Goal: Task Accomplishment & Management: Use online tool/utility

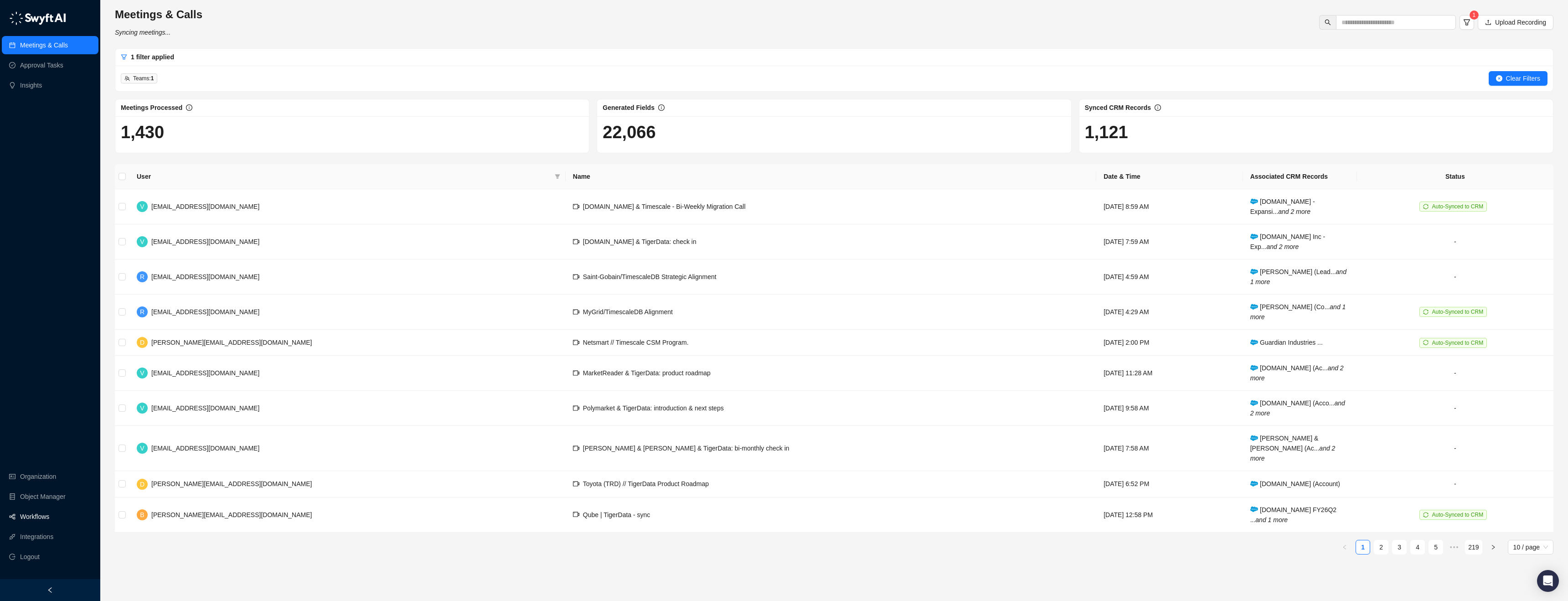
click at [48, 523] on link "Workflows" at bounding box center [35, 516] width 29 height 18
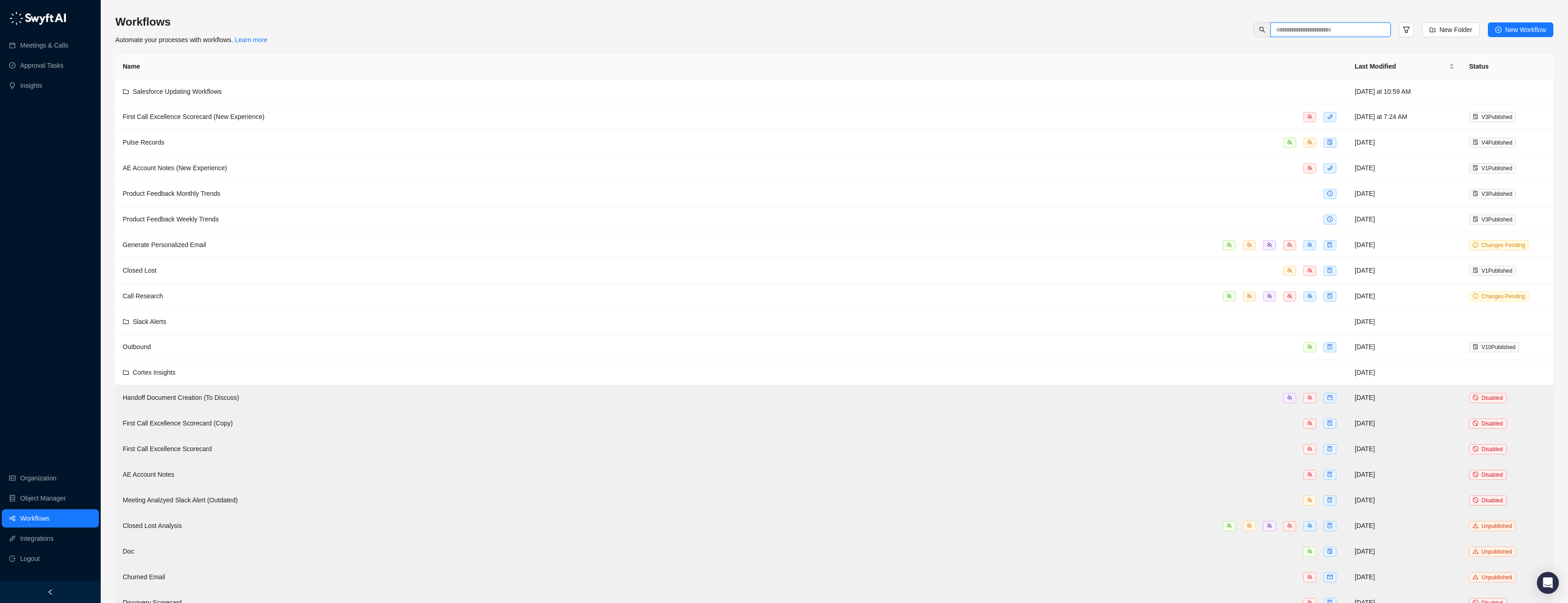
click at [1323, 34] on input "text" at bounding box center [1327, 29] width 102 height 10
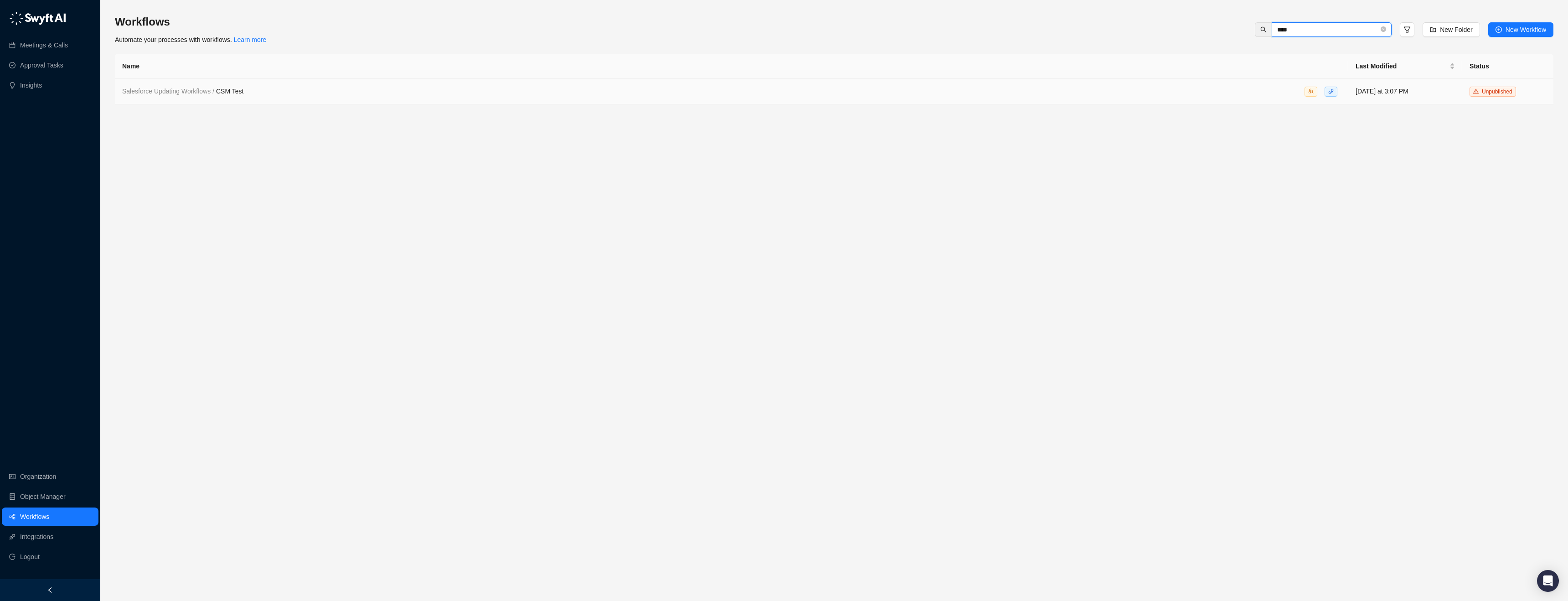
type input "****"
click at [242, 92] on span "Salesforce Updating Workflows / CSM Test" at bounding box center [183, 91] width 121 height 7
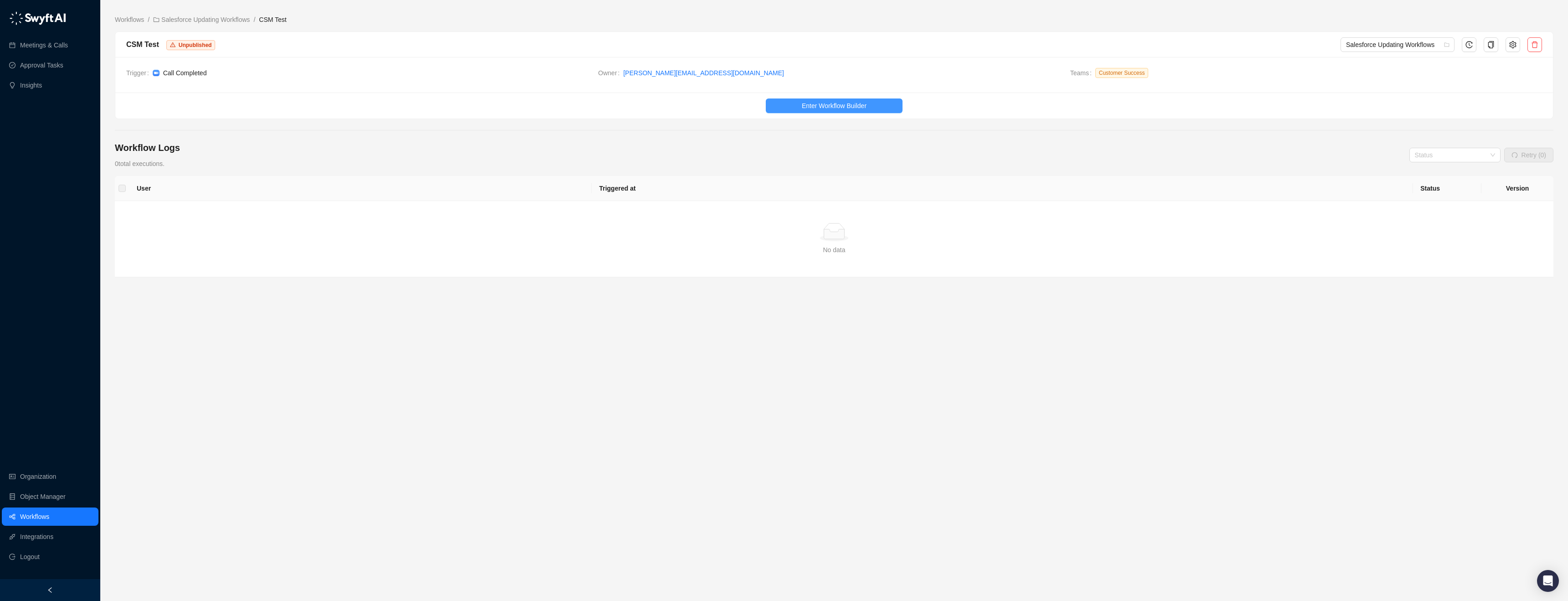
click at [865, 108] on span "Enter Workflow Builder" at bounding box center [834, 105] width 65 height 10
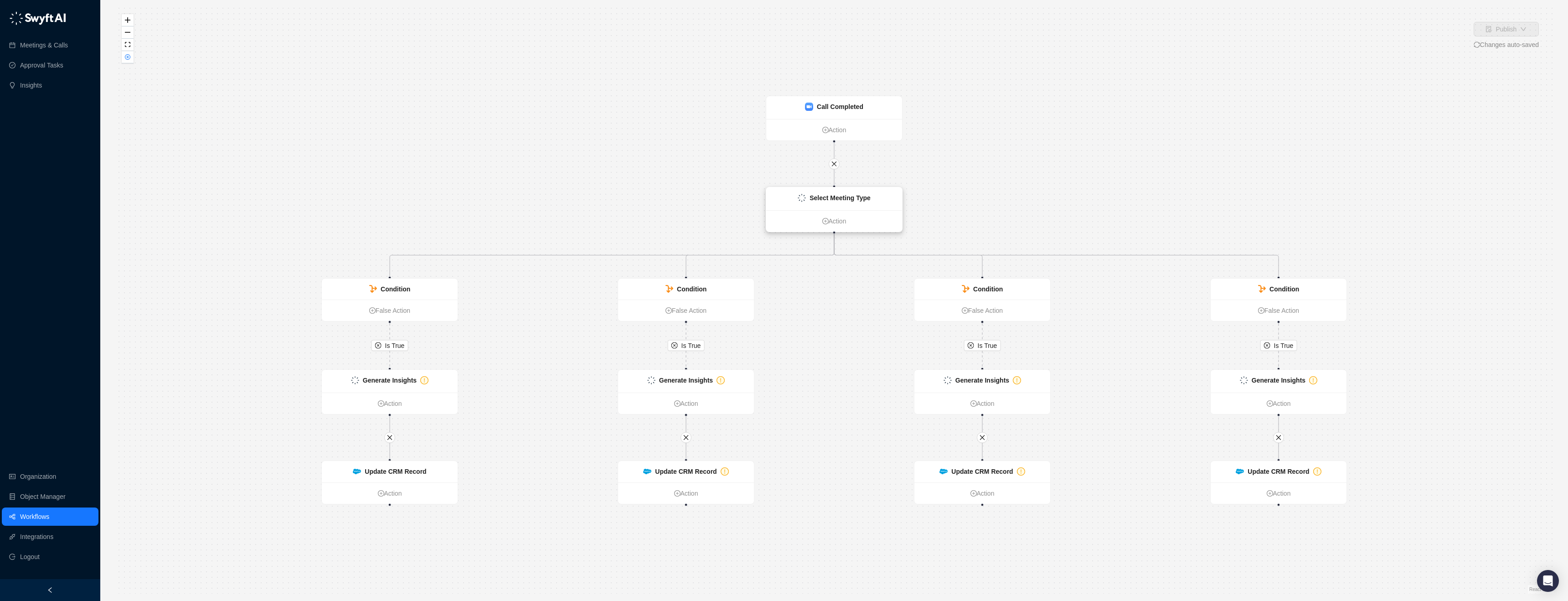
click at [830, 205] on div "Select Meeting Type" at bounding box center [834, 199] width 136 height 23
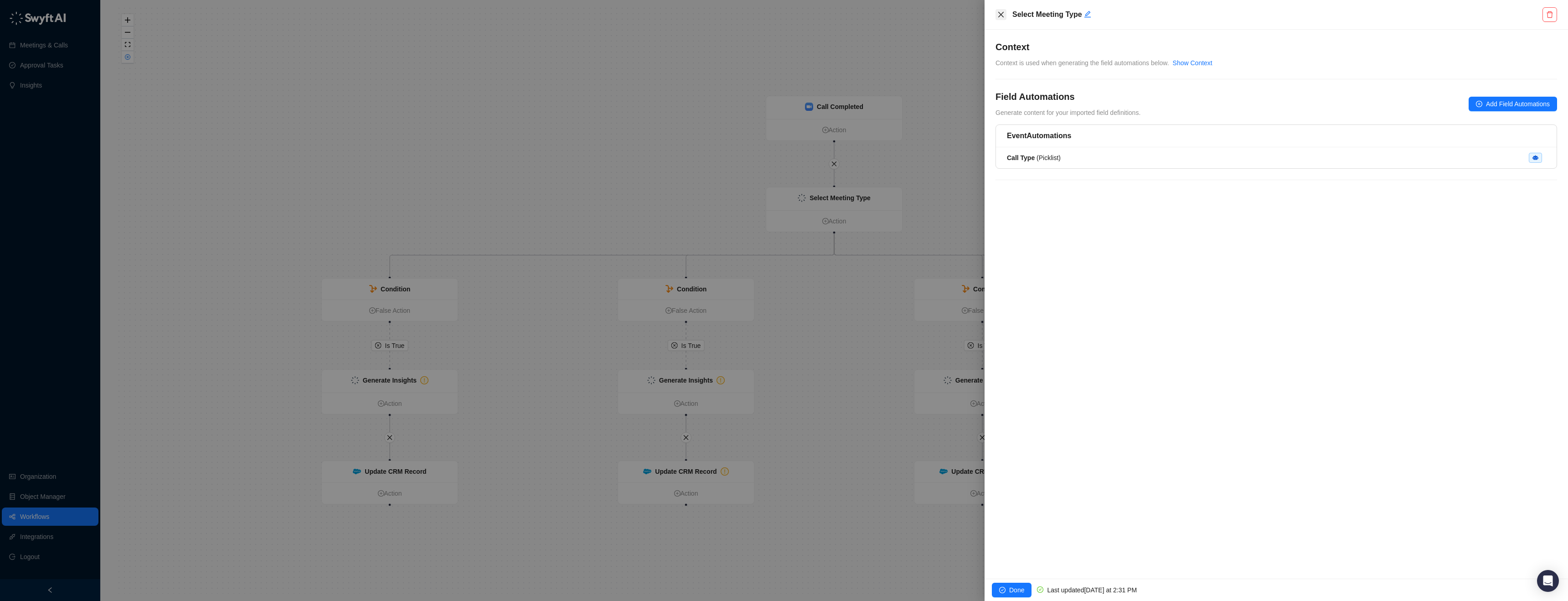
click at [997, 16] on icon "close" at bounding box center [1001, 15] width 7 height 7
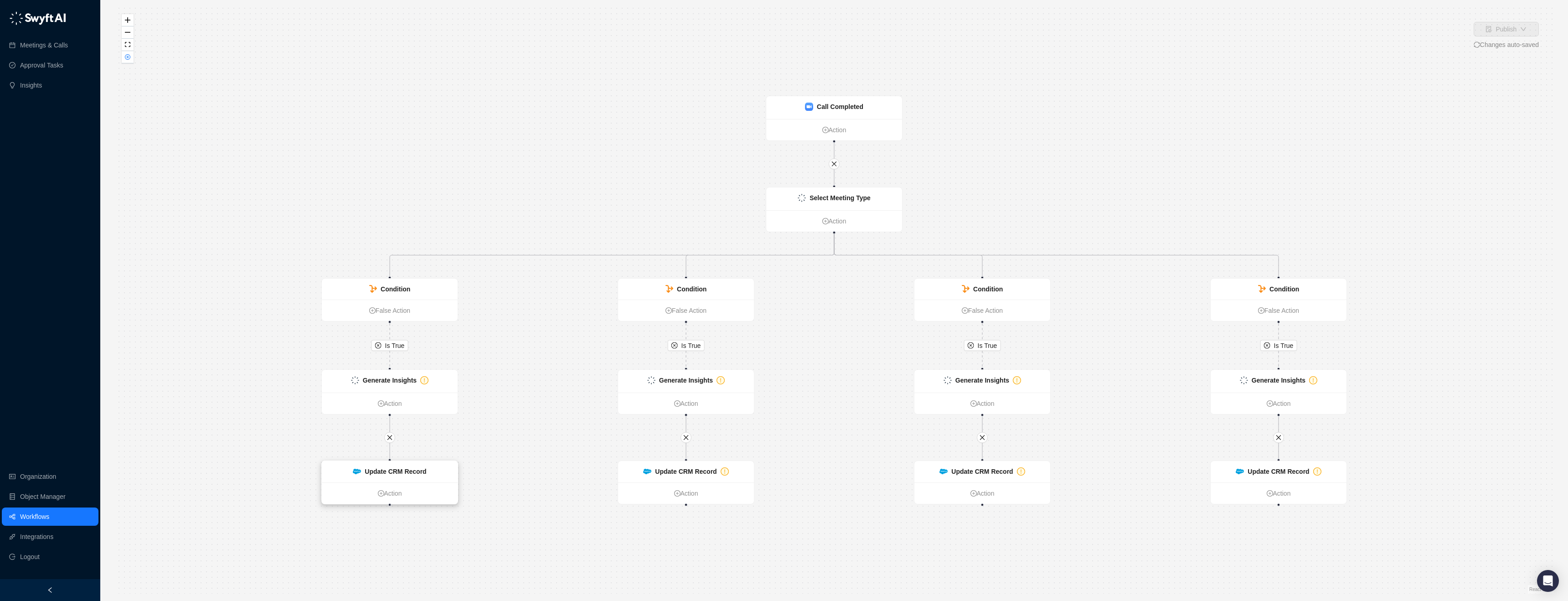
click at [394, 480] on div "Update CRM Record" at bounding box center [390, 471] width 136 height 21
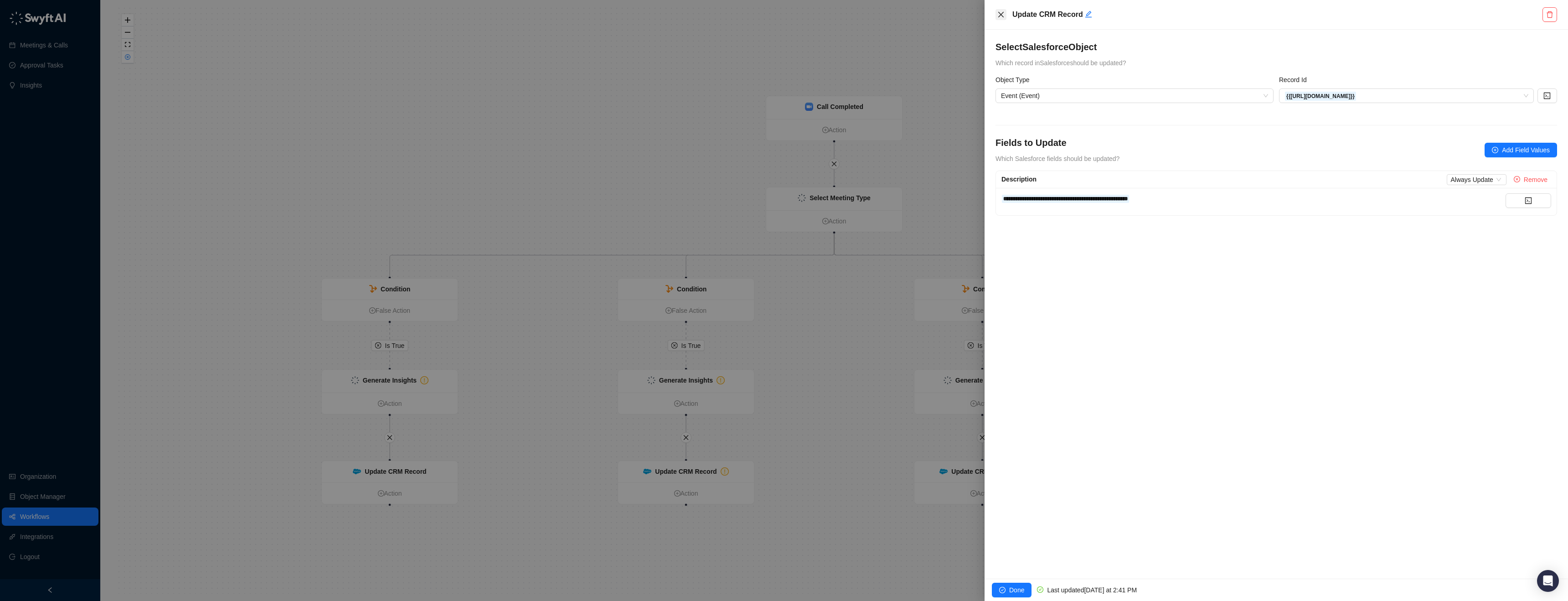
click at [1004, 10] on button "Close" at bounding box center [1001, 15] width 11 height 11
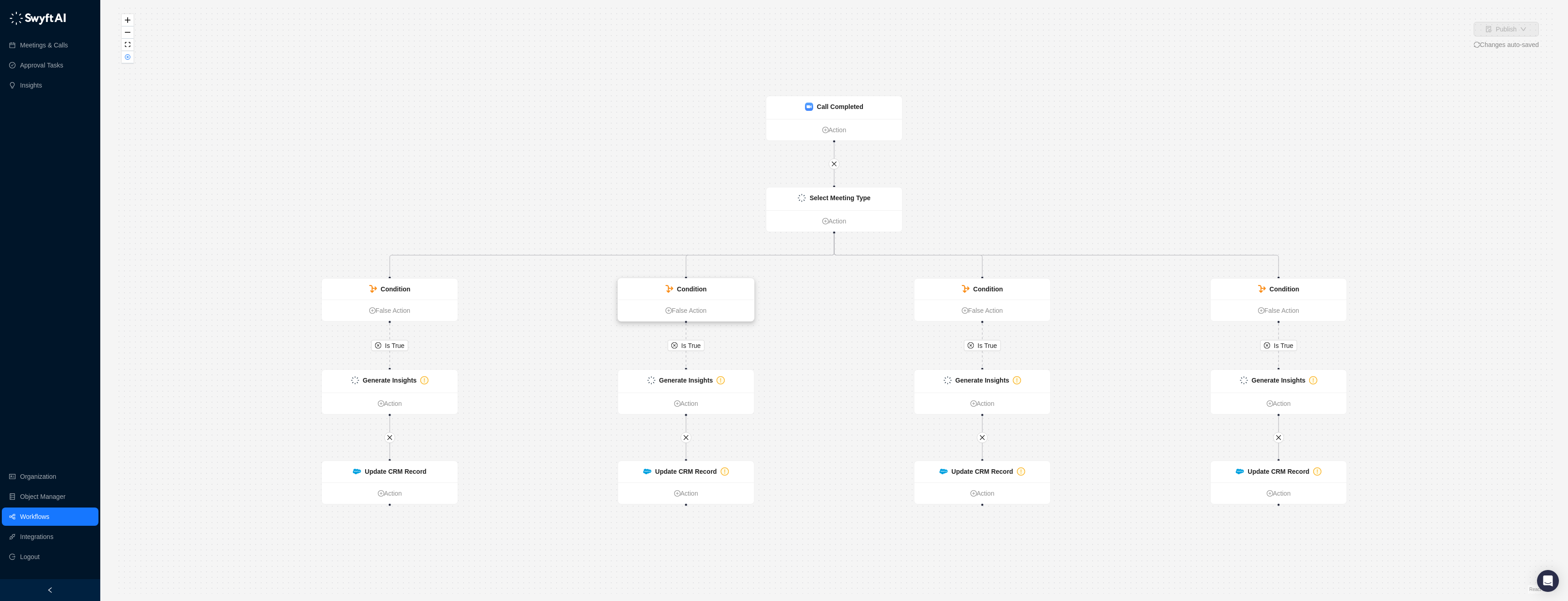
click at [689, 295] on div "Condition" at bounding box center [685, 289] width 136 height 21
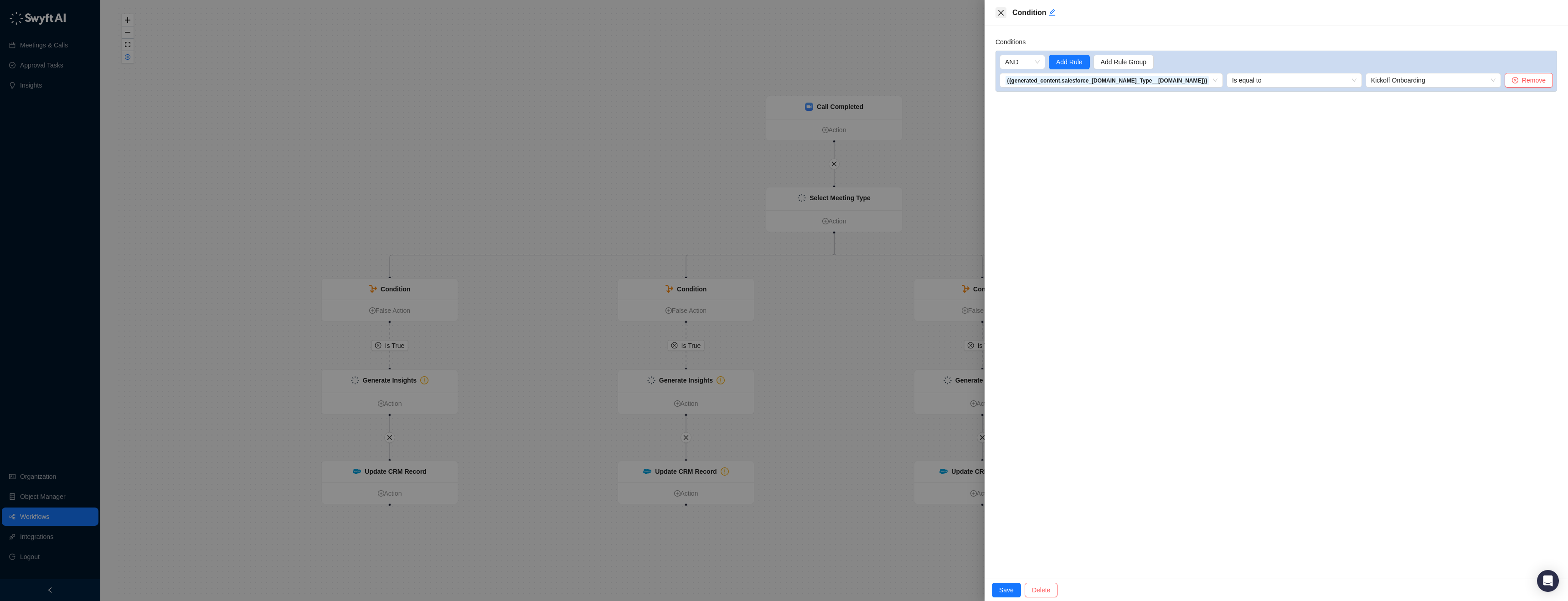
click at [999, 13] on icon "close" at bounding box center [1001, 13] width 7 height 7
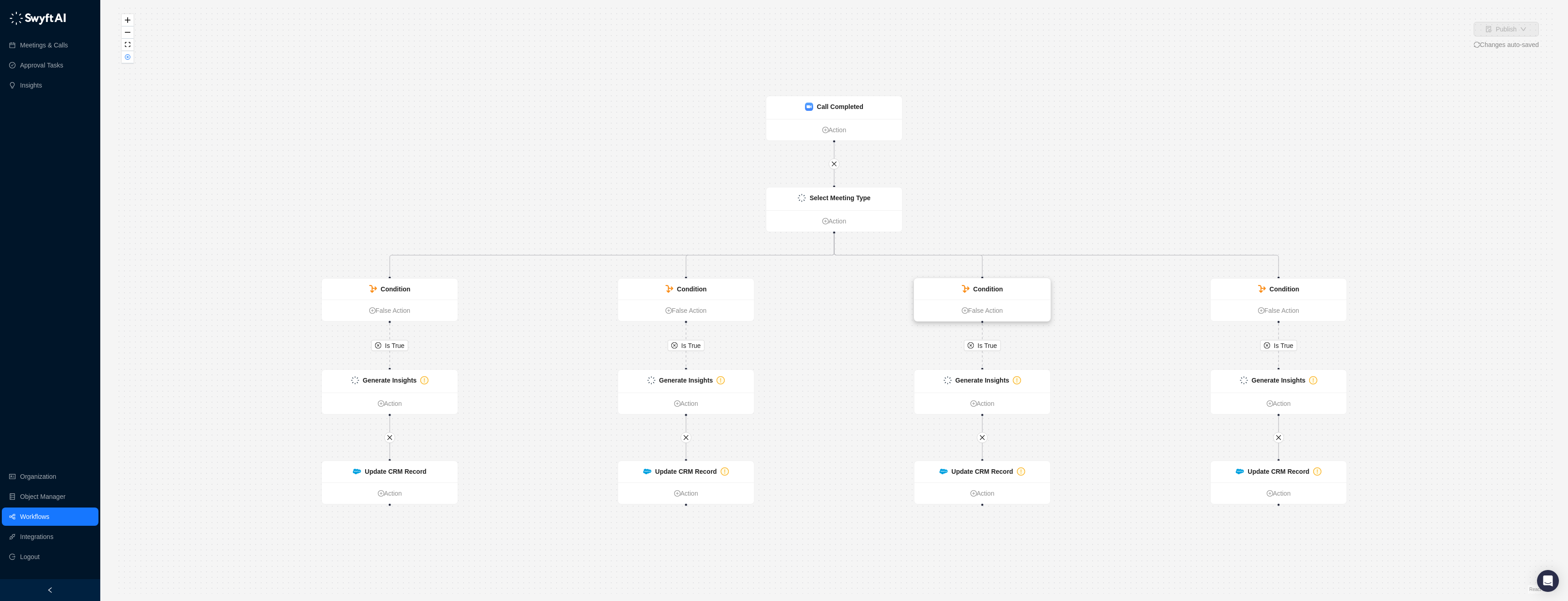
click at [987, 286] on strong "Condition" at bounding box center [988, 289] width 30 height 7
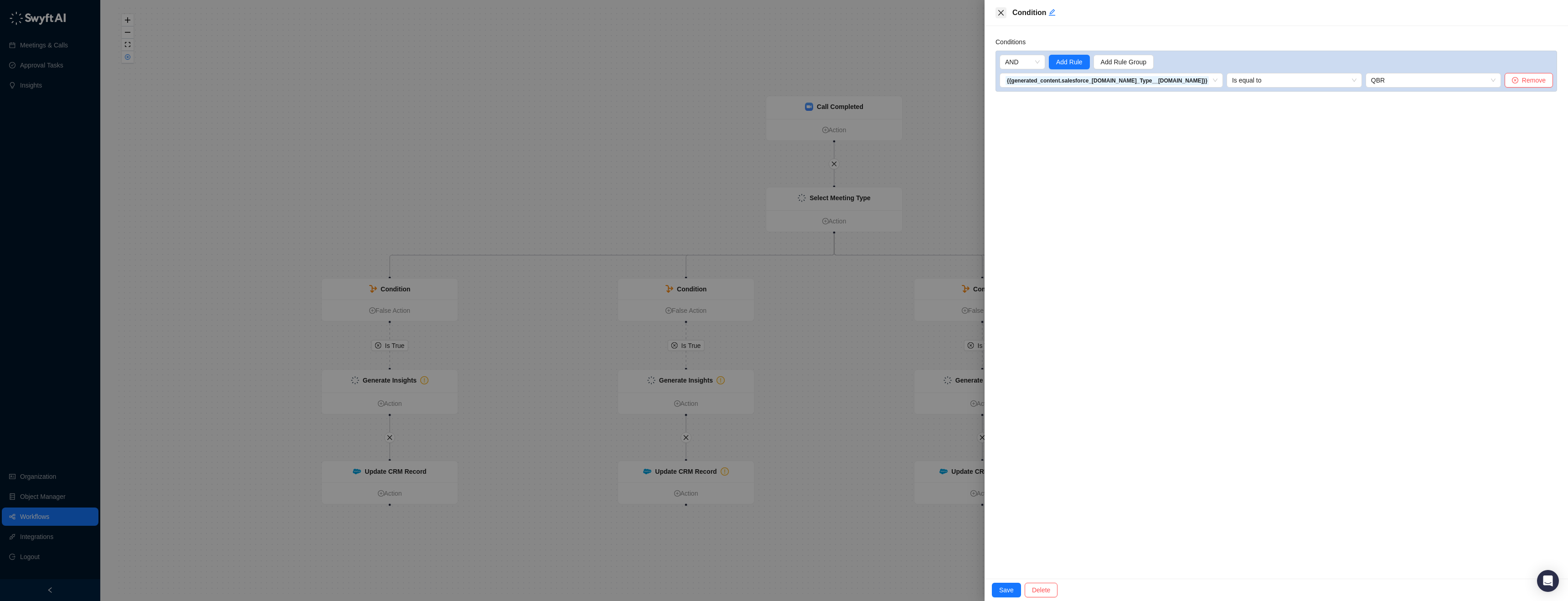
click at [998, 15] on icon "close" at bounding box center [1001, 13] width 7 height 7
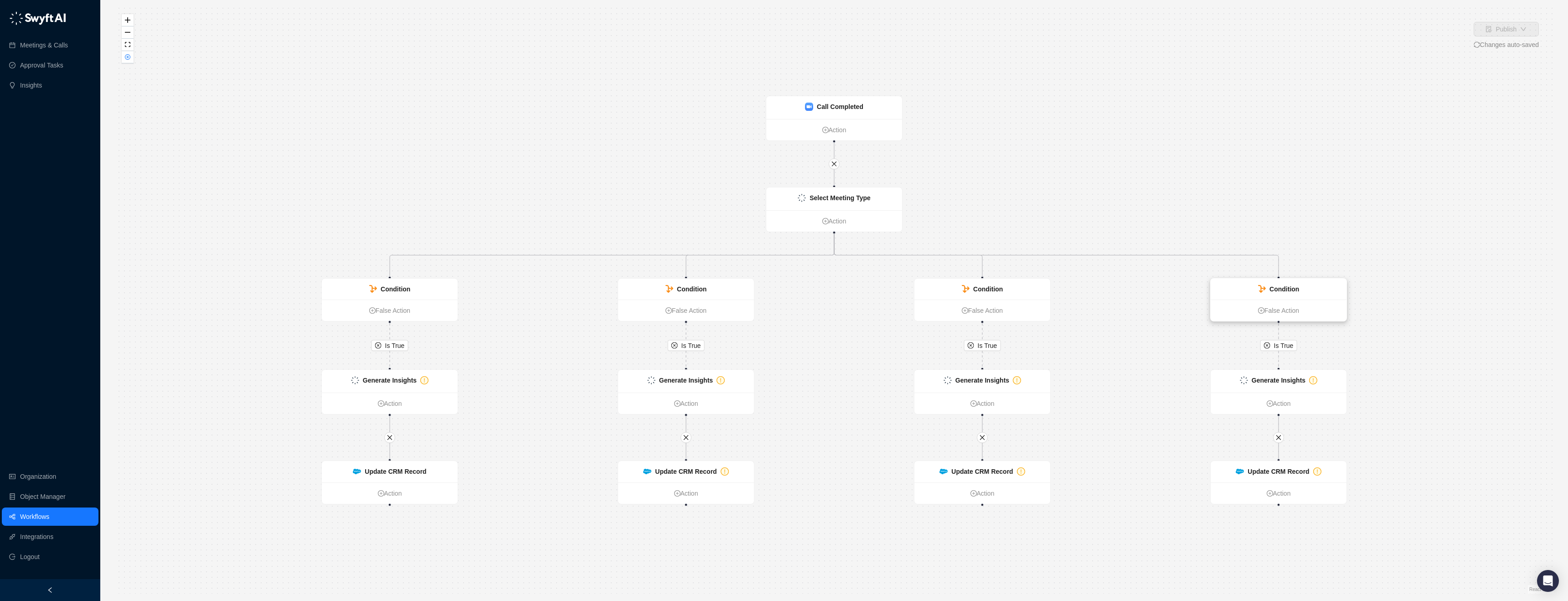
click at [1286, 286] on strong "Condition" at bounding box center [1284, 289] width 30 height 7
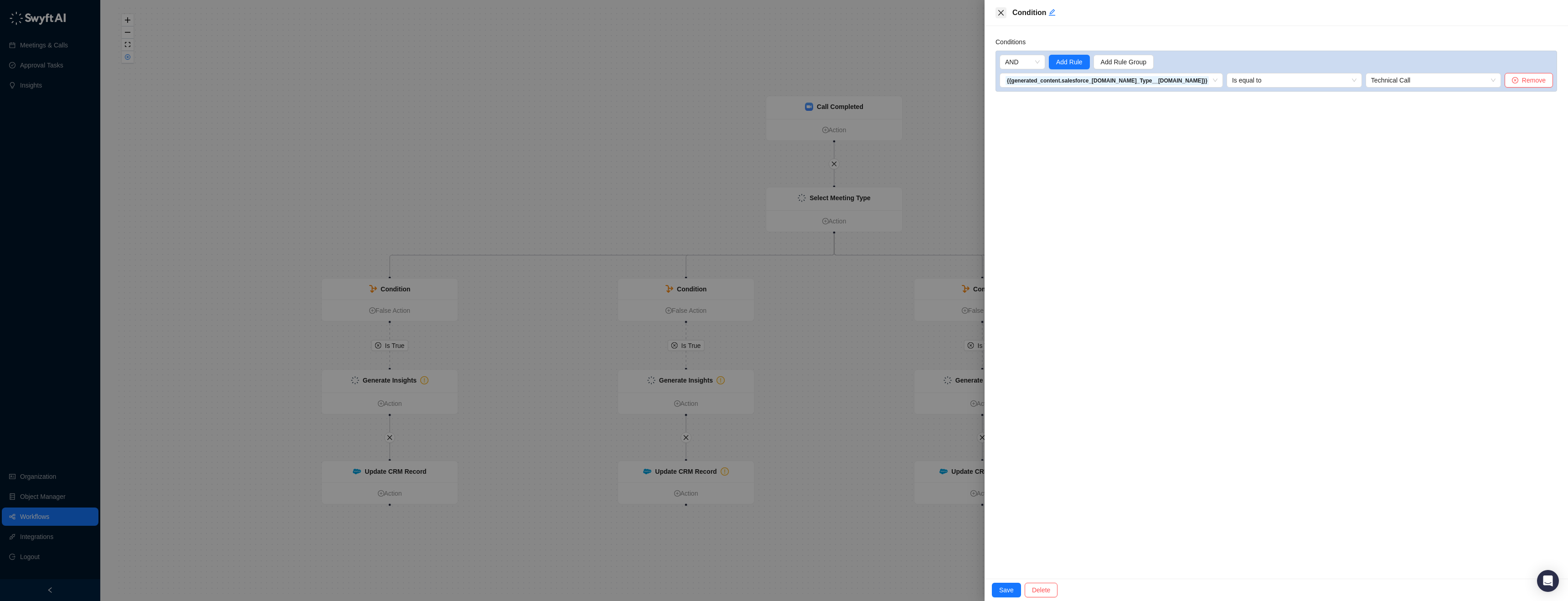
click at [996, 12] on button "Close" at bounding box center [1001, 13] width 11 height 11
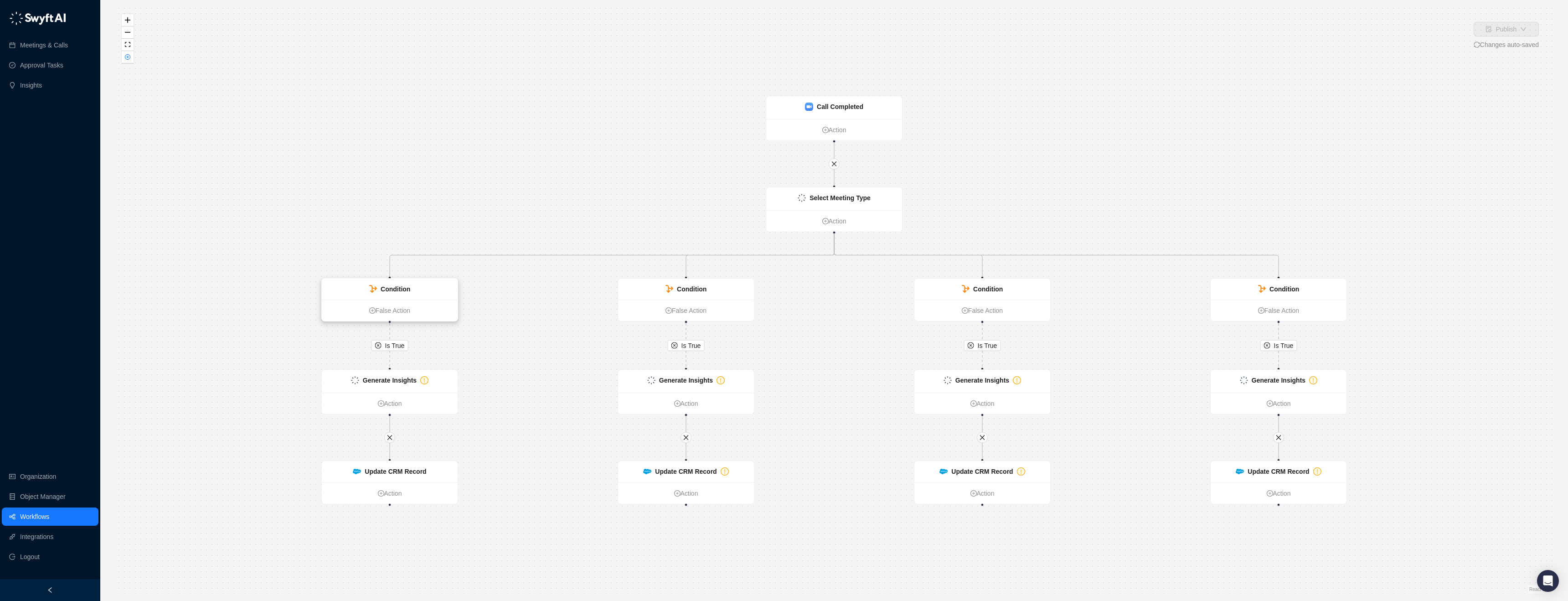
click at [424, 293] on div "Condition" at bounding box center [390, 289] width 136 height 21
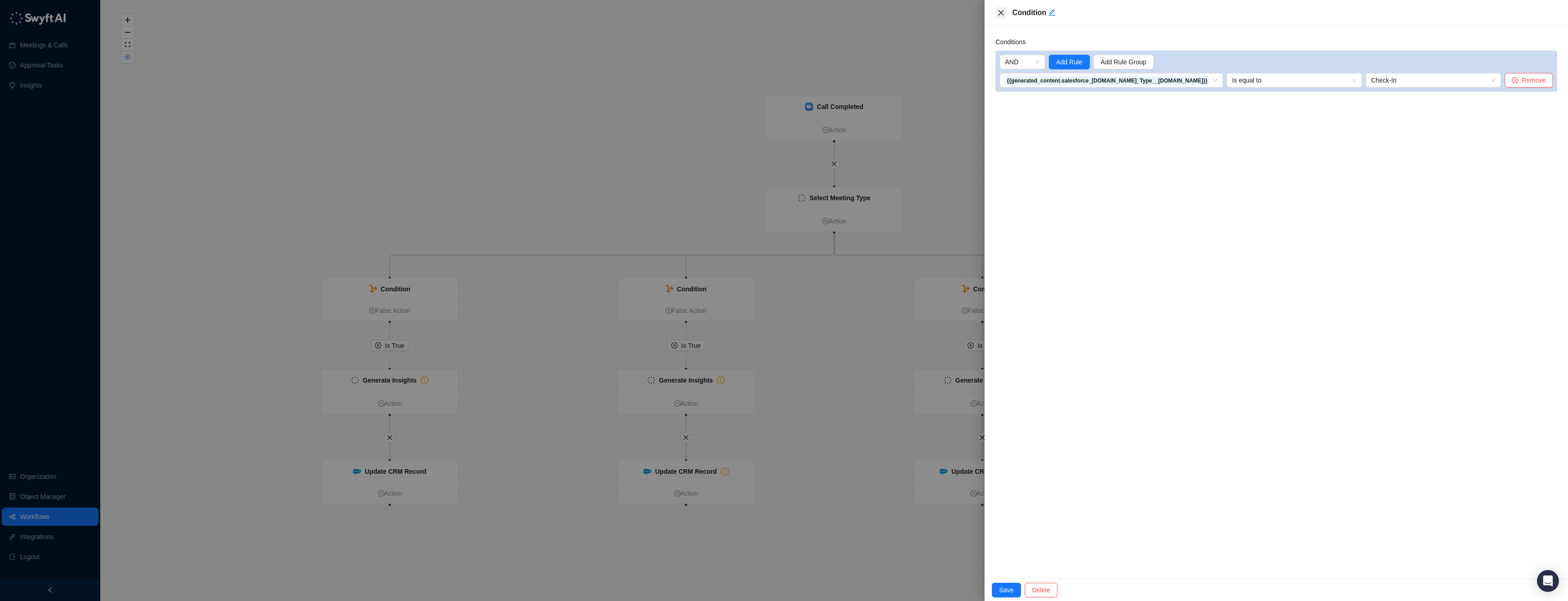
click at [1001, 8] on button "Close" at bounding box center [1001, 13] width 11 height 11
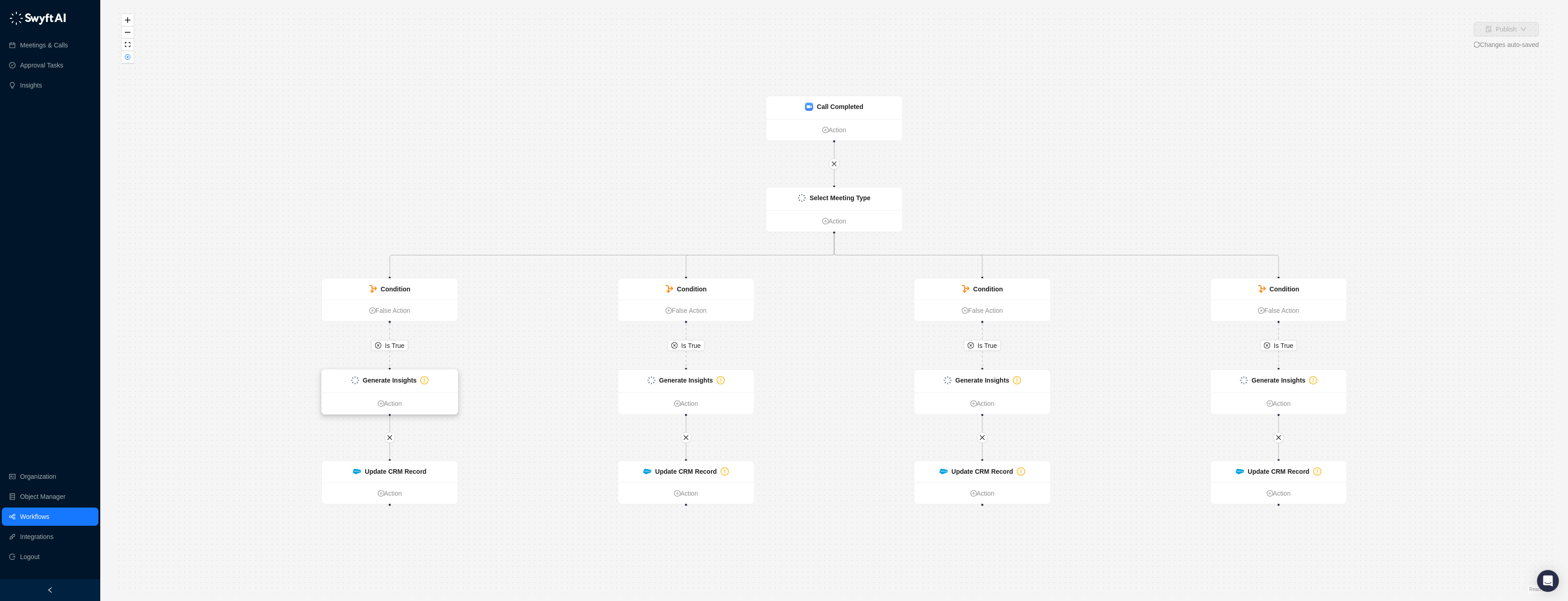
click at [405, 378] on strong "Generate Insights" at bounding box center [390, 381] width 54 height 7
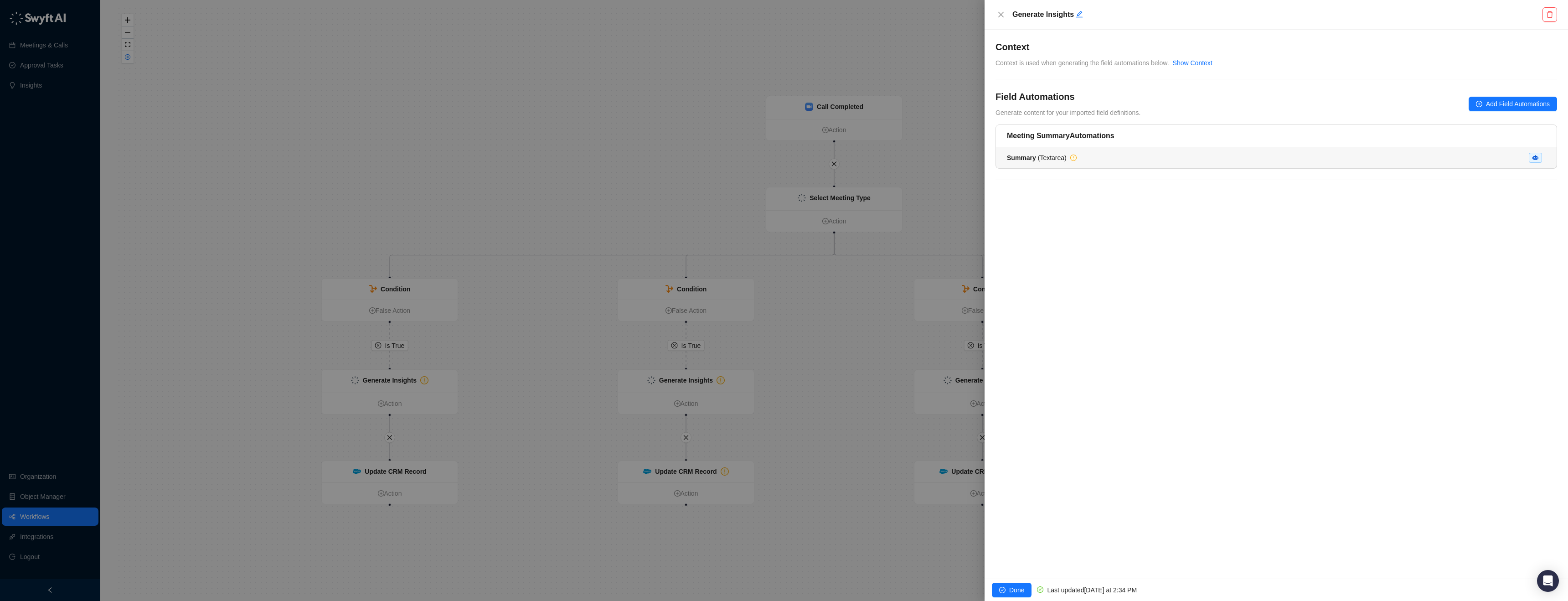
click at [1089, 158] on div "Summary ( Textarea )" at bounding box center [1276, 158] width 539 height 10
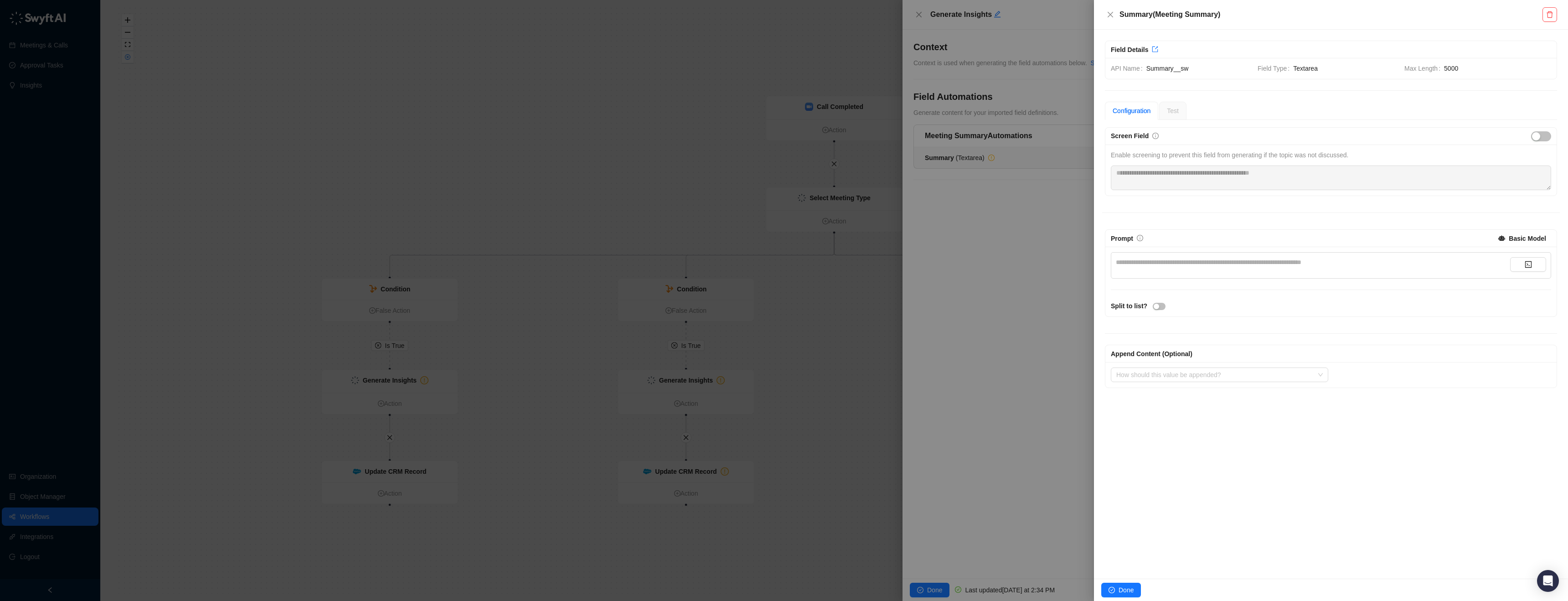
click at [1202, 262] on div "**********" at bounding box center [1313, 262] width 394 height 10
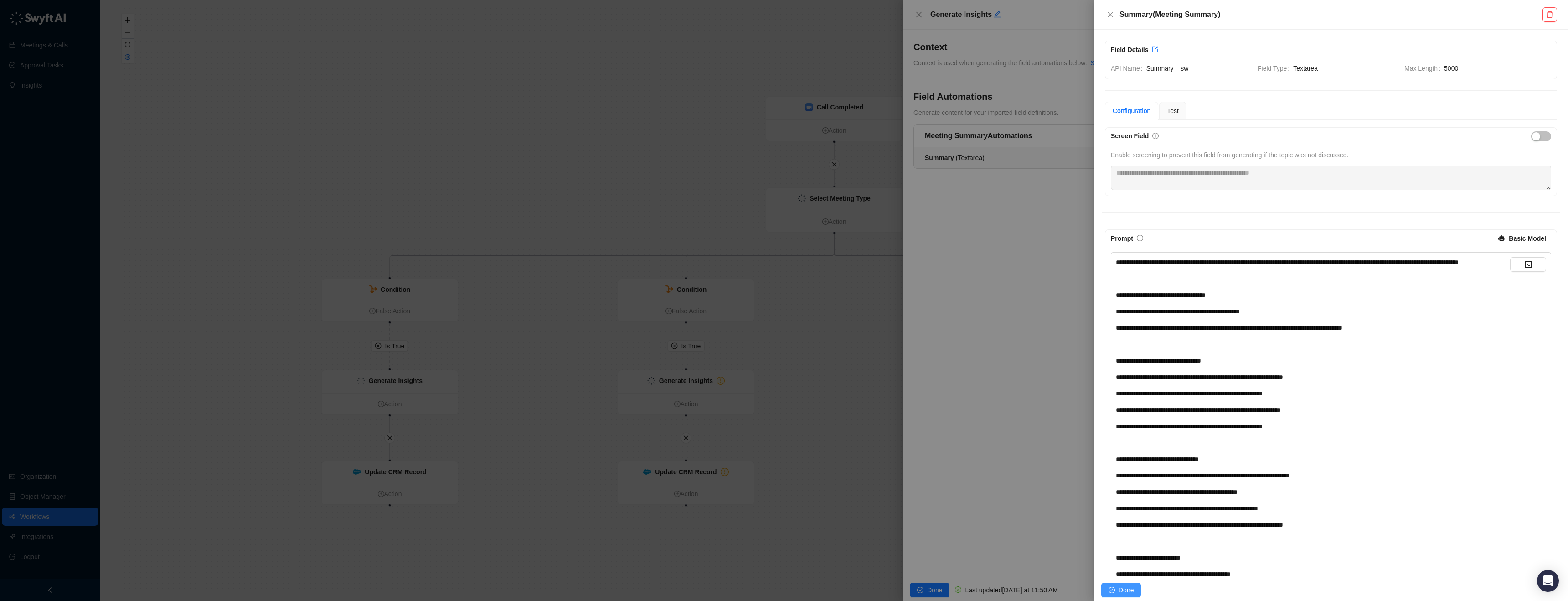
click at [1110, 589] on icon "check-circle" at bounding box center [1111, 590] width 6 height 6
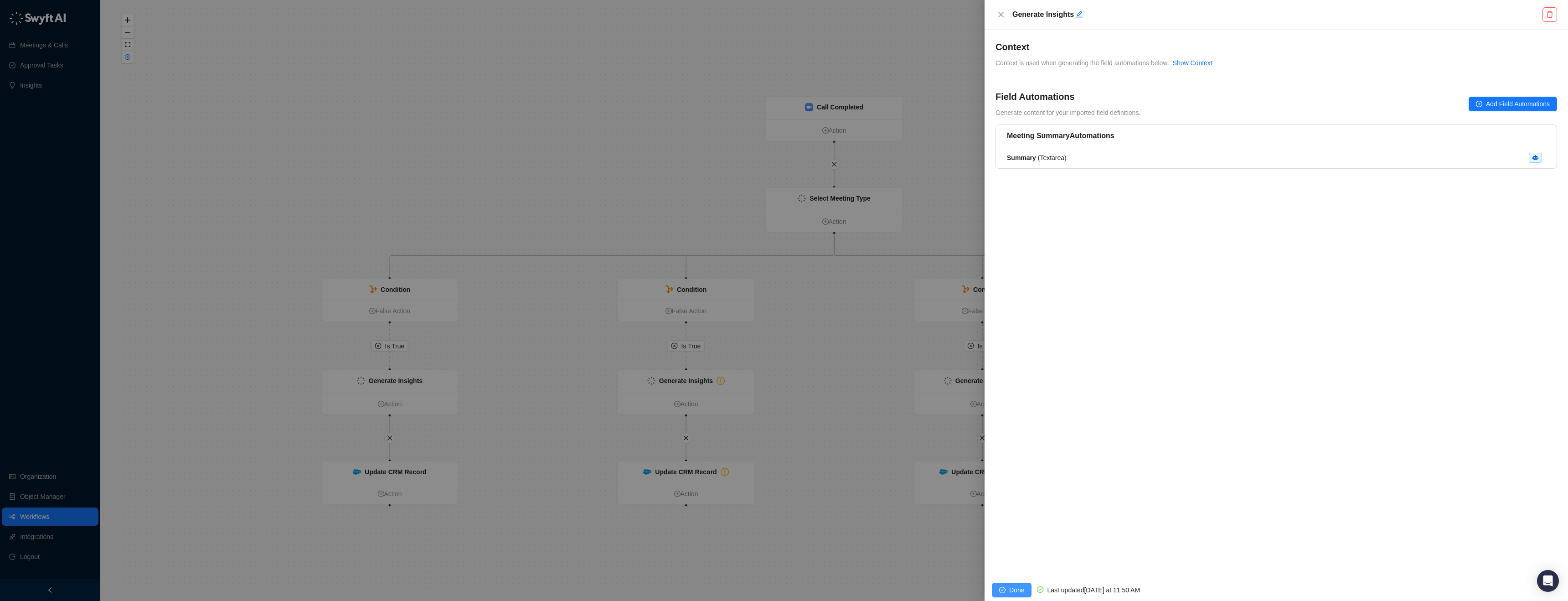
click at [1010, 586] on span "Done" at bounding box center [1017, 590] width 15 height 10
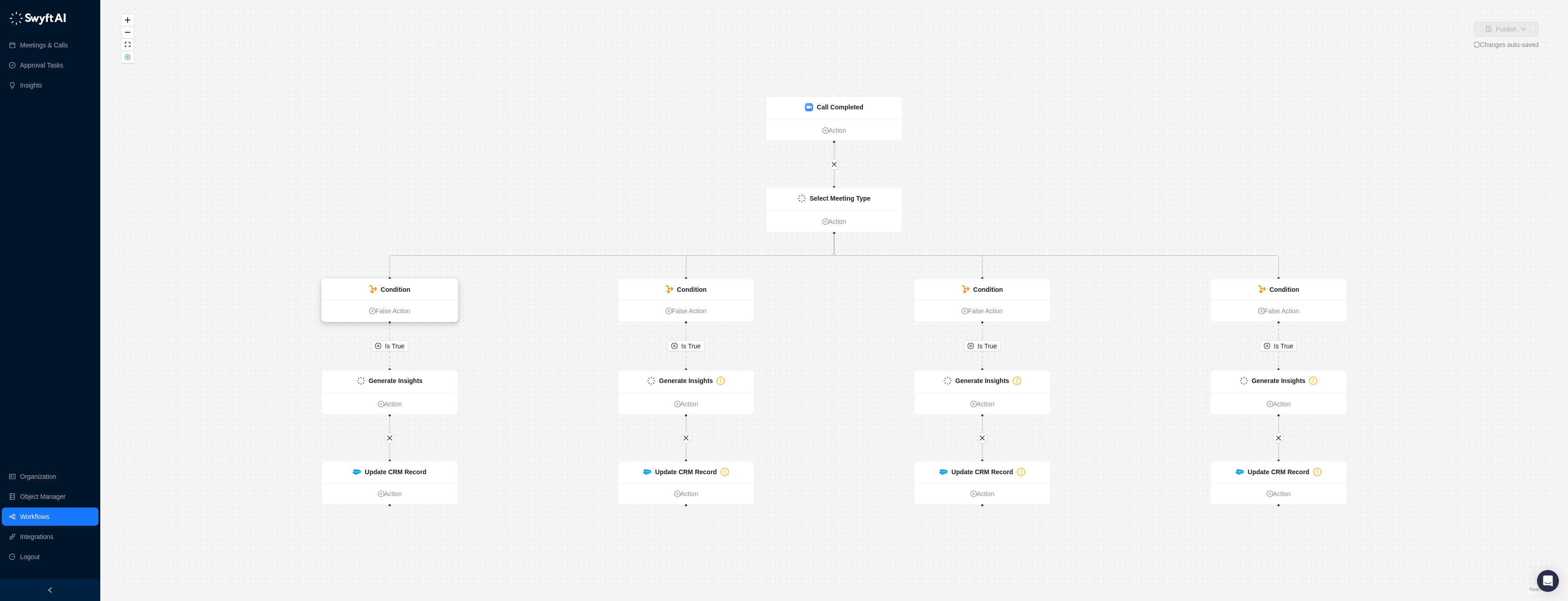
click at [420, 297] on div "Condition" at bounding box center [390, 289] width 136 height 21
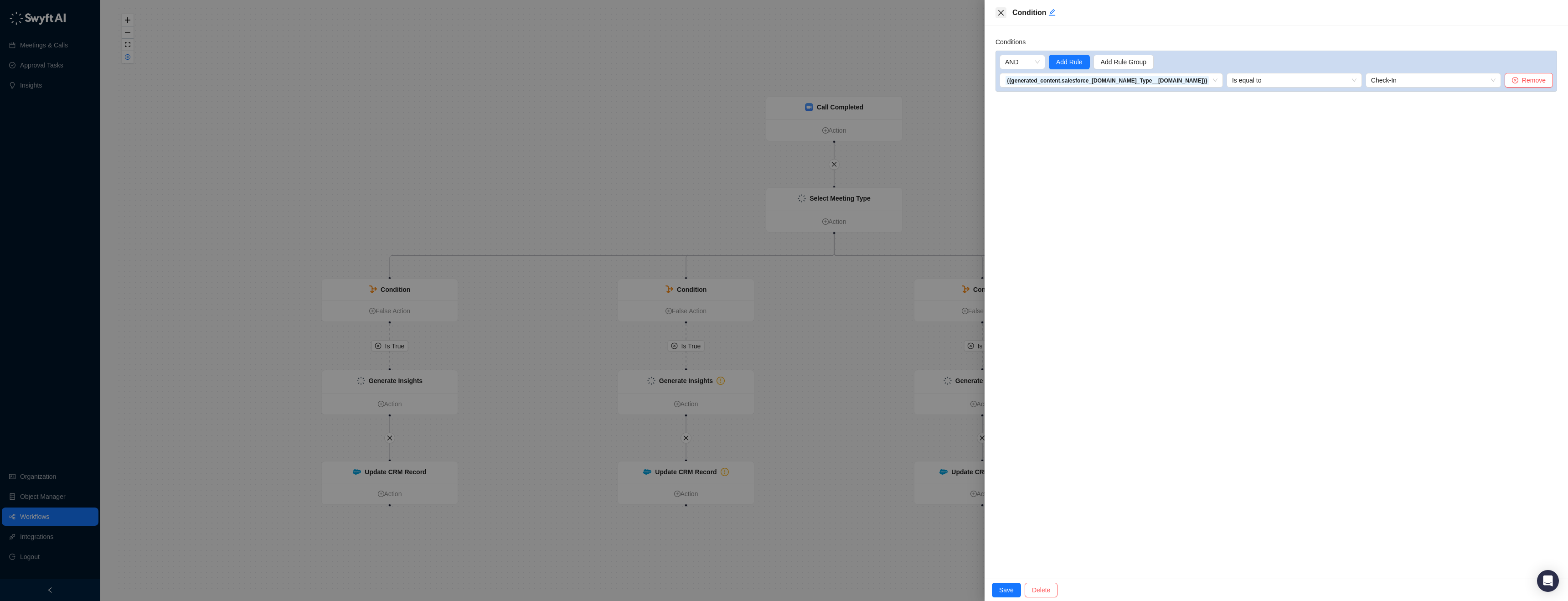
click at [999, 15] on icon "close" at bounding box center [1001, 13] width 7 height 7
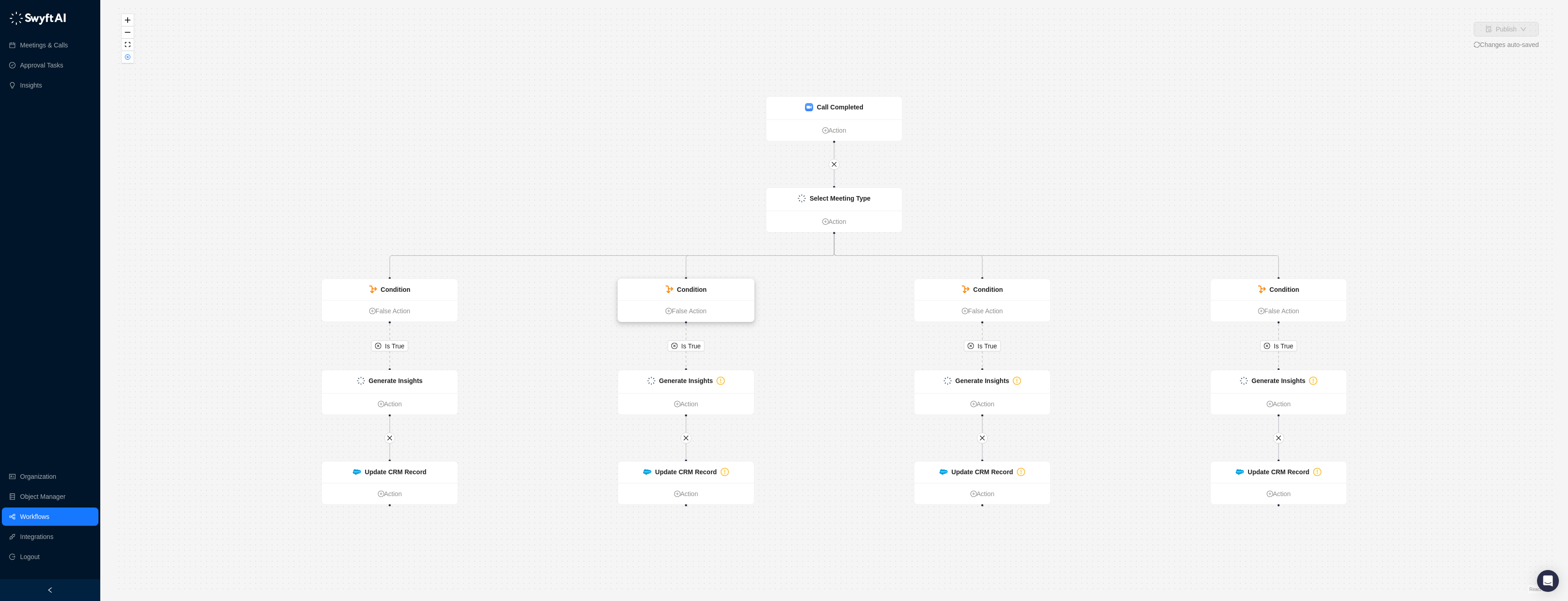
click at [712, 292] on div "Condition" at bounding box center [685, 289] width 136 height 21
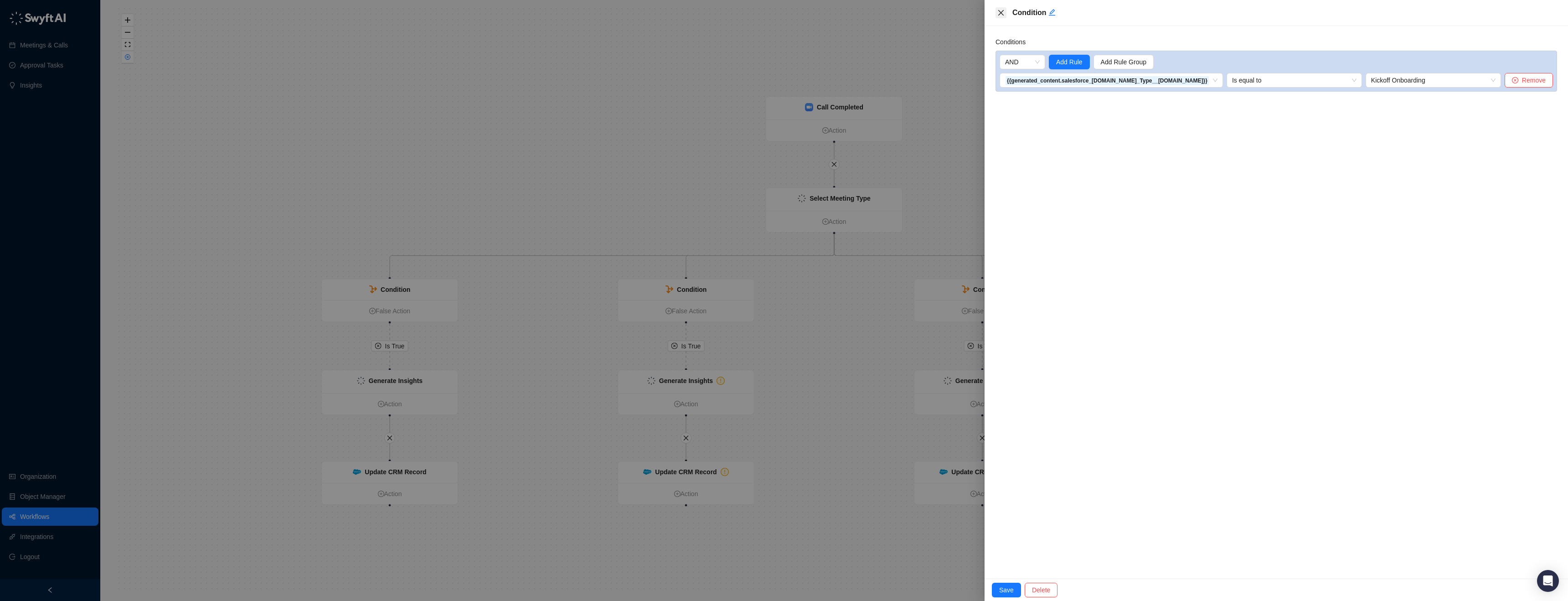
click at [1004, 12] on icon "close" at bounding box center [1001, 13] width 7 height 7
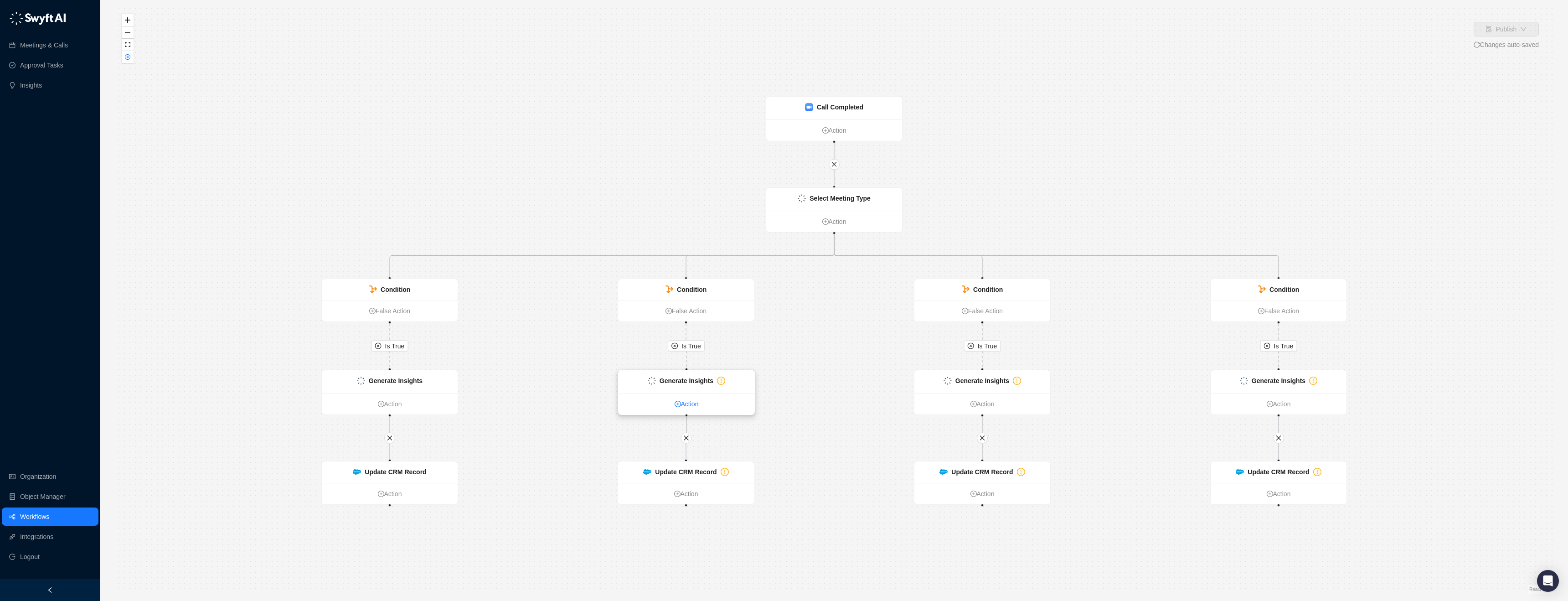
click at [687, 402] on link "Action" at bounding box center [686, 404] width 136 height 10
click at [663, 402] on link "Action" at bounding box center [686, 404] width 136 height 10
click at [682, 406] on link "Action" at bounding box center [687, 404] width 136 height 10
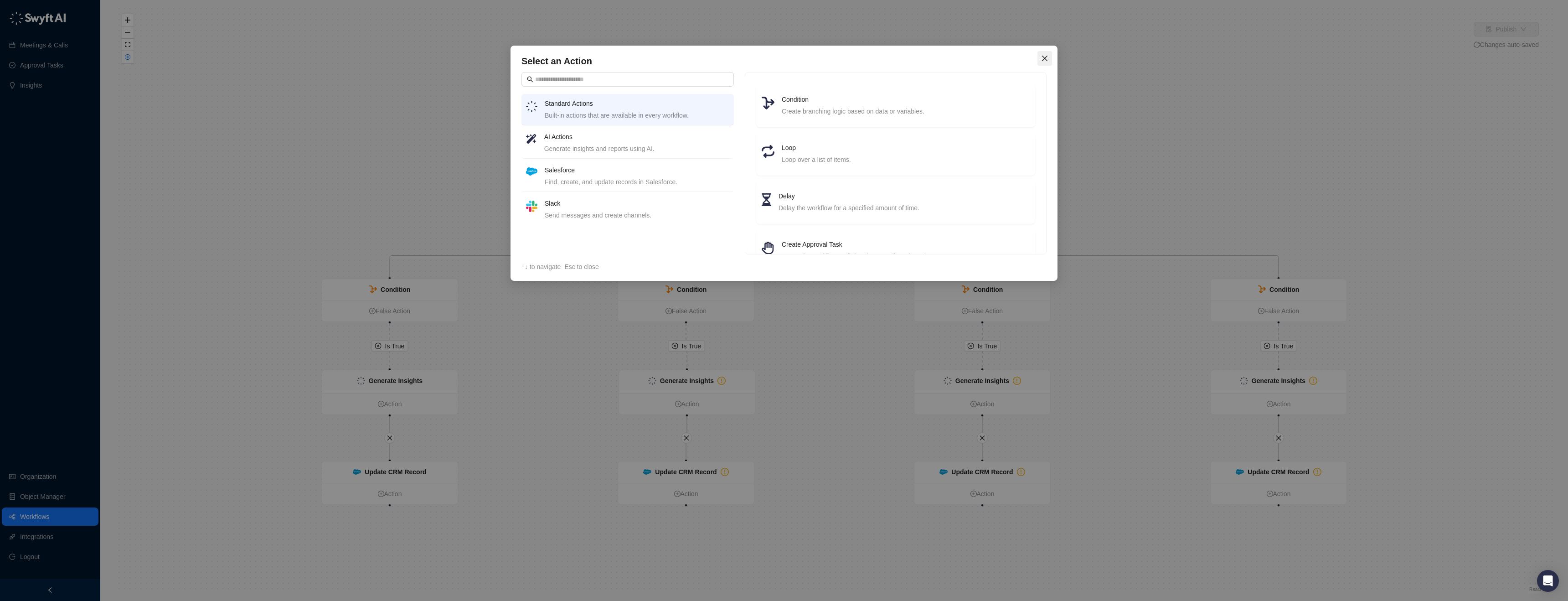
click at [1045, 59] on icon "close" at bounding box center [1045, 58] width 5 height 5
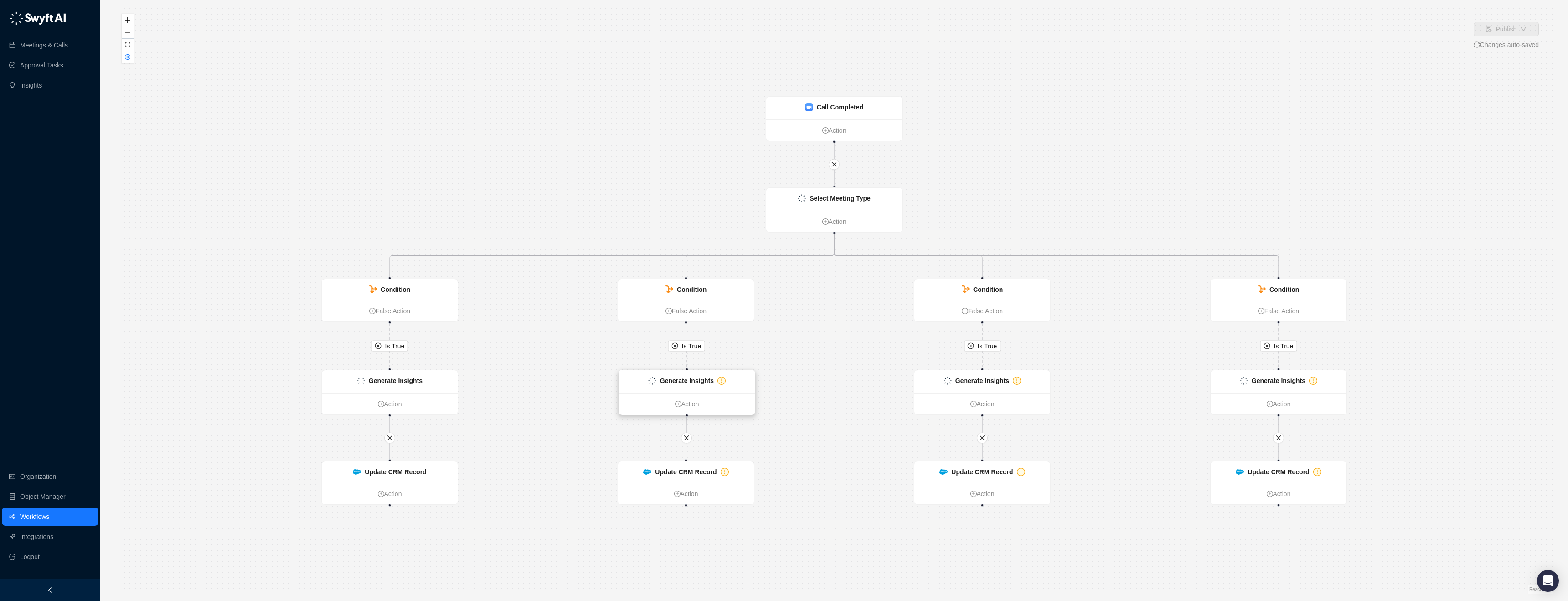
click at [678, 379] on strong "Generate Insights" at bounding box center [687, 381] width 54 height 7
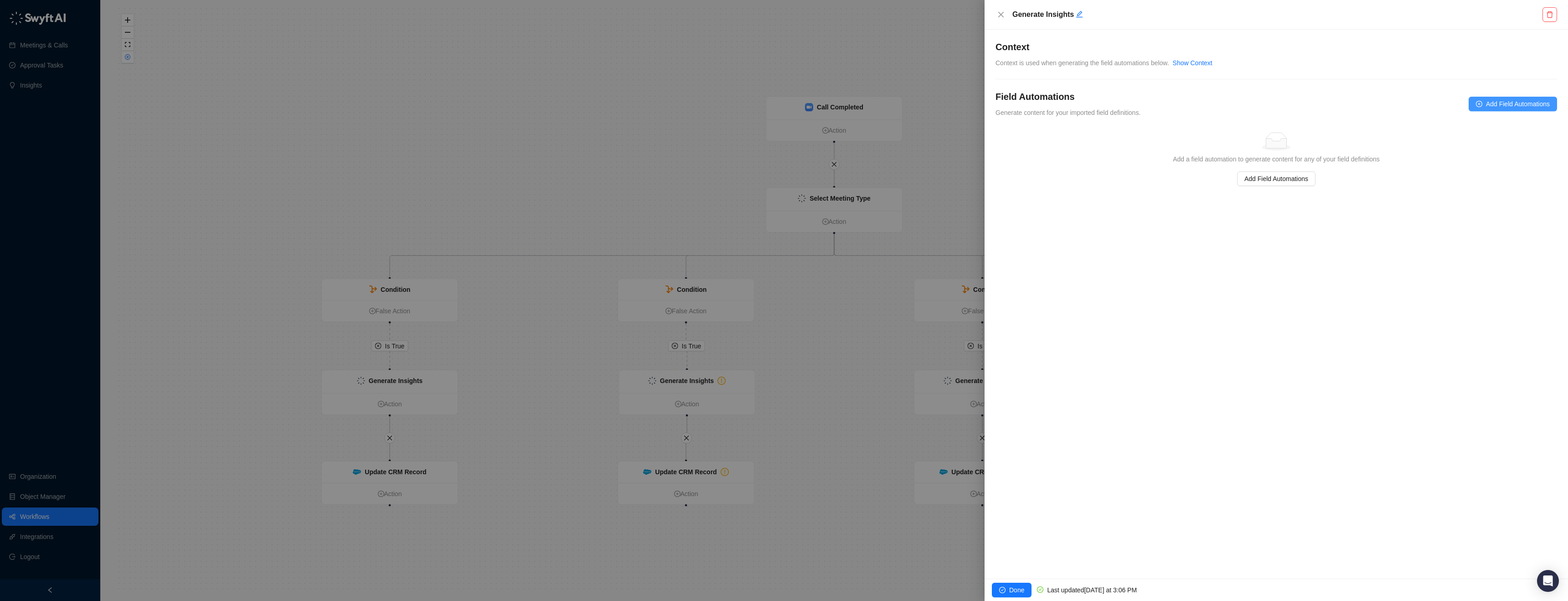
click at [1529, 105] on span "Add Field Automations" at bounding box center [1517, 104] width 64 height 10
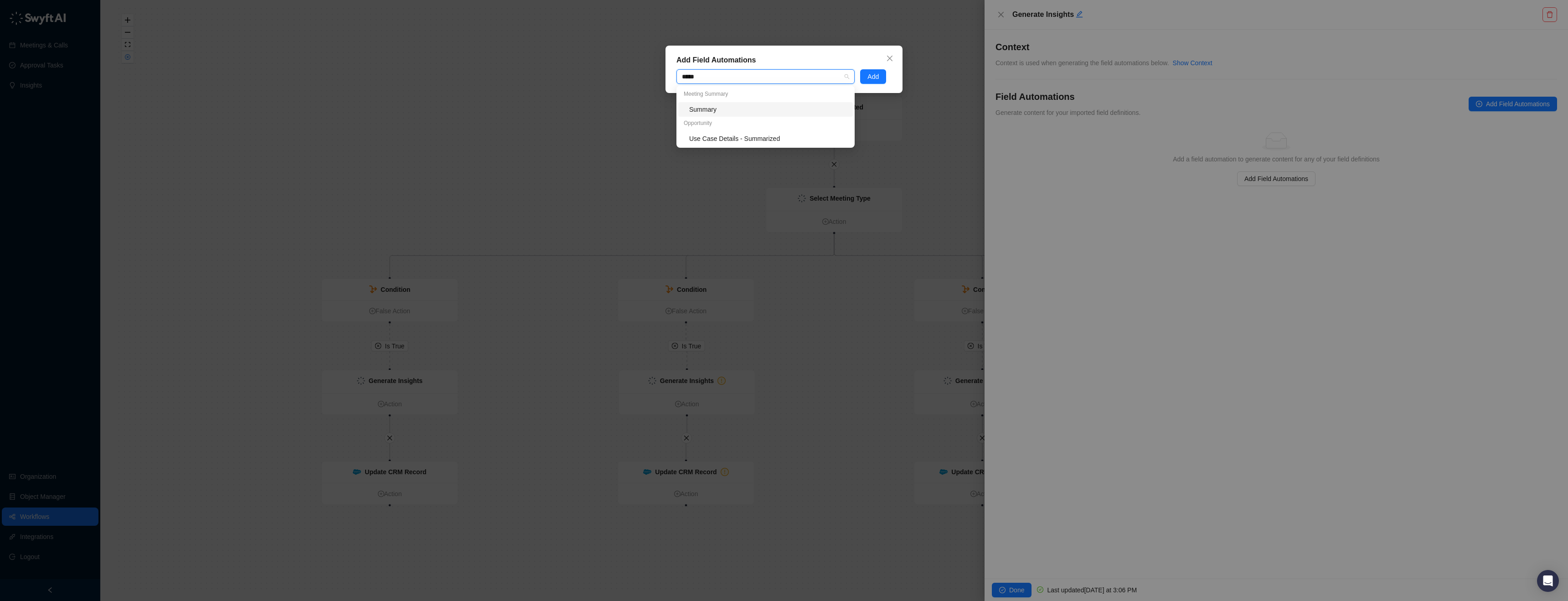
type input "******"
click at [721, 110] on div "Summary" at bounding box center [768, 109] width 158 height 10
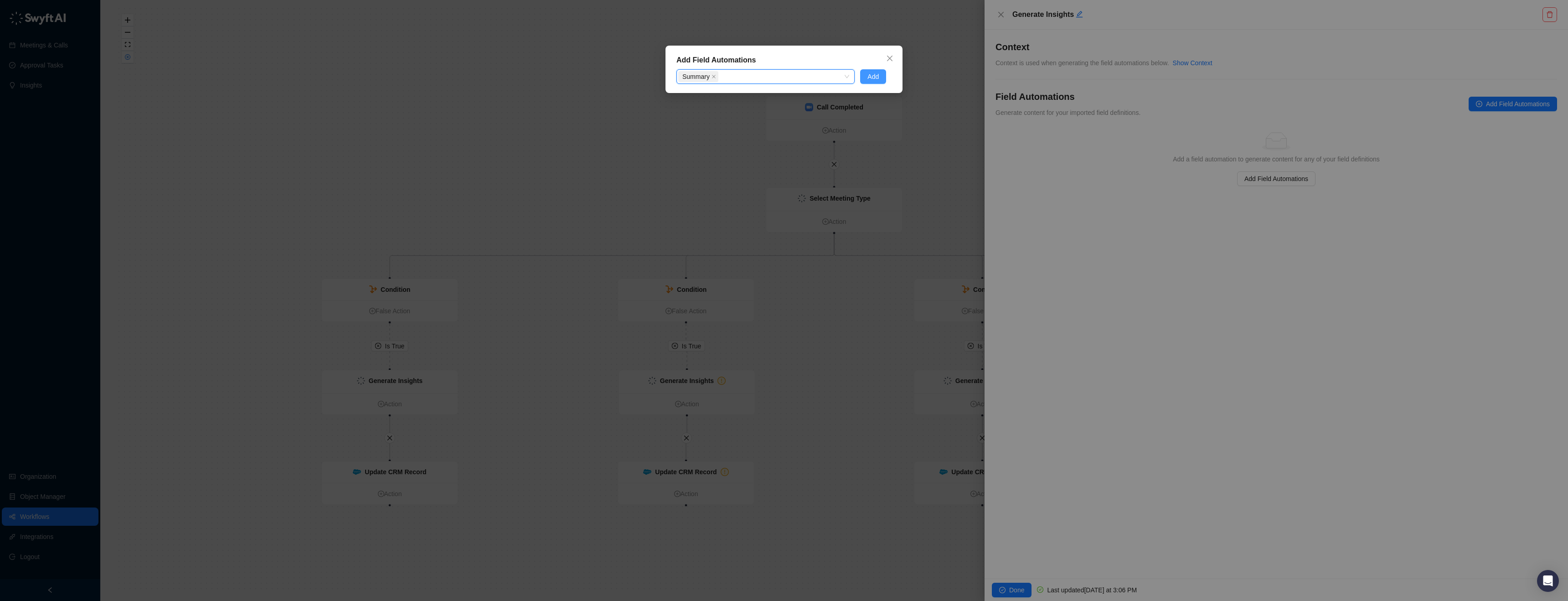
click at [876, 81] on span "Add" at bounding box center [873, 77] width 12 height 10
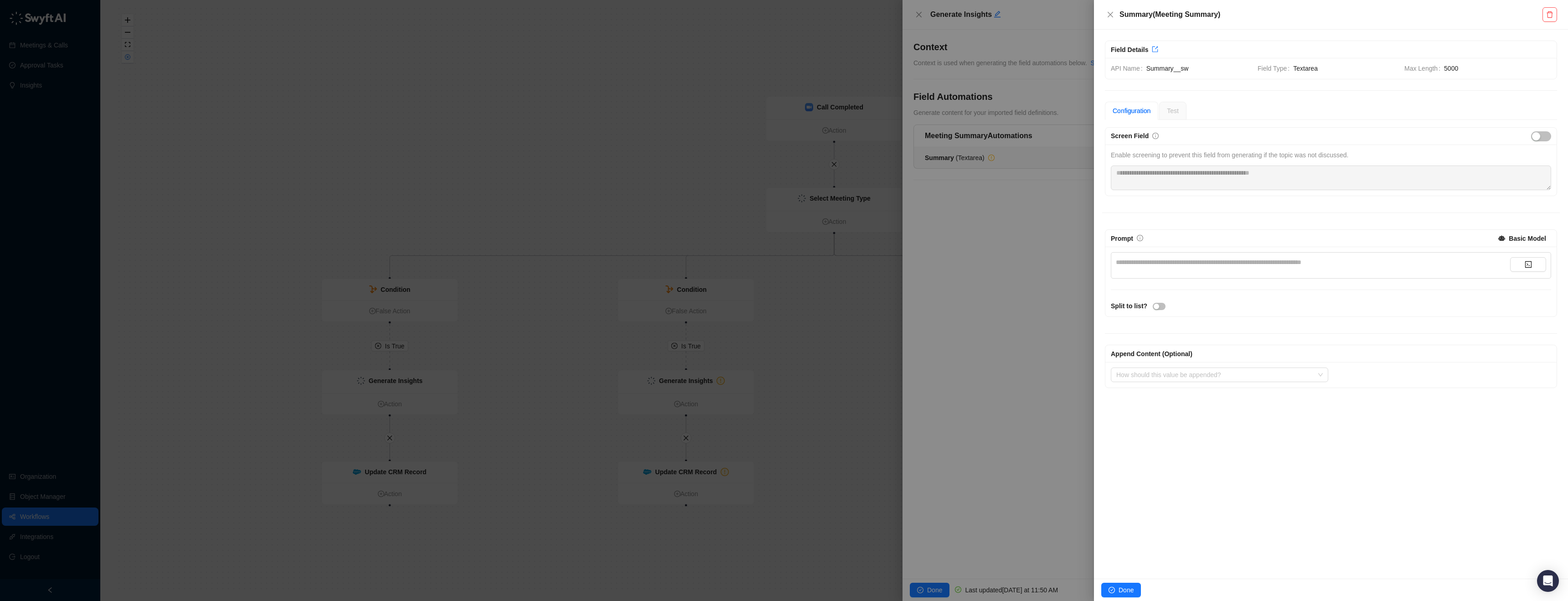
click at [1183, 269] on div "**********" at bounding box center [1313, 265] width 394 height 16
click at [1183, 269] on div "**********" at bounding box center [1313, 265] width 394 height 16
click at [1186, 265] on div "**********" at bounding box center [1313, 262] width 394 height 10
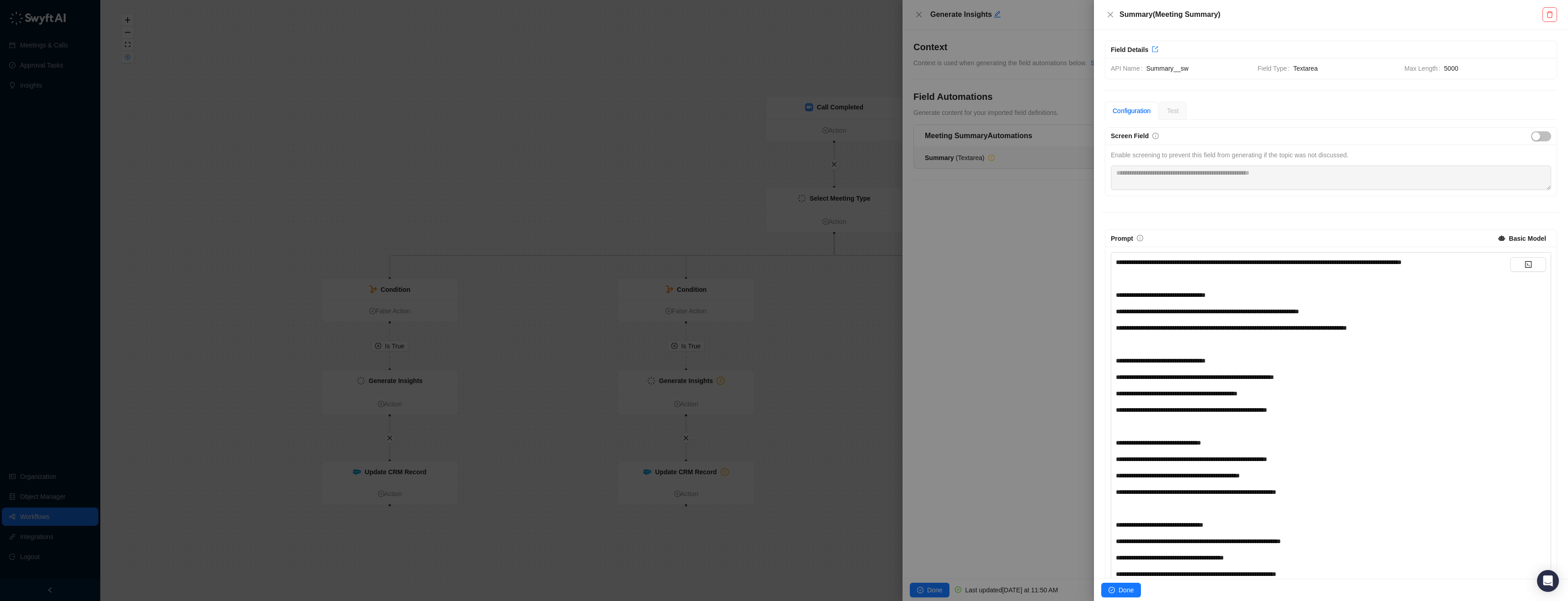
scroll to position [543, 0]
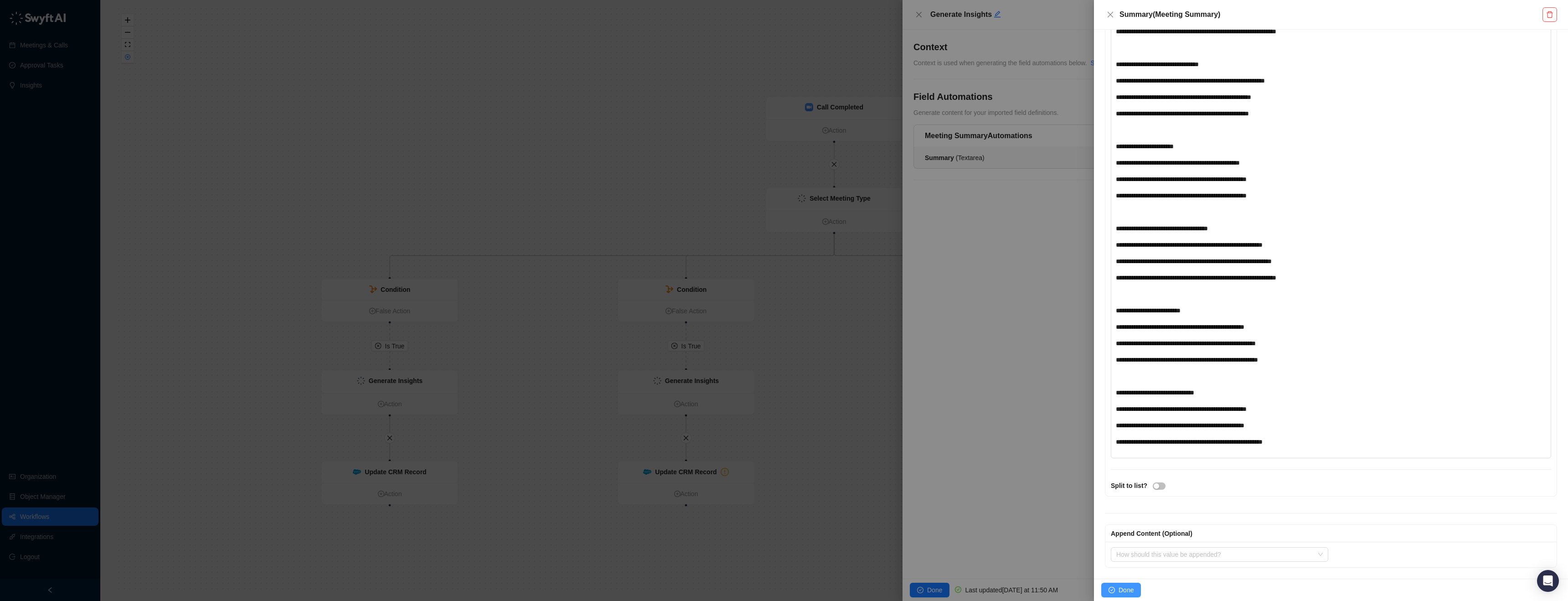
click at [1131, 586] on span "Done" at bounding box center [1126, 590] width 15 height 10
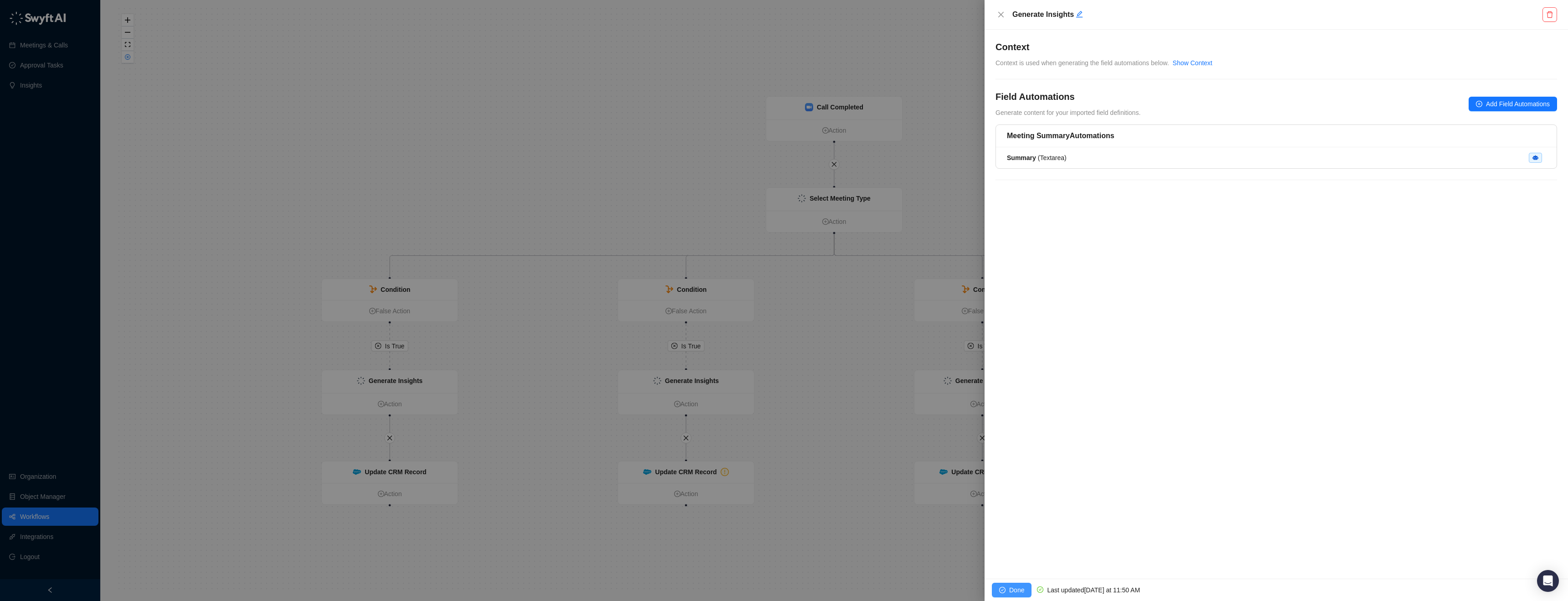
click at [1027, 592] on button "Done" at bounding box center [1011, 590] width 40 height 15
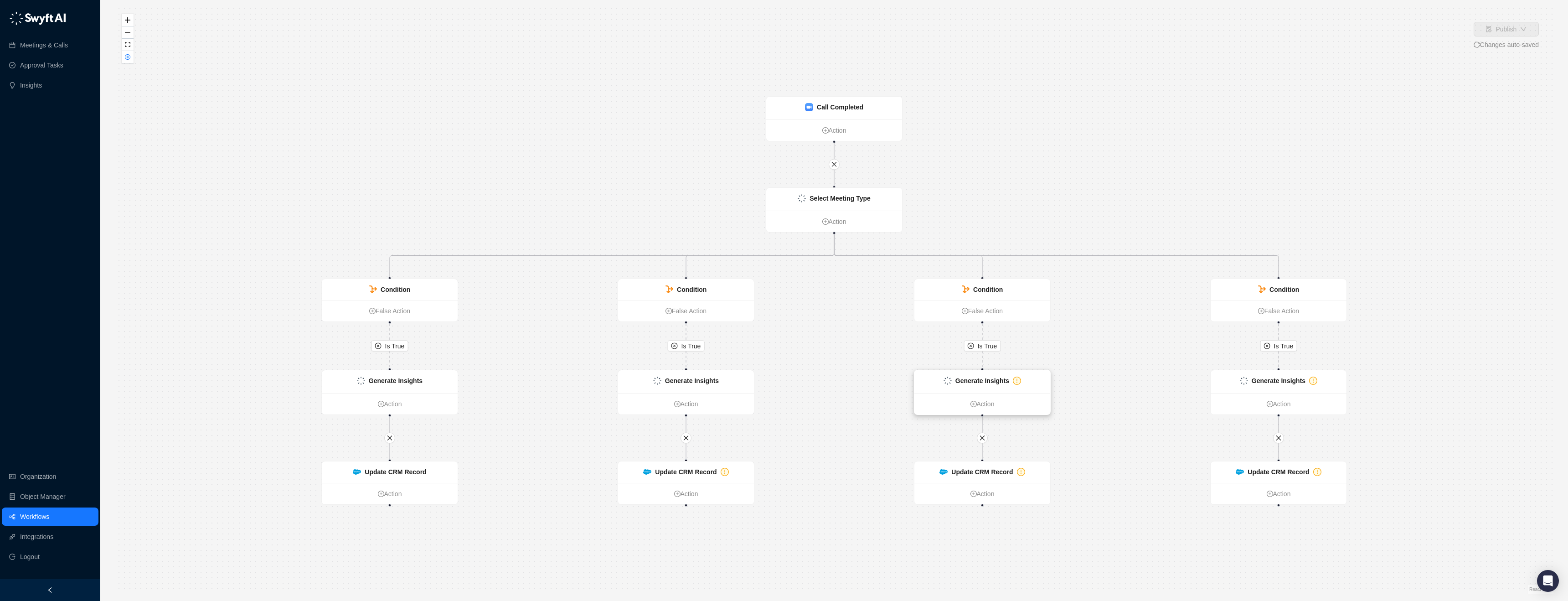
click at [984, 384] on strong "Generate Insights" at bounding box center [982, 381] width 54 height 7
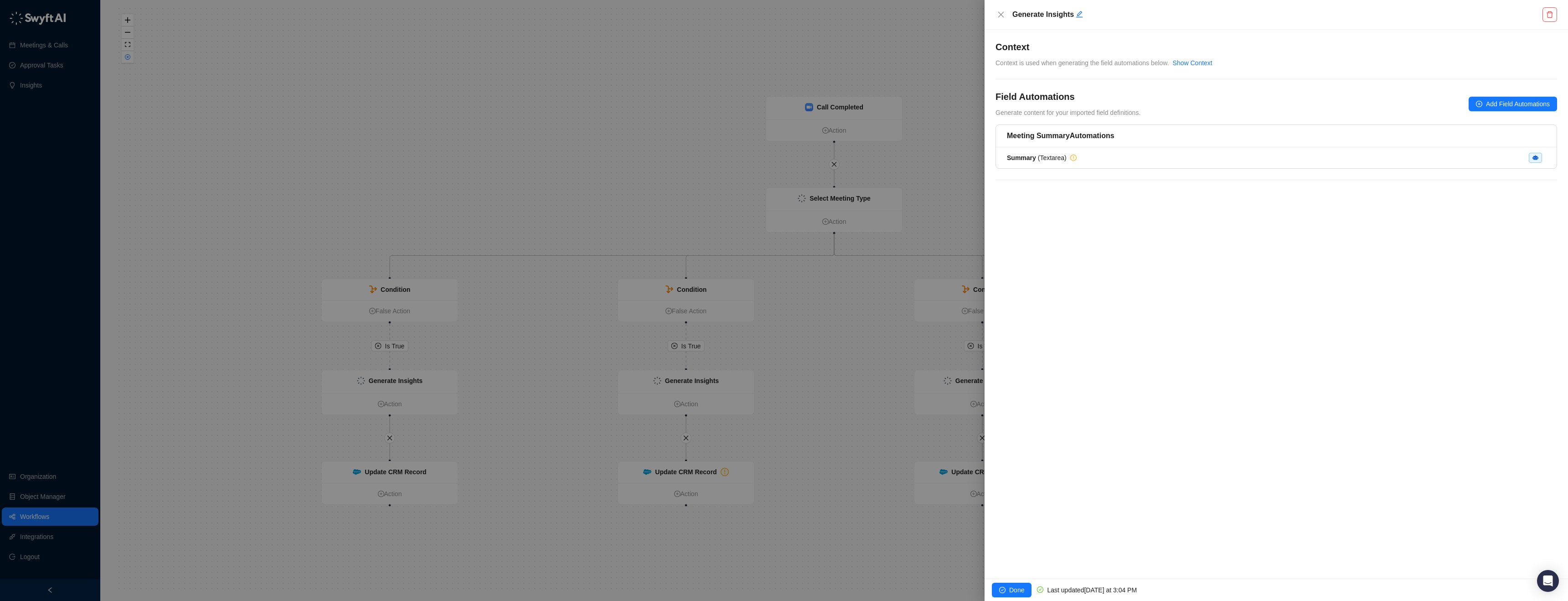
click at [1195, 169] on div "Meeting Summary Automations Summary ( Textarea )" at bounding box center [1276, 157] width 562 height 66
click at [1197, 165] on li "Summary ( Textarea )" at bounding box center [1276, 158] width 561 height 21
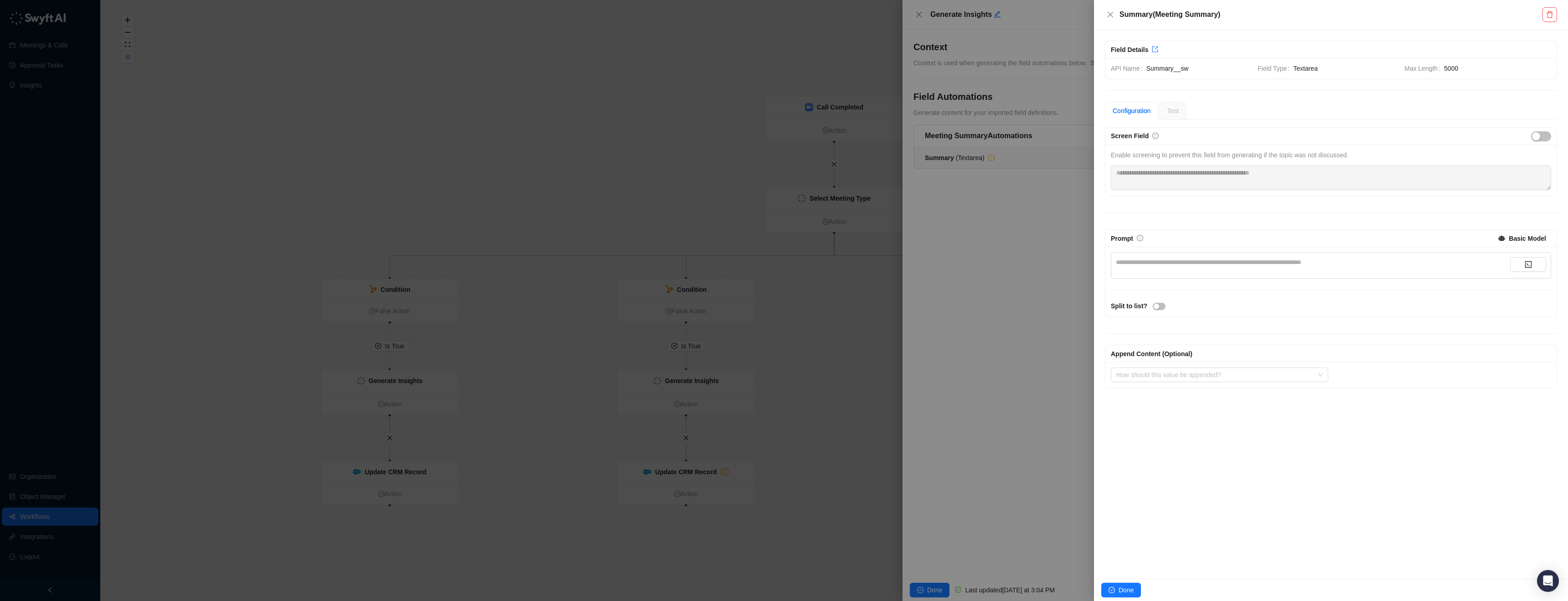
click at [1177, 261] on div "**********" at bounding box center [1313, 262] width 394 height 10
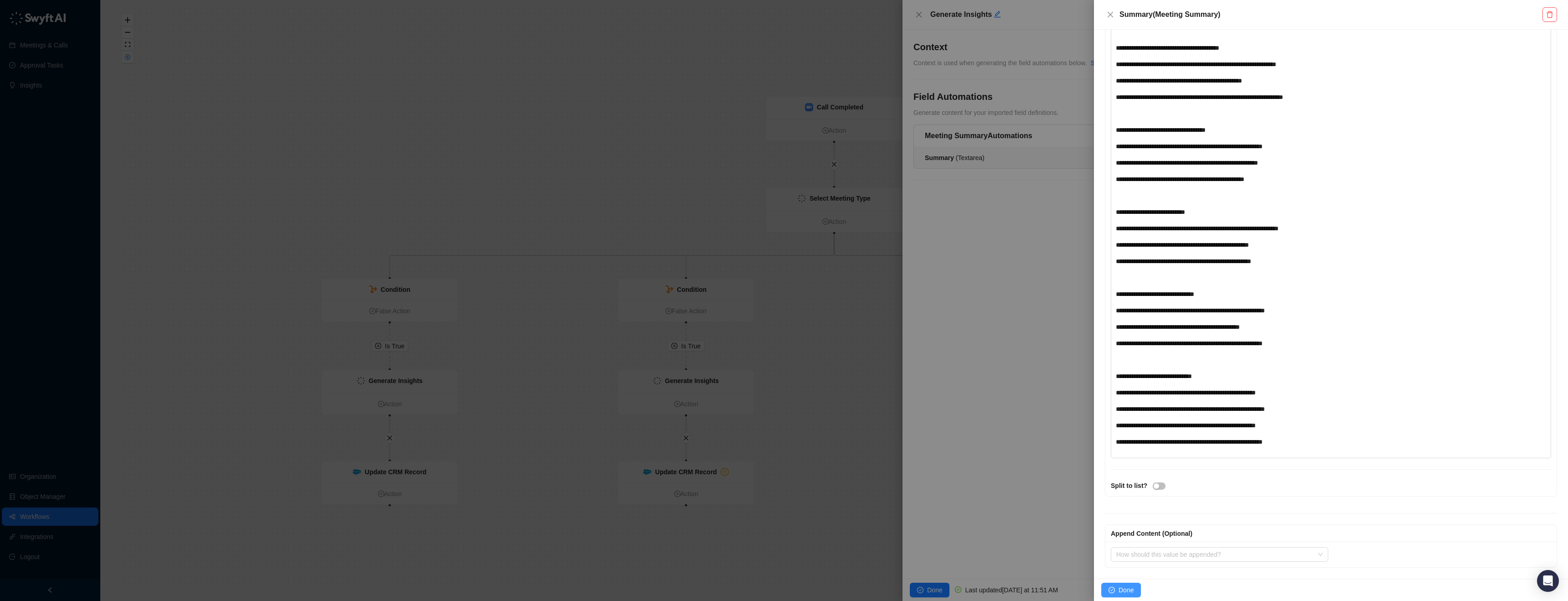
click at [1112, 594] on button "Done" at bounding box center [1121, 590] width 40 height 15
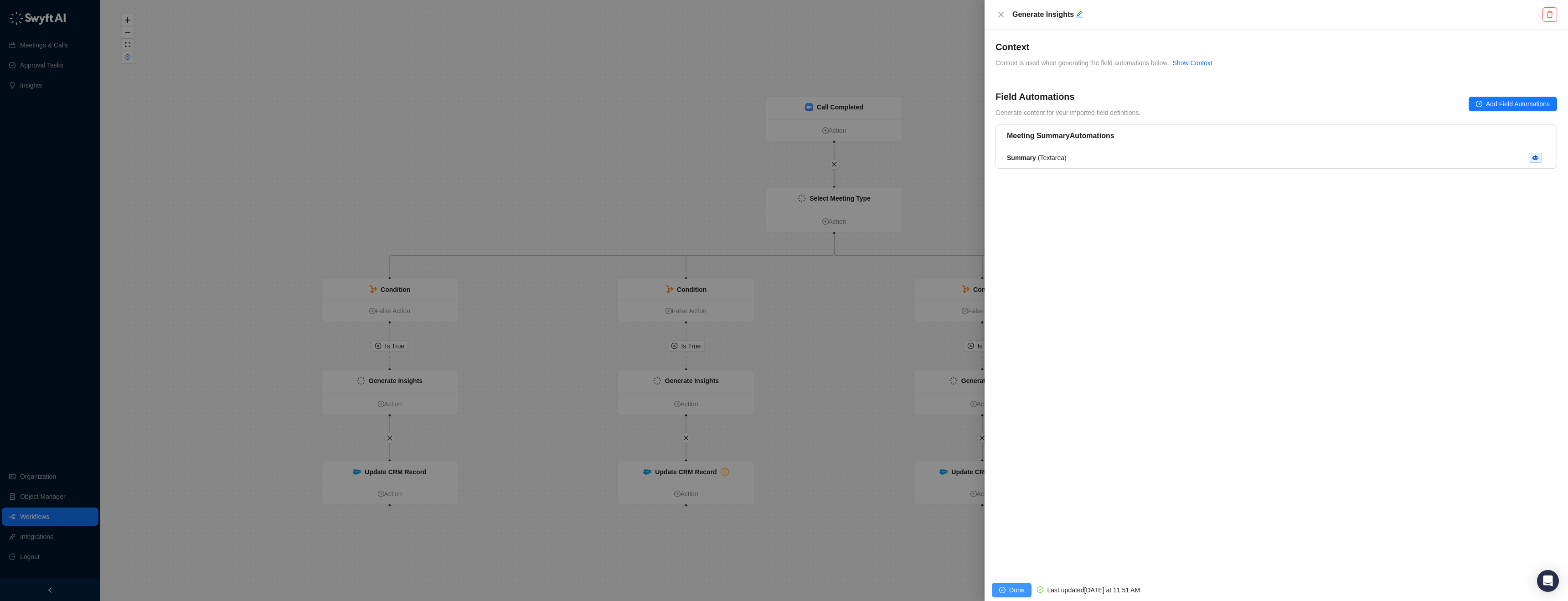
click at [1010, 588] on span "Done" at bounding box center [1017, 590] width 15 height 10
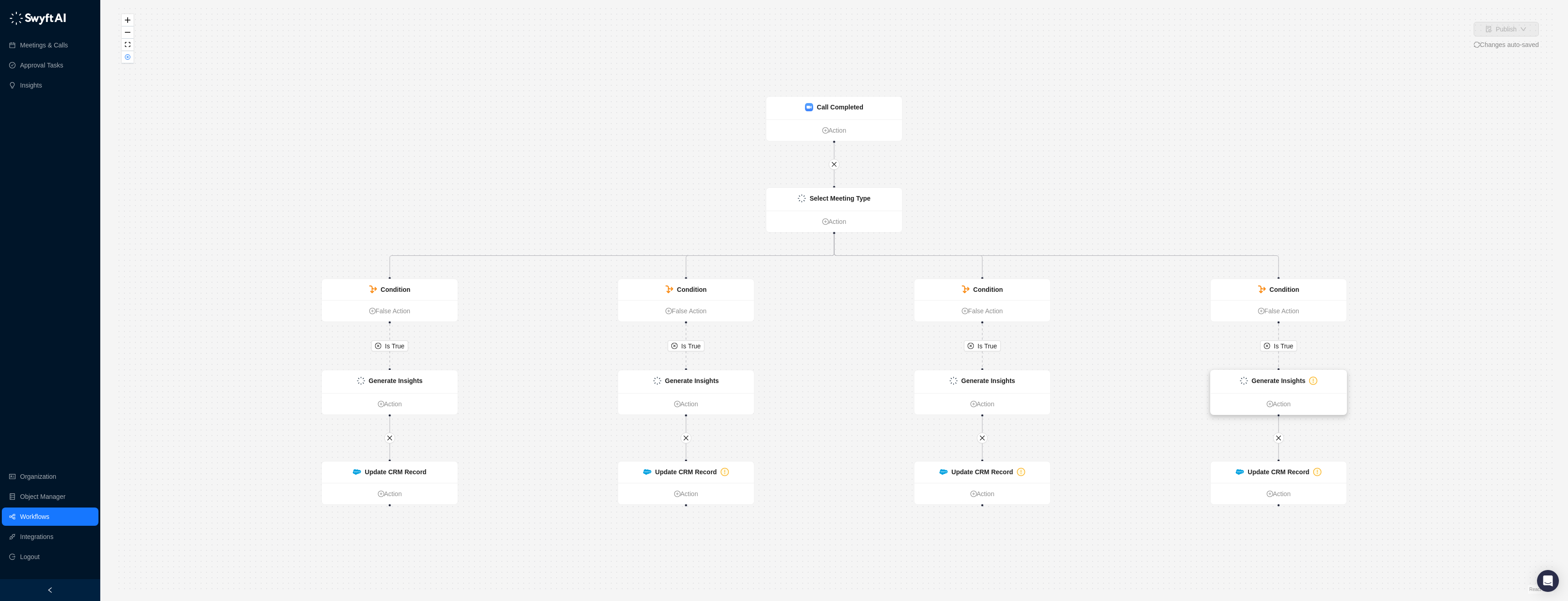
click at [1295, 383] on strong "Generate Insights" at bounding box center [1278, 381] width 54 height 7
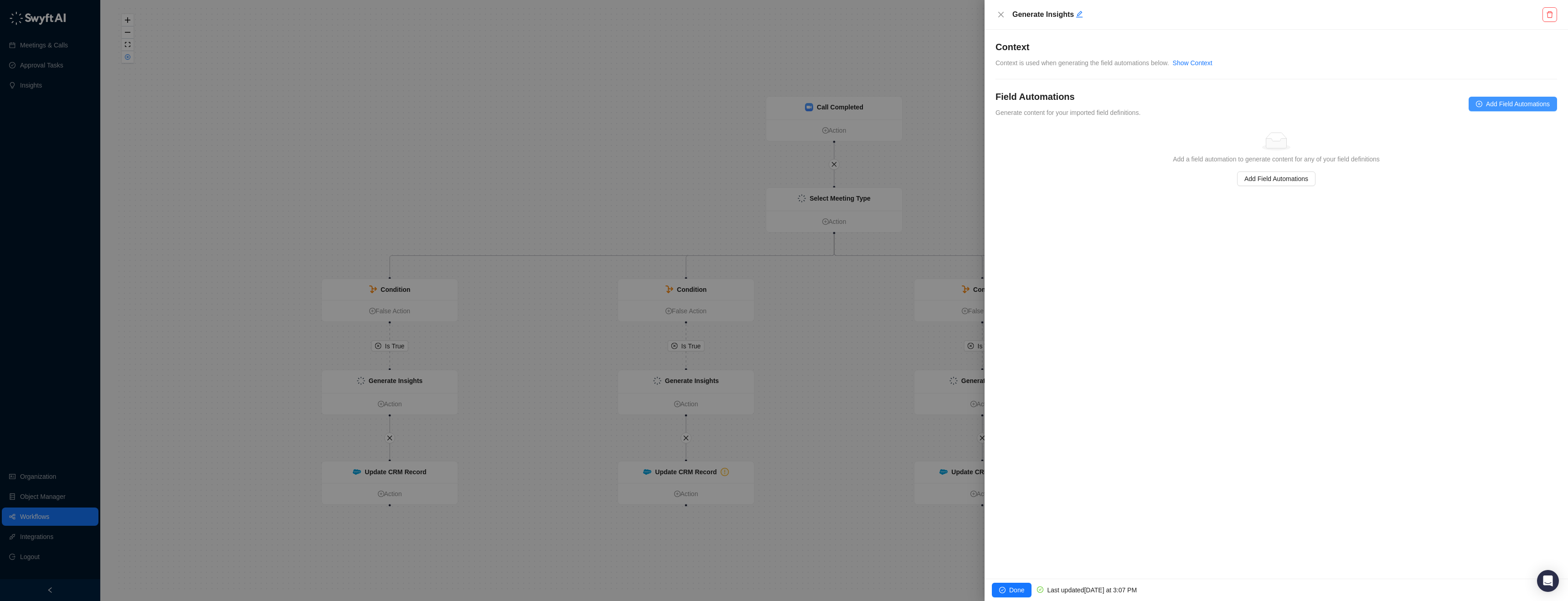
click at [1488, 104] on span "Add Field Automations" at bounding box center [1517, 104] width 64 height 10
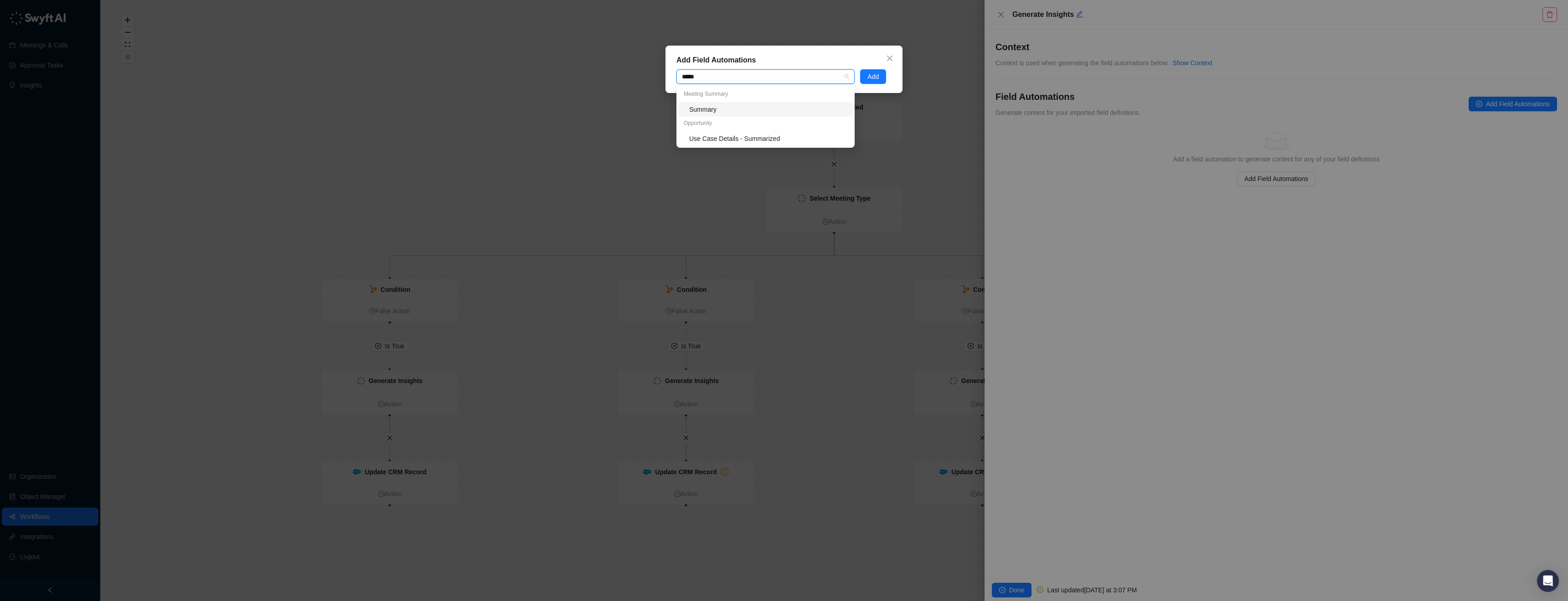
type input "******"
click at [705, 113] on div "Summary" at bounding box center [768, 109] width 158 height 10
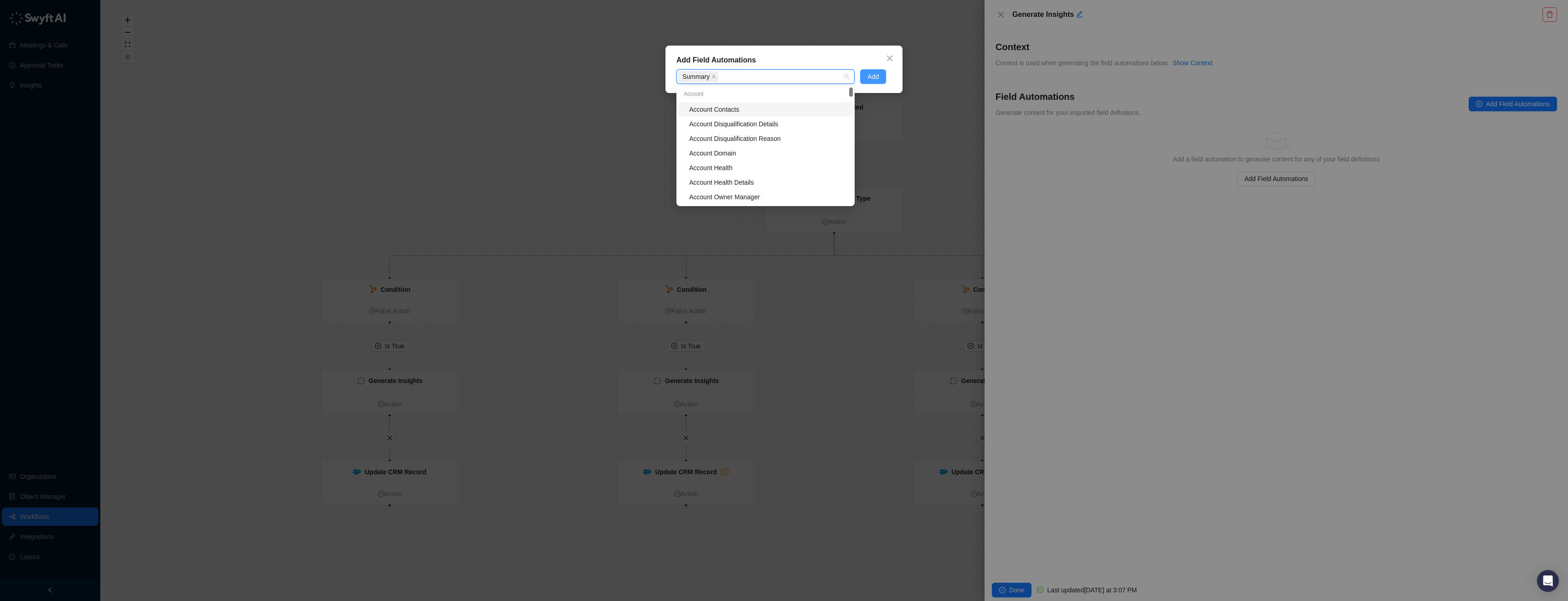
click at [876, 72] on span "Add" at bounding box center [873, 77] width 12 height 10
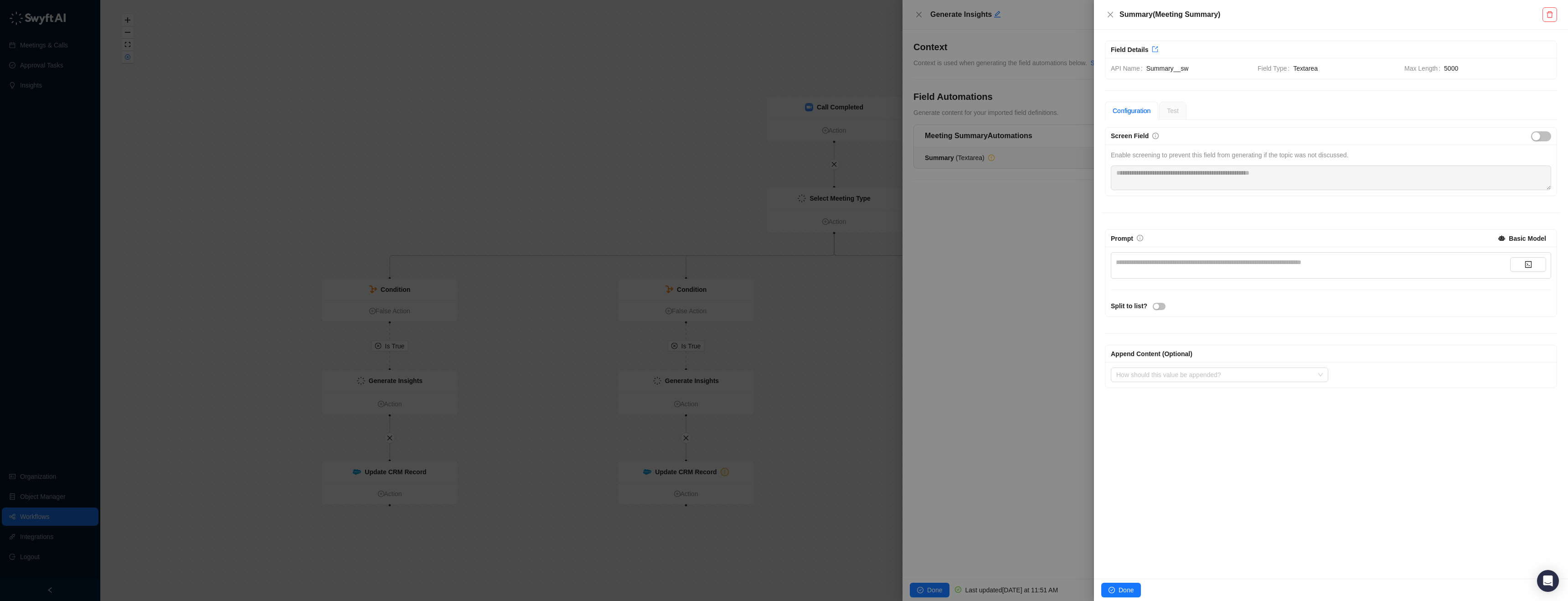
click at [1167, 261] on div "**********" at bounding box center [1313, 262] width 394 height 10
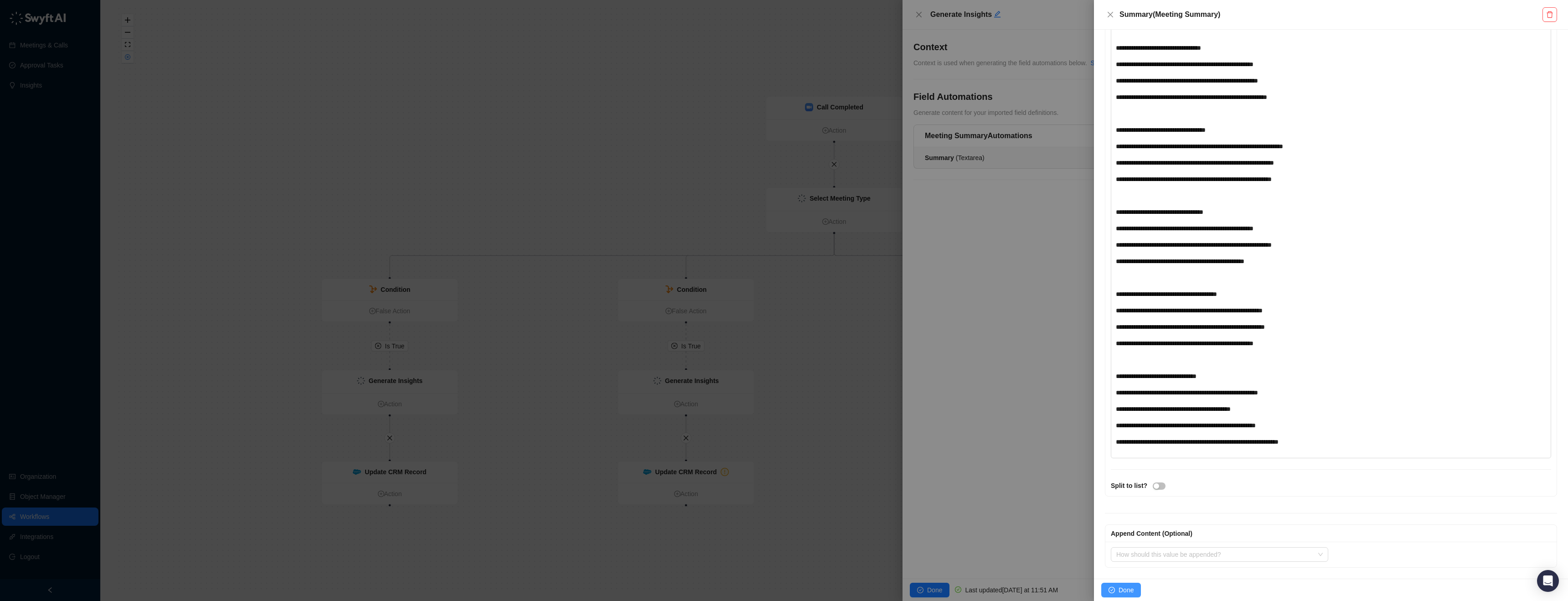
click at [1126, 591] on span "Done" at bounding box center [1126, 590] width 15 height 10
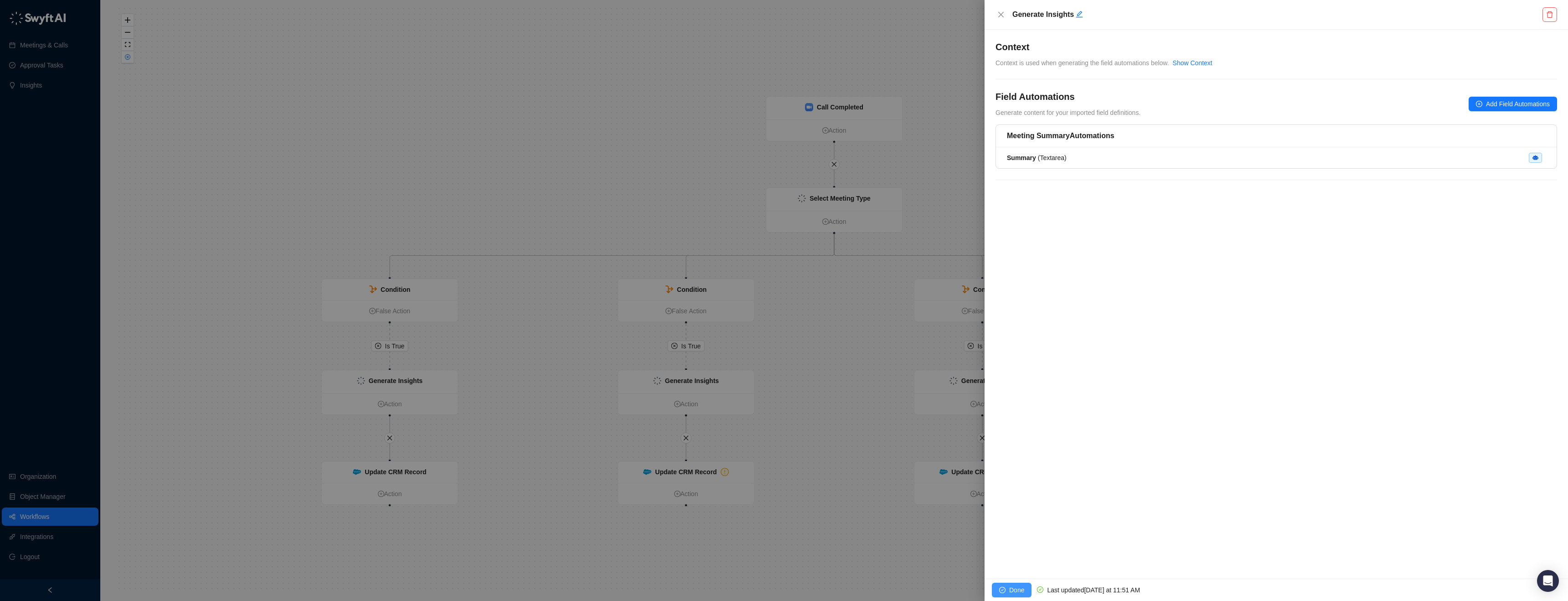
click at [1002, 589] on icon "check-circle" at bounding box center [1002, 590] width 6 height 6
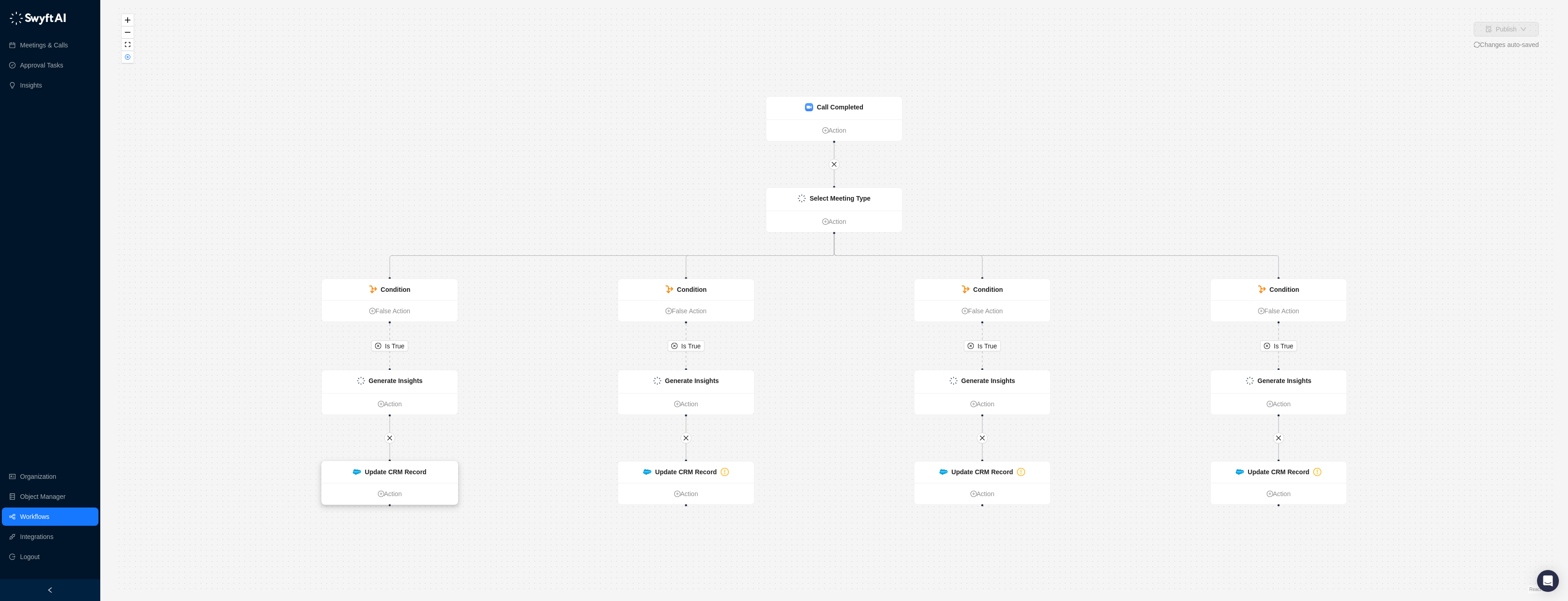
click at [401, 469] on strong "Update CRM Record" at bounding box center [395, 472] width 61 height 7
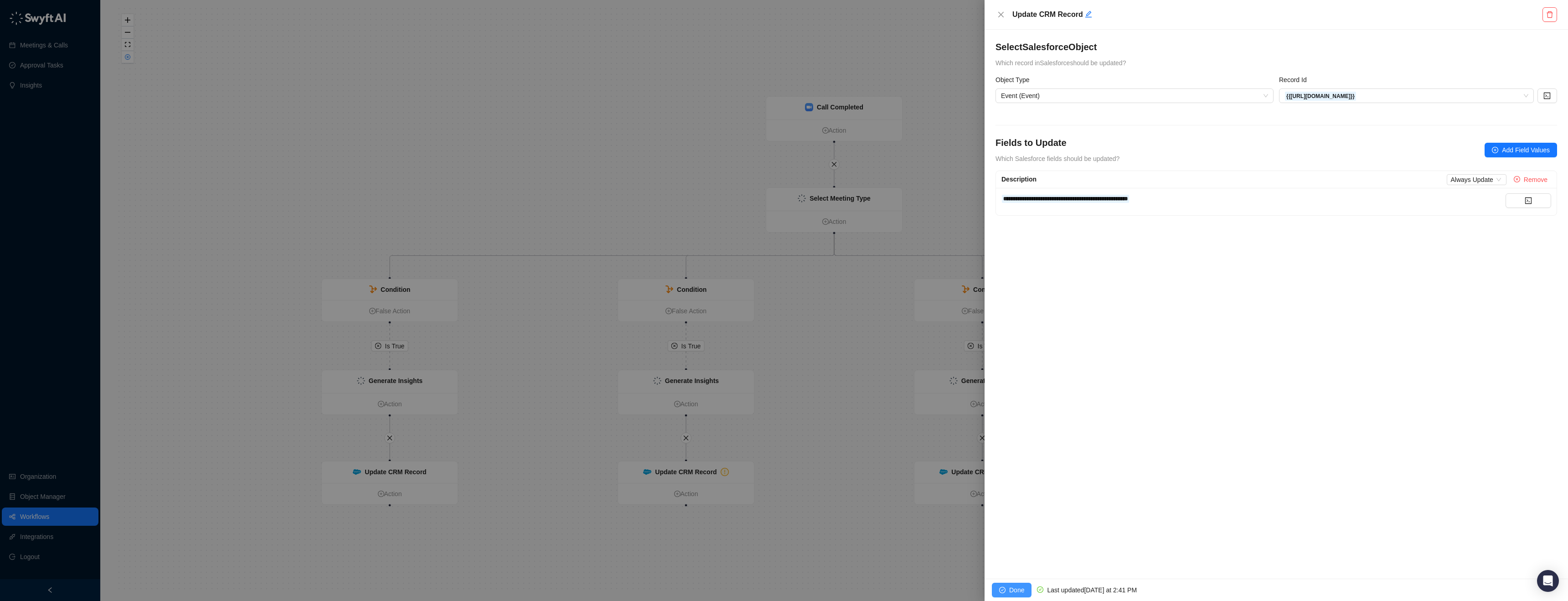
click at [1013, 588] on span "Done" at bounding box center [1017, 590] width 15 height 10
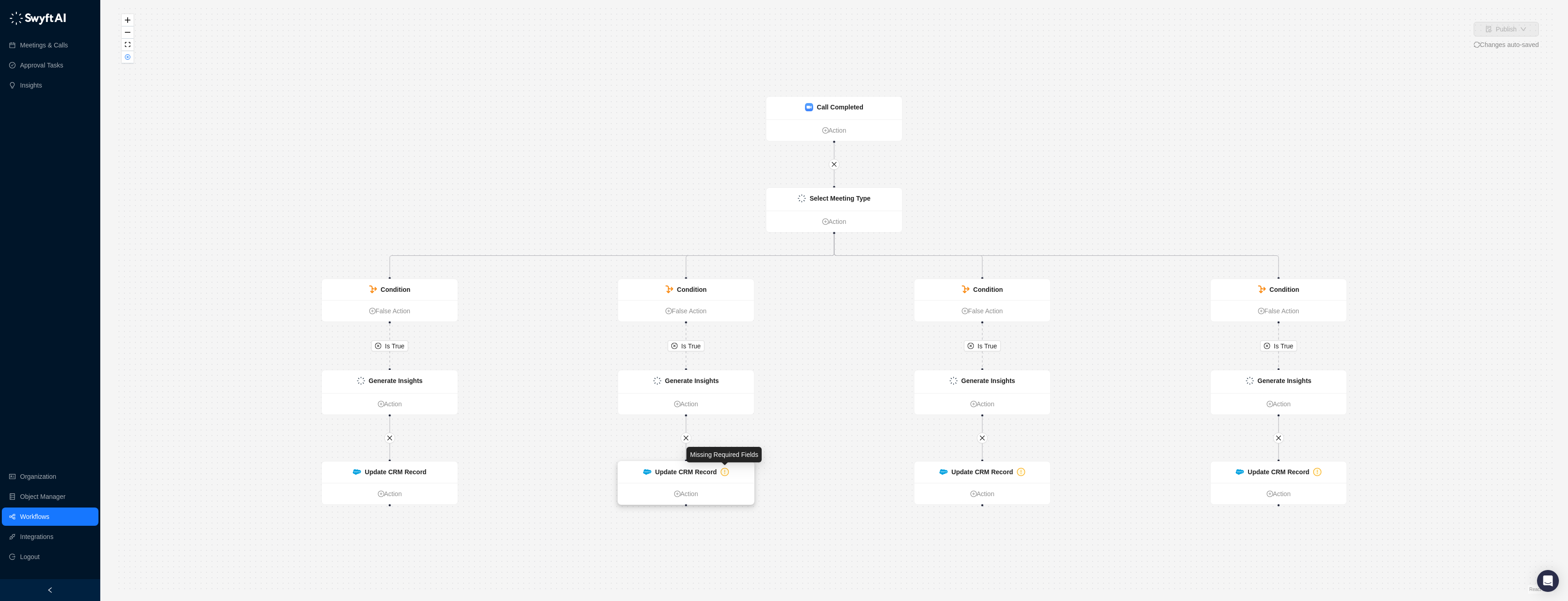
click at [727, 468] on icon "exclamation-circle" at bounding box center [724, 471] width 8 height 8
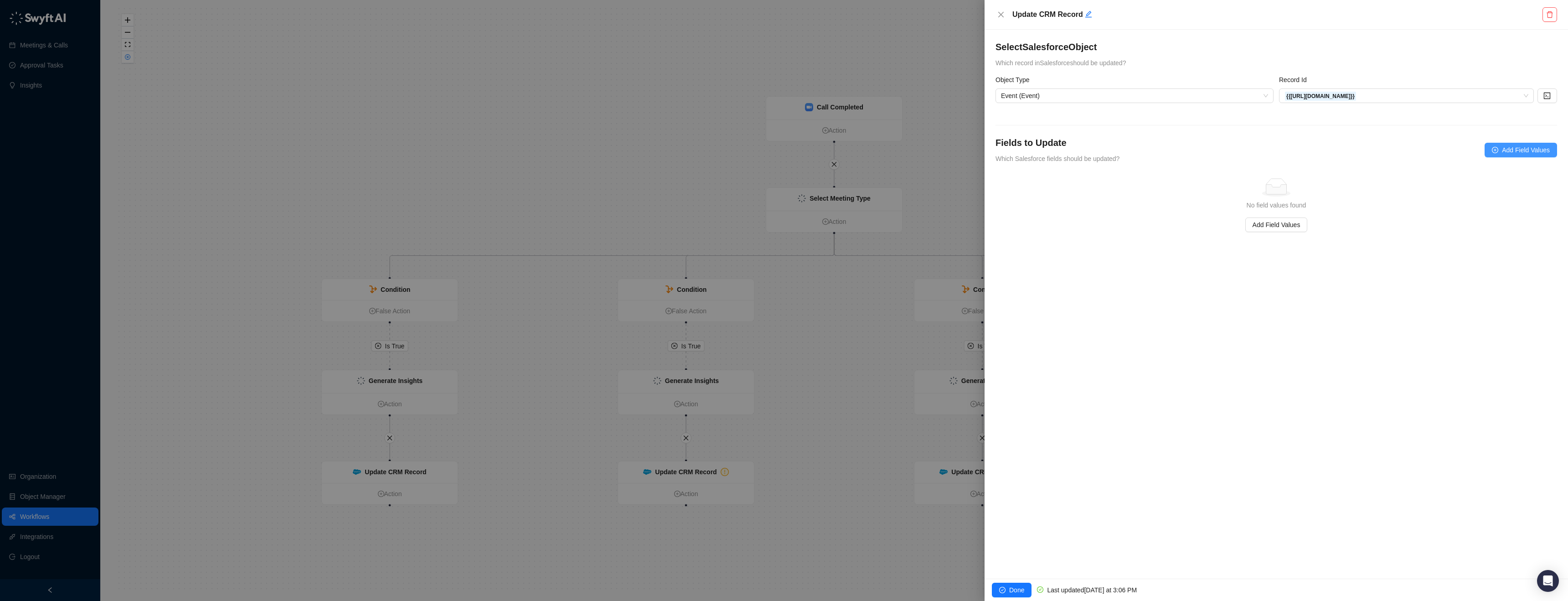
click at [1495, 153] on button "Add Field Values" at bounding box center [1521, 150] width 72 height 15
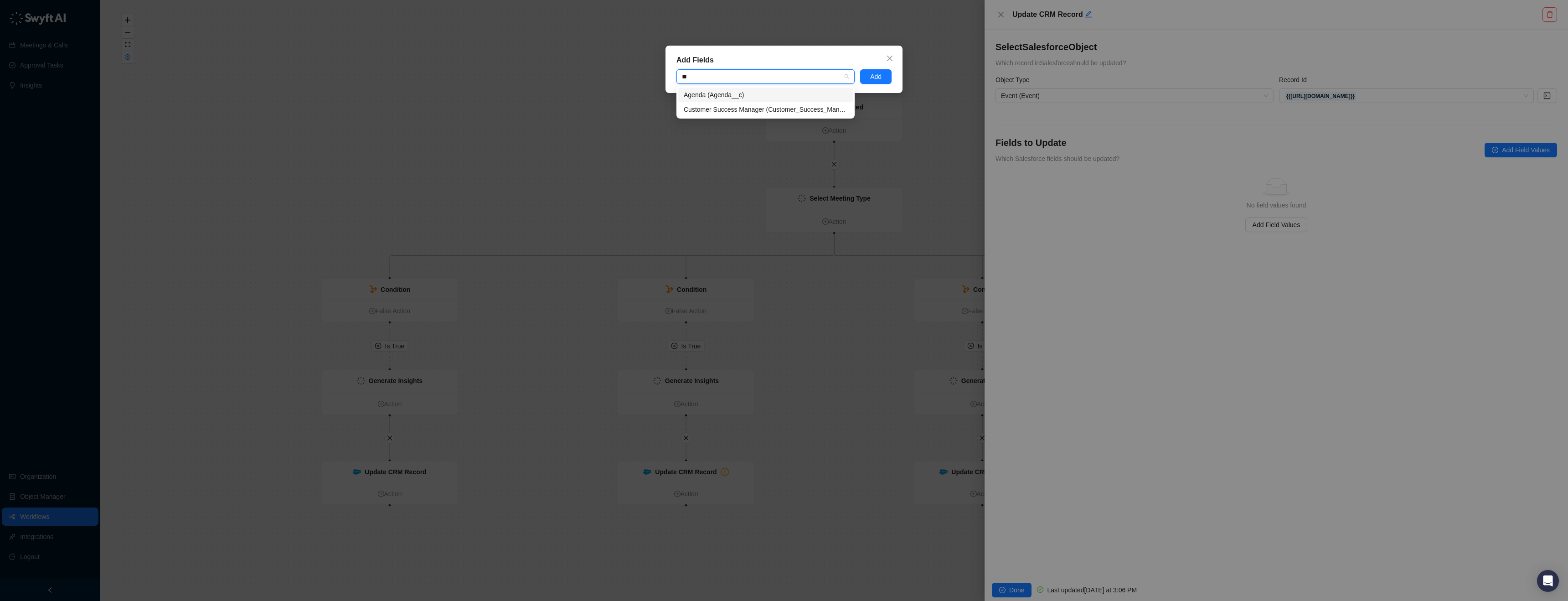
type input "*"
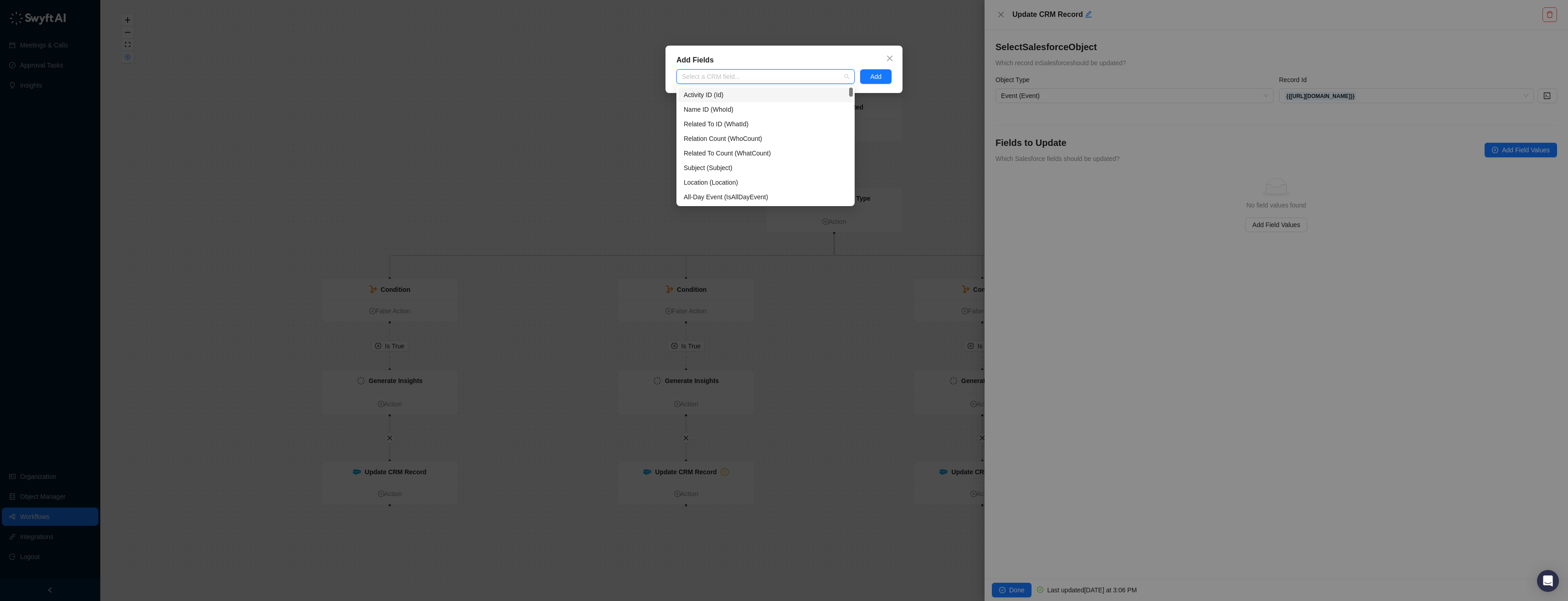
click at [889, 57] on span "Close" at bounding box center [890, 58] width 15 height 7
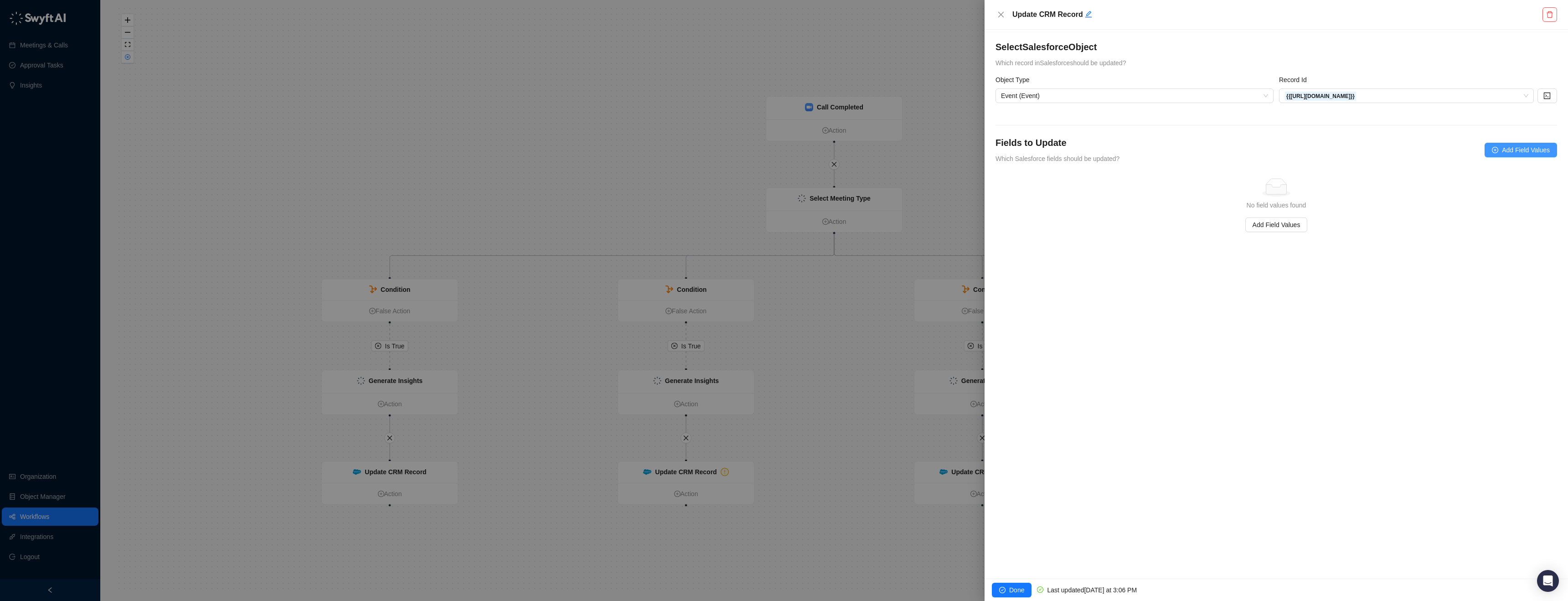
click at [1527, 147] on span "Add Field Values" at bounding box center [1525, 150] width 48 height 10
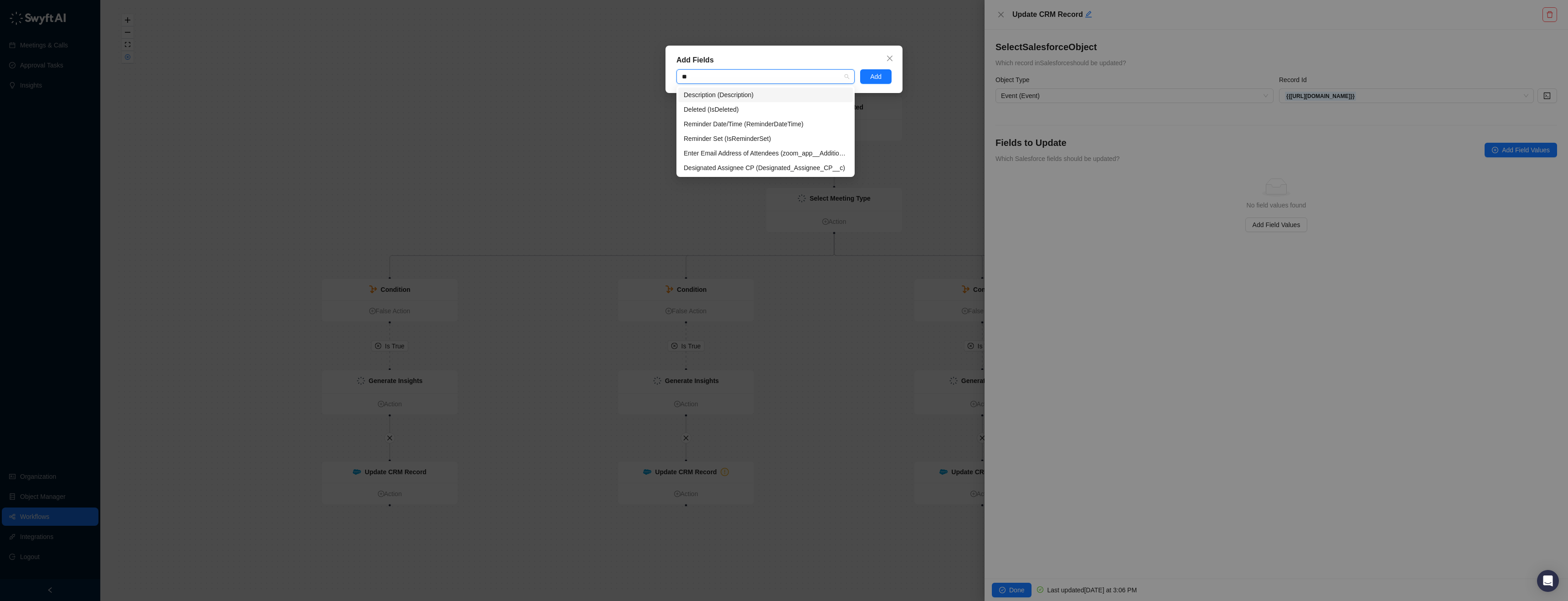
type input "***"
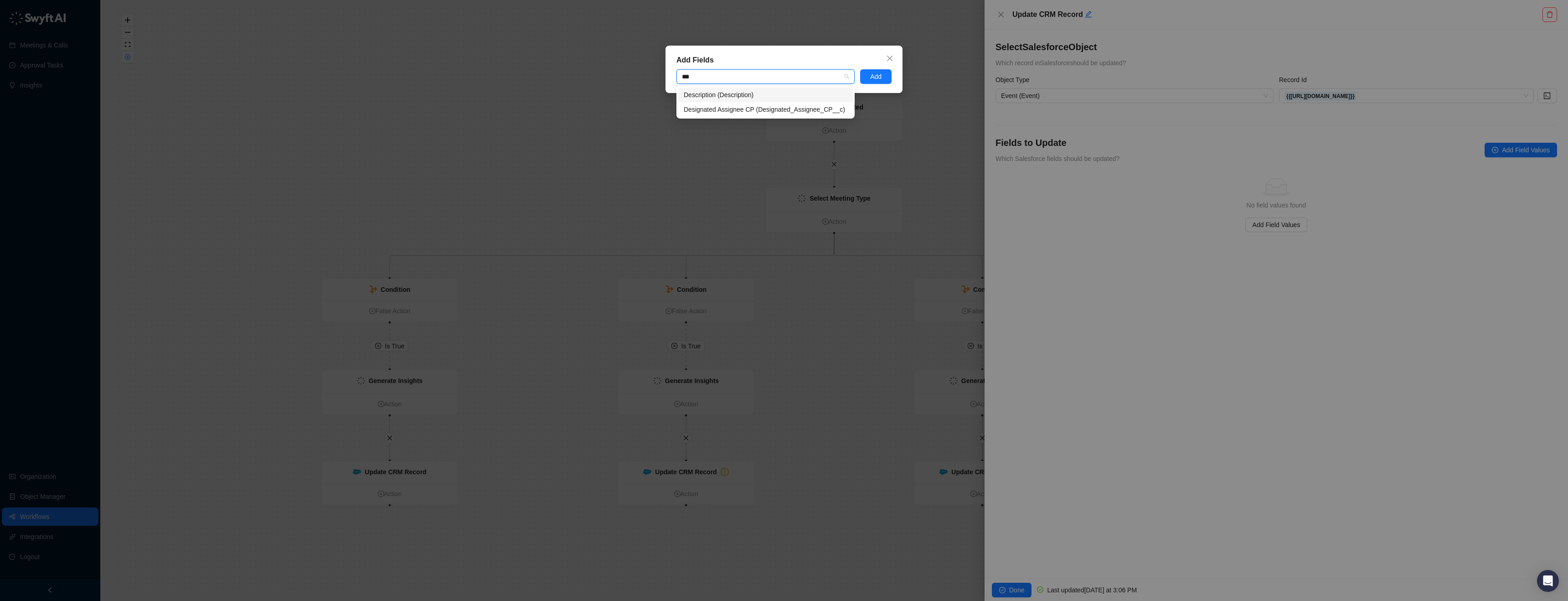
click at [739, 88] on div "Description (Description)" at bounding box center [765, 95] width 175 height 15
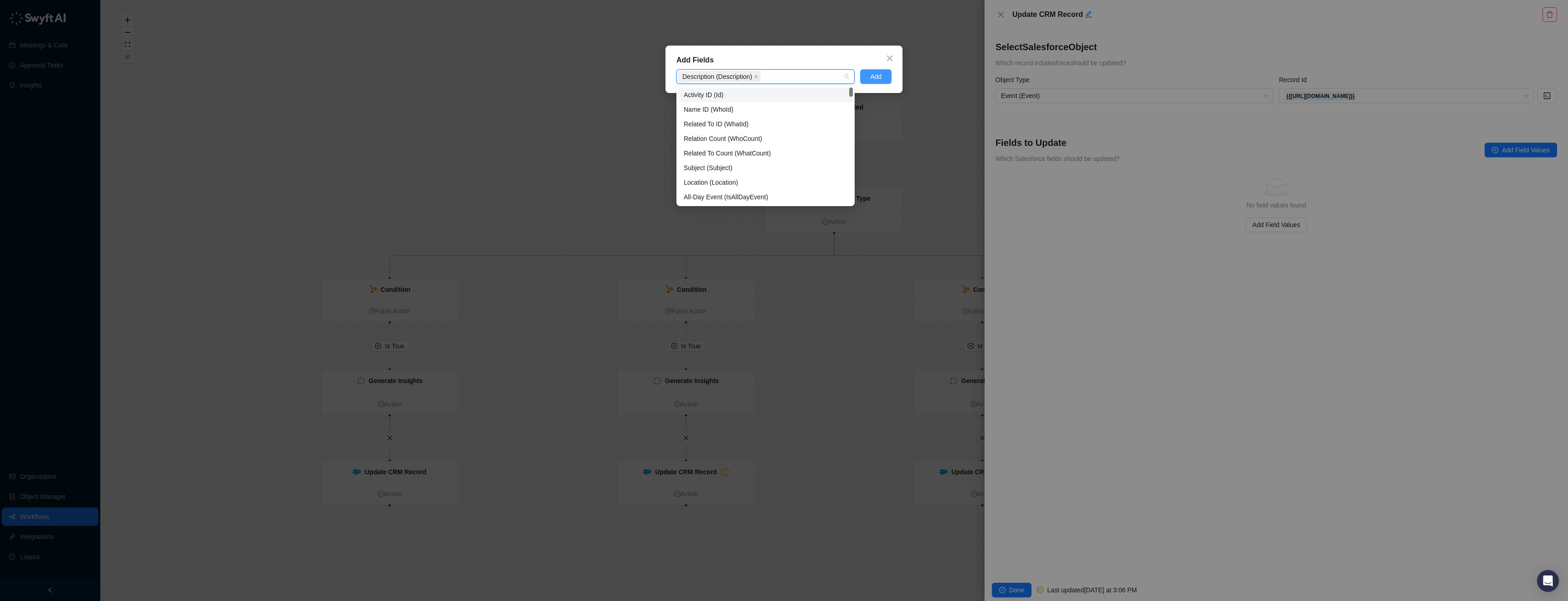
click at [891, 77] on button "Add" at bounding box center [876, 77] width 32 height 15
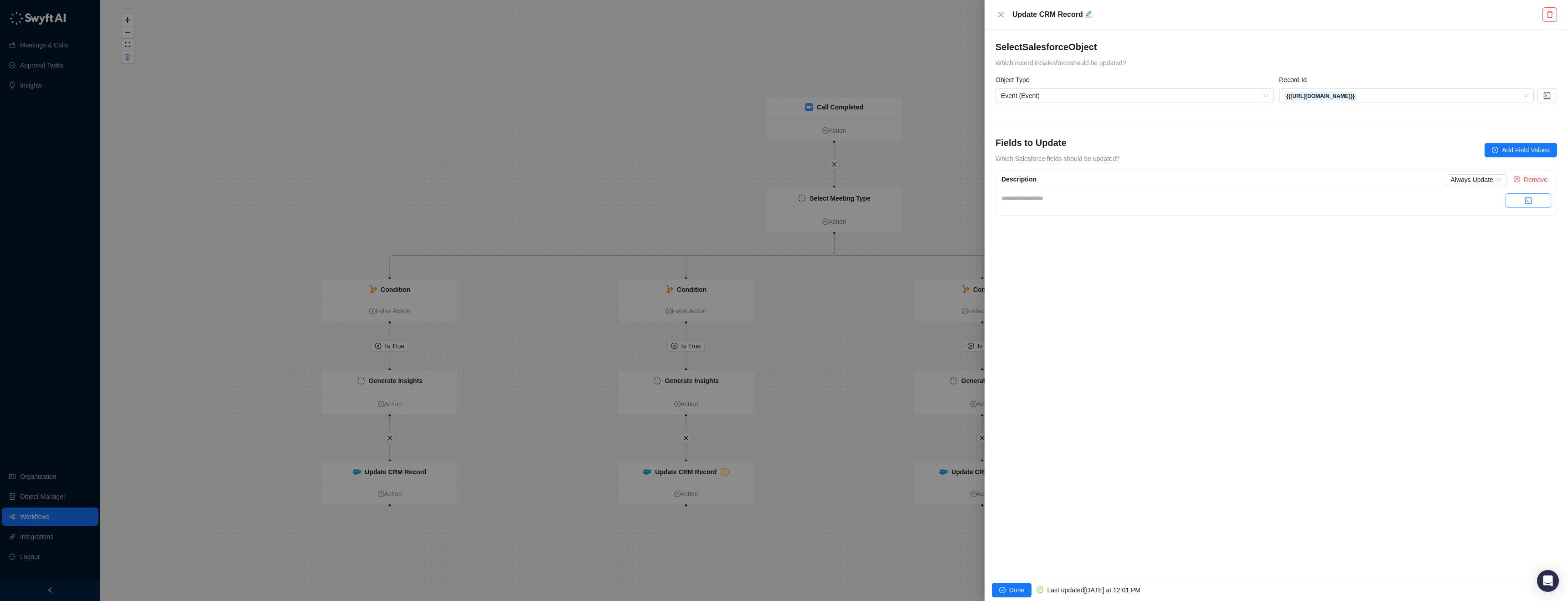
click at [1540, 200] on button "button" at bounding box center [1528, 201] width 46 height 15
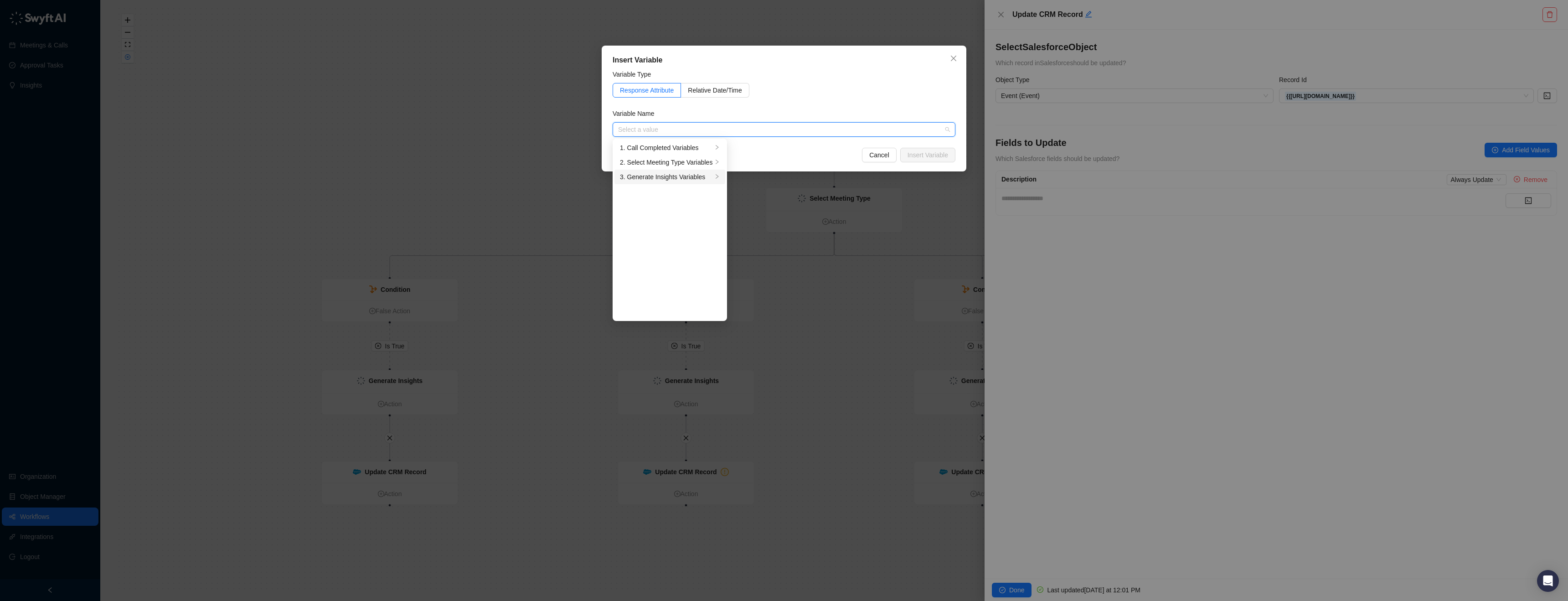
click at [684, 175] on div "3. Generate Insights Variables" at bounding box center [666, 177] width 93 height 10
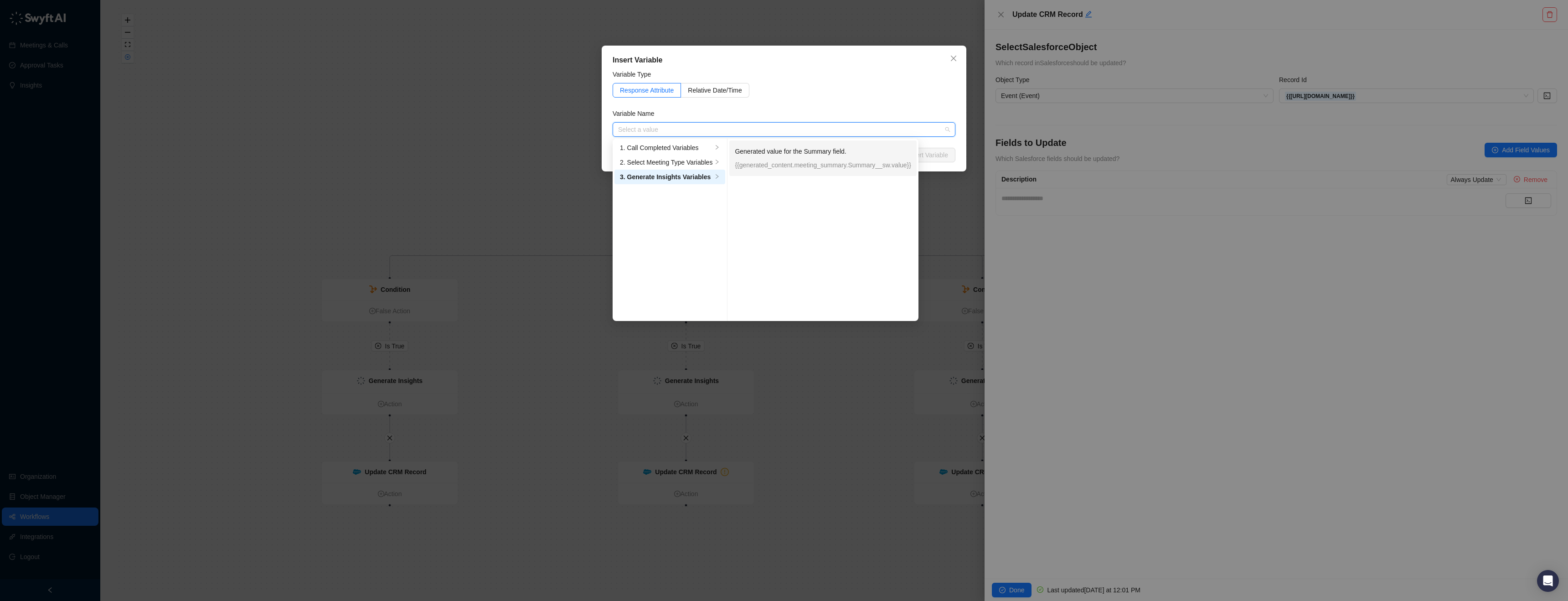
click at [846, 160] on p "{{generated_content.meeting_summary.Summary__sw.value}}" at bounding box center [823, 165] width 177 height 10
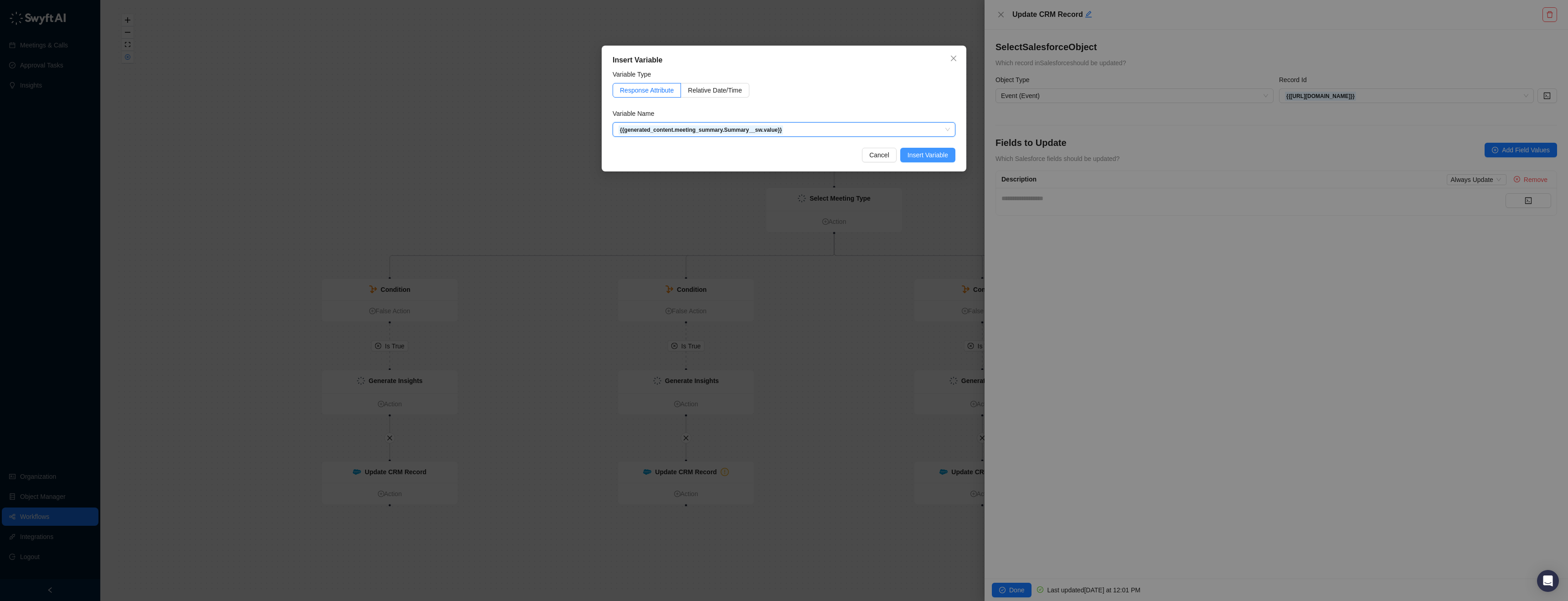
click at [947, 155] on span "Insert Variable" at bounding box center [928, 155] width 41 height 10
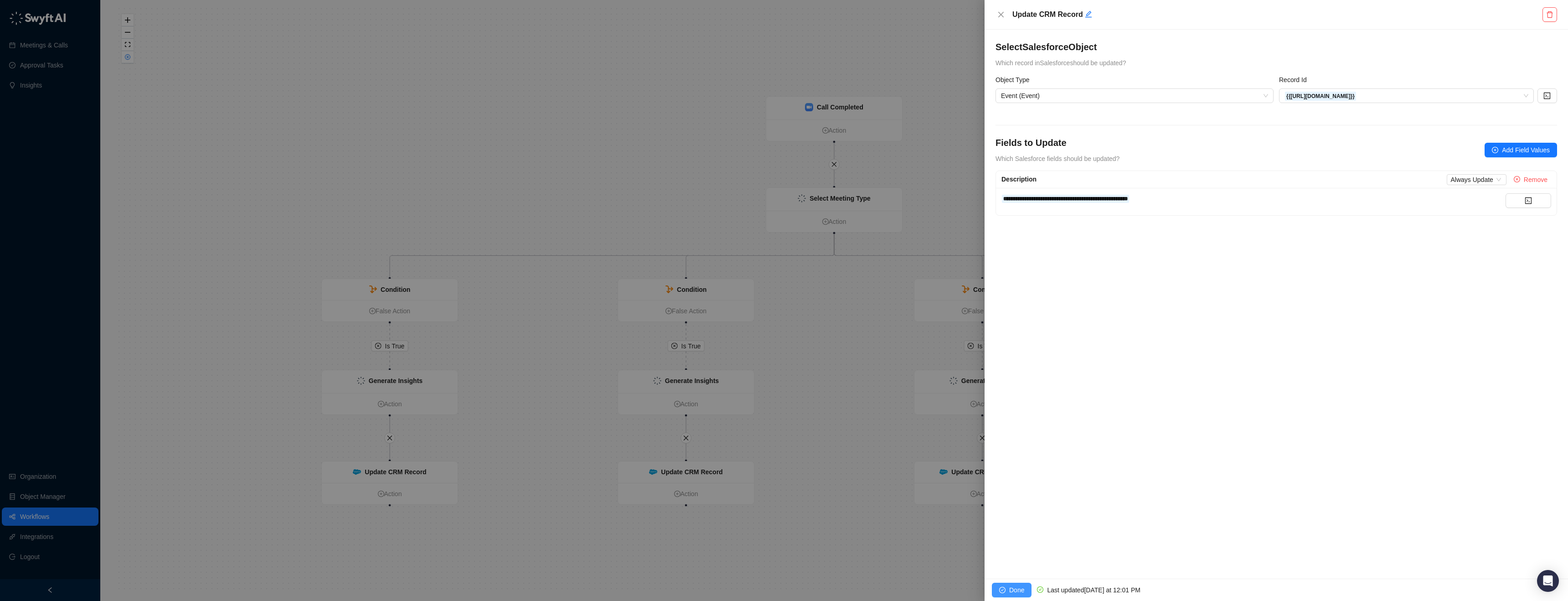
click at [1013, 589] on span "Done" at bounding box center [1017, 590] width 15 height 10
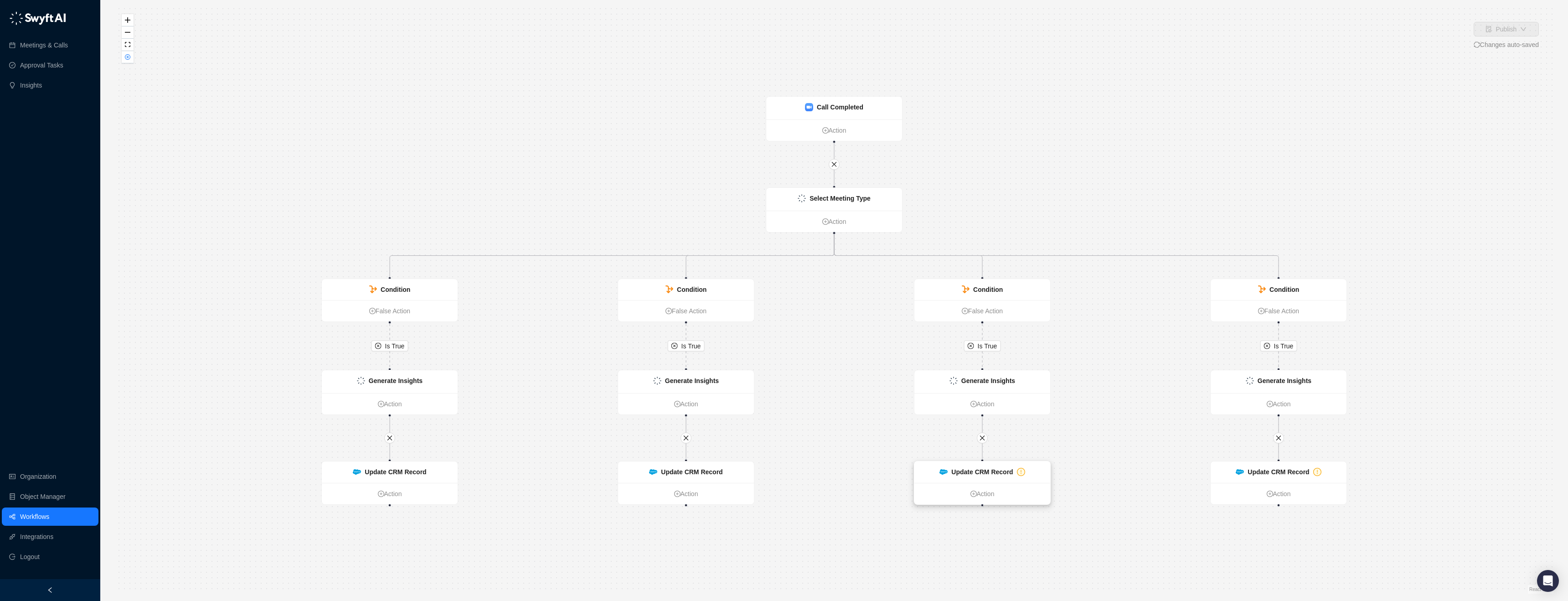
click at [976, 476] on div "Update CRM Record" at bounding box center [982, 472] width 61 height 10
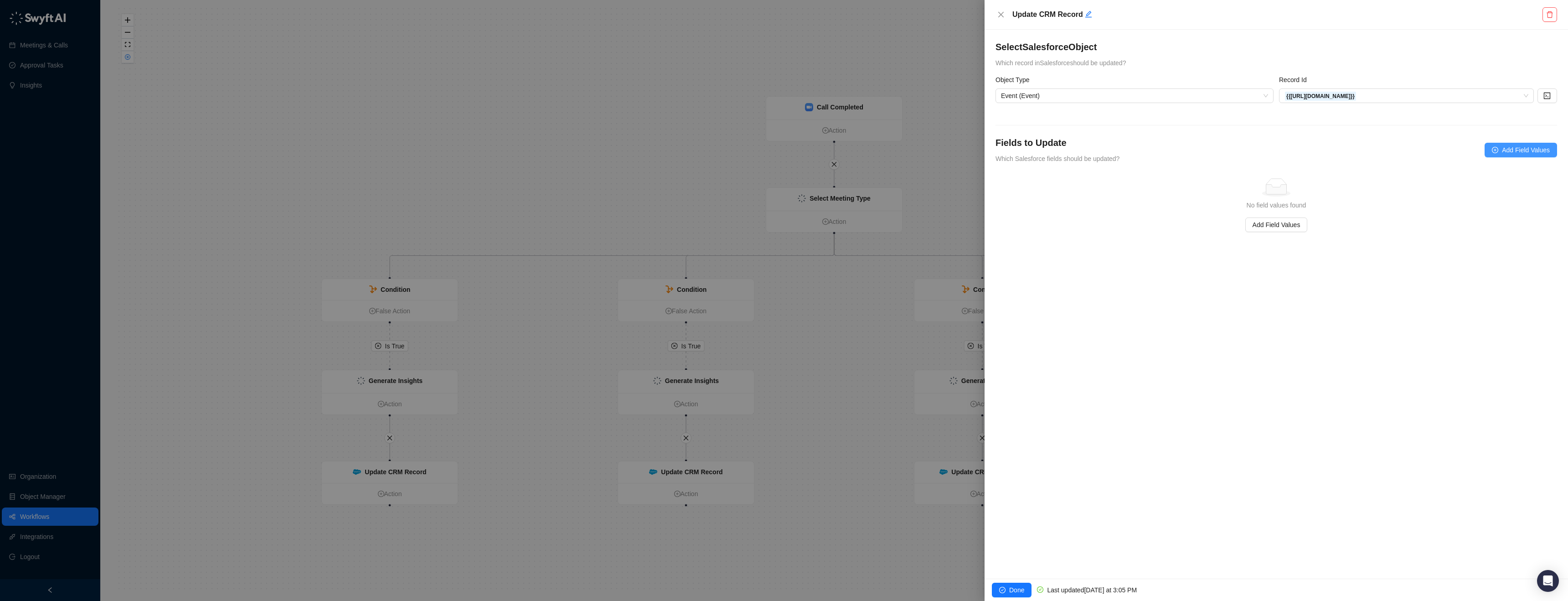
click at [1496, 147] on icon "plus-circle" at bounding box center [1495, 150] width 6 height 6
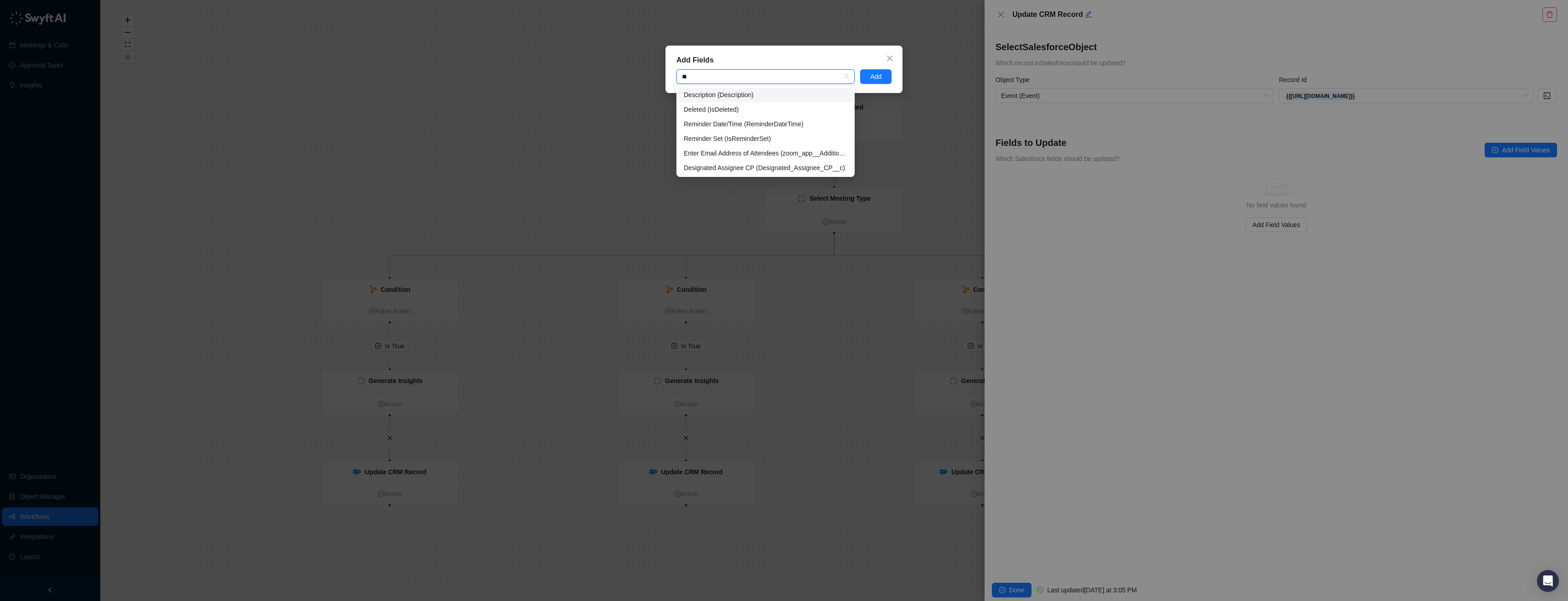
type input "***"
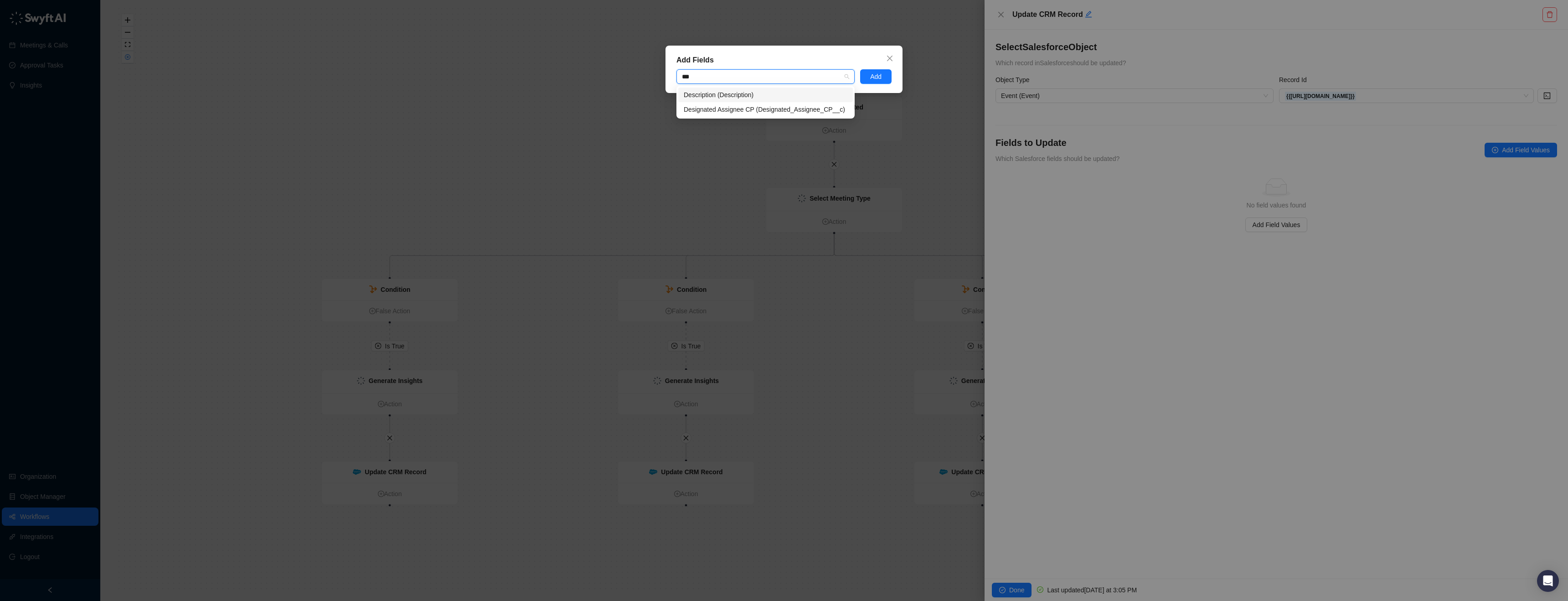
click at [732, 97] on div "Description (Description)" at bounding box center [765, 95] width 164 height 10
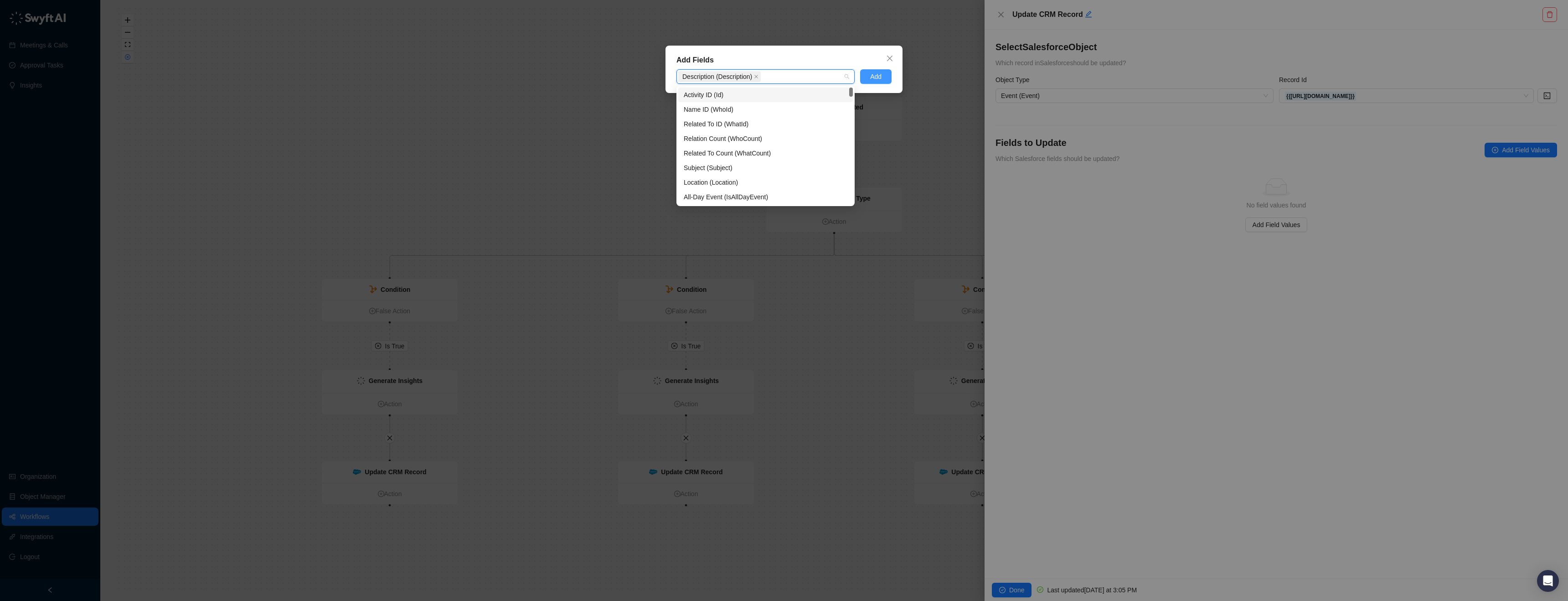
click at [880, 74] on span "Add" at bounding box center [876, 77] width 12 height 10
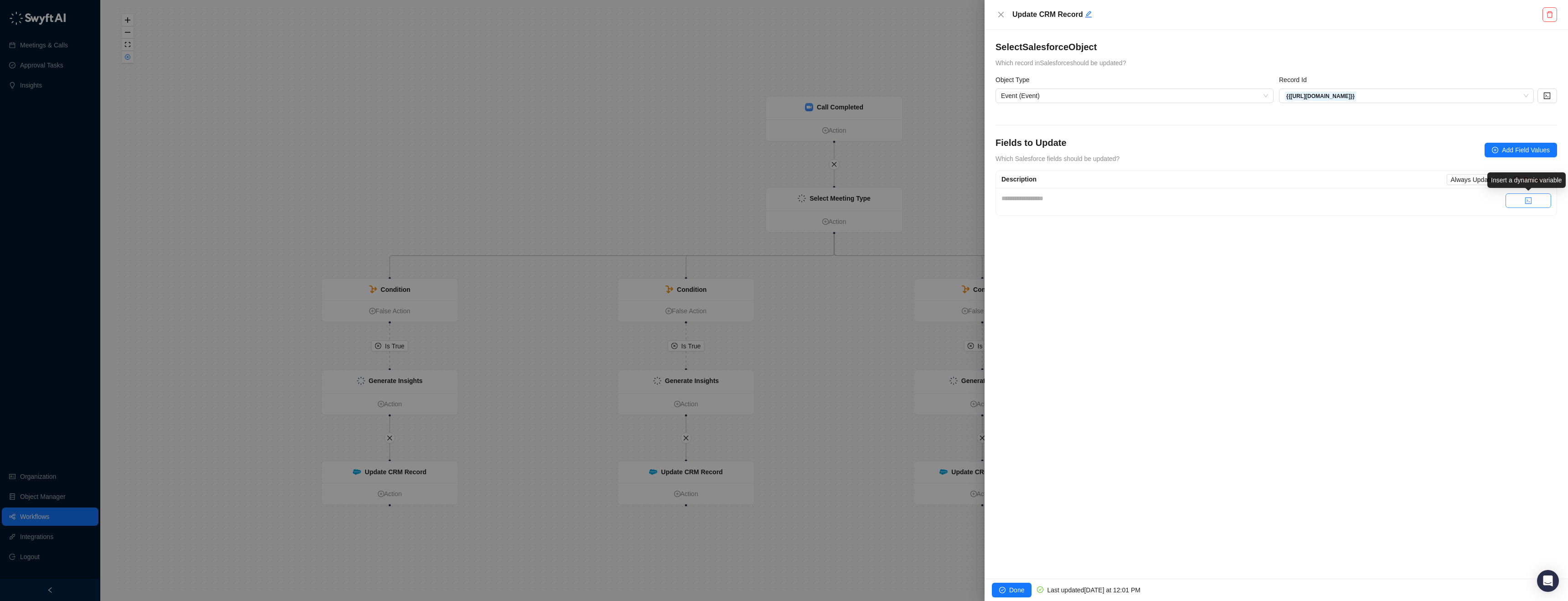
click at [1517, 199] on button "button" at bounding box center [1528, 201] width 46 height 15
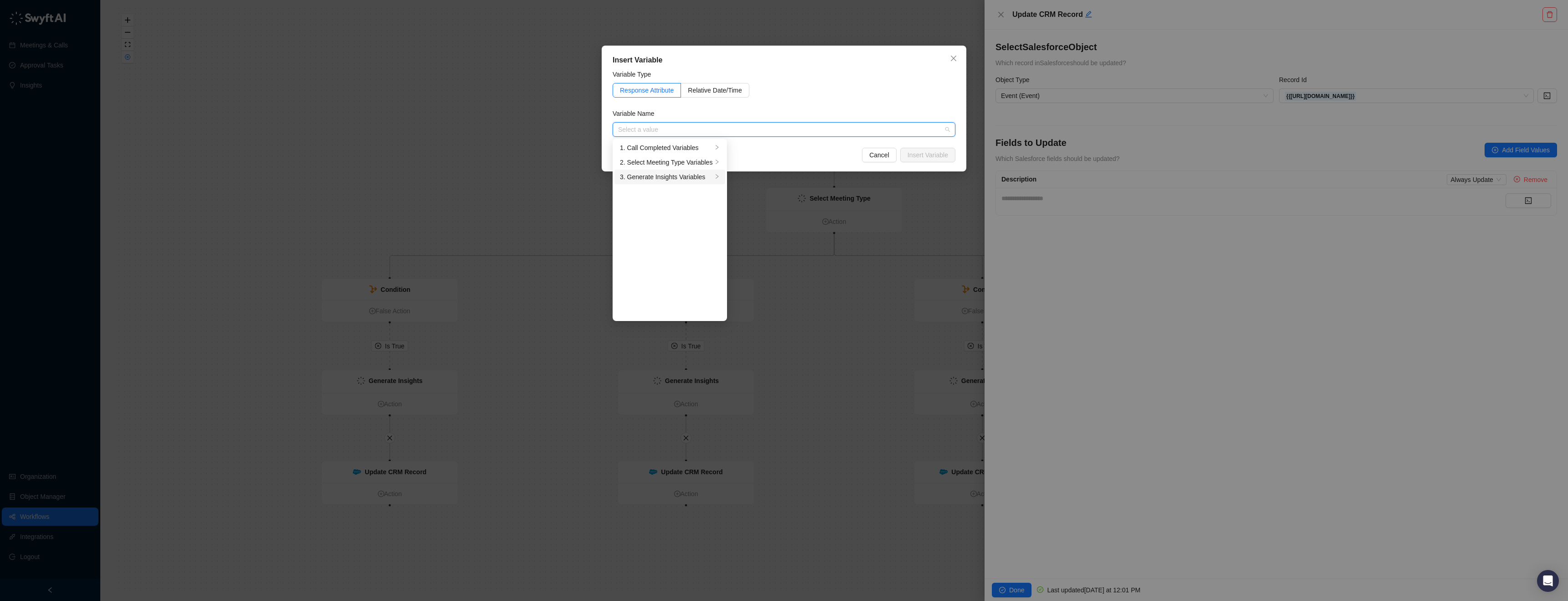
click at [697, 176] on div "3. Generate Insights Variables" at bounding box center [666, 177] width 93 height 10
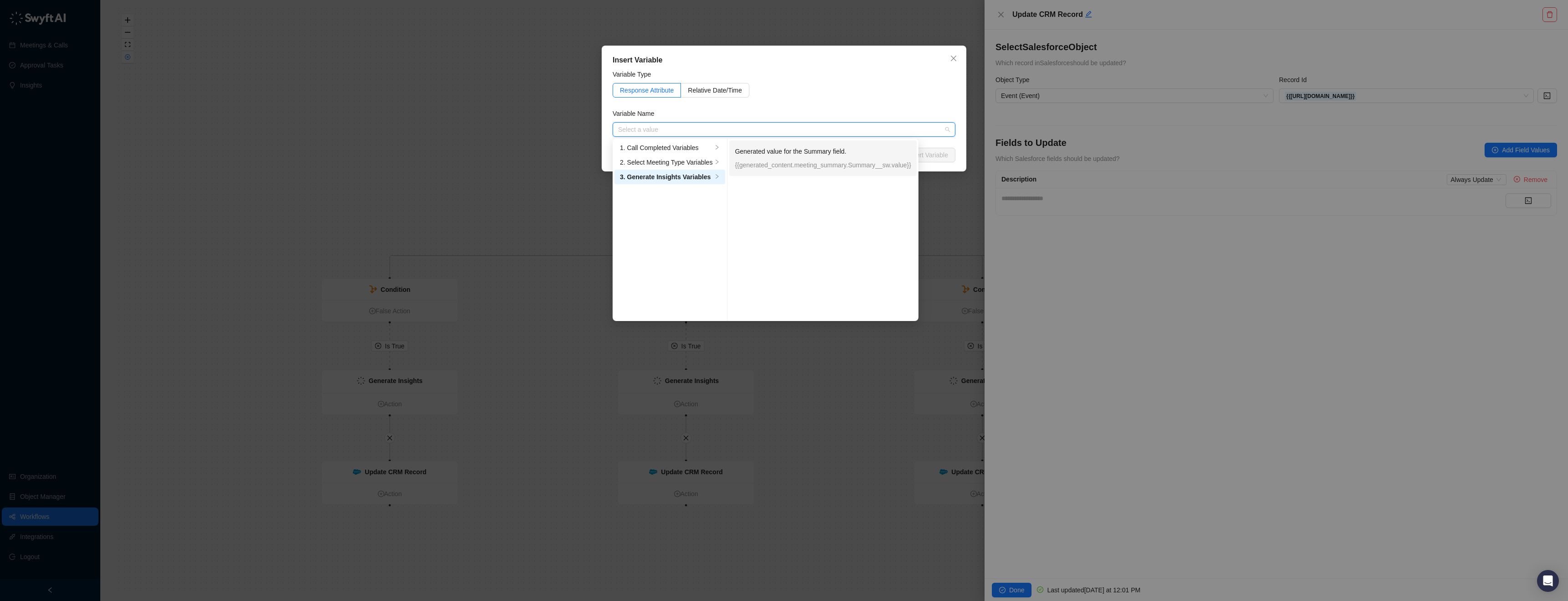
click at [797, 152] on p "Generated value for the Summary field." at bounding box center [823, 151] width 177 height 10
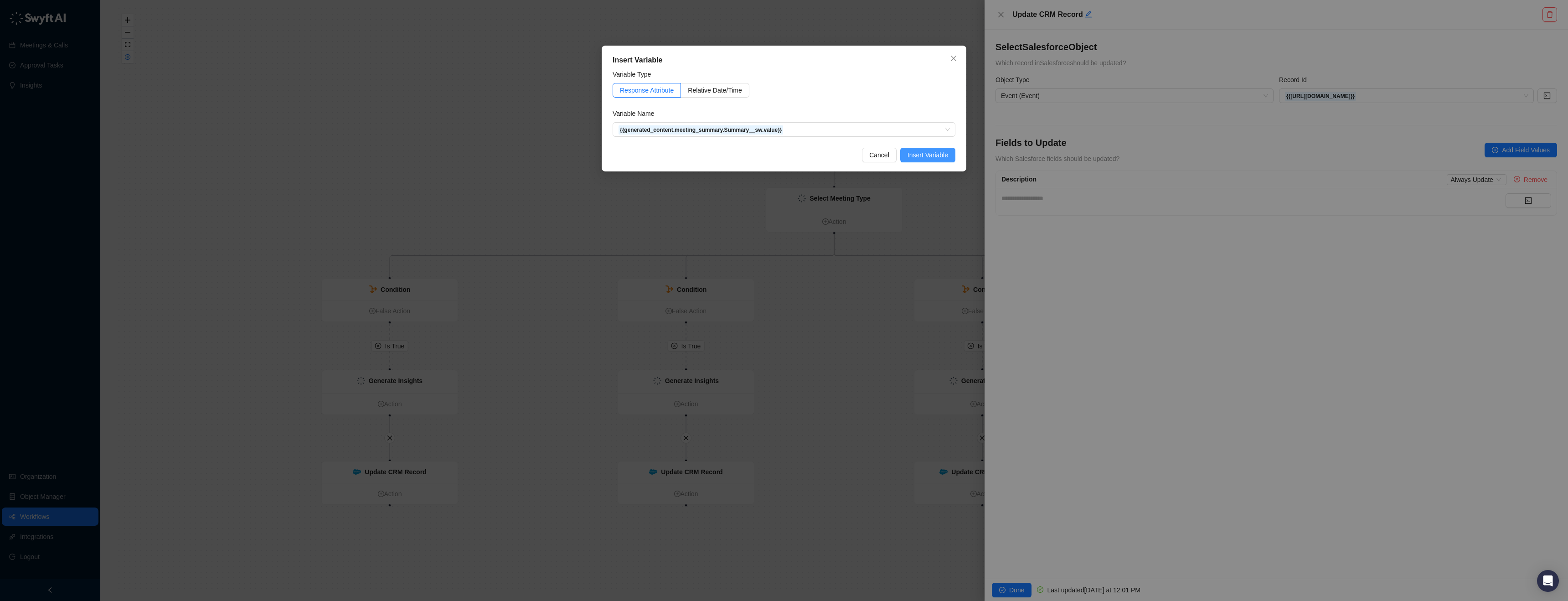
click at [911, 160] on button "Insert Variable" at bounding box center [928, 155] width 55 height 15
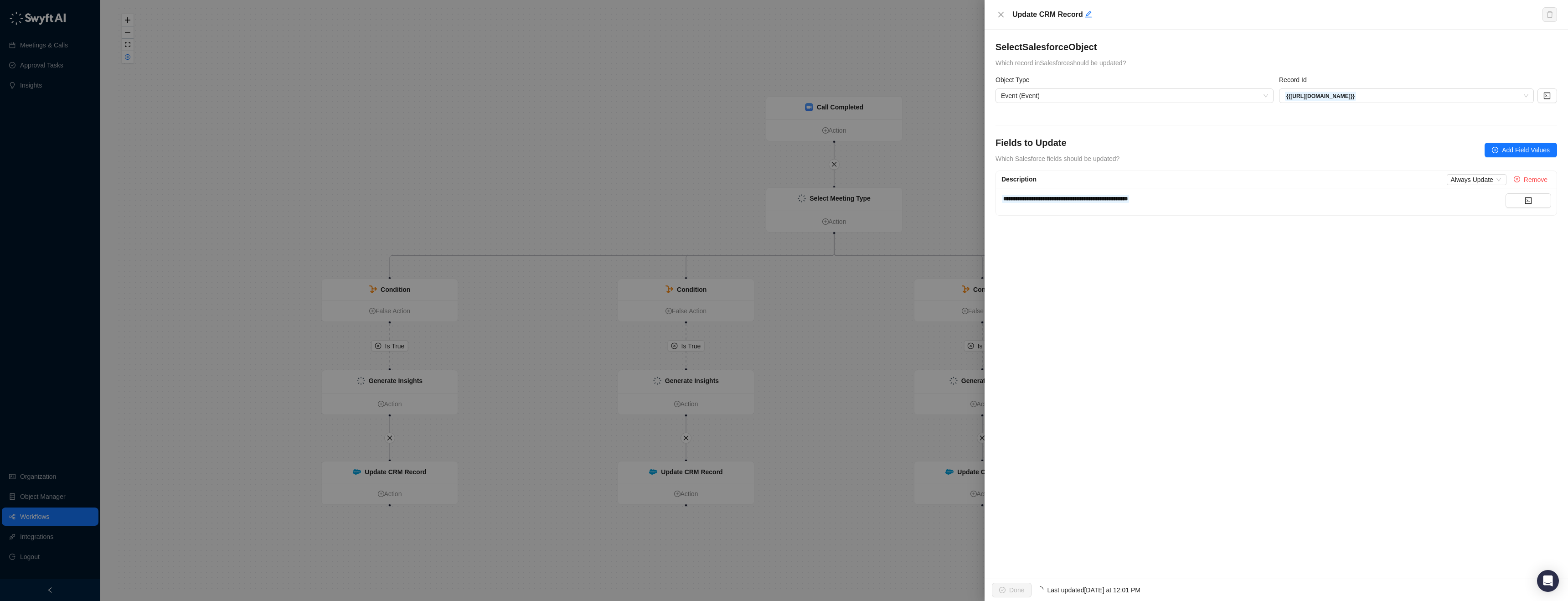
click at [1019, 593] on button "Done" at bounding box center [1011, 590] width 40 height 15
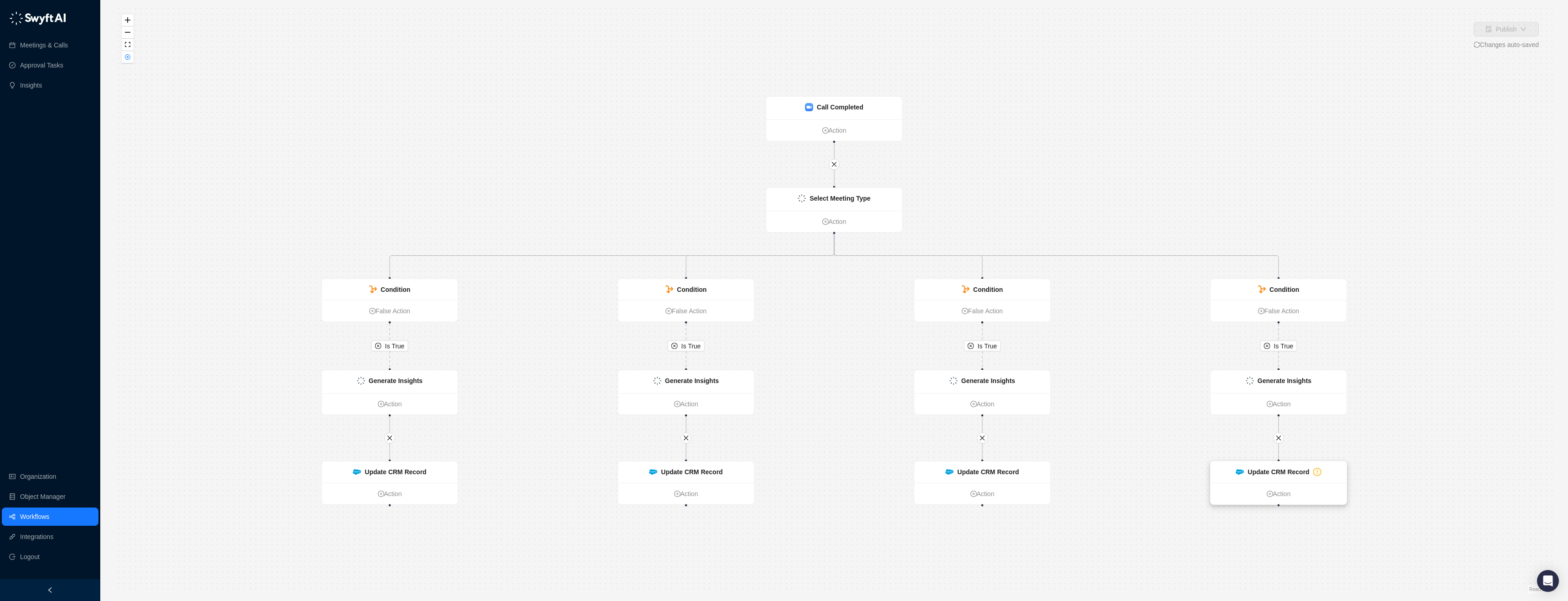
click at [1285, 475] on strong "Update CRM Record" at bounding box center [1278, 472] width 61 height 7
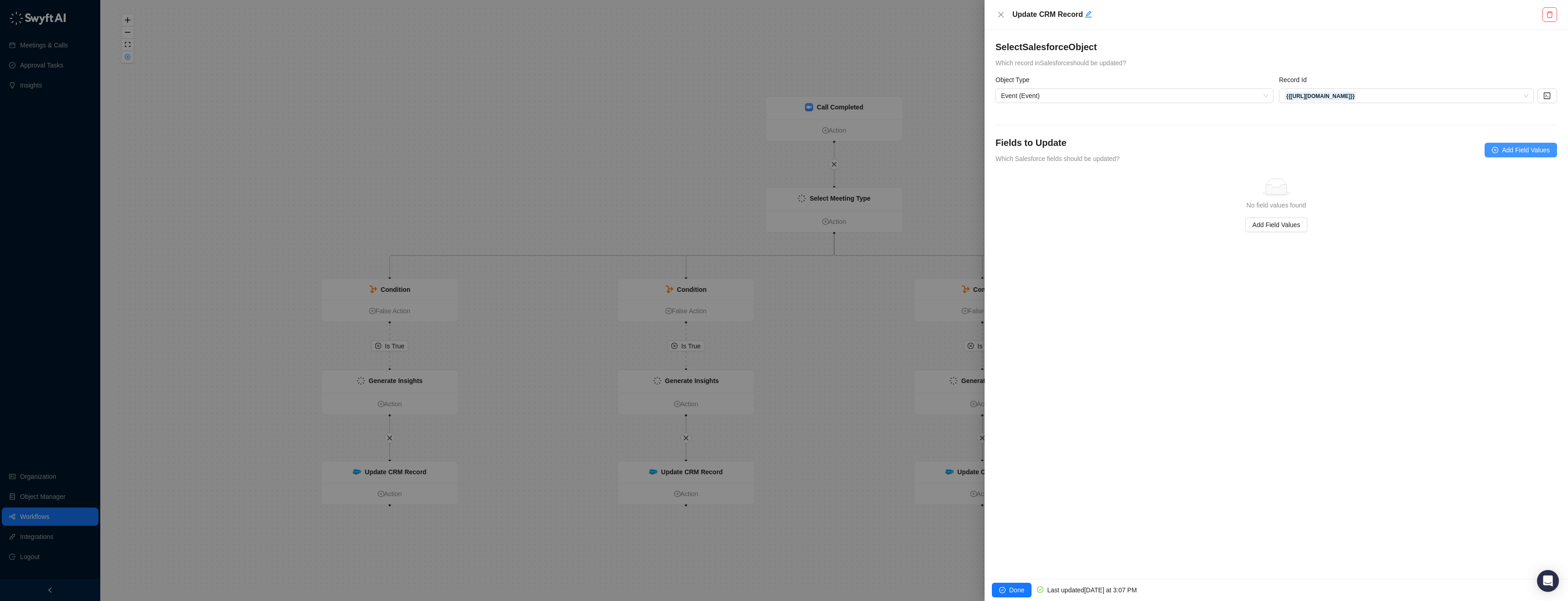
click at [1505, 150] on span "Add Field Values" at bounding box center [1525, 150] width 48 height 10
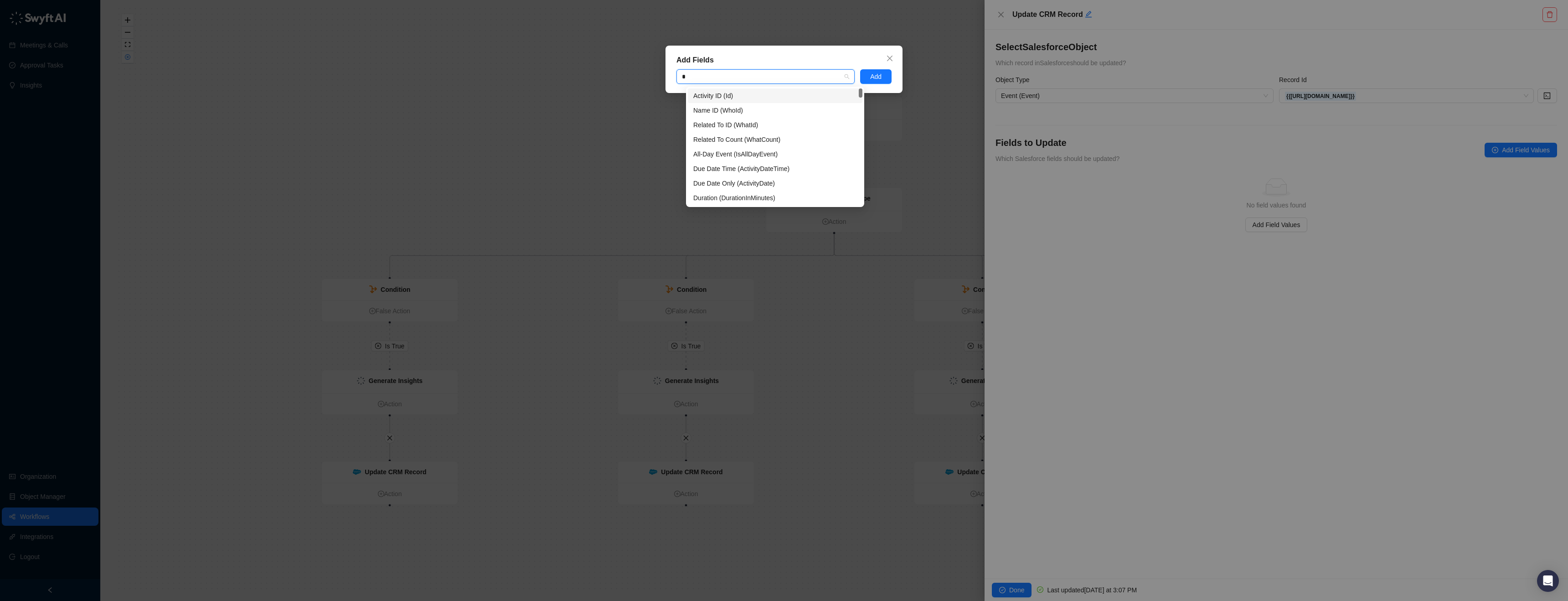
type input "**"
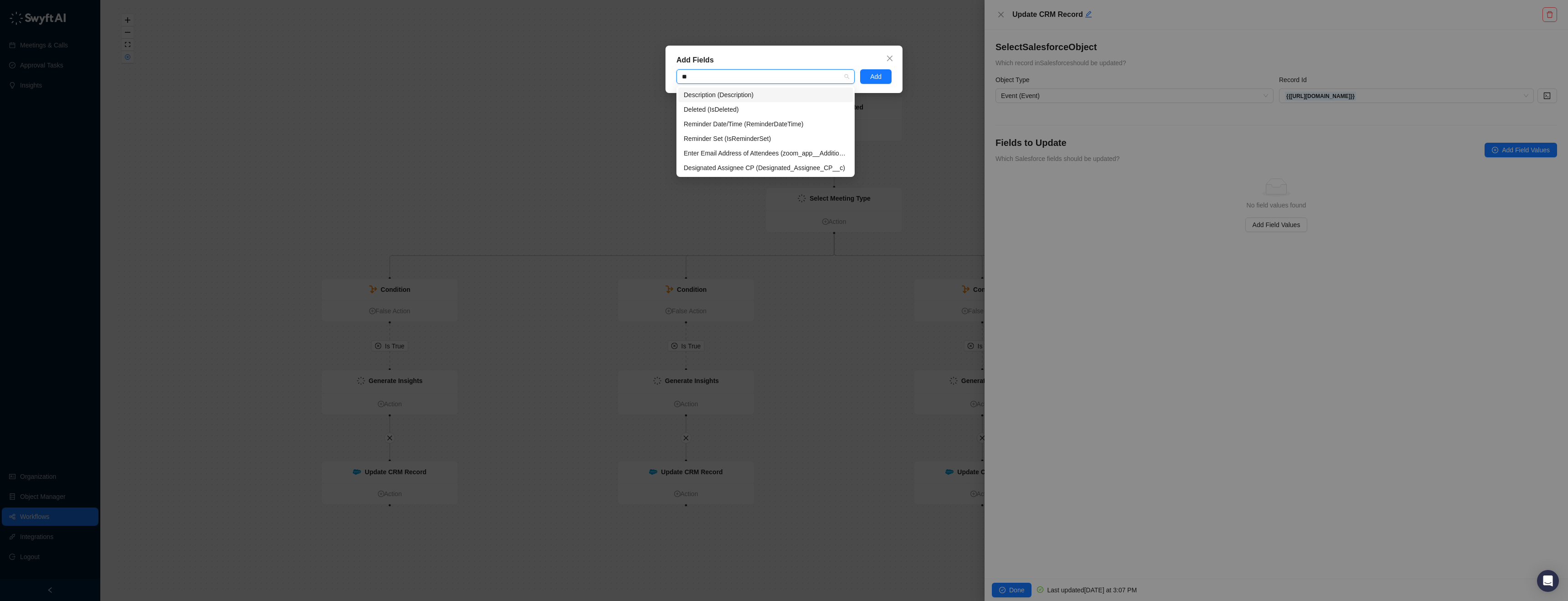
click at [765, 95] on div "Description (Description)" at bounding box center [765, 95] width 164 height 10
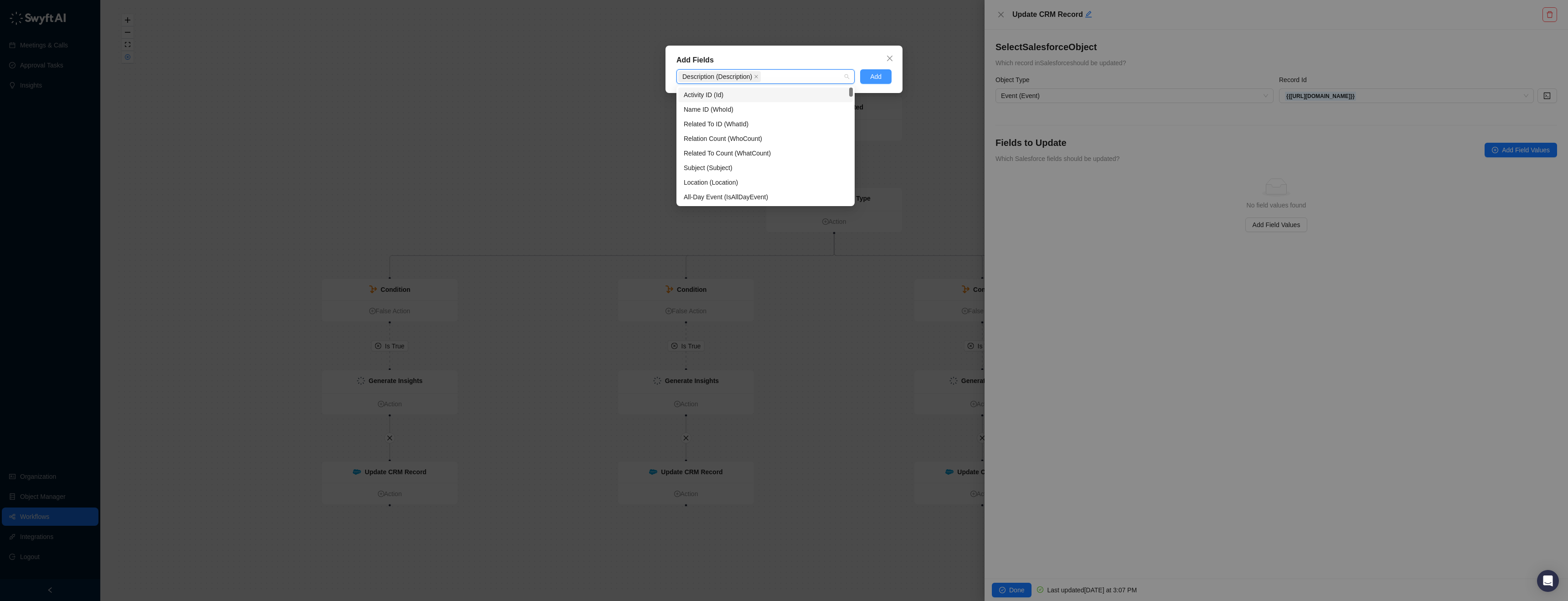
click at [881, 79] on span "Add" at bounding box center [876, 77] width 12 height 10
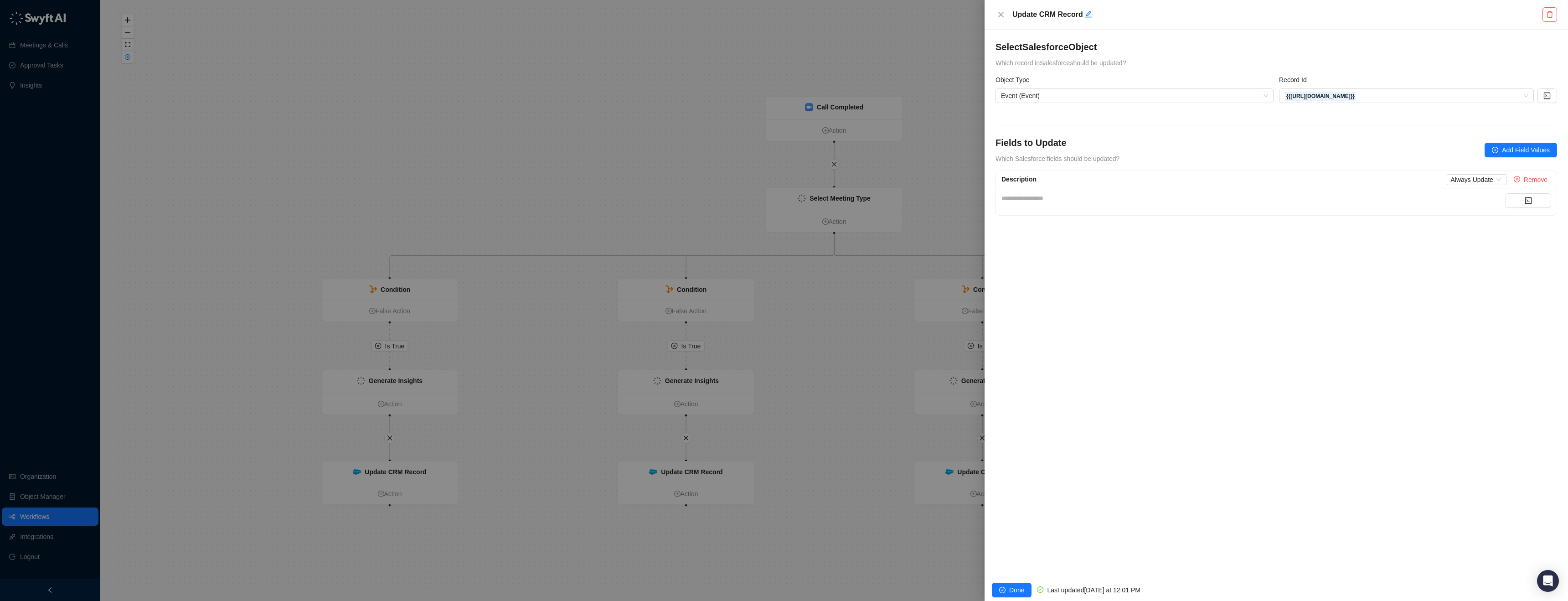
click at [1015, 592] on span "Done" at bounding box center [1017, 590] width 15 height 10
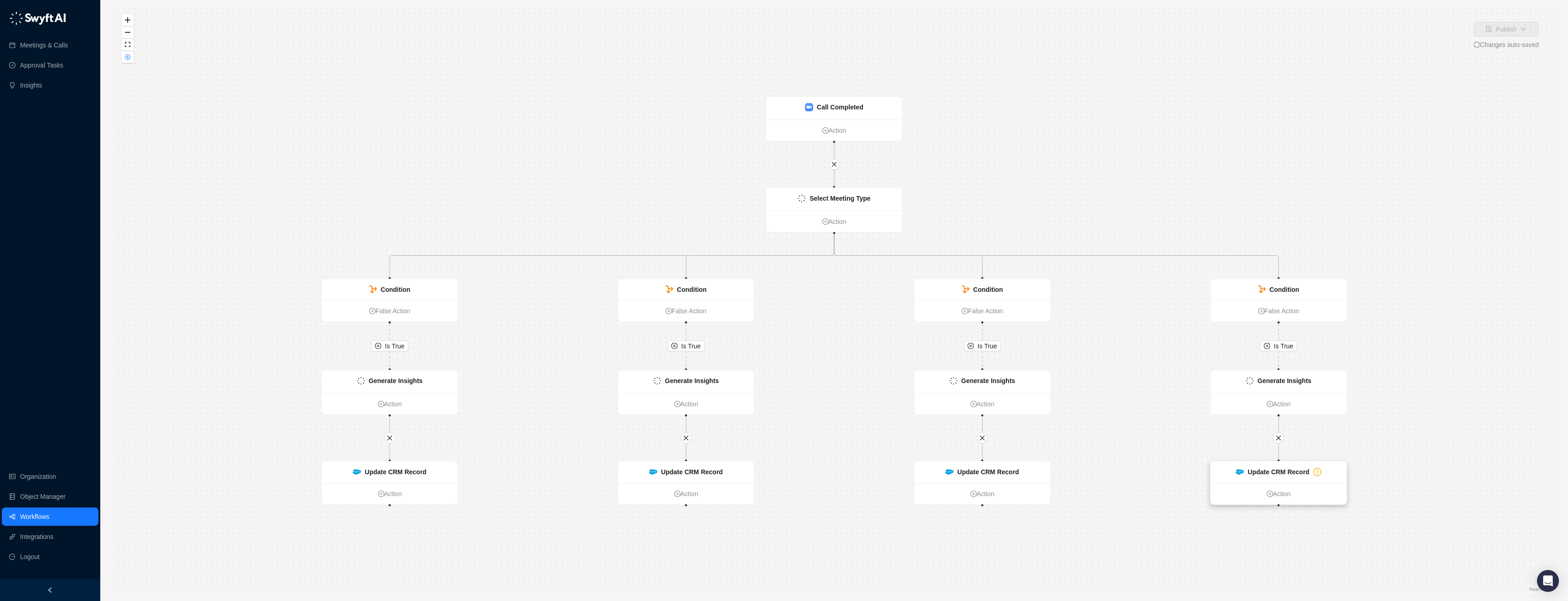
drag, startPoint x: 1282, startPoint y: 479, endPoint x: 1294, endPoint y: 462, distance: 20.8
click at [1283, 479] on div "Update CRM Record" at bounding box center [1278, 472] width 136 height 21
click at [1309, 477] on div "Update CRM Record" at bounding box center [1279, 472] width 136 height 21
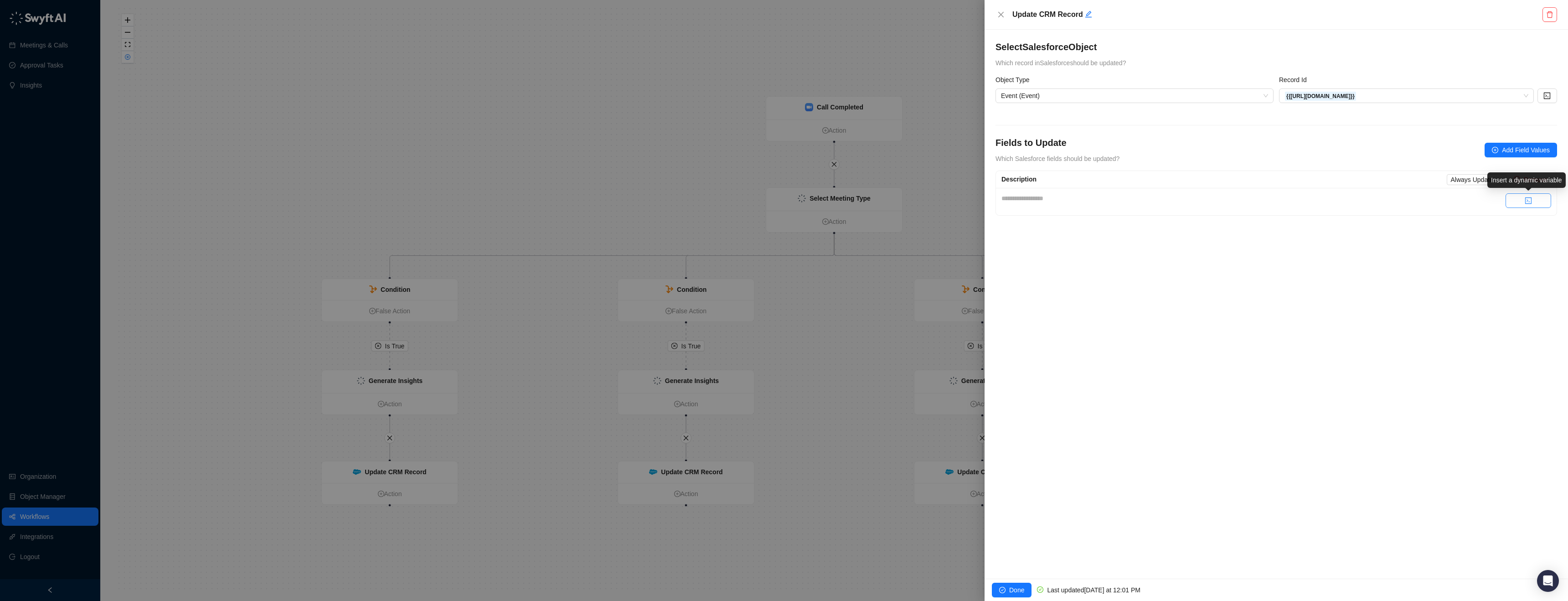
click at [1525, 202] on icon "code" at bounding box center [1528, 200] width 6 height 6
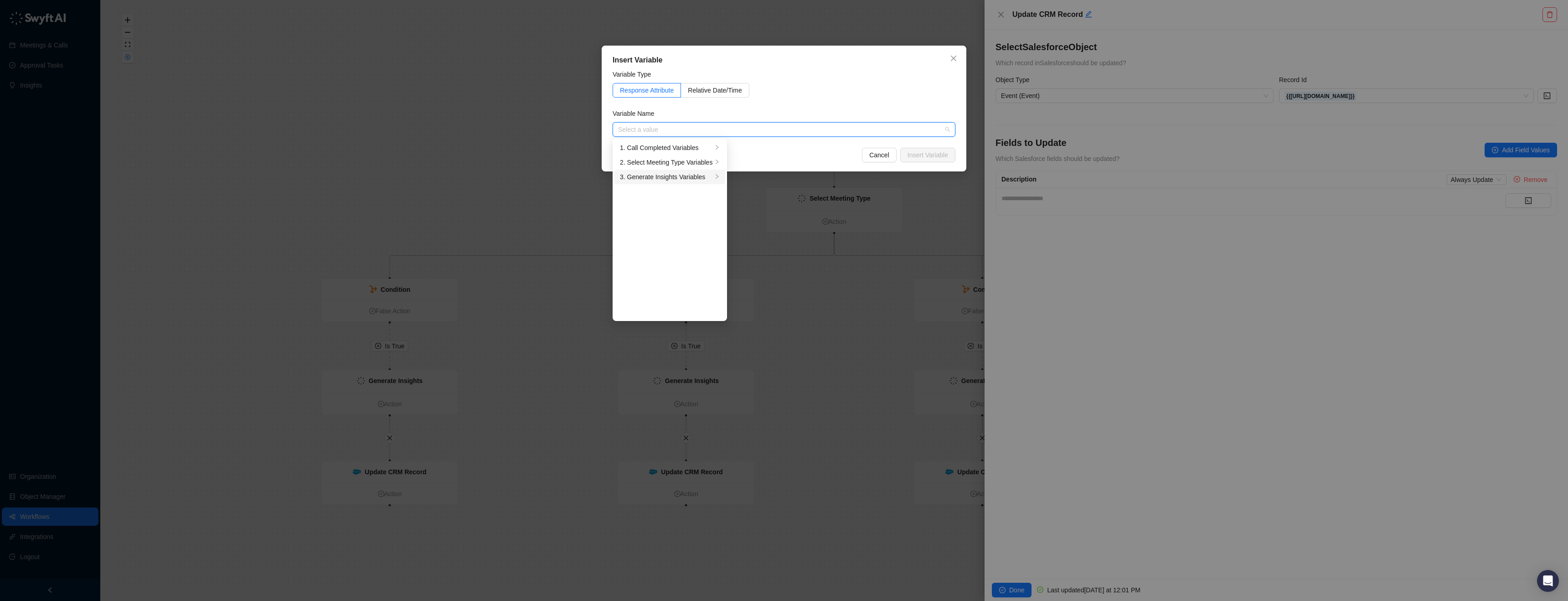
click at [656, 180] on div "3. Generate Insights Variables" at bounding box center [666, 177] width 93 height 10
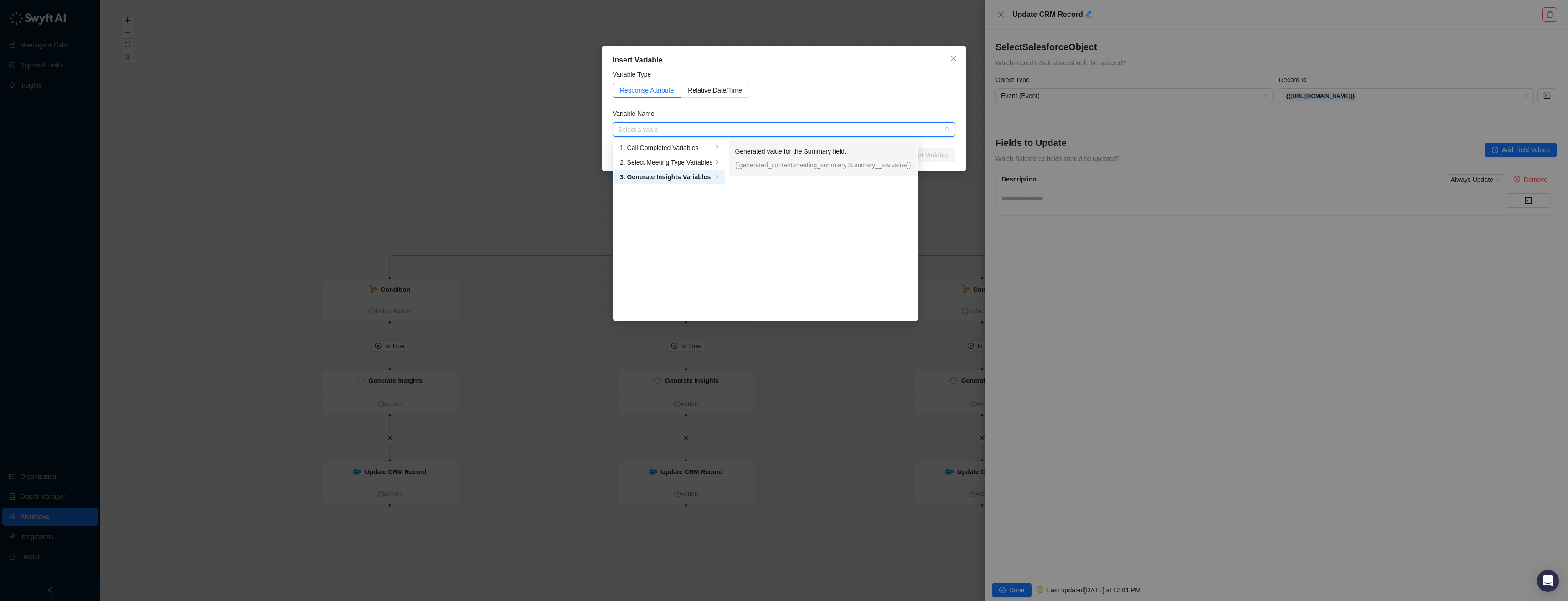
click at [898, 144] on div "Generated value for the Summary field. {{generated_content.meeting_summary.Summ…" at bounding box center [823, 158] width 177 height 31
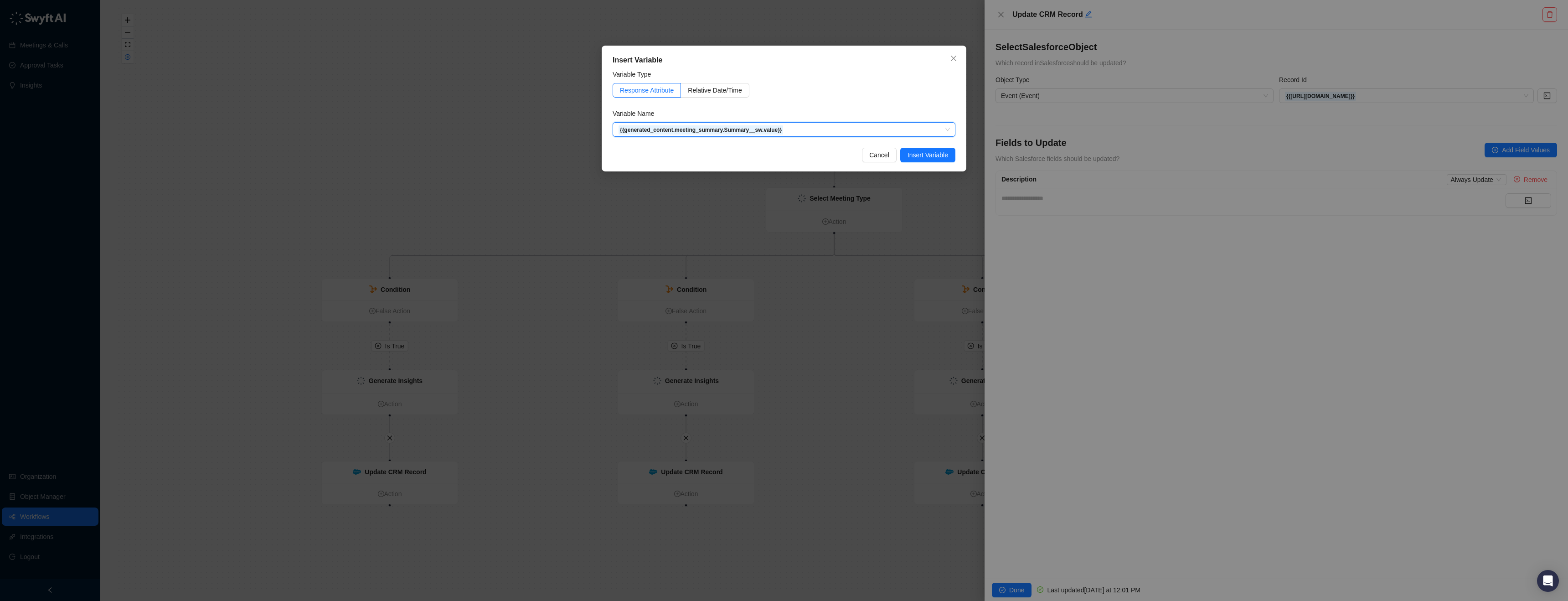
click at [928, 154] on span "Insert Variable" at bounding box center [928, 155] width 41 height 10
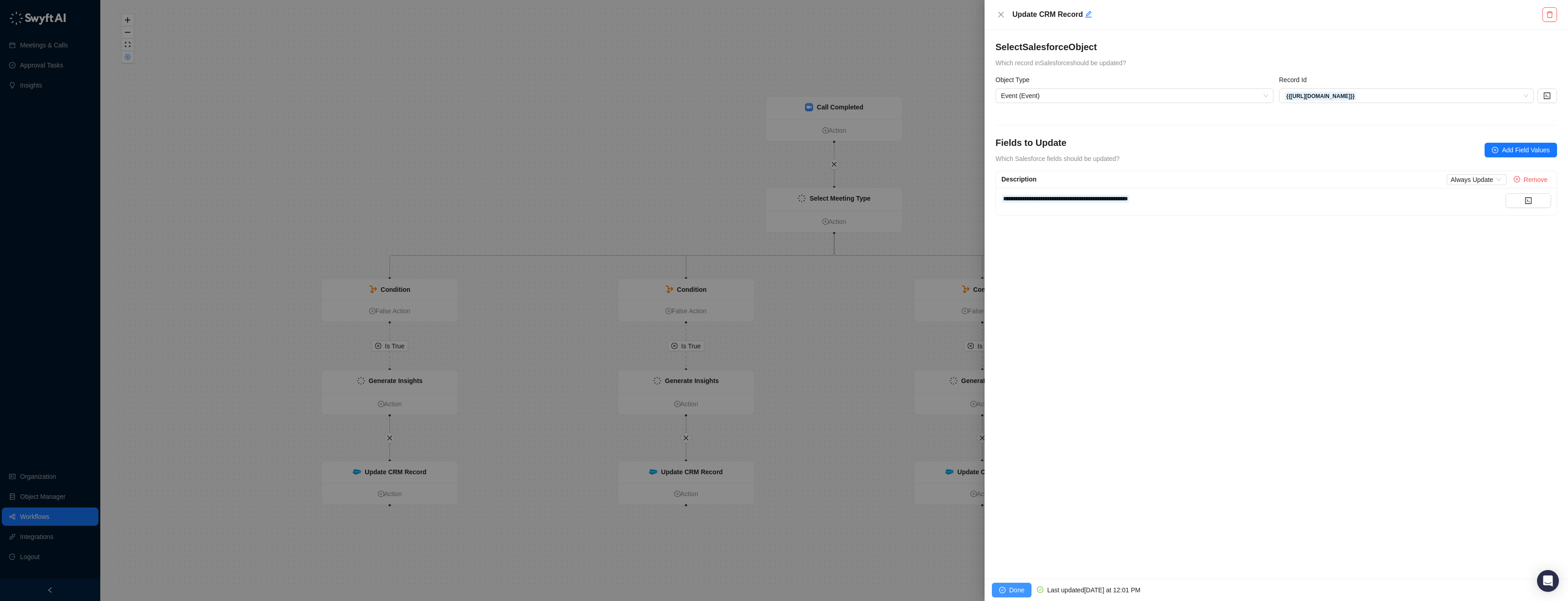
click at [1009, 590] on span "Done" at bounding box center [1017, 590] width 15 height 10
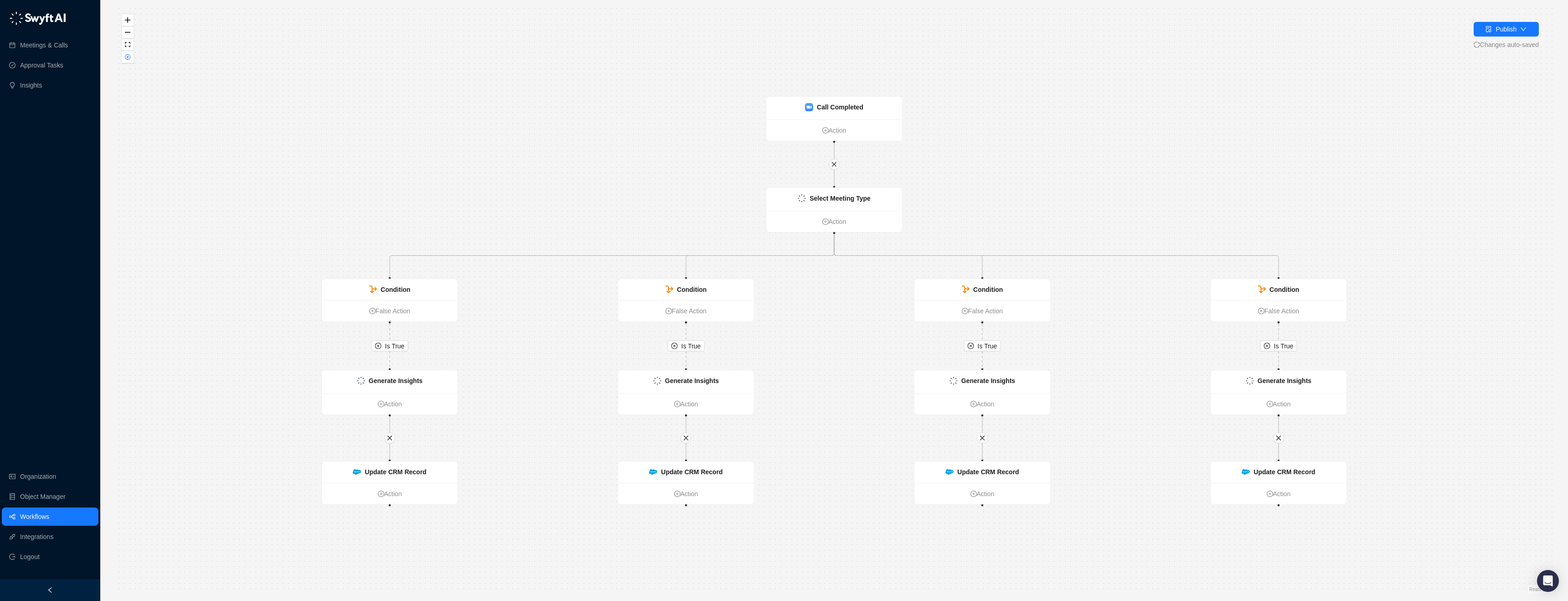
click at [49, 524] on link "Workflows" at bounding box center [35, 516] width 29 height 18
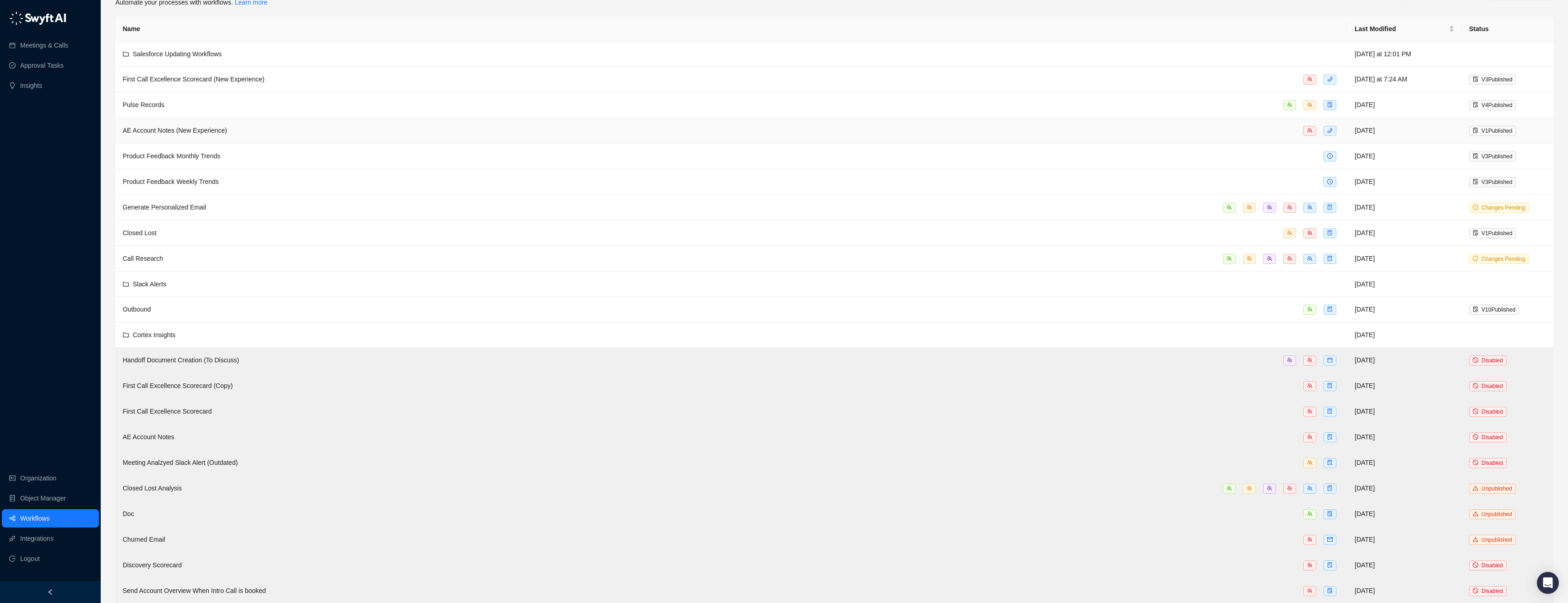
scroll to position [46, 0]
click at [162, 282] on td "Slack Alerts" at bounding box center [731, 276] width 1232 height 25
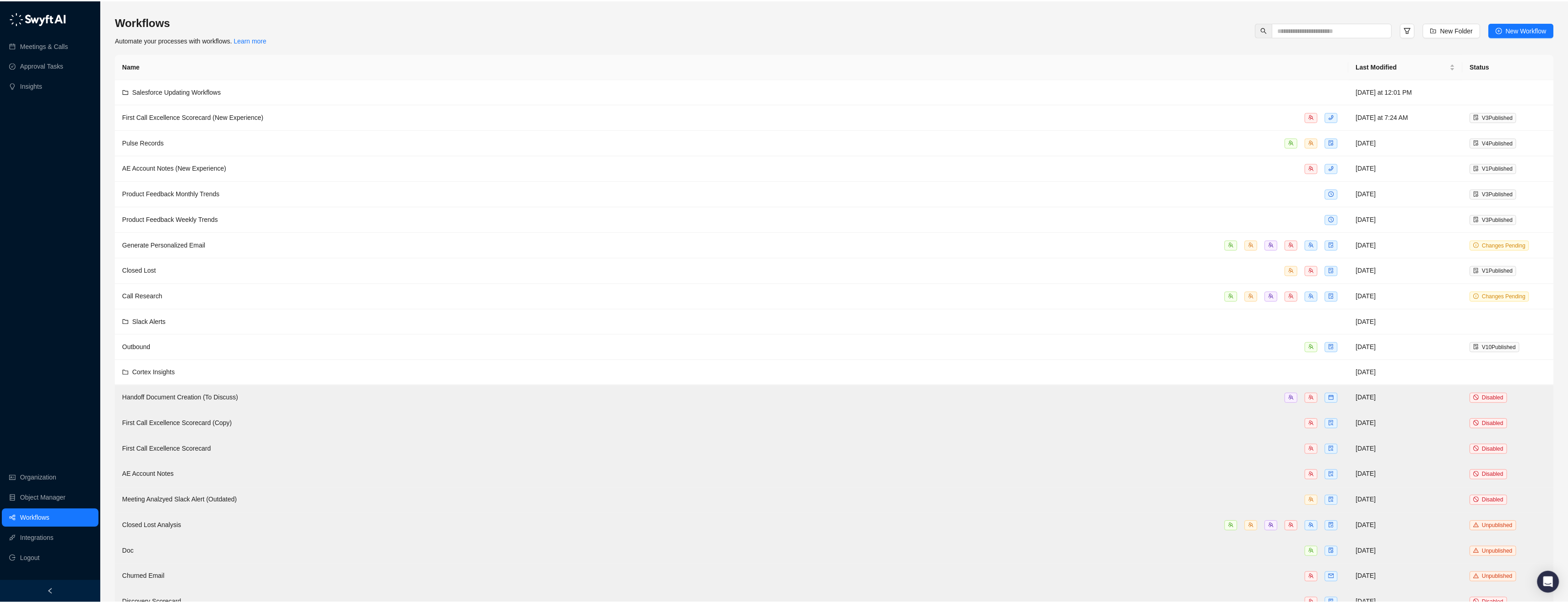
scroll to position [46, 0]
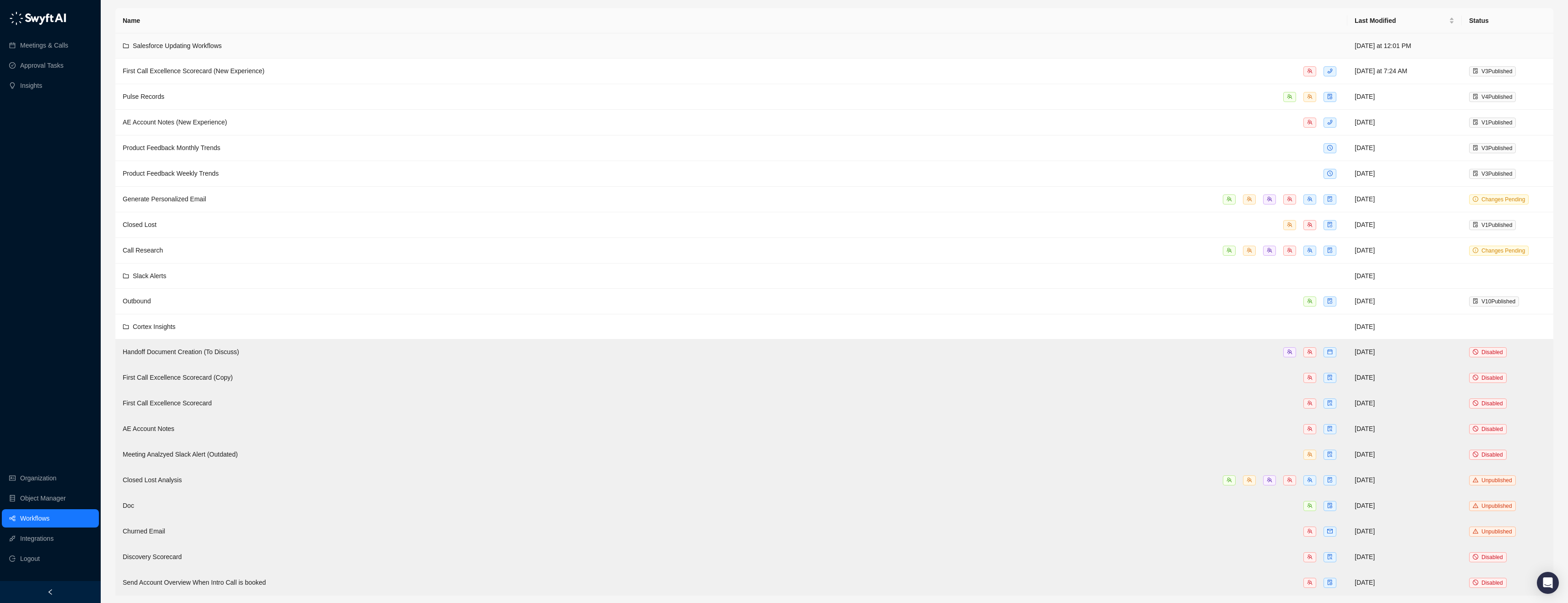
click at [232, 48] on div "Salesforce Updating Workflows" at bounding box center [731, 46] width 1217 height 10
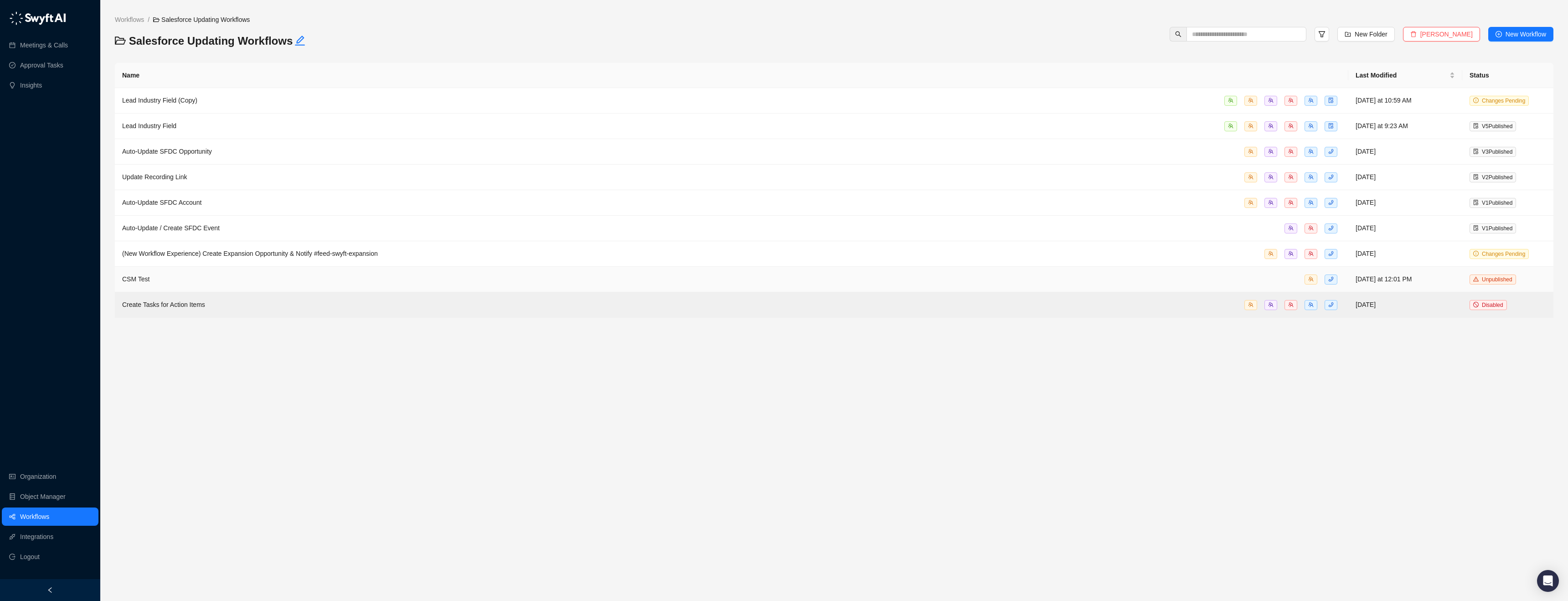
click at [242, 288] on td "CSM Test" at bounding box center [732, 279] width 1233 height 26
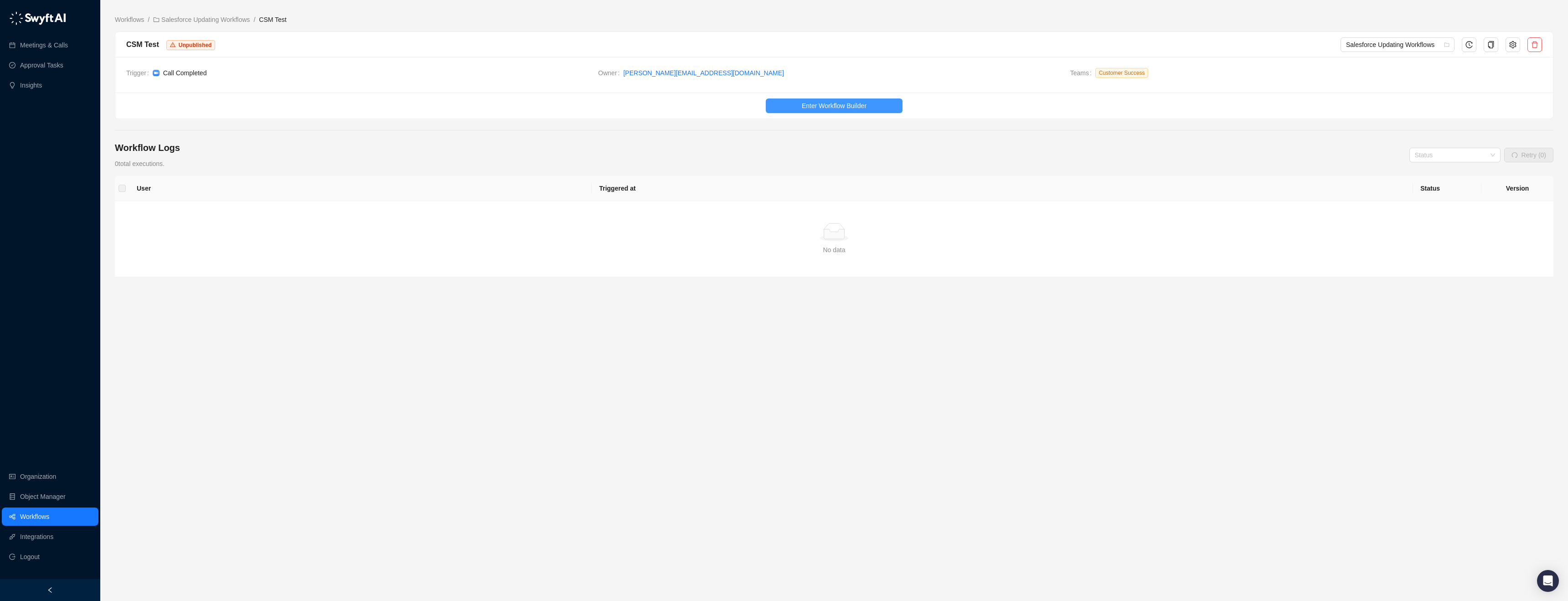
click at [797, 102] on button "Enter Workflow Builder" at bounding box center [834, 106] width 137 height 15
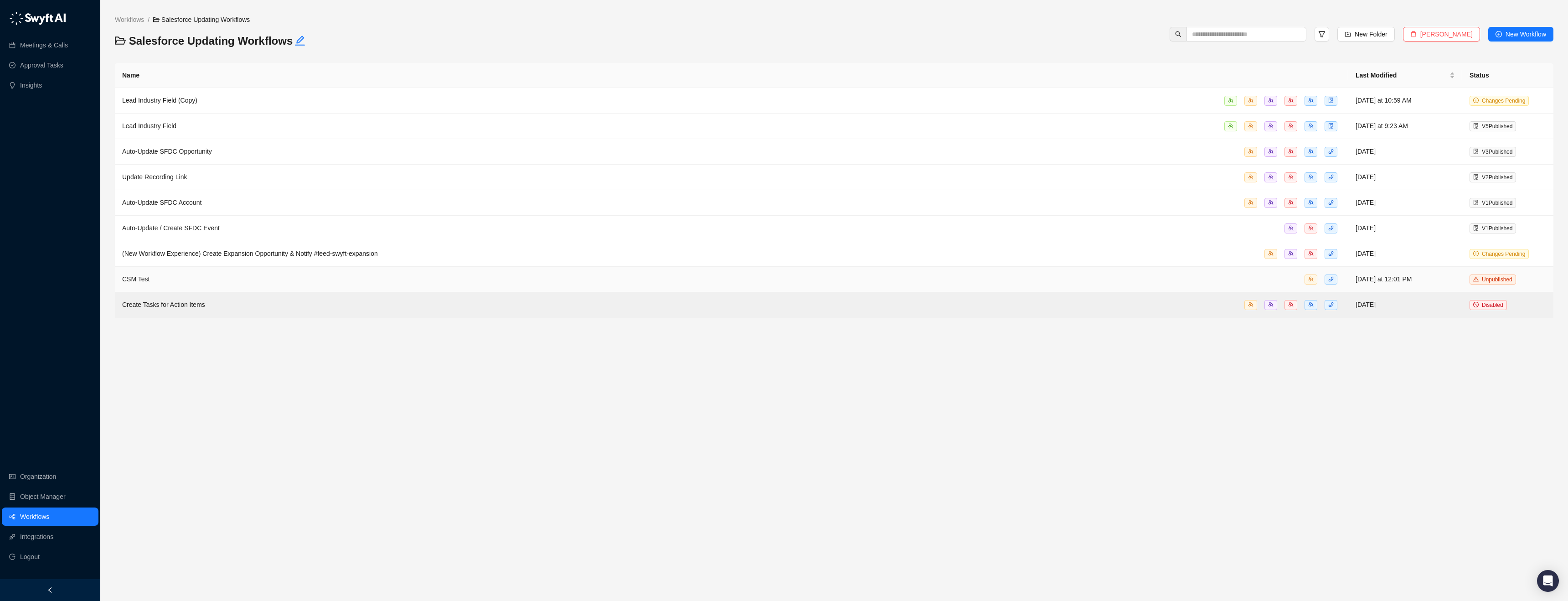
click at [338, 277] on div "CSM Test" at bounding box center [732, 279] width 1219 height 10
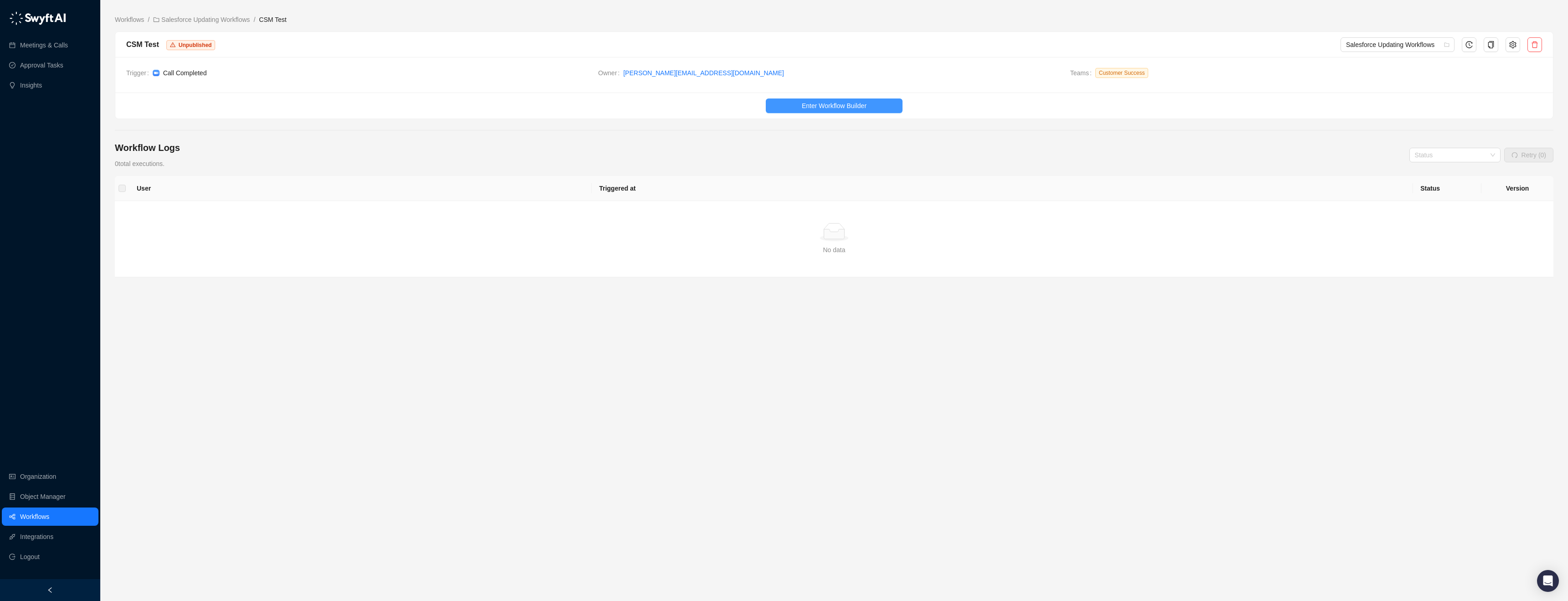
click at [861, 106] on span "Enter Workflow Builder" at bounding box center [834, 105] width 65 height 10
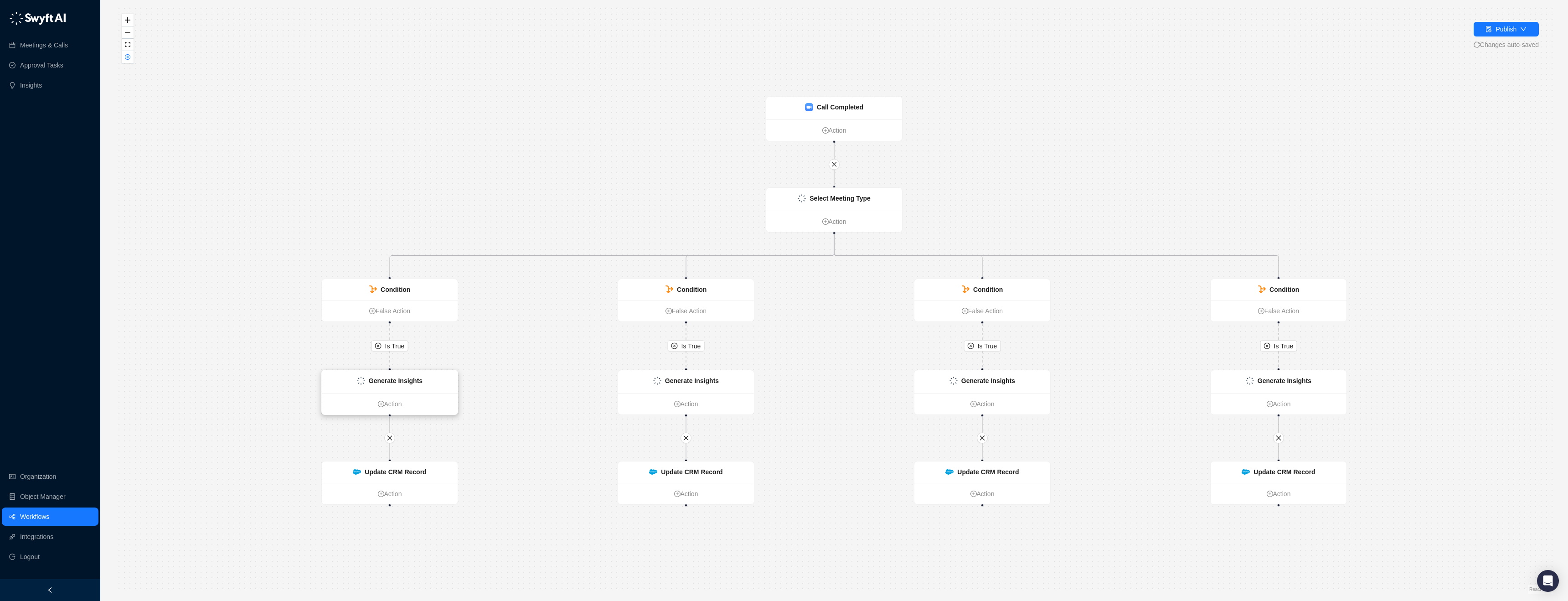
click at [429, 388] on div "Generate Insights" at bounding box center [390, 381] width 136 height 23
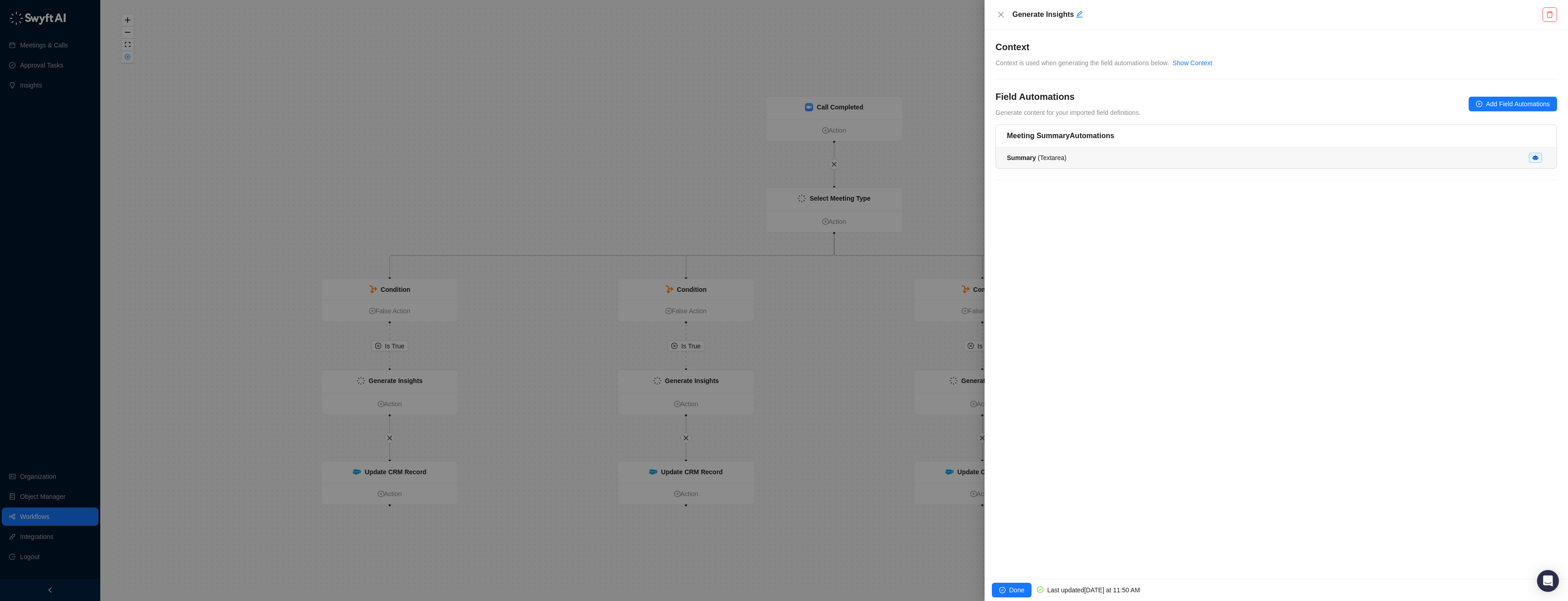
click at [1269, 149] on li "Summary ( Textarea )" at bounding box center [1276, 158] width 561 height 21
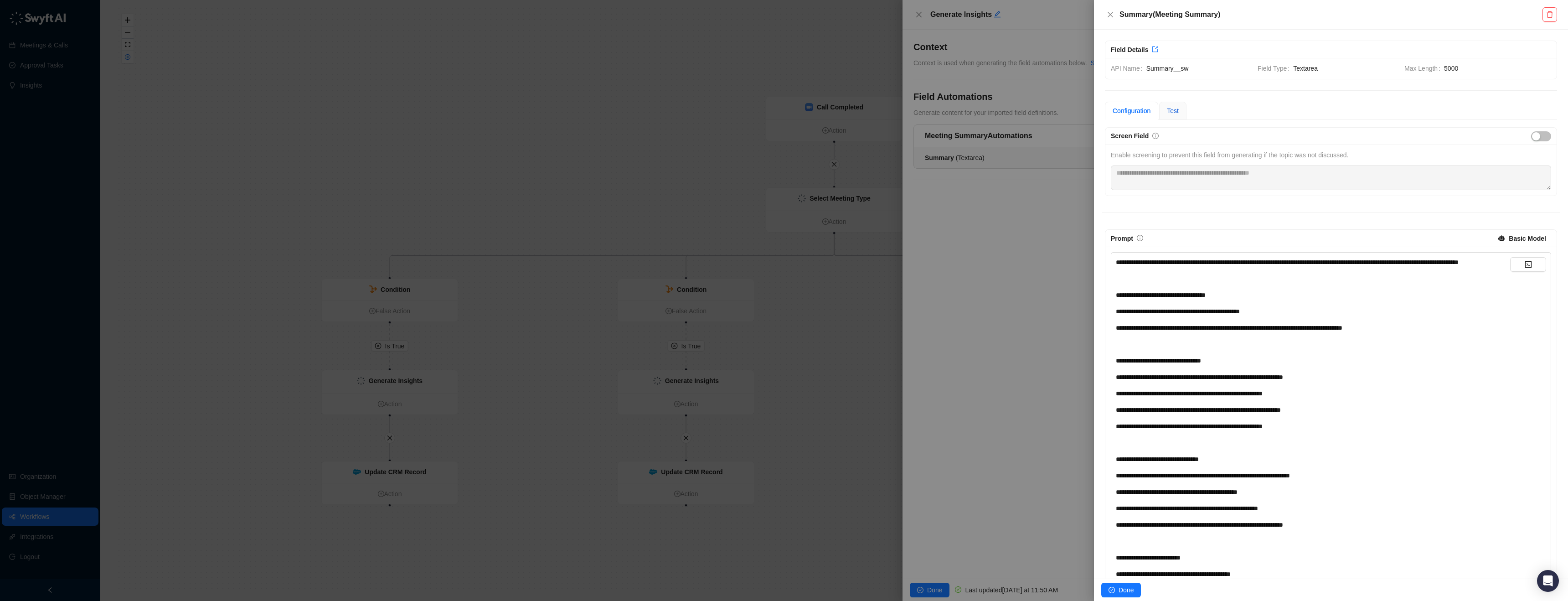
click at [1177, 110] on span "Test" at bounding box center [1172, 111] width 12 height 7
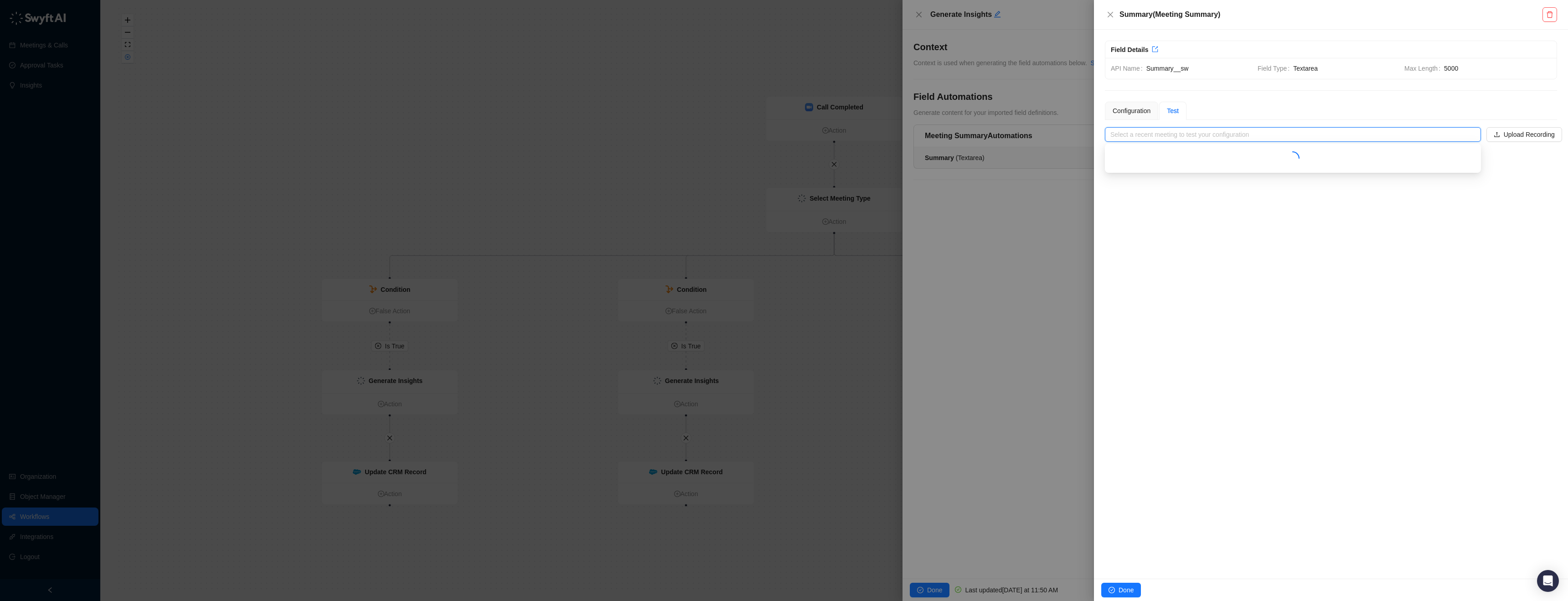
click at [1318, 135] on input "search" at bounding box center [1290, 135] width 360 height 13
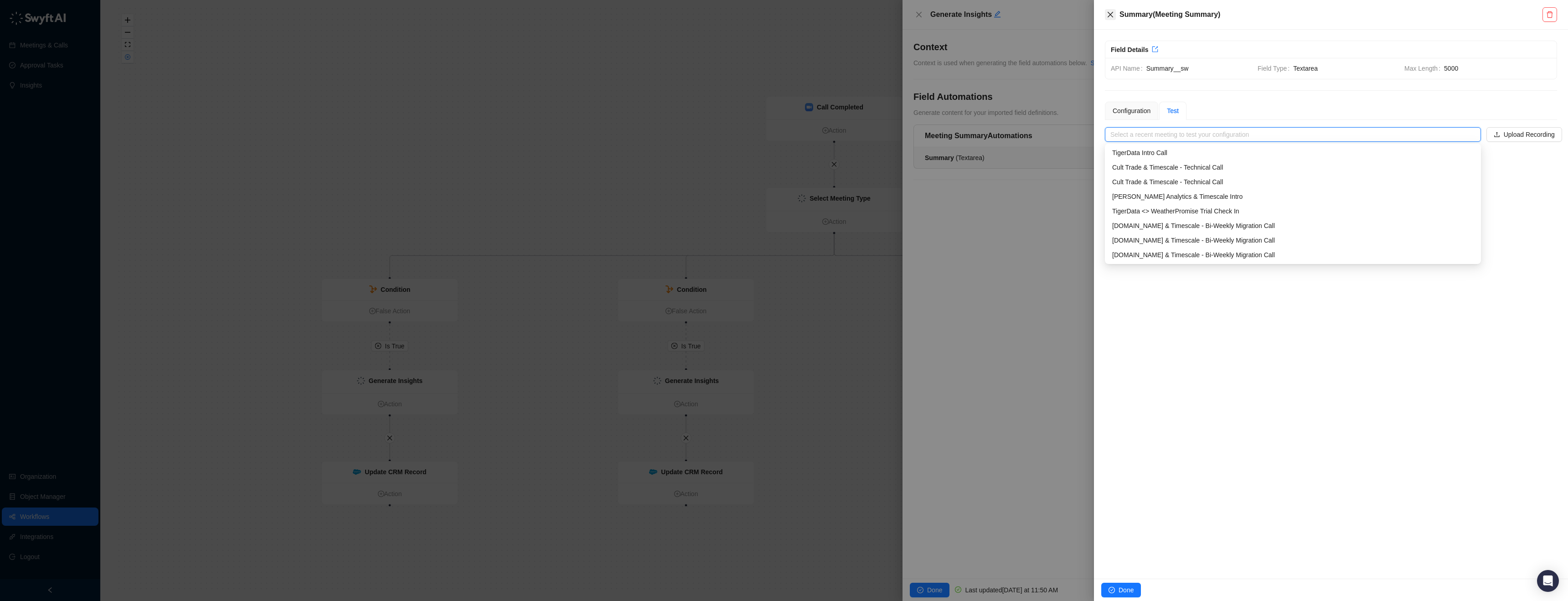
click at [1113, 13] on icon "close" at bounding box center [1110, 15] width 7 height 7
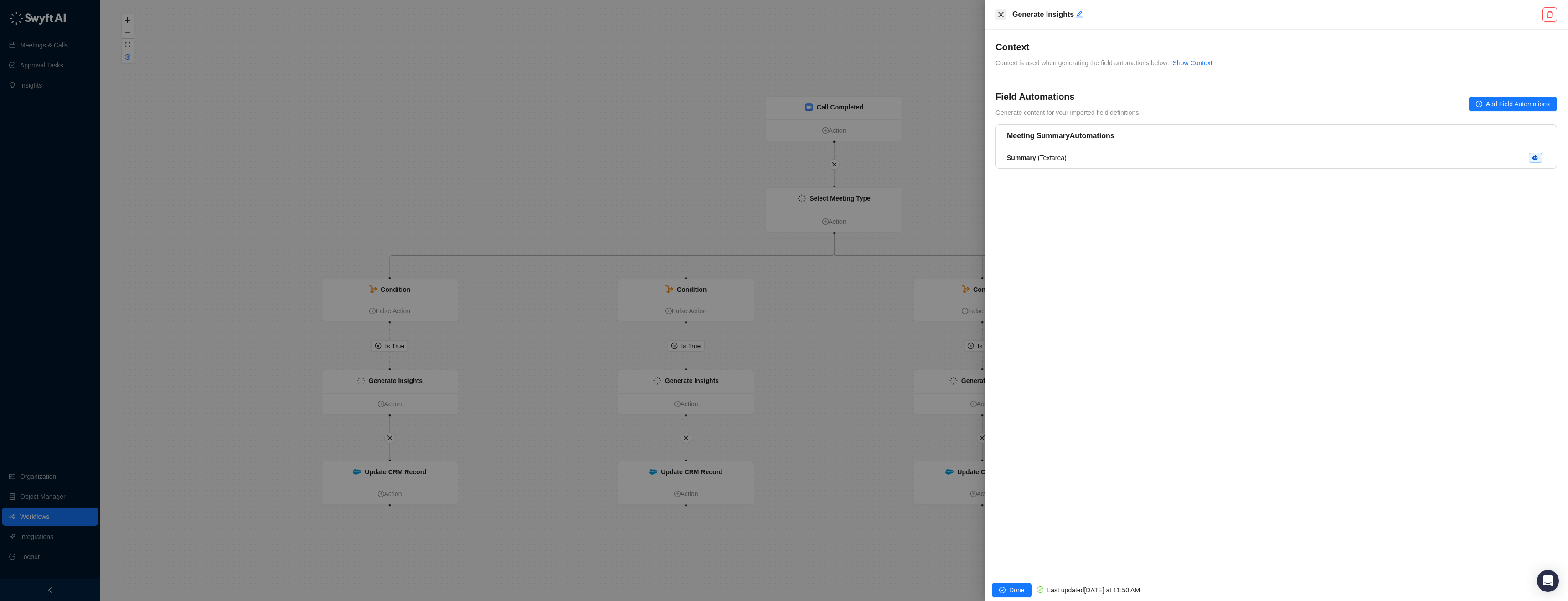
click at [1002, 16] on icon "close" at bounding box center [1001, 15] width 7 height 7
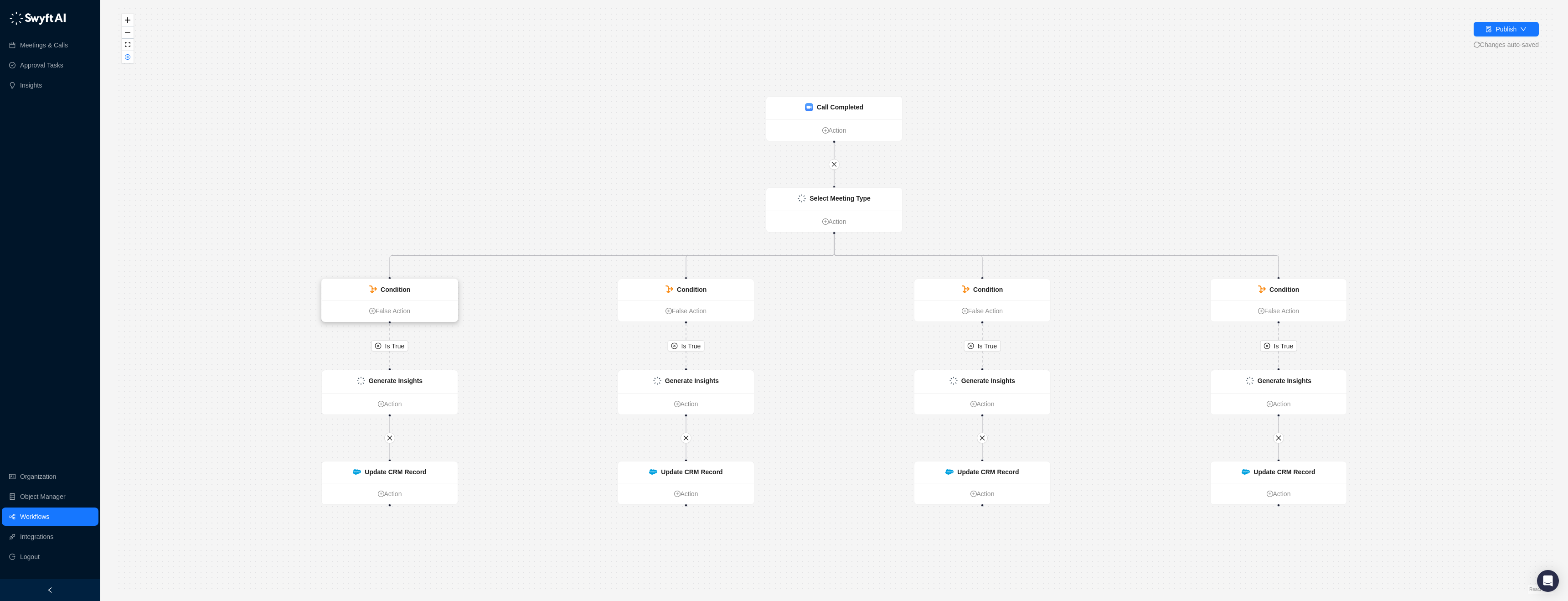
click at [413, 289] on div "Condition" at bounding box center [390, 289] width 136 height 21
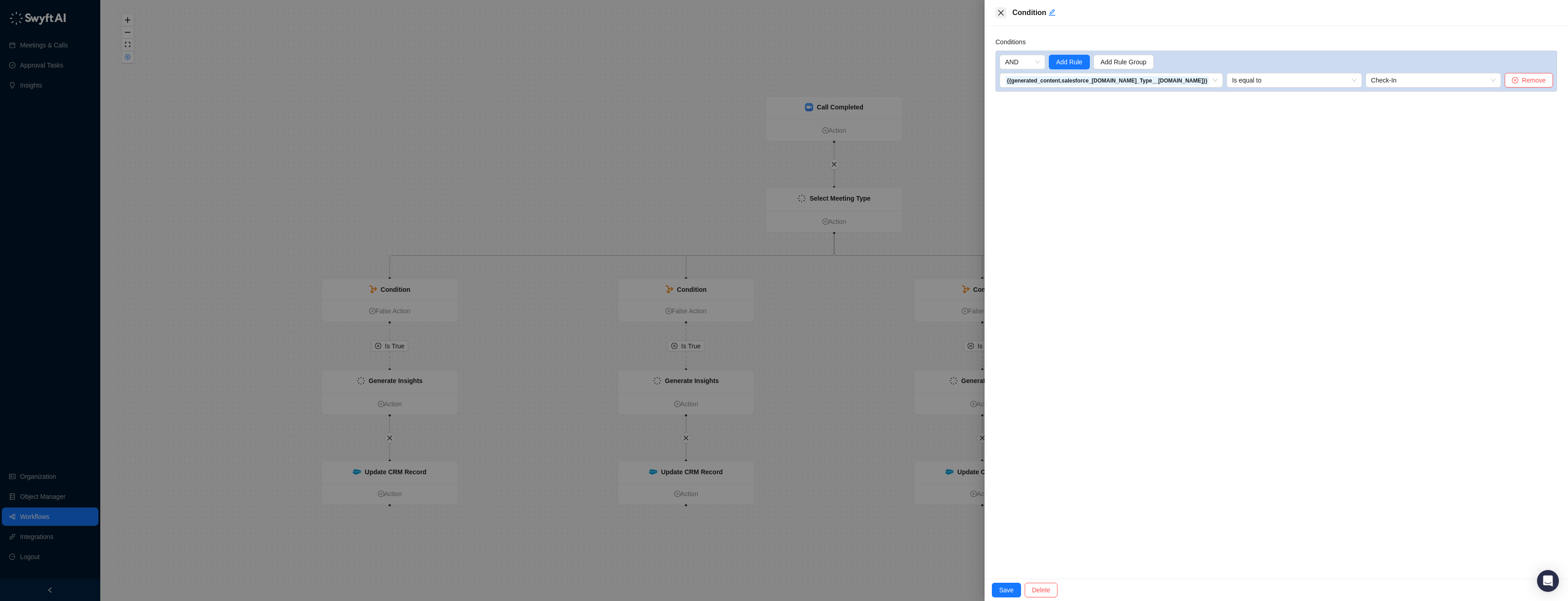
click at [1000, 11] on icon "close" at bounding box center [1001, 13] width 7 height 7
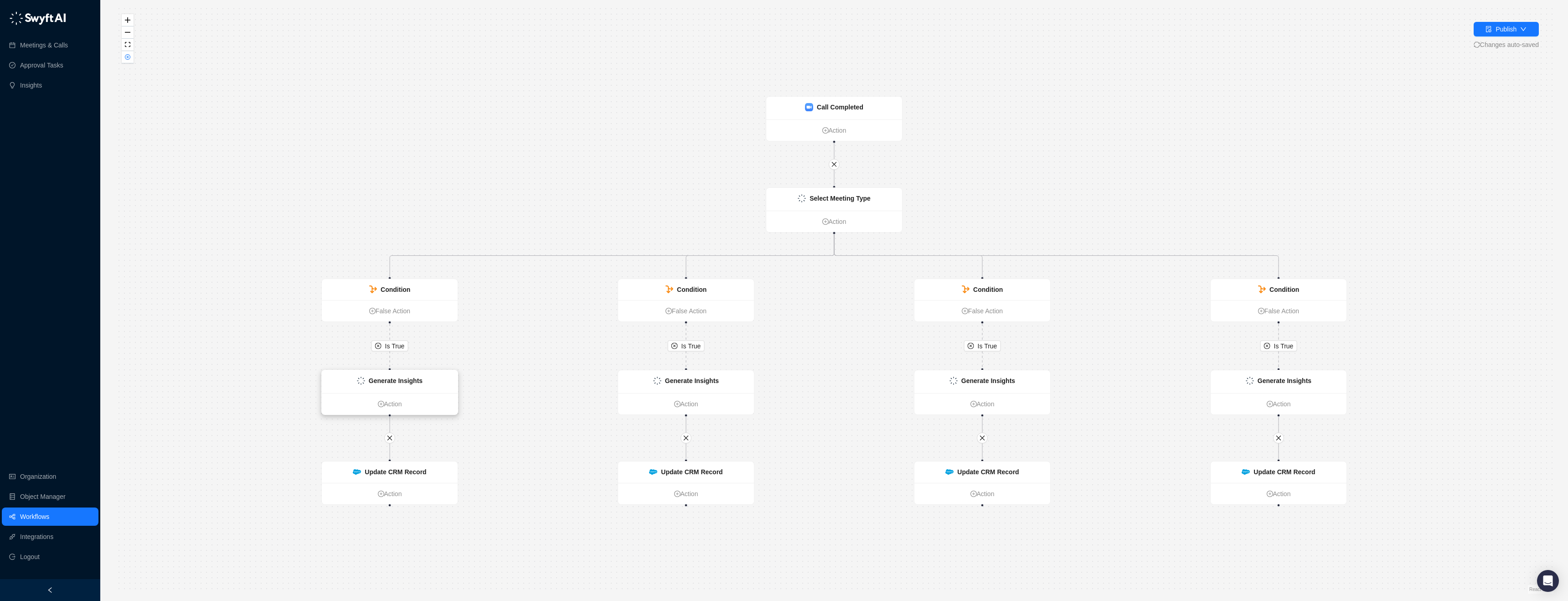
click at [430, 381] on div "Generate Insights" at bounding box center [390, 381] width 136 height 23
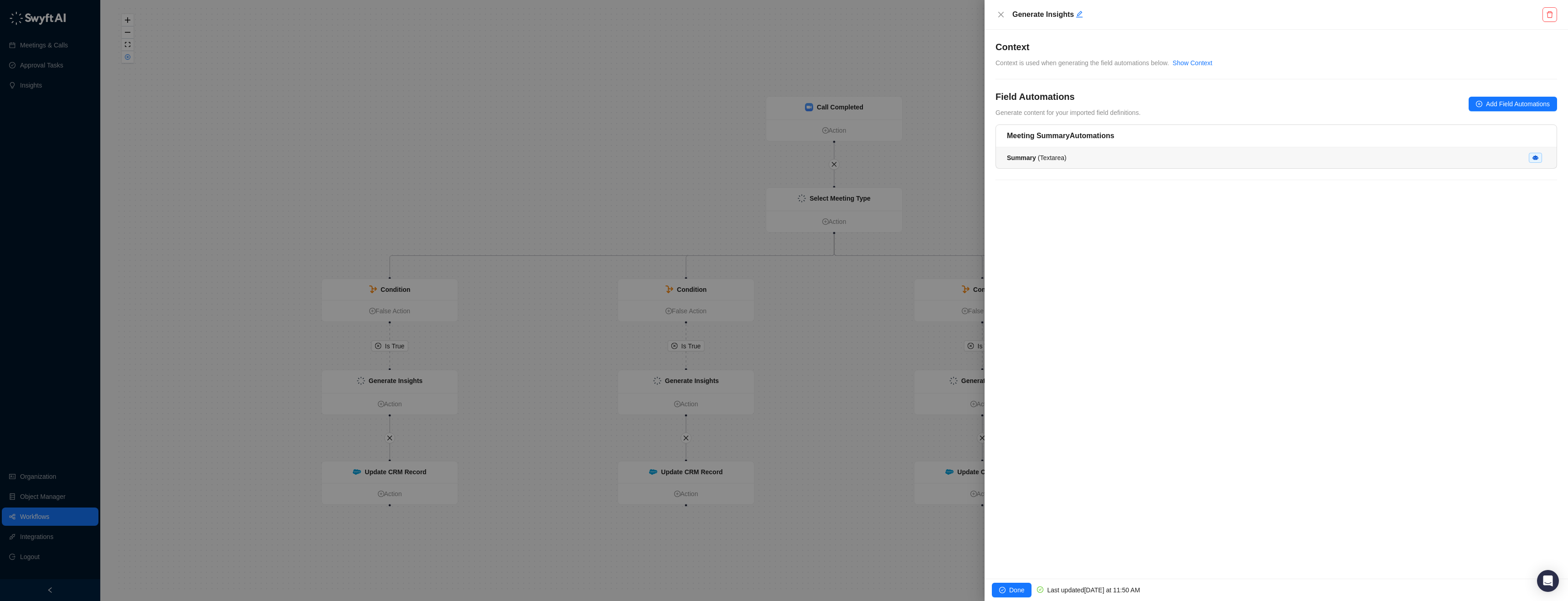
click at [1092, 160] on div "Summary ( Textarea )" at bounding box center [1276, 158] width 539 height 10
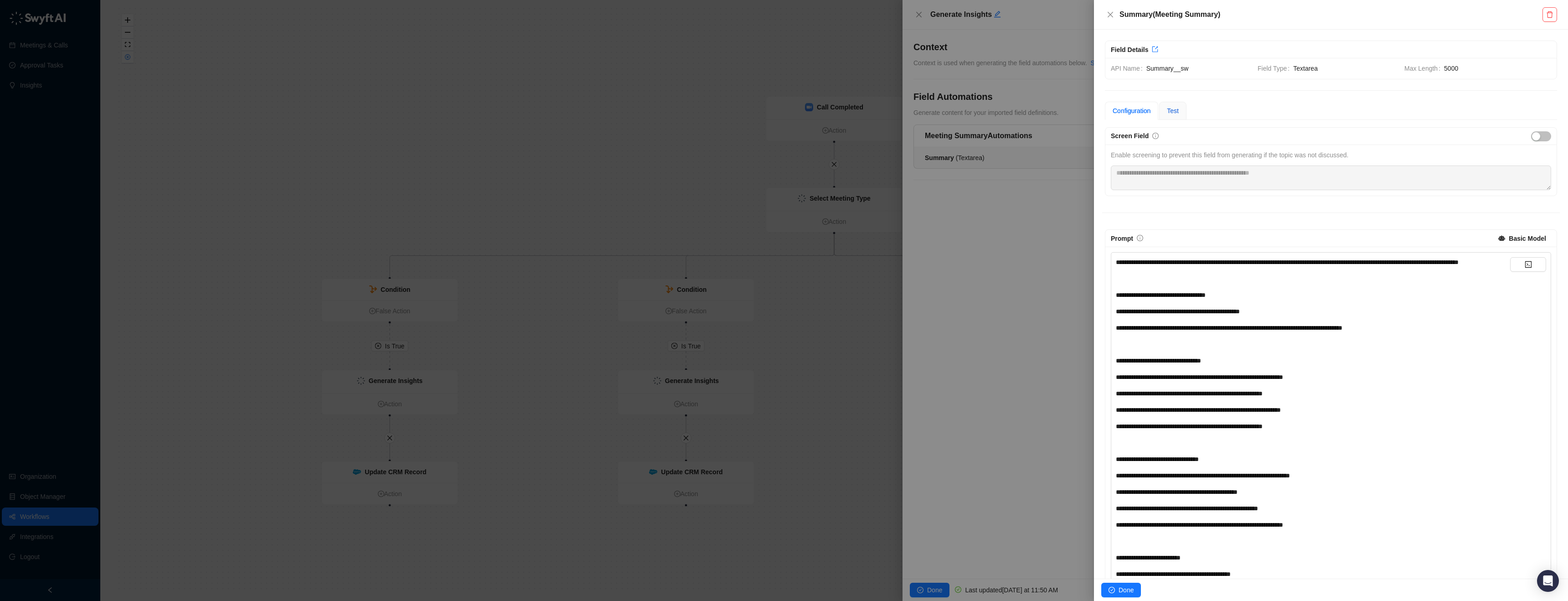
click at [1172, 110] on span "Test" at bounding box center [1172, 111] width 12 height 7
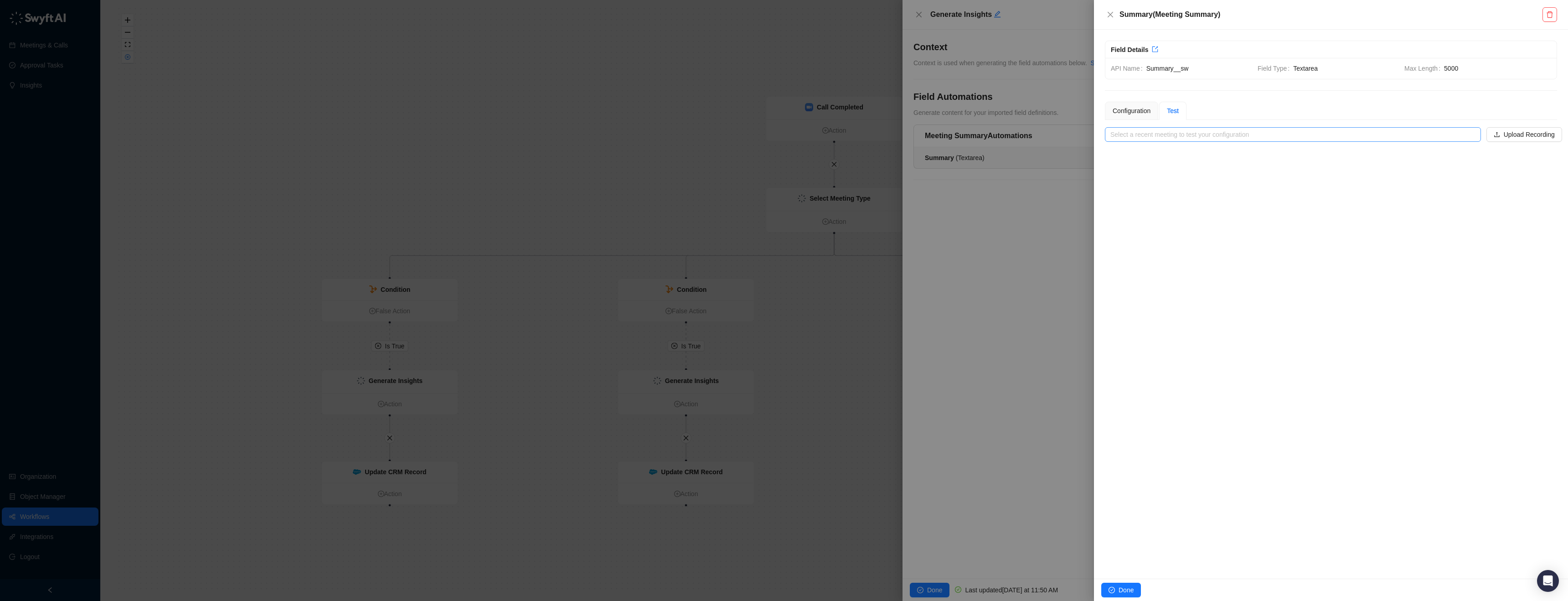
click at [1189, 130] on input "search" at bounding box center [1290, 135] width 360 height 13
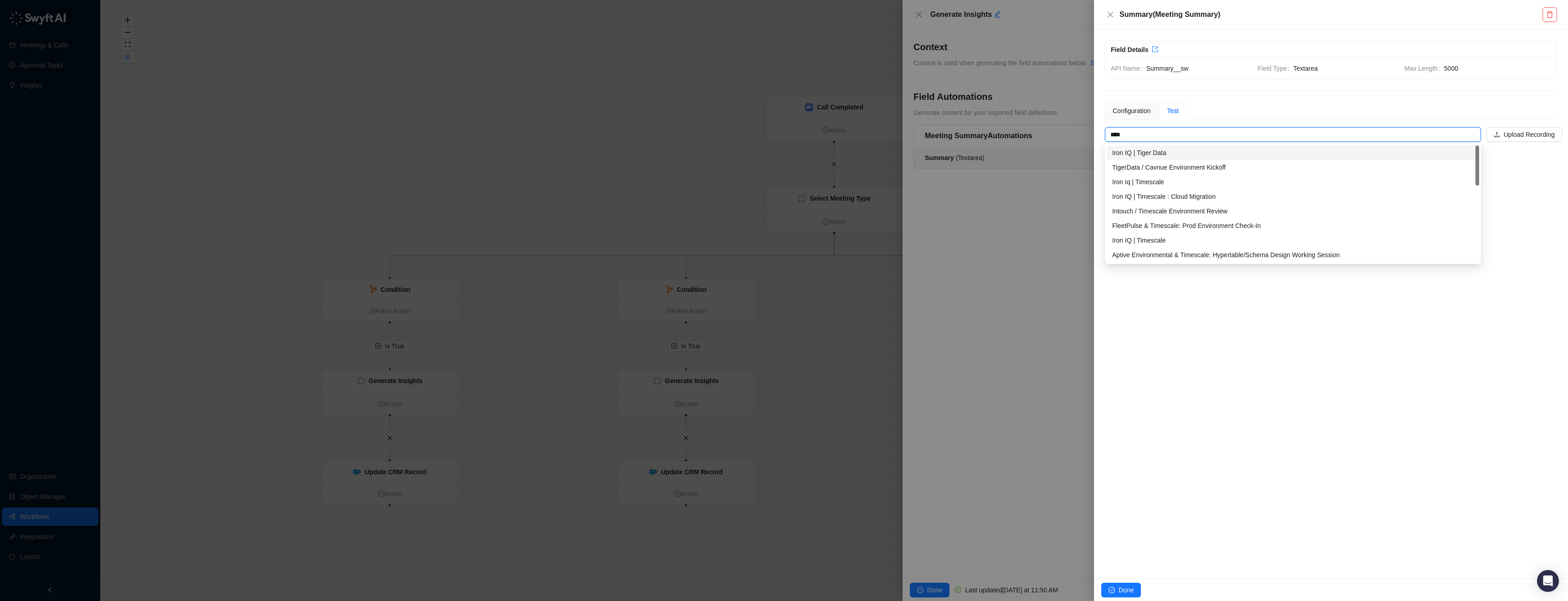
click at [1207, 150] on div "Iron IQ | Tiger Data" at bounding box center [1293, 153] width 362 height 10
type input "**********"
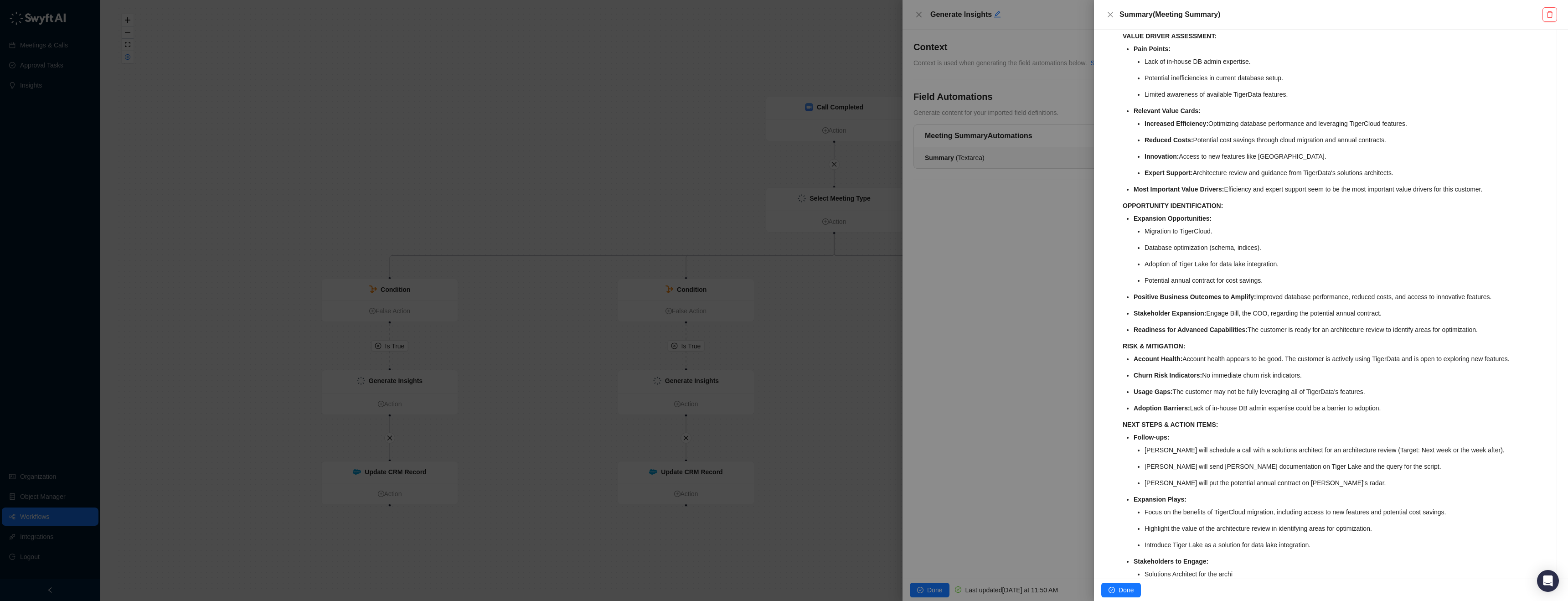
scroll to position [647, 0]
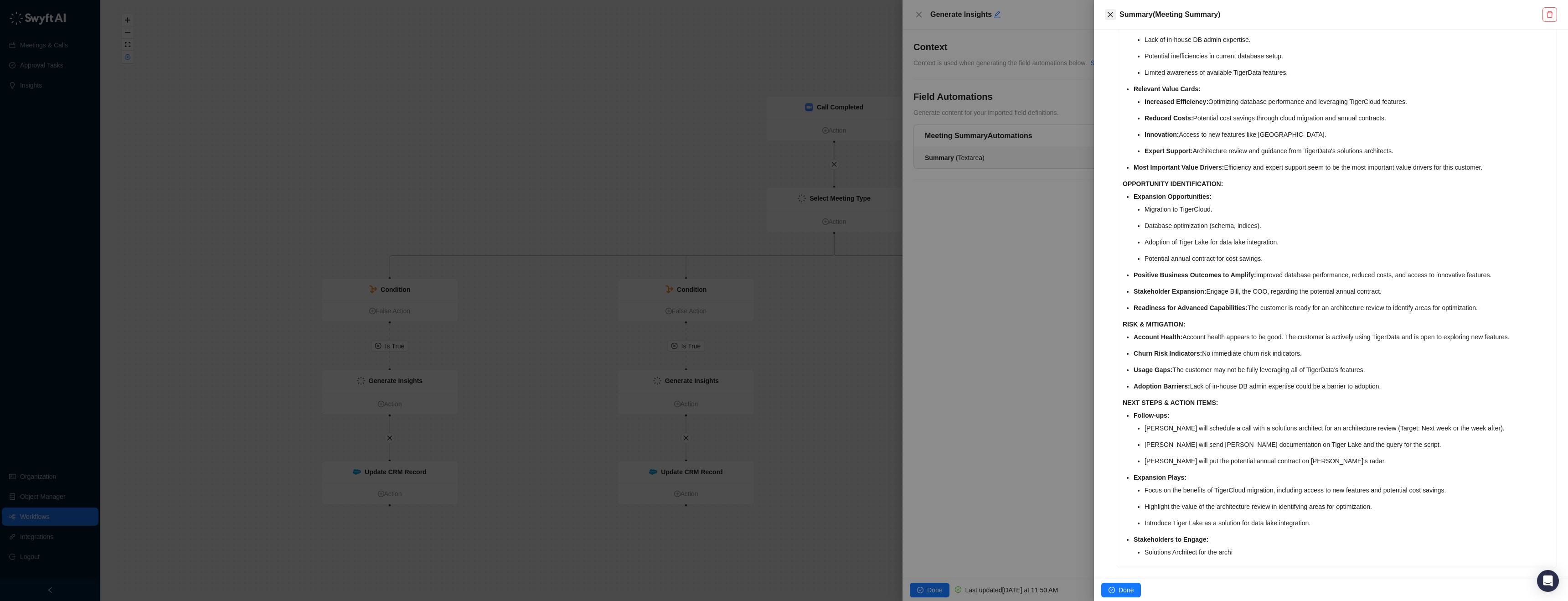
click at [1110, 14] on icon "close" at bounding box center [1110, 14] width 5 height 5
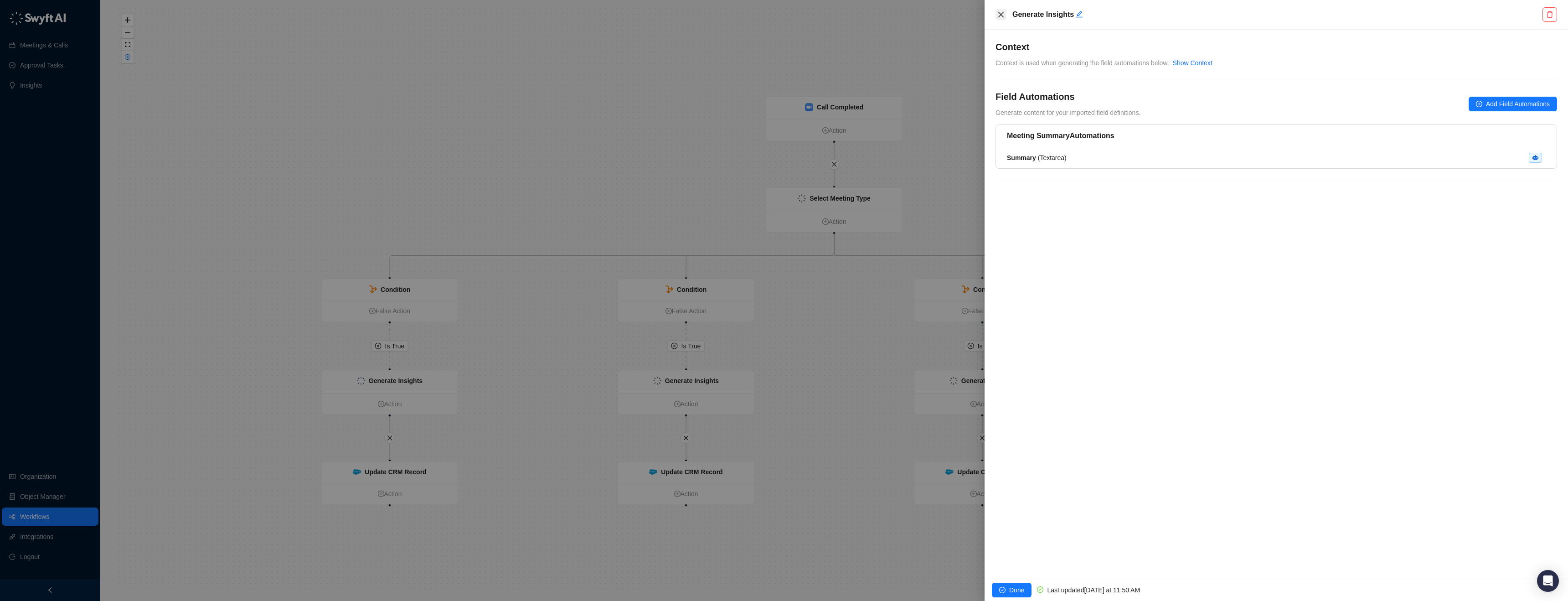
click at [1006, 13] on button "Close" at bounding box center [1001, 15] width 11 height 11
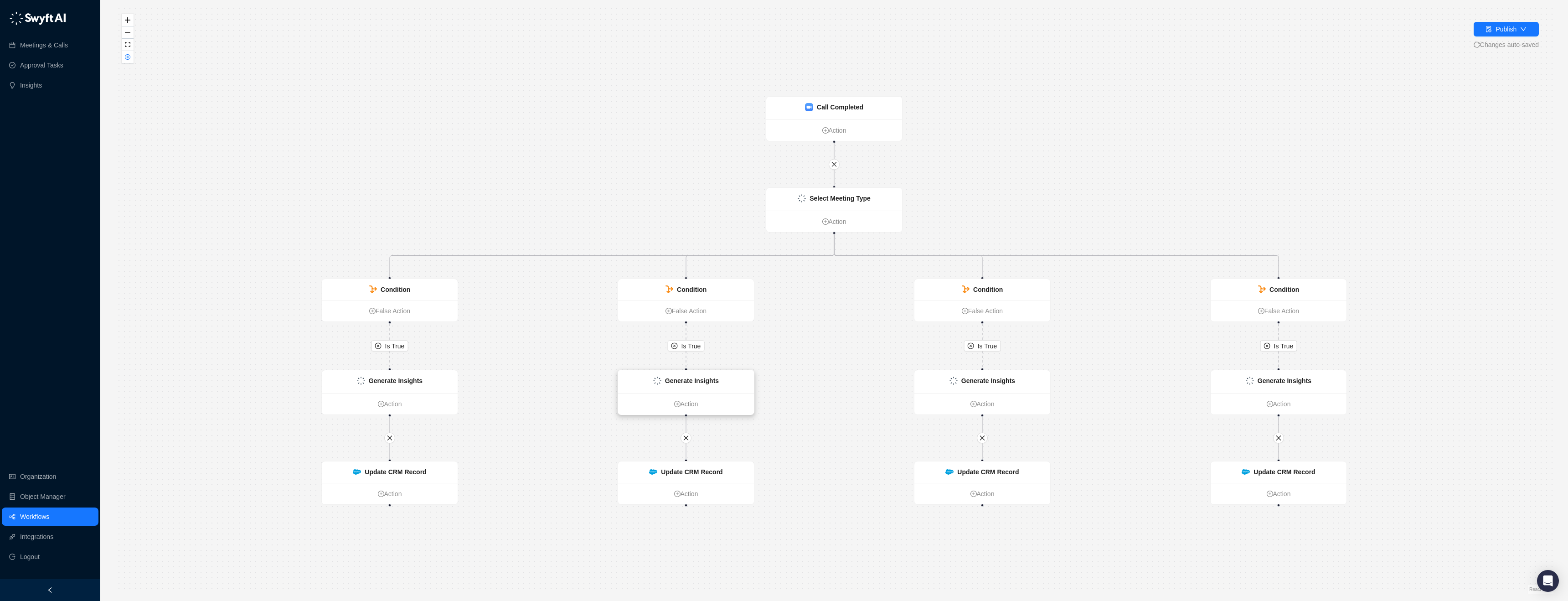
click at [722, 385] on div "Generate Insights" at bounding box center [685, 381] width 136 height 23
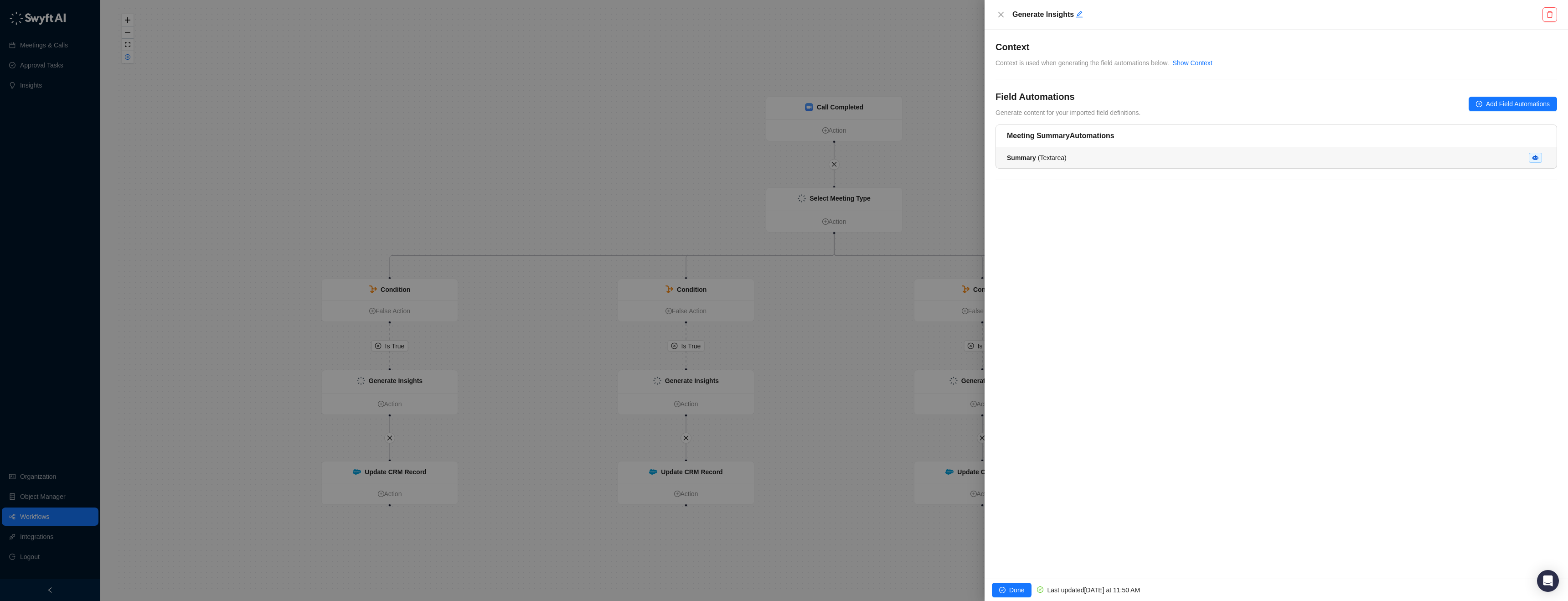
click at [1122, 160] on div "Summary ( Textarea )" at bounding box center [1276, 158] width 539 height 10
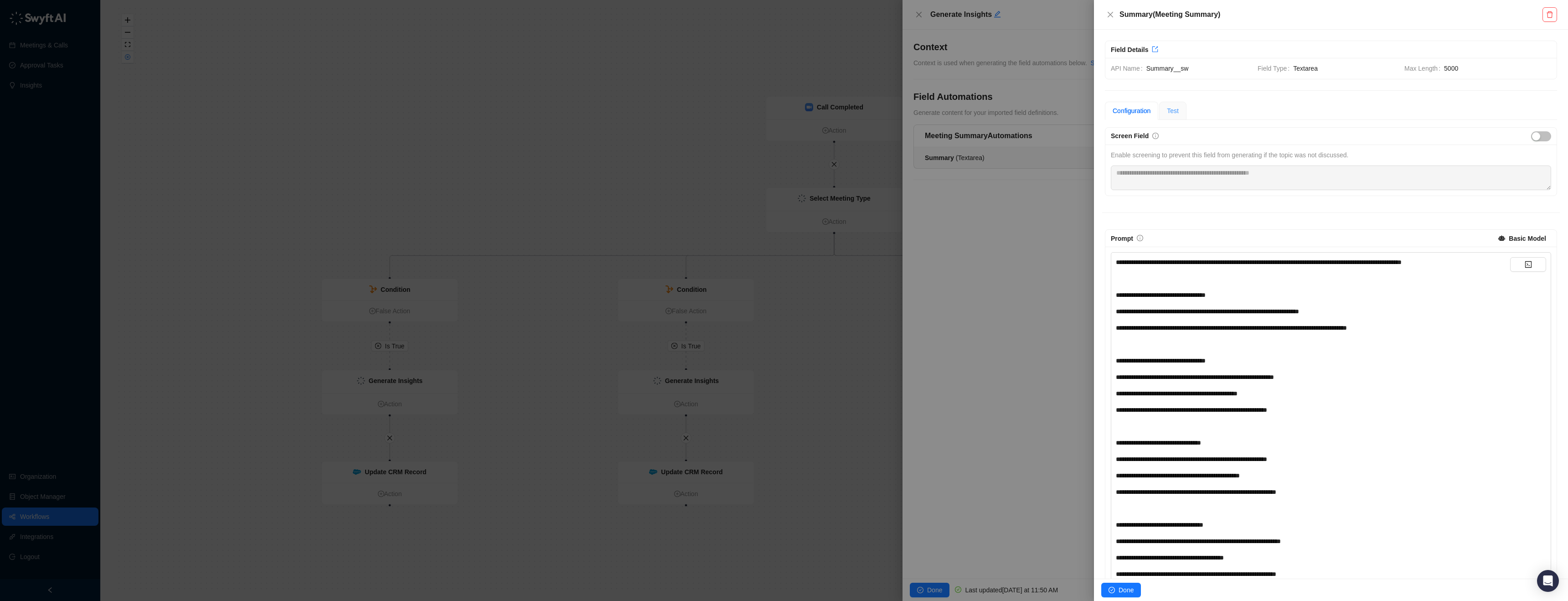
click at [1167, 113] on div "Test" at bounding box center [1172, 111] width 27 height 18
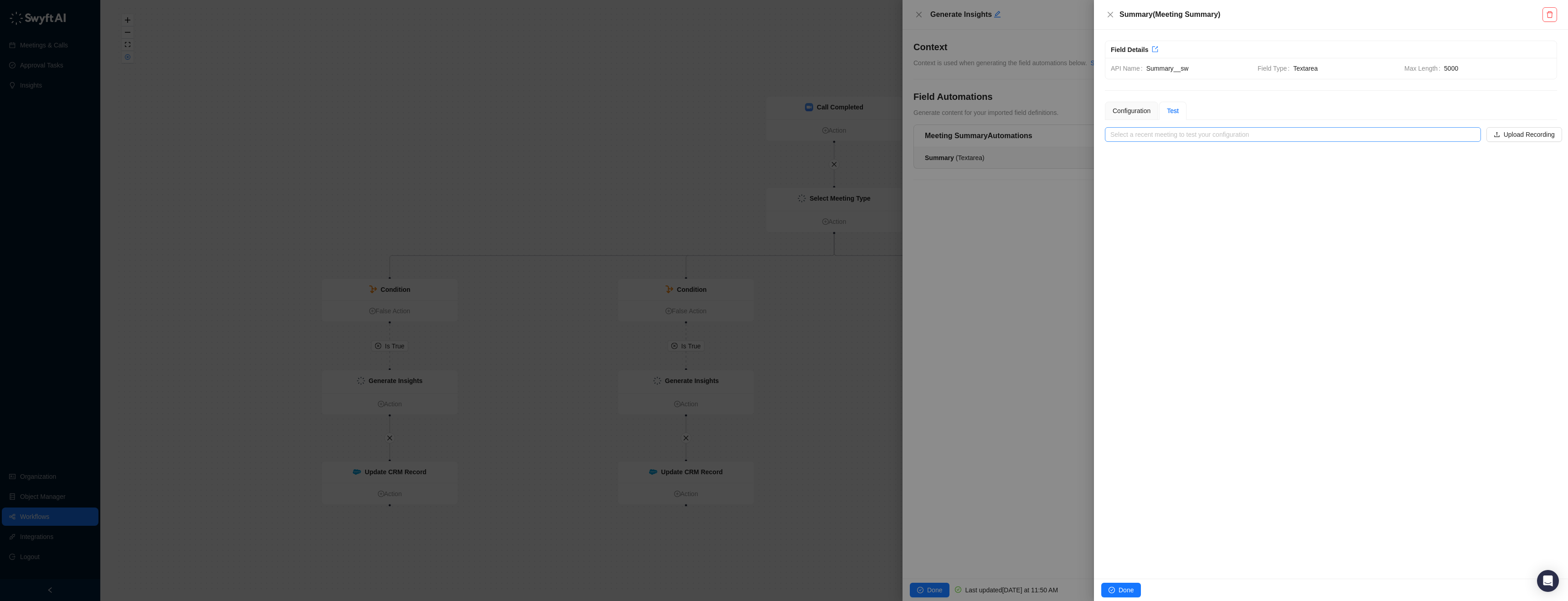
click at [1175, 139] on input "search" at bounding box center [1290, 135] width 360 height 13
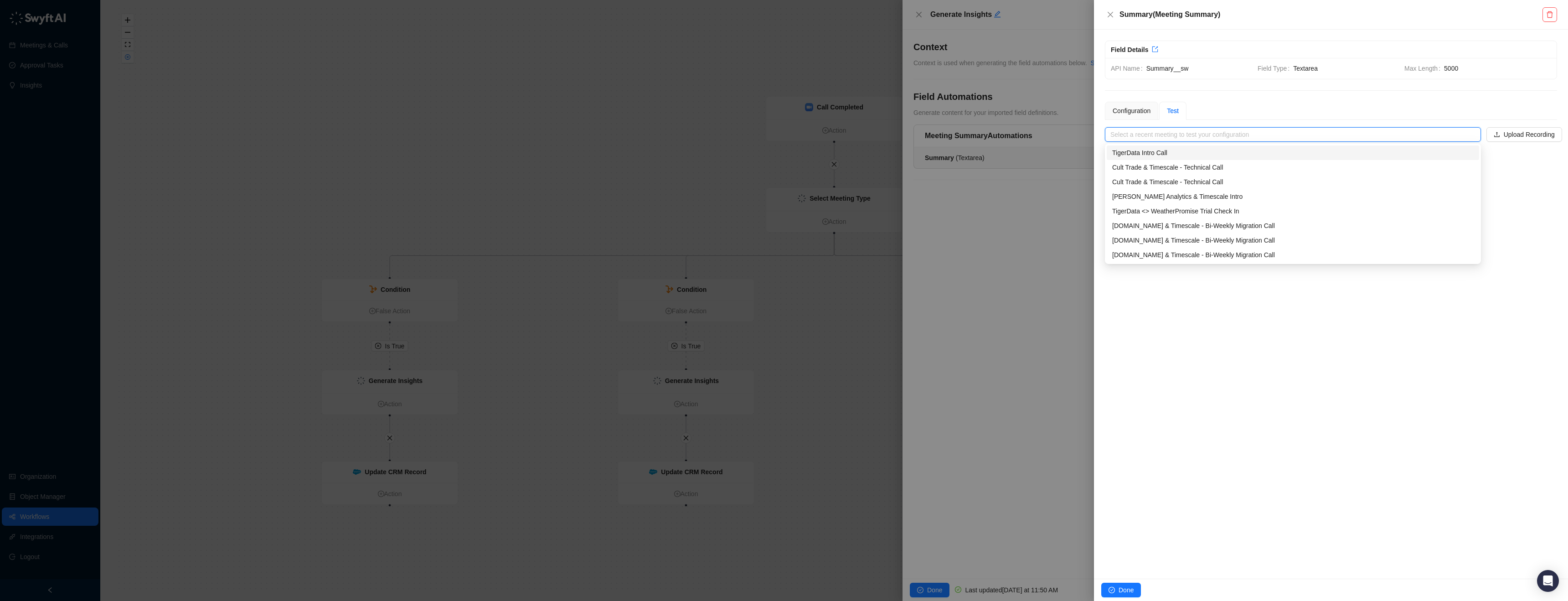
click at [926, 20] on div at bounding box center [784, 300] width 1568 height 601
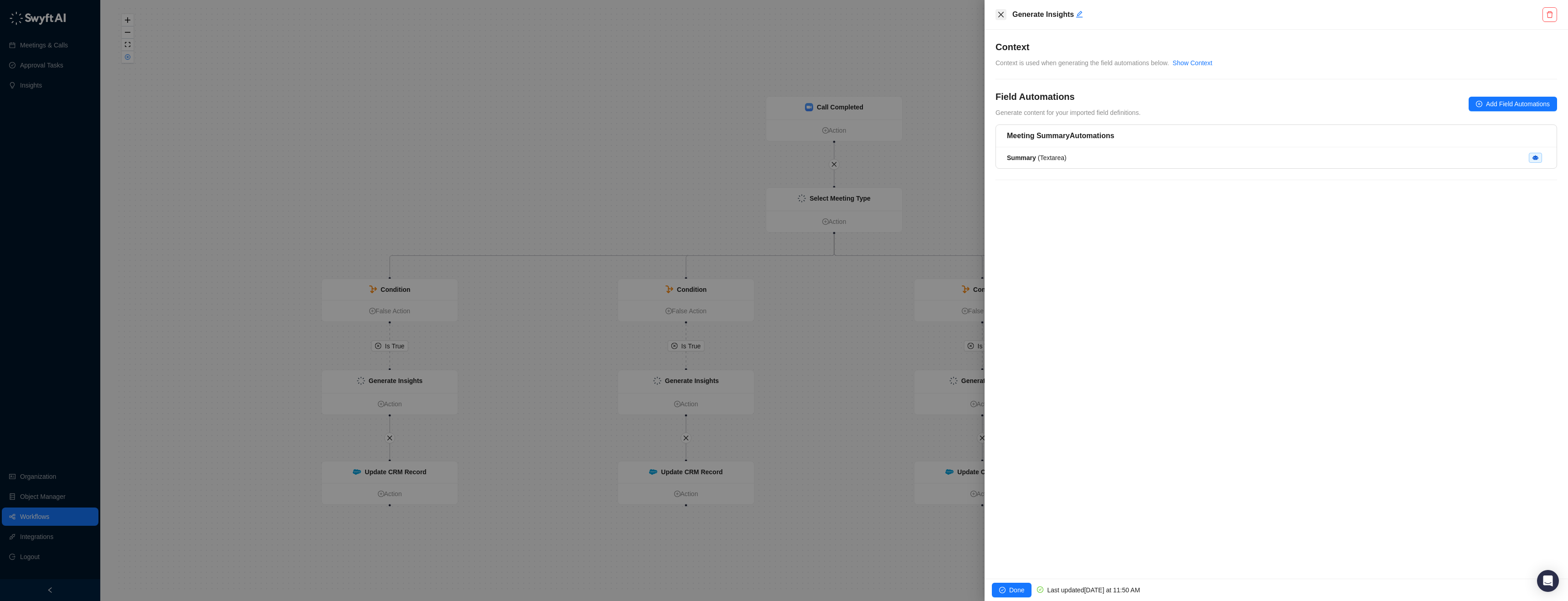
click at [1006, 14] on button "Close" at bounding box center [1001, 15] width 11 height 11
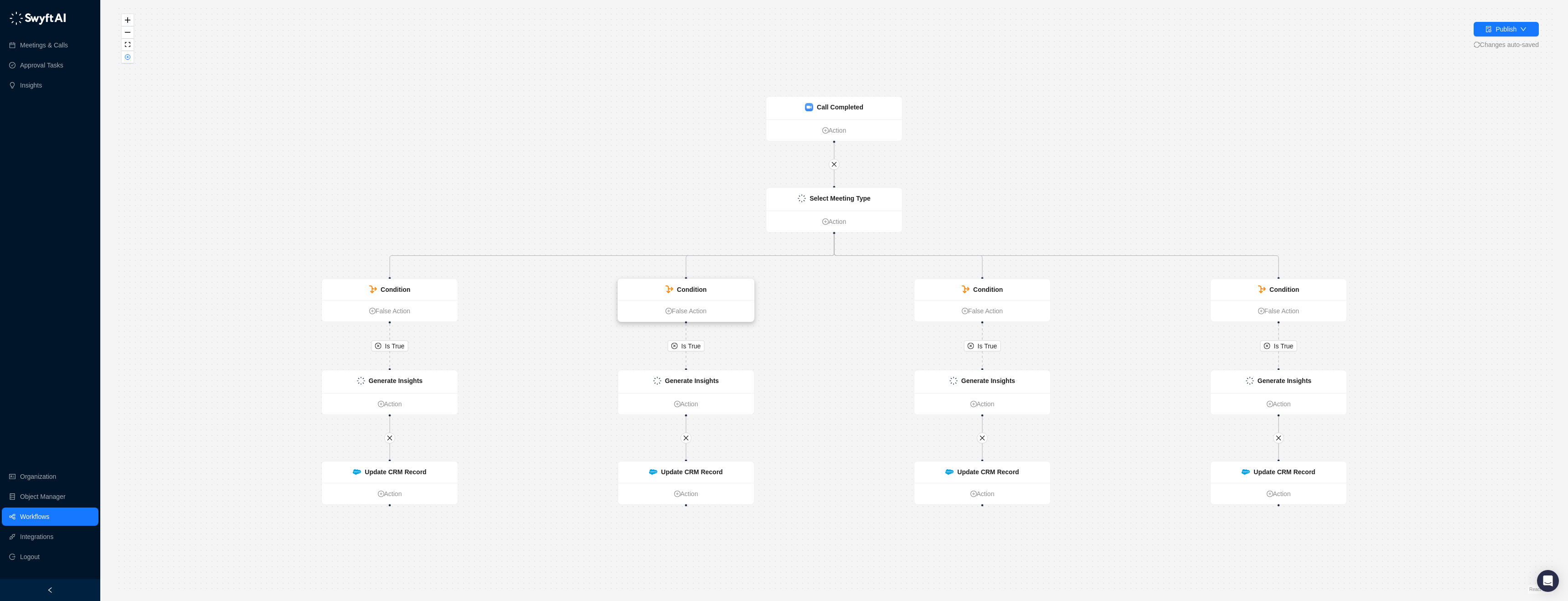
click at [723, 286] on div "Condition" at bounding box center [685, 289] width 136 height 21
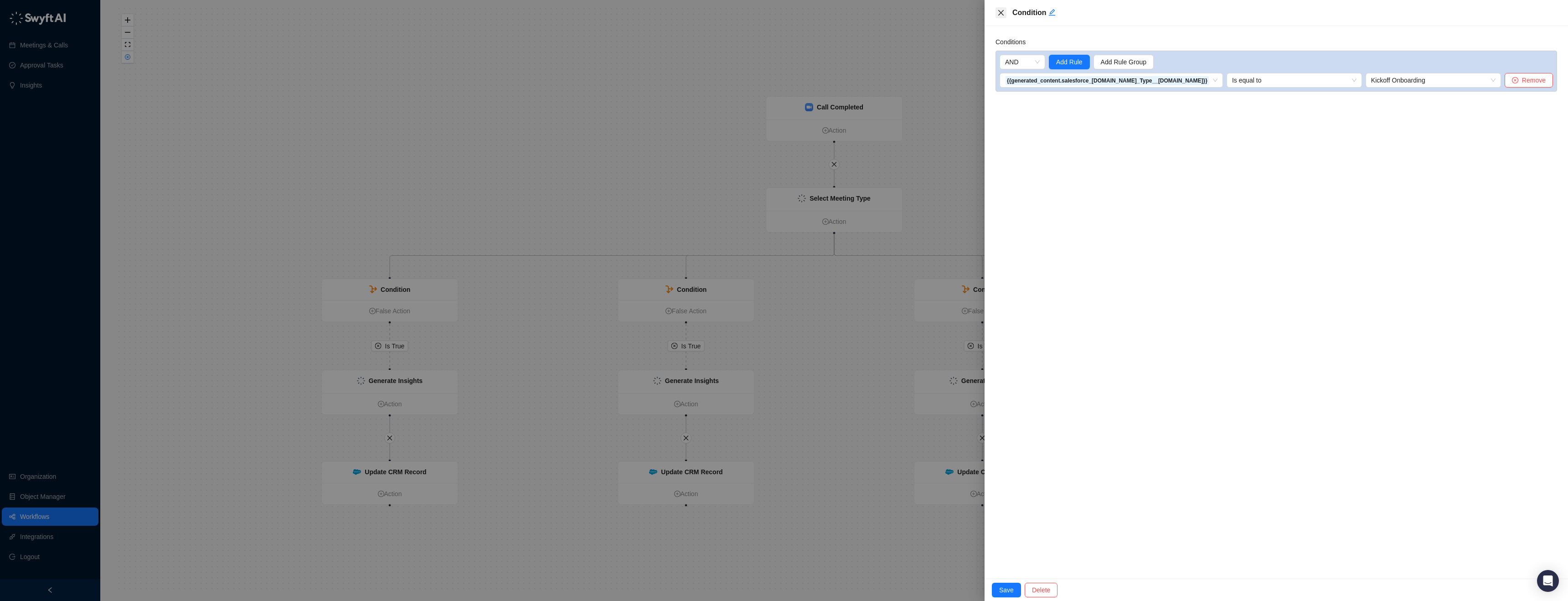
click at [999, 15] on icon "close" at bounding box center [1001, 12] width 5 height 5
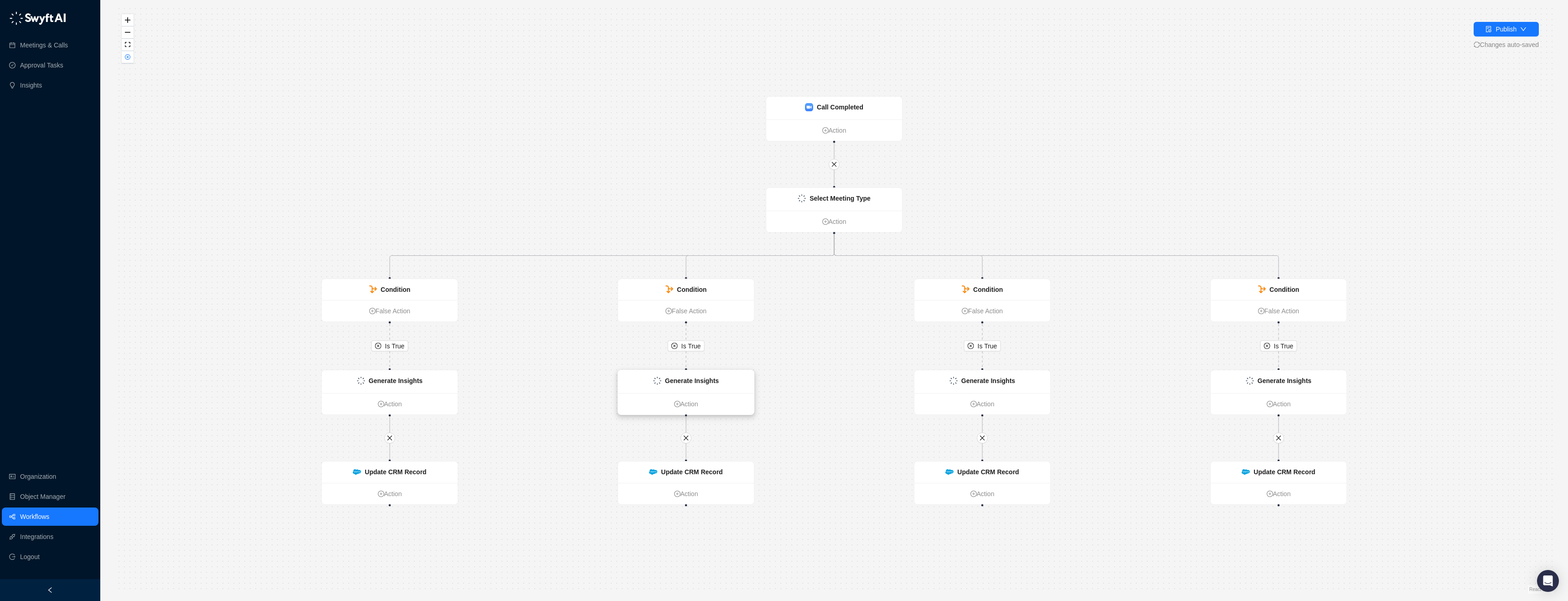
click at [728, 375] on div "Generate Insights" at bounding box center [685, 381] width 136 height 23
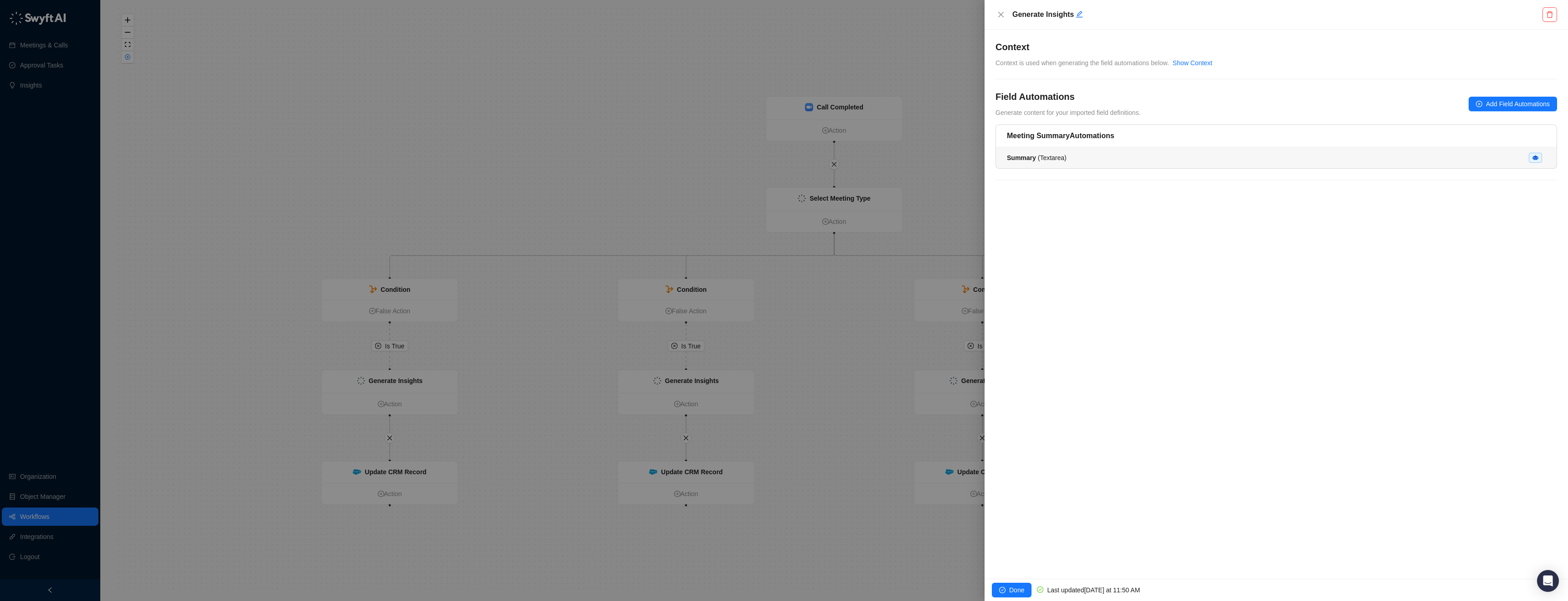
click at [1191, 153] on div "Summary ( Textarea )" at bounding box center [1276, 158] width 539 height 10
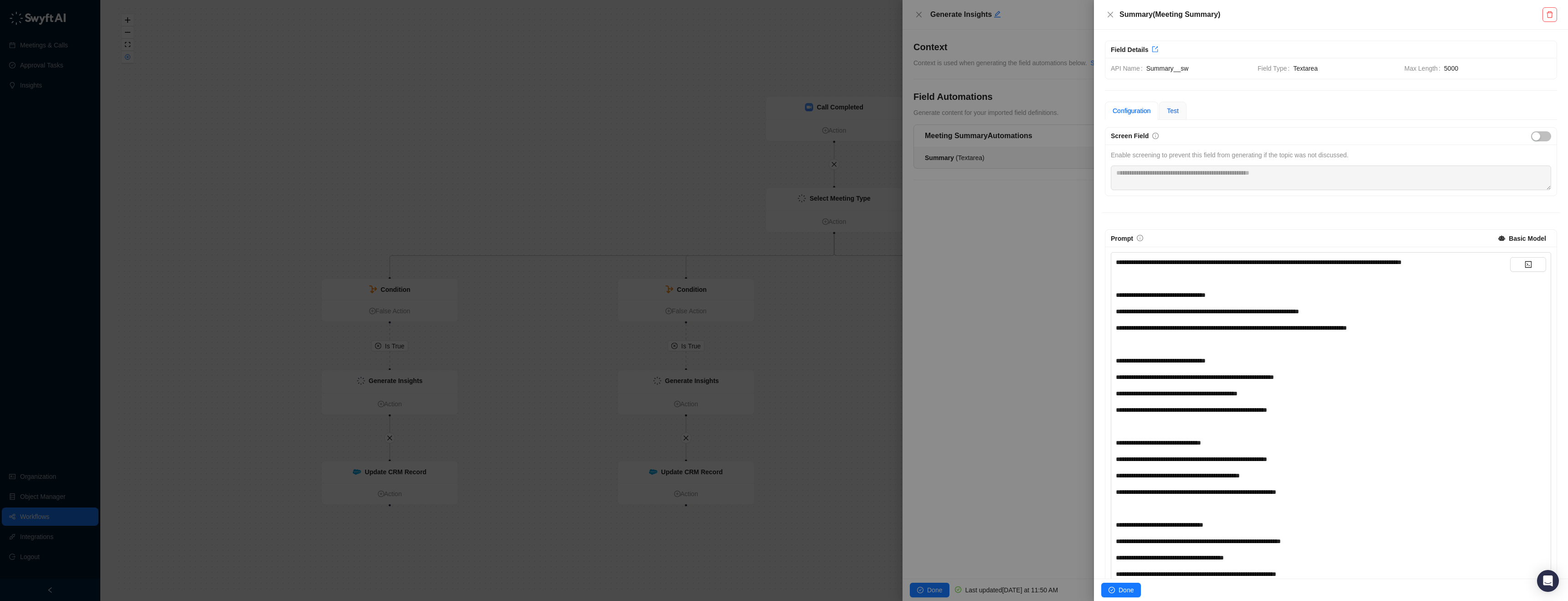
click at [1172, 107] on span "Test" at bounding box center [1172, 111] width 12 height 7
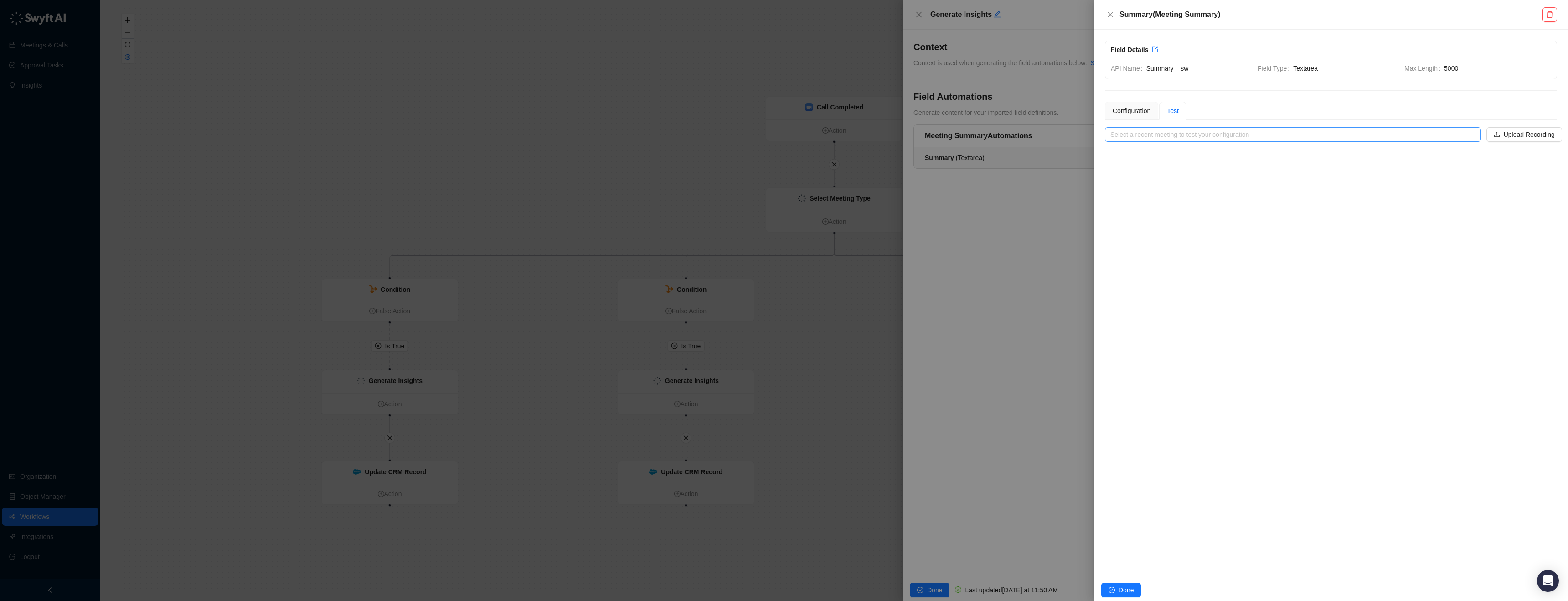
click at [1183, 131] on input "search" at bounding box center [1290, 135] width 360 height 13
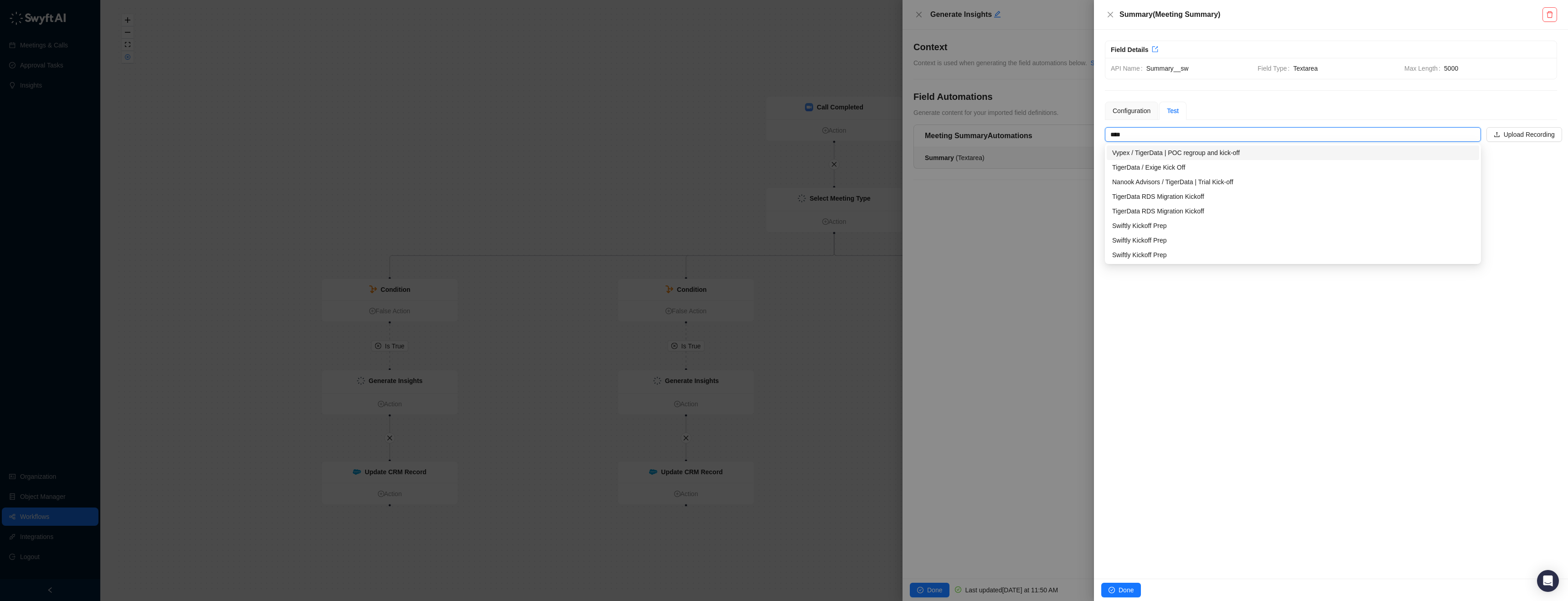
click at [1245, 152] on div "Vypex / TigerData | POC regroup and kick-off" at bounding box center [1293, 153] width 362 height 10
type input "**********"
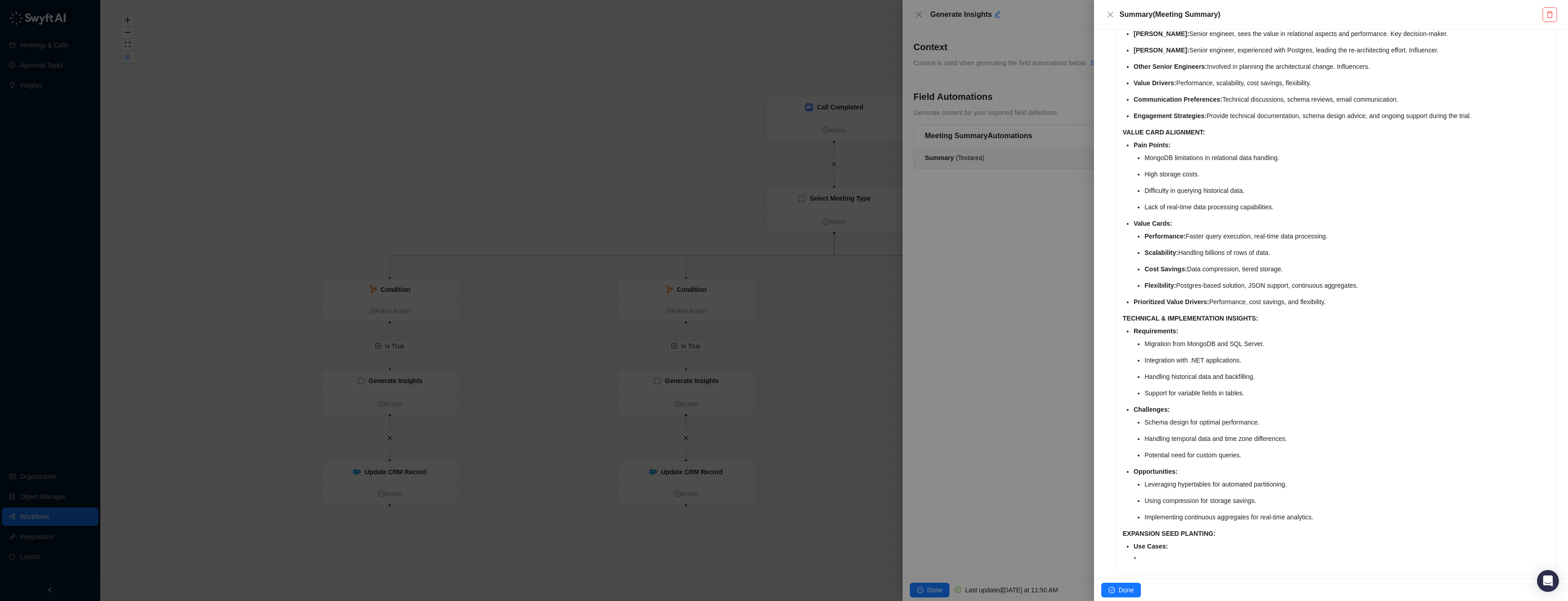
scroll to position [945, 0]
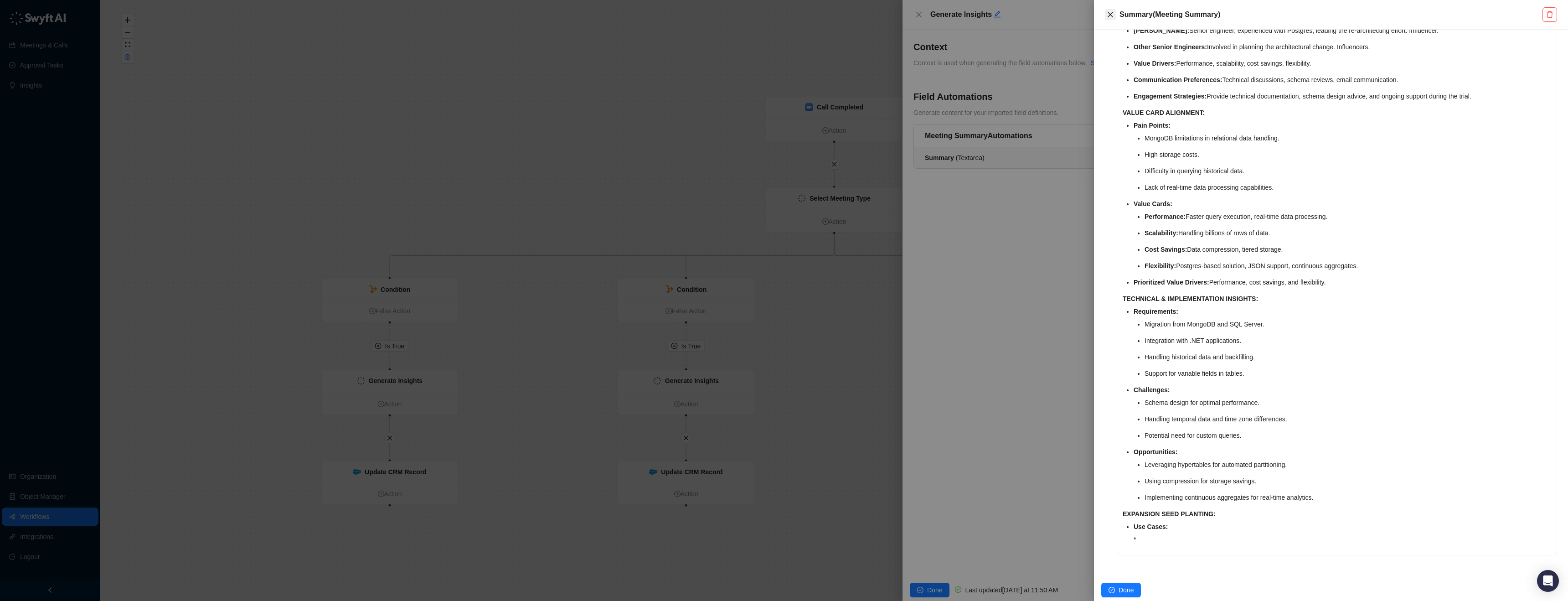
click at [1111, 11] on icon "close" at bounding box center [1110, 15] width 7 height 7
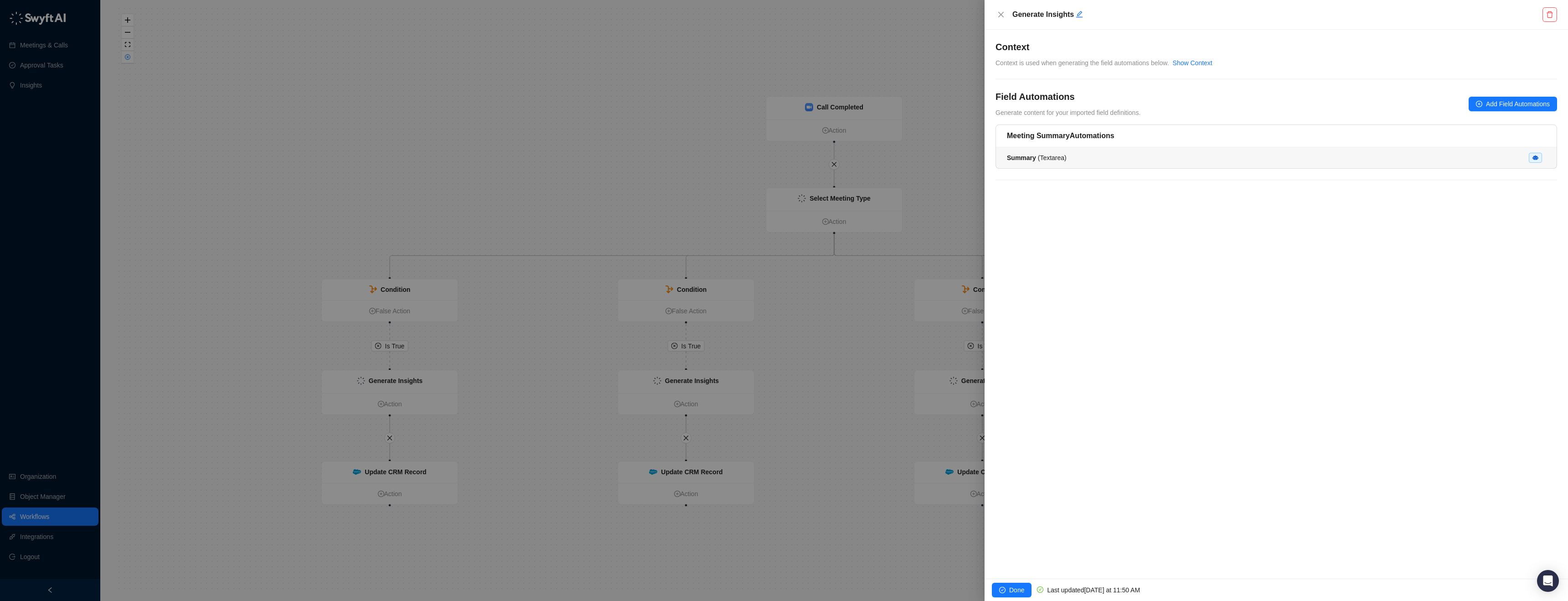
click at [1110, 156] on div "Summary ( Textarea )" at bounding box center [1276, 158] width 539 height 10
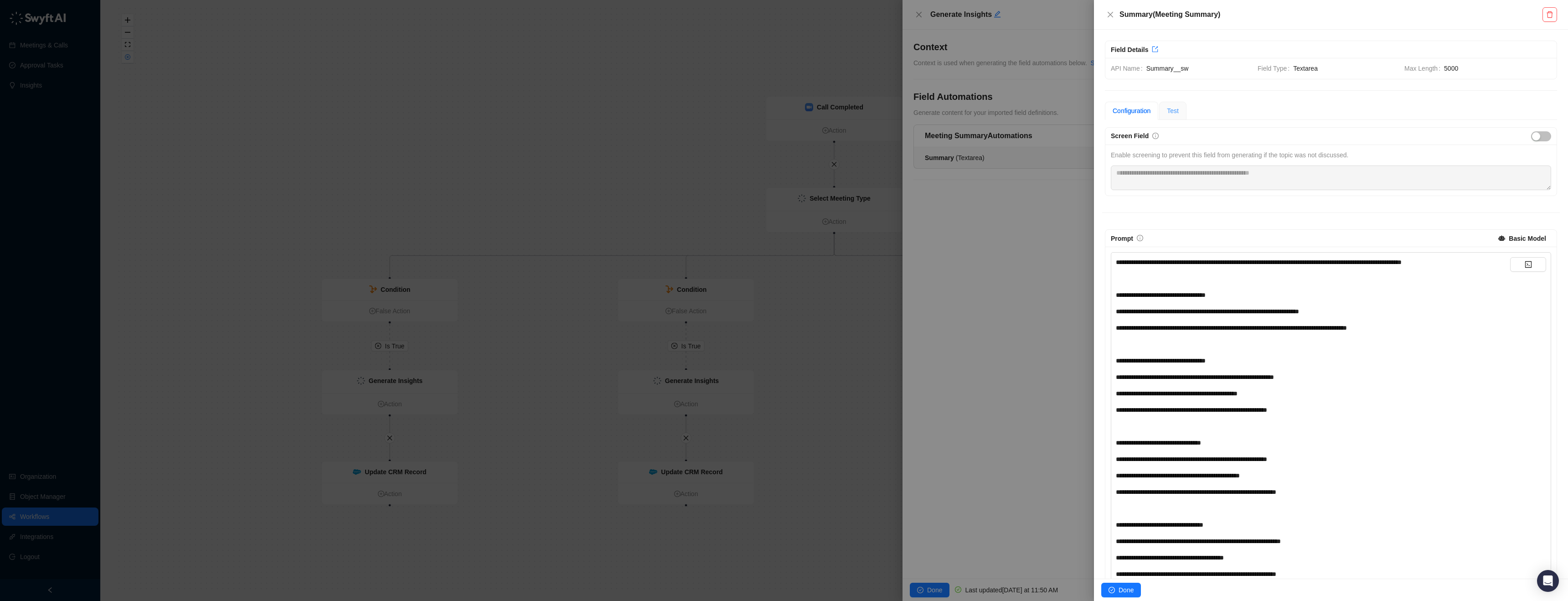
click at [1167, 102] on div "Test" at bounding box center [1172, 111] width 27 height 18
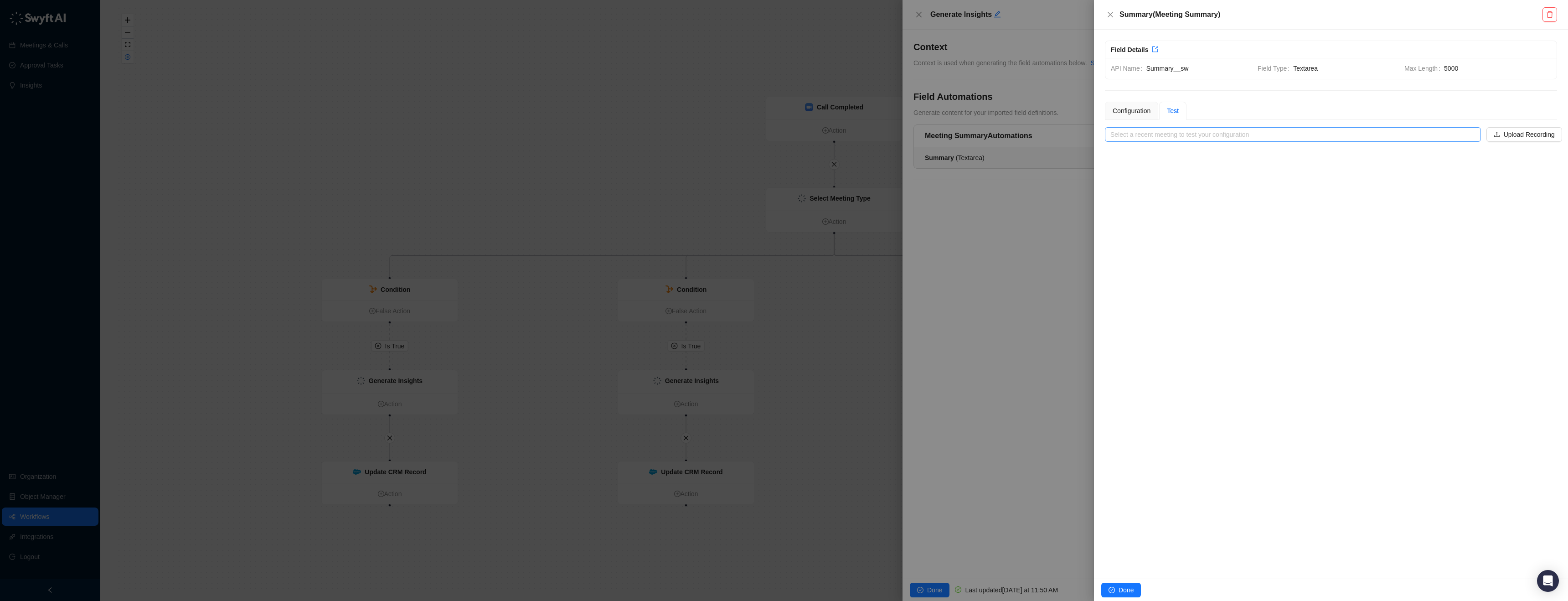
click at [1191, 133] on input "search" at bounding box center [1290, 135] width 360 height 13
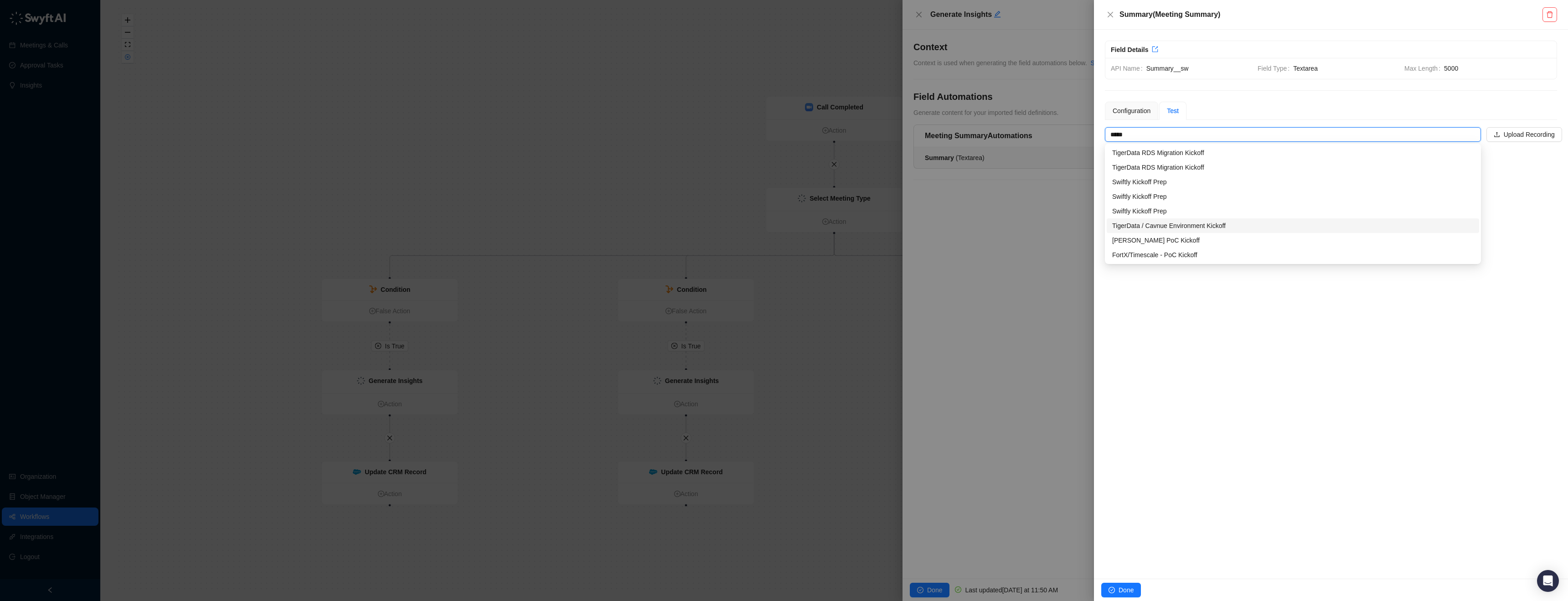
click at [1246, 225] on div "TigerData / Cavnue Environment Kickoff" at bounding box center [1293, 225] width 362 height 10
type input "**********"
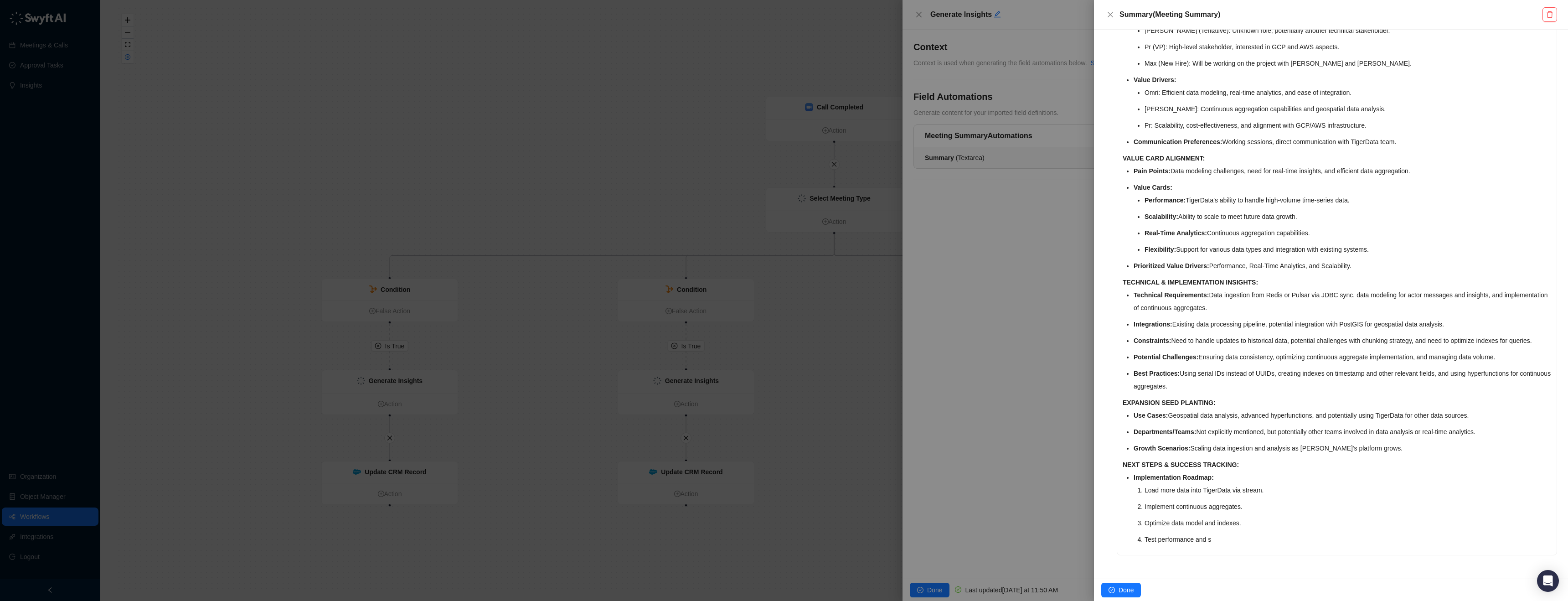
scroll to position [658, 0]
click at [1117, 17] on div "Summary ( Meeting Summary )" at bounding box center [1323, 15] width 438 height 11
click at [1113, 13] on icon "close" at bounding box center [1110, 15] width 7 height 7
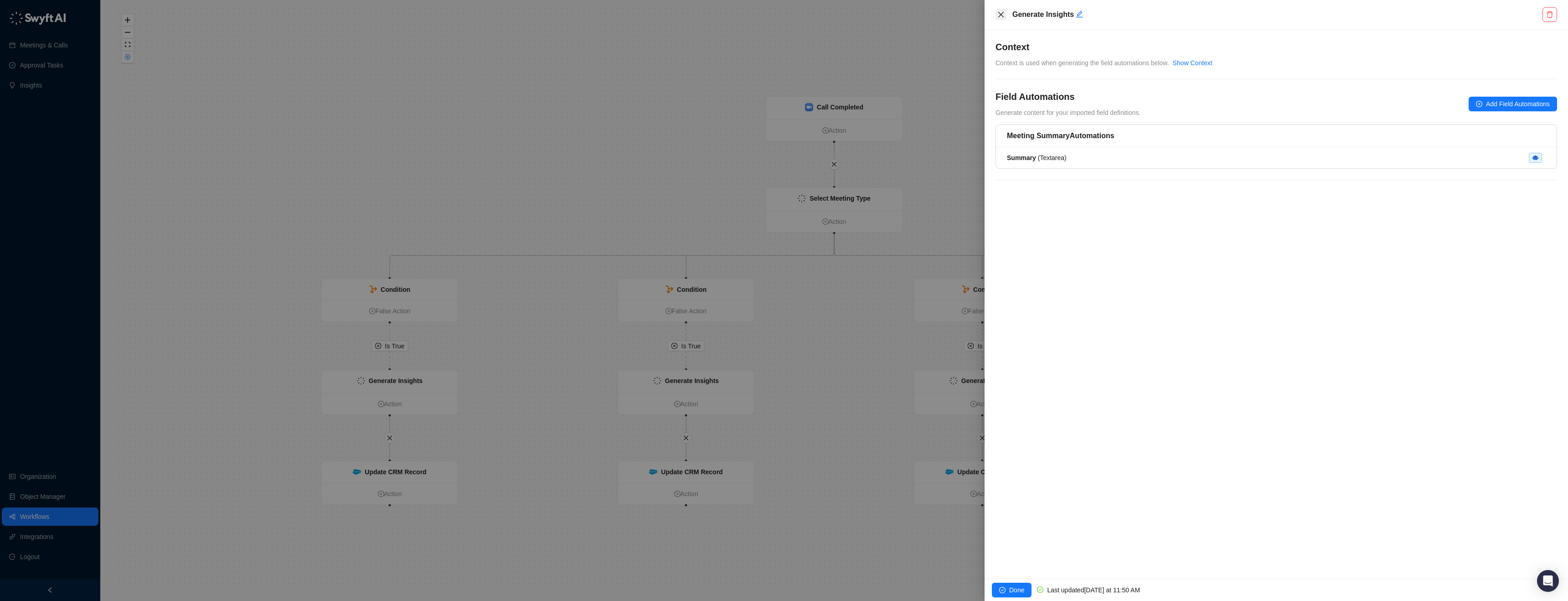
click at [1003, 15] on icon "close" at bounding box center [1001, 15] width 7 height 7
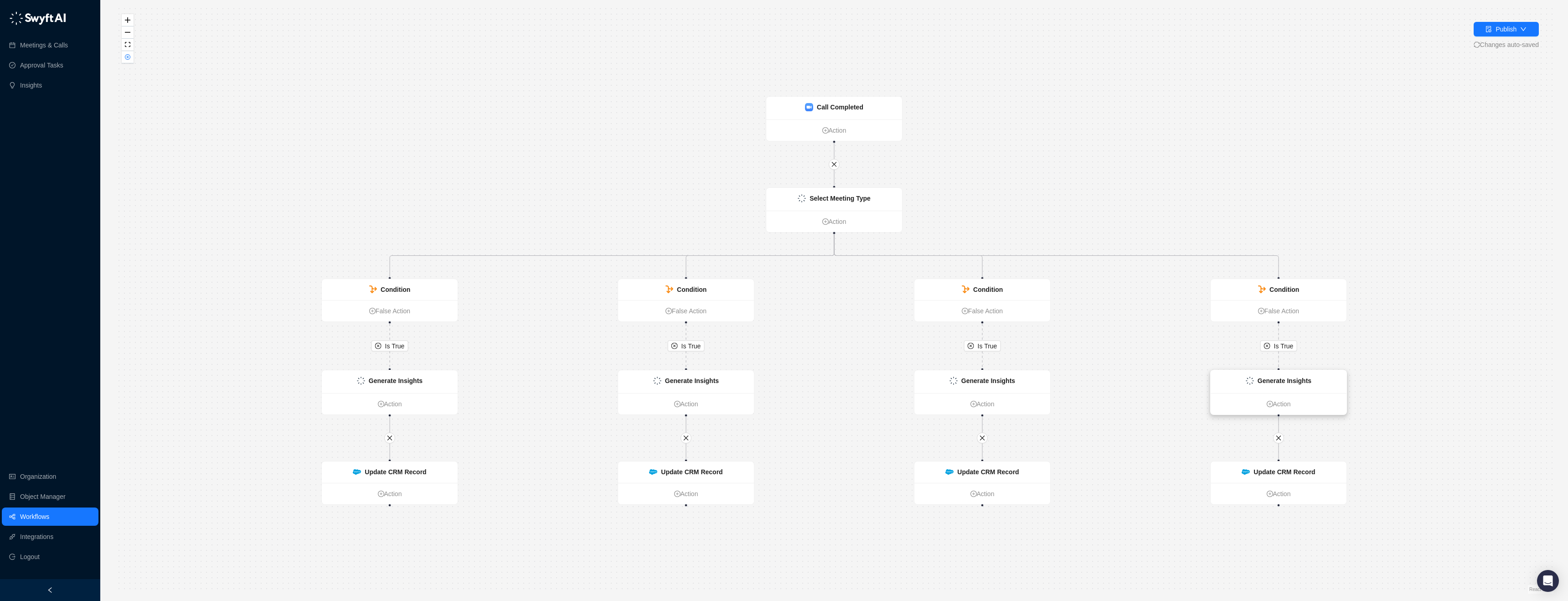
click at [1267, 384] on strong "Generate Insights" at bounding box center [1284, 381] width 54 height 7
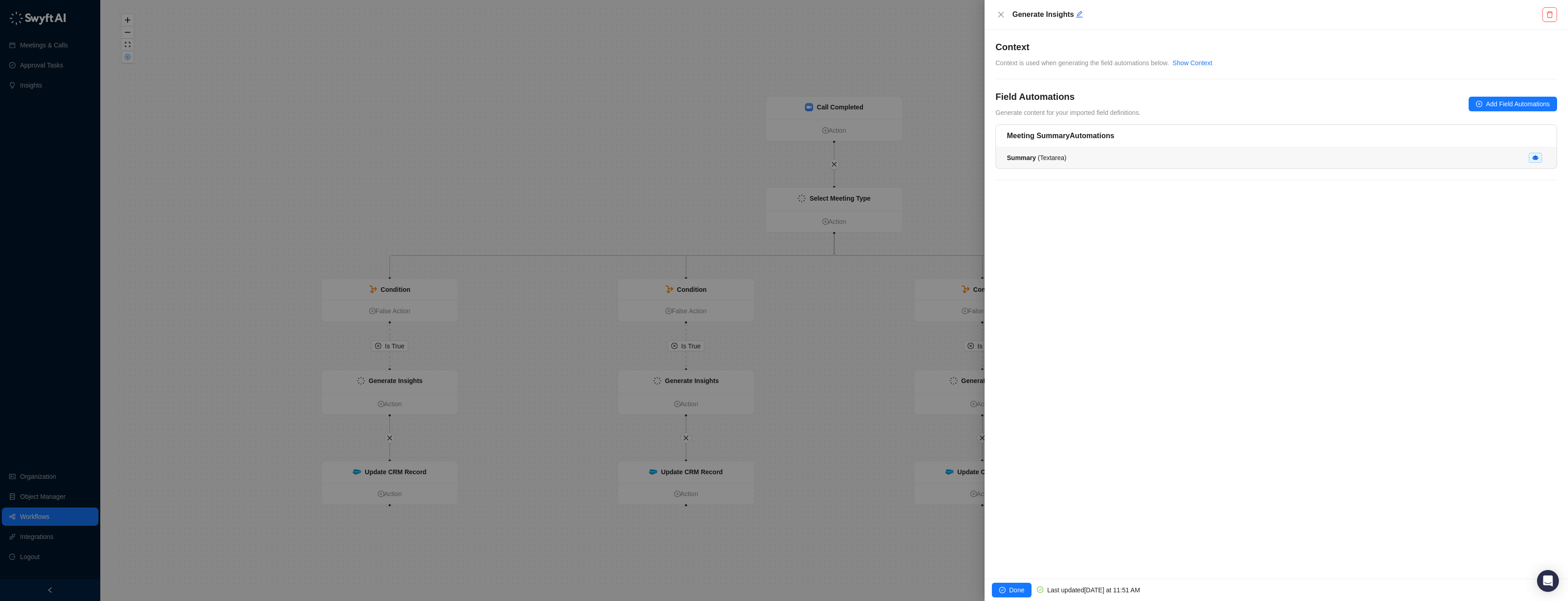
click at [1108, 153] on div "Summary ( Textarea )" at bounding box center [1276, 158] width 539 height 10
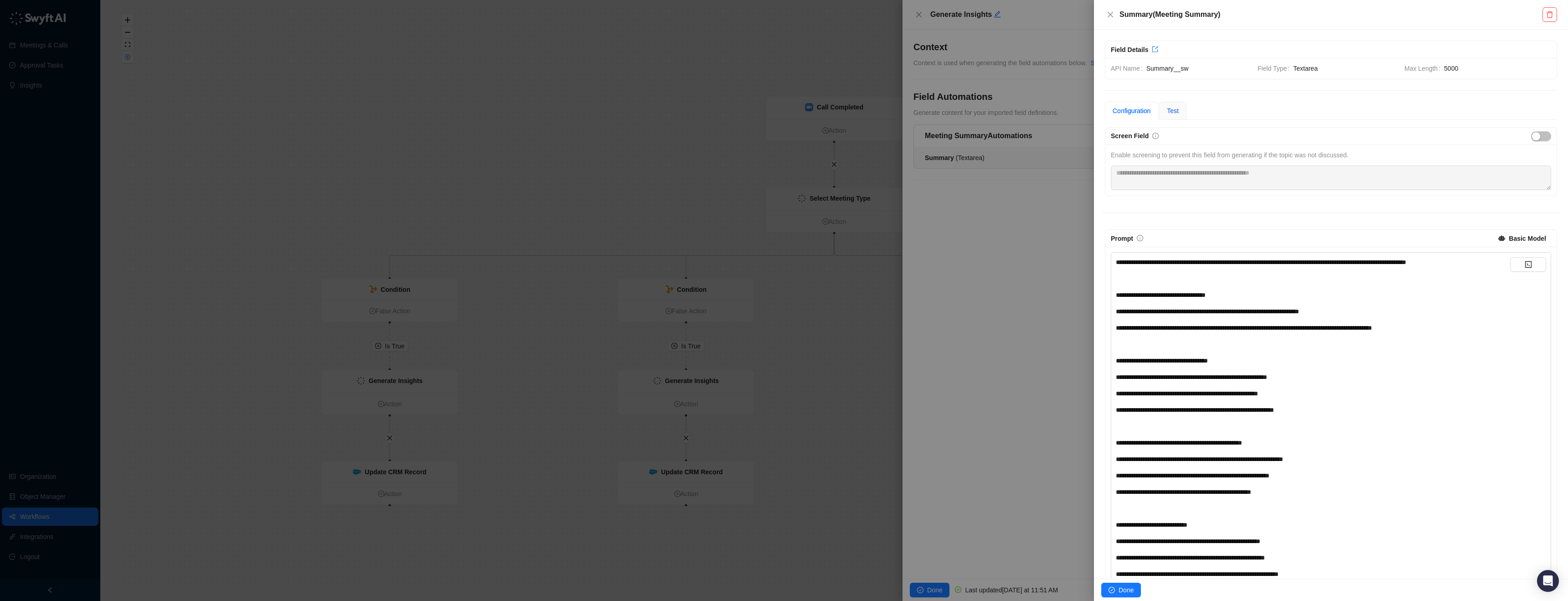
click at [1169, 110] on span "Test" at bounding box center [1172, 111] width 12 height 7
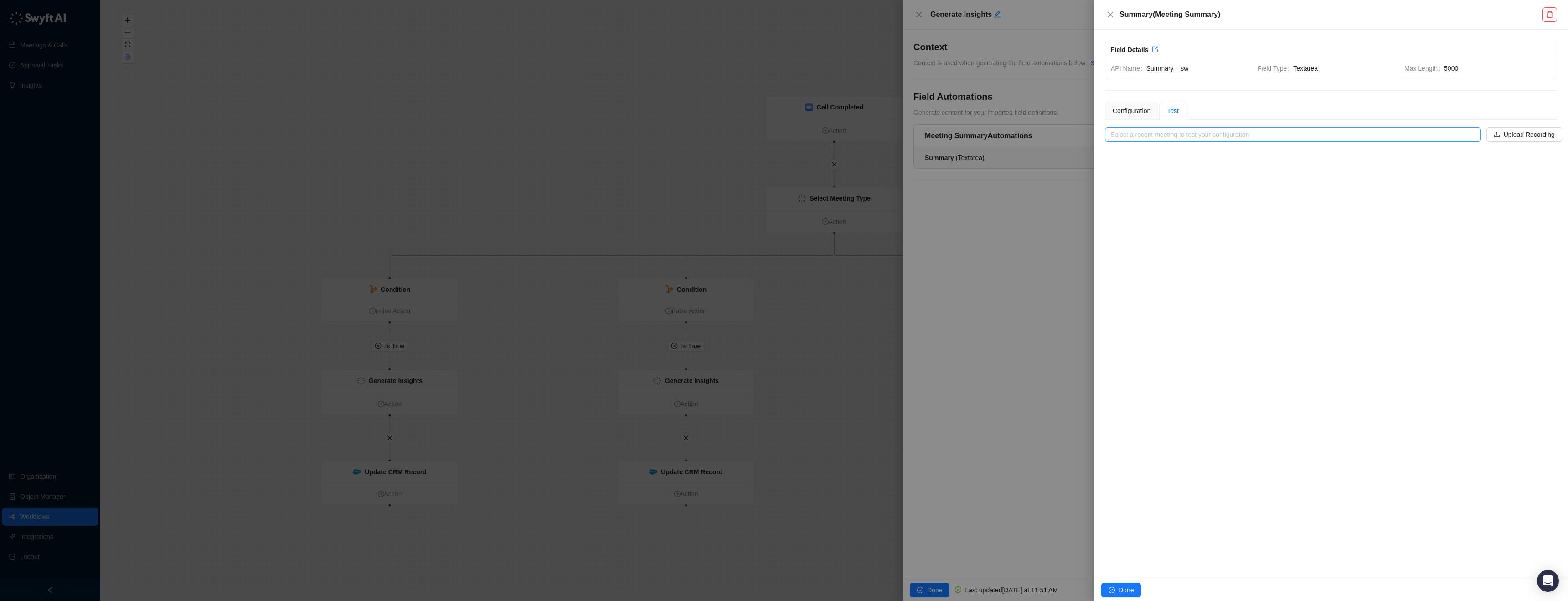
click at [1204, 135] on input "search" at bounding box center [1290, 135] width 360 height 13
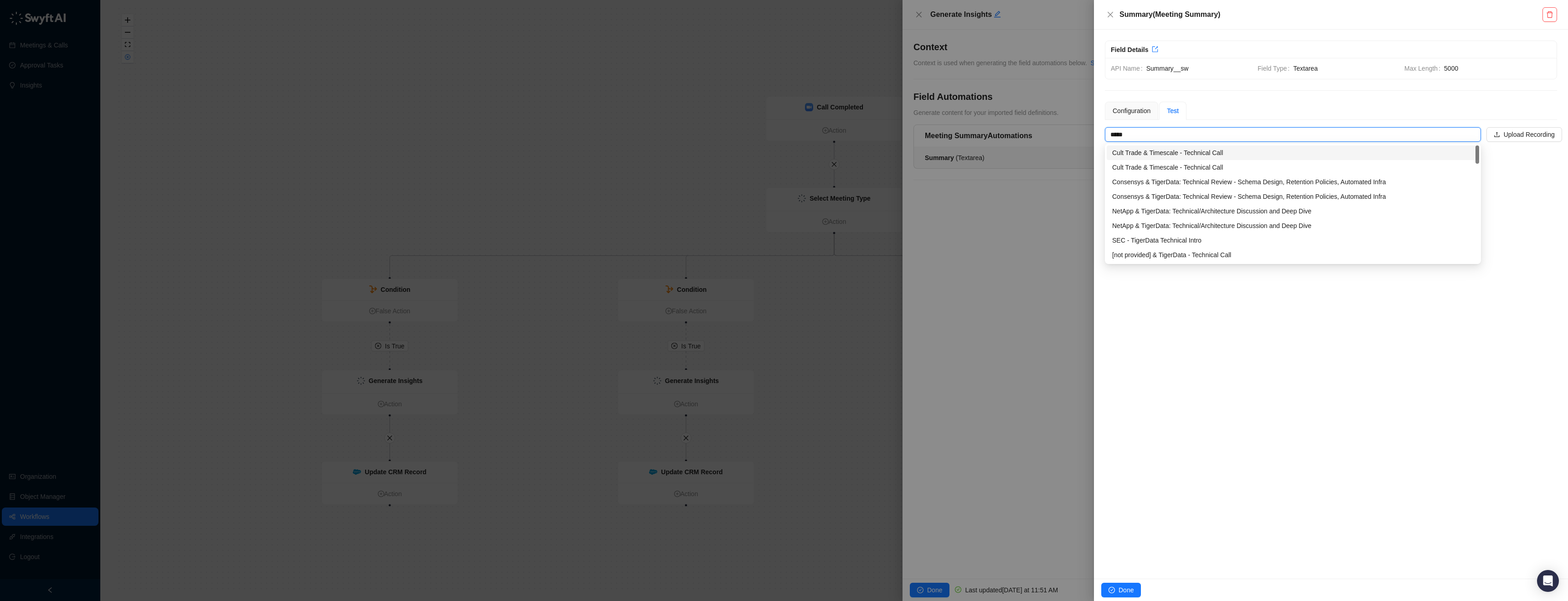
click at [1229, 156] on div "Cult Trade & Timescale - Technical Call" at bounding box center [1293, 153] width 362 height 10
type input "**********"
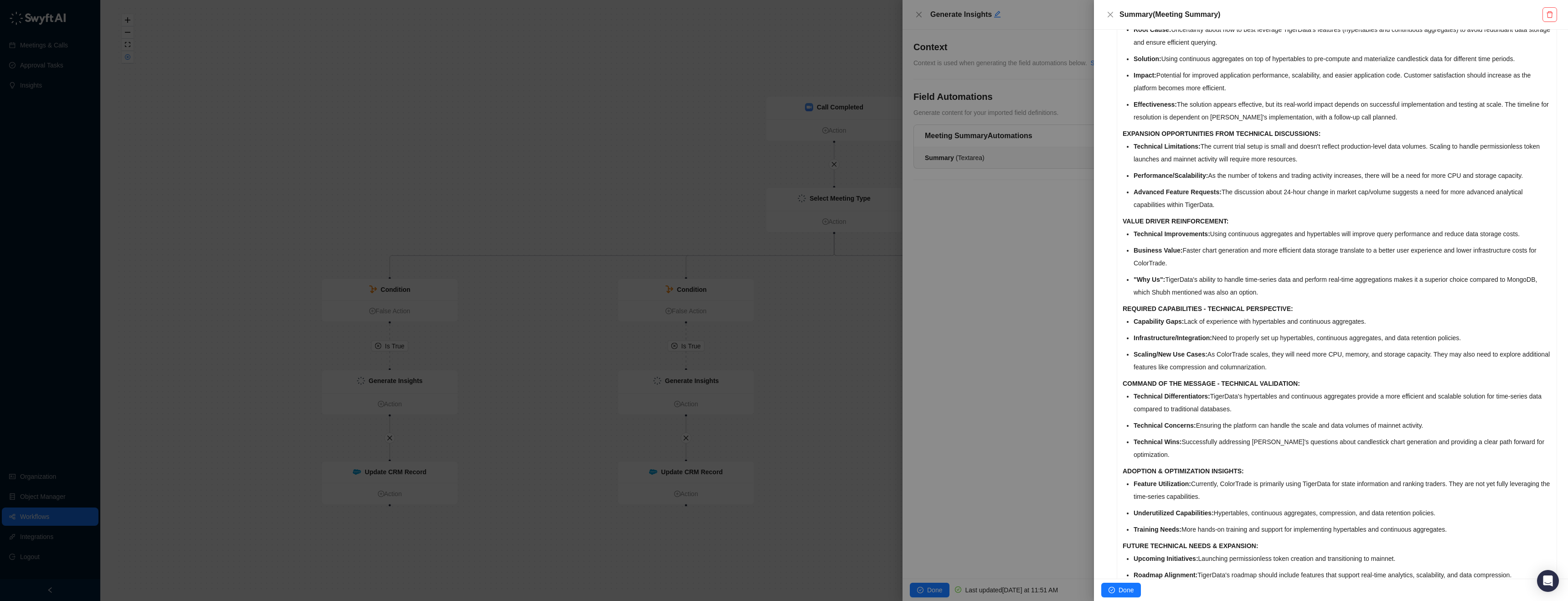
scroll to position [505, 0]
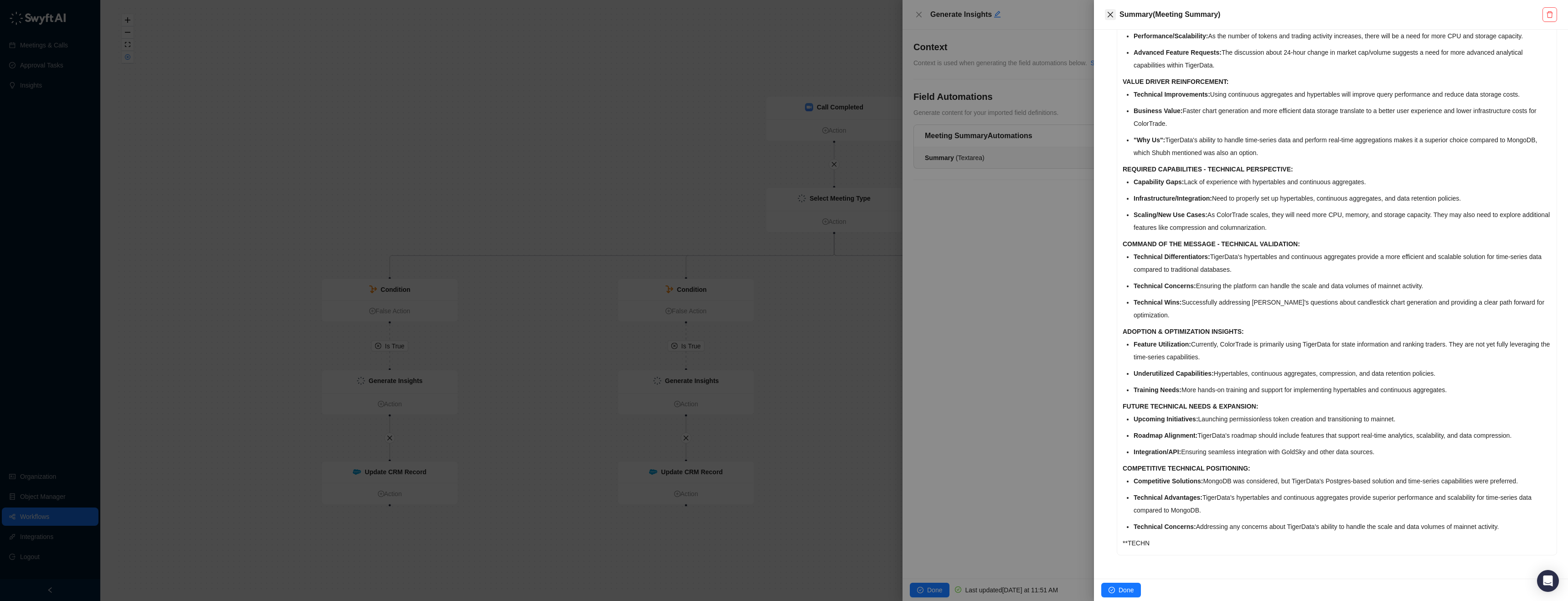
click at [1110, 13] on icon "close" at bounding box center [1110, 15] width 7 height 7
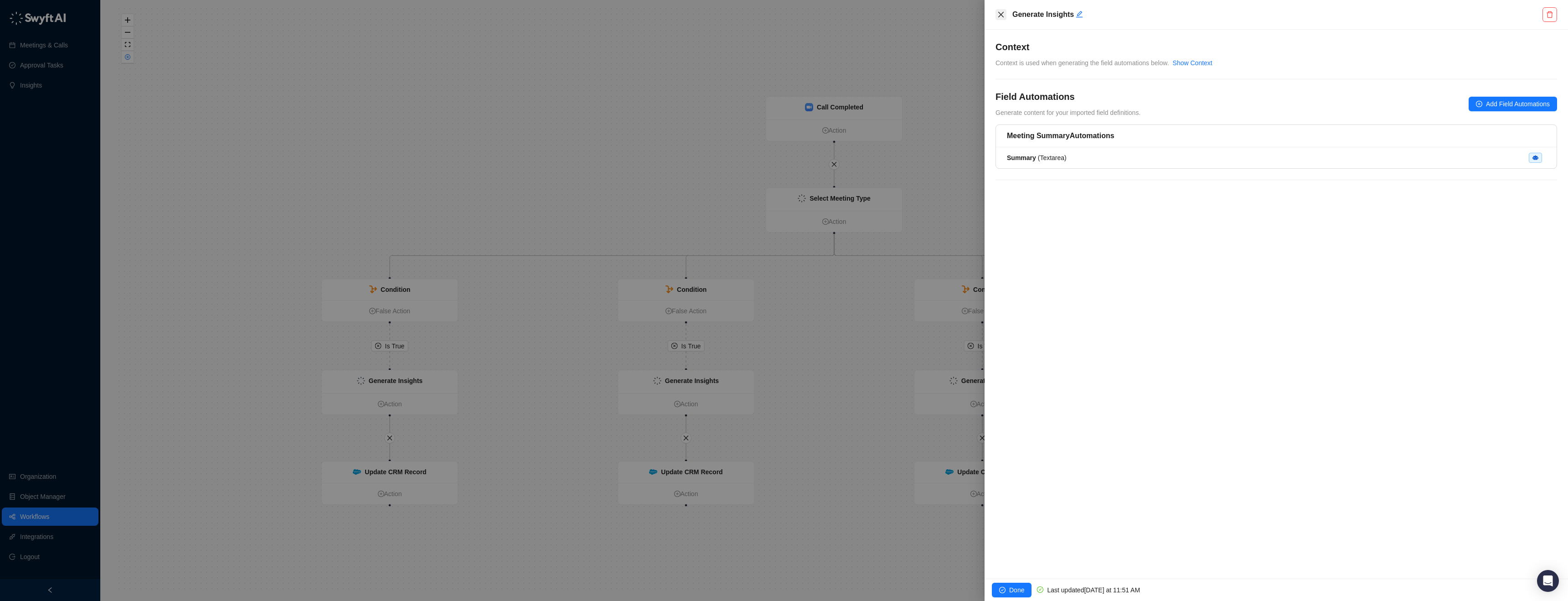
click at [1002, 12] on icon "close" at bounding box center [1001, 15] width 7 height 7
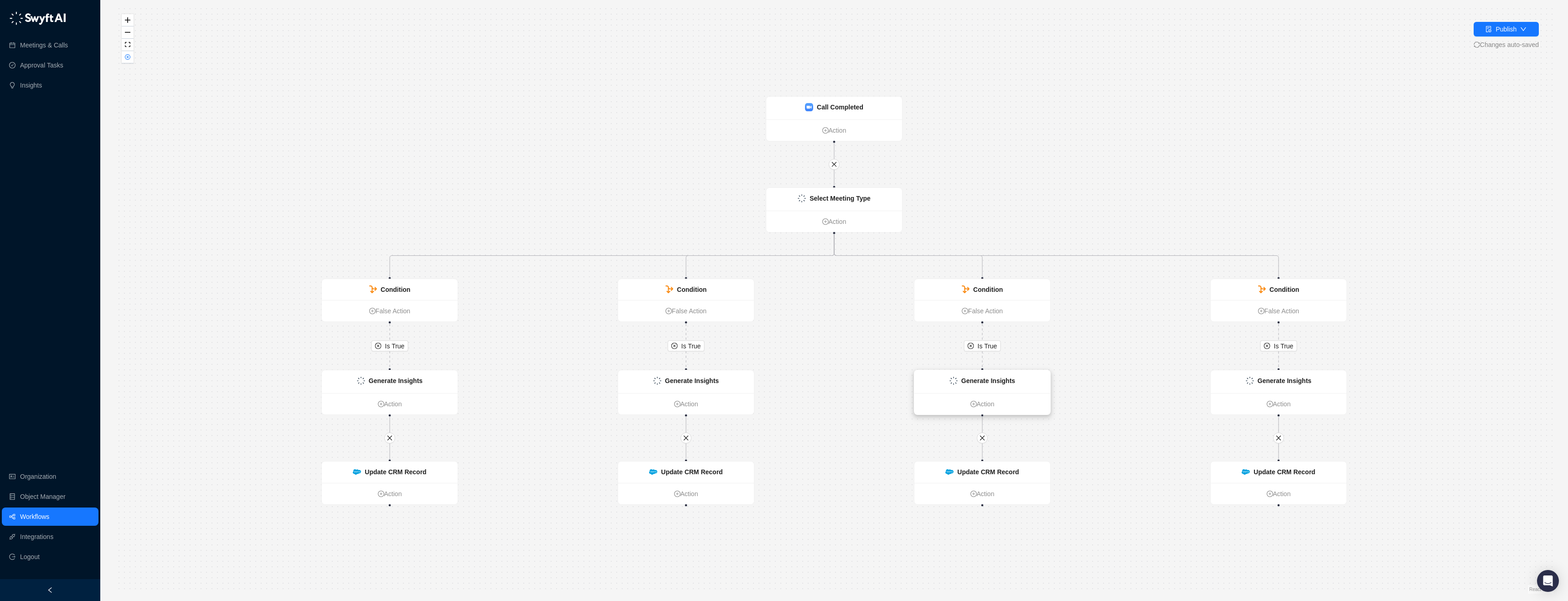
click at [1014, 381] on strong "Generate Insights" at bounding box center [988, 381] width 54 height 7
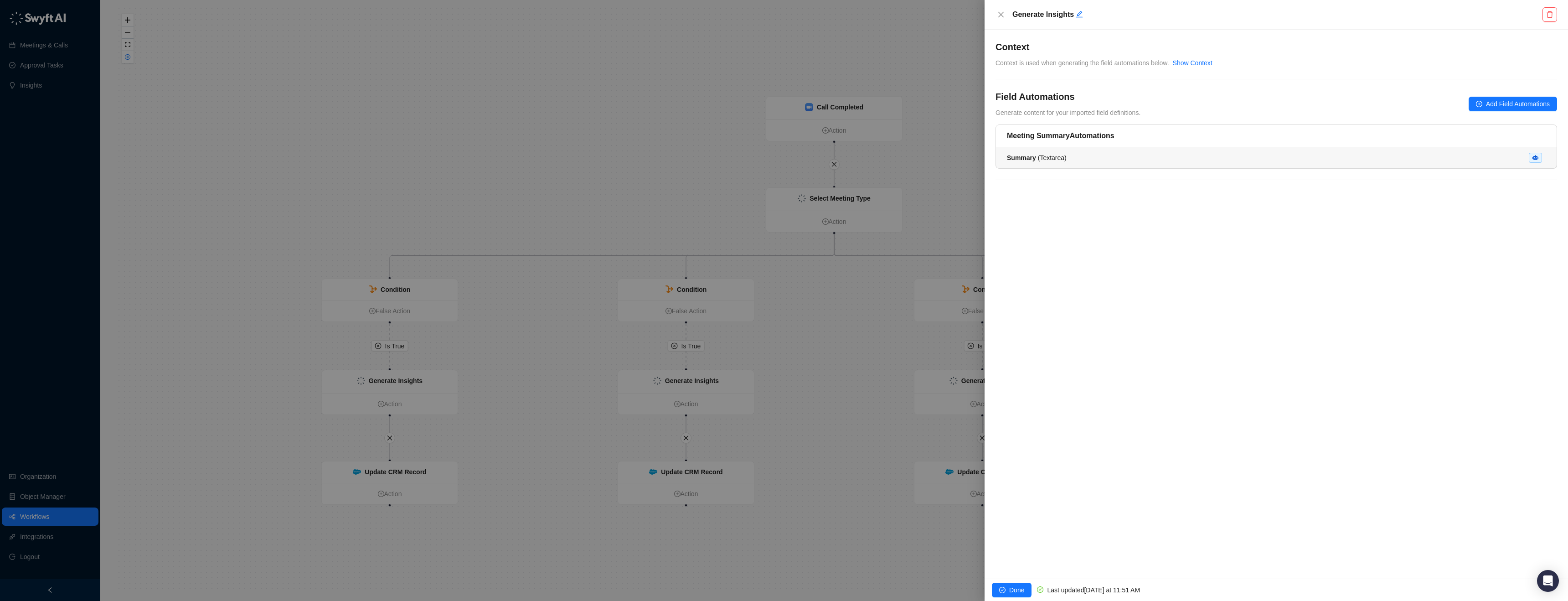
click at [1093, 153] on div "Summary ( Textarea )" at bounding box center [1276, 158] width 539 height 10
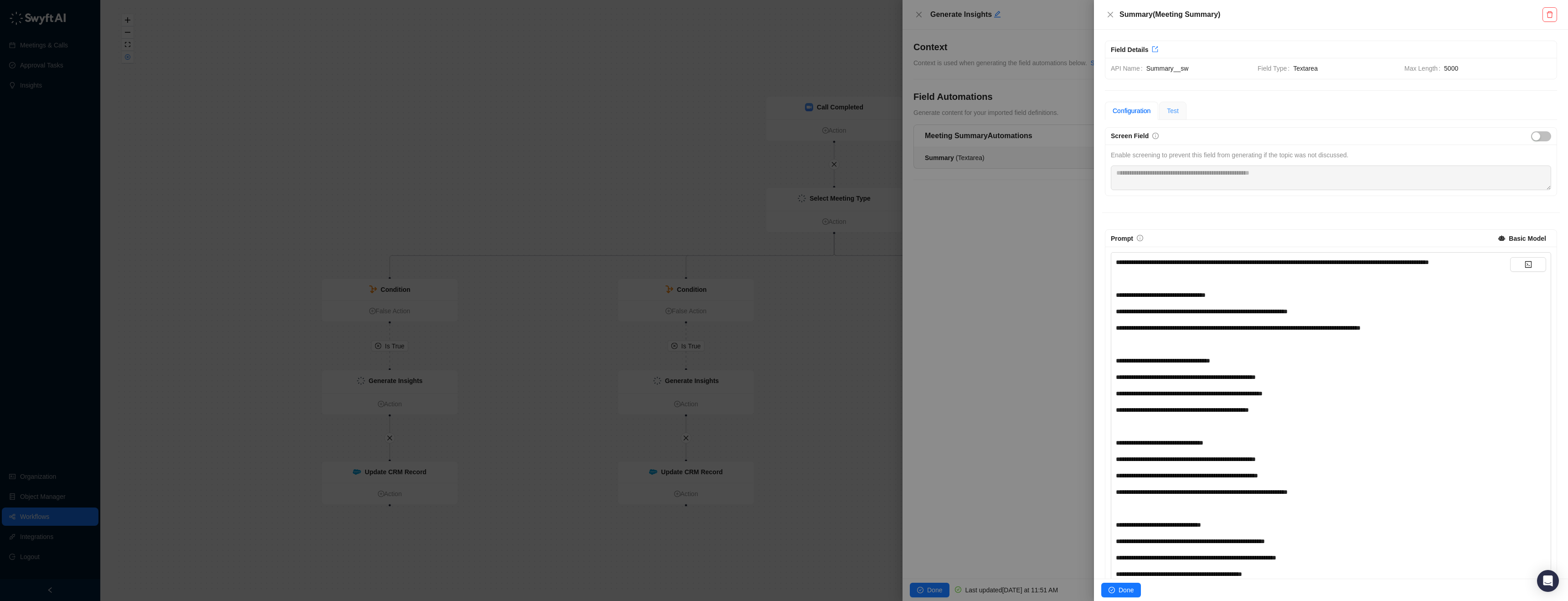
click at [1174, 105] on div "Test" at bounding box center [1172, 111] width 27 height 18
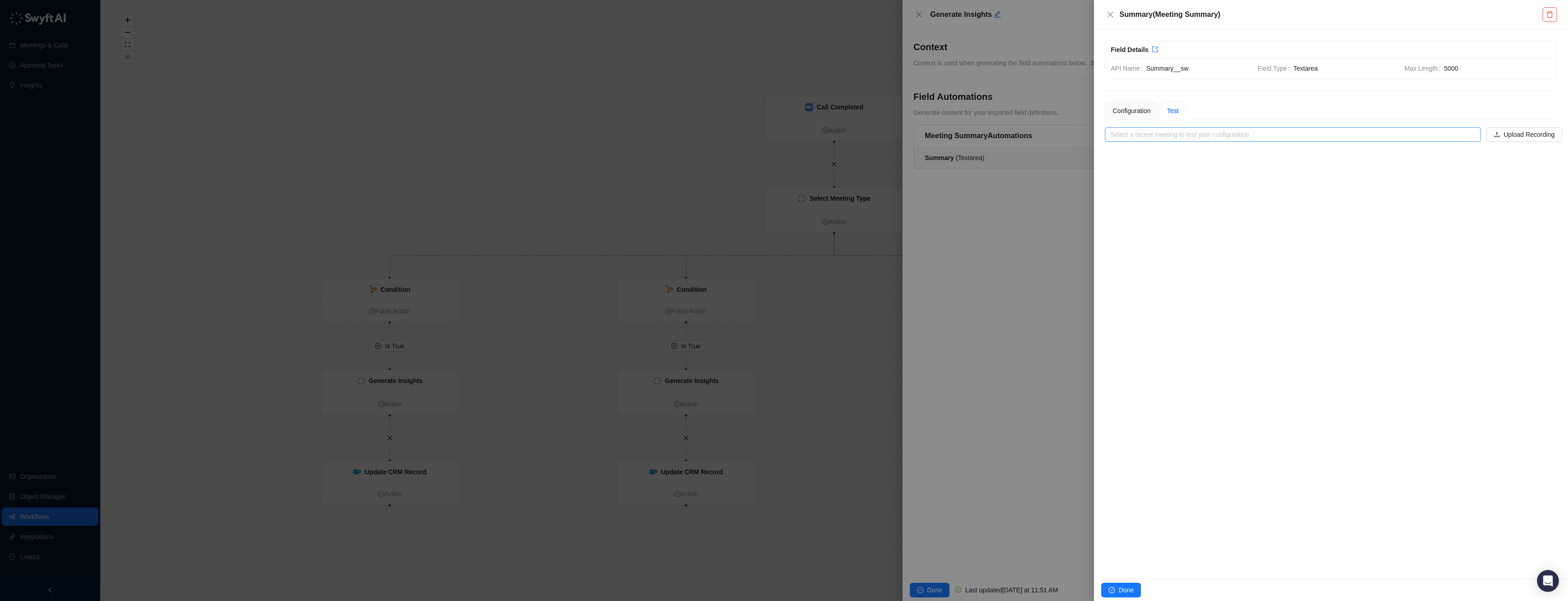
click at [1173, 133] on input "search" at bounding box center [1290, 135] width 360 height 13
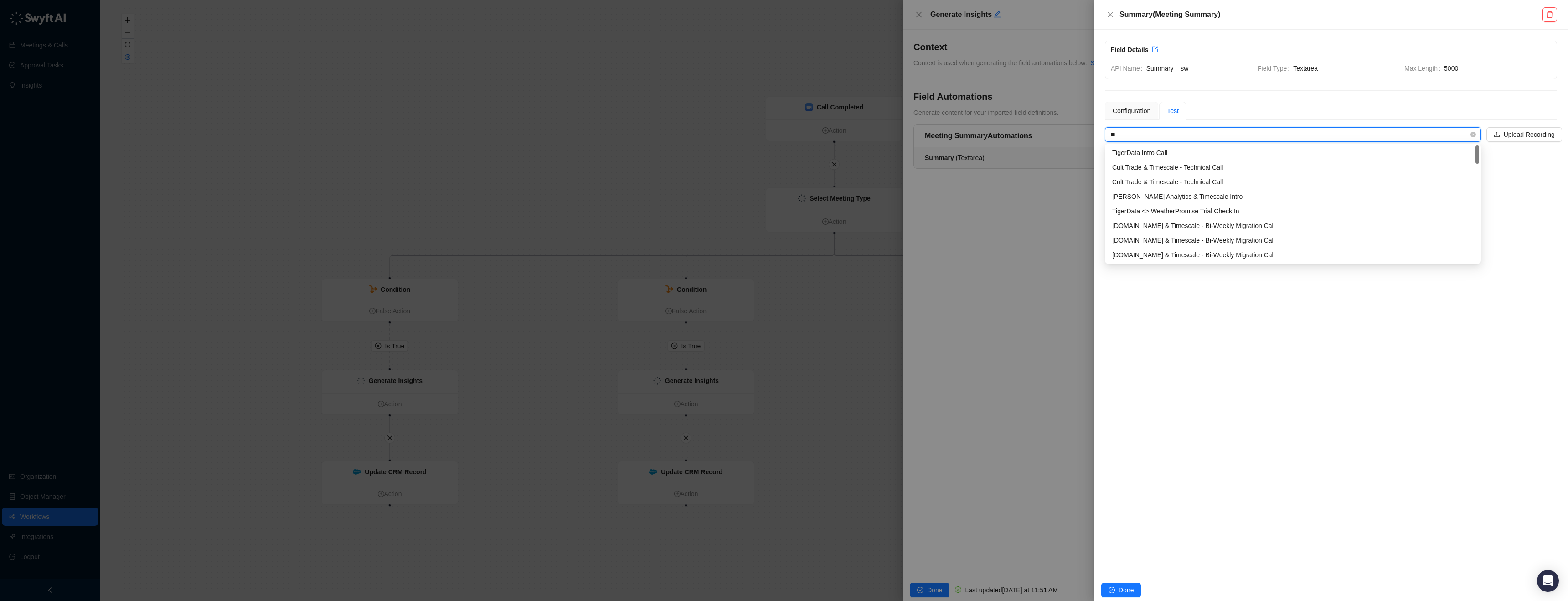
type input "***"
click at [1347, 130] on input "***" at bounding box center [1290, 135] width 360 height 13
click at [1175, 134] on input "****" at bounding box center [1290, 135] width 360 height 13
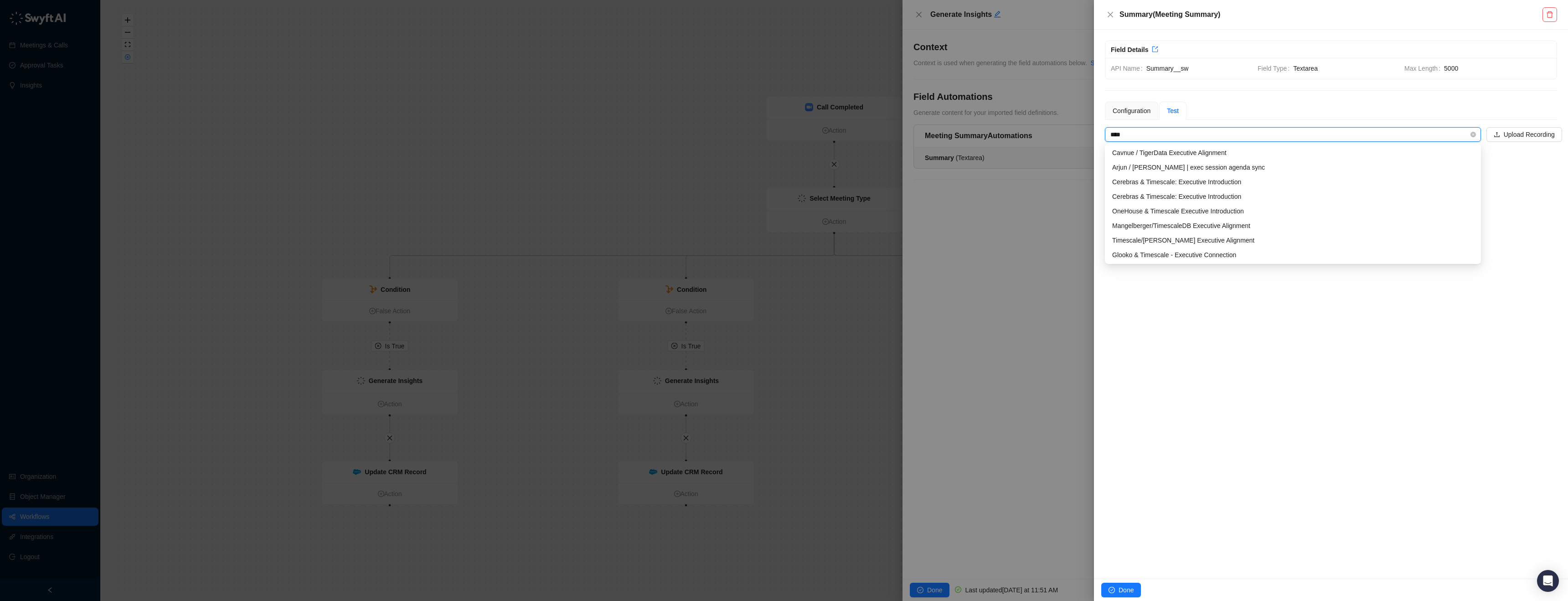
click at [1175, 134] on input "****" at bounding box center [1290, 135] width 360 height 13
click at [1269, 253] on div "Clearmatics & Timescale: Quarterly Business Review" at bounding box center [1293, 255] width 362 height 10
type input "**********"
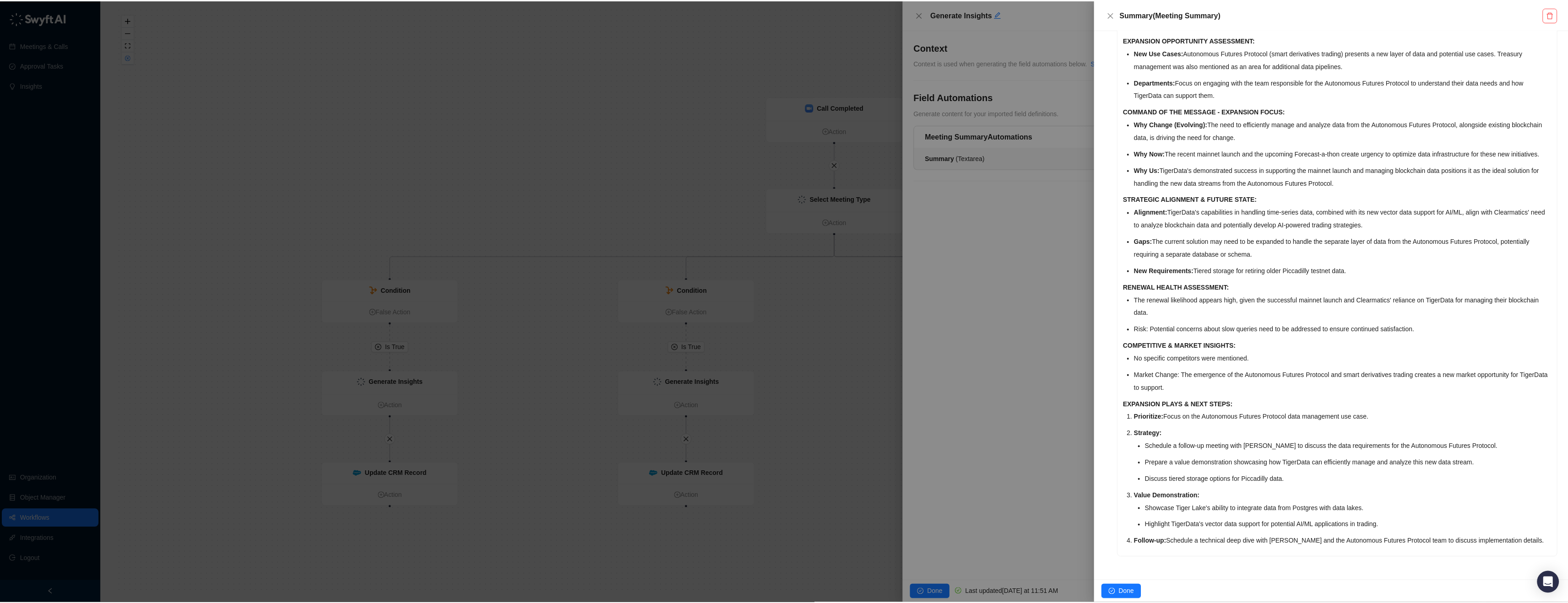
scroll to position [418, 0]
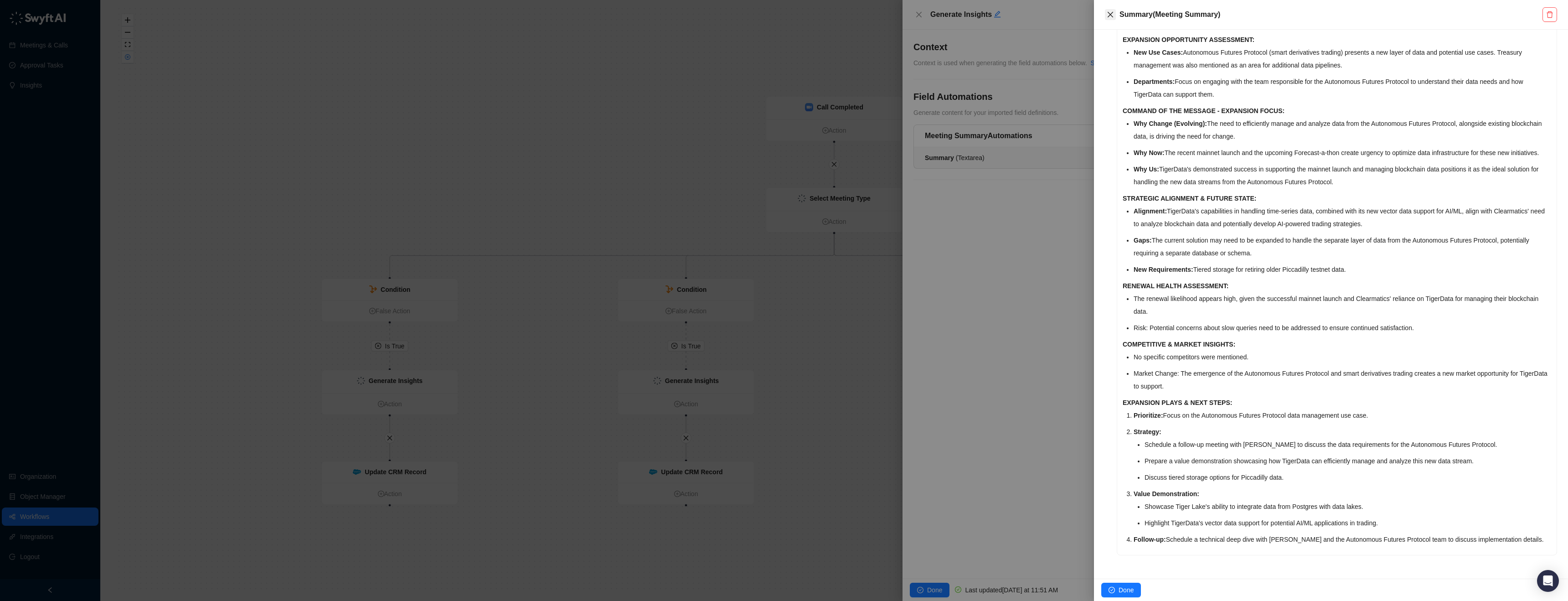
click at [1110, 17] on icon "close" at bounding box center [1110, 15] width 7 height 7
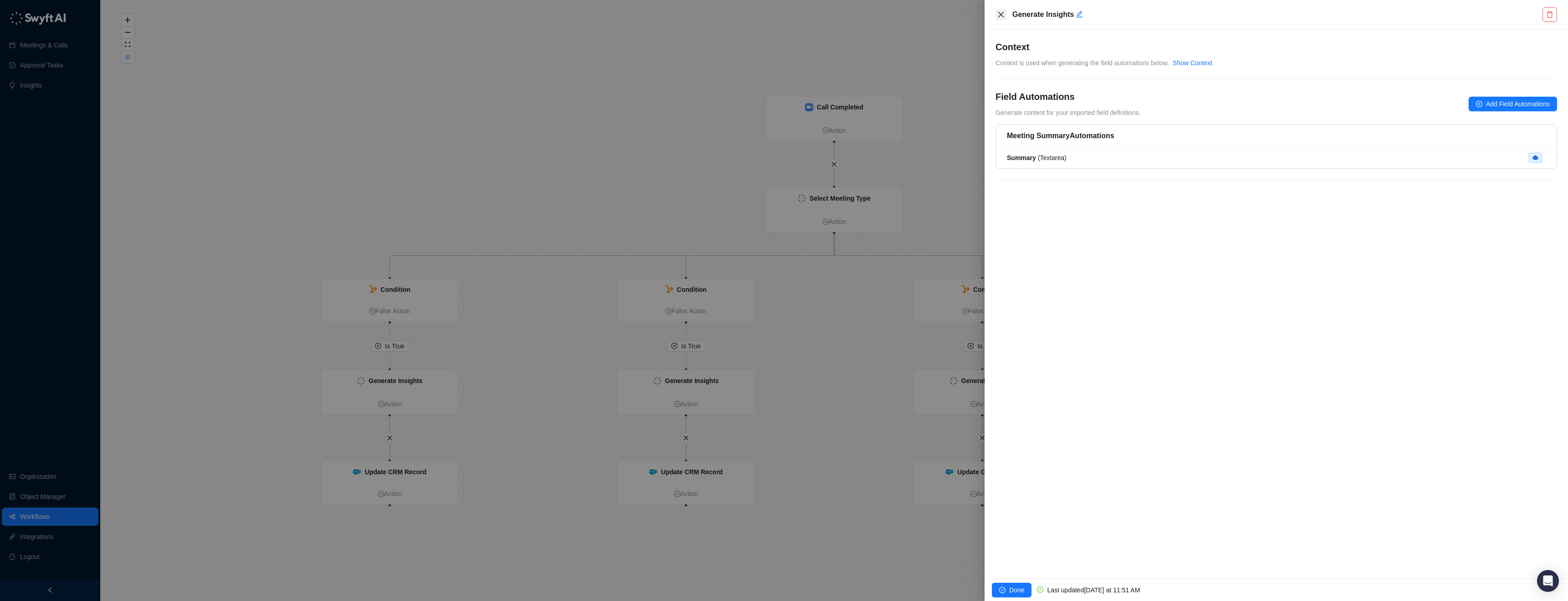
click at [1003, 13] on icon "close" at bounding box center [1001, 15] width 7 height 7
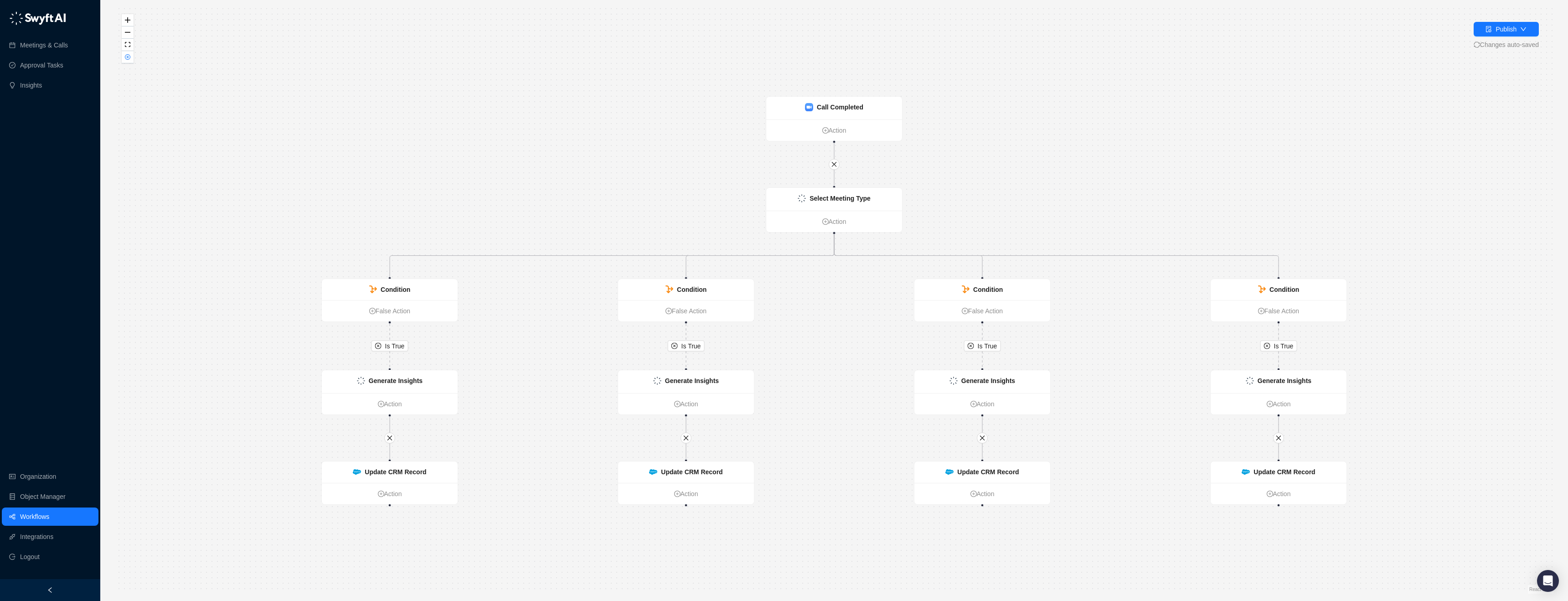
click at [49, 516] on link "Workflows" at bounding box center [35, 516] width 29 height 18
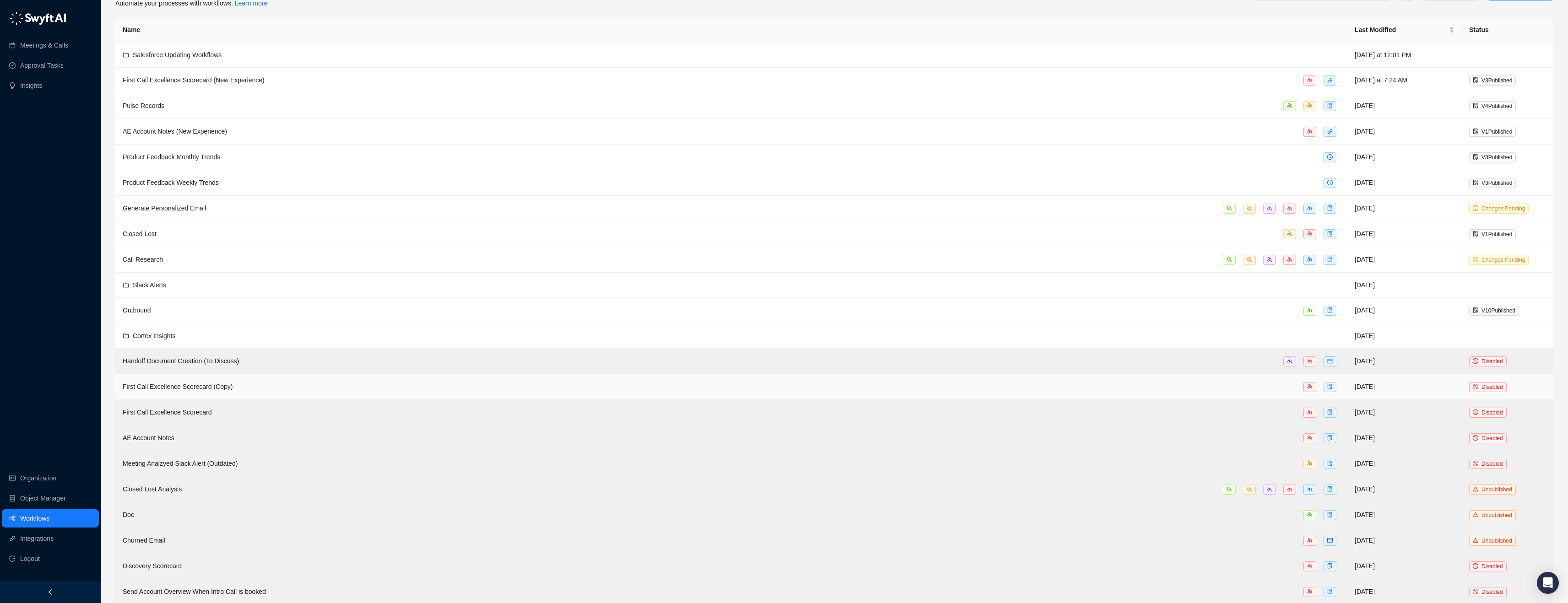
scroll to position [46, 0]
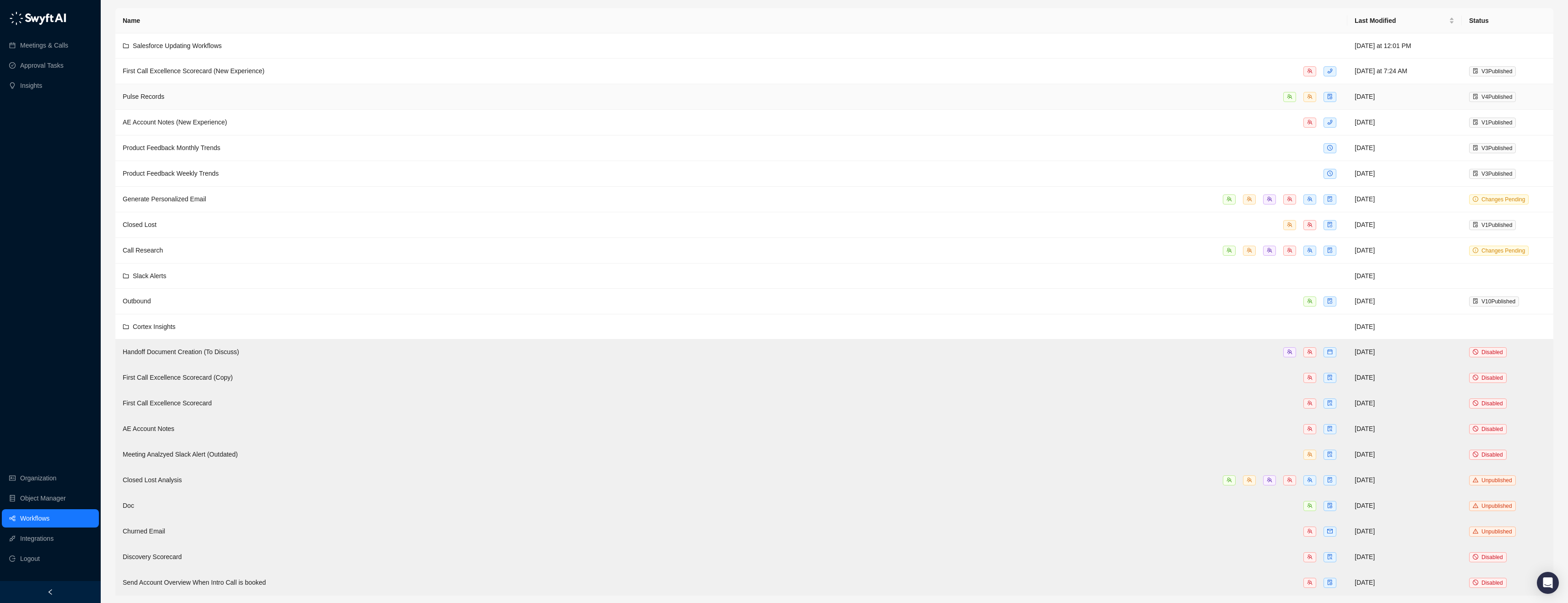
click at [179, 90] on td "Pulse Records" at bounding box center [731, 97] width 1232 height 26
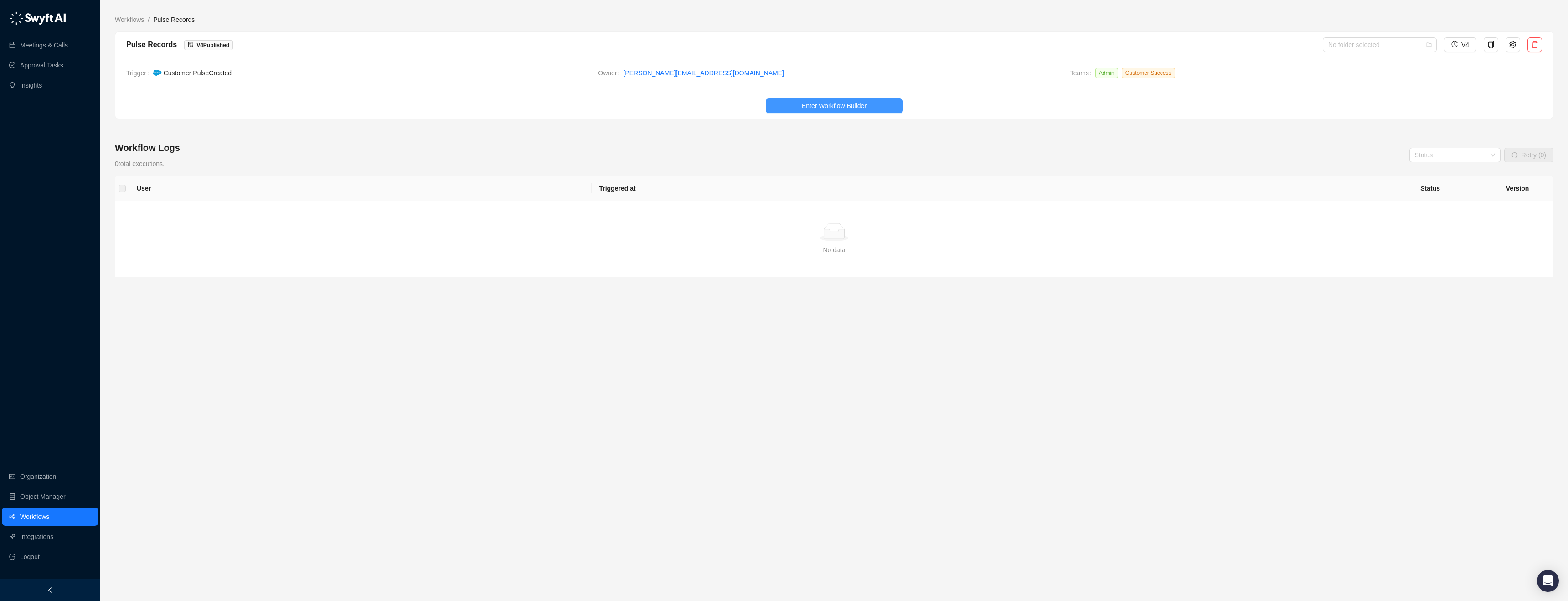
click at [835, 109] on span "Enter Workflow Builder" at bounding box center [834, 105] width 65 height 10
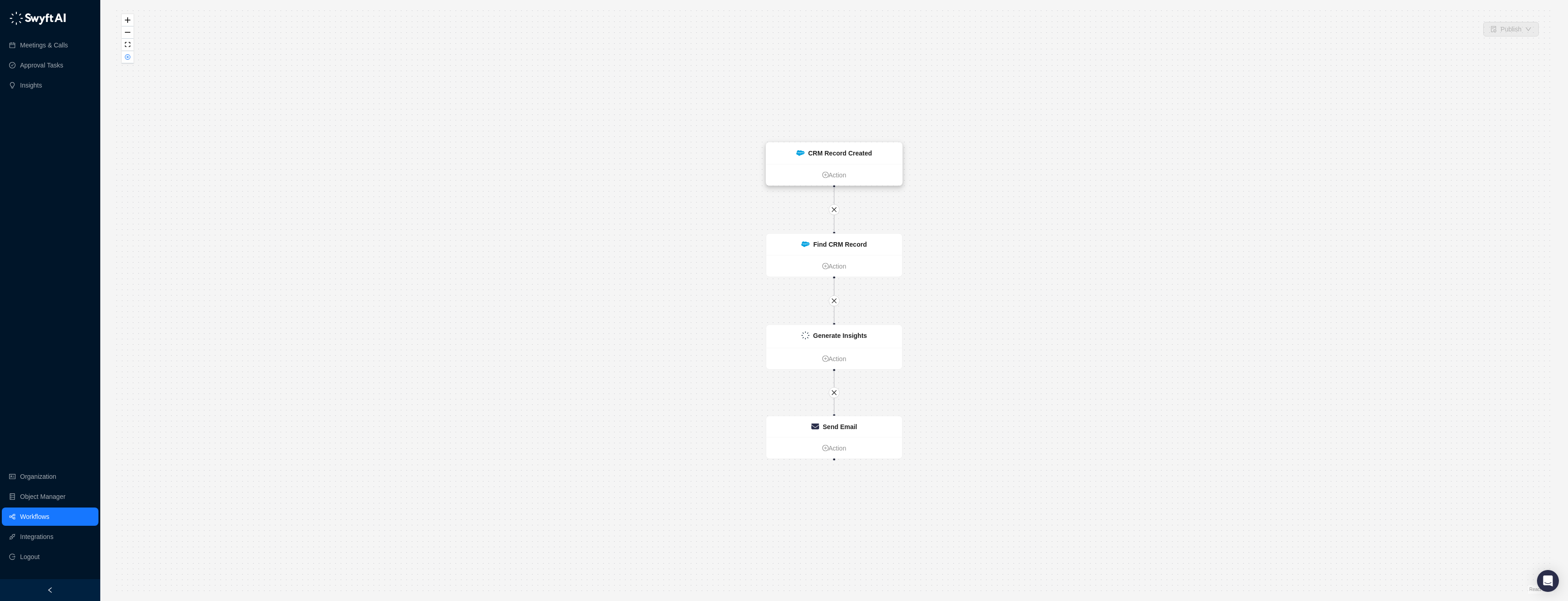
click at [847, 153] on strong "CRM Record Created" at bounding box center [840, 153] width 64 height 7
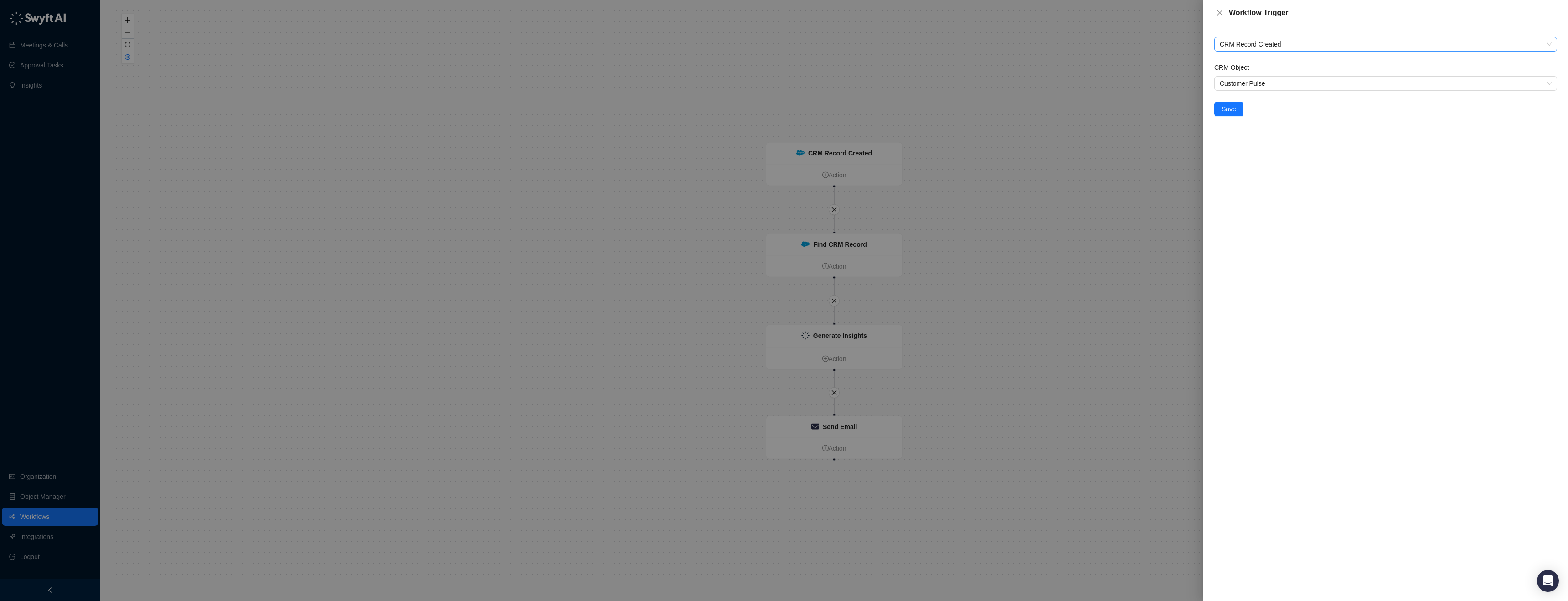
click at [1267, 43] on span "CRM Record Created" at bounding box center [1385, 44] width 332 height 13
click at [1300, 29] on div "CRM Record Created CRM Object Customer Pulse Save" at bounding box center [1385, 314] width 365 height 575
click at [1278, 85] on span "Customer Pulse" at bounding box center [1385, 83] width 332 height 13
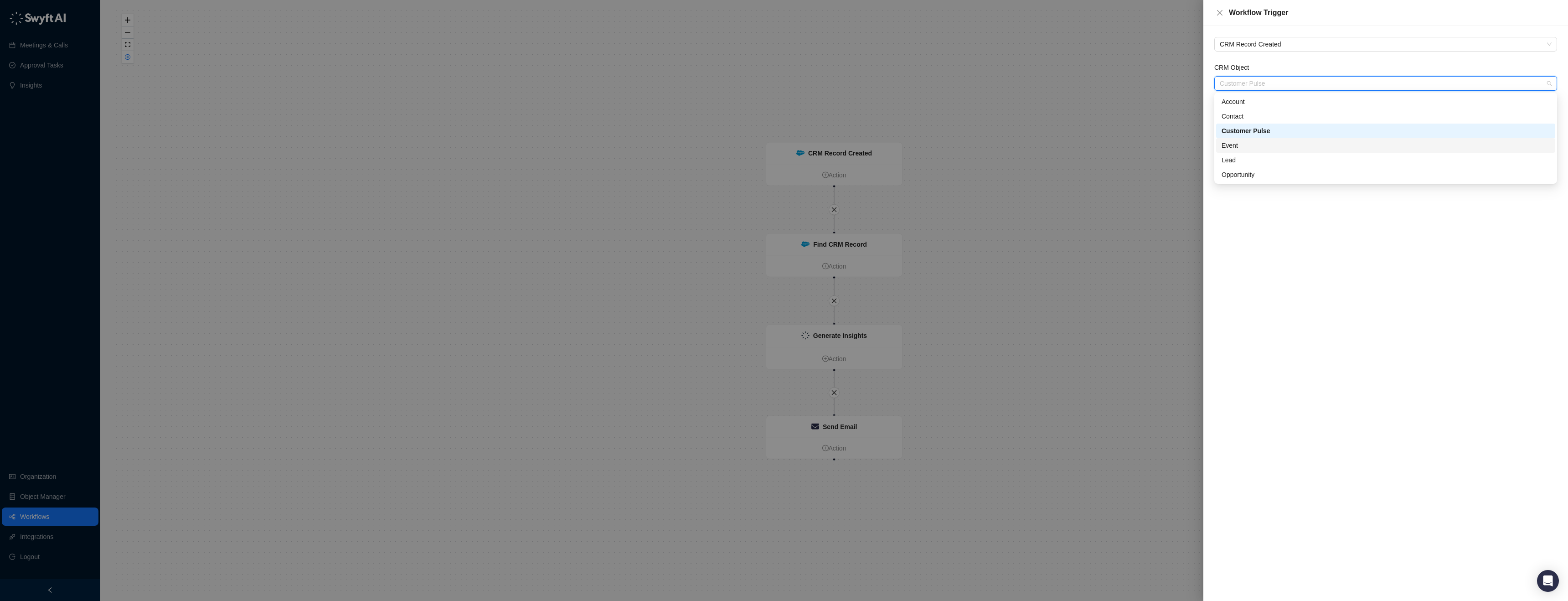
click at [1261, 148] on div "Event" at bounding box center [1385, 146] width 328 height 10
click at [1237, 109] on button "Save" at bounding box center [1229, 109] width 29 height 15
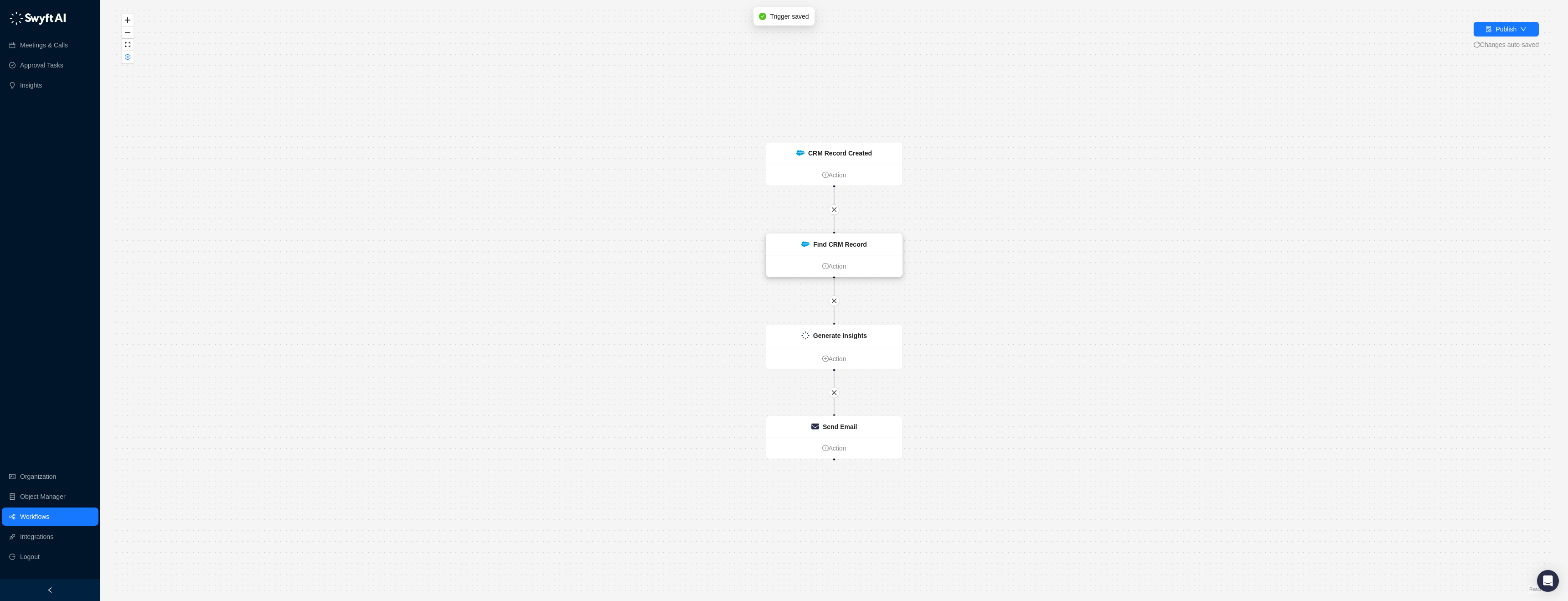
click at [830, 241] on strong "Find CRM Record" at bounding box center [840, 244] width 54 height 7
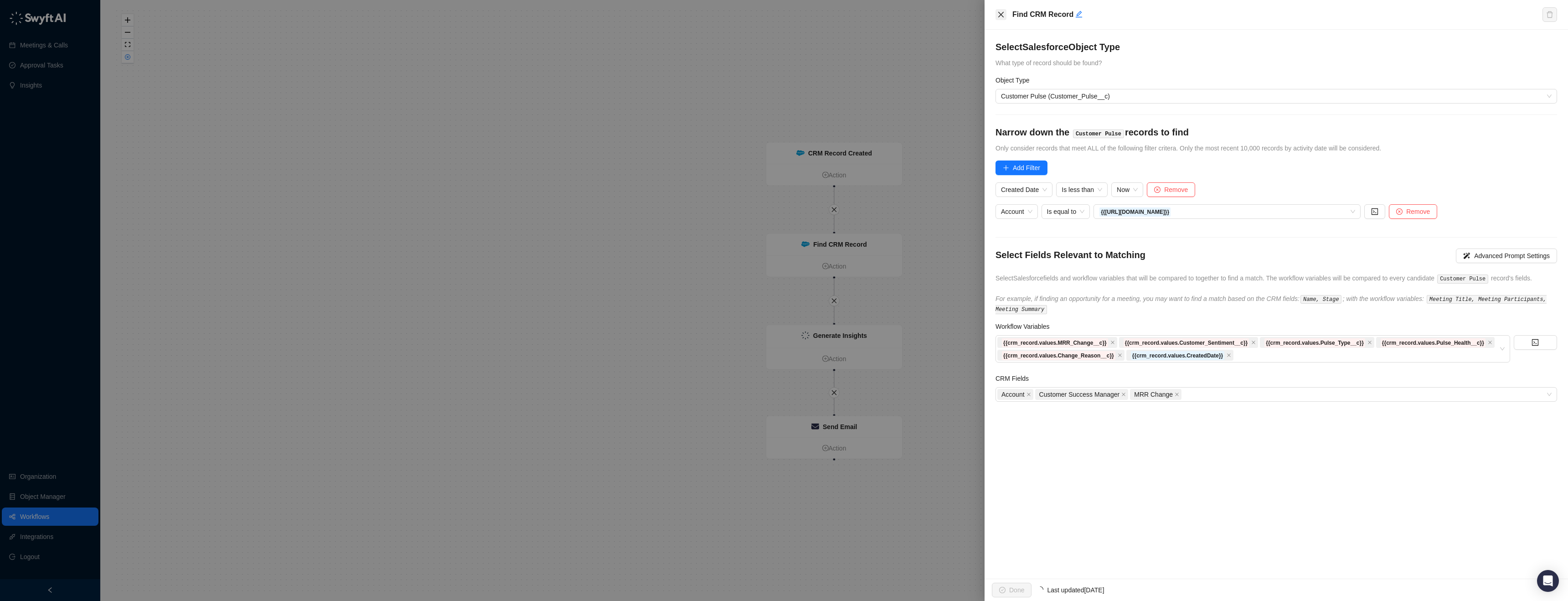
click at [1003, 15] on icon "close" at bounding box center [1001, 15] width 7 height 7
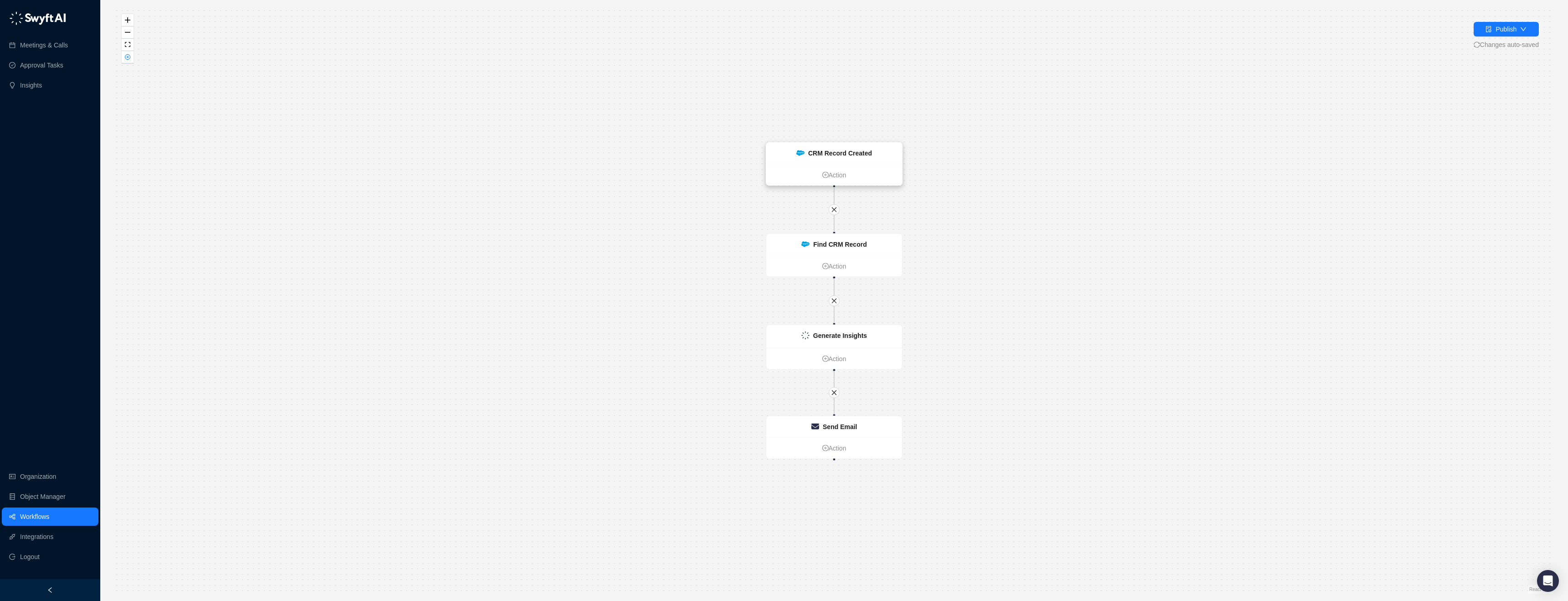
click at [848, 157] on div "CRM Record Created" at bounding box center [840, 153] width 64 height 10
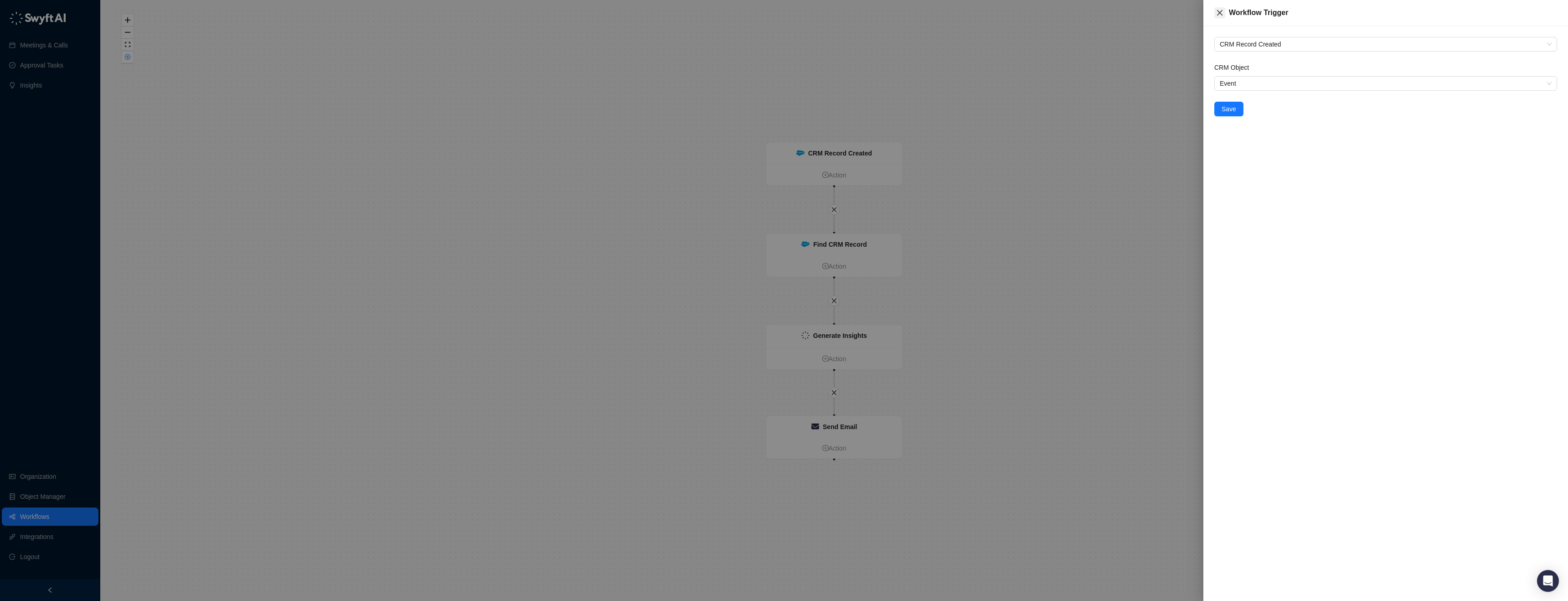
click at [1216, 13] on icon "close" at bounding box center [1220, 13] width 7 height 7
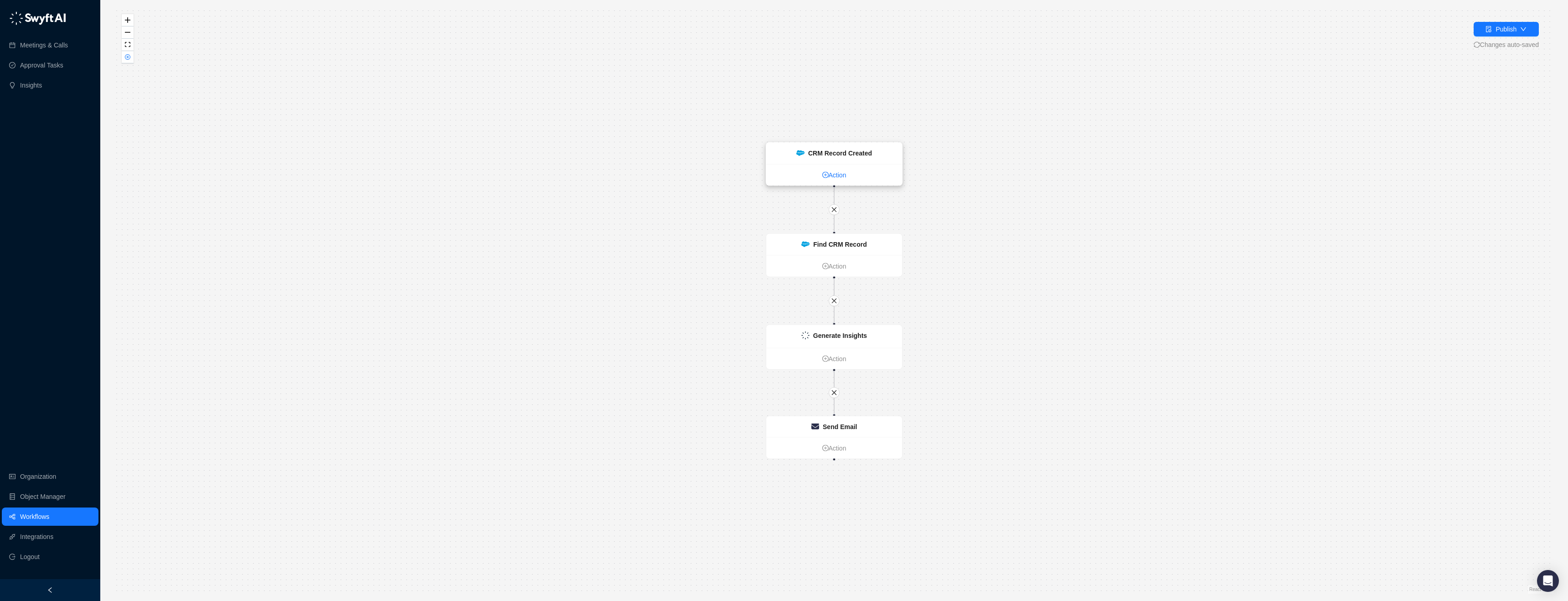
click at [834, 174] on link "Action" at bounding box center [834, 175] width 136 height 10
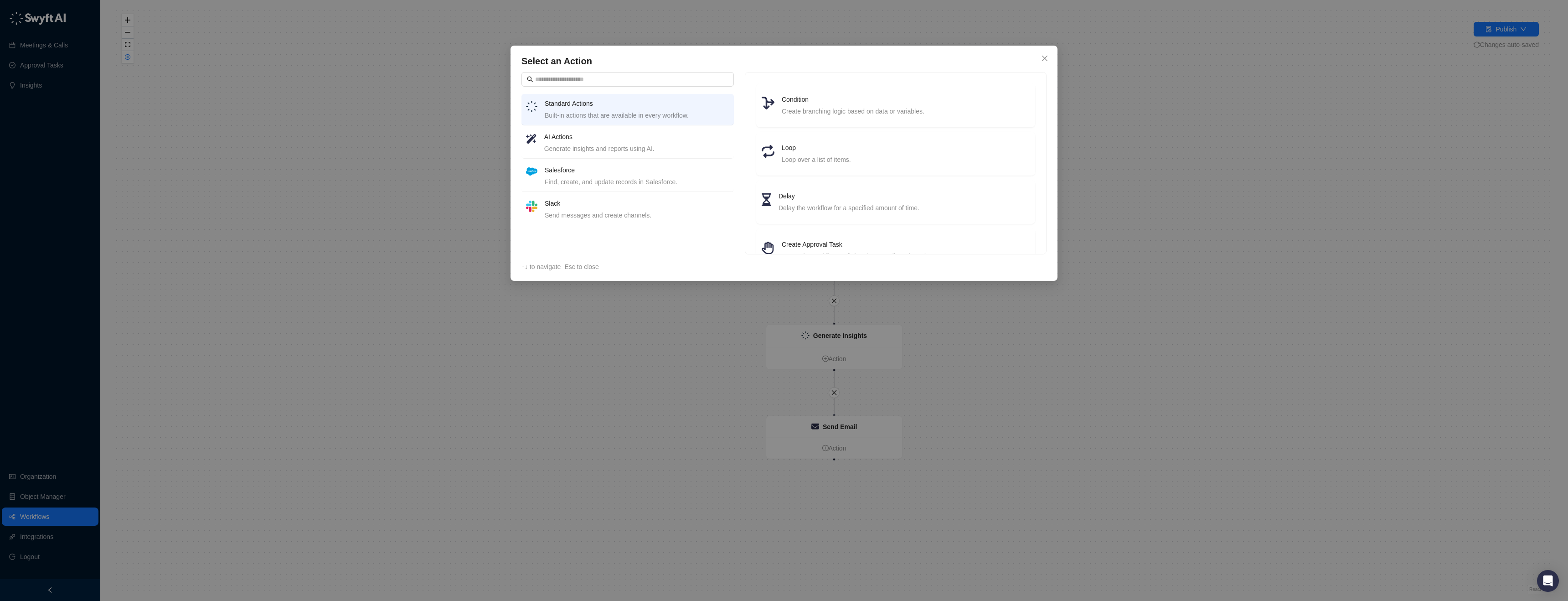
click at [1053, 56] on div "Select an Action Standard Actions Built-in actions that are available in every …" at bounding box center [784, 163] width 547 height 235
click at [1048, 56] on span "Close" at bounding box center [1045, 58] width 15 height 7
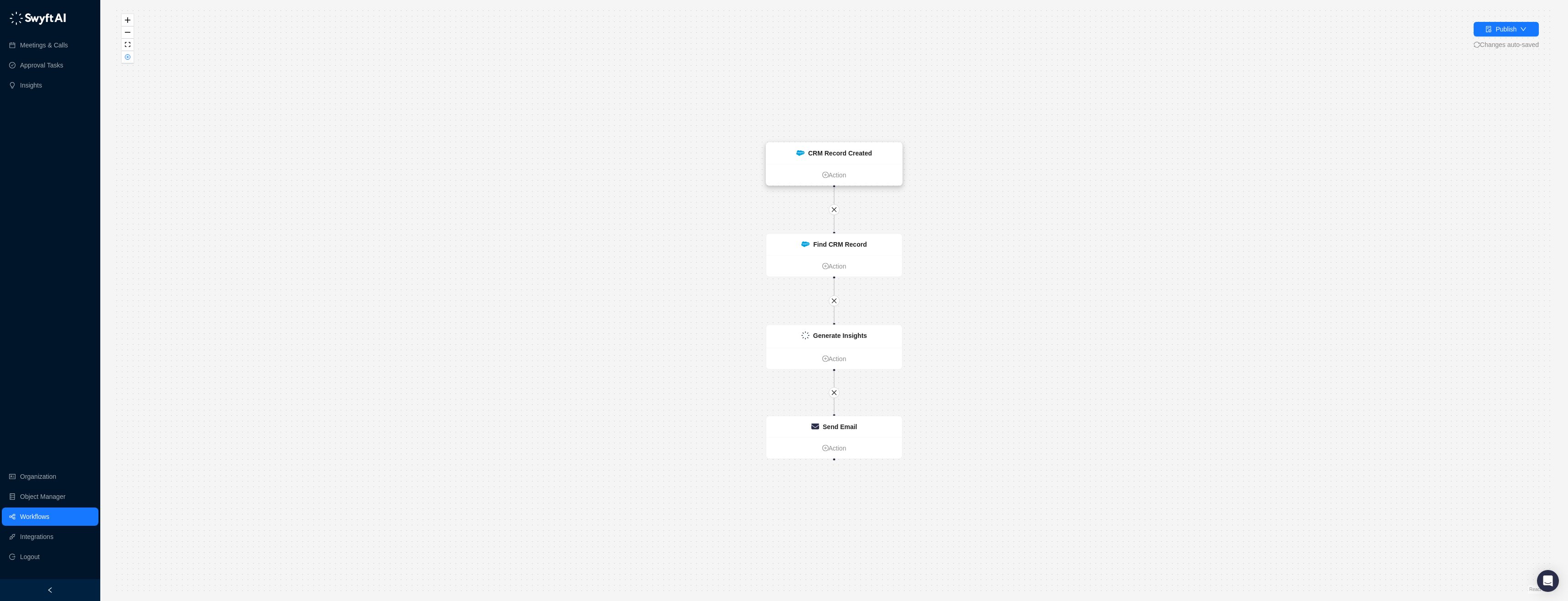
click at [863, 152] on strong "CRM Record Created" at bounding box center [840, 153] width 64 height 7
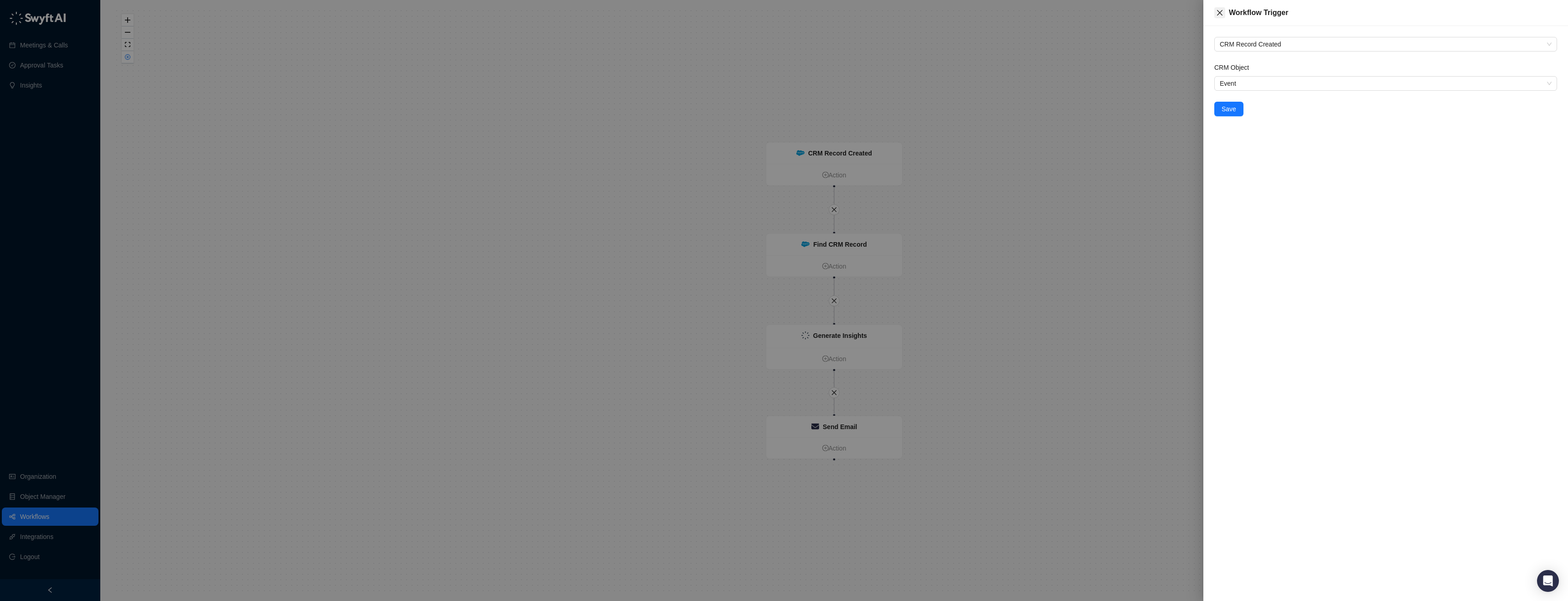
click at [1219, 13] on icon "close" at bounding box center [1220, 13] width 7 height 7
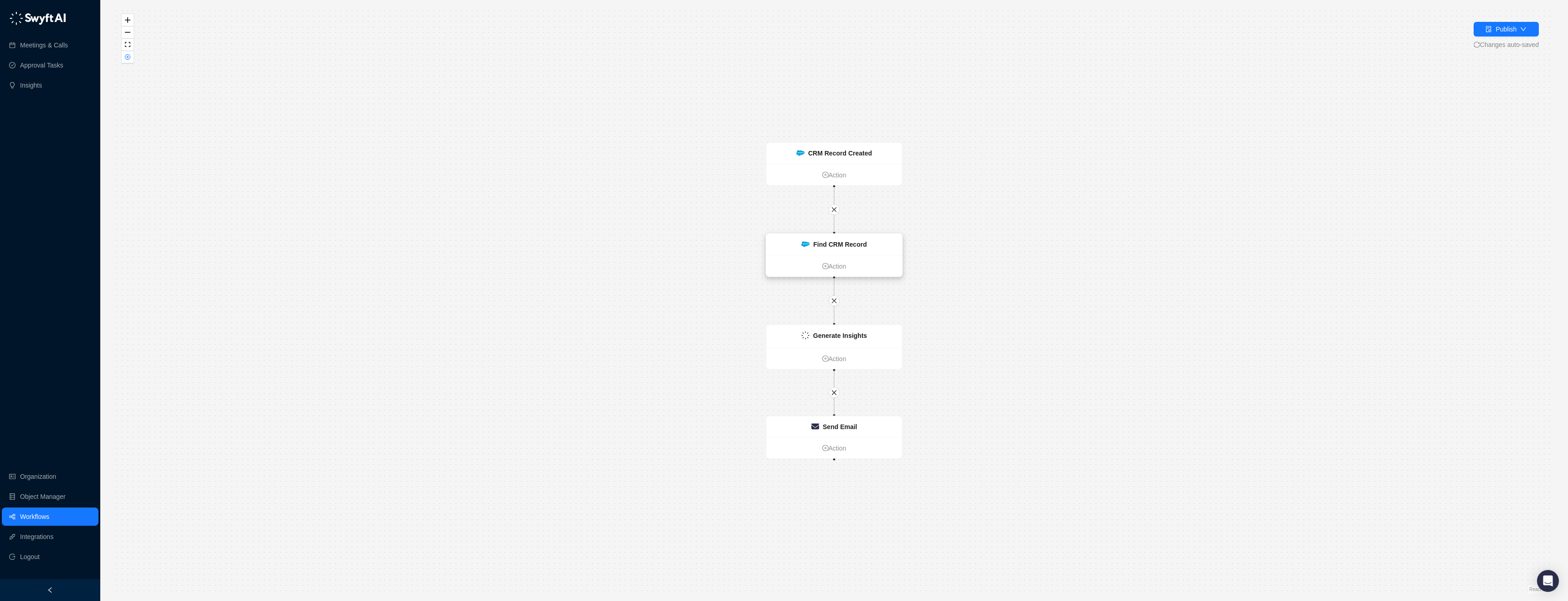
click at [842, 239] on div "Find CRM Record" at bounding box center [834, 244] width 136 height 21
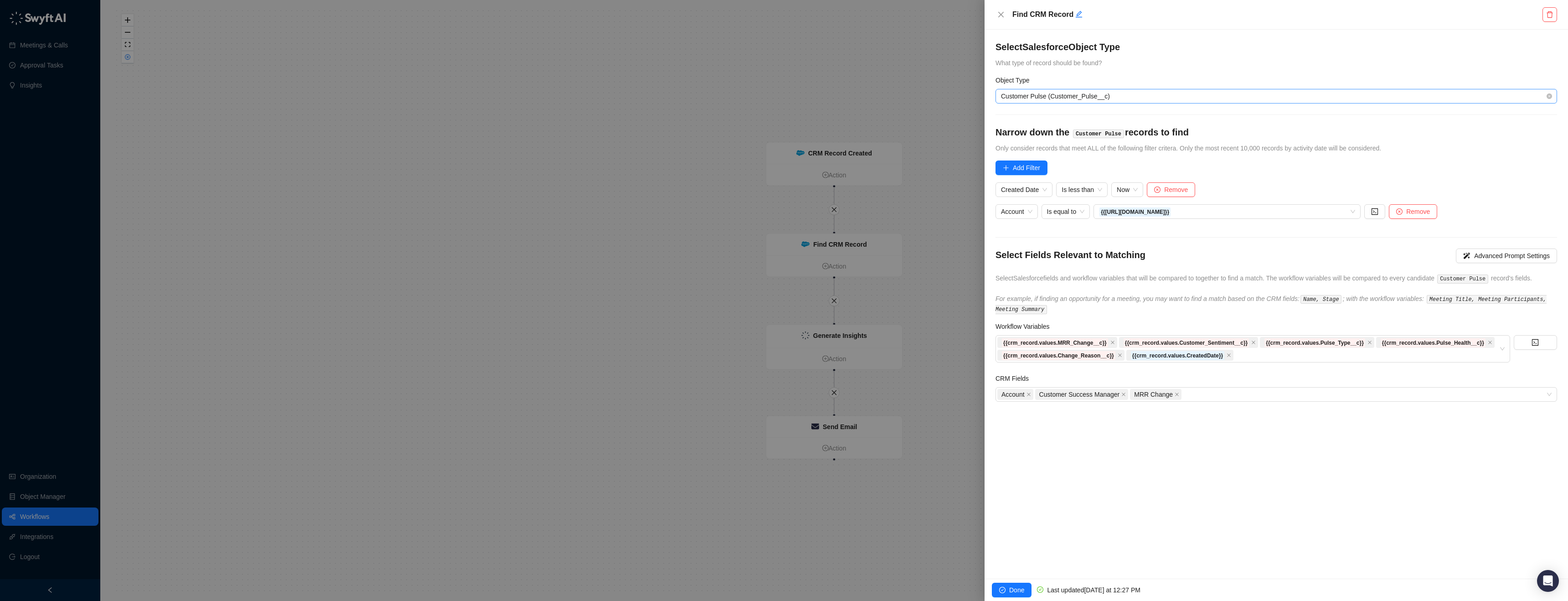
click at [1042, 96] on span "Customer Pulse (Customer_Pulse__c)" at bounding box center [1276, 96] width 551 height 13
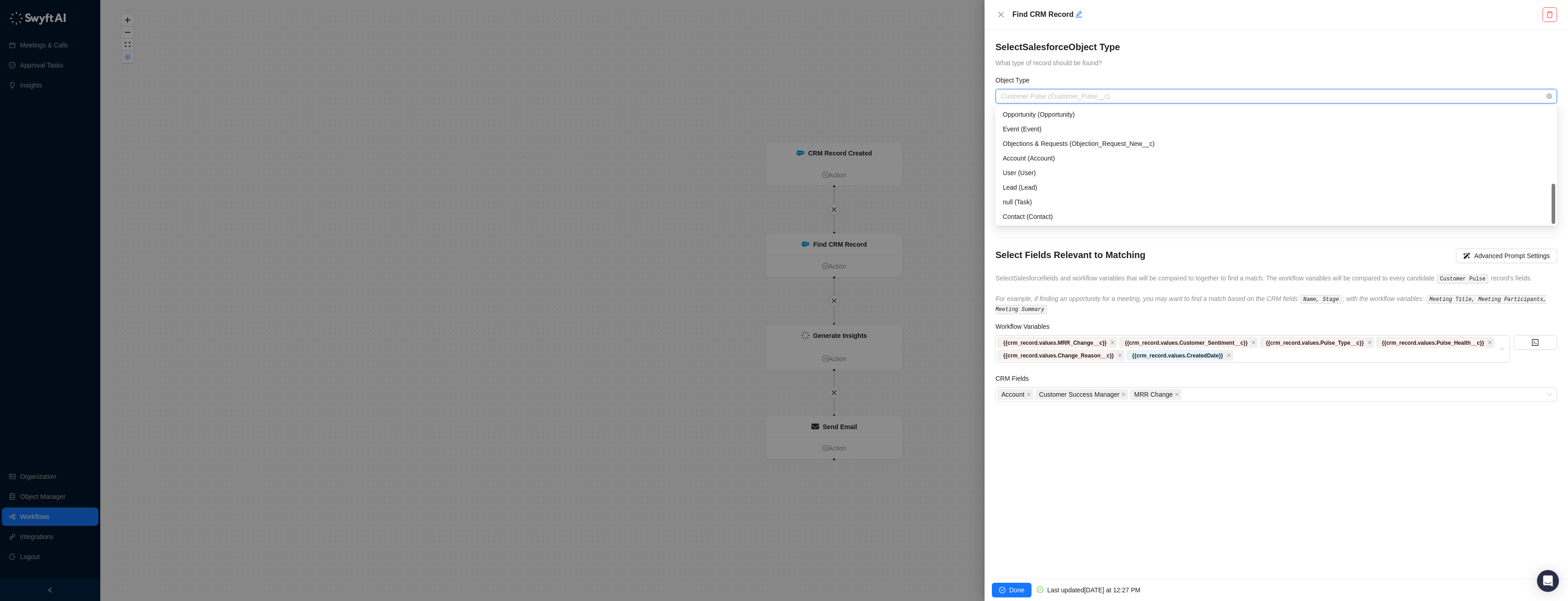
scroll to position [15, 0]
click at [1036, 112] on div "Event (Event)" at bounding box center [1276, 114] width 547 height 10
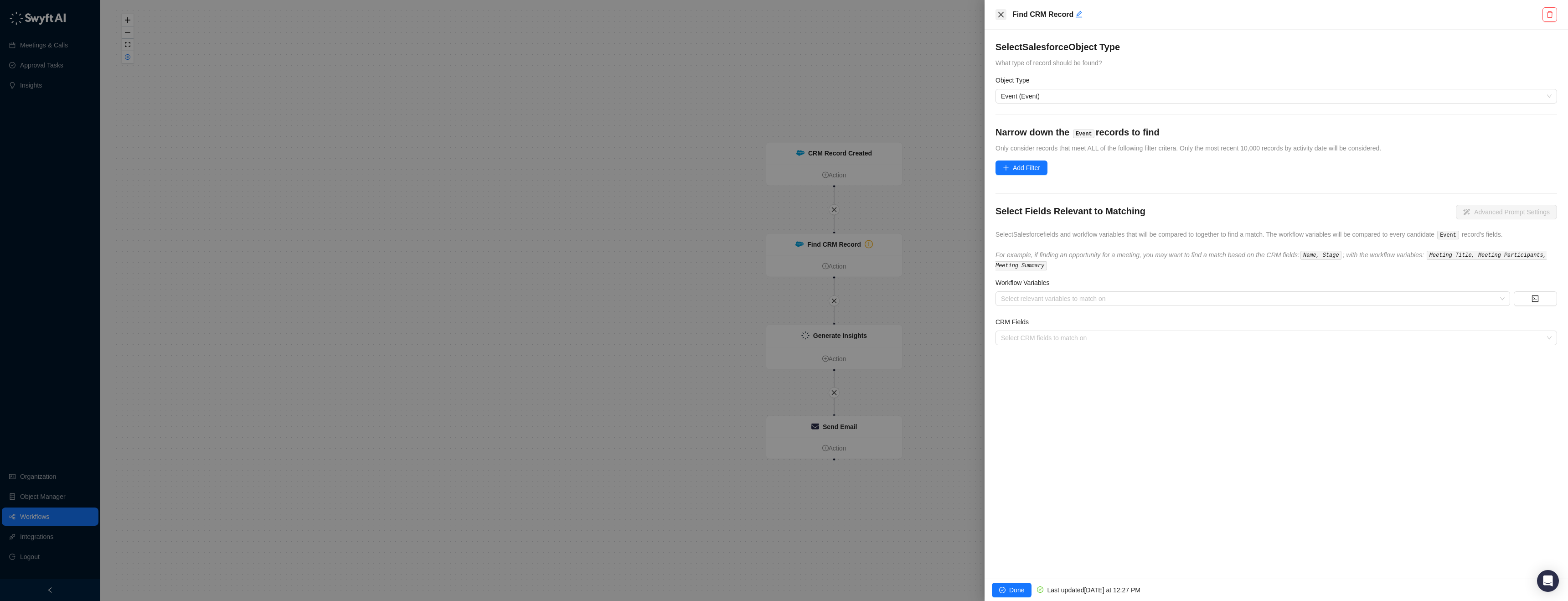
click at [1001, 16] on icon "close" at bounding box center [1001, 15] width 7 height 7
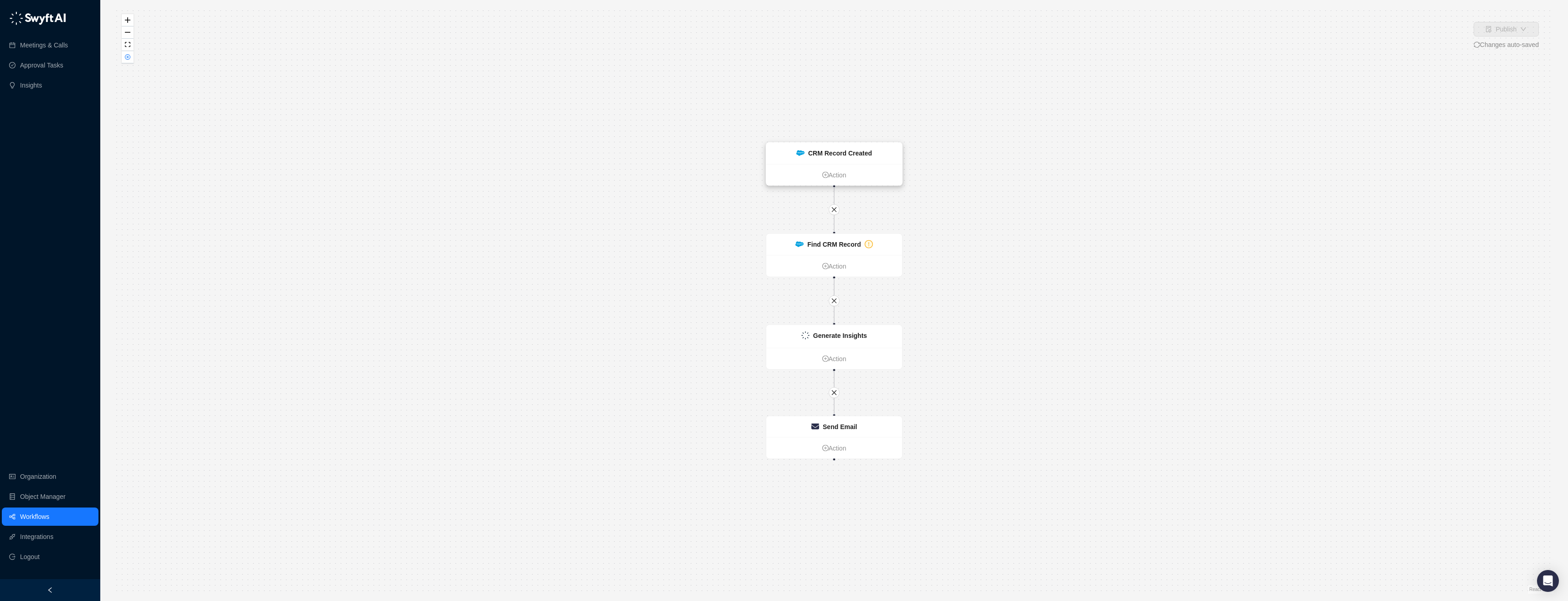
click at [849, 154] on strong "CRM Record Created" at bounding box center [840, 153] width 64 height 7
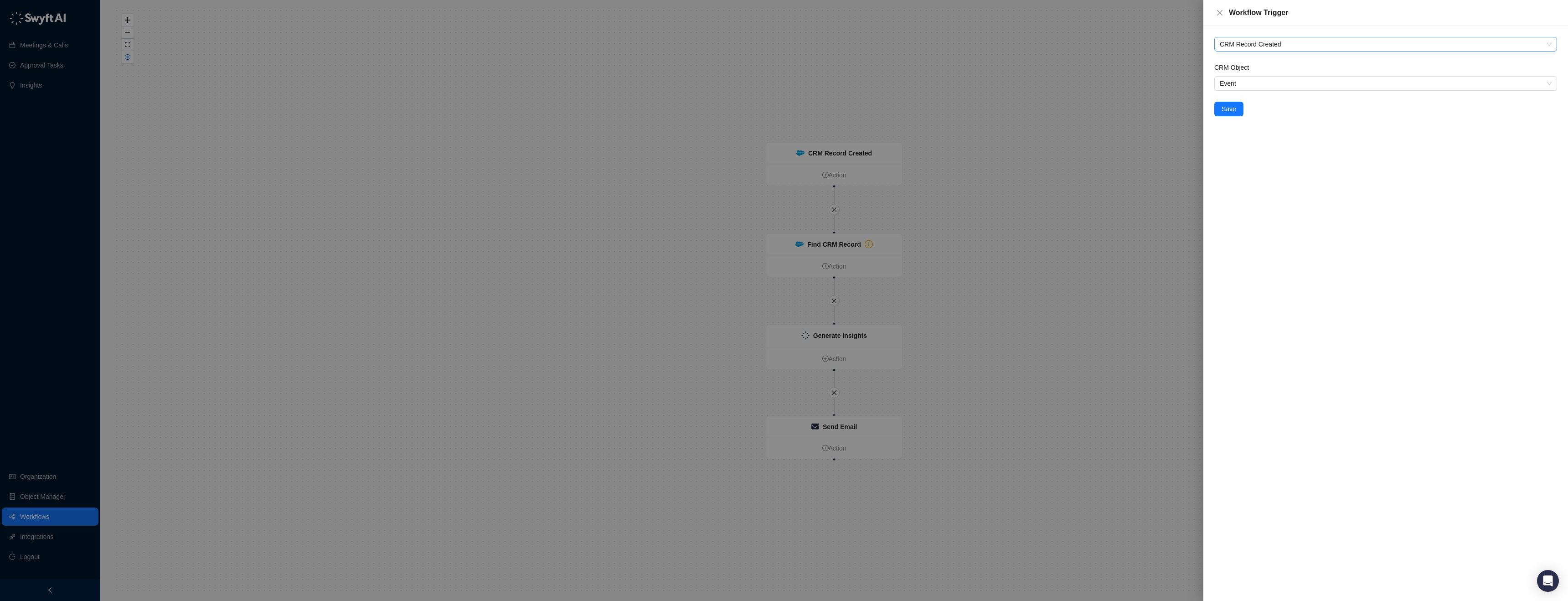
click at [1284, 41] on span "CRM Record Created" at bounding box center [1385, 44] width 332 height 13
click at [1294, 96] on div "CRM Record Updated" at bounding box center [1385, 91] width 328 height 10
click at [1270, 74] on div "CRM Object" at bounding box center [1385, 69] width 343 height 13
click at [1271, 77] on input "CRM Object" at bounding box center [1383, 83] width 326 height 13
click at [1253, 150] on div "Event" at bounding box center [1385, 146] width 328 height 10
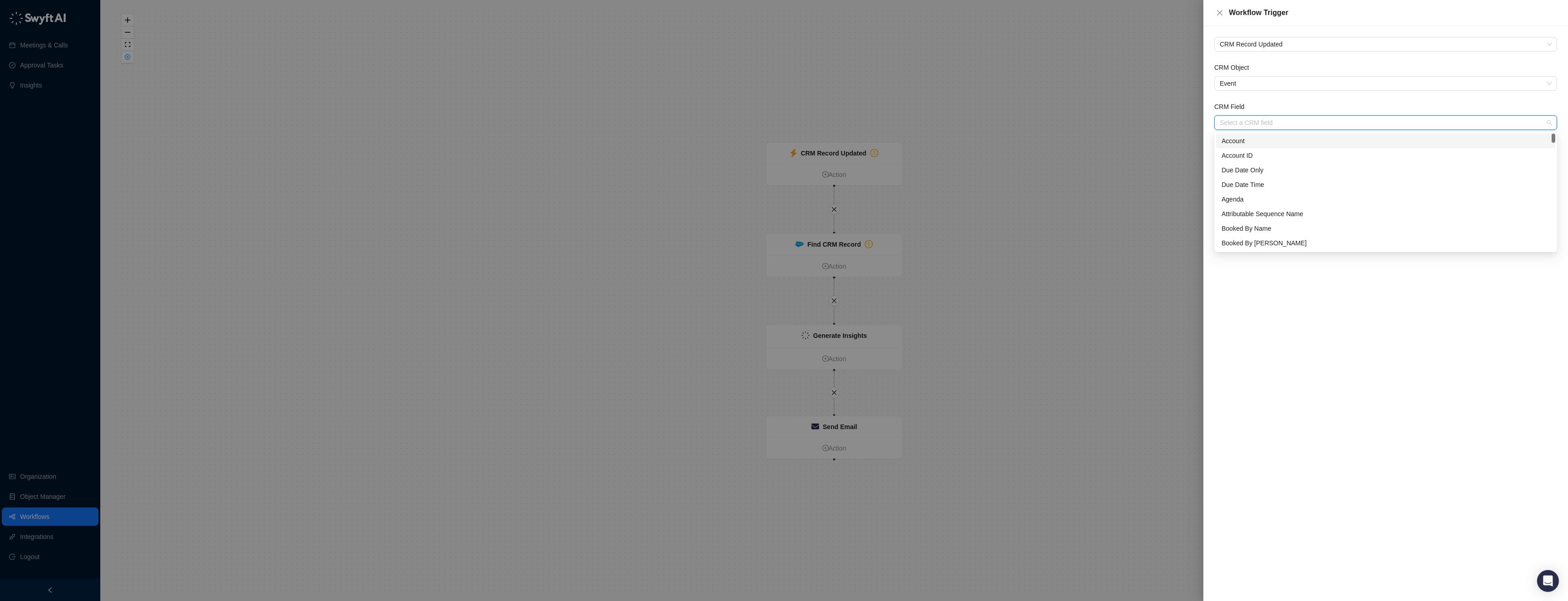
click at [1262, 122] on input "CRM Field" at bounding box center [1383, 122] width 326 height 13
type input "****"
click at [1275, 170] on div "Call Date" at bounding box center [1385, 170] width 328 height 10
click at [1235, 41] on span "CRM Record Updated" at bounding box center [1385, 44] width 332 height 13
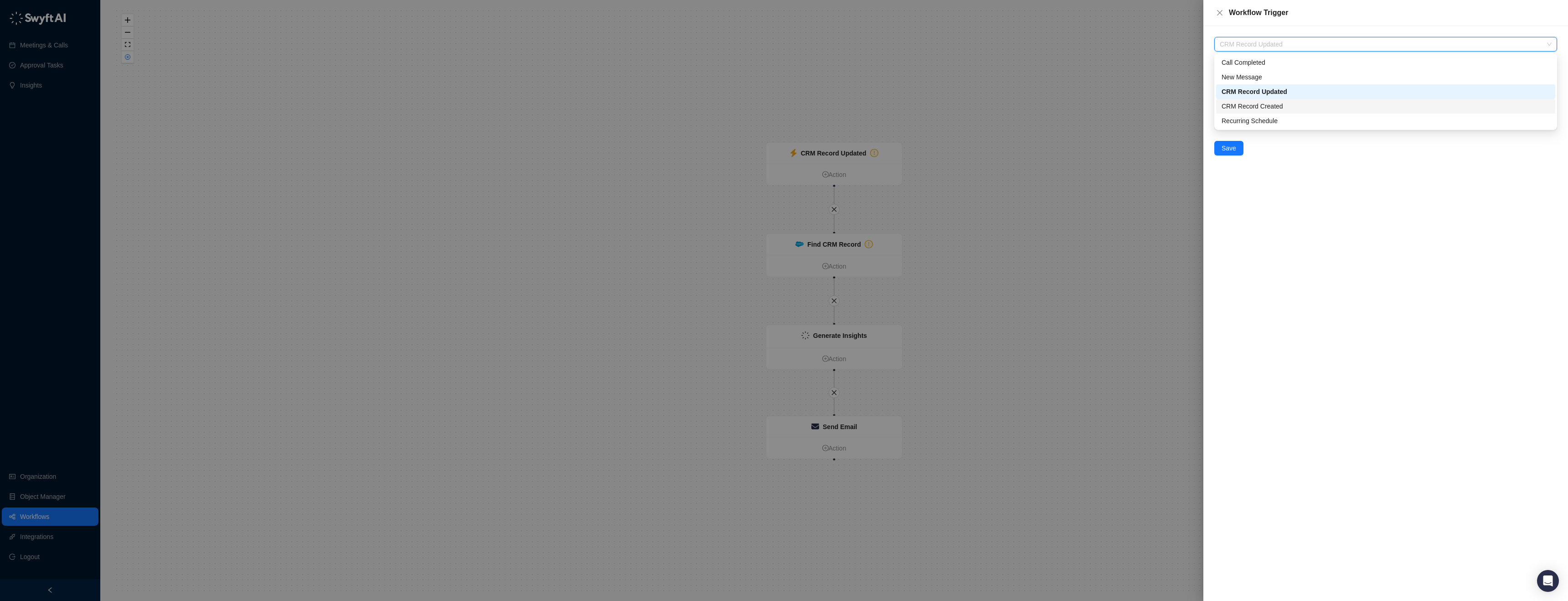
click at [1272, 104] on div "CRM Record Created" at bounding box center [1385, 106] width 328 height 10
click at [1258, 82] on input "CRM Object" at bounding box center [1383, 83] width 326 height 13
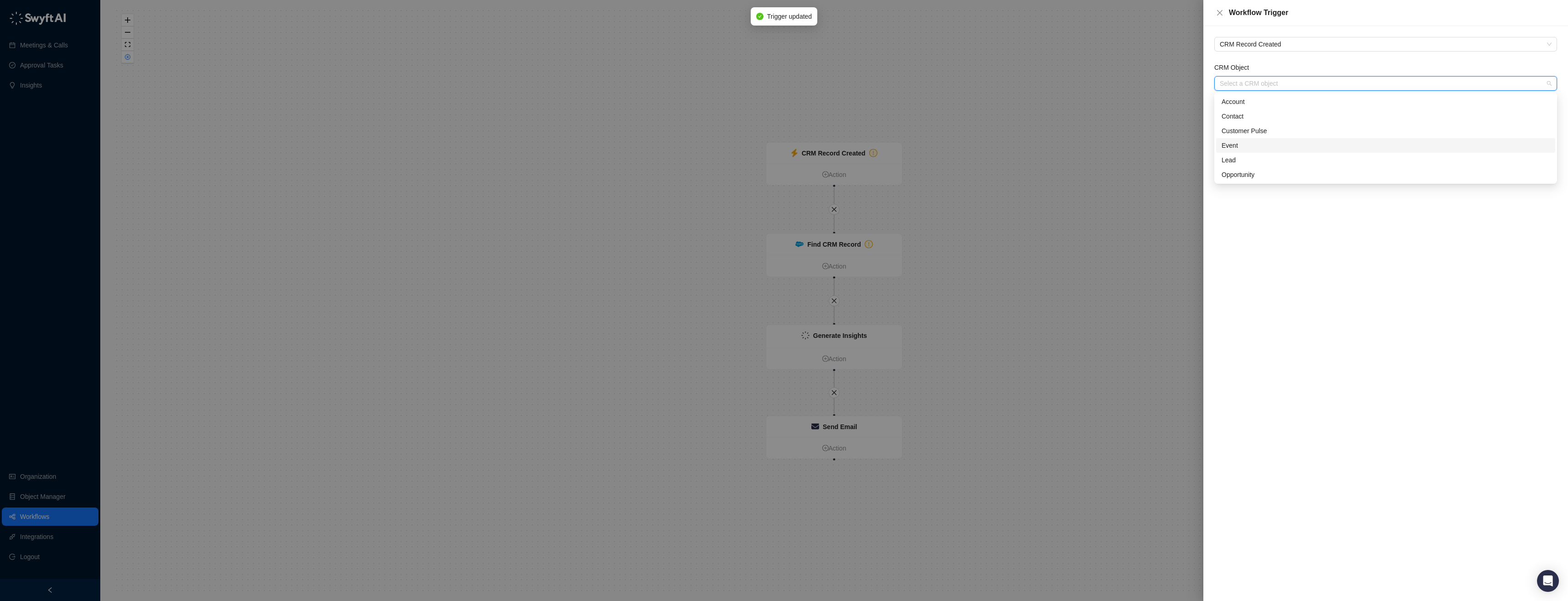
click at [1246, 146] on div "Event" at bounding box center [1385, 146] width 328 height 10
click at [1236, 105] on button "Save" at bounding box center [1229, 109] width 29 height 15
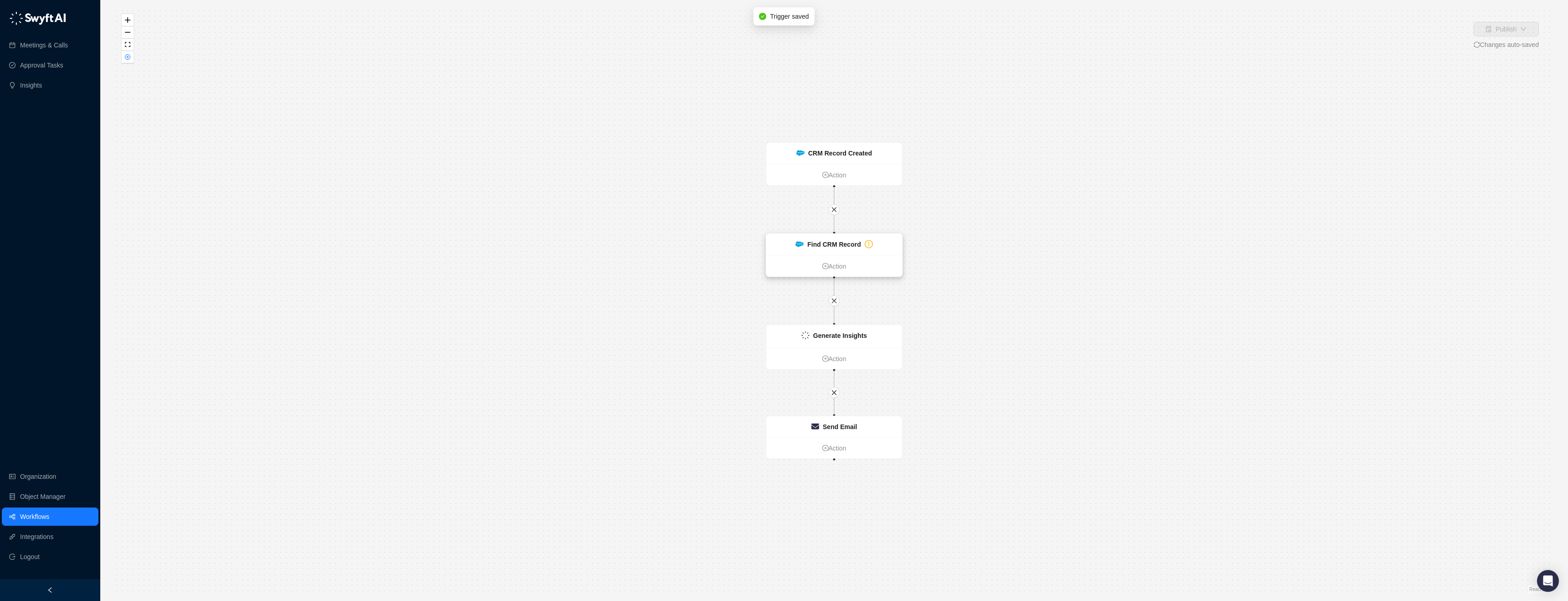
click at [841, 241] on strong "Find CRM Record" at bounding box center [834, 244] width 54 height 7
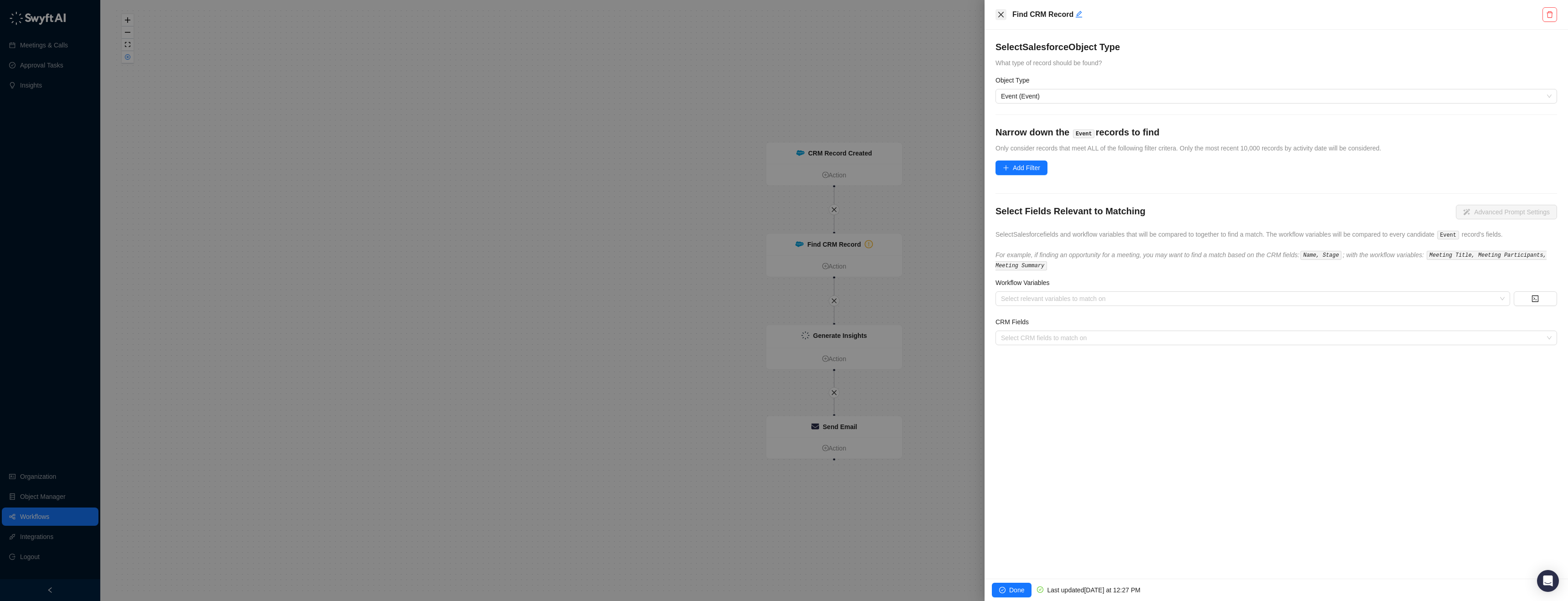
click at [1003, 15] on icon "close" at bounding box center [1001, 14] width 5 height 5
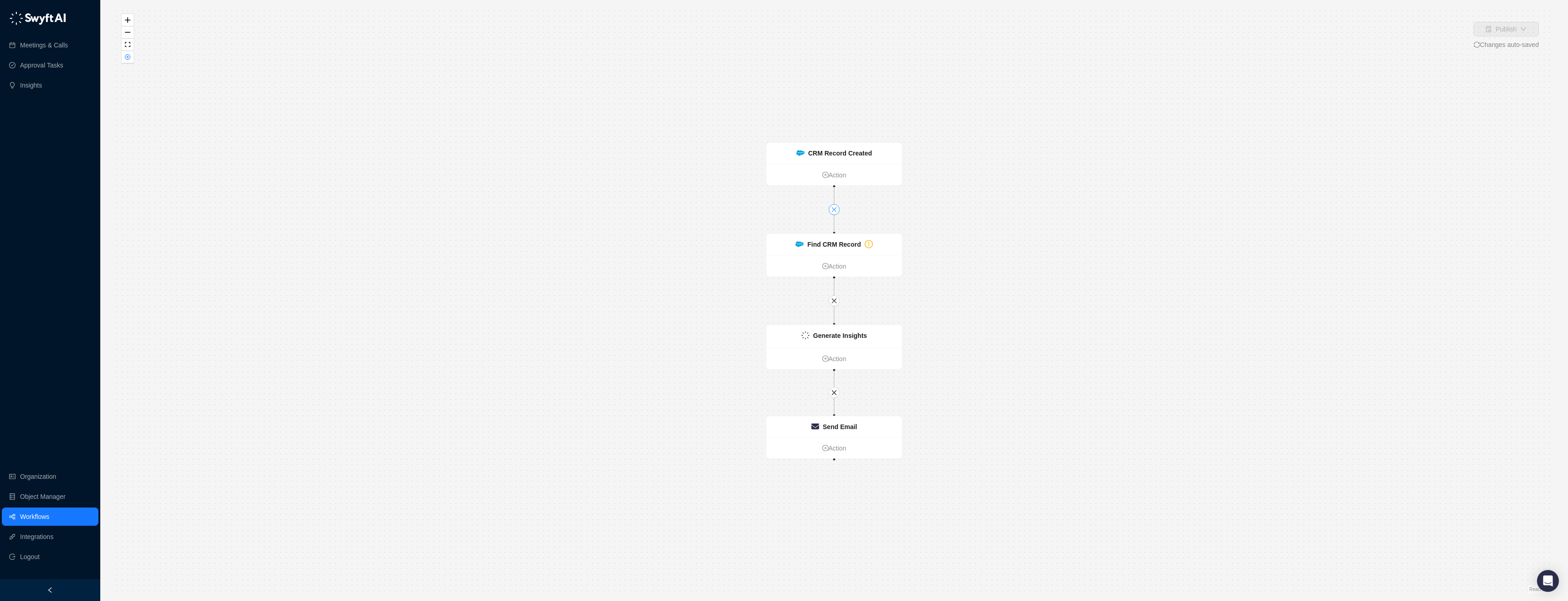
click at [838, 209] on button "button" at bounding box center [834, 209] width 11 height 11
click at [844, 175] on link "Action" at bounding box center [834, 175] width 136 height 10
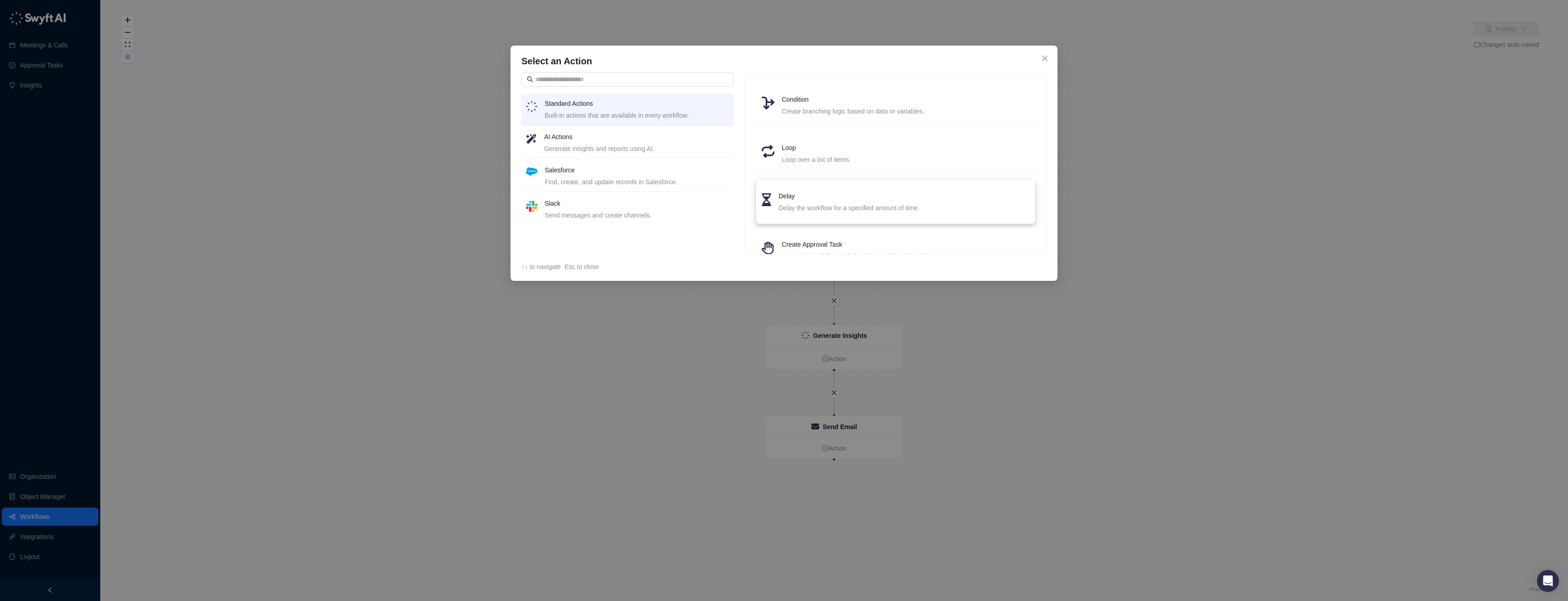
click at [962, 199] on h4 "Delay" at bounding box center [904, 196] width 251 height 10
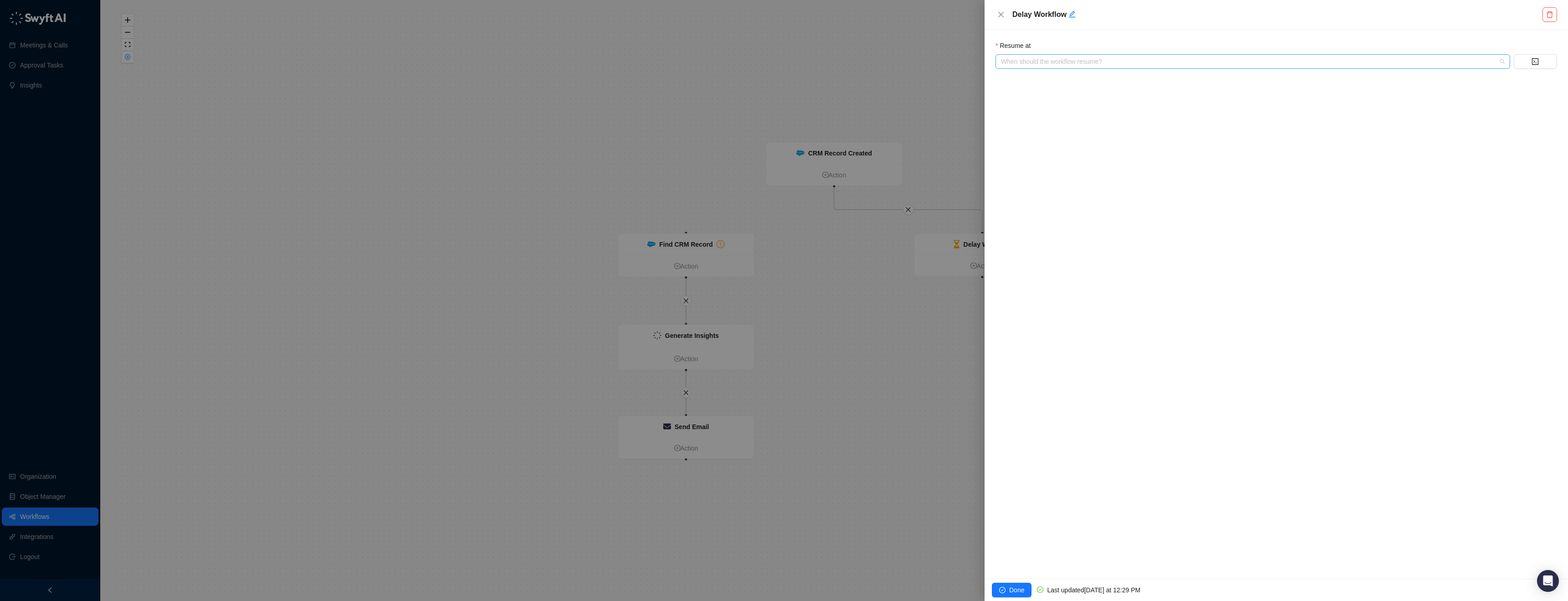
click at [1126, 61] on input "search" at bounding box center [1250, 62] width 498 height 13
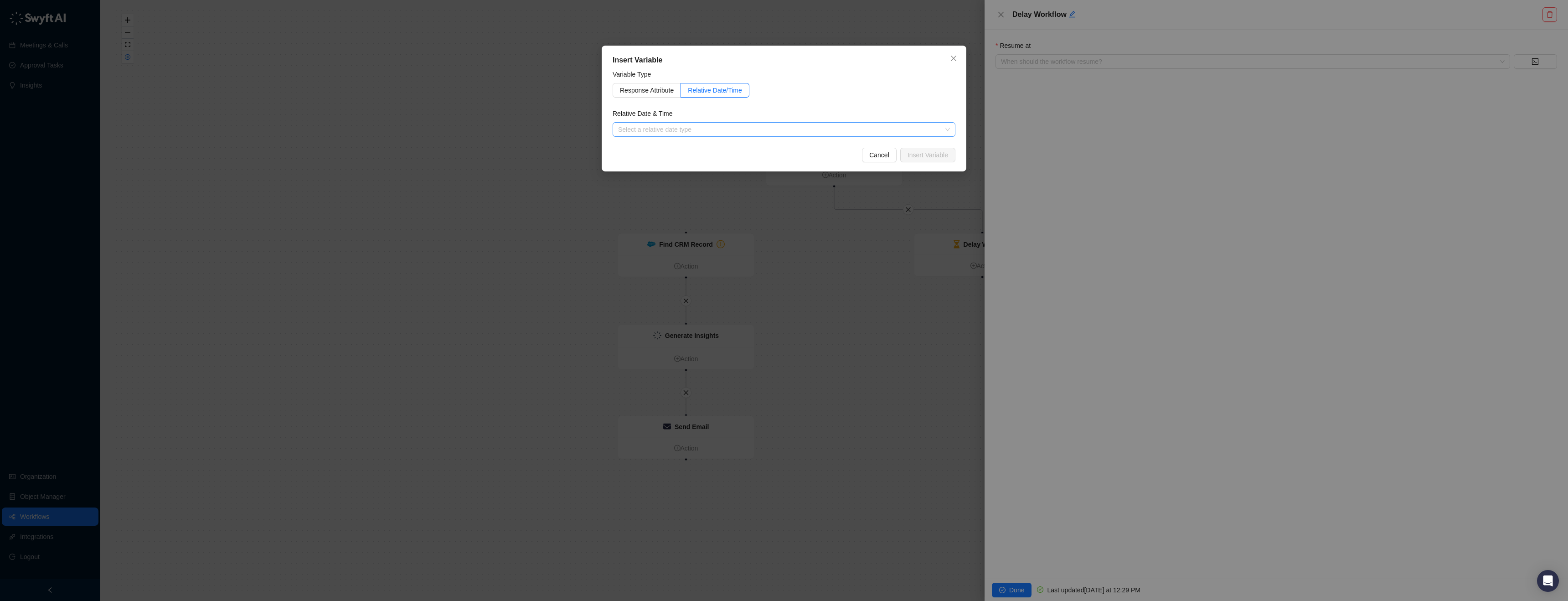
click at [687, 132] on input "search" at bounding box center [781, 129] width 326 height 13
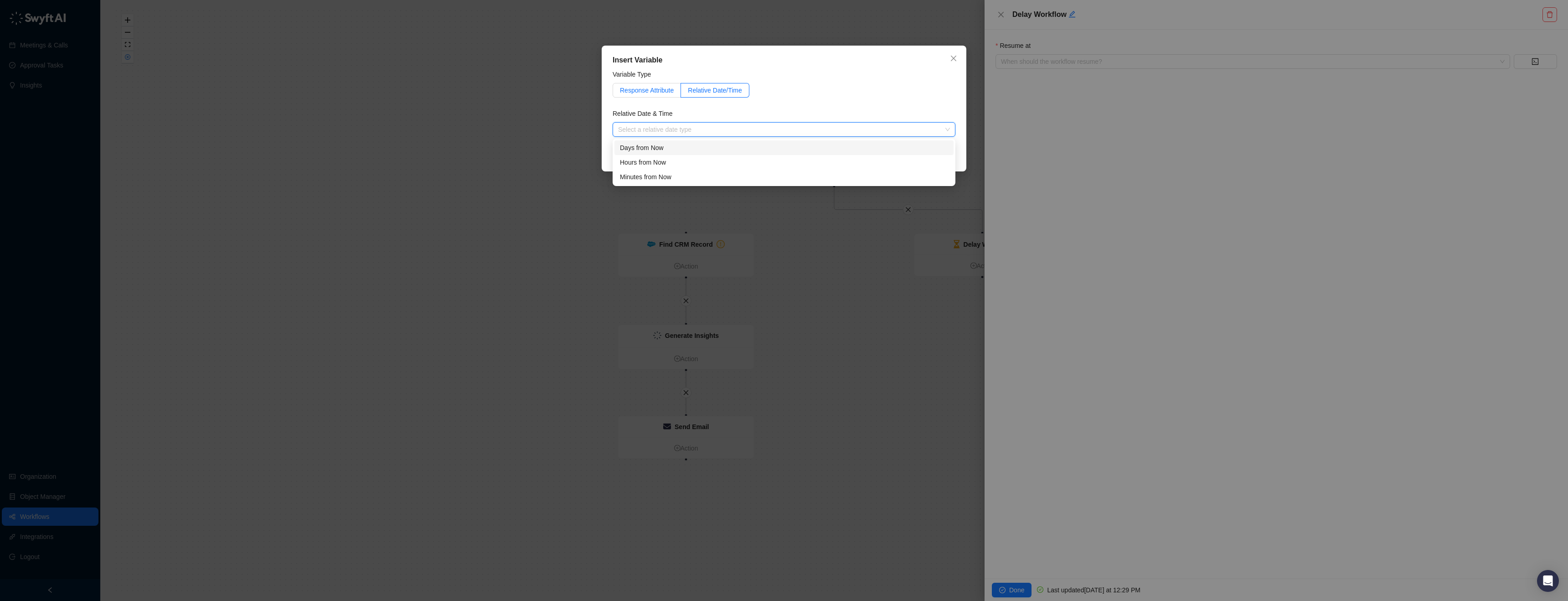
click at [668, 90] on span "Response Attribute" at bounding box center [646, 90] width 54 height 7
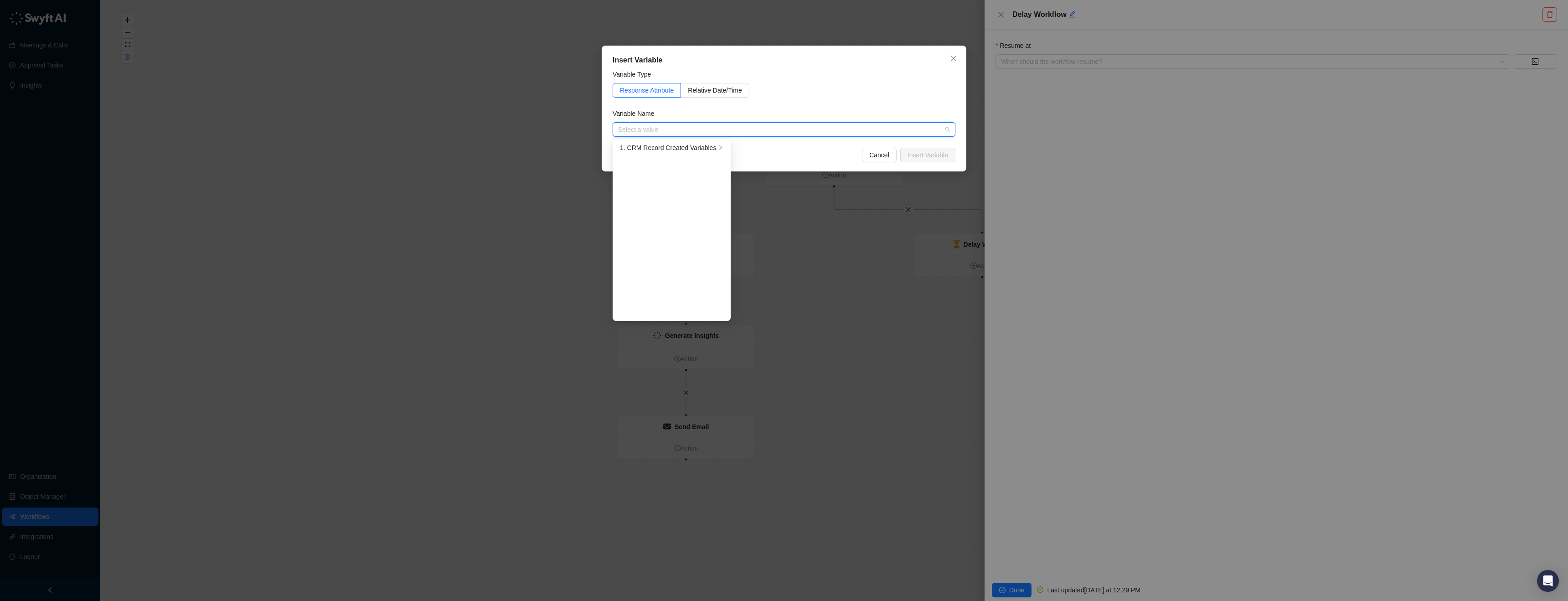
click at [676, 126] on input "search" at bounding box center [781, 129] width 326 height 13
click at [681, 144] on div "1. CRM Record Created Variables" at bounding box center [668, 147] width 96 height 10
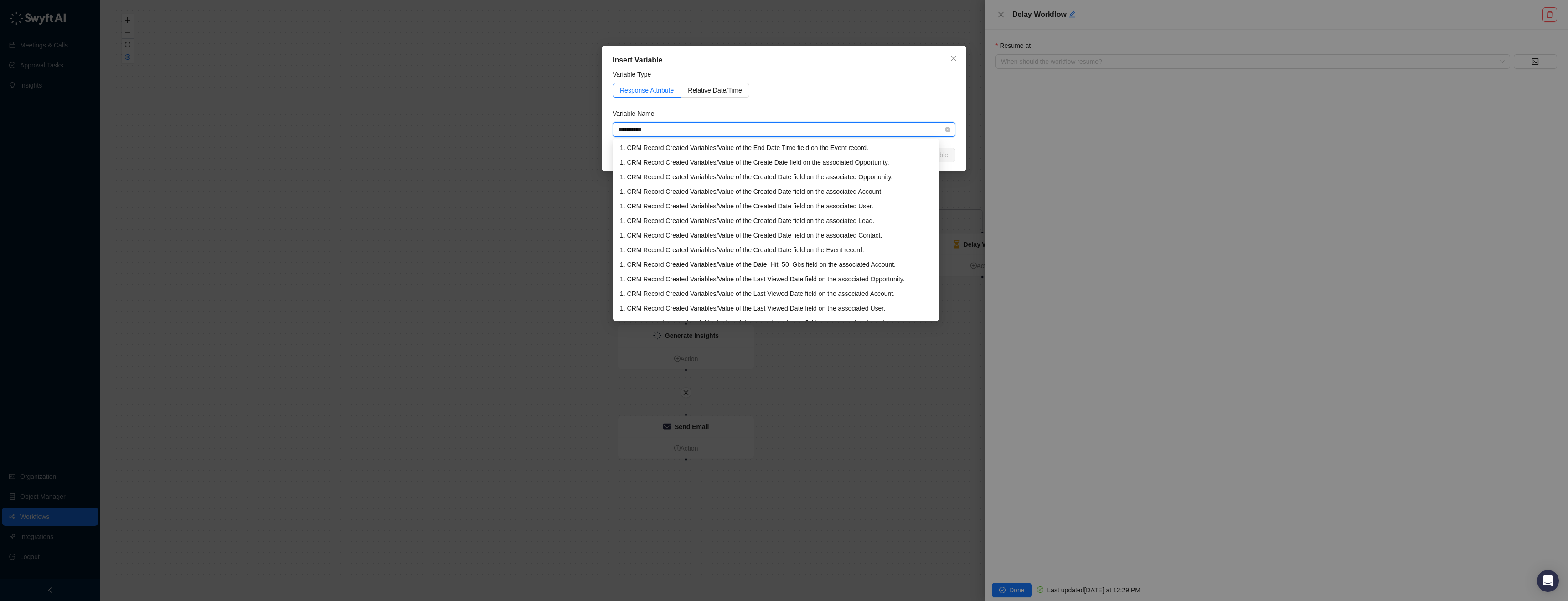
type input "**********"
click at [712, 82] on div "Variable Type" at bounding box center [783, 76] width 343 height 13
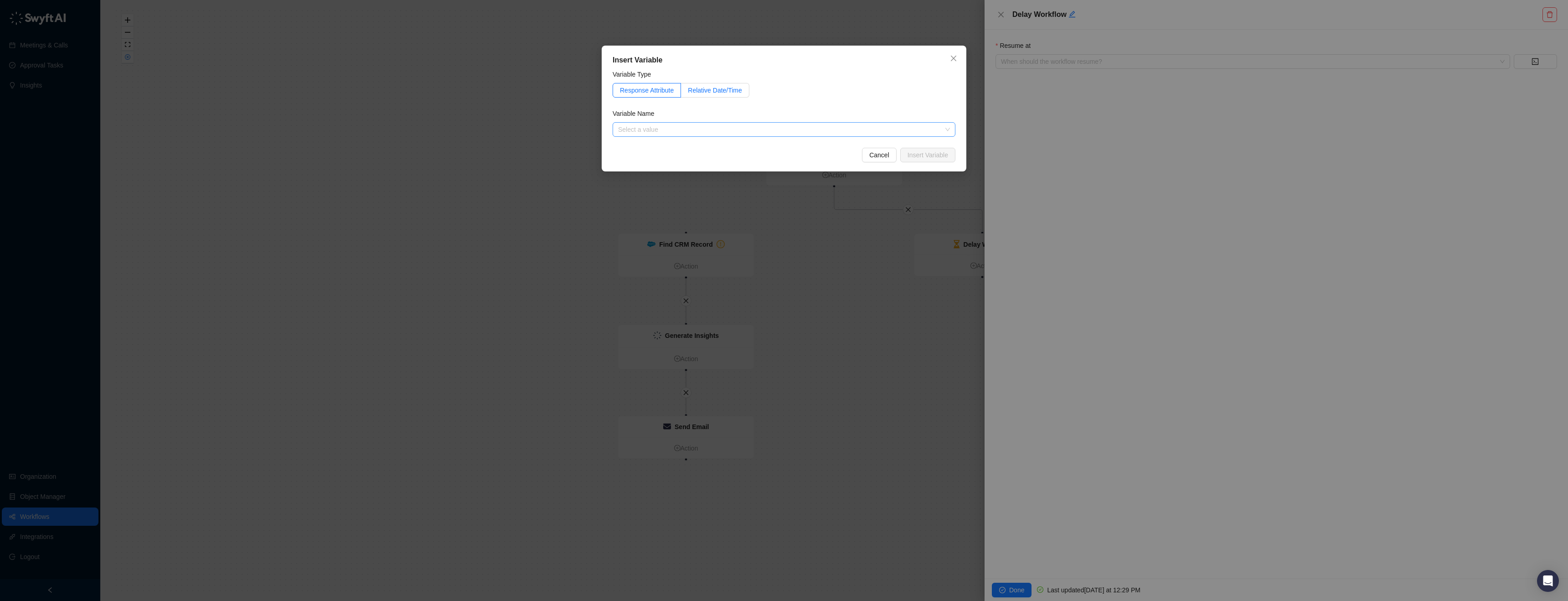
click at [709, 88] on span "Relative Date/Time" at bounding box center [715, 90] width 54 height 7
click at [685, 128] on input "search" at bounding box center [781, 129] width 326 height 13
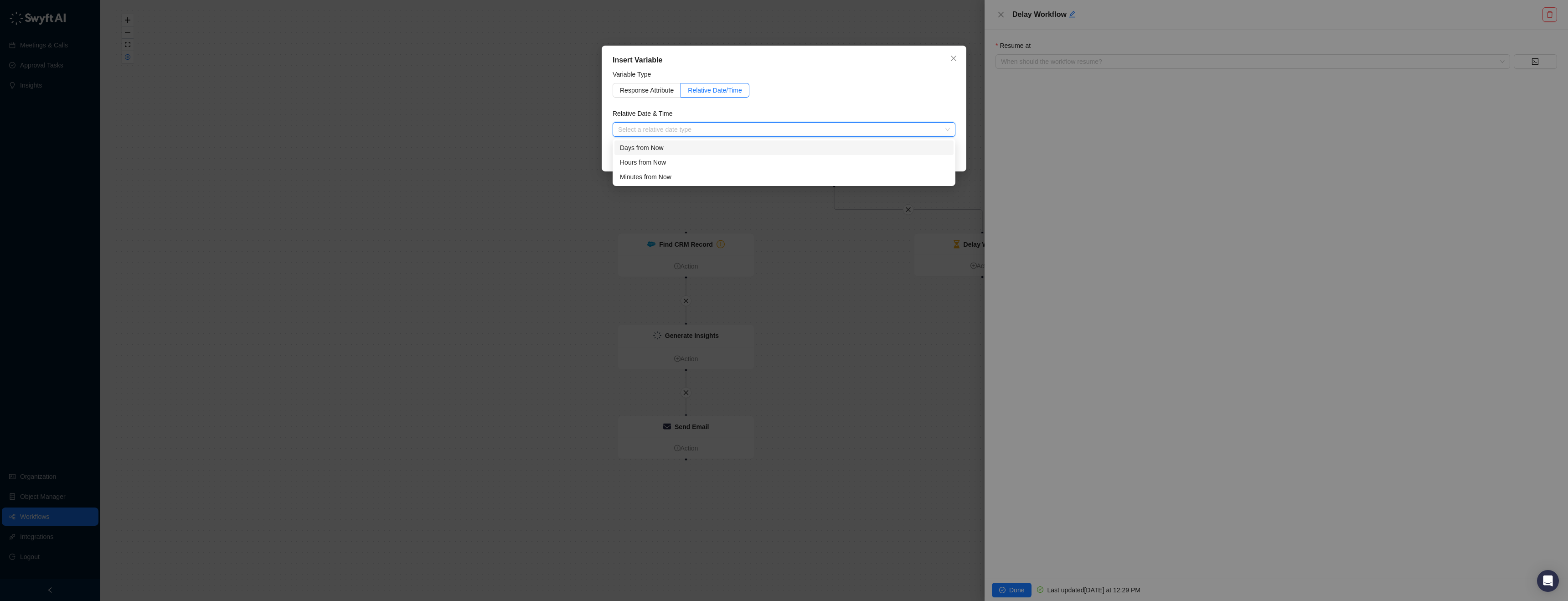
click at [683, 147] on div "Days from Now" at bounding box center [783, 147] width 328 height 10
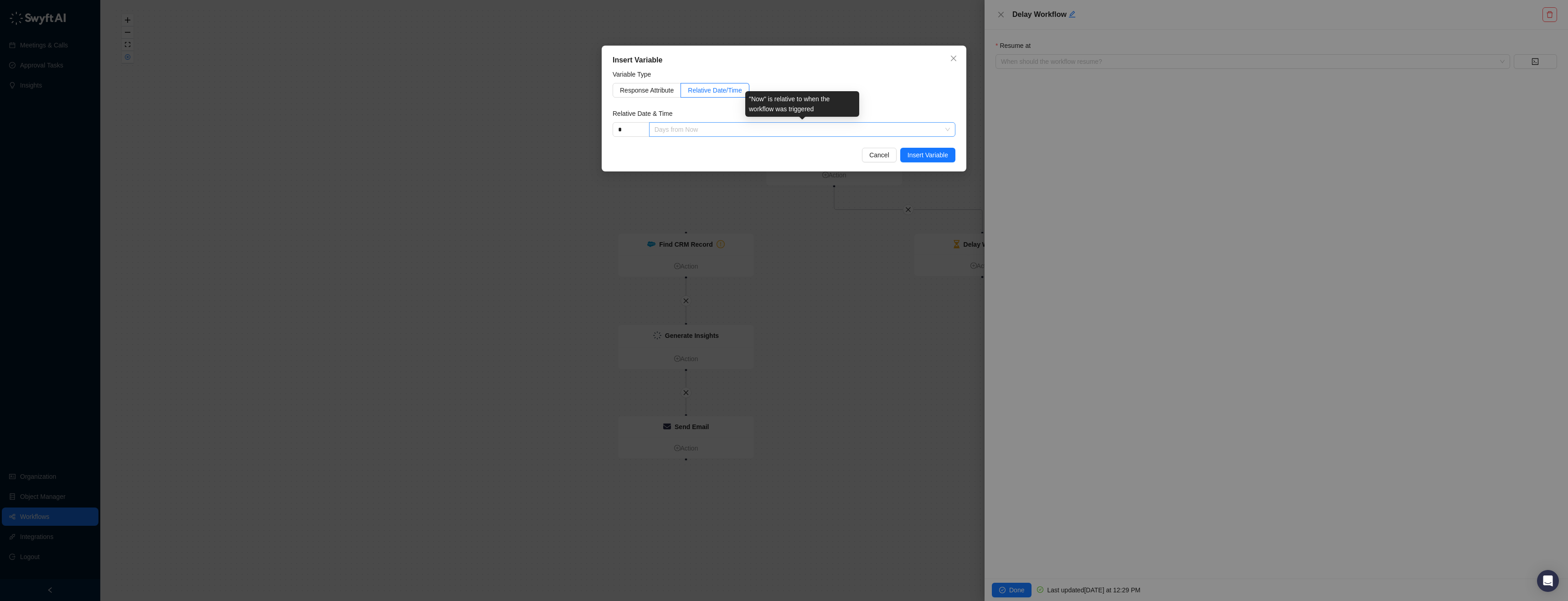
click at [724, 124] on span "Days from Now" at bounding box center [802, 129] width 295 height 13
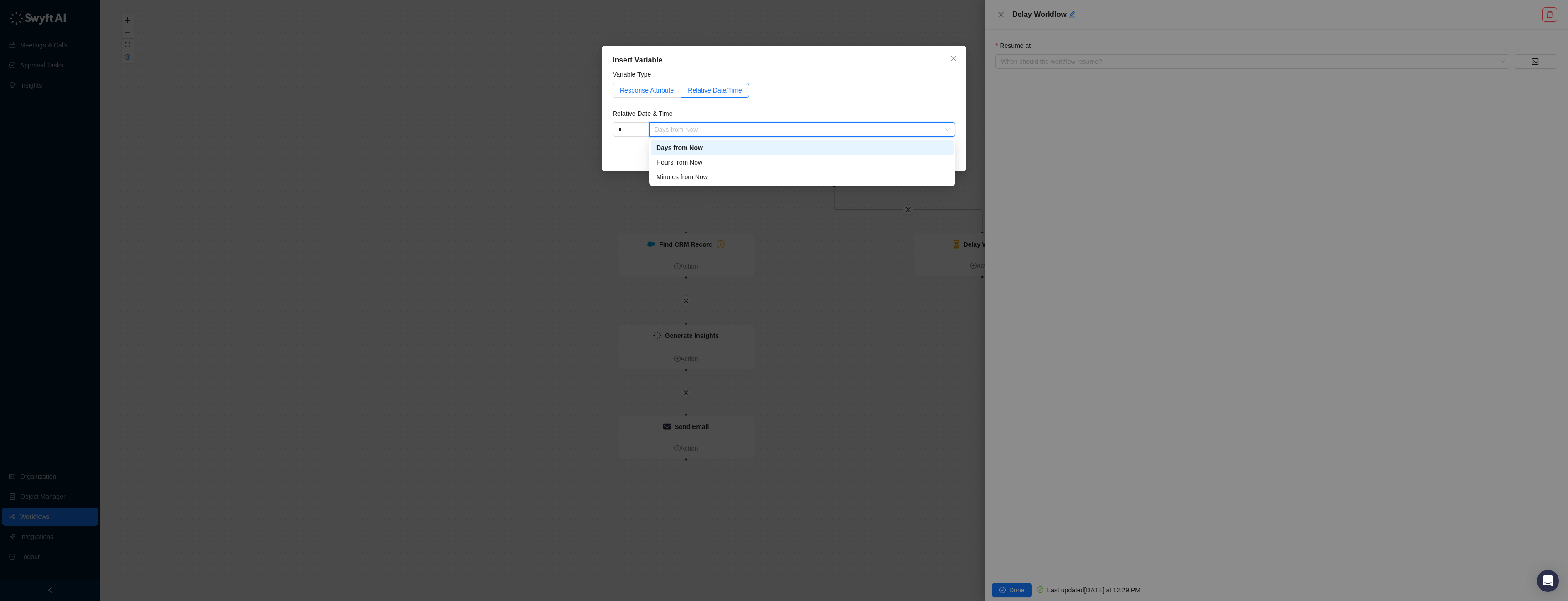
click at [656, 94] on label "Response Attribute" at bounding box center [646, 90] width 68 height 15
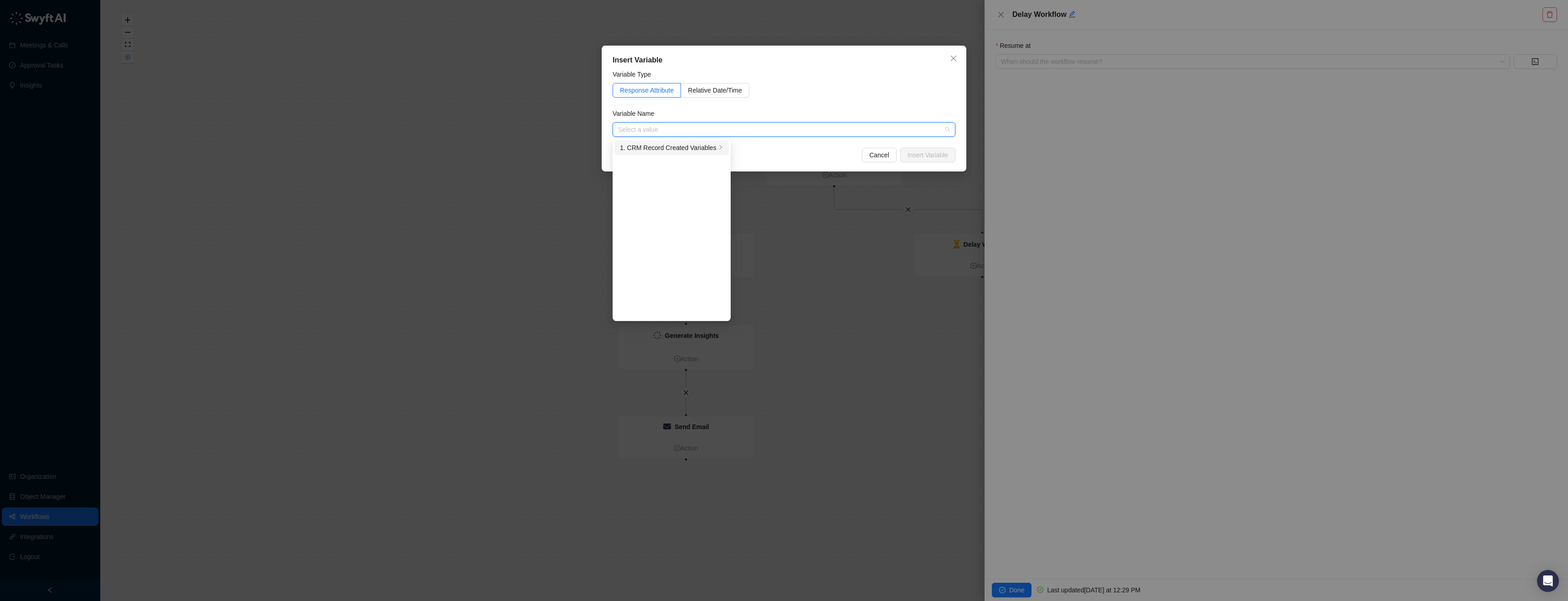
click at [698, 149] on div "1. CRM Record Created Variables" at bounding box center [668, 147] width 96 height 10
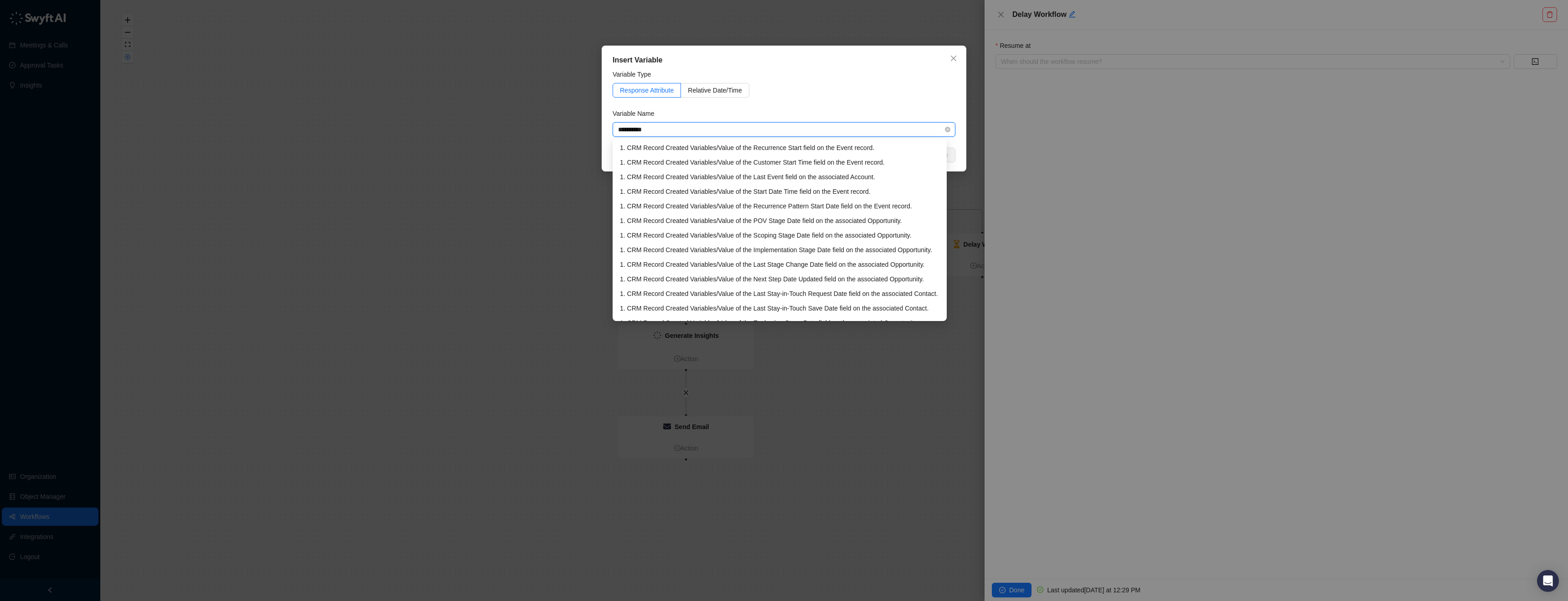
type input "**********"
click at [810, 163] on div "1. CRM Record Created Variables / Value of the Start Date Time field on the Eve…" at bounding box center [779, 162] width 320 height 10
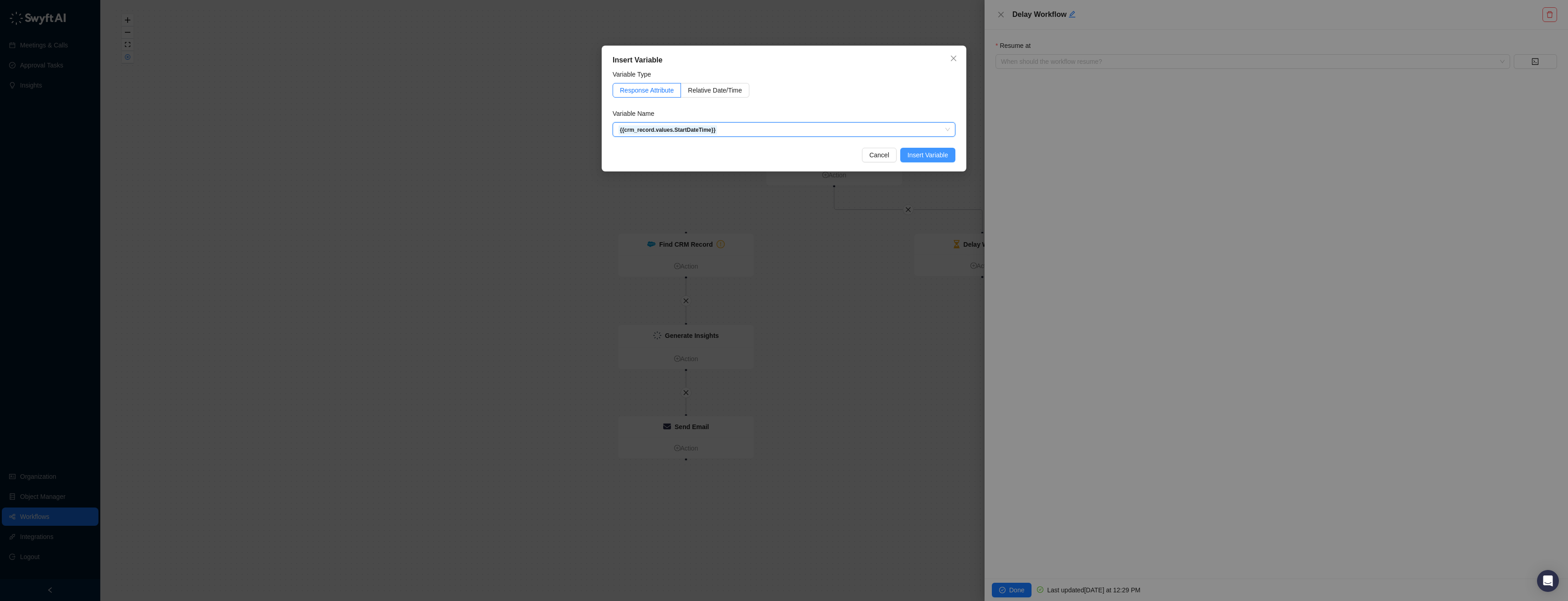
click at [937, 151] on span "Insert Variable" at bounding box center [928, 155] width 41 height 10
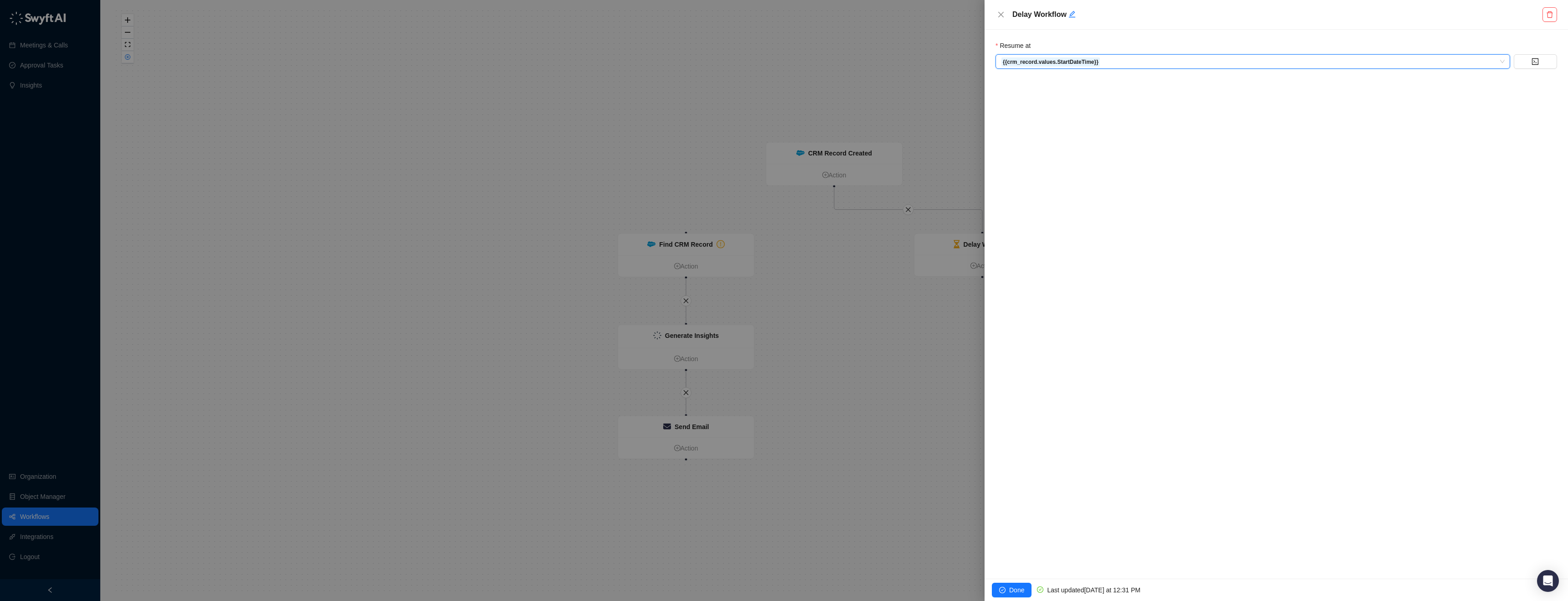
click at [1561, 60] on div "Resume at {{action.441e9120-5902-013e-927c-72357362db30.crm_record.values.Start…" at bounding box center [1276, 304] width 584 height 549
click at [1547, 60] on button "button" at bounding box center [1535, 62] width 43 height 15
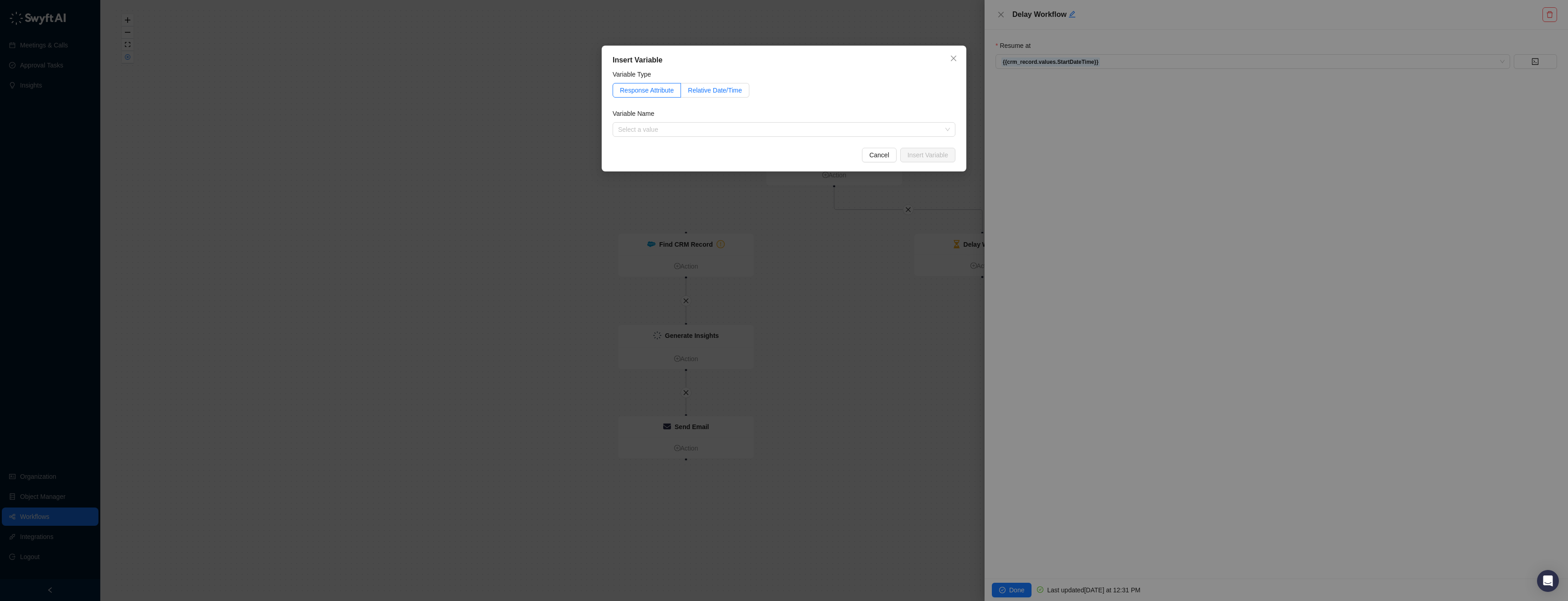
click at [714, 87] on span "Relative Date/Time" at bounding box center [715, 90] width 54 height 7
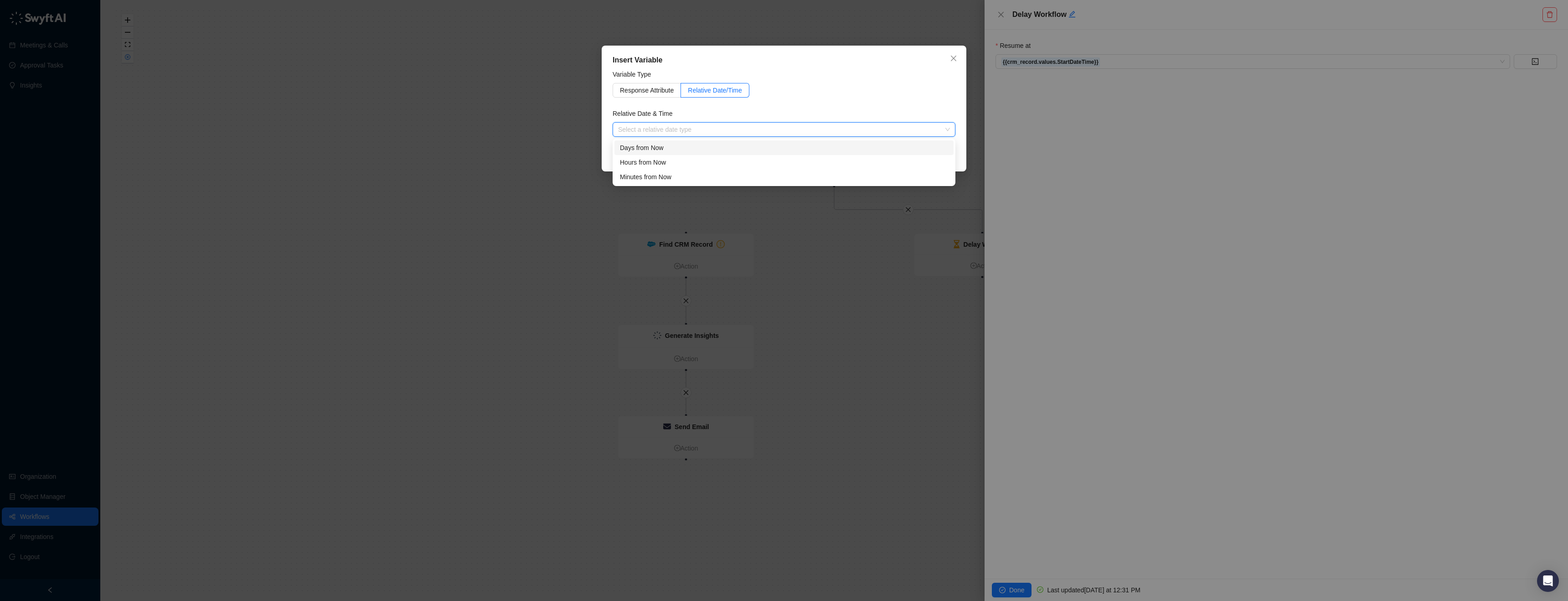
click at [743, 126] on input "search" at bounding box center [781, 129] width 326 height 13
click at [668, 175] on div "Minutes from Now" at bounding box center [783, 177] width 328 height 10
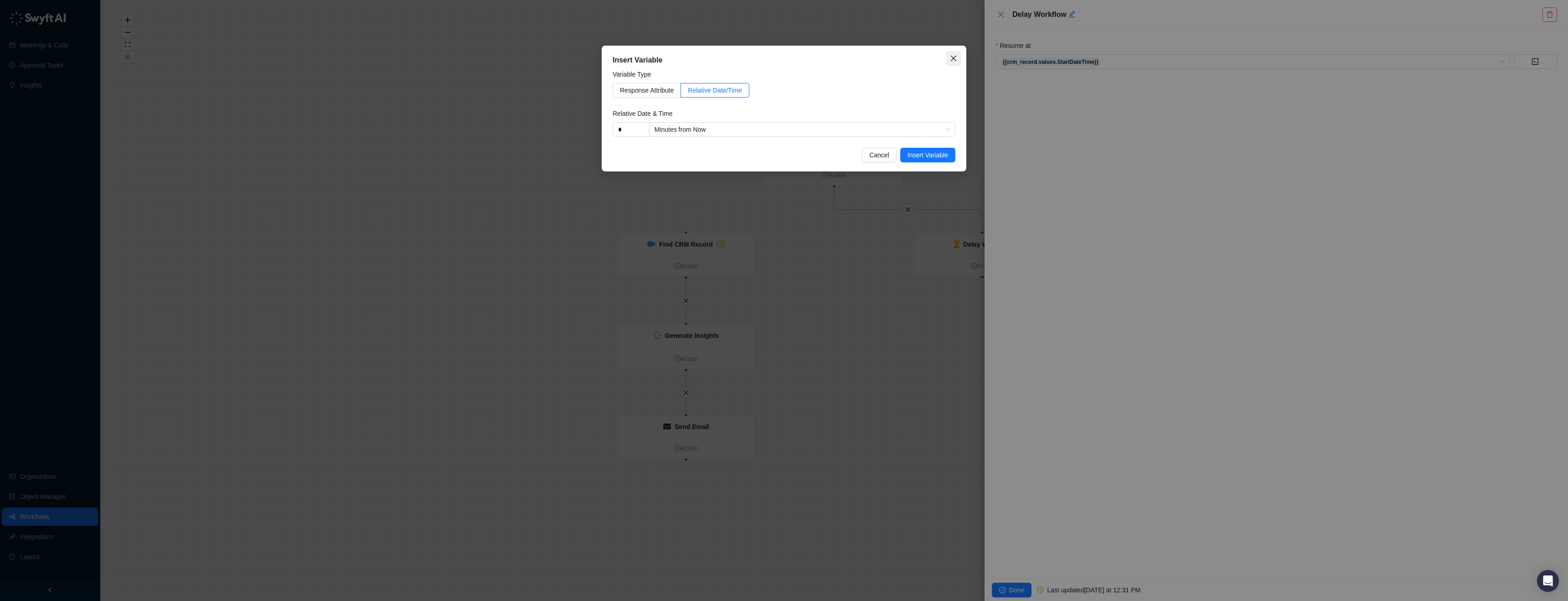
click at [951, 52] on button "Close" at bounding box center [954, 58] width 15 height 15
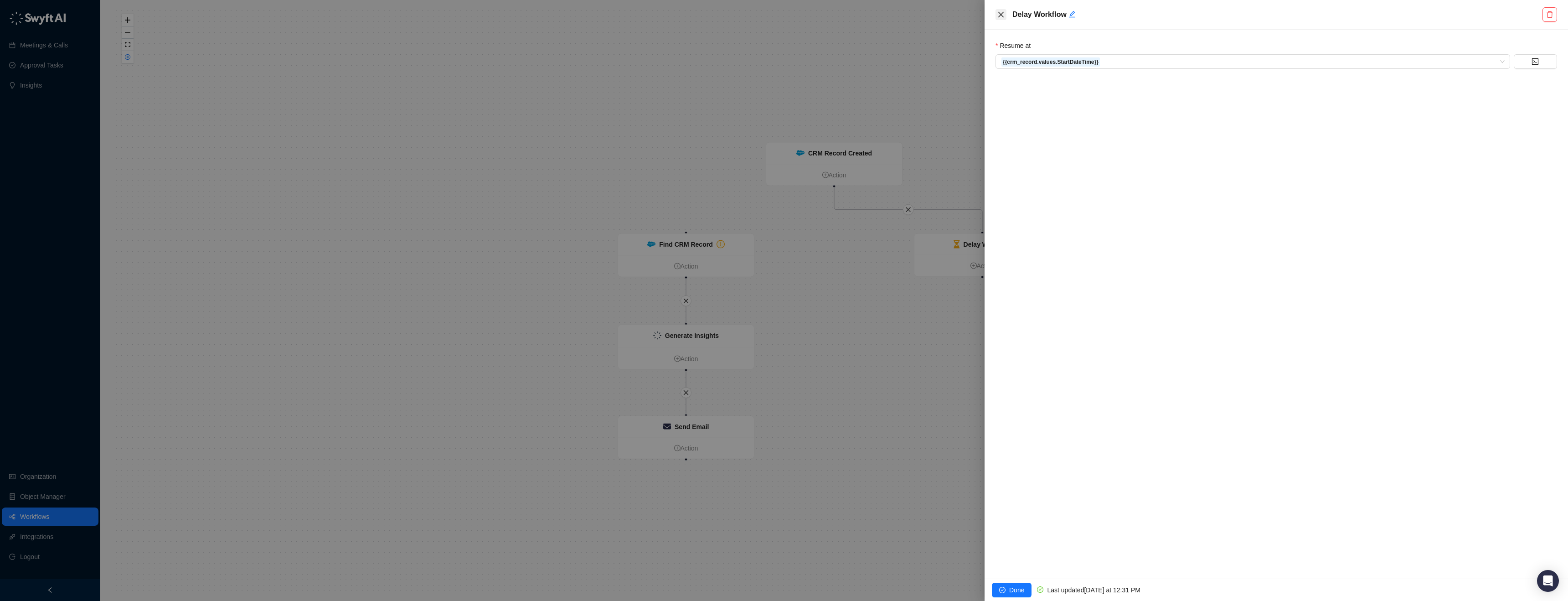
click at [1001, 16] on icon "close" at bounding box center [1001, 15] width 7 height 7
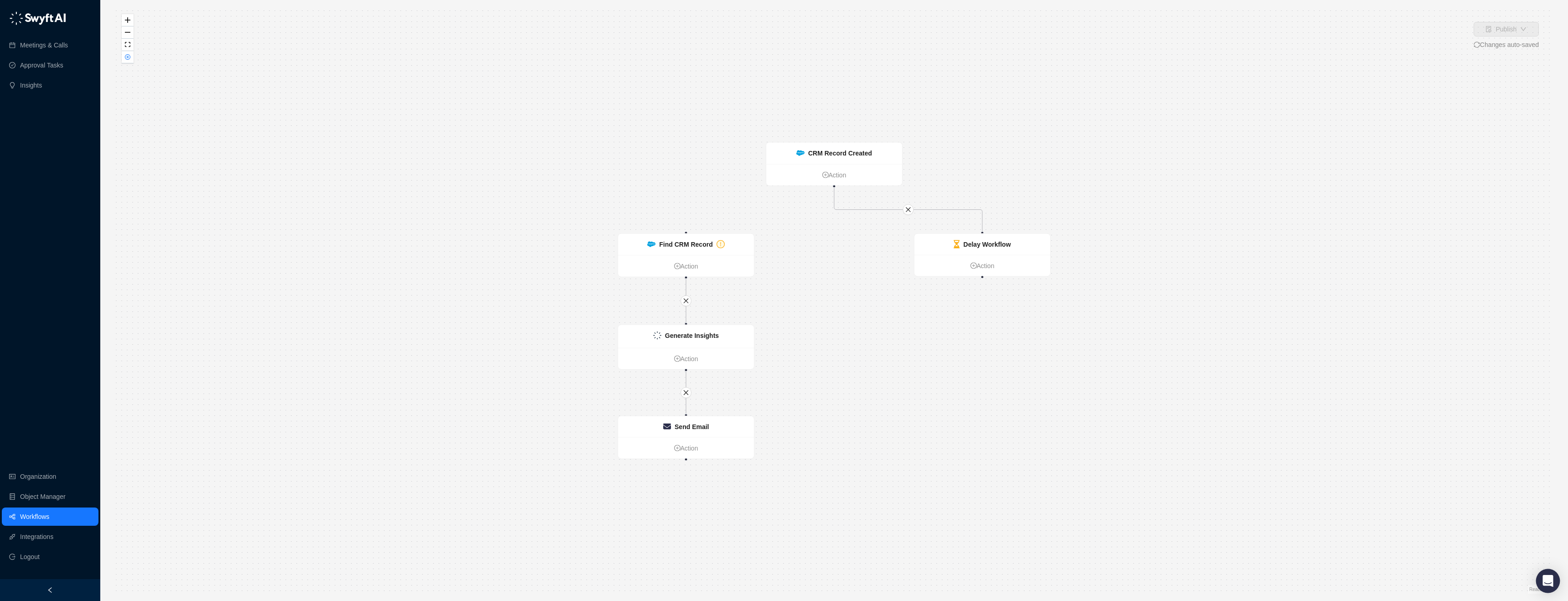
click at [1551, 583] on icon "Open Intercom Messenger" at bounding box center [1547, 580] width 10 height 12
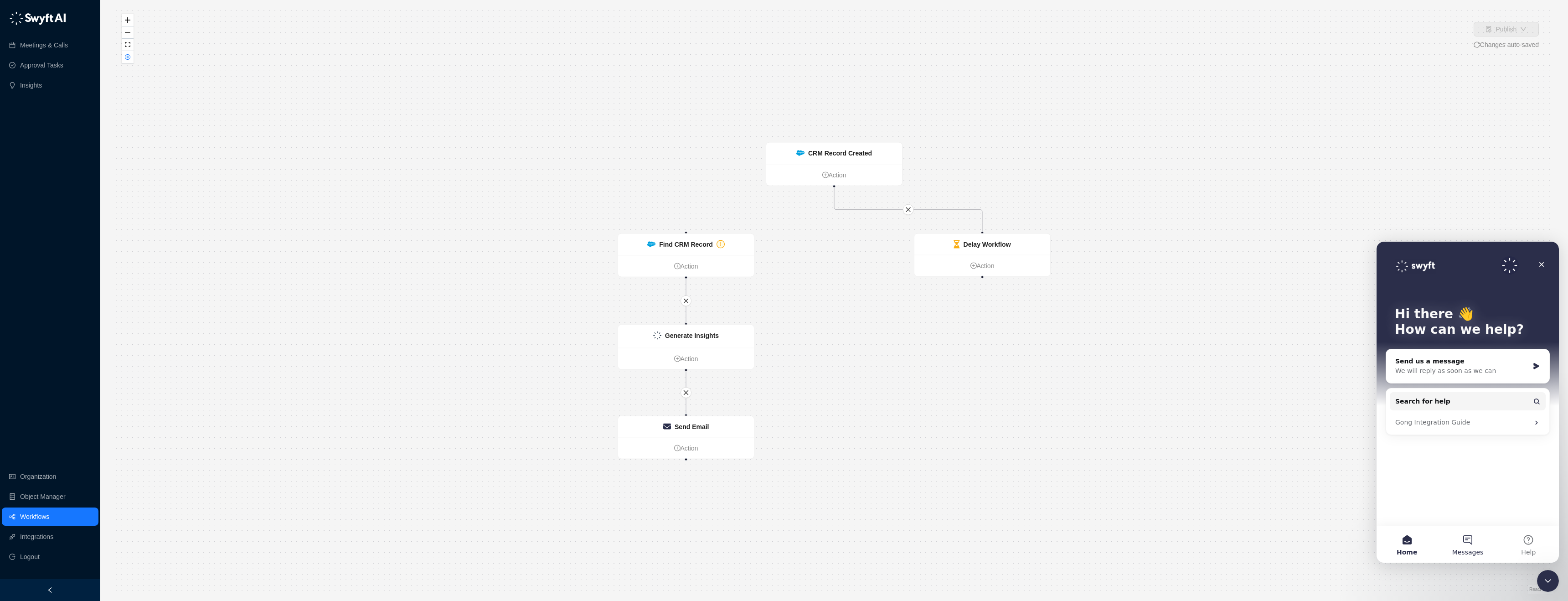
click at [1454, 547] on button "Messages" at bounding box center [1468, 544] width 61 height 37
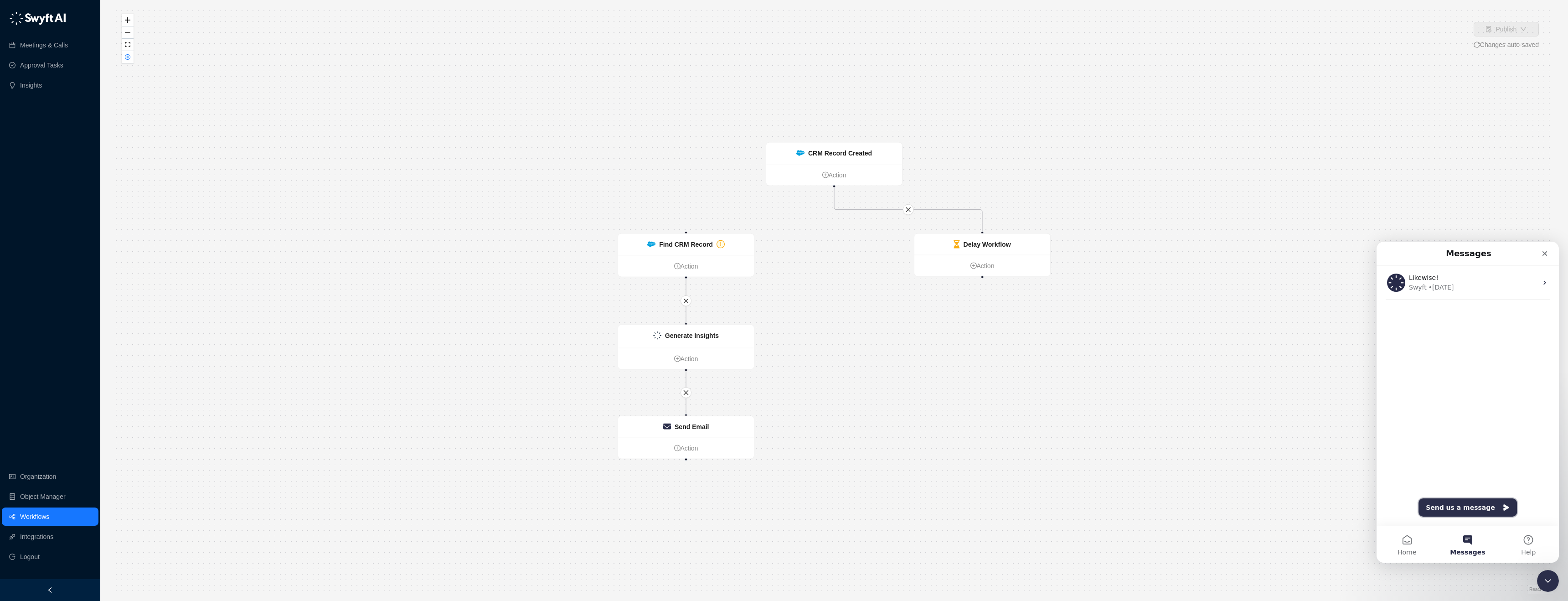
click at [1471, 510] on button "Send us a message" at bounding box center [1468, 507] width 99 height 18
click at [997, 239] on div "Delay Workflow" at bounding box center [987, 244] width 47 height 10
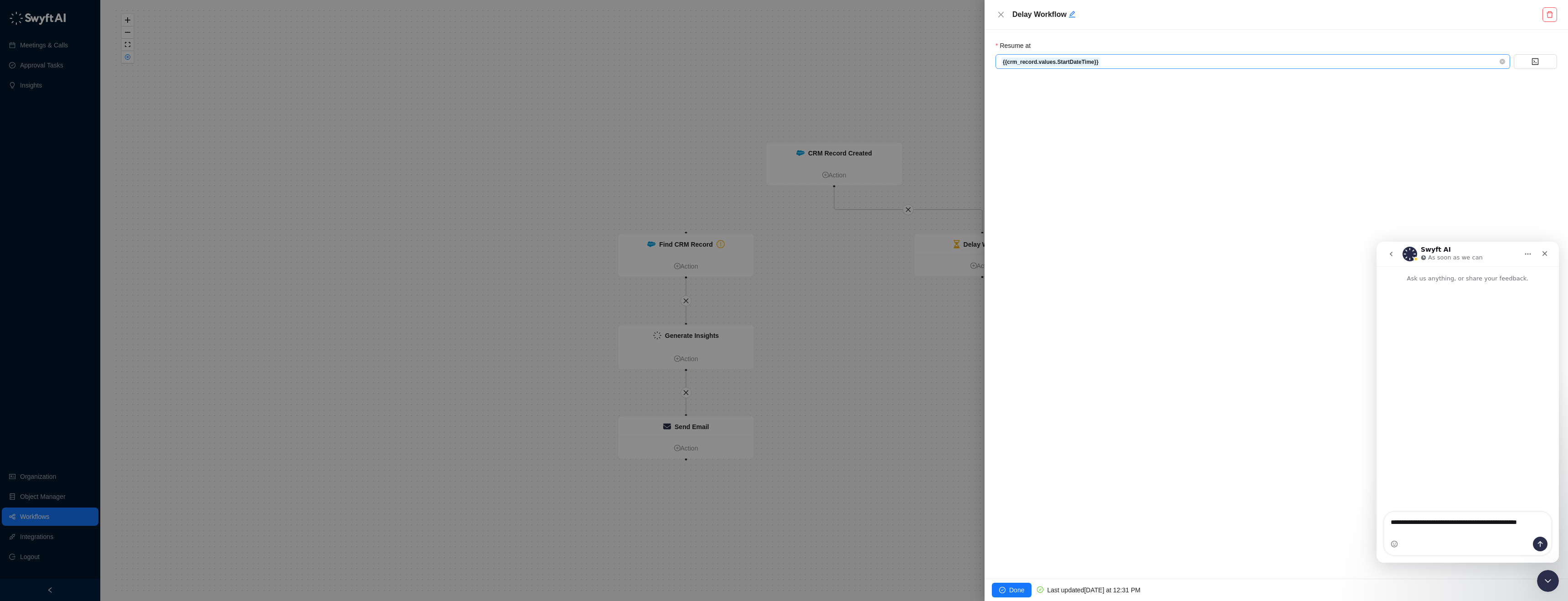
click at [1183, 63] on span "{{crm_record.values.StartDateTime}}" at bounding box center [1252, 62] width 503 height 13
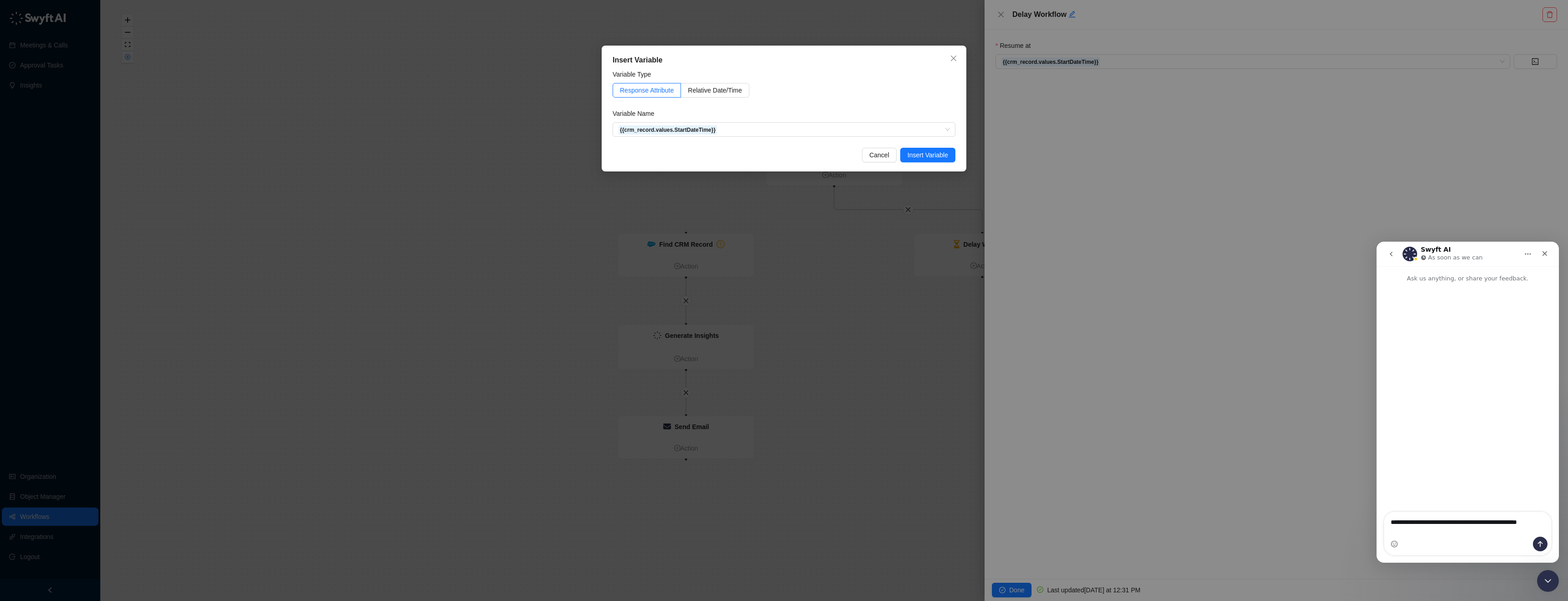
click at [1003, 15] on div "Insert Variable Variable Type Response Attribute Relative Date/Time Variable Na…" at bounding box center [784, 300] width 1568 height 601
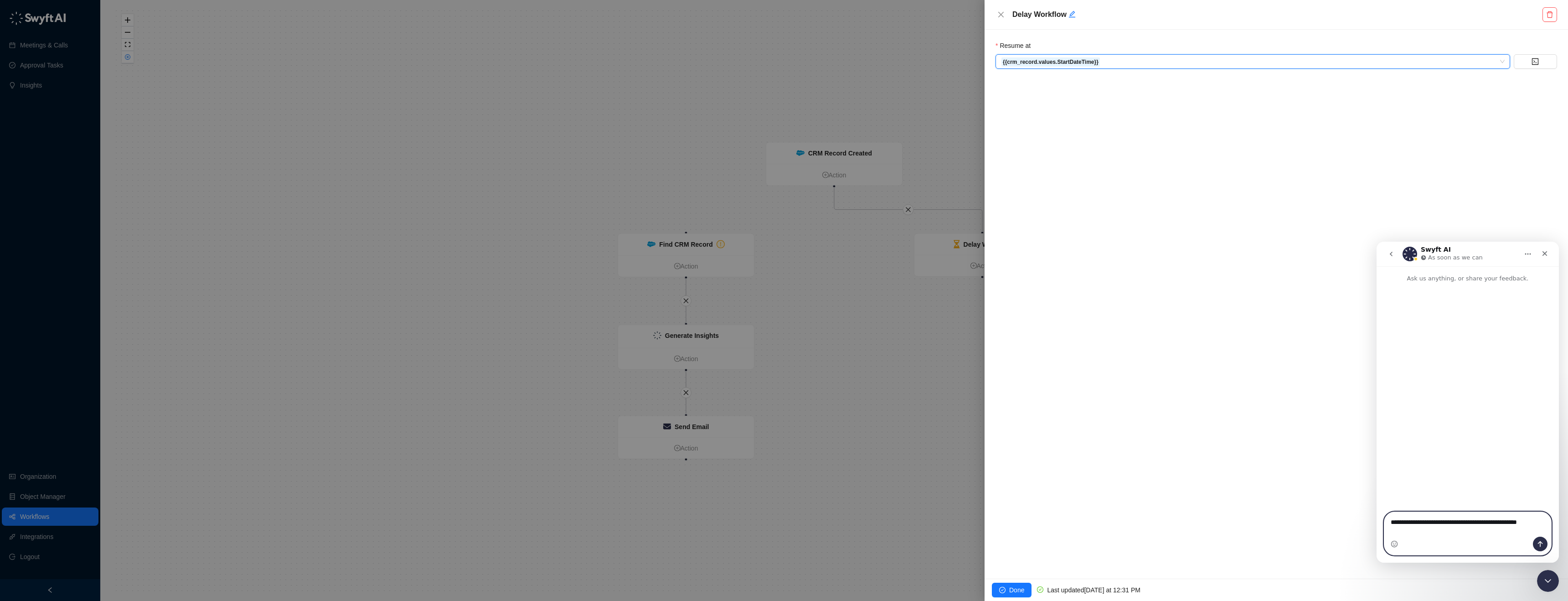
click at [1455, 528] on textarea "**********" at bounding box center [1468, 524] width 167 height 24
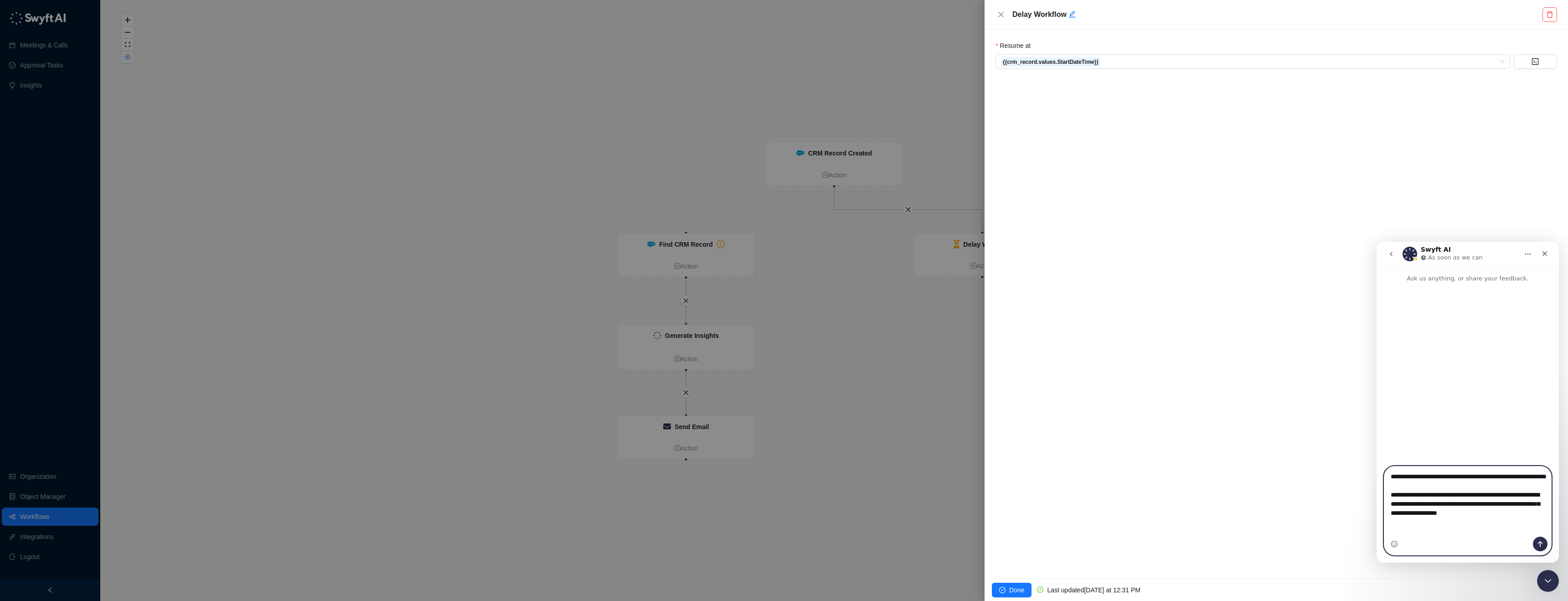
click at [1435, 494] on textarea "**********" at bounding box center [1468, 497] width 167 height 61
drag, startPoint x: 1493, startPoint y: 520, endPoint x: 2944, endPoint y: 753, distance: 1469.6
click at [1493, 520] on textarea "**********" at bounding box center [1468, 497] width 167 height 61
click at [1531, 527] on textarea "**********" at bounding box center [1468, 497] width 167 height 61
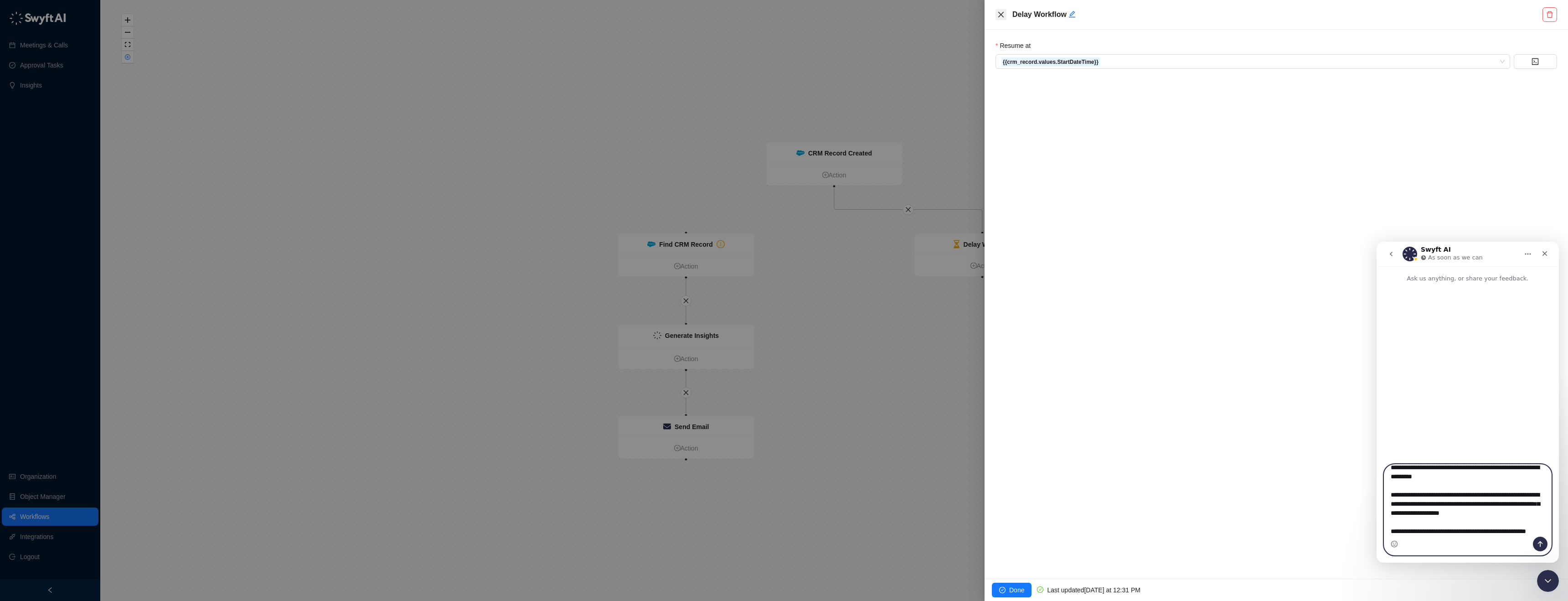
type textarea "**********"
click at [1001, 13] on icon "close" at bounding box center [1001, 15] width 7 height 7
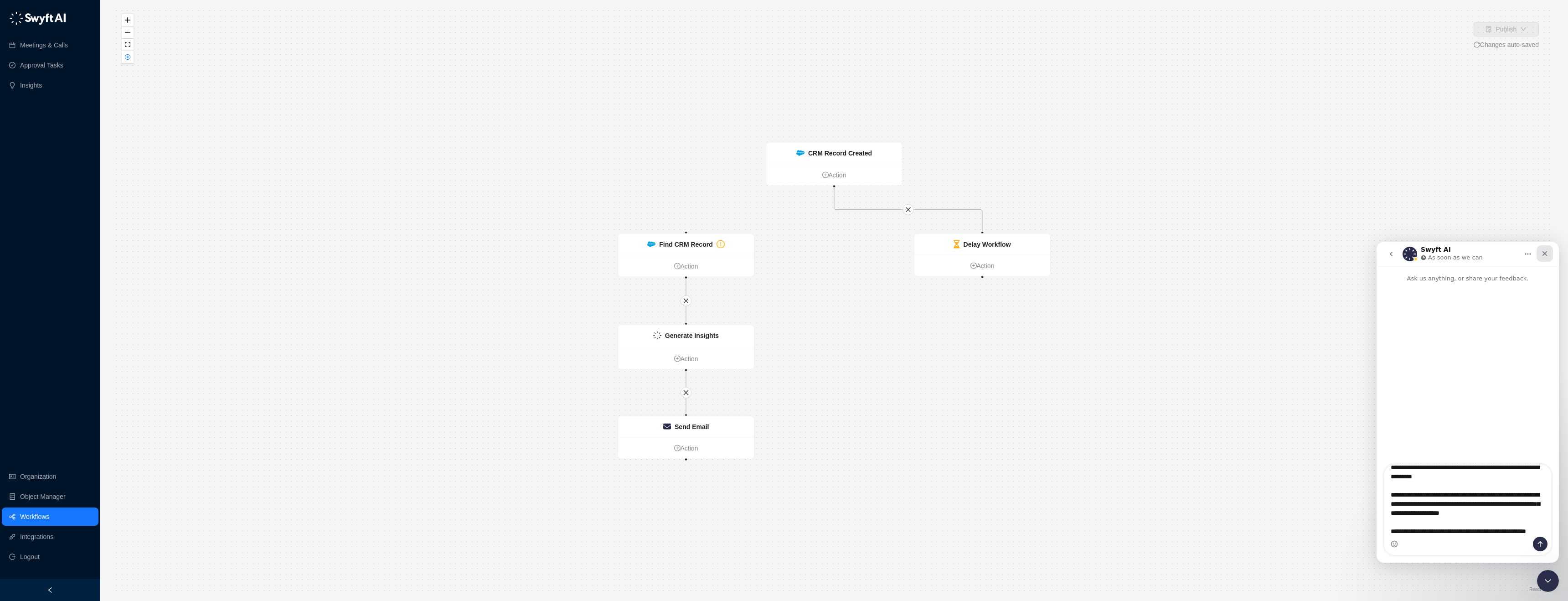
click at [1542, 256] on icon "Close" at bounding box center [1545, 253] width 7 height 7
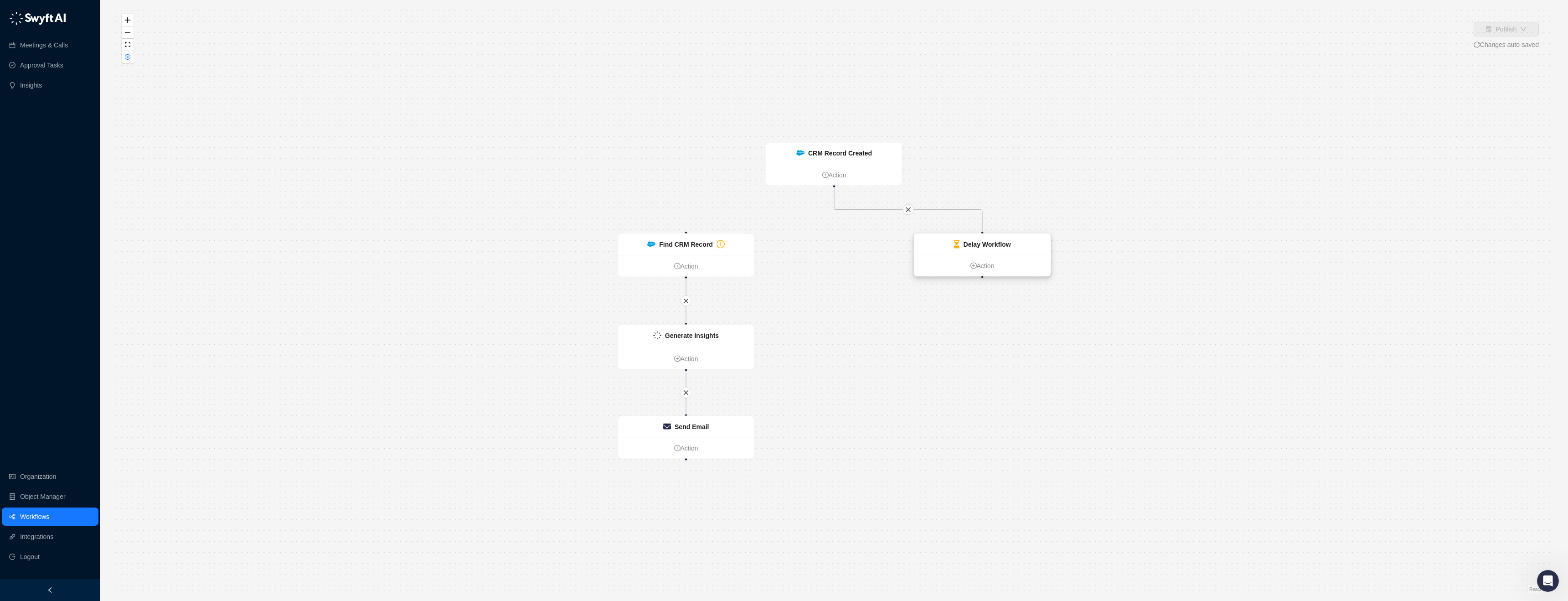
click at [994, 244] on strong "Delay Workflow" at bounding box center [987, 244] width 47 height 7
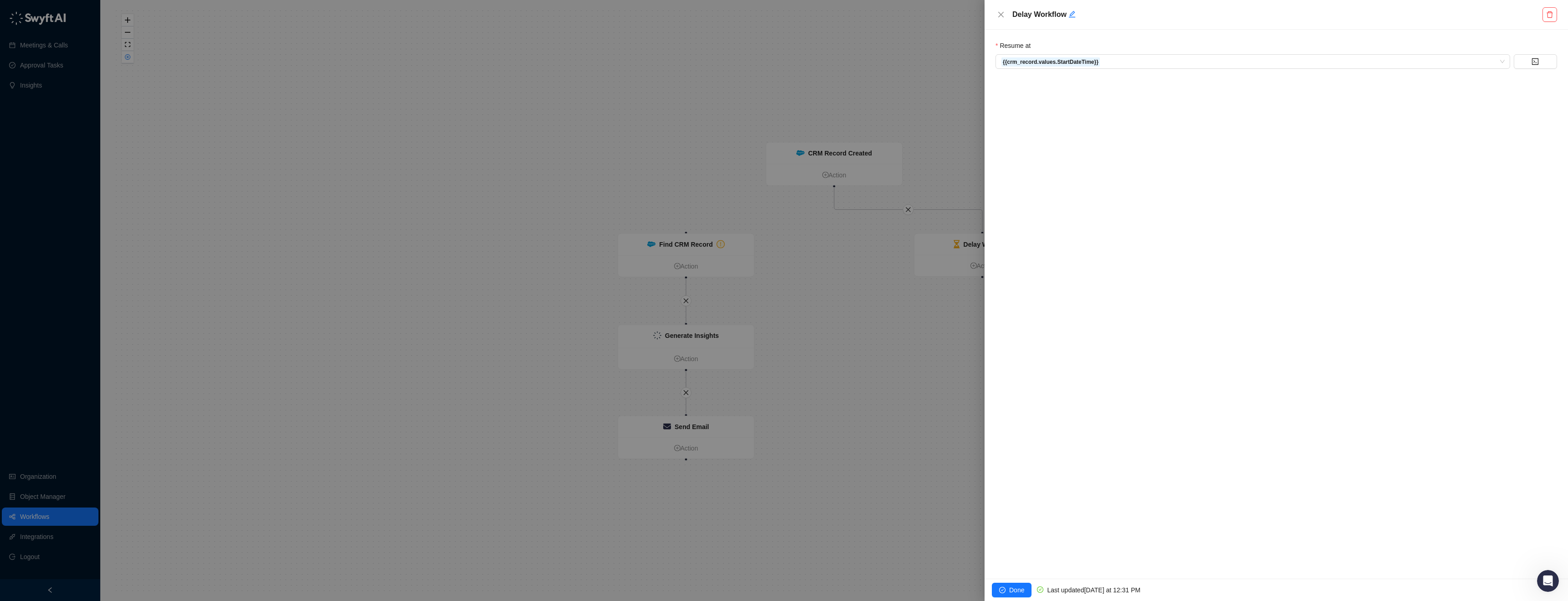
drag, startPoint x: 1010, startPoint y: 592, endPoint x: 1008, endPoint y: 587, distance: 5.4
click at [1010, 592] on span "Done" at bounding box center [1017, 590] width 15 height 10
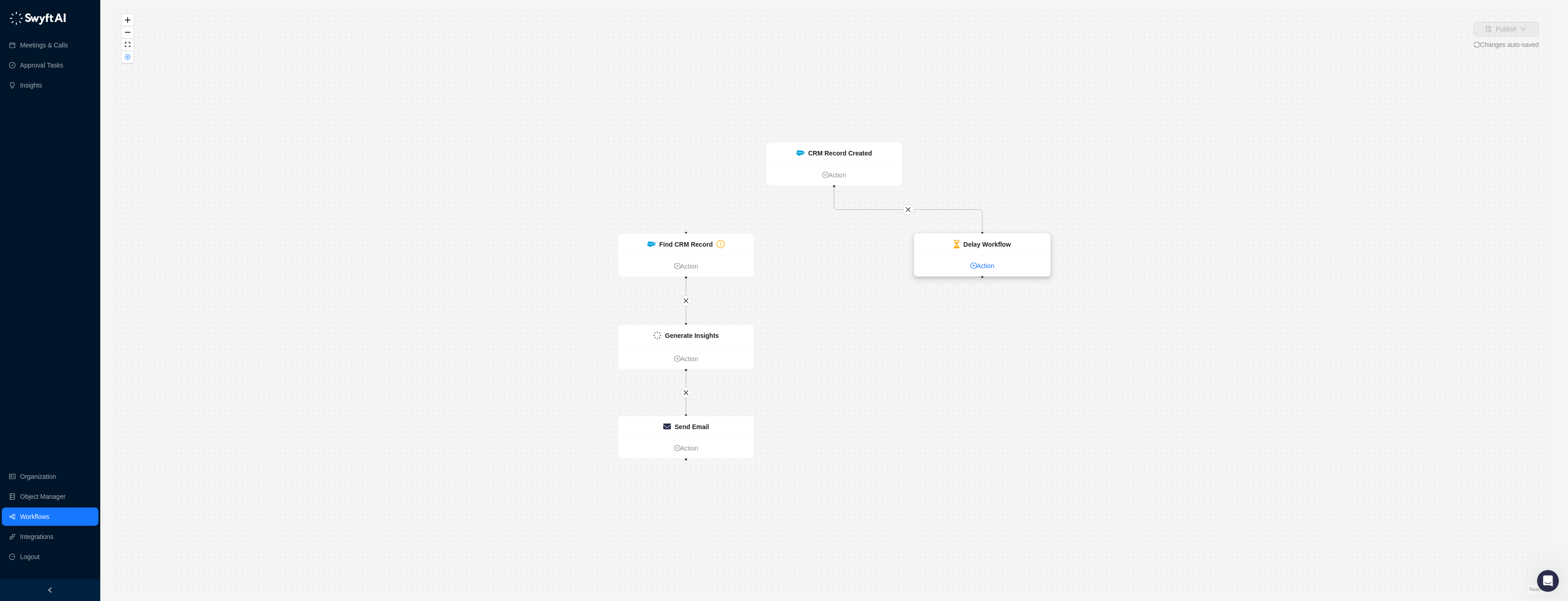
click at [979, 270] on link "Action" at bounding box center [982, 265] width 136 height 10
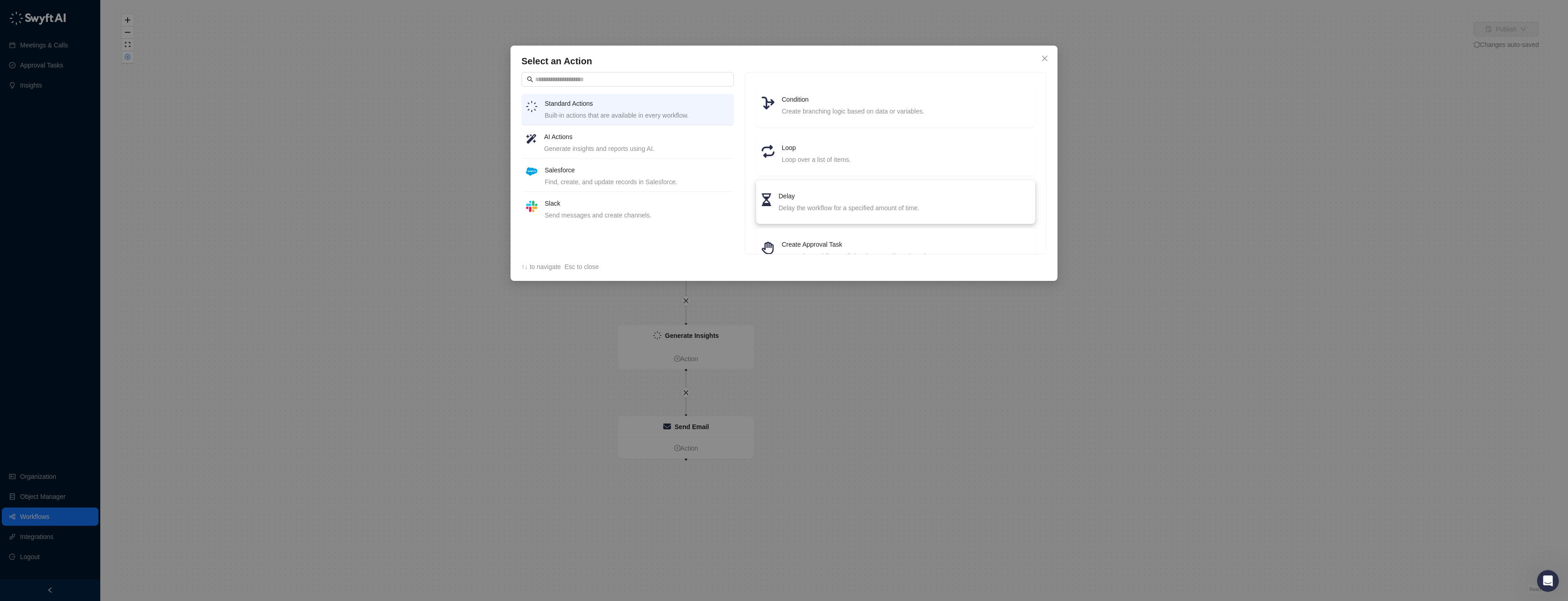
click at [847, 188] on li "Delay Delay the workflow for a specified amount of time." at bounding box center [895, 202] width 268 height 33
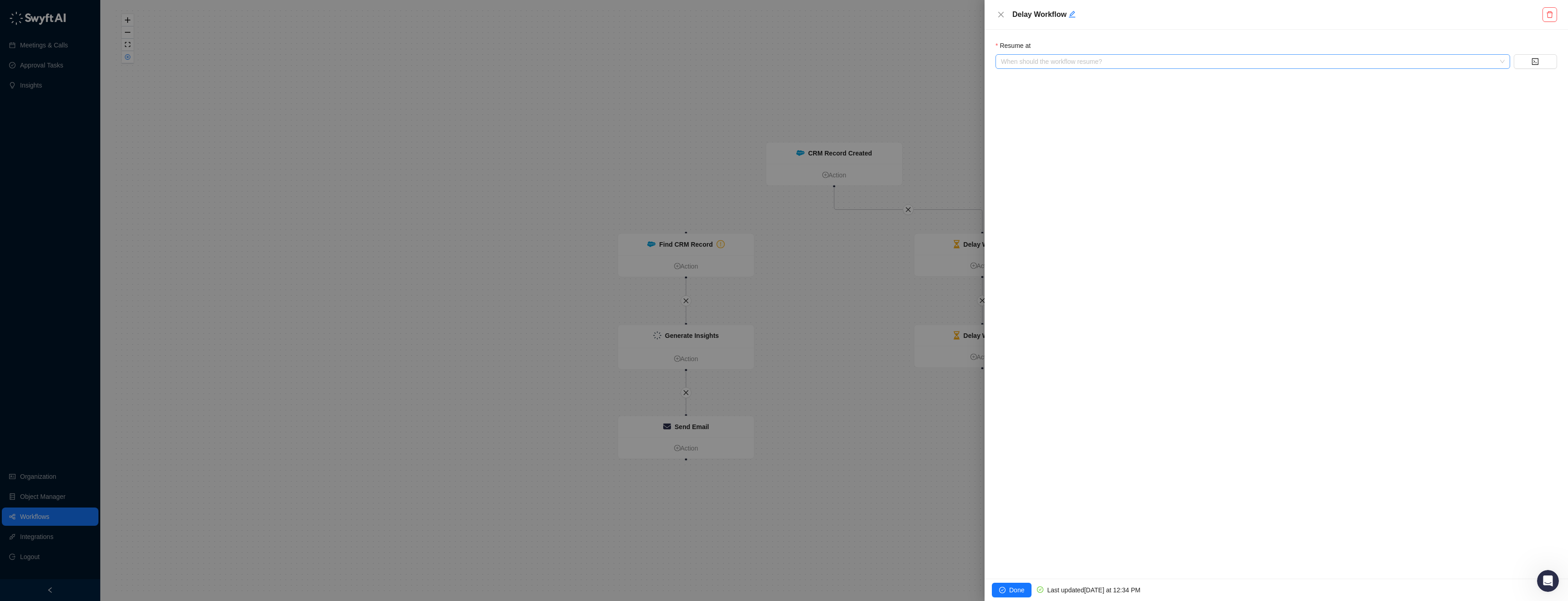
click at [1072, 64] on input "search" at bounding box center [1250, 62] width 498 height 13
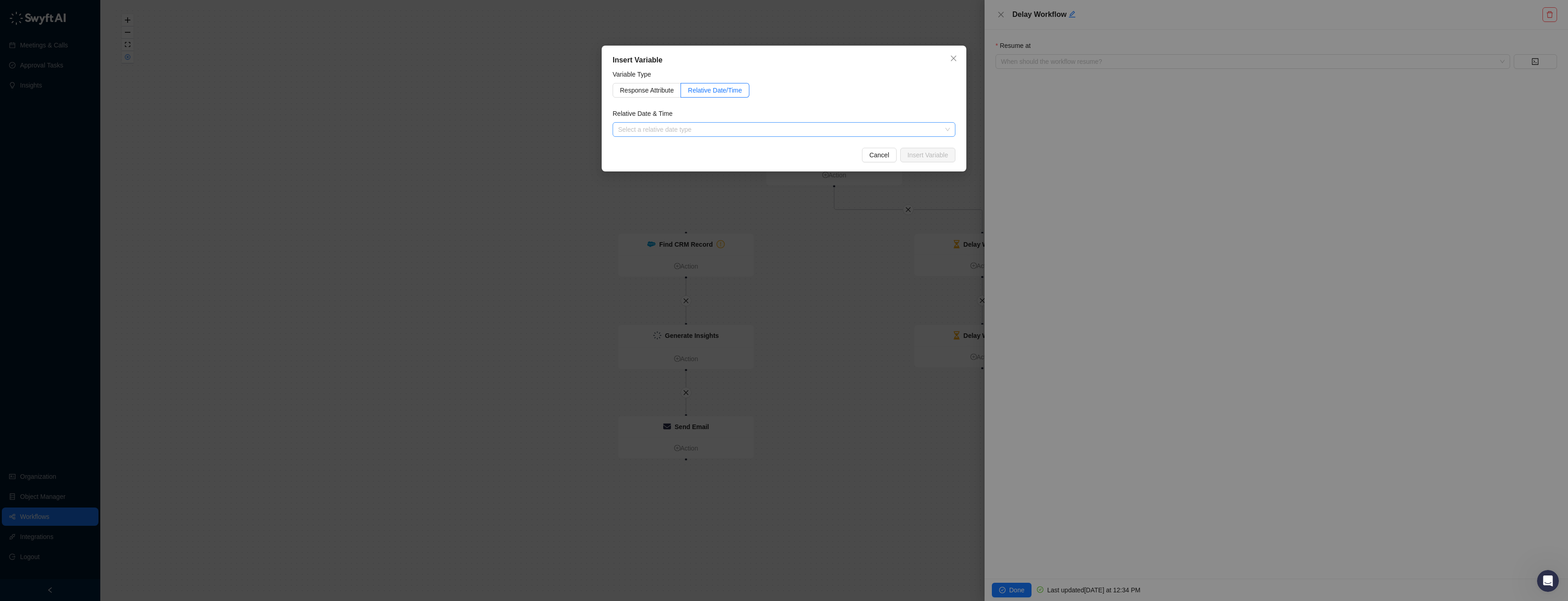
click at [698, 135] on input "search" at bounding box center [781, 129] width 326 height 13
click at [687, 161] on div "Hours from Now" at bounding box center [783, 162] width 328 height 10
click at [631, 129] on input "*" at bounding box center [631, 129] width 36 height 13
click at [921, 158] on span "Insert Variable" at bounding box center [928, 155] width 41 height 10
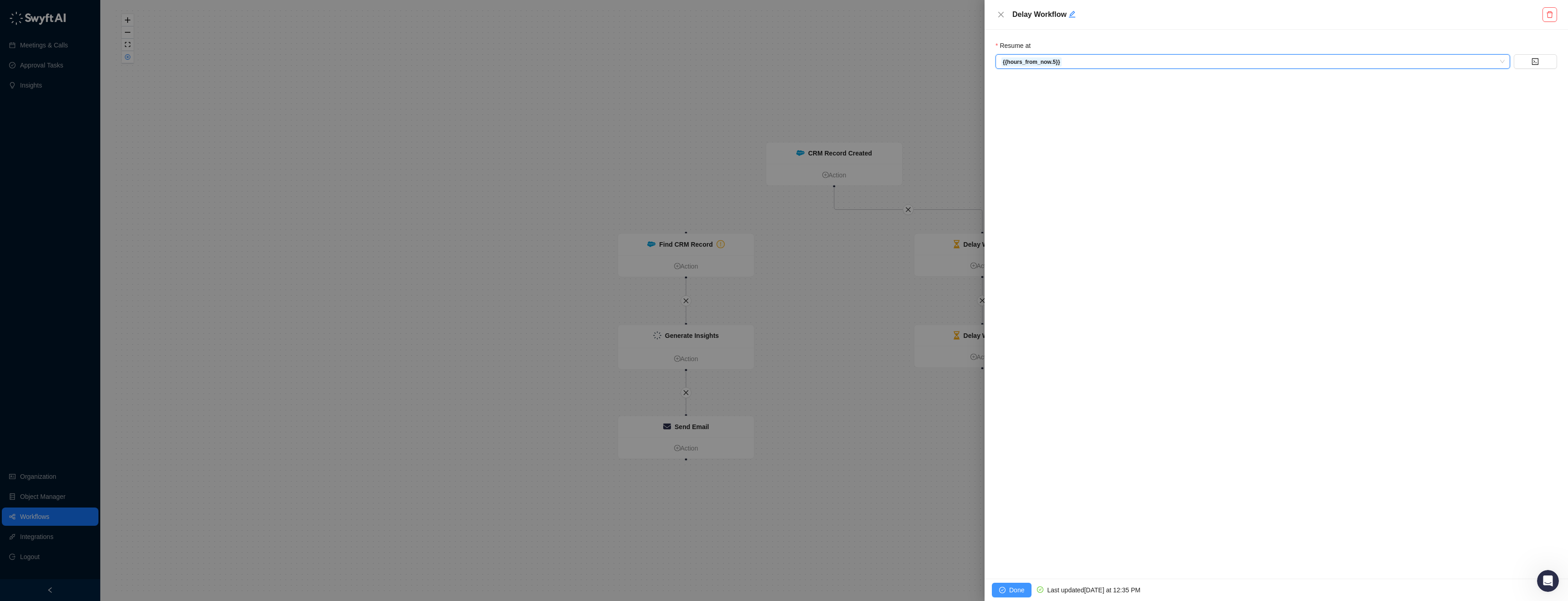
click at [1009, 588] on span "Done" at bounding box center [1017, 590] width 15 height 10
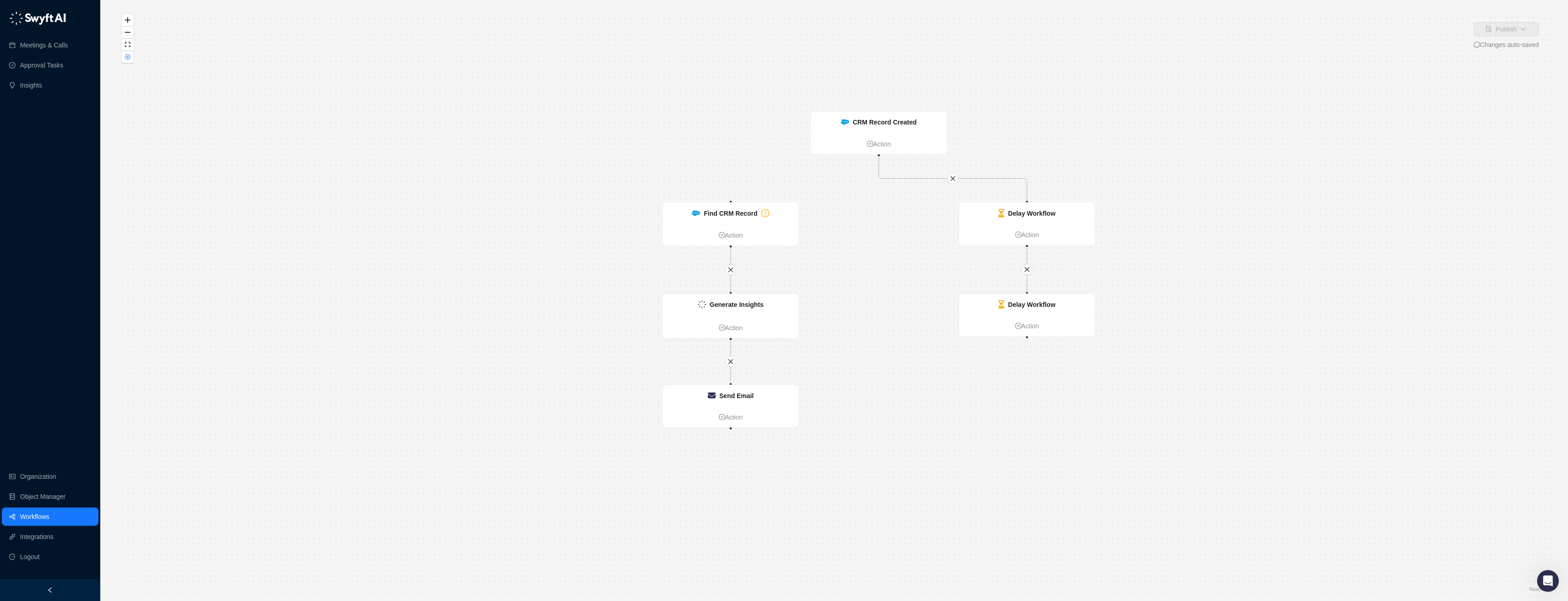
drag, startPoint x: 754, startPoint y: 113, endPoint x: 799, endPoint y: 82, distance: 54.6
click at [799, 82] on div "Find CRM Record Action Delay Workflow Action Delay Workflow Action Generate Ins…" at bounding box center [834, 300] width 1438 height 586
drag, startPoint x: 890, startPoint y: 113, endPoint x: 868, endPoint y: 28, distance: 87.8
click at [867, 38] on div "CRM Record Created" at bounding box center [854, 49] width 136 height 21
drag, startPoint x: 1027, startPoint y: 217, endPoint x: 856, endPoint y: 200, distance: 171.8
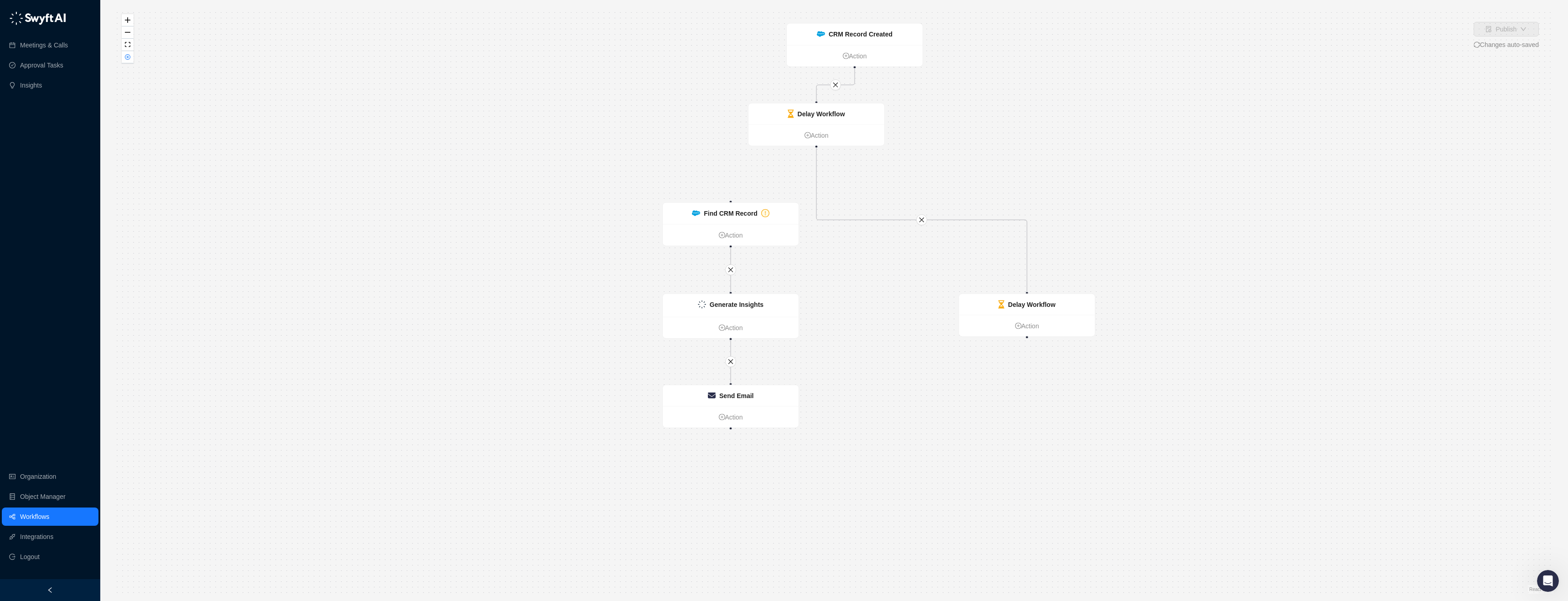
click at [817, 117] on div "Delay Workflow" at bounding box center [821, 114] width 47 height 10
drag, startPoint x: 1009, startPoint y: 305, endPoint x: 866, endPoint y: 230, distance: 161.5
click at [866, 230] on strong "Delay Workflow" at bounding box center [889, 230] width 47 height 7
drag, startPoint x: 762, startPoint y: 234, endPoint x: 937, endPoint y: 359, distance: 215.1
click at [937, 356] on div "Find CRM Record" at bounding box center [923, 345] width 136 height 21
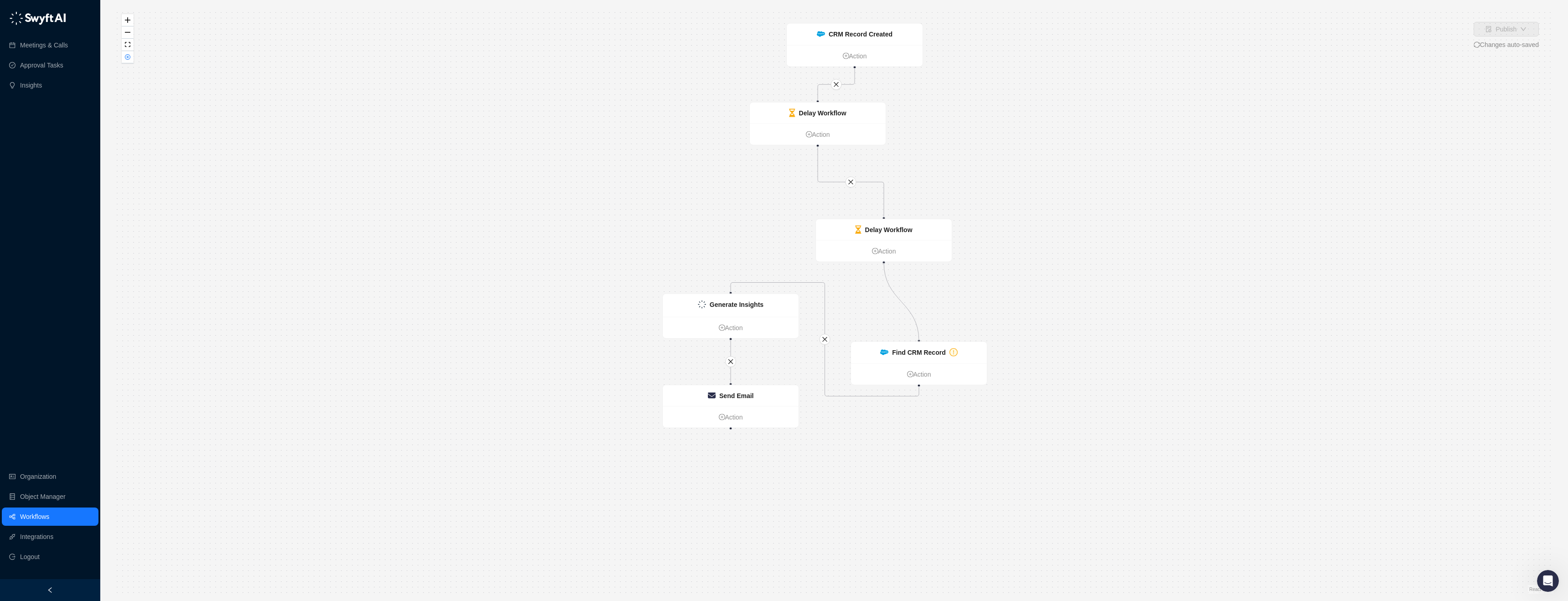
drag, startPoint x: 920, startPoint y: 340, endPoint x: 883, endPoint y: 266, distance: 82.7
click at [883, 266] on div "Find CRM Record Action Delay Workflow Action Delay Workflow Action Generate Ins…" at bounding box center [834, 300] width 1438 height 586
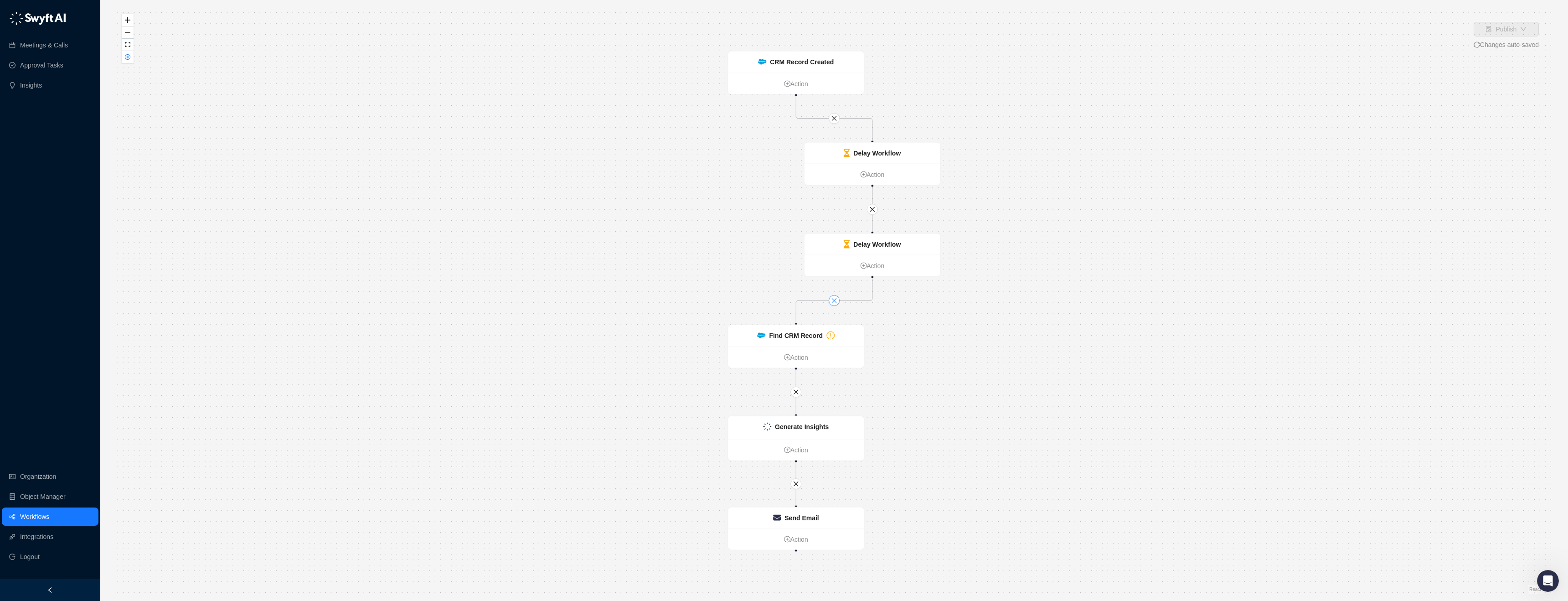
click at [831, 300] on icon "close" at bounding box center [834, 300] width 6 height 6
click at [832, 117] on icon "close" at bounding box center [834, 118] width 6 height 6
drag, startPoint x: 785, startPoint y: 325, endPoint x: 628, endPoint y: 205, distance: 197.6
click at [606, 199] on div "Find CRM Record" at bounding box center [595, 194] width 136 height 21
drag, startPoint x: 790, startPoint y: 421, endPoint x: 602, endPoint y: 340, distance: 204.7
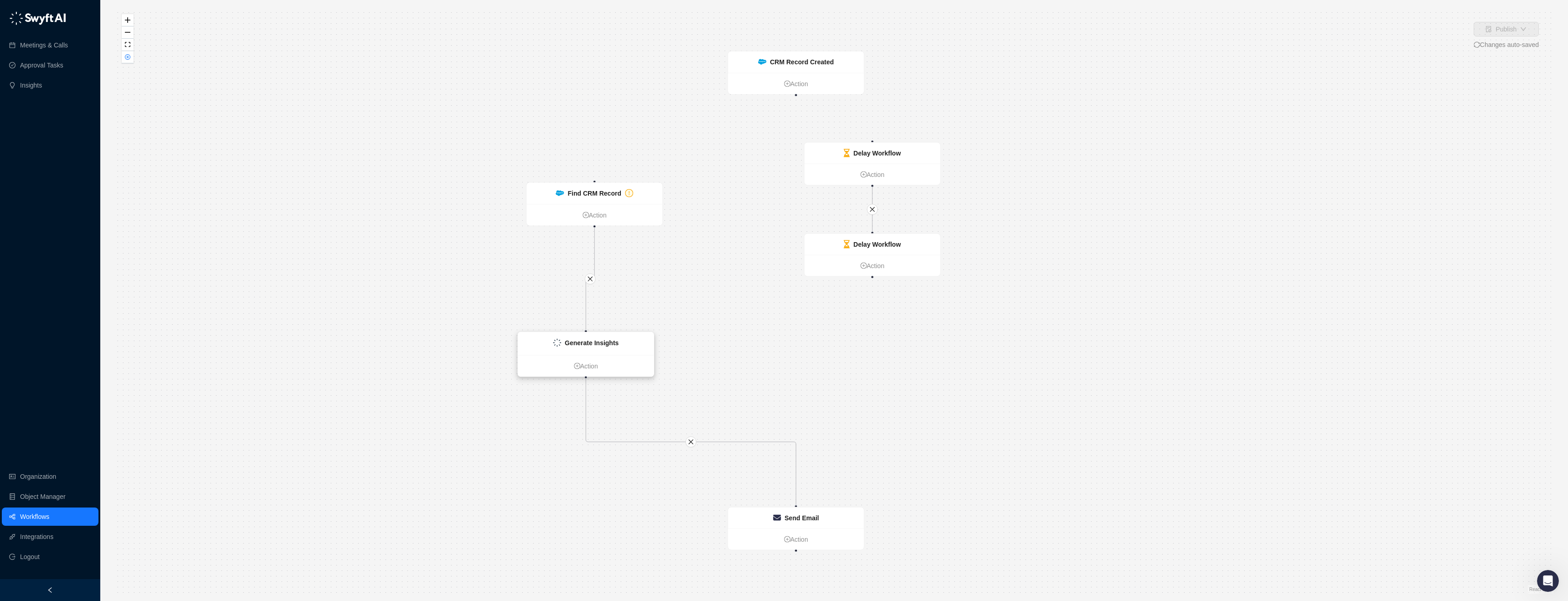
click at [602, 340] on div "Generate Insights" at bounding box center [586, 343] width 136 height 23
drag, startPoint x: 775, startPoint y: 510, endPoint x: 593, endPoint y: 462, distance: 188.2
click at [593, 462] on div "Send Email" at bounding box center [583, 456] width 136 height 21
drag, startPoint x: 797, startPoint y: 96, endPoint x: 590, endPoint y: 177, distance: 222.3
click at [590, 177] on div "Find CRM Record Action Delay Workflow Action Delay Workflow Action Generate Ins…" at bounding box center [834, 300] width 1438 height 586
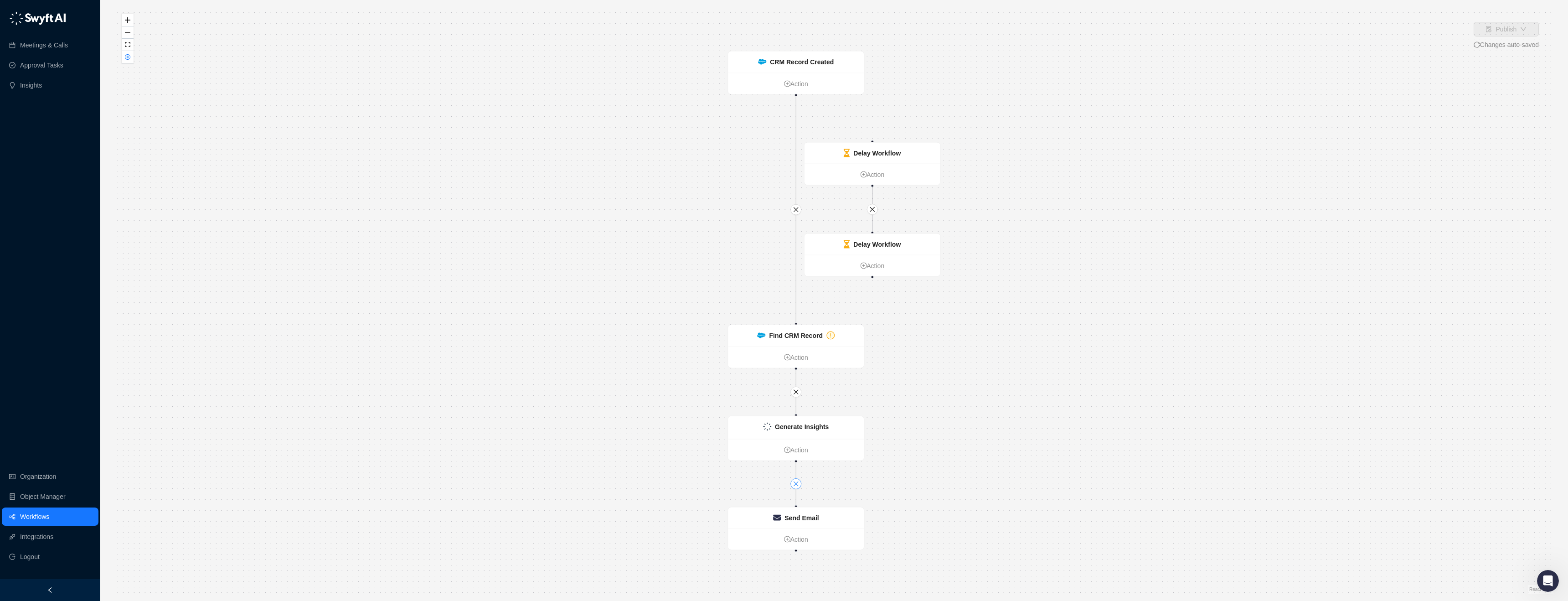
click at [796, 484] on icon "close" at bounding box center [796, 483] width 5 height 5
drag, startPoint x: 824, startPoint y: 340, endPoint x: 637, endPoint y: 247, distance: 208.8
click at [637, 247] on div "Find CRM Record" at bounding box center [608, 242] width 136 height 21
drag, startPoint x: 783, startPoint y: 420, endPoint x: 616, endPoint y: 380, distance: 171.7
click at [616, 380] on strong "Generate Insights" at bounding box center [613, 381] width 54 height 7
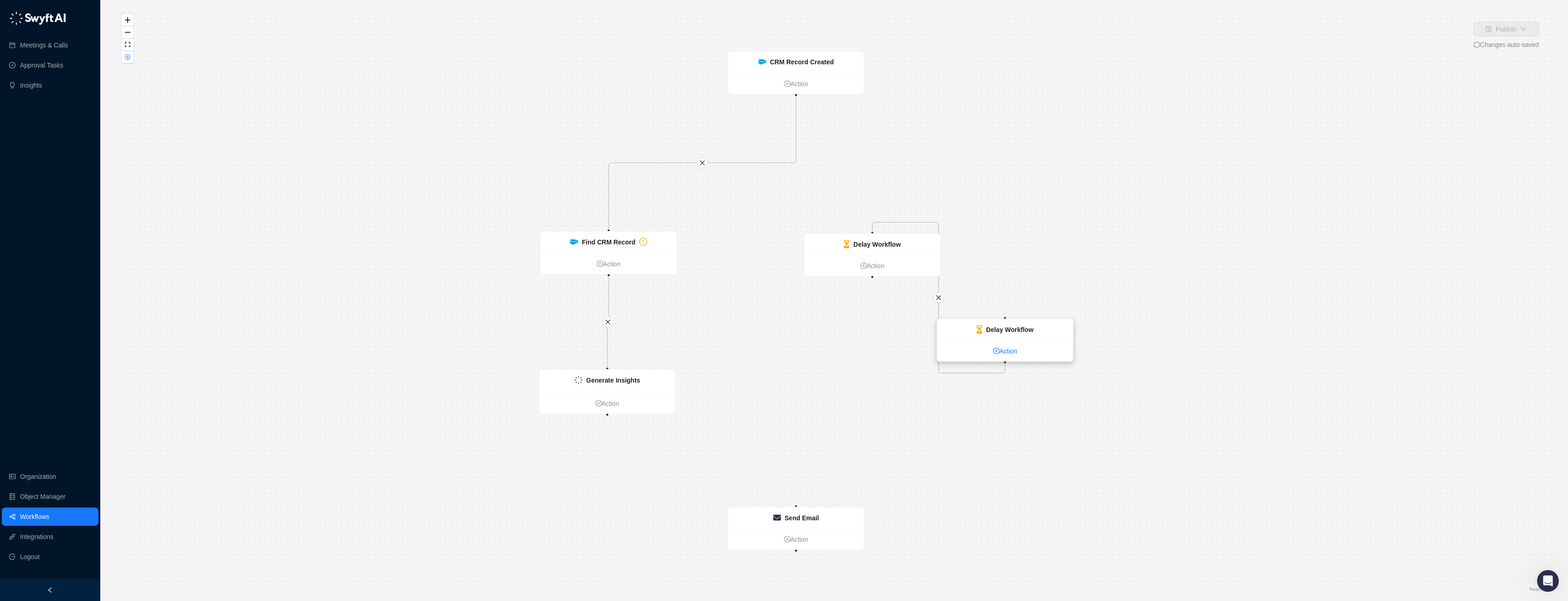
drag, startPoint x: 903, startPoint y: 170, endPoint x: 844, endPoint y: 275, distance: 120.4
click at [1035, 346] on link "Action" at bounding box center [1005, 351] width 136 height 10
drag, startPoint x: 869, startPoint y: 245, endPoint x: 1031, endPoint y: 504, distance: 305.5
click at [1012, 504] on strong "Delay Workflow" at bounding box center [988, 504] width 47 height 7
drag, startPoint x: 1004, startPoint y: 316, endPoint x: 609, endPoint y: 418, distance: 408.0
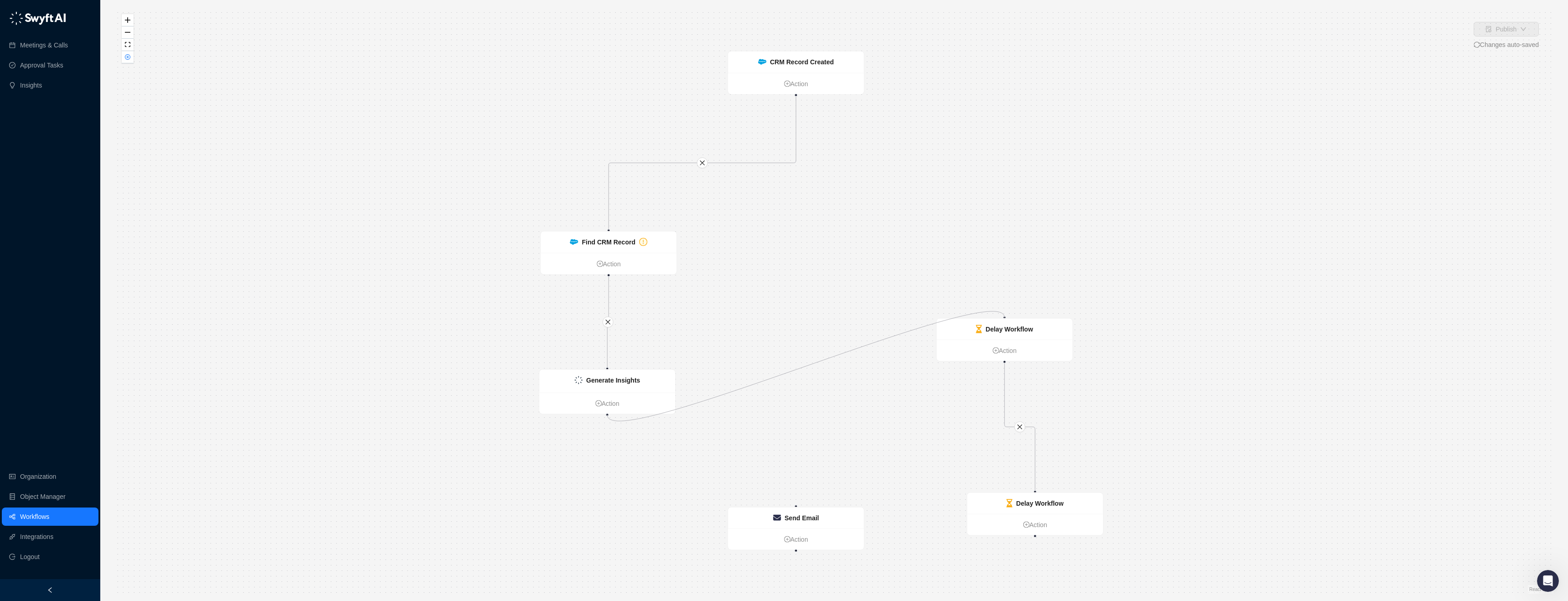
click at [609, 418] on div "Find CRM Record Action Delay Workflow Action Delay Workflow Action Generate Ins…" at bounding box center [834, 300] width 1438 height 586
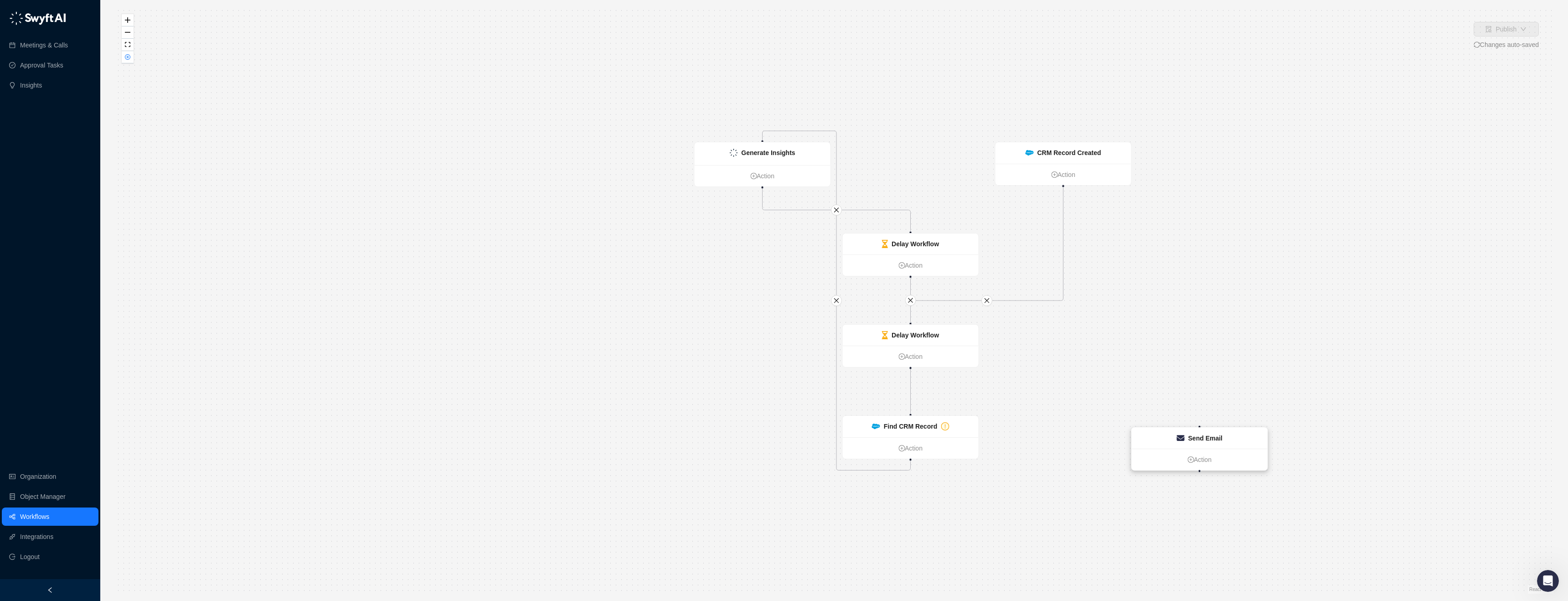
drag, startPoint x: 651, startPoint y: 302, endPoint x: 1210, endPoint y: 449, distance: 578.0
click at [1210, 449] on ul "Action" at bounding box center [1199, 459] width 136 height 21
drag, startPoint x: 1052, startPoint y: 164, endPoint x: 530, endPoint y: 187, distance: 522.5
click at [530, 197] on div "CRM Record Created" at bounding box center [526, 208] width 136 height 21
click at [761, 170] on ul "Action" at bounding box center [760, 179] width 136 height 21
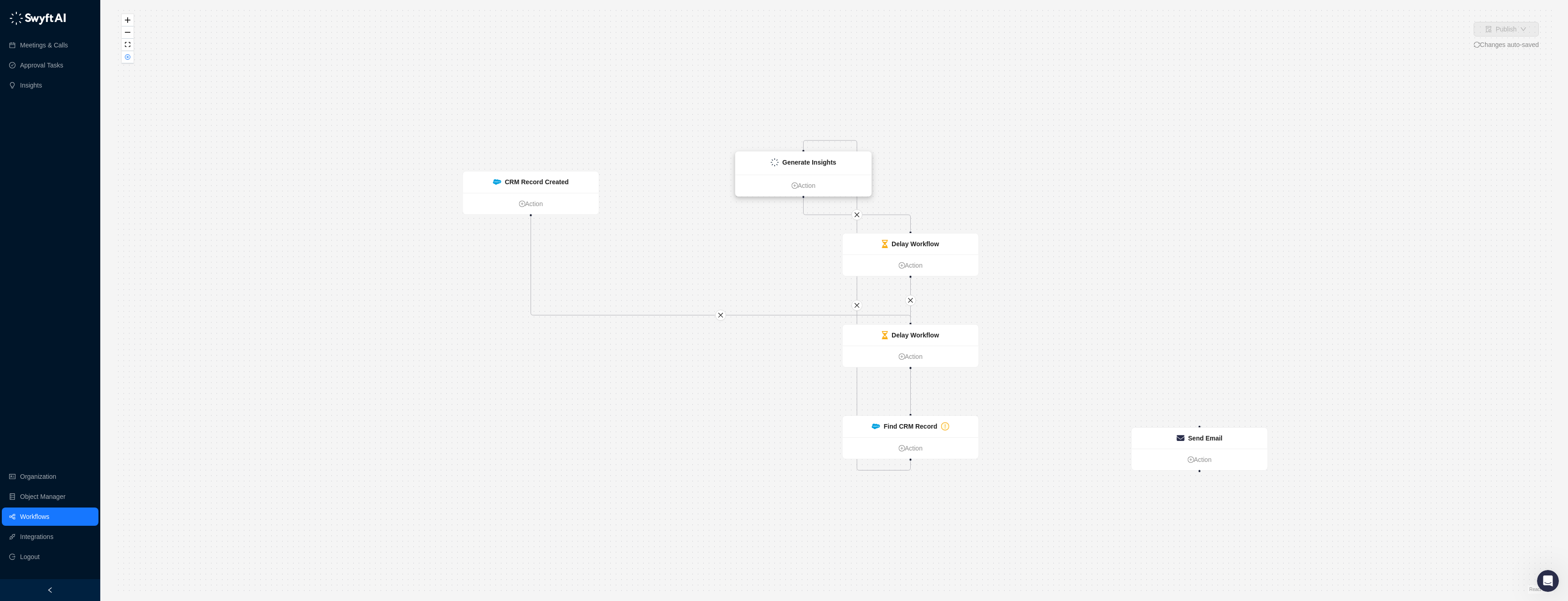
drag, startPoint x: 766, startPoint y: 163, endPoint x: 809, endPoint y: 169, distance: 43.4
click at [809, 169] on div "Generate Insights" at bounding box center [803, 163] width 136 height 23
drag, startPoint x: 921, startPoint y: 423, endPoint x: 677, endPoint y: 202, distance: 329.2
click at [677, 202] on strong "Find CRM Record" at bounding box center [663, 199] width 54 height 7
drag, startPoint x: 542, startPoint y: 179, endPoint x: 410, endPoint y: 182, distance: 132.0
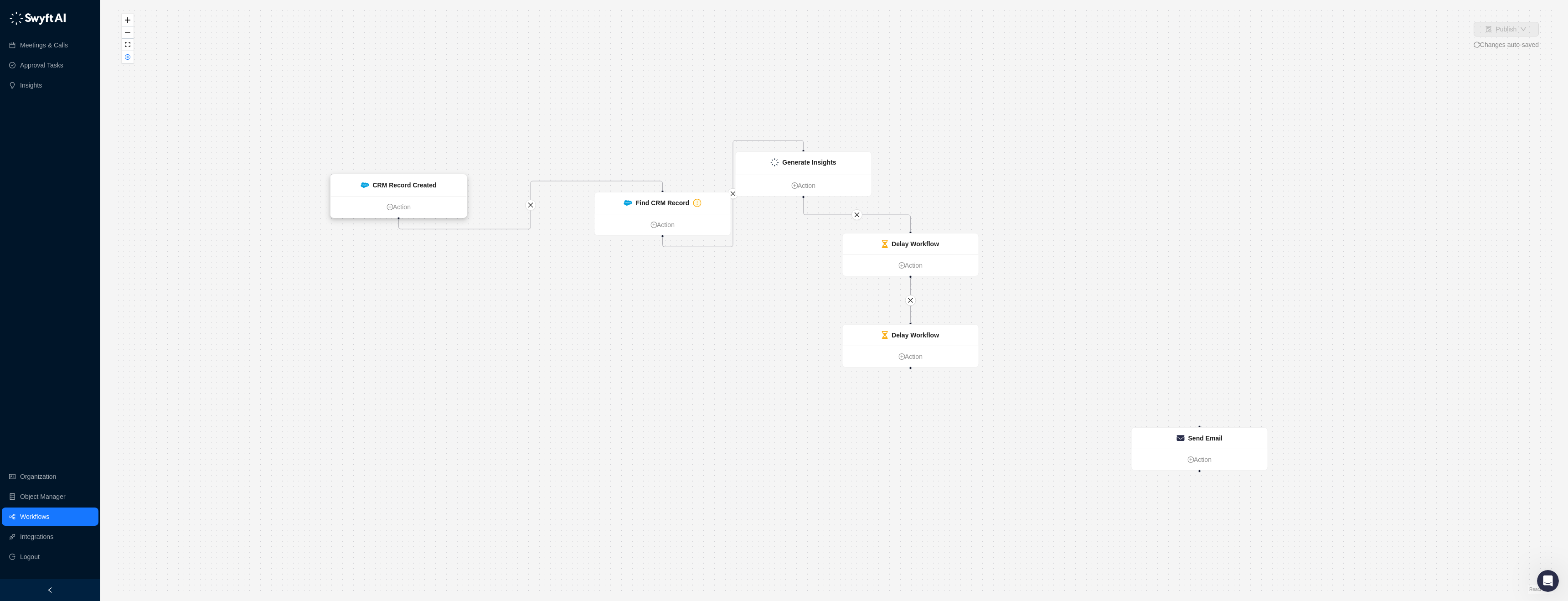
click at [410, 182] on strong "CRM Record Created" at bounding box center [404, 185] width 64 height 7
drag, startPoint x: 652, startPoint y: 208, endPoint x: 612, endPoint y: 189, distance: 44.3
click at [612, 189] on div "Find CRM Record" at bounding box center [618, 181] width 136 height 21
drag, startPoint x: 817, startPoint y: 174, endPoint x: 854, endPoint y: 174, distance: 37.0
click at [854, 174] on div "Generate Insights" at bounding box center [841, 162] width 136 height 23
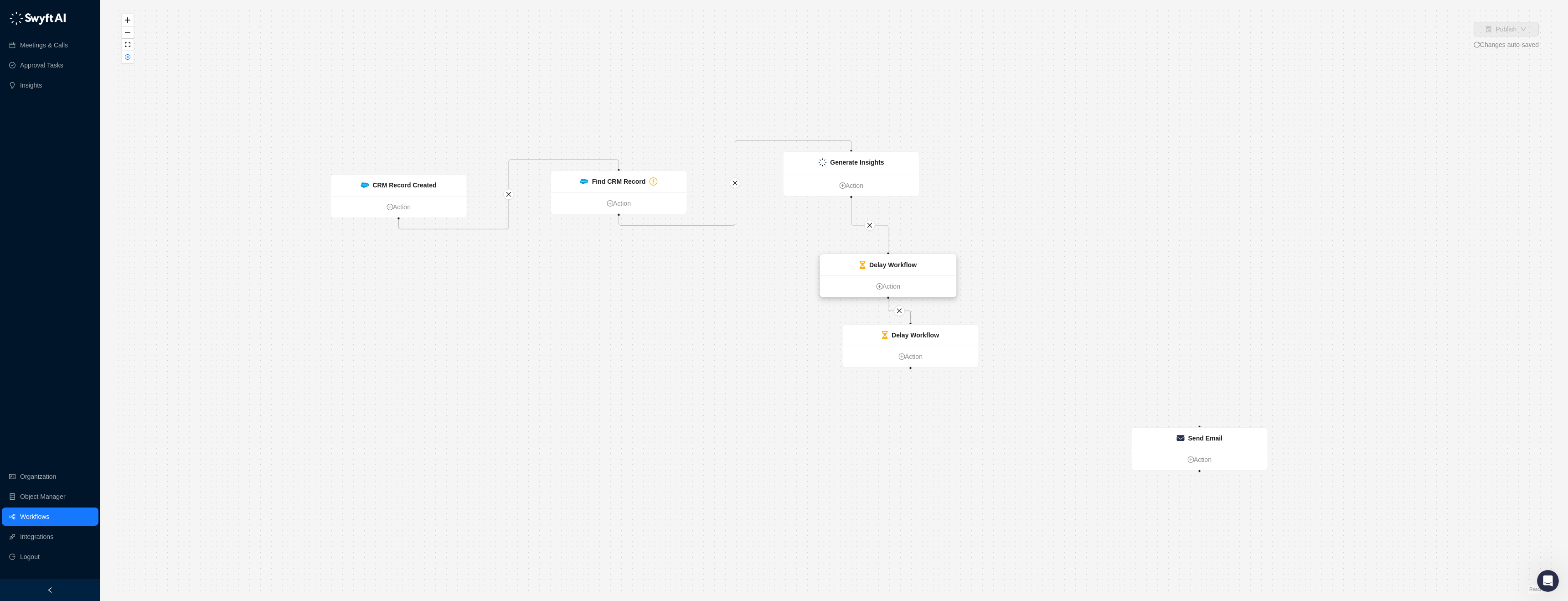
drag, startPoint x: 936, startPoint y: 248, endPoint x: 914, endPoint y: 269, distance: 30.4
click at [914, 269] on div "Delay Workflow" at bounding box center [893, 265] width 47 height 10
drag, startPoint x: 929, startPoint y: 340, endPoint x: 928, endPoint y: 378, distance: 38.0
click at [926, 361] on div "Delay Workflow" at bounding box center [909, 351] width 136 height 21
drag, startPoint x: 908, startPoint y: 398, endPoint x: 1197, endPoint y: 426, distance: 290.4
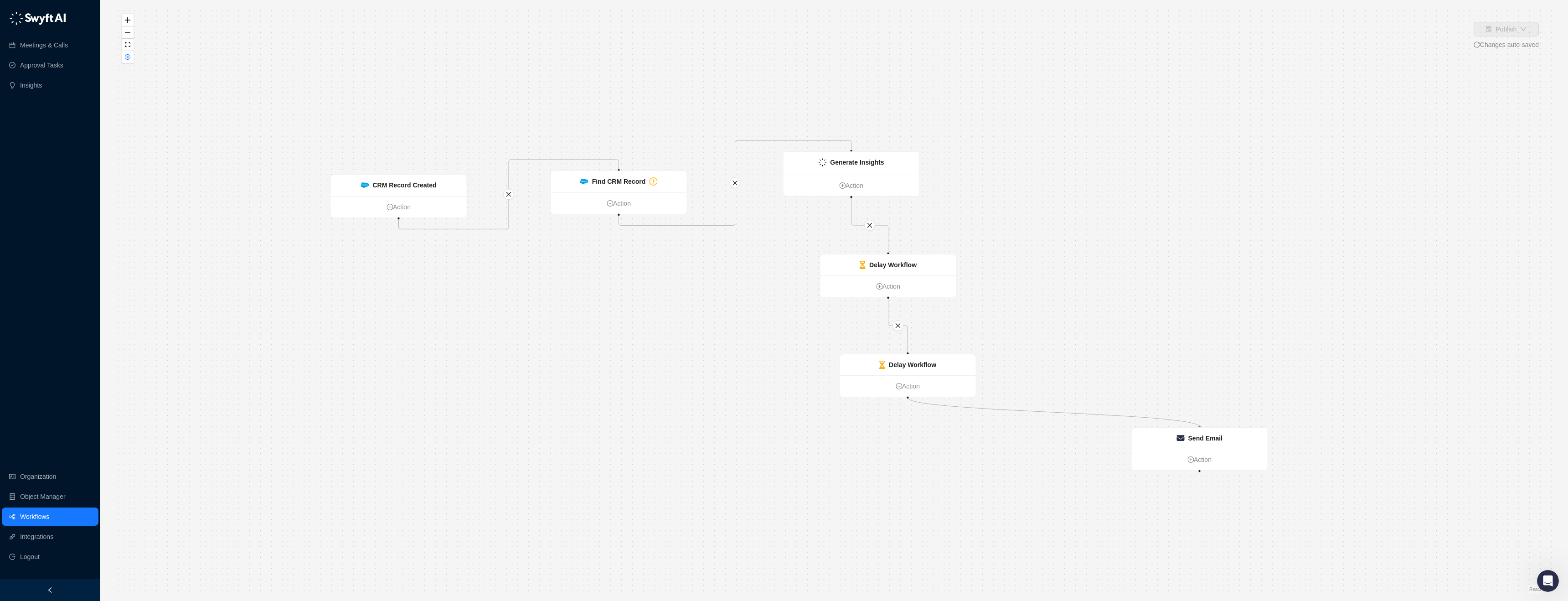
click at [1197, 426] on div "Find CRM Record Action Delay Workflow Action Delay Workflow Action Generate Ins…" at bounding box center [834, 300] width 1438 height 586
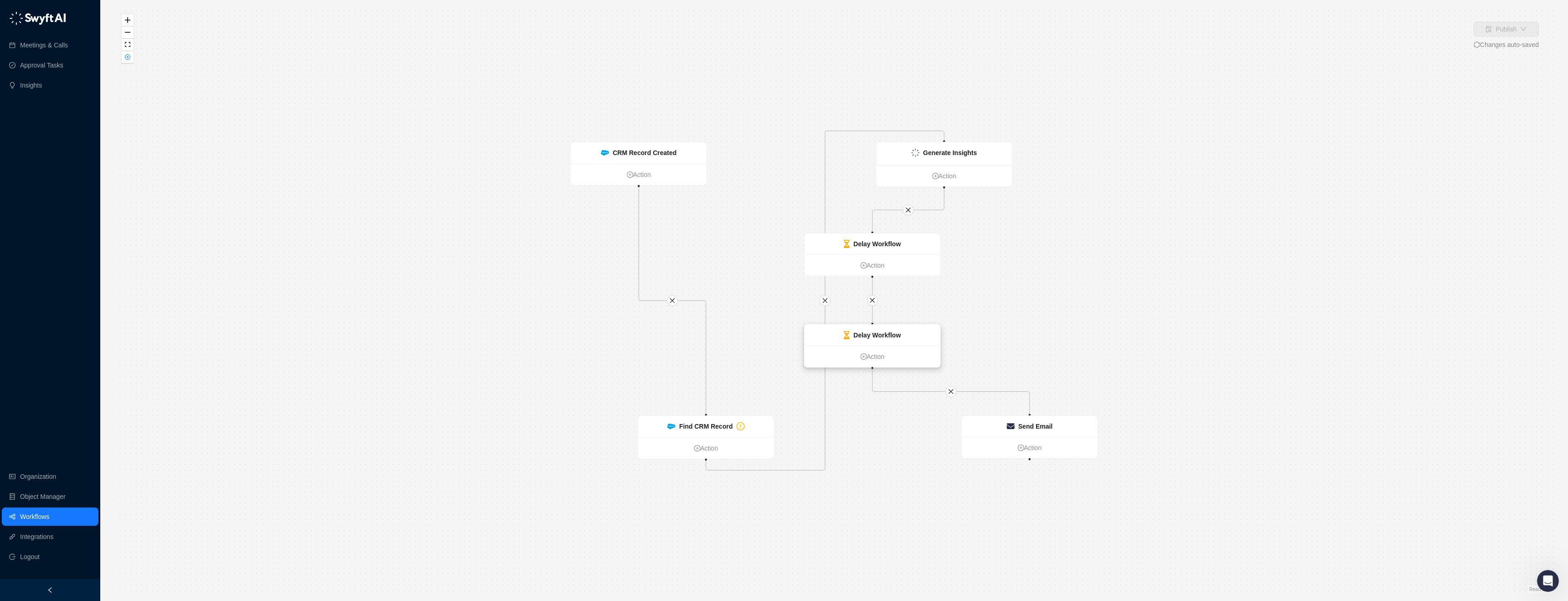
click at [883, 337] on strong "Delay Workflow" at bounding box center [877, 335] width 47 height 7
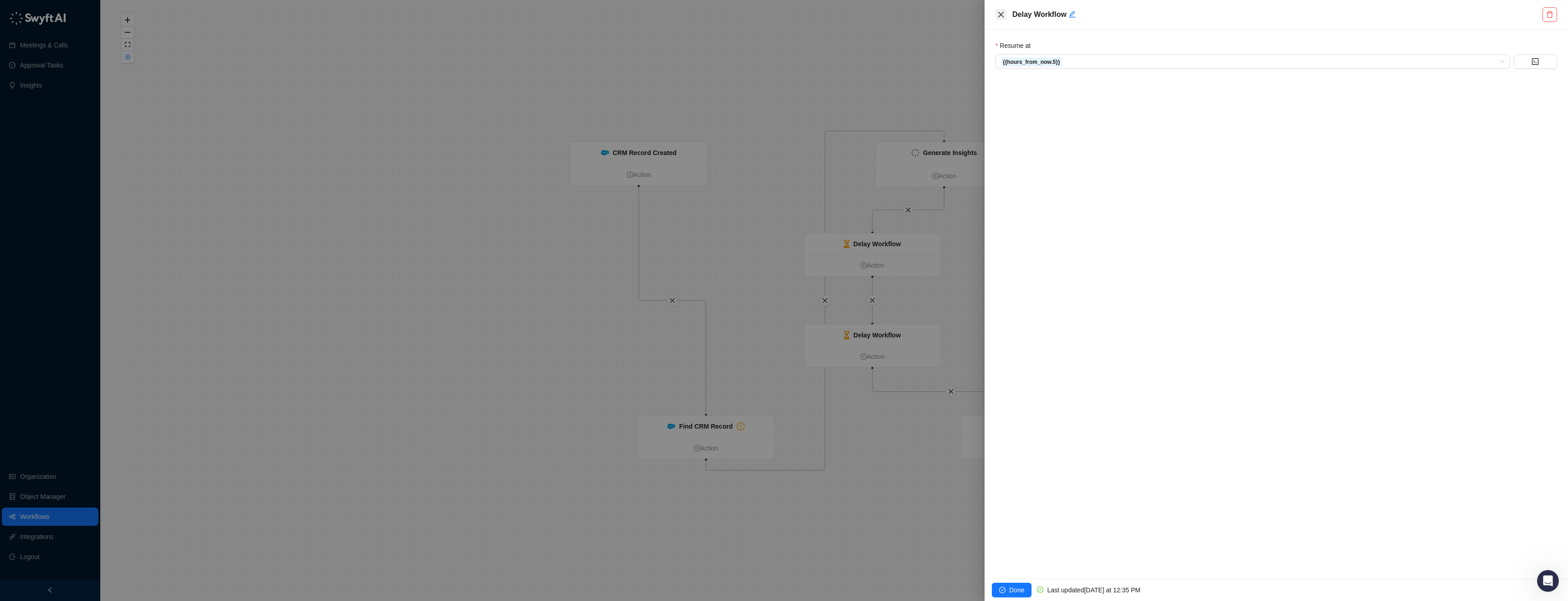
click at [1001, 19] on button "Close" at bounding box center [1001, 15] width 11 height 11
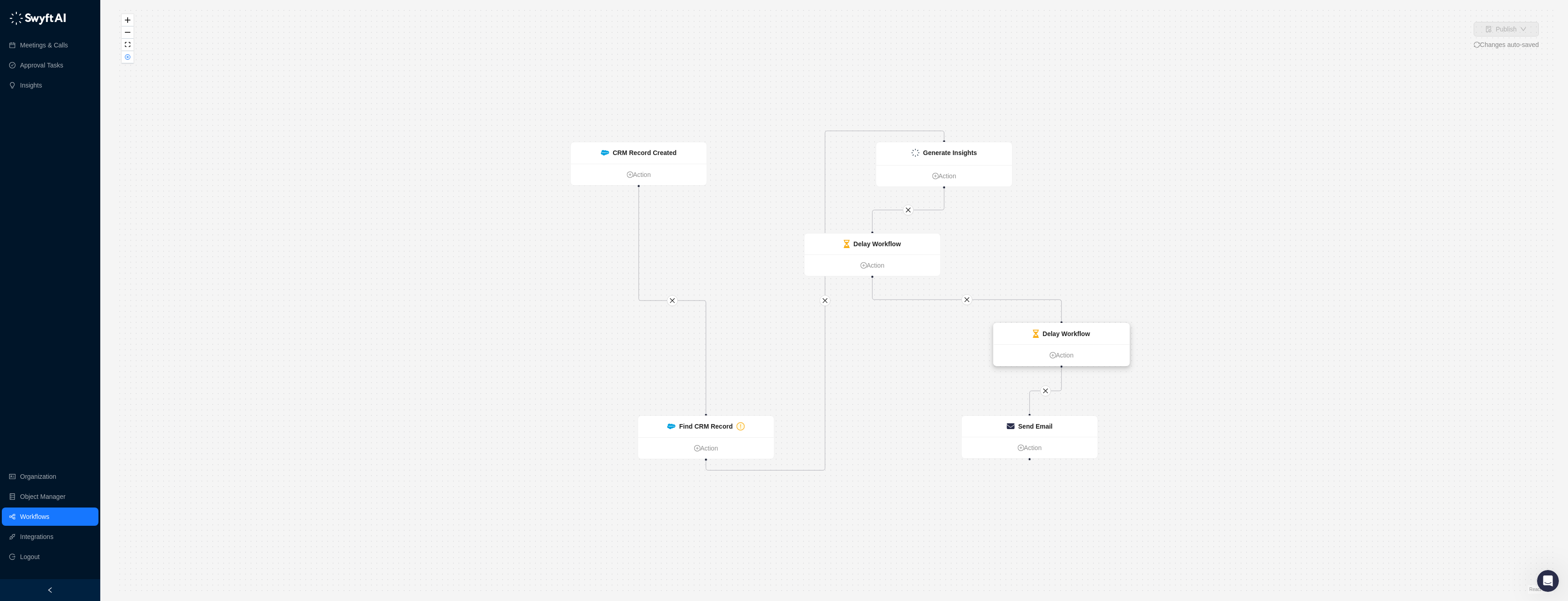
drag, startPoint x: 996, startPoint y: 331, endPoint x: 1086, endPoint y: 330, distance: 90.0
click at [1086, 330] on strong "Delay Workflow" at bounding box center [1066, 334] width 47 height 7
drag, startPoint x: 1072, startPoint y: 245, endPoint x: 1085, endPoint y: 246, distance: 13.0
click at [1085, 246] on div "Delay Workflow" at bounding box center [1039, 245] width 136 height 21
click at [698, 428] on strong "Find CRM Record" at bounding box center [706, 426] width 54 height 7
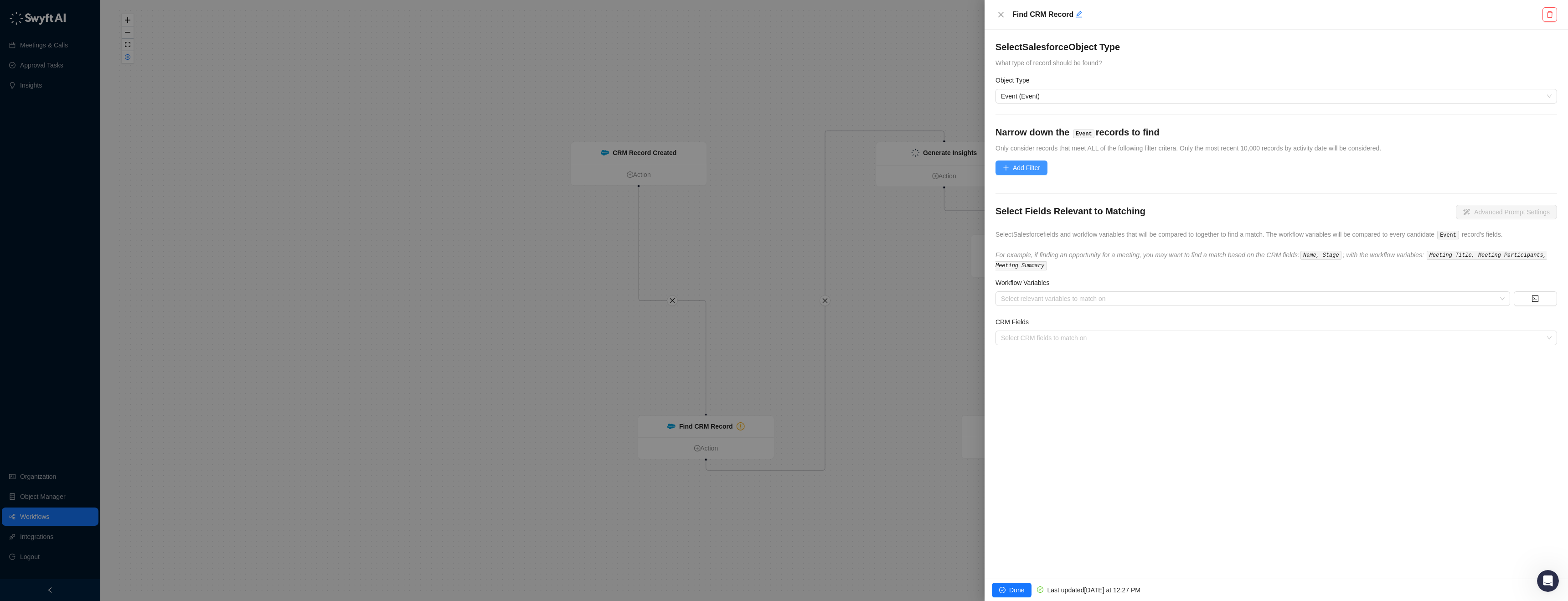
click at [1027, 166] on span "Add Filter" at bounding box center [1026, 167] width 27 height 10
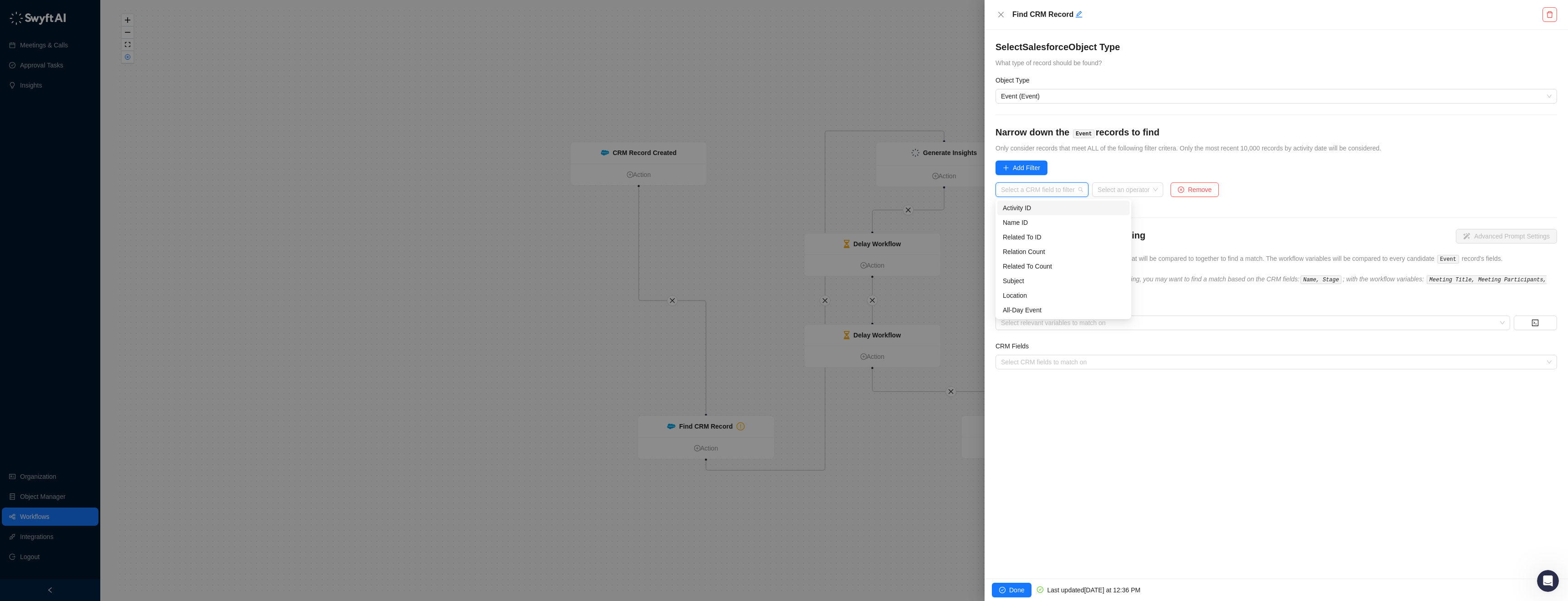
click at [1071, 195] on input "search" at bounding box center [1039, 189] width 77 height 13
type input "*****"
click at [1199, 190] on span "Remove" at bounding box center [1199, 189] width 24 height 10
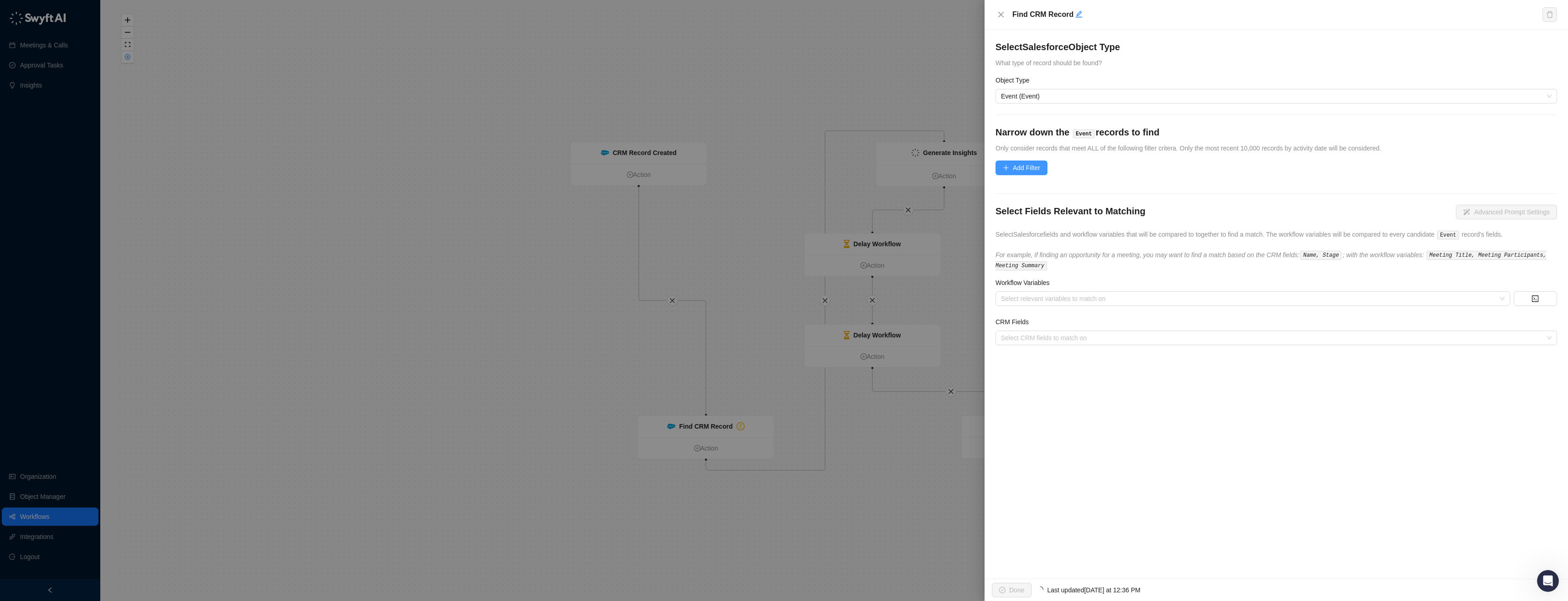
click at [1040, 171] on span "Add Filter" at bounding box center [1026, 167] width 27 height 10
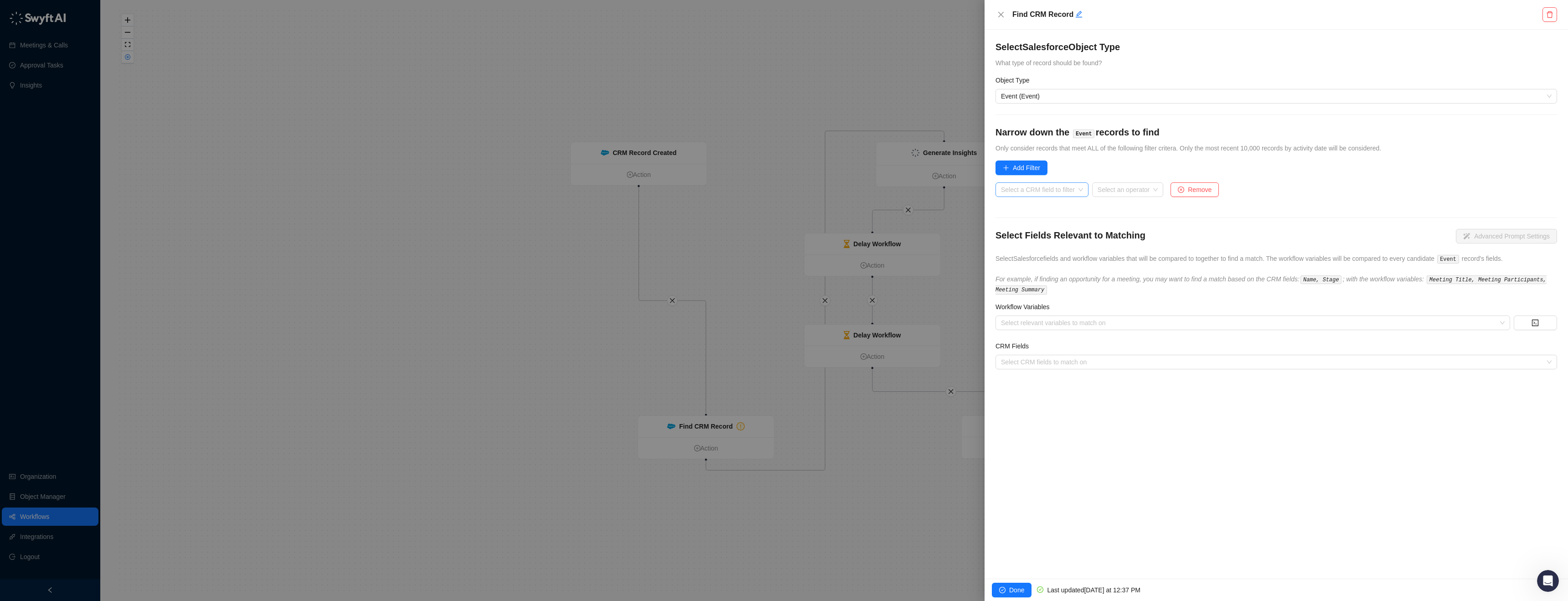
click at [1072, 192] on input "search" at bounding box center [1039, 189] width 77 height 13
click at [1119, 194] on input "search" at bounding box center [1125, 189] width 55 height 13
click at [1064, 190] on input "search" at bounding box center [1039, 189] width 77 height 13
type input "*"
click at [1276, 190] on div "Select a CRM field to filter Select an operator Remove" at bounding box center [1276, 195] width 562 height 24
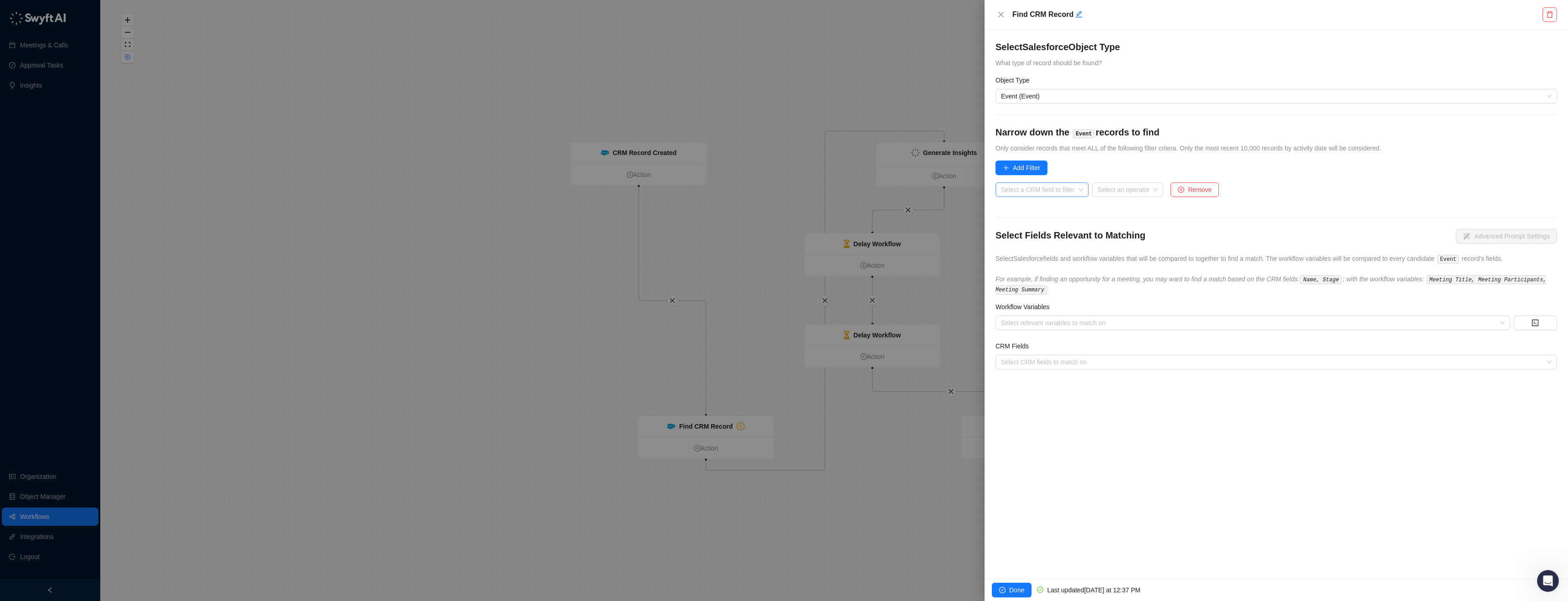
click at [1061, 185] on input "search" at bounding box center [1039, 189] width 77 height 13
type input "***"
click at [1035, 256] on div "End Date Time" at bounding box center [1045, 251] width 86 height 10
click at [1102, 192] on input "search" at bounding box center [1094, 189] width 55 height 13
click at [1118, 299] on div "Is less than" at bounding box center [1116, 295] width 97 height 10
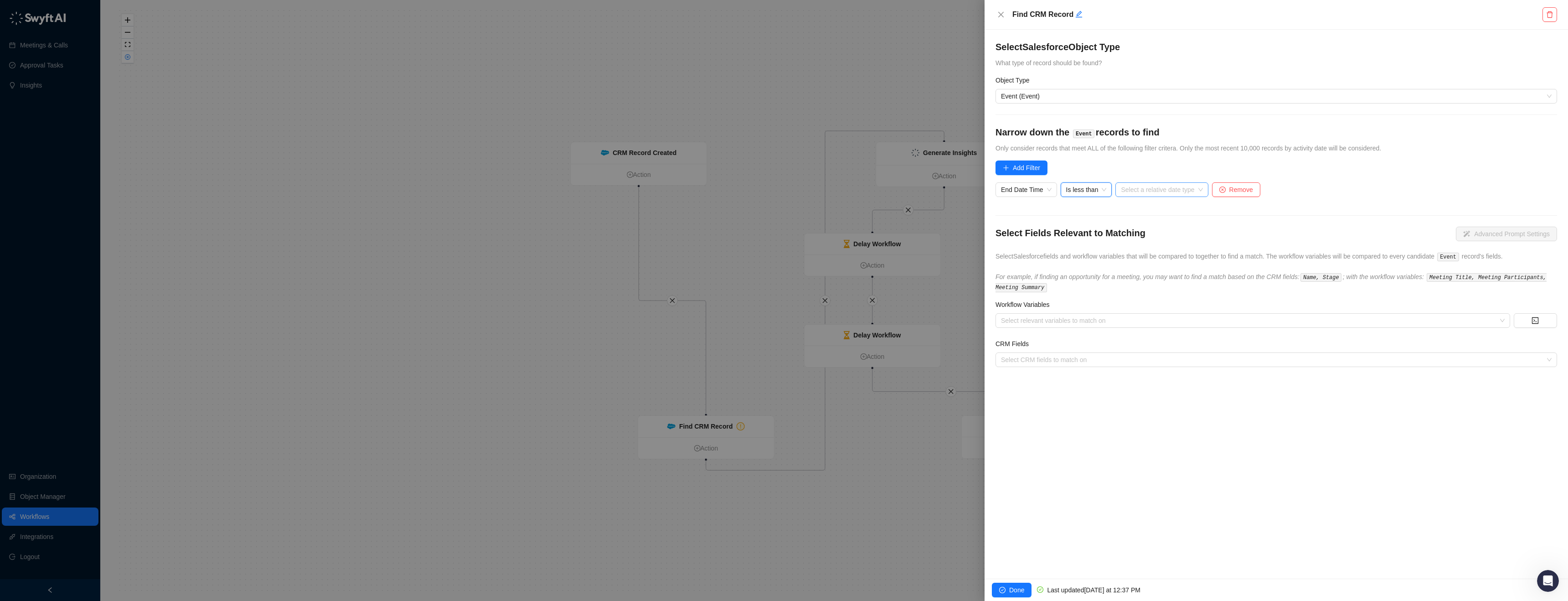
click at [1180, 192] on input "search" at bounding box center [1158, 189] width 76 height 13
click at [1155, 310] on div "Now" at bounding box center [1164, 310] width 81 height 10
click at [1012, 166] on button "Add Filter" at bounding box center [1021, 168] width 52 height 15
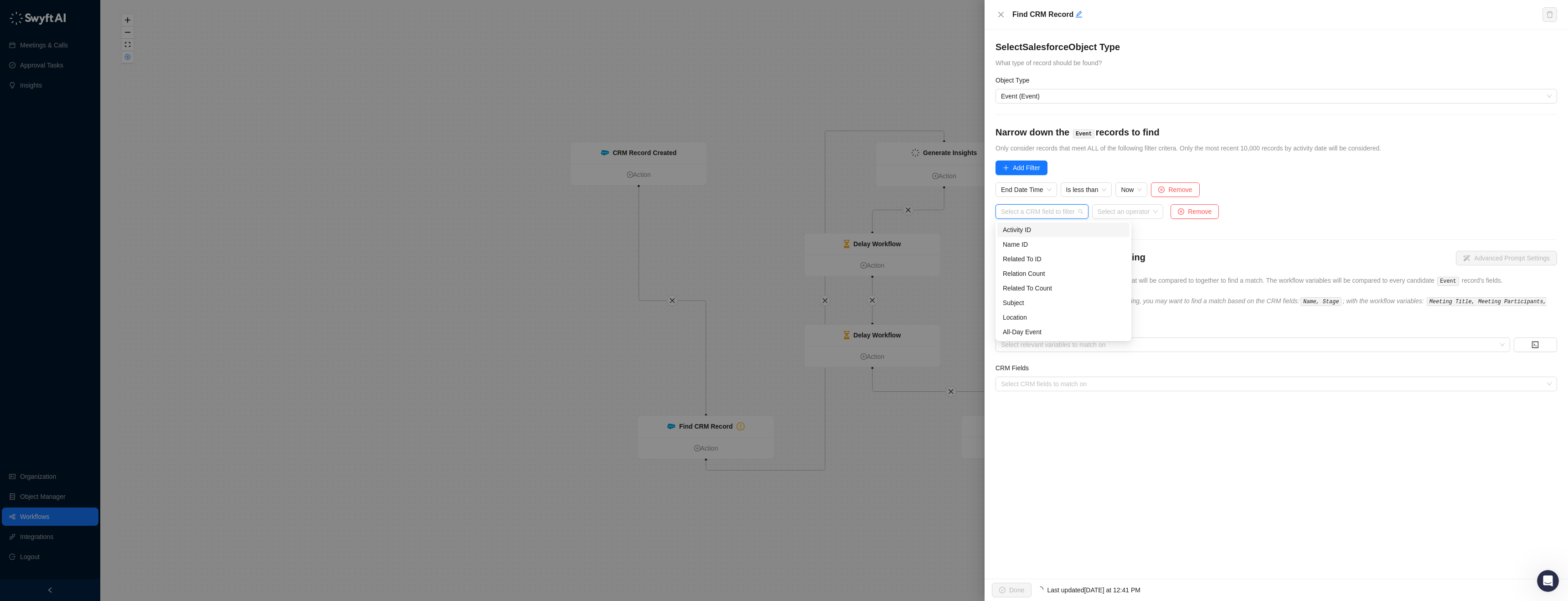
click at [1048, 209] on input "search" at bounding box center [1039, 211] width 77 height 13
type input "**"
click at [1045, 272] on div "Account" at bounding box center [1043, 273] width 81 height 10
click at [1076, 200] on div "Is less than" at bounding box center [1087, 194] width 52 height 22
click at [1080, 209] on input "search" at bounding box center [1074, 211] width 55 height 13
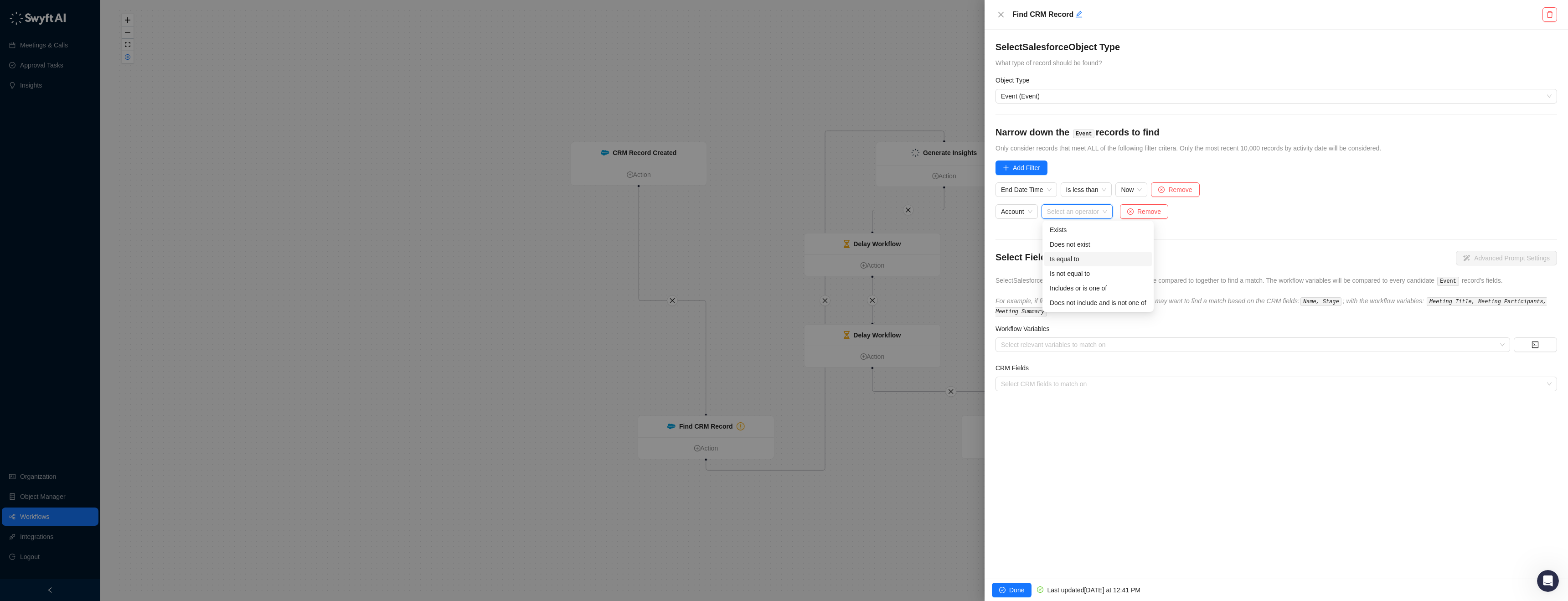
click at [1089, 255] on div "Is equal to" at bounding box center [1098, 259] width 97 height 10
click at [1180, 205] on input "search" at bounding box center [1224, 211] width 251 height 13
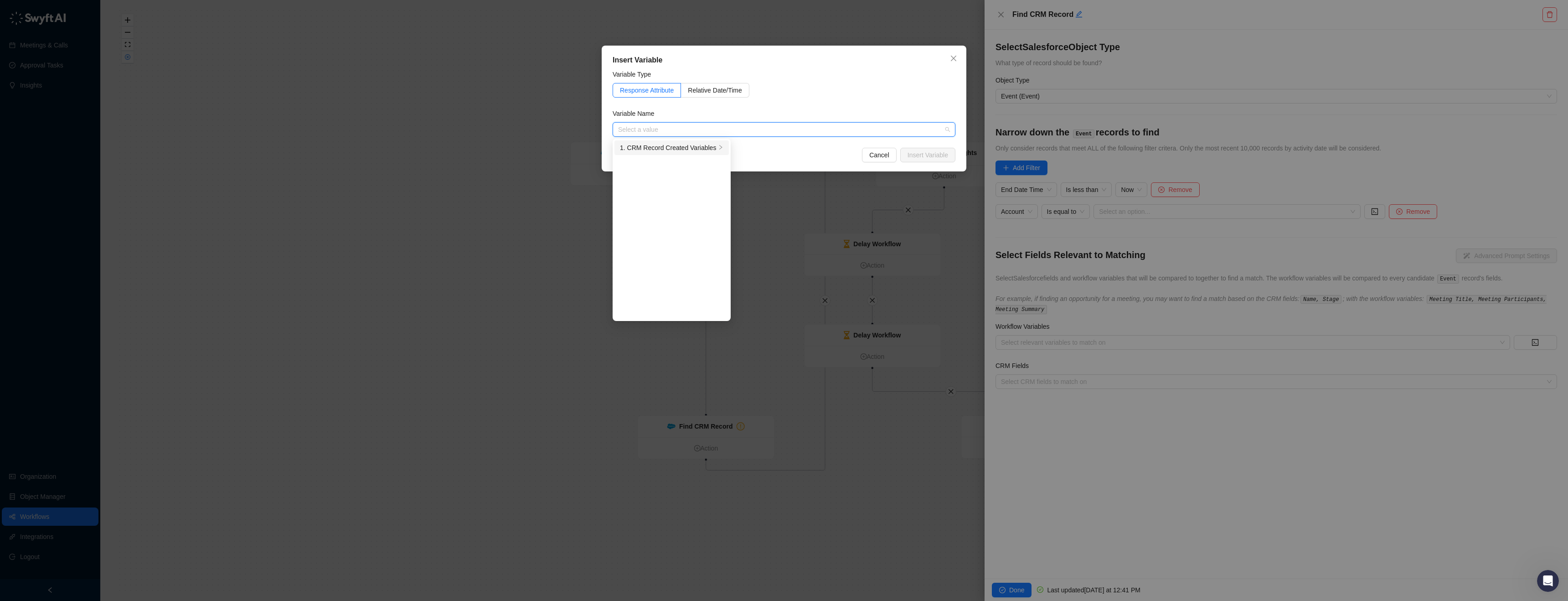
click at [674, 150] on div "1. CRM Record Created Variables" at bounding box center [668, 147] width 96 height 10
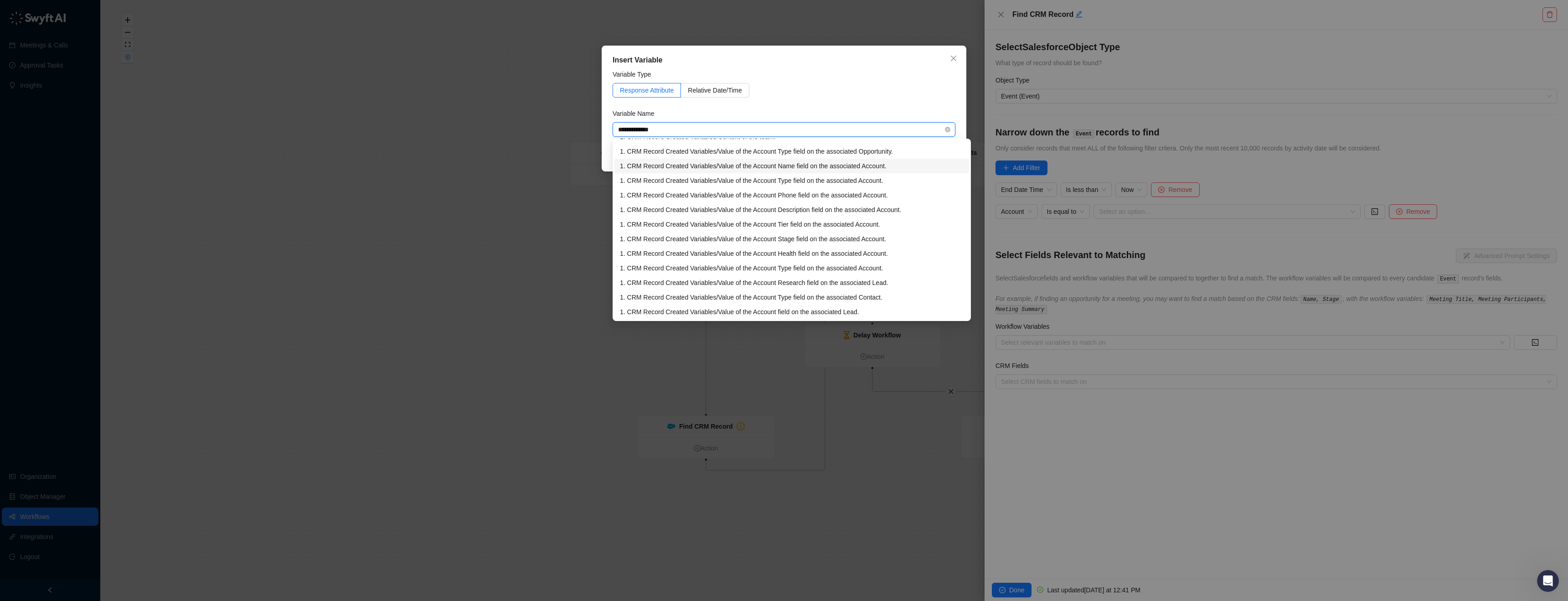
scroll to position [0, 0]
type input "**********"
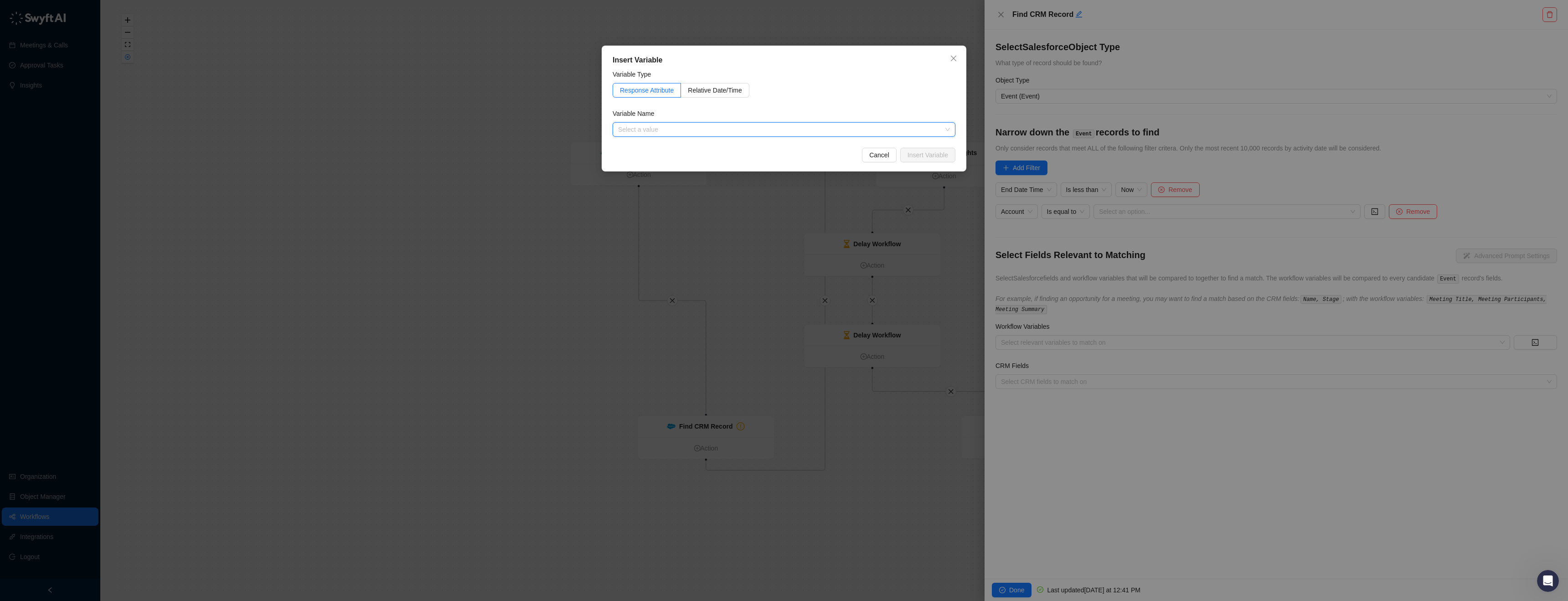
click at [654, 133] on input "search" at bounding box center [781, 129] width 326 height 13
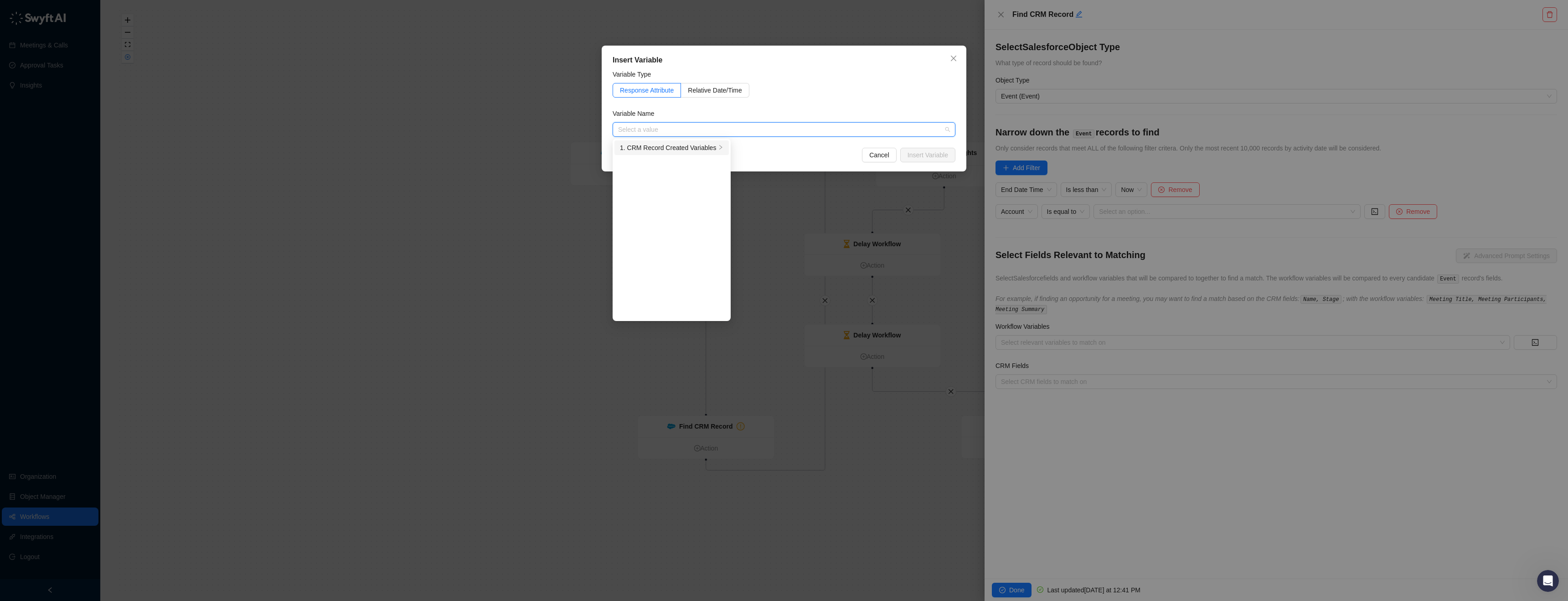
click at [663, 144] on div "1. CRM Record Created Variables" at bounding box center [668, 147] width 96 height 10
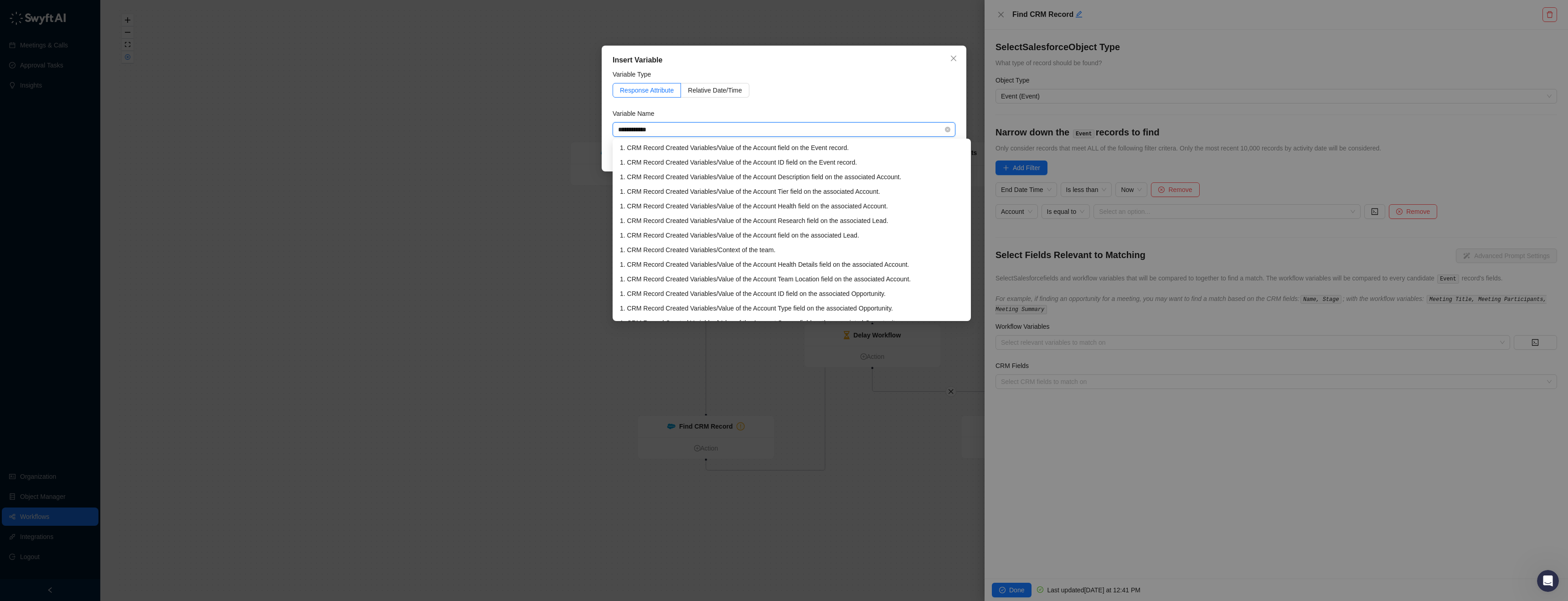
type input "**********"
click at [870, 205] on div "1. CRM Record Created Variables / Value of the Account ID field on the Event re…" at bounding box center [791, 203] width 344 height 10
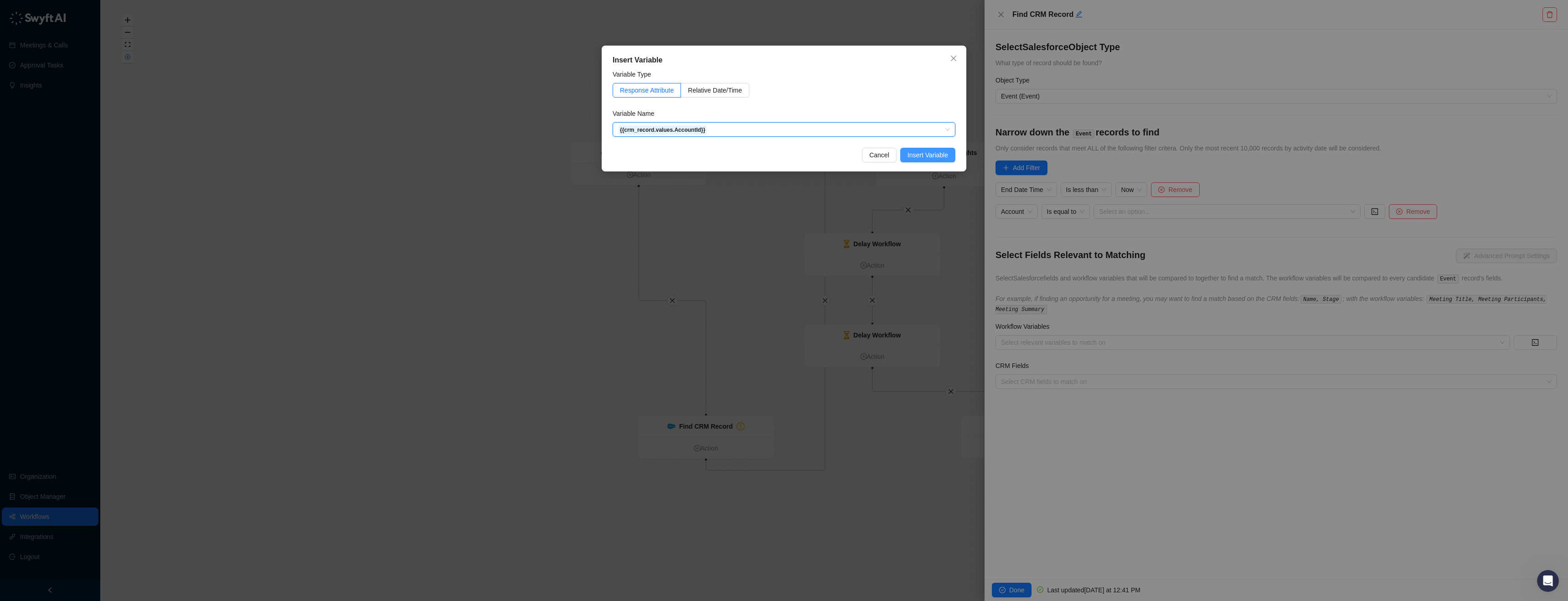
click at [914, 160] on span "Insert Variable" at bounding box center [928, 155] width 41 height 10
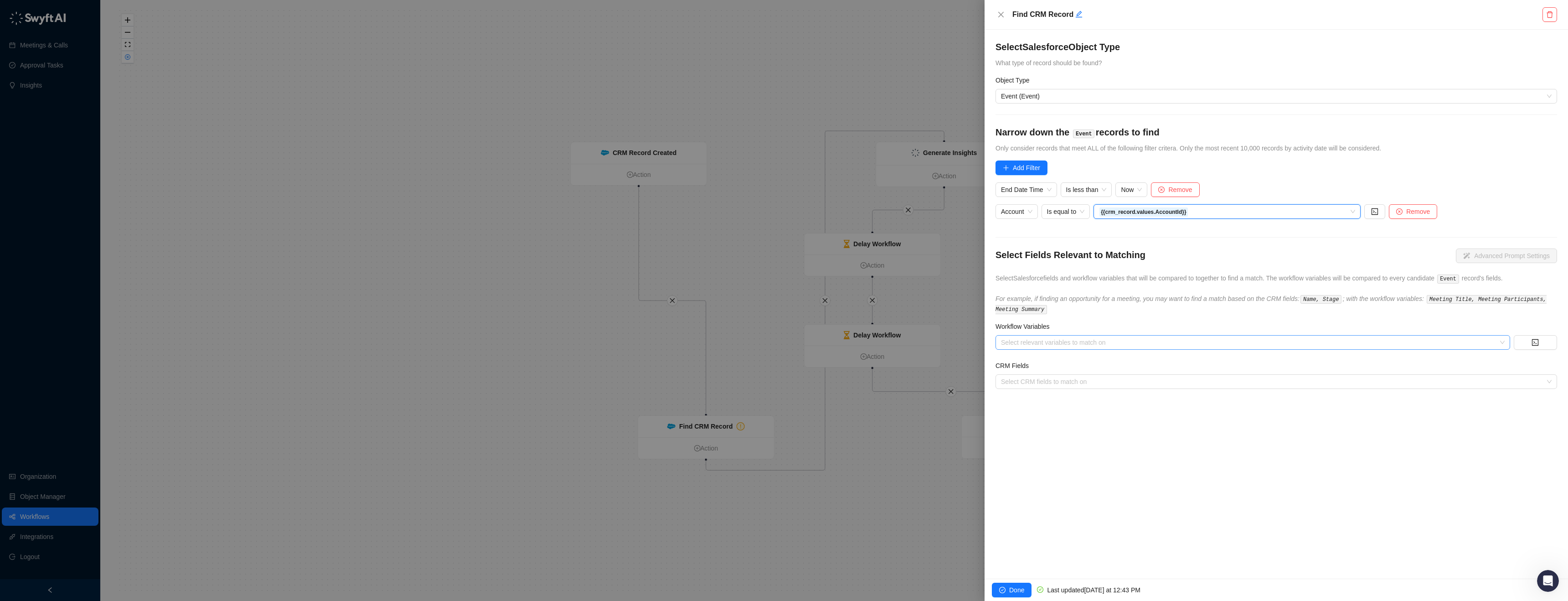
click at [1111, 342] on div at bounding box center [1248, 342] width 502 height 7
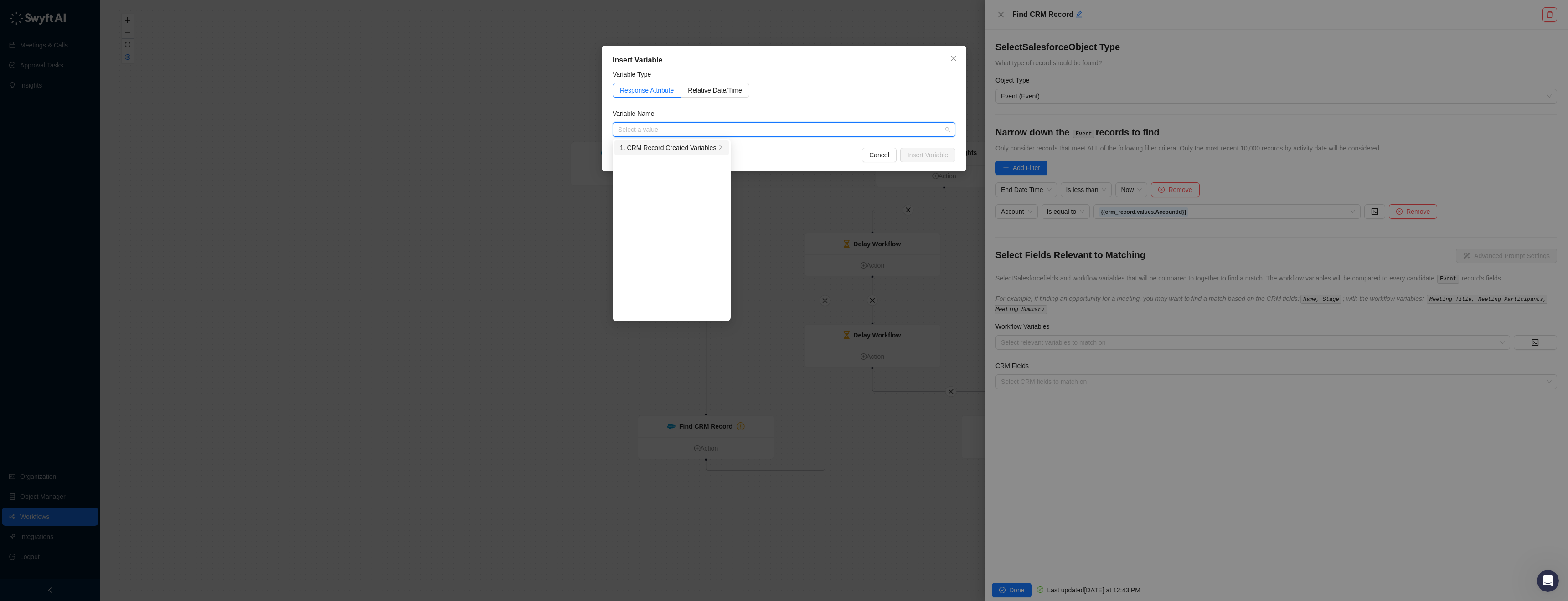
click at [702, 144] on div "1. CRM Record Created Variables" at bounding box center [668, 147] width 96 height 10
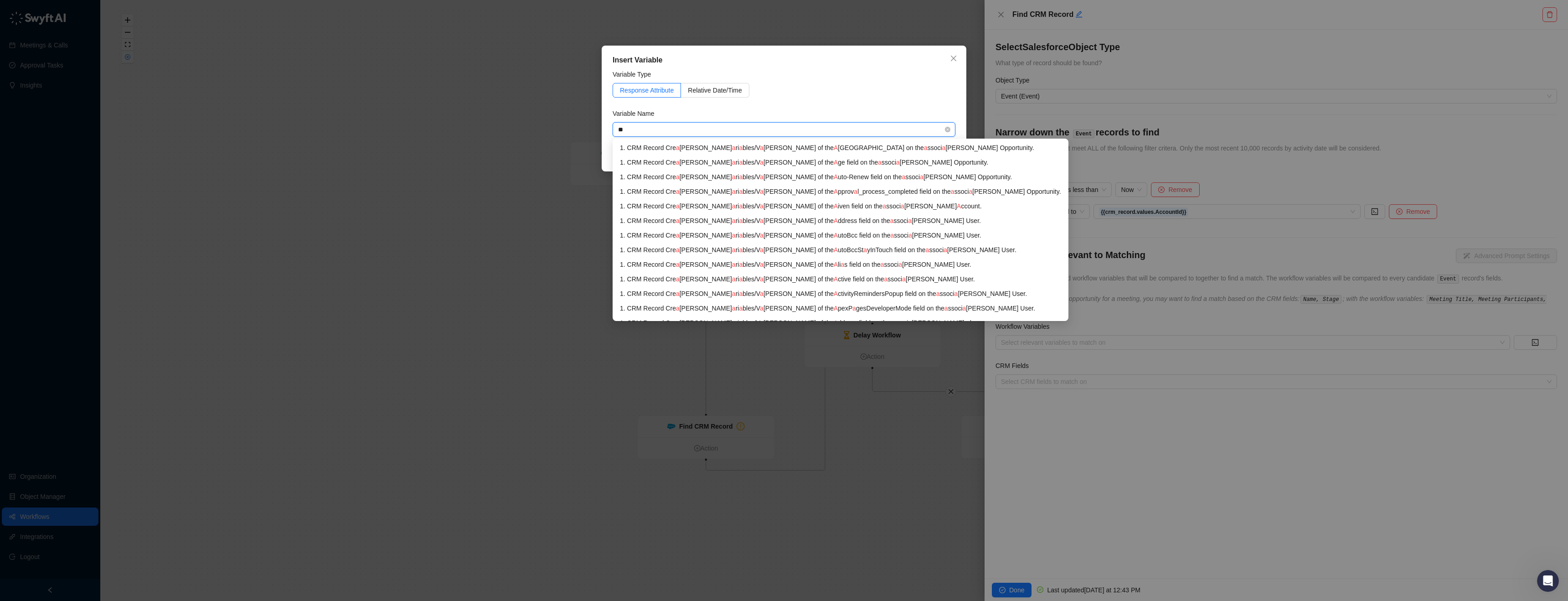
type input "***"
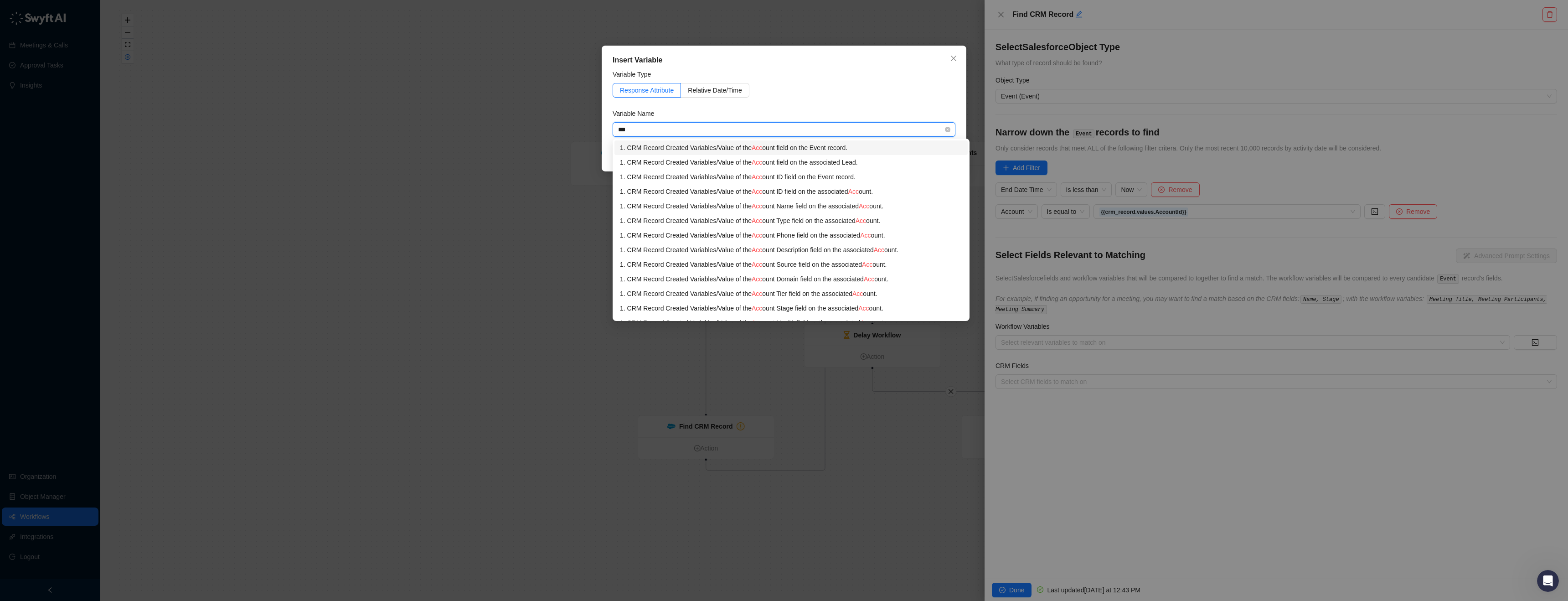
click at [897, 150] on div "1. CRM Record Created Variables / Value of the Acc ount field on the Event reco…" at bounding box center [791, 147] width 342 height 10
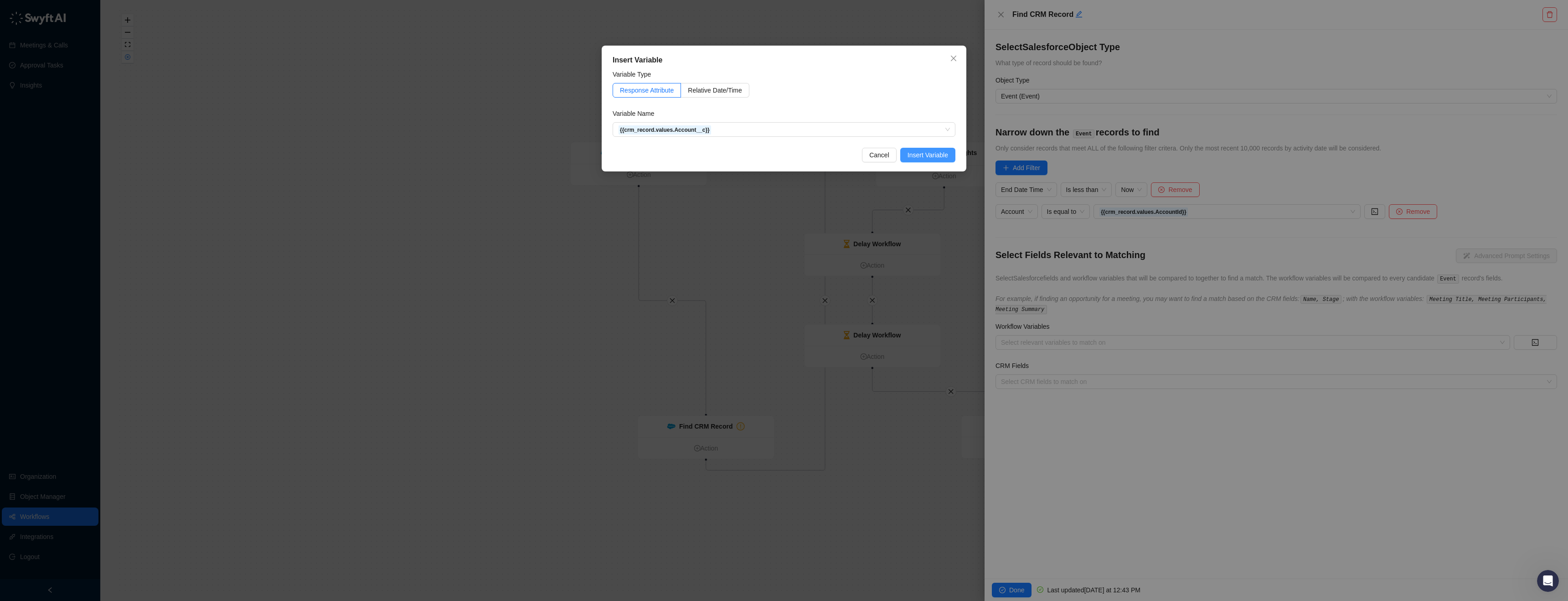
click at [948, 150] on span "Insert Variable" at bounding box center [928, 155] width 41 height 10
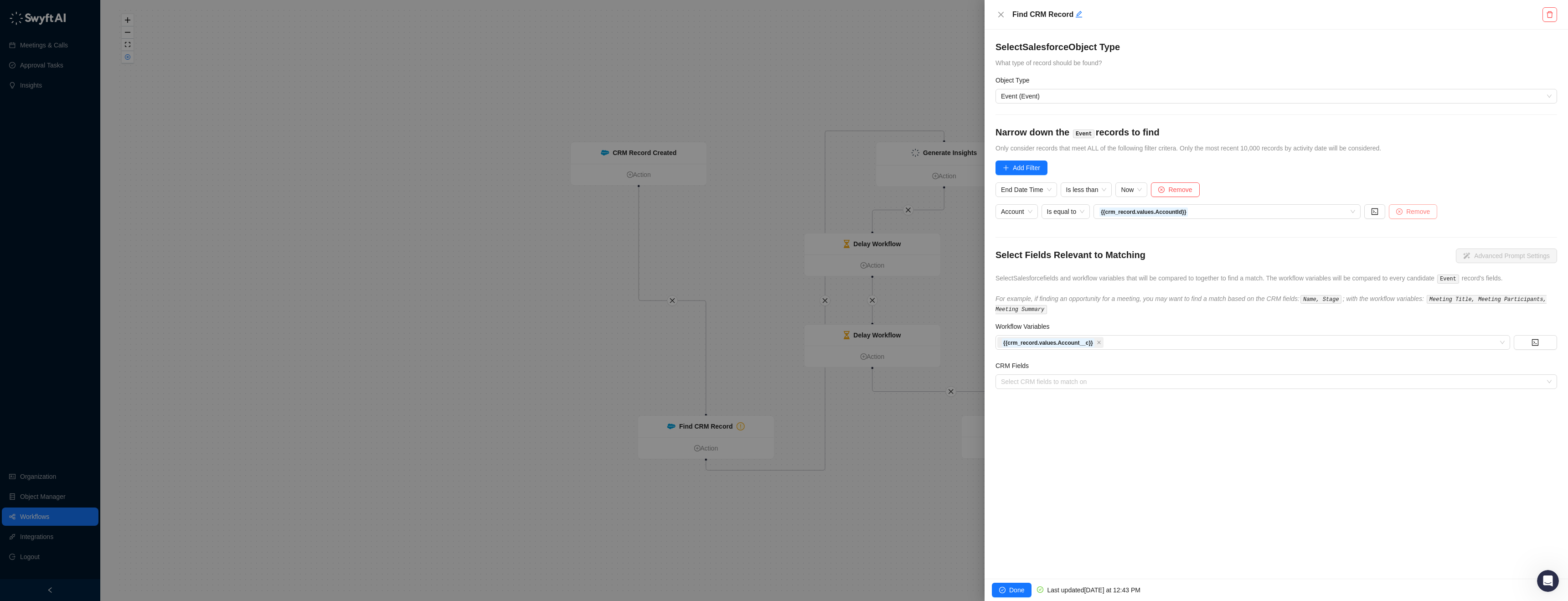
click at [1415, 209] on span "Remove" at bounding box center [1418, 211] width 24 height 10
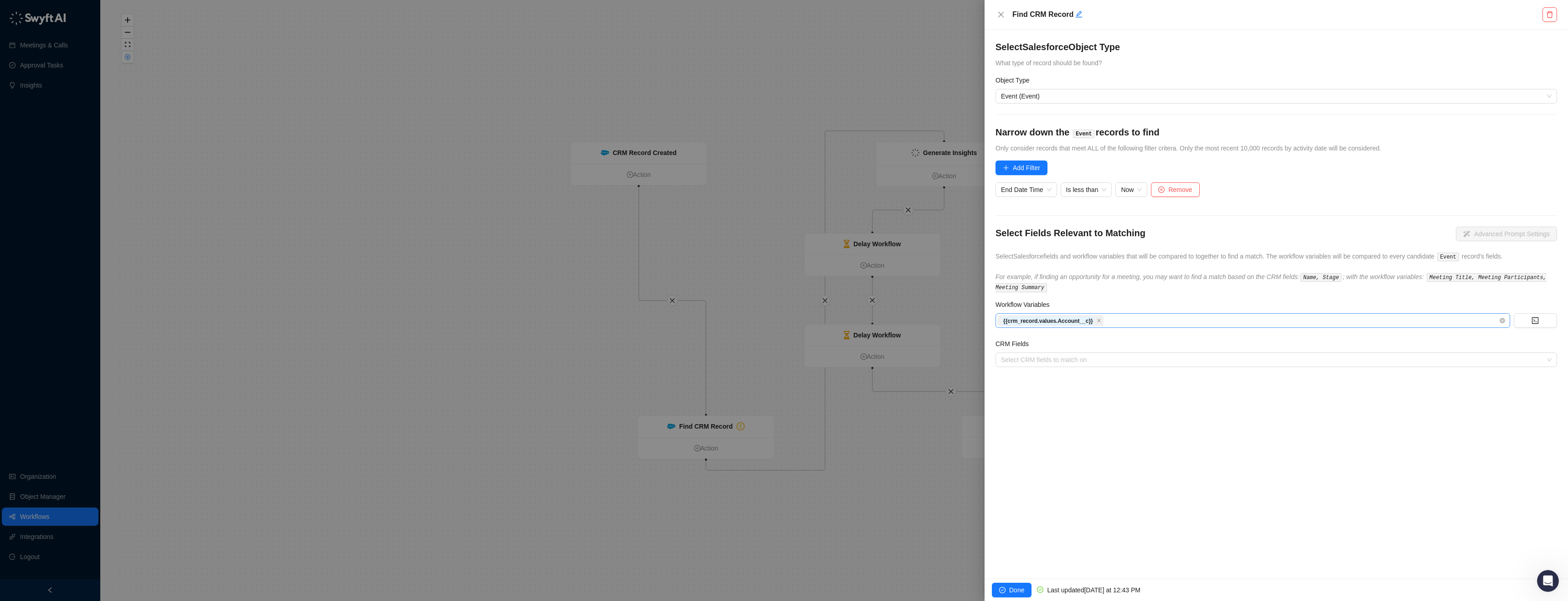
click at [1135, 320] on div "{{crm_record.values.Account__c}}" at bounding box center [1248, 320] width 502 height 13
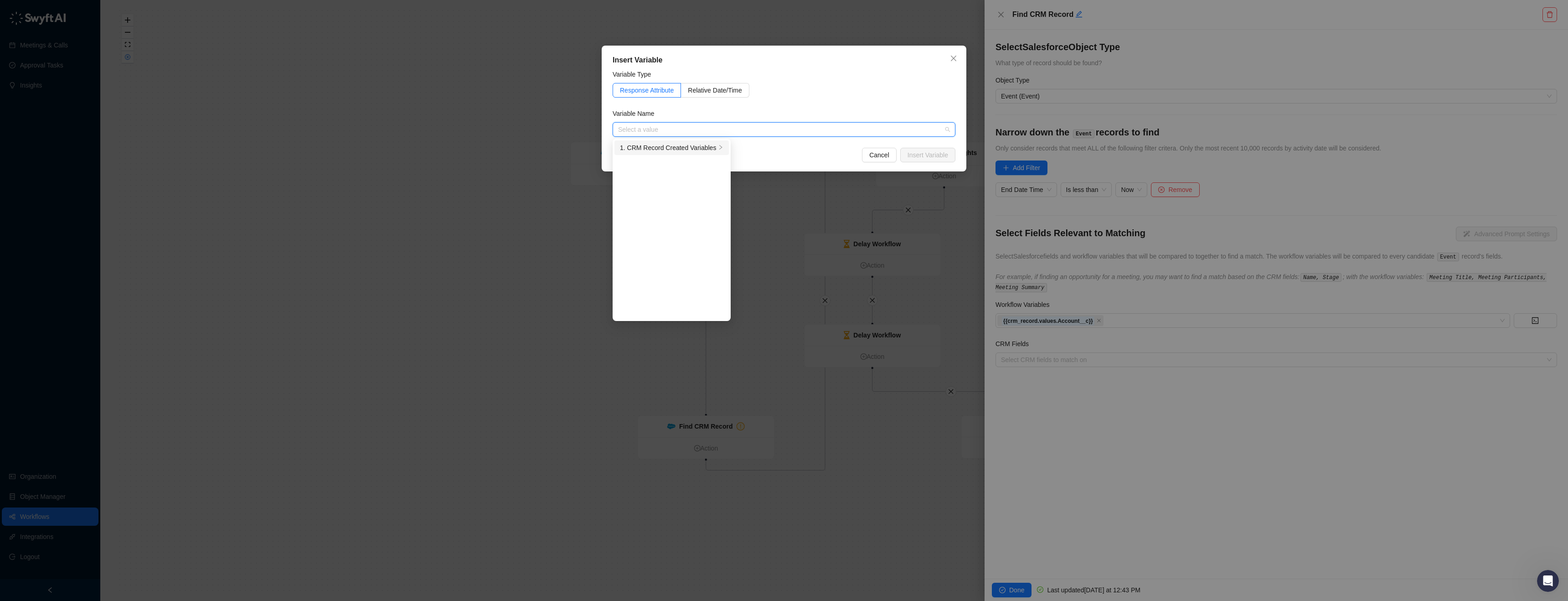
click at [684, 153] on li "1. CRM Record Created Variables" at bounding box center [671, 148] width 114 height 15
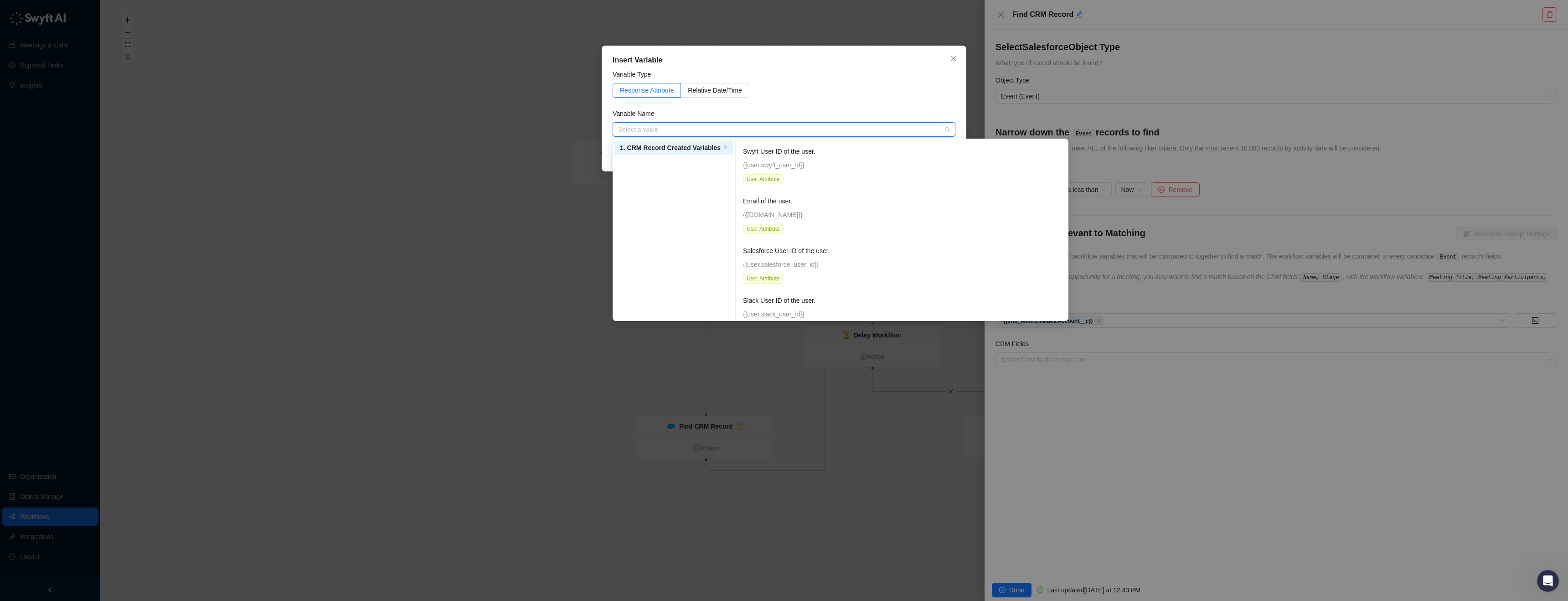
click at [723, 133] on input "search" at bounding box center [781, 129] width 326 height 13
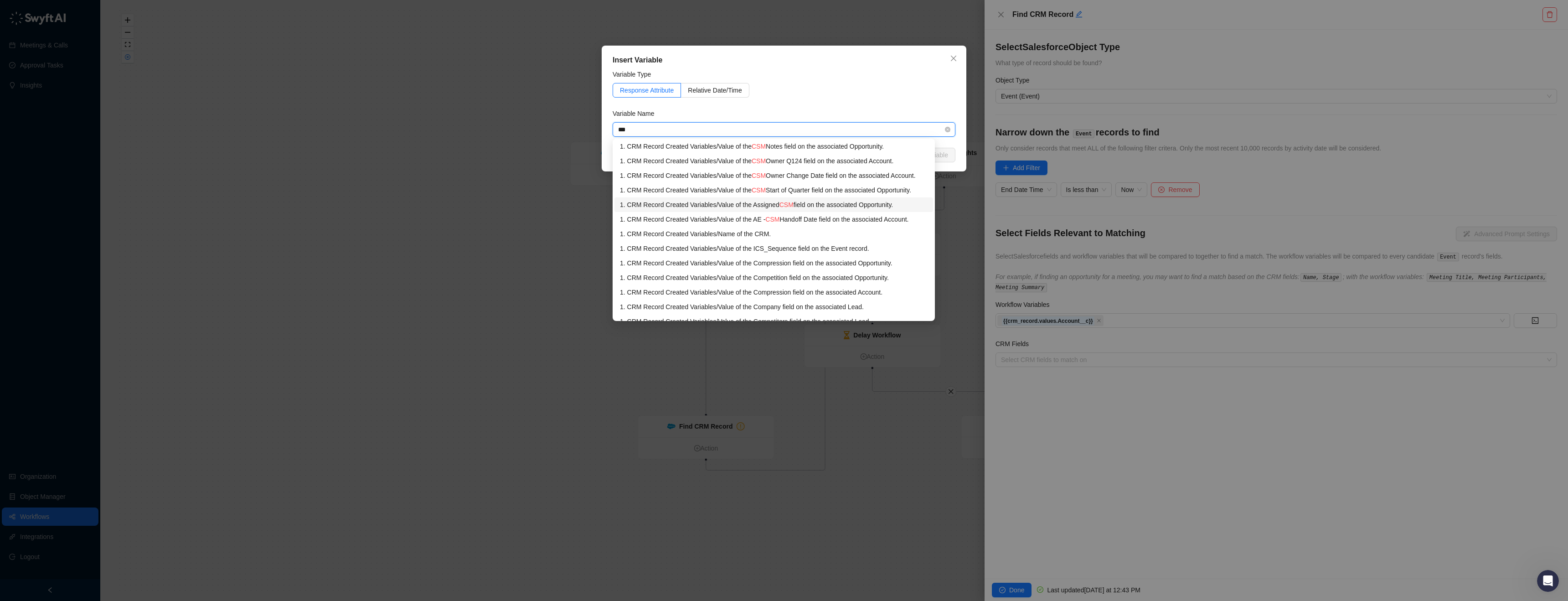
scroll to position [0, 0]
type input "***"
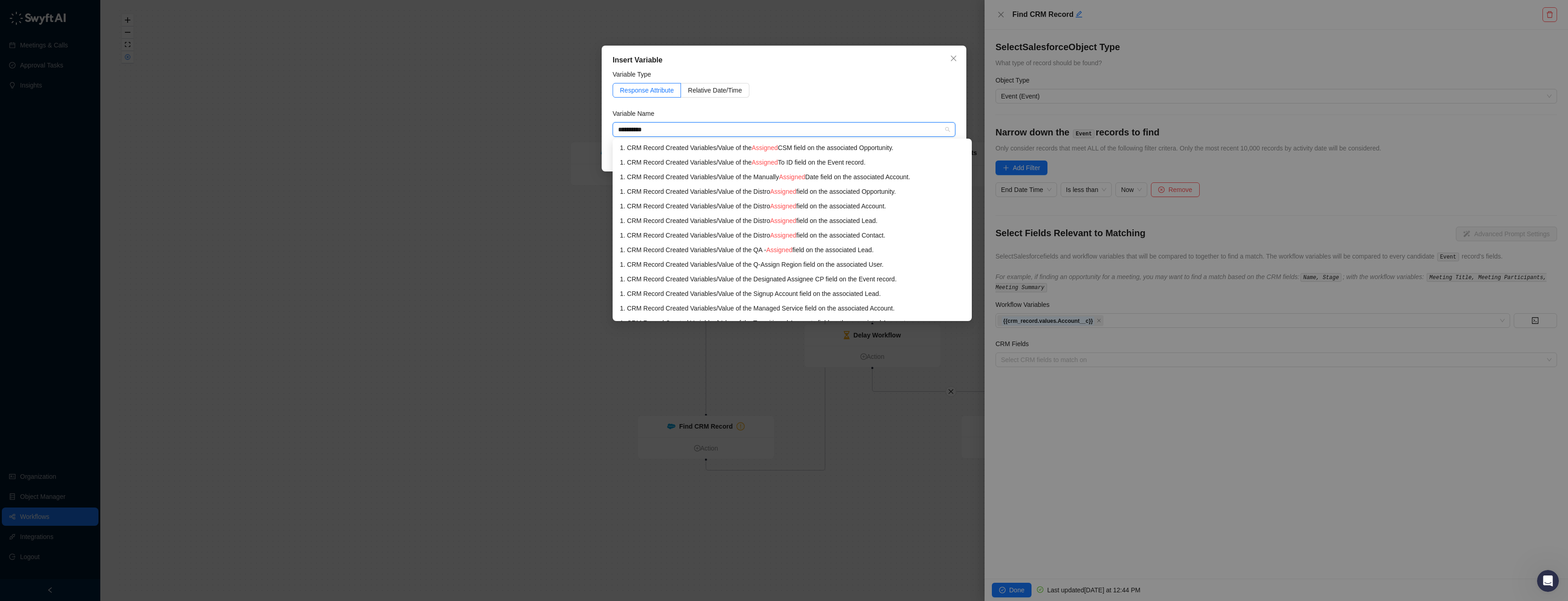
type input "**********"
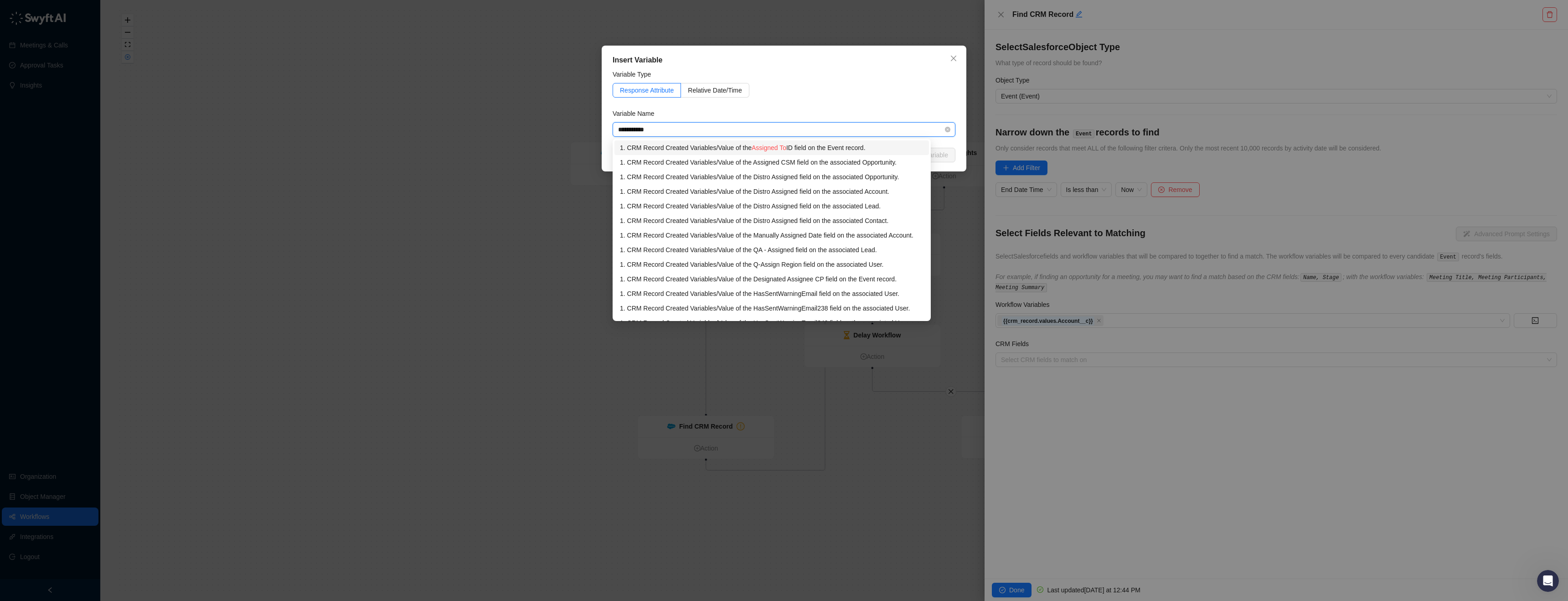
click at [845, 152] on div "1. CRM Record Created Variables / Value of the Assigned To ID field on the Even…" at bounding box center [771, 147] width 304 height 10
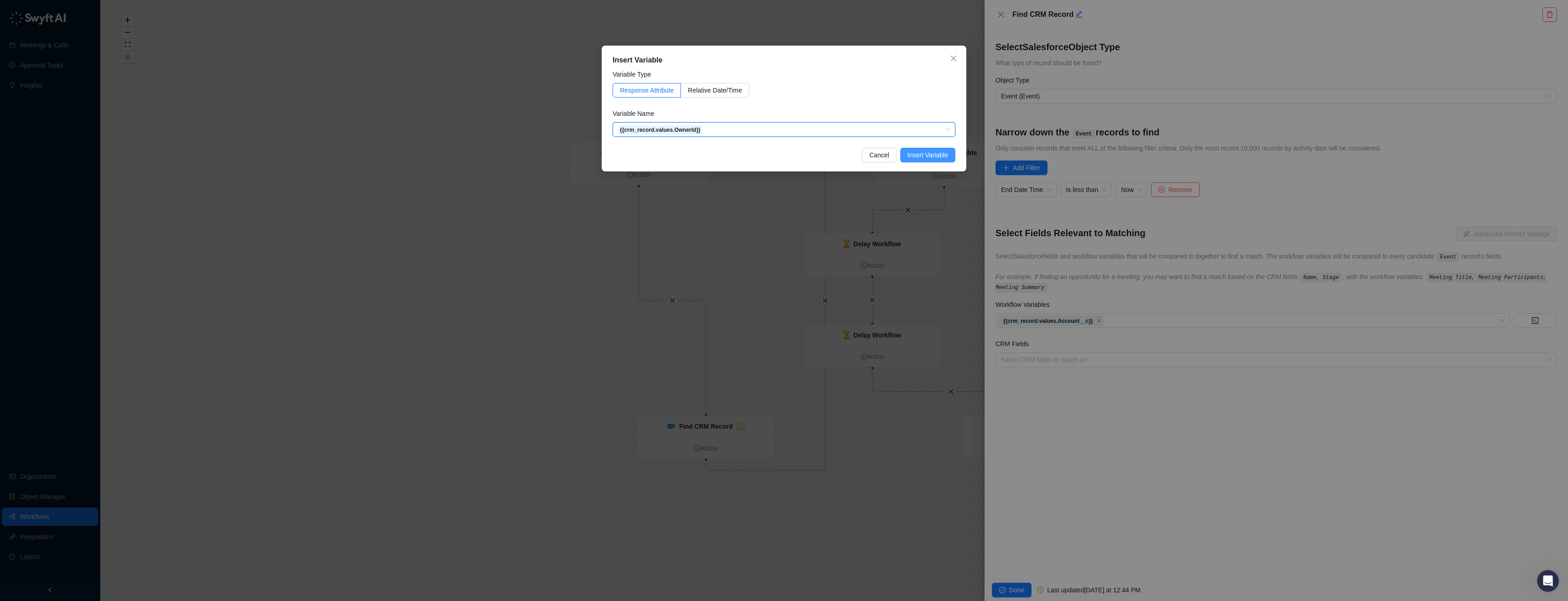
click at [917, 150] on span "Insert Variable" at bounding box center [928, 155] width 41 height 10
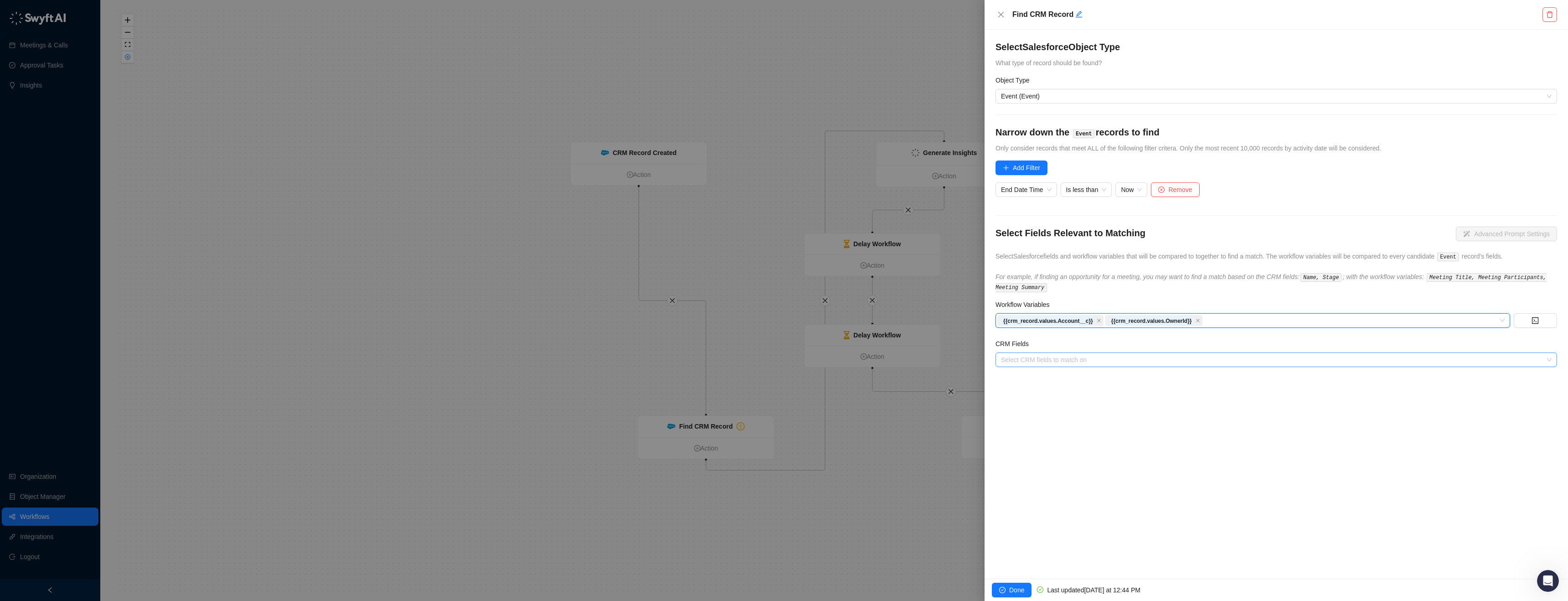
click at [1049, 360] on div at bounding box center [1271, 360] width 548 height 7
click at [1043, 373] on div "Account" at bounding box center [1276, 377] width 547 height 10
click at [1070, 362] on div "Account" at bounding box center [1271, 359] width 548 height 13
type input "****"
click at [1067, 392] on div "Customer Success Manager" at bounding box center [1276, 392] width 547 height 10
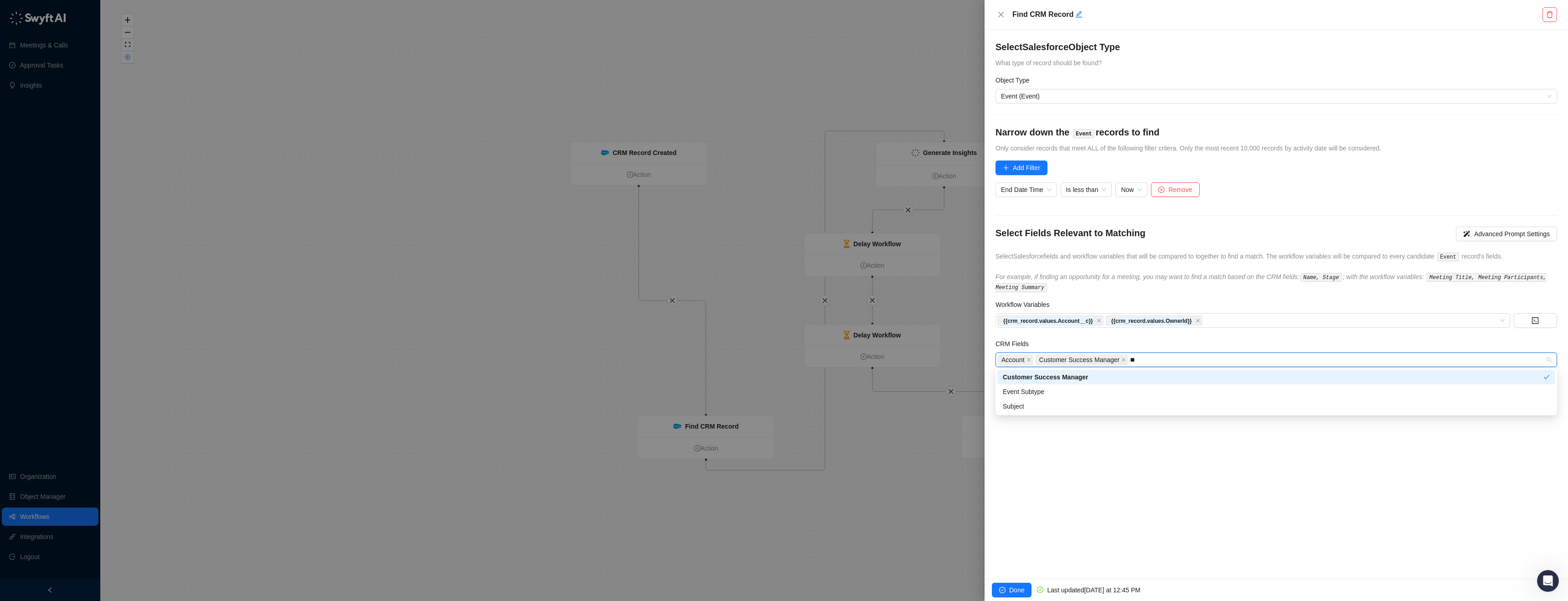
type input "***"
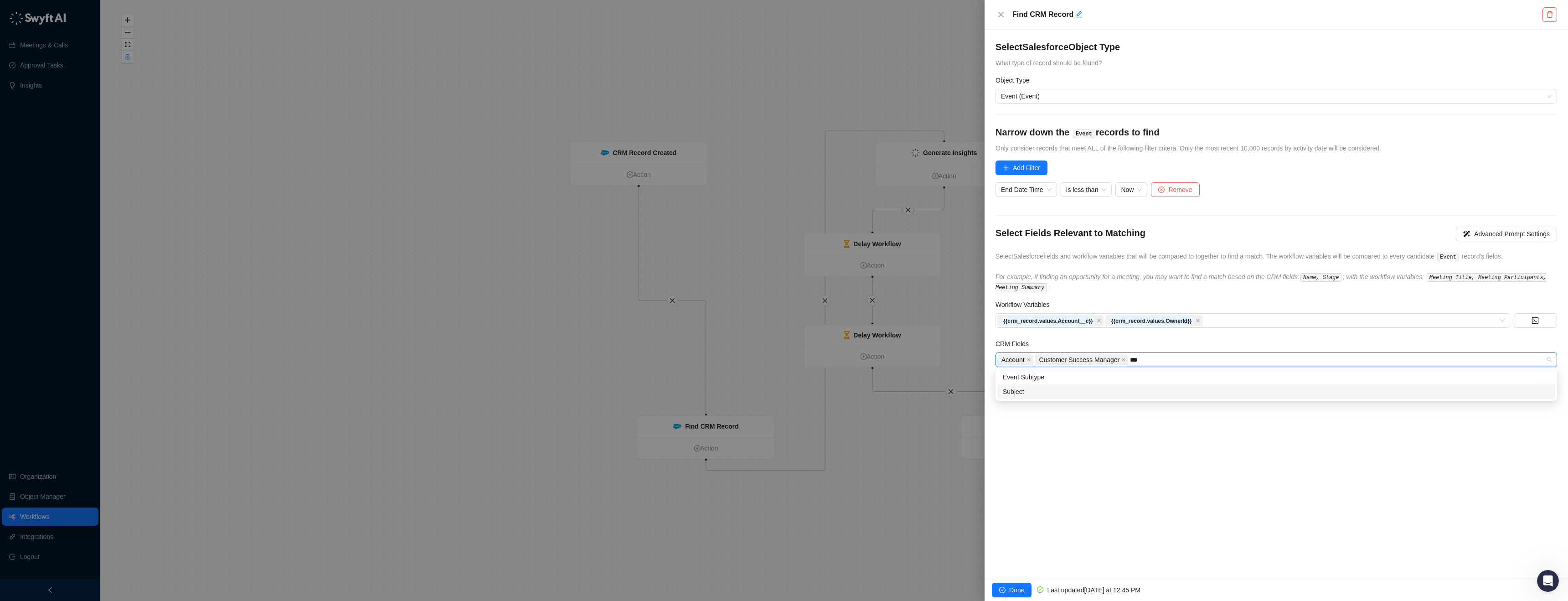
click at [1057, 392] on div "Subject" at bounding box center [1276, 392] width 547 height 10
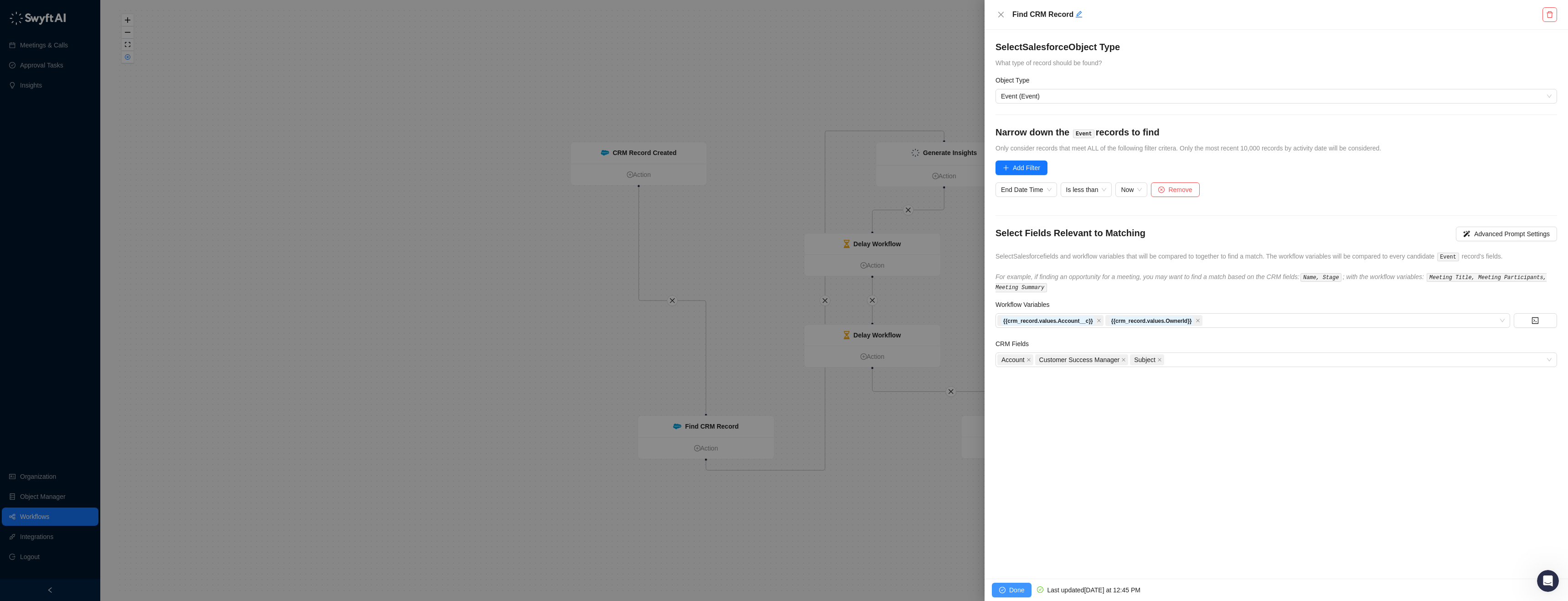
click at [1012, 588] on span "Done" at bounding box center [1017, 590] width 15 height 10
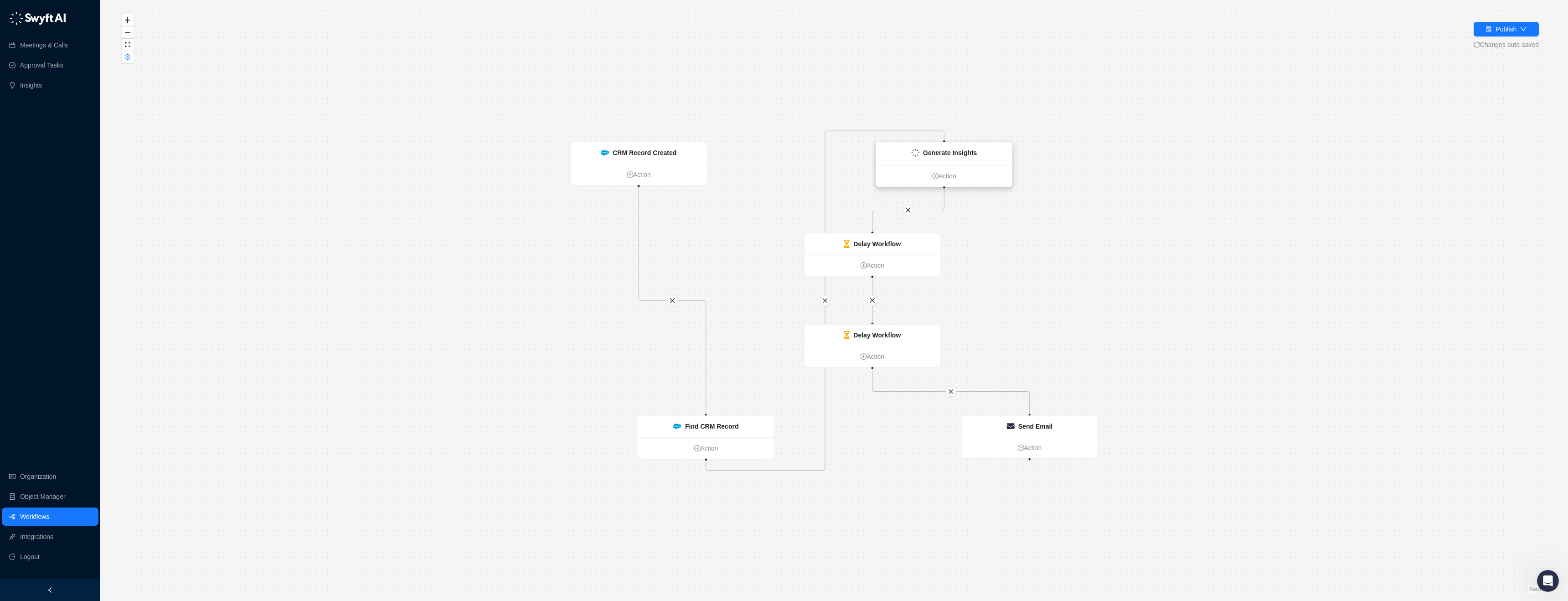
click at [972, 157] on div "Generate Insights" at bounding box center [950, 153] width 54 height 10
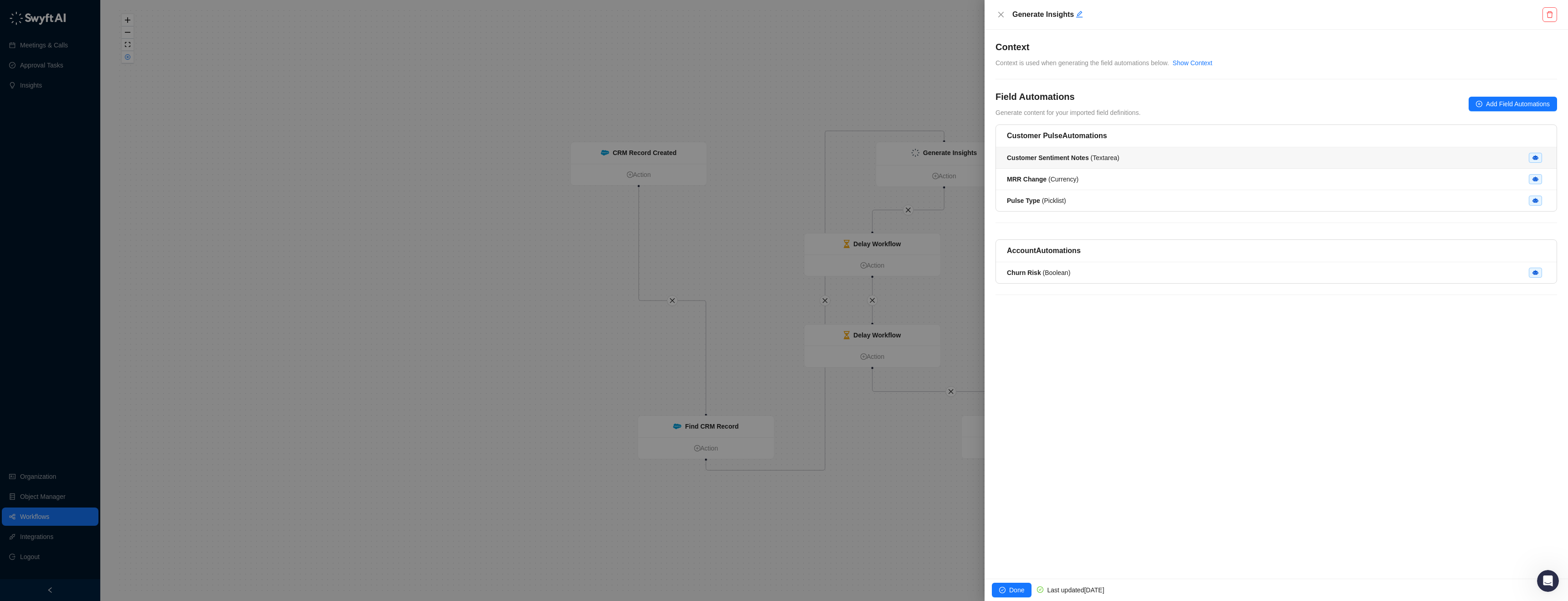
click at [1143, 155] on div "Customer Sentiment Notes ( Textarea )" at bounding box center [1276, 158] width 539 height 10
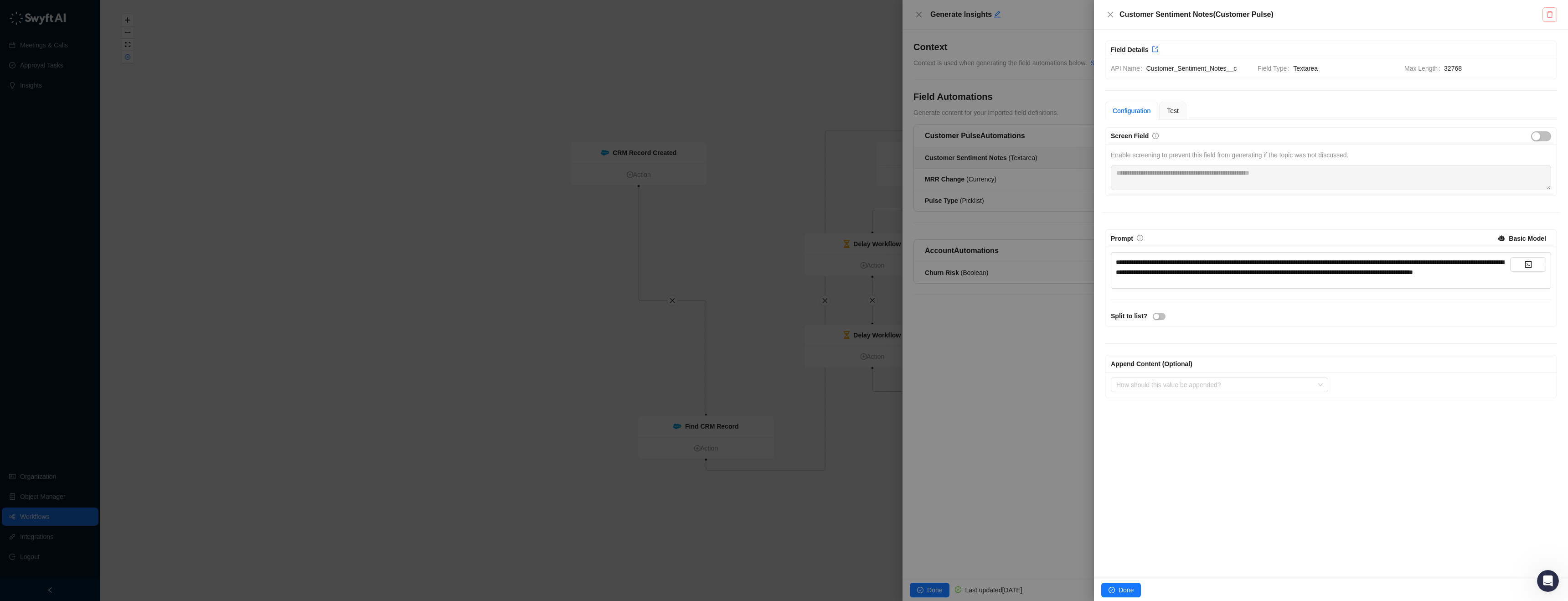
click at [1556, 14] on button "button" at bounding box center [1550, 15] width 15 height 15
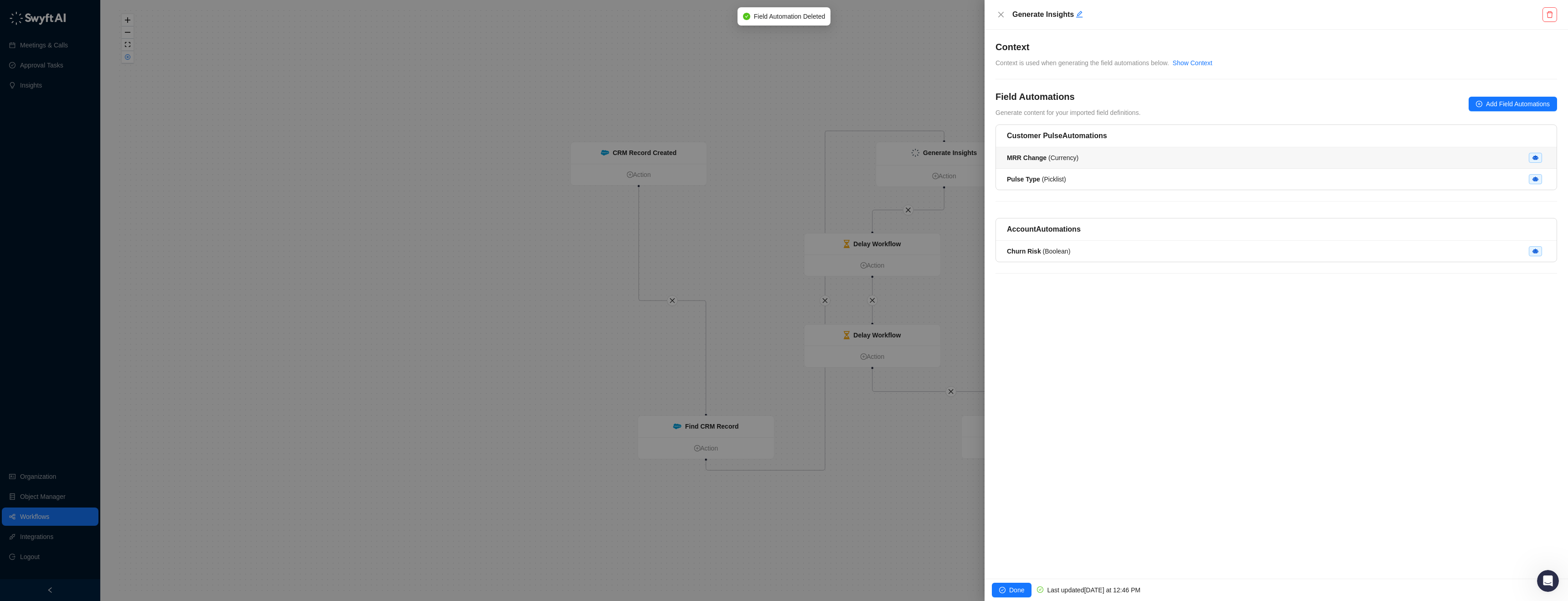
click at [1463, 154] on div "MRR Change ( Currency )" at bounding box center [1276, 158] width 539 height 10
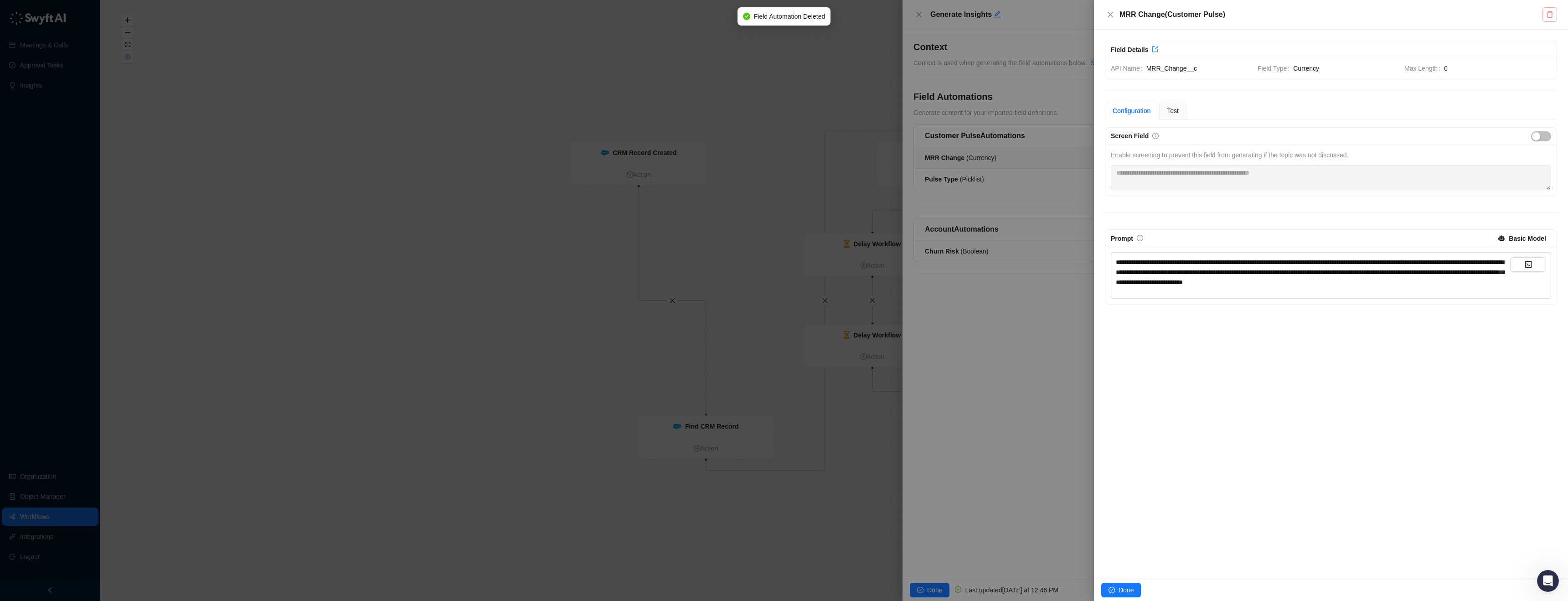
click at [1555, 17] on button "button" at bounding box center [1550, 15] width 15 height 15
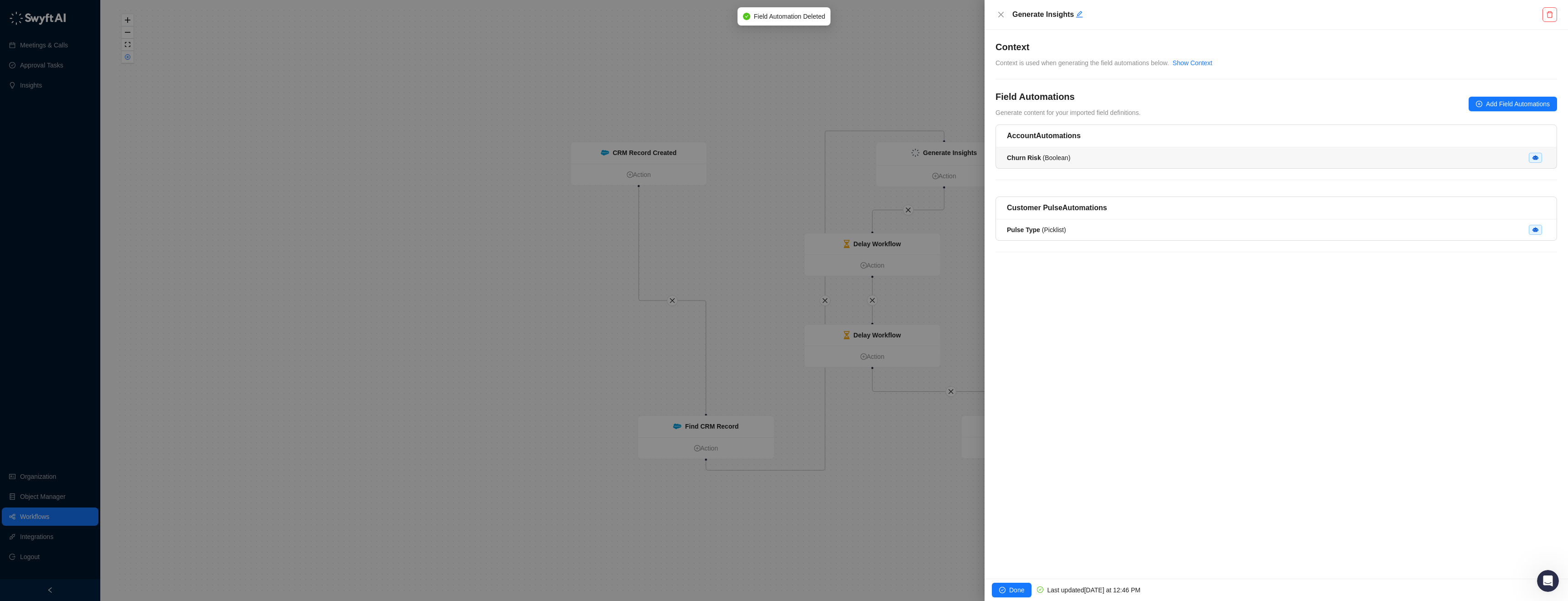
click at [1478, 165] on li "Churn Risk ( Boolean )" at bounding box center [1276, 158] width 561 height 21
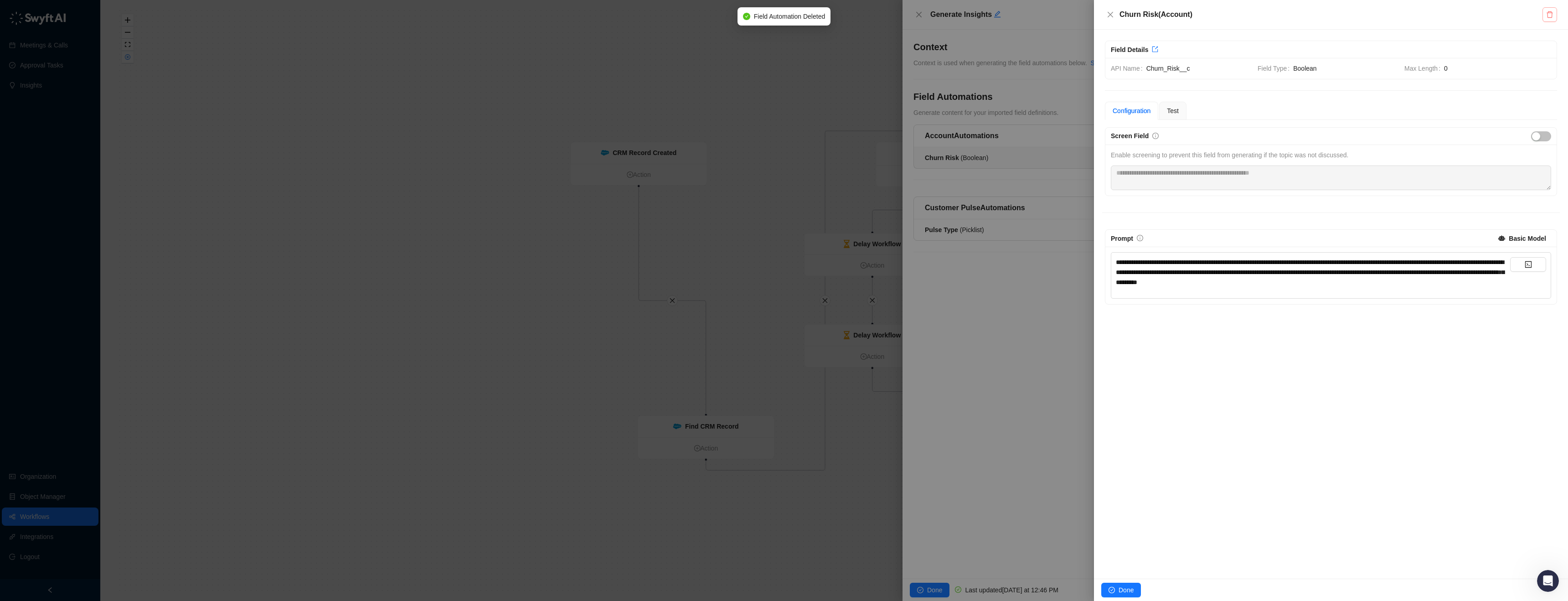
click at [1545, 17] on button "button" at bounding box center [1550, 15] width 15 height 15
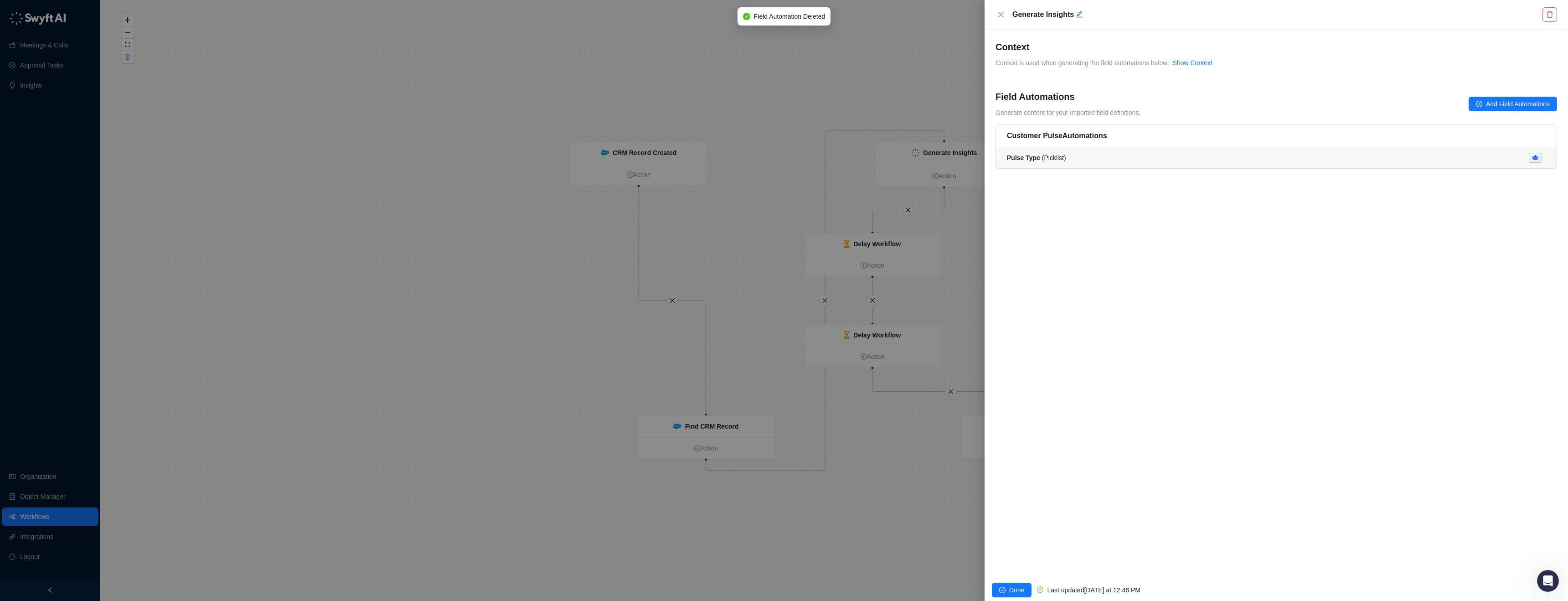
click at [1505, 147] on li "Pulse Type ( Picklist )" at bounding box center [1276, 158] width 561 height 21
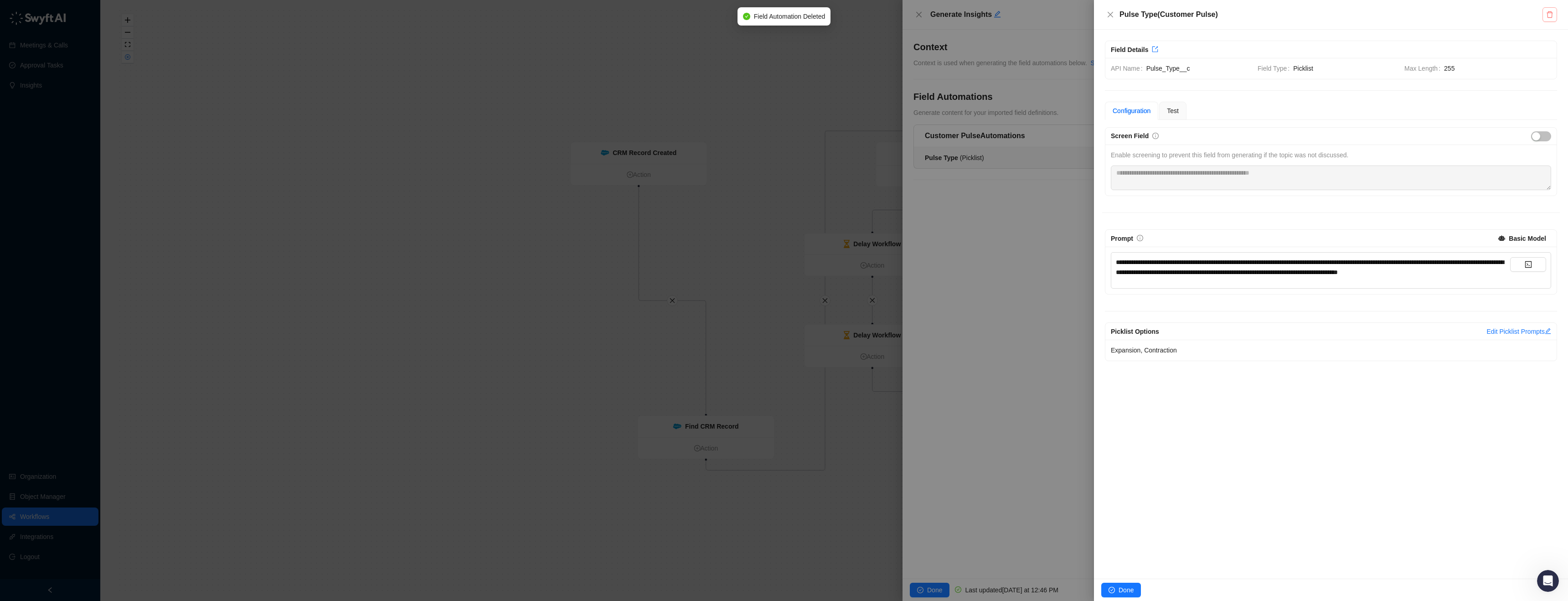
click at [1548, 15] on icon "delete" at bounding box center [1550, 15] width 7 height 7
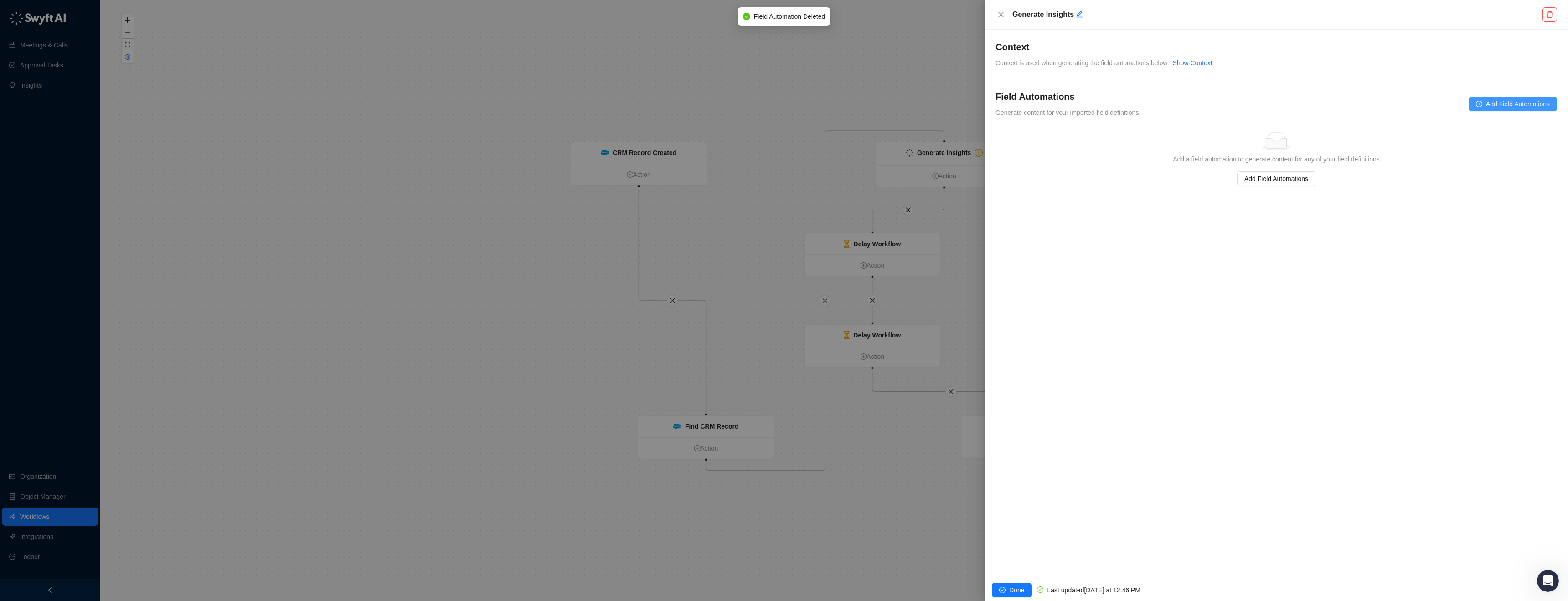
click at [1493, 110] on button "Add Field Automations" at bounding box center [1513, 104] width 88 height 15
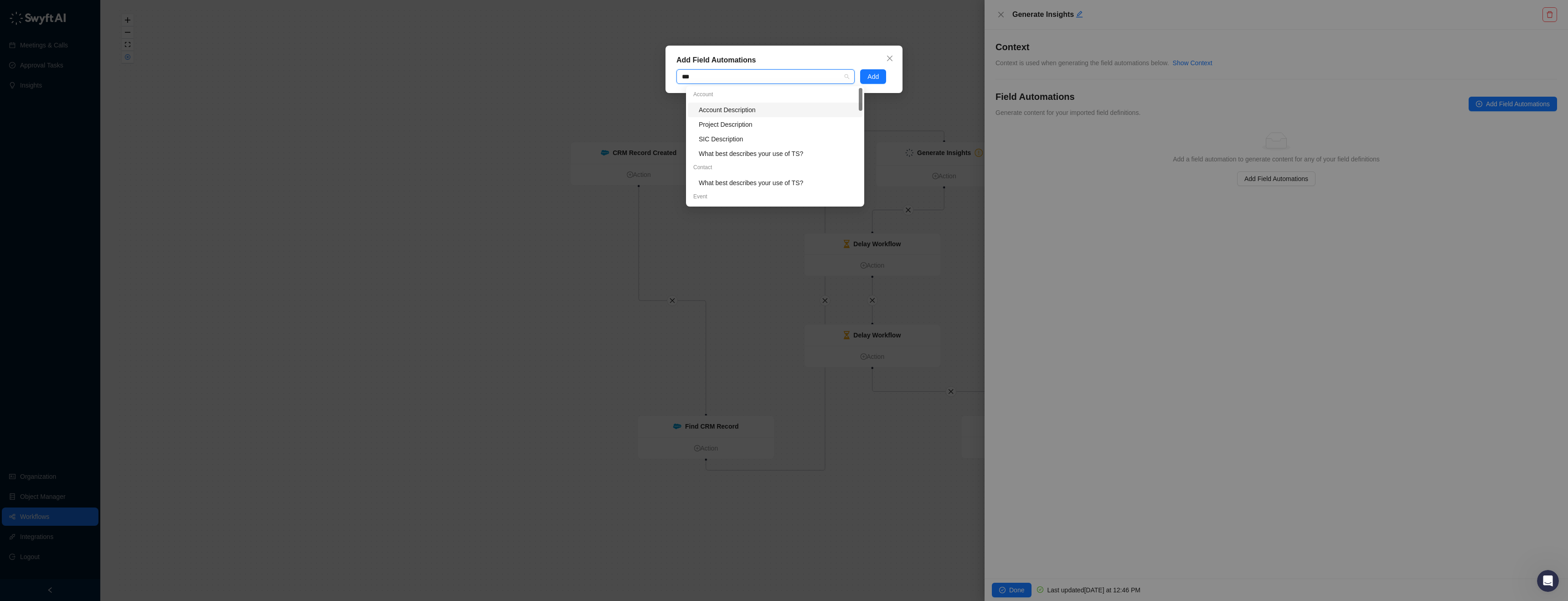
type input "****"
click at [760, 171] on div "Description" at bounding box center [778, 175] width 158 height 10
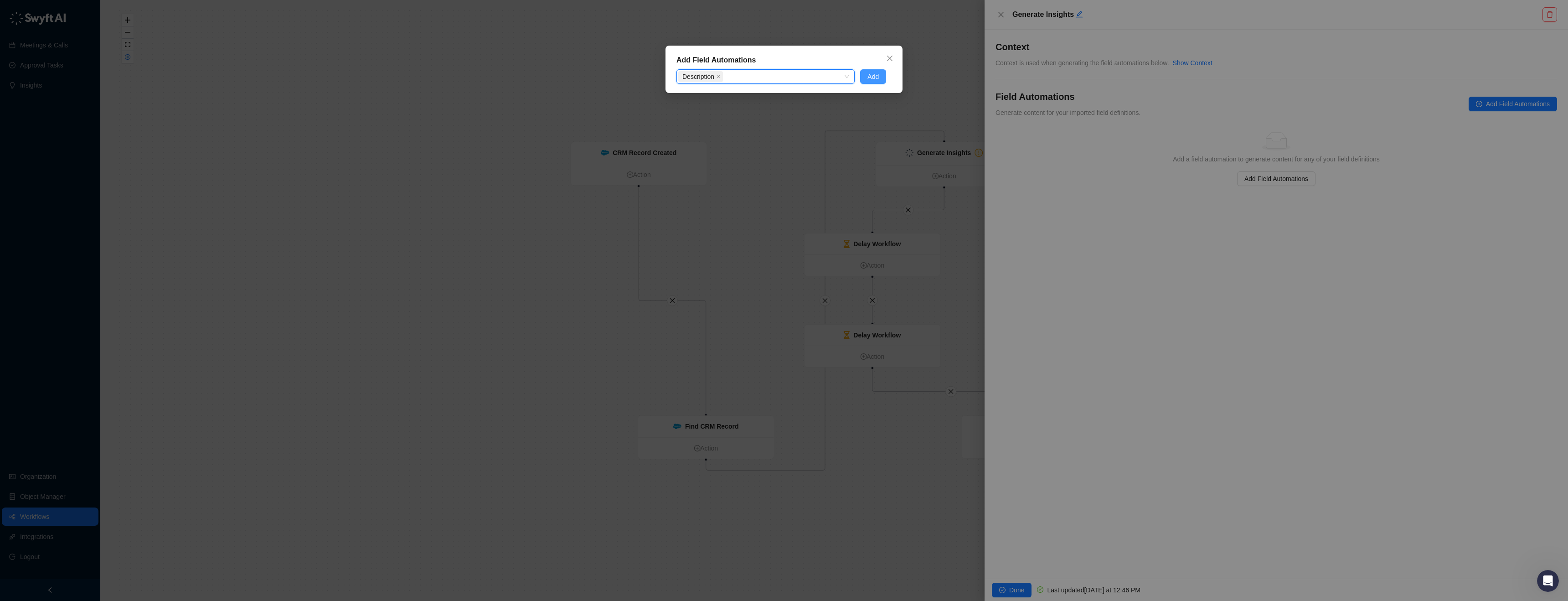
click at [874, 81] on span "Add" at bounding box center [873, 77] width 12 height 10
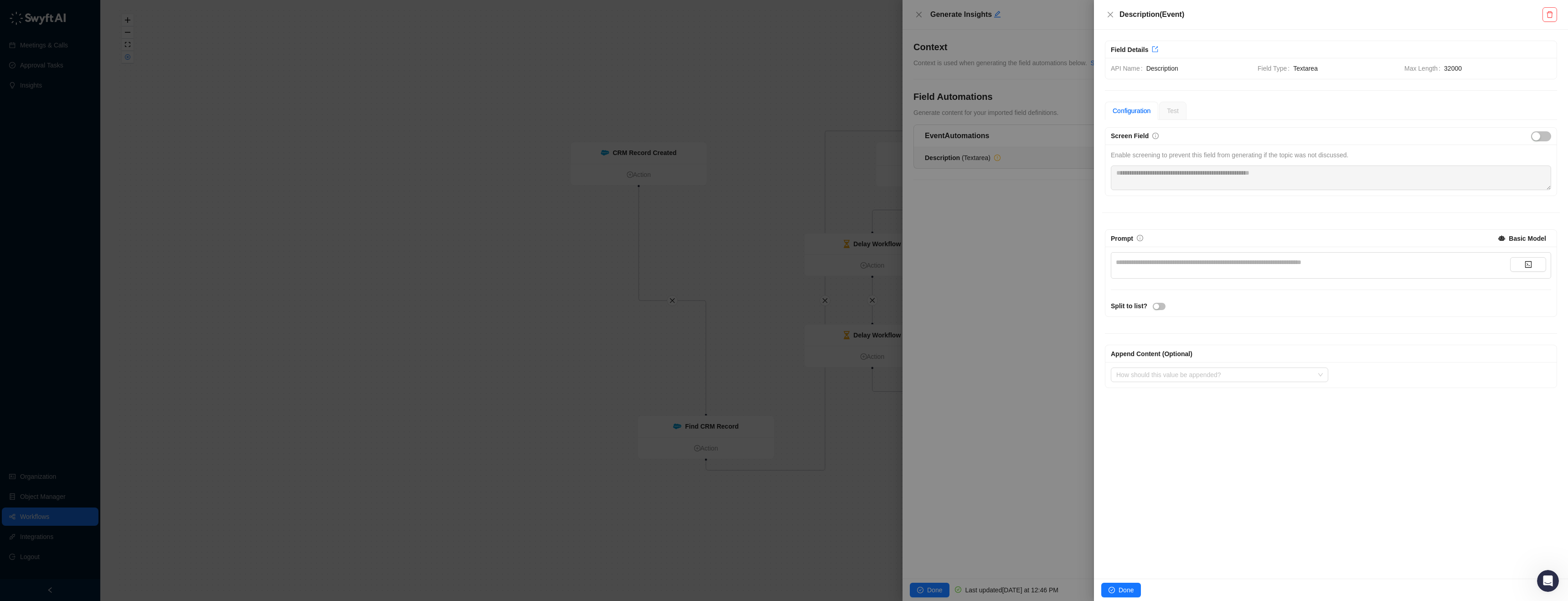
click at [1184, 266] on div "**********" at bounding box center [1313, 262] width 394 height 10
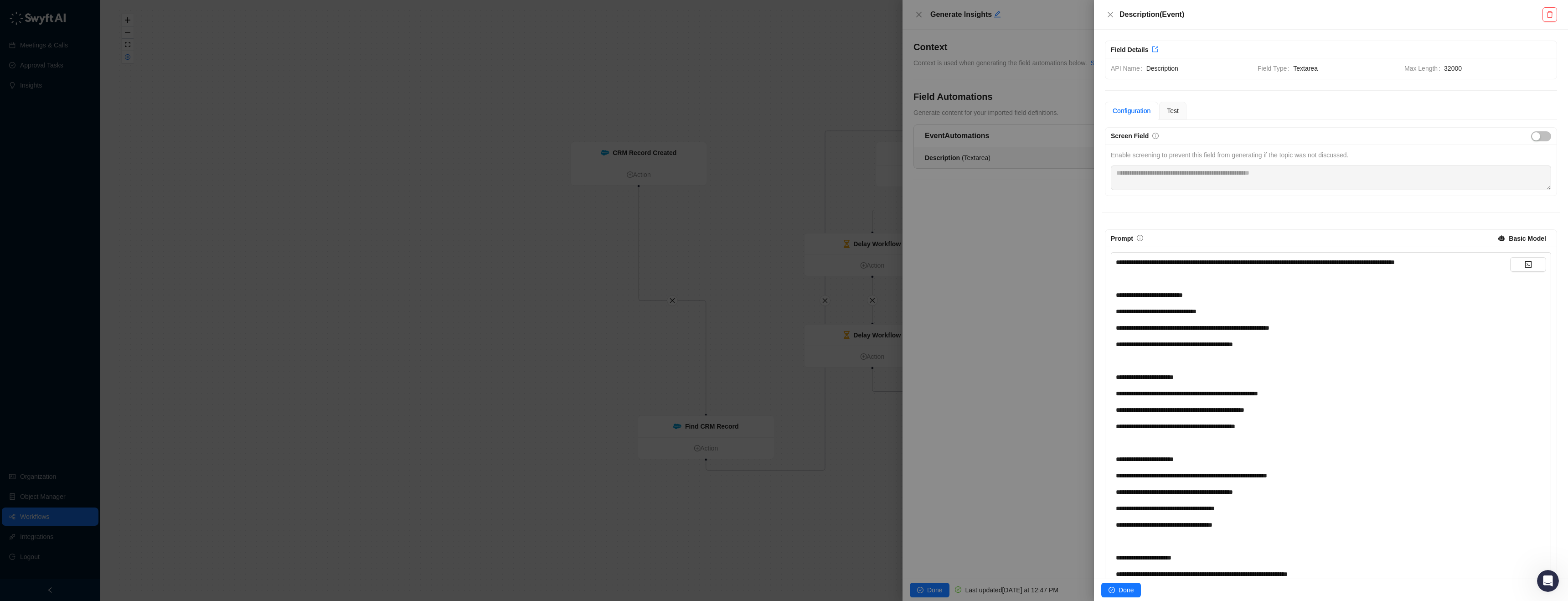
click at [1473, 71] on span "32000" at bounding box center [1497, 68] width 107 height 10
click at [1186, 111] on div "Test" at bounding box center [1172, 111] width 27 height 18
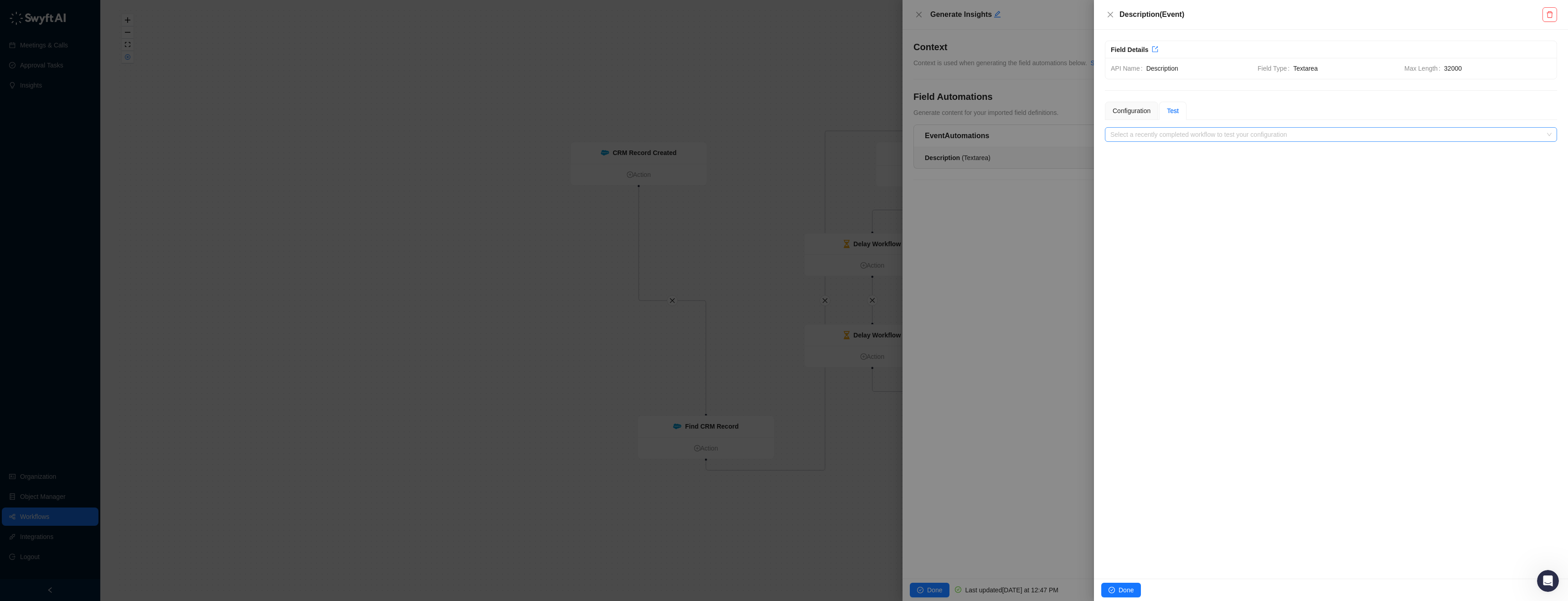
click at [1188, 132] on input "search" at bounding box center [1328, 135] width 436 height 13
click at [1110, 584] on button "Done" at bounding box center [1121, 590] width 40 height 15
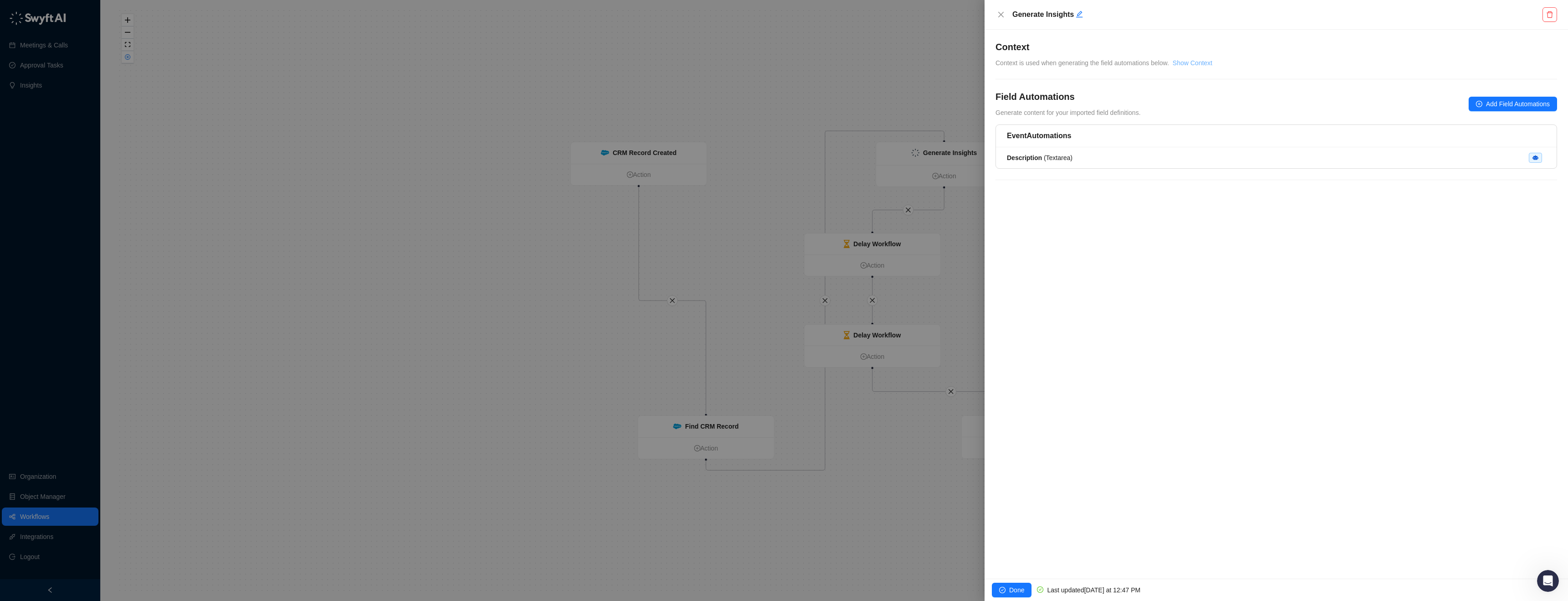
click at [1208, 63] on link "Show Context" at bounding box center [1192, 63] width 40 height 7
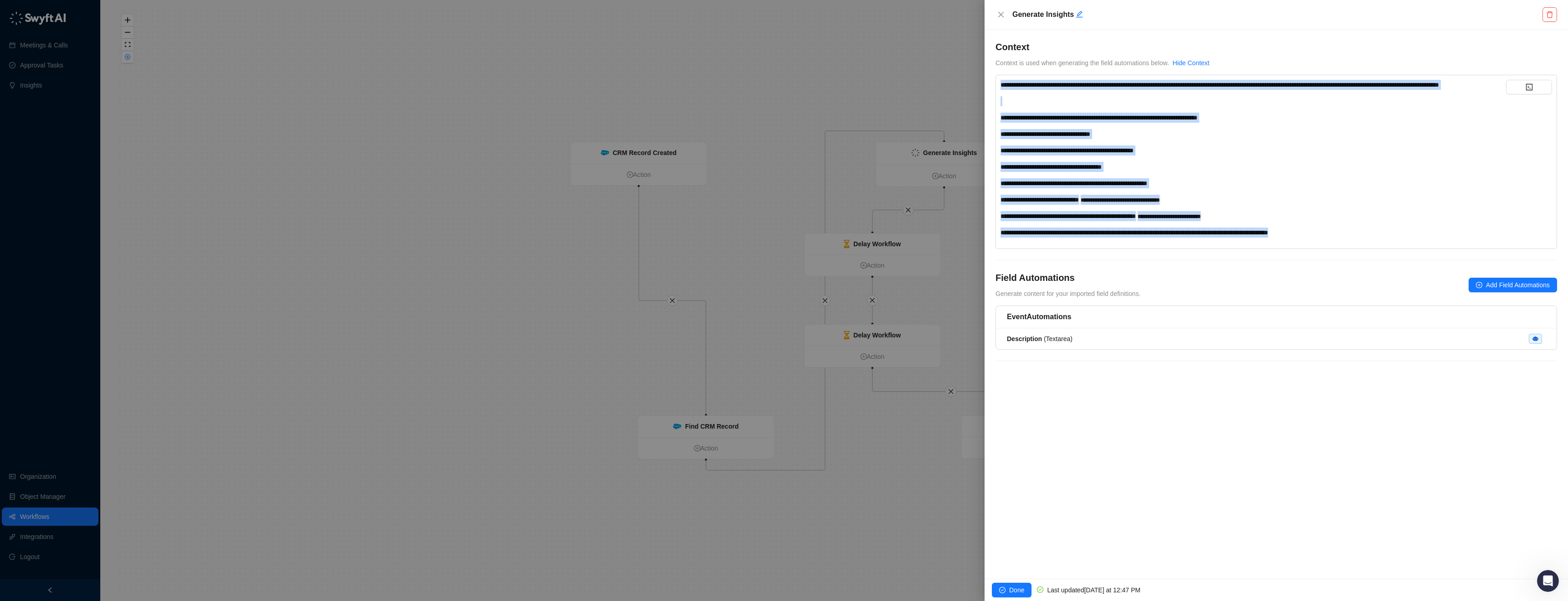
drag, startPoint x: 1418, startPoint y: 246, endPoint x: 1032, endPoint y: 79, distance: 420.6
click at [1032, 79] on div "**********" at bounding box center [1276, 162] width 562 height 174
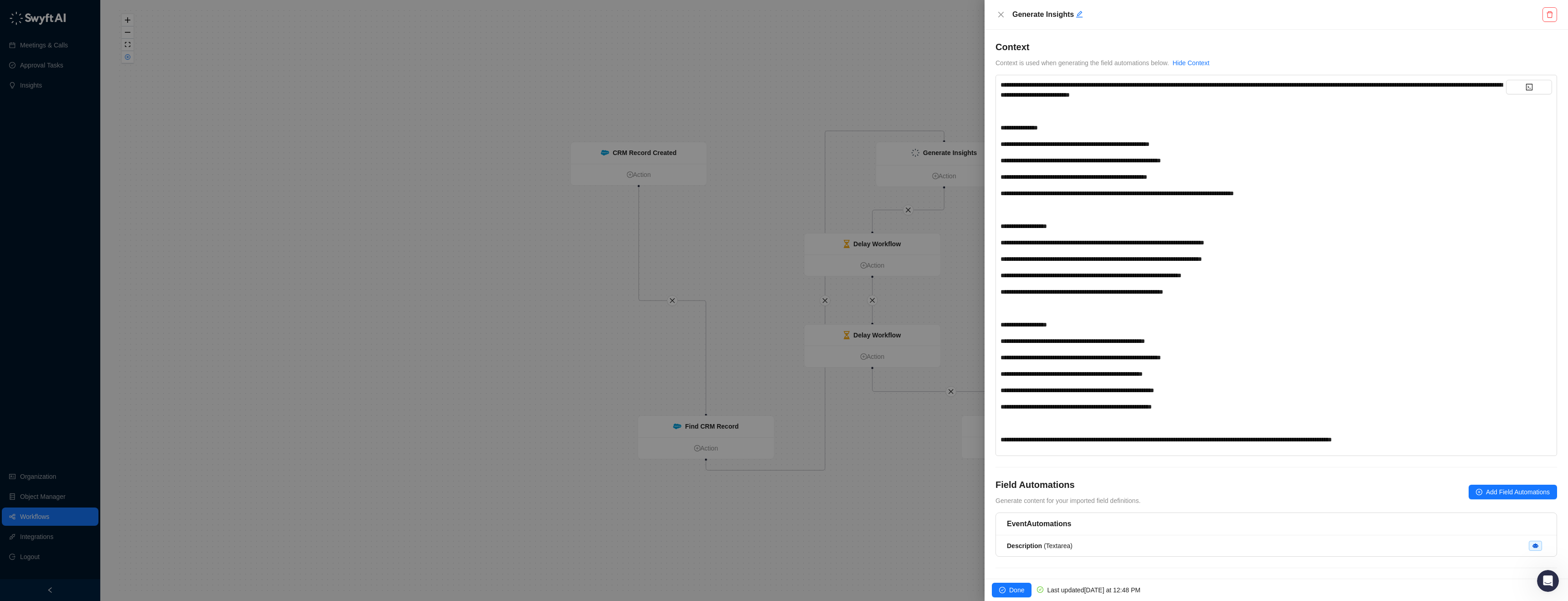
scroll to position [12, 0]
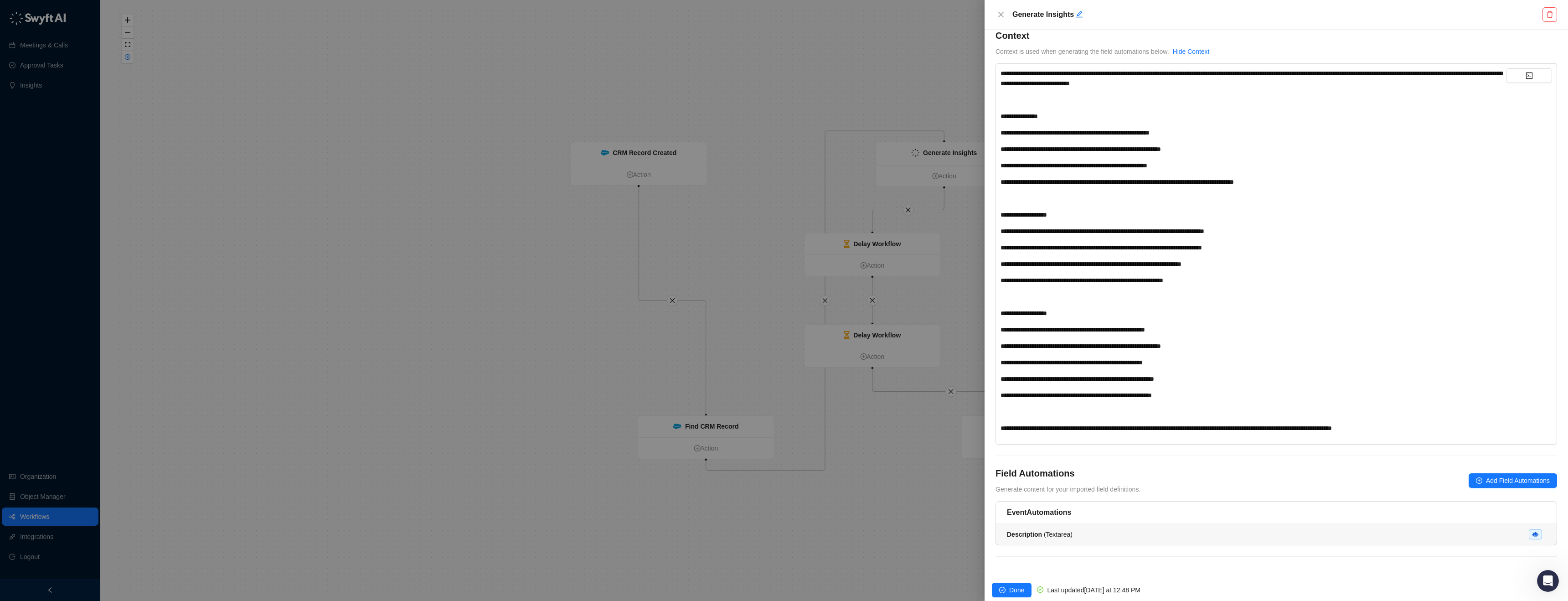
click at [1226, 524] on li "Description ( Textarea )" at bounding box center [1276, 534] width 561 height 21
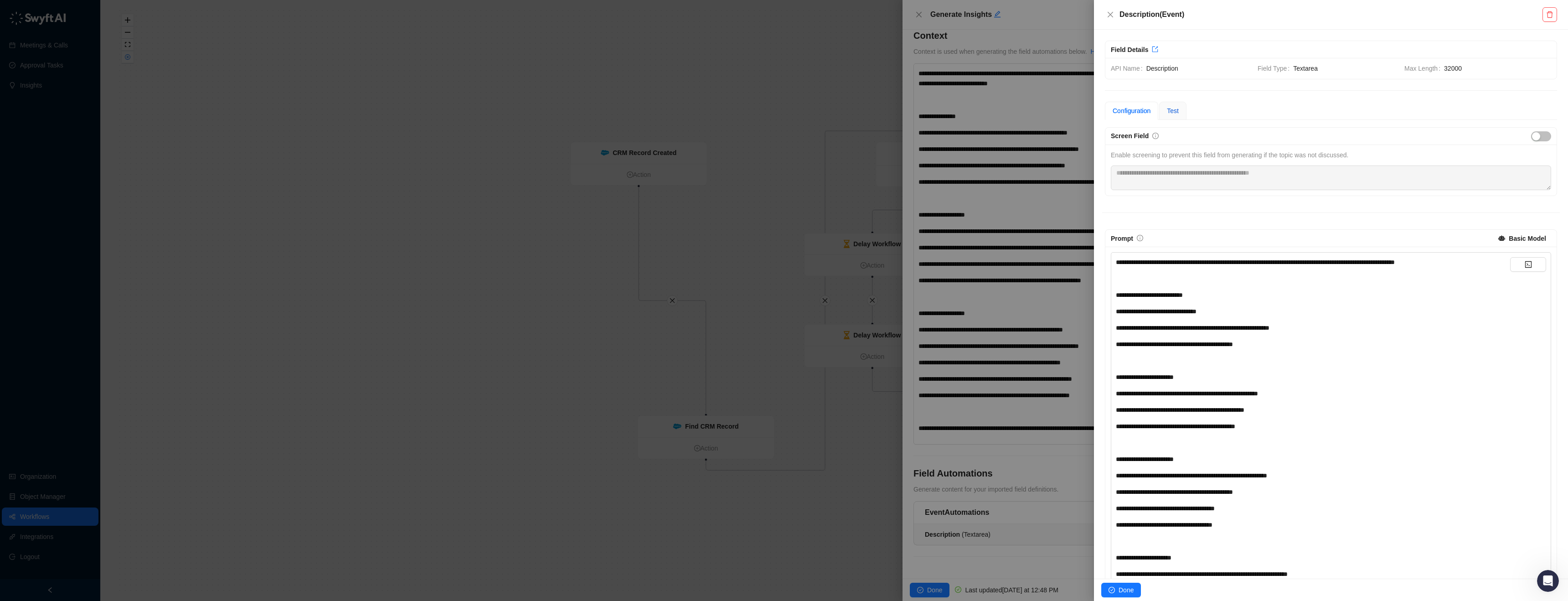
click at [1169, 106] on div "Test" at bounding box center [1172, 111] width 12 height 10
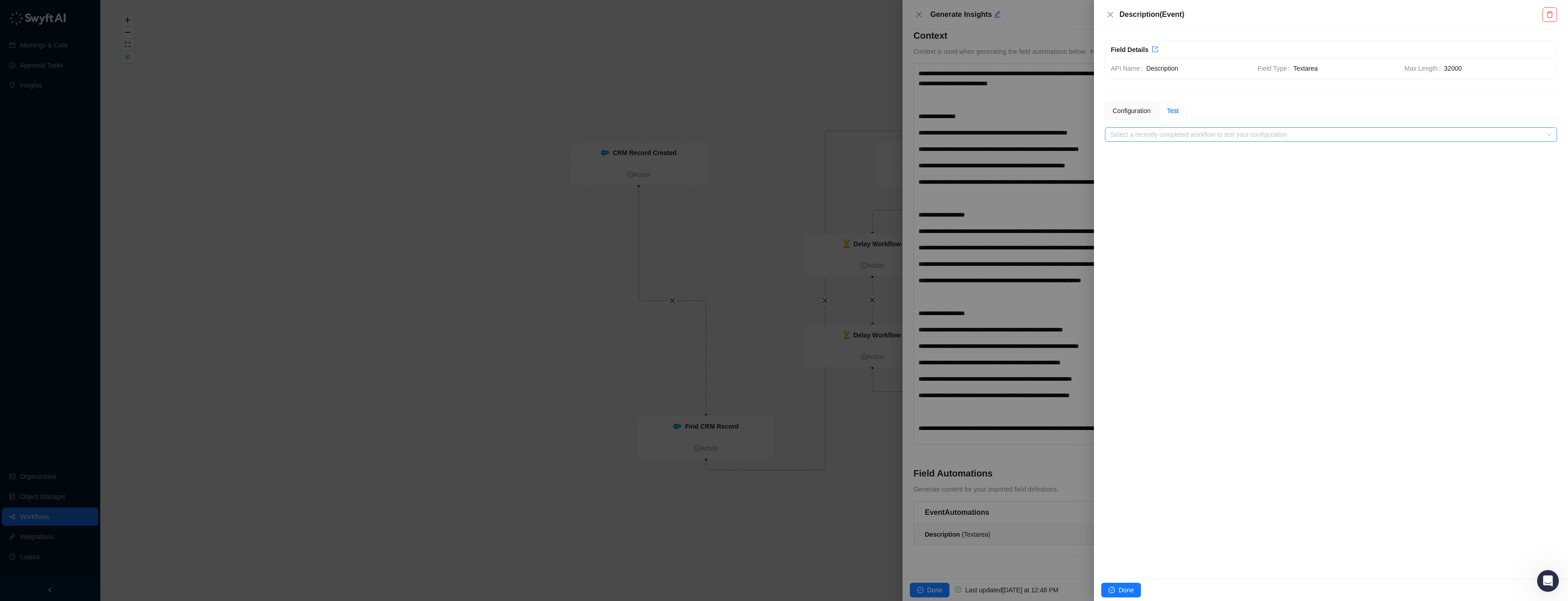
click at [1172, 130] on input "search" at bounding box center [1328, 135] width 436 height 13
click at [1240, 131] on input "search" at bounding box center [1328, 135] width 436 height 13
click at [1107, 17] on icon "close" at bounding box center [1110, 15] width 7 height 7
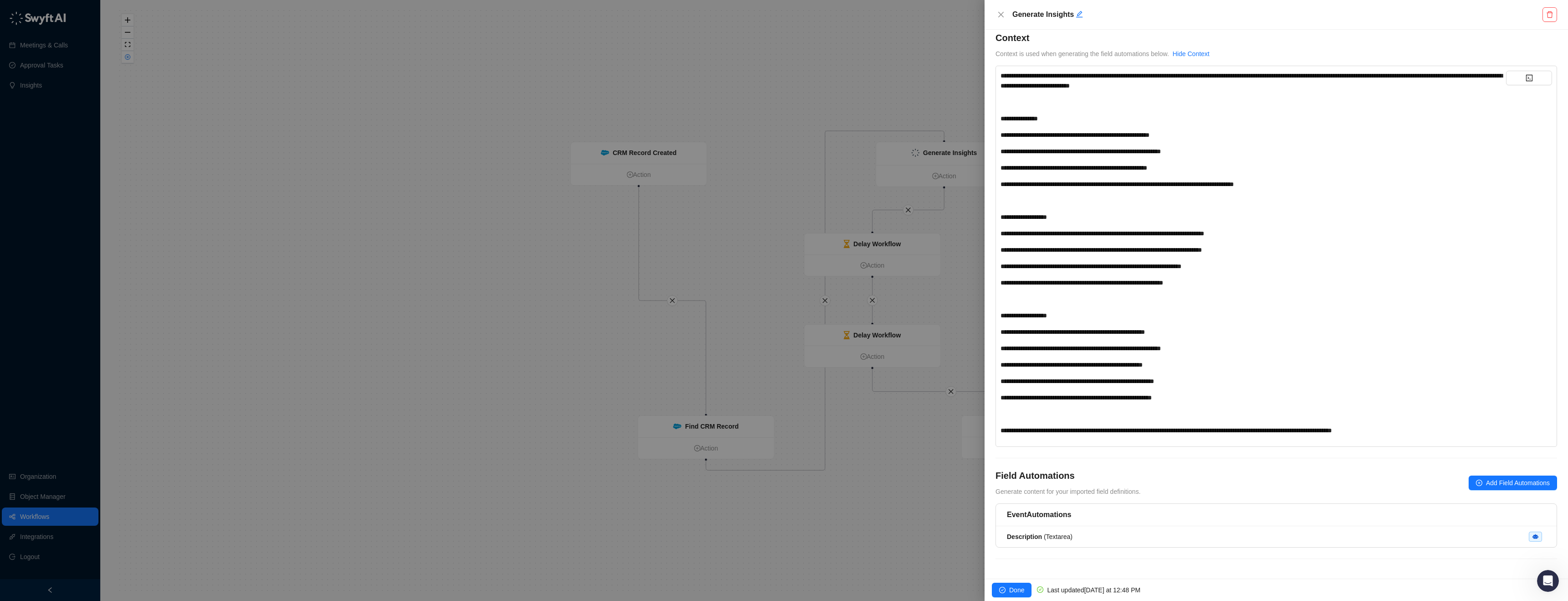
scroll to position [12, 0]
click at [1024, 588] on button "Done" at bounding box center [1011, 590] width 40 height 15
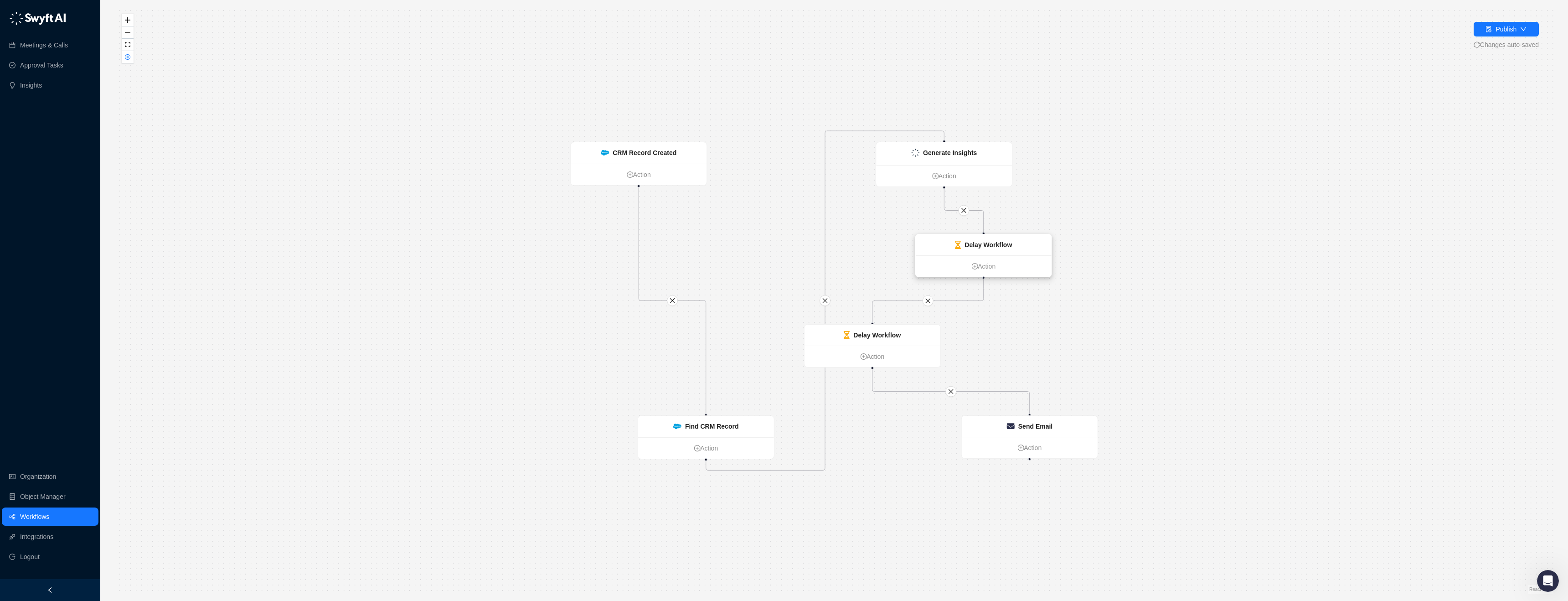
drag, startPoint x: 888, startPoint y: 243, endPoint x: 999, endPoint y: 244, distance: 111.0
click at [999, 244] on strong "Delay Workflow" at bounding box center [989, 245] width 47 height 7
drag, startPoint x: 917, startPoint y: 329, endPoint x: 1031, endPoint y: 328, distance: 114.0
click at [1031, 328] on div "Delay Workflow" at bounding box center [987, 333] width 136 height 21
click at [743, 424] on div "Find CRM Record" at bounding box center [705, 426] width 136 height 21
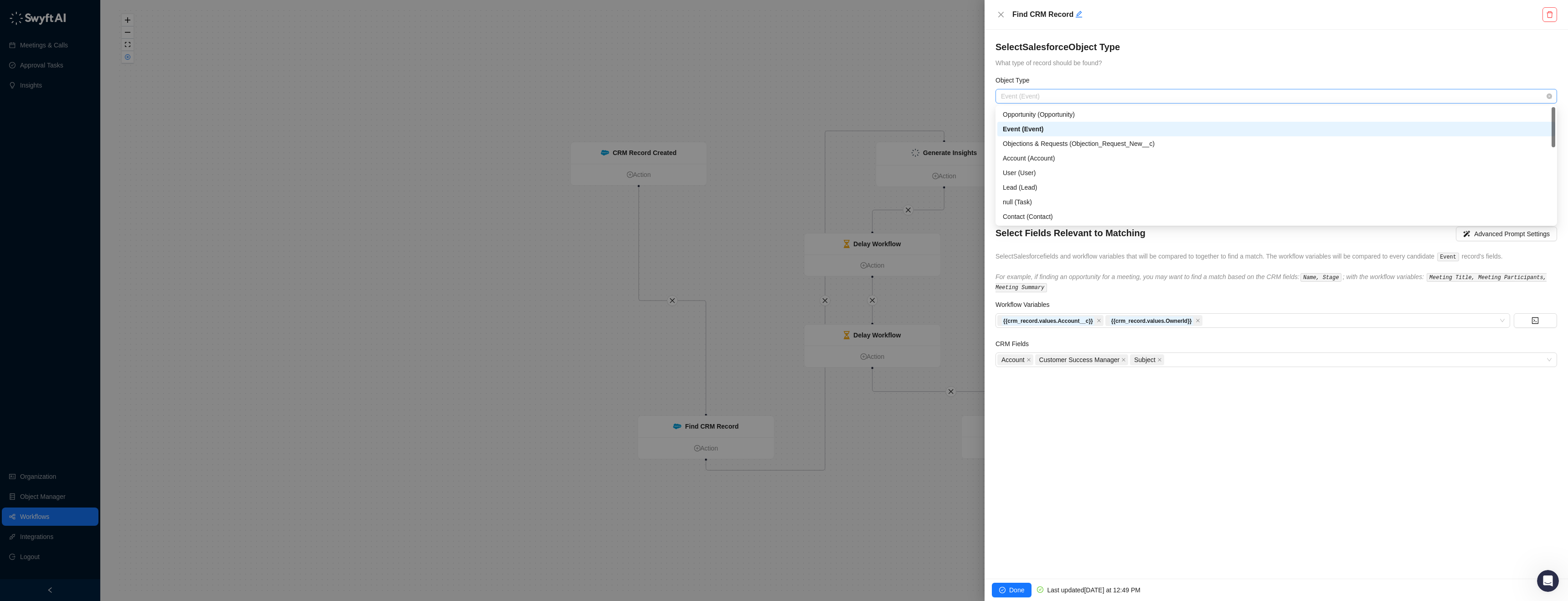
click at [1055, 97] on span "Event (Event)" at bounding box center [1276, 96] width 551 height 13
click at [1044, 127] on div "Event (Event)" at bounding box center [1276, 129] width 547 height 10
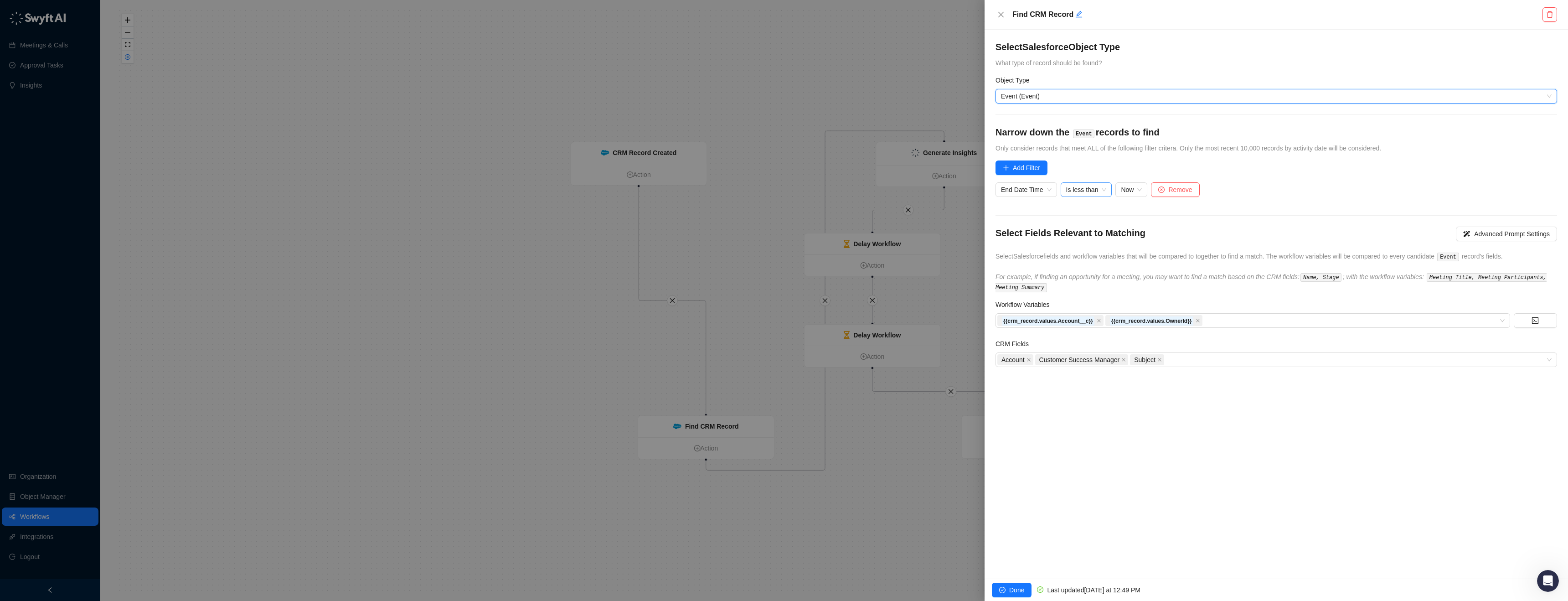
click at [1072, 188] on span "Is less than" at bounding box center [1087, 189] width 41 height 13
click at [1105, 312] on div "Is greater than" at bounding box center [1116, 310] width 97 height 10
click at [1011, 586] on span "Done" at bounding box center [1017, 590] width 15 height 10
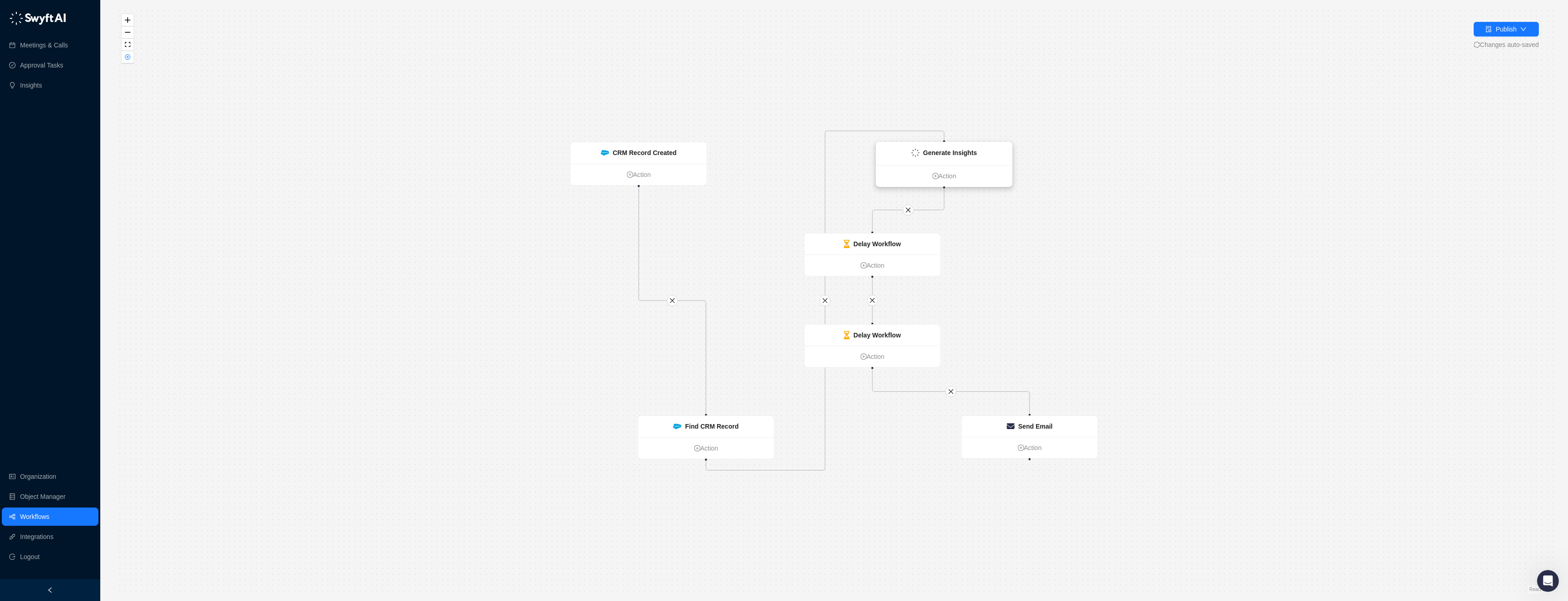
click at [963, 156] on div "Generate Insights" at bounding box center [950, 153] width 54 height 10
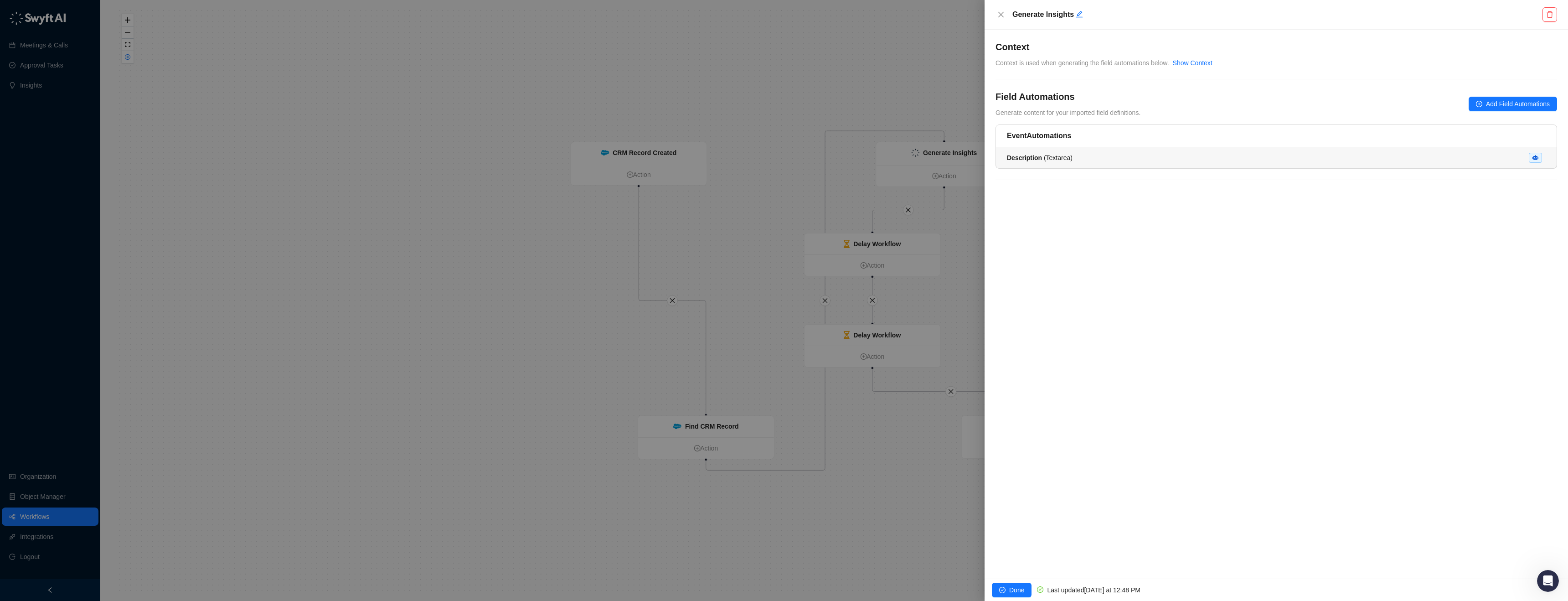
click at [1102, 151] on li "Description ( Textarea )" at bounding box center [1276, 158] width 561 height 21
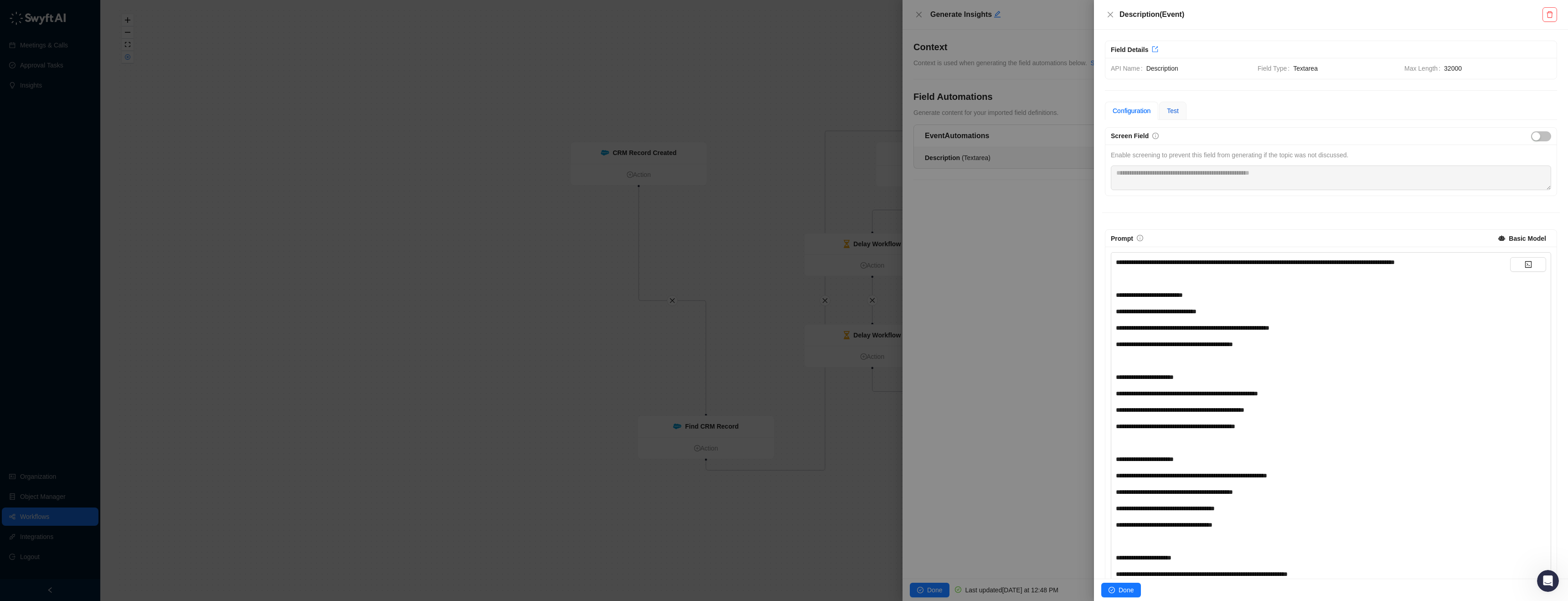
click at [1178, 109] on span "Test" at bounding box center [1172, 111] width 12 height 7
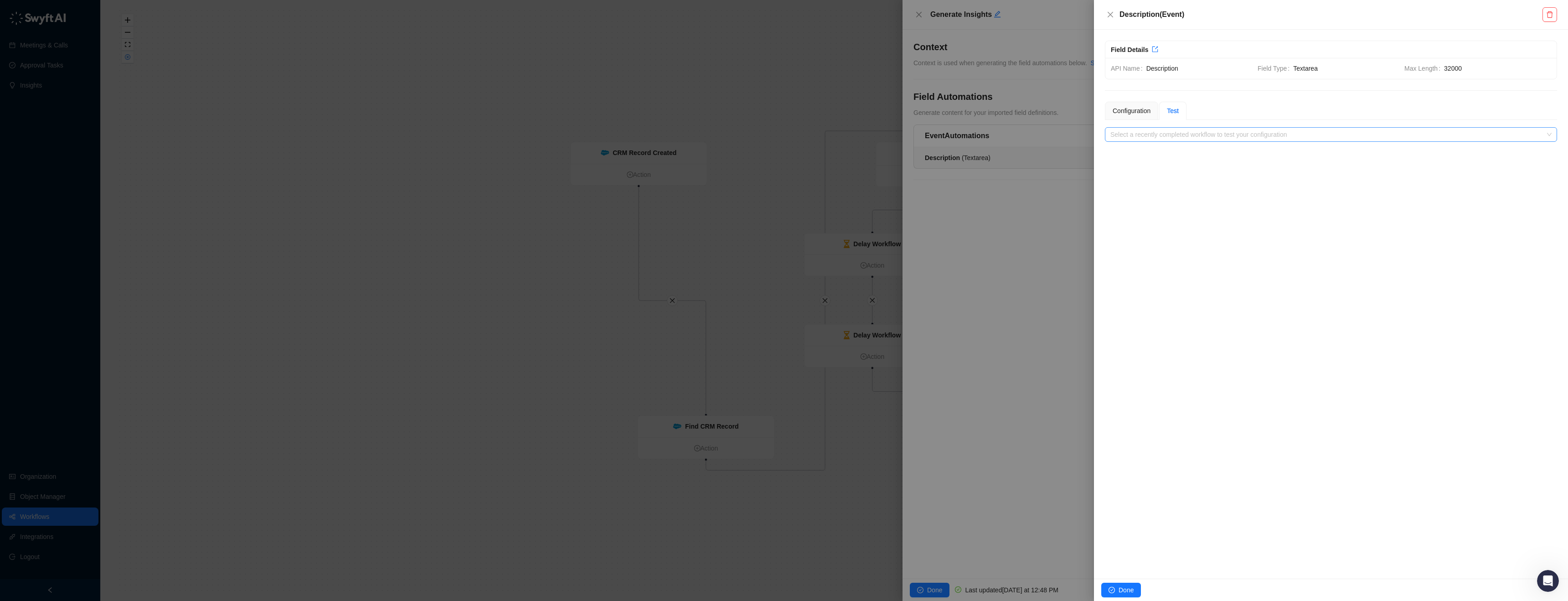
click at [1181, 135] on input "search" at bounding box center [1328, 135] width 436 height 13
click at [1115, 20] on div "Description ( Event )" at bounding box center [1331, 15] width 474 height 30
click at [1123, 583] on button "Done" at bounding box center [1121, 590] width 40 height 15
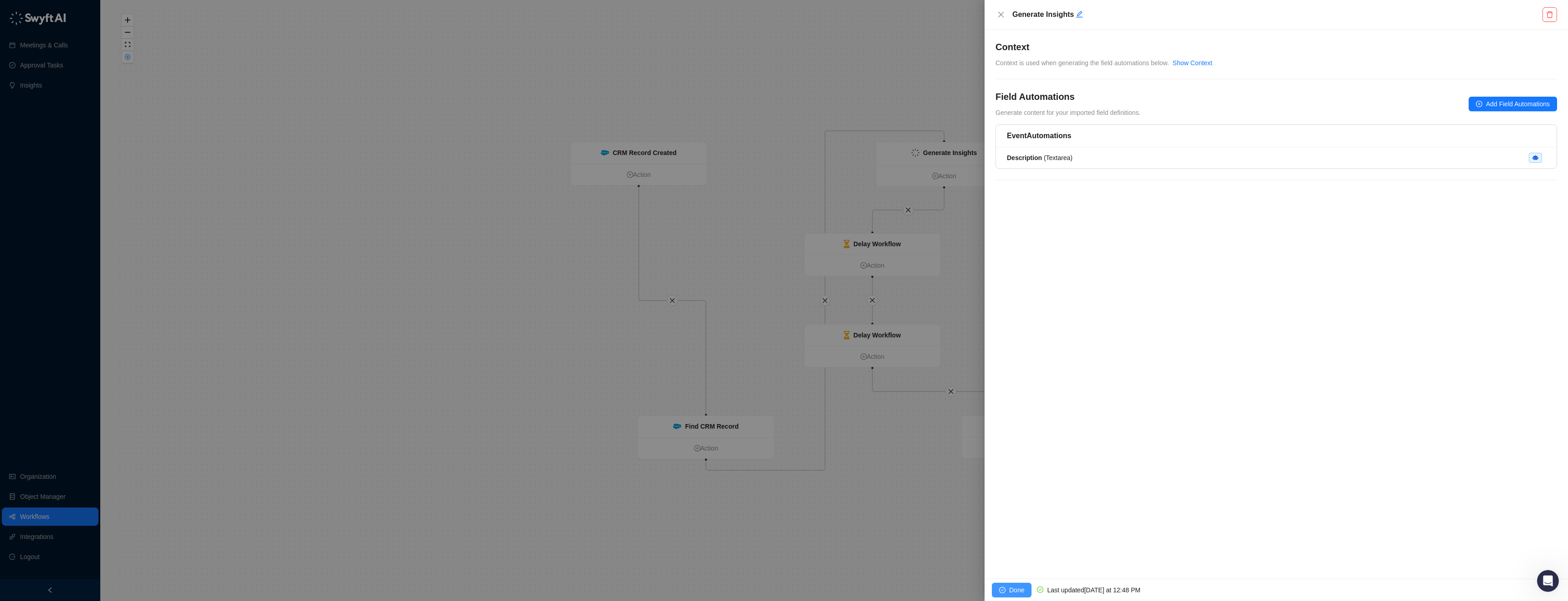
click at [1029, 589] on button "Done" at bounding box center [1011, 590] width 40 height 15
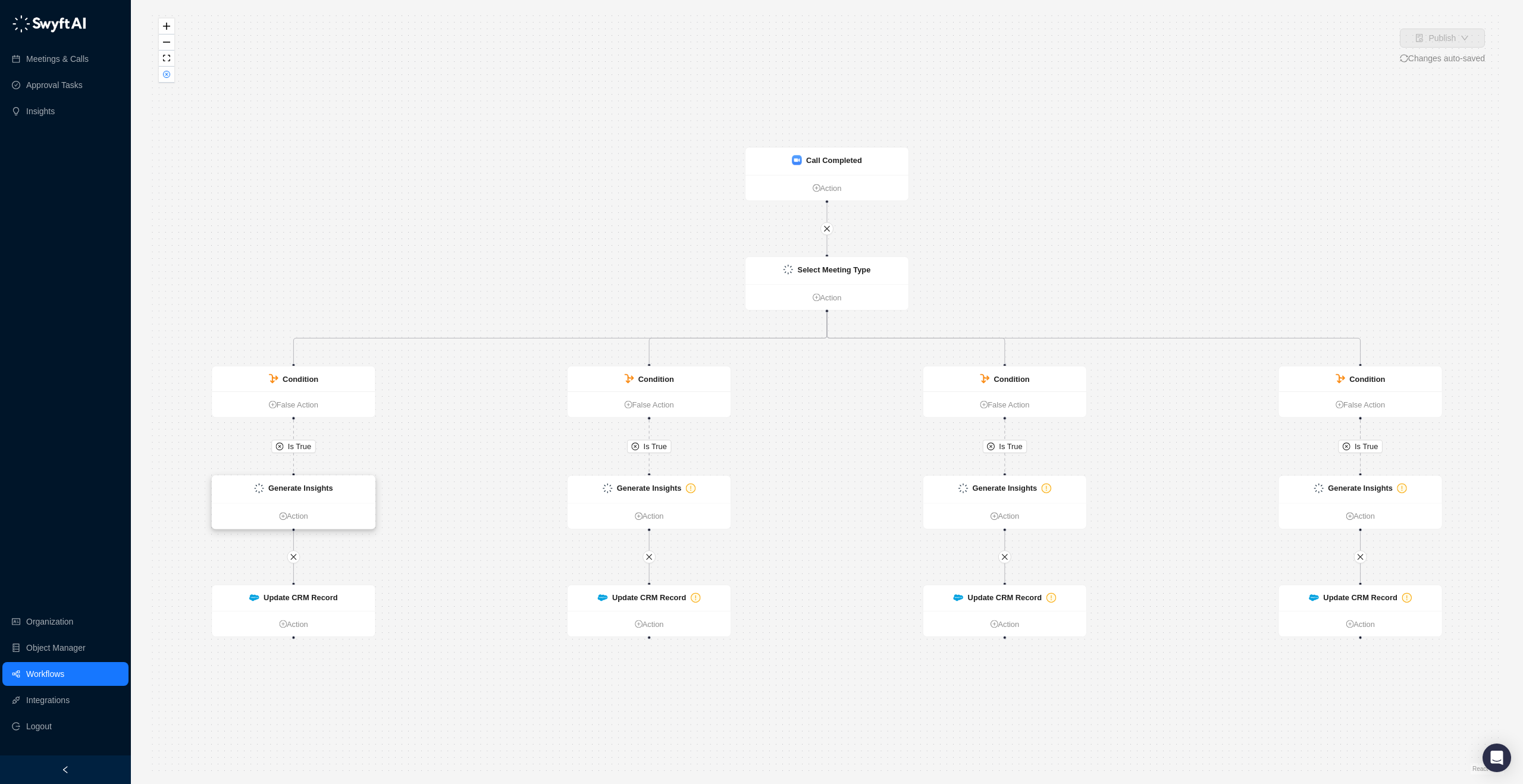
click at [319, 489] on strong "Generate Insights" at bounding box center [301, 488] width 65 height 9
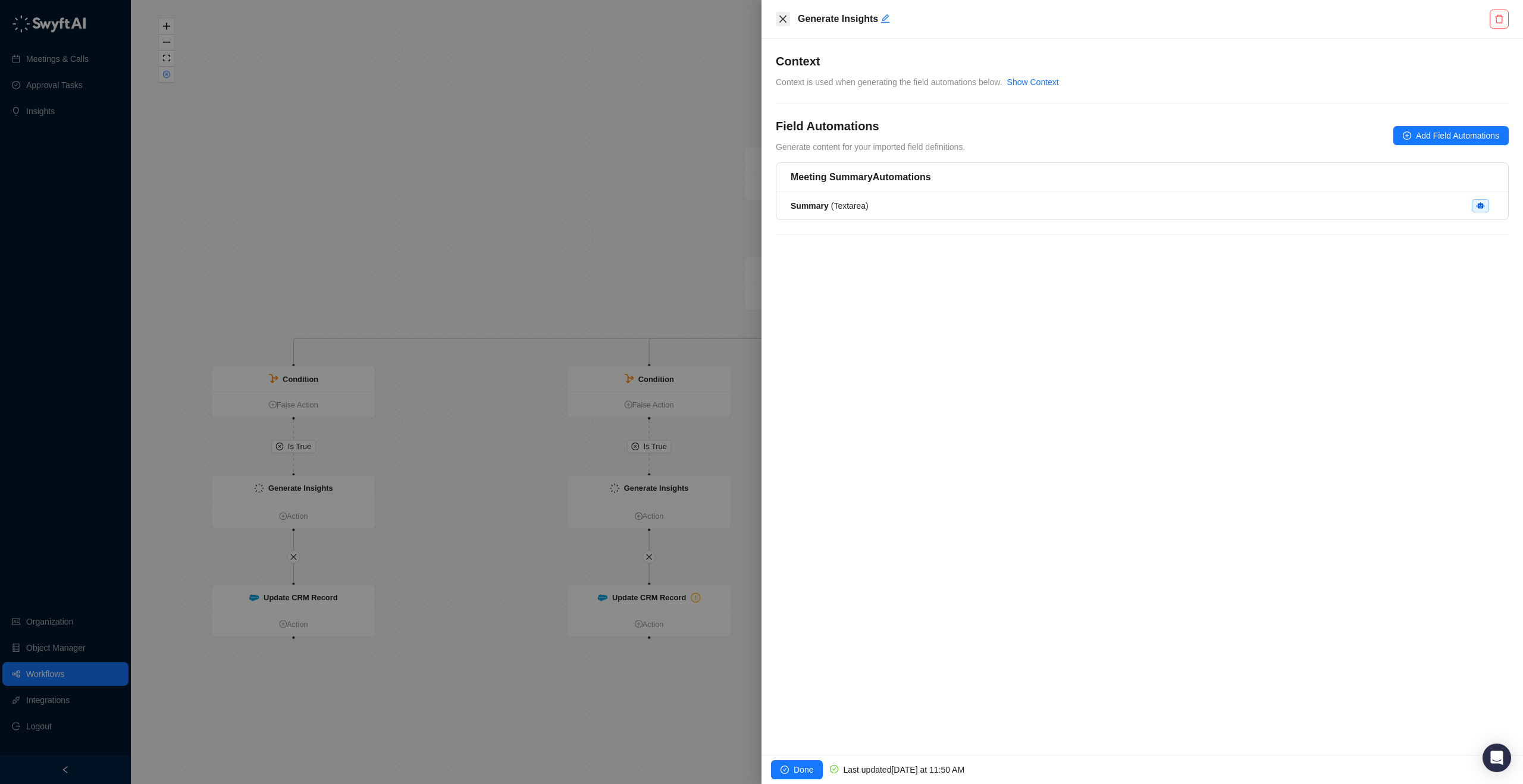
click at [784, 25] on button "Close" at bounding box center [783, 19] width 14 height 14
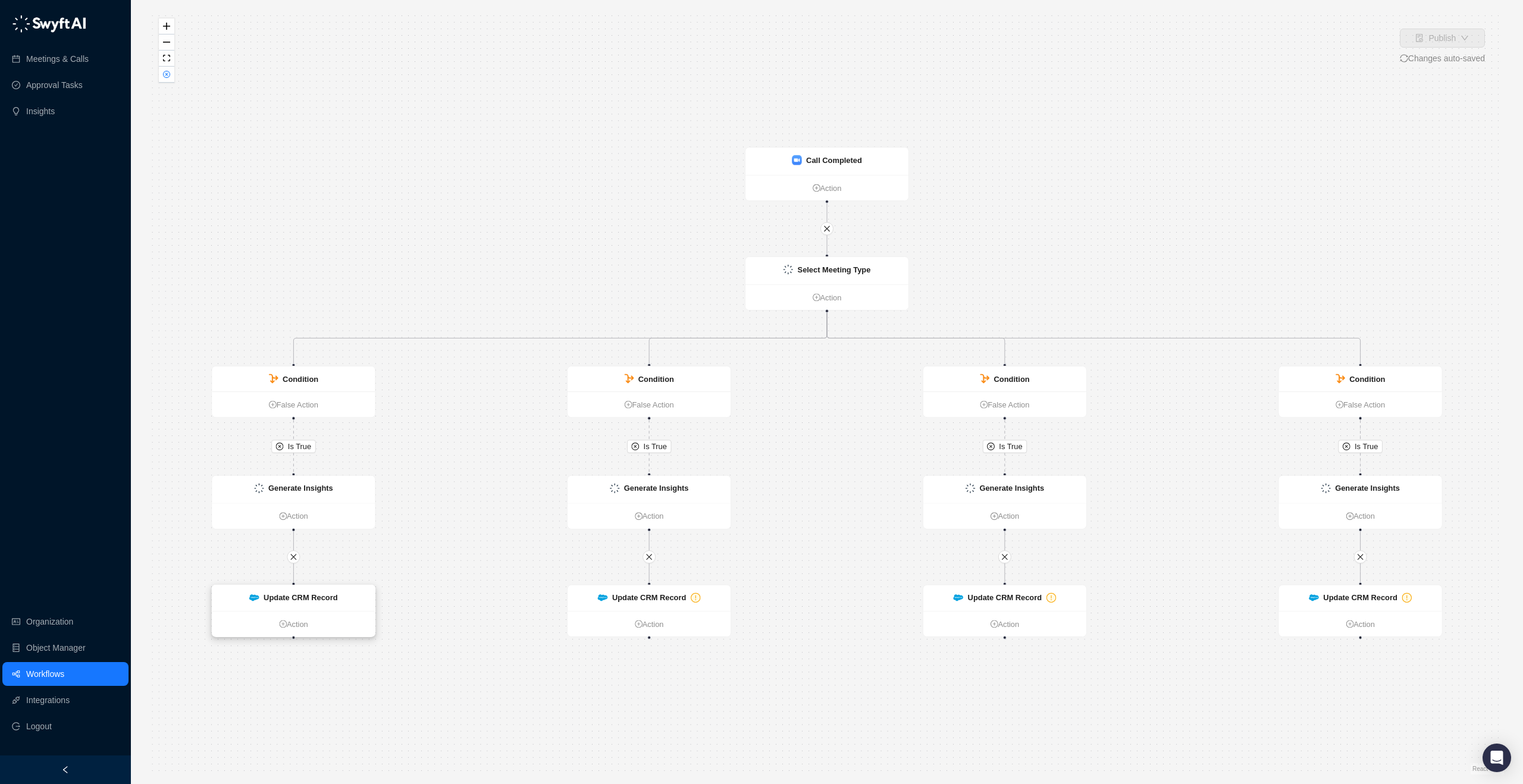
click at [306, 601] on strong "Update CRM Record" at bounding box center [300, 597] width 74 height 9
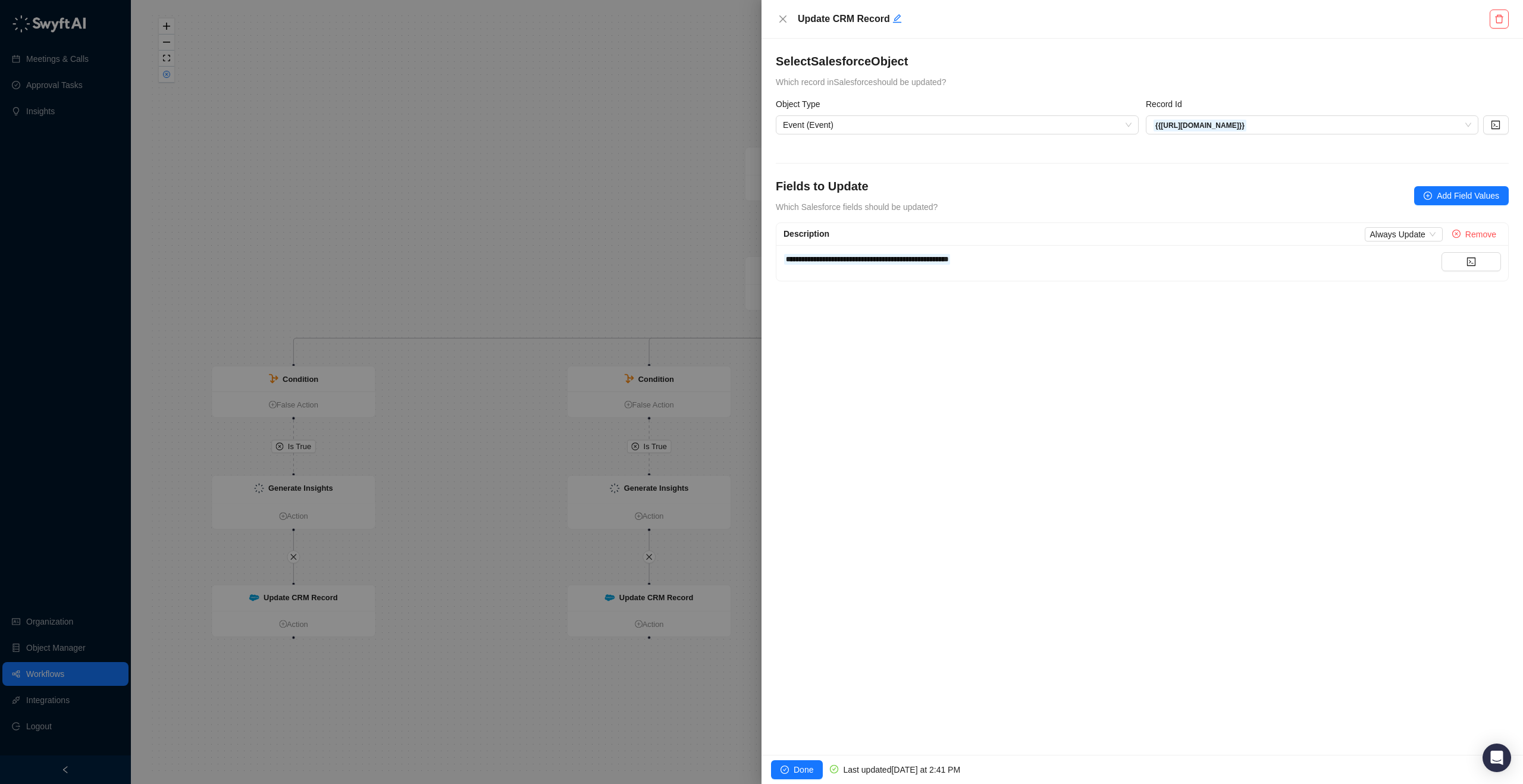
click at [782, 21] on icon "close" at bounding box center [783, 19] width 10 height 10
click at [782, 21] on div "**********" at bounding box center [761, 392] width 1523 height 784
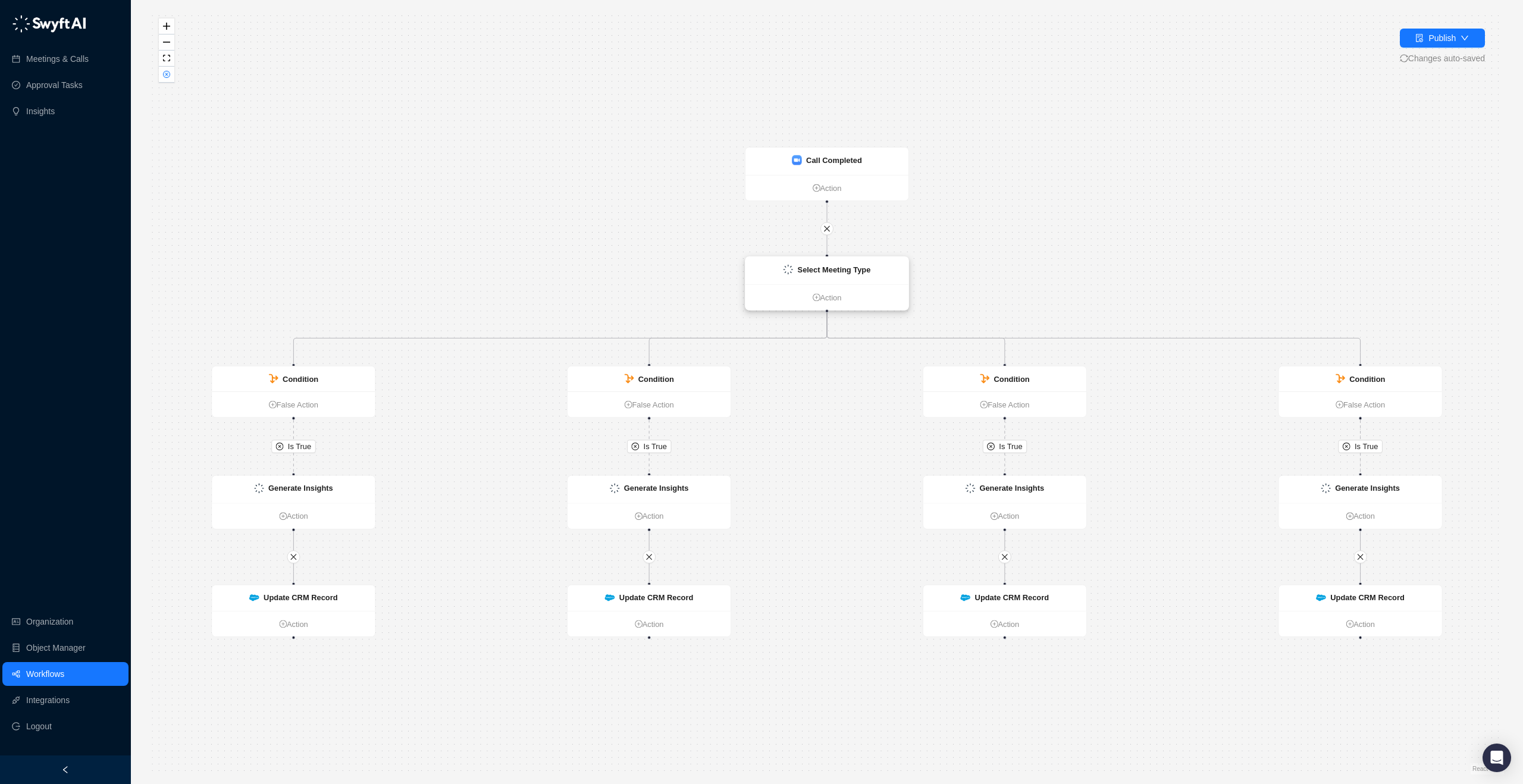
click at [820, 274] on div "Select Meeting Type" at bounding box center [834, 269] width 73 height 12
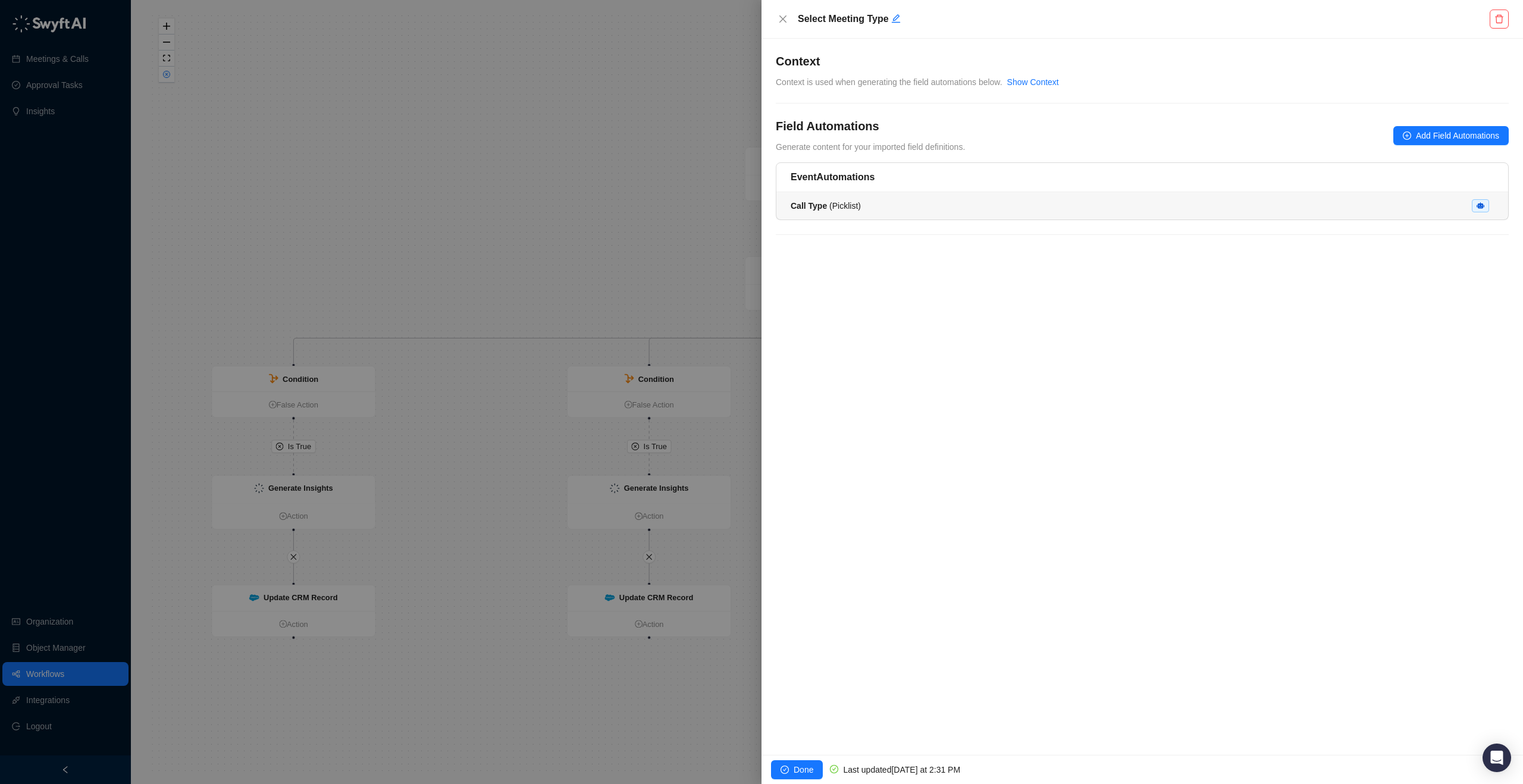
click at [858, 198] on li "Call Type ( Picklist )" at bounding box center [1142, 206] width 732 height 27
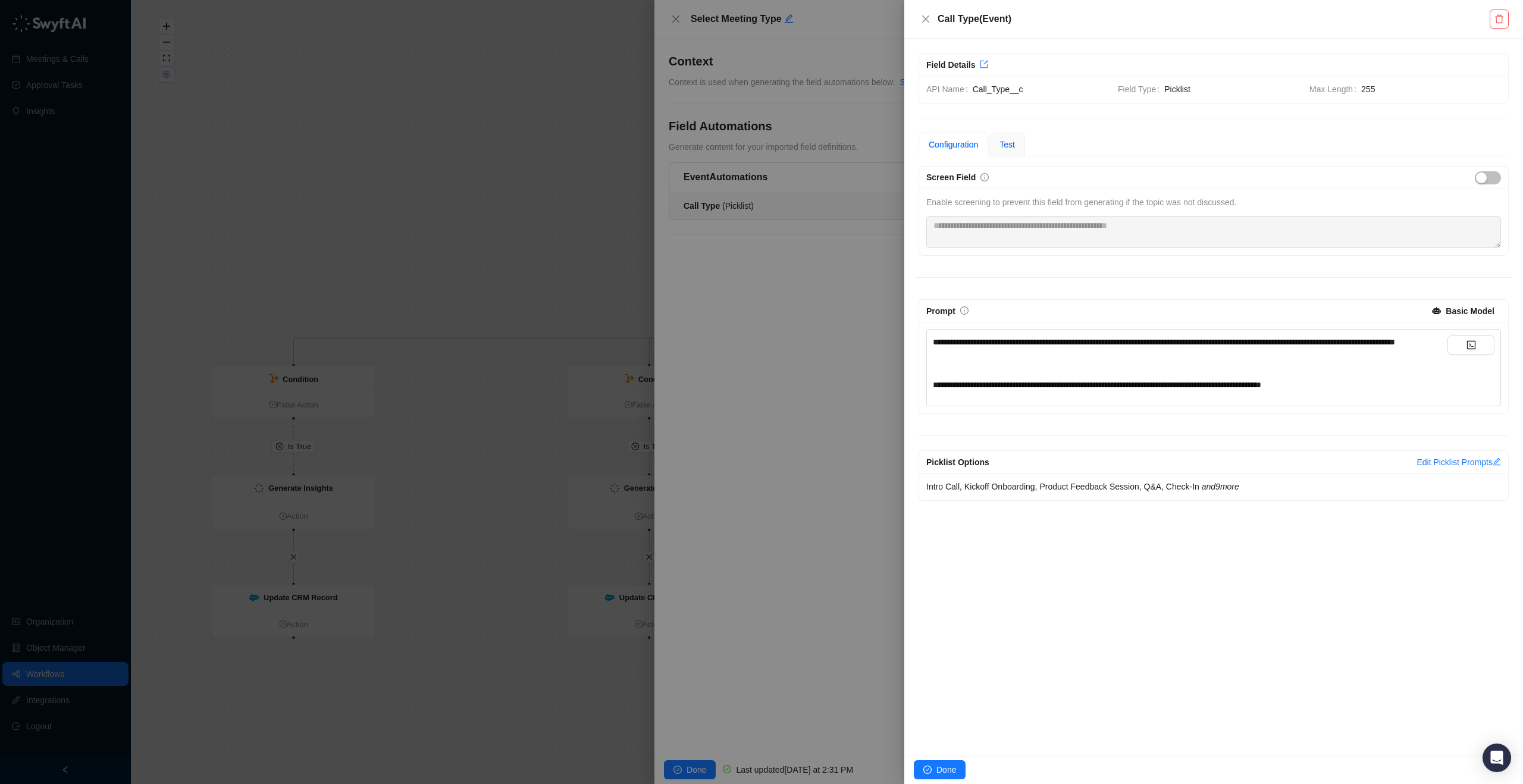
click at [1008, 148] on span "Test" at bounding box center [1007, 145] width 15 height 10
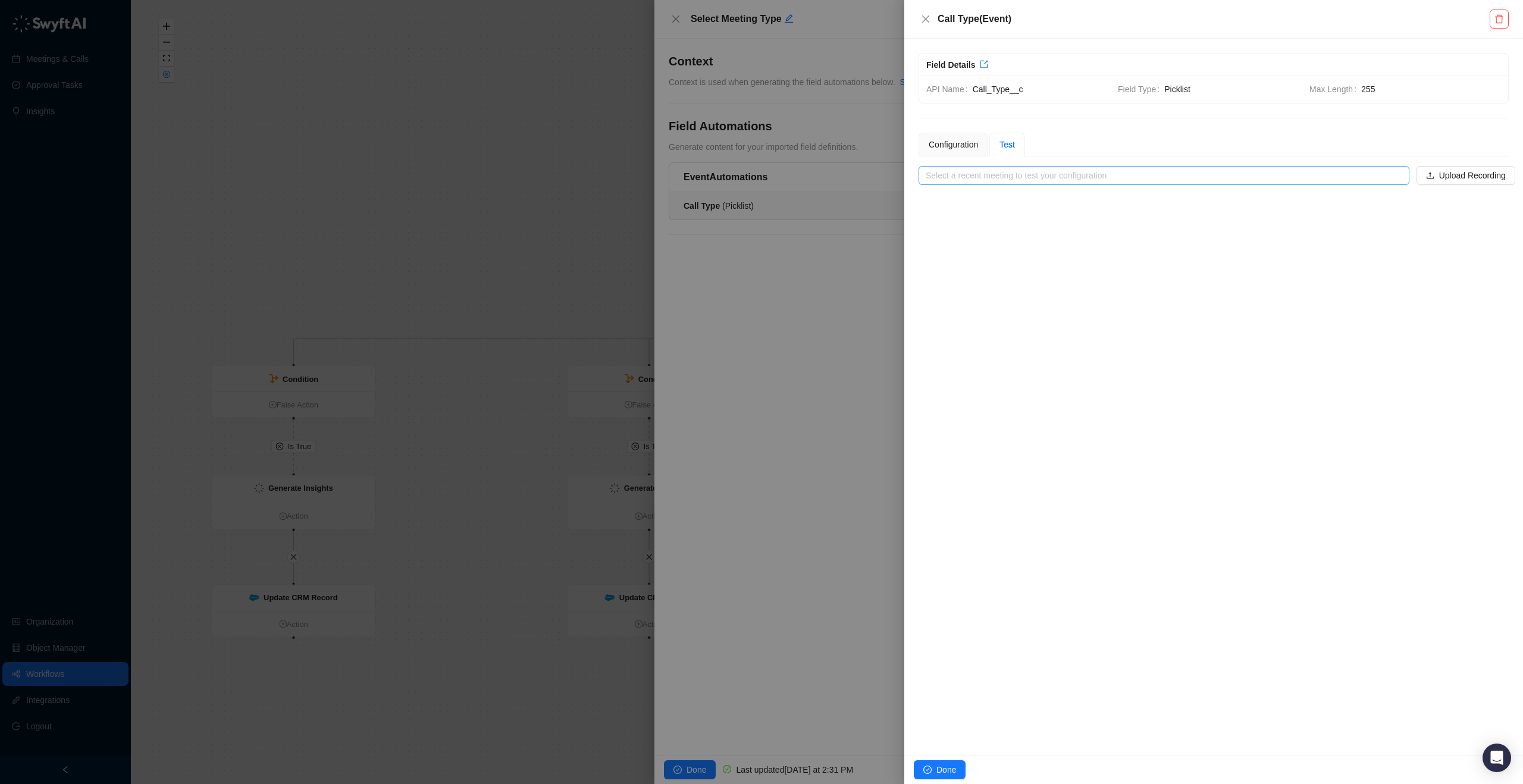
click at [953, 176] on input "search" at bounding box center [1160, 176] width 470 height 17
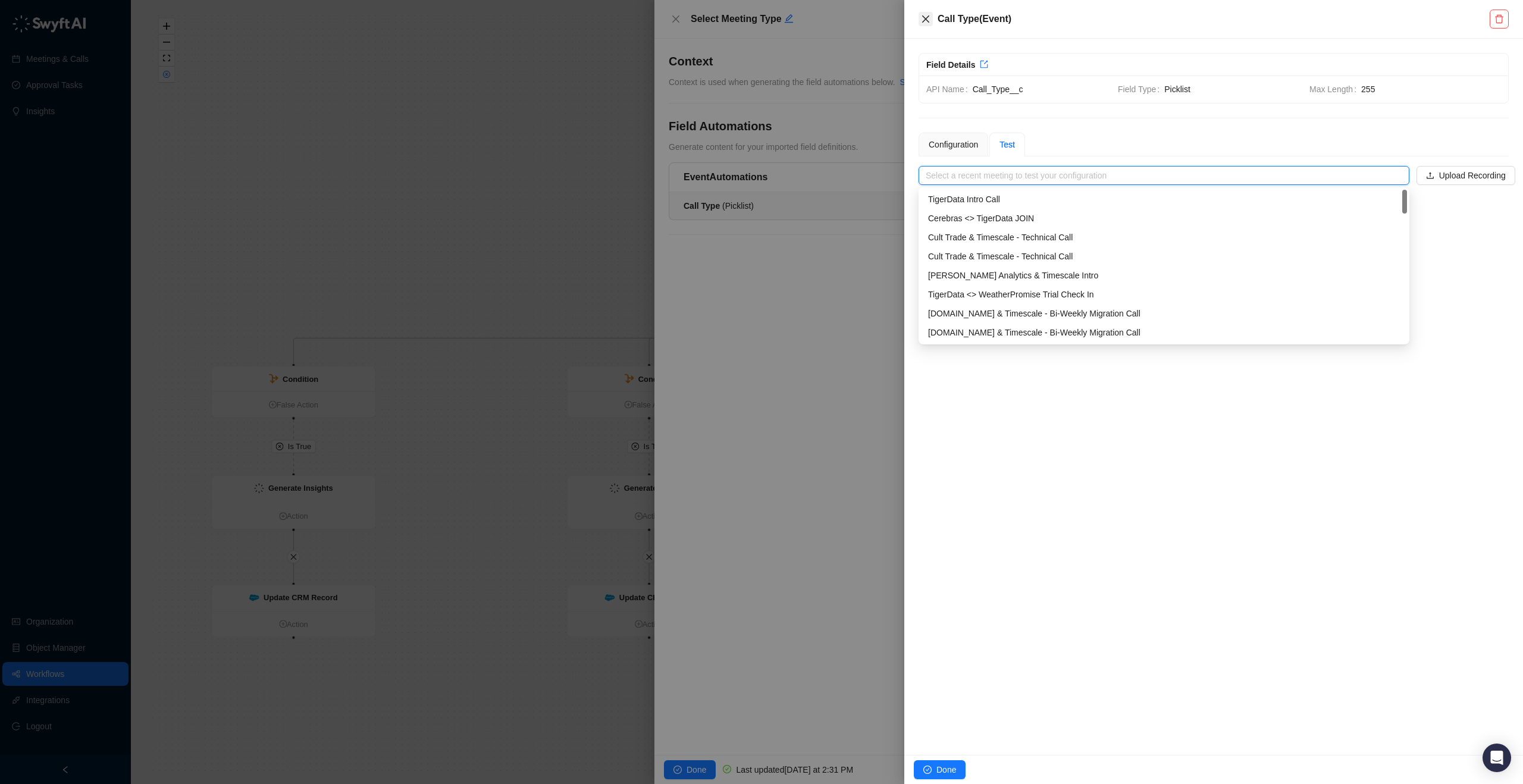
click at [918, 14] on button "Close" at bounding box center [926, 19] width 14 height 14
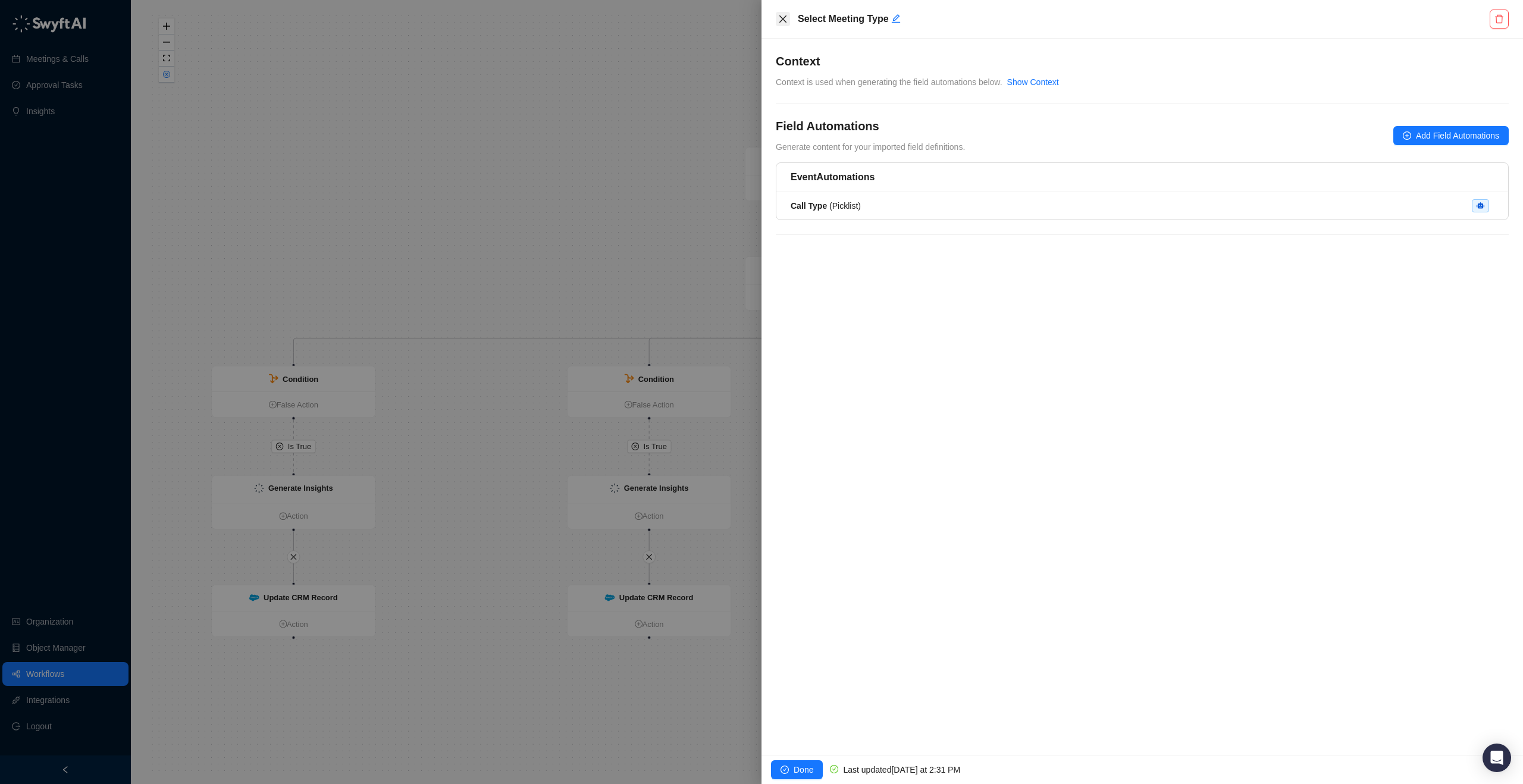
click at [787, 20] on icon "close" at bounding box center [783, 19] width 10 height 10
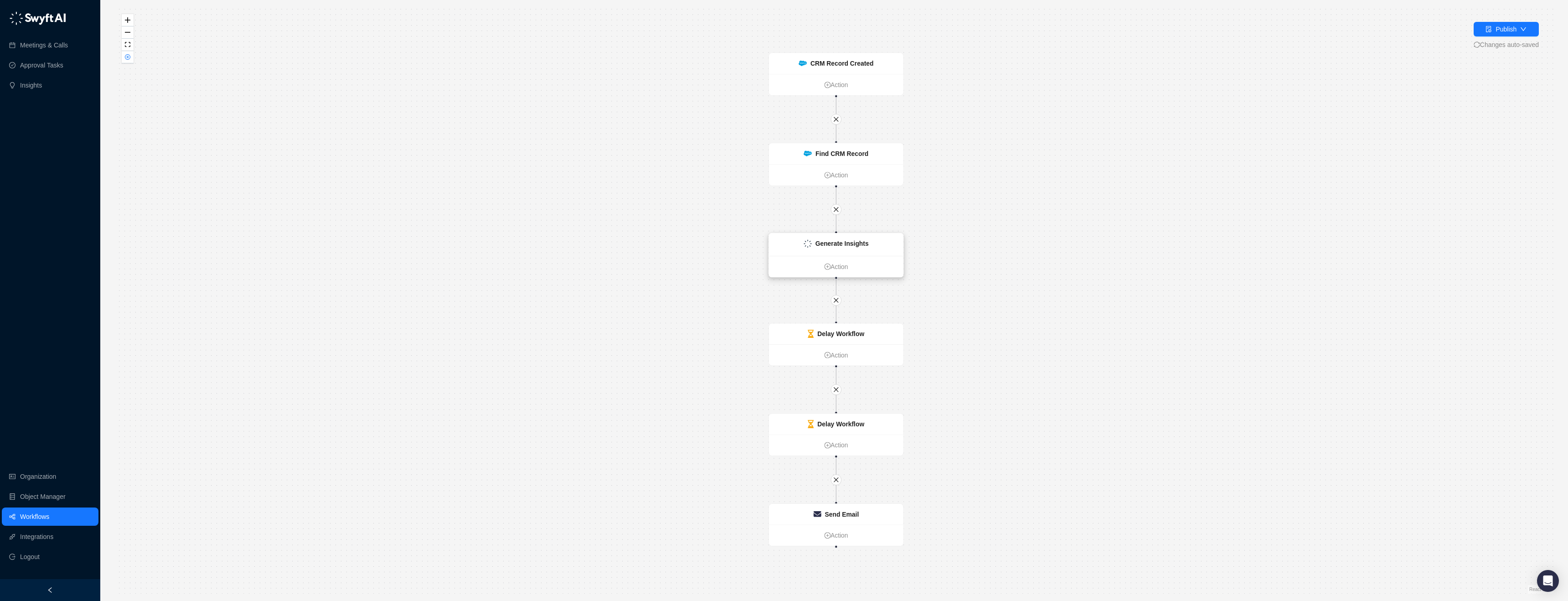
click at [870, 240] on div "Generate Insights" at bounding box center [836, 244] width 135 height 23
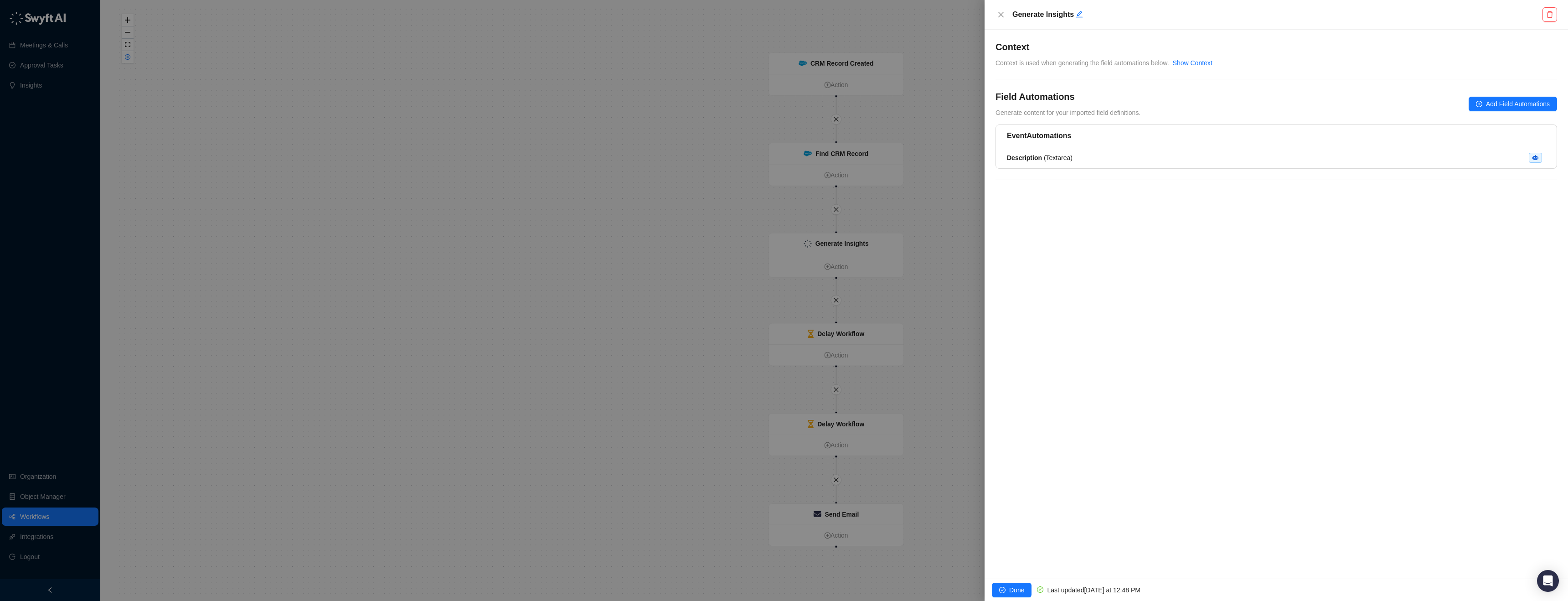
click at [1062, 170] on div "Event Automations Description ( Textarea )" at bounding box center [1276, 157] width 562 height 66
click at [1065, 159] on span "Description ( Textarea )" at bounding box center [1040, 158] width 66 height 7
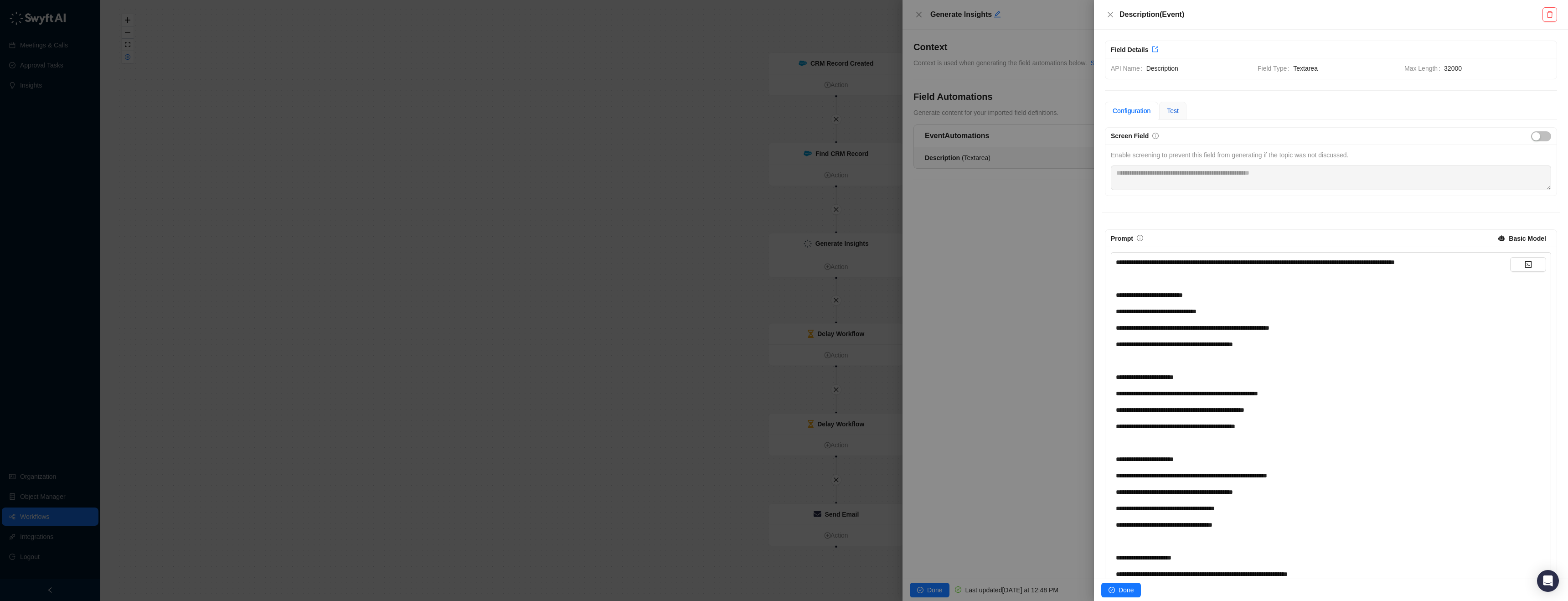
click at [1168, 110] on span "Test" at bounding box center [1172, 111] width 12 height 7
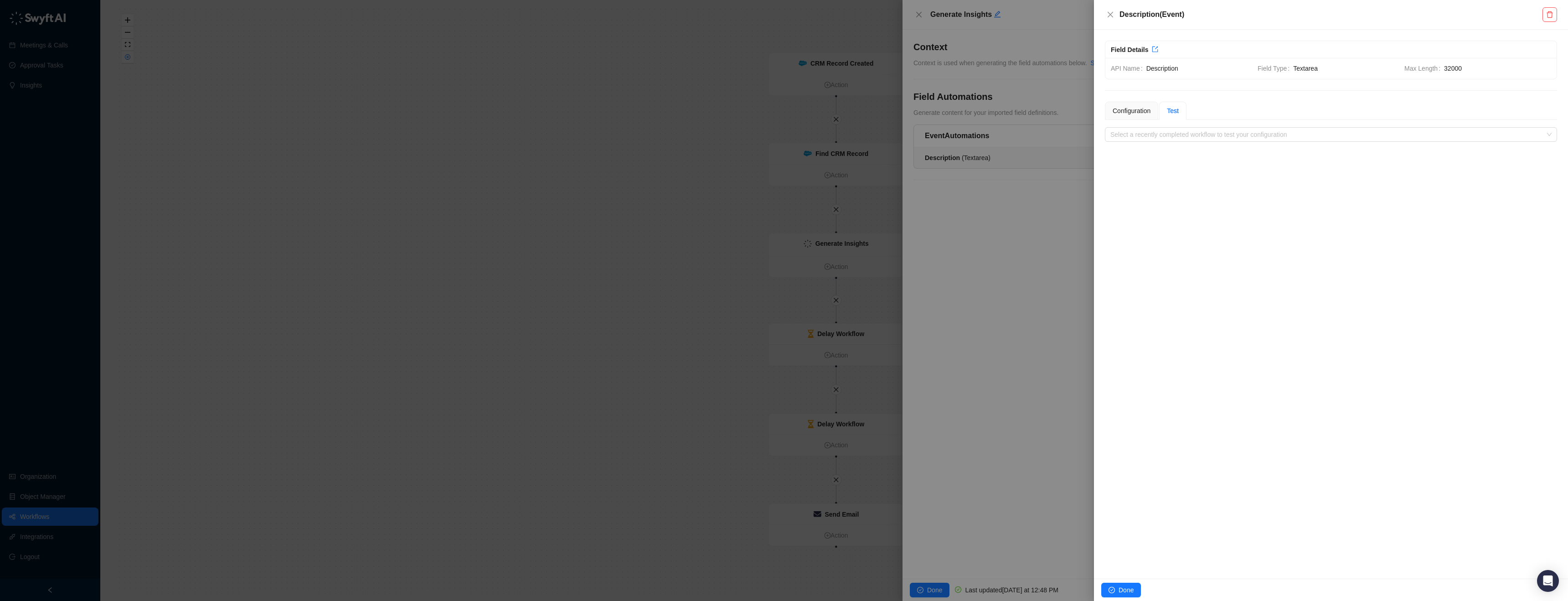
click at [1172, 142] on div "**********" at bounding box center [1331, 304] width 474 height 549
click at [1172, 139] on input "search" at bounding box center [1328, 135] width 436 height 13
click at [1113, 17] on icon "close" at bounding box center [1110, 15] width 7 height 7
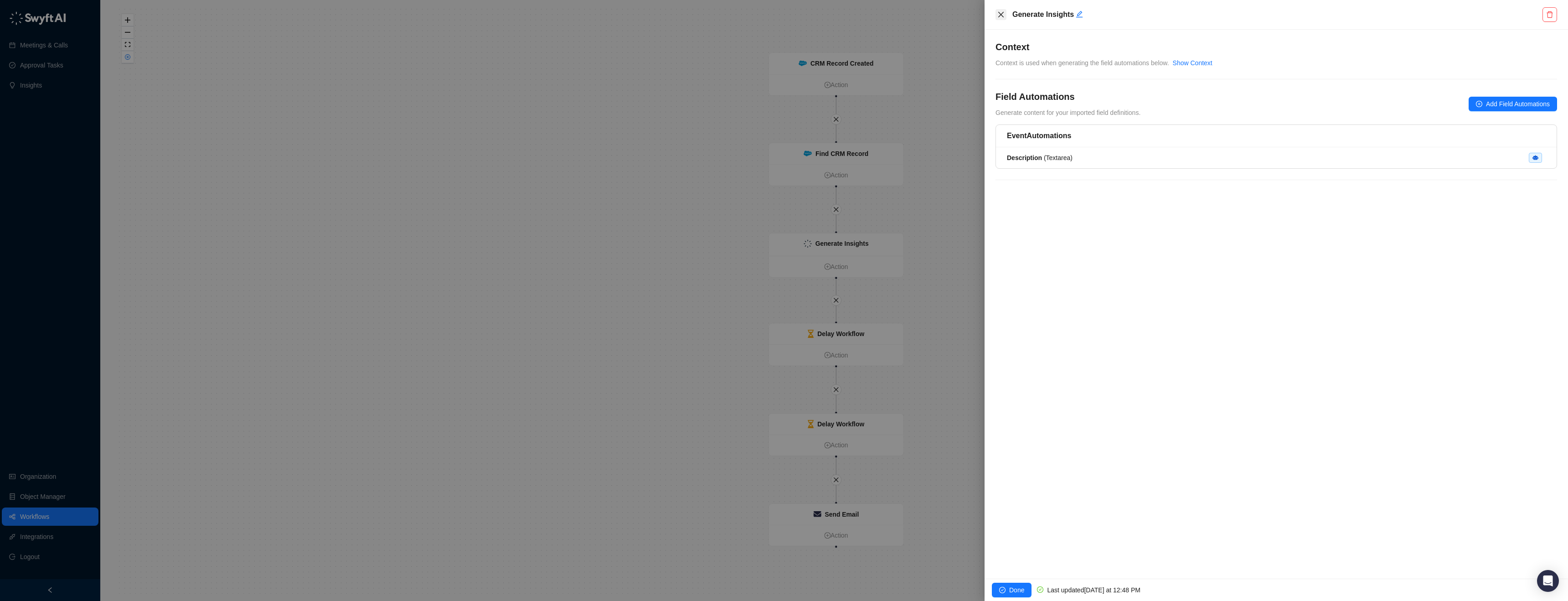
click at [1004, 14] on icon "close" at bounding box center [1001, 15] width 7 height 7
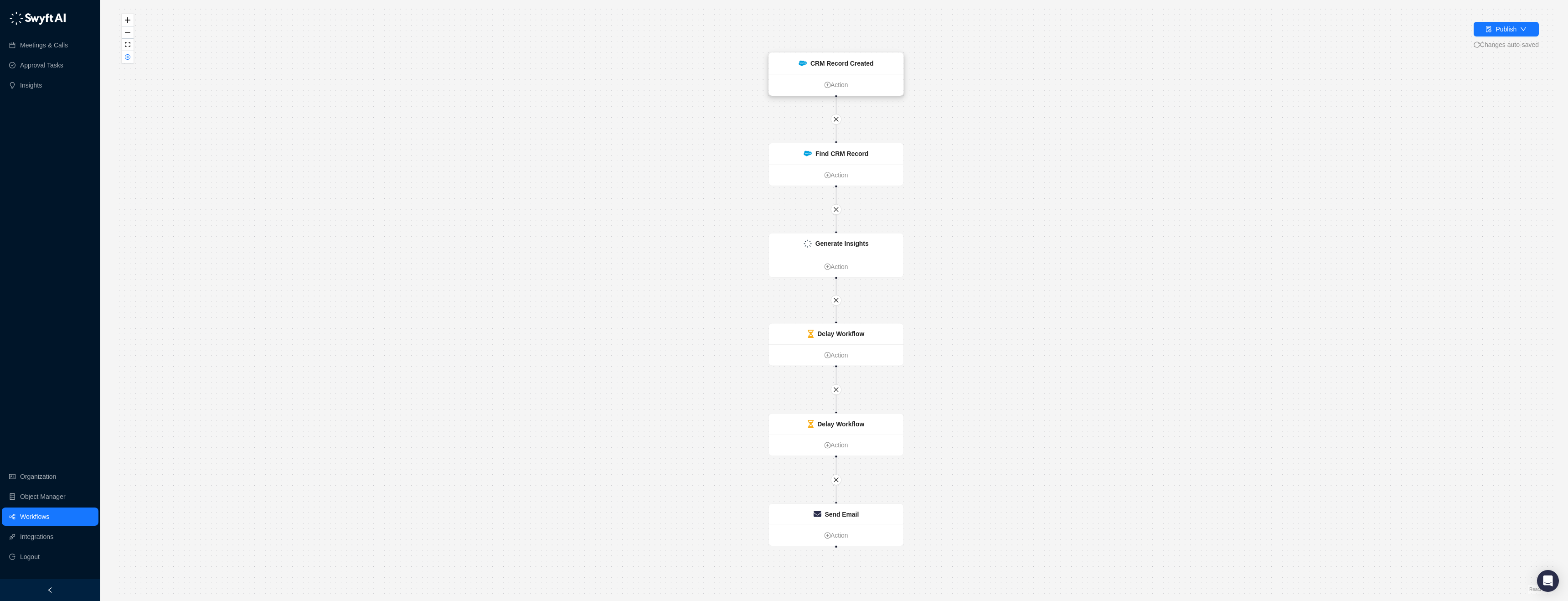
click at [817, 68] on div "CRM Record Created" at bounding box center [841, 63] width 63 height 10
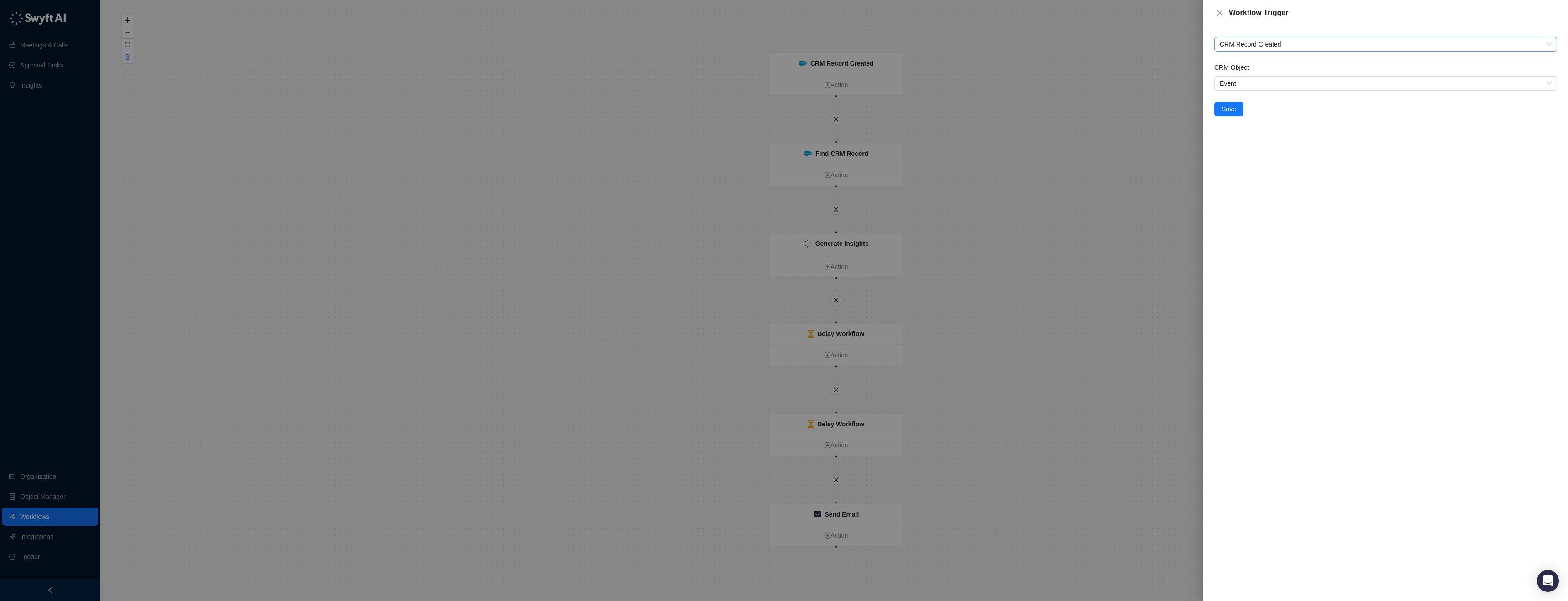
click at [1286, 39] on span "CRM Record Created" at bounding box center [1385, 44] width 332 height 13
click at [1248, 88] on div "CRM Record Updated" at bounding box center [1385, 91] width 328 height 10
click at [1248, 85] on input "CRM Object" at bounding box center [1383, 83] width 326 height 13
click at [1239, 150] on div "Event" at bounding box center [1385, 146] width 328 height 10
click at [1255, 123] on input "CRM Field" at bounding box center [1383, 122] width 326 height 13
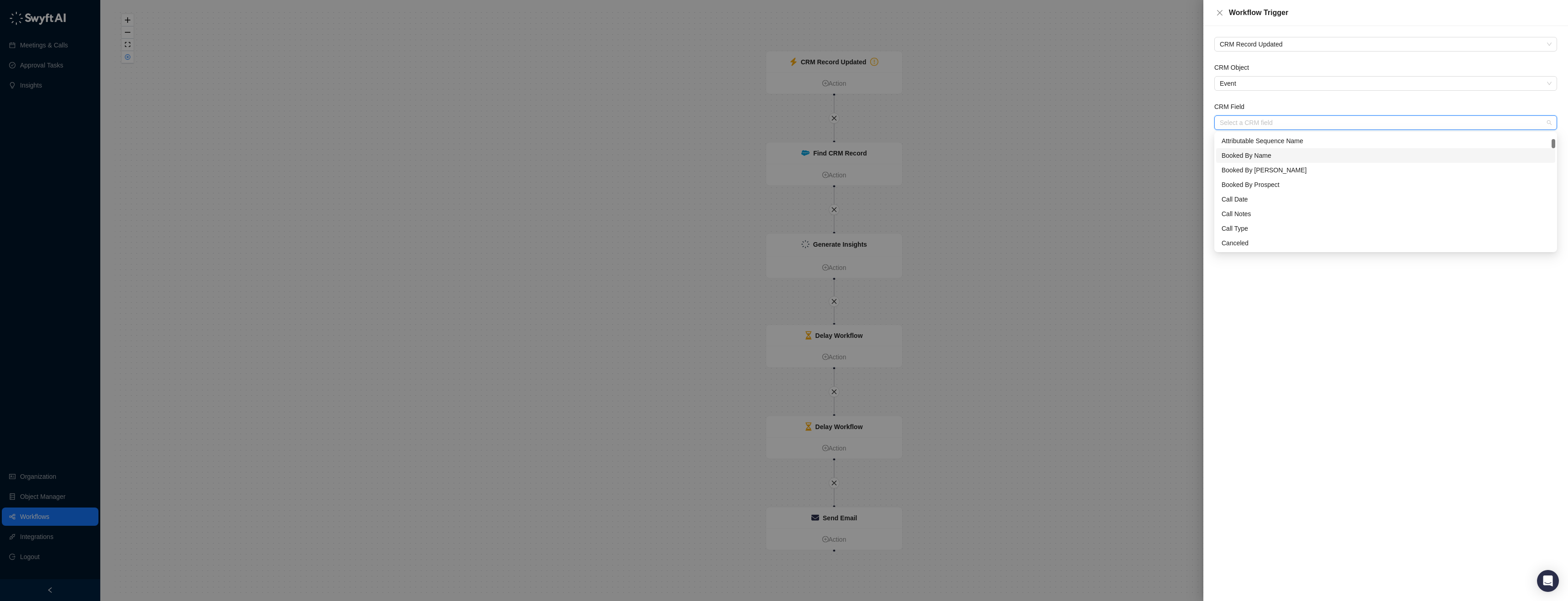
scroll to position [141, 0]
click at [1259, 44] on span "CRM Record Updated" at bounding box center [1385, 44] width 332 height 13
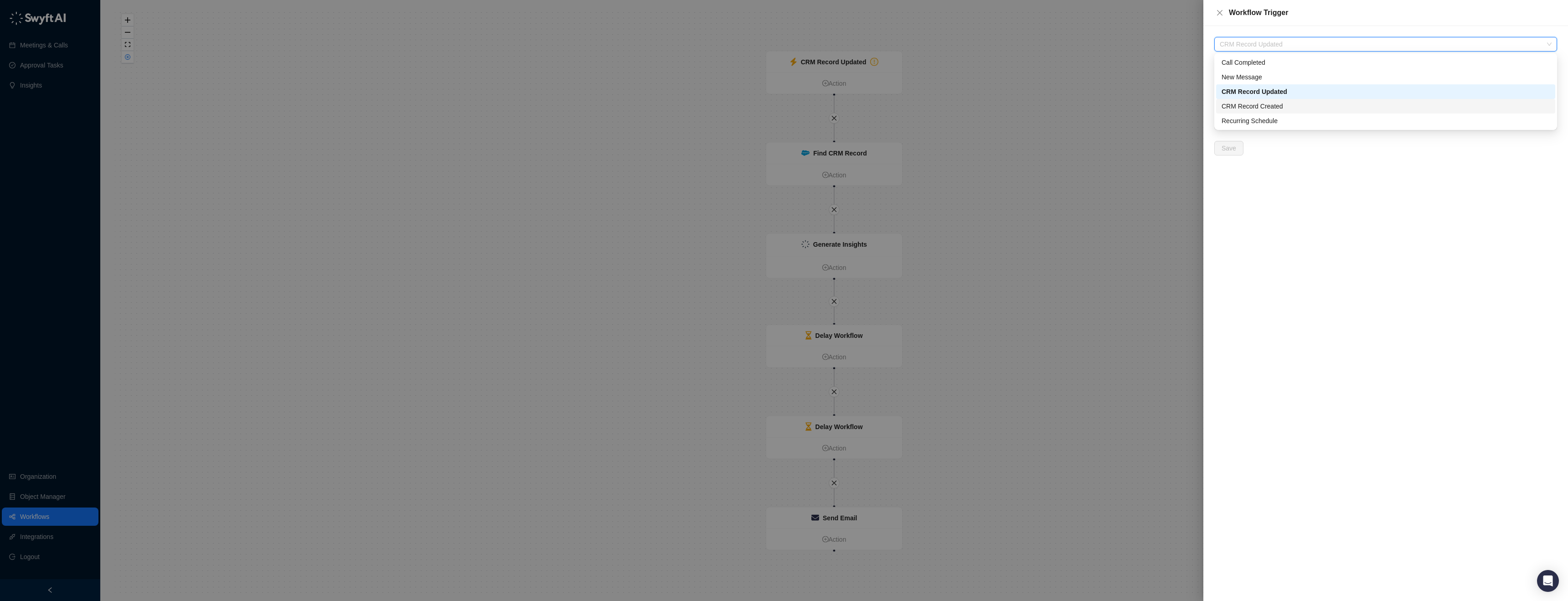
click at [1256, 104] on div "CRM Record Created" at bounding box center [1385, 106] width 328 height 10
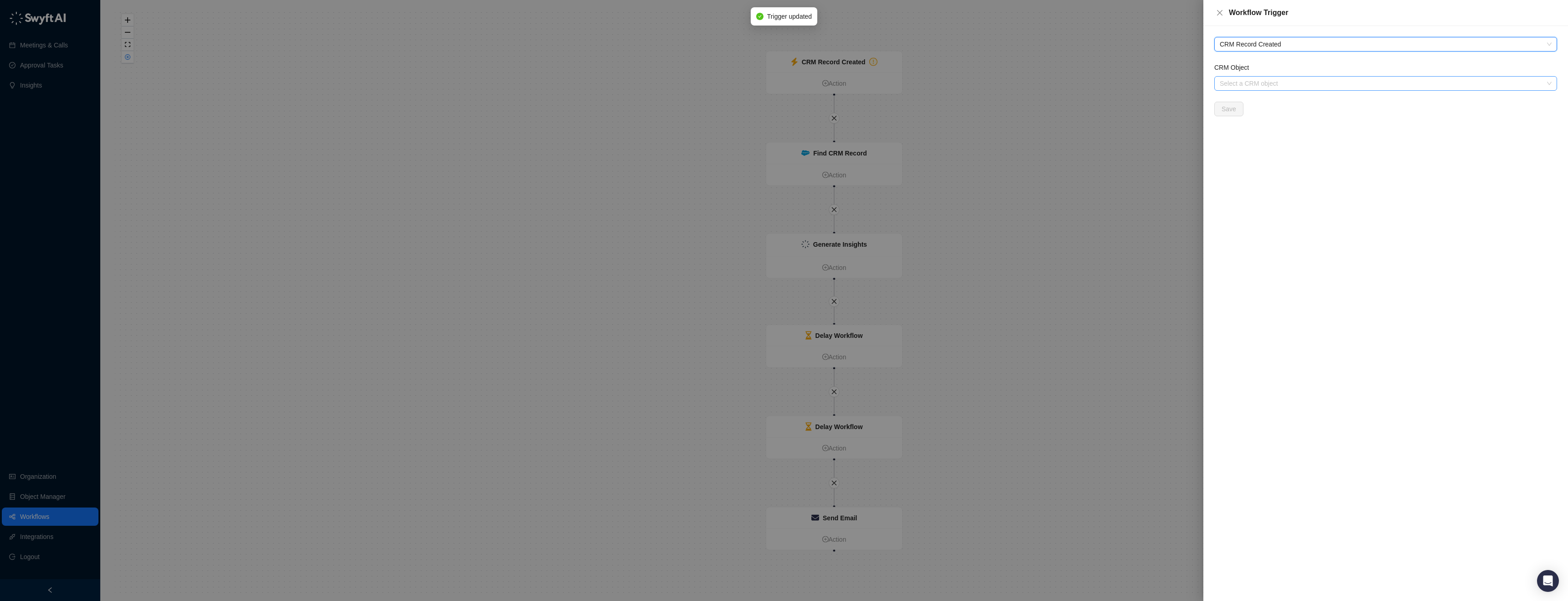
click at [1256, 80] on input "CRM Object" at bounding box center [1383, 83] width 326 height 13
click at [1236, 148] on div "Event" at bounding box center [1385, 146] width 328 height 10
click at [1234, 109] on span "Save" at bounding box center [1229, 109] width 15 height 10
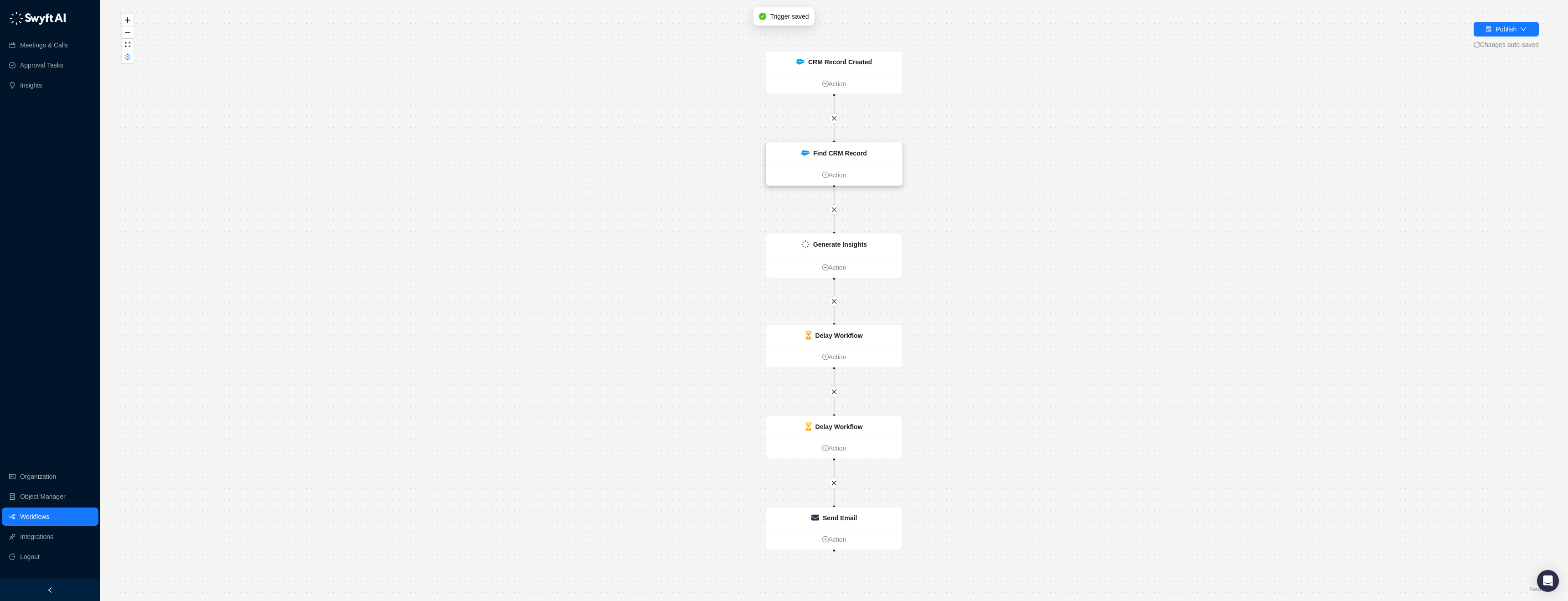
click at [871, 155] on div "Find CRM Record" at bounding box center [834, 153] width 136 height 21
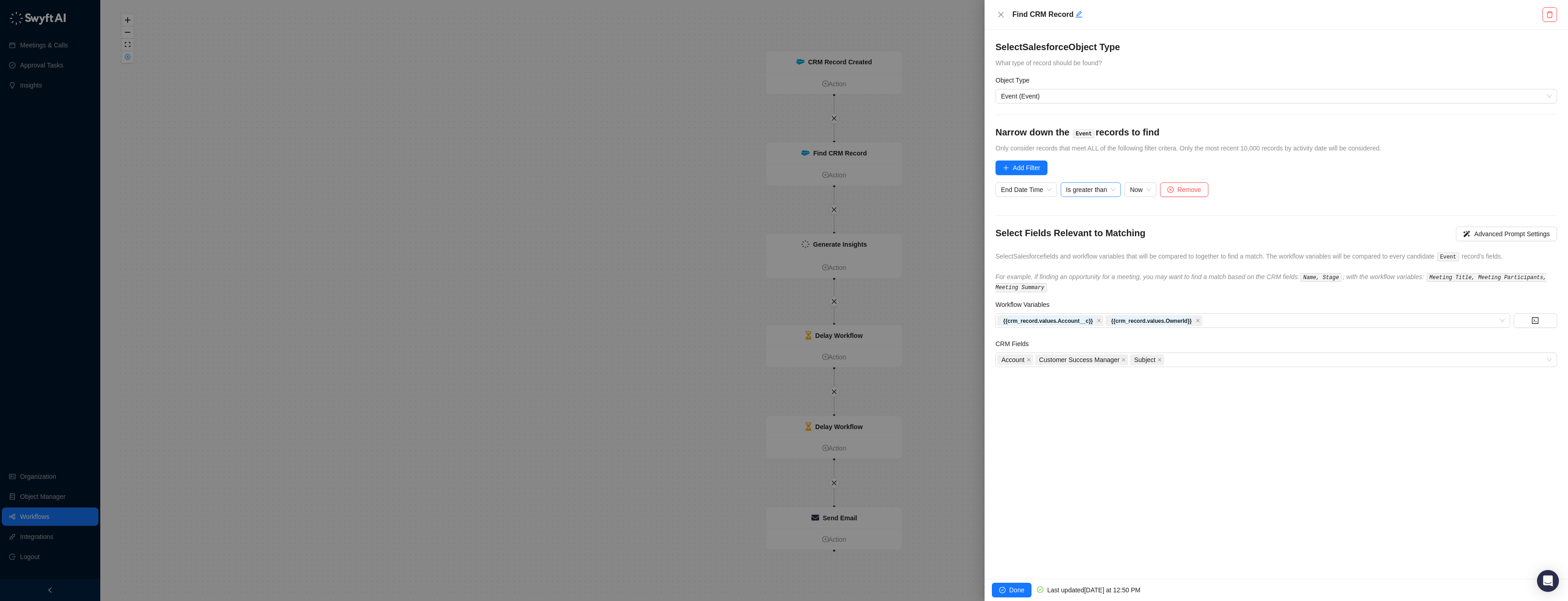
click at [1097, 193] on span "Is greater than" at bounding box center [1091, 189] width 49 height 13
click at [1106, 297] on div "Is less than" at bounding box center [1116, 295] width 97 height 10
click at [1138, 189] on span "Now" at bounding box center [1131, 189] width 21 height 13
click at [1250, 175] on form "Select Salesforce Object Type What type of record should be found? Object Type …" at bounding box center [1276, 204] width 562 height 326
click at [1161, 360] on icon "close" at bounding box center [1160, 360] width 4 height 4
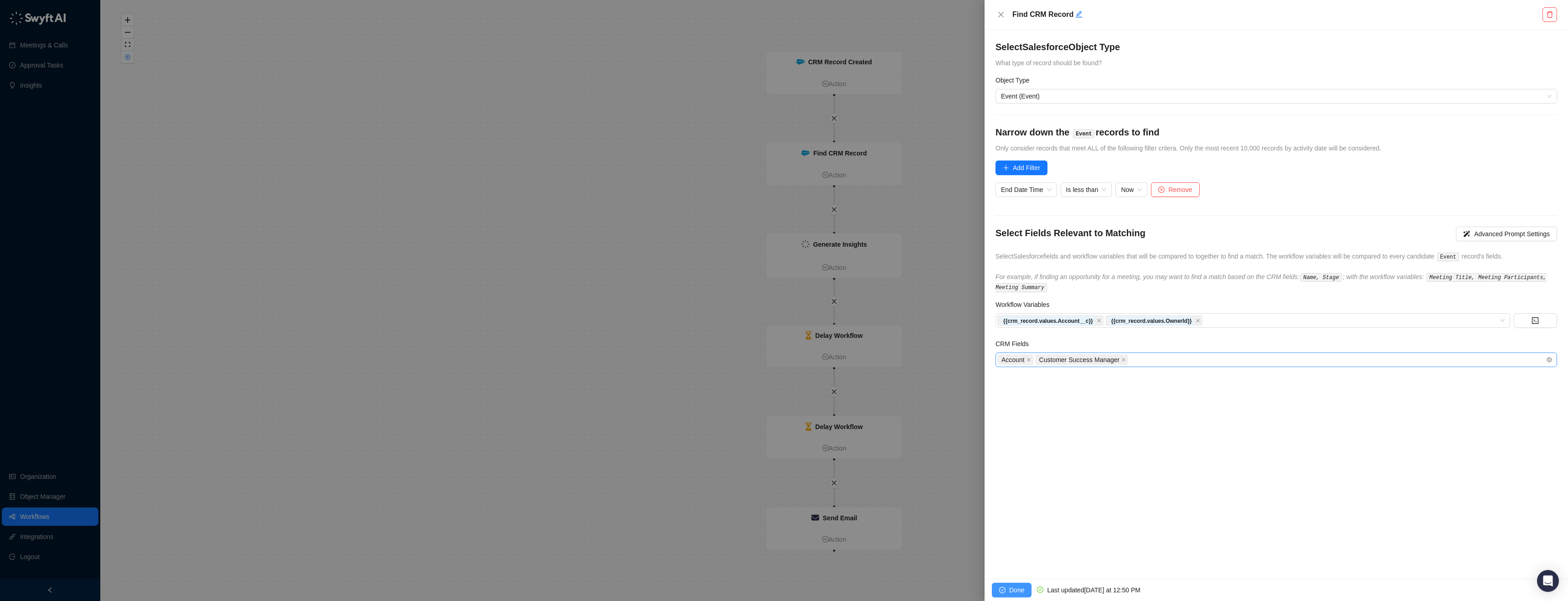
click at [1002, 586] on button "Done" at bounding box center [1011, 590] width 40 height 15
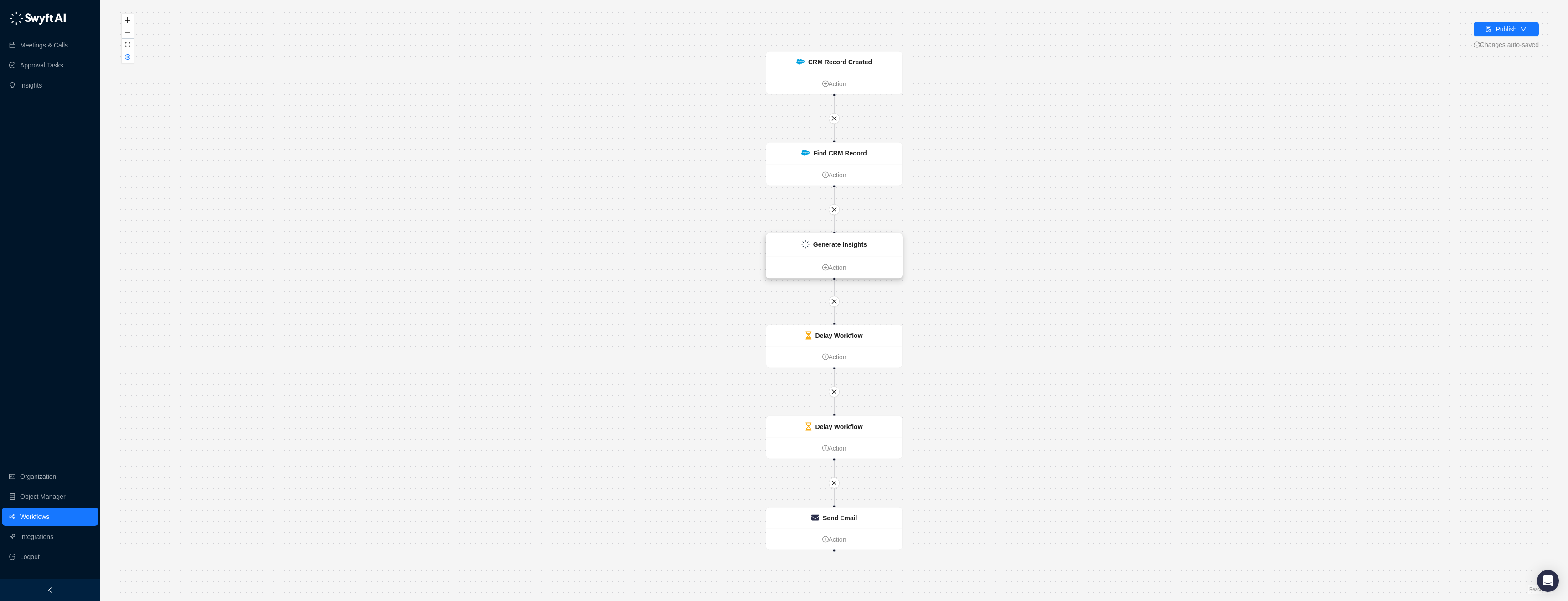
click at [866, 241] on strong "Generate Insights" at bounding box center [840, 244] width 54 height 7
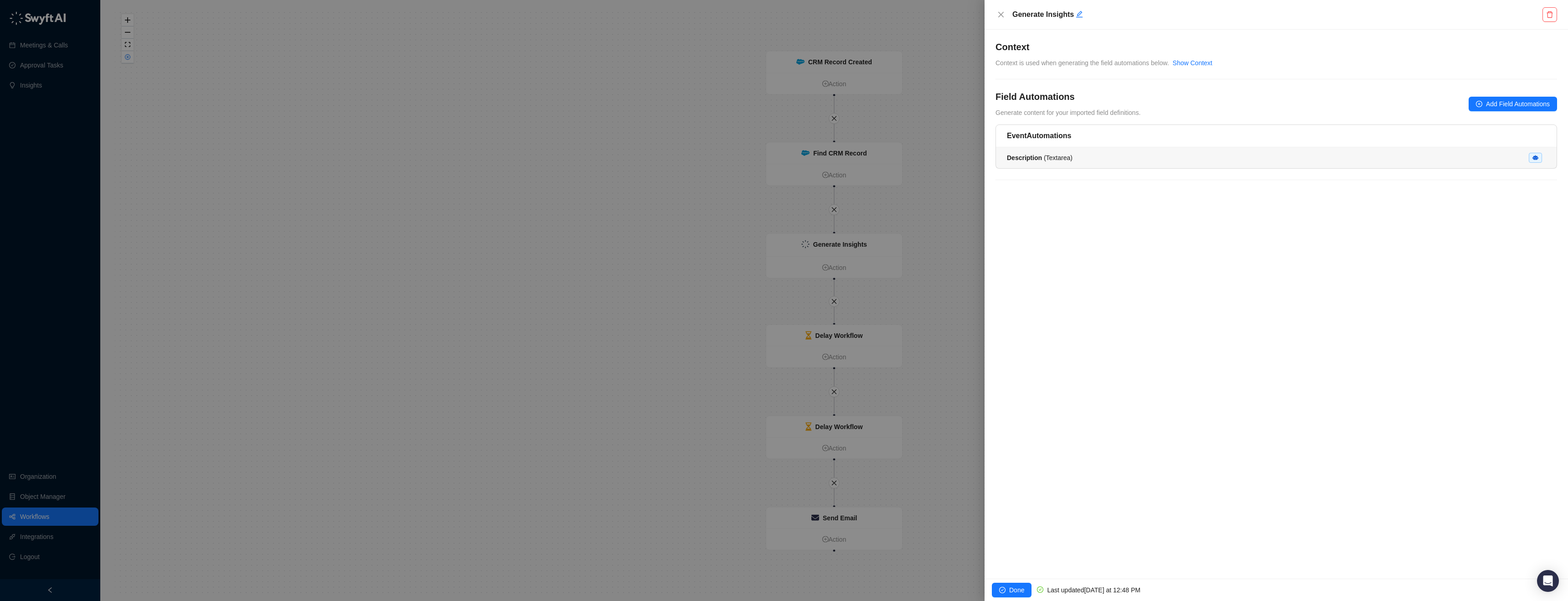
click at [1083, 150] on li "Description ( Textarea )" at bounding box center [1276, 158] width 561 height 21
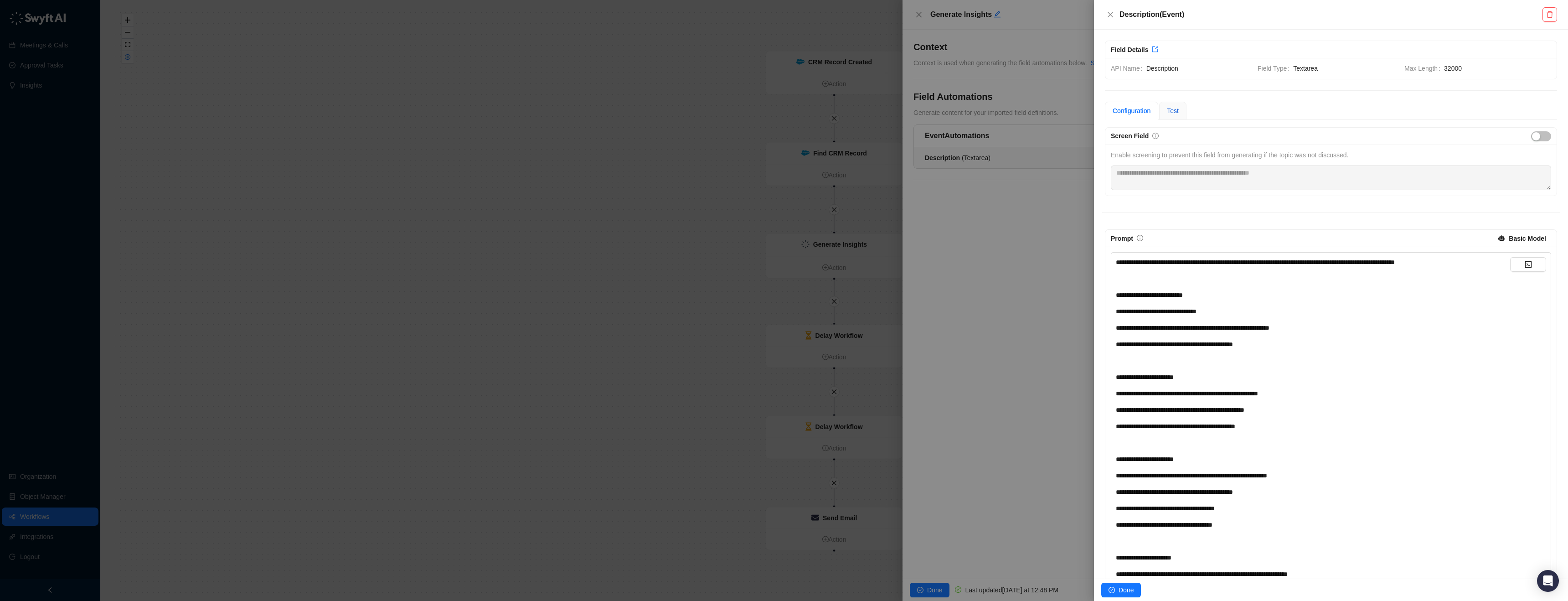
click at [1177, 108] on span "Test" at bounding box center [1172, 111] width 12 height 7
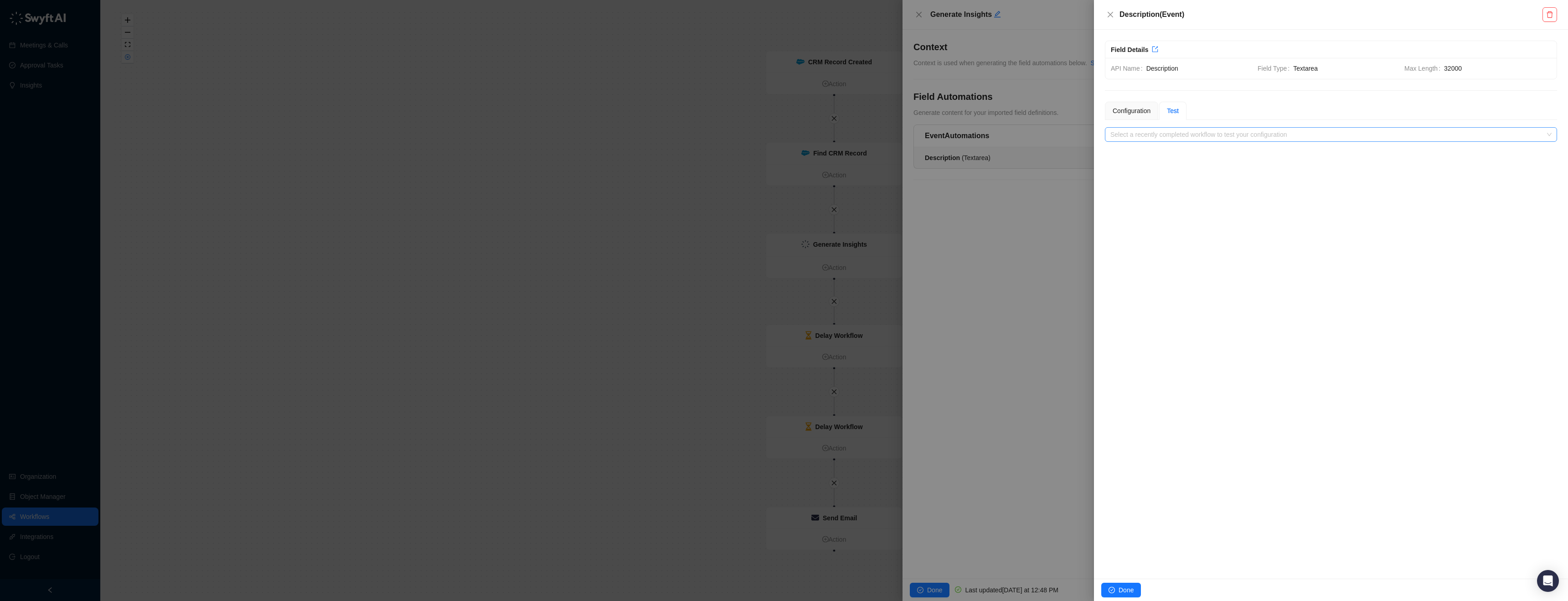
click at [1201, 138] on input "search" at bounding box center [1328, 135] width 436 height 13
click at [1104, 17] on div "Description ( Event )" at bounding box center [1331, 15] width 474 height 30
click at [1112, 12] on icon "close" at bounding box center [1110, 14] width 5 height 5
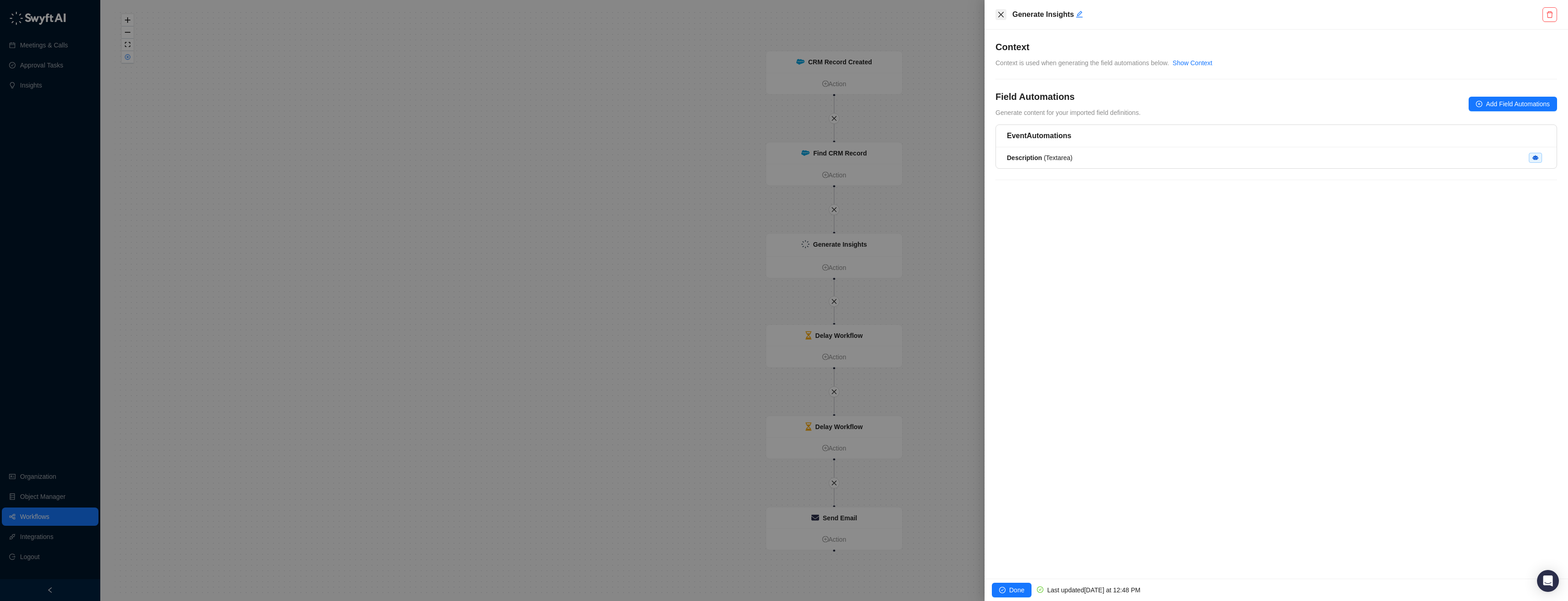
click at [995, 15] on button "Close" at bounding box center [1001, 15] width 11 height 11
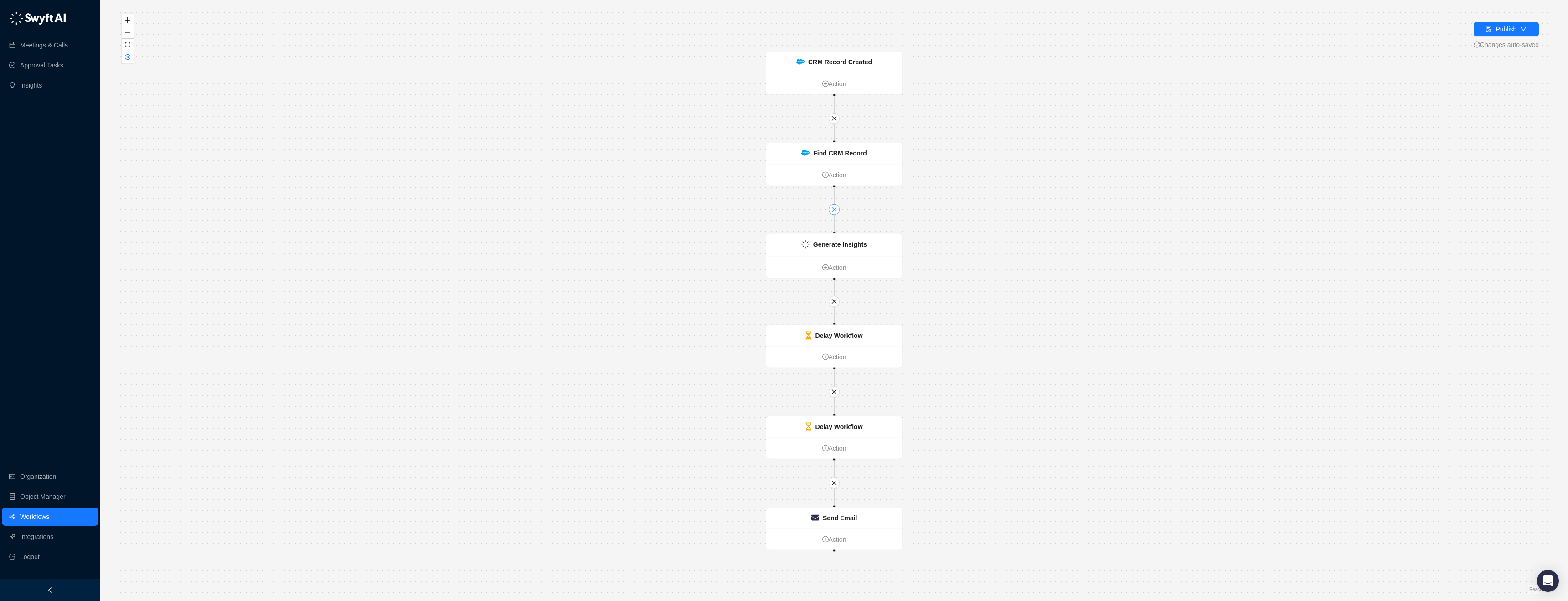
click at [838, 211] on button "button" at bounding box center [834, 209] width 11 height 11
click at [836, 118] on icon "close" at bounding box center [834, 118] width 6 height 6
click at [852, 156] on strong "Find CRM Record" at bounding box center [840, 153] width 54 height 7
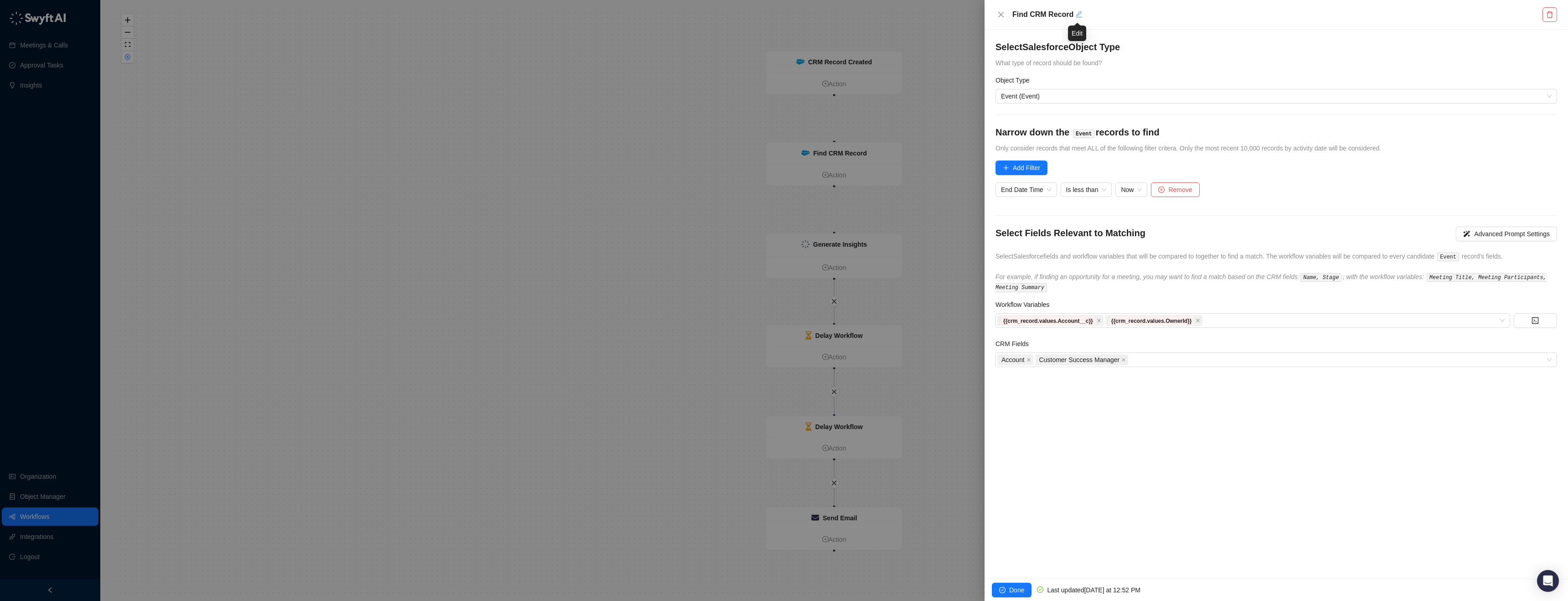
click at [1076, 14] on icon "edit" at bounding box center [1079, 14] width 7 height 7
click at [1003, 15] on icon "close" at bounding box center [1001, 15] width 7 height 7
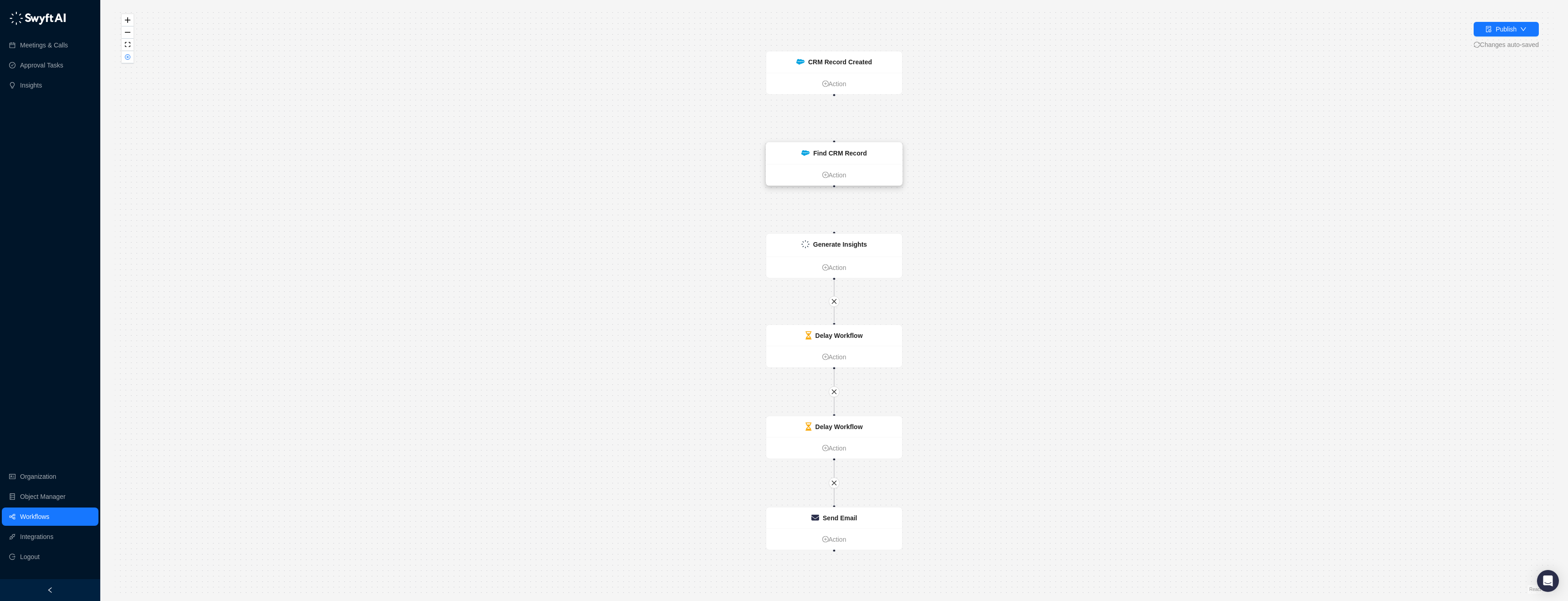
click at [867, 163] on div "Find CRM Record" at bounding box center [834, 153] width 136 height 21
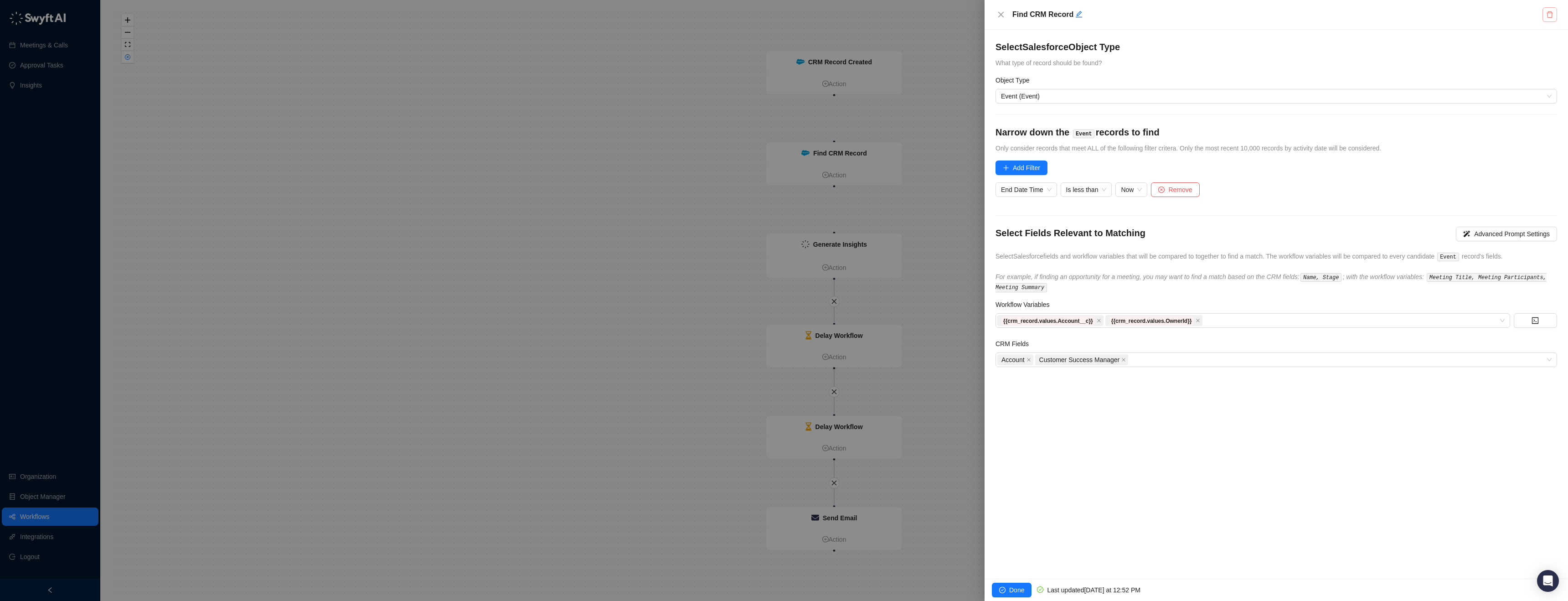
click at [1552, 15] on icon "delete" at bounding box center [1550, 15] width 6 height 6
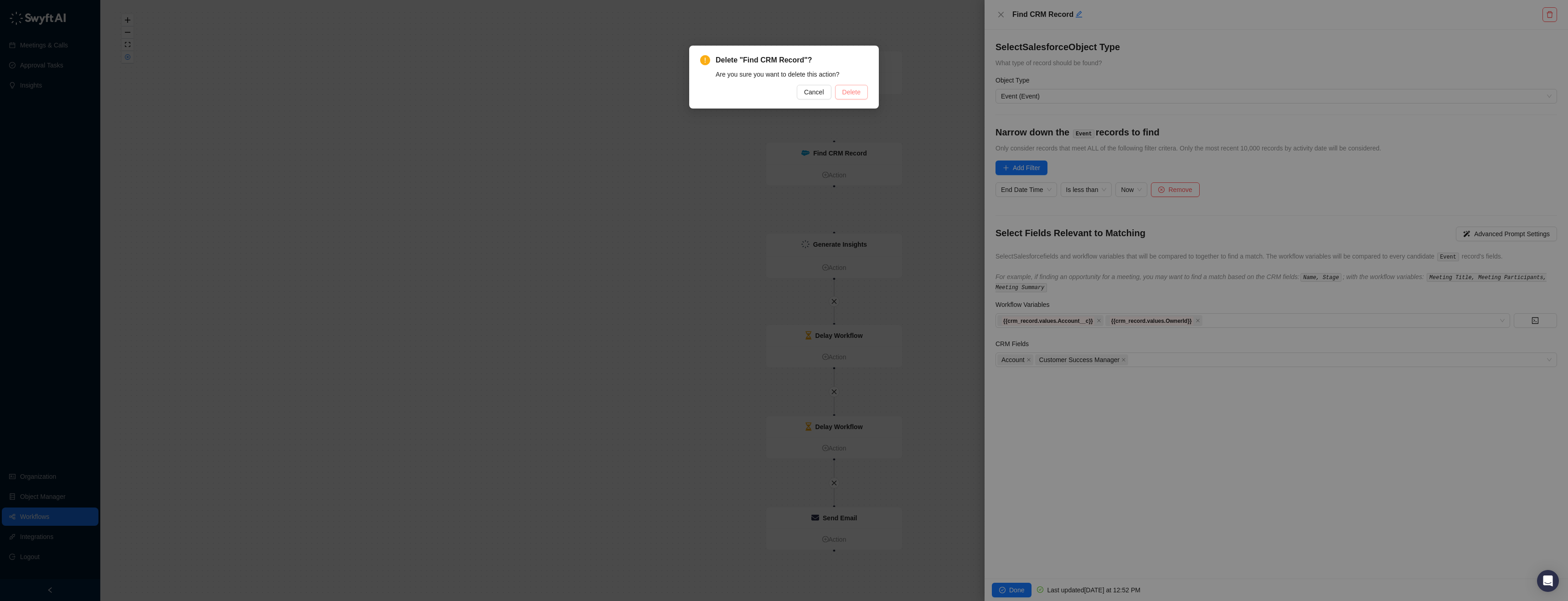
click at [860, 94] on span "Delete" at bounding box center [852, 92] width 18 height 10
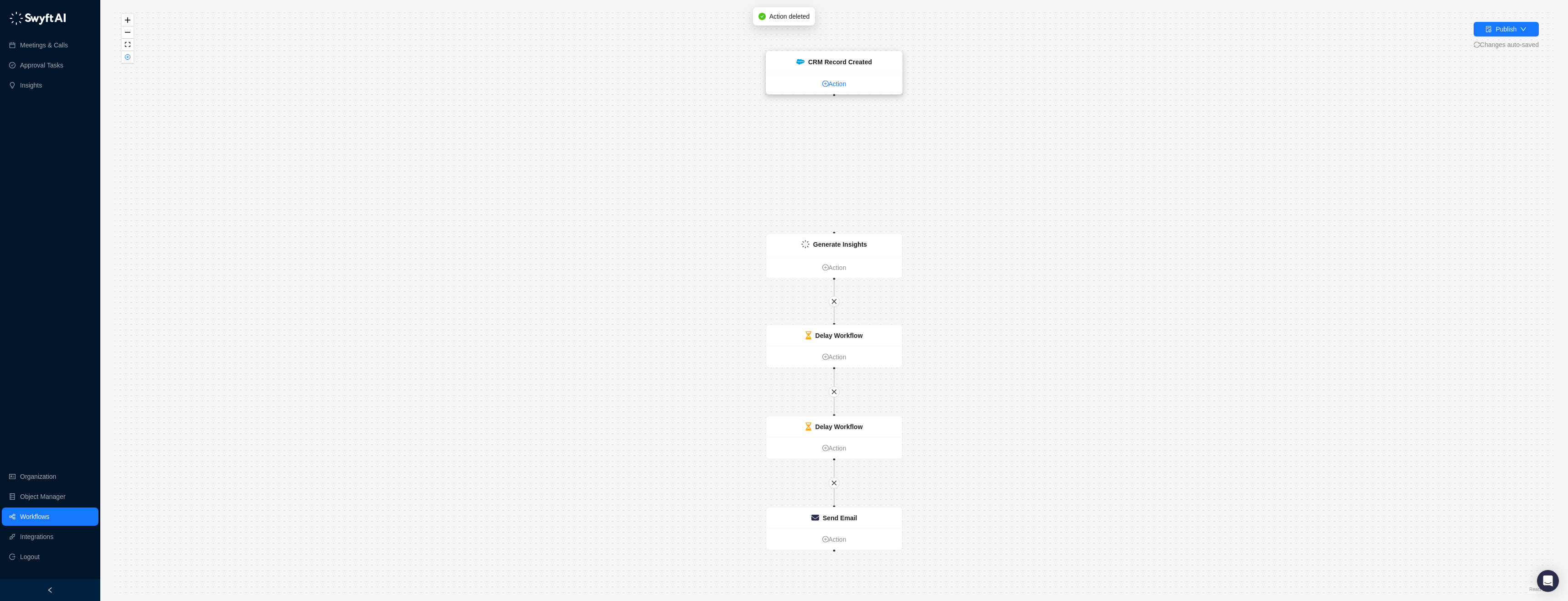
click at [849, 82] on link "Action" at bounding box center [834, 84] width 136 height 10
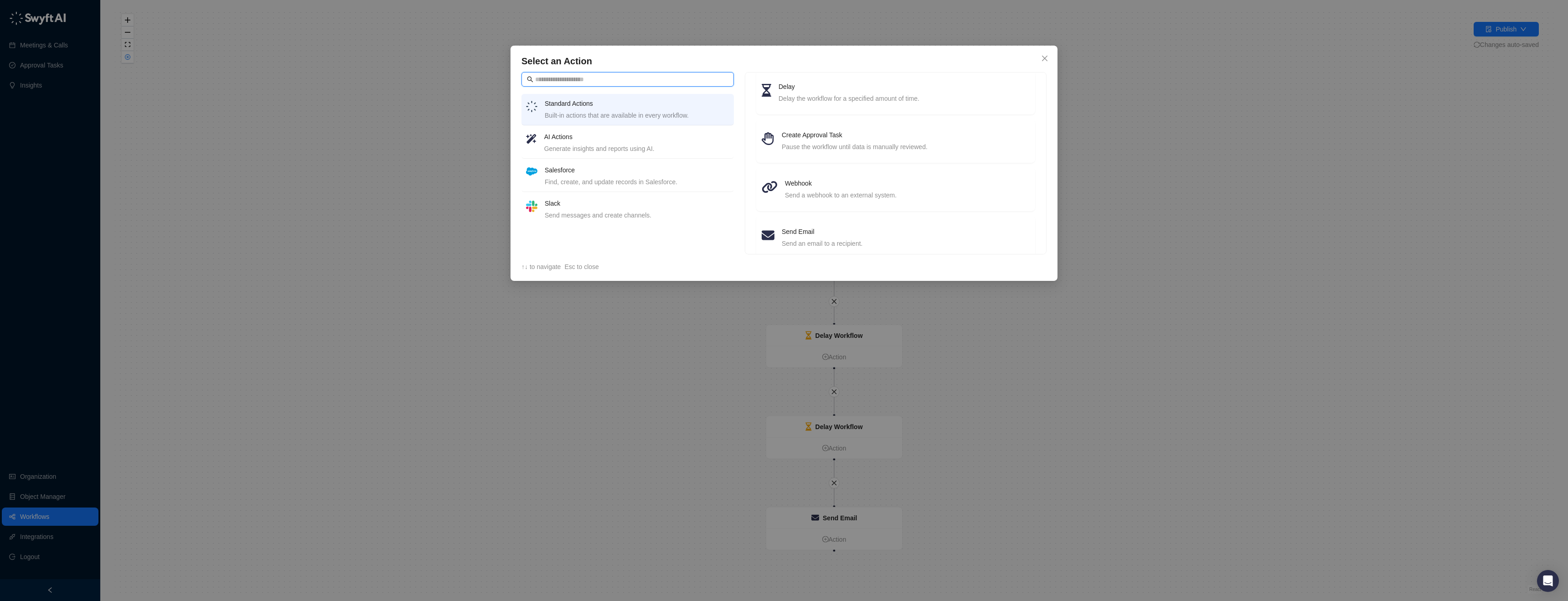
scroll to position [130, 0]
click at [648, 169] on h4 "Salesforce" at bounding box center [637, 170] width 184 height 10
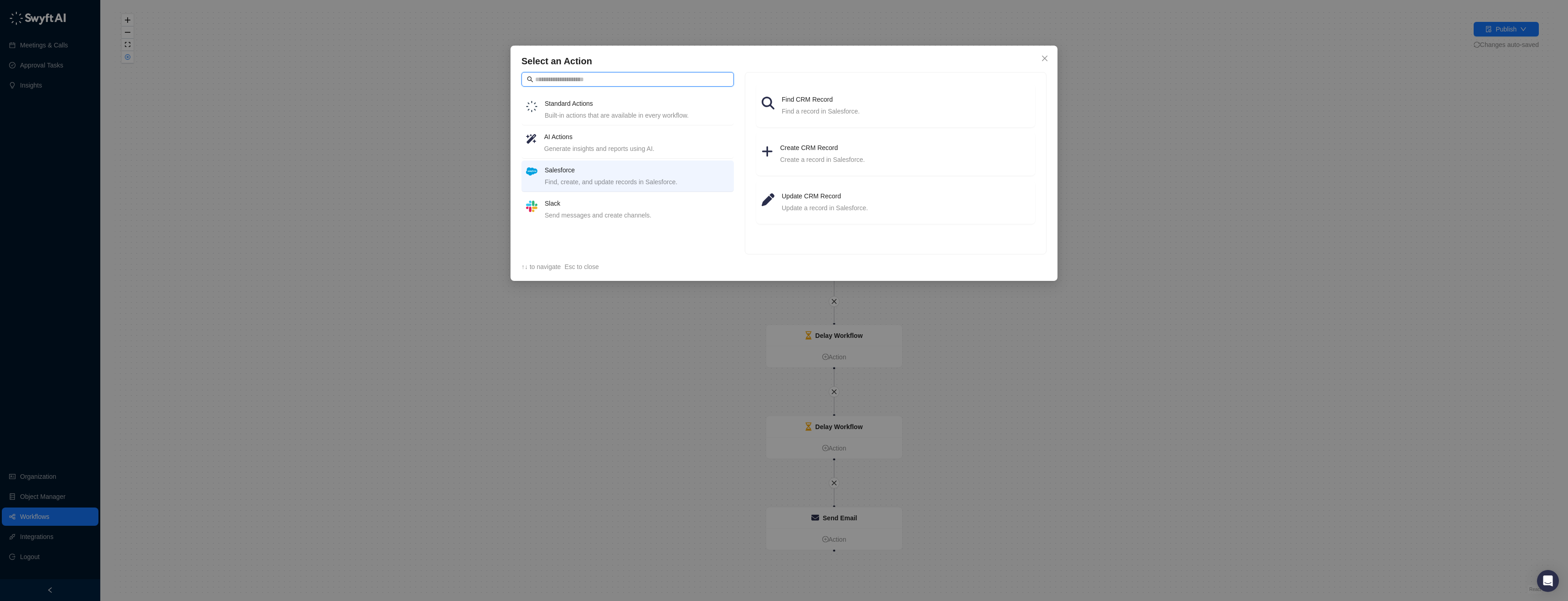
click at [659, 83] on input "text" at bounding box center [632, 79] width 194 height 10
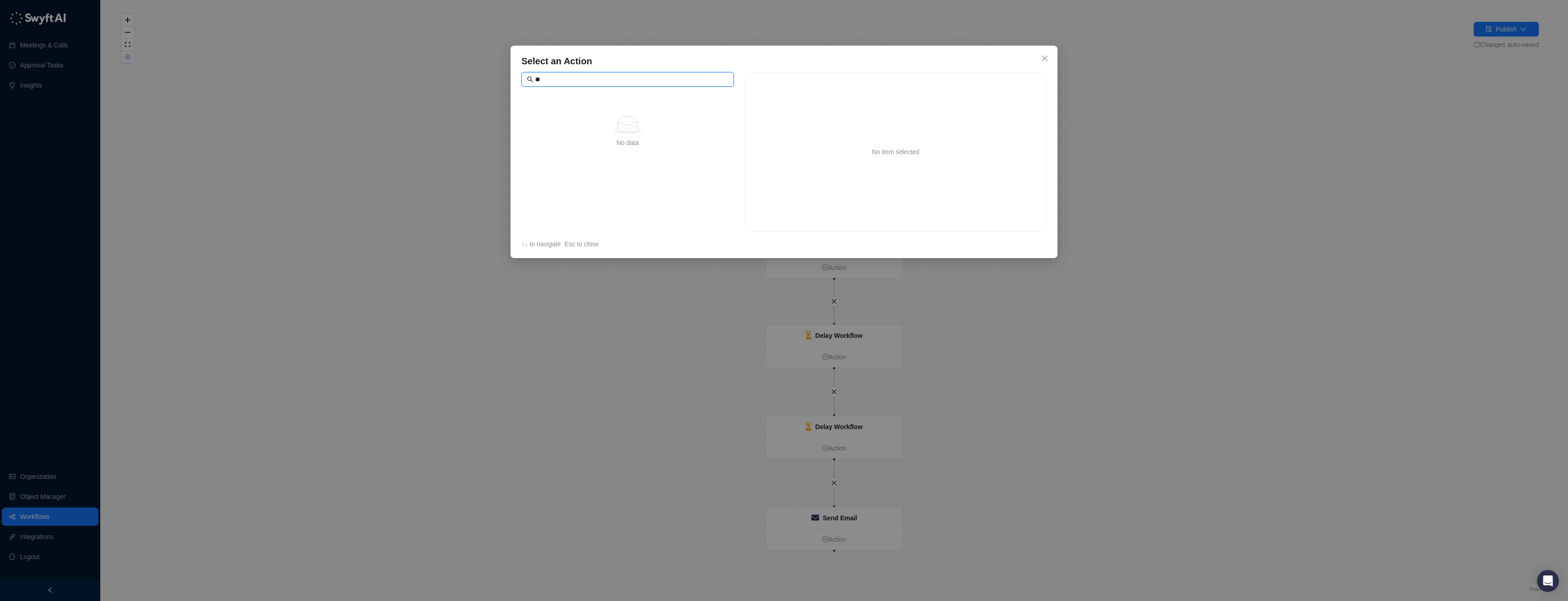
type input "*"
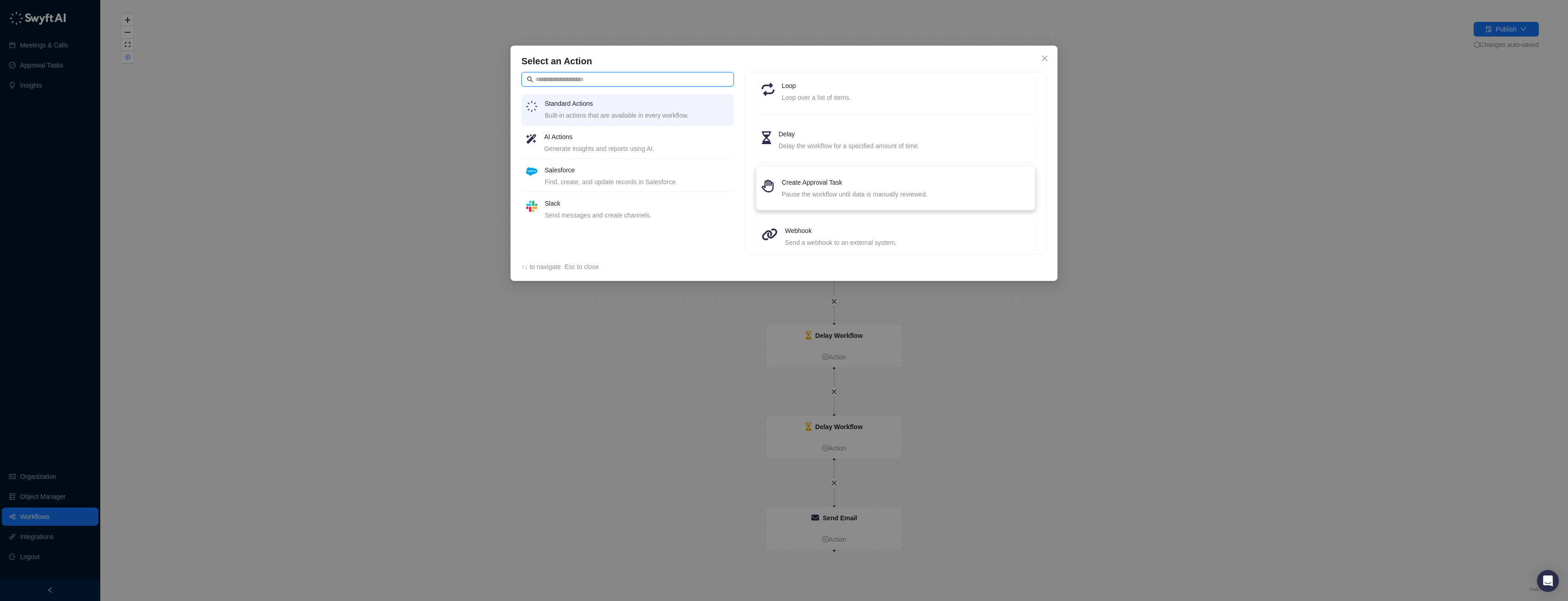
scroll to position [0, 0]
click at [621, 146] on div "Generate insights and reports using AI." at bounding box center [637, 149] width 185 height 10
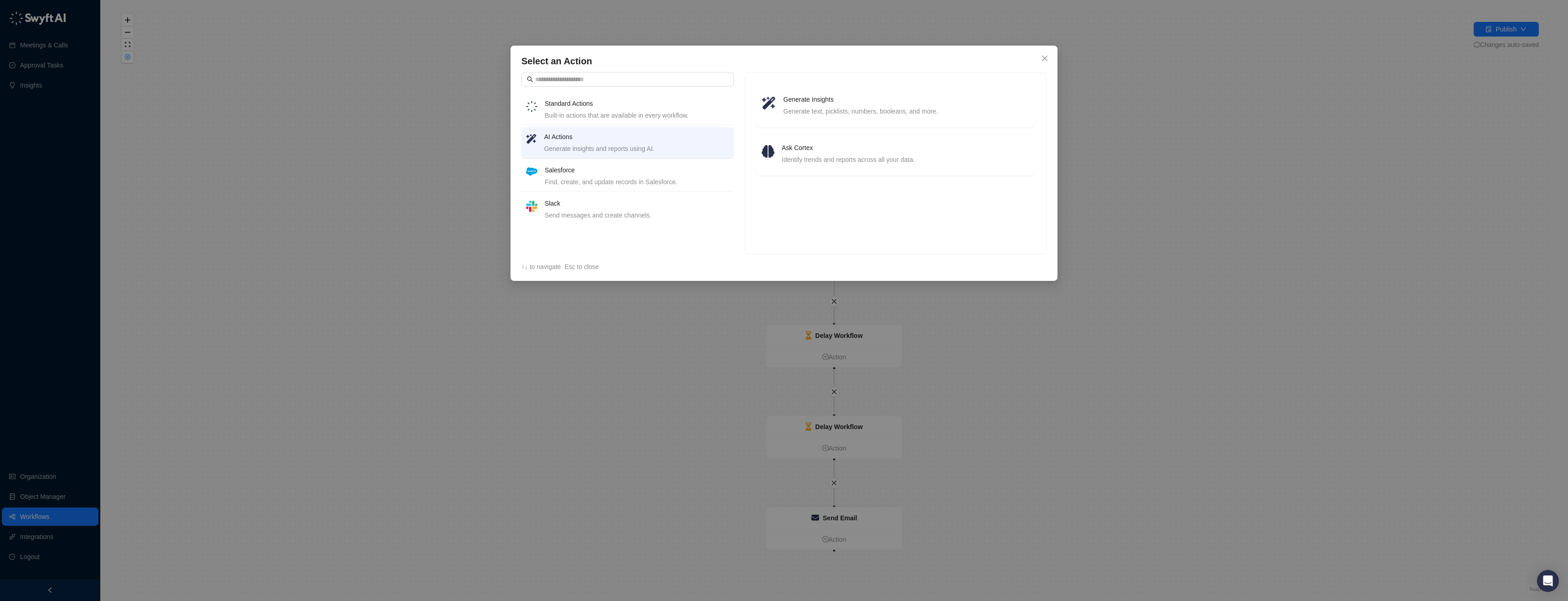
click at [629, 188] on li "Salesforce Find, create, and update records in Salesforce." at bounding box center [628, 177] width 212 height 32
click at [630, 214] on div "Send messages and create channels." at bounding box center [637, 215] width 184 height 10
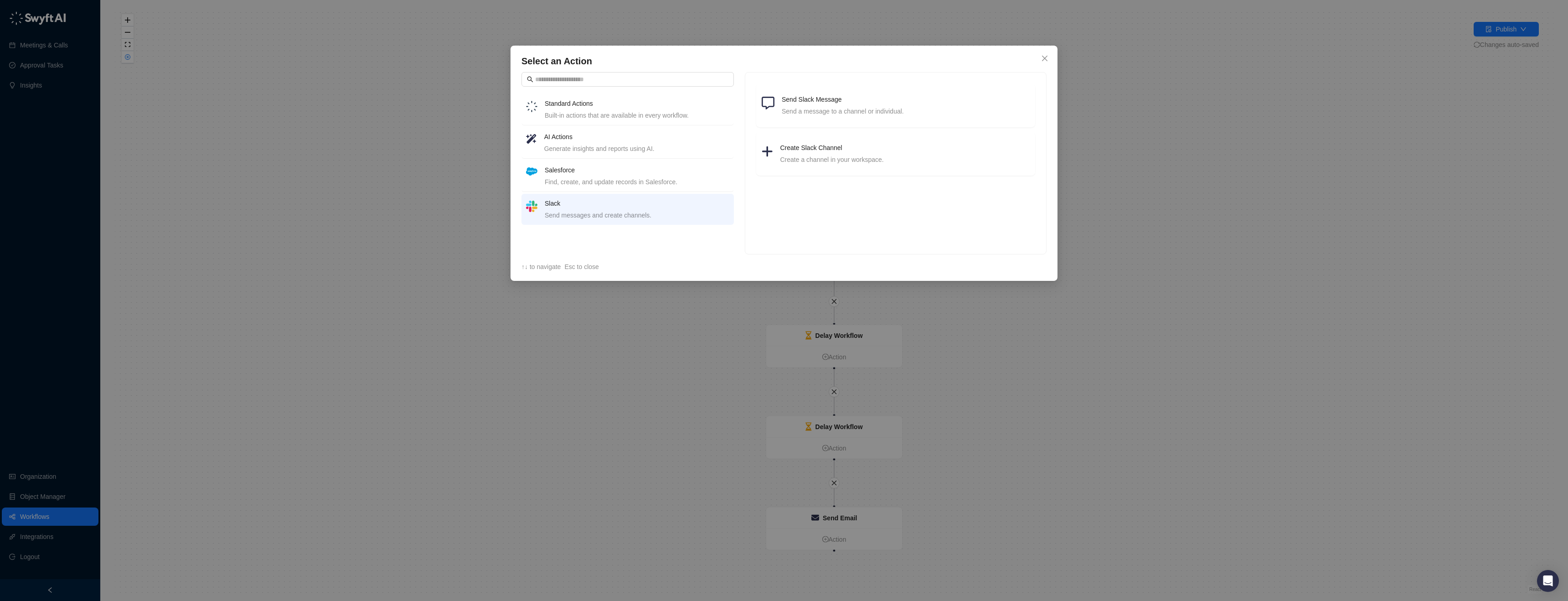
click at [653, 132] on h4 "AI Actions" at bounding box center [637, 136] width 185 height 10
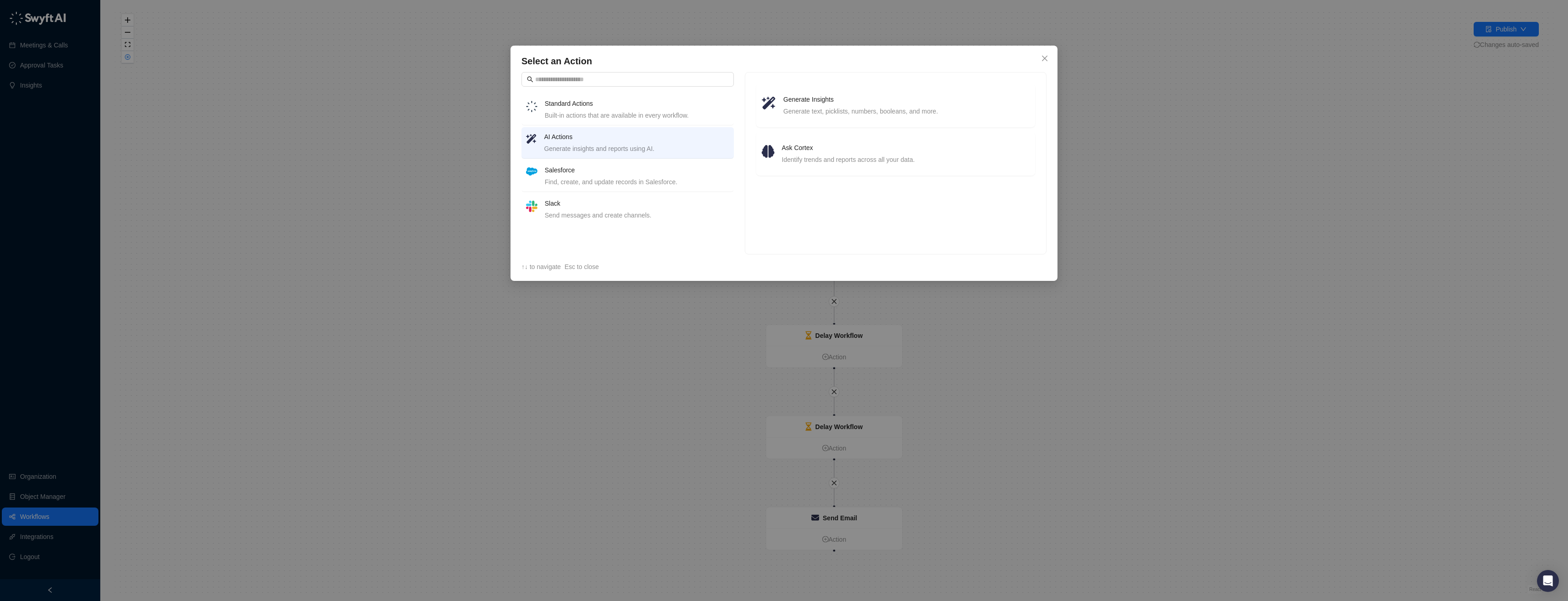
click at [659, 116] on div "Built-in actions that are available in every workflow." at bounding box center [637, 115] width 184 height 10
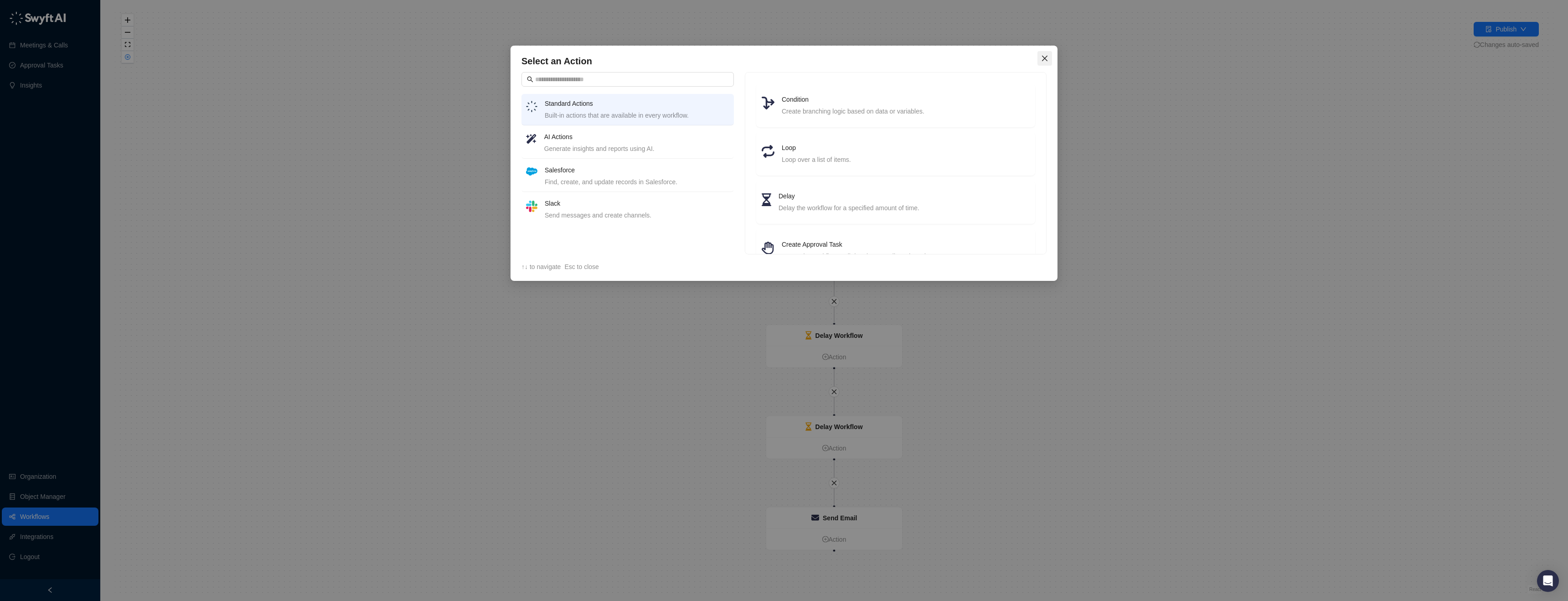
click at [1037, 58] on span "Close" at bounding box center [1045, 58] width 15 height 7
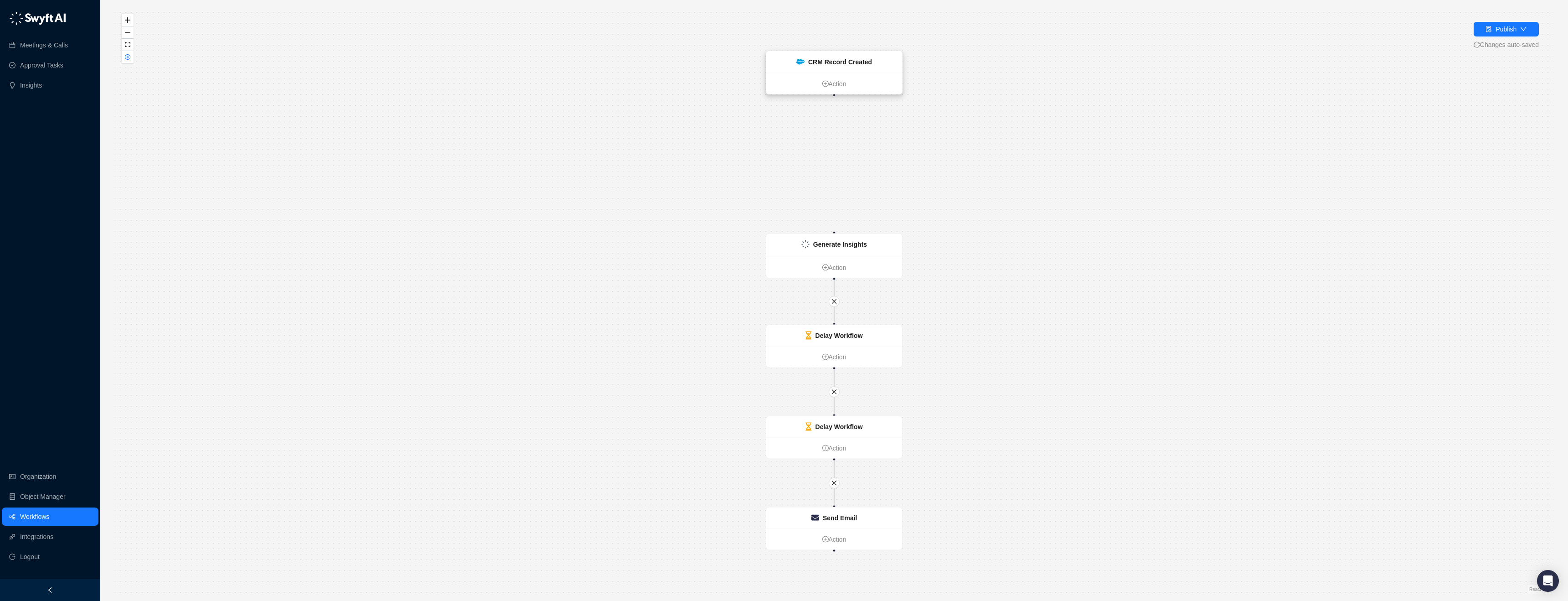
click at [873, 65] on div "CRM Record Created" at bounding box center [834, 62] width 136 height 21
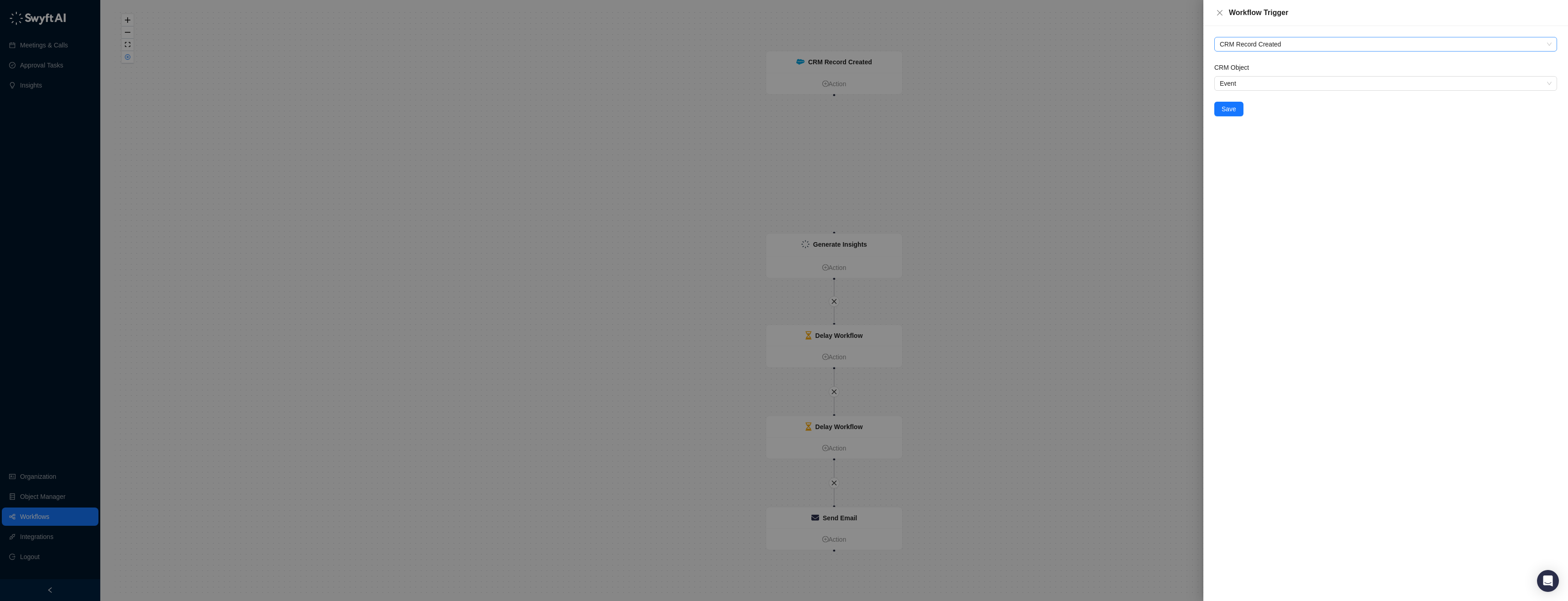
click at [1269, 39] on span "CRM Record Created" at bounding box center [1385, 44] width 332 height 13
click at [1215, 13] on button "Close" at bounding box center [1220, 13] width 11 height 11
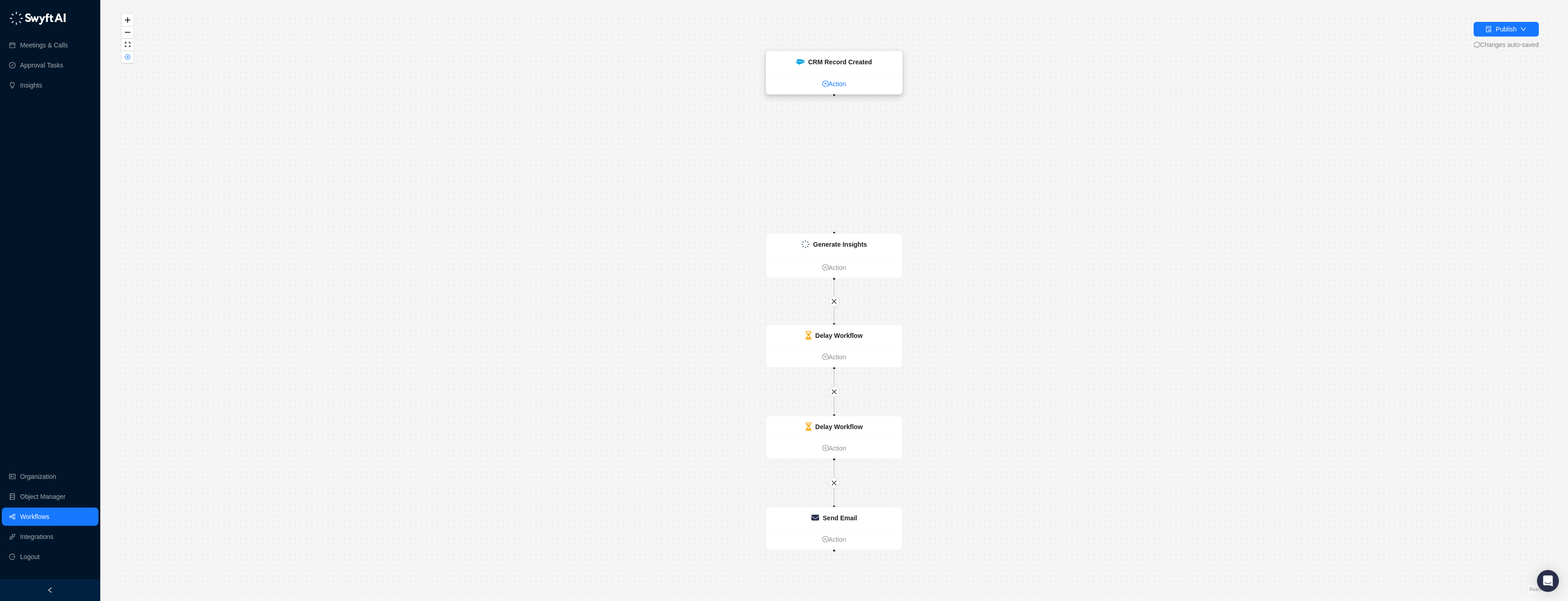
click at [830, 85] on link "Action" at bounding box center [834, 84] width 136 height 10
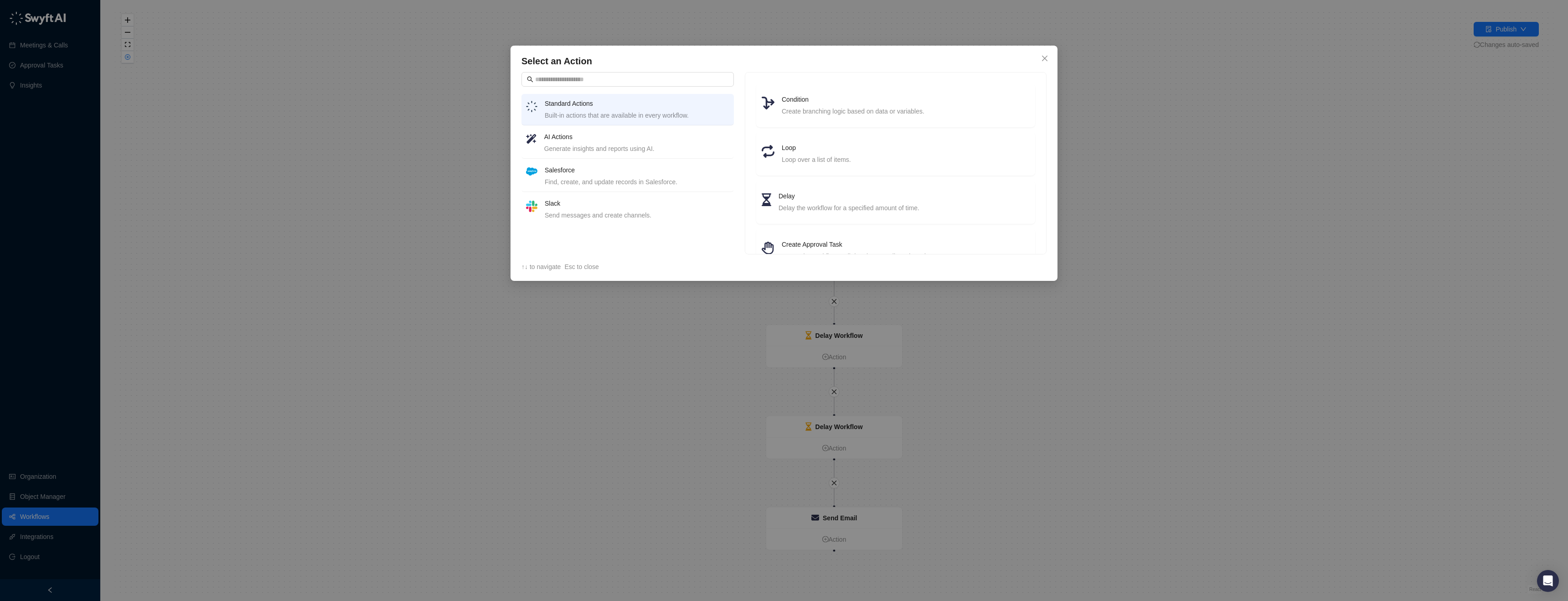
click at [623, 183] on div "Find, create, and update records in Salesforce." at bounding box center [637, 182] width 184 height 10
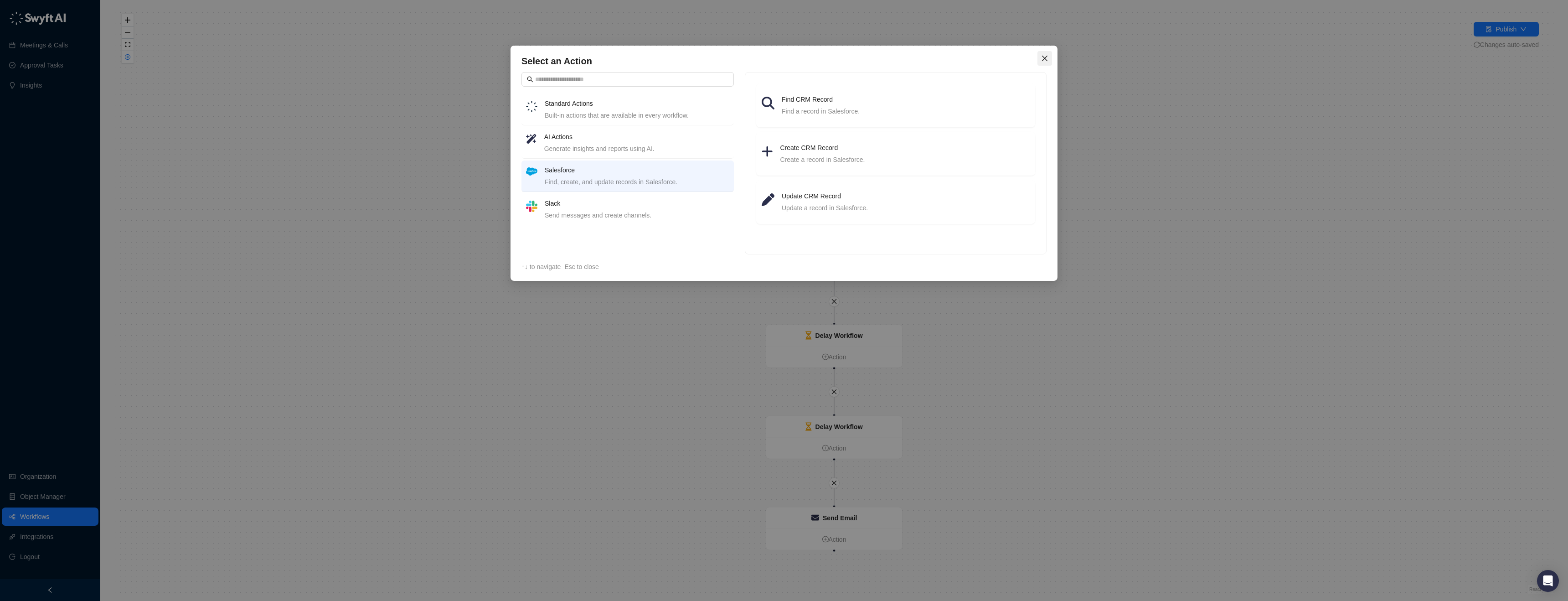
click at [1051, 60] on span "Close" at bounding box center [1045, 58] width 15 height 7
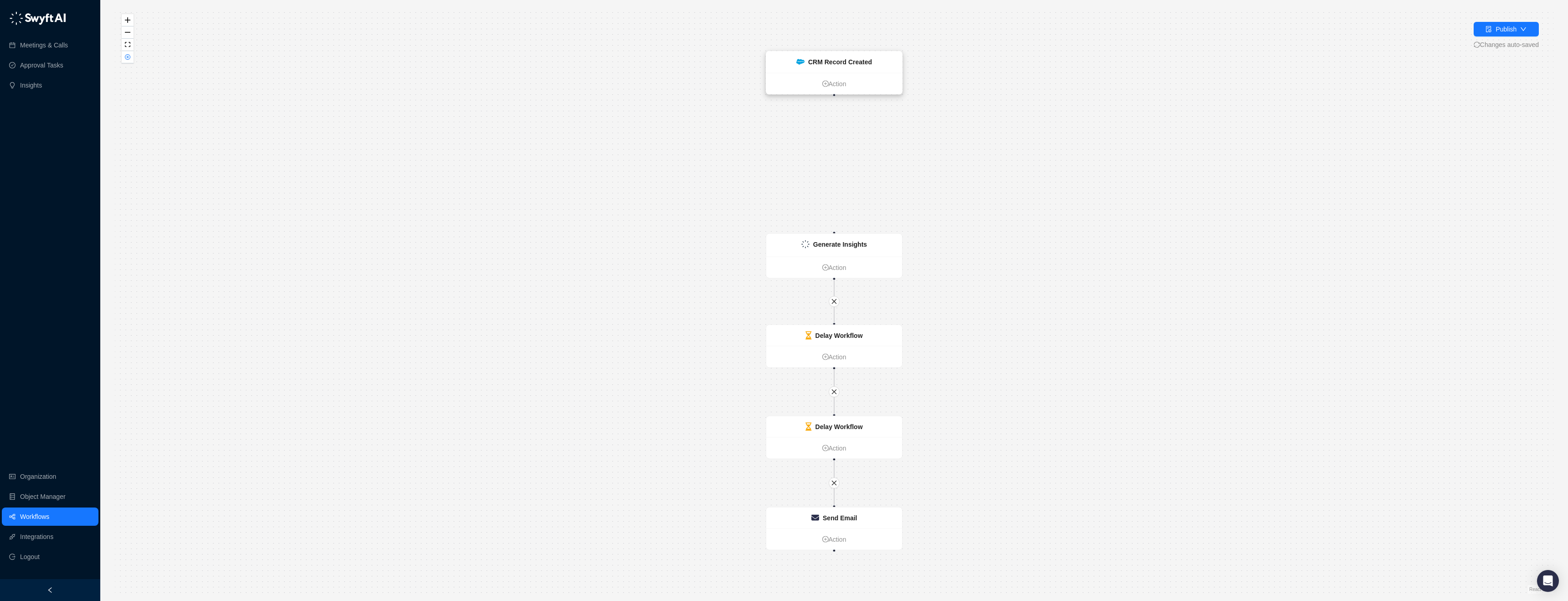
click at [866, 67] on div "CRM Record Created" at bounding box center [834, 62] width 136 height 21
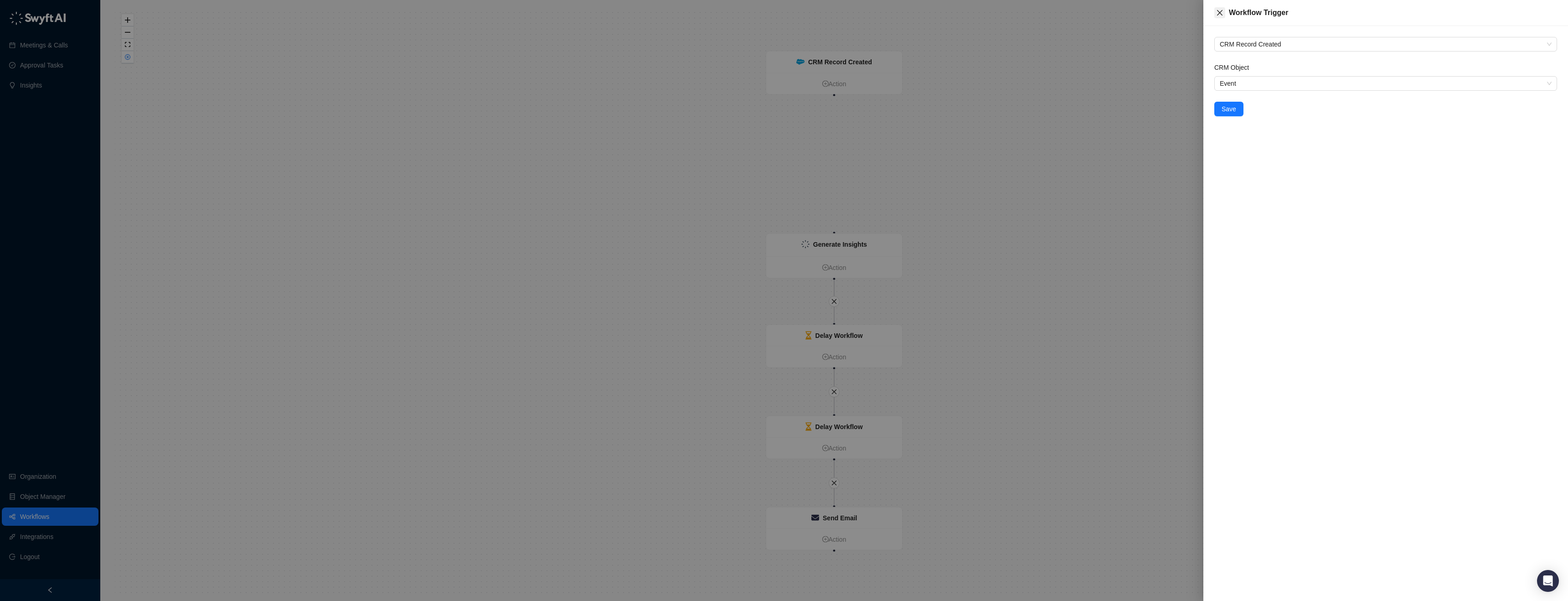
click at [1216, 15] on icon "close" at bounding box center [1220, 13] width 7 height 7
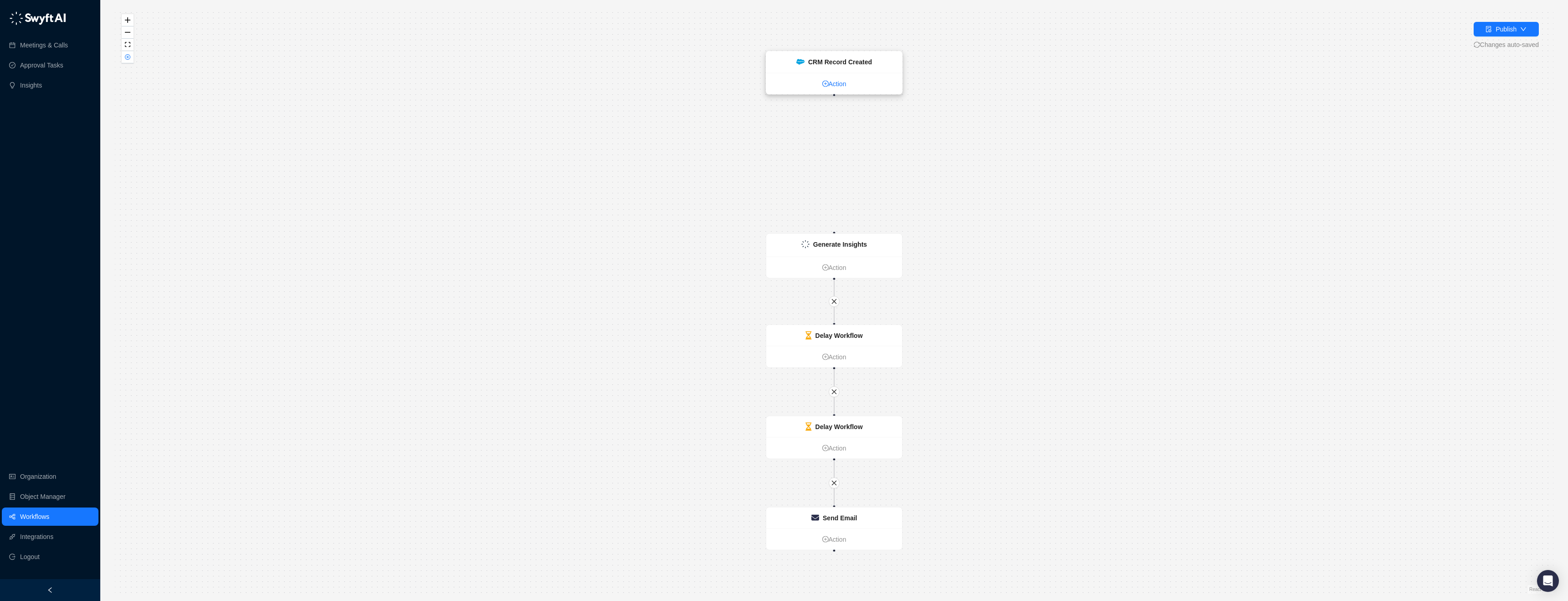
click at [839, 83] on link "Action" at bounding box center [834, 84] width 136 height 10
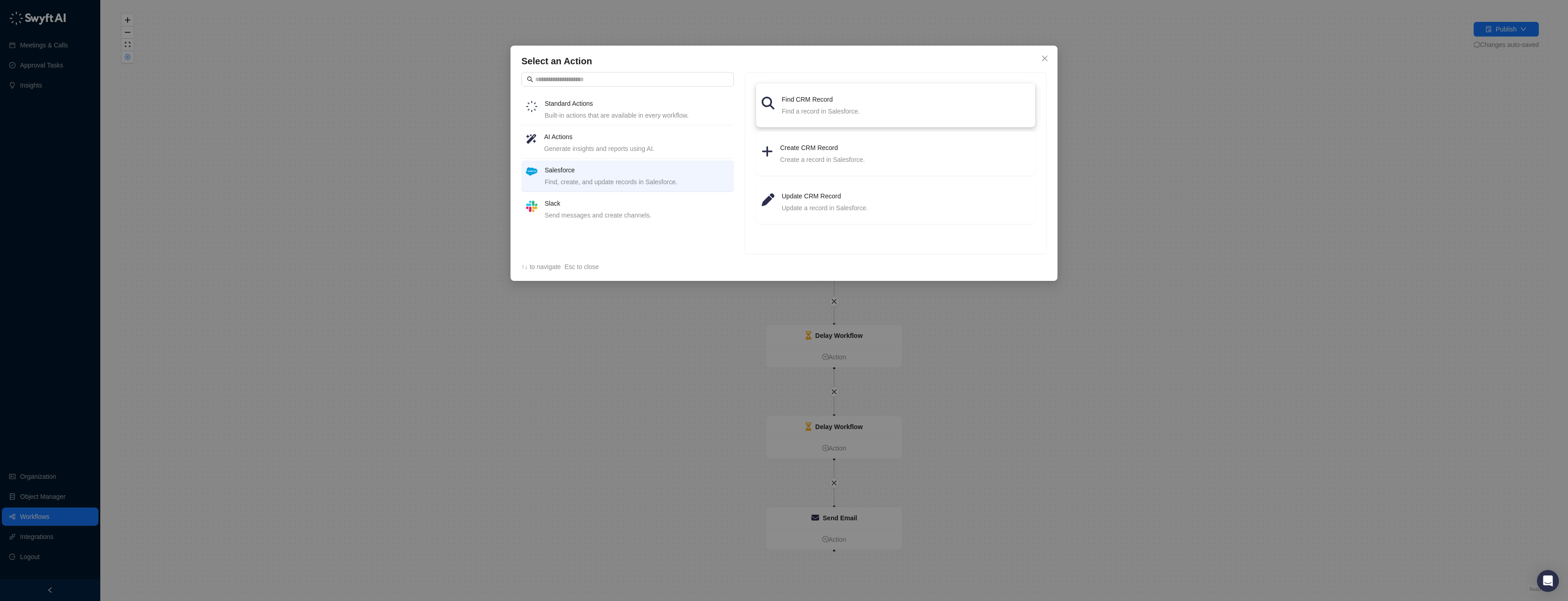
click at [867, 117] on li "Find CRM Record Find a record in Salesforce." at bounding box center [895, 105] width 268 height 33
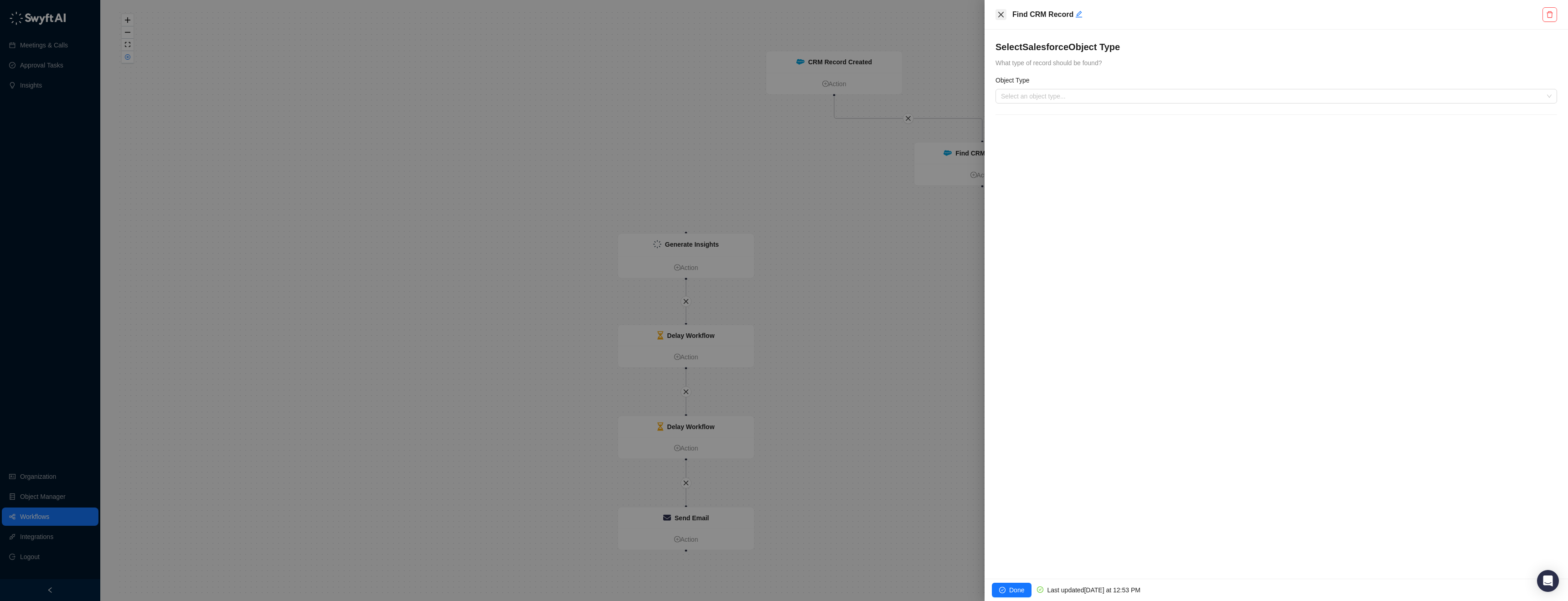
click at [999, 16] on icon "close" at bounding box center [1001, 14] width 5 height 5
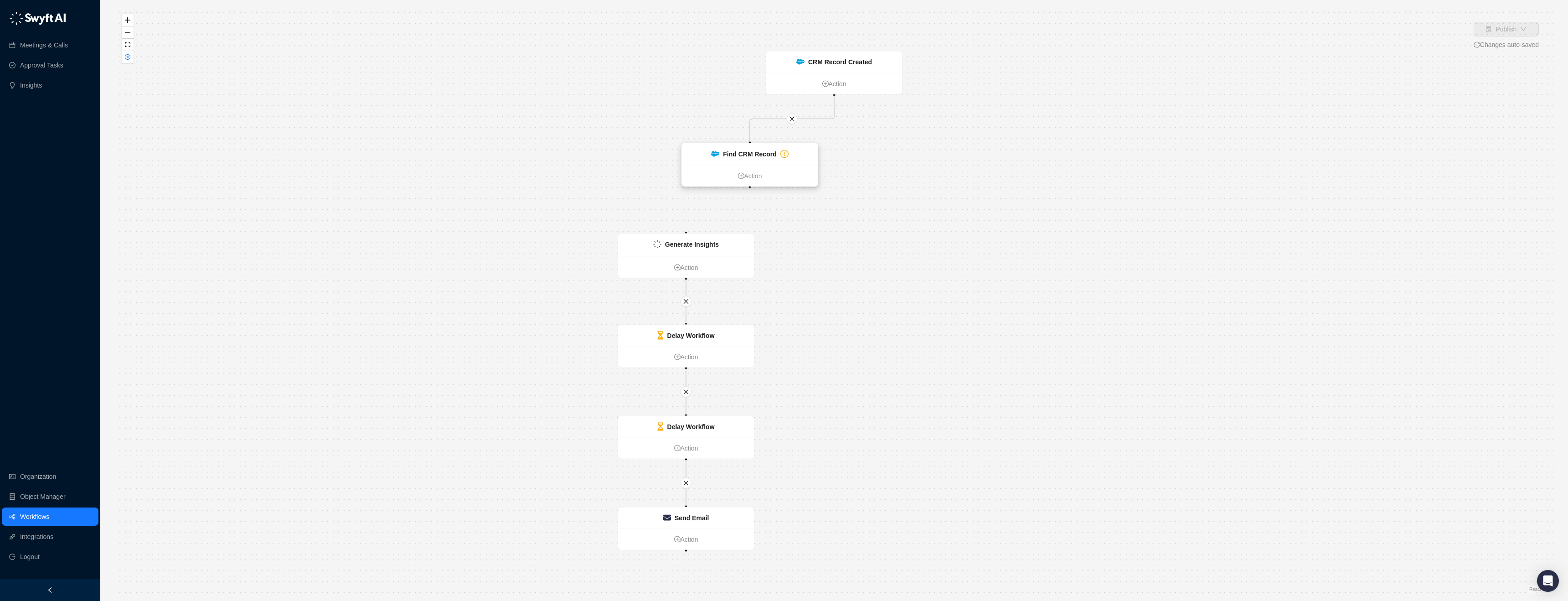
drag, startPoint x: 997, startPoint y: 158, endPoint x: 769, endPoint y: 161, distance: 228.0
click at [769, 161] on div "Find CRM Record" at bounding box center [749, 154] width 136 height 21
click at [793, 119] on icon "close" at bounding box center [792, 119] width 6 height 6
drag, startPoint x: 856, startPoint y: 63, endPoint x: 828, endPoint y: 79, distance: 32.2
click at [828, 72] on strong "CRM Record Created" at bounding box center [828, 69] width 64 height 7
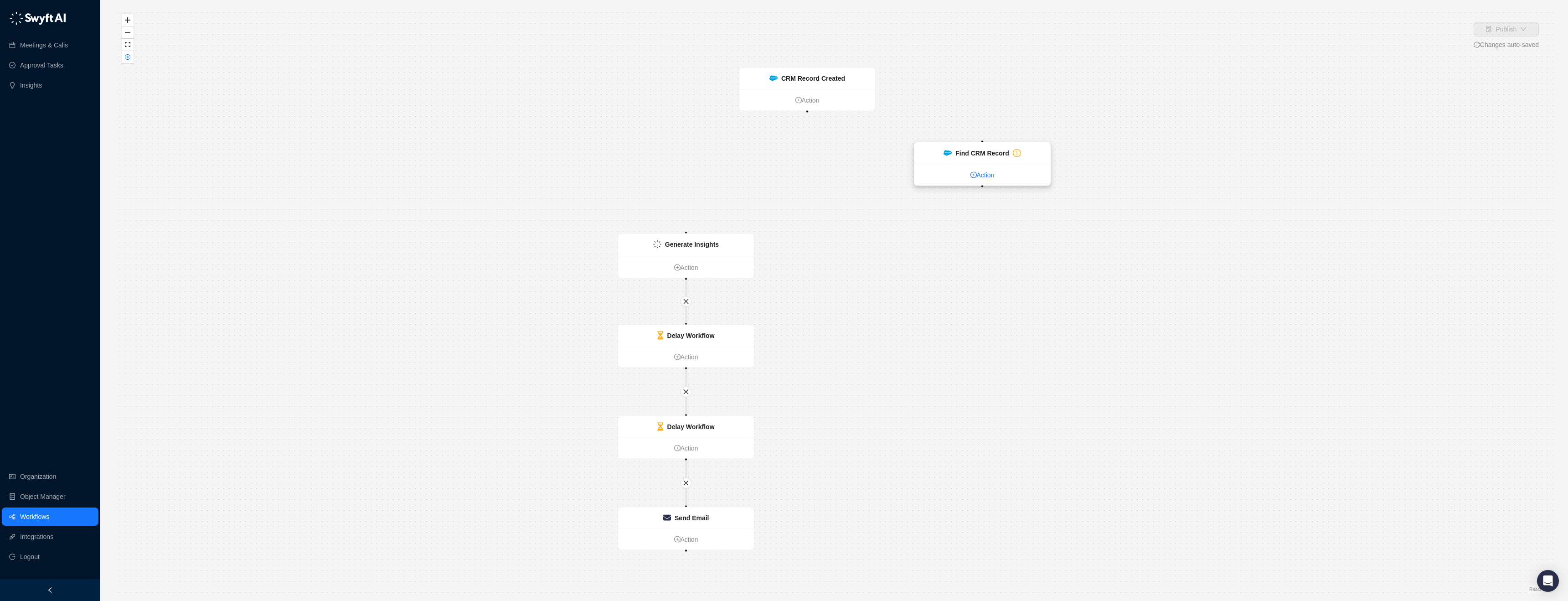
click at [991, 179] on link "Action" at bounding box center [982, 175] width 136 height 10
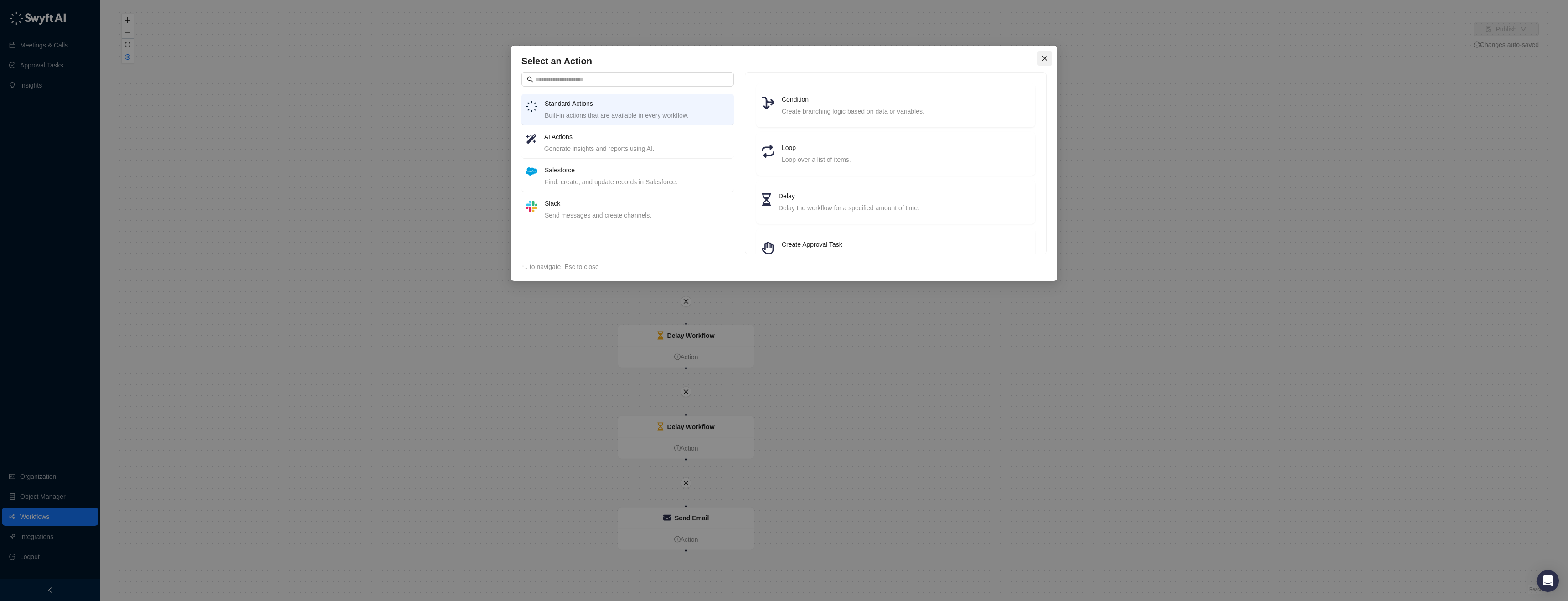
click at [1042, 61] on icon "close" at bounding box center [1045, 58] width 7 height 7
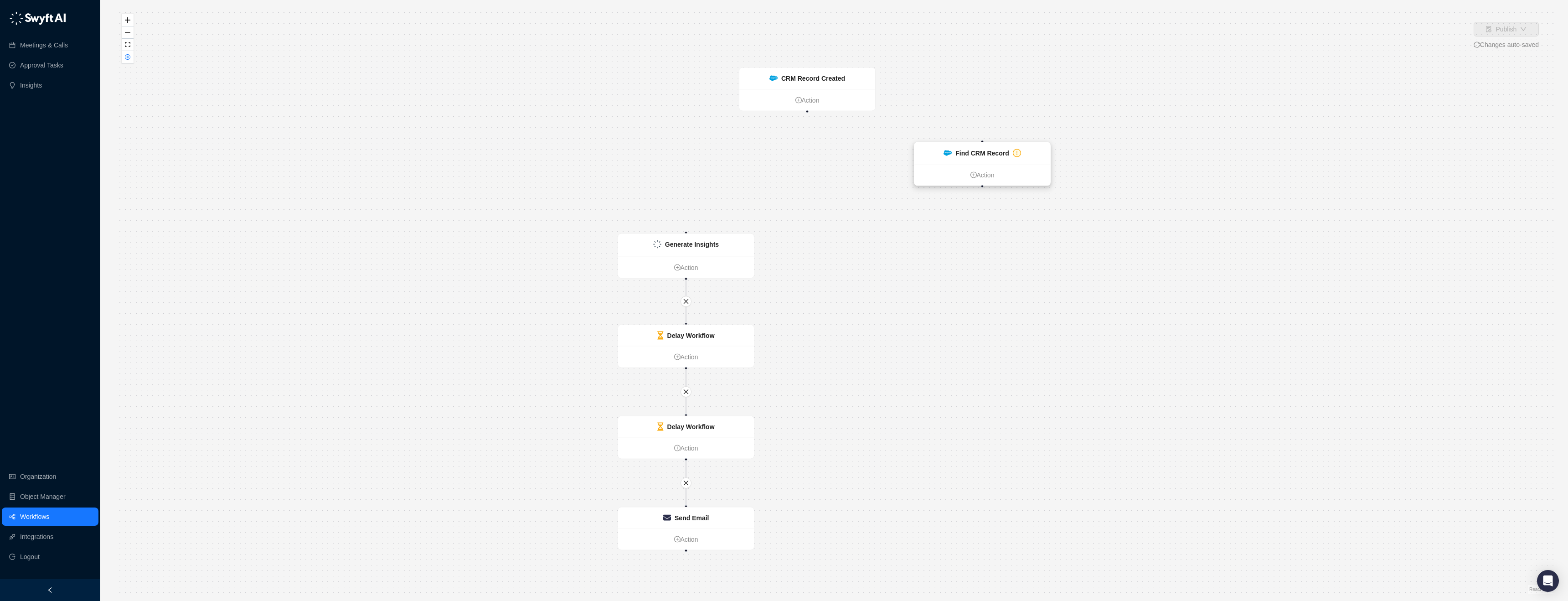
click at [948, 158] on div "Find CRM Record" at bounding box center [982, 153] width 136 height 21
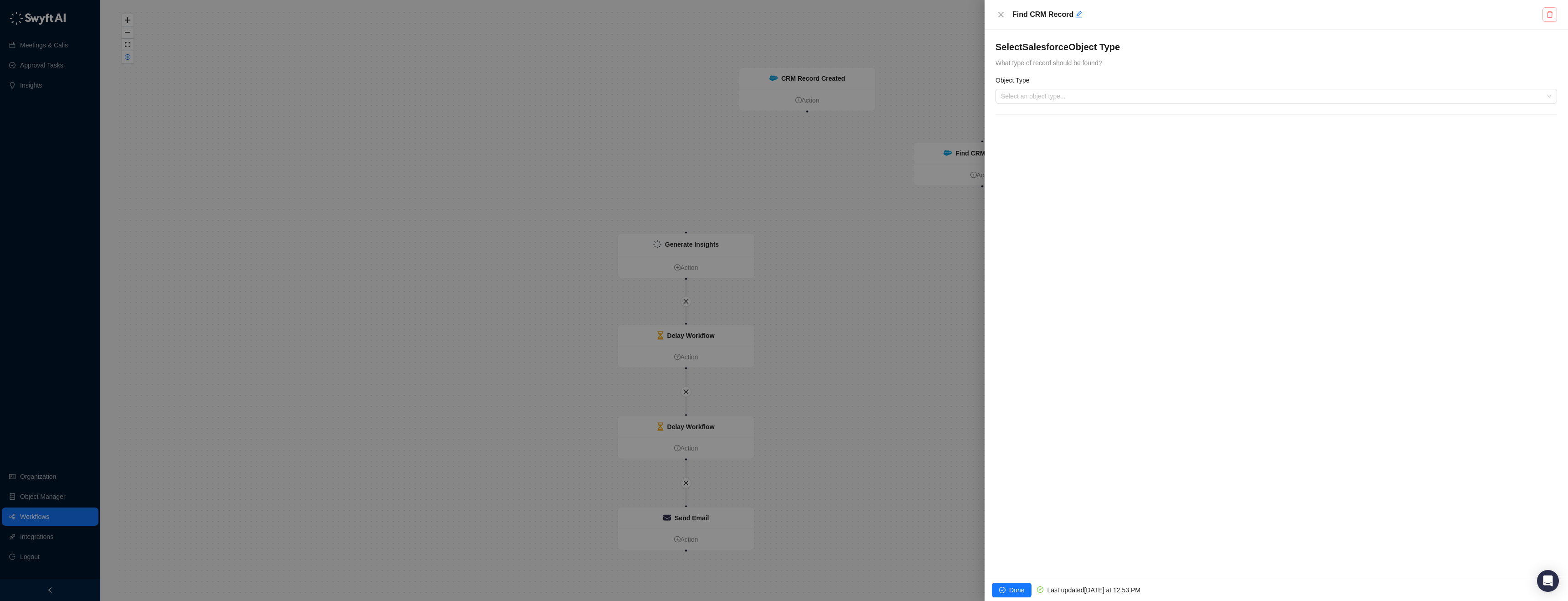
click at [1555, 13] on button "button" at bounding box center [1550, 15] width 15 height 15
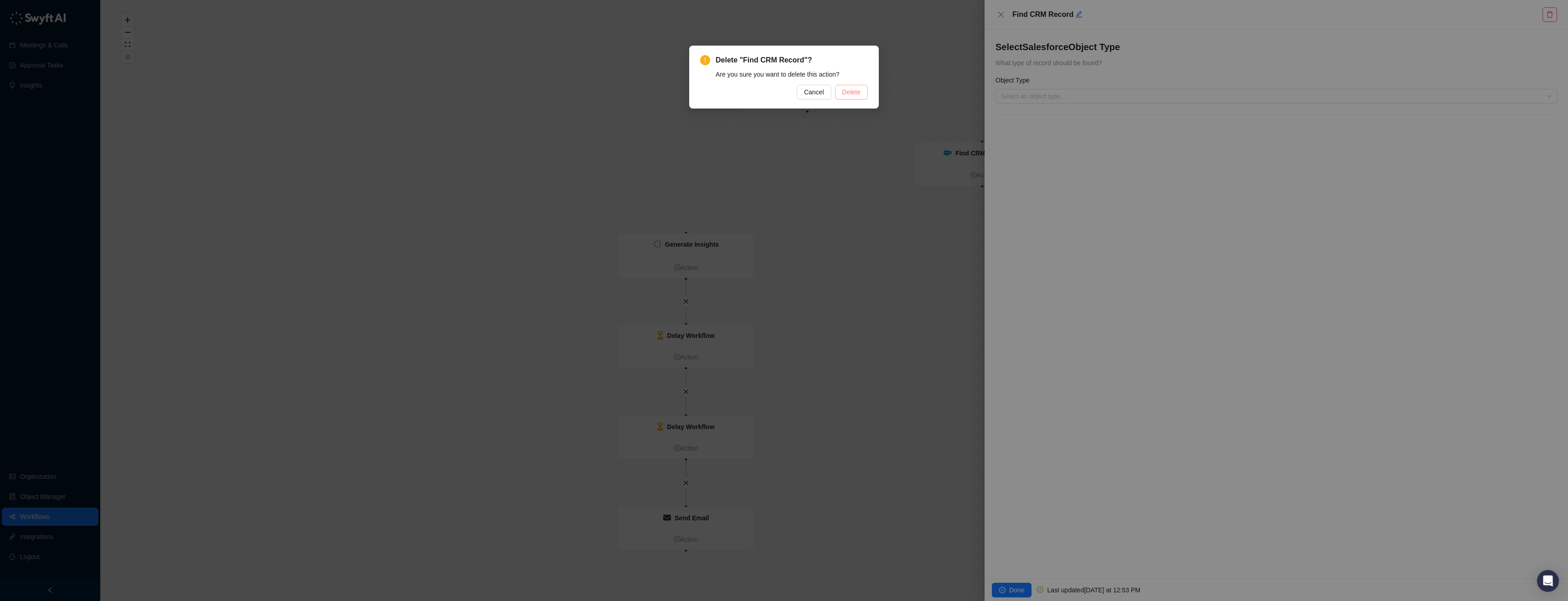
click at [863, 97] on button "Delete" at bounding box center [852, 92] width 33 height 15
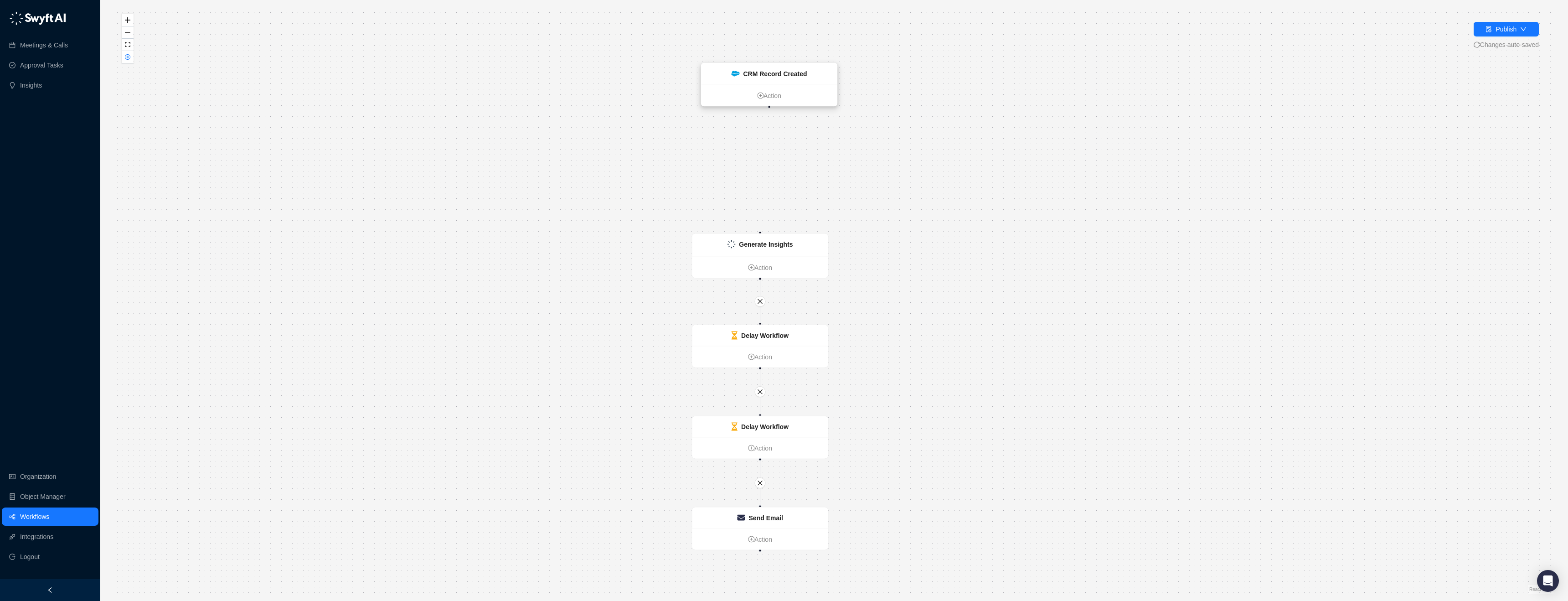
drag, startPoint x: 930, startPoint y: 52, endPoint x: 791, endPoint y: 65, distance: 139.6
click at [791, 65] on div "CRM Record Created" at bounding box center [769, 74] width 136 height 21
click at [794, 77] on div "CRM Record Created" at bounding box center [775, 74] width 64 height 10
click at [754, 74] on strong "CRM Record Created" at bounding box center [774, 74] width 64 height 7
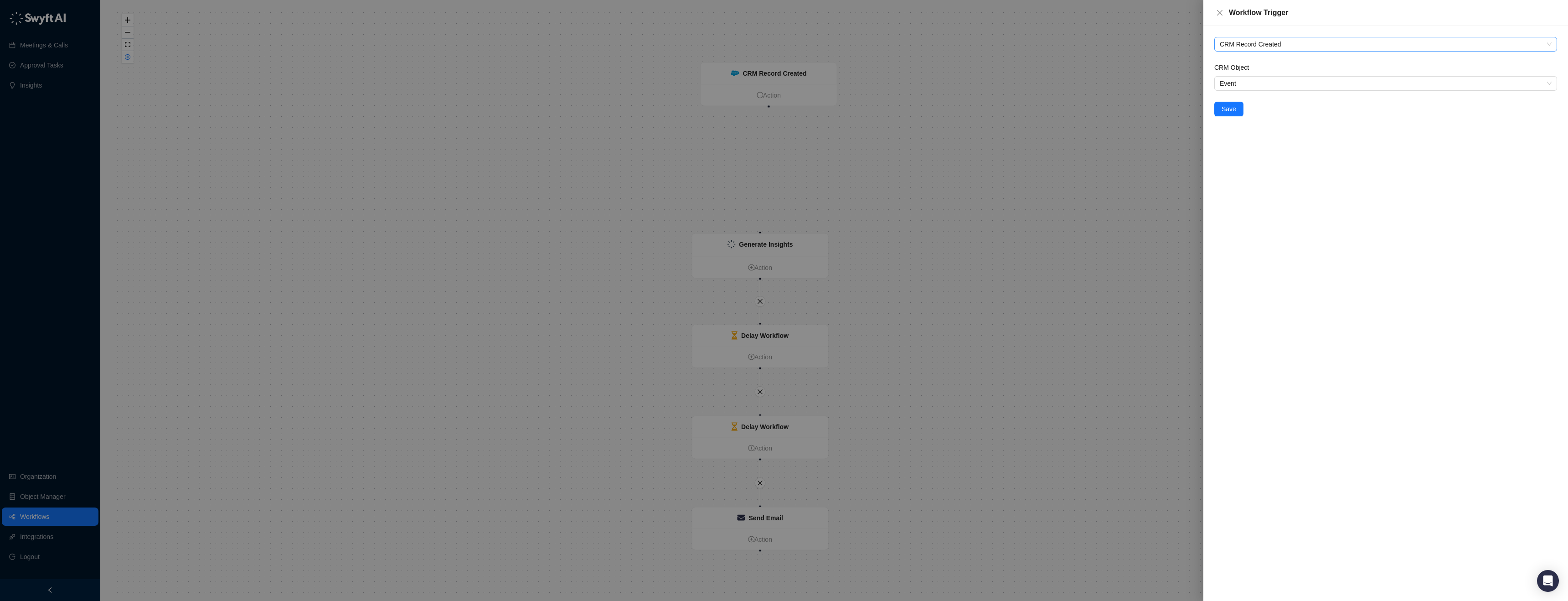
click at [1255, 44] on span "CRM Record Created" at bounding box center [1385, 44] width 332 height 13
click at [1262, 62] on div "Call Completed" at bounding box center [1385, 62] width 328 height 10
click at [1241, 90] on div "Select a provider" at bounding box center [1385, 83] width 343 height 15
click at [1250, 106] on div "Zoom (Admin Managed)" at bounding box center [1385, 102] width 328 height 10
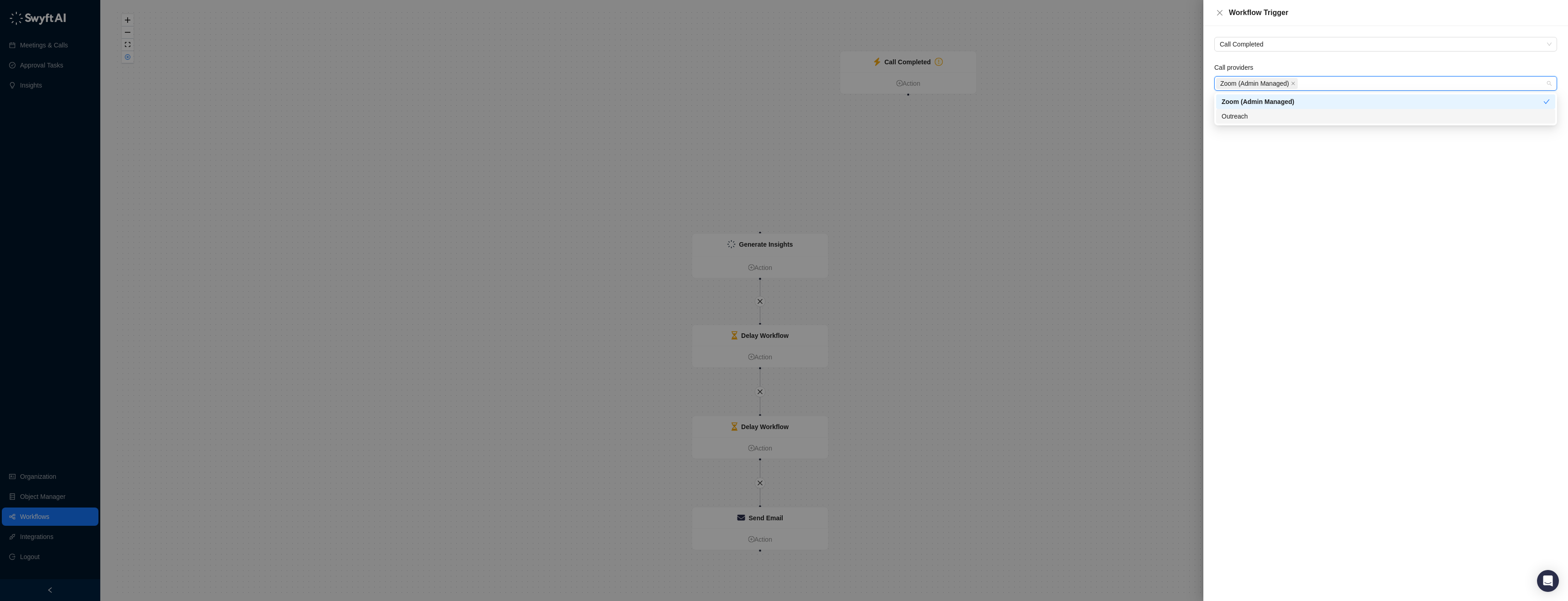
drag, startPoint x: 1264, startPoint y: 179, endPoint x: 1257, endPoint y: 159, distance: 21.2
click at [1264, 179] on div "Call Completed Call providers Zoom (Admin Managed) Save" at bounding box center [1385, 314] width 365 height 575
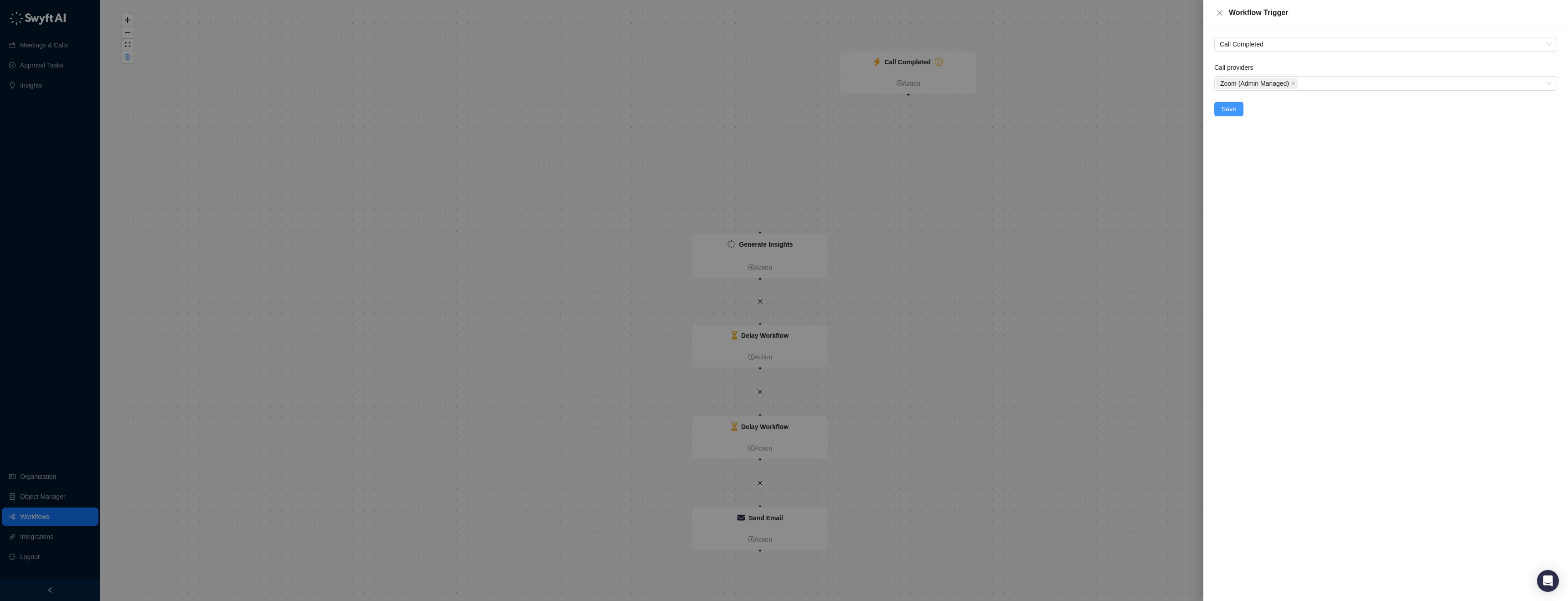
click at [1233, 111] on span "Save" at bounding box center [1229, 109] width 15 height 10
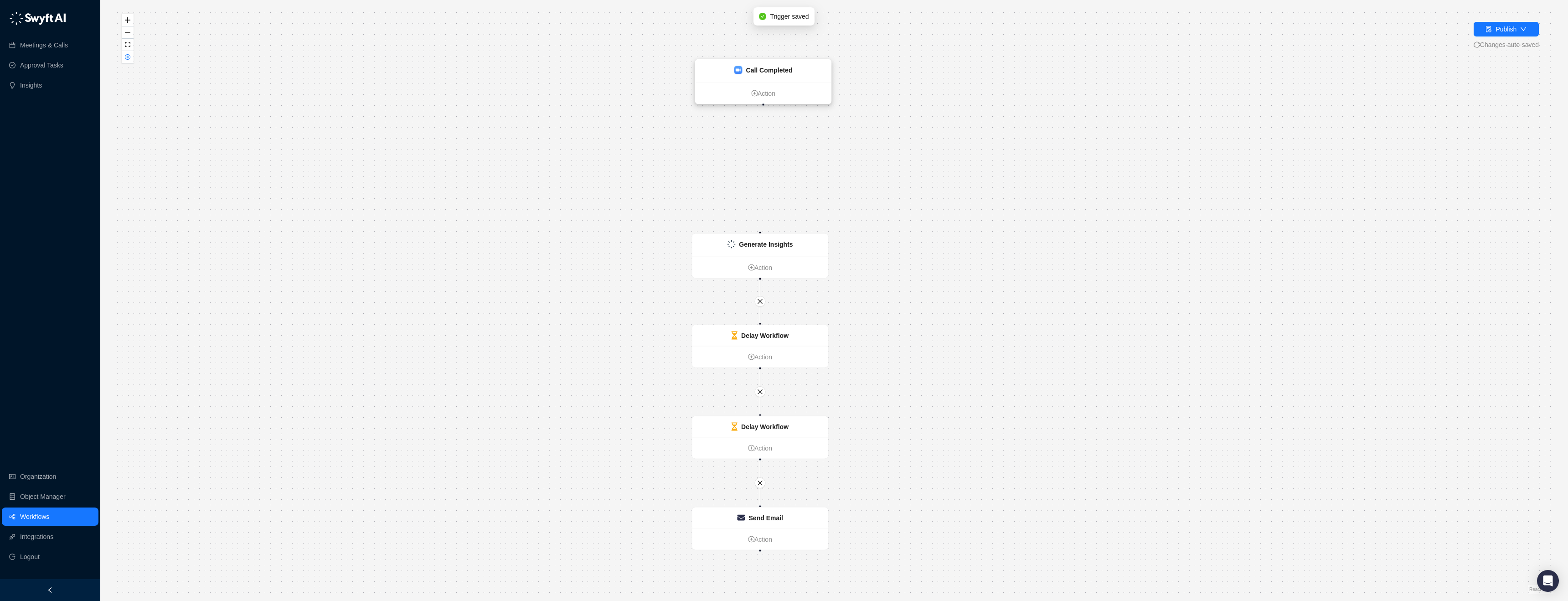
drag, startPoint x: 880, startPoint y: 58, endPoint x: 735, endPoint y: 66, distance: 145.2
click at [735, 66] on img at bounding box center [738, 70] width 8 height 8
click at [748, 94] on link "Action" at bounding box center [763, 93] width 136 height 10
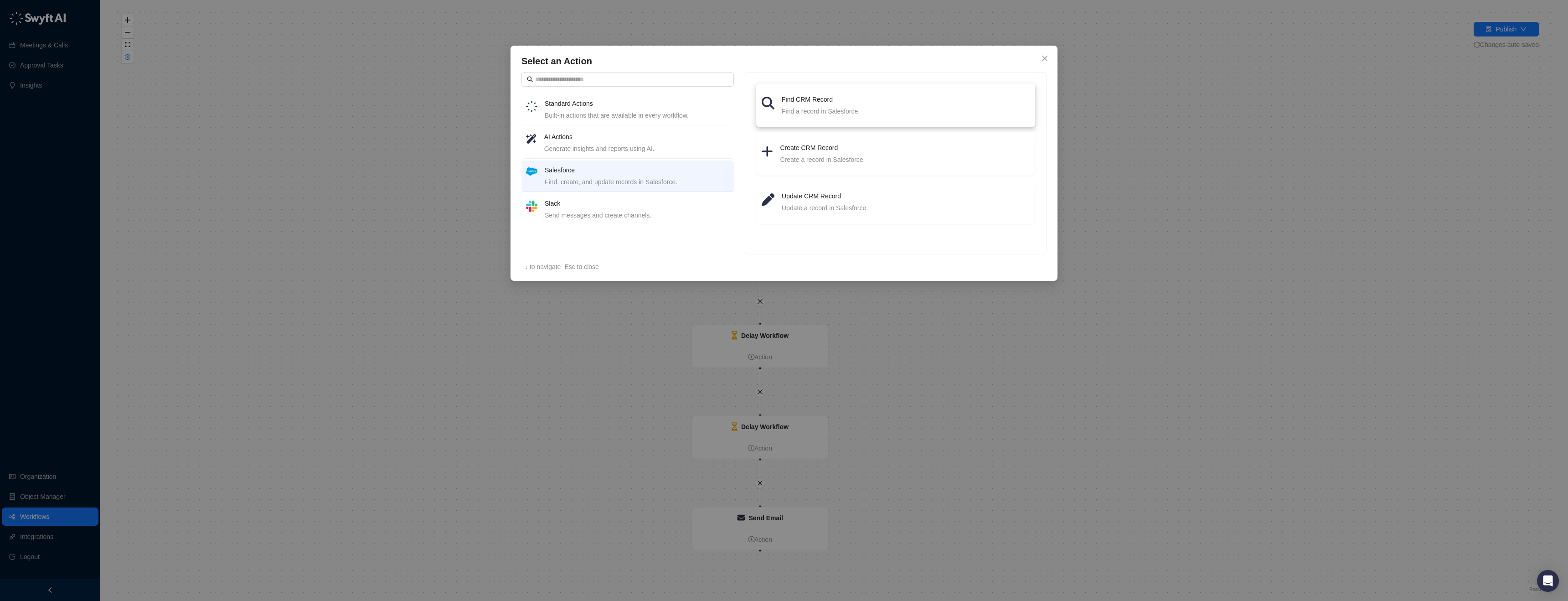
click at [896, 110] on div "Find a record in Salesforce." at bounding box center [905, 111] width 248 height 10
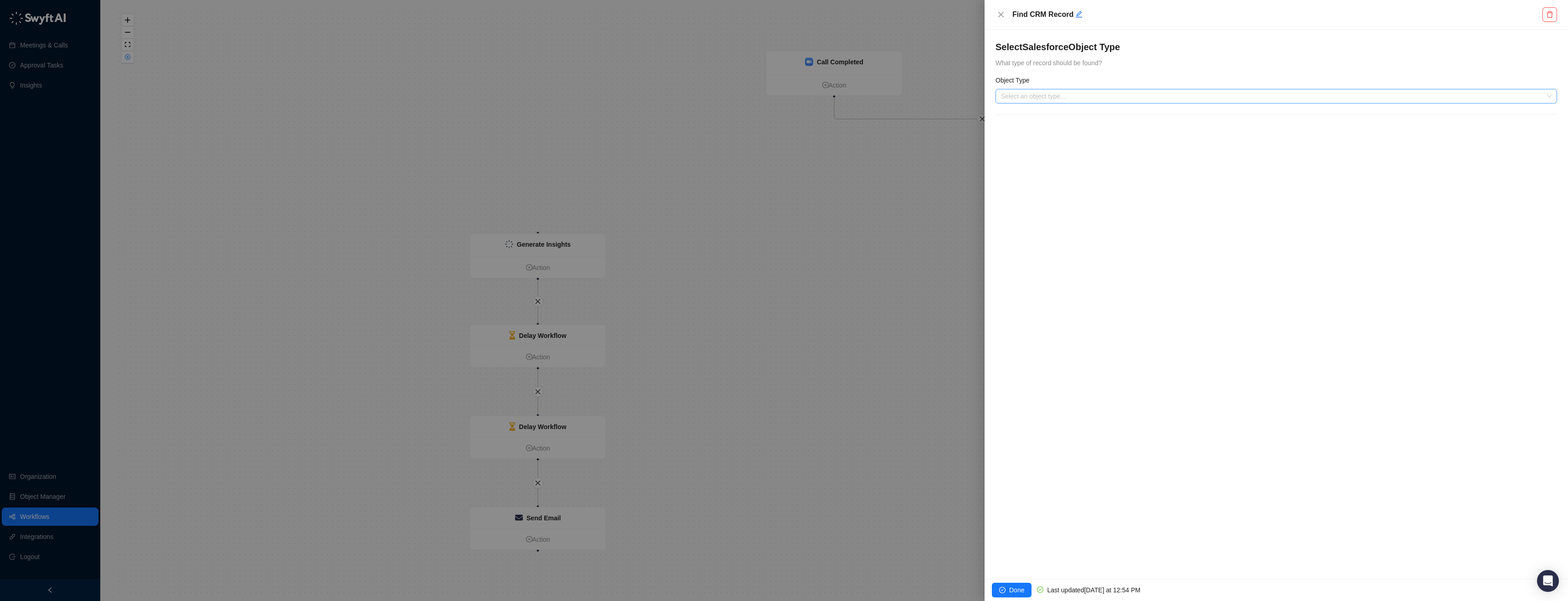
click at [1066, 99] on input "search" at bounding box center [1273, 96] width 545 height 13
click at [1051, 125] on div "Event (Event)" at bounding box center [1276, 129] width 547 height 10
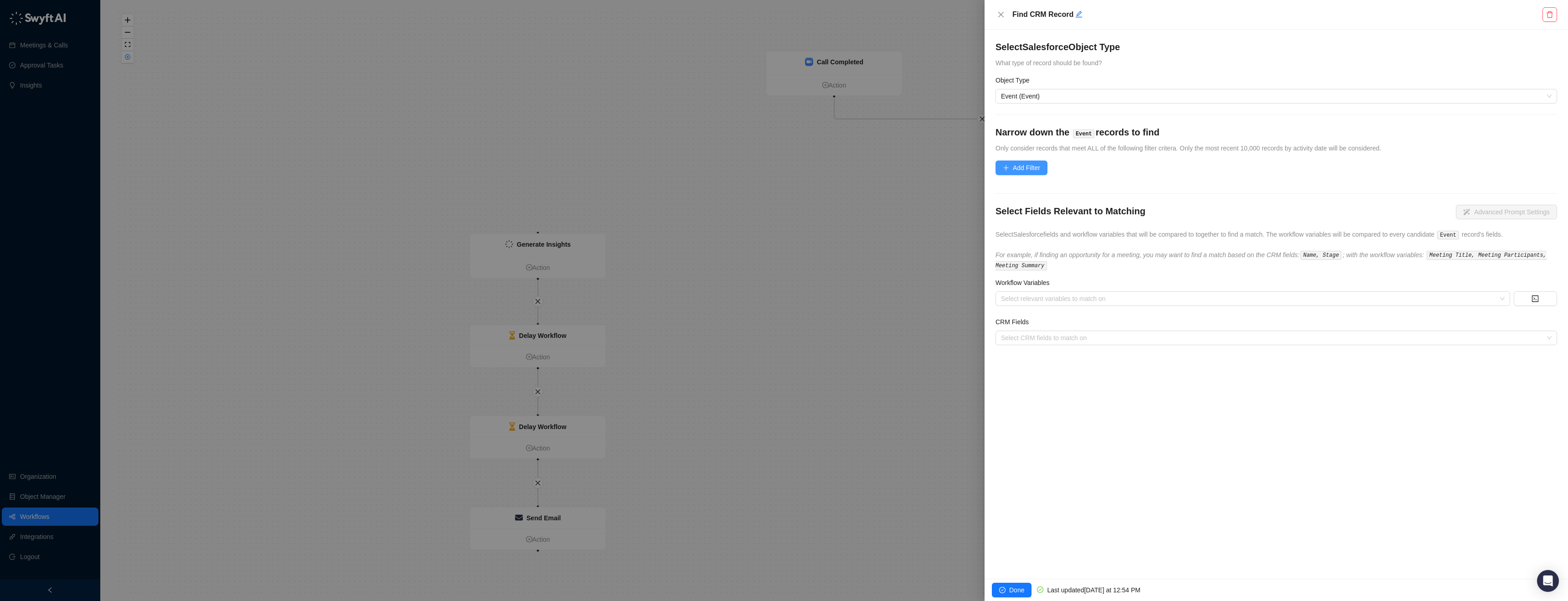
click at [1034, 162] on button "Add Filter" at bounding box center [1021, 168] width 52 height 15
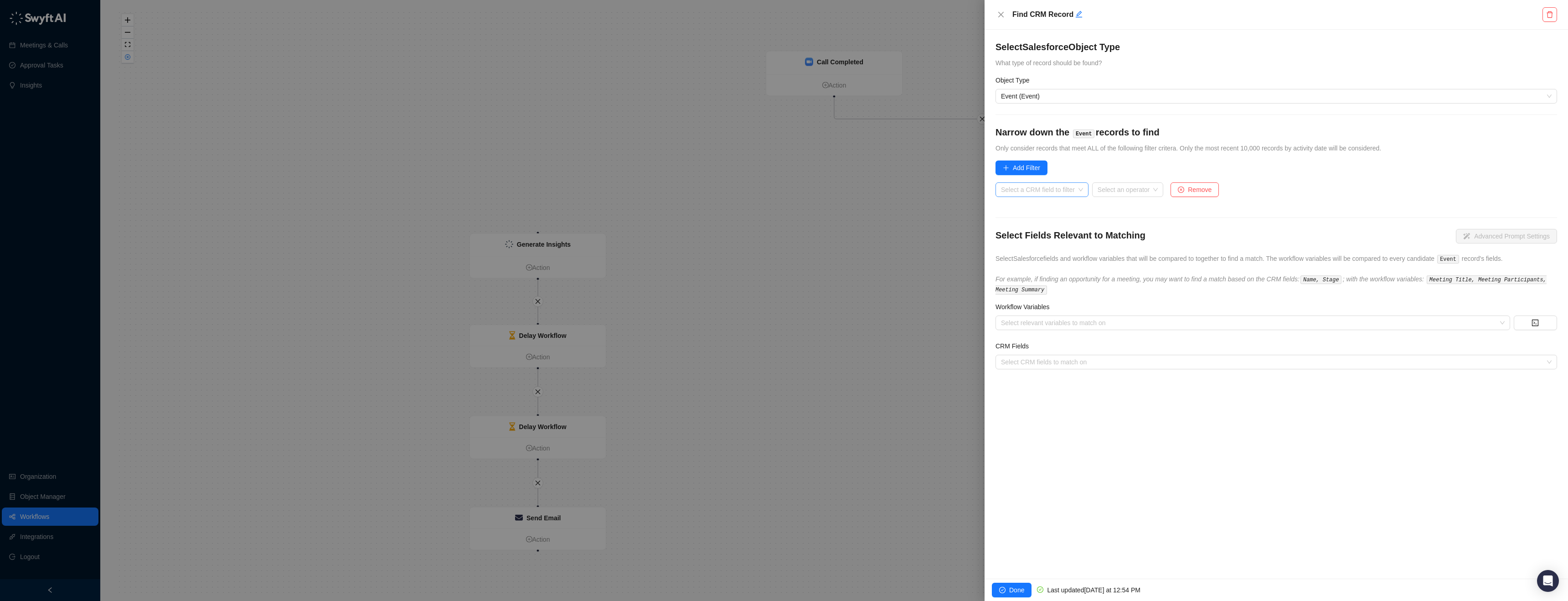
click at [1037, 187] on input "search" at bounding box center [1039, 189] width 77 height 13
type input "****"
click at [1045, 239] on div "Start Date Time" at bounding box center [1045, 237] width 86 height 10
click at [1101, 192] on input "search" at bounding box center [1096, 189] width 55 height 13
click at [1111, 309] on div "Is greater than" at bounding box center [1120, 310] width 97 height 10
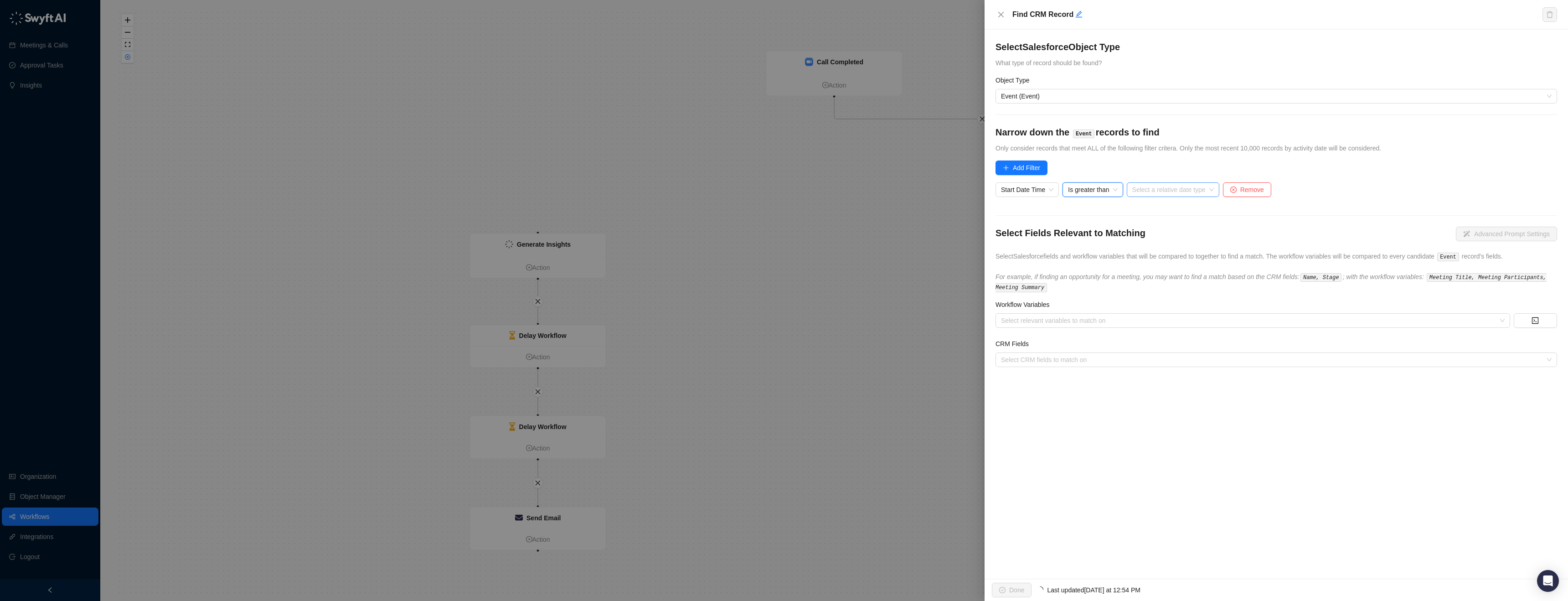
click at [1197, 188] on input "search" at bounding box center [1170, 189] width 76 height 13
click at [1164, 305] on div "Now" at bounding box center [1177, 310] width 81 height 10
click at [1064, 322] on div at bounding box center [1248, 320] width 502 height 7
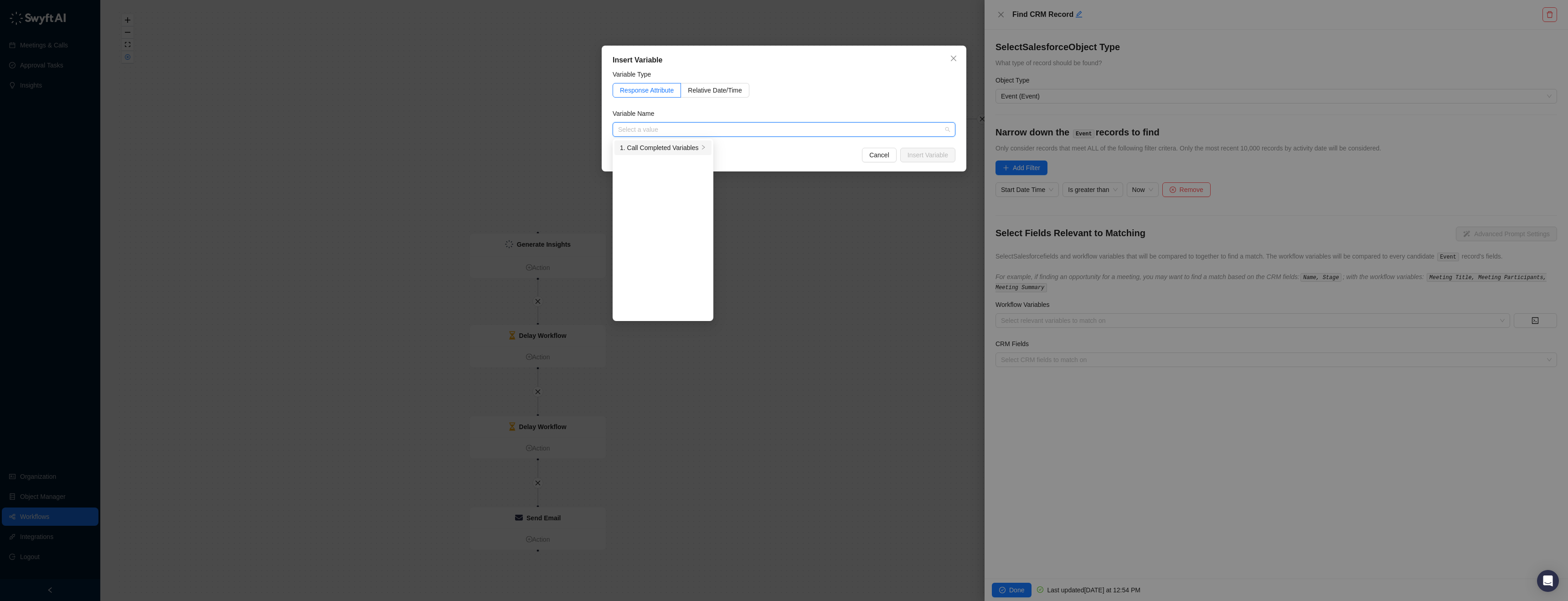
click at [694, 148] on div "1. Call Completed Variables" at bounding box center [659, 147] width 79 height 10
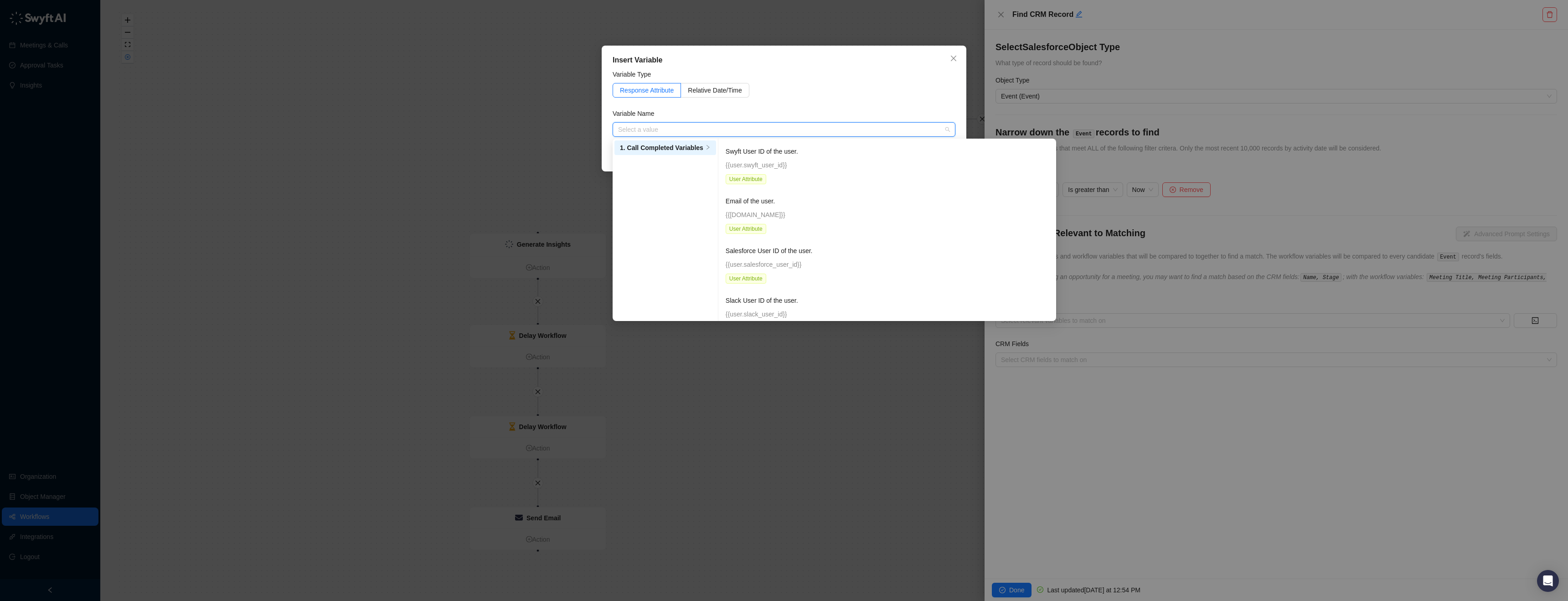
click at [764, 133] on input "search" at bounding box center [781, 129] width 326 height 13
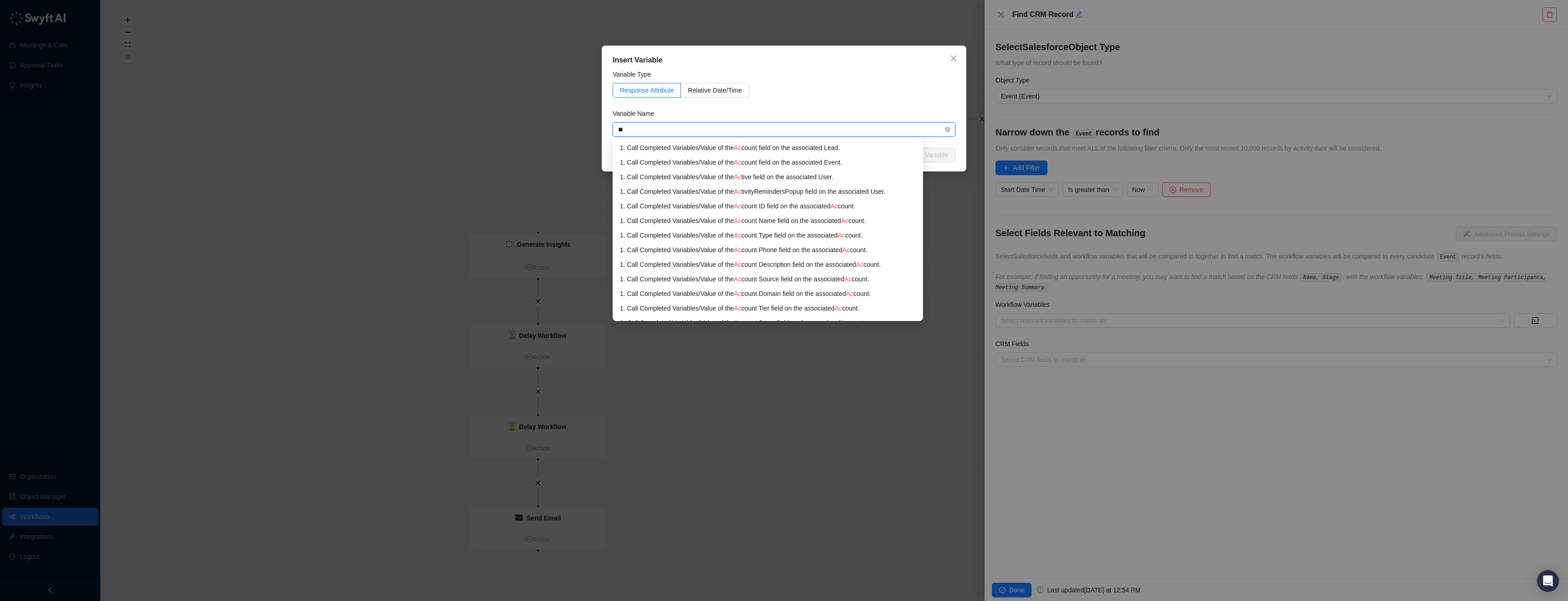
type input "***"
click at [822, 164] on div "1. Call Completed Variables / Value of the Acc ount field on the associated Eve…" at bounding box center [782, 162] width 324 height 10
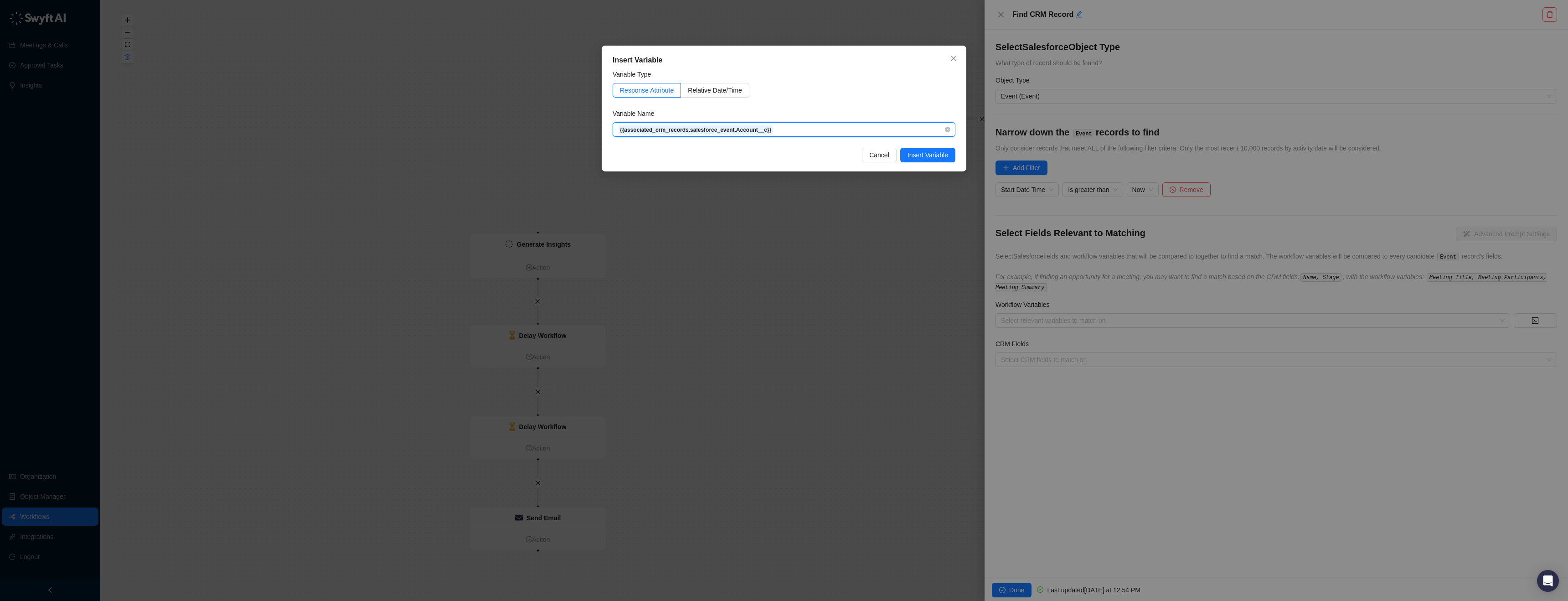
click at [819, 125] on span "{{associated_crm_records.salesforce_event.Account__c}}" at bounding box center [783, 129] width 332 height 13
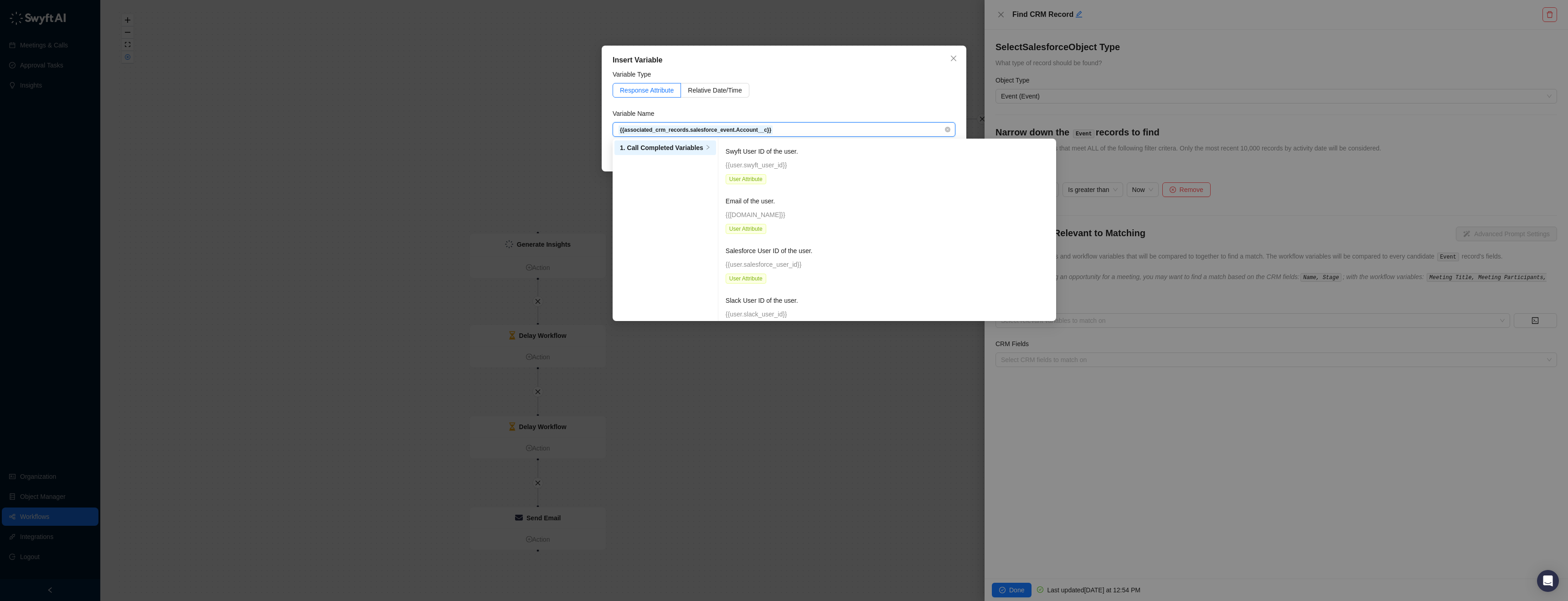
click at [819, 128] on span "{{associated_crm_records.salesforce_event.Account__c}}" at bounding box center [783, 129] width 332 height 13
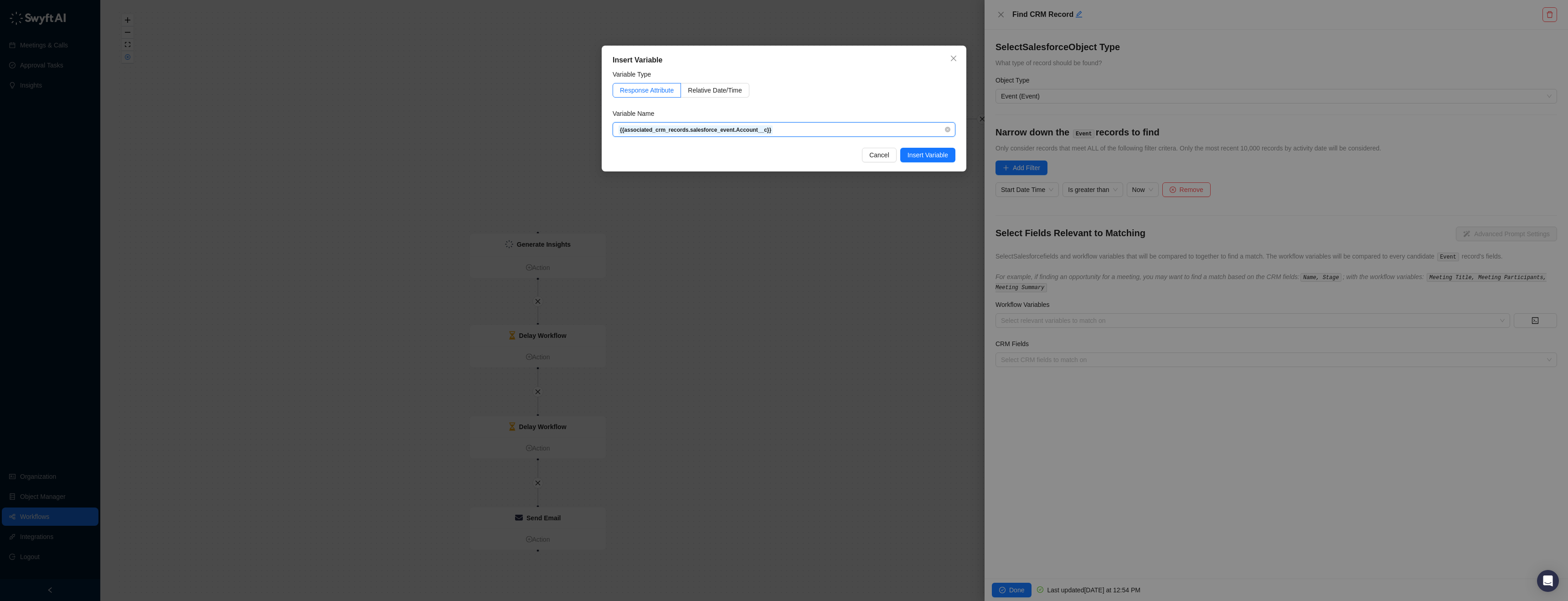
click at [821, 134] on span "{{associated_crm_records.salesforce_event.Account__c}}" at bounding box center [783, 129] width 332 height 13
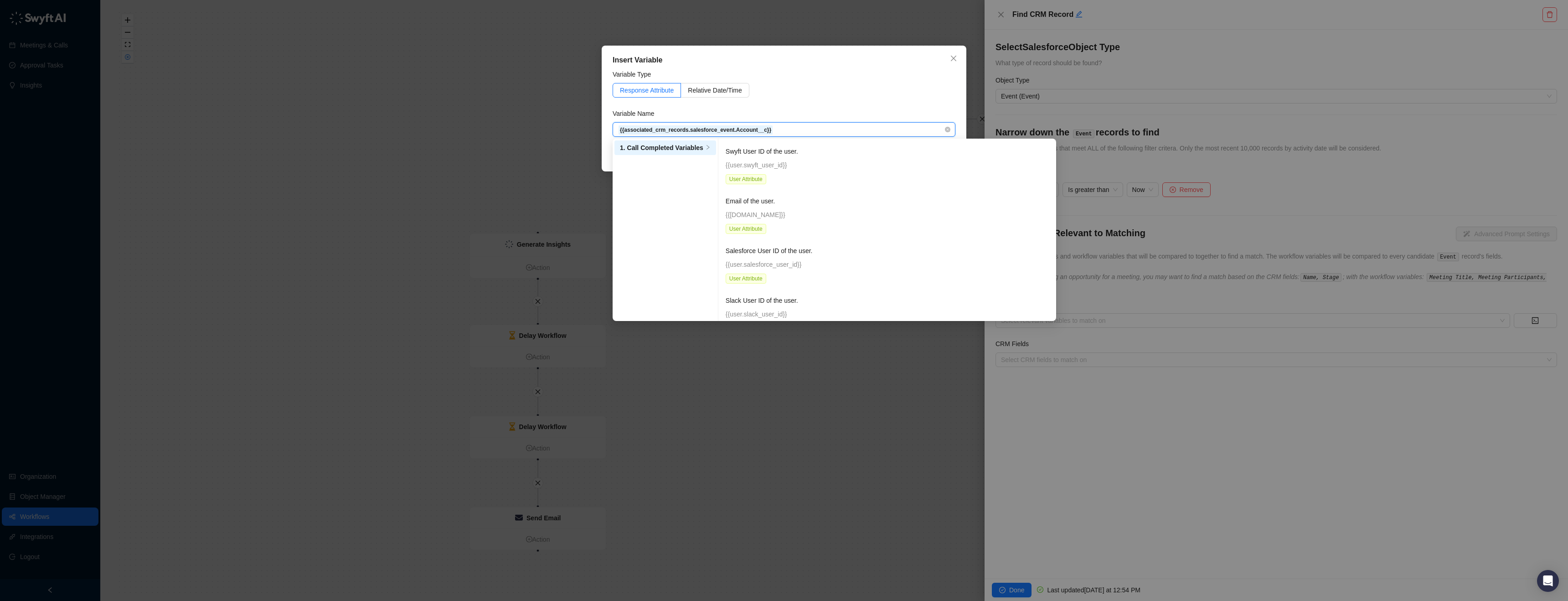
type input "*"
click at [839, 114] on div "Variable Name" at bounding box center [783, 115] width 343 height 13
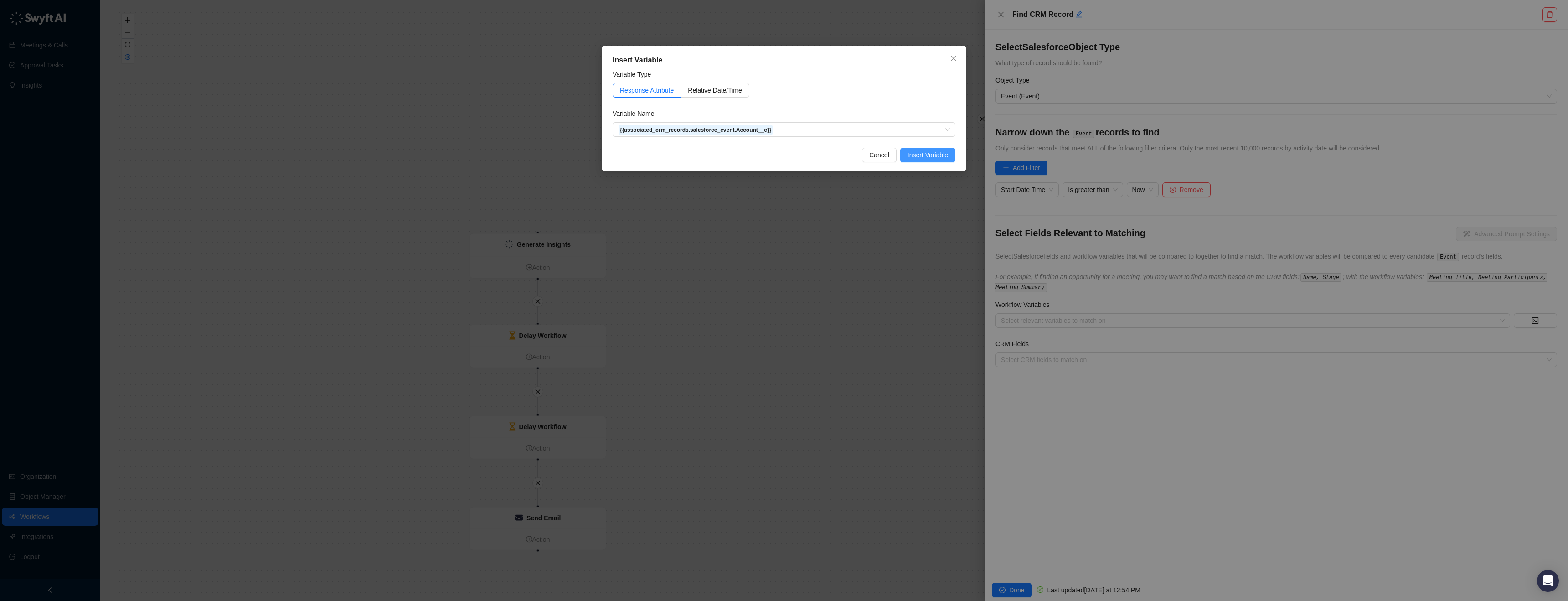
click at [922, 156] on span "Insert Variable" at bounding box center [928, 155] width 41 height 10
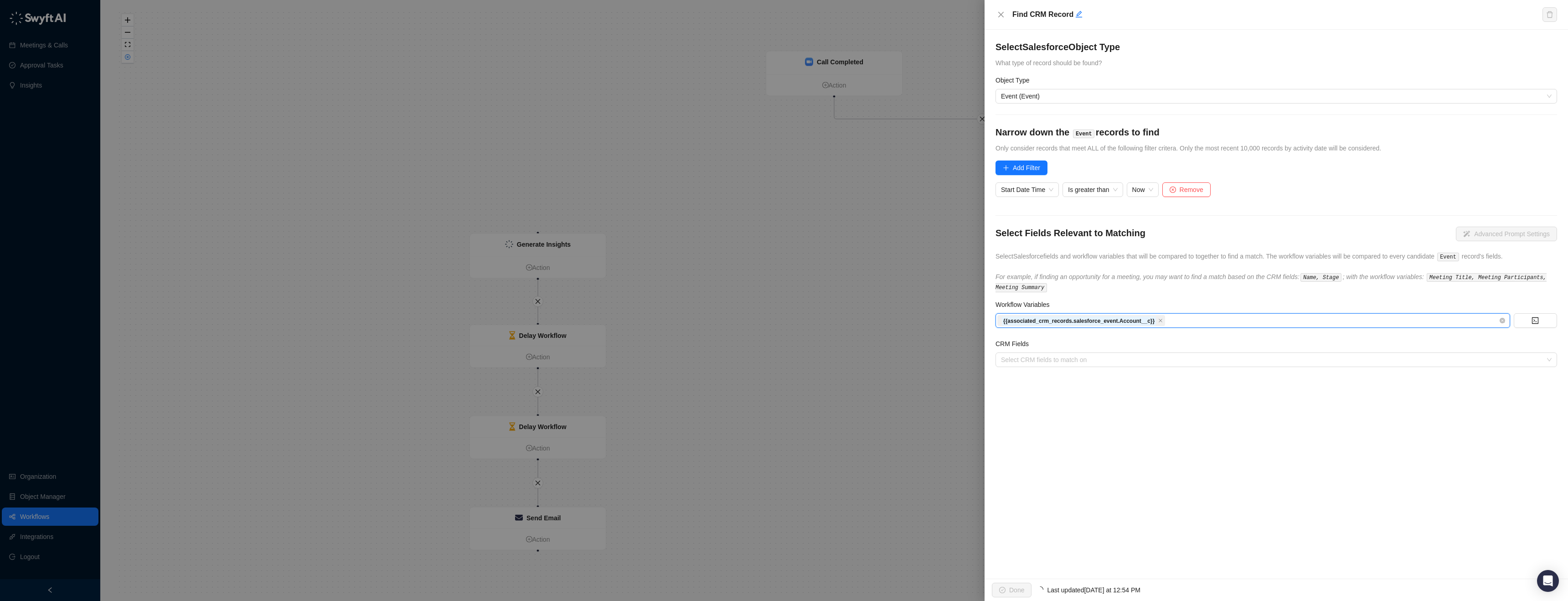
click at [1236, 317] on div "{{associated_crm_records.salesforce_event.Account__c}}" at bounding box center [1248, 320] width 502 height 13
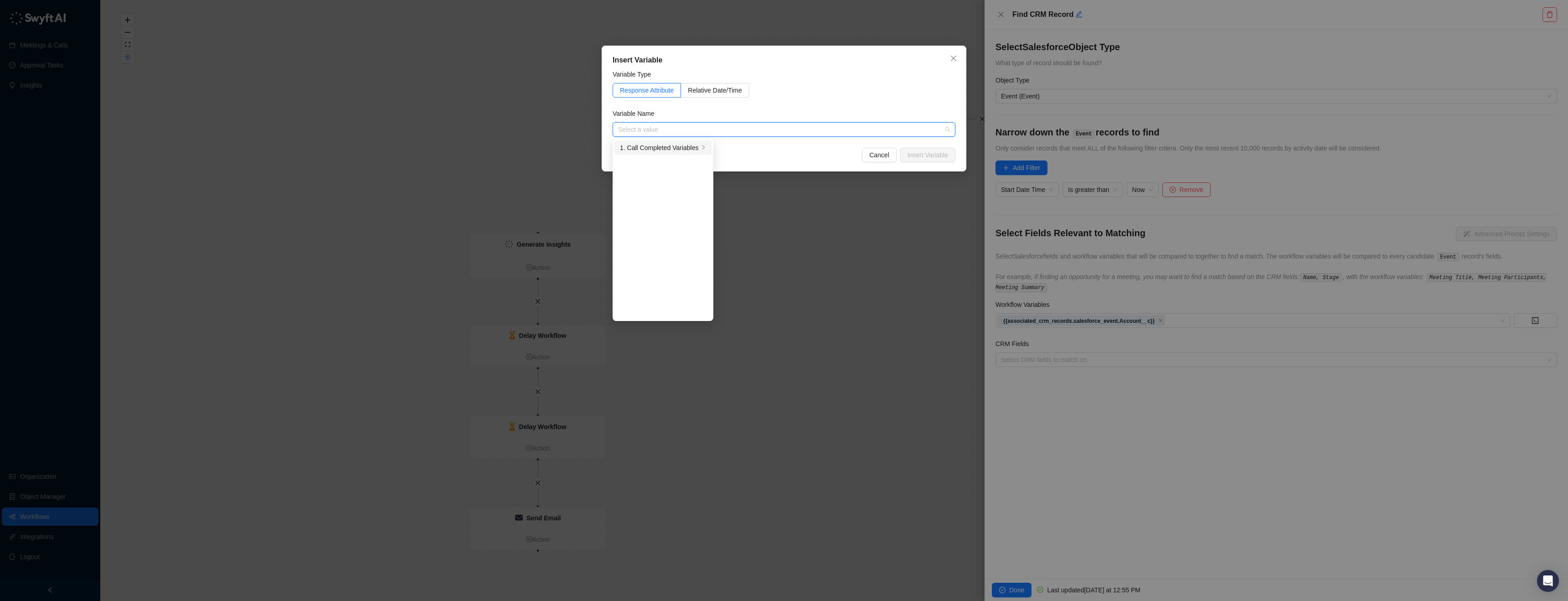
click at [679, 142] on div "1. Call Completed Variables" at bounding box center [659, 147] width 79 height 10
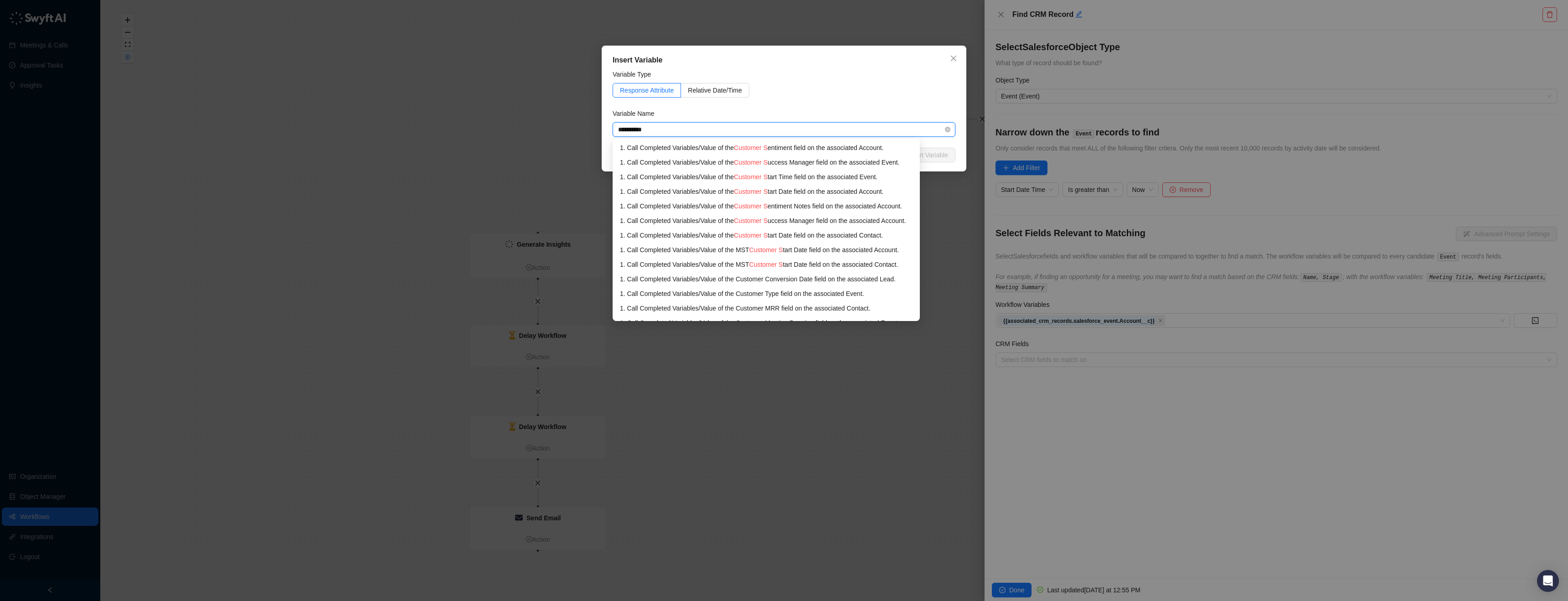
type input "**********"
type input "********"
click at [873, 164] on div "1. Call Completed Variables / Value of the Assigned To ID field on the associat…" at bounding box center [769, 162] width 298 height 10
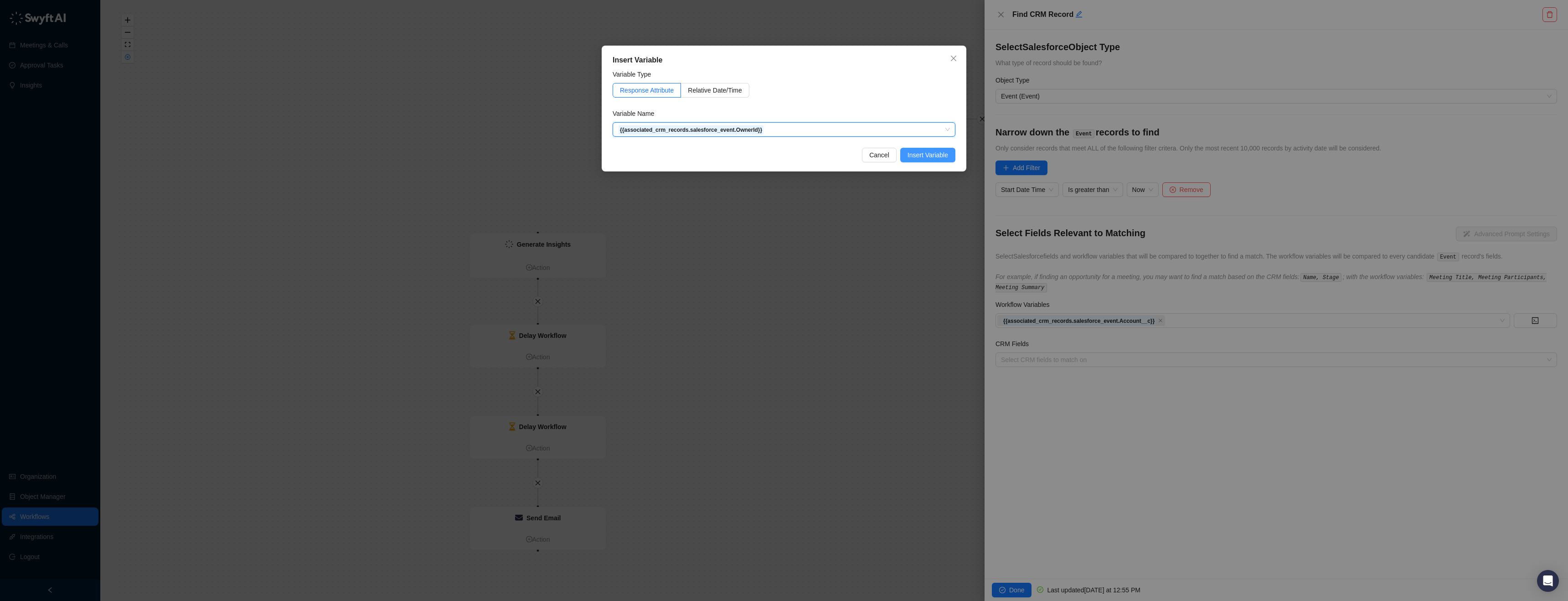
click at [926, 152] on span "Insert Variable" at bounding box center [928, 155] width 41 height 10
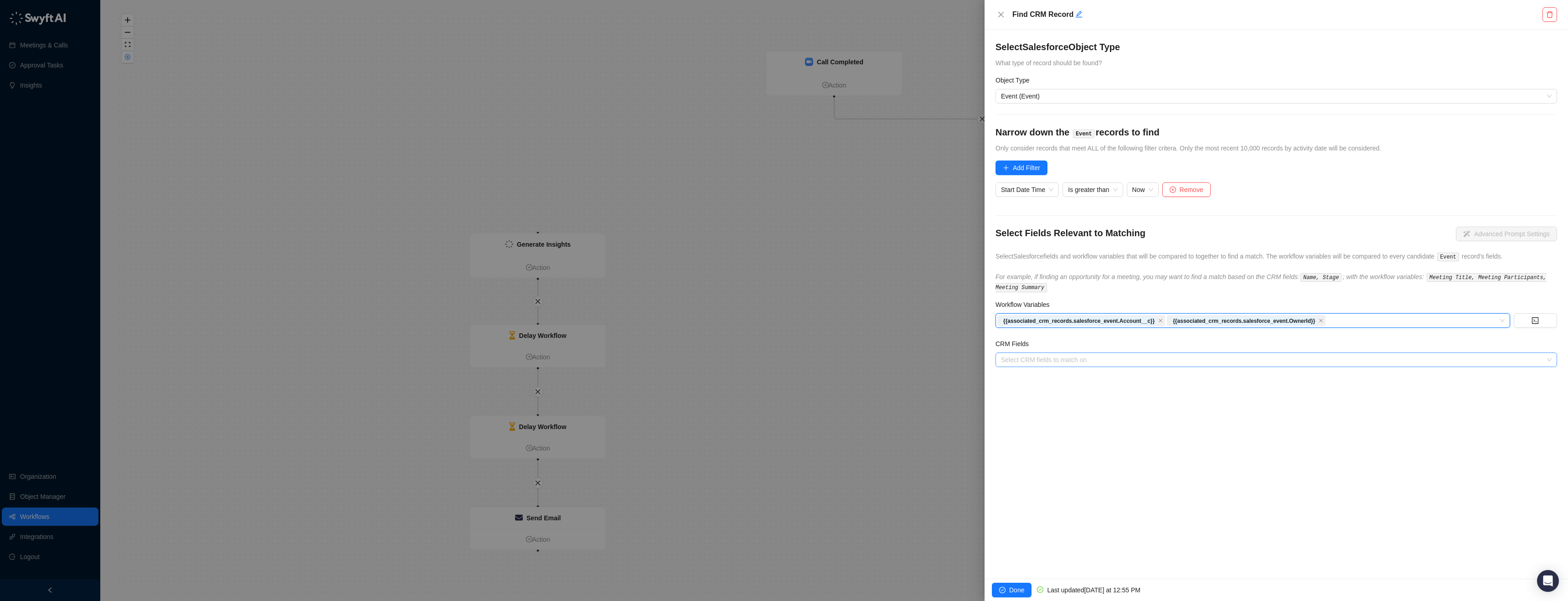
click at [1060, 361] on div at bounding box center [1271, 360] width 548 height 7
type input "***"
click at [1061, 393] on div "Customer Success Manager" at bounding box center [1276, 392] width 547 height 10
type input "***"
click at [1082, 377] on div "Account" at bounding box center [1276, 377] width 547 height 10
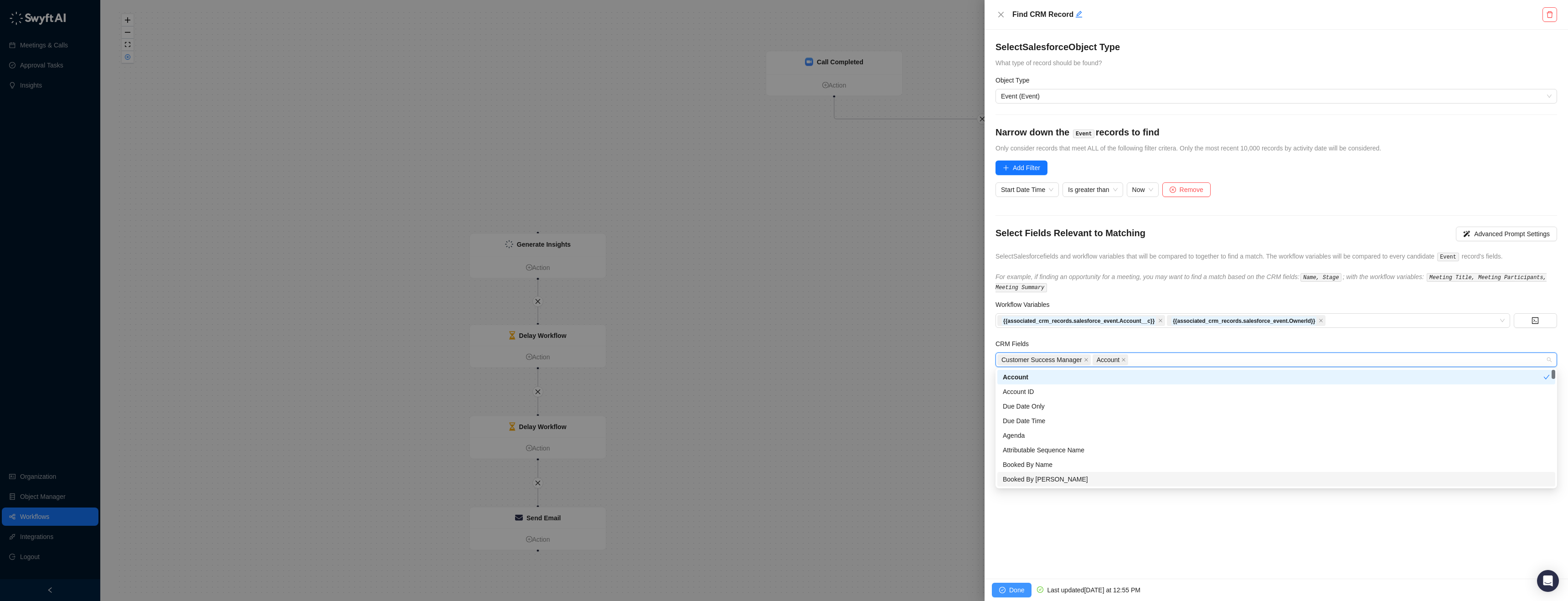
click at [1014, 588] on span "Done" at bounding box center [1017, 590] width 15 height 10
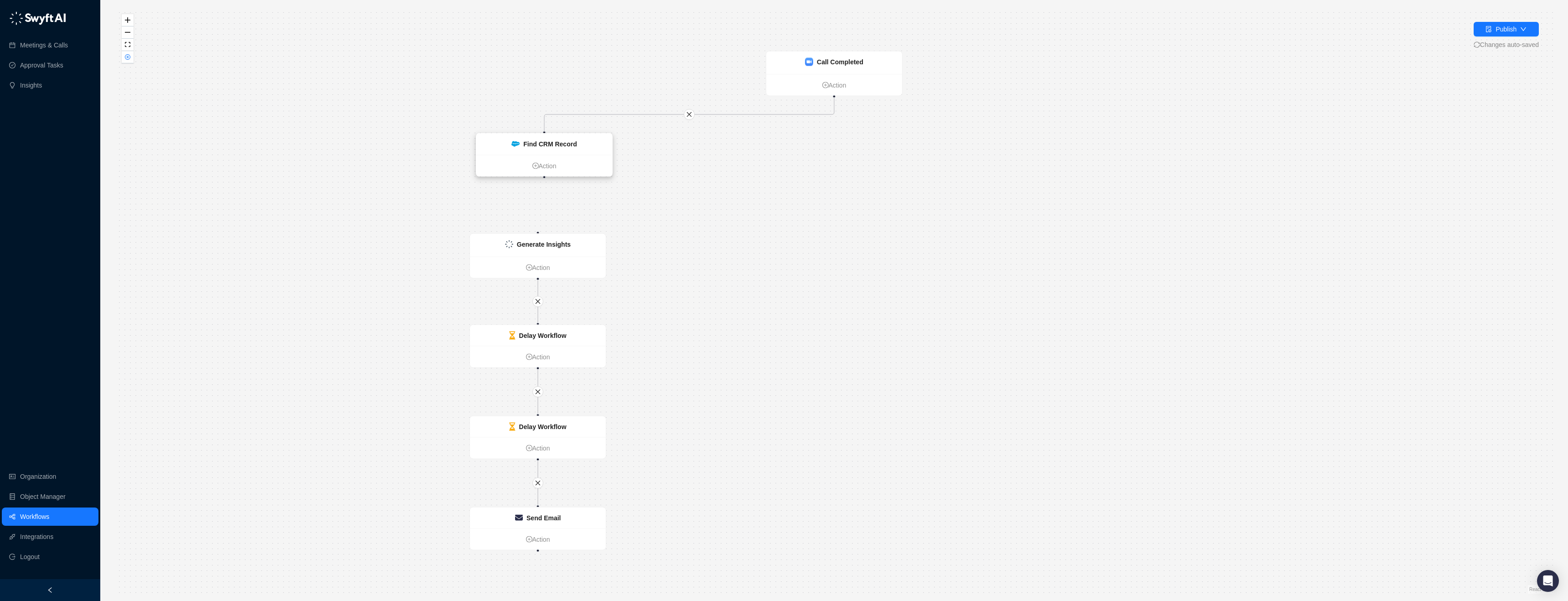
drag, startPoint x: 1093, startPoint y: 175, endPoint x: 547, endPoint y: 149, distance: 546.6
click at [547, 149] on div "Find CRM Record" at bounding box center [544, 144] width 136 height 21
click at [690, 118] on span "button" at bounding box center [689, 114] width 6 height 6
click at [539, 299] on icon "close" at bounding box center [537, 301] width 6 height 6
drag, startPoint x: 553, startPoint y: 248, endPoint x: 831, endPoint y: 128, distance: 302.8
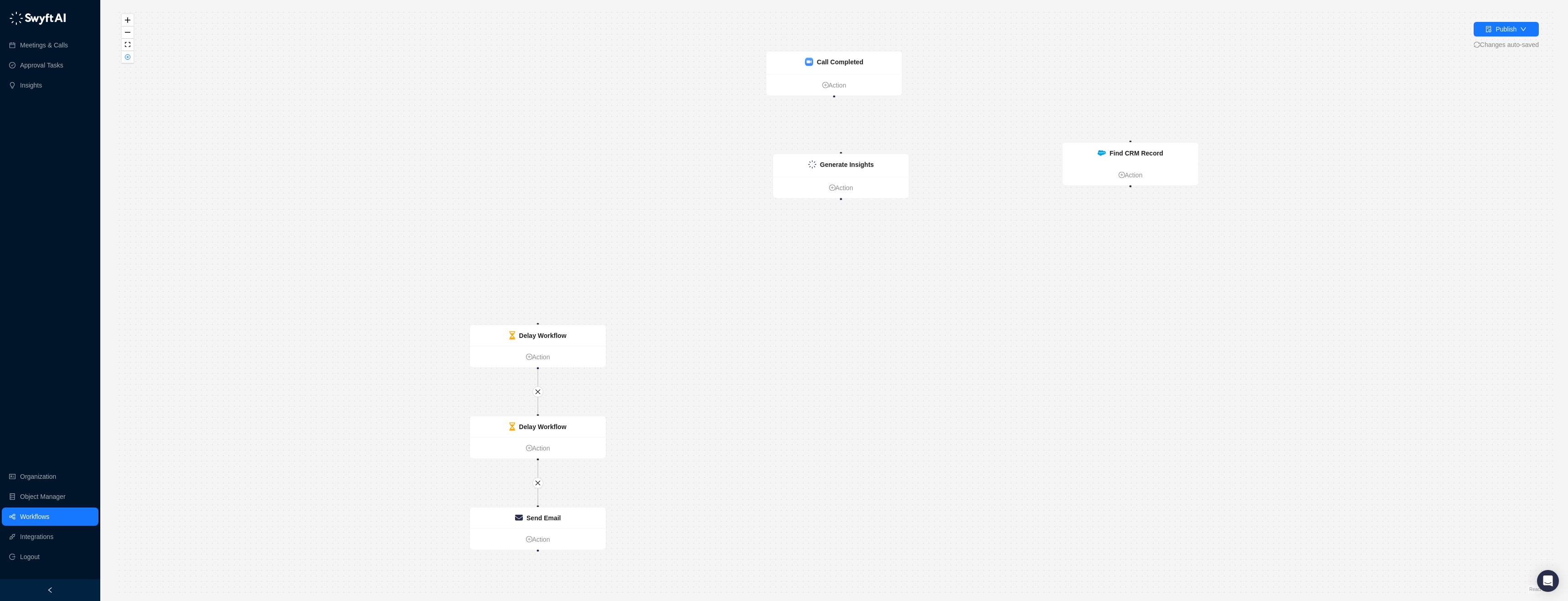
click at [856, 167] on div "Generate Insights" at bounding box center [847, 164] width 54 height 10
click at [838, 117] on div "Delay Workflow Action Delay Workflow Action Find CRM Record Action Generate Ins…" at bounding box center [834, 300] width 1438 height 586
drag, startPoint x: 835, startPoint y: 97, endPoint x: 841, endPoint y: 156, distance: 59.3
click at [841, 156] on div "Delay Workflow Action Delay Workflow Action Find CRM Record Action Generate Ins…" at bounding box center [1188, 344] width 1438 height 586
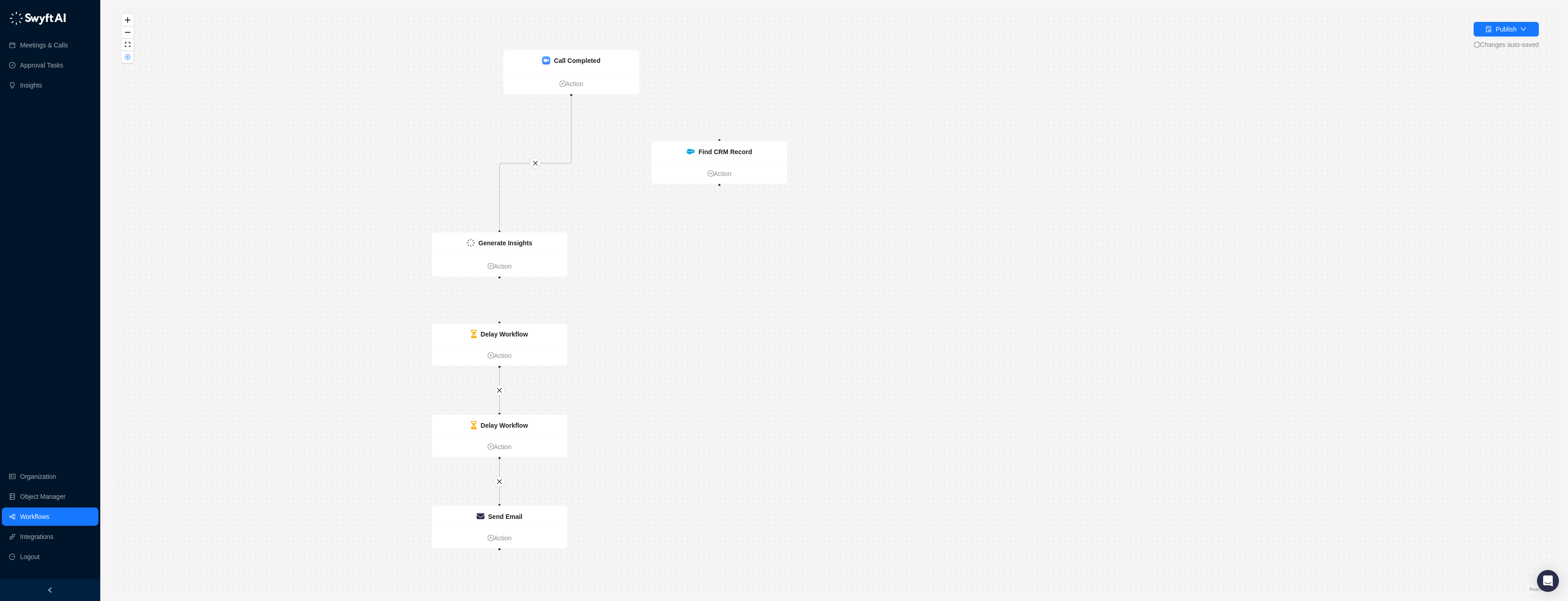
drag, startPoint x: 838, startPoint y: 160, endPoint x: 614, endPoint y: 159, distance: 224.0
click at [614, 159] on div "Delay Workflow Action Delay Workflow Action Find CRM Record Action Generate Ins…" at bounding box center [834, 300] width 1438 height 586
drag, startPoint x: 624, startPoint y: 372, endPoint x: 651, endPoint y: 349, distance: 35.5
click at [625, 374] on strong "Delay Workflow" at bounding box center [601, 371] width 47 height 7
drag, startPoint x: 736, startPoint y: 270, endPoint x: 715, endPoint y: 290, distance: 29.0
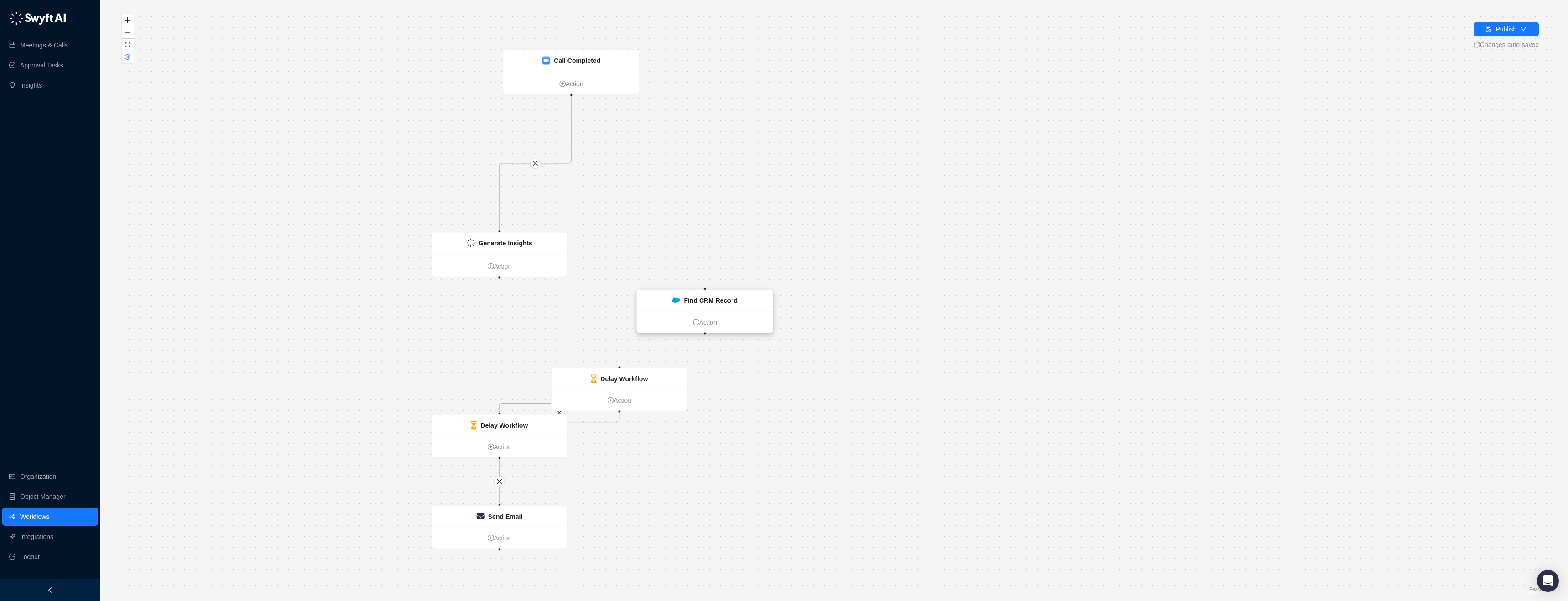
click at [733, 297] on strong "Find CRM Record" at bounding box center [711, 300] width 54 height 7
drag, startPoint x: 705, startPoint y: 284, endPoint x: 500, endPoint y: 280, distance: 205.0
click at [500, 280] on div "Delay Workflow Action Delay Workflow Action Find CRM Record Action Generate Ins…" at bounding box center [834, 300] width 1438 height 586
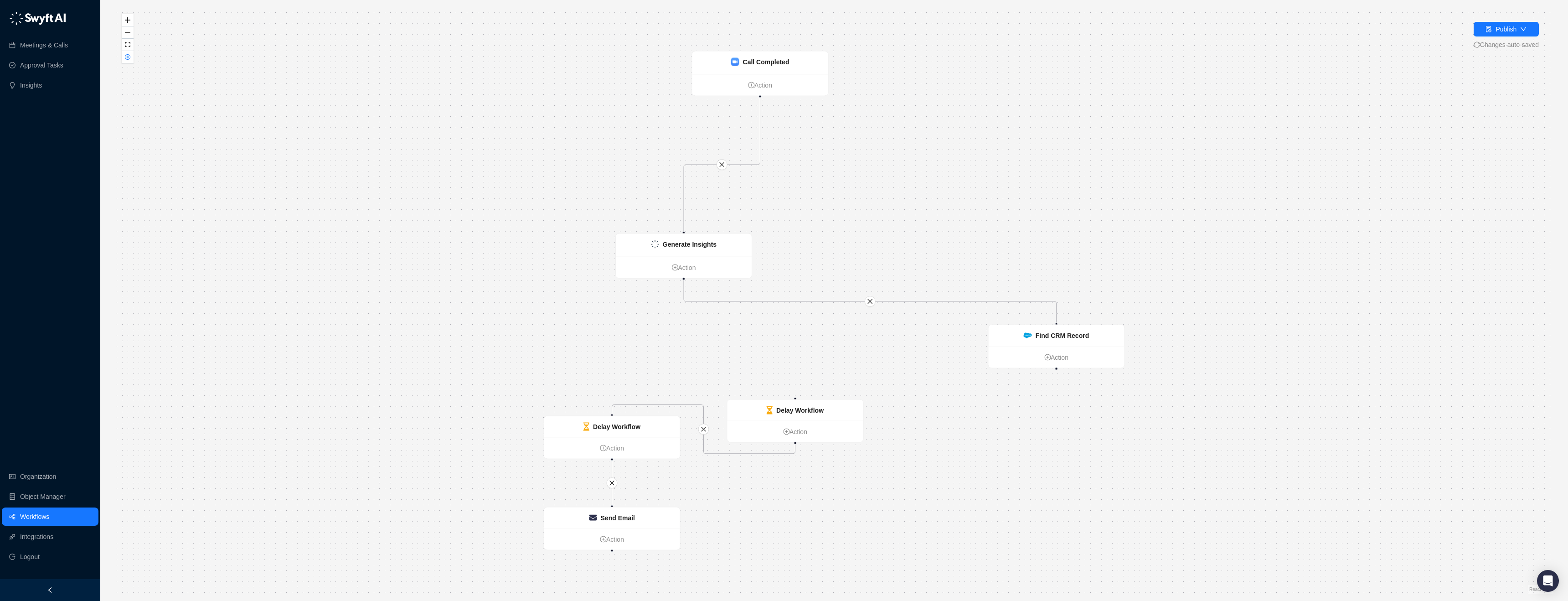
drag, startPoint x: 815, startPoint y: 420, endPoint x: 944, endPoint y: 431, distance: 129.5
click at [863, 421] on div "Delay Workflow" at bounding box center [795, 410] width 136 height 21
drag, startPoint x: 1056, startPoint y: 370, endPoint x: 858, endPoint y: 415, distance: 203.0
click at [858, 415] on div "Delay Workflow Action Delay Workflow Action Find CRM Record Action Generate Ins…" at bounding box center [1262, 344] width 1438 height 586
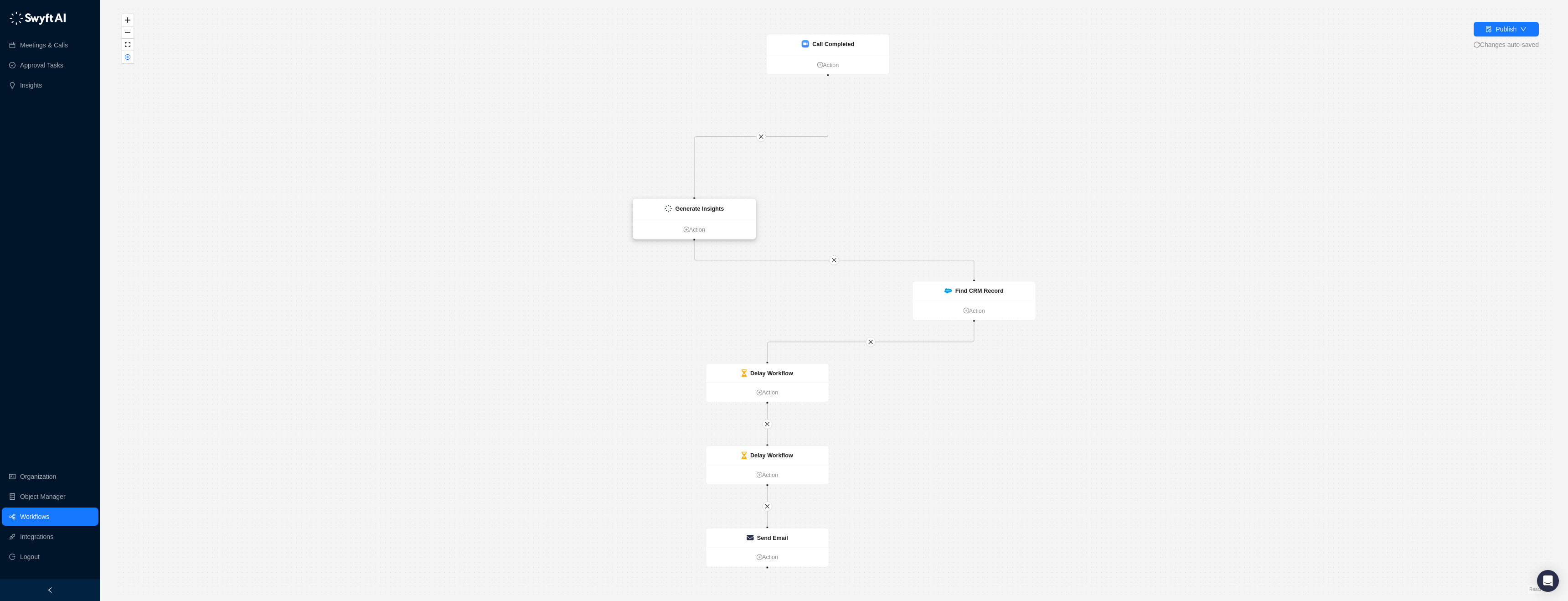
click at [723, 206] on strong "Generate Insights" at bounding box center [699, 208] width 49 height 6
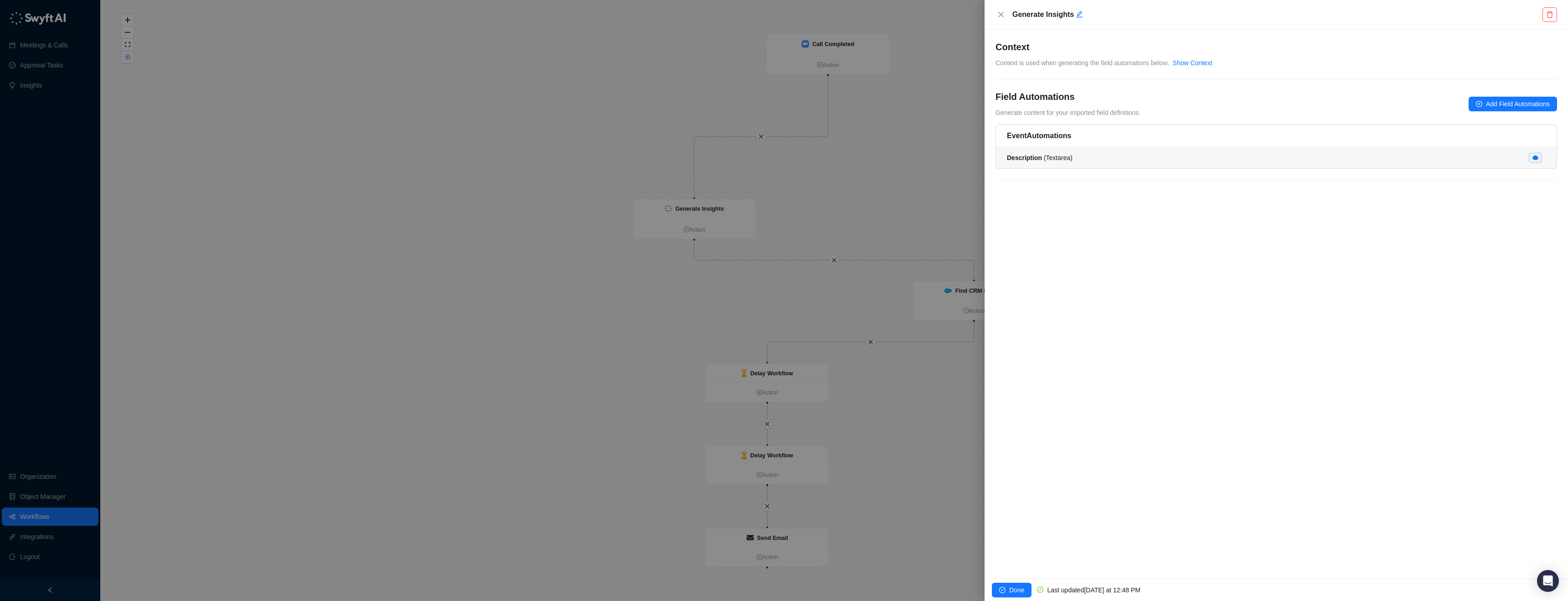
click at [1069, 158] on span "Description ( Textarea )" at bounding box center [1040, 158] width 66 height 7
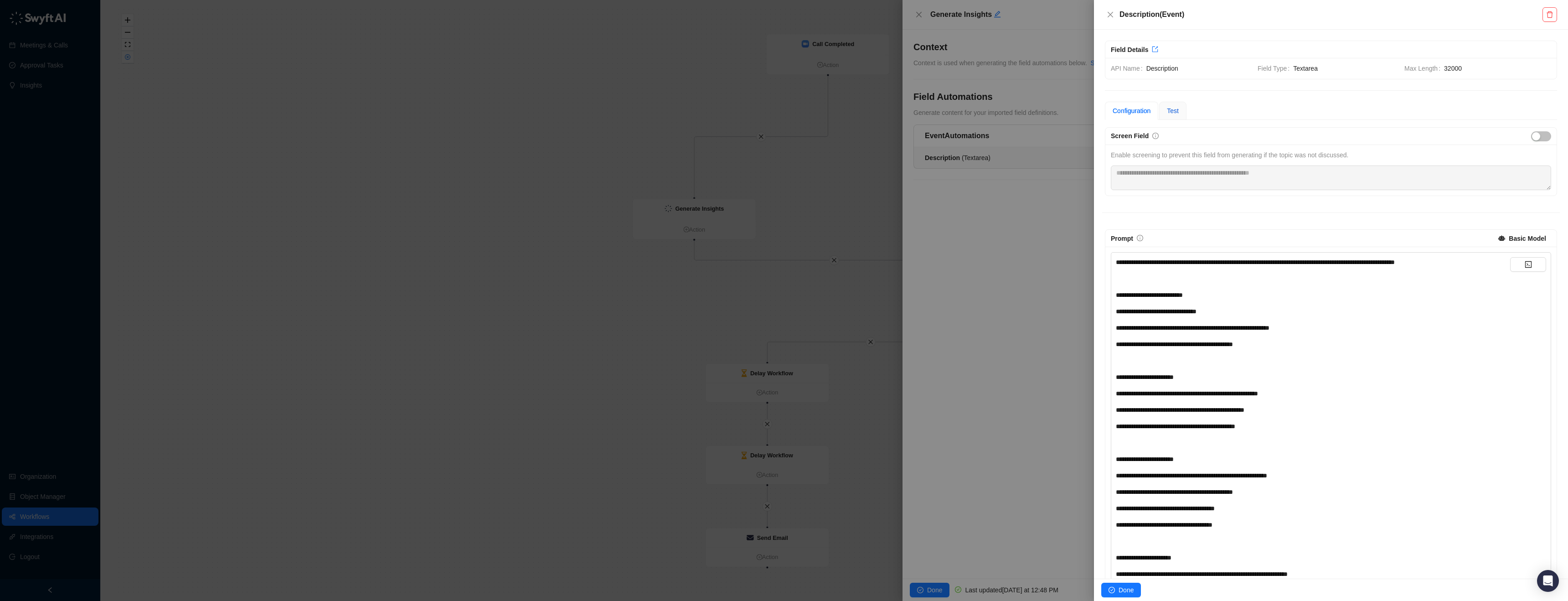
click at [1176, 110] on span "Test" at bounding box center [1172, 111] width 12 height 7
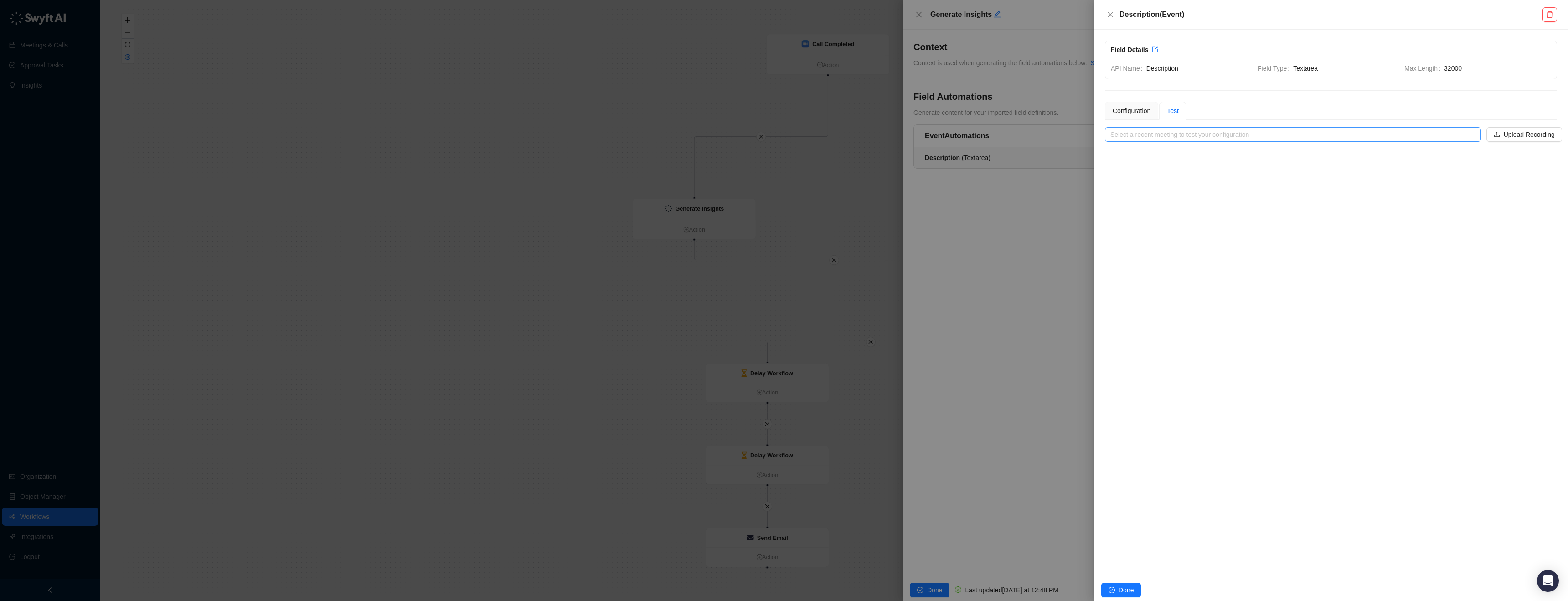
click at [1184, 128] on input "search" at bounding box center [1290, 135] width 360 height 13
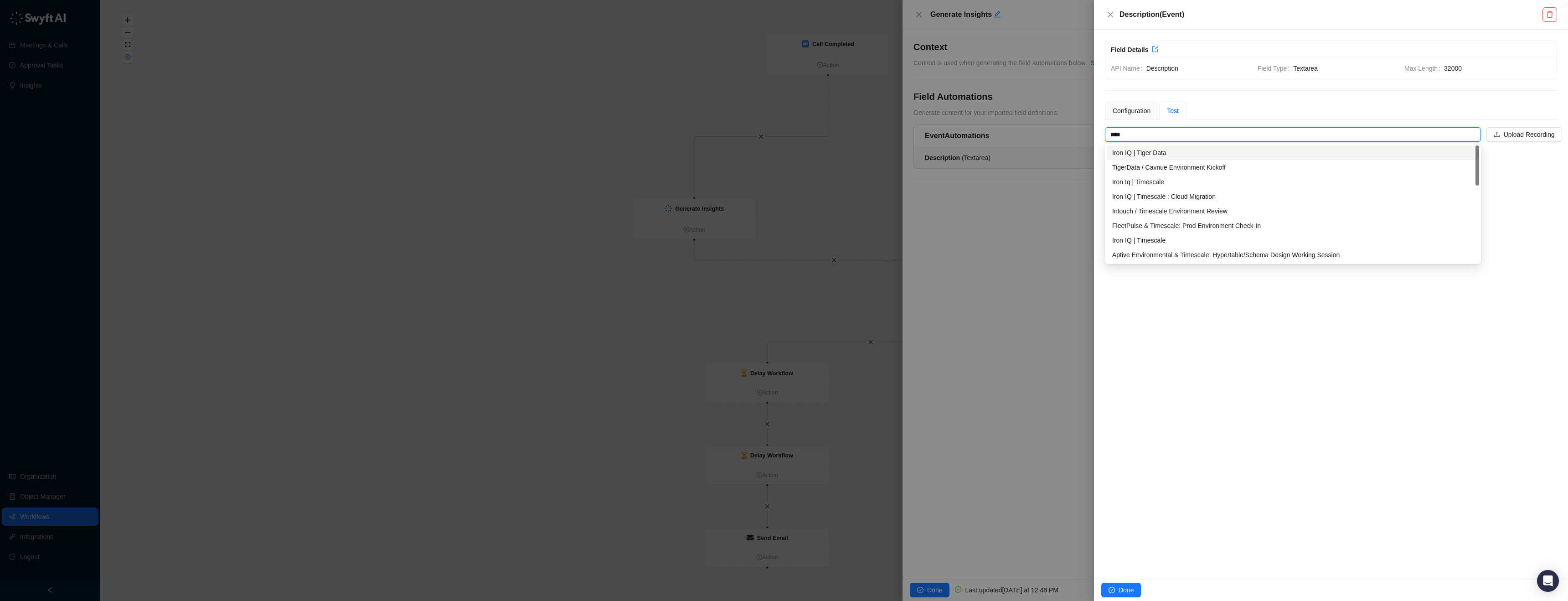
click at [1184, 150] on div "Iron IQ | Tiger Data" at bounding box center [1293, 153] width 362 height 10
type input "**********"
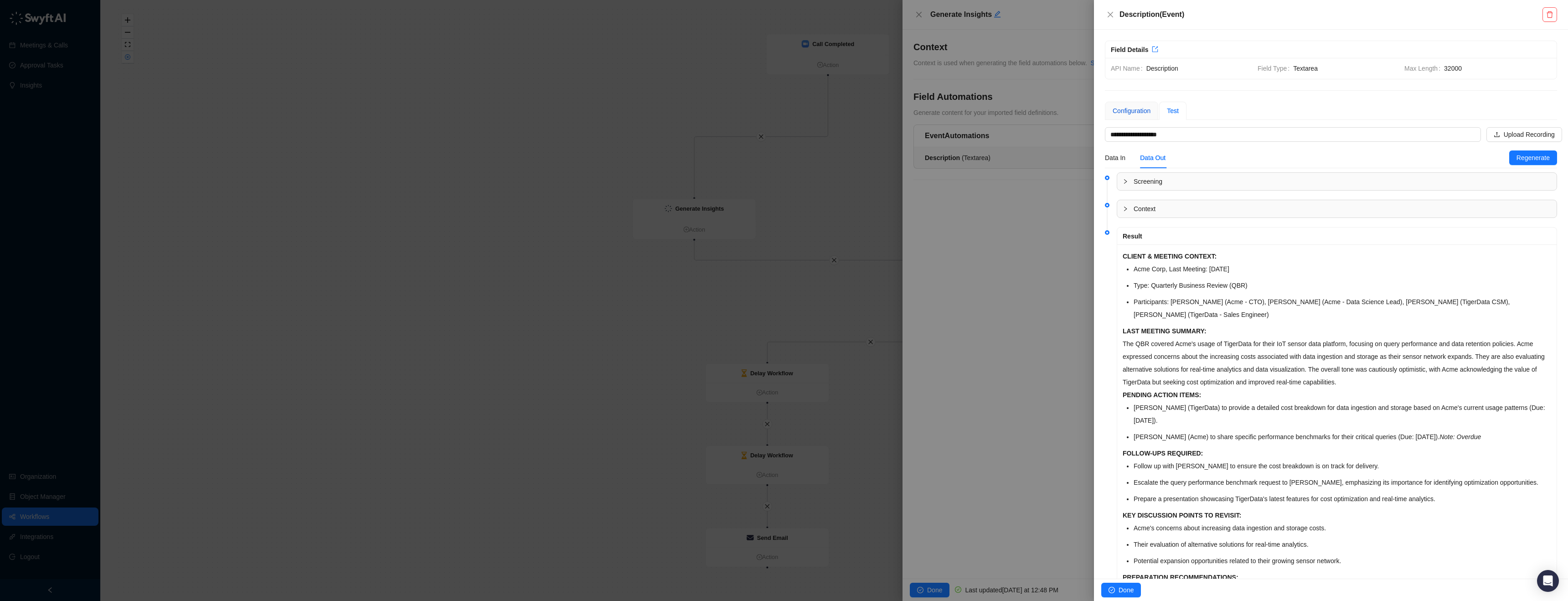
click at [1140, 113] on div "Configuration" at bounding box center [1132, 111] width 38 height 10
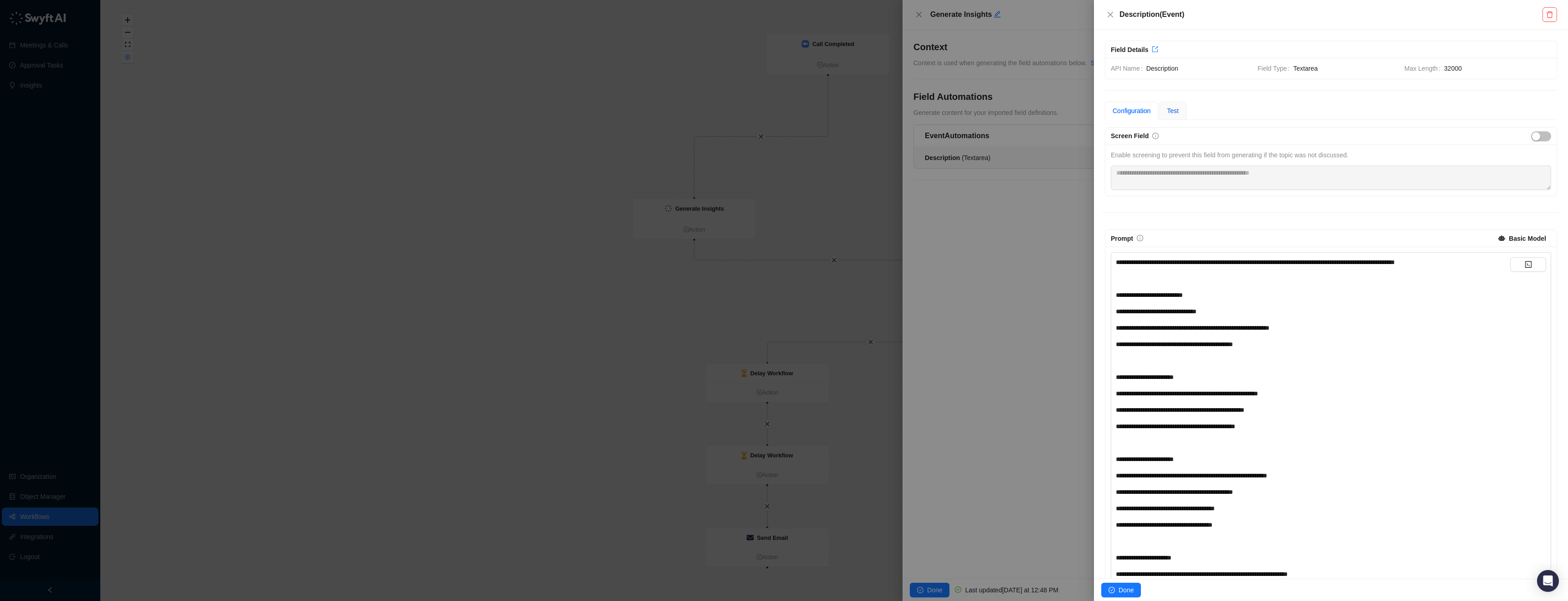
click at [1174, 107] on span "Test" at bounding box center [1172, 111] width 12 height 7
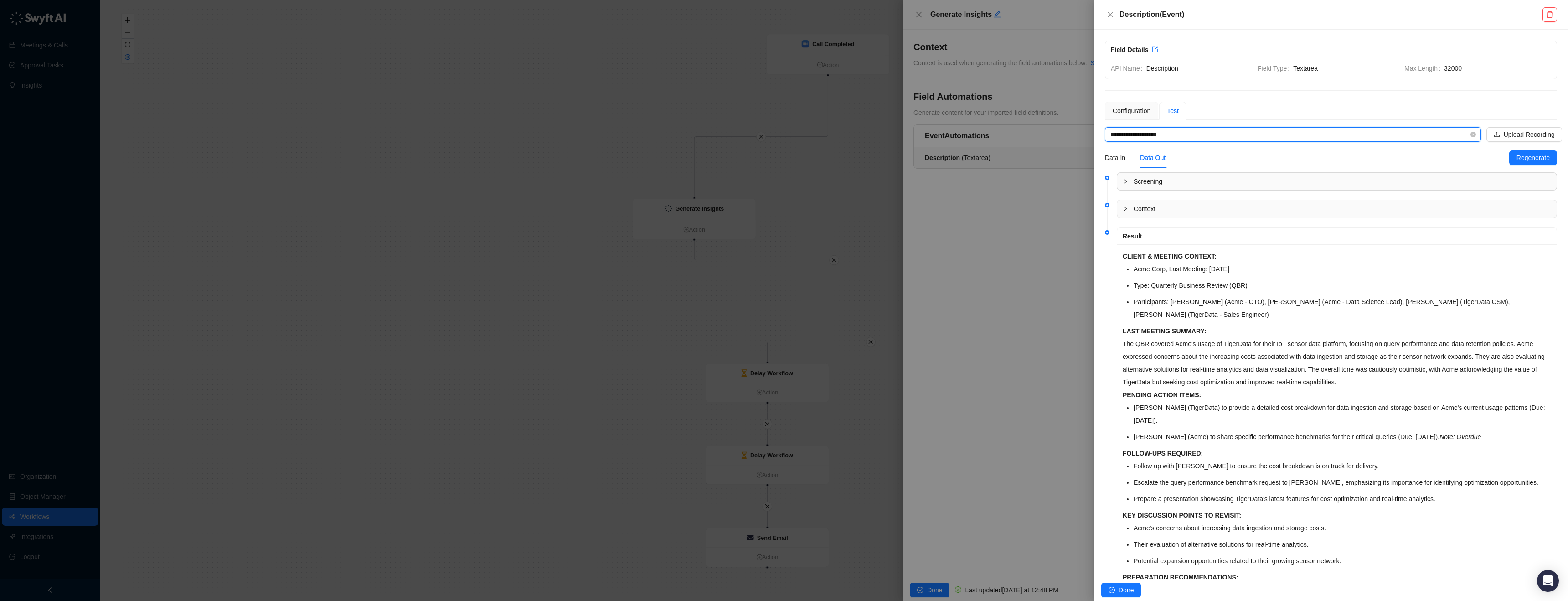
click at [1174, 137] on input "**********" at bounding box center [1290, 135] width 360 height 13
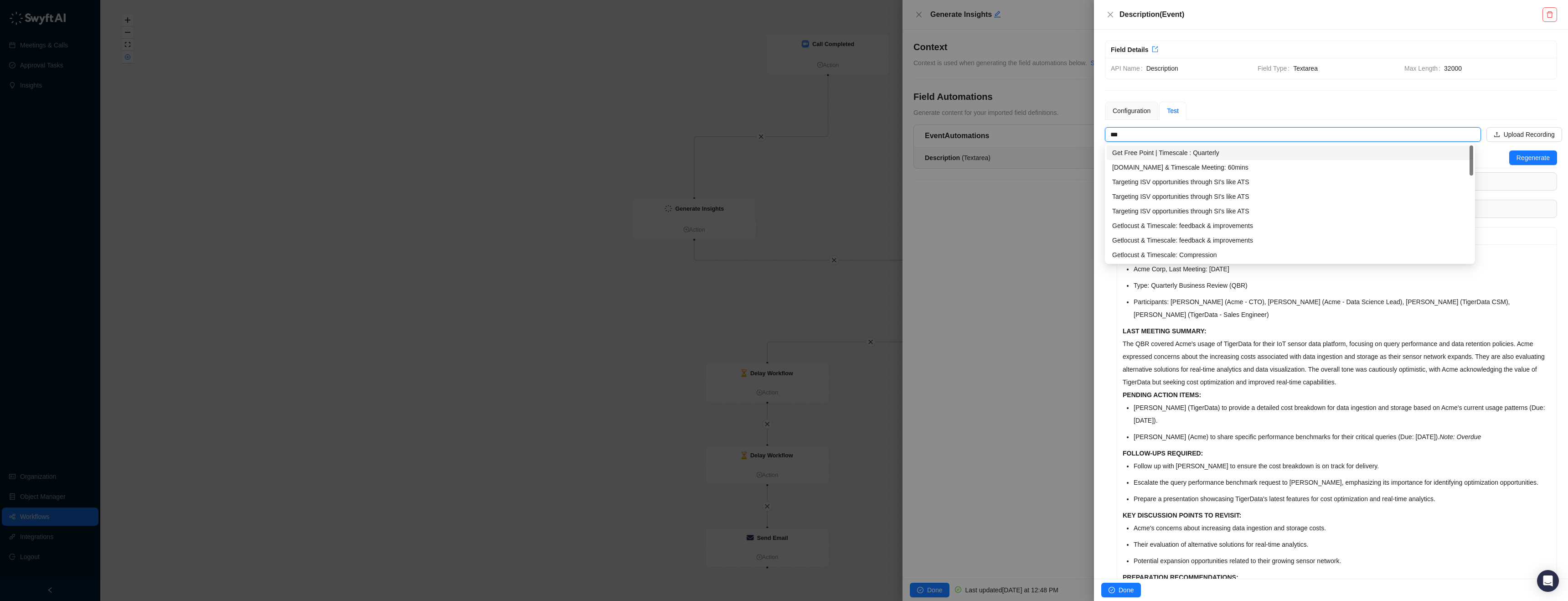
click at [1189, 149] on div "Get Free Point | Timescale : Quarterly" at bounding box center [1290, 153] width 355 height 10
type input "**********"
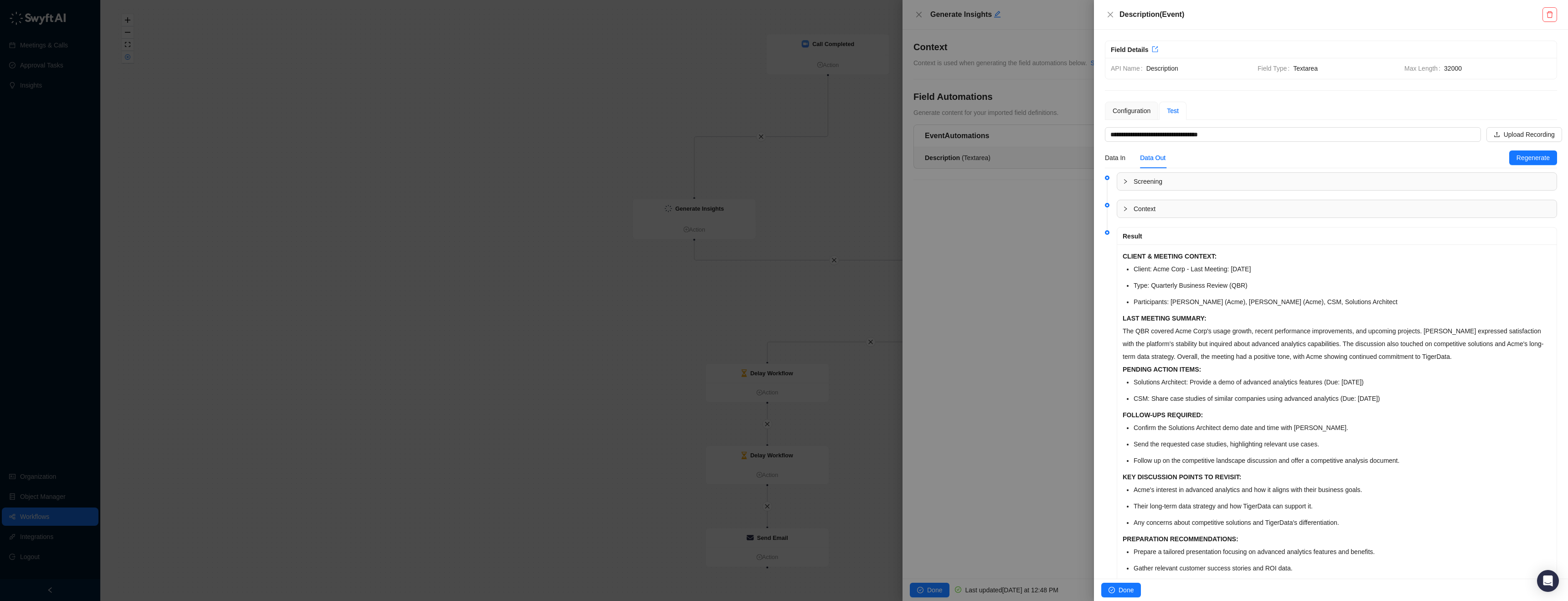
click at [1191, 133] on input "**********" at bounding box center [1290, 135] width 360 height 13
drag, startPoint x: 1251, startPoint y: 133, endPoint x: 1155, endPoint y: 136, distance: 96.0
click at [1155, 136] on input "**********" at bounding box center [1290, 135] width 360 height 13
type input "*"
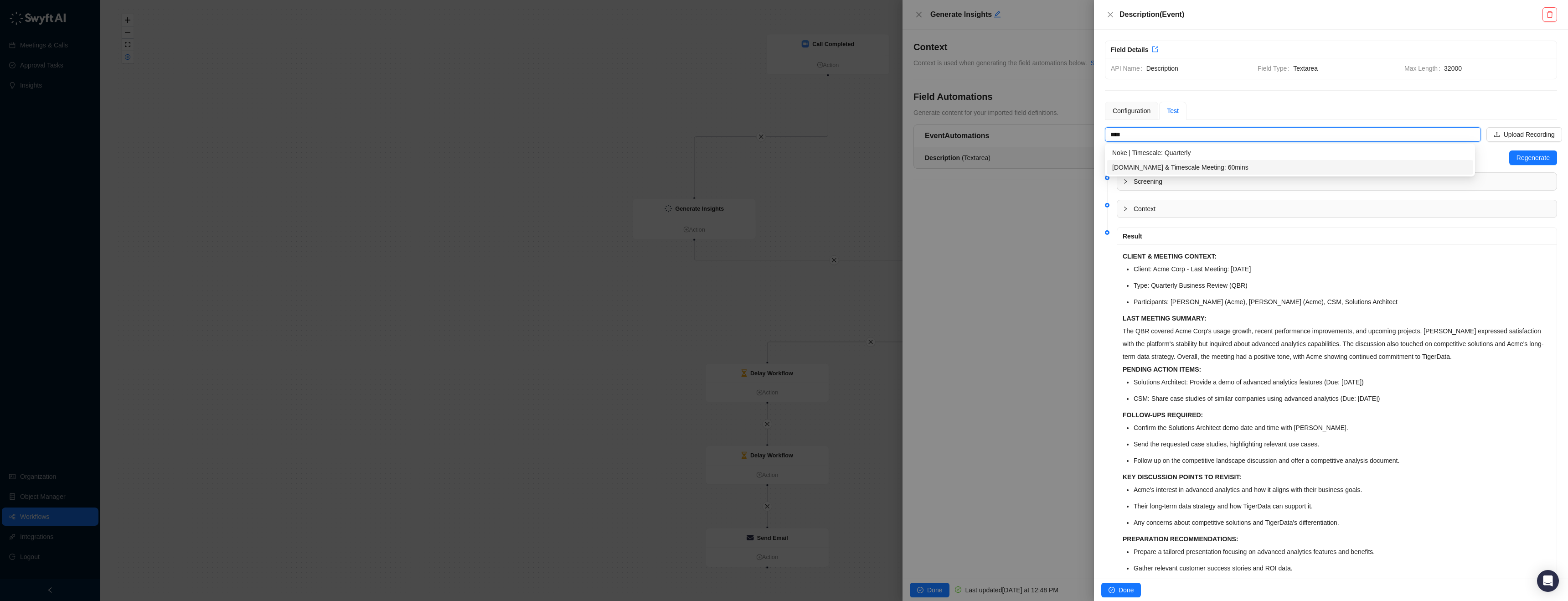
click at [1262, 163] on div "noke.com & Timescale Meeting: 60mins" at bounding box center [1290, 167] width 355 height 10
type input "**********"
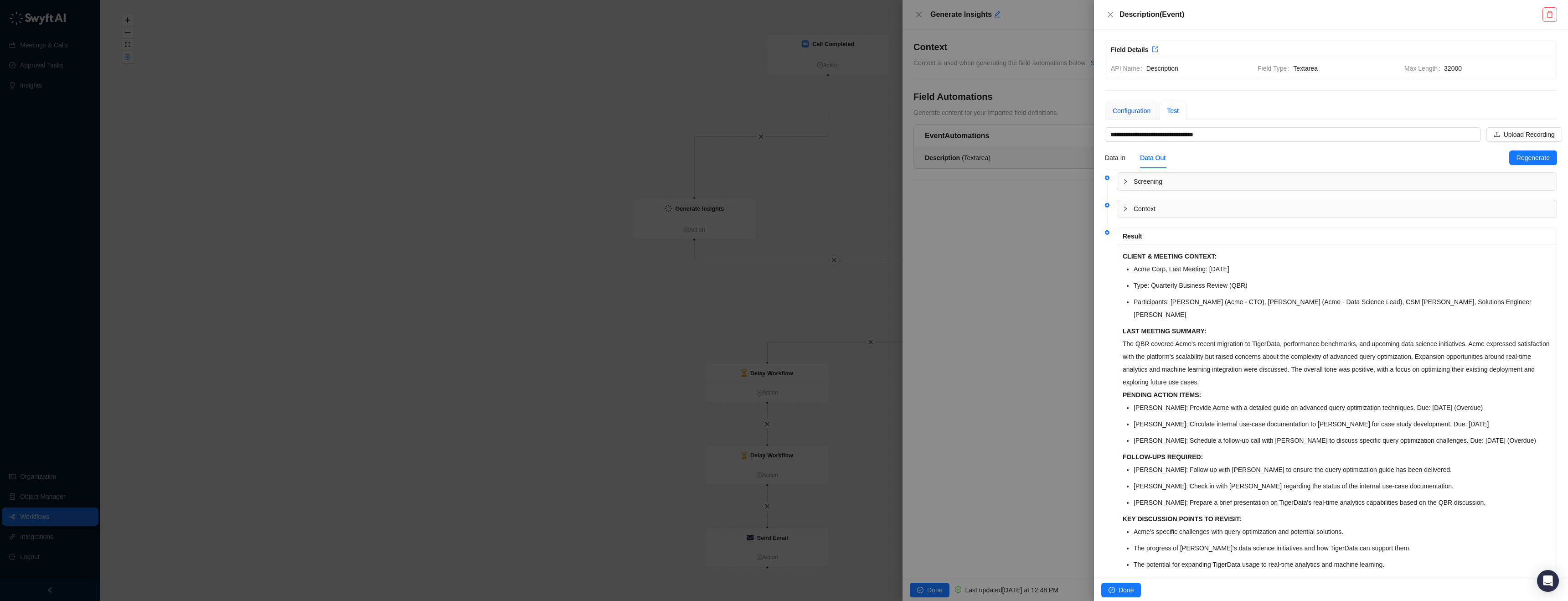
click at [1130, 108] on div "Configuration" at bounding box center [1132, 111] width 38 height 10
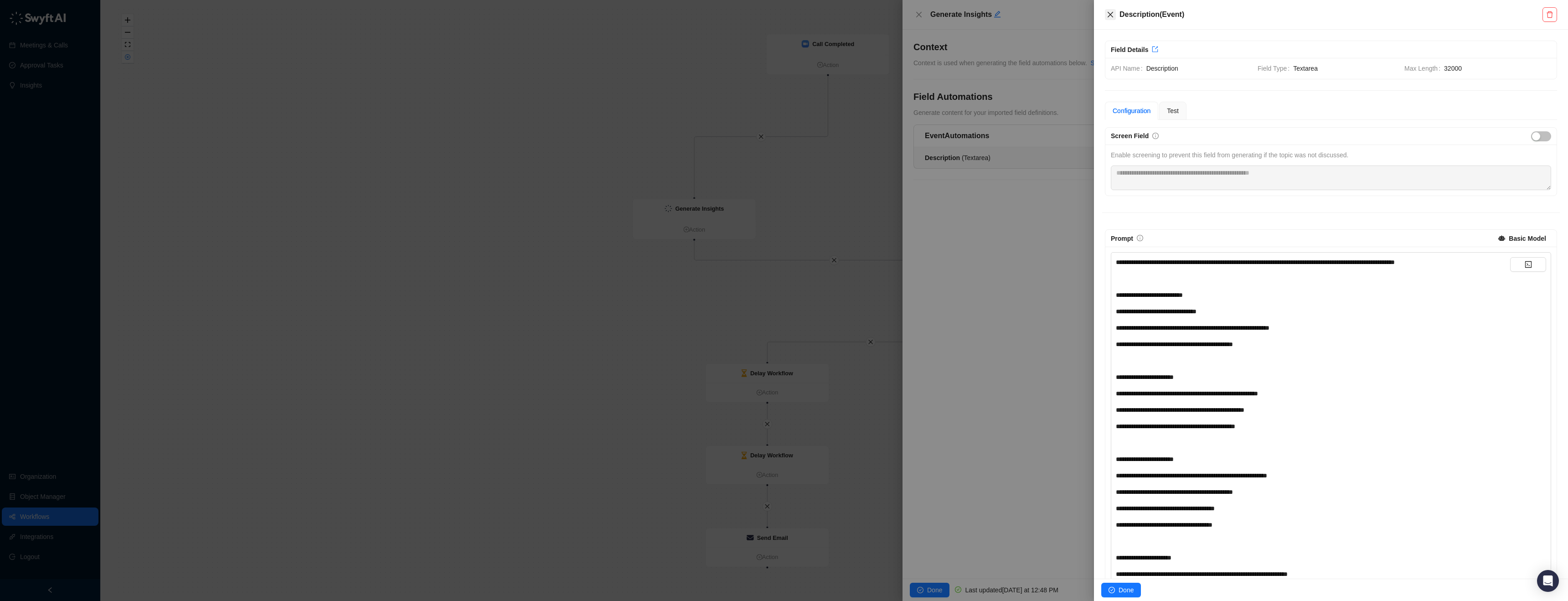
click at [1108, 14] on icon "close" at bounding box center [1110, 15] width 7 height 7
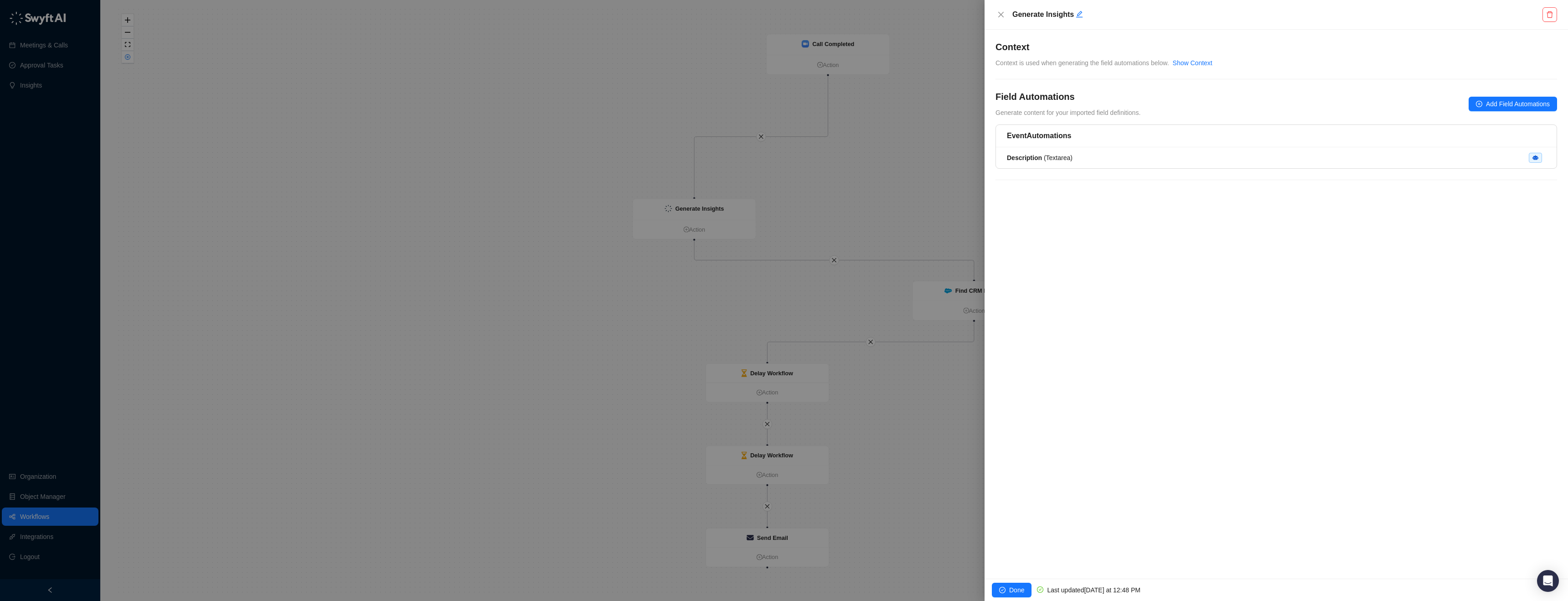
click at [1211, 55] on div "Context Context is used when generating the field automations below. Show Conte…" at bounding box center [1276, 54] width 562 height 27
click at [1211, 59] on link "Show Context" at bounding box center [1192, 63] width 40 height 7
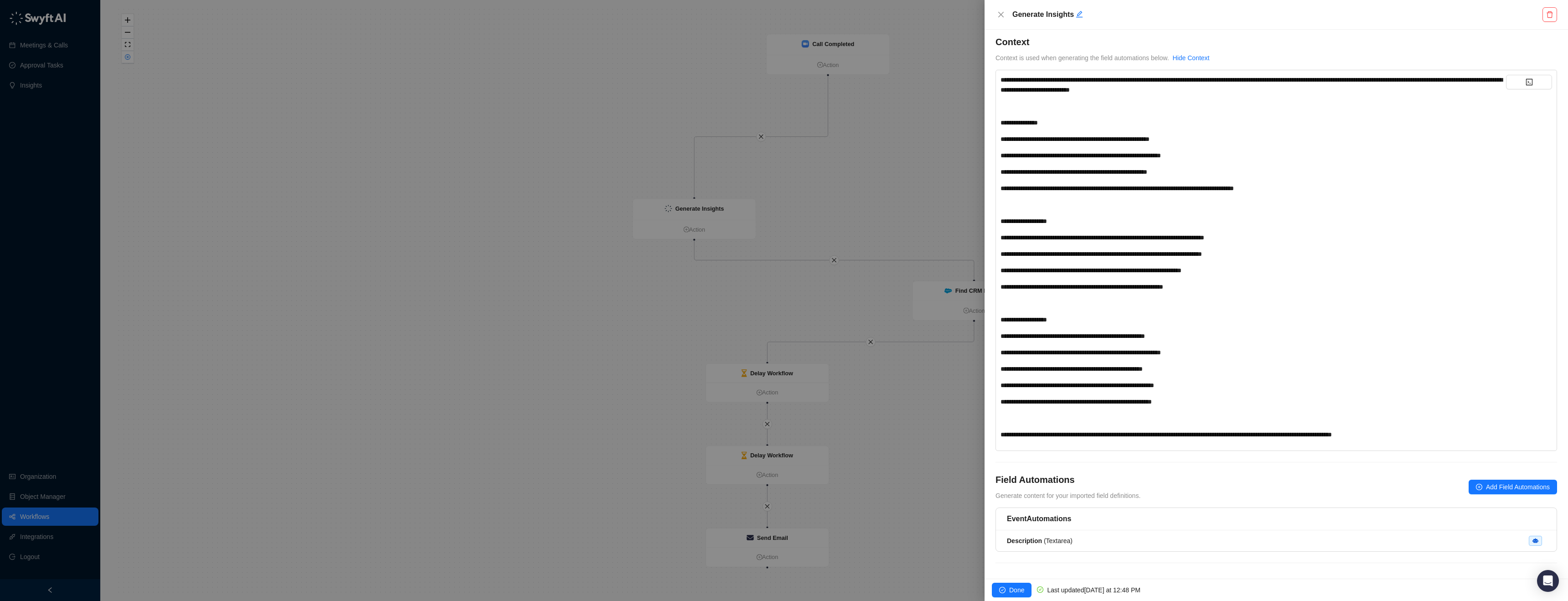
scroll to position [12, 0]
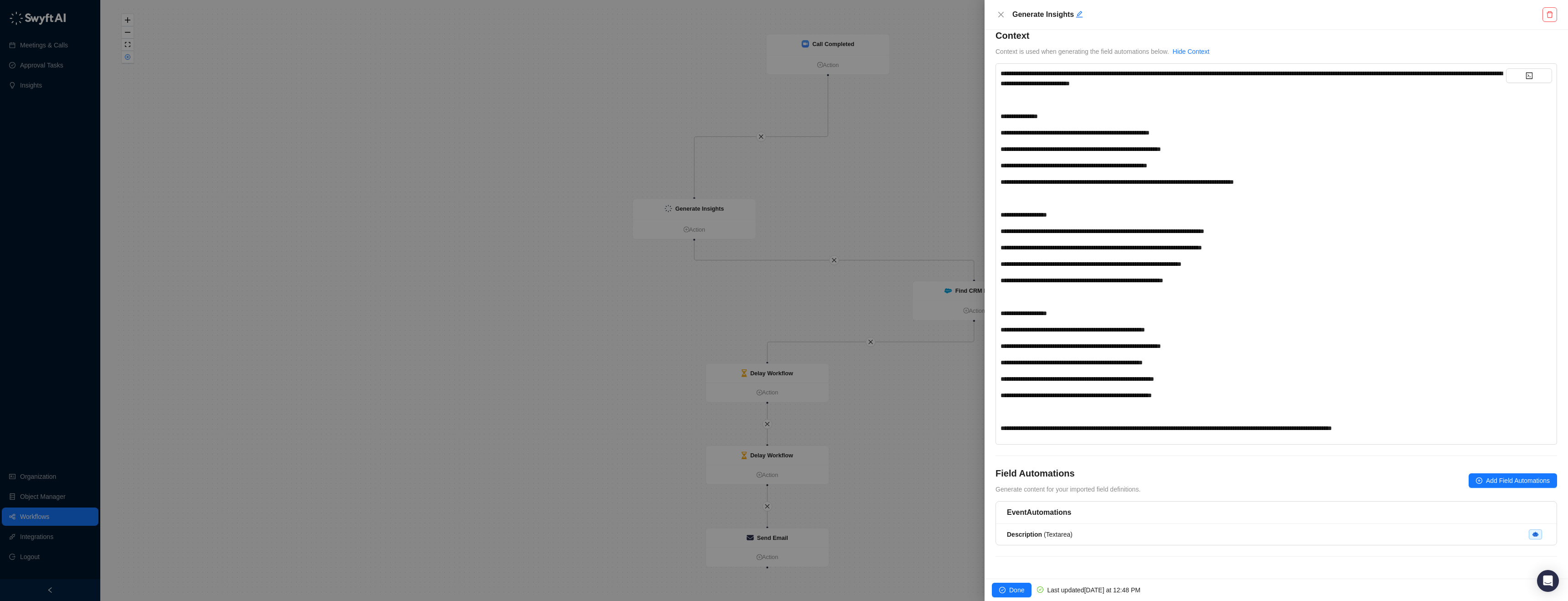
click at [1497, 434] on div "**********" at bounding box center [1253, 254] width 505 height 371
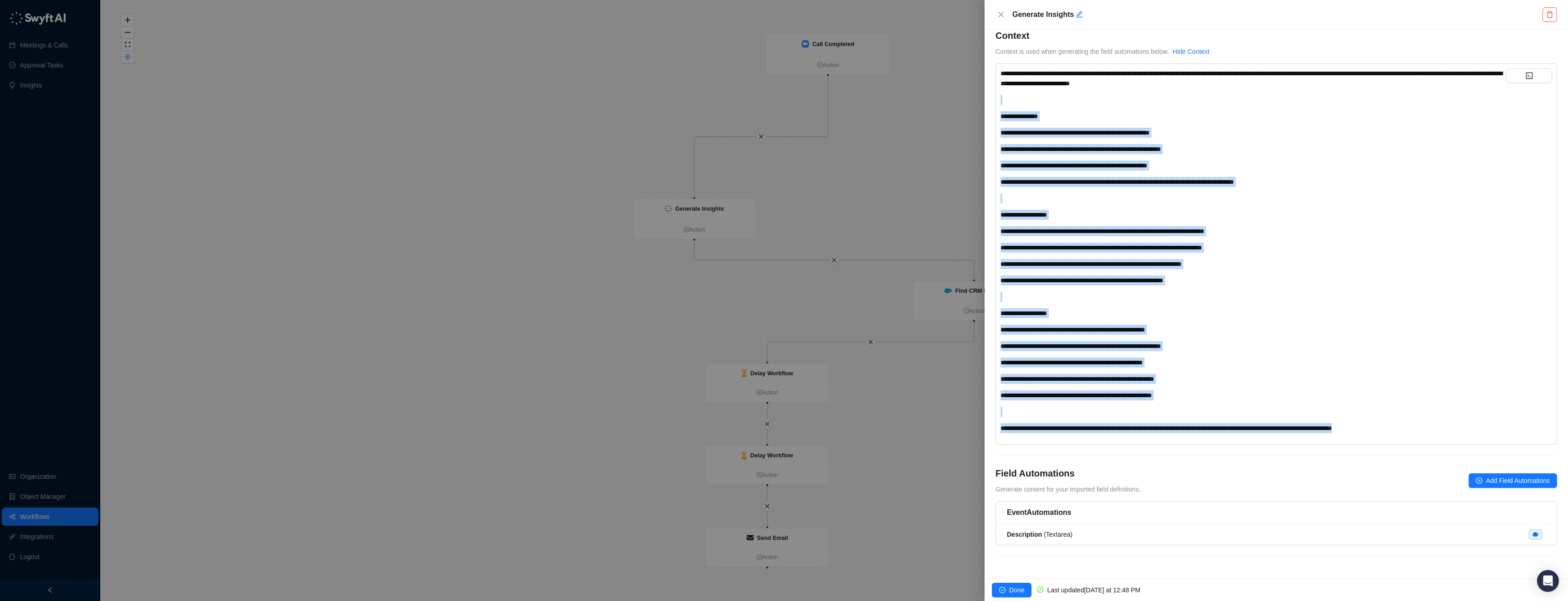
drag, startPoint x: 1493, startPoint y: 430, endPoint x: 1279, endPoint y: 88, distance: 403.4
click at [1279, 88] on div "**********" at bounding box center [1253, 250] width 505 height 365
click at [1279, 88] on div "**********" at bounding box center [1253, 78] width 505 height 20
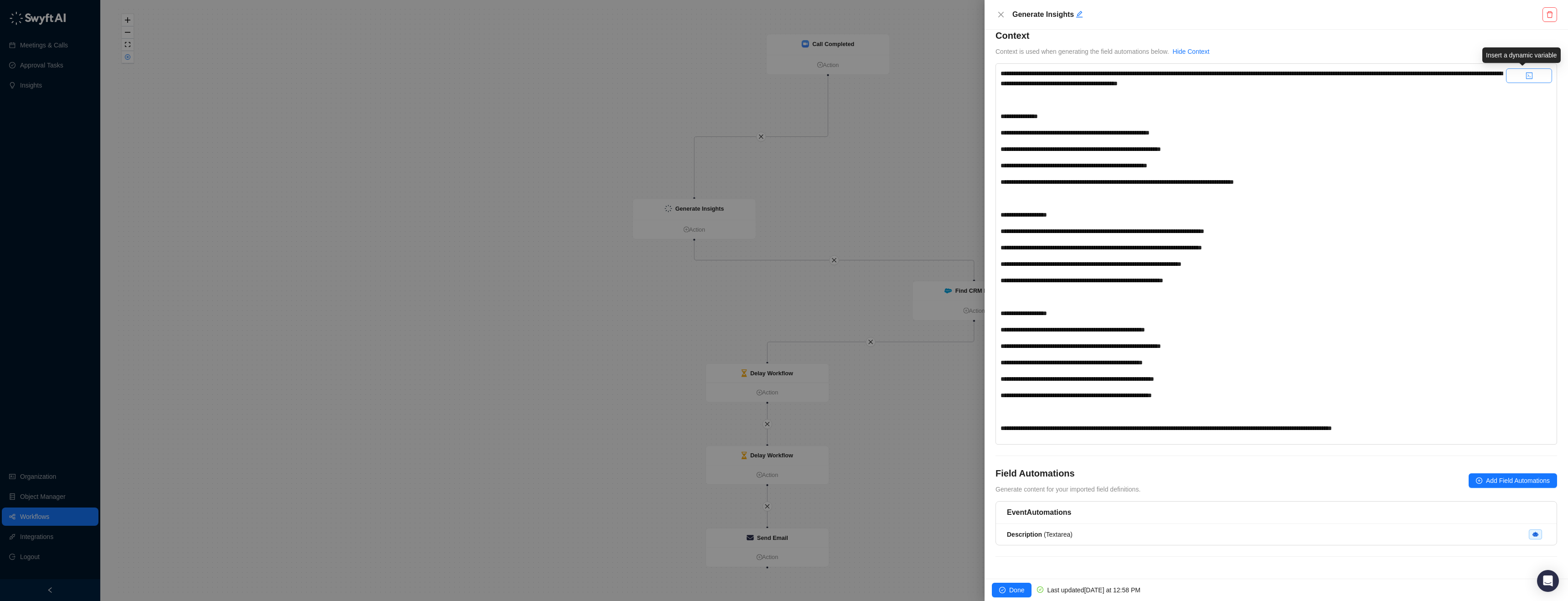
click at [1525, 75] on icon "code" at bounding box center [1529, 76] width 7 height 7
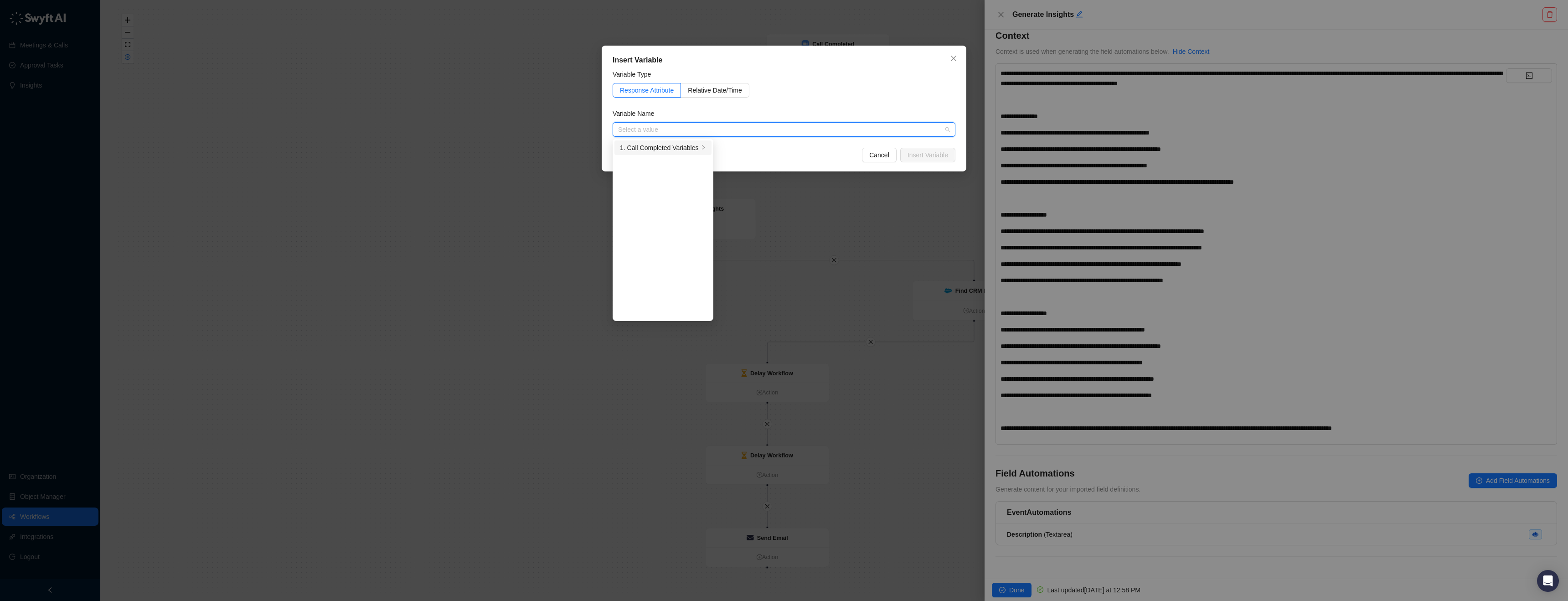
click at [665, 150] on div "1. Call Completed Variables" at bounding box center [659, 147] width 79 height 10
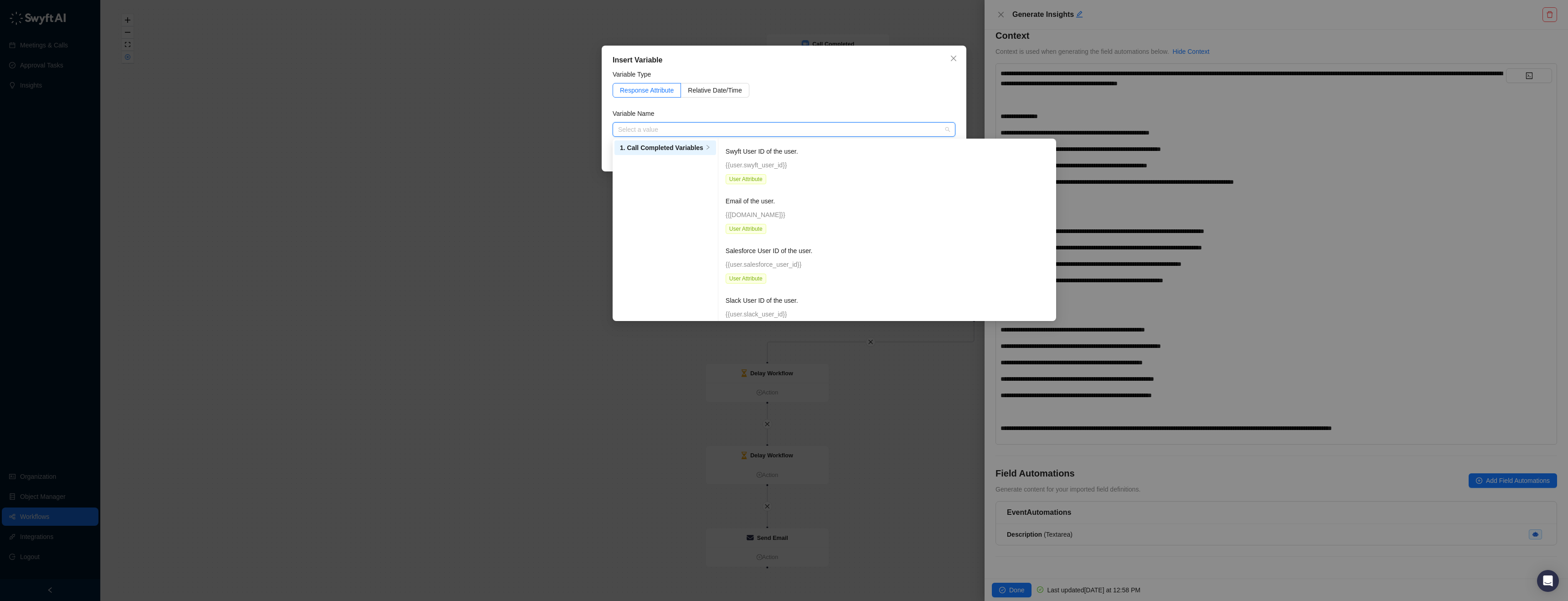
click at [853, 132] on input "search" at bounding box center [781, 129] width 326 height 13
click at [957, 64] on button "Close" at bounding box center [954, 58] width 15 height 15
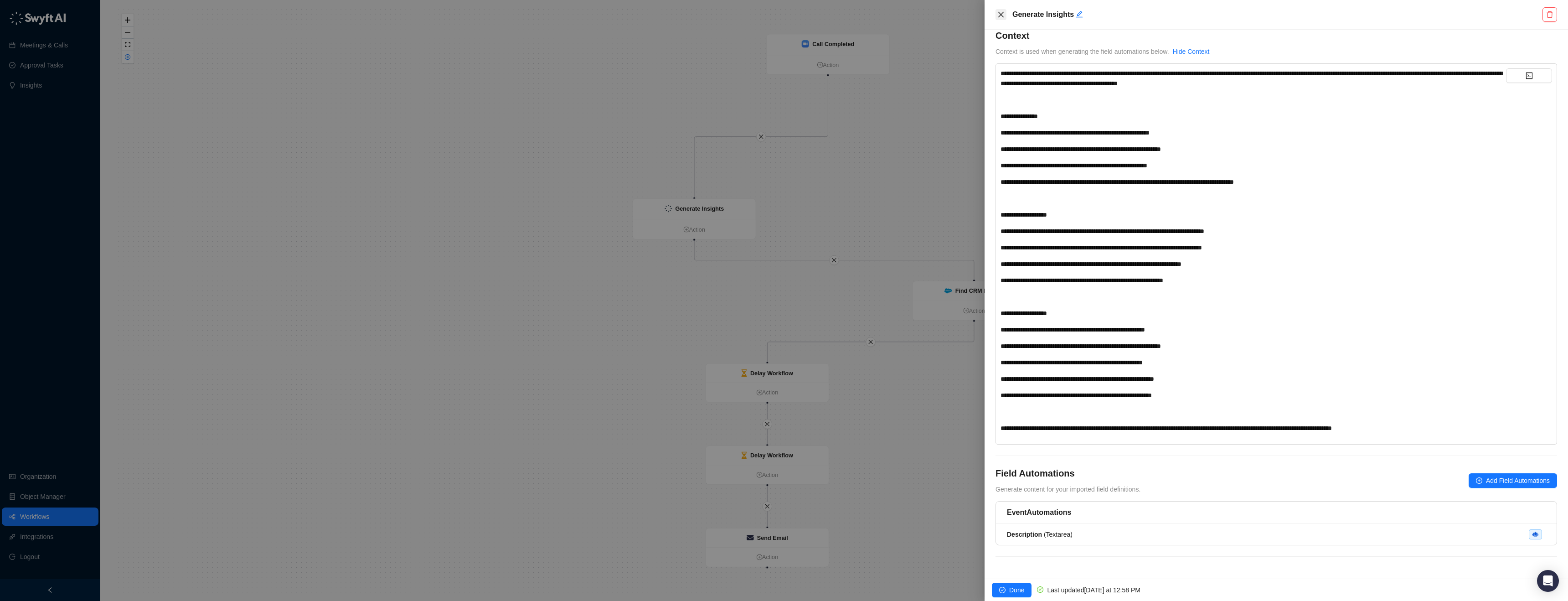
click at [1001, 13] on icon "close" at bounding box center [1001, 15] width 7 height 7
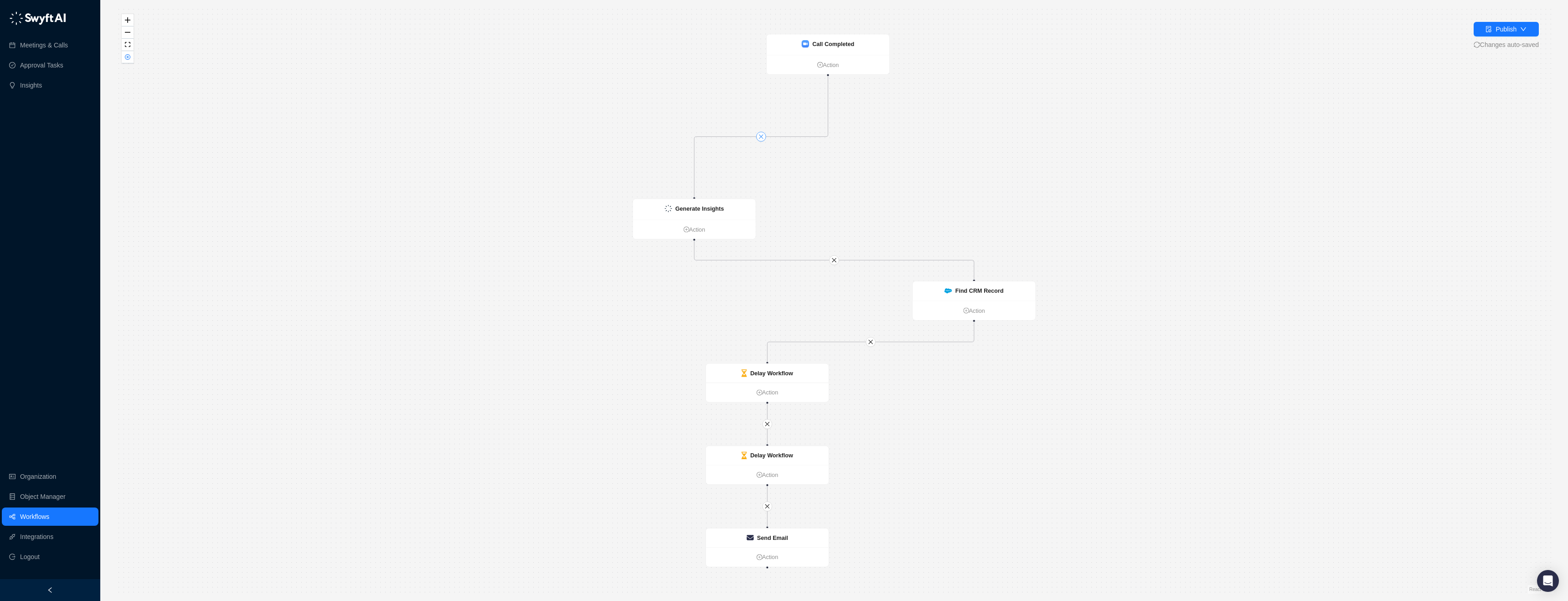
click at [757, 138] on button "button" at bounding box center [761, 136] width 10 height 10
click at [834, 260] on icon "close" at bounding box center [834, 260] width 4 height 4
drag, startPoint x: 995, startPoint y: 290, endPoint x: 954, endPoint y: 217, distance: 83.7
click at [954, 248] on strong "Find CRM Record" at bounding box center [953, 251] width 48 height 6
click at [852, 306] on icon "close" at bounding box center [850, 305] width 4 height 4
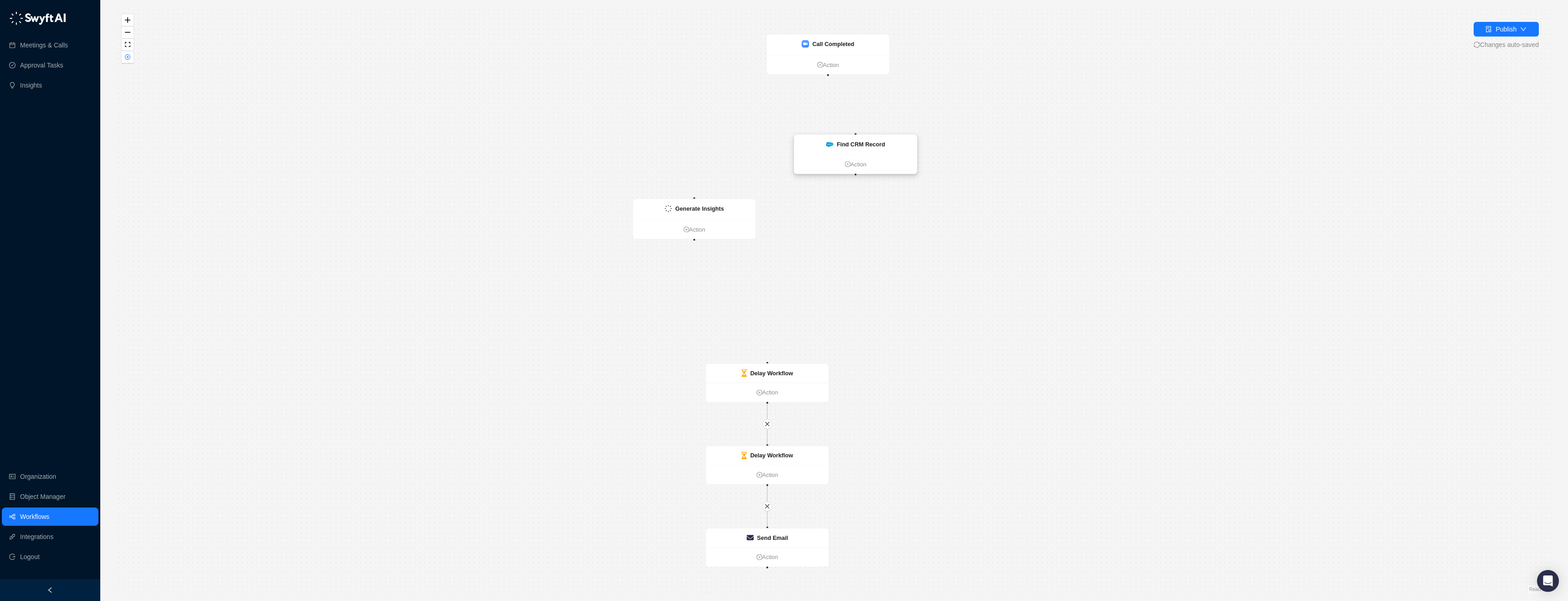
drag, startPoint x: 967, startPoint y: 287, endPoint x: 853, endPoint y: 128, distance: 195.6
click at [853, 135] on div "Find CRM Record" at bounding box center [855, 145] width 122 height 19
drag, startPoint x: 858, startPoint y: 118, endPoint x: 831, endPoint y: 82, distance: 45.0
click at [828, 76] on div "Delay Workflow Action Delay Workflow Action Find CRM Record Action Generate Ins…" at bounding box center [1079, 298] width 1298 height 529
drag, startPoint x: 917, startPoint y: 269, endPoint x: 709, endPoint y: 108, distance: 263.0
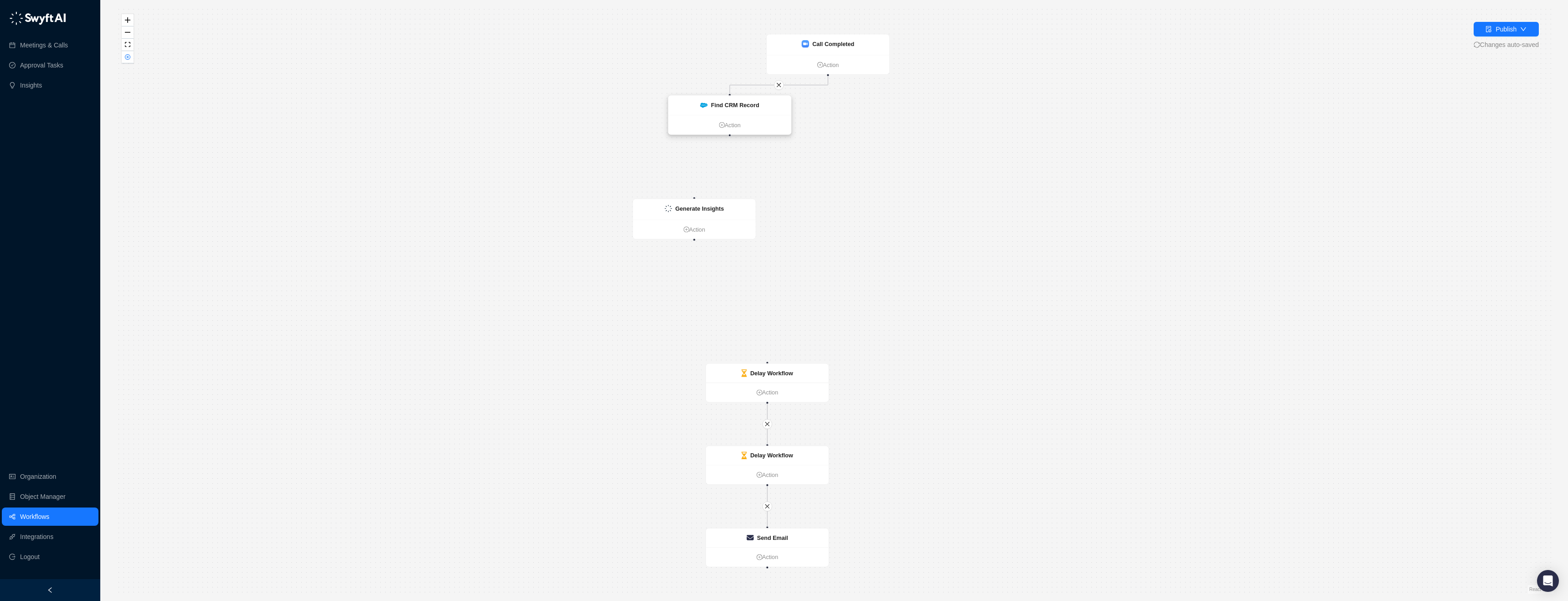
click at [709, 108] on div "Find CRM Record" at bounding box center [729, 105] width 59 height 9
drag, startPoint x: 728, startPoint y: 135, endPoint x: 696, endPoint y: 199, distance: 71.6
click at [696, 199] on div "Delay Workflow Action Delay Workflow Action Find CRM Record Action Generate Ins…" at bounding box center [1079, 298] width 1298 height 529
drag, startPoint x: 786, startPoint y: 266, endPoint x: 710, endPoint y: 115, distance: 169.0
click at [710, 116] on strong "Find CRM Record" at bounding box center [724, 119] width 48 height 6
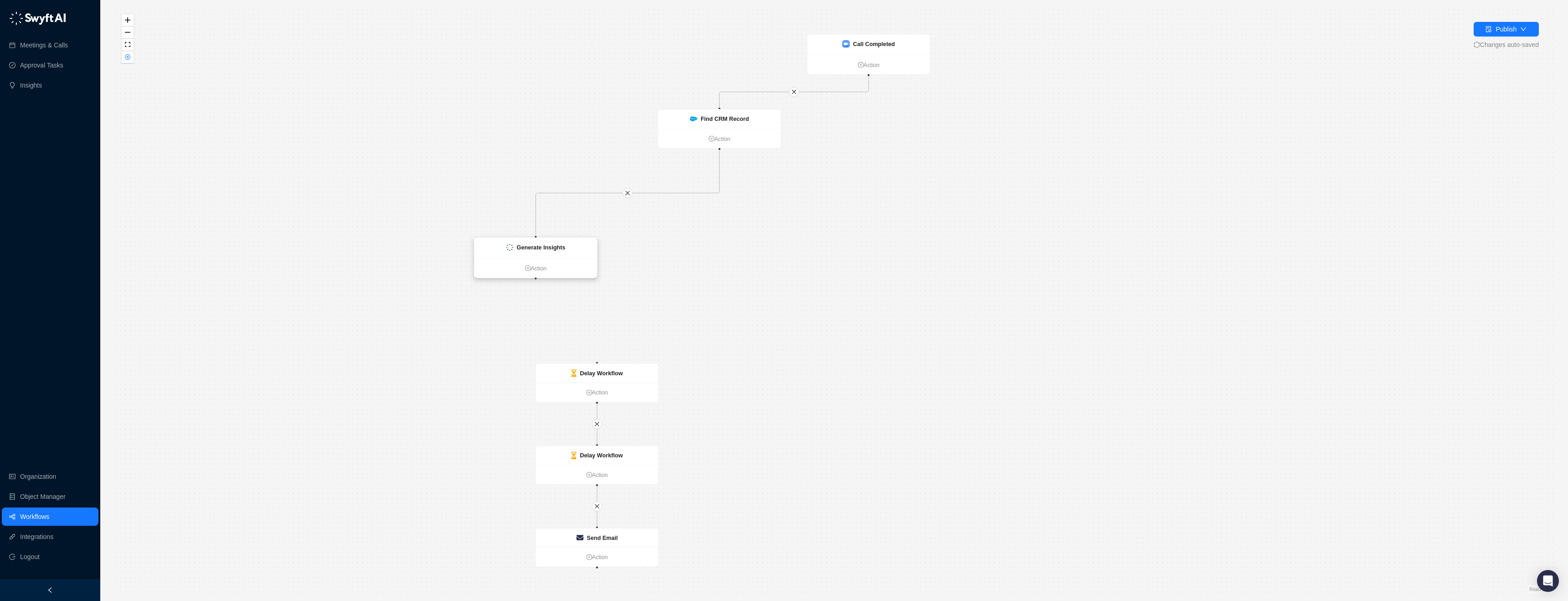
drag, startPoint x: 1037, startPoint y: 210, endPoint x: 582, endPoint y: 262, distance: 458.0
click at [513, 251] on img at bounding box center [509, 247] width 7 height 7
drag, startPoint x: 607, startPoint y: 293, endPoint x: 597, endPoint y: 355, distance: 62.8
click at [597, 355] on div "Delay Workflow Action Delay Workflow Action Find CRM Record Action Generate Ins…" at bounding box center [834, 300] width 1438 height 586
drag, startPoint x: 800, startPoint y: 278, endPoint x: 1066, endPoint y: 194, distance: 278.9
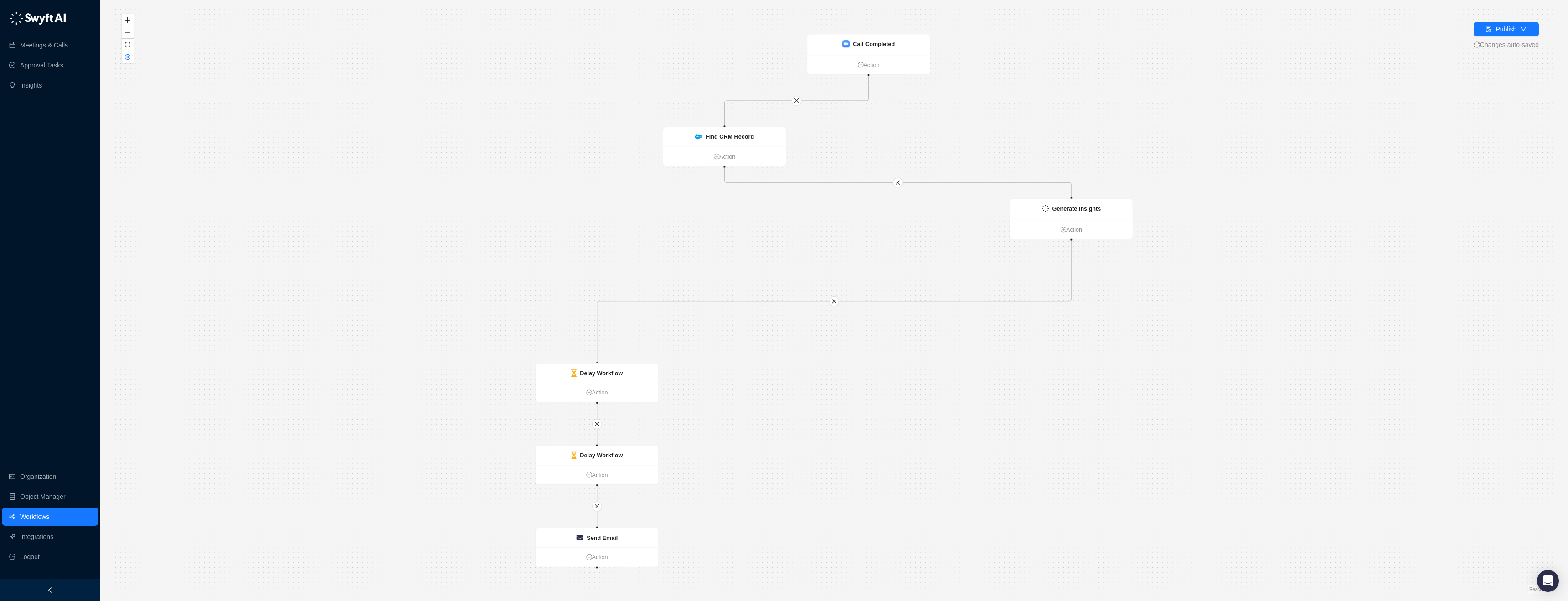
click at [729, 132] on div "Find CRM Record" at bounding box center [729, 136] width 48 height 9
drag, startPoint x: 1068, startPoint y: 214, endPoint x: 614, endPoint y: 179, distance: 455.3
click at [683, 234] on strong "Generate Insights" at bounding box center [679, 231] width 49 height 6
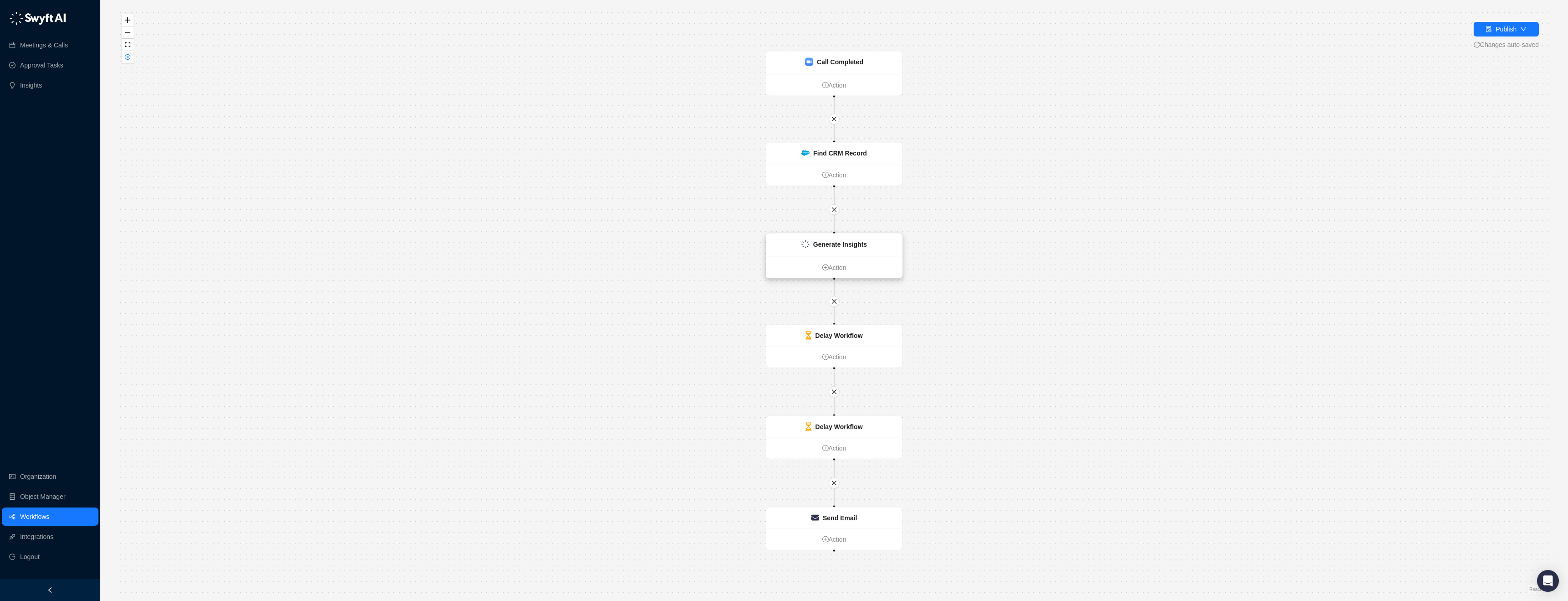
click at [846, 245] on strong "Generate Insights" at bounding box center [840, 244] width 54 height 7
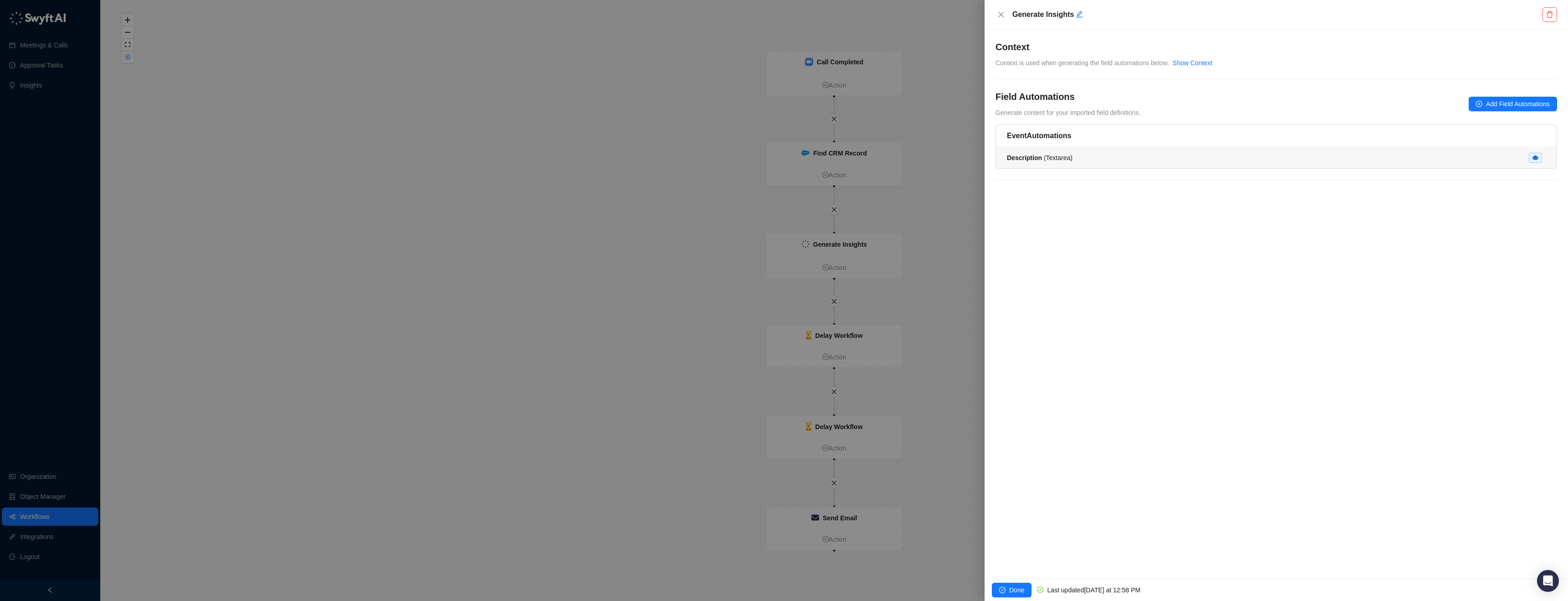
click at [1054, 154] on span "Description ( Textarea )" at bounding box center [1040, 158] width 66 height 7
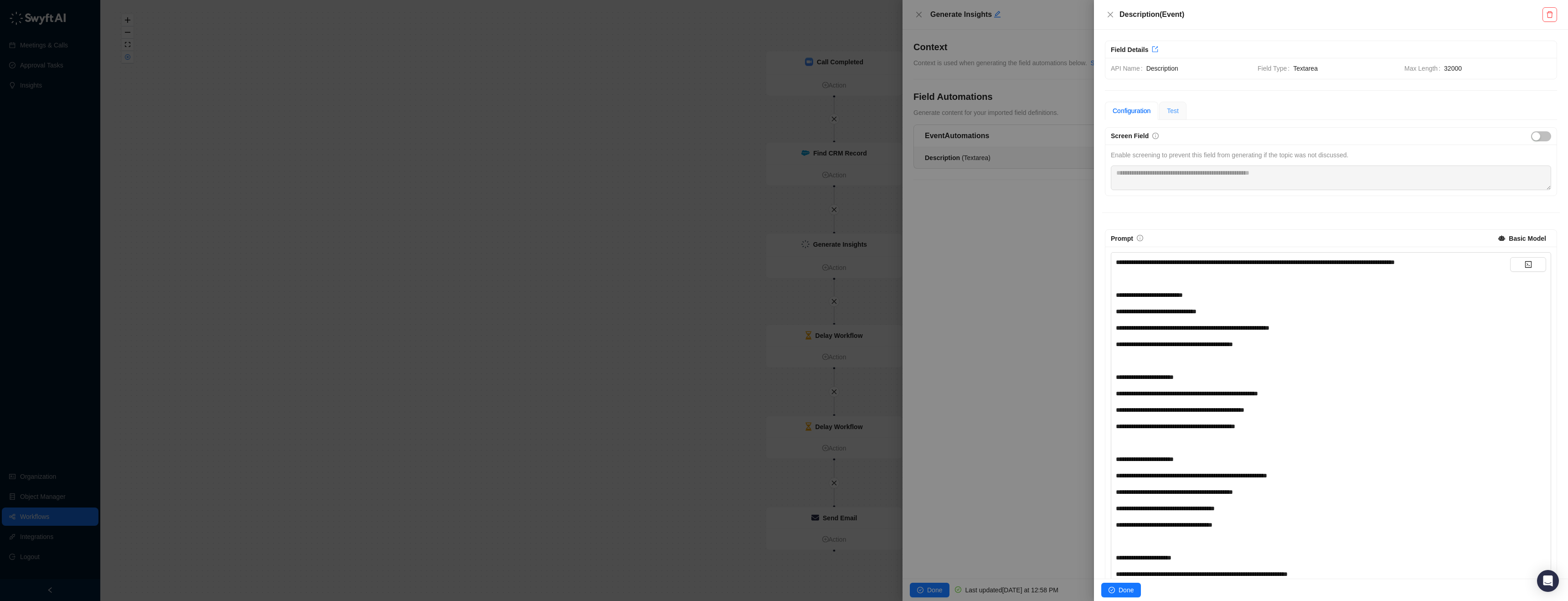
click at [1182, 112] on div "Test" at bounding box center [1172, 111] width 27 height 18
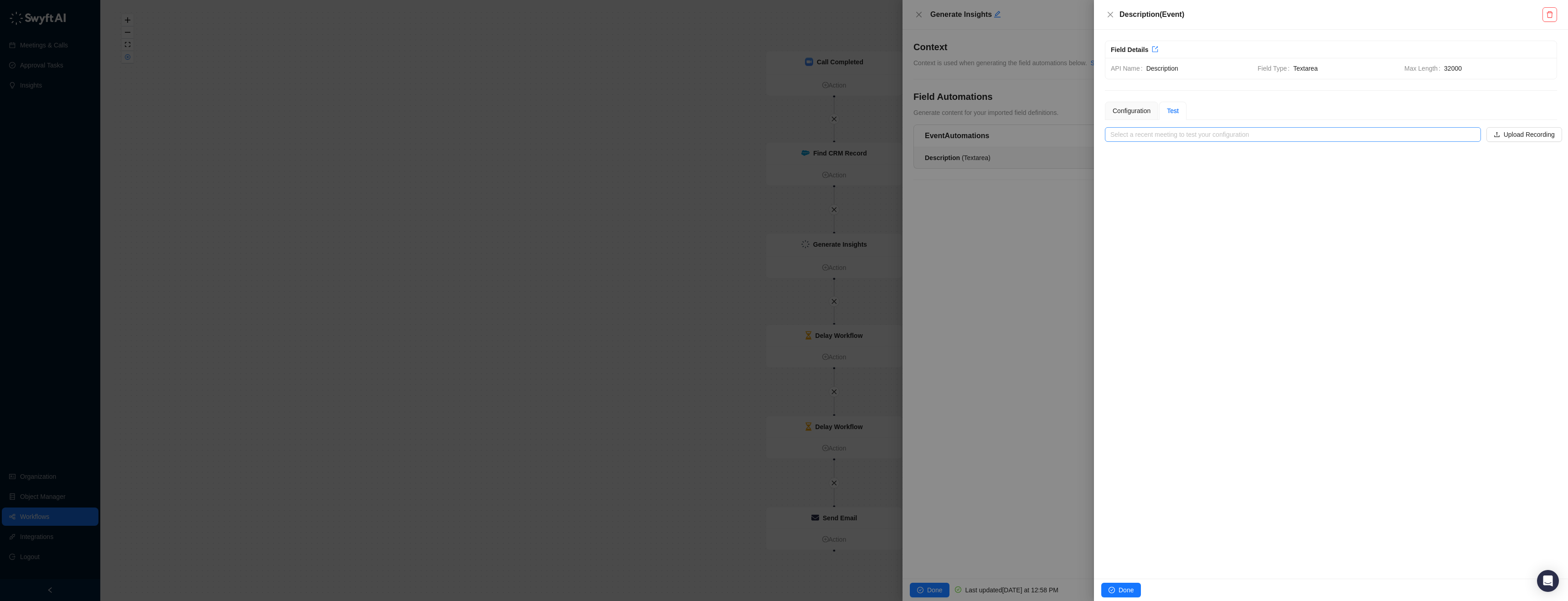
click at [1193, 132] on input "search" at bounding box center [1290, 135] width 360 height 13
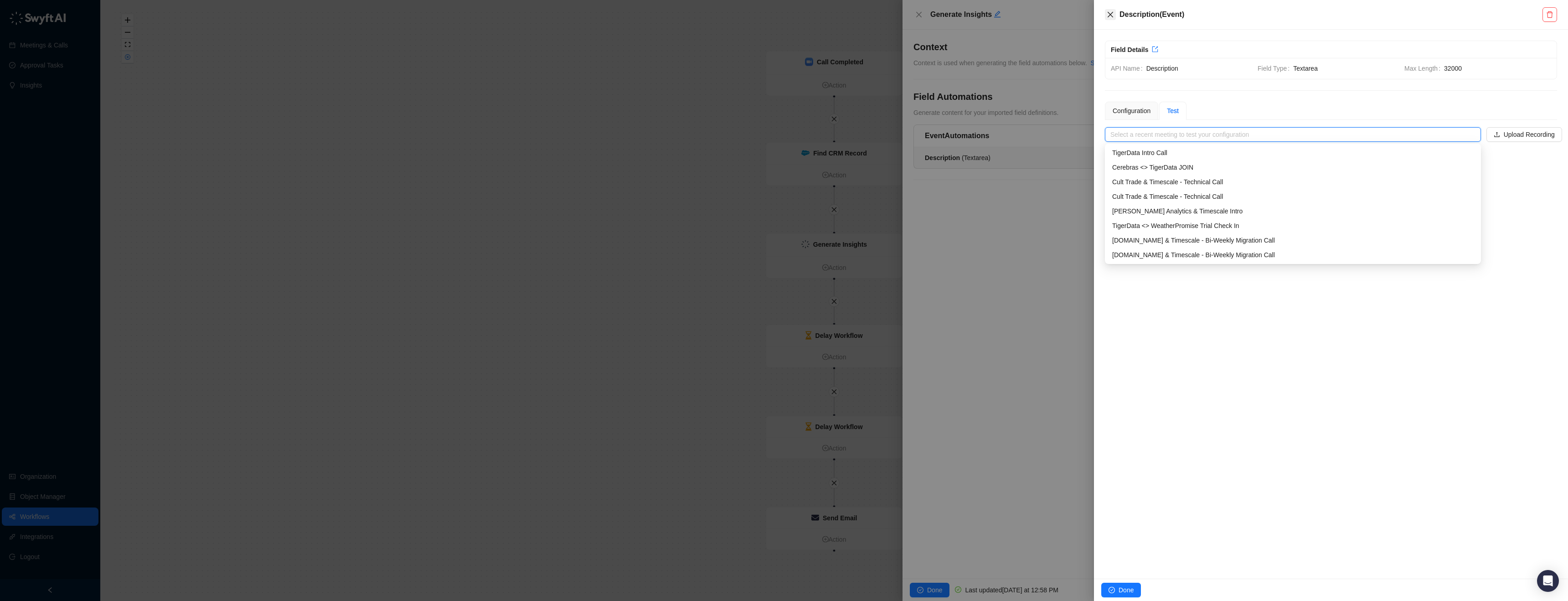
click at [1108, 19] on button "Close" at bounding box center [1110, 15] width 11 height 11
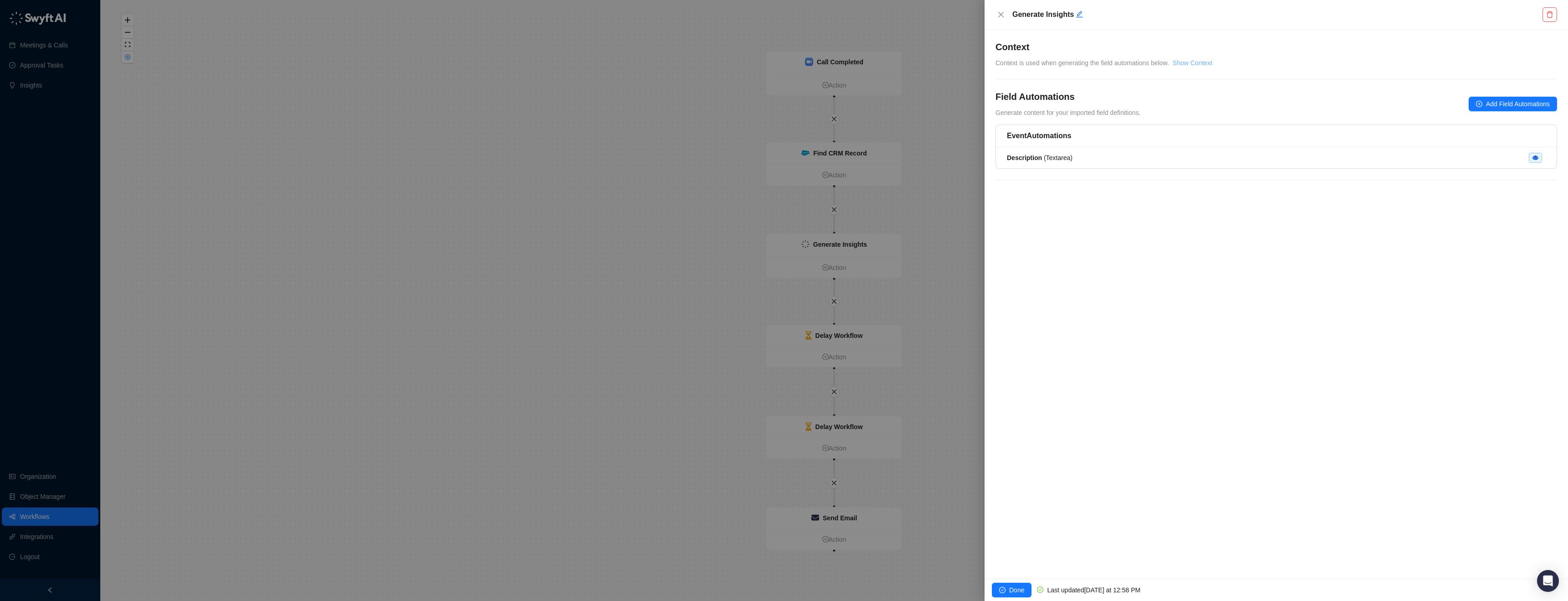
click at [1199, 60] on link "Show Context" at bounding box center [1192, 63] width 40 height 7
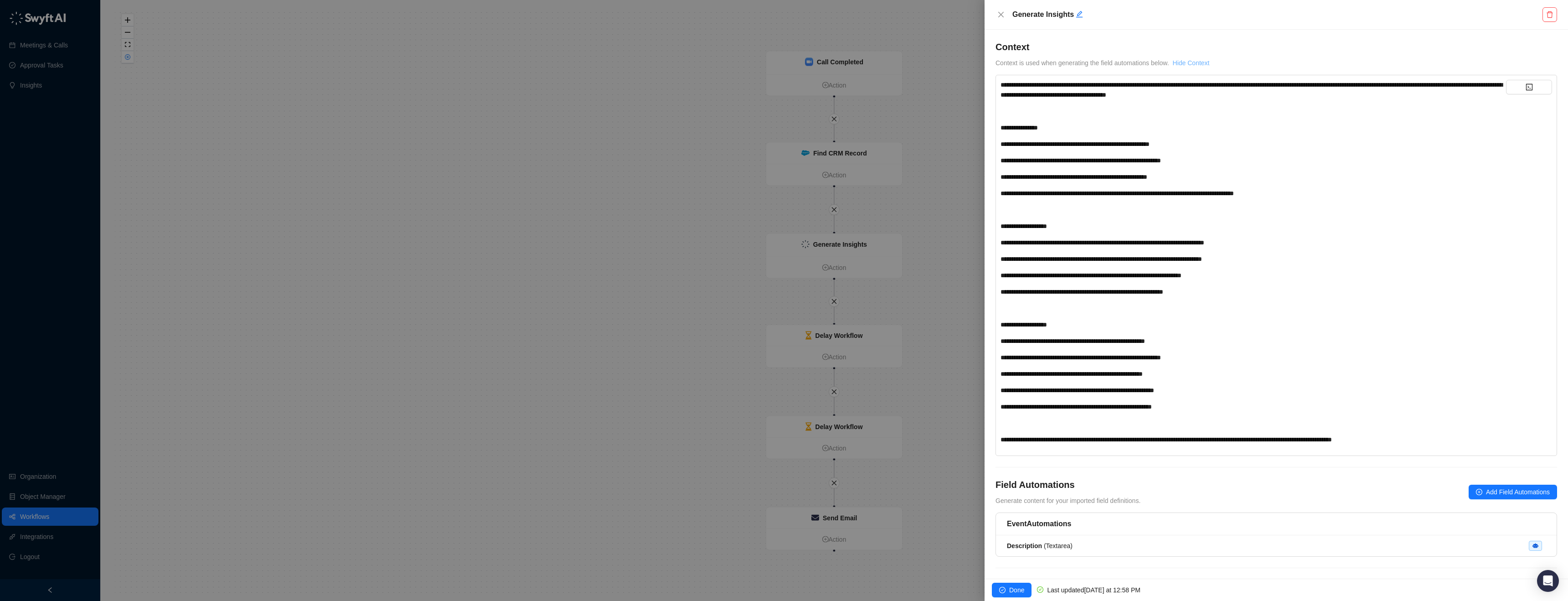
click at [1199, 60] on link "Hide Context" at bounding box center [1191, 63] width 37 height 7
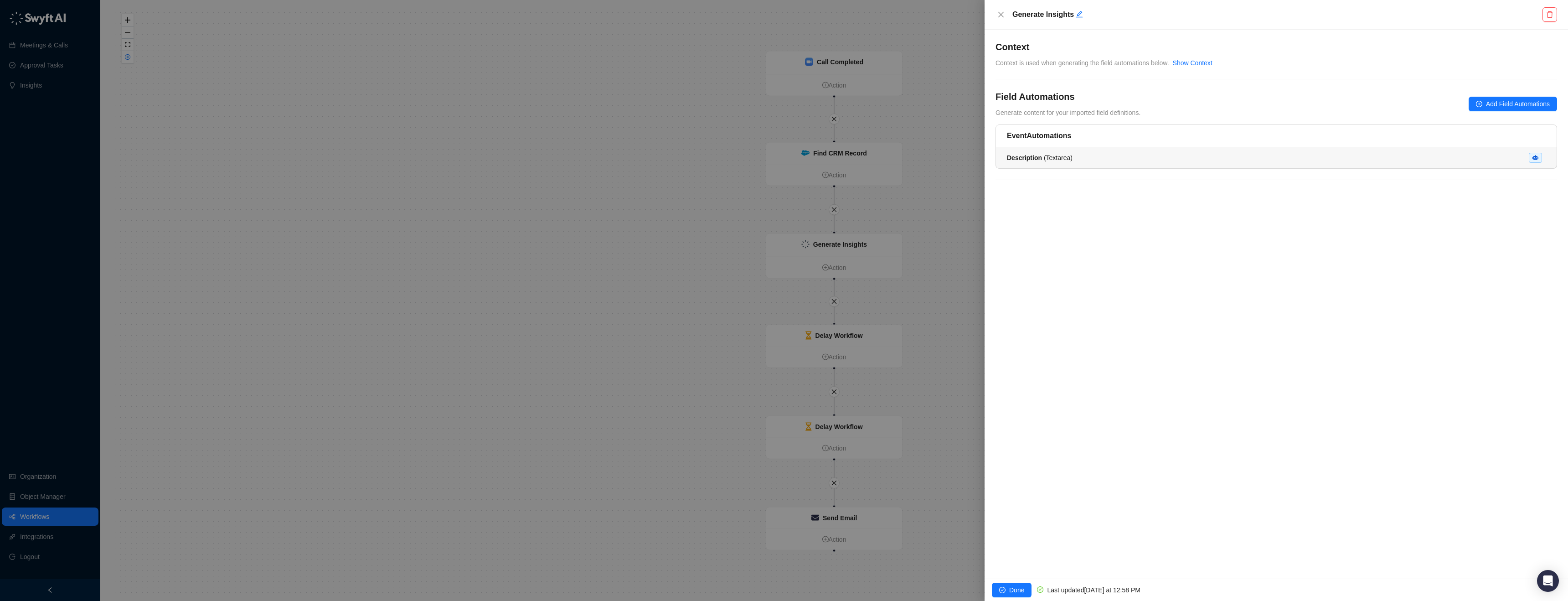
click at [1118, 162] on div "Description ( Textarea )" at bounding box center [1276, 158] width 539 height 10
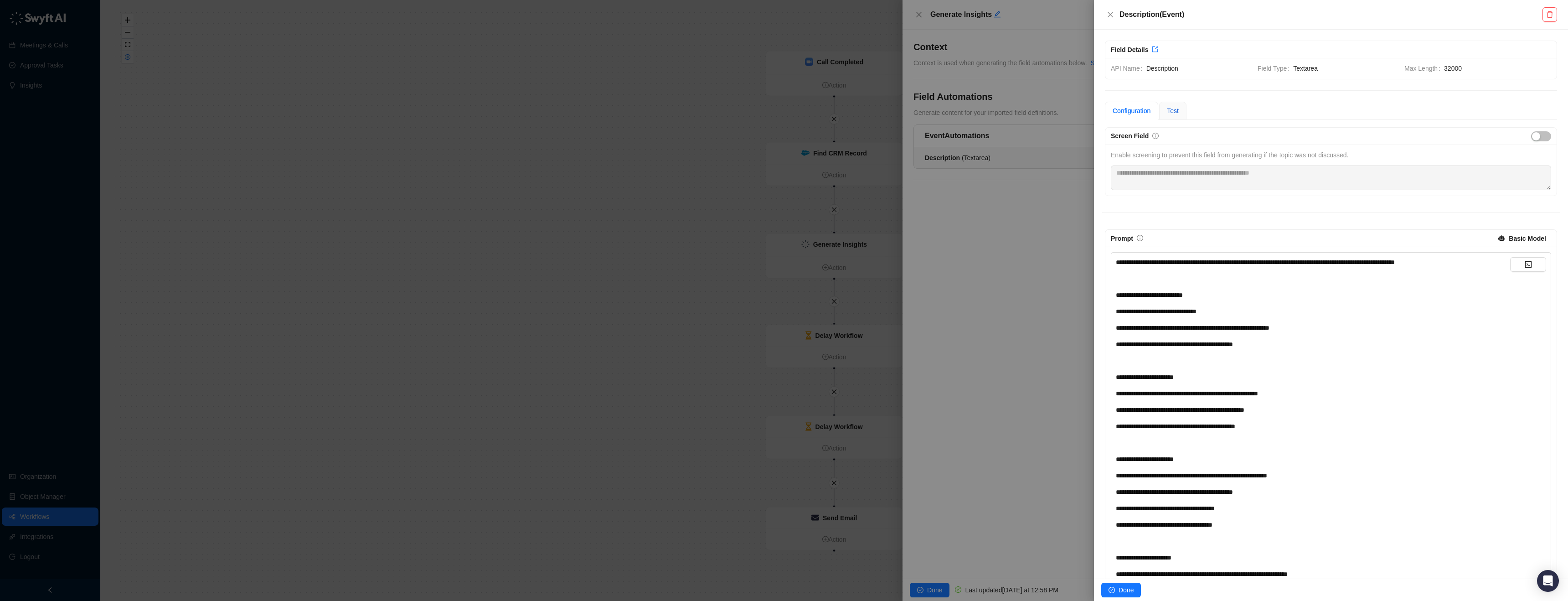
click at [1178, 112] on span "Test" at bounding box center [1172, 111] width 12 height 7
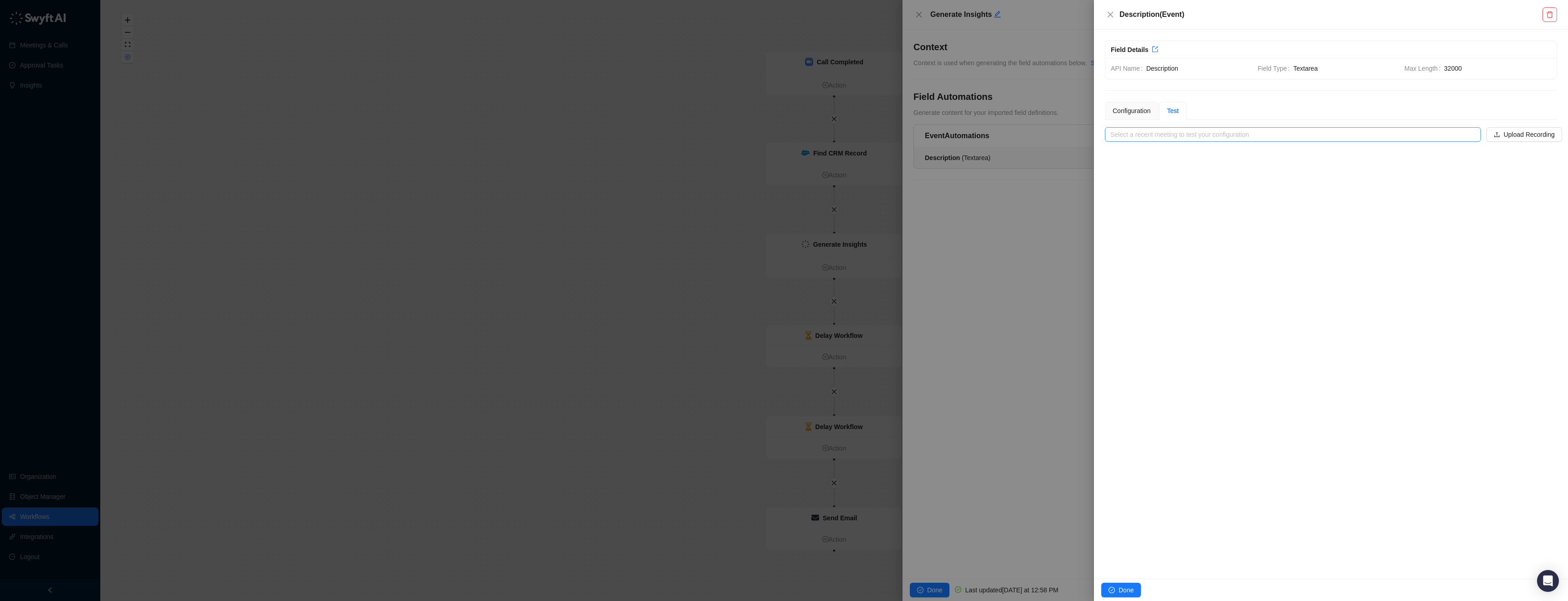
click at [1180, 133] on input "search" at bounding box center [1290, 135] width 360 height 13
click at [1162, 148] on div "Iron IQ | Tiger Data" at bounding box center [1293, 153] width 362 height 10
type input "**********"
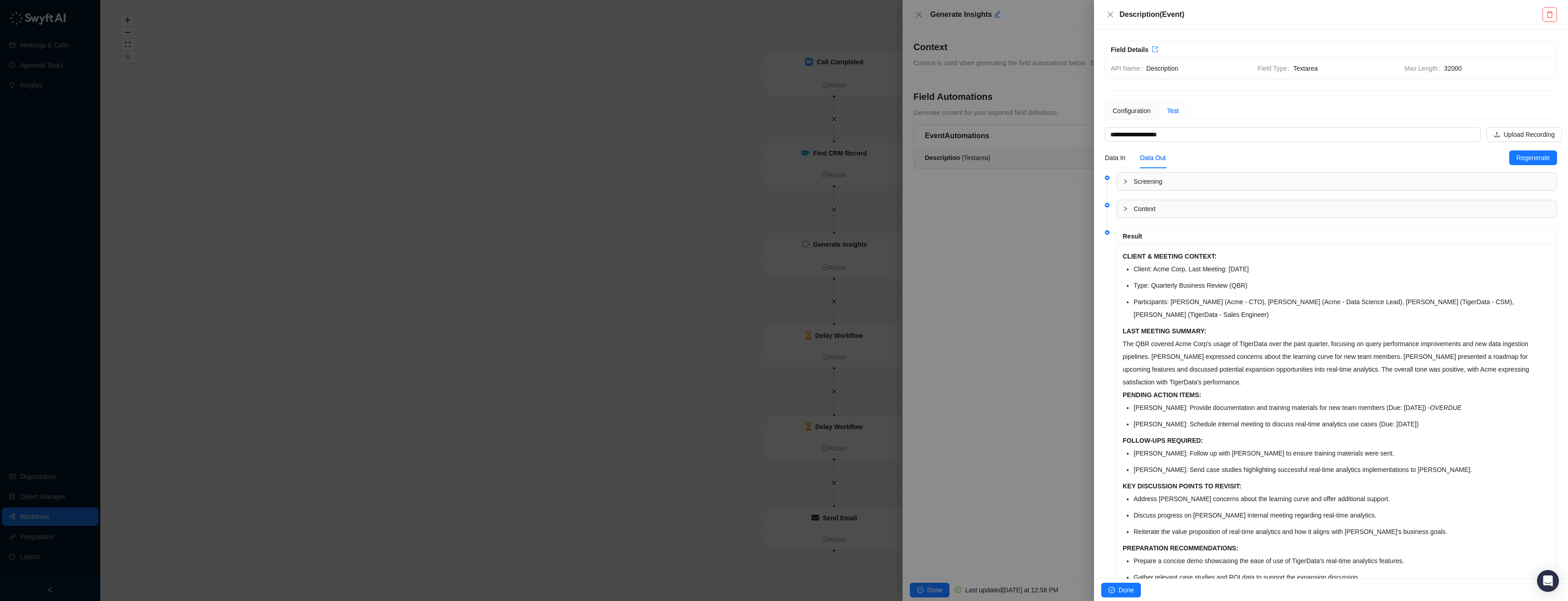
click at [1130, 181] on div at bounding box center [1128, 181] width 11 height 10
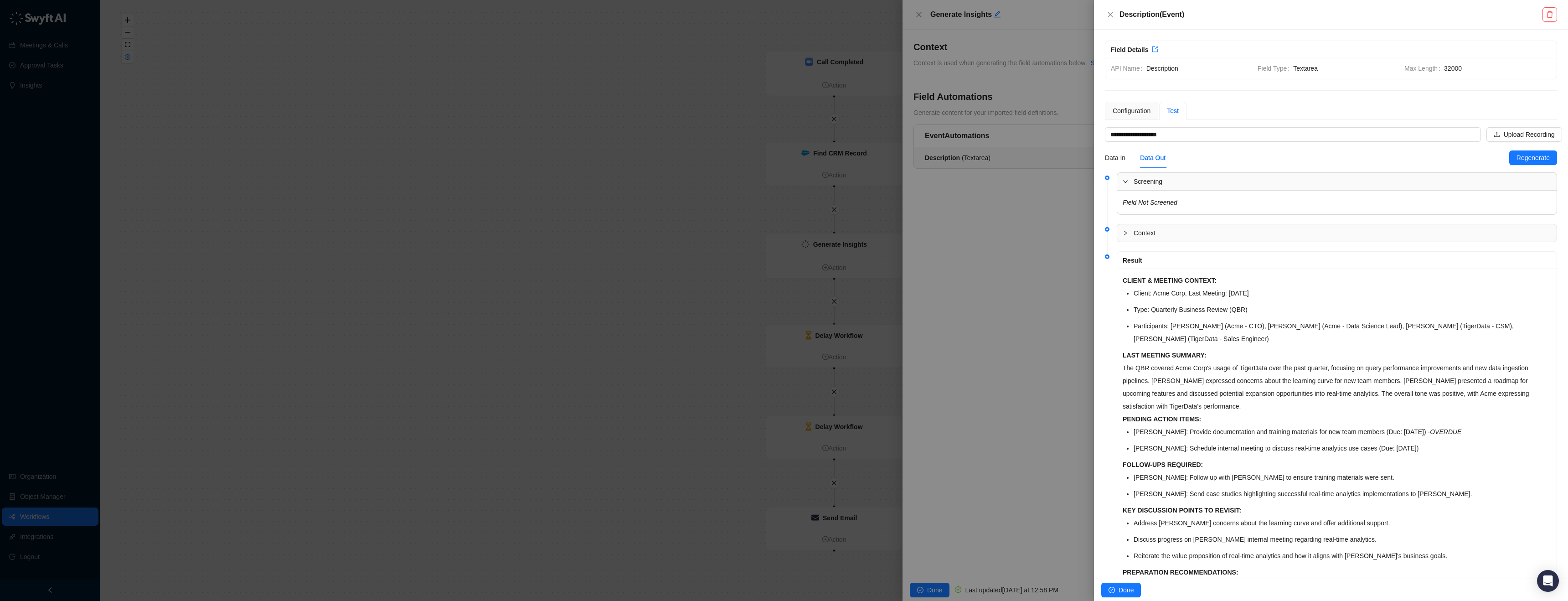
click at [1128, 233] on icon "collapsed" at bounding box center [1125, 233] width 5 height 5
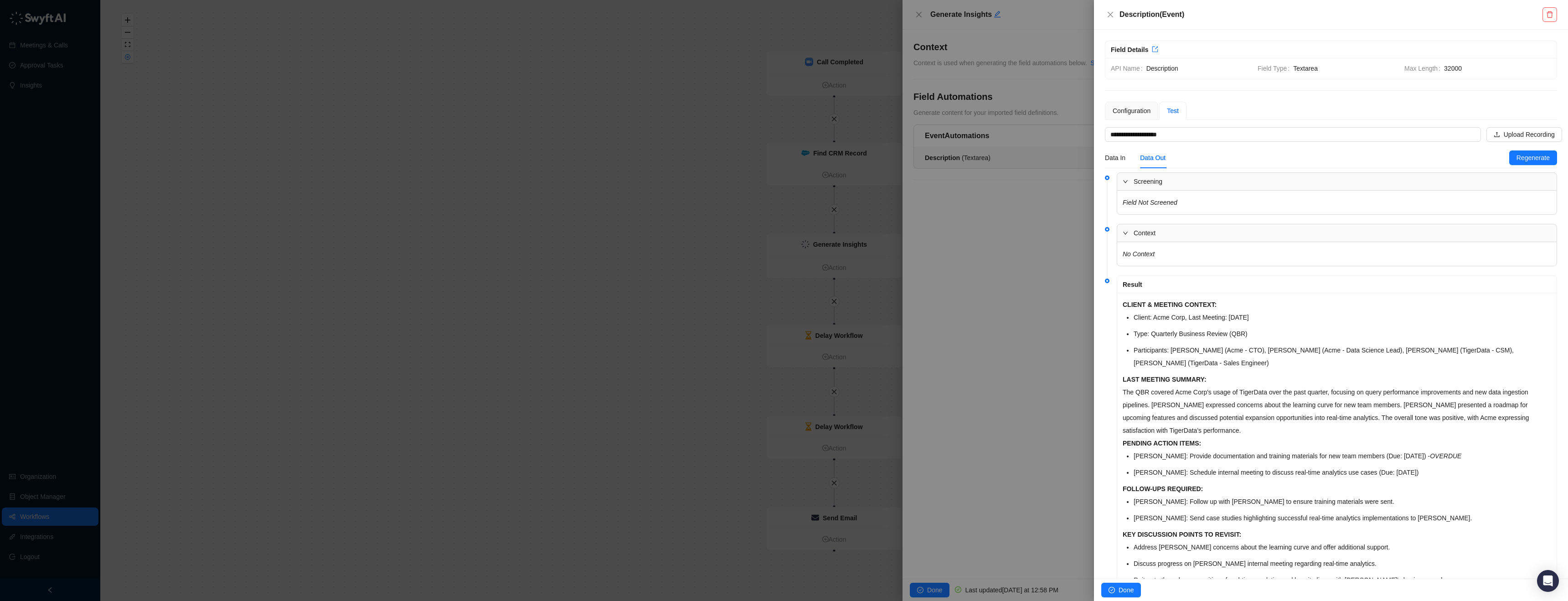
click at [1128, 226] on div "Context" at bounding box center [1337, 233] width 439 height 17
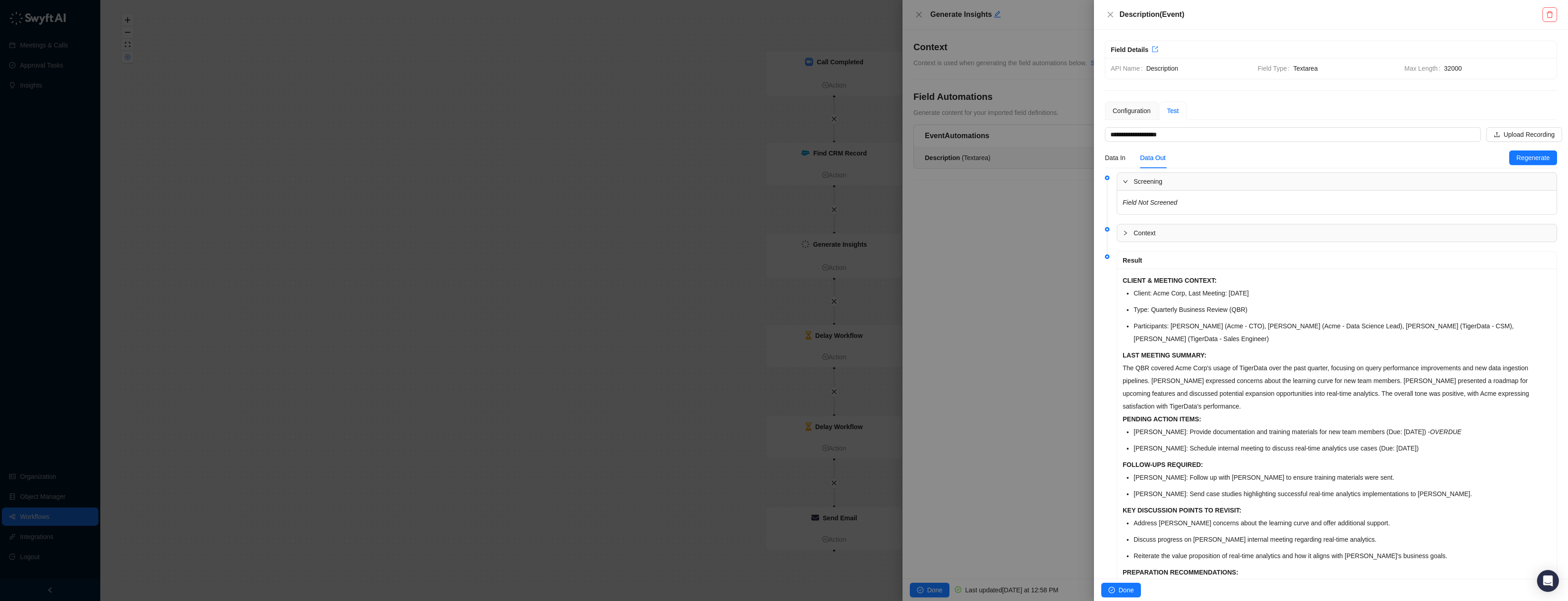
click at [1128, 178] on div at bounding box center [1128, 181] width 11 height 10
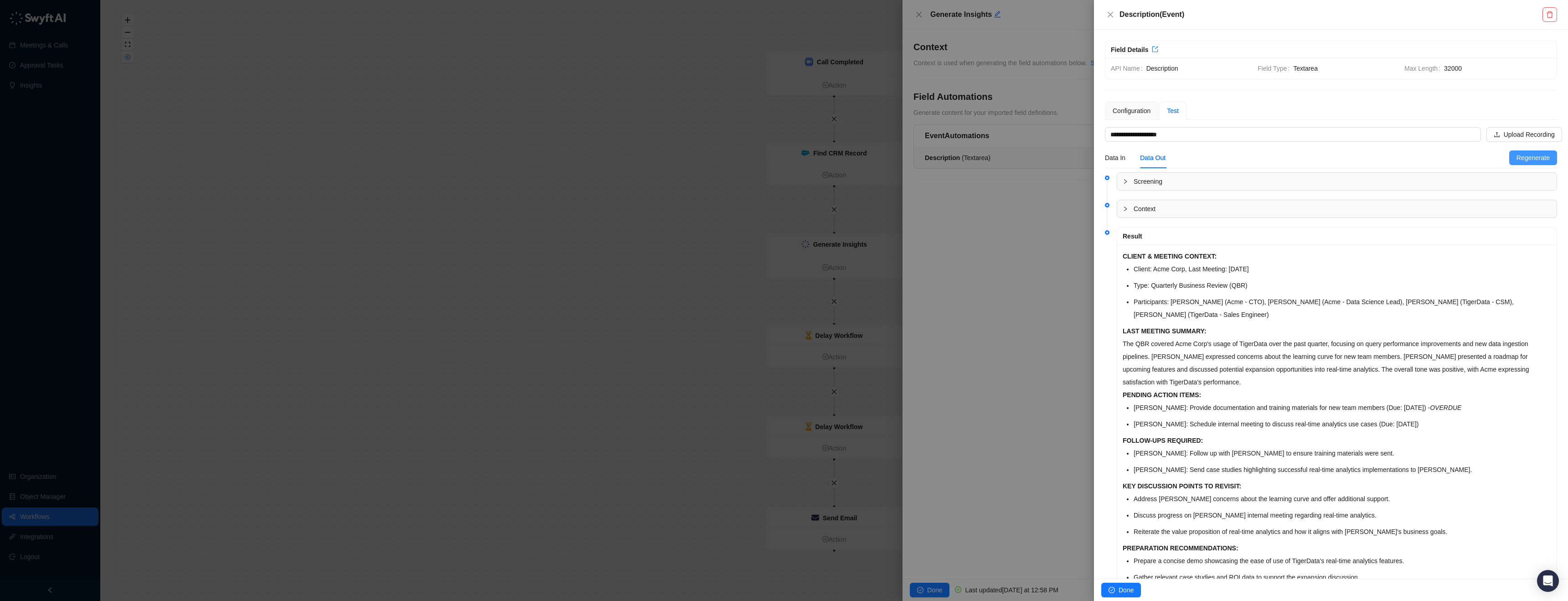
click at [1533, 153] on span "Regenerate" at bounding box center [1533, 158] width 33 height 10
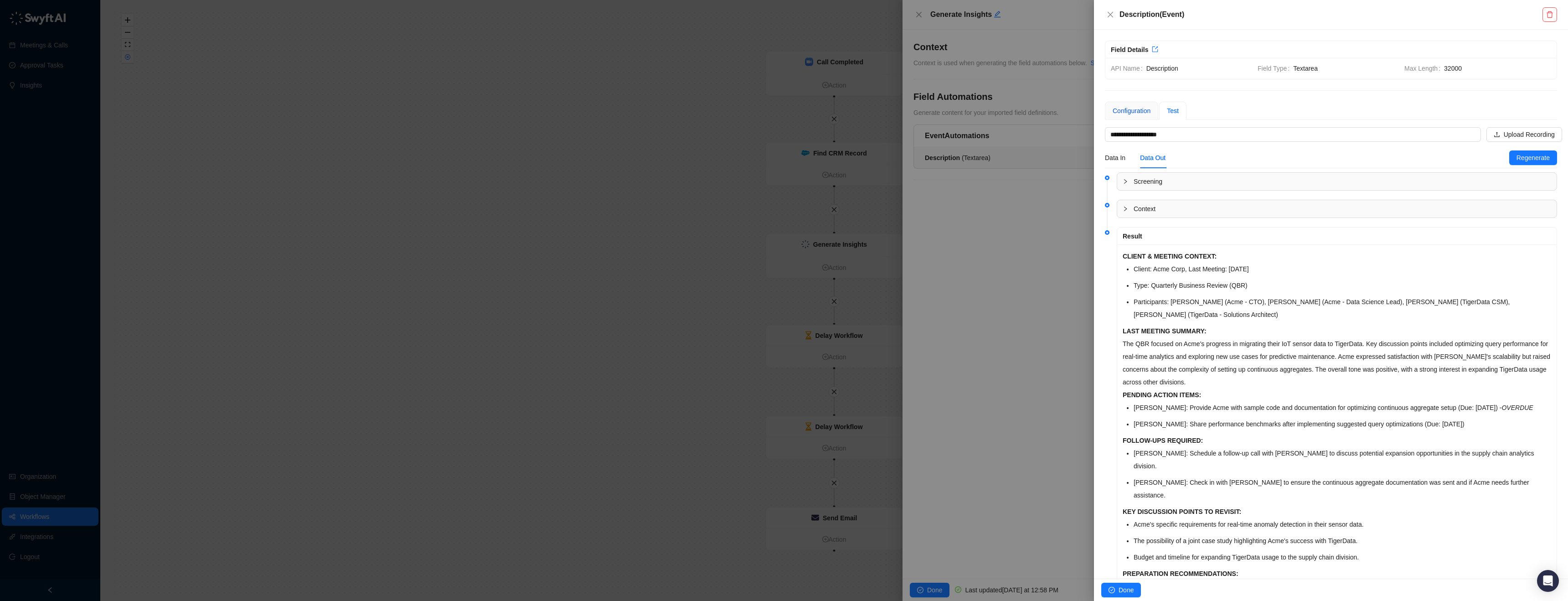
click at [1119, 110] on div "Configuration" at bounding box center [1132, 111] width 38 height 10
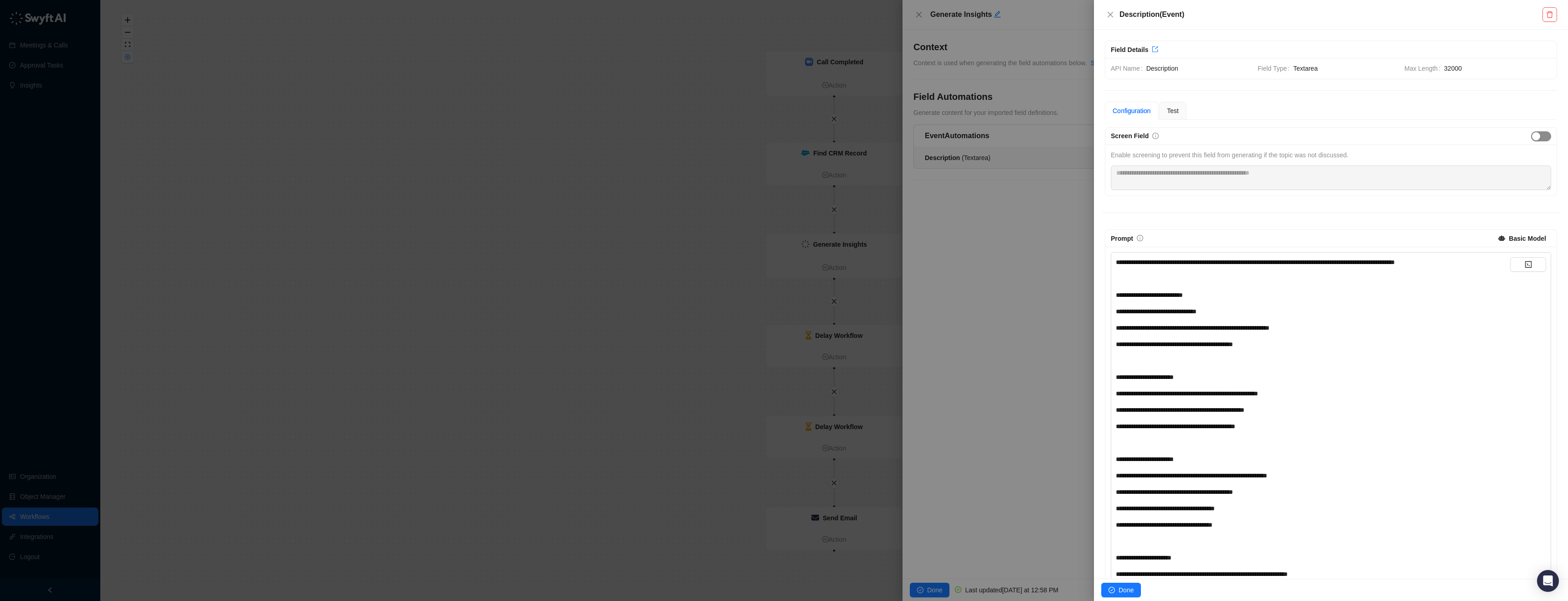
click at [1532, 134] on div "button" at bounding box center [1536, 136] width 8 height 8
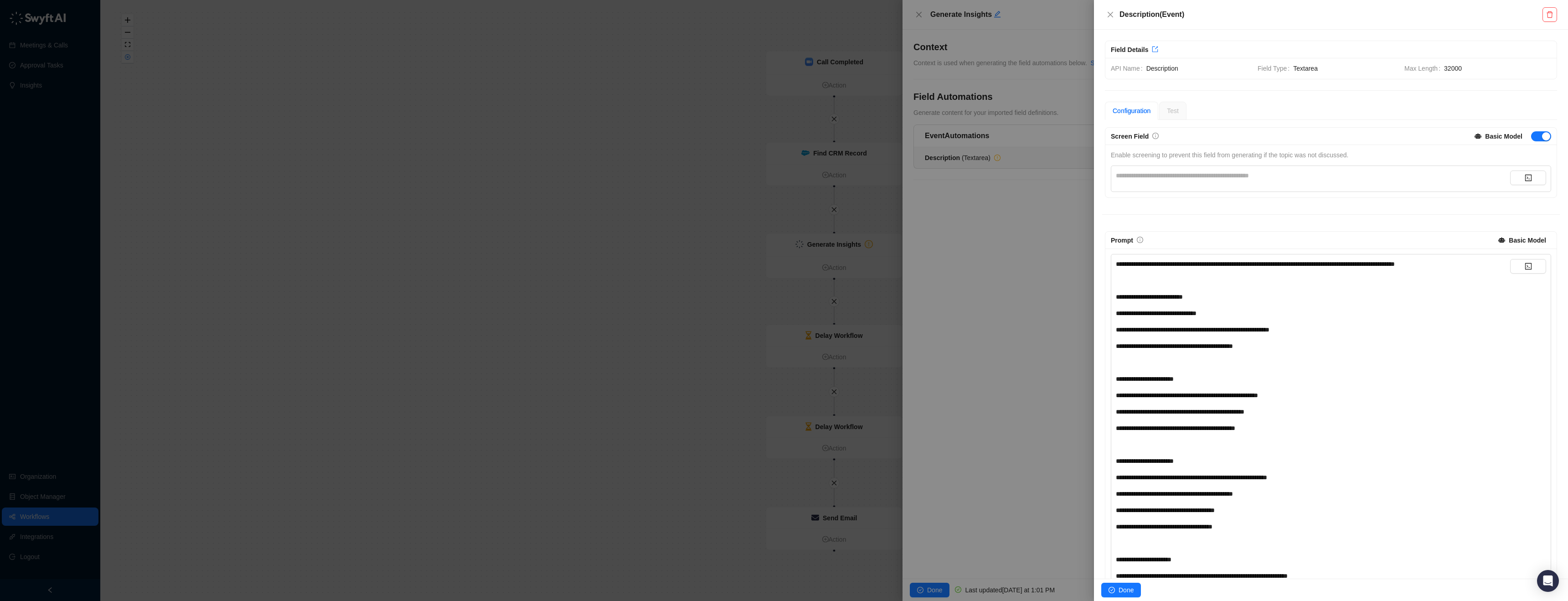
click at [1149, 181] on div "**********" at bounding box center [1313, 178] width 394 height 16
click at [1157, 178] on div "**********" at bounding box center [1313, 175] width 394 height 10
click at [1153, 138] on icon "info-circle" at bounding box center [1155, 136] width 6 height 6
click at [1373, 208] on div "**********" at bounding box center [1331, 575] width 458 height 896
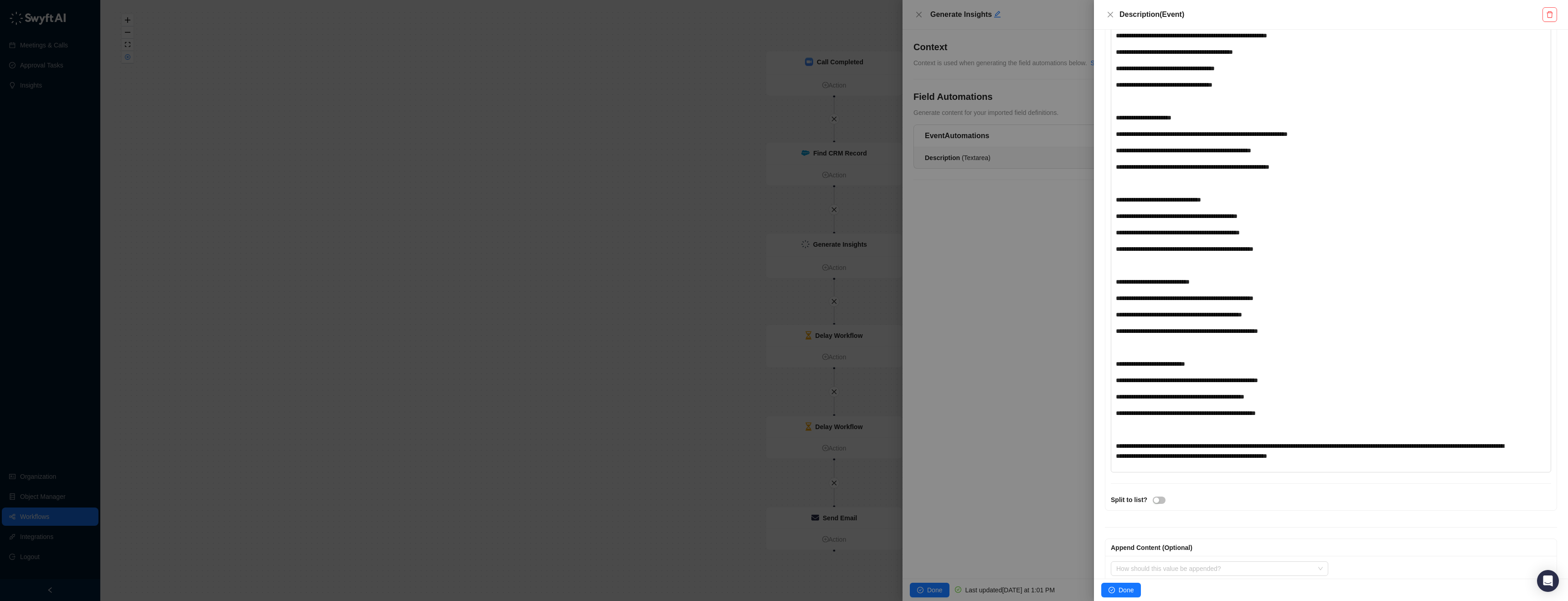
scroll to position [456, 0]
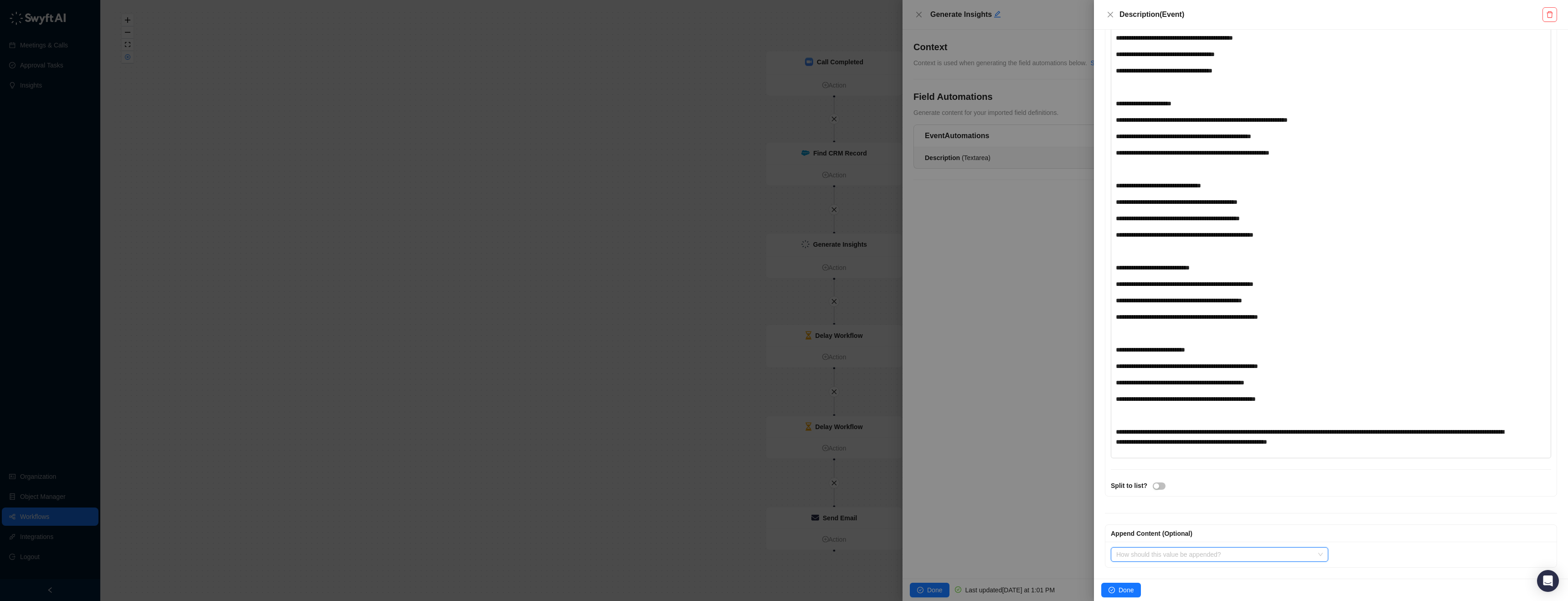
click at [1261, 554] on input "search" at bounding box center [1217, 554] width 201 height 13
click at [1256, 525] on div "Append to Top" at bounding box center [1218, 521] width 200 height 10
click at [1352, 551] on input "search" at bounding box center [1430, 554] width 183 height 13
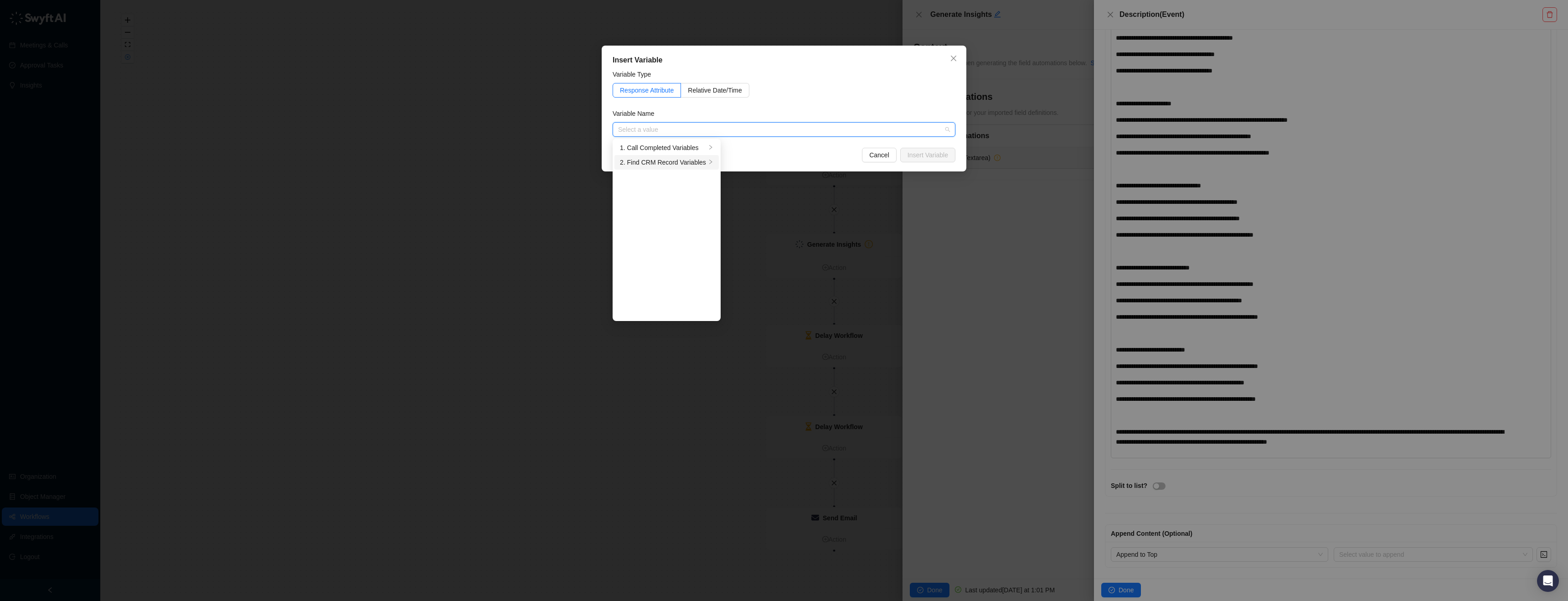
click at [672, 160] on div "2. Find CRM Record Variables" at bounding box center [663, 162] width 86 height 10
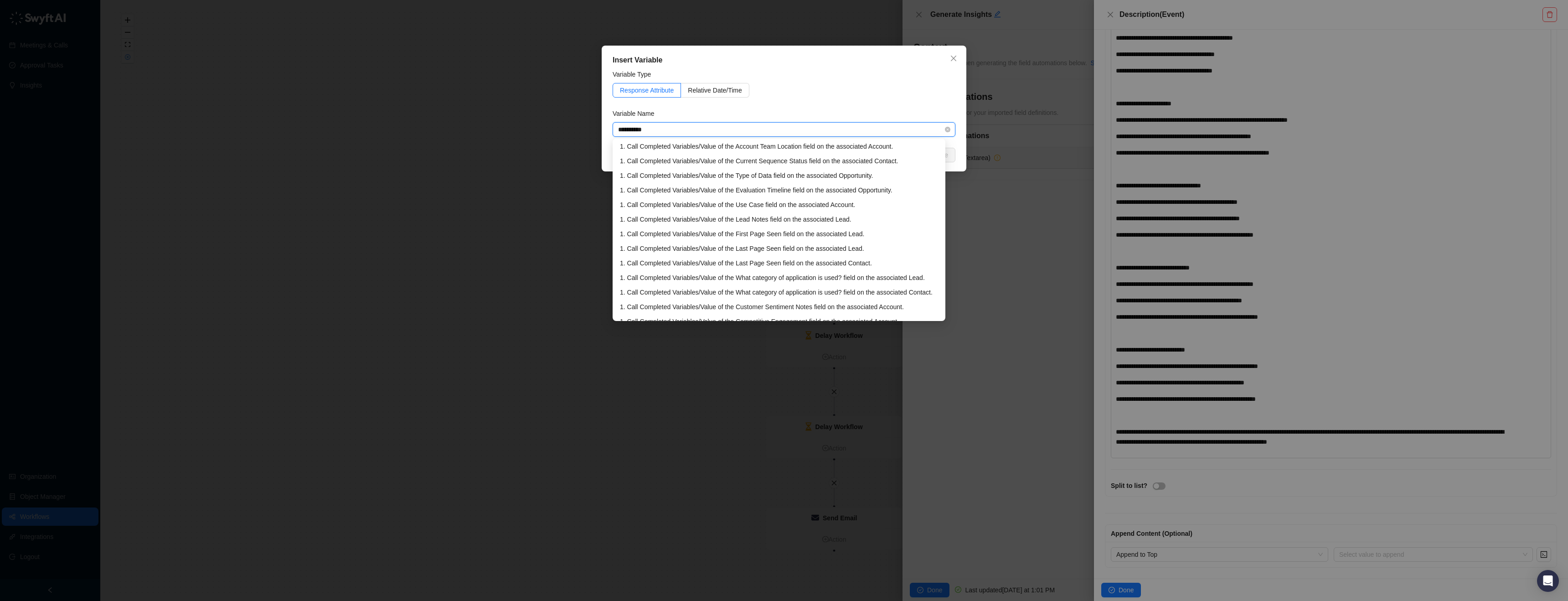
scroll to position [0, 0]
click at [586, 130] on div "**********" at bounding box center [784, 300] width 1568 height 601
type input "**********"
click at [855, 105] on form "Variable Type Response Attribute Relative Date/Time Variable Name Select a valu…" at bounding box center [783, 103] width 343 height 68
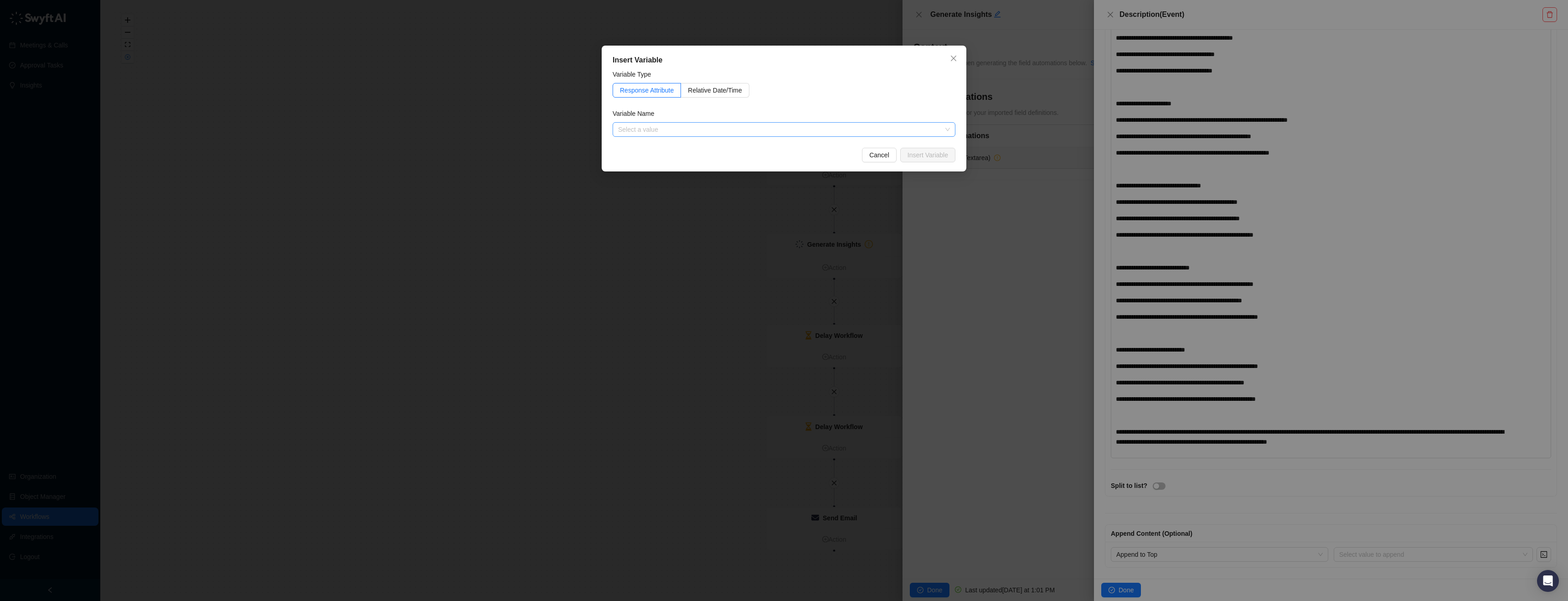
click at [863, 155] on button "Cancel" at bounding box center [879, 155] width 35 height 15
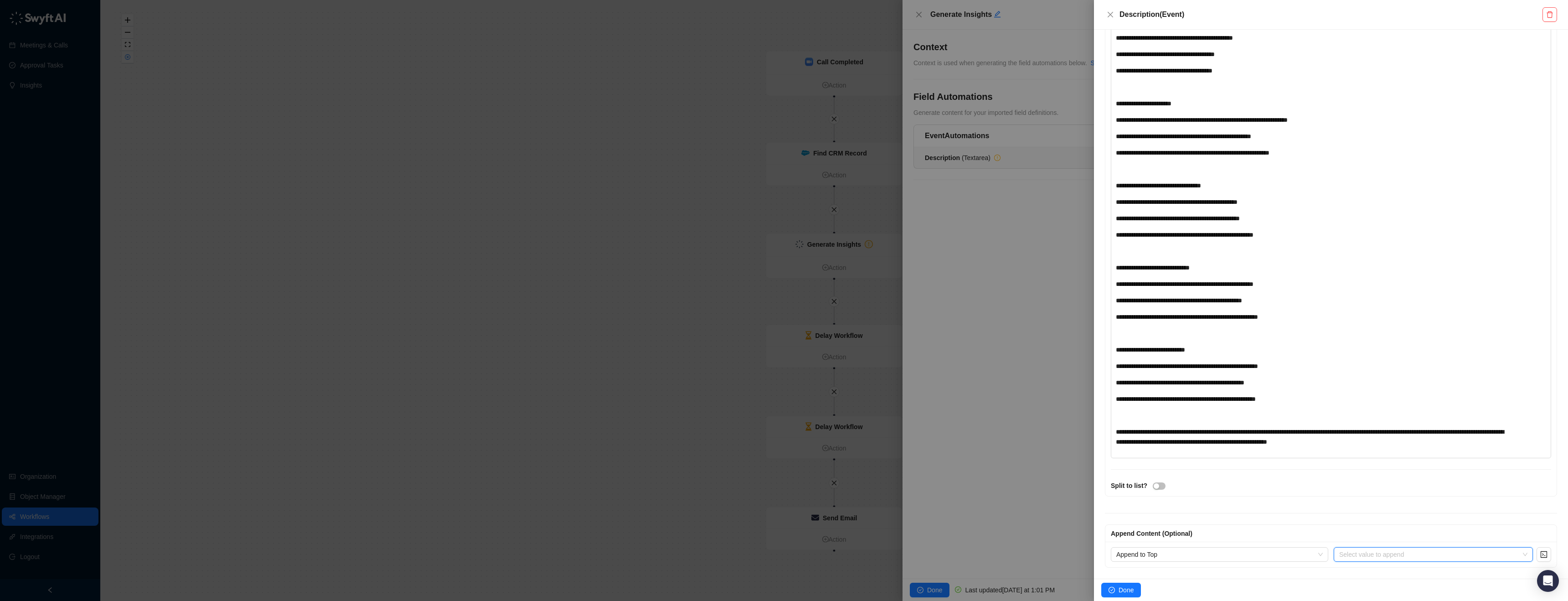
click at [1401, 556] on input "search" at bounding box center [1430, 554] width 183 height 13
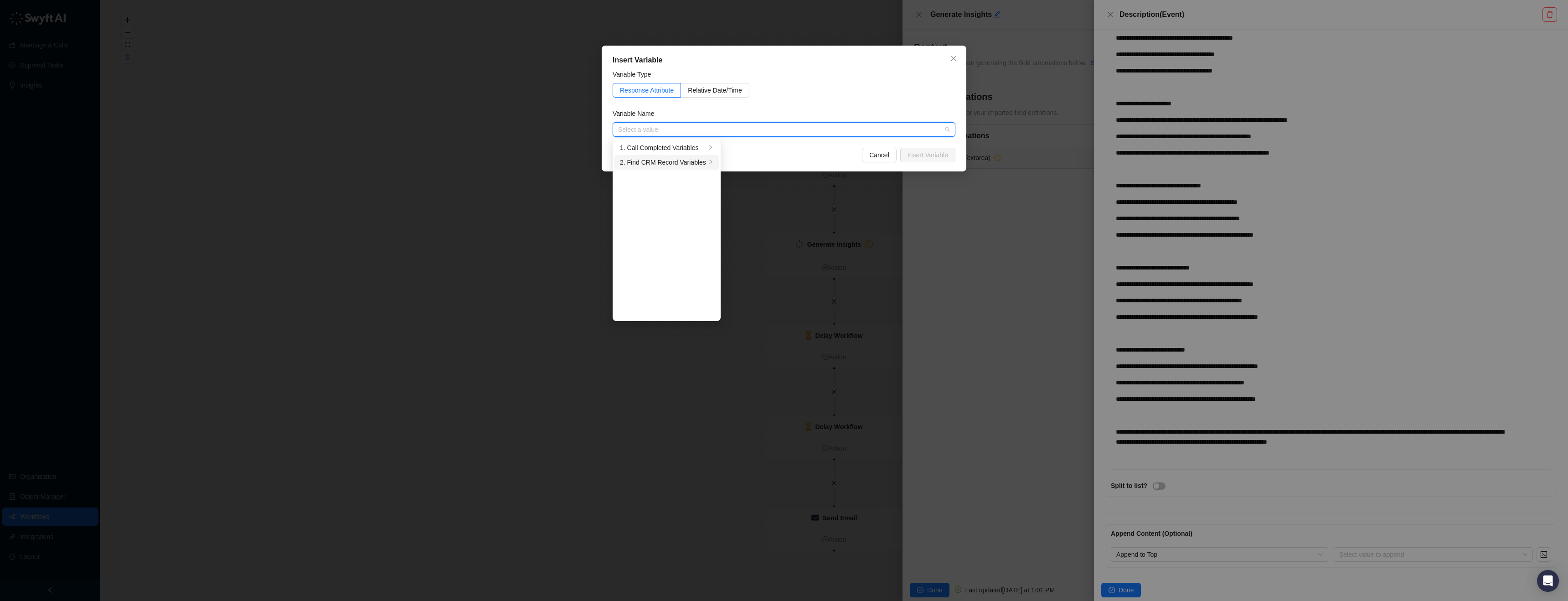
click at [640, 161] on div "2. Find CRM Record Variables" at bounding box center [663, 162] width 86 height 10
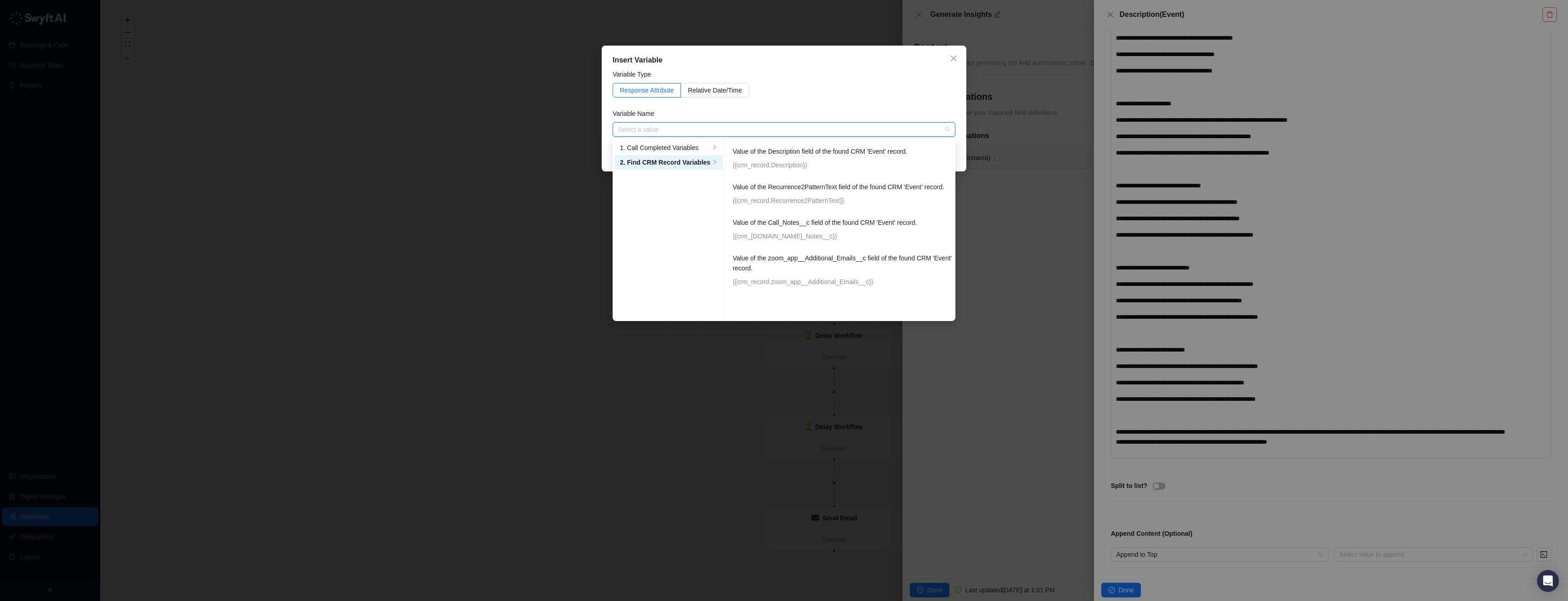
click at [743, 133] on input "search" at bounding box center [781, 129] width 326 height 13
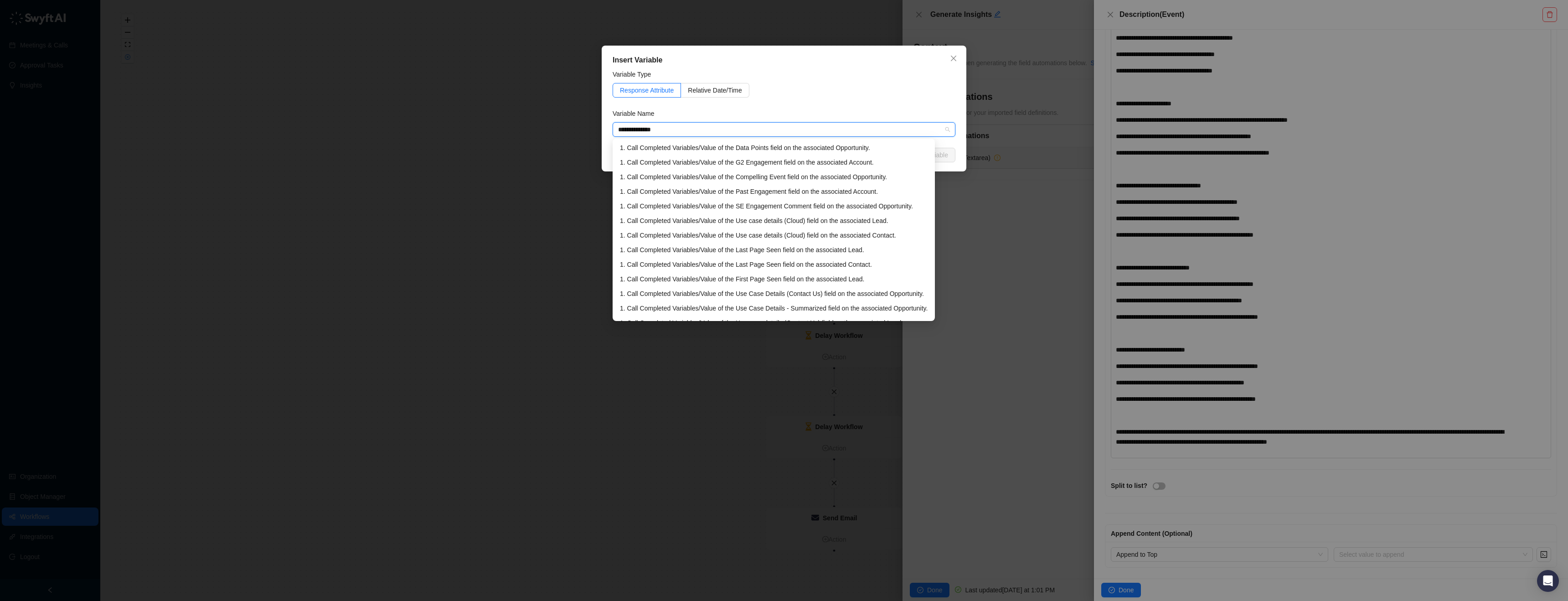
type input "**********"
type input "*********"
click at [921, 76] on div "Variable Type" at bounding box center [783, 76] width 343 height 13
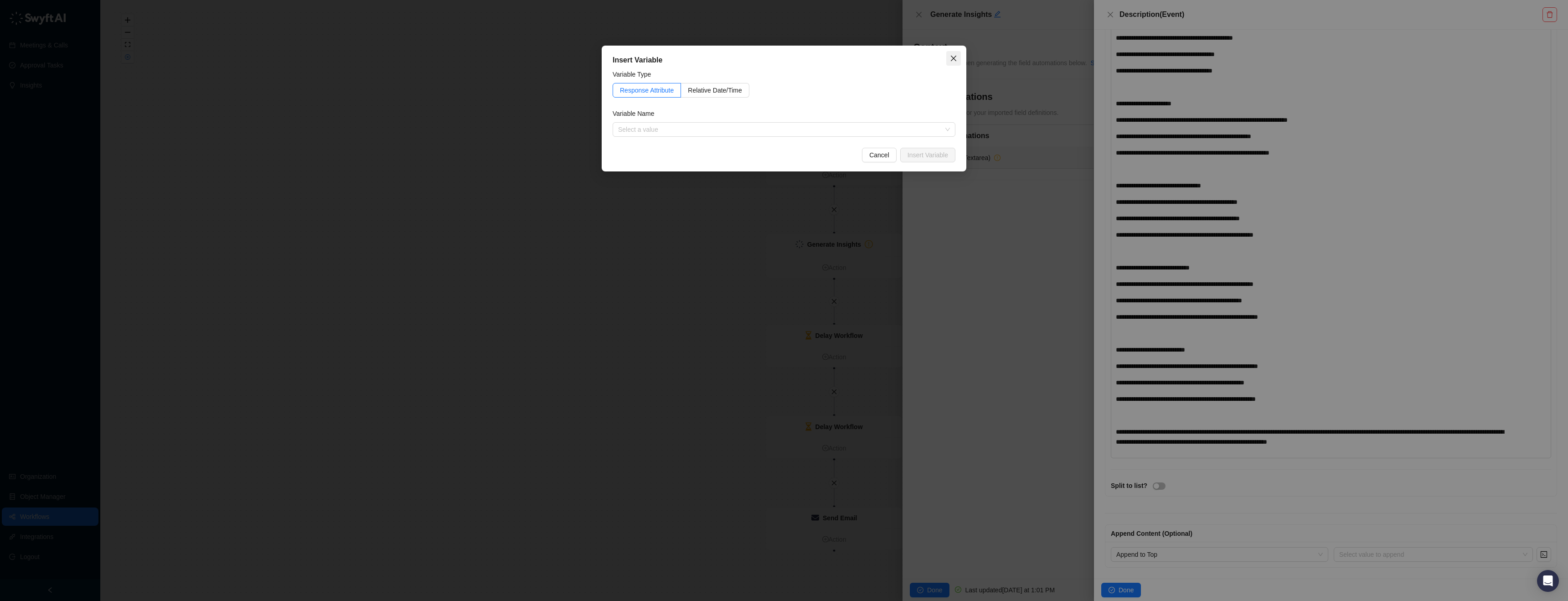
click at [961, 57] on span "Close" at bounding box center [954, 58] width 15 height 7
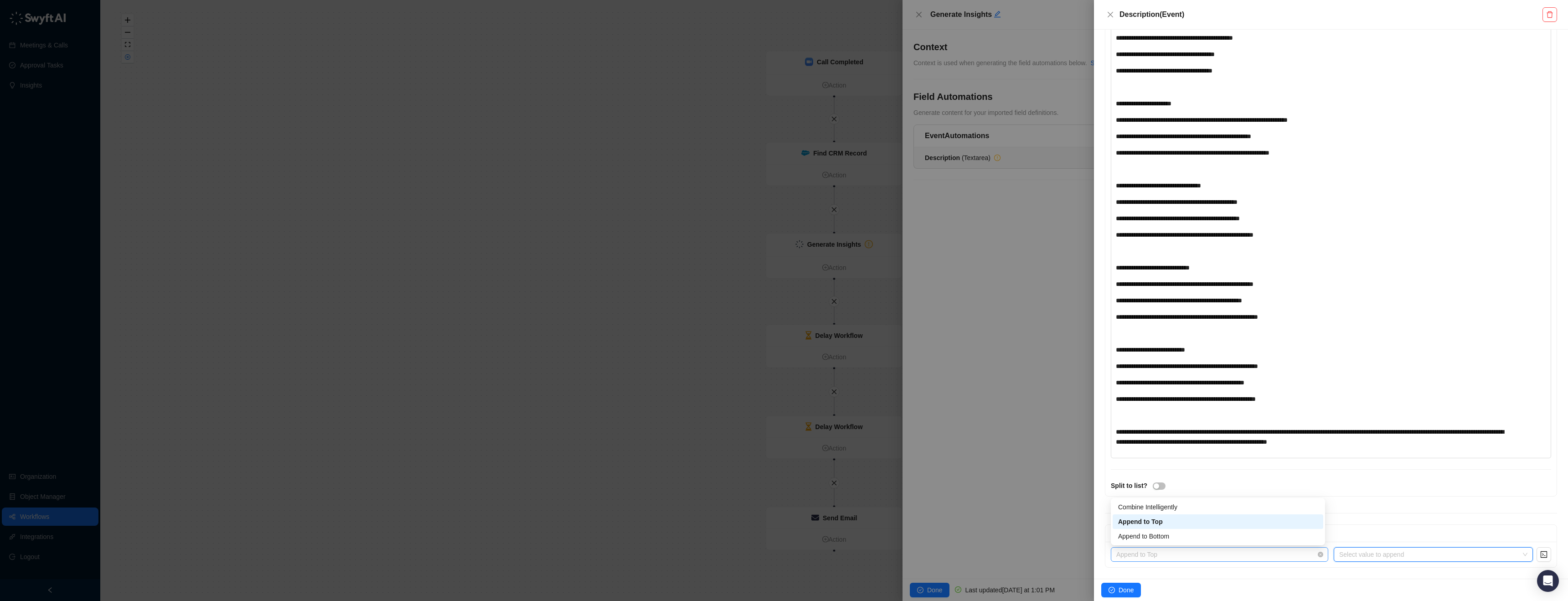
click at [1206, 549] on span "Append to Top" at bounding box center [1219, 554] width 206 height 13
click at [1320, 555] on div "Append to Top" at bounding box center [1219, 555] width 217 height 15
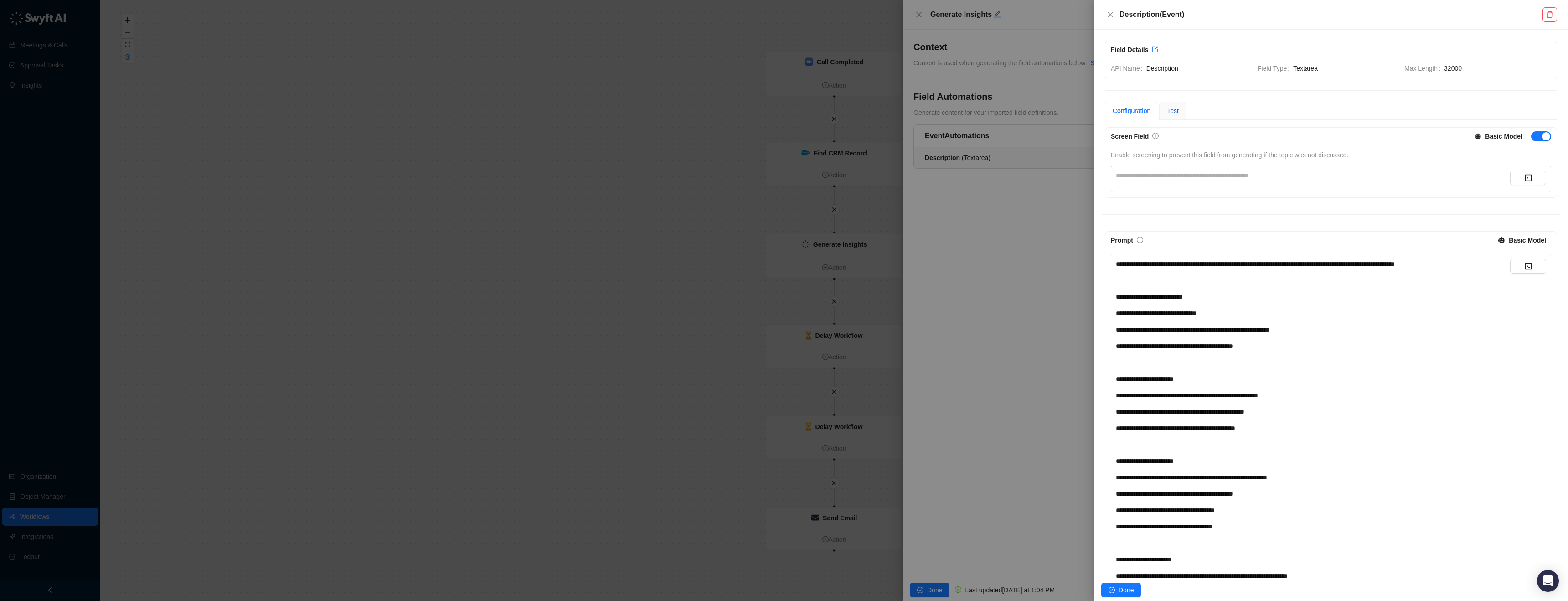
click at [1178, 114] on span "Test" at bounding box center [1172, 111] width 12 height 7
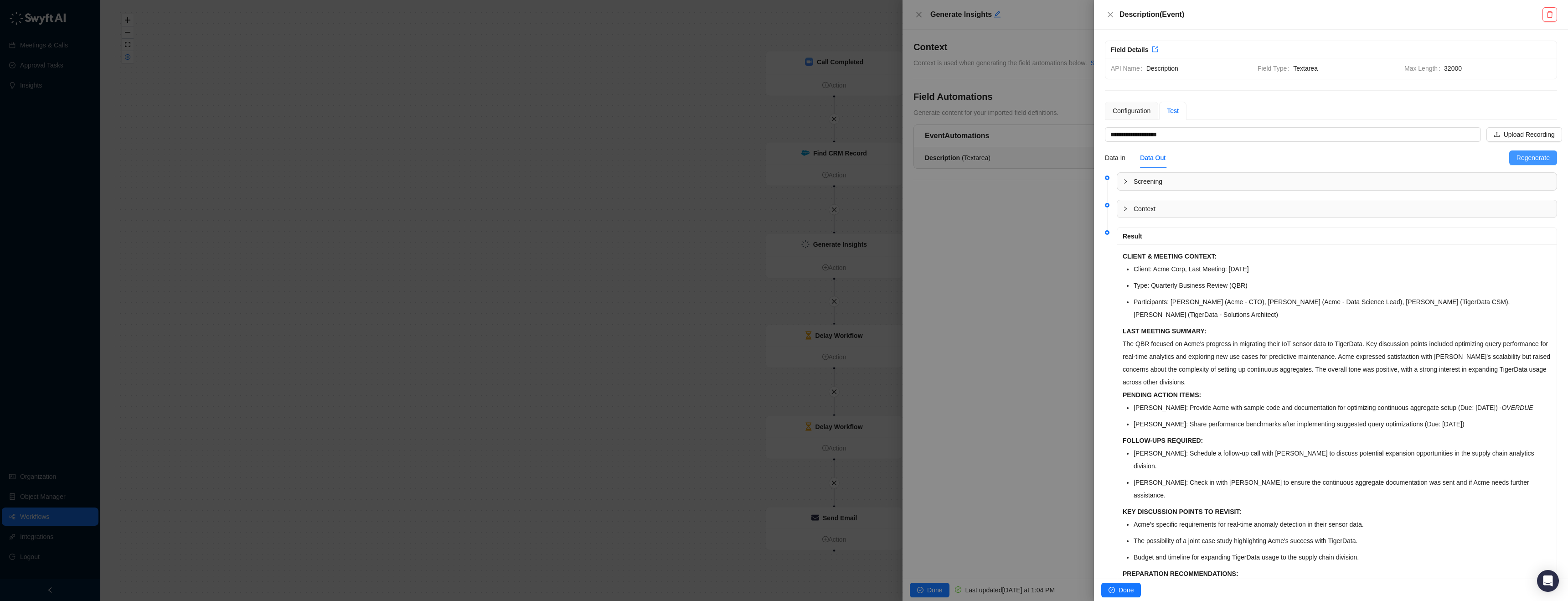
click at [1509, 160] on button "Regenerate" at bounding box center [1533, 158] width 48 height 15
click at [1135, 110] on div "Configuration" at bounding box center [1132, 111] width 38 height 10
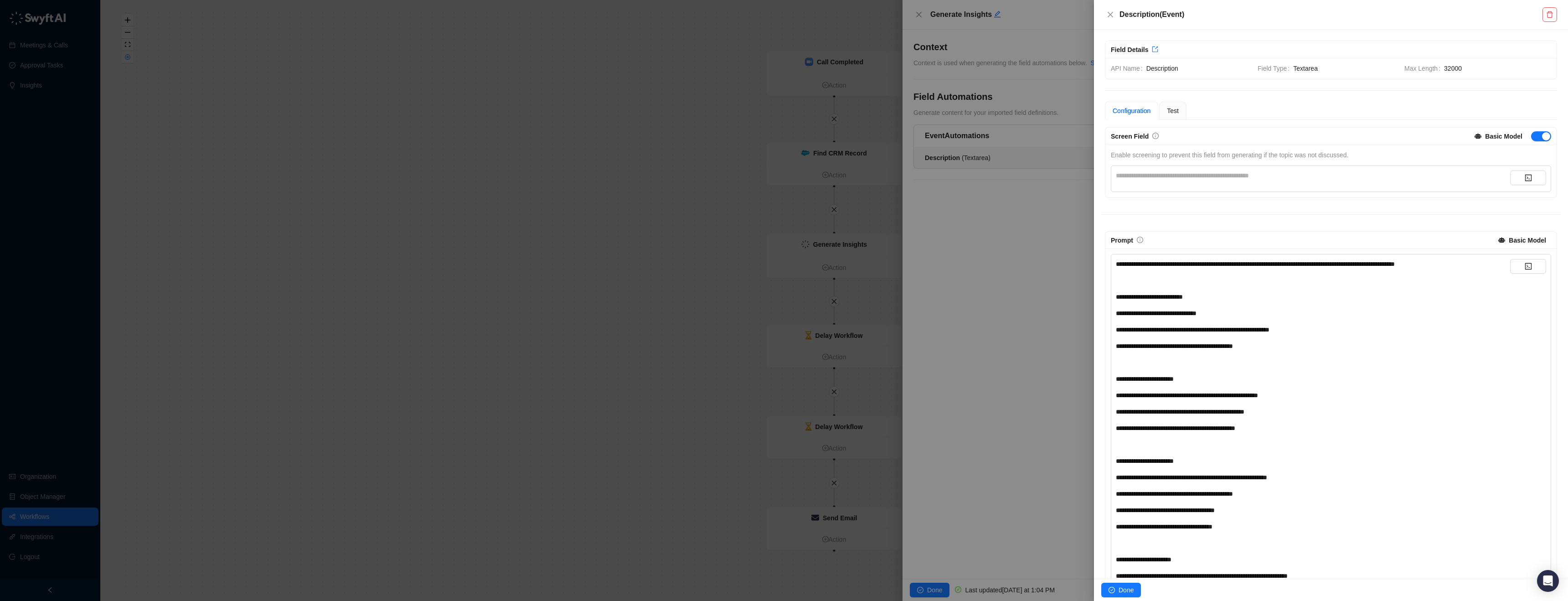
click at [1202, 174] on div "**********" at bounding box center [1313, 175] width 394 height 10
click at [1172, 112] on span "Test" at bounding box center [1172, 111] width 12 height 7
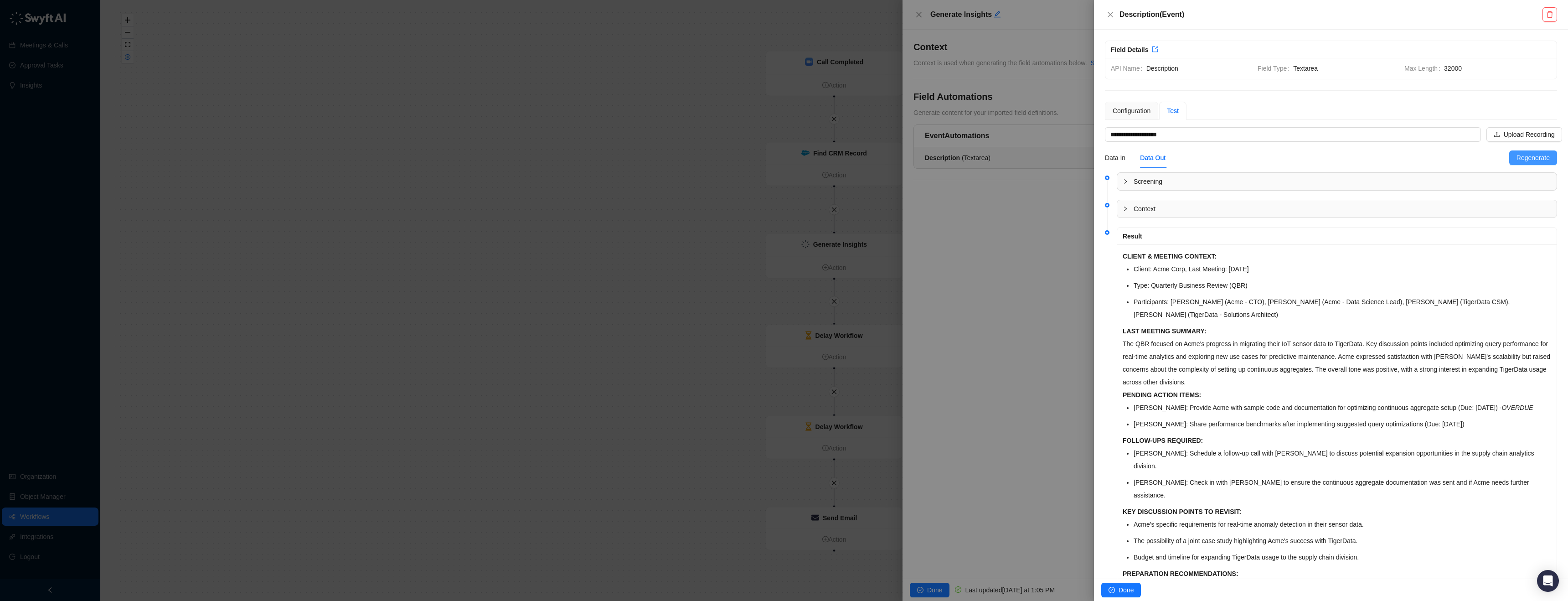
click at [1535, 158] on span "Regenerate" at bounding box center [1533, 158] width 33 height 10
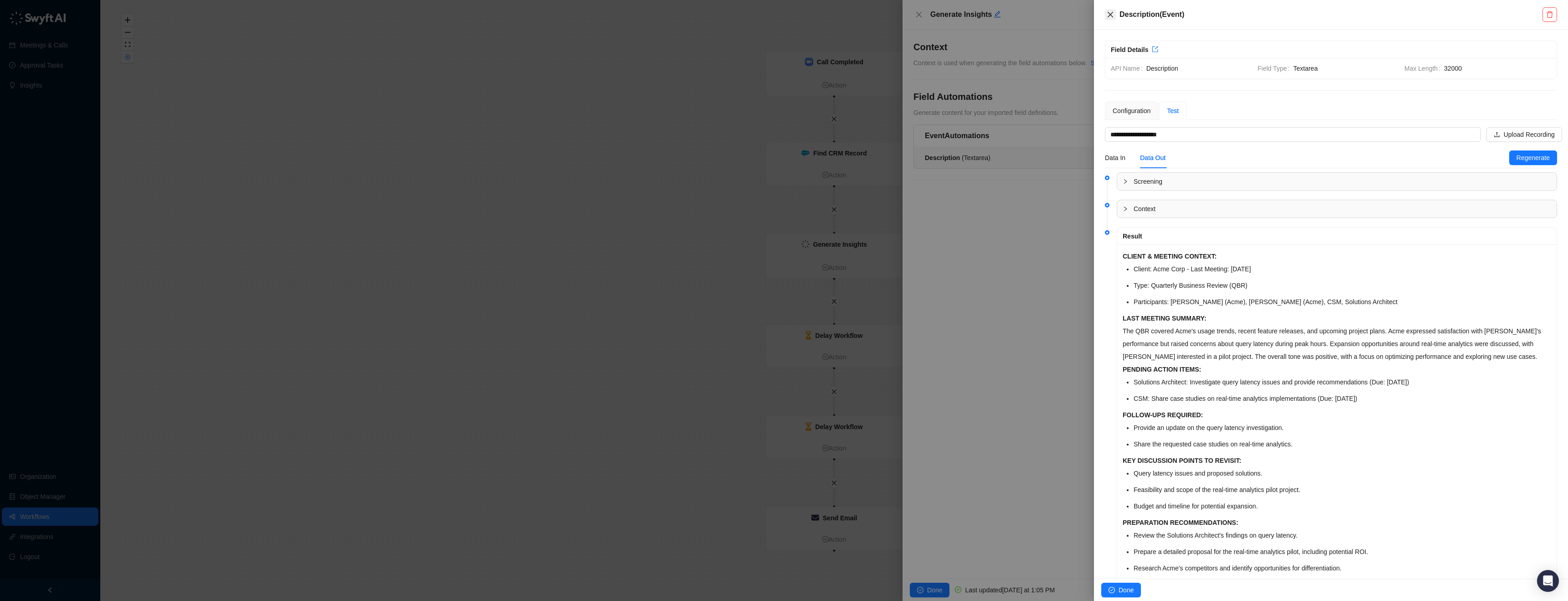
click at [1111, 17] on icon "close" at bounding box center [1110, 15] width 7 height 7
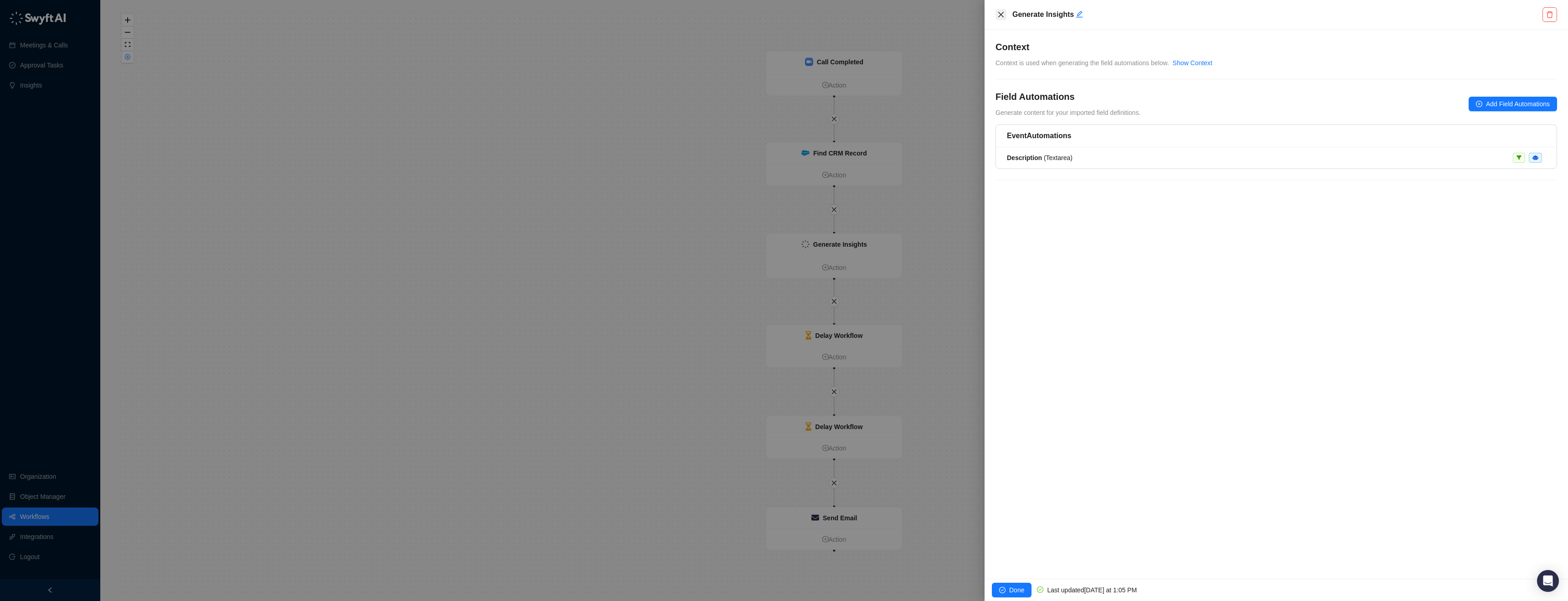
click at [1001, 13] on icon "close" at bounding box center [1001, 14] width 5 height 5
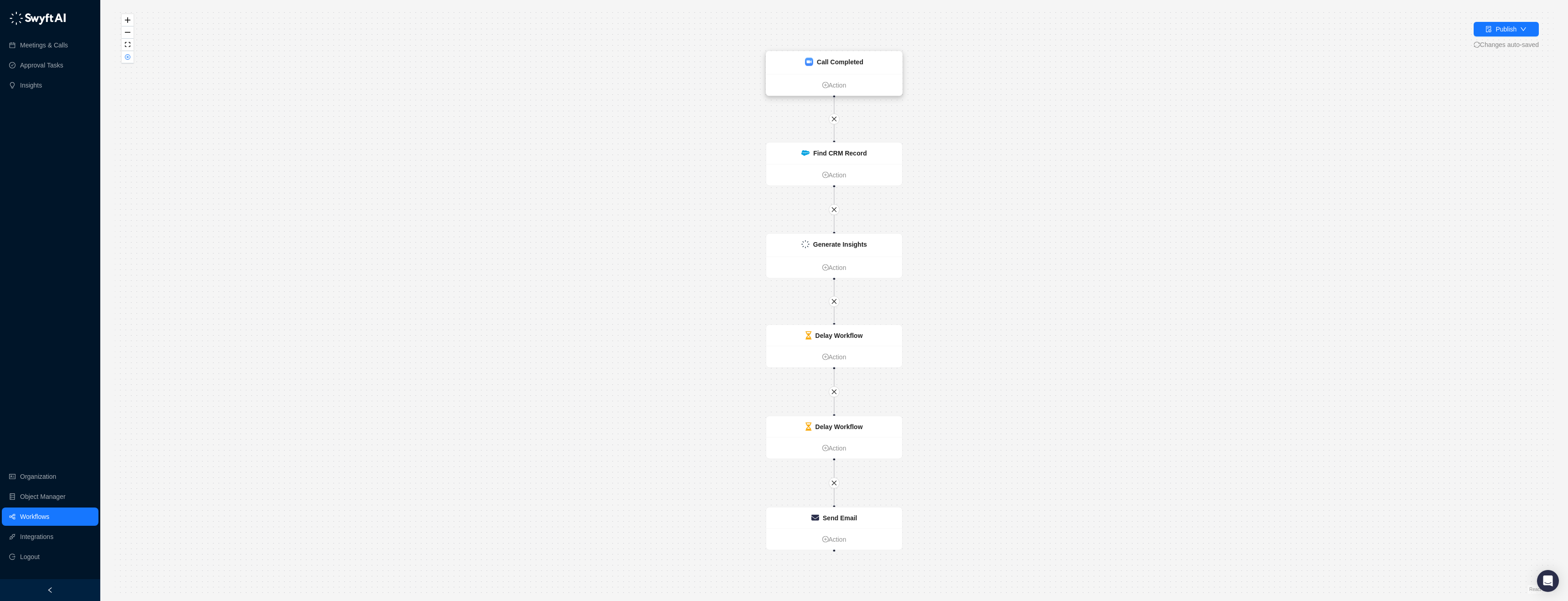
click at [842, 61] on strong "Call Completed" at bounding box center [840, 62] width 46 height 7
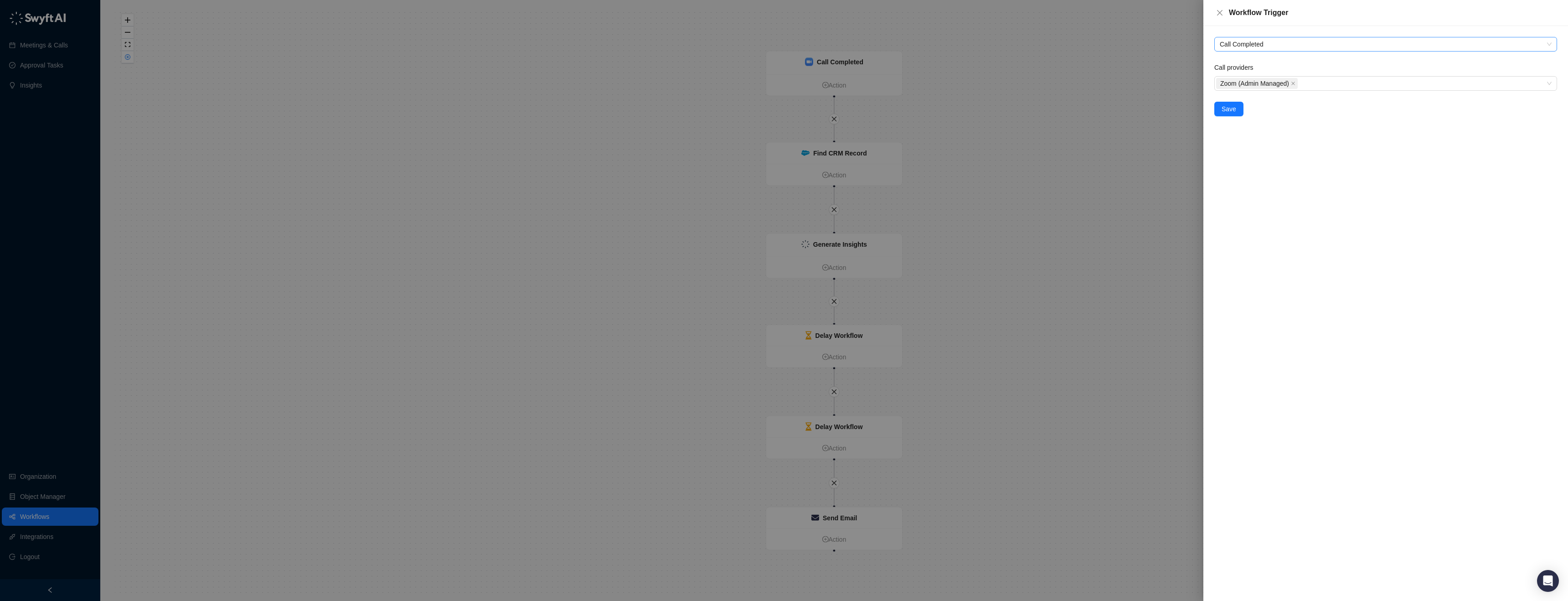
click at [1270, 46] on span "Call Completed" at bounding box center [1385, 44] width 332 height 13
click at [1293, 96] on div "CRM Record Updated" at bounding box center [1385, 91] width 328 height 10
click at [1281, 86] on input "CRM Object" at bounding box center [1383, 83] width 326 height 13
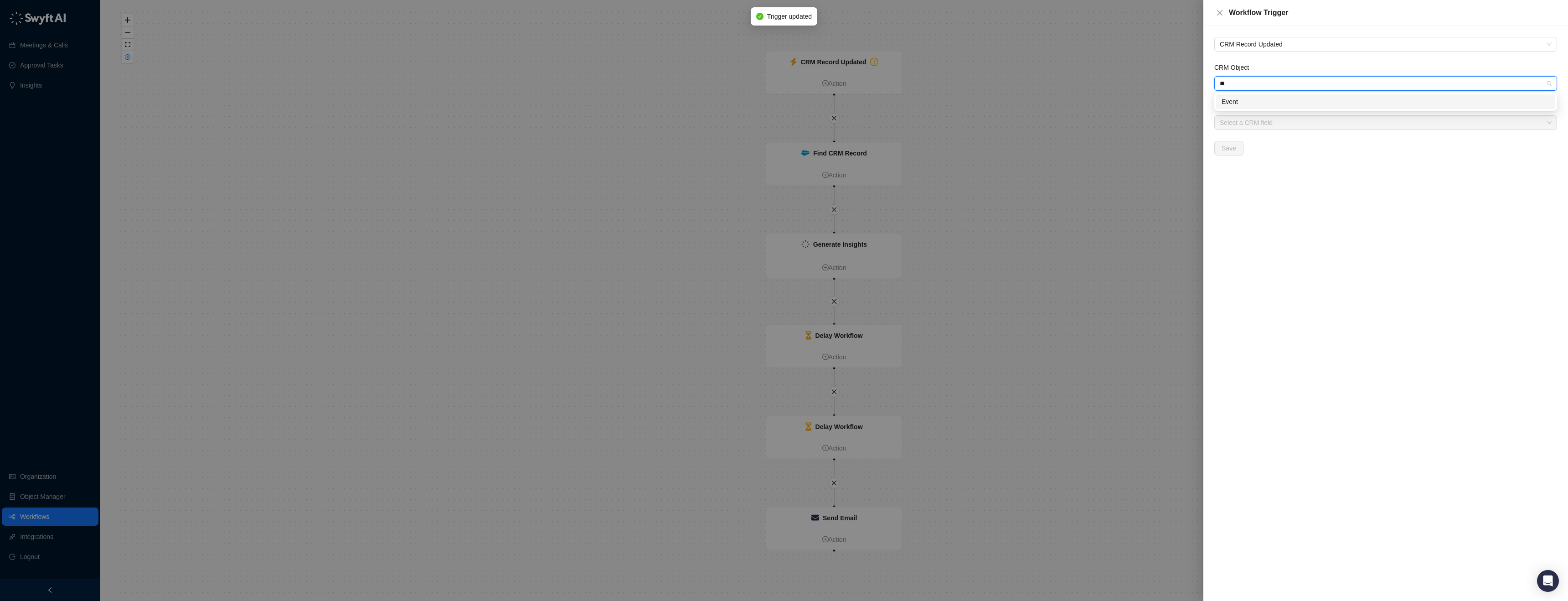
type input "***"
click at [1267, 94] on div "Event" at bounding box center [1385, 102] width 339 height 15
click at [1261, 130] on form "CRM Object Event Event CRM Field Select a CRM field Save" at bounding box center [1385, 109] width 343 height 93
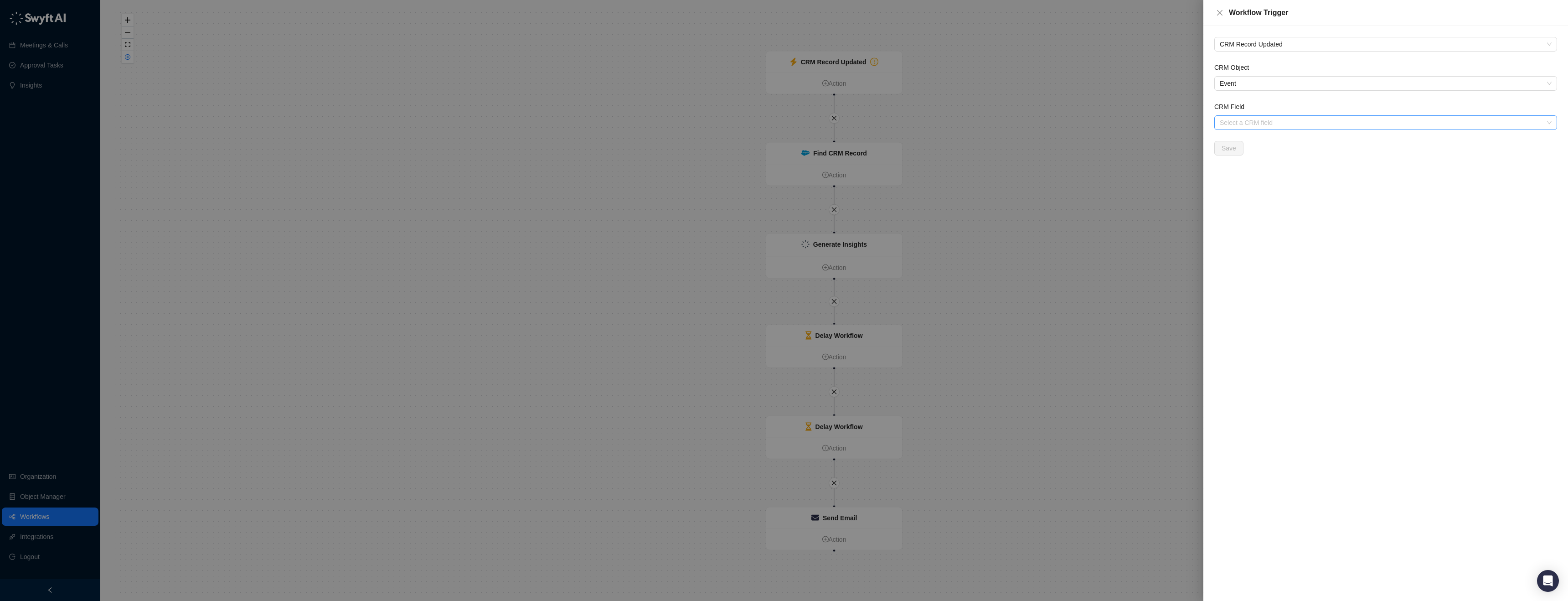
click at [1266, 124] on input "CRM Field" at bounding box center [1383, 122] width 326 height 13
type input "**"
click at [1237, 230] on div "End Date" at bounding box center [1385, 228] width 328 height 10
click at [1230, 148] on span "Save" at bounding box center [1229, 148] width 15 height 10
click at [1228, 150] on span "Save" at bounding box center [1229, 148] width 15 height 10
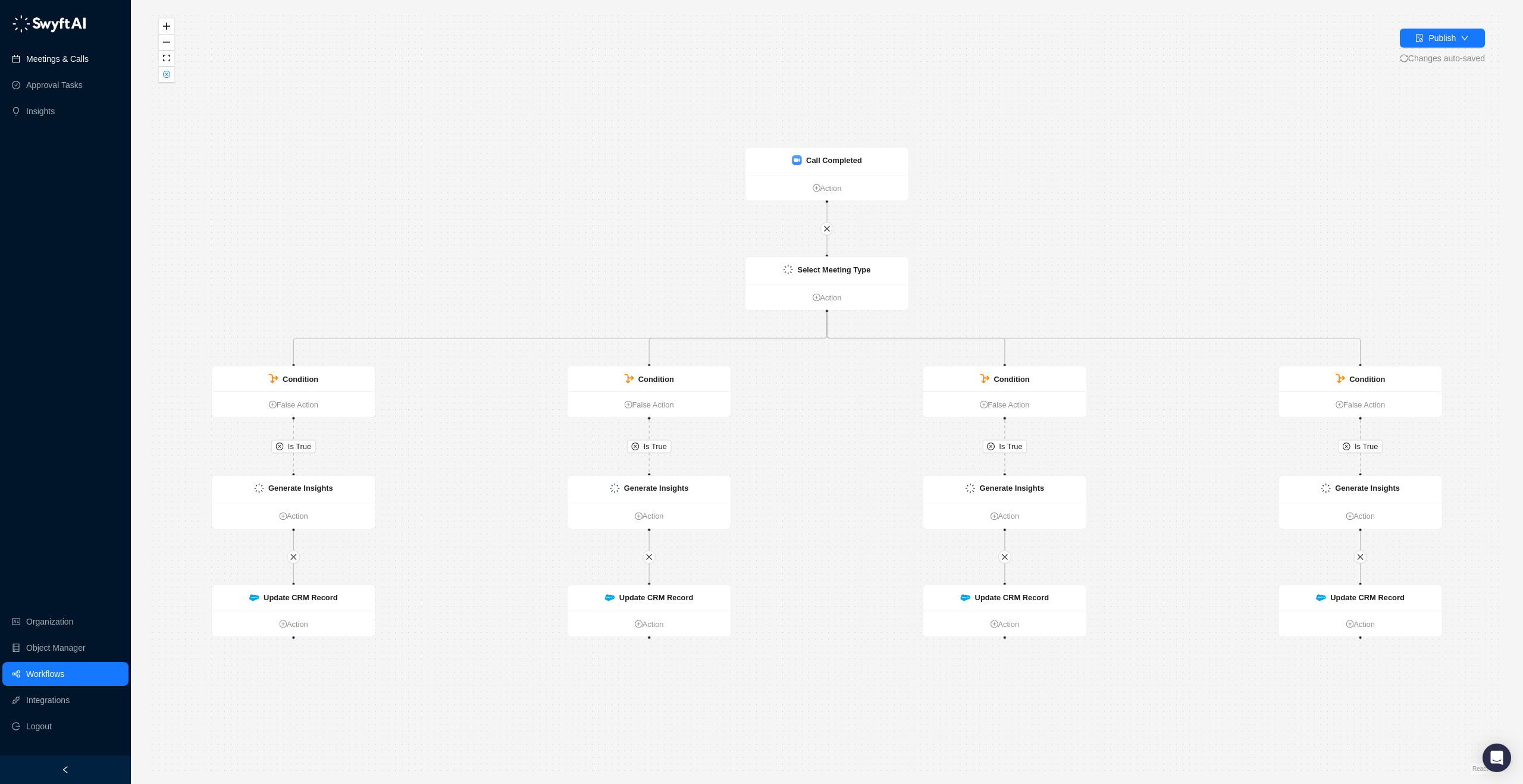
click at [85, 61] on link "Meetings & Calls" at bounding box center [57, 59] width 63 height 24
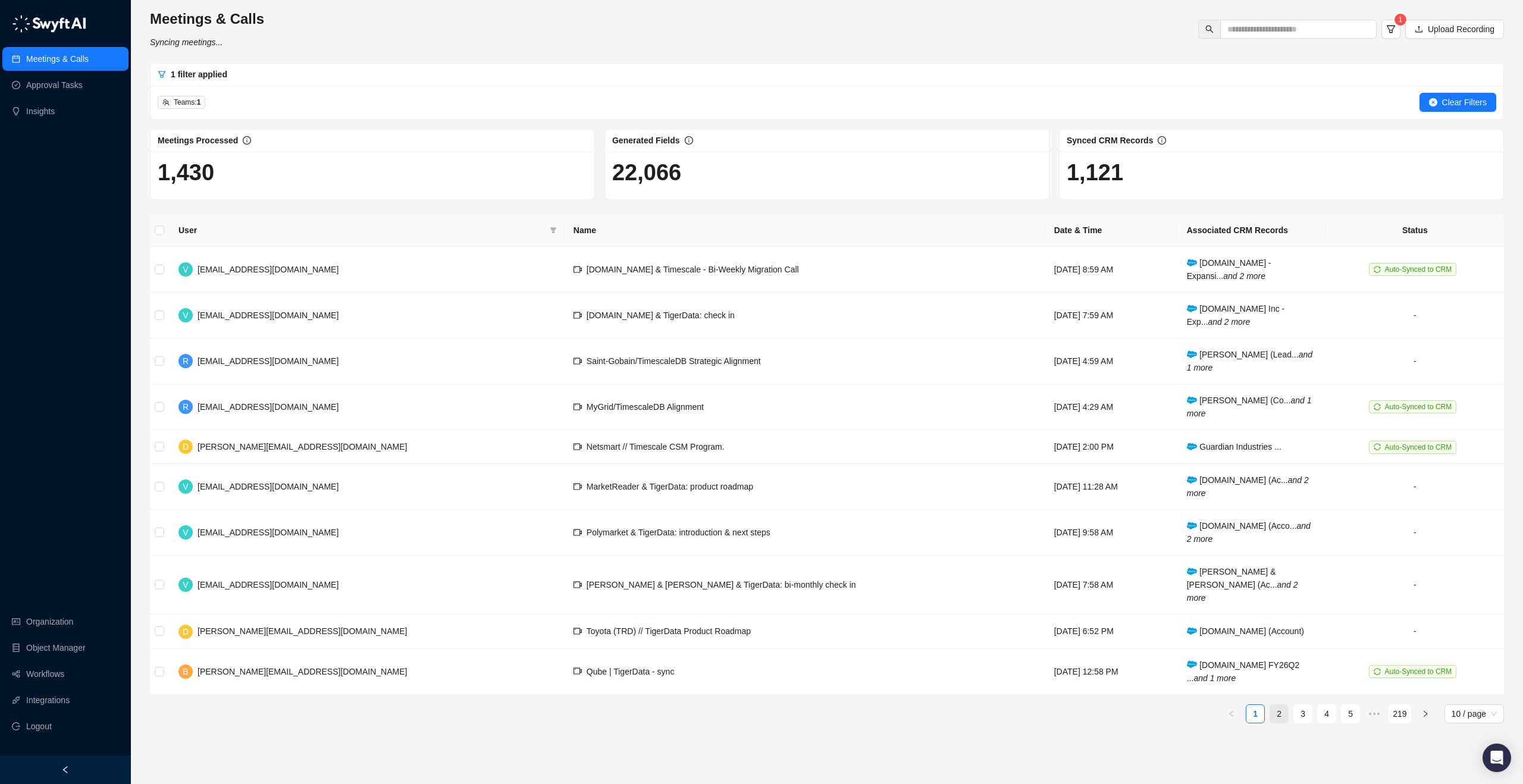
click at [1274, 705] on link "2" at bounding box center [1279, 713] width 17 height 17
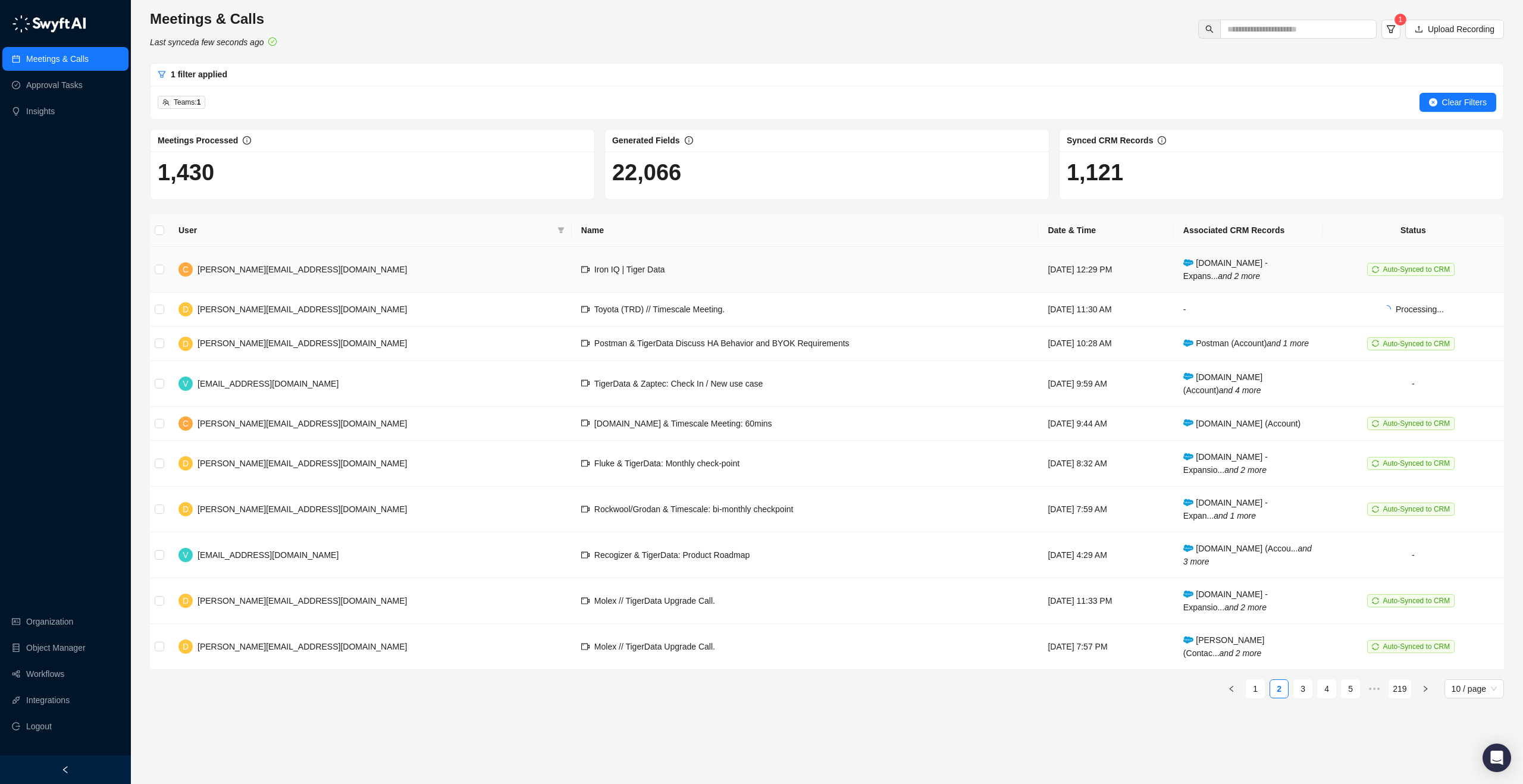
click at [572, 267] on td "Iron IQ | Tiger Data" at bounding box center [806, 270] width 467 height 46
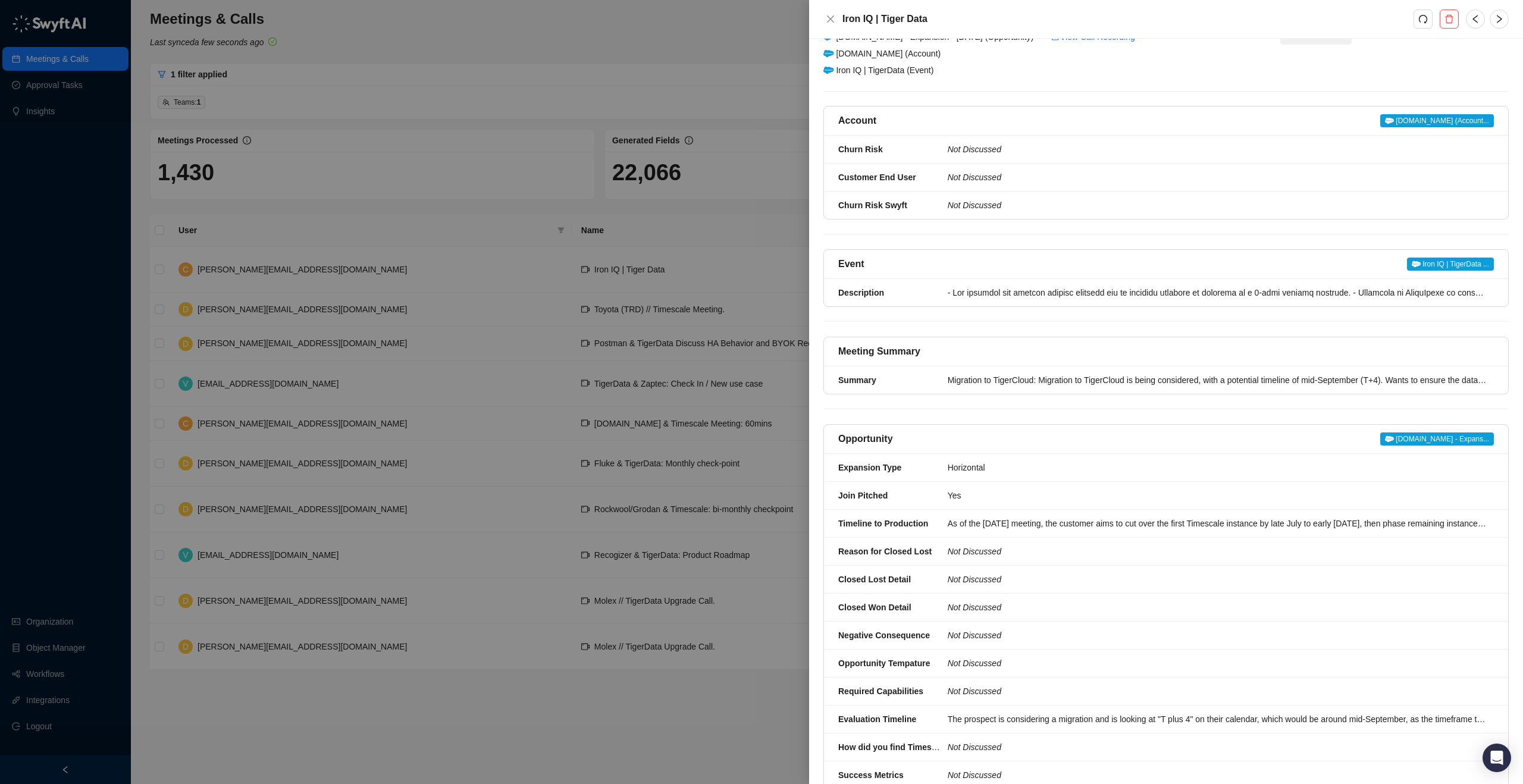
scroll to position [87, 0]
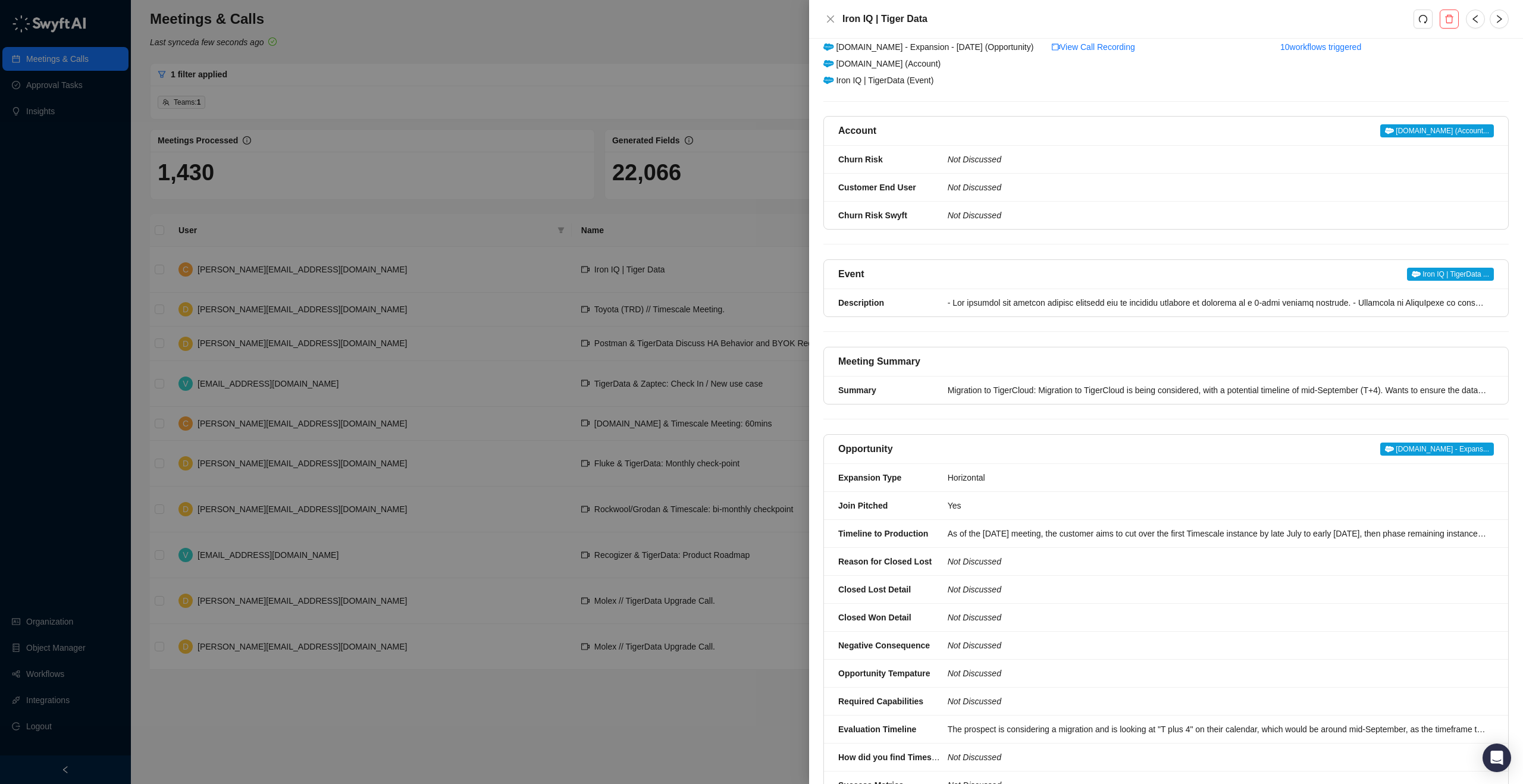
click at [1436, 268] on span "Iron IQ | TigerData ..." at bounding box center [1450, 274] width 87 height 13
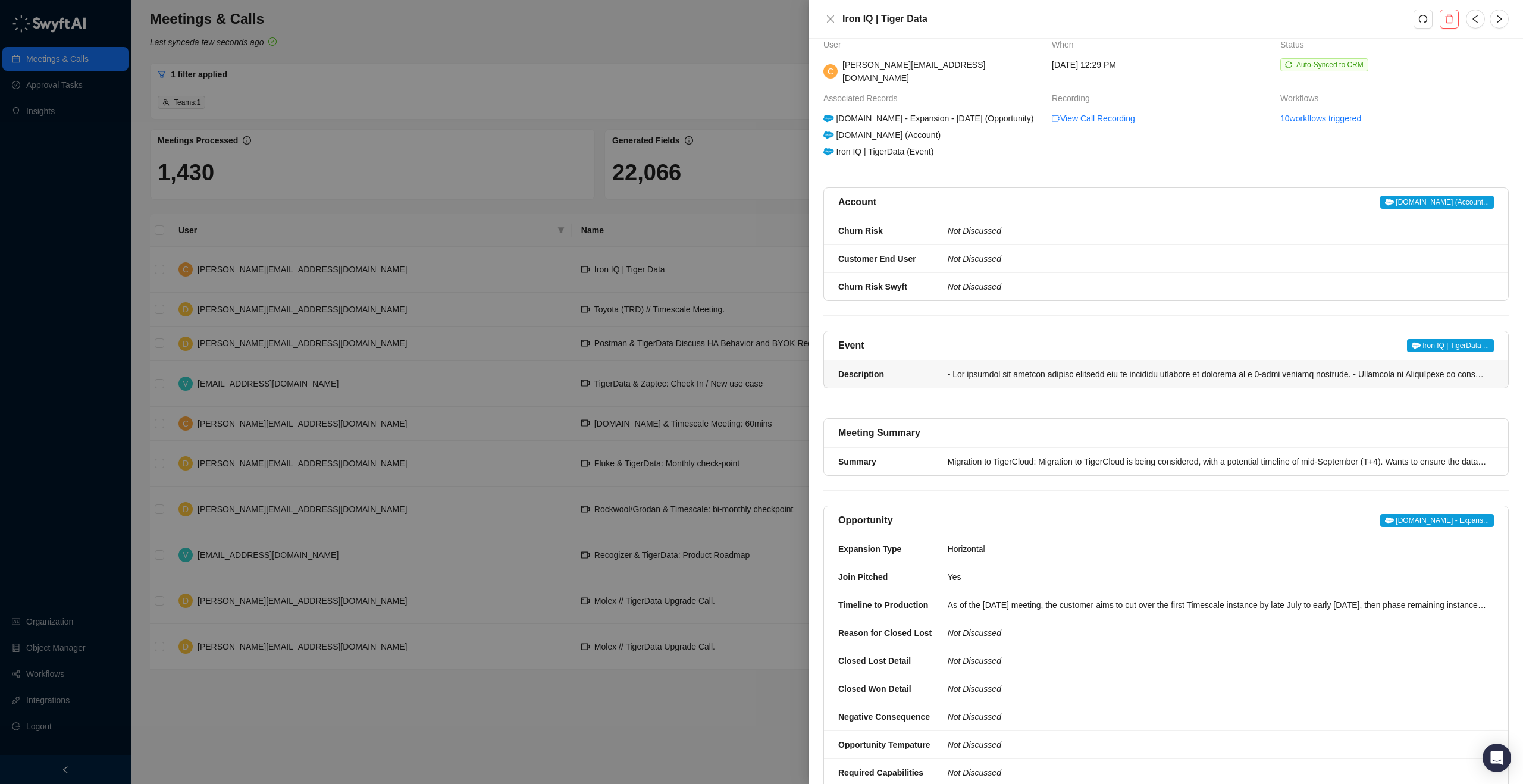
scroll to position [0, 0]
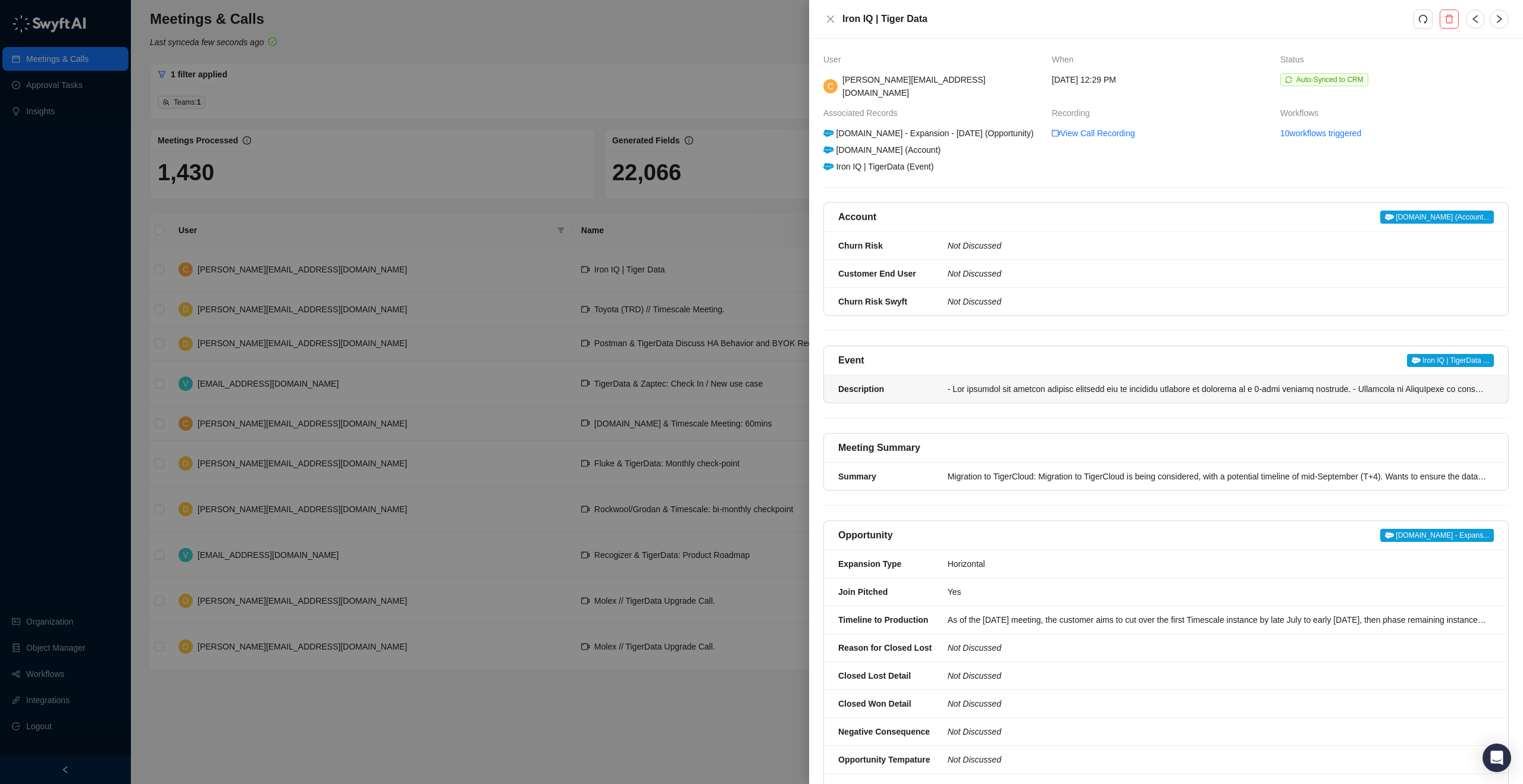
click at [997, 383] on div at bounding box center [1217, 389] width 539 height 13
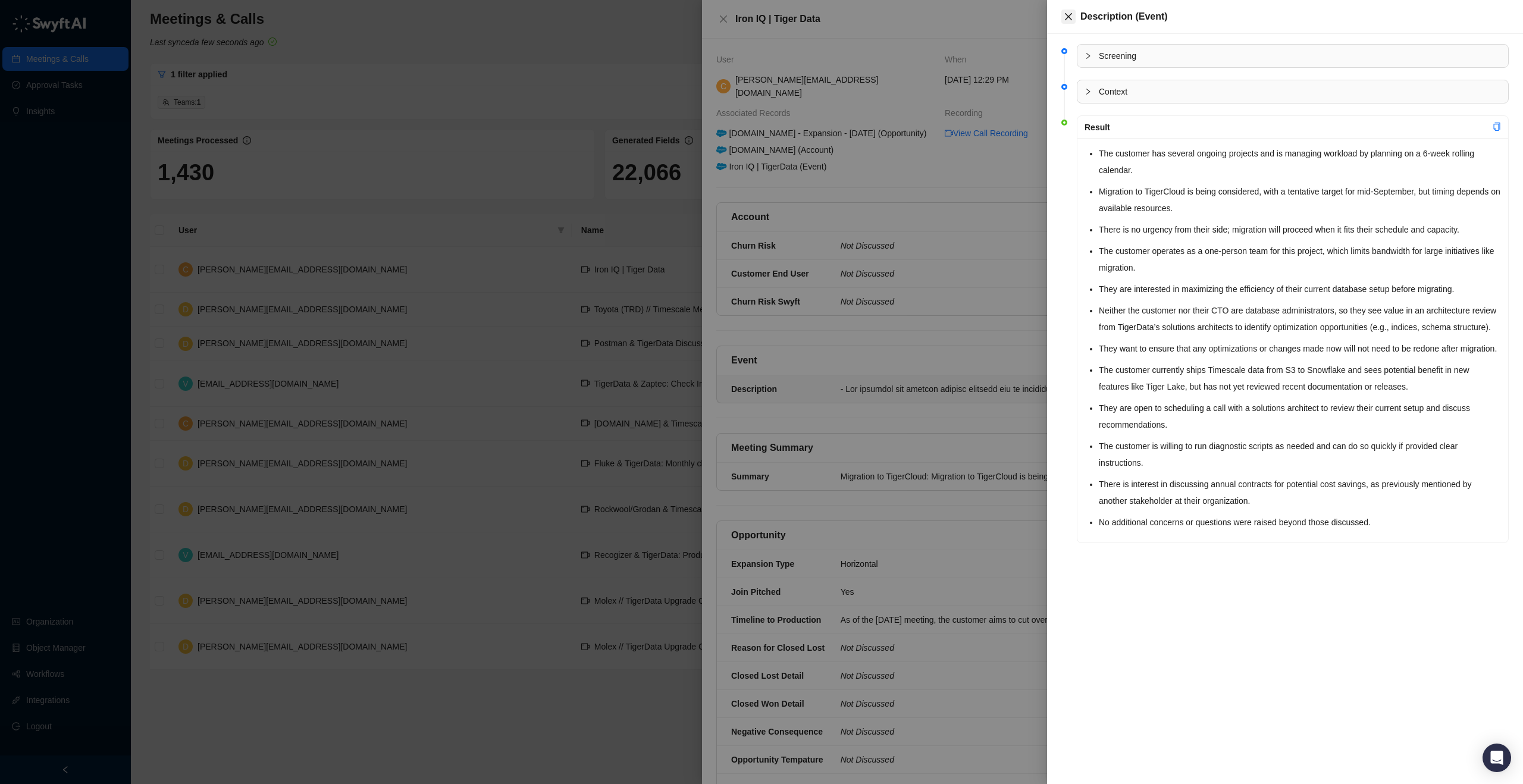
click at [1074, 17] on button "Close" at bounding box center [1069, 17] width 14 height 14
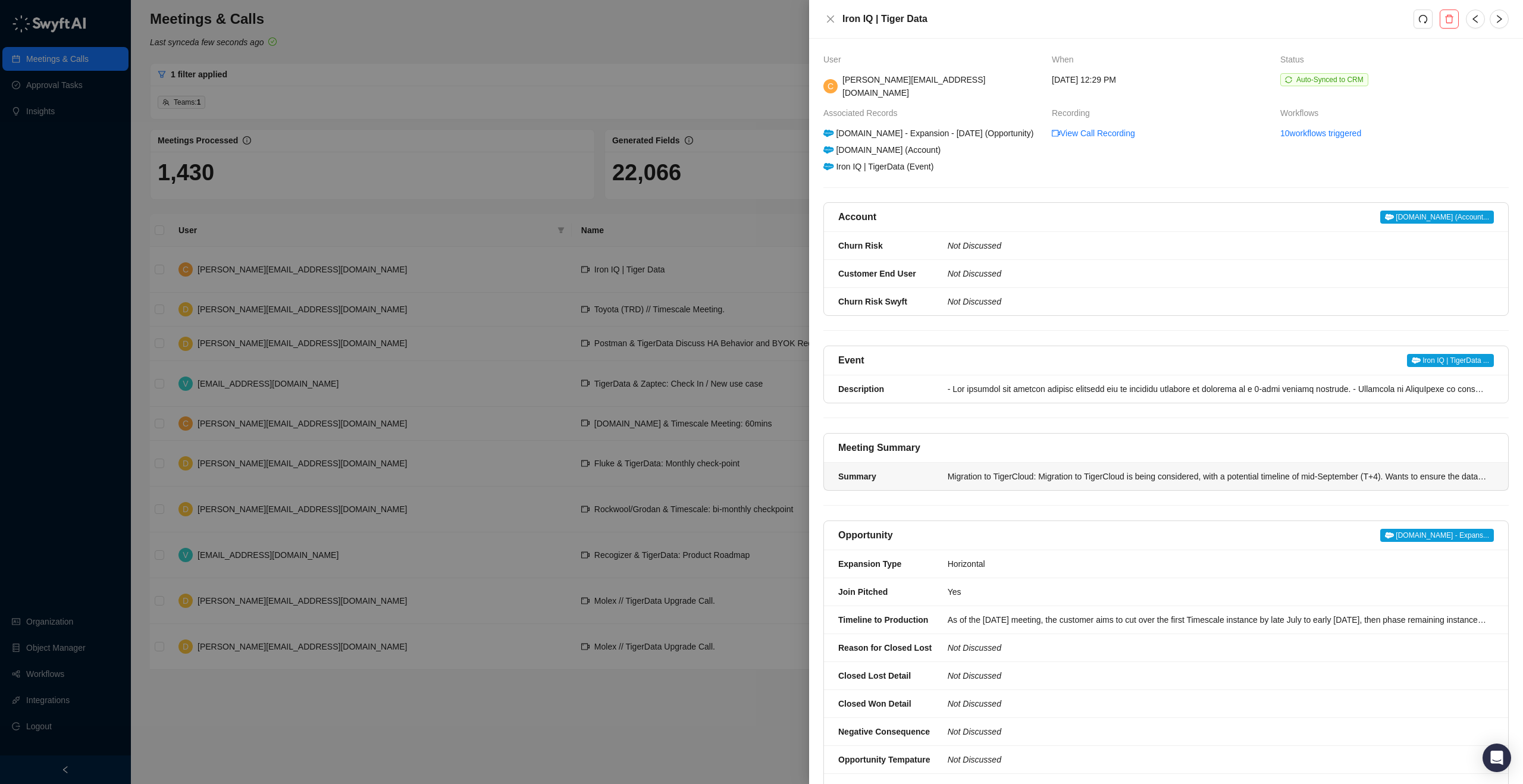
click at [1073, 463] on li "Summary Migration to TigerCloud: Migration to TigerCloud is being considered, w…" at bounding box center [1165, 477] width 684 height 27
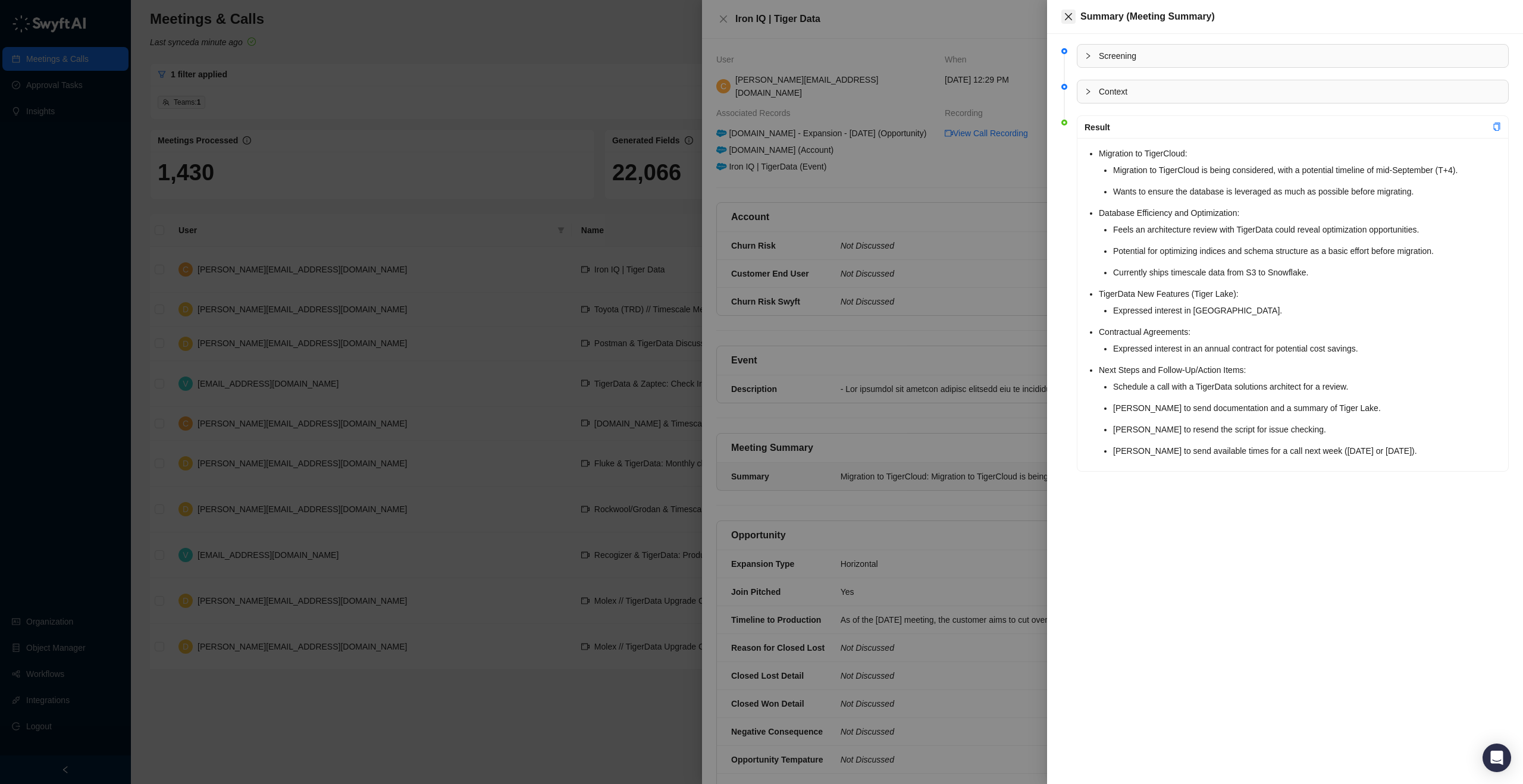
click at [1067, 15] on icon "close" at bounding box center [1068, 16] width 7 height 7
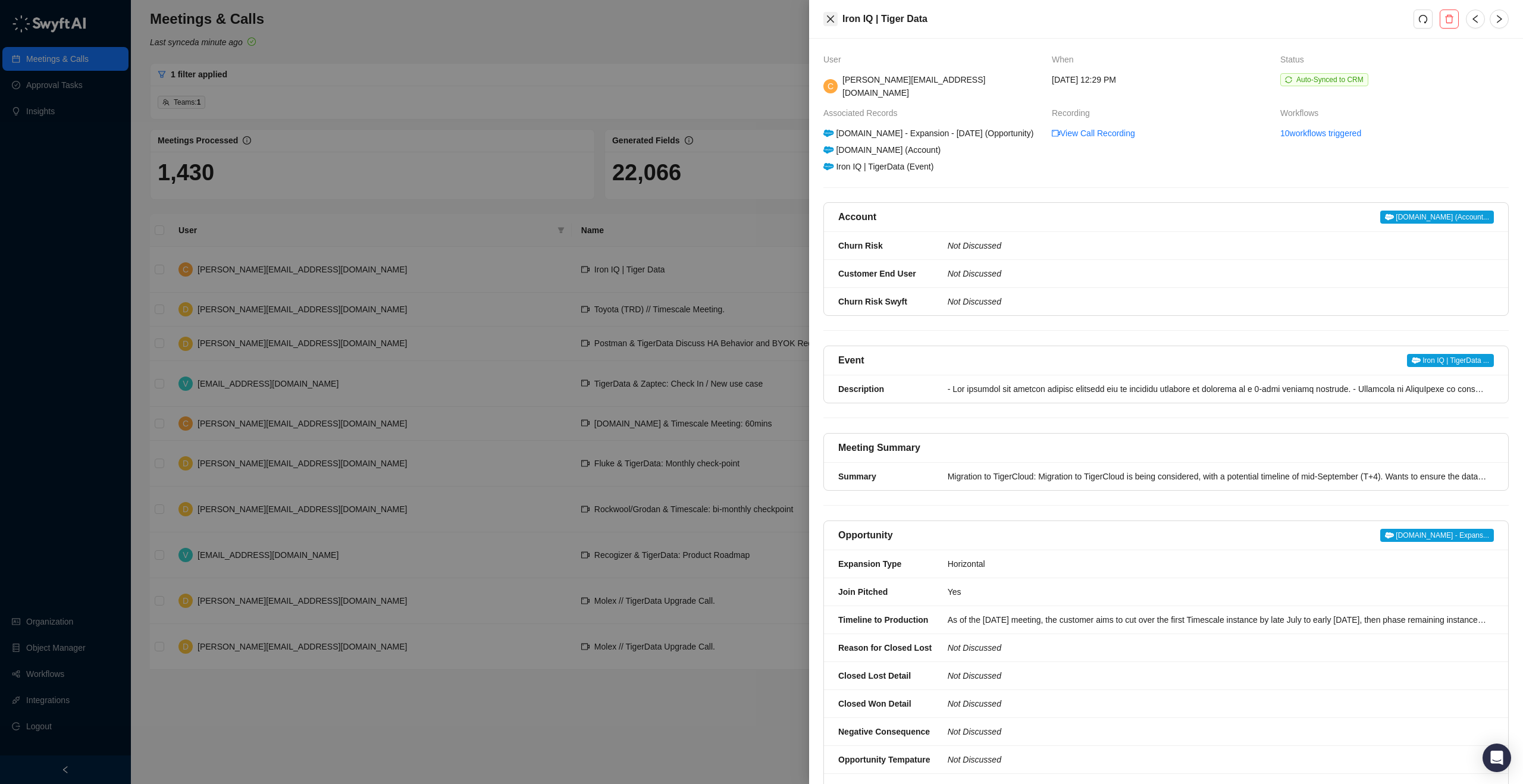
click at [835, 21] on button "Close" at bounding box center [830, 19] width 14 height 14
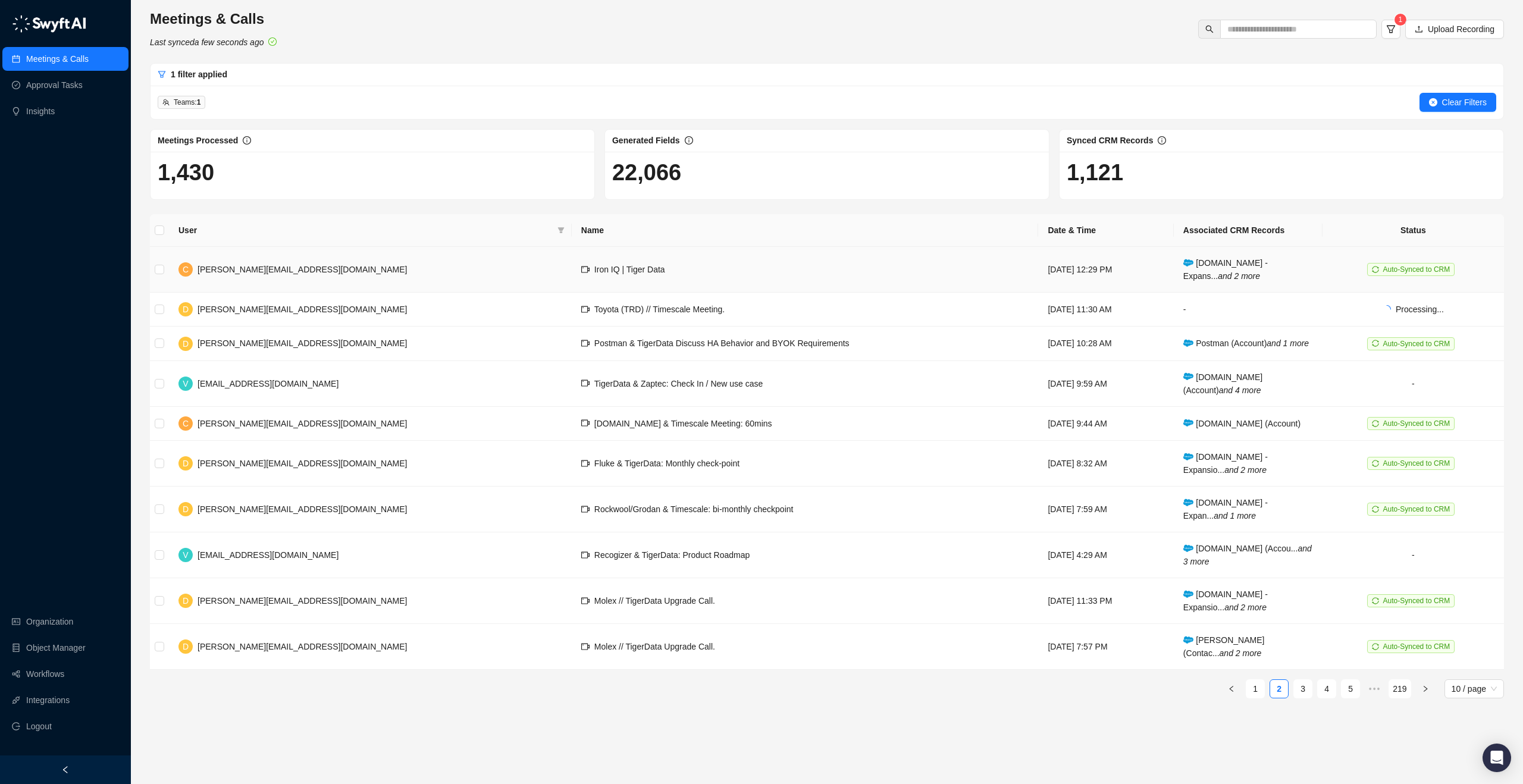
click at [594, 268] on span "Iron IQ | Tiger Data" at bounding box center [629, 269] width 71 height 10
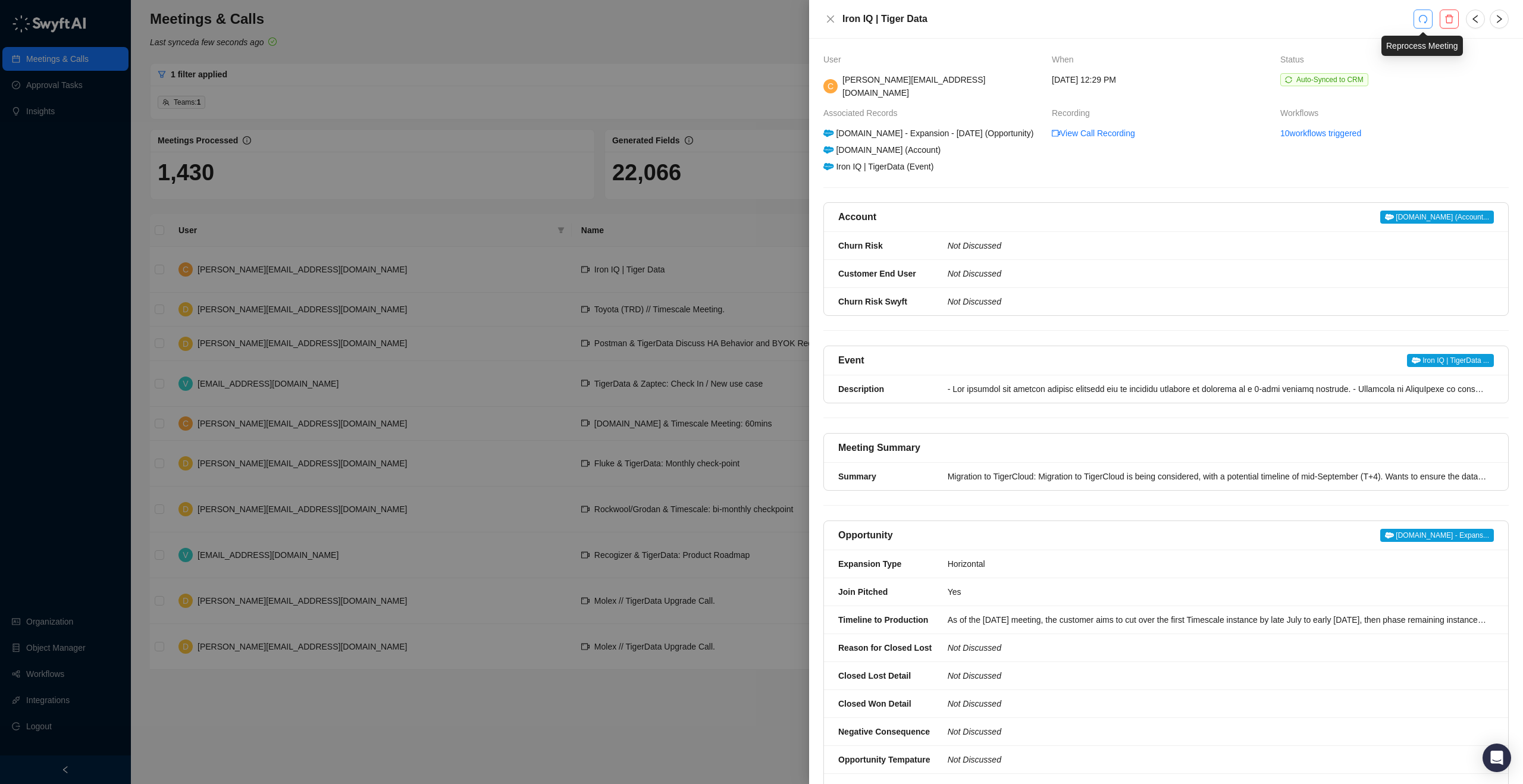
click at [1428, 21] on button "button" at bounding box center [1423, 19] width 19 height 19
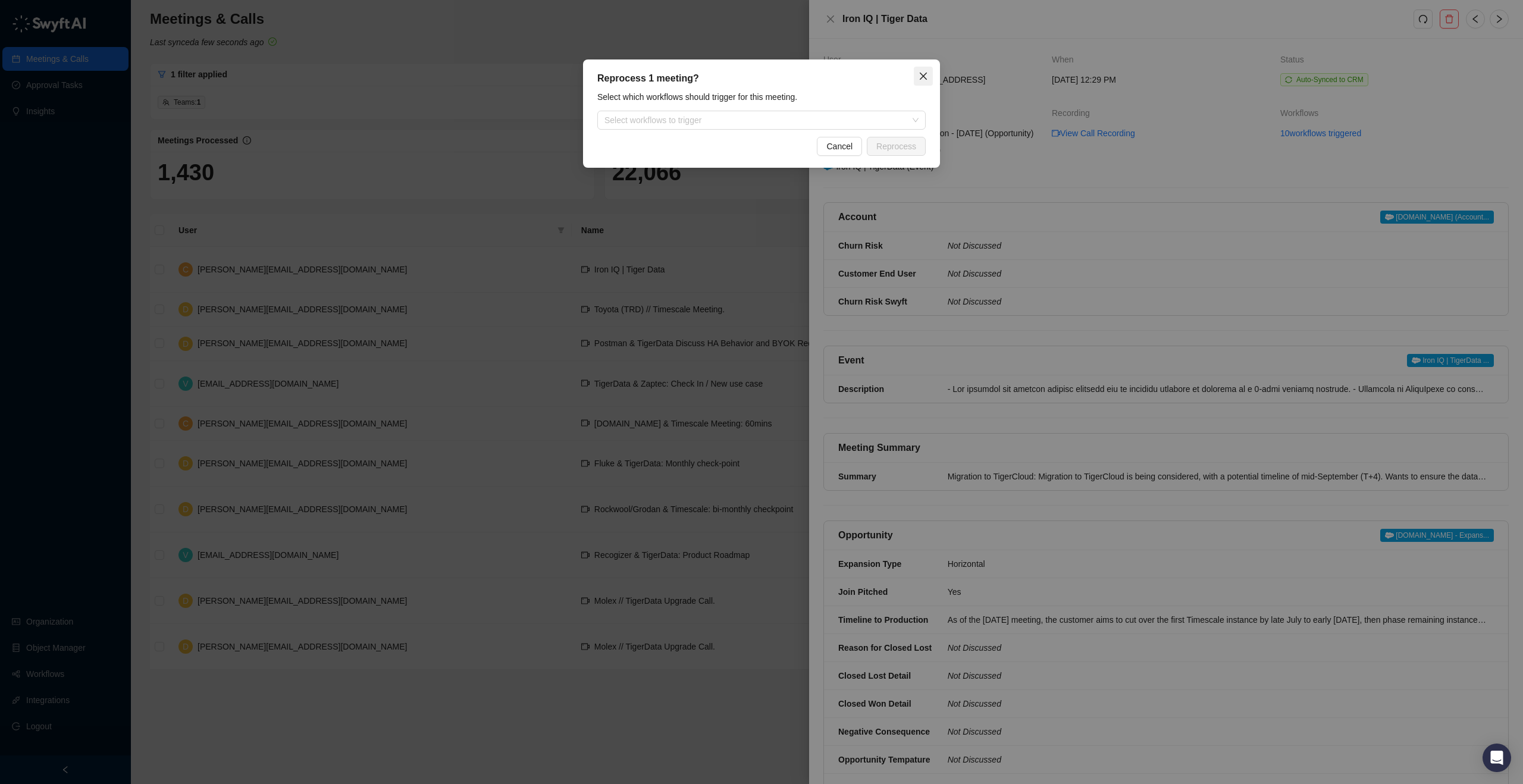
click at [929, 72] on span "Close" at bounding box center [923, 76] width 19 height 10
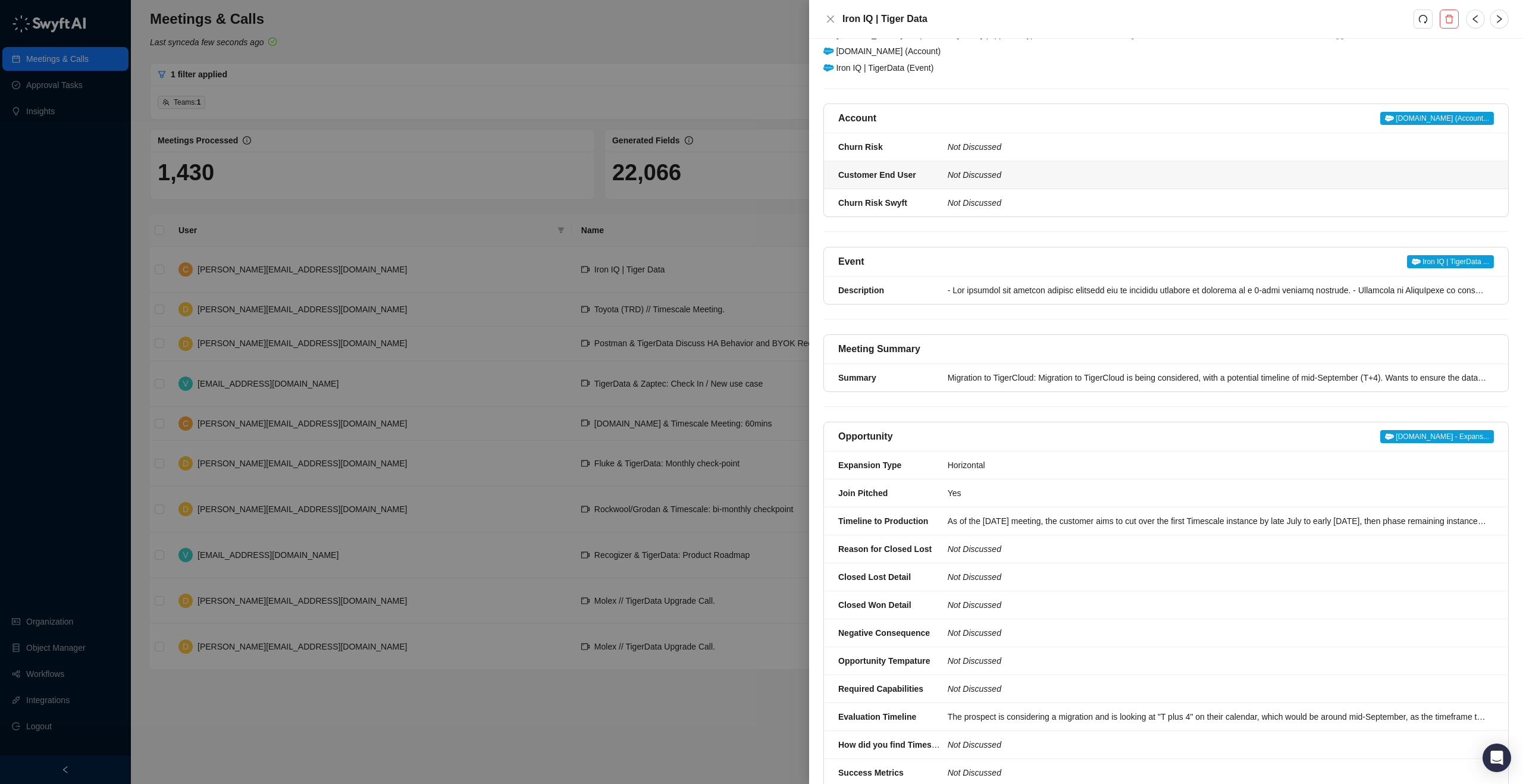
scroll to position [149, 0]
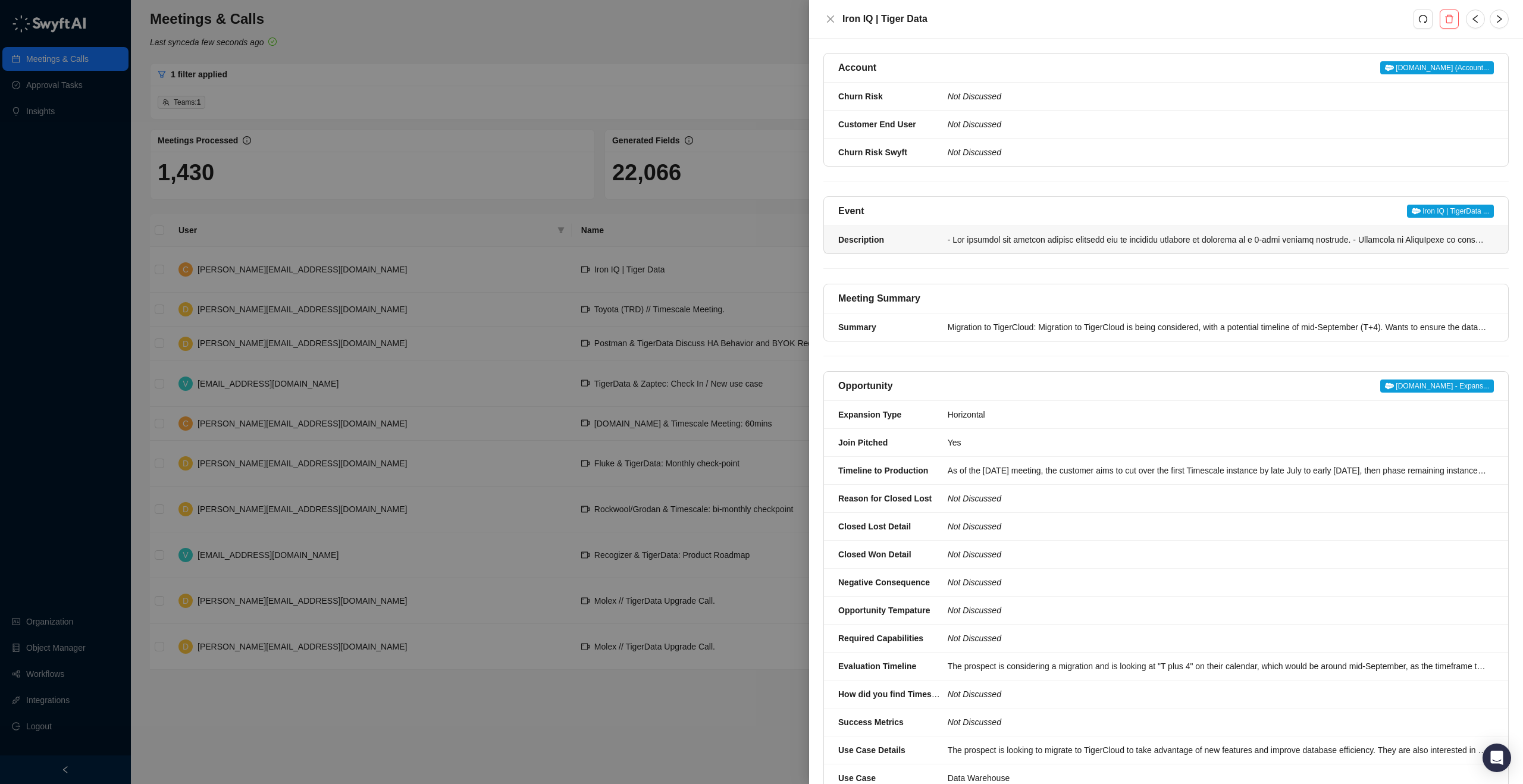
click at [1414, 234] on div at bounding box center [1217, 240] width 539 height 13
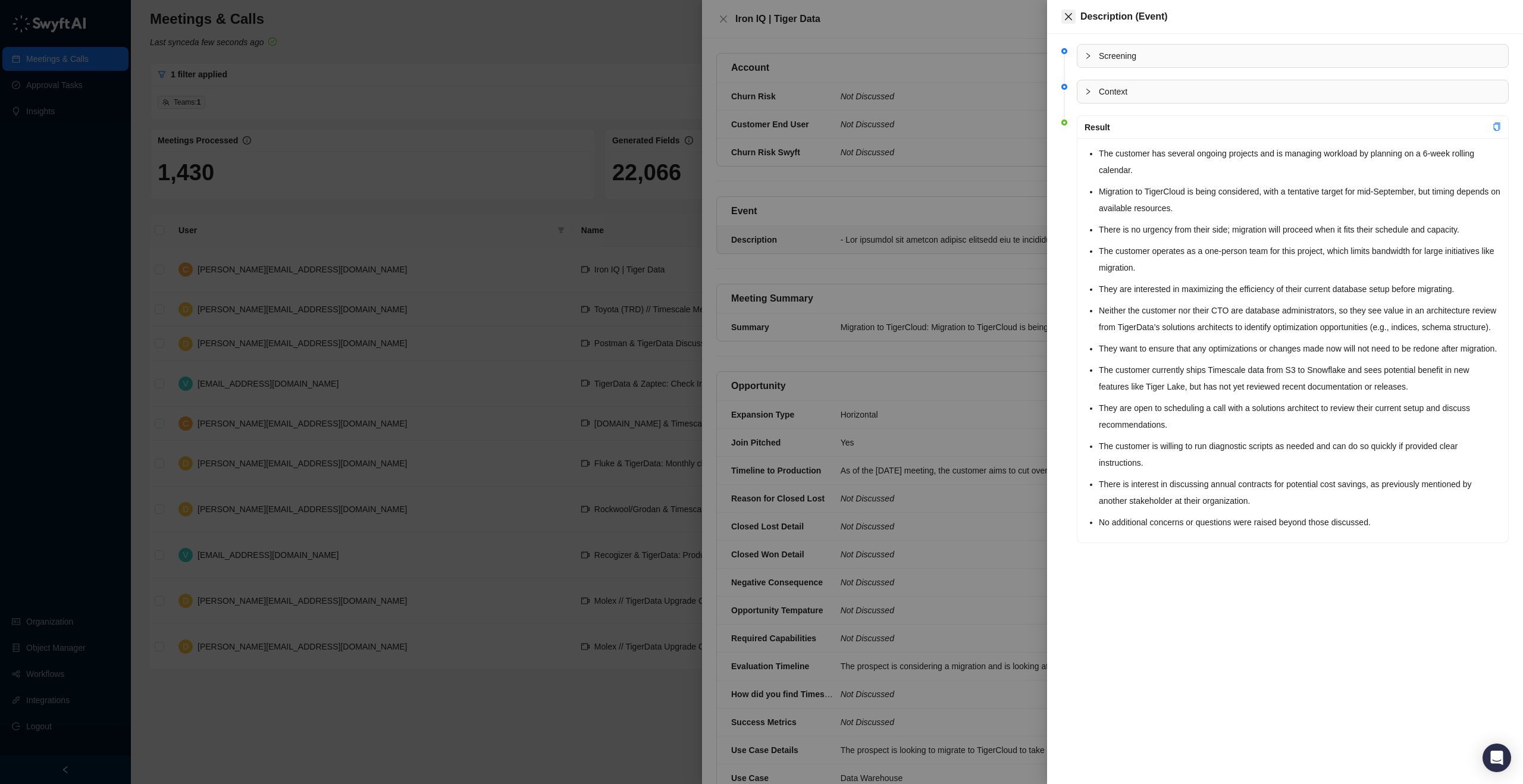
click at [1073, 17] on button "Close" at bounding box center [1069, 17] width 14 height 14
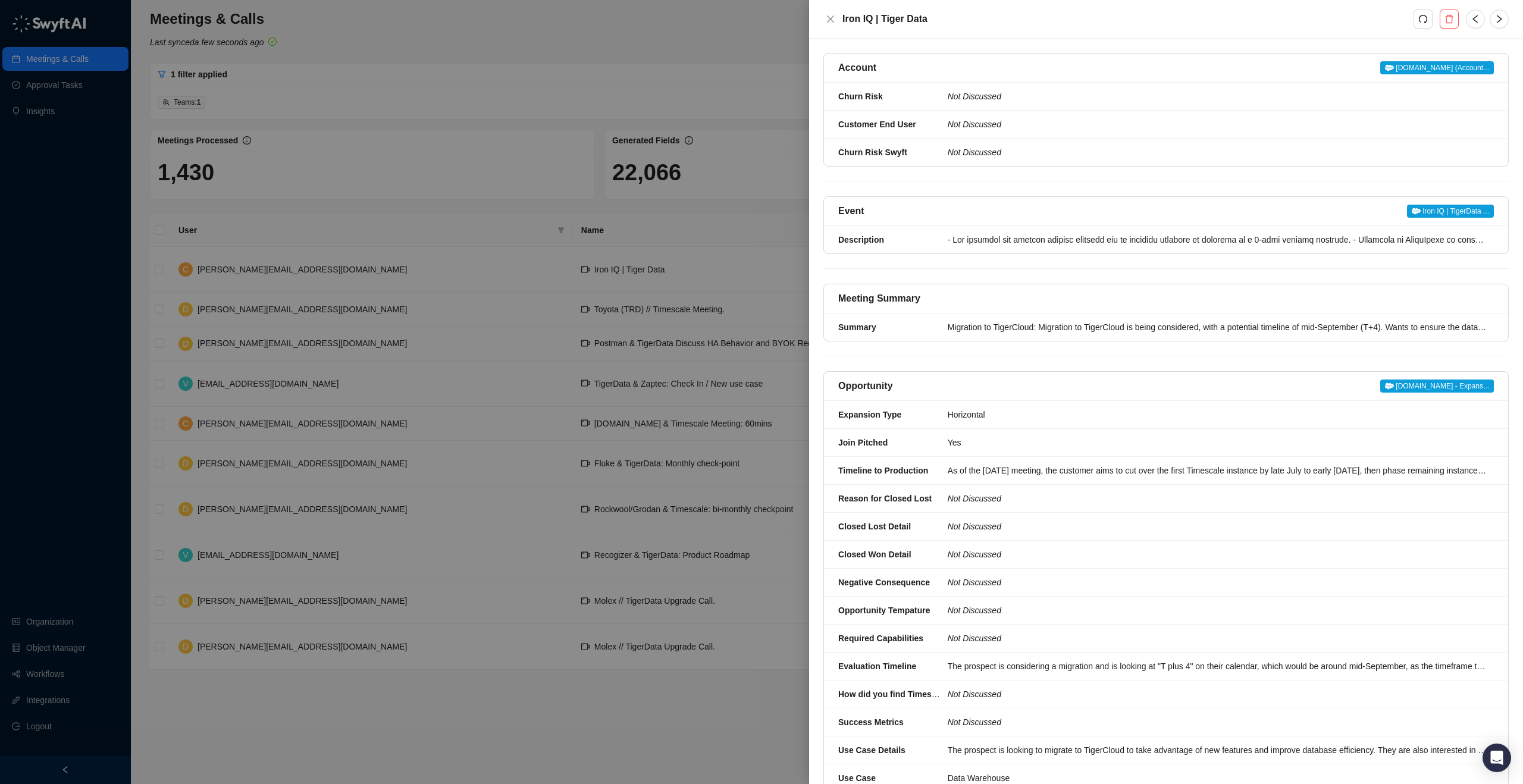
click at [1437, 205] on span "Iron IQ | TigerData ..." at bounding box center [1450, 211] width 87 height 13
click at [835, 25] on button "Close" at bounding box center [830, 19] width 14 height 14
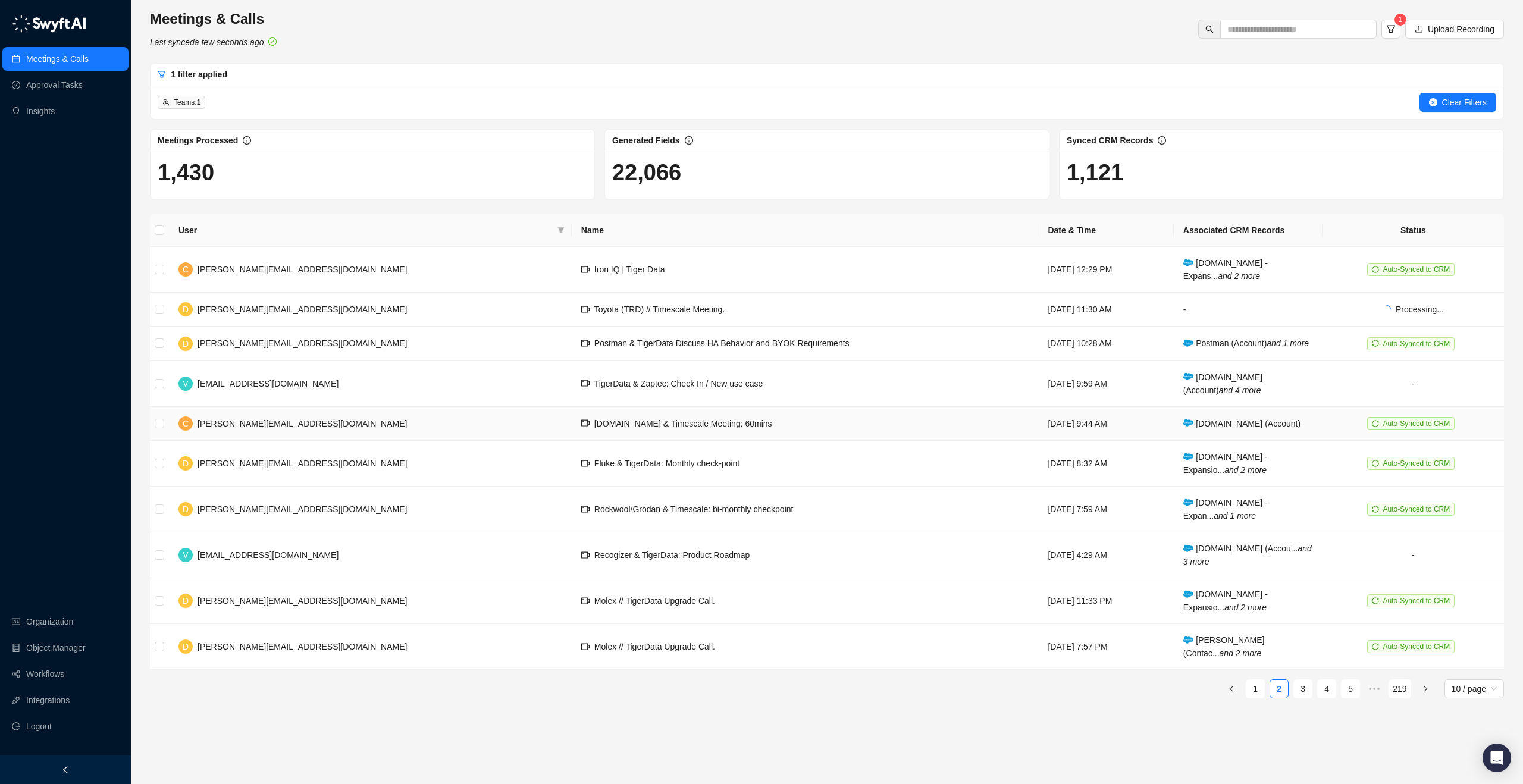
click at [651, 441] on td "[DOMAIN_NAME] & Timescale Meeting: 60mins" at bounding box center [806, 423] width 467 height 34
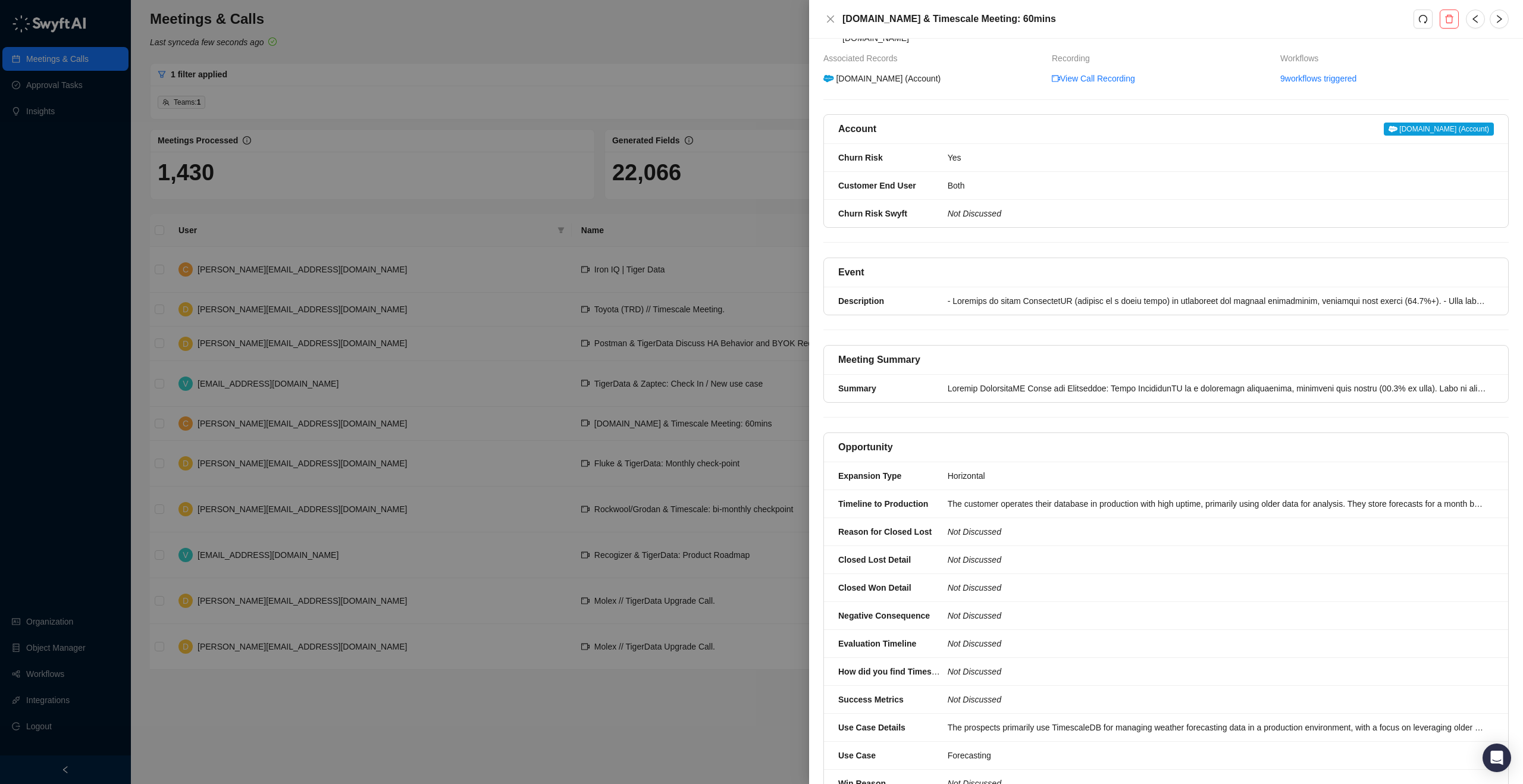
scroll to position [153, 0]
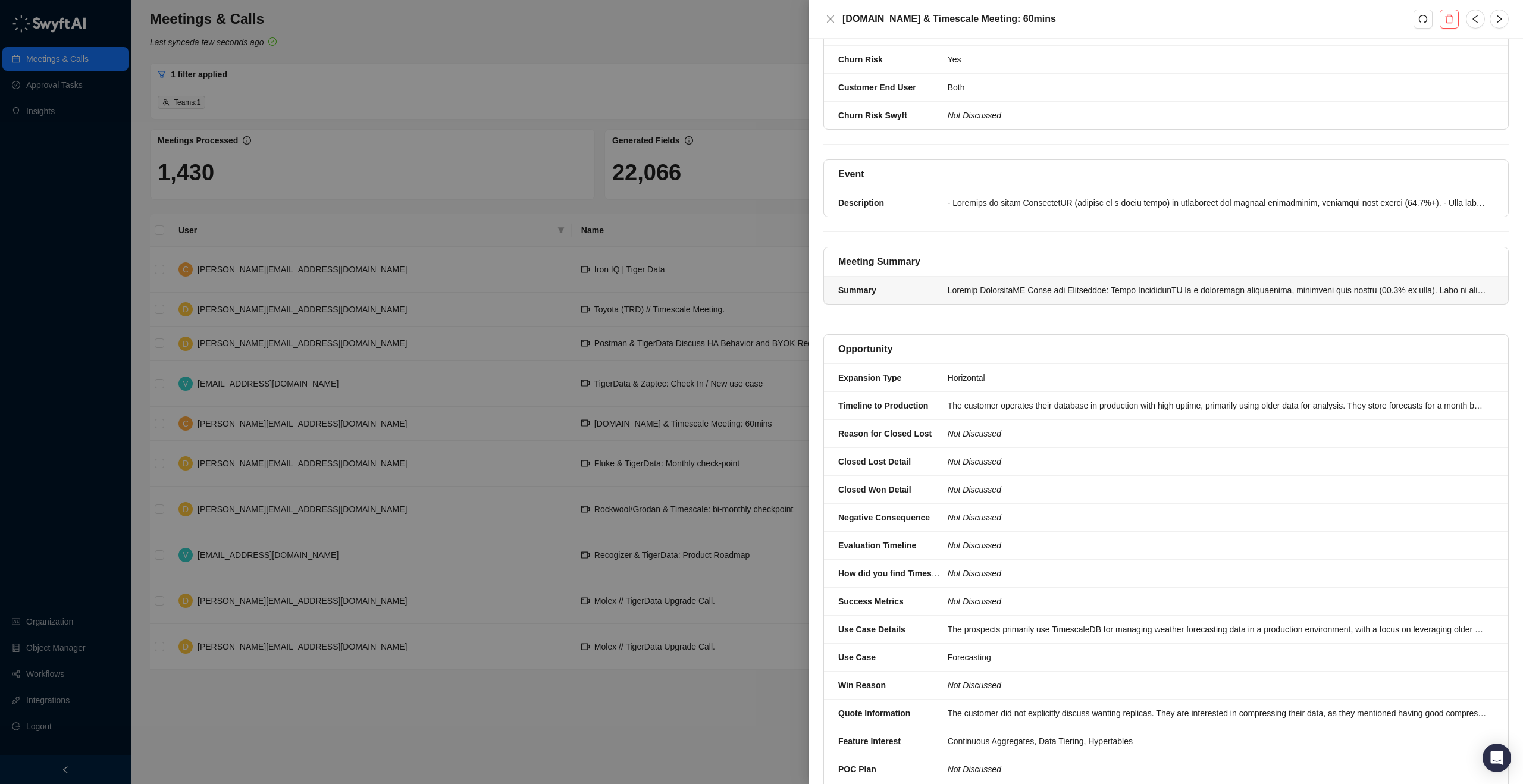
click at [1351, 284] on div at bounding box center [1217, 290] width 539 height 13
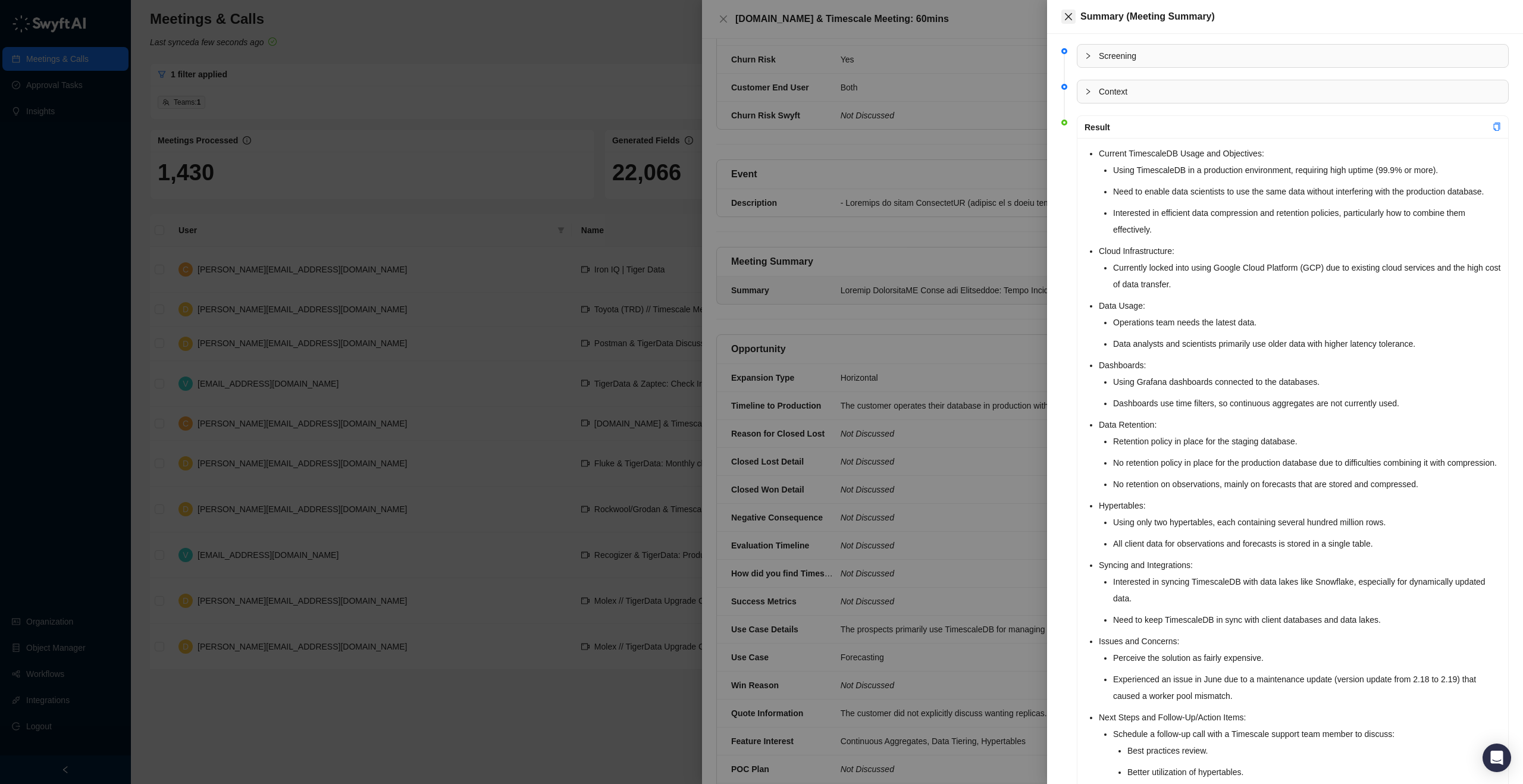
click at [1065, 13] on icon "close" at bounding box center [1069, 17] width 10 height 10
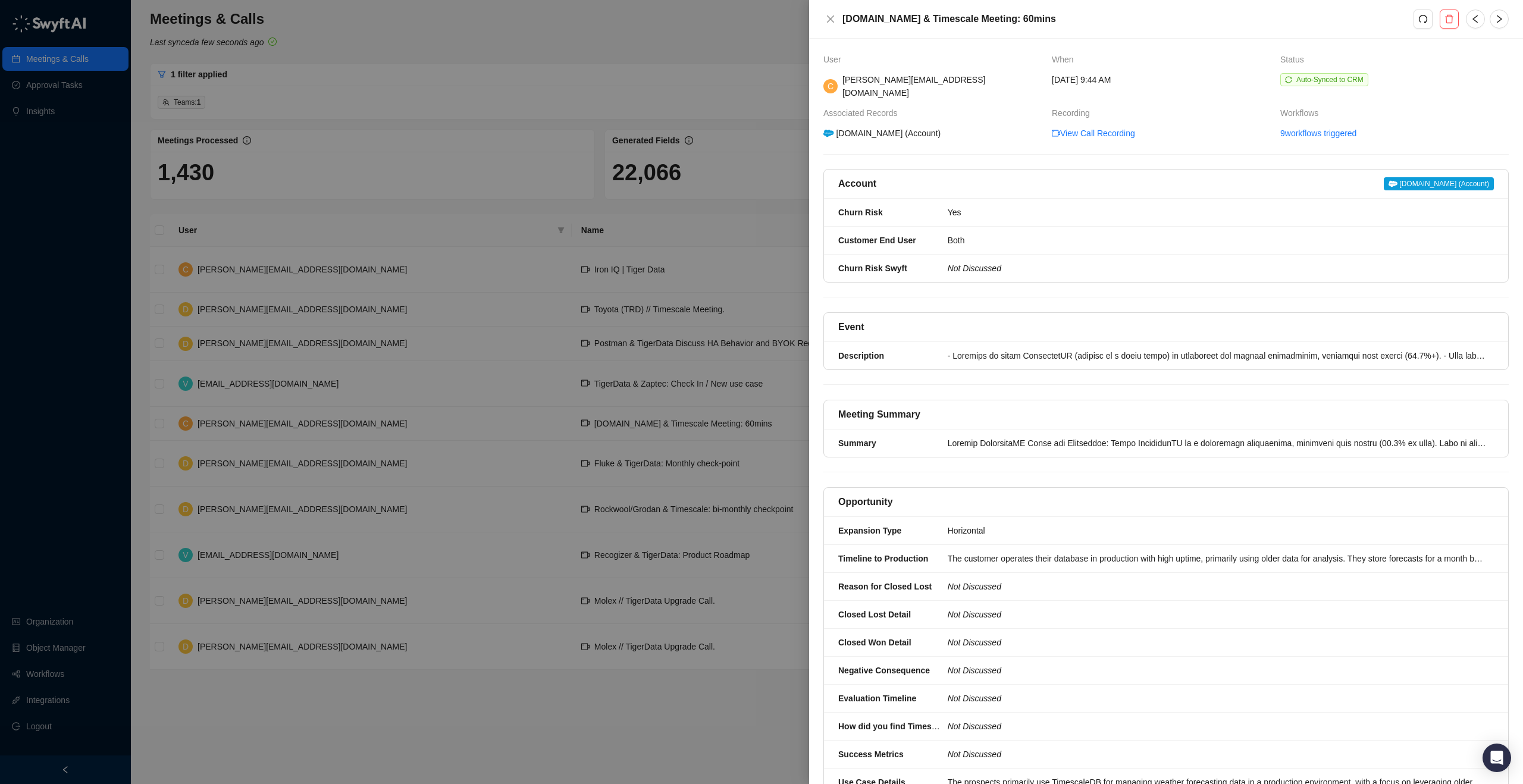
click at [1429, 177] on span "[DOMAIN_NAME] (Account)" at bounding box center [1439, 183] width 110 height 13
click at [835, 15] on button "Close" at bounding box center [830, 19] width 14 height 14
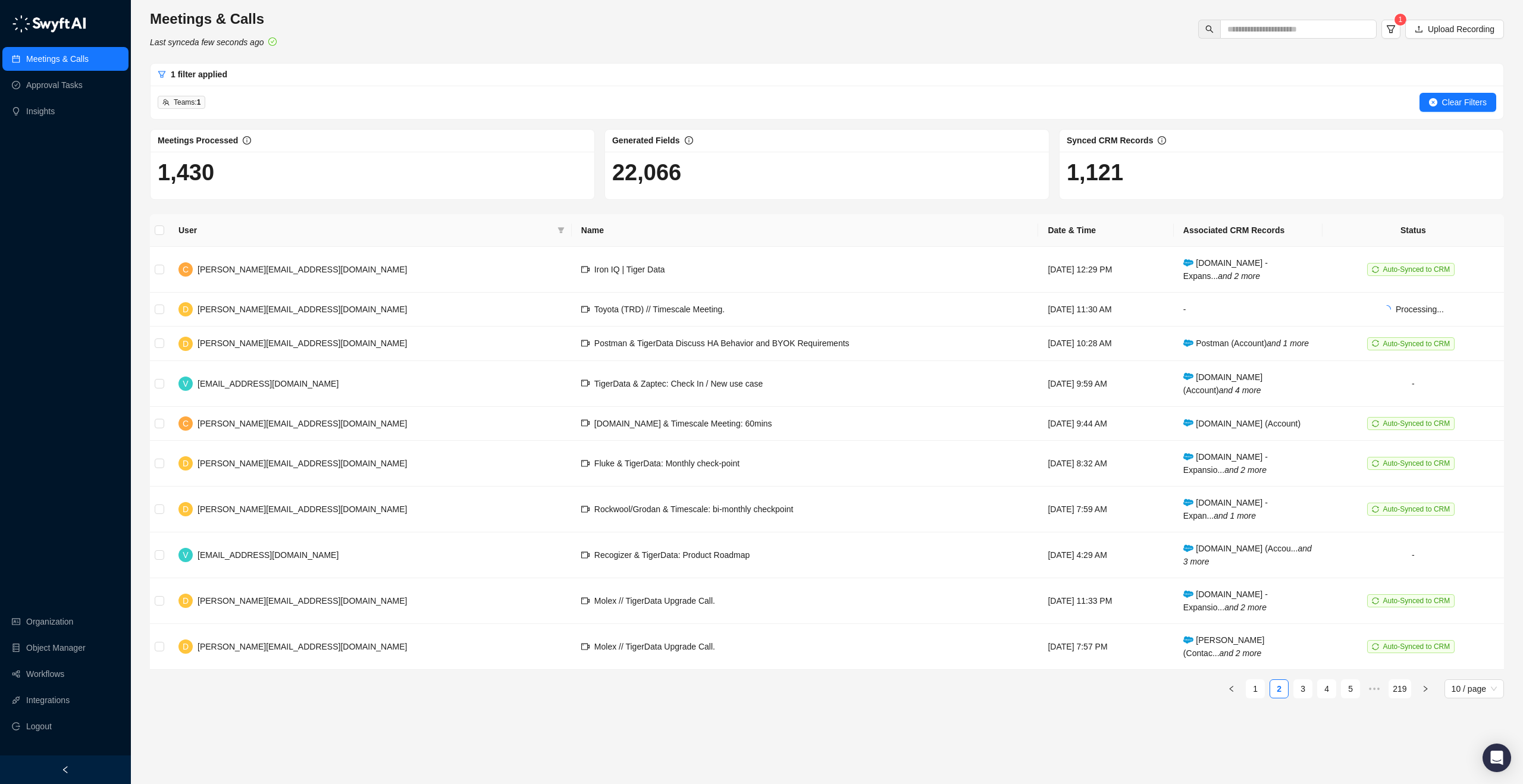
click at [1036, 64] on div "1 filter applied" at bounding box center [826, 75] width 1353 height 22
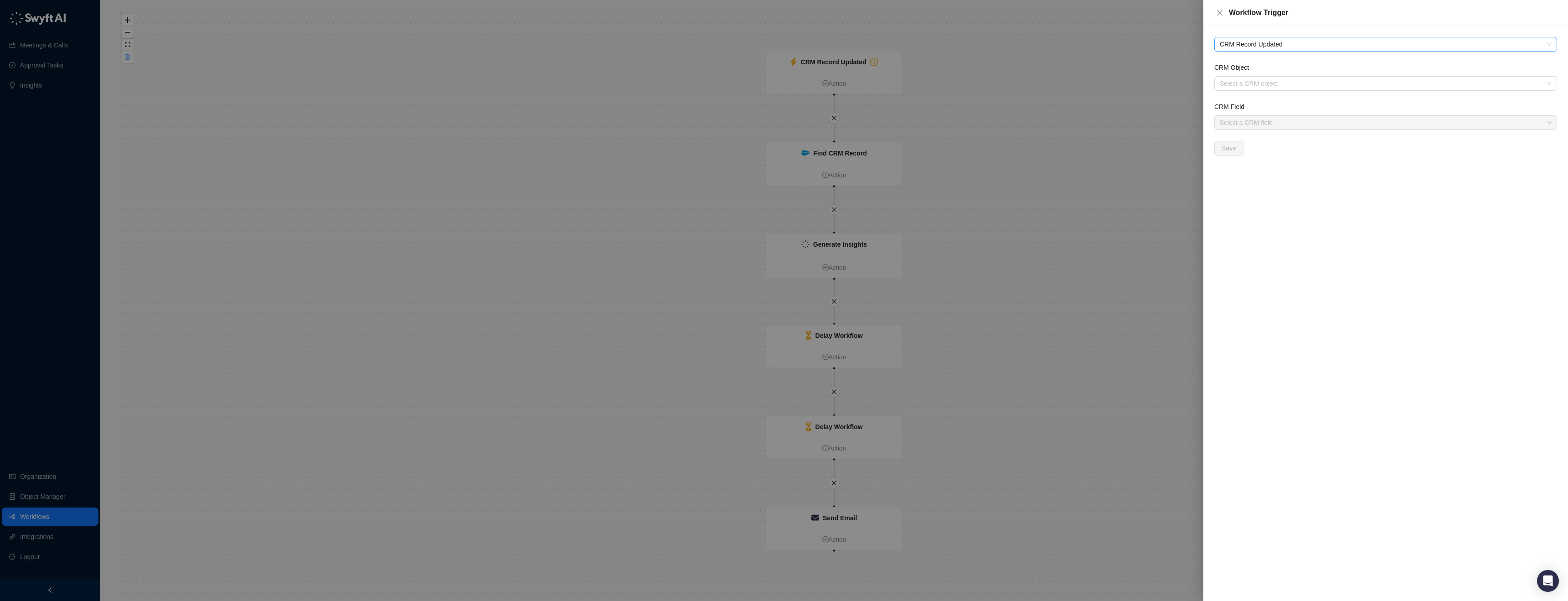
click at [1278, 46] on span "CRM Record Updated" at bounding box center [1385, 44] width 332 height 13
click at [1276, 103] on div "CRM Record Created" at bounding box center [1385, 106] width 328 height 10
click at [1286, 41] on span "CRM Record Created" at bounding box center [1385, 44] width 332 height 13
click at [1282, 105] on div "CRM Record Created" at bounding box center [1385, 106] width 328 height 10
click at [1257, 81] on input "CRM Object" at bounding box center [1383, 83] width 326 height 13
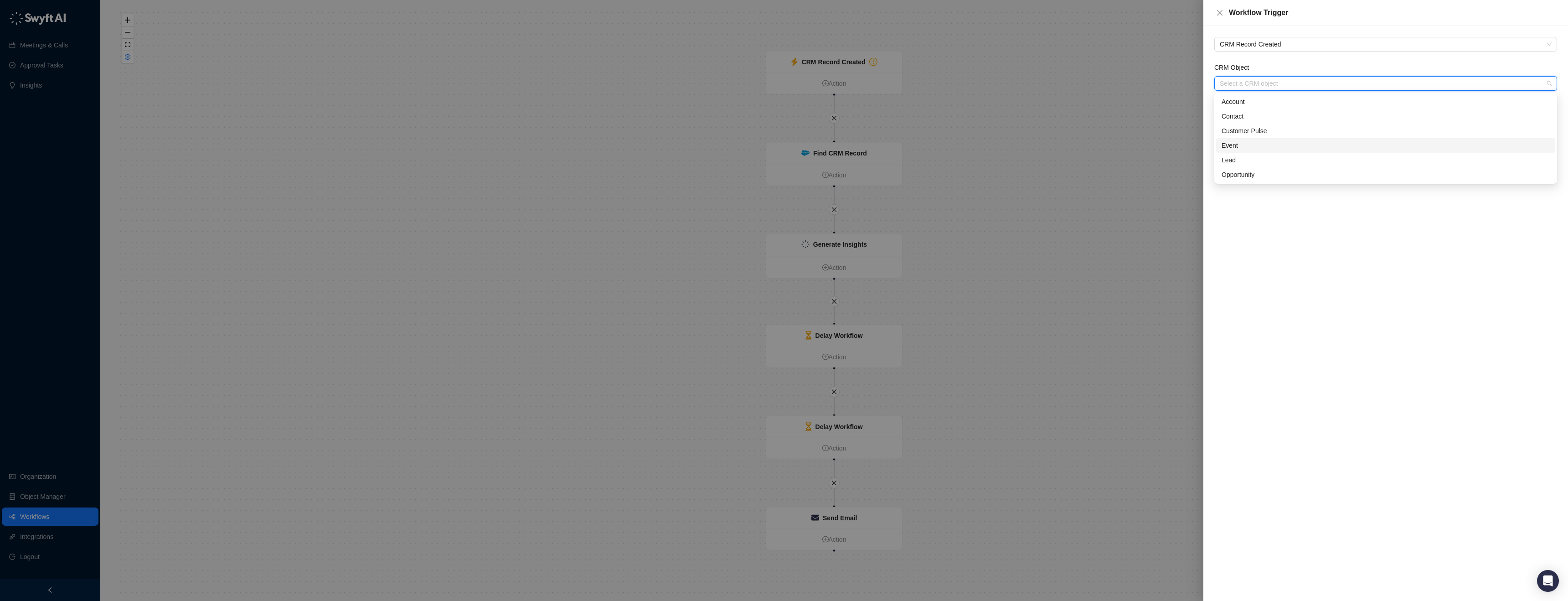
click at [1250, 147] on div "Event" at bounding box center [1385, 146] width 328 height 10
click at [1231, 110] on span "Save" at bounding box center [1229, 109] width 15 height 10
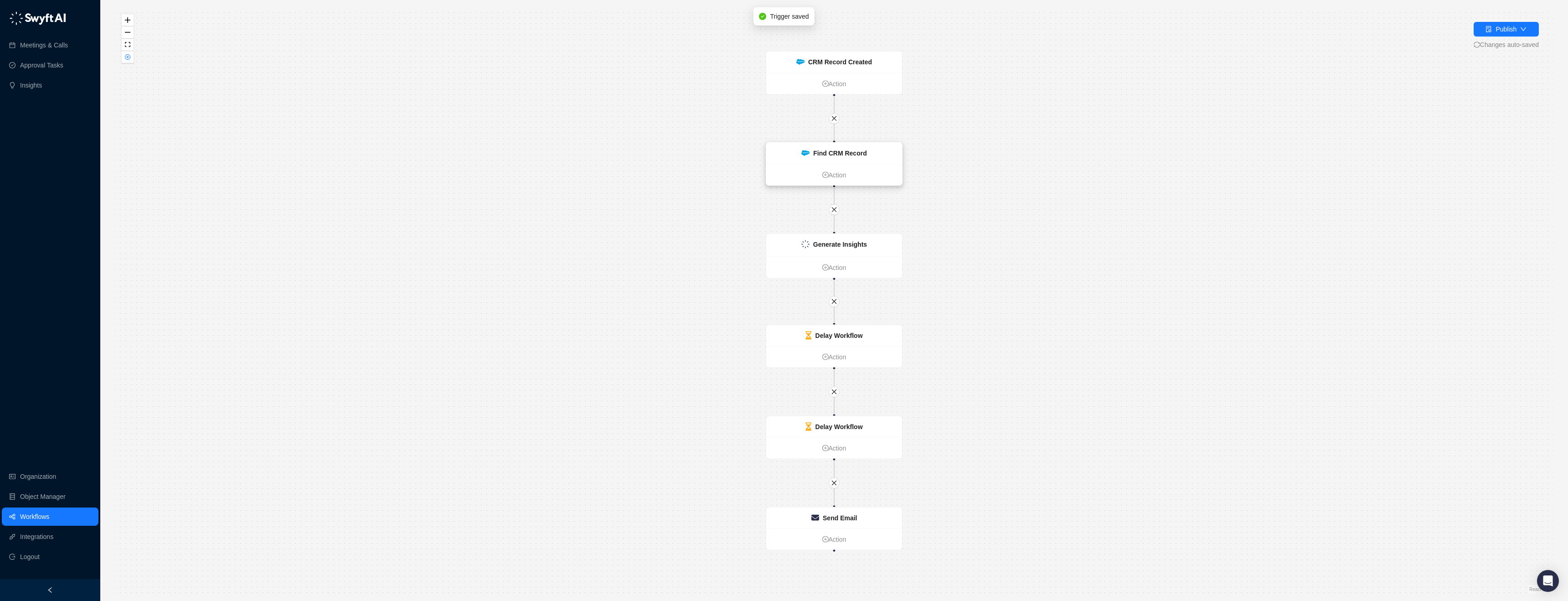
click at [854, 151] on strong "Find CRM Record" at bounding box center [840, 153] width 54 height 7
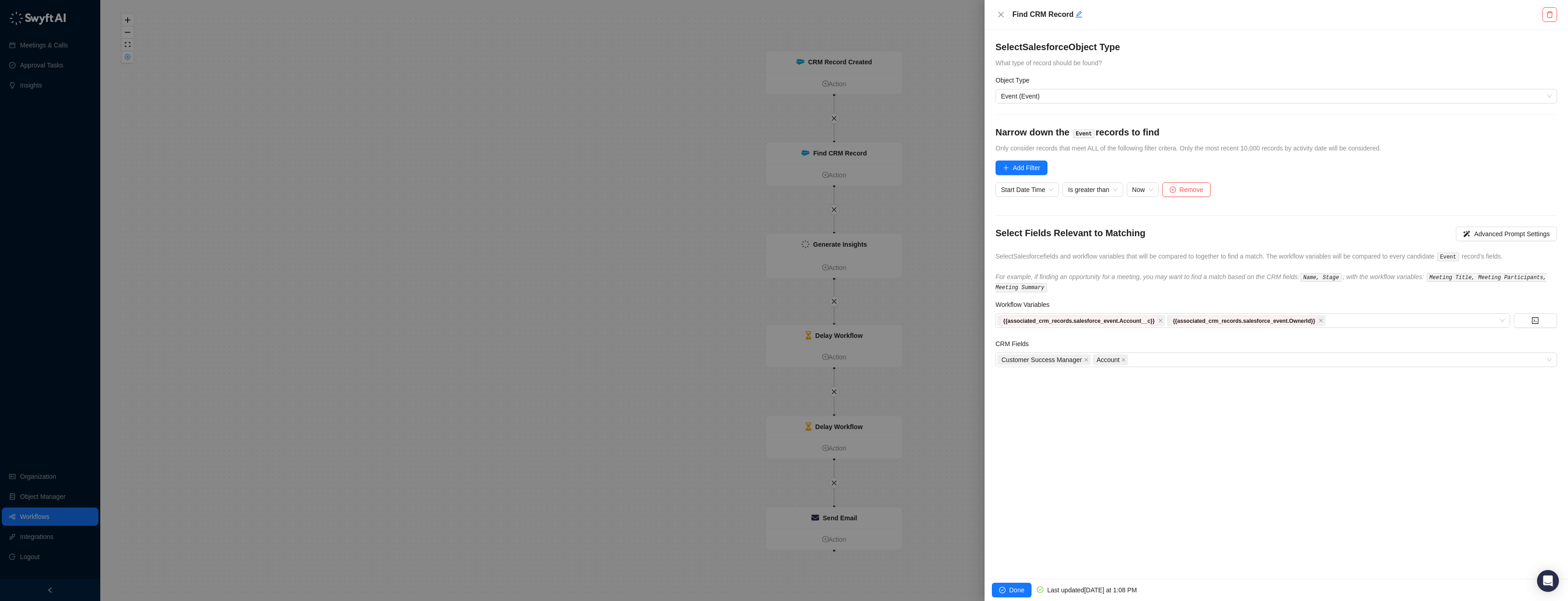
click at [1021, 591] on span "Done" at bounding box center [1017, 590] width 15 height 10
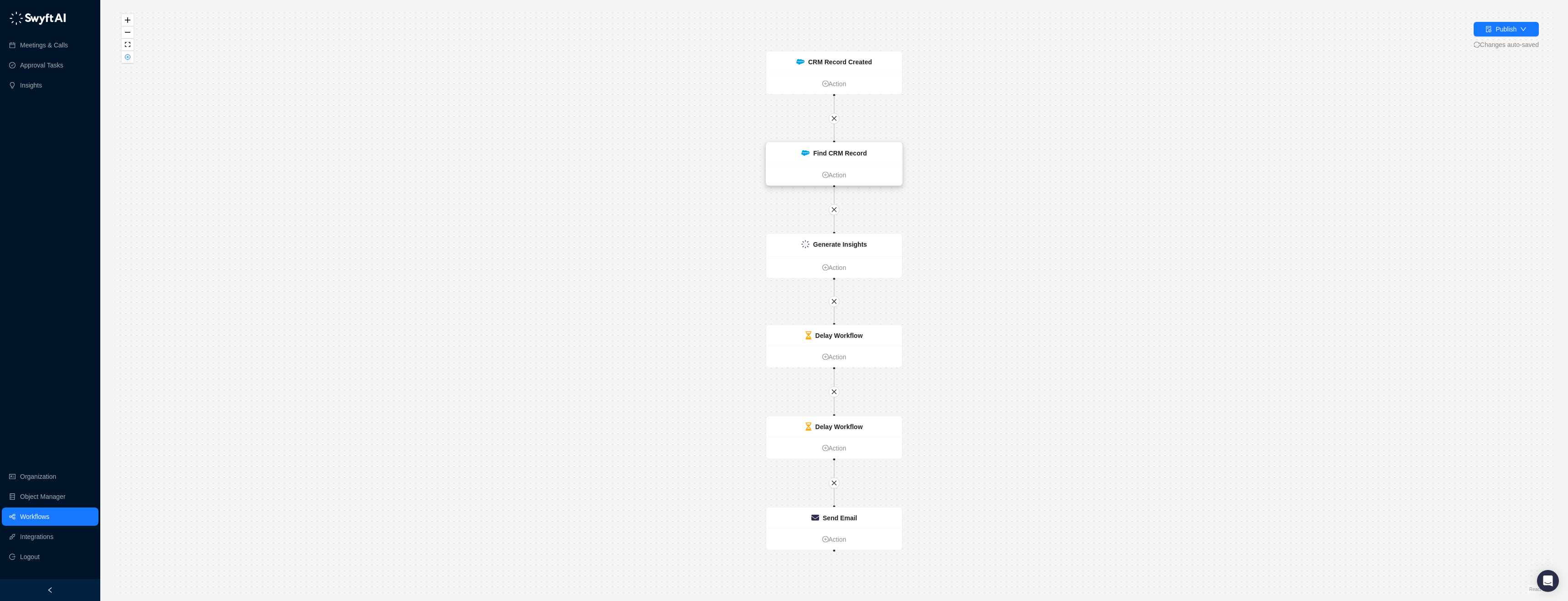
click at [850, 158] on div "Find CRM Record" at bounding box center [840, 153] width 54 height 10
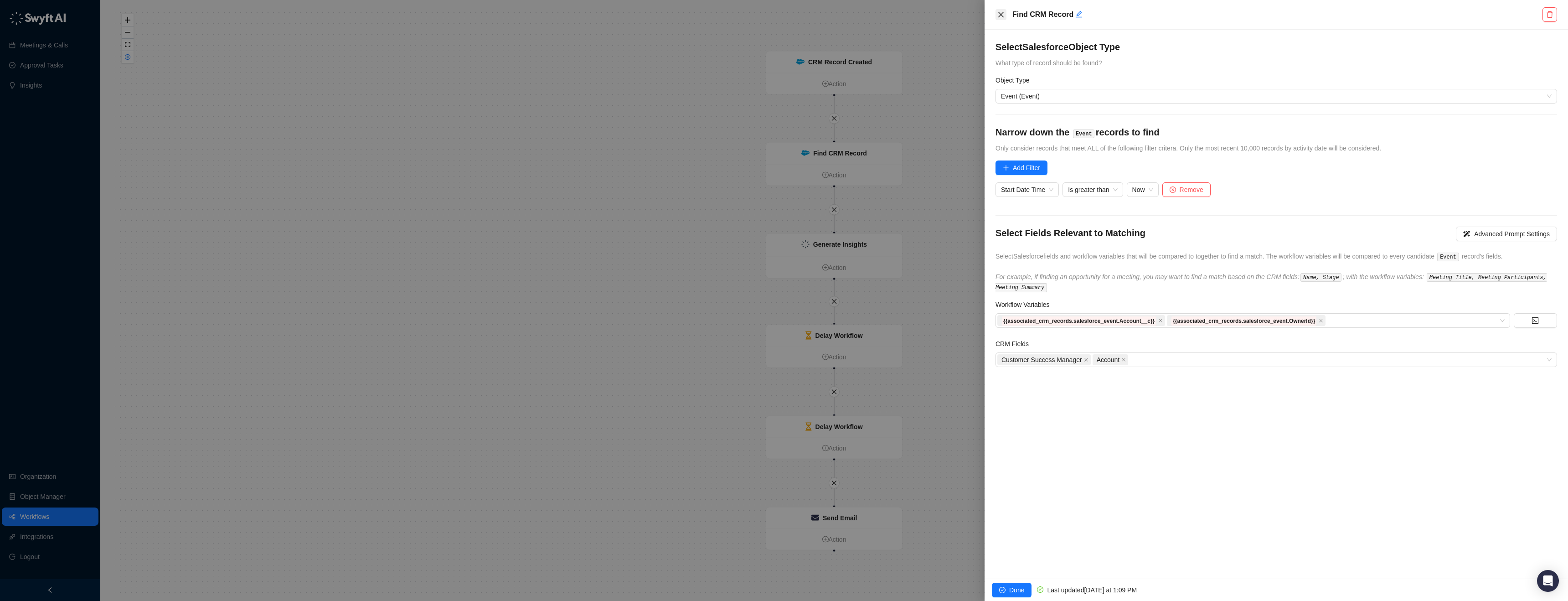
click at [998, 16] on icon "close" at bounding box center [1001, 15] width 7 height 7
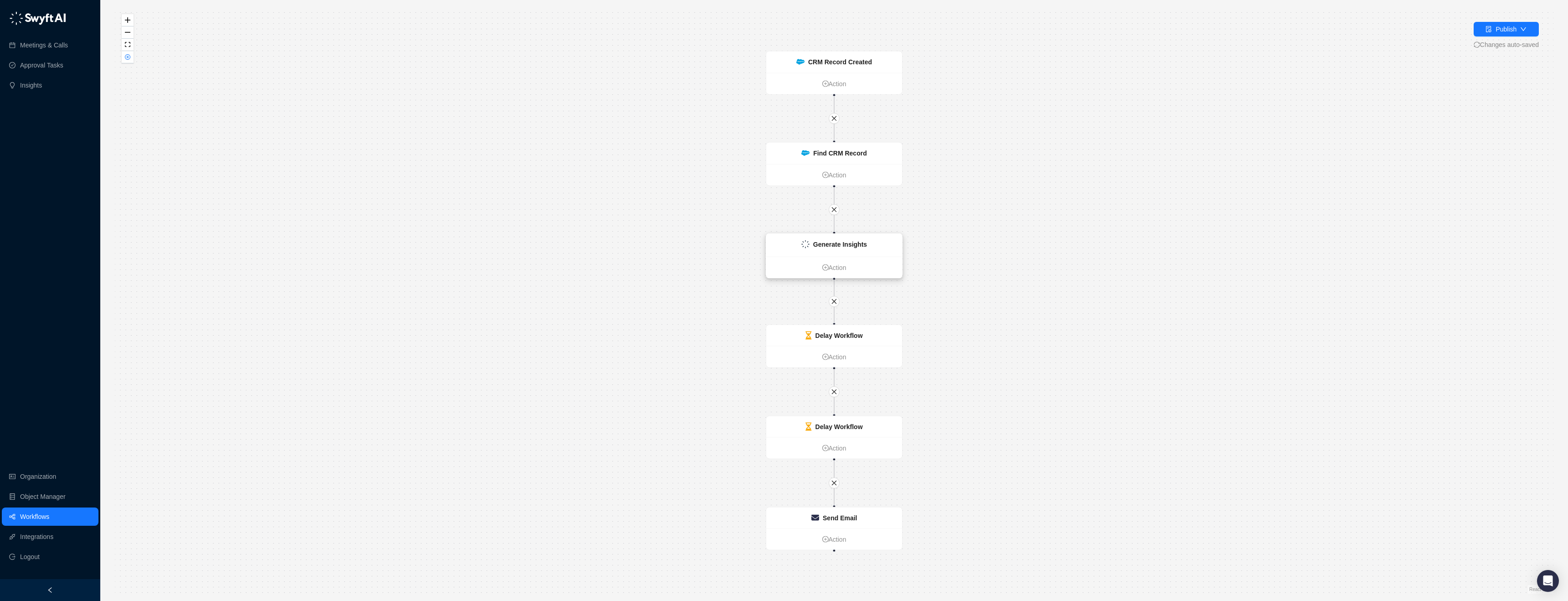
click at [883, 248] on div "Generate Insights" at bounding box center [834, 245] width 136 height 23
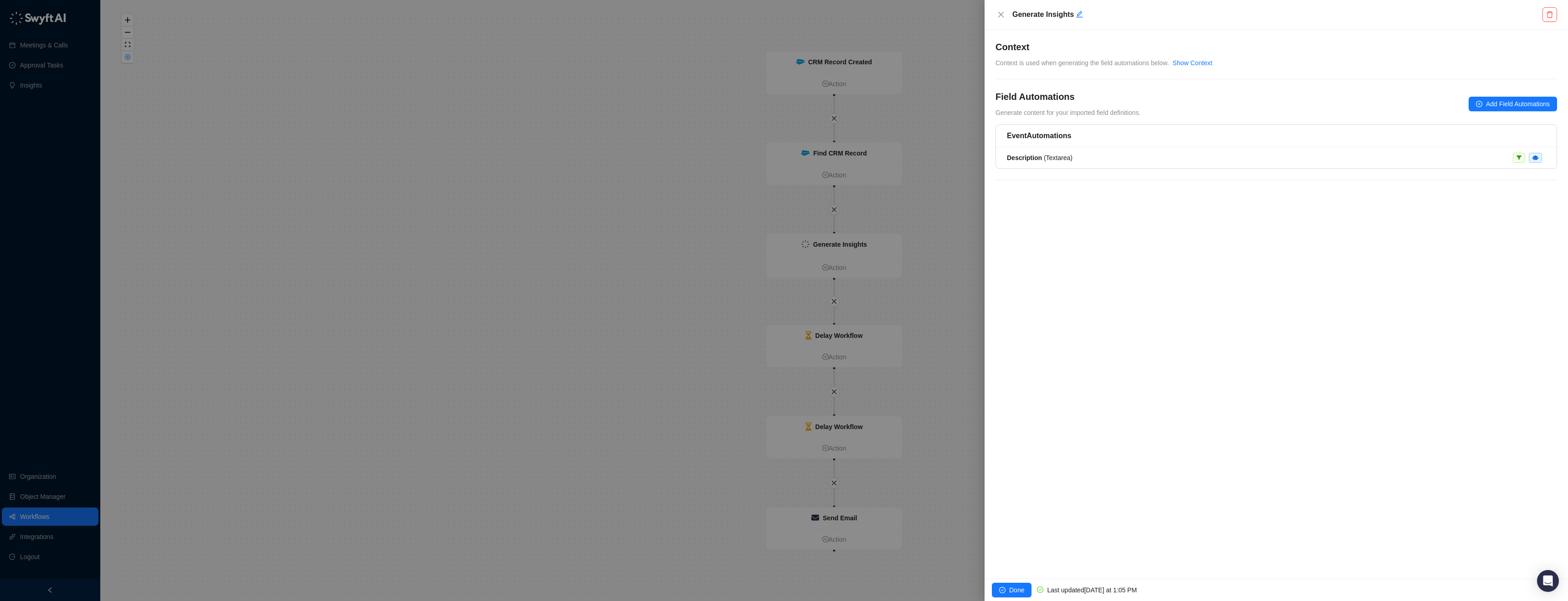
click at [1211, 166] on li "Description ( Textarea )" at bounding box center [1276, 158] width 561 height 21
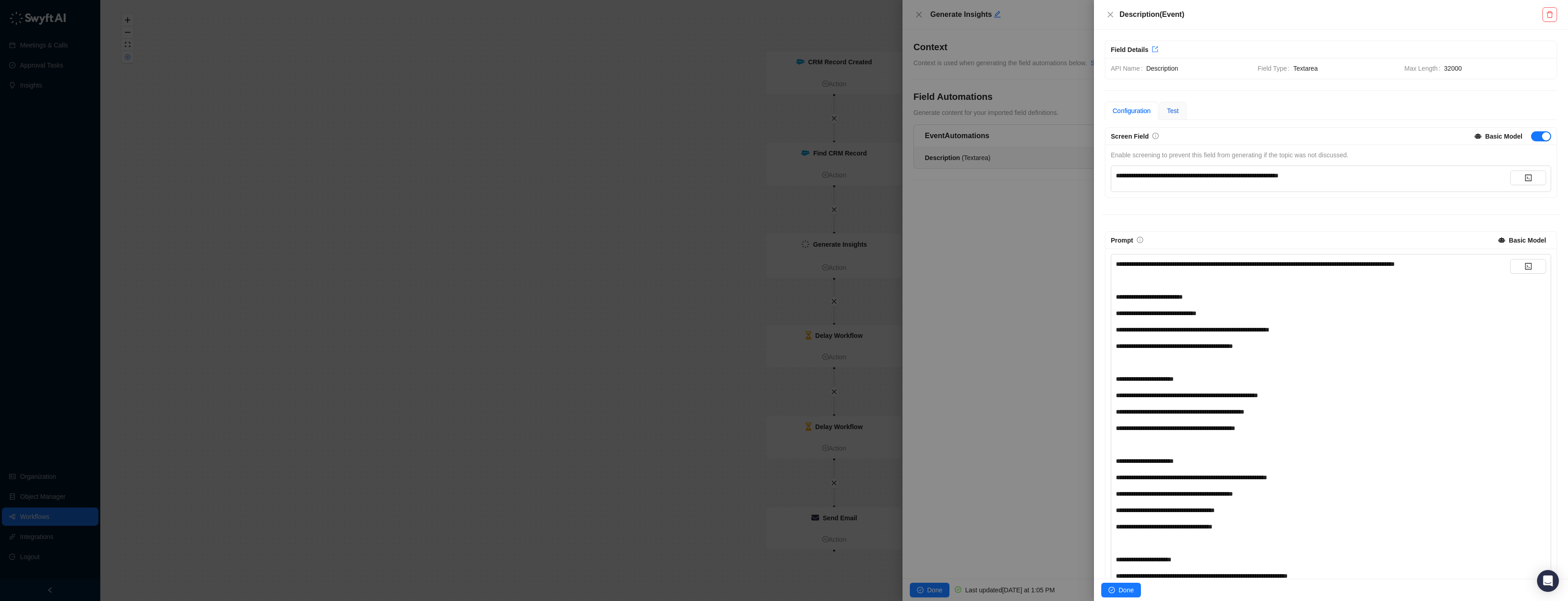
click at [1174, 110] on span "Test" at bounding box center [1172, 111] width 12 height 7
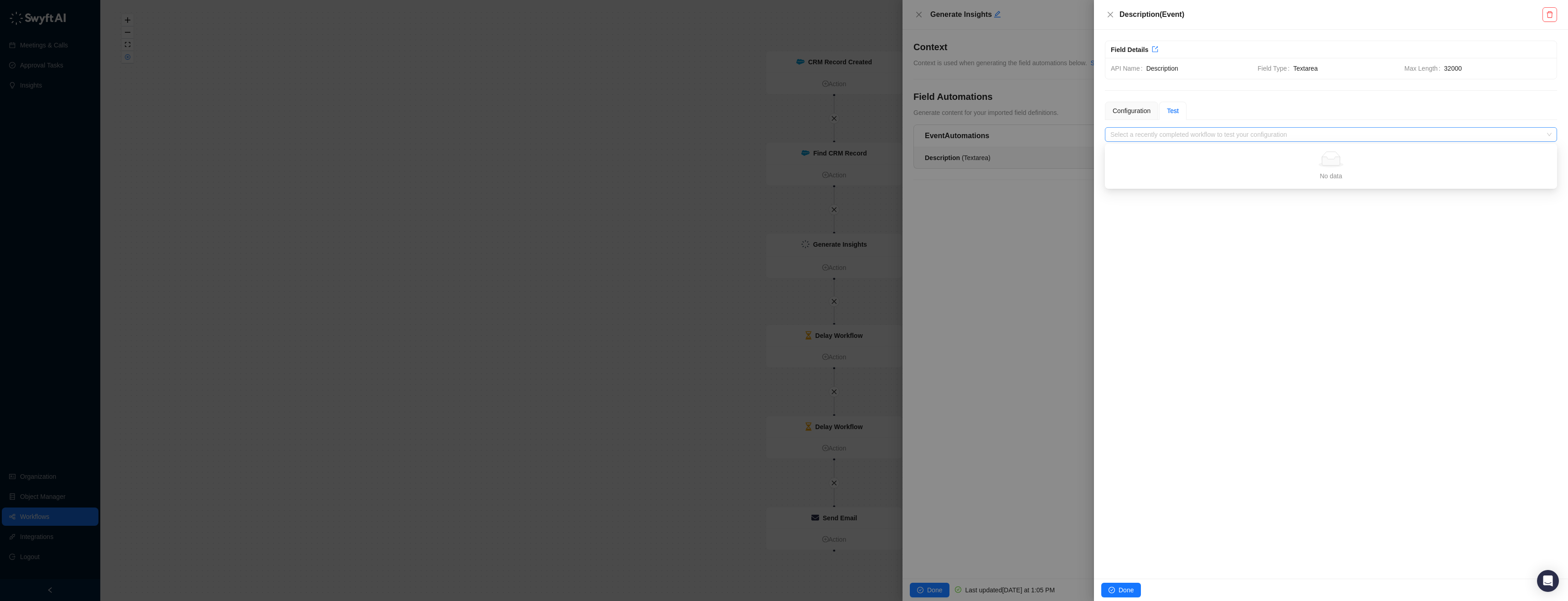
click at [1170, 127] on div "Select a recently completed workflow to test your configuration" at bounding box center [1331, 135] width 452 height 15
click at [1339, 178] on div "No data" at bounding box center [1331, 176] width 430 height 10
click at [1110, 109] on div "Configuration" at bounding box center [1132, 111] width 54 height 18
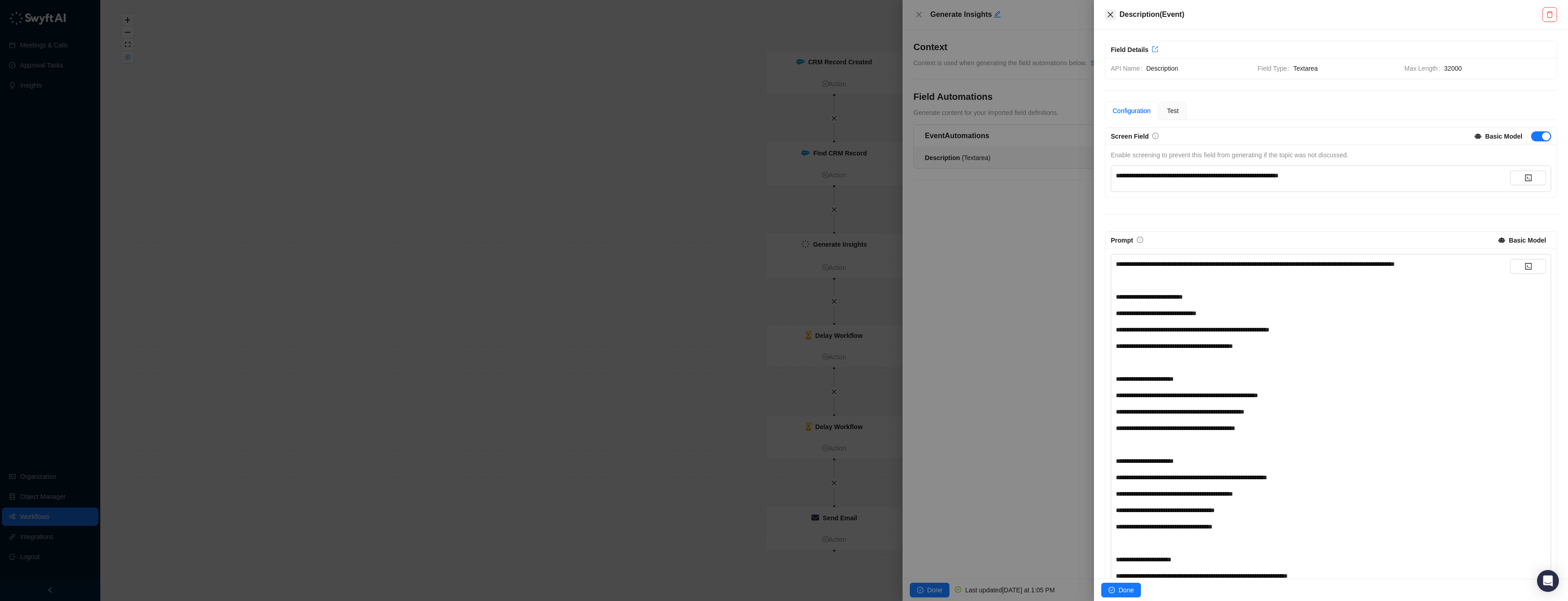
click at [1112, 15] on icon "close" at bounding box center [1110, 15] width 7 height 7
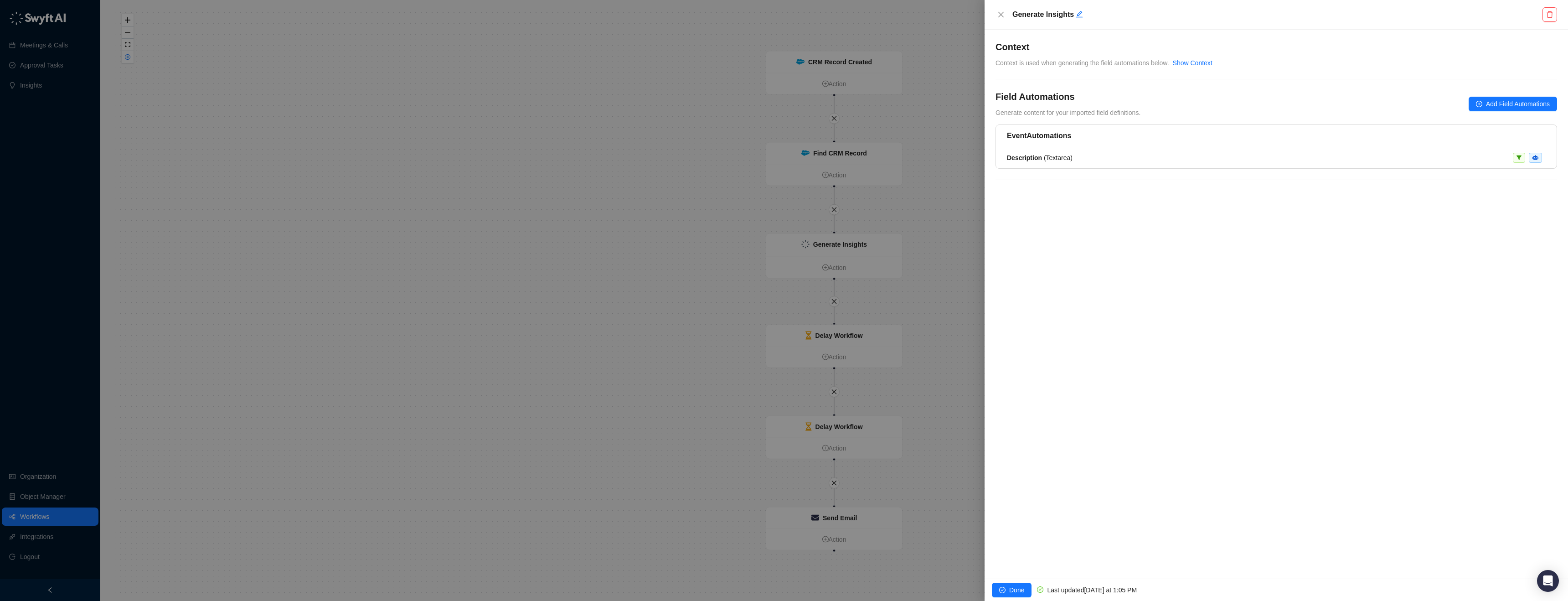
click at [1007, 15] on div "Generate Insights" at bounding box center [1276, 15] width 562 height 15
click at [999, 16] on icon "close" at bounding box center [1001, 14] width 5 height 5
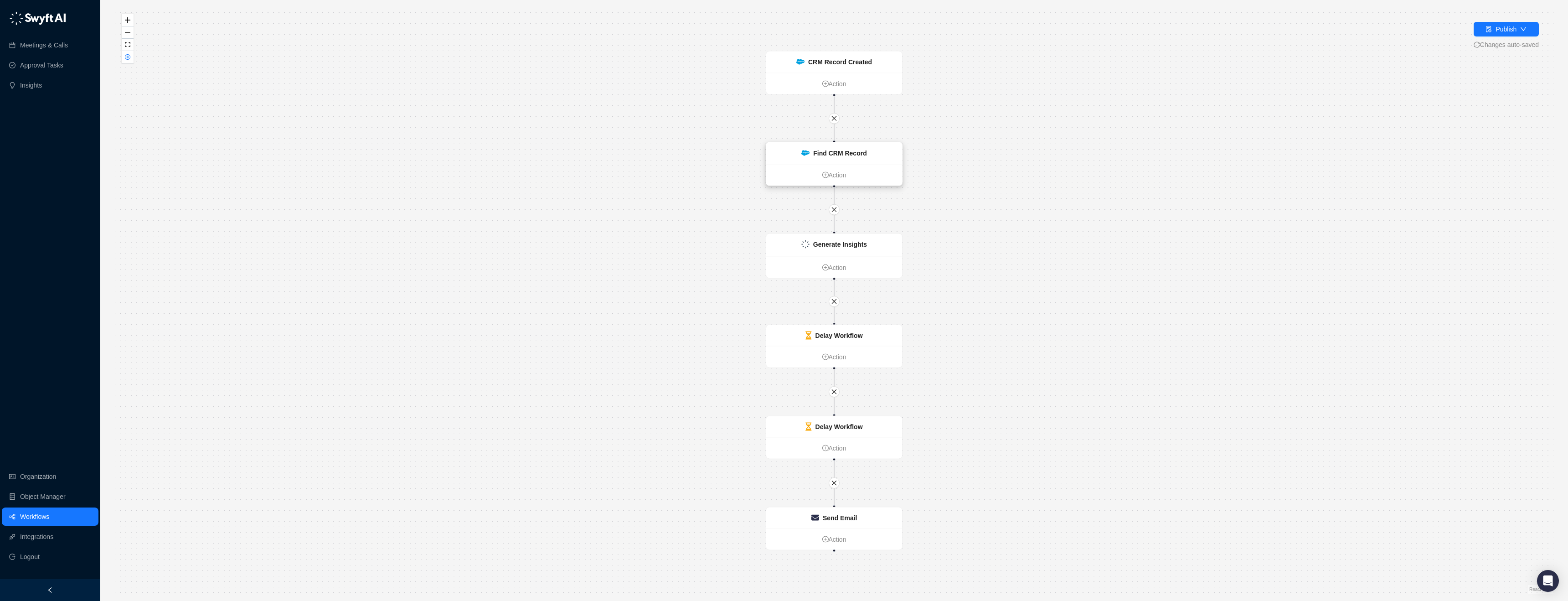
click at [848, 160] on div "Find CRM Record" at bounding box center [834, 153] width 136 height 21
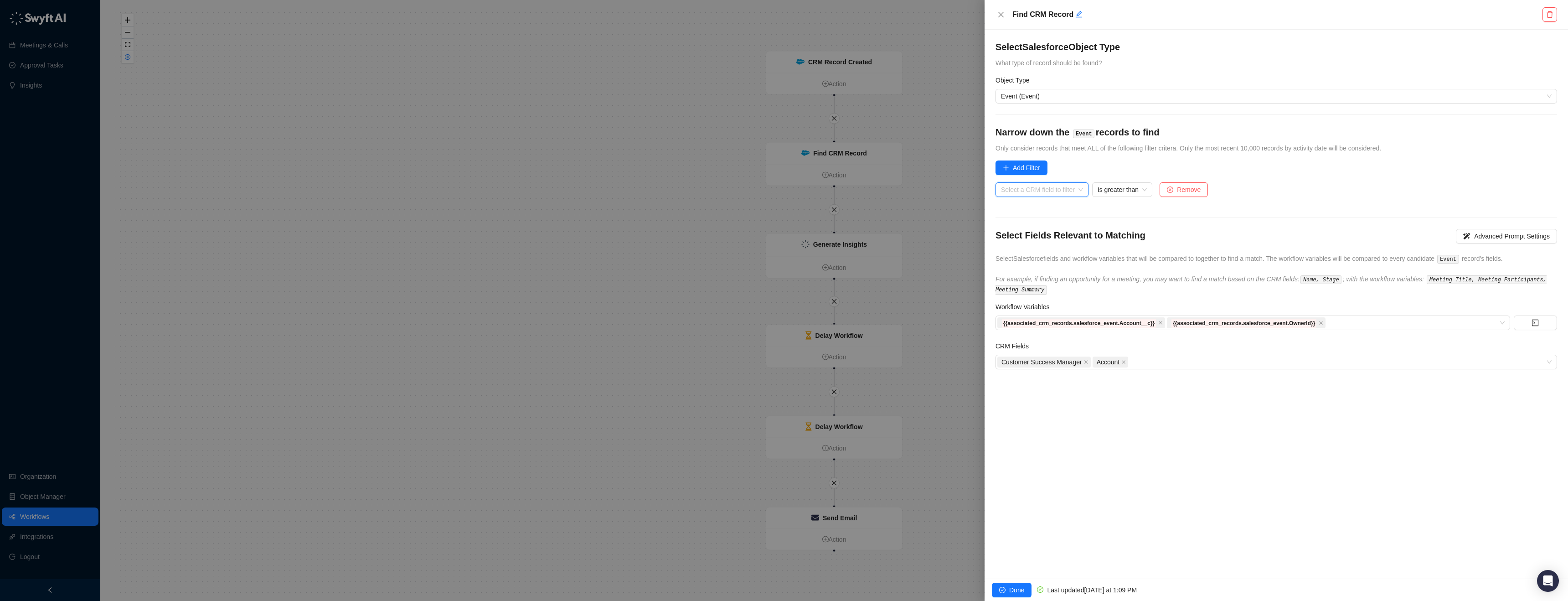
click at [1051, 190] on input "search" at bounding box center [1039, 189] width 77 height 13
type input "***"
click at [1051, 220] on div "End Date" at bounding box center [1050, 222] width 96 height 10
click at [1090, 192] on span "Is greater than" at bounding box center [1074, 189] width 49 height 13
click at [1090, 292] on div "Is less than" at bounding box center [1101, 295] width 97 height 10
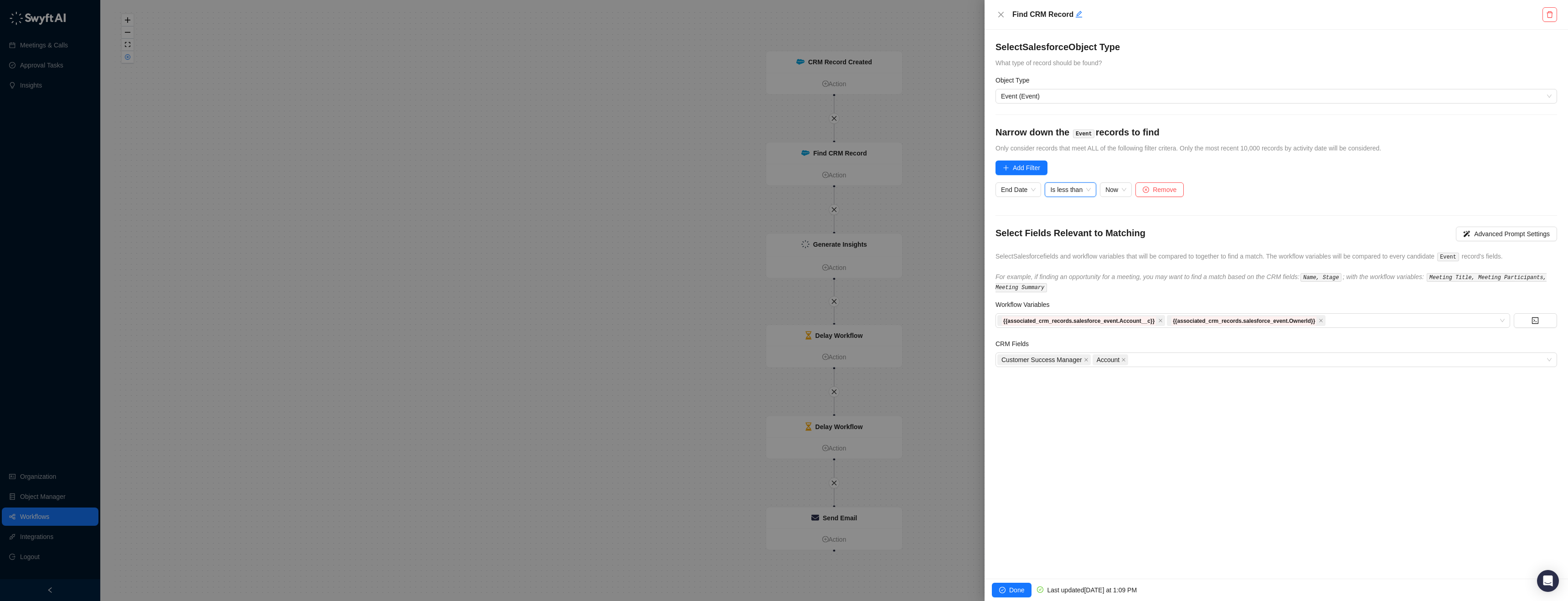
click at [1019, 585] on span "Done" at bounding box center [1017, 590] width 15 height 10
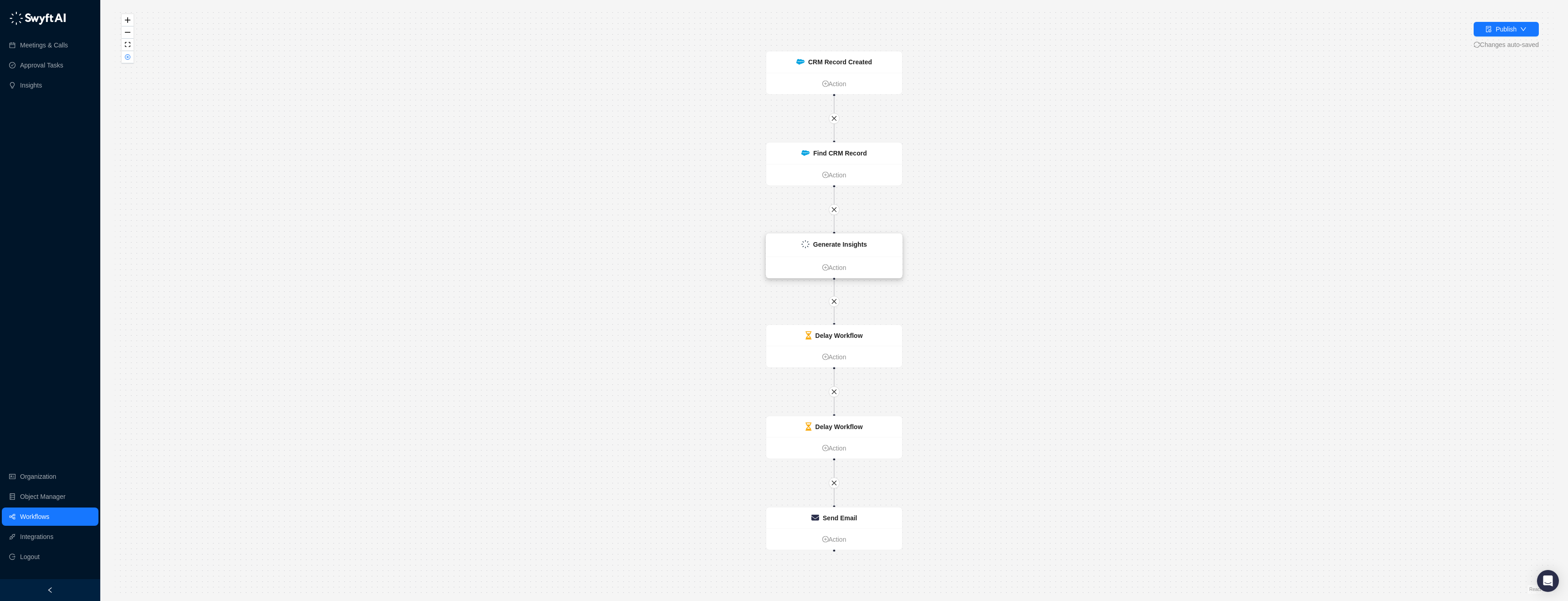
click at [837, 241] on strong "Generate Insights" at bounding box center [840, 244] width 54 height 7
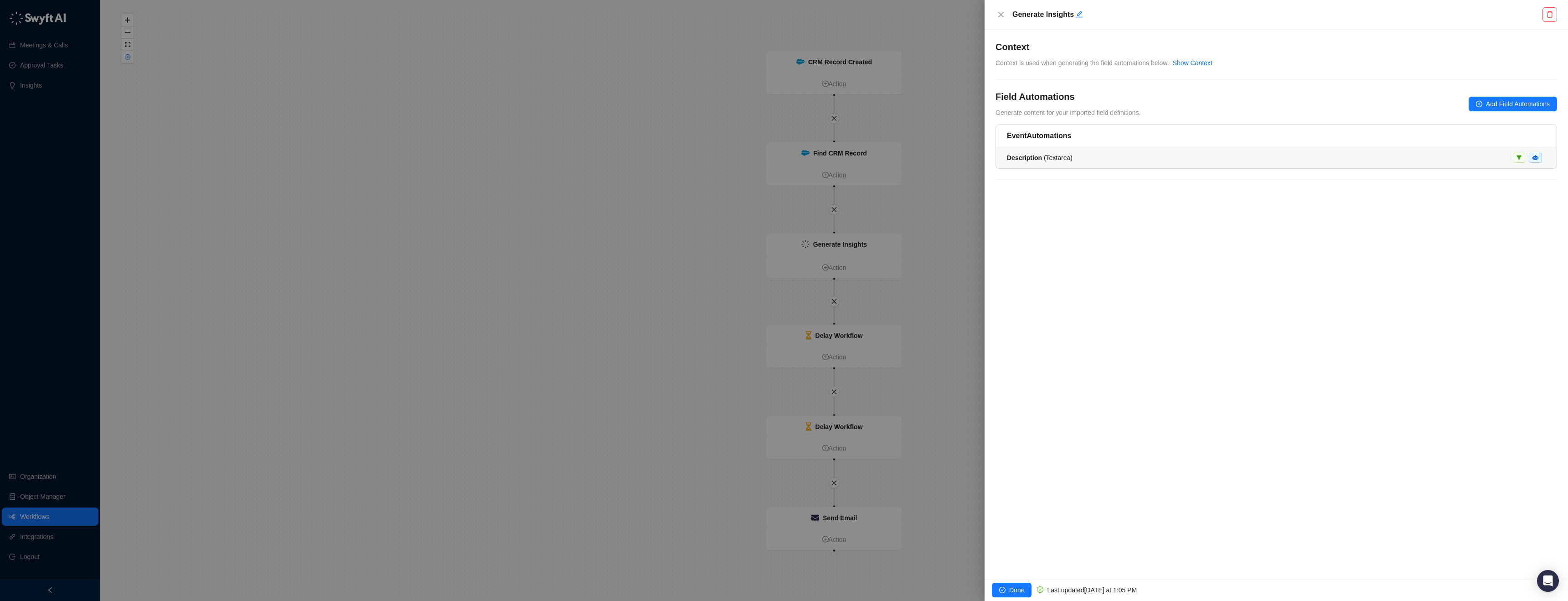
click at [1069, 158] on span "Description ( Textarea )" at bounding box center [1040, 158] width 66 height 7
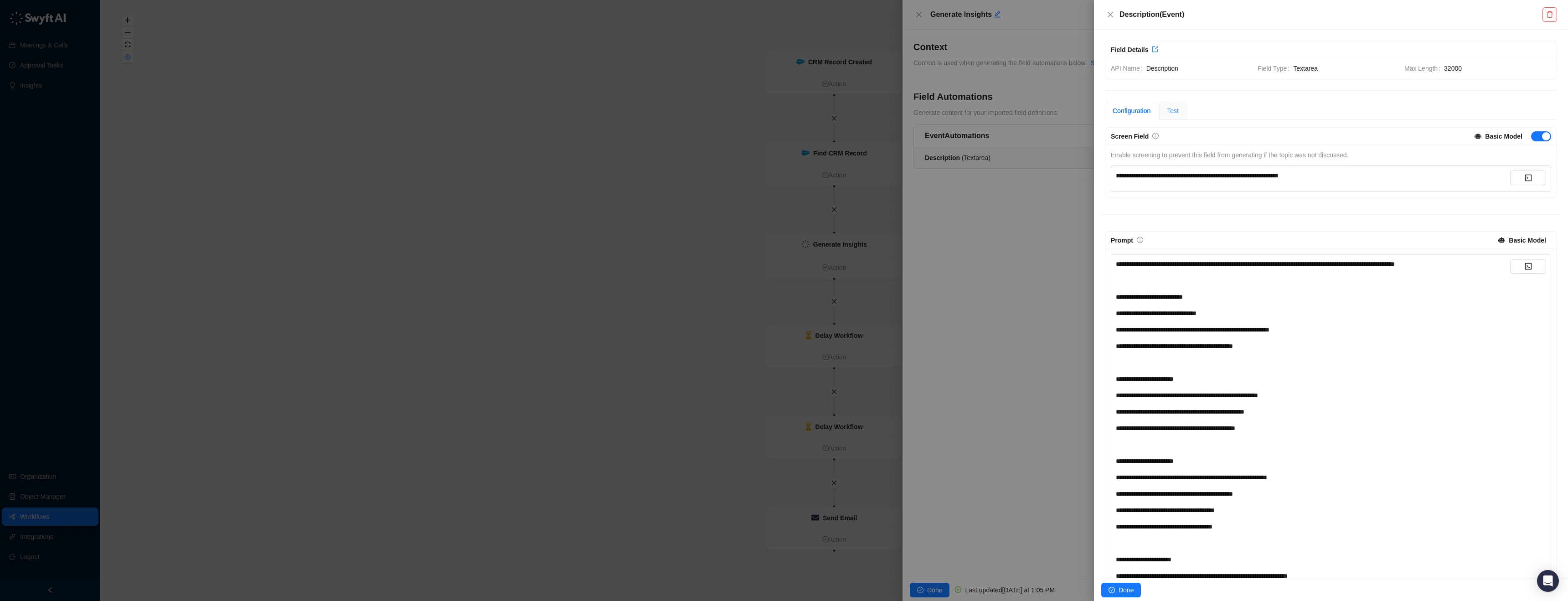
click at [1168, 105] on div "Test" at bounding box center [1172, 111] width 27 height 18
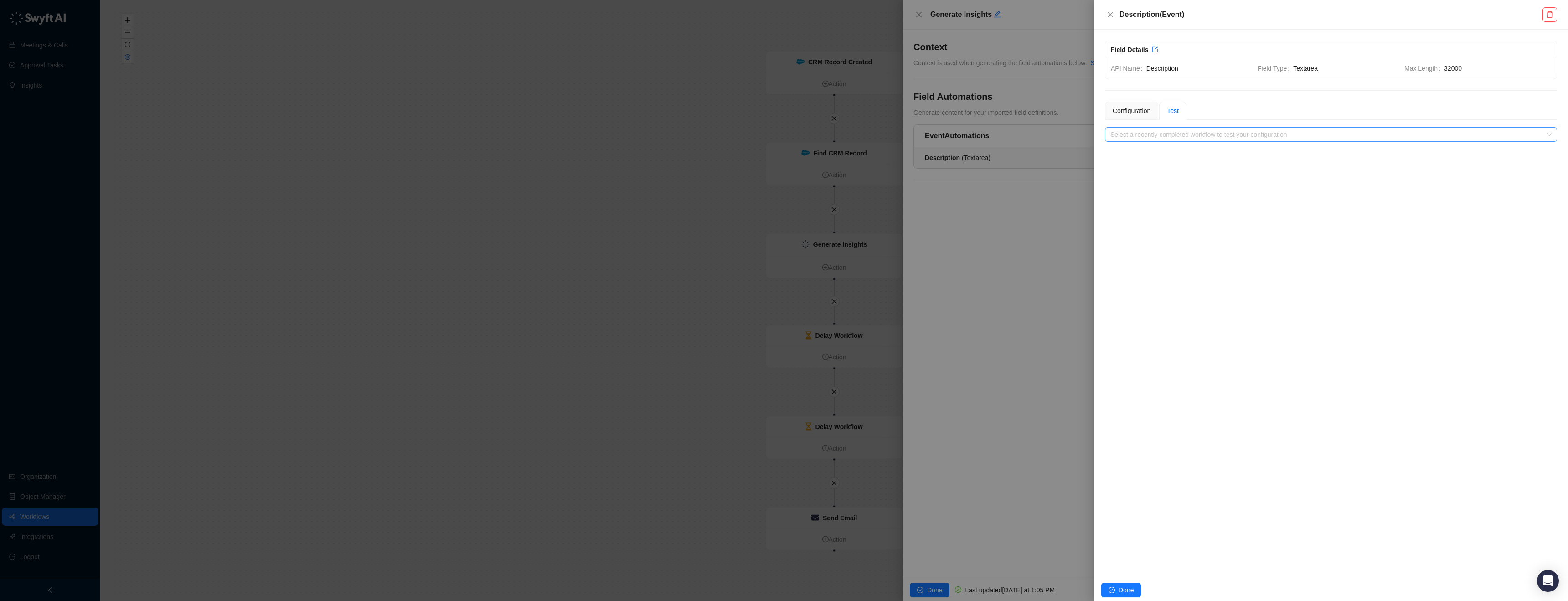
click at [1170, 129] on input "search" at bounding box center [1328, 135] width 436 height 13
click at [1130, 590] on span "Done" at bounding box center [1126, 590] width 15 height 10
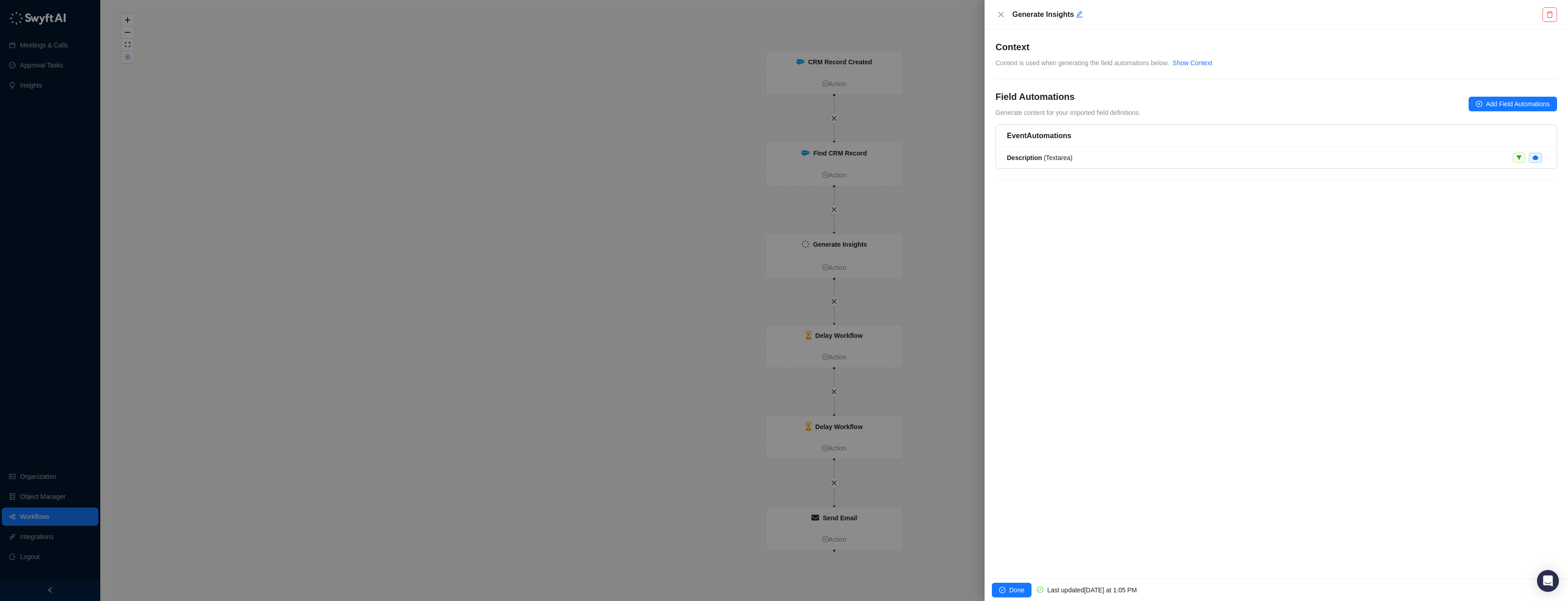
drag, startPoint x: 1009, startPoint y: 584, endPoint x: 1010, endPoint y: 578, distance: 6.1
click at [1010, 584] on button "Done" at bounding box center [1011, 590] width 40 height 15
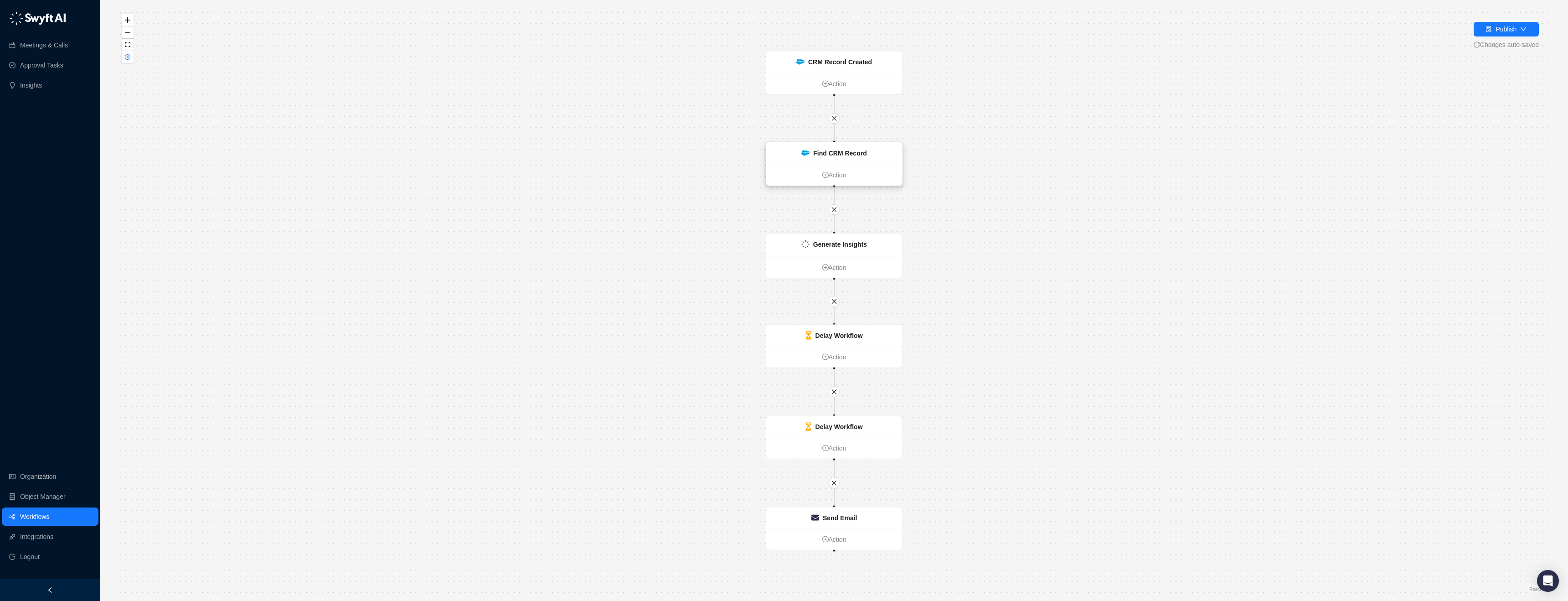
click at [844, 155] on strong "Find CRM Record" at bounding box center [840, 153] width 54 height 7
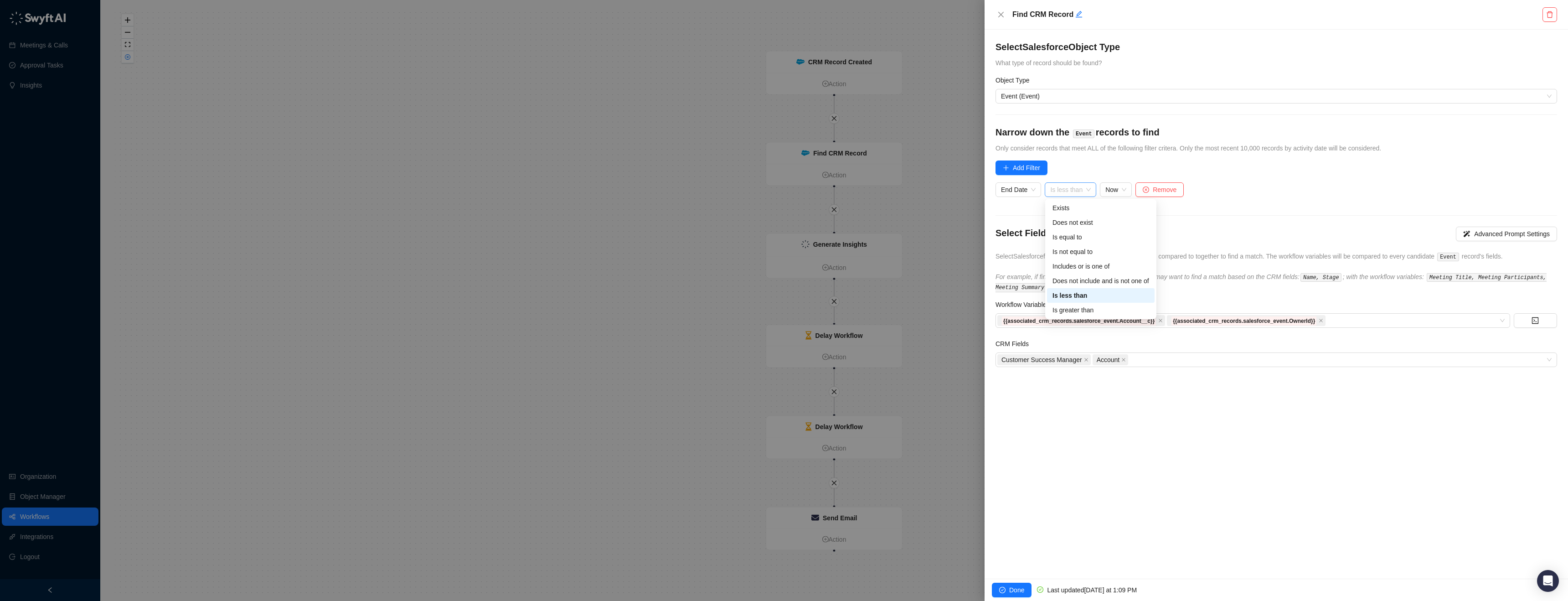
click at [1084, 190] on span "Is less than" at bounding box center [1070, 189] width 41 height 13
click at [1091, 304] on div "Is greater than" at bounding box center [1101, 310] width 108 height 15
click at [1018, 588] on span "Done" at bounding box center [1017, 590] width 15 height 10
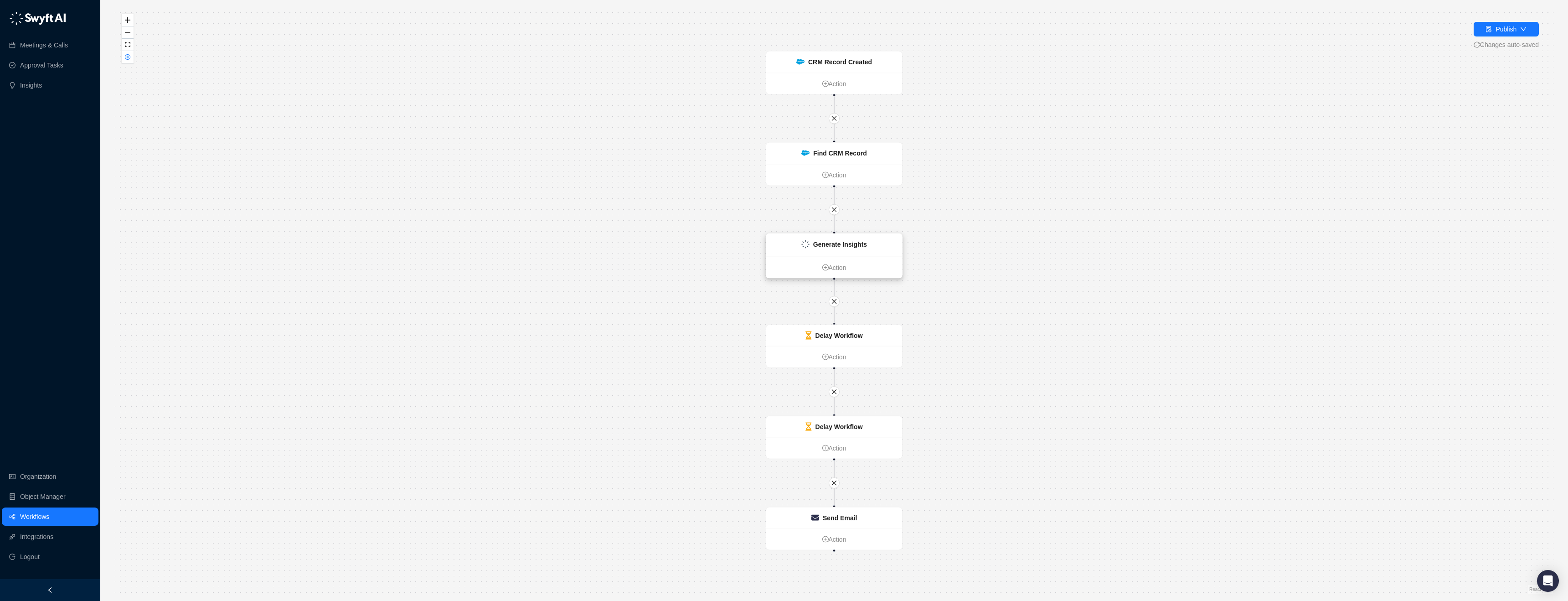
click at [881, 248] on div "Generate Insights" at bounding box center [834, 245] width 136 height 23
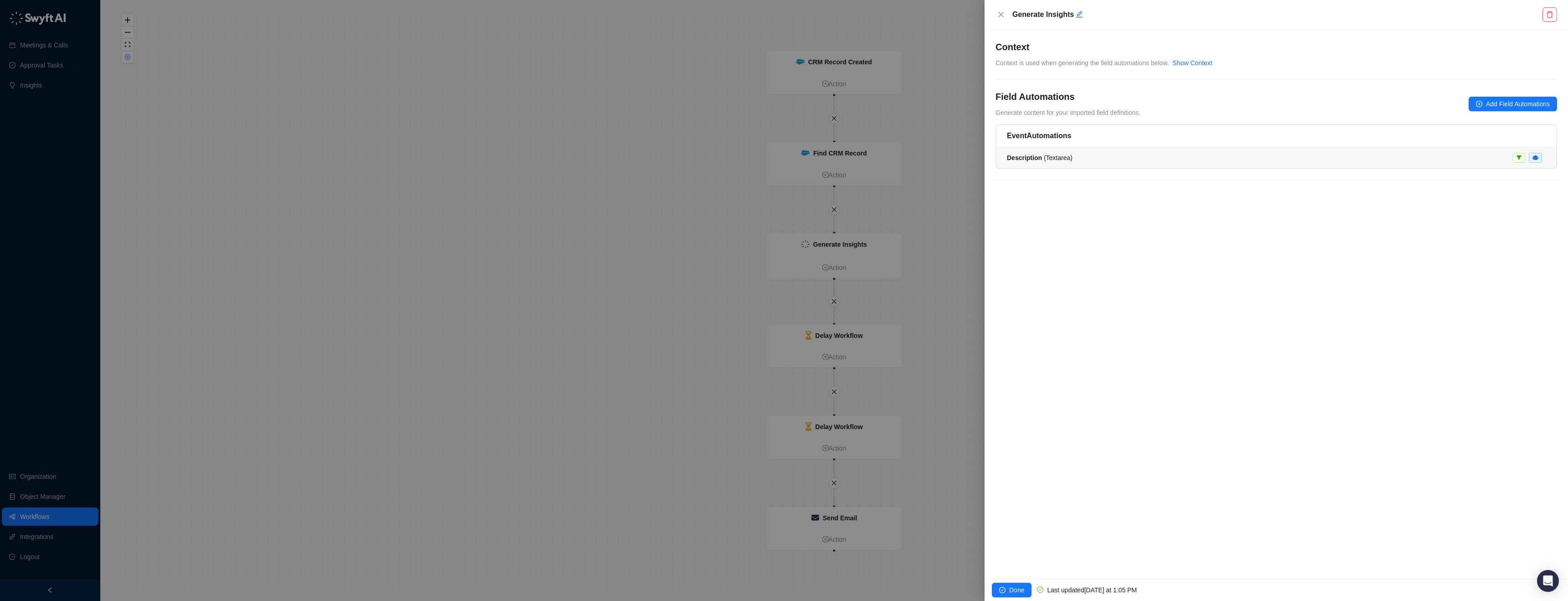
click at [1101, 157] on div "Description ( Textarea )" at bounding box center [1276, 158] width 539 height 10
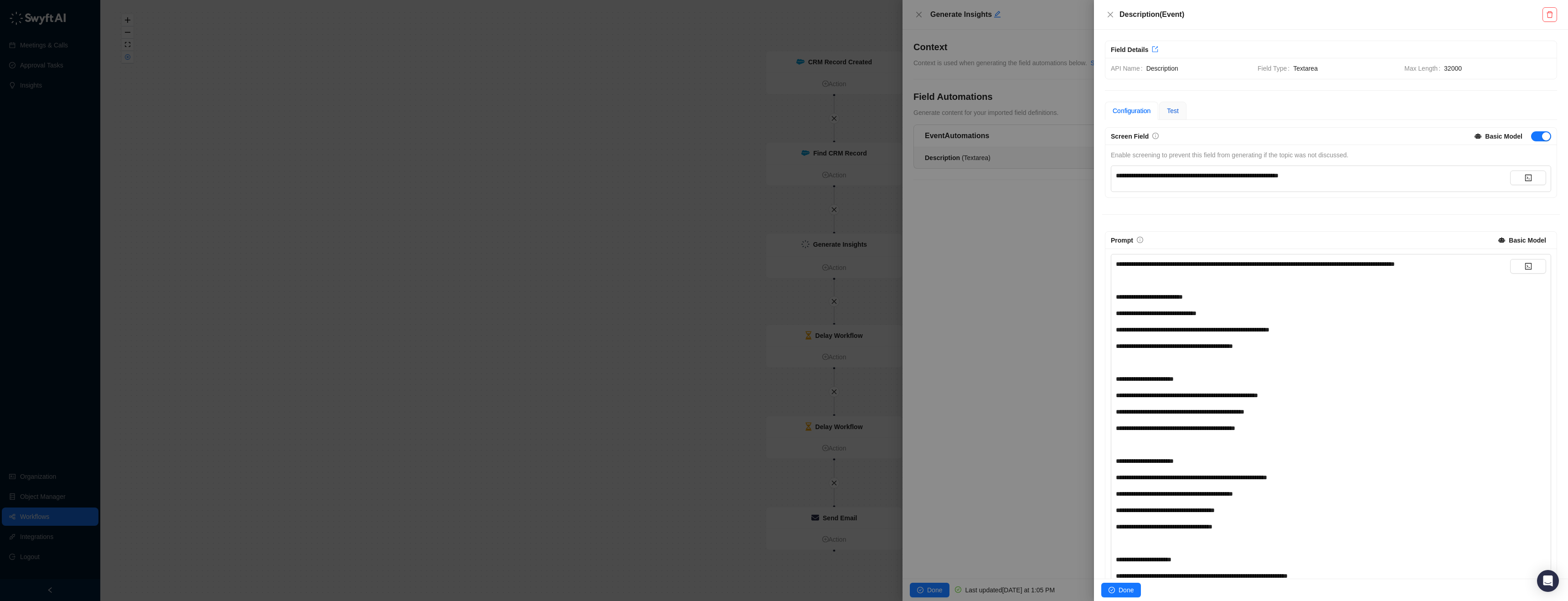
click at [1178, 111] on span "Test" at bounding box center [1172, 111] width 12 height 7
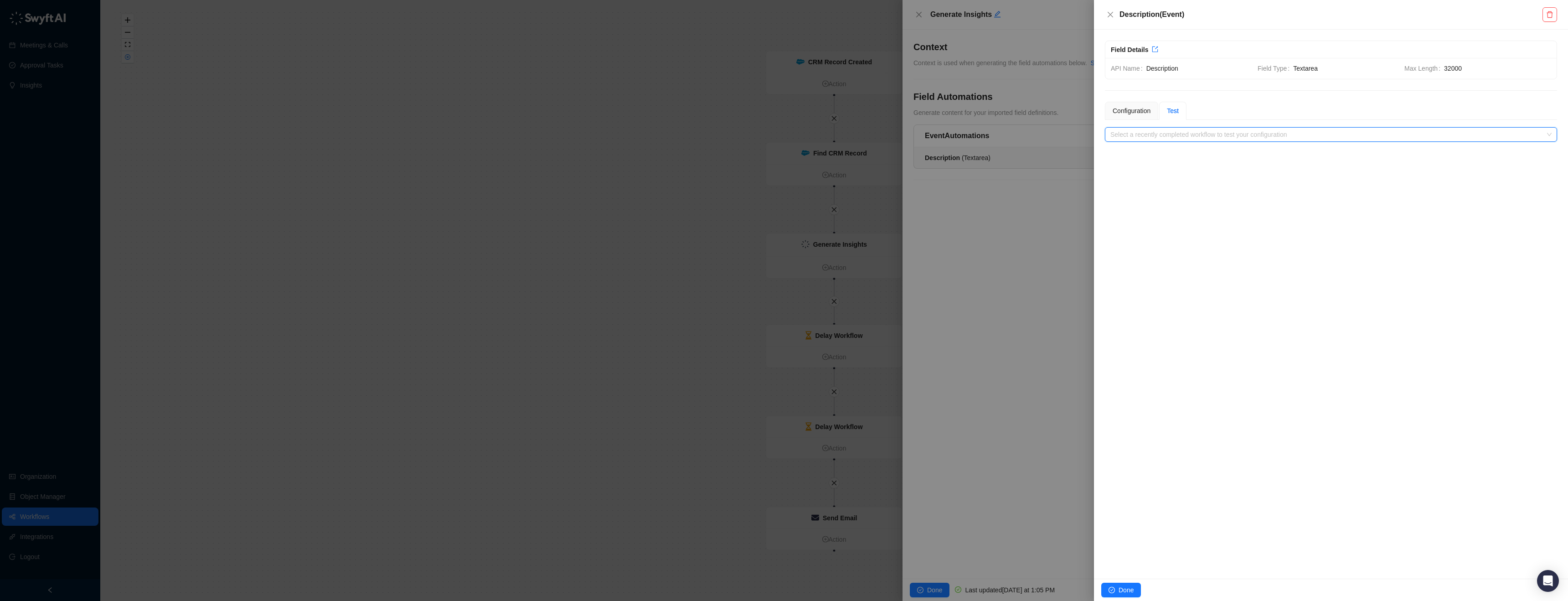
click at [1181, 132] on input "search" at bounding box center [1328, 135] width 436 height 13
click at [1143, 112] on div "Configuration" at bounding box center [1132, 111] width 38 height 10
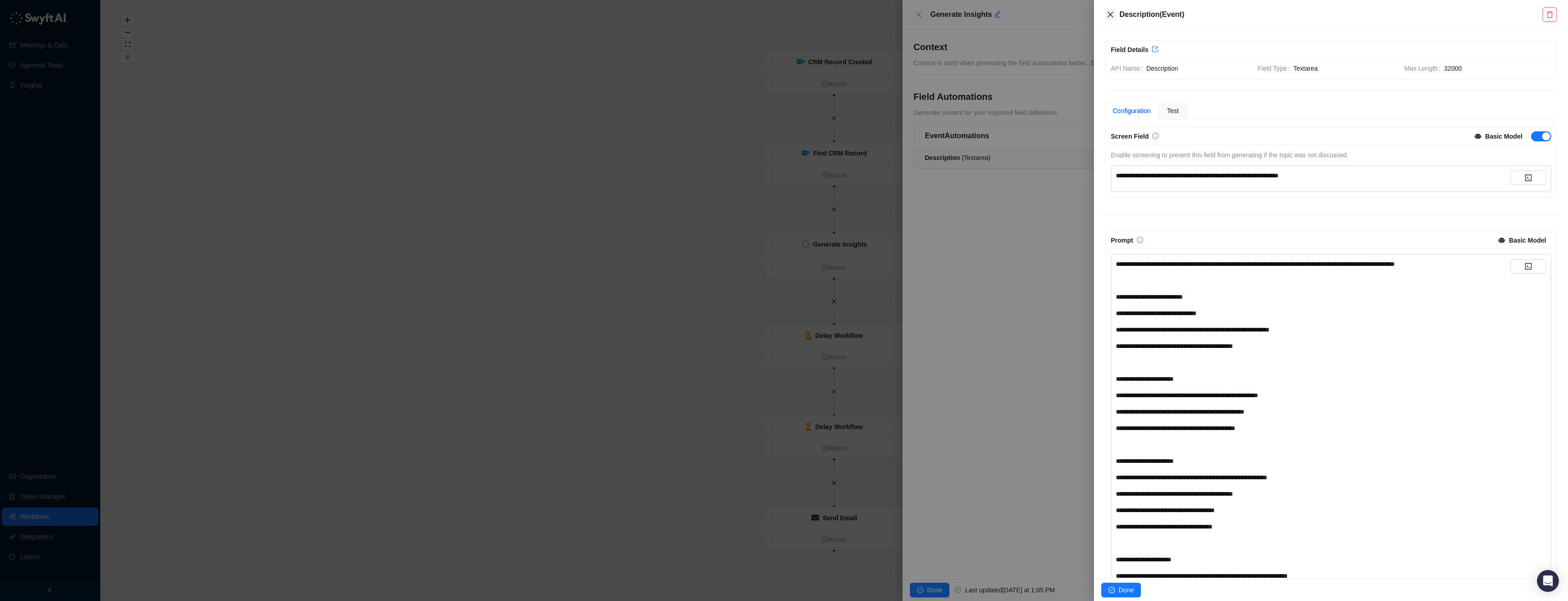
click at [1105, 13] on button "Close" at bounding box center [1110, 15] width 11 height 11
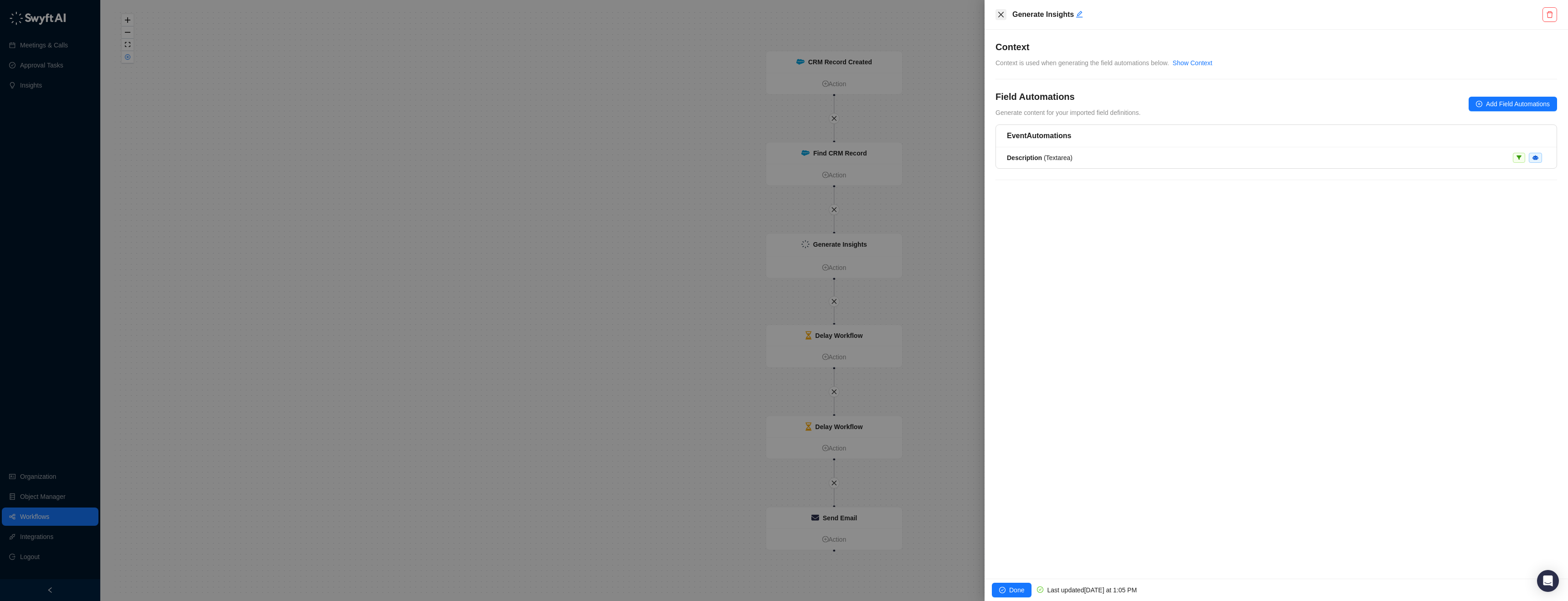
click at [1001, 13] on icon "close" at bounding box center [1001, 14] width 5 height 5
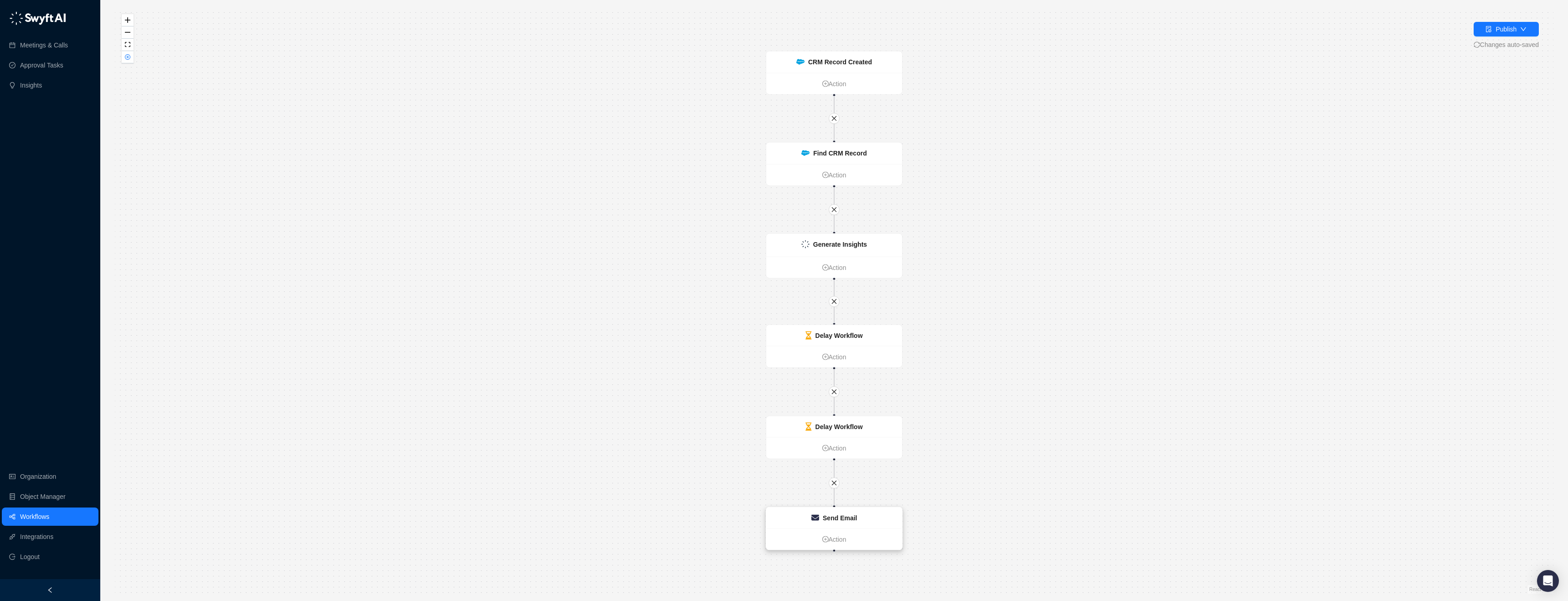
click at [866, 515] on div "Send Email" at bounding box center [834, 518] width 136 height 21
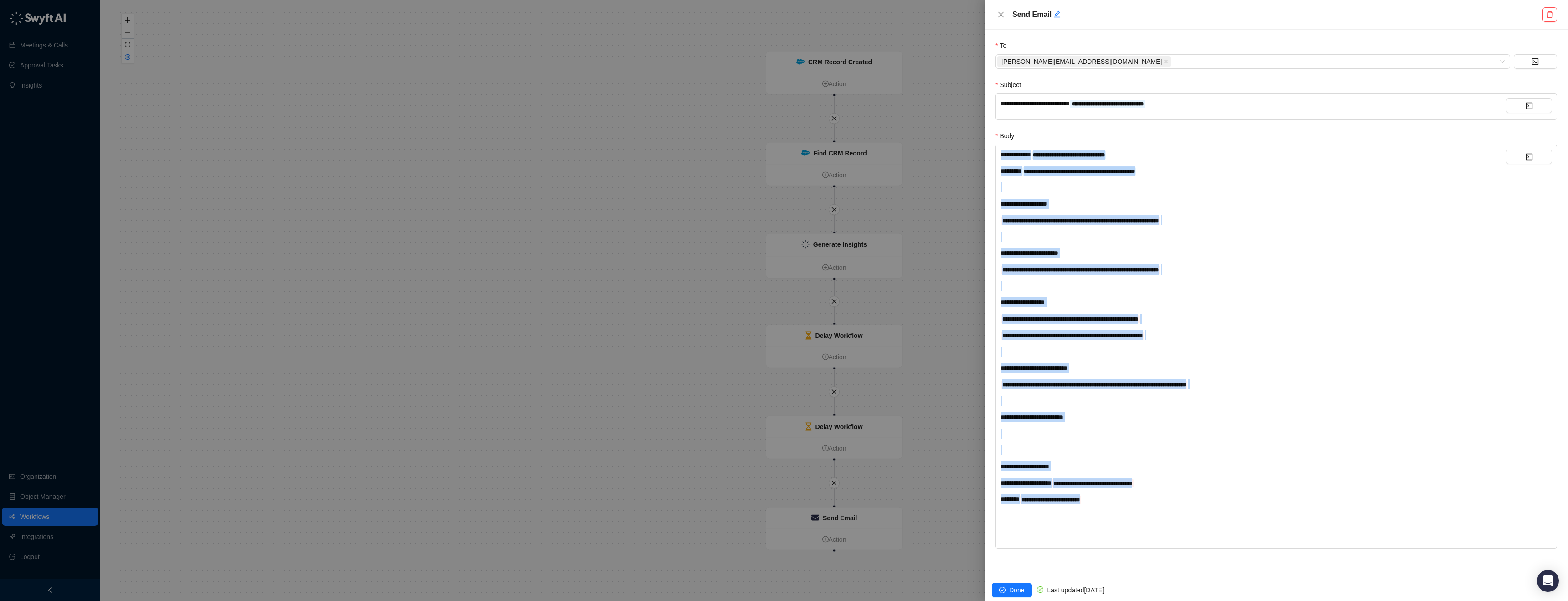
drag, startPoint x: 1136, startPoint y: 512, endPoint x: 950, endPoint y: 135, distance: 420.4
click at [950, 135] on div "**********" at bounding box center [784, 300] width 1568 height 601
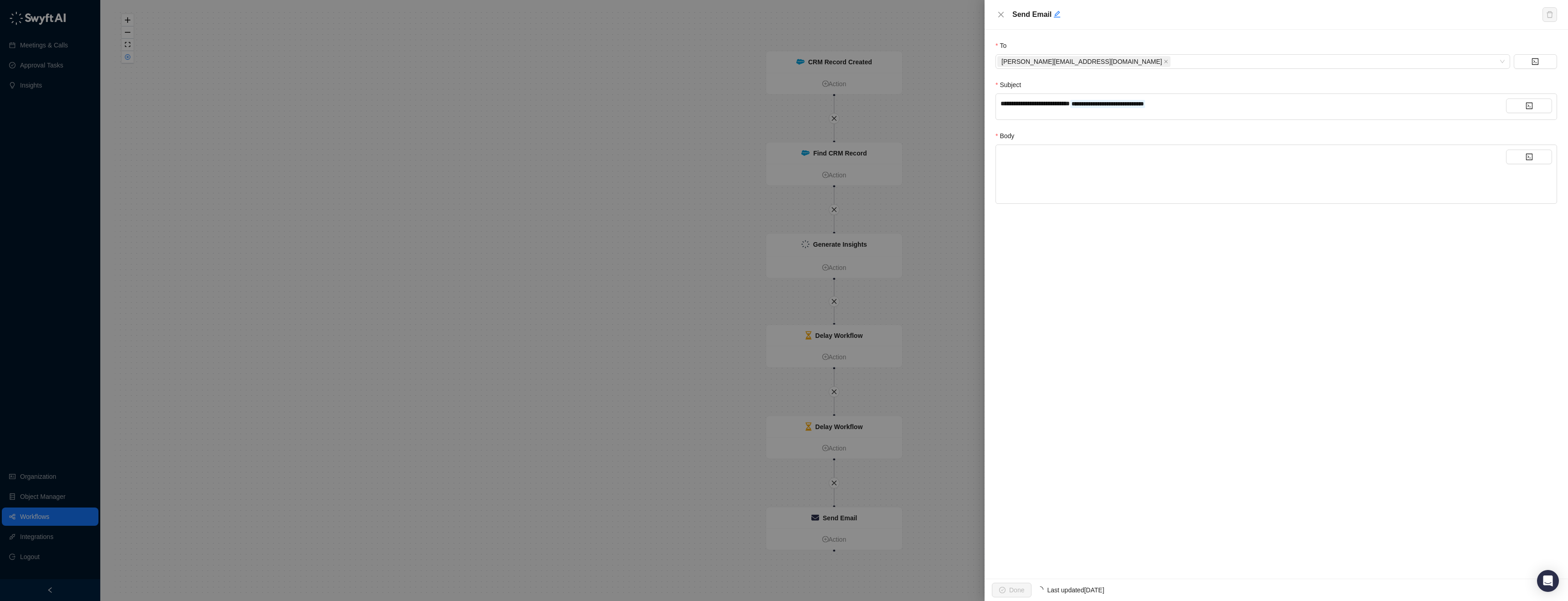
drag, startPoint x: 1184, startPoint y: 102, endPoint x: 908, endPoint y: 90, distance: 276.3
click at [906, 91] on div "**********" at bounding box center [784, 300] width 1568 height 601
drag, startPoint x: 1203, startPoint y: 101, endPoint x: 943, endPoint y: 100, distance: 260.0
click at [943, 100] on div "**********" at bounding box center [784, 300] width 1568 height 601
click at [1003, 13] on icon "close" at bounding box center [1001, 14] width 5 height 5
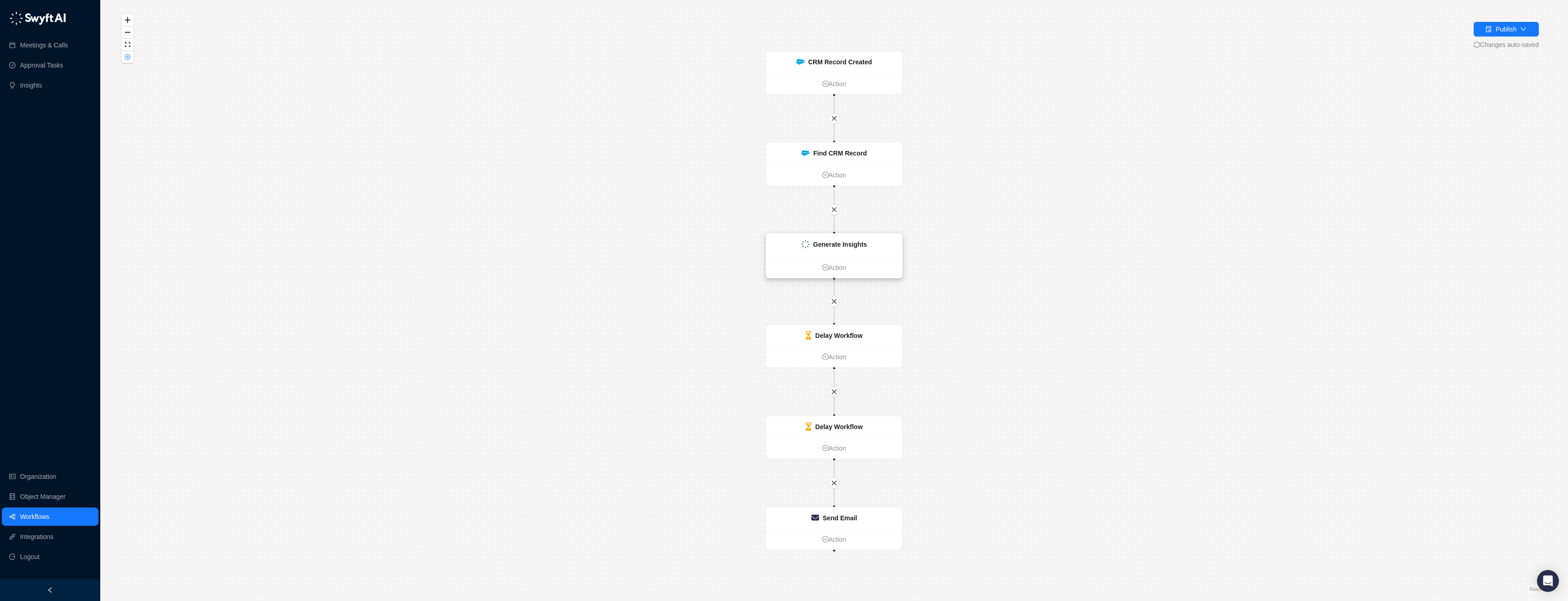
click at [857, 244] on strong "Generate Insights" at bounding box center [840, 244] width 54 height 7
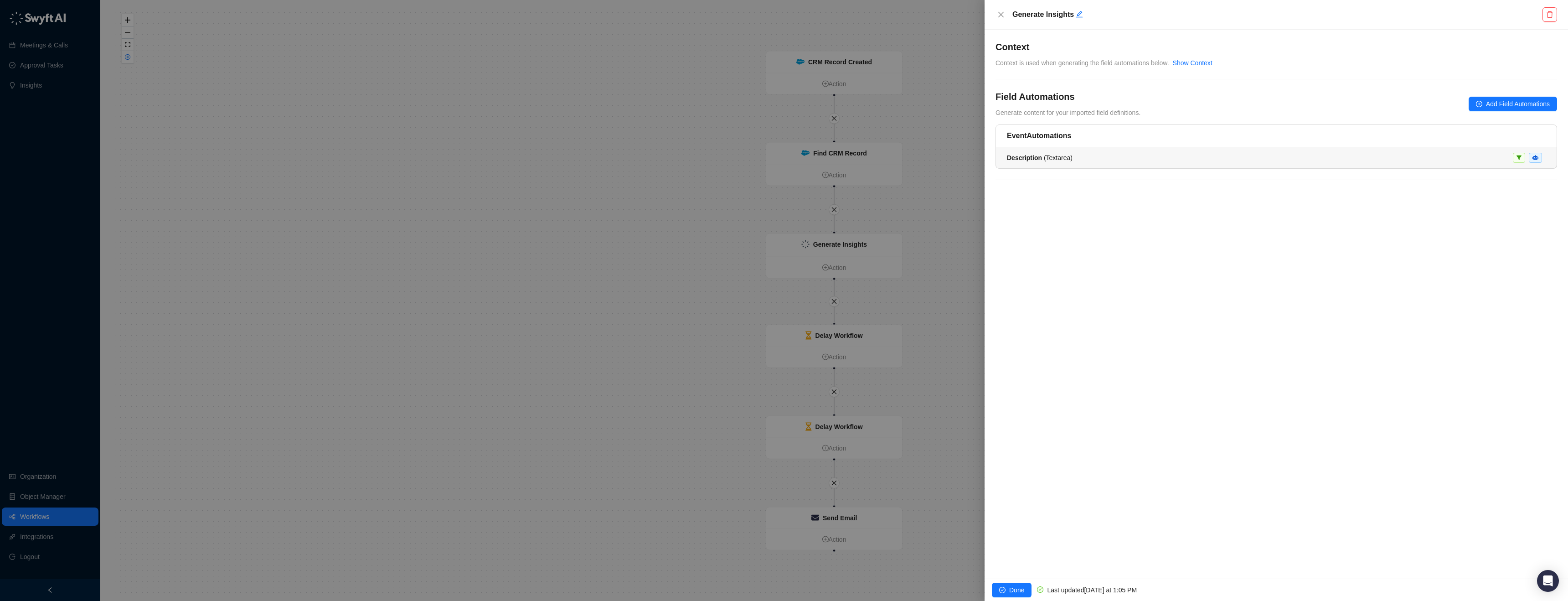
click at [1041, 159] on strong "Description" at bounding box center [1024, 158] width 35 height 7
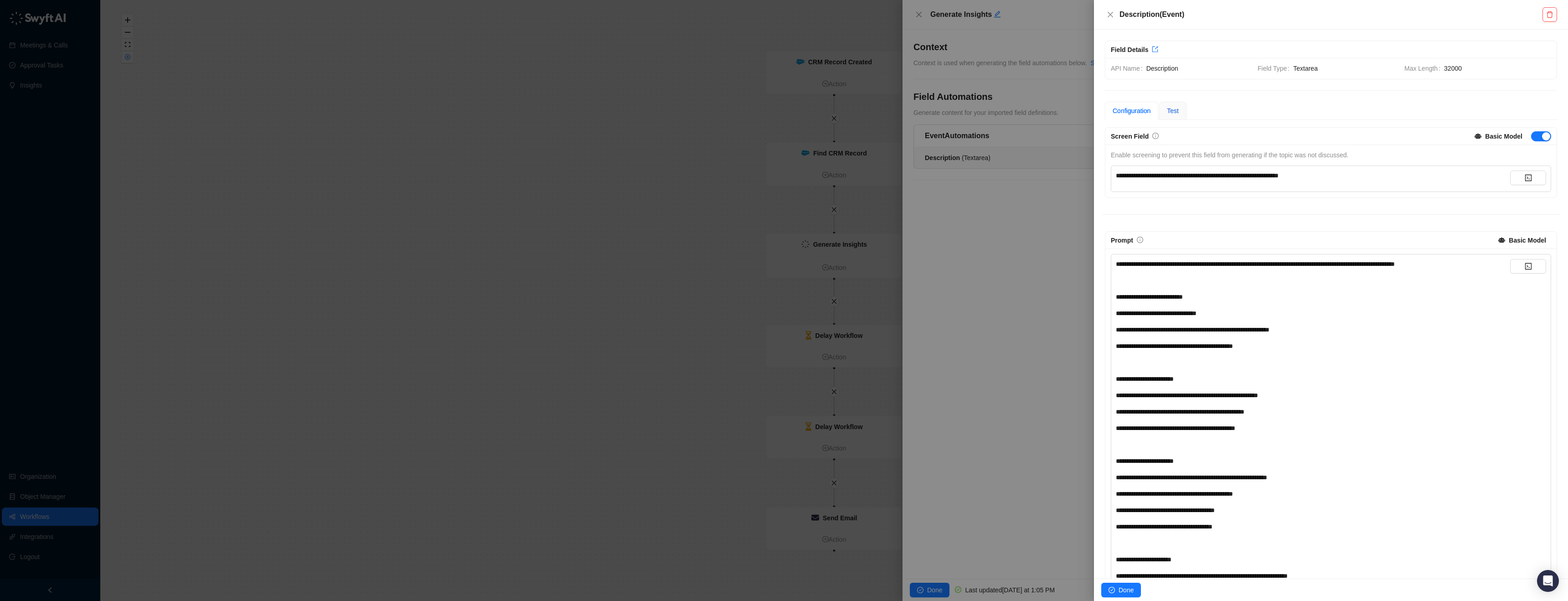
click at [1174, 111] on span "Test" at bounding box center [1172, 111] width 12 height 7
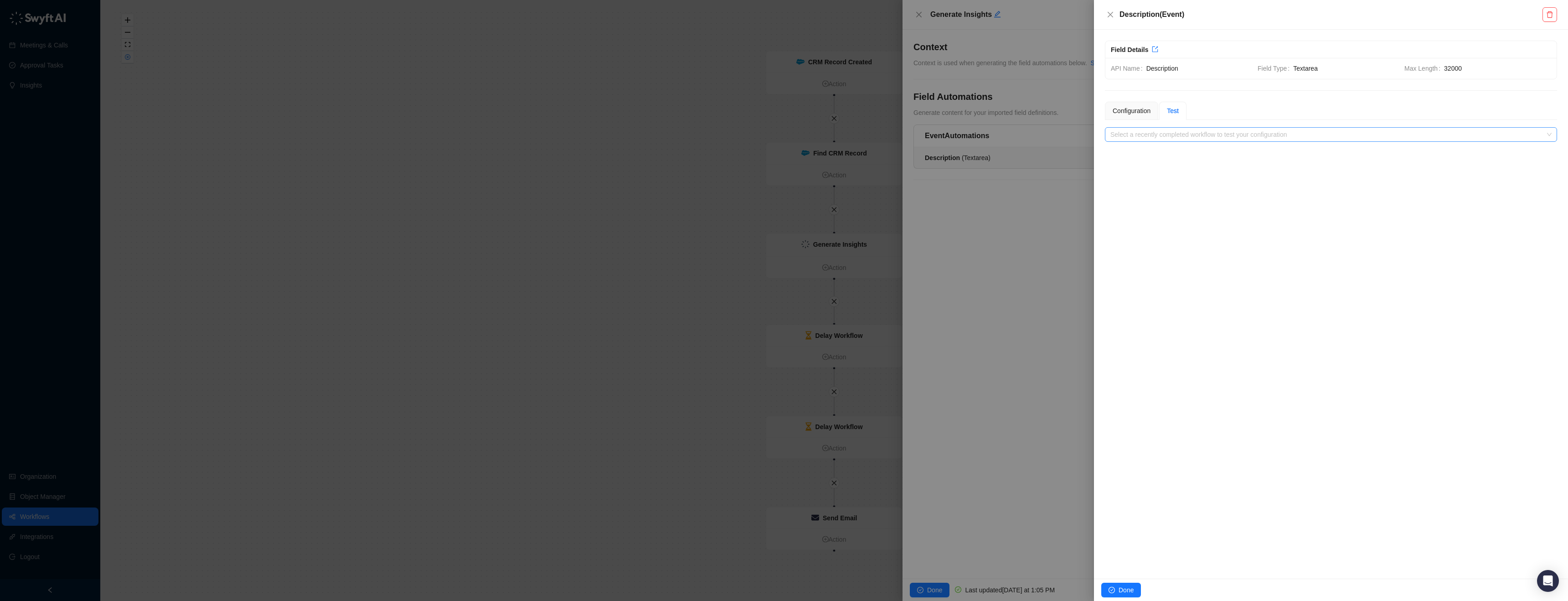
click at [1178, 128] on input "search" at bounding box center [1328, 135] width 436 height 13
click at [1113, 593] on button "Done" at bounding box center [1121, 590] width 40 height 15
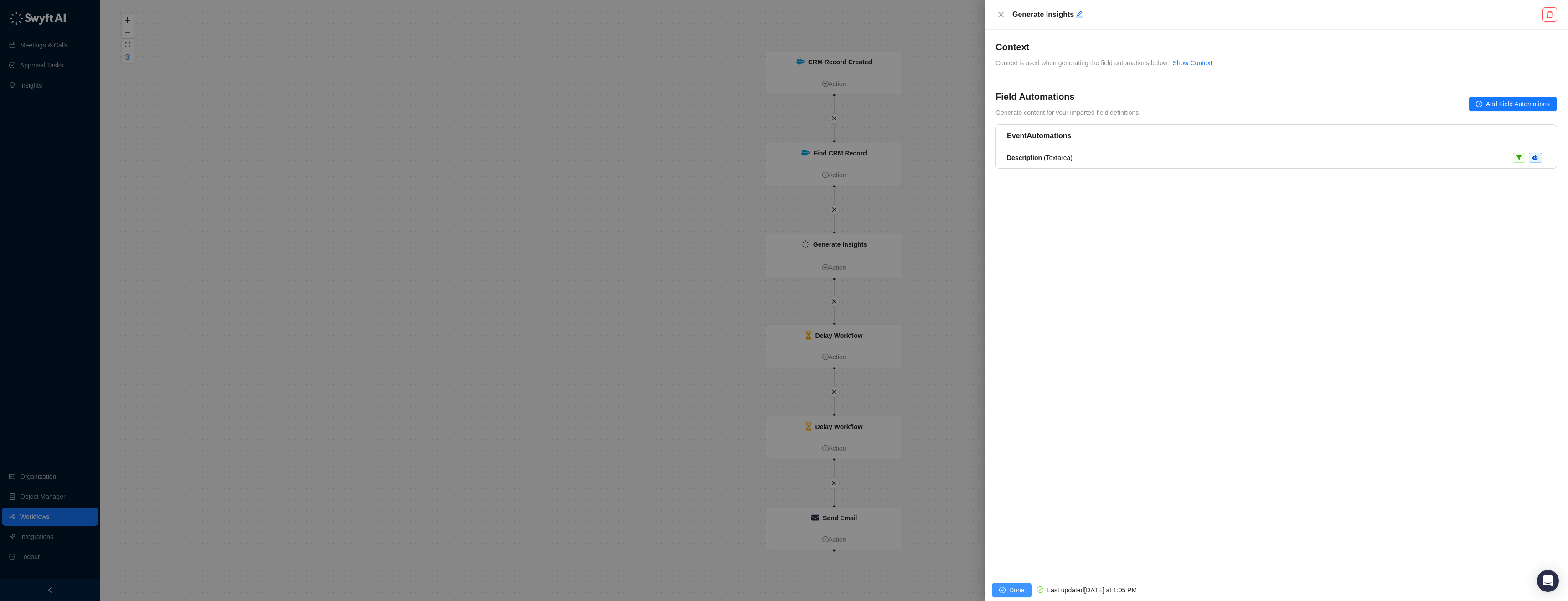
click at [1015, 589] on span "Done" at bounding box center [1017, 590] width 15 height 10
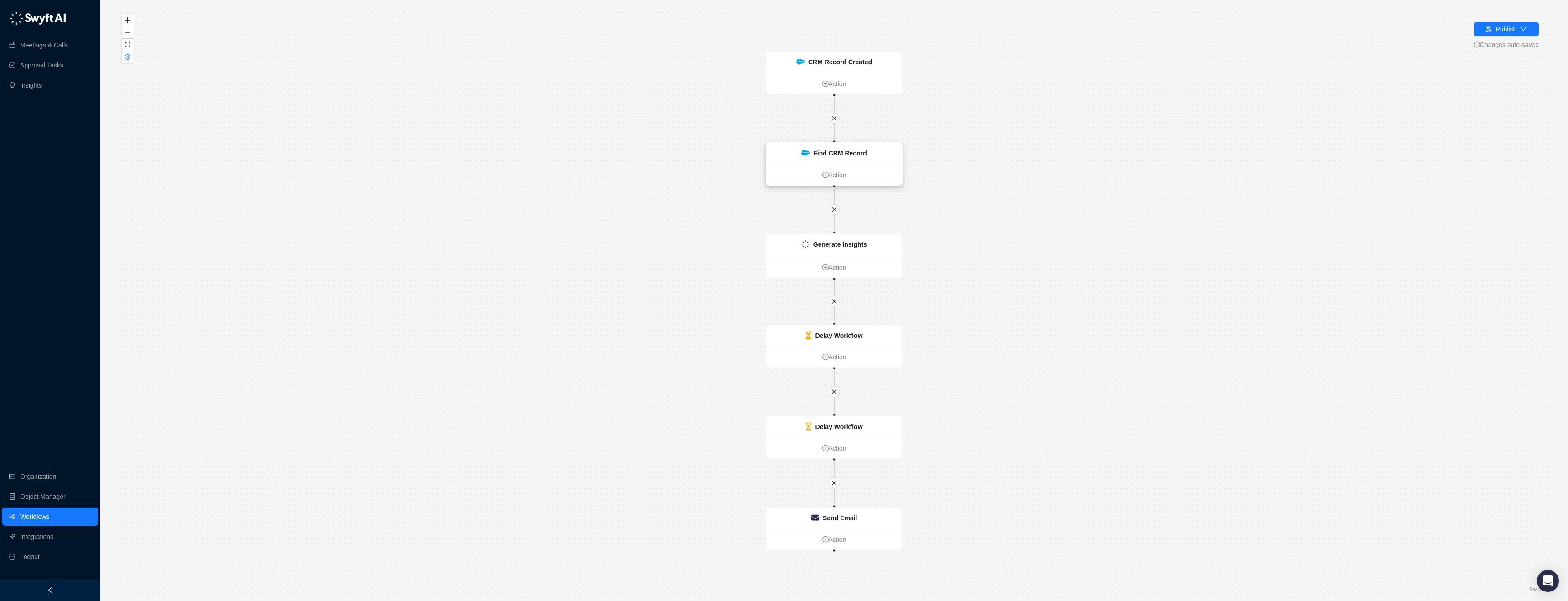
click at [862, 150] on strong "Find CRM Record" at bounding box center [840, 153] width 54 height 7
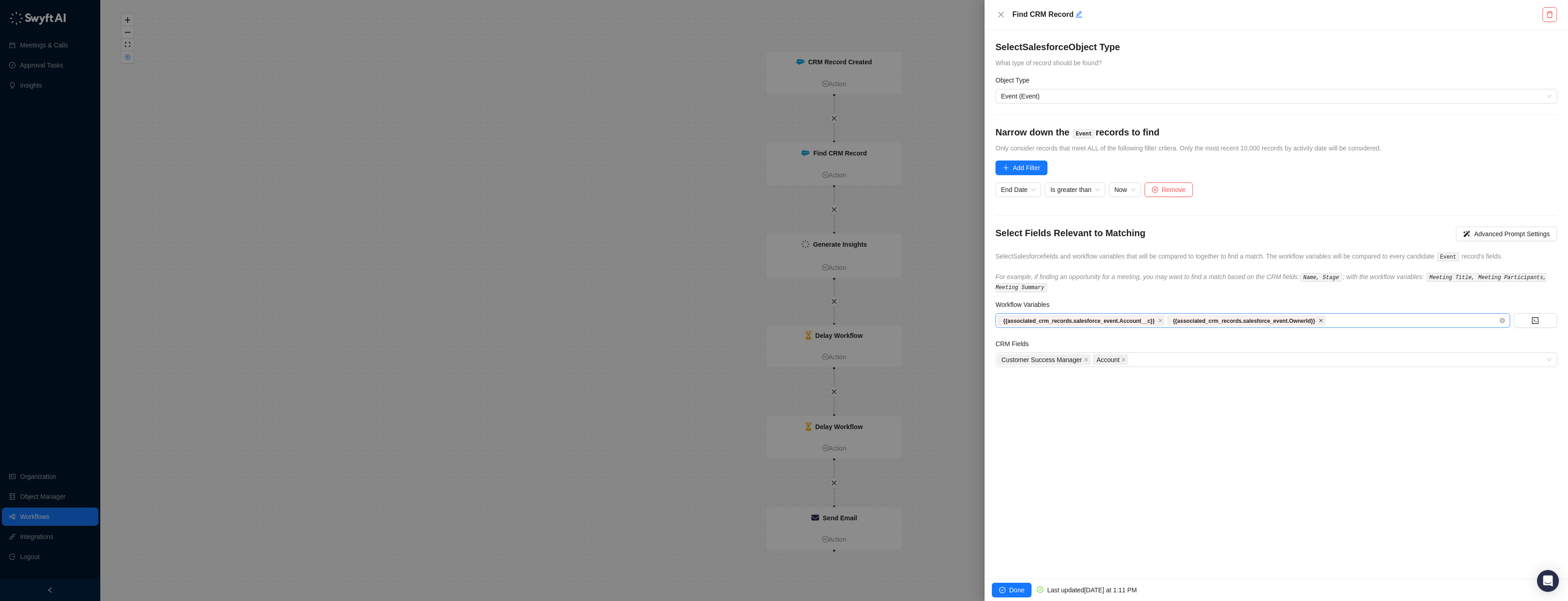
click at [1323, 318] on icon "close" at bounding box center [1320, 320] width 4 height 4
click at [1163, 321] on icon "close" at bounding box center [1161, 321] width 4 height 4
click at [1016, 588] on span "Done" at bounding box center [1017, 590] width 15 height 10
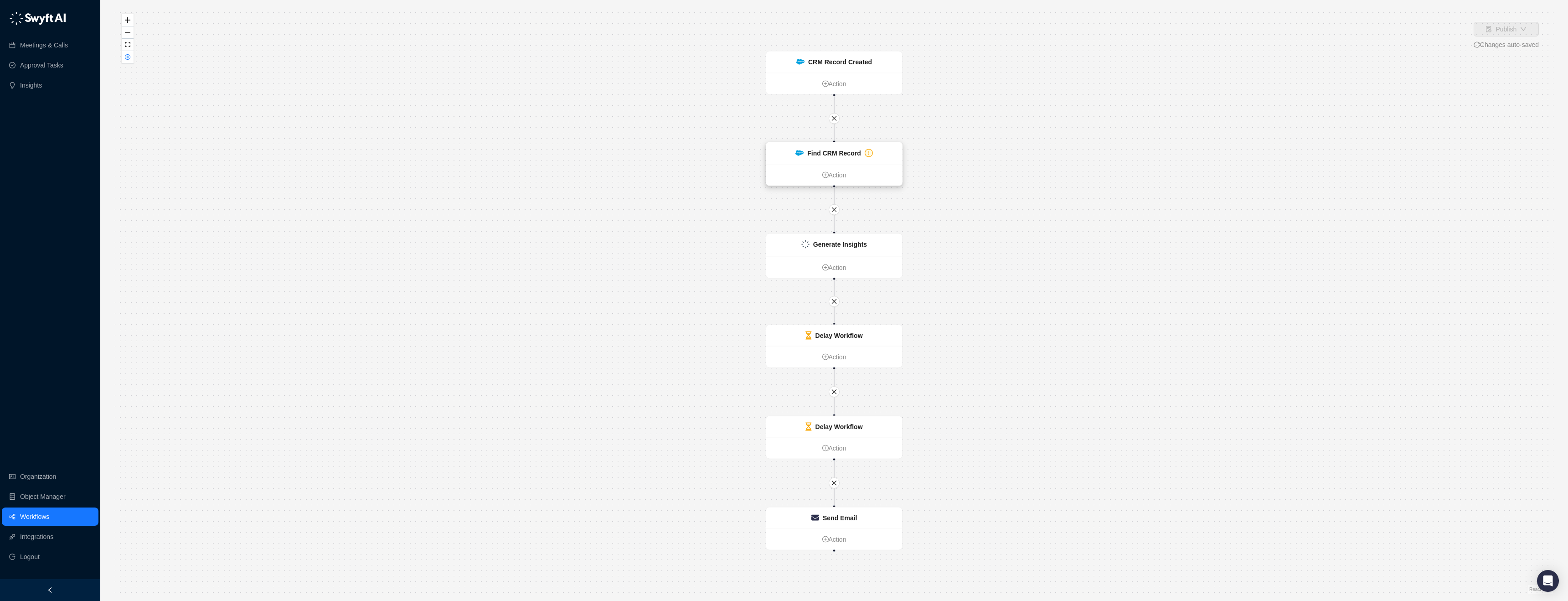
click at [853, 151] on strong "Find CRM Record" at bounding box center [834, 153] width 54 height 7
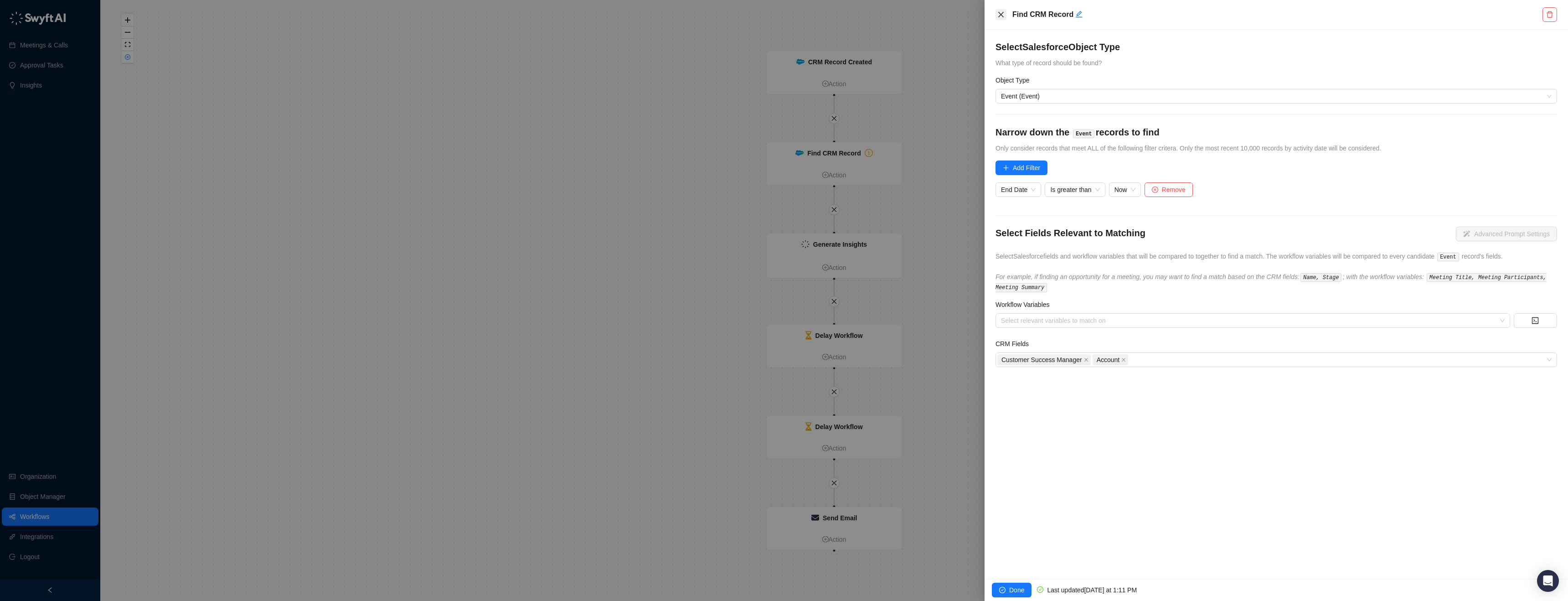
click at [999, 17] on icon "close" at bounding box center [1001, 14] width 5 height 5
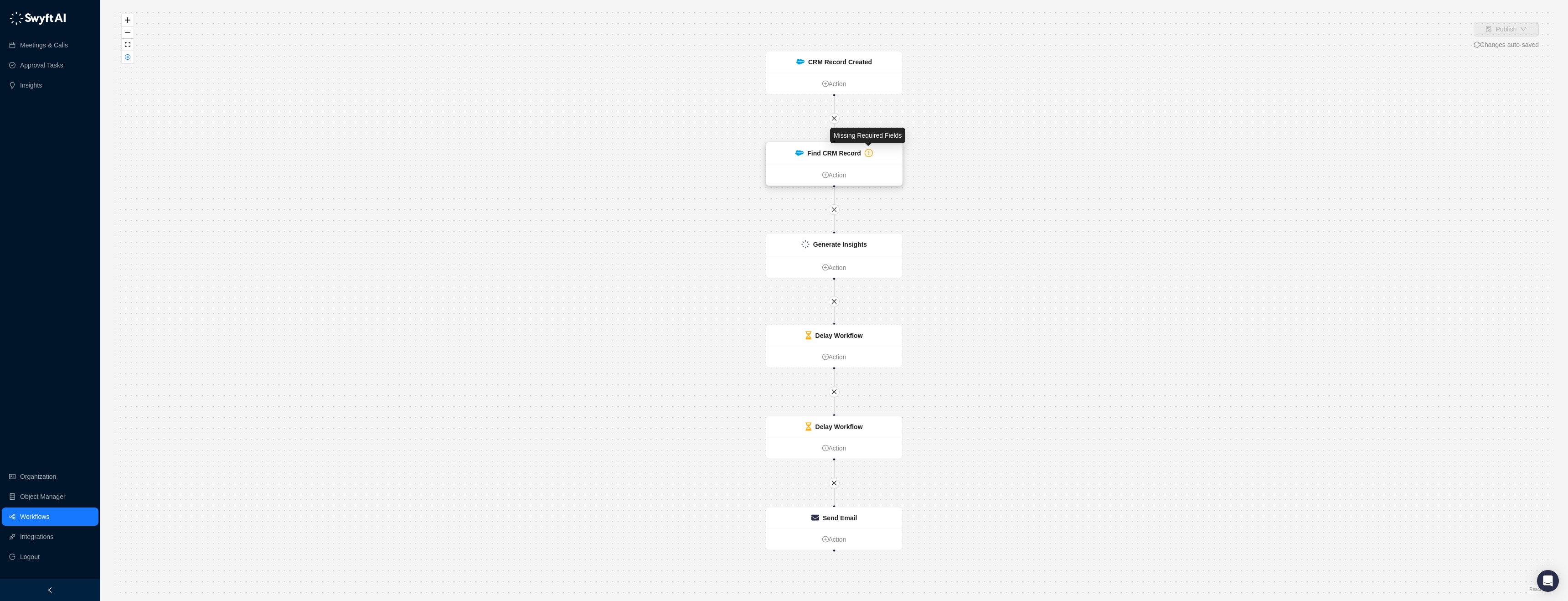
click at [870, 152] on icon "exclamation-circle" at bounding box center [868, 153] width 7 height 7
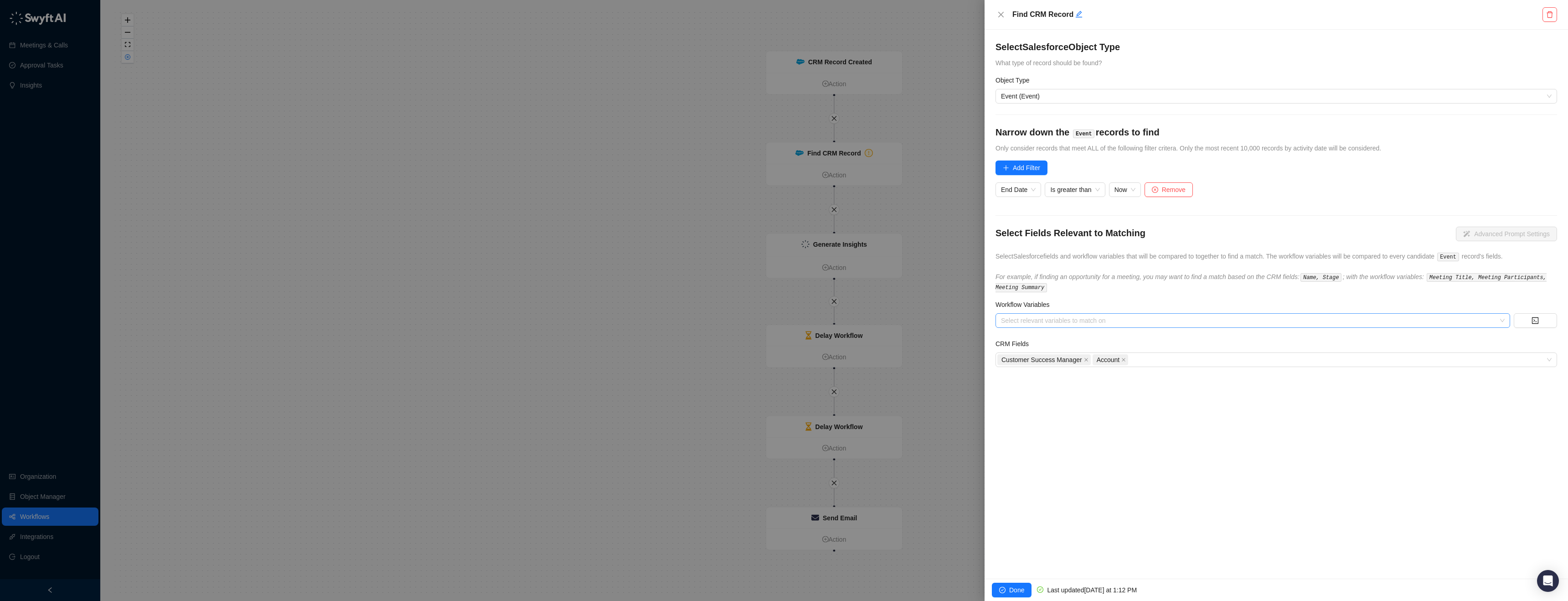
click at [1116, 320] on div at bounding box center [1248, 320] width 502 height 7
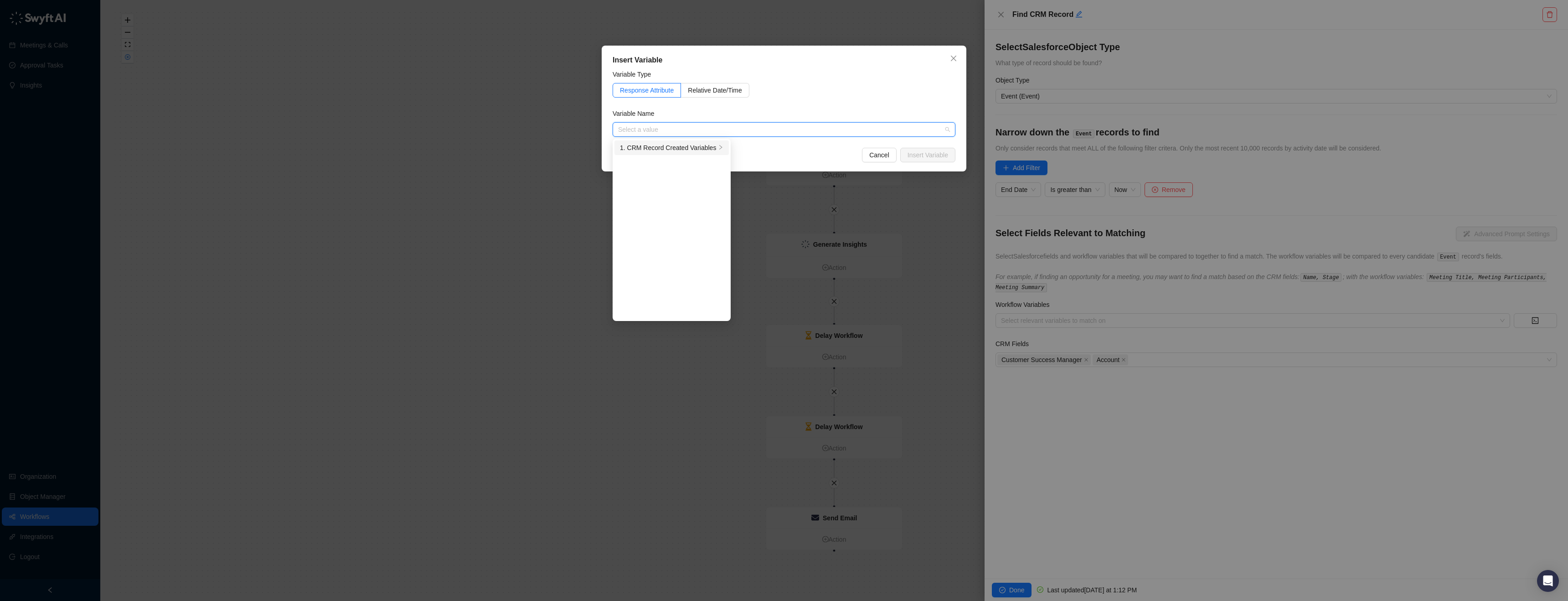
click at [696, 149] on div "1. CRM Record Created Variables" at bounding box center [668, 147] width 96 height 10
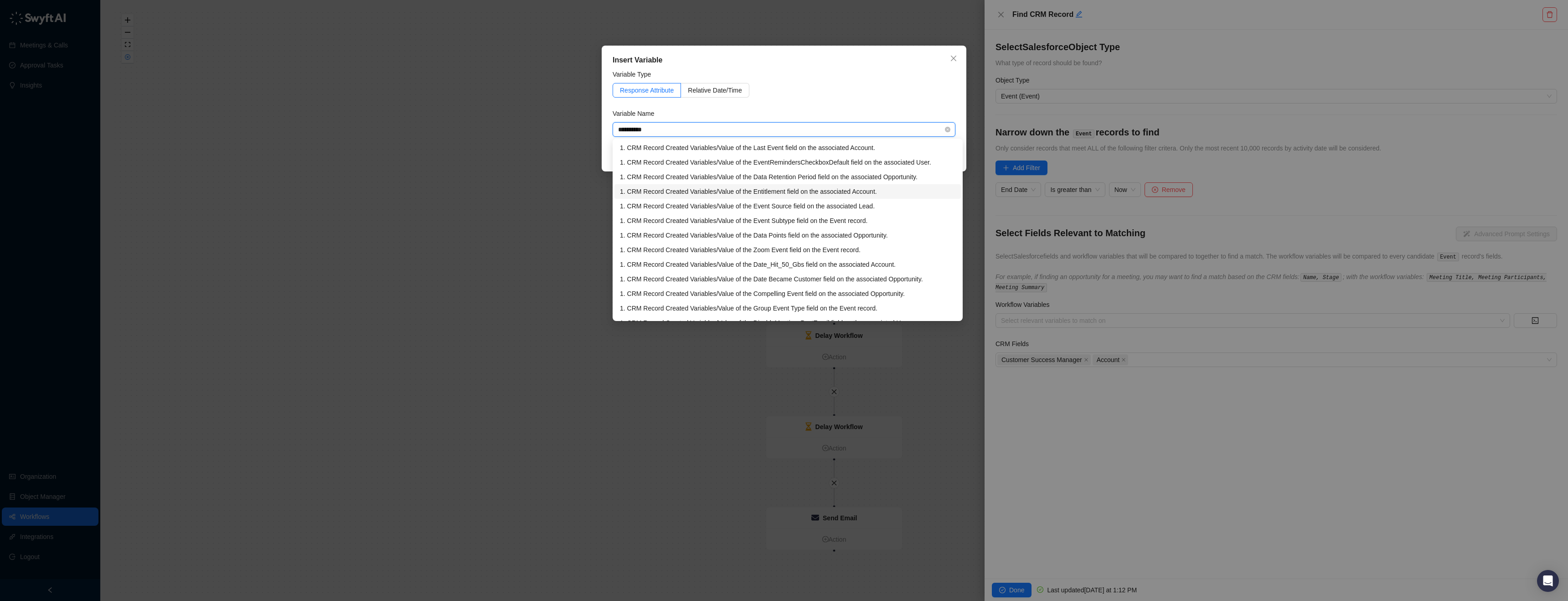
scroll to position [37, 0]
drag, startPoint x: 659, startPoint y: 132, endPoint x: 550, endPoint y: 130, distance: 109.0
click at [550, 130] on div "**********" at bounding box center [784, 300] width 1568 height 601
type input "**********"
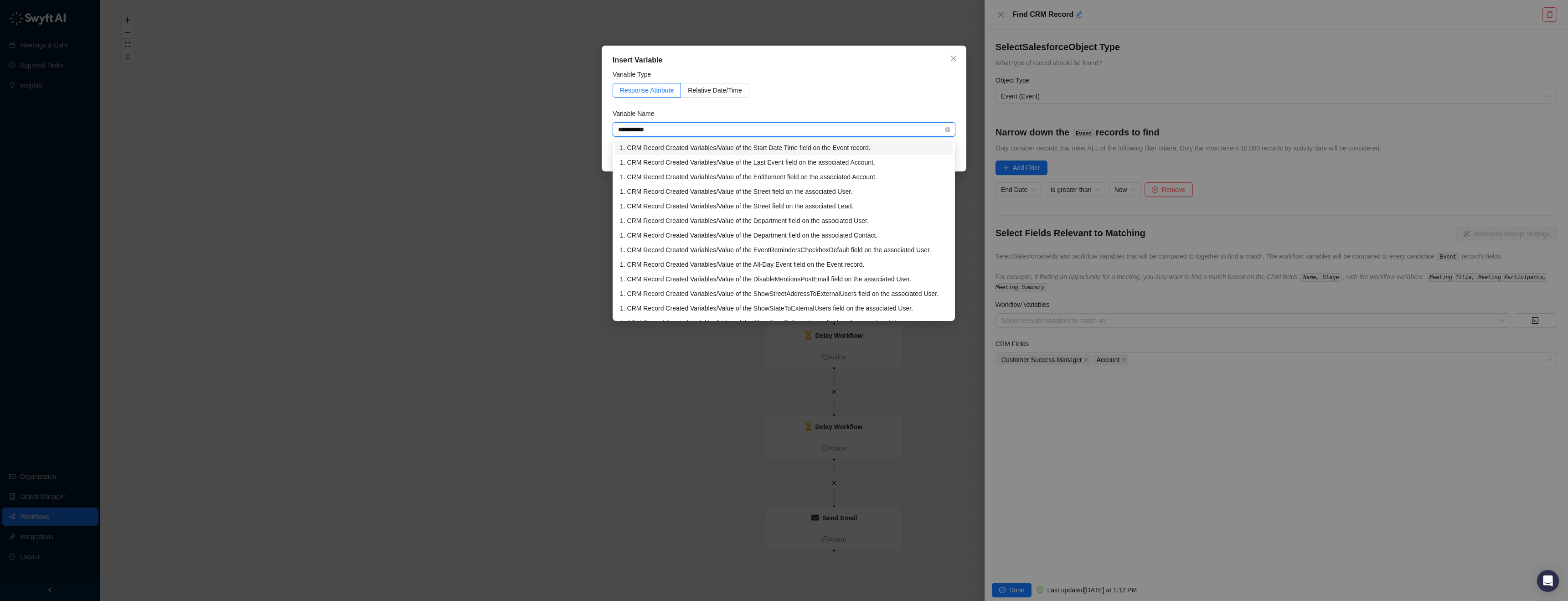
click at [895, 145] on div "1. CRM Record Created Variables / Value of the Start Date Time field on the Eve…" at bounding box center [783, 147] width 327 height 10
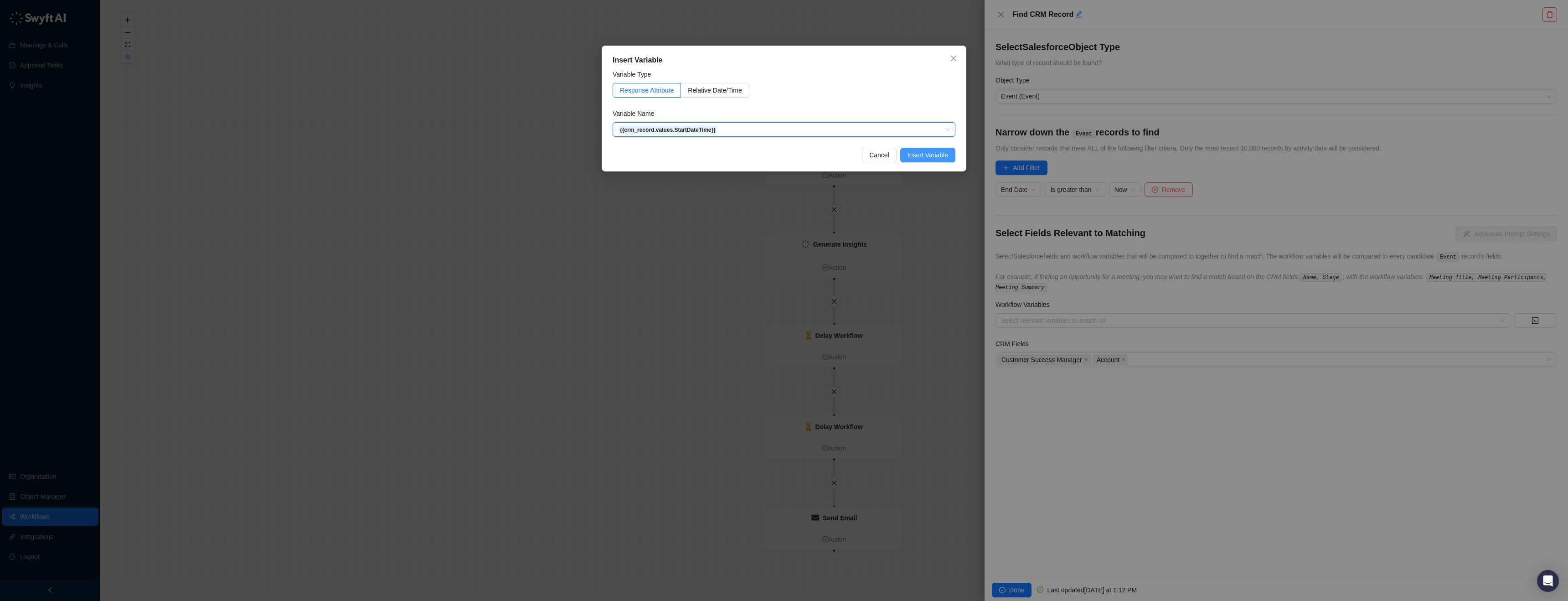
click at [925, 160] on span "Insert Variable" at bounding box center [928, 155] width 41 height 10
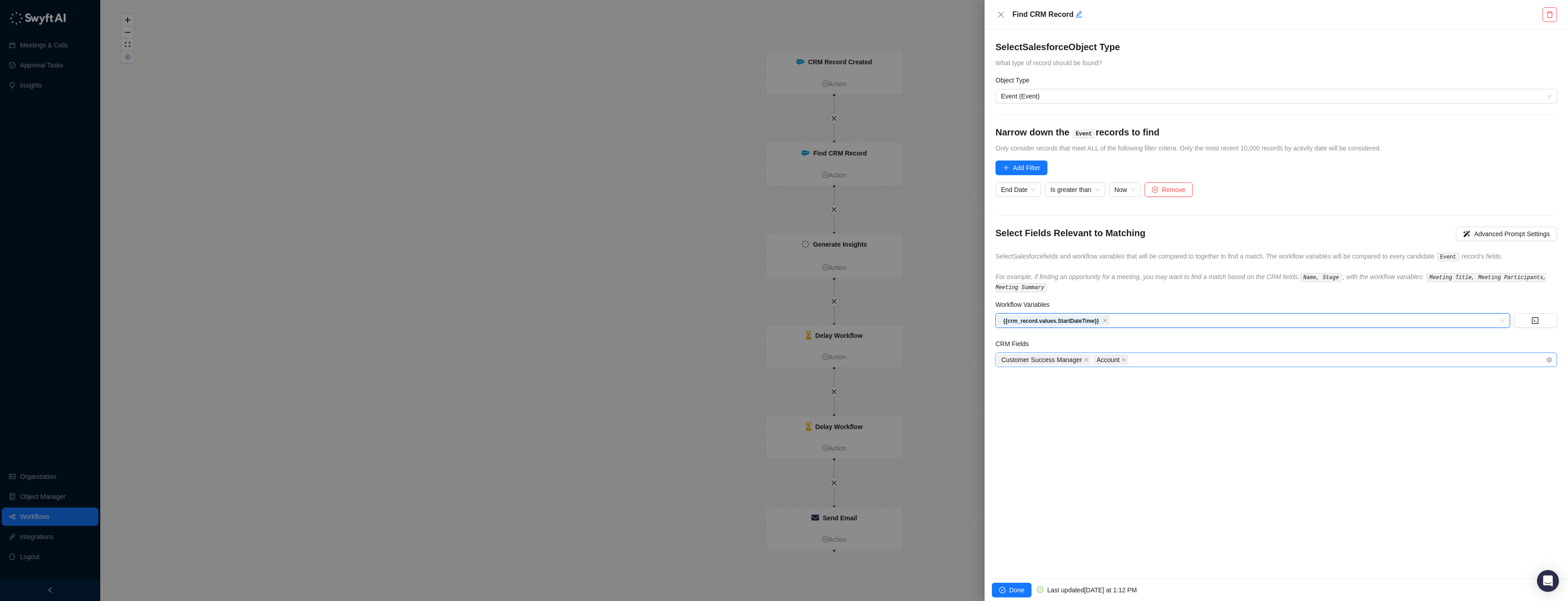
click at [1161, 360] on div "Customer Success Manager Account" at bounding box center [1271, 359] width 548 height 13
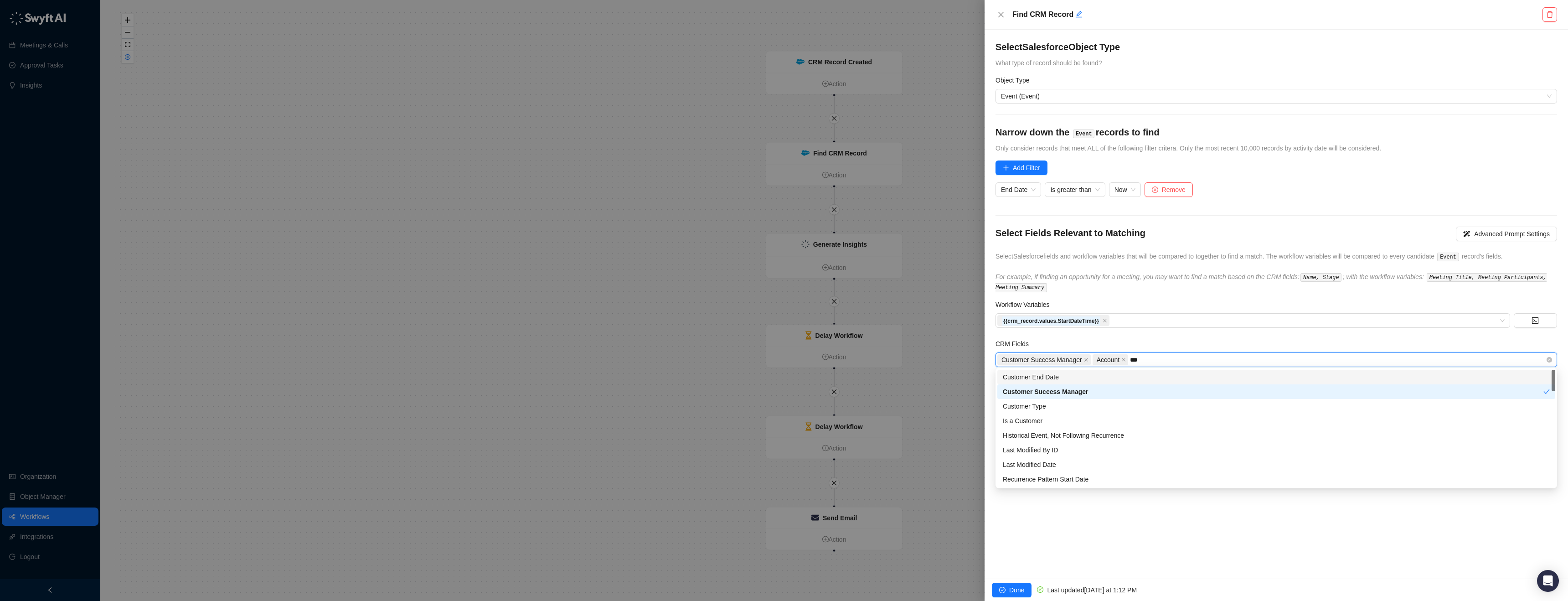
type input "****"
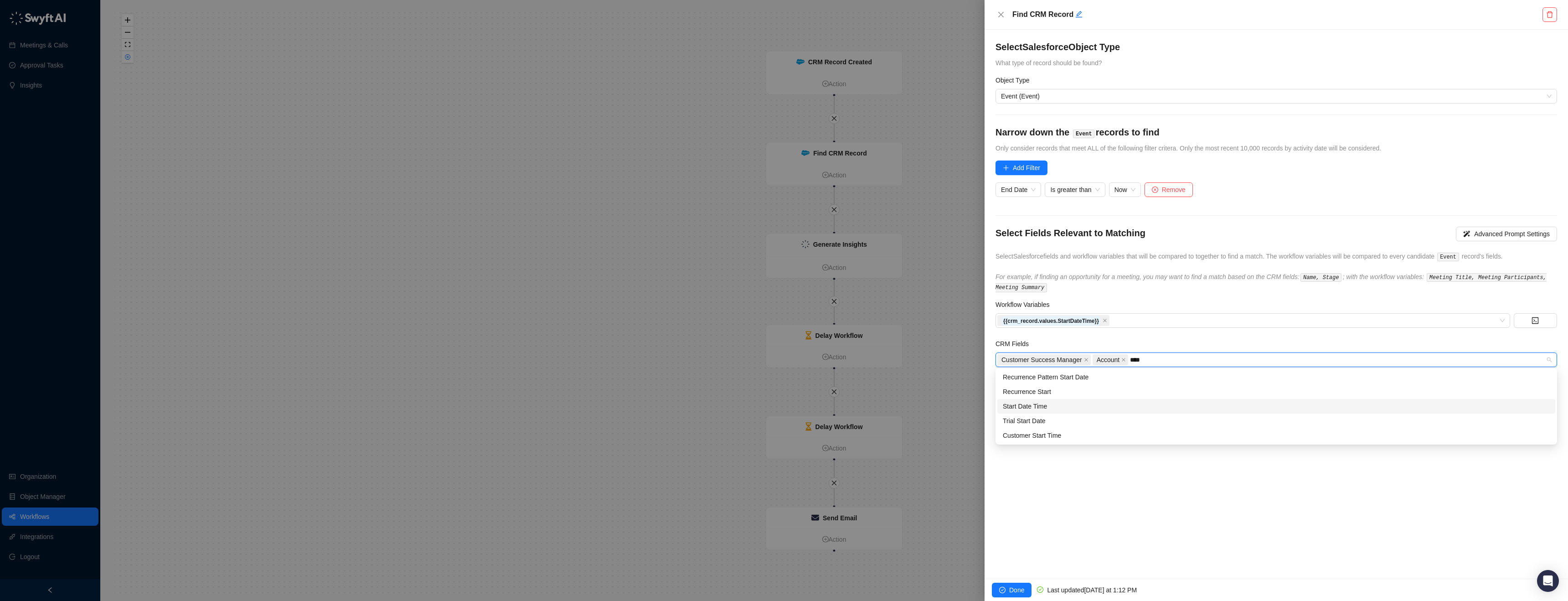
click at [1085, 409] on div "Start Date Time" at bounding box center [1276, 406] width 547 height 10
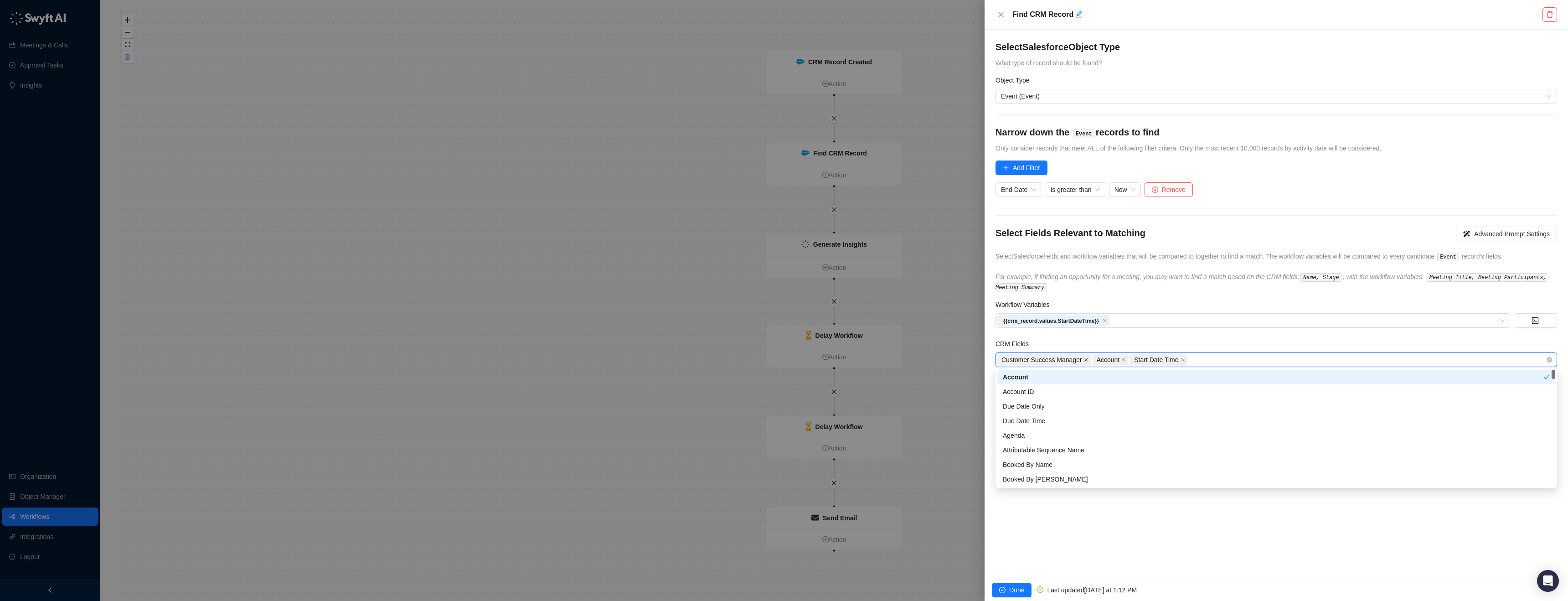
click at [1088, 357] on icon "close" at bounding box center [1086, 359] width 4 height 4
click at [1030, 359] on icon "close" at bounding box center [1029, 360] width 4 height 4
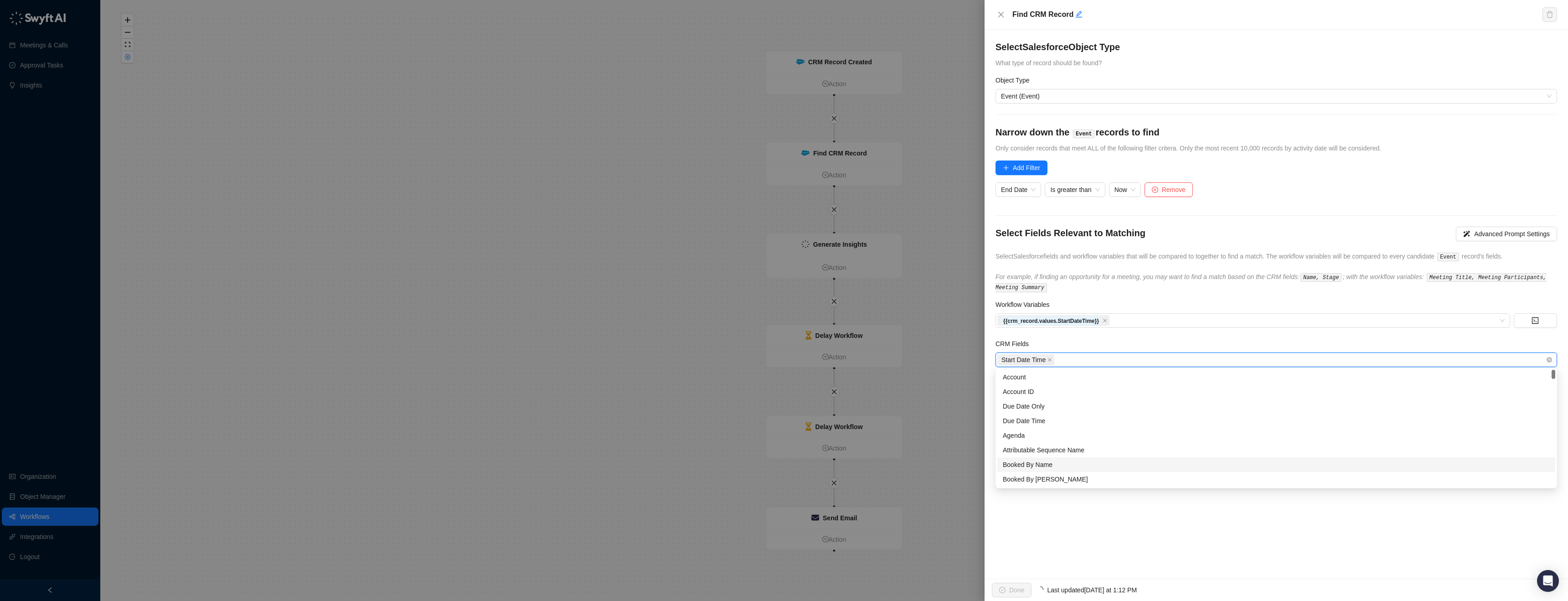
click at [996, 592] on button "Done" at bounding box center [1011, 590] width 40 height 15
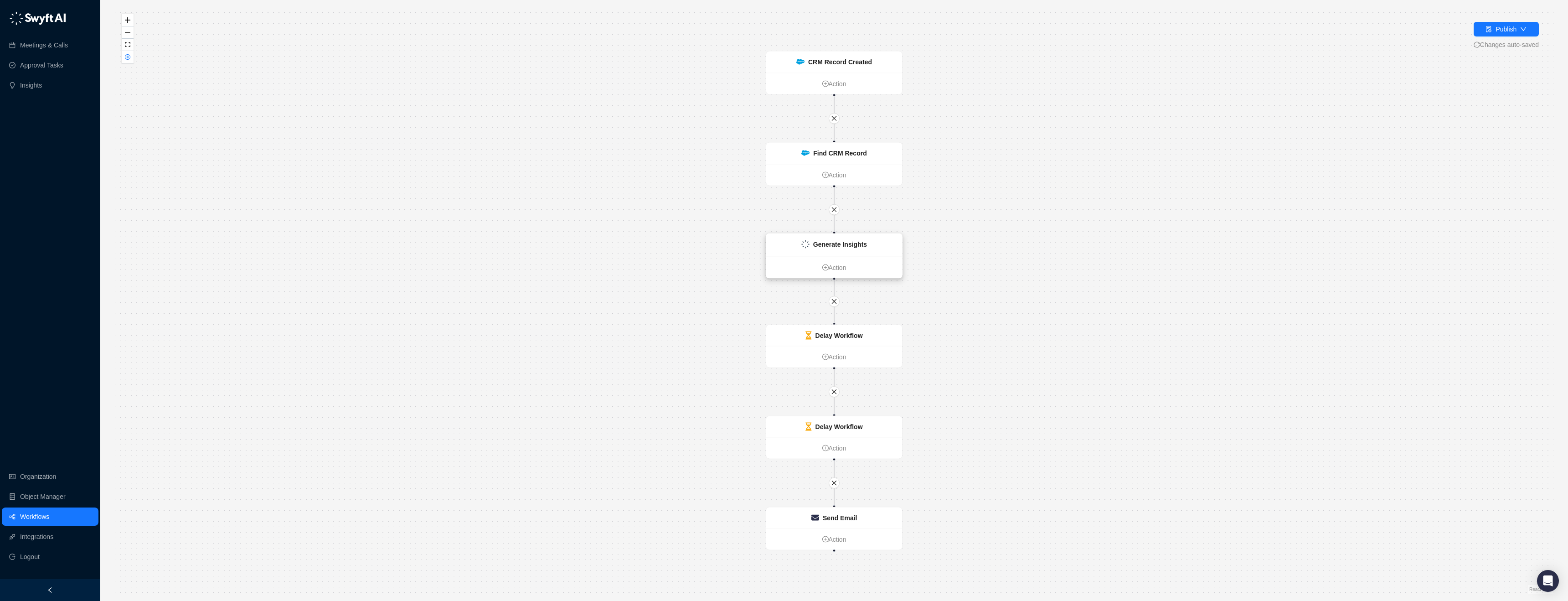
click at [830, 244] on strong "Generate Insights" at bounding box center [840, 244] width 54 height 7
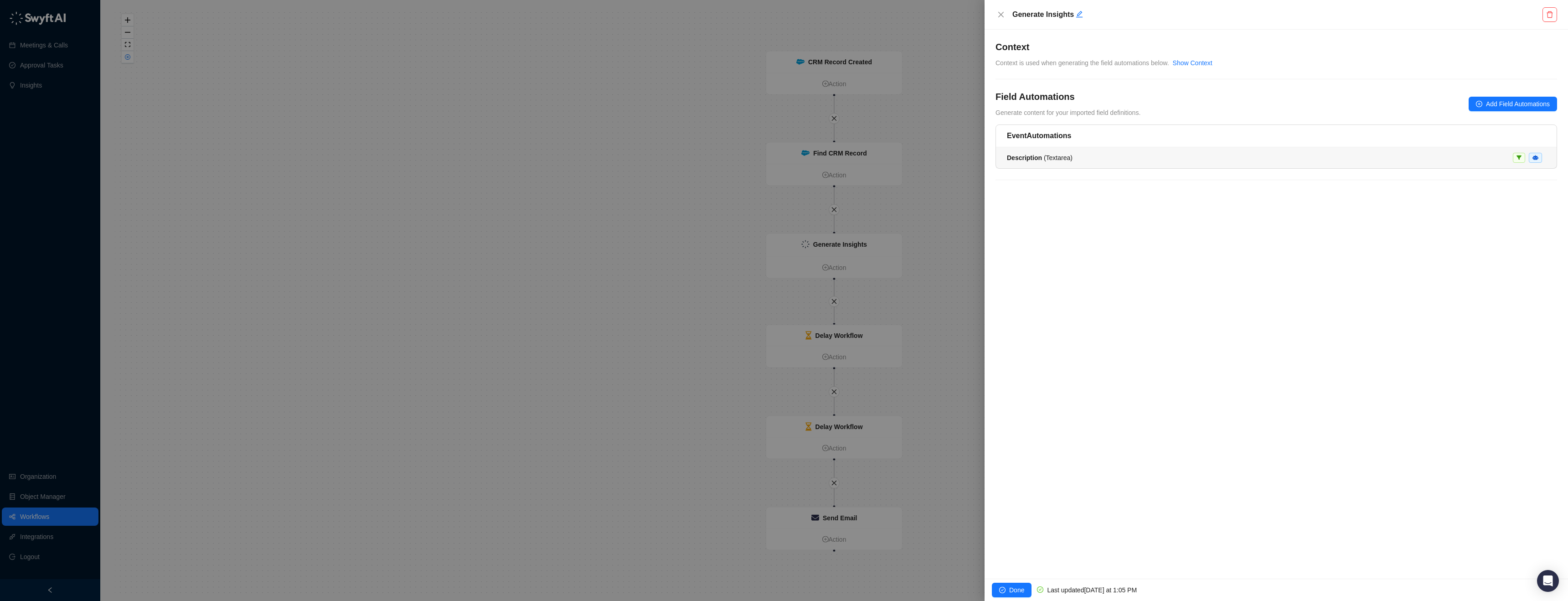
click at [1087, 163] on li "Description ( Textarea )" at bounding box center [1276, 158] width 561 height 21
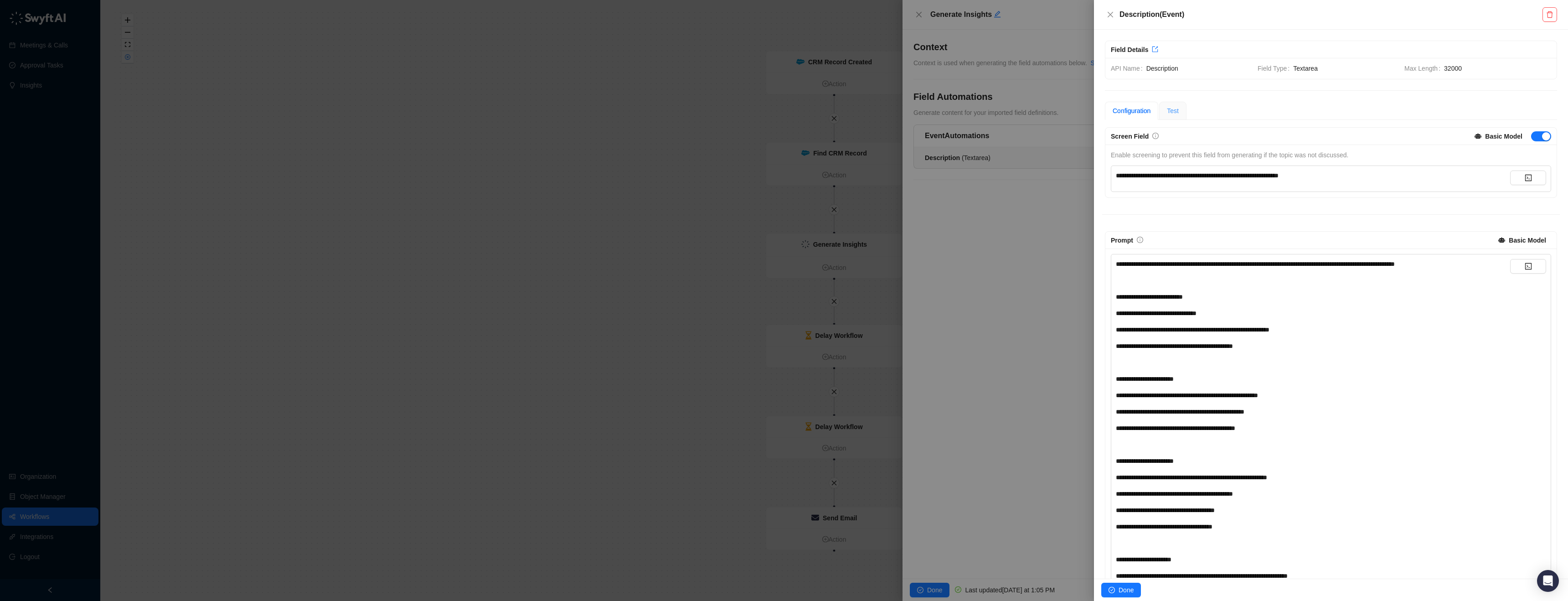
click at [1168, 111] on div "Test" at bounding box center [1172, 111] width 27 height 18
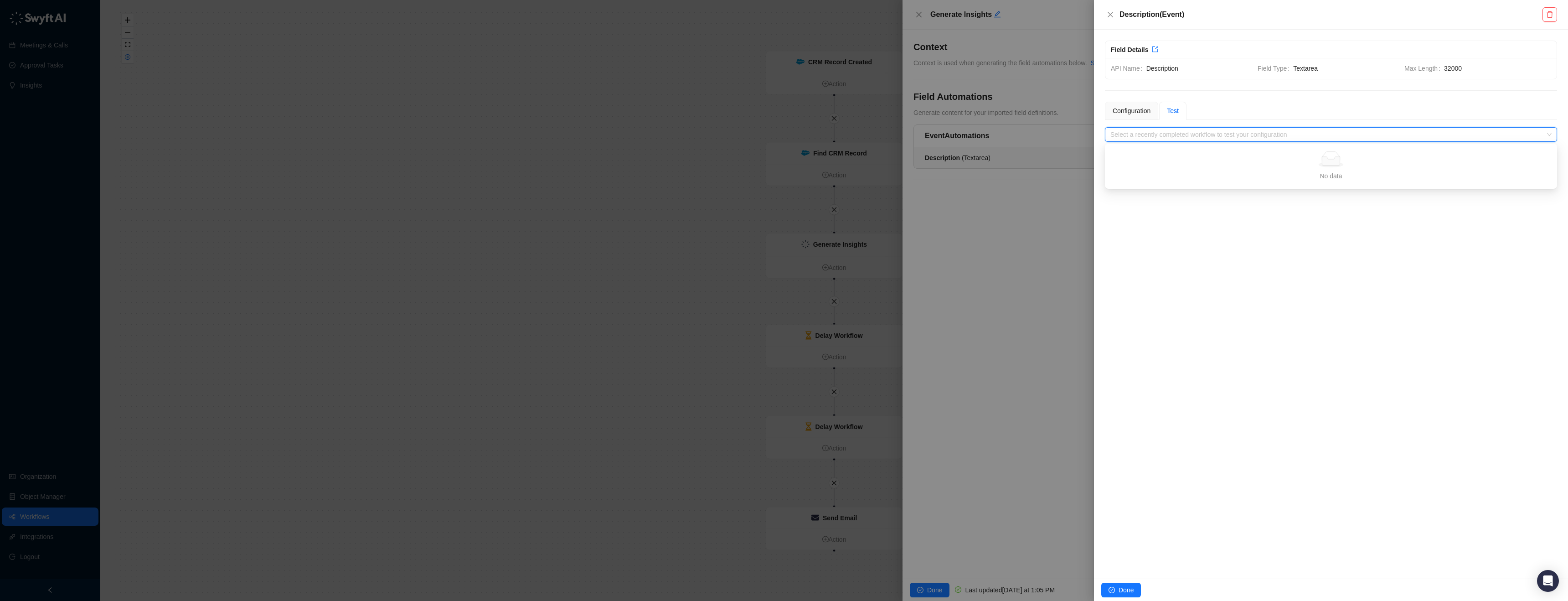
click at [1169, 130] on input "search" at bounding box center [1328, 135] width 436 height 13
click at [1113, 17] on icon "close" at bounding box center [1110, 15] width 7 height 7
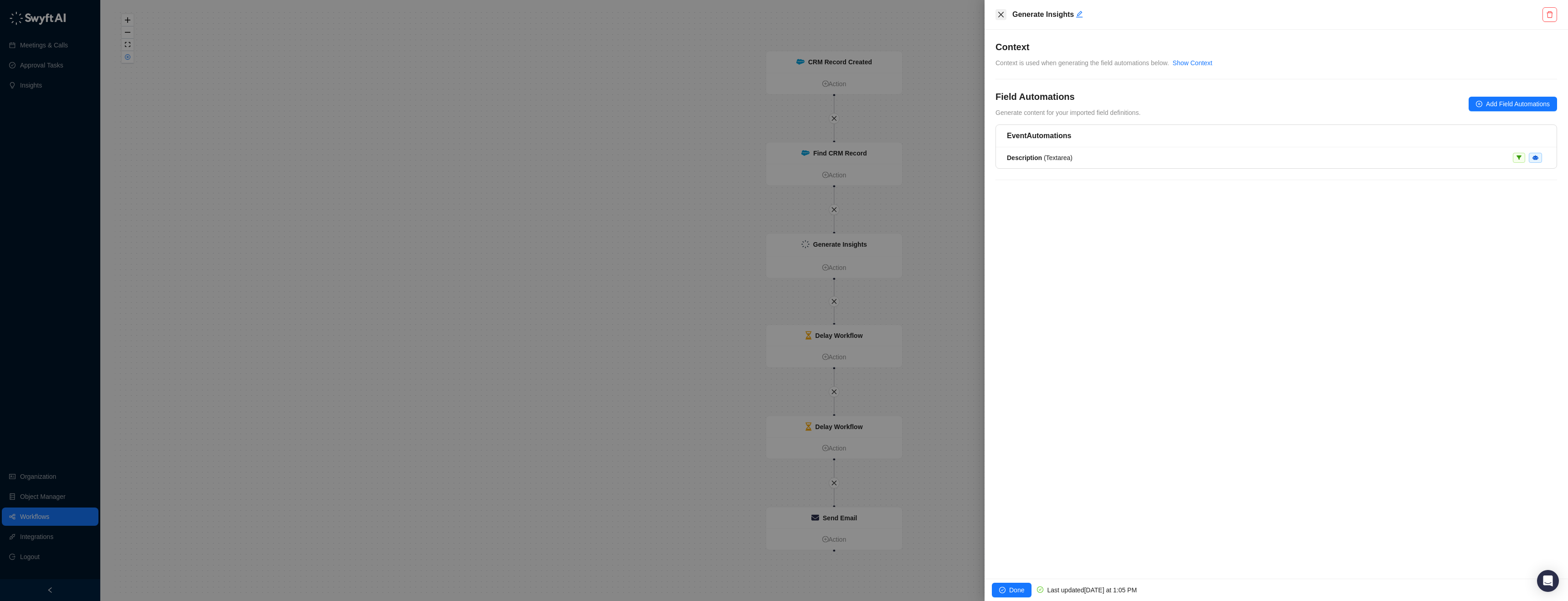
click at [1005, 15] on button "Close" at bounding box center [1001, 15] width 11 height 11
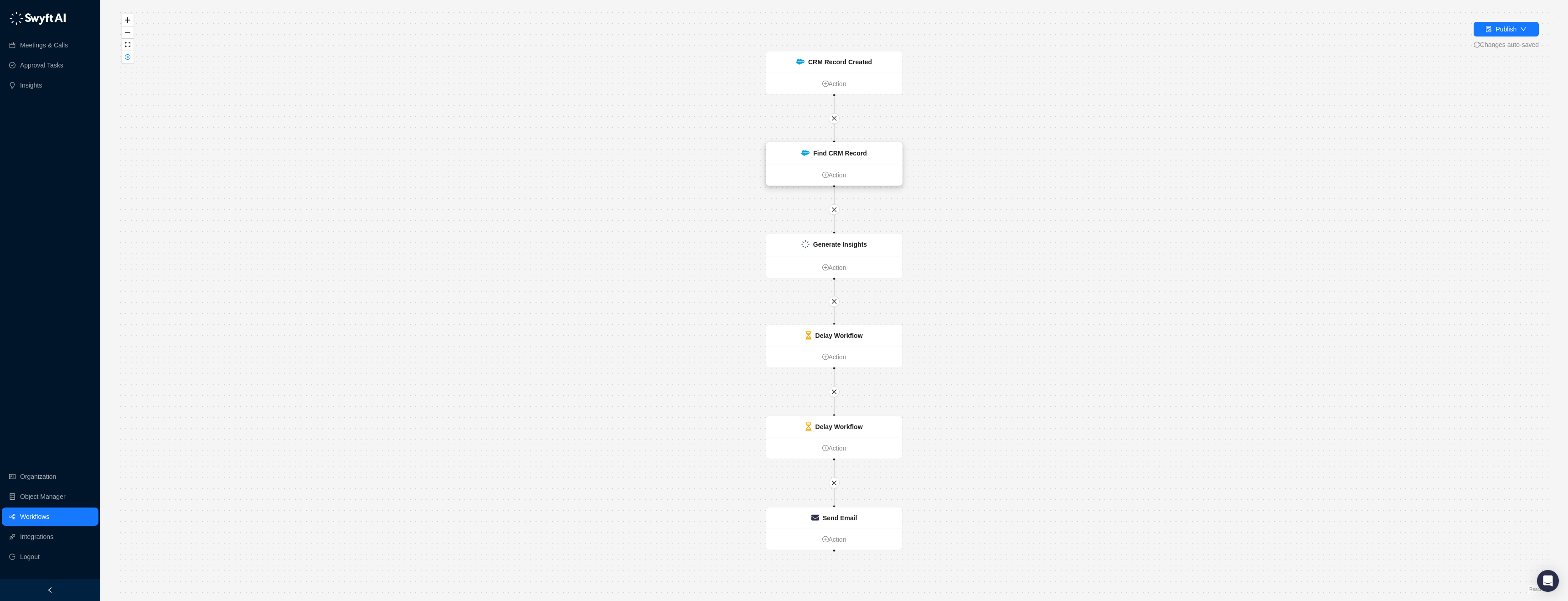
click at [852, 146] on div "Find CRM Record" at bounding box center [834, 153] width 136 height 21
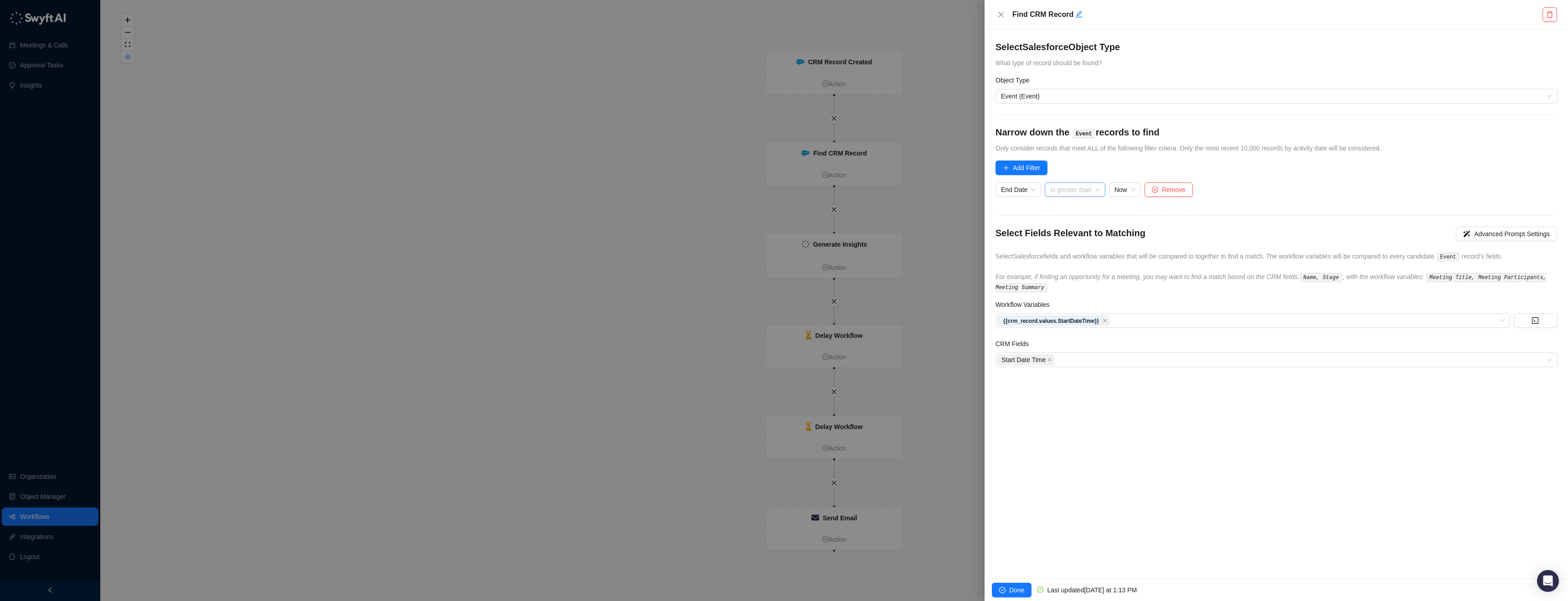
click at [1083, 185] on span "Is greater than" at bounding box center [1074, 189] width 49 height 13
click at [1082, 296] on div "Is less than" at bounding box center [1101, 295] width 97 height 10
click at [1008, 588] on button "Done" at bounding box center [1011, 590] width 40 height 15
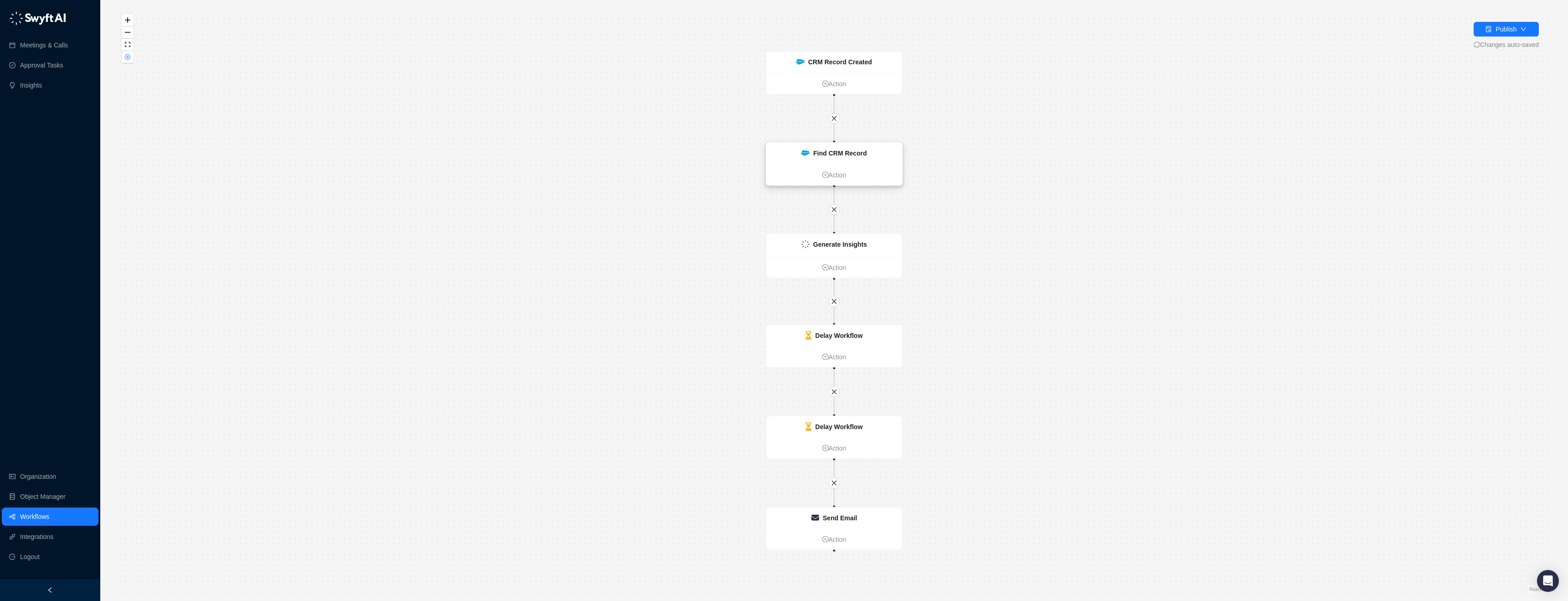
click at [875, 153] on div "Find CRM Record" at bounding box center [834, 153] width 136 height 21
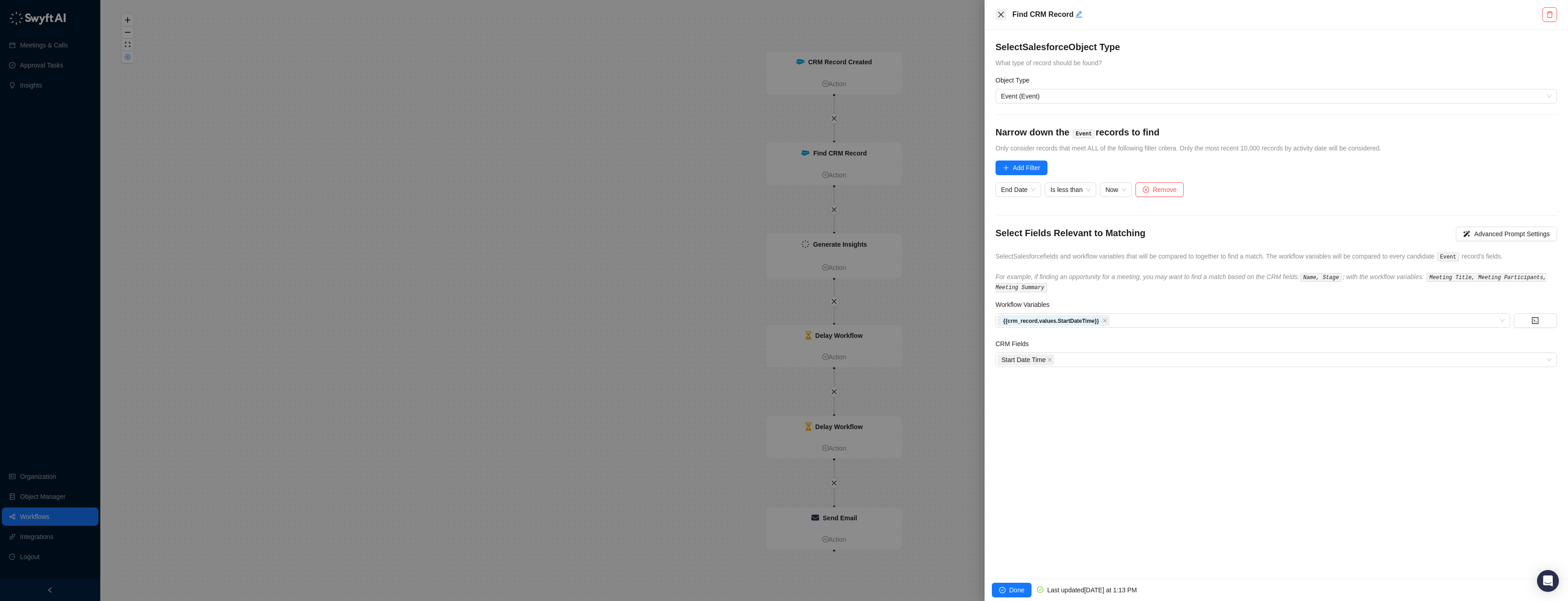
click at [998, 15] on icon "close" at bounding box center [1001, 15] width 7 height 7
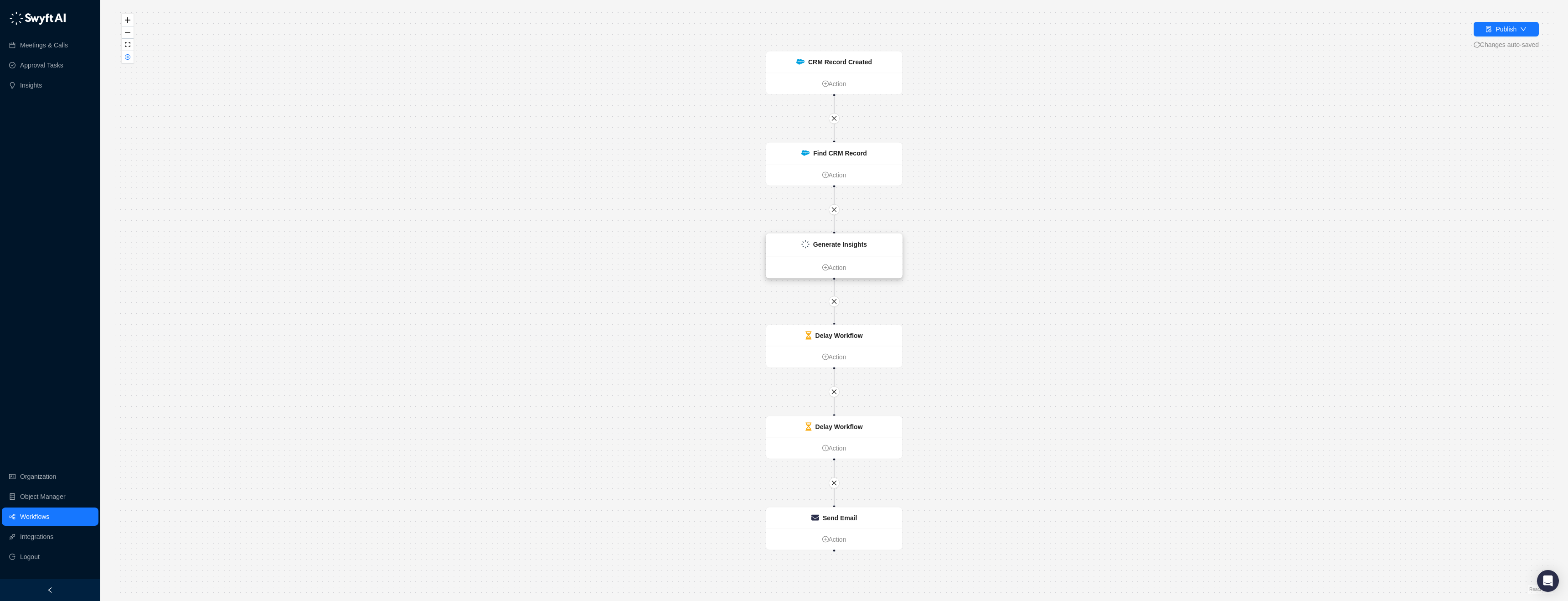
click at [850, 239] on div "Generate Insights" at bounding box center [840, 244] width 54 height 10
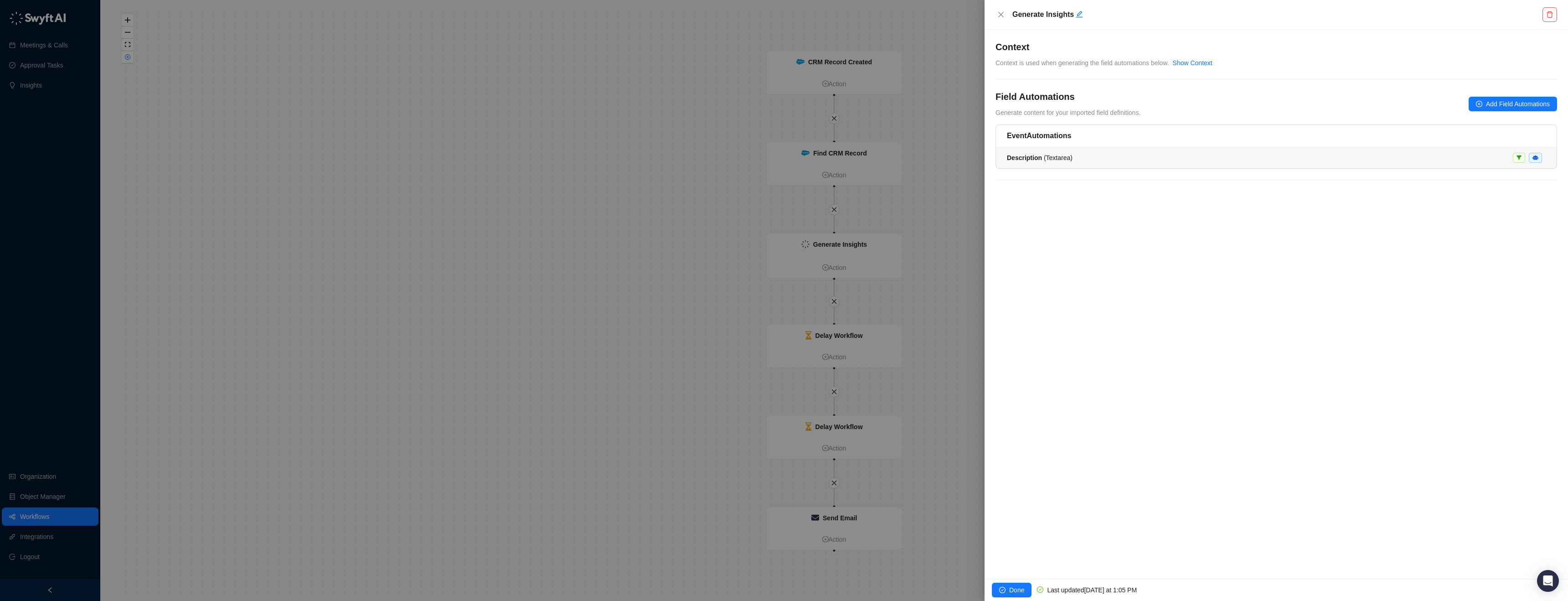
click at [1059, 152] on li "Description ( Textarea )" at bounding box center [1276, 158] width 561 height 21
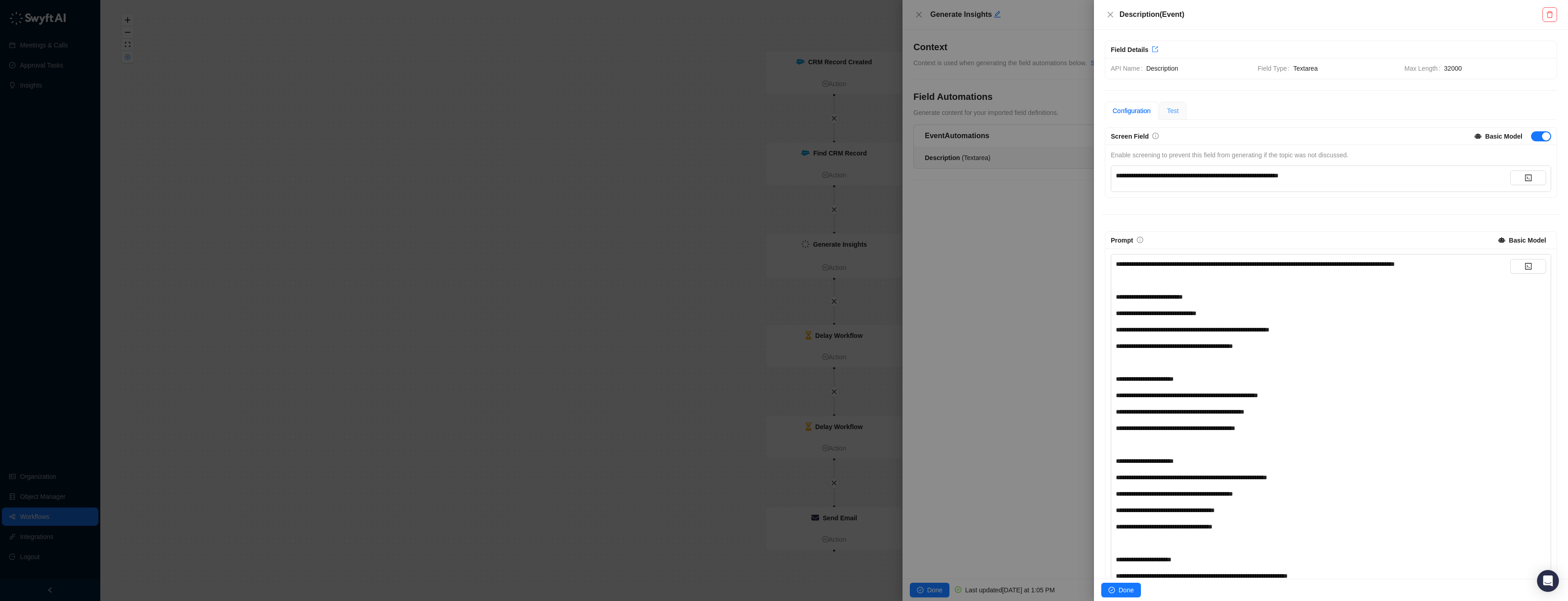
click at [1169, 118] on div "Test" at bounding box center [1172, 111] width 27 height 18
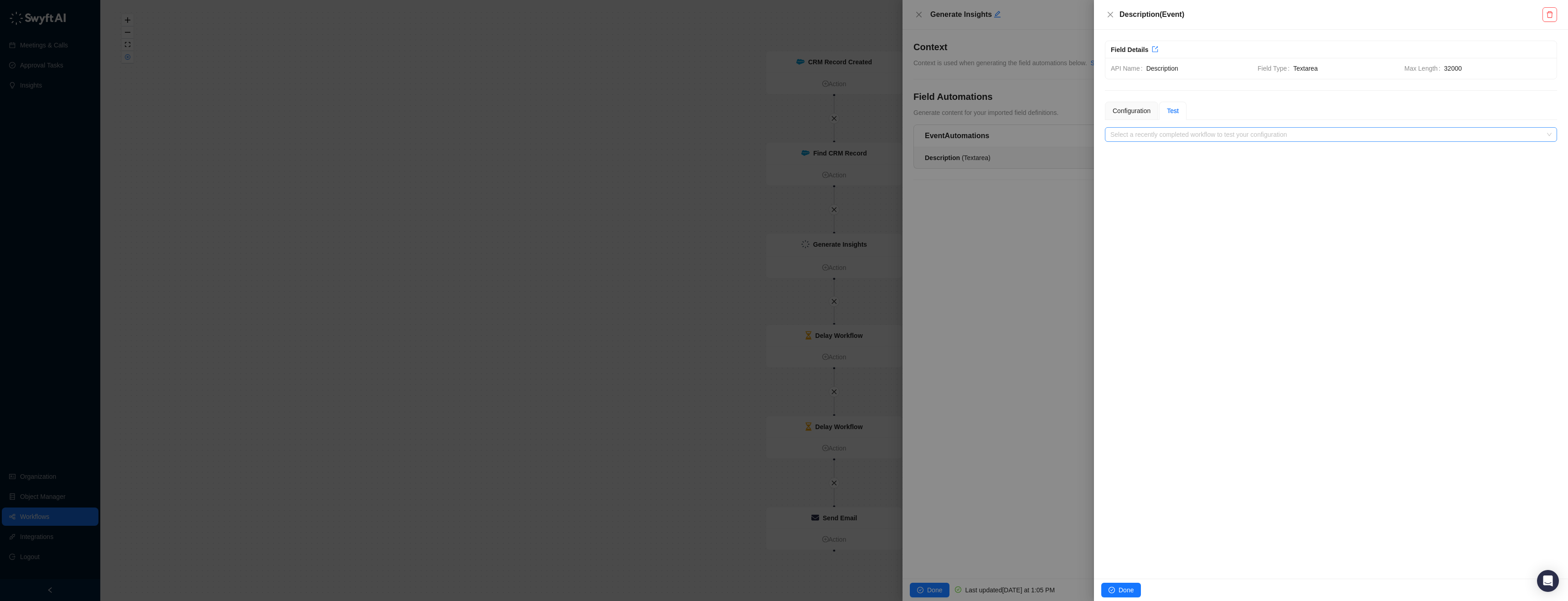
click at [1174, 128] on div "**********" at bounding box center [1331, 122] width 452 height 40
click at [1175, 130] on input "search" at bounding box center [1328, 135] width 436 height 13
drag, startPoint x: 1132, startPoint y: 594, endPoint x: 1107, endPoint y: 586, distance: 26.2
click at [1132, 592] on span "Done" at bounding box center [1126, 590] width 15 height 10
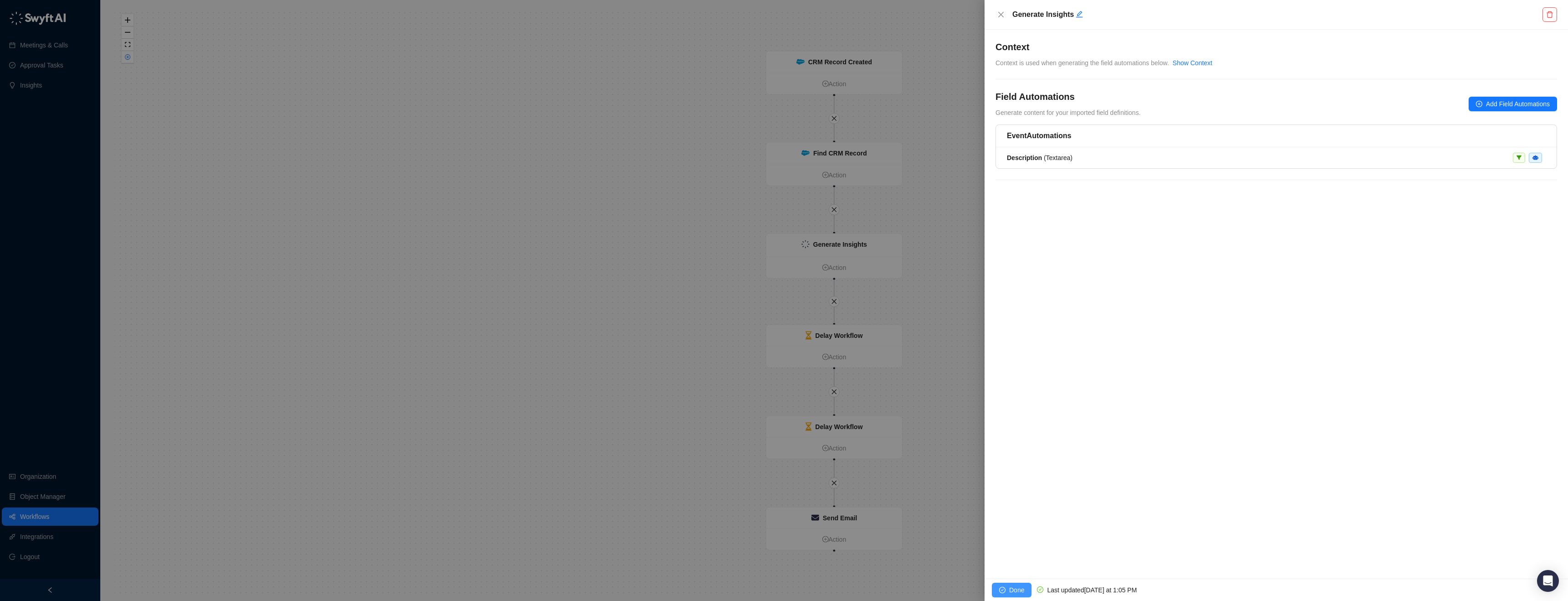
click at [1006, 589] on button "Done" at bounding box center [1011, 590] width 40 height 15
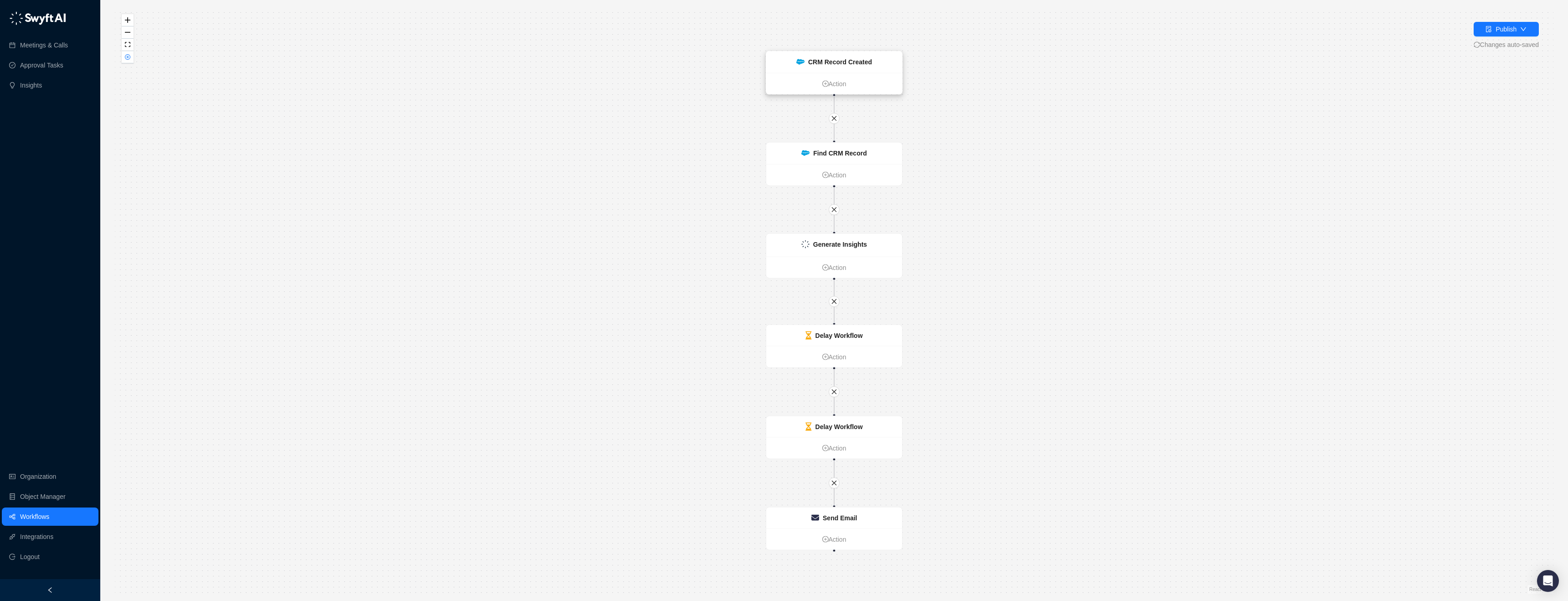
click at [872, 65] on strong "CRM Record Created" at bounding box center [840, 62] width 64 height 7
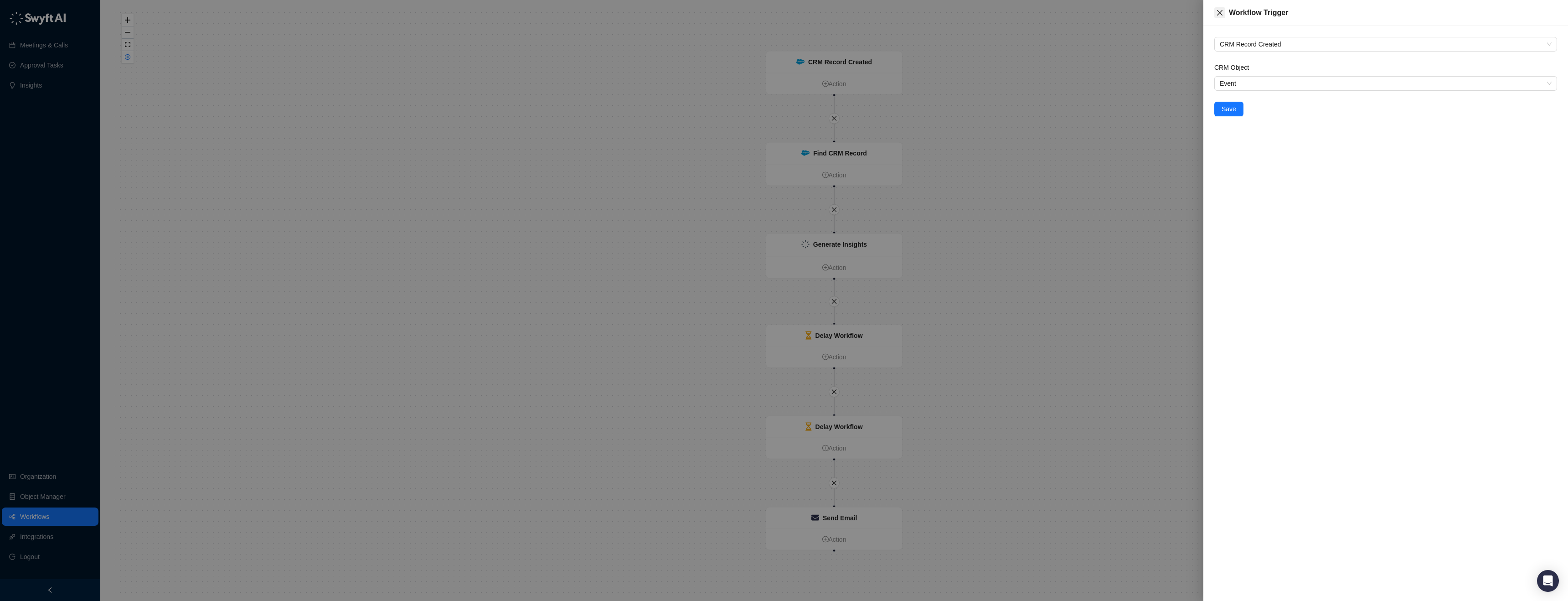
click at [1219, 16] on icon "close" at bounding box center [1220, 13] width 7 height 7
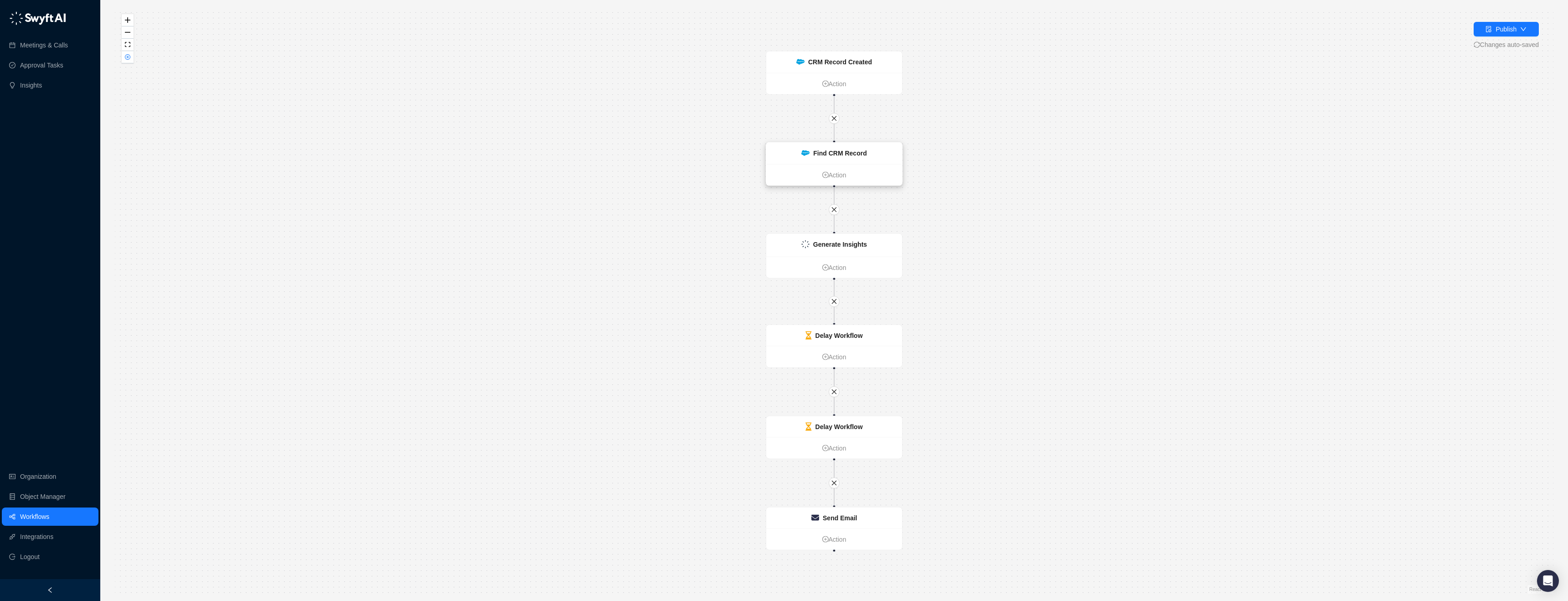
click at [891, 152] on div "Find CRM Record" at bounding box center [834, 153] width 136 height 21
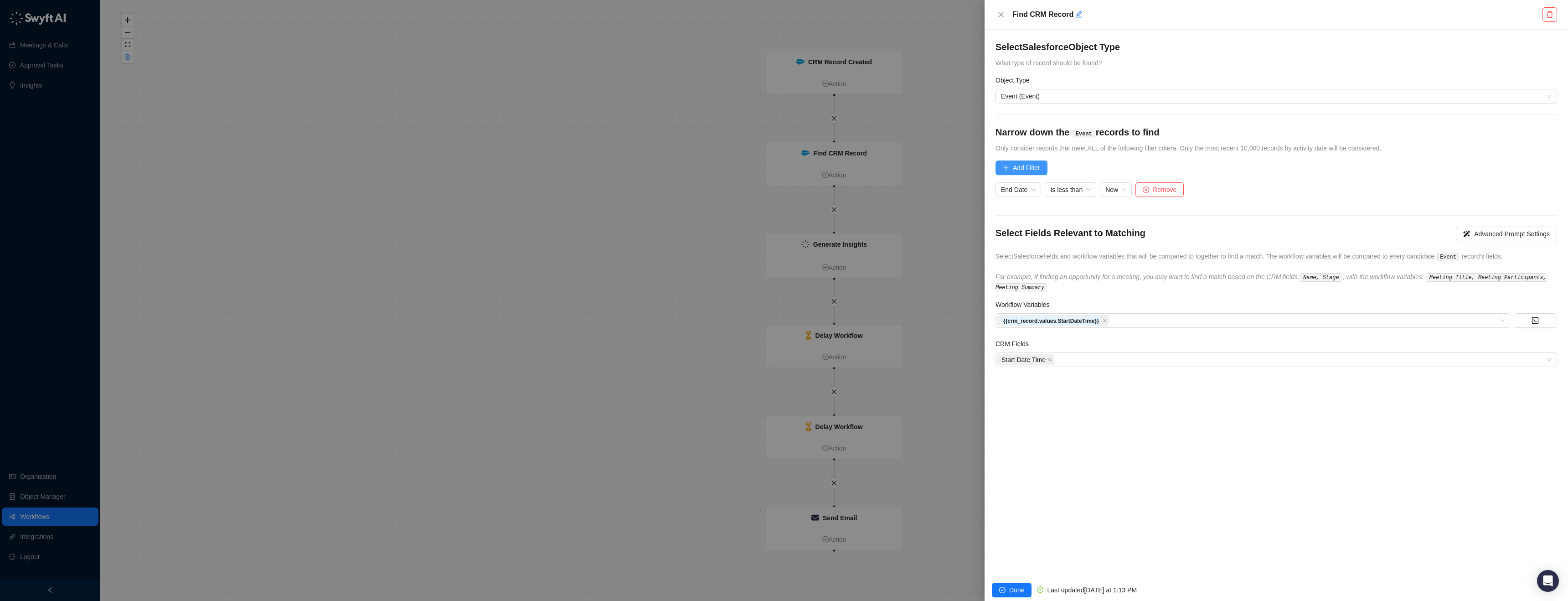
click at [1036, 164] on span "Add Filter" at bounding box center [1026, 167] width 27 height 10
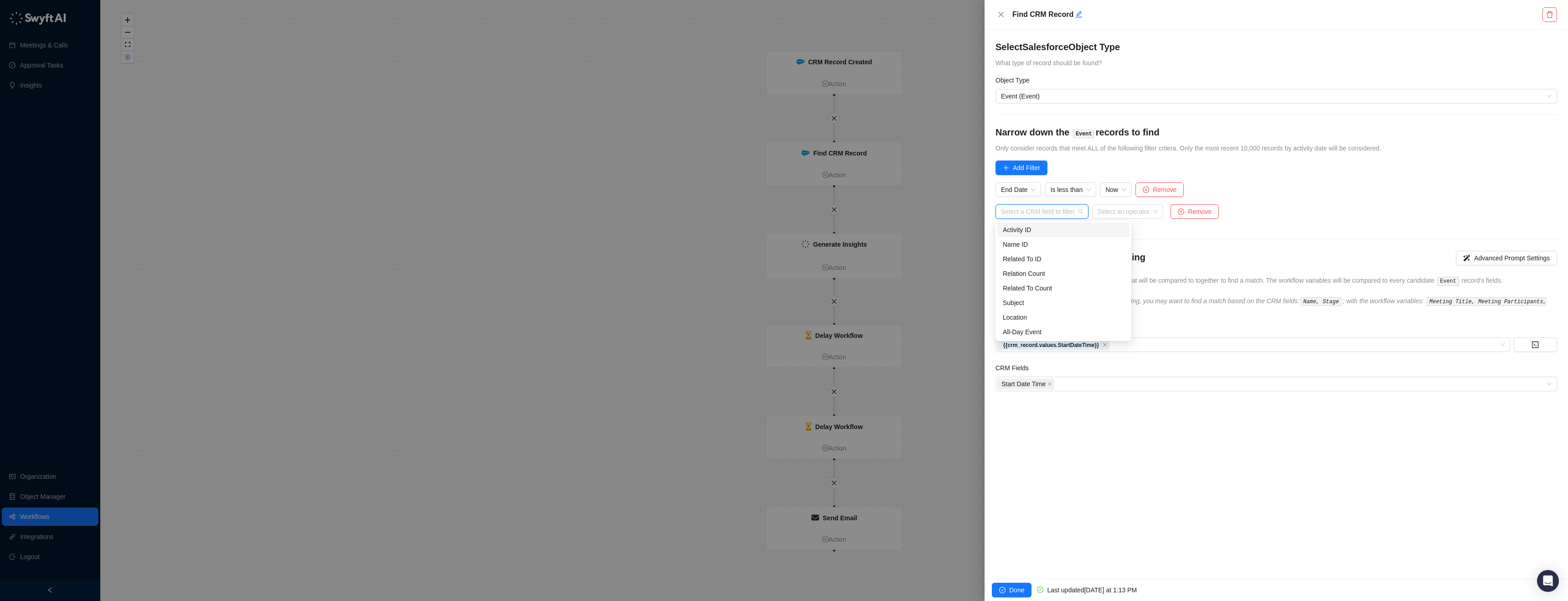
click at [1035, 206] on input "search" at bounding box center [1039, 211] width 77 height 13
type input "***"
click at [1050, 247] on div "Account" at bounding box center [1043, 244] width 81 height 10
click at [1108, 209] on div "Select an operator" at bounding box center [1077, 211] width 71 height 15
click at [1086, 258] on div "Is equal to" at bounding box center [1098, 259] width 97 height 10
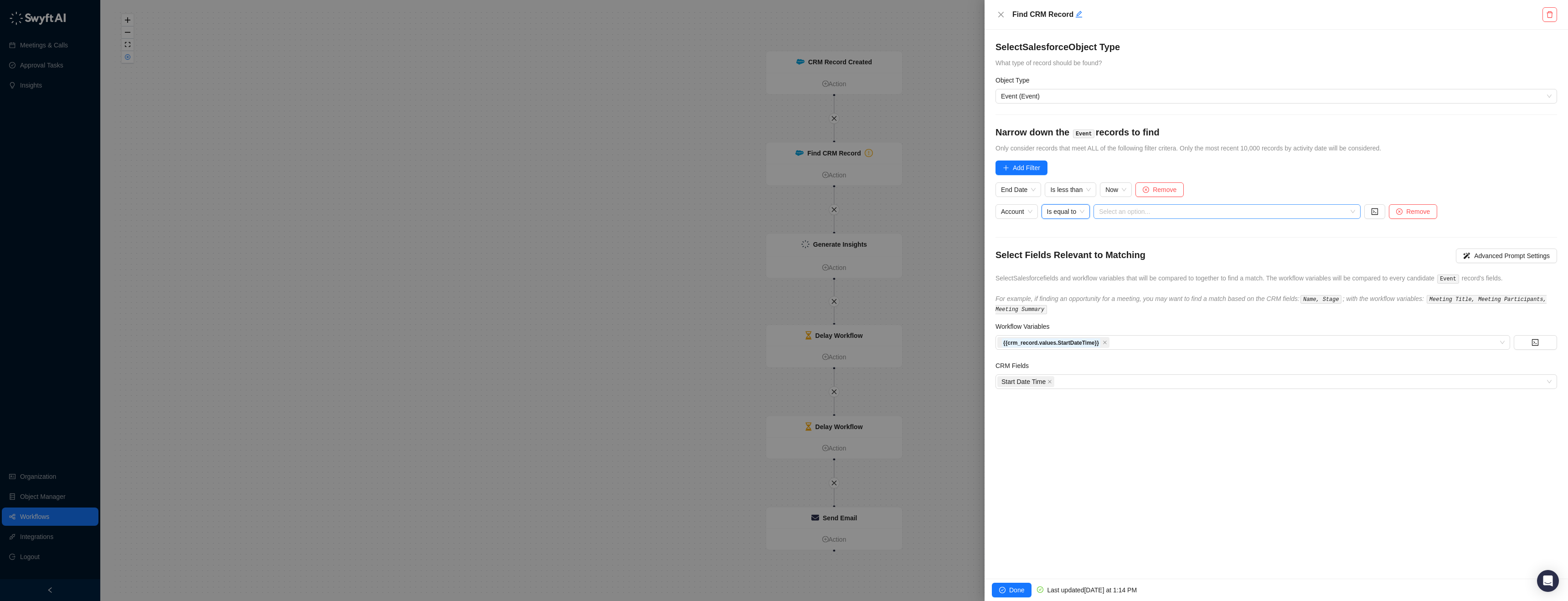
click at [1168, 206] on input "search" at bounding box center [1224, 211] width 251 height 13
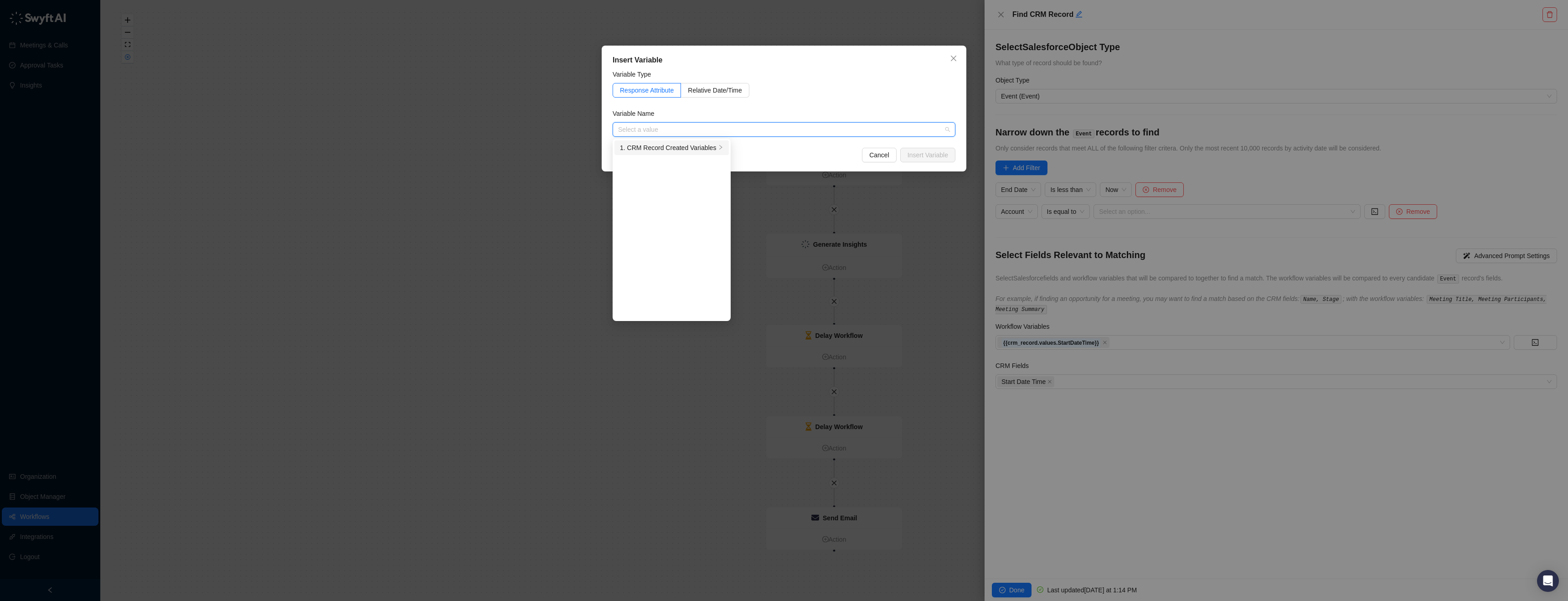
click at [699, 147] on div "1. CRM Record Created Variables" at bounding box center [668, 147] width 96 height 10
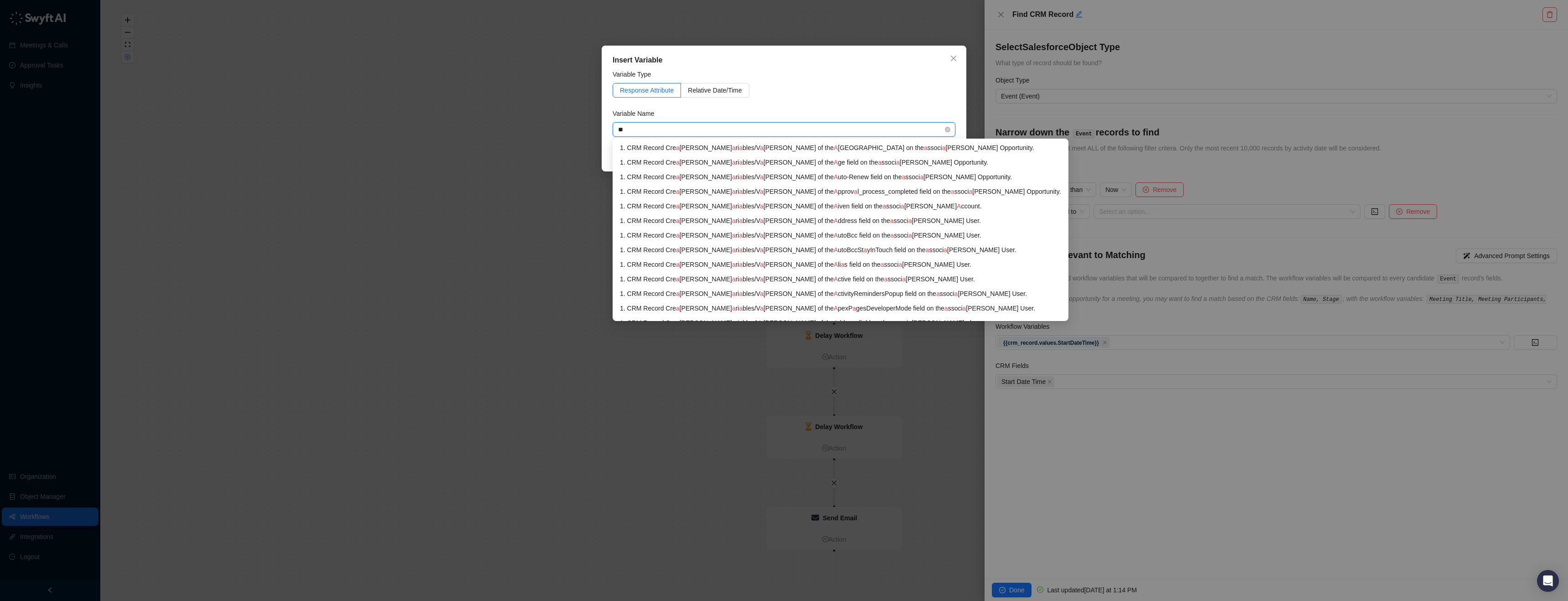
type input "***"
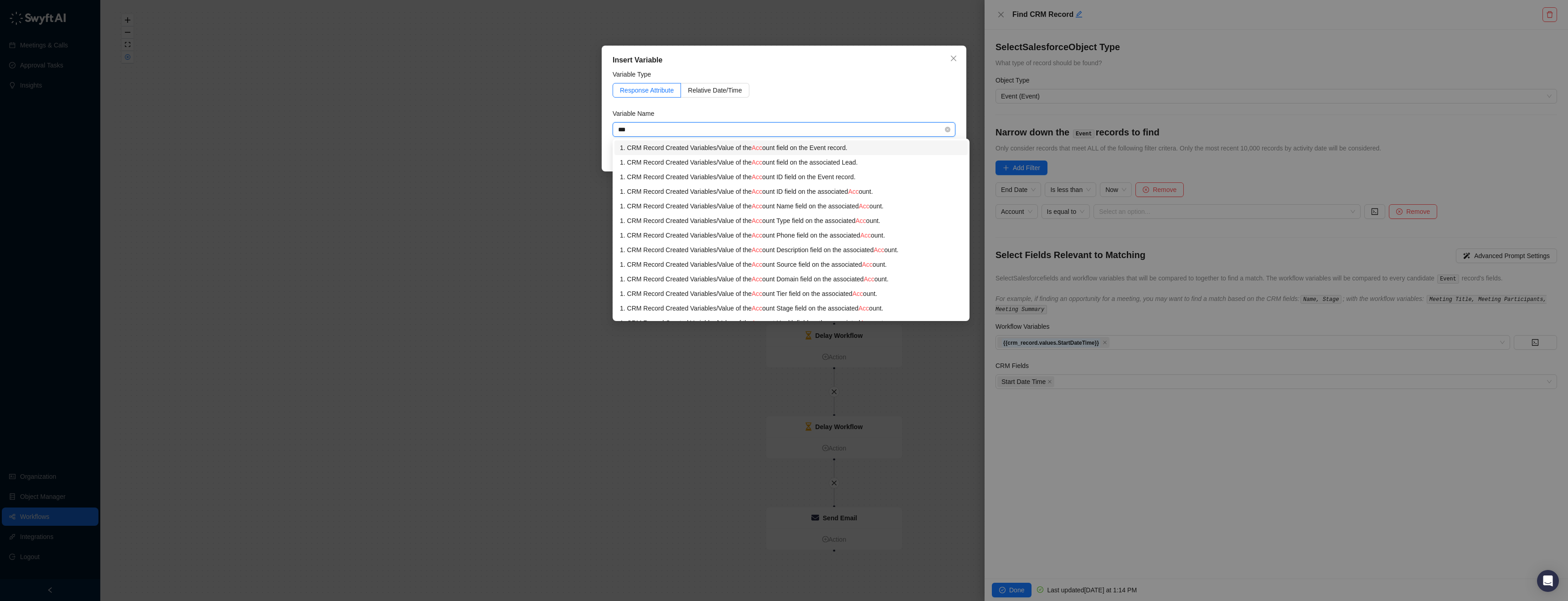
click at [885, 147] on div "1. CRM Record Created Variables / Value of the Acc ount field on the Event reco…" at bounding box center [791, 147] width 342 height 10
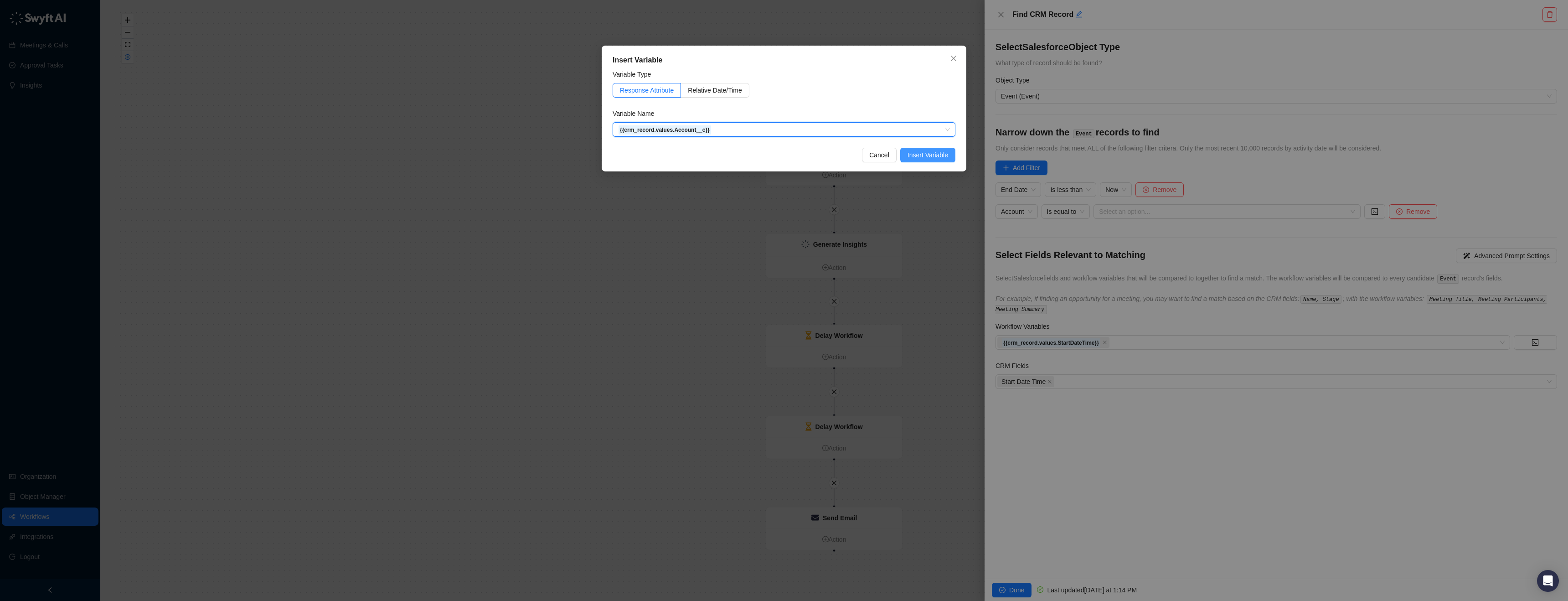
click at [914, 157] on span "Insert Variable" at bounding box center [928, 155] width 41 height 10
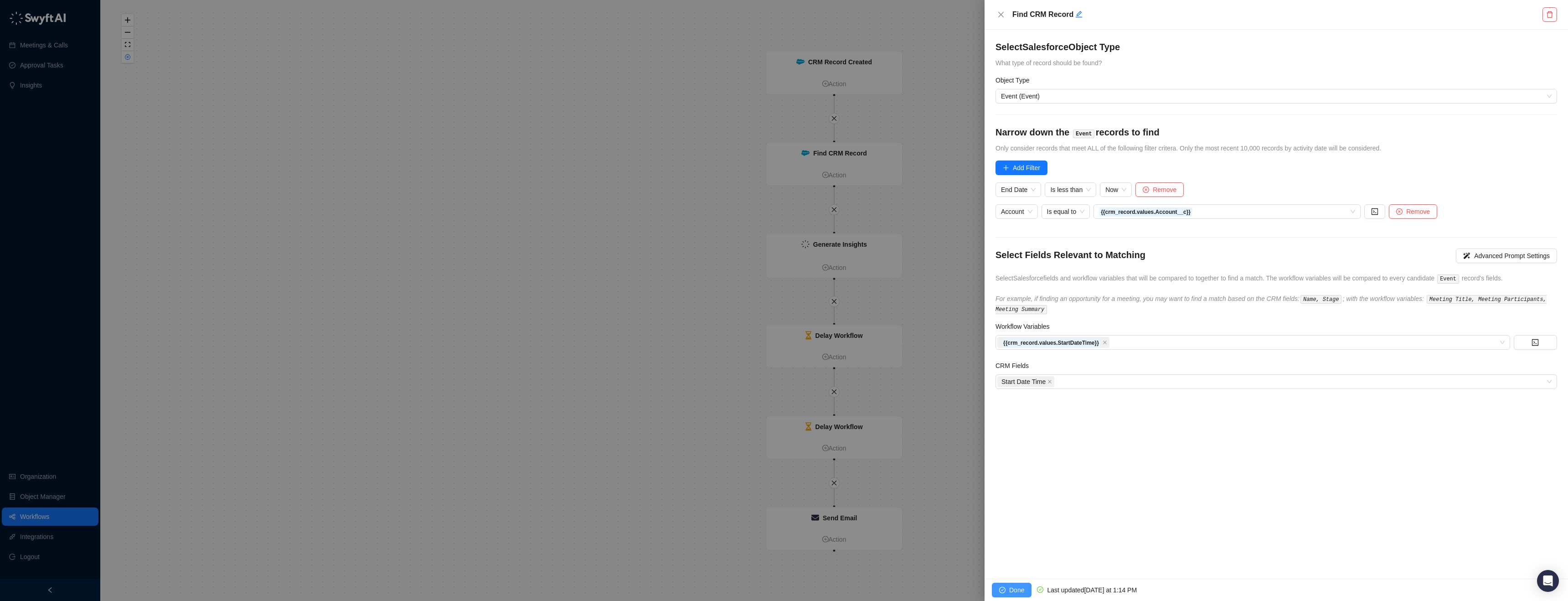
click at [1020, 583] on button "Done" at bounding box center [1011, 590] width 40 height 15
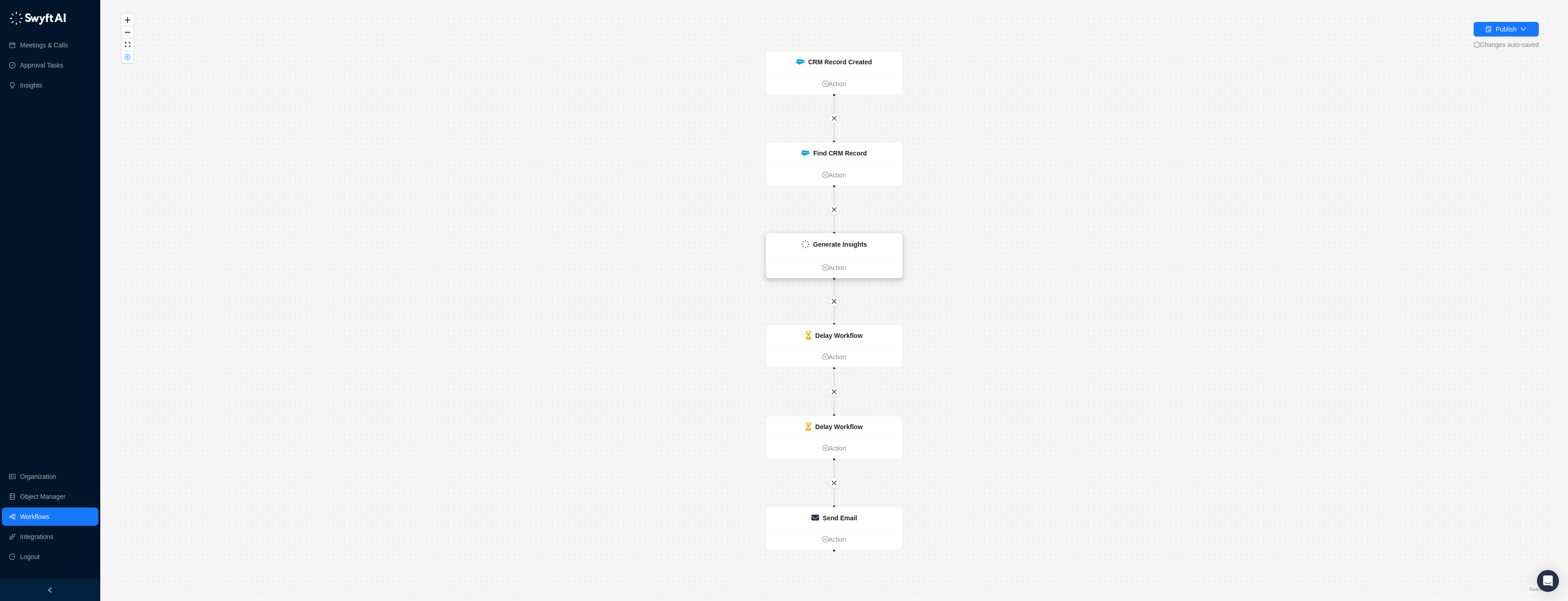
click at [850, 236] on div "Generate Insights" at bounding box center [834, 245] width 136 height 23
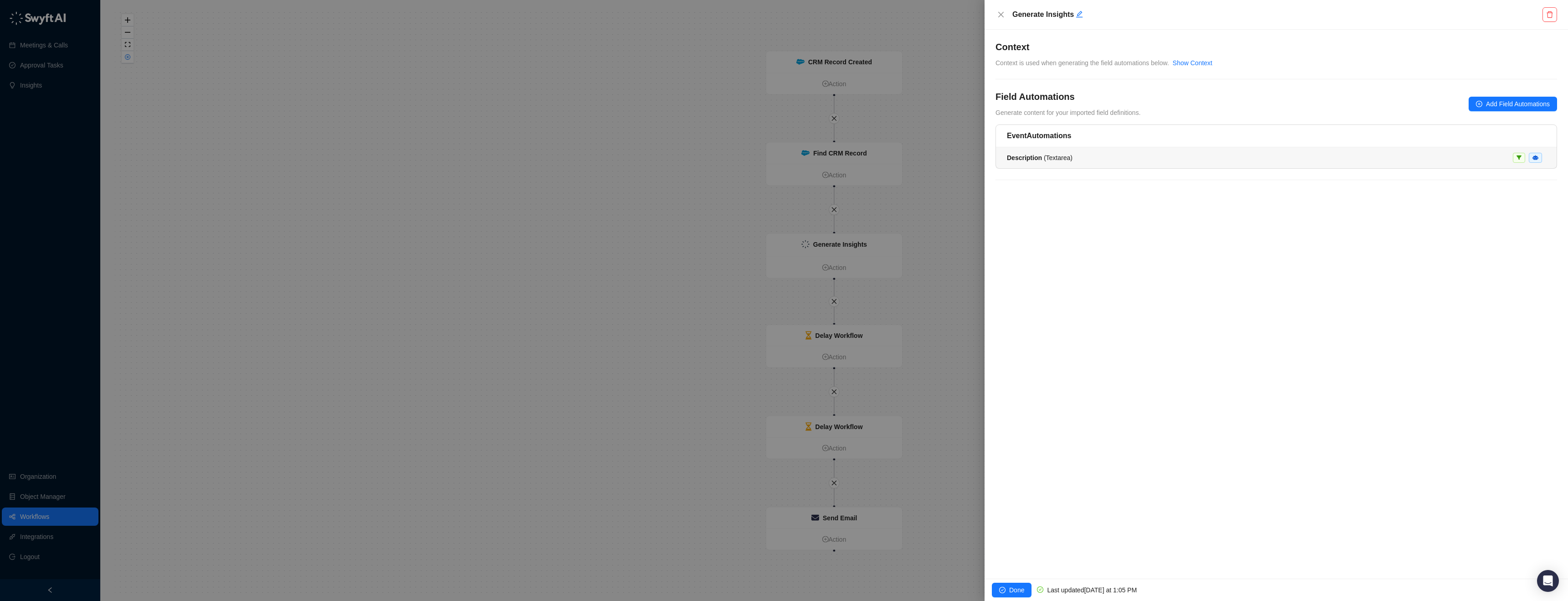
click at [1067, 156] on span "Description ( Textarea )" at bounding box center [1040, 158] width 66 height 7
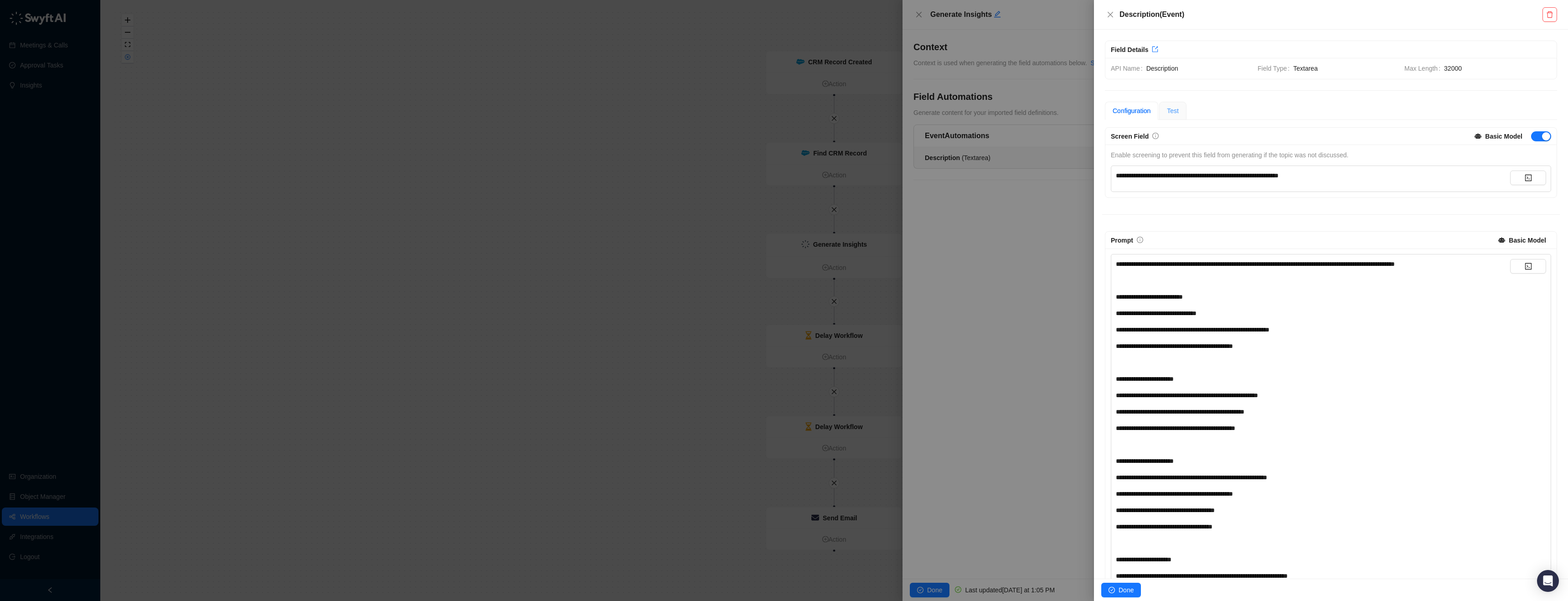
click at [1186, 107] on div "Test" at bounding box center [1172, 111] width 27 height 18
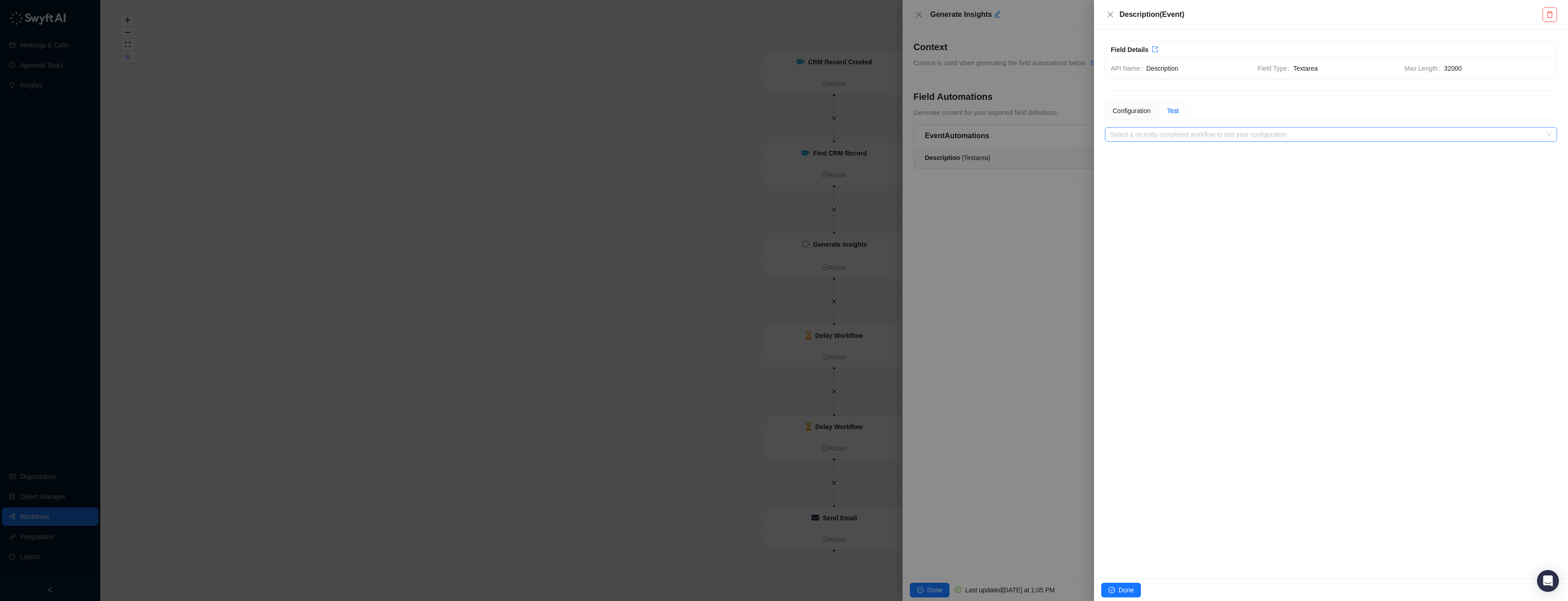
click at [1208, 135] on input "search" at bounding box center [1328, 135] width 436 height 13
drag, startPoint x: 1208, startPoint y: 135, endPoint x: 1178, endPoint y: 111, distance: 38.4
click at [1178, 111] on div "**********" at bounding box center [1331, 122] width 452 height 40
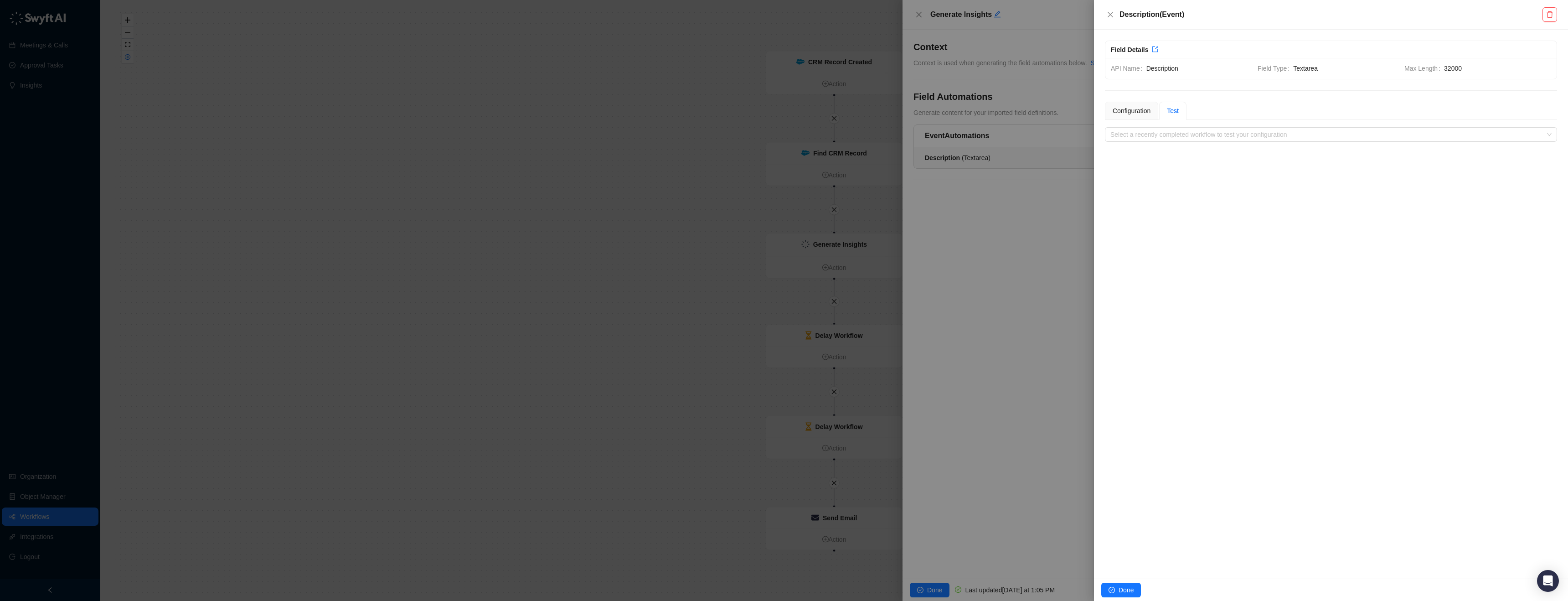
click at [1178, 111] on span "Test" at bounding box center [1172, 111] width 12 height 7
click at [1150, 110] on div "Configuration" at bounding box center [1132, 111] width 38 height 10
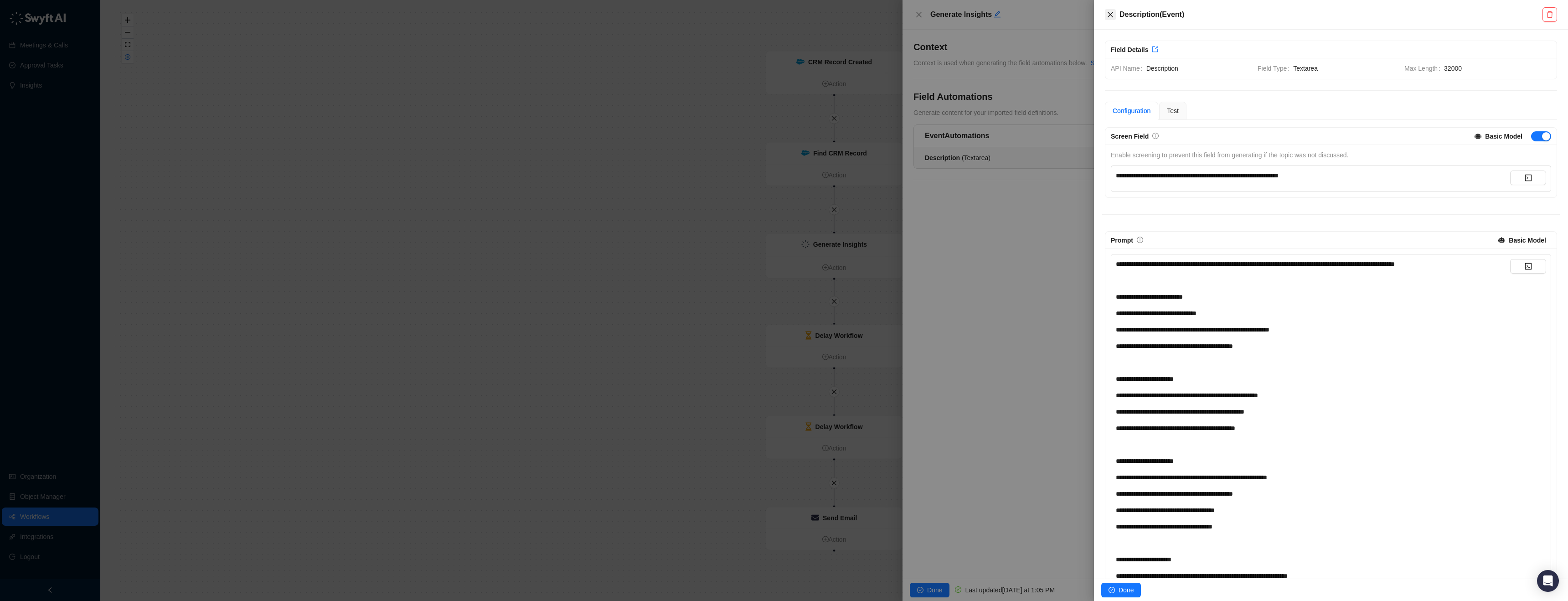
click at [1114, 12] on button "Close" at bounding box center [1110, 15] width 11 height 11
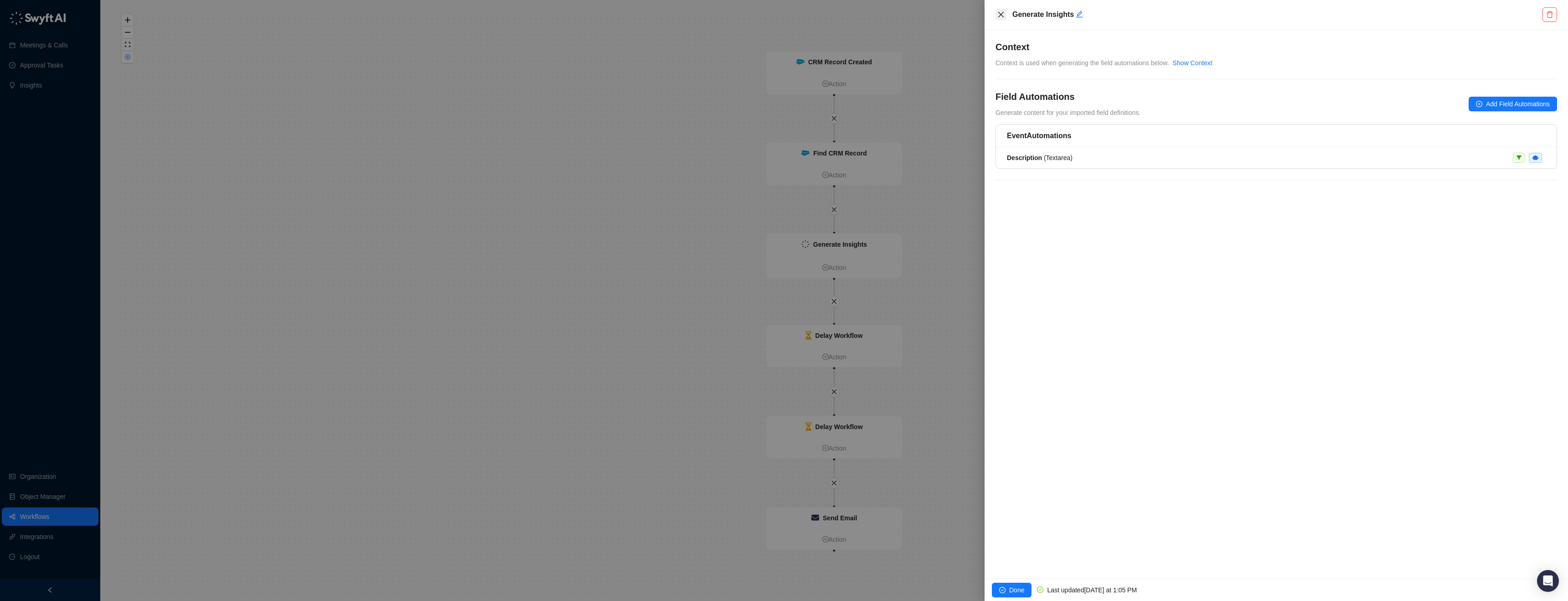
click at [1003, 16] on icon "close" at bounding box center [1001, 14] width 5 height 5
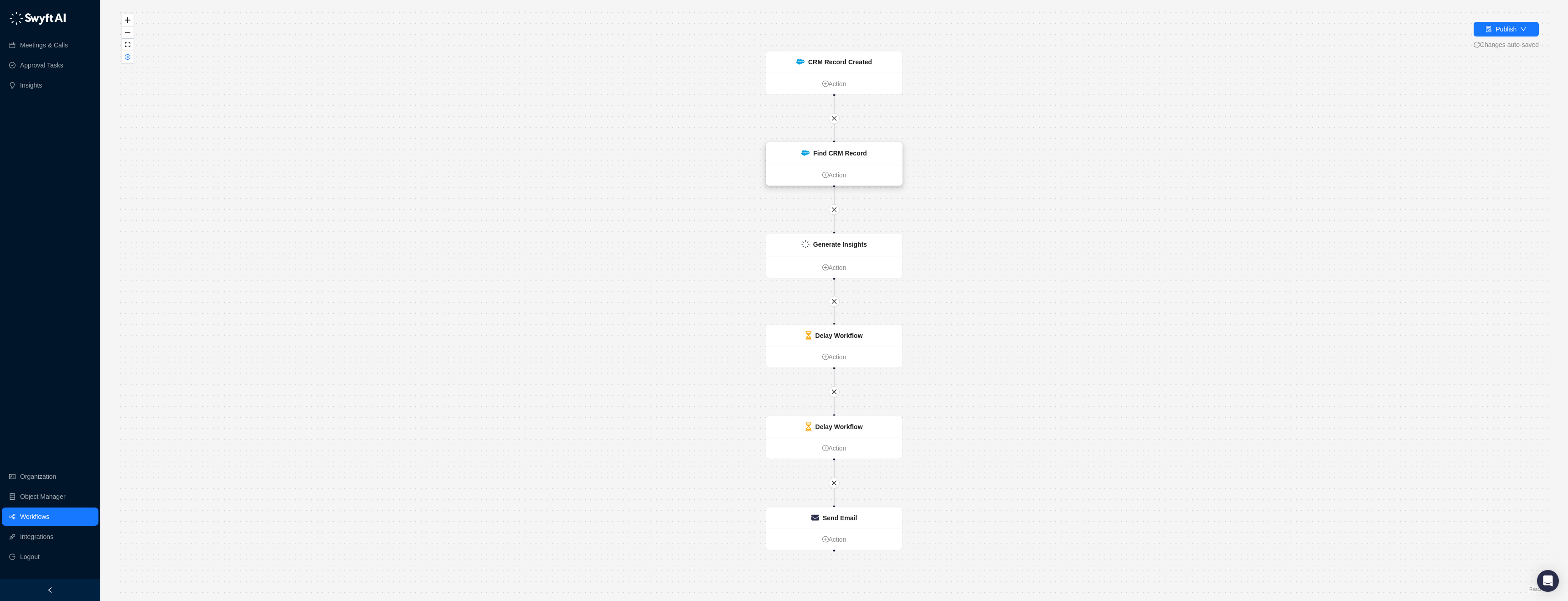
click at [860, 158] on div "Find CRM Record" at bounding box center [834, 153] width 136 height 21
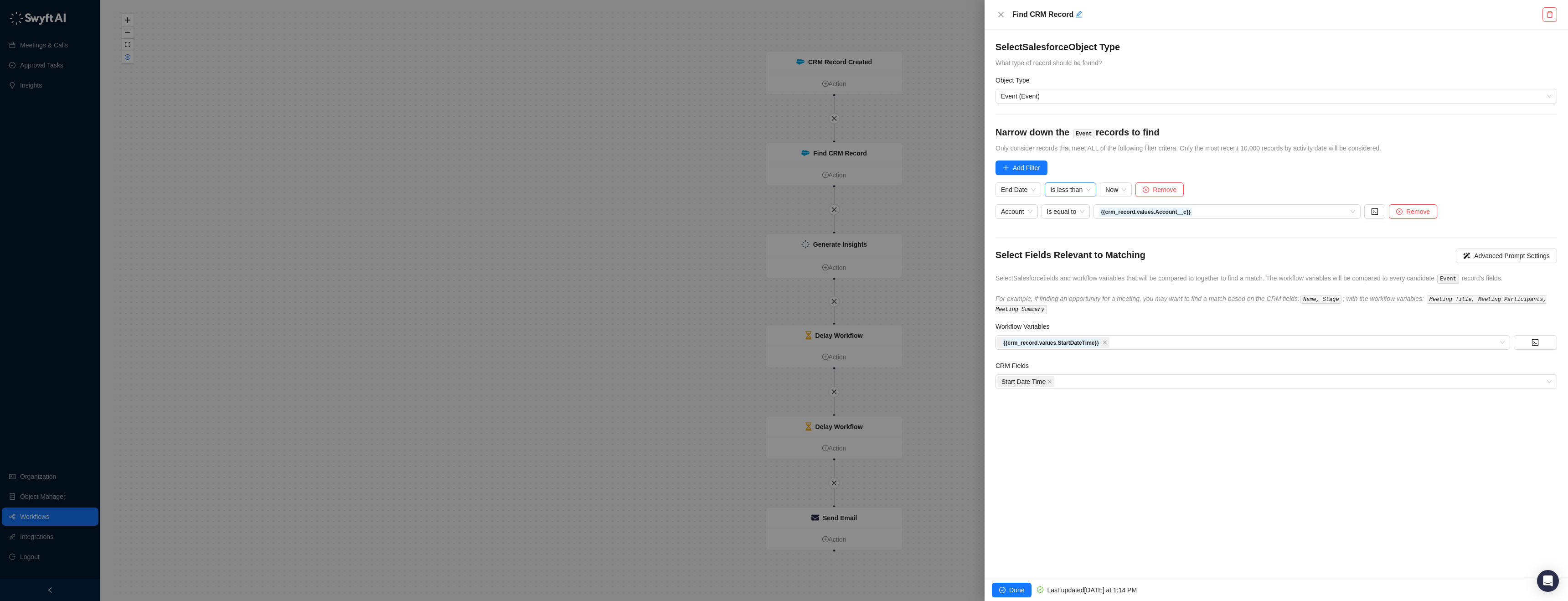
click at [1068, 192] on span "Is less than" at bounding box center [1070, 189] width 41 height 13
click at [1108, 308] on div "Is greater than" at bounding box center [1101, 310] width 97 height 10
click at [1012, 585] on span "Done" at bounding box center [1017, 590] width 15 height 10
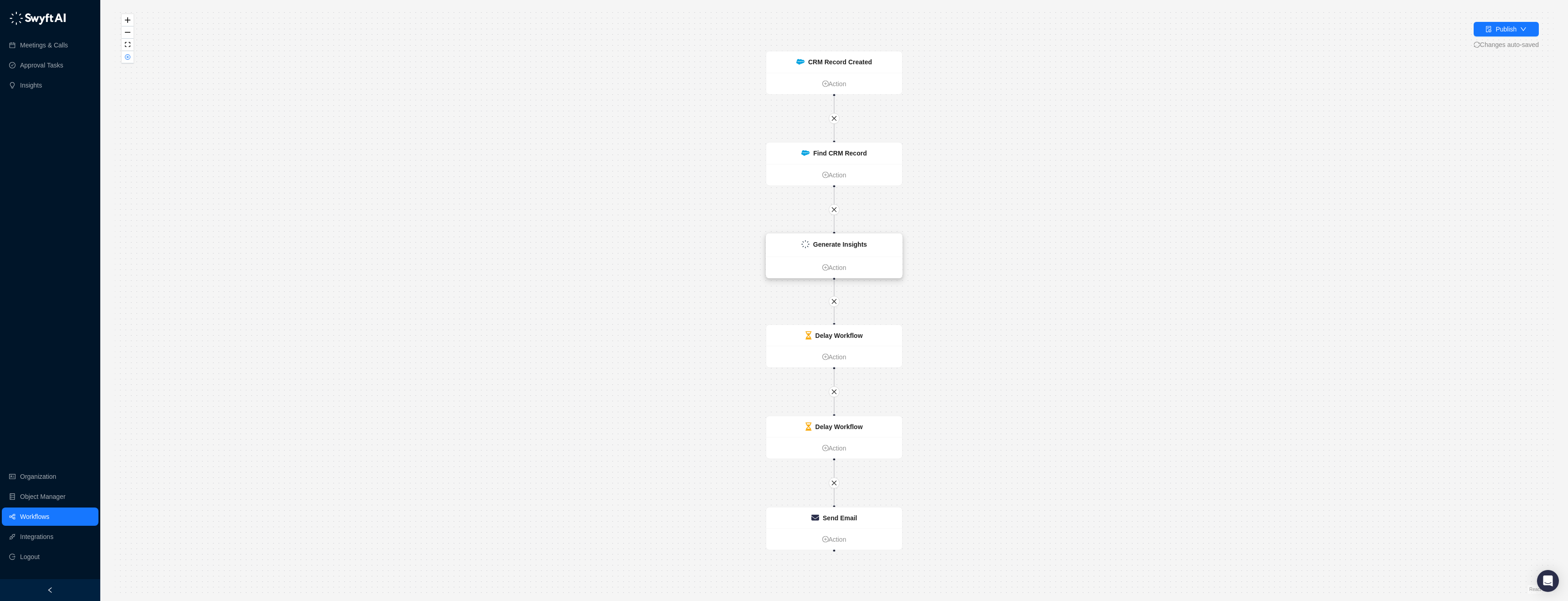
click at [869, 239] on div "Generate Insights" at bounding box center [834, 245] width 136 height 23
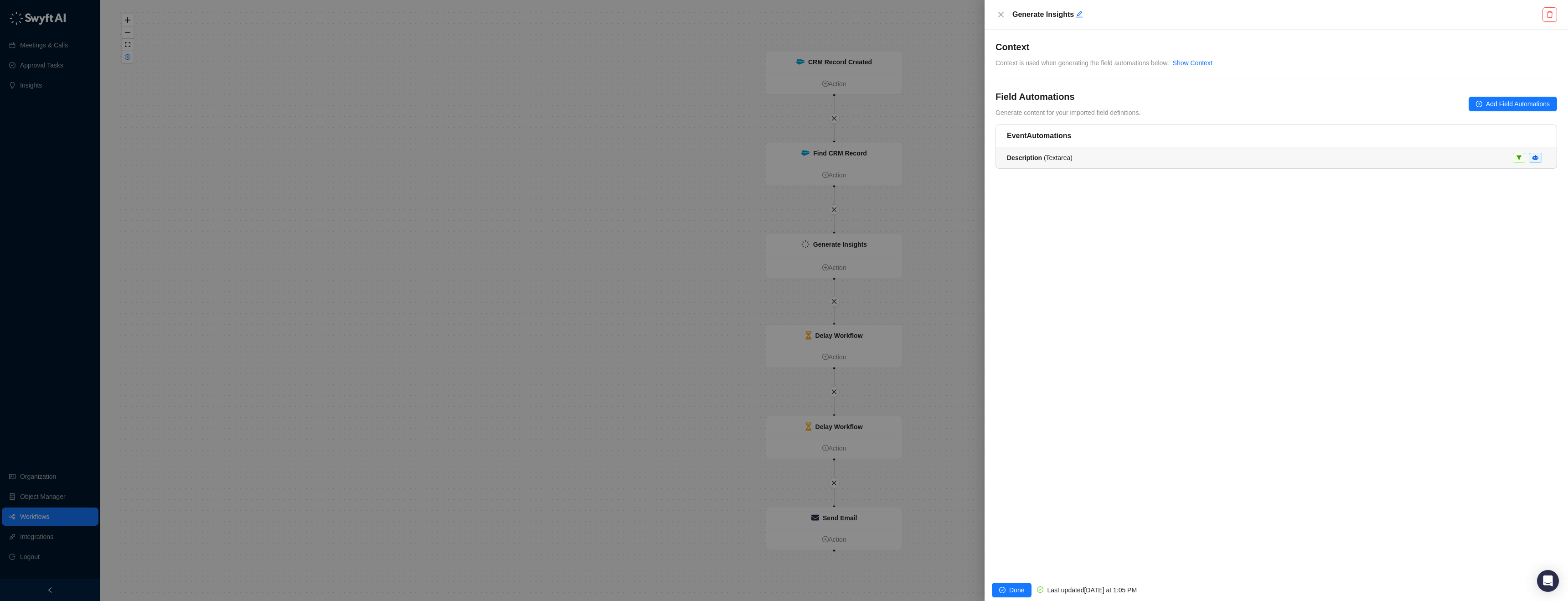
click at [1062, 155] on span "Description ( Textarea )" at bounding box center [1040, 158] width 66 height 7
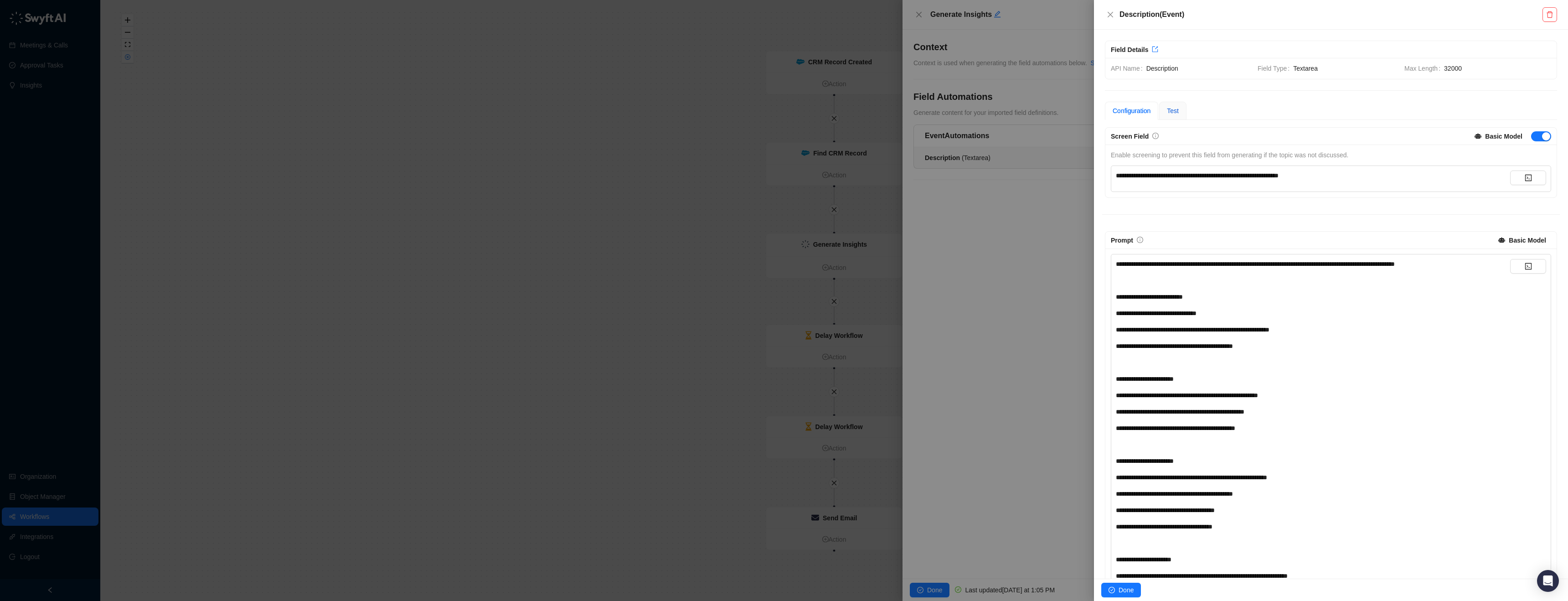
click at [1170, 115] on div "Test" at bounding box center [1172, 111] width 12 height 10
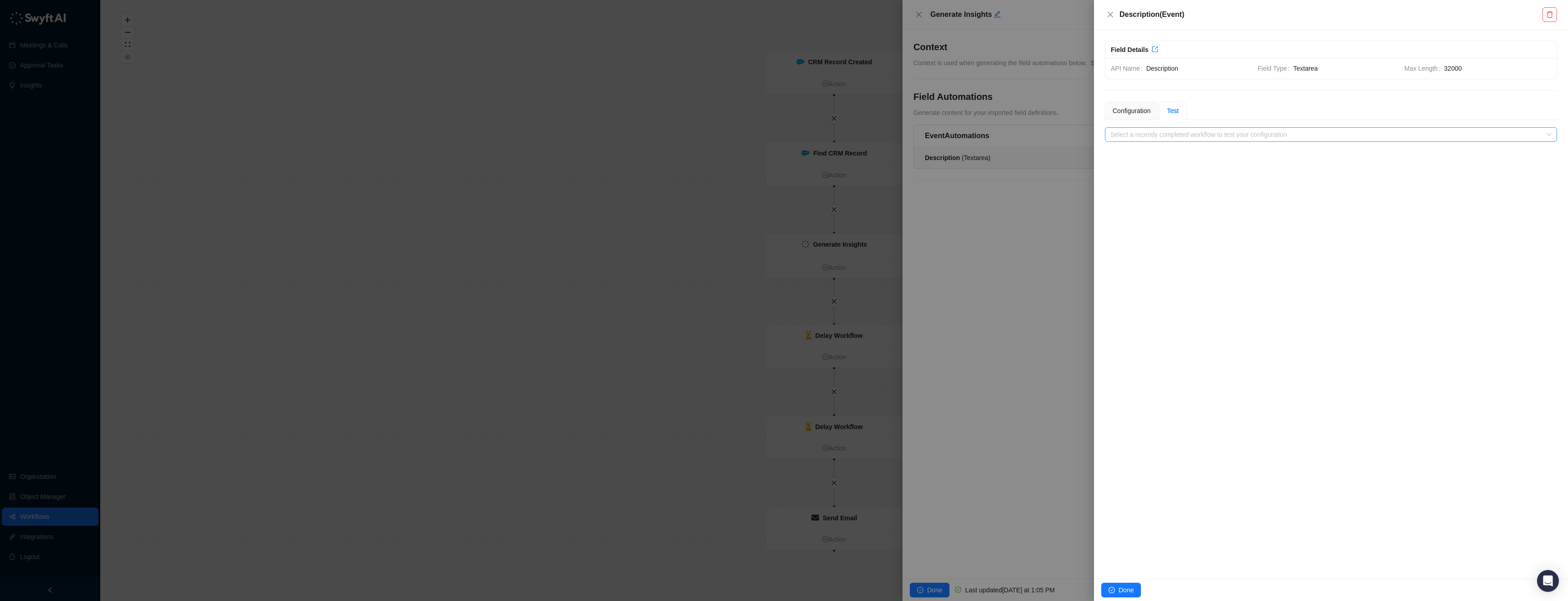
click at [1195, 138] on input "search" at bounding box center [1328, 135] width 436 height 13
click at [1116, 13] on div "Description ( Event )" at bounding box center [1323, 15] width 438 height 11
click at [1111, 13] on icon "close" at bounding box center [1110, 14] width 5 height 5
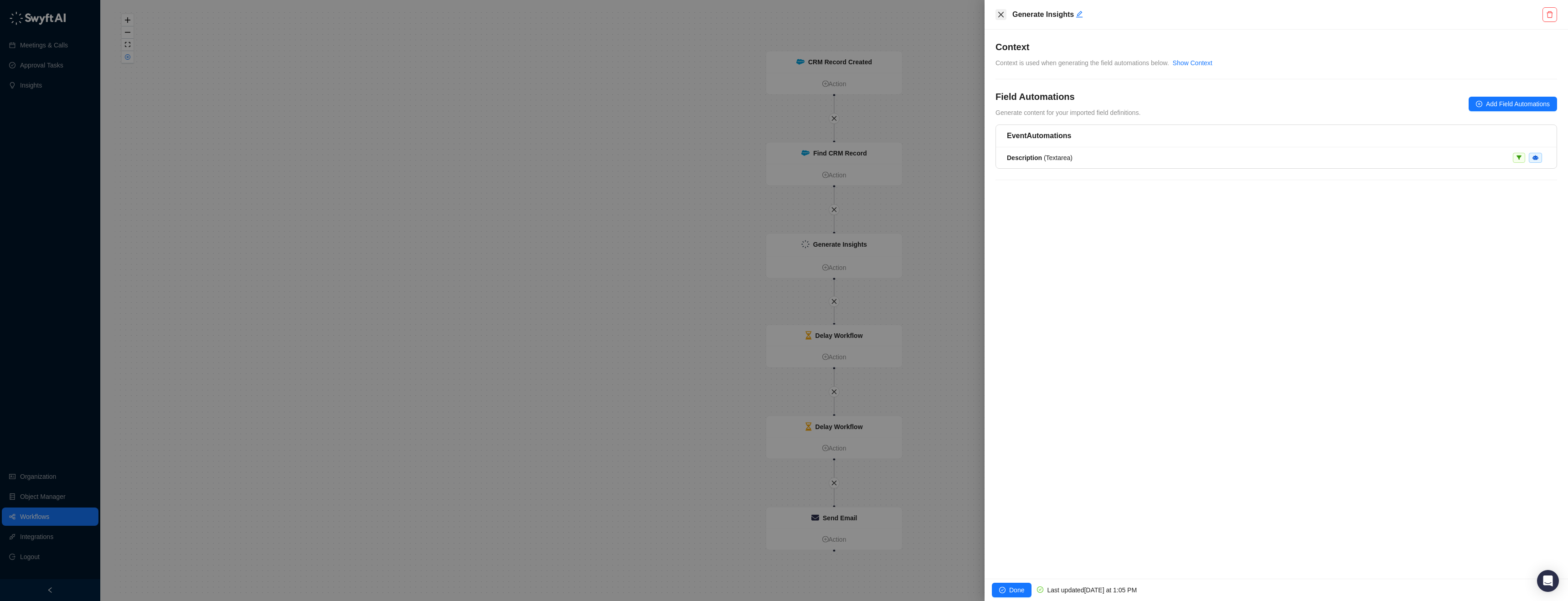
click at [998, 16] on icon "close" at bounding box center [1001, 15] width 7 height 7
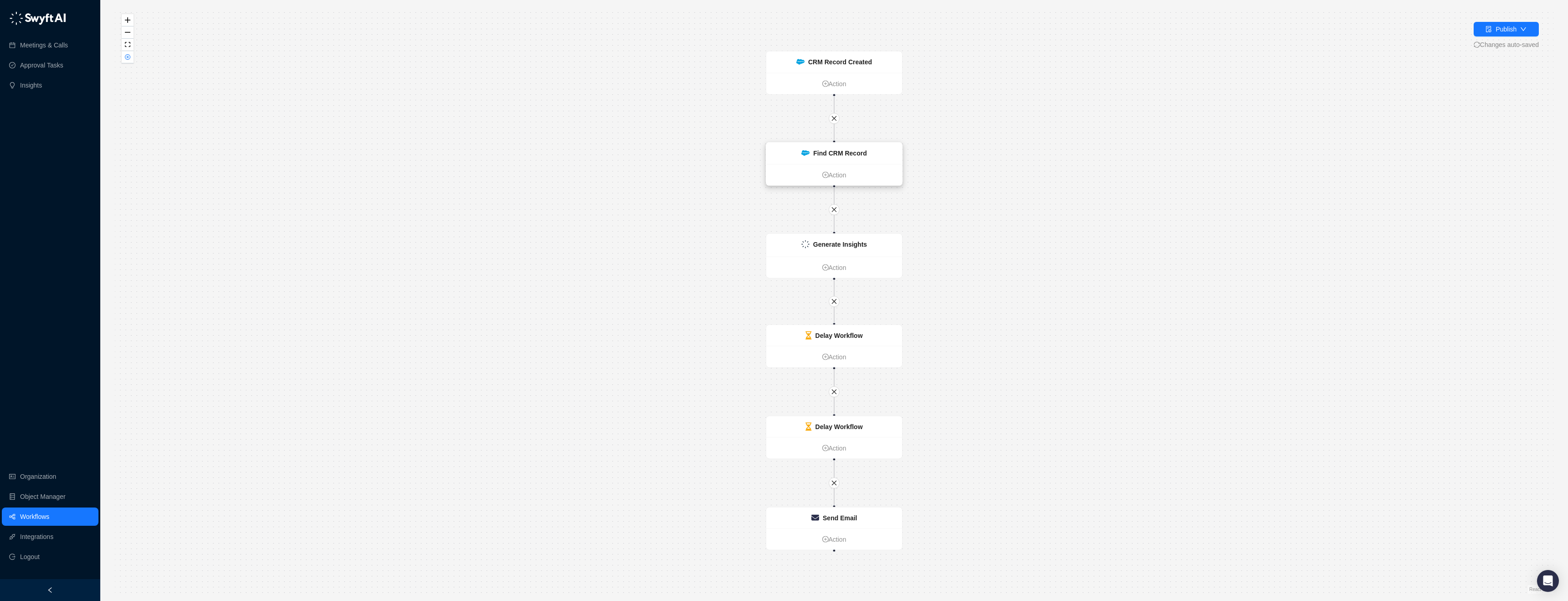
click at [836, 160] on div "Find CRM Record" at bounding box center [834, 153] width 136 height 21
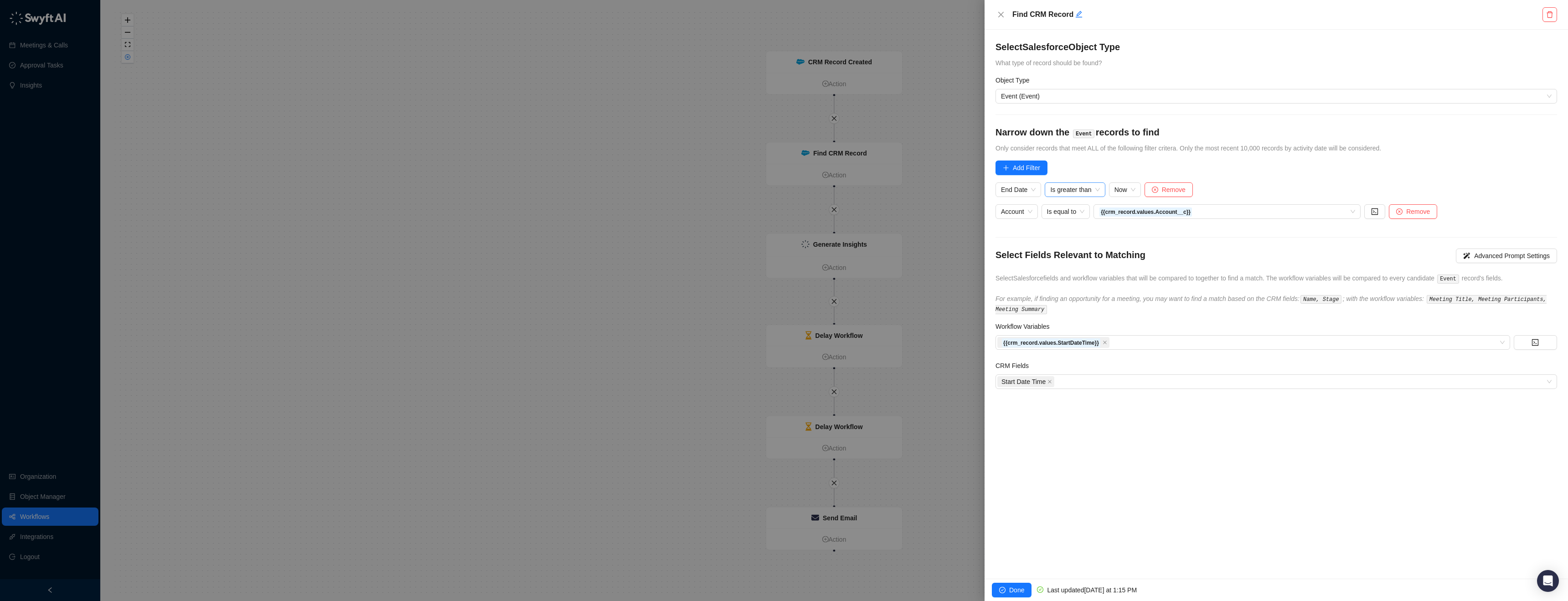
click at [1070, 189] on span "Is greater than" at bounding box center [1074, 189] width 49 height 13
click at [1101, 260] on div "Is less than" at bounding box center [1101, 266] width 108 height 15
click at [1107, 342] on icon "close" at bounding box center [1104, 342] width 4 height 4
click at [1105, 342] on div at bounding box center [1248, 342] width 502 height 7
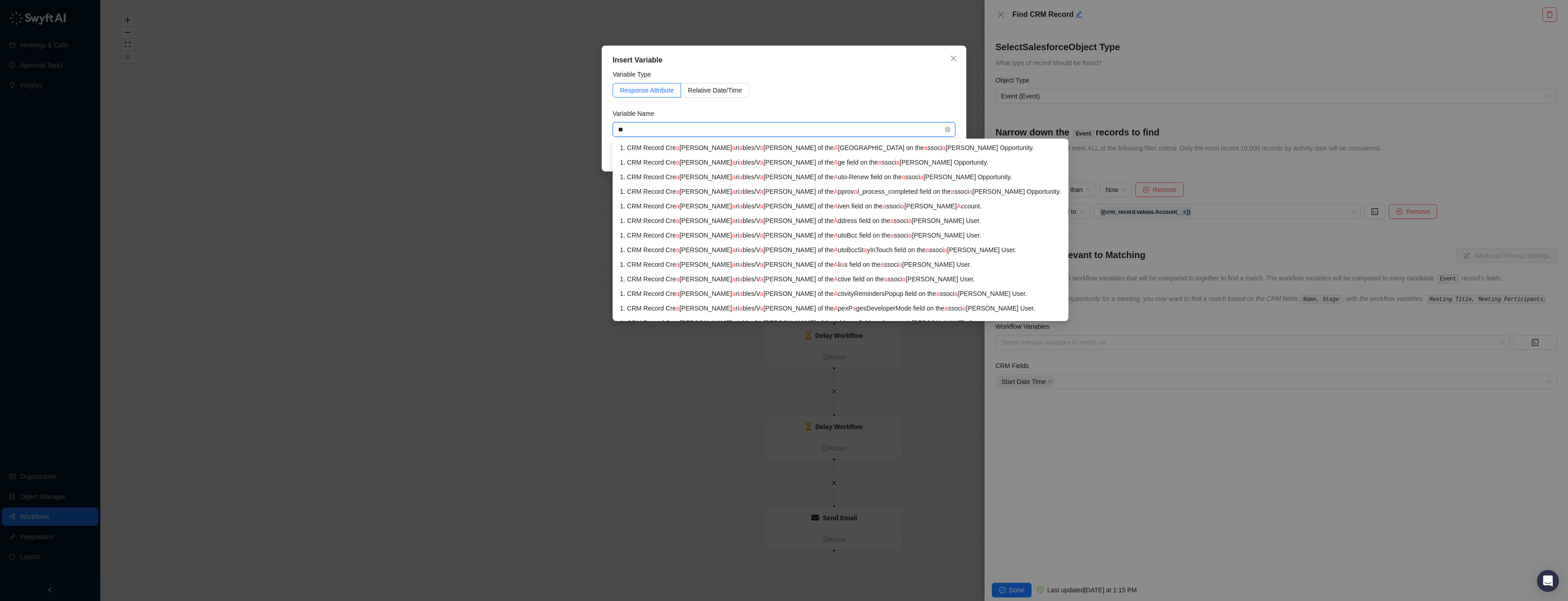
type input "***"
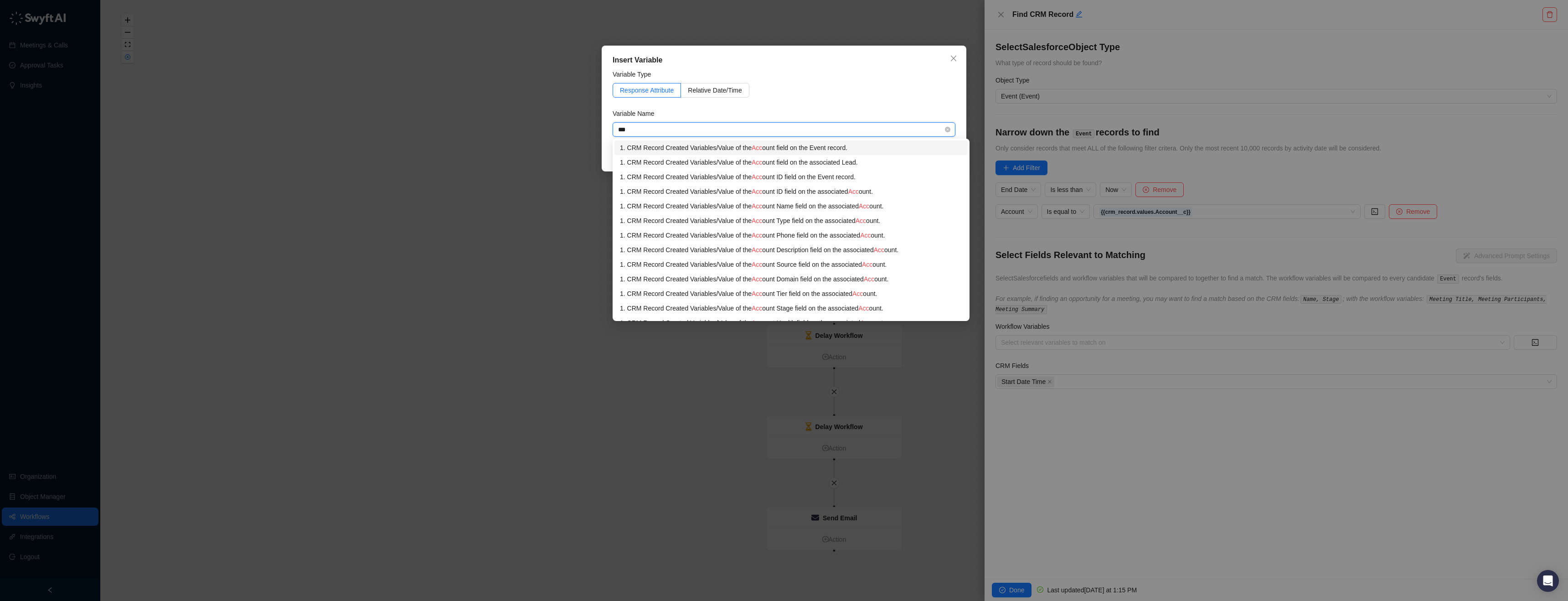
click at [849, 144] on div "1. CRM Record Created Variables / Value of the Acc ount field on the Event reco…" at bounding box center [791, 147] width 342 height 10
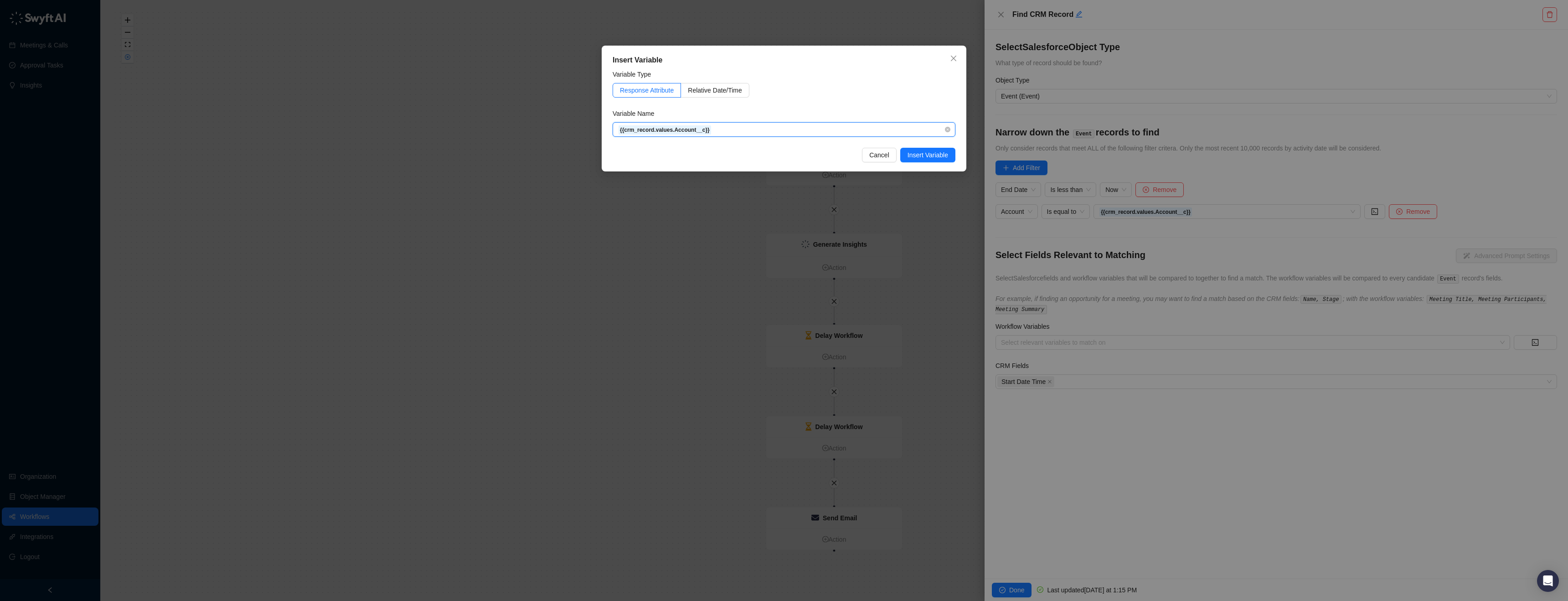
click at [761, 132] on span "{{crm_record.values.Account__c}}" at bounding box center [783, 129] width 332 height 13
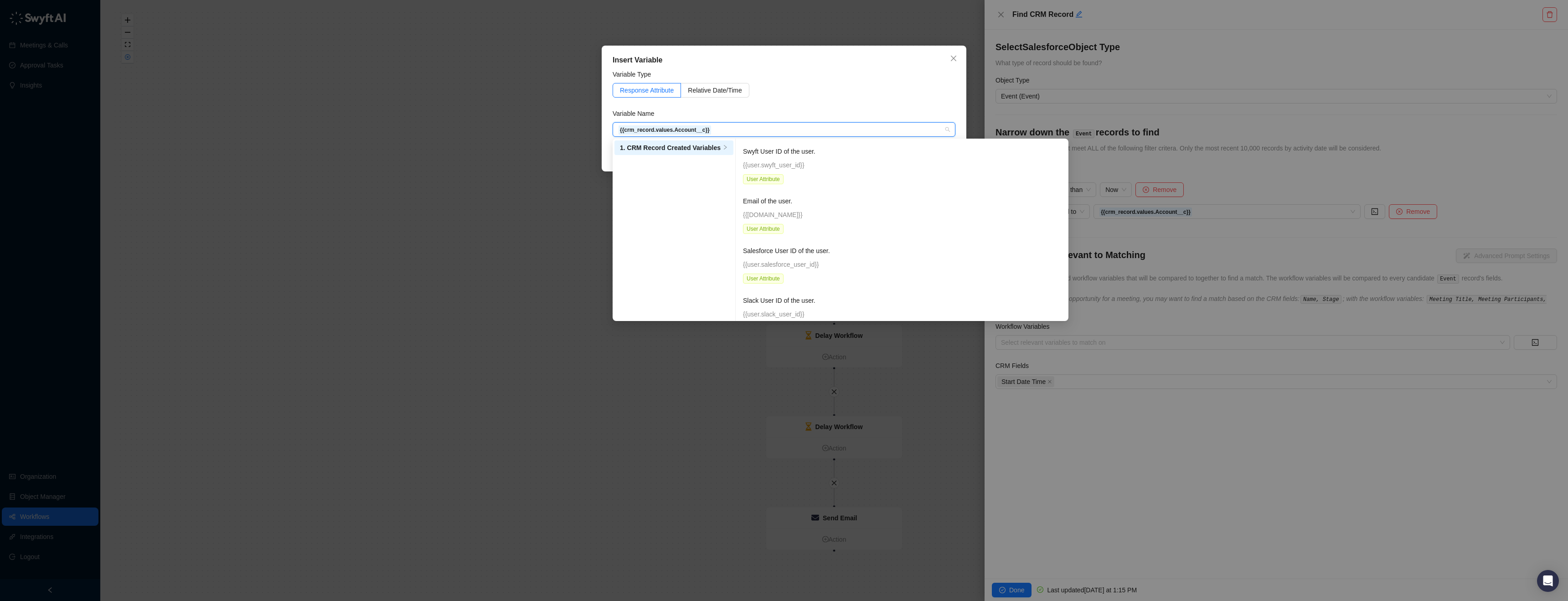
click at [845, 102] on form "Variable Type Response Attribute Relative Date/Time Variable Name {{crm_record.…" at bounding box center [783, 103] width 343 height 68
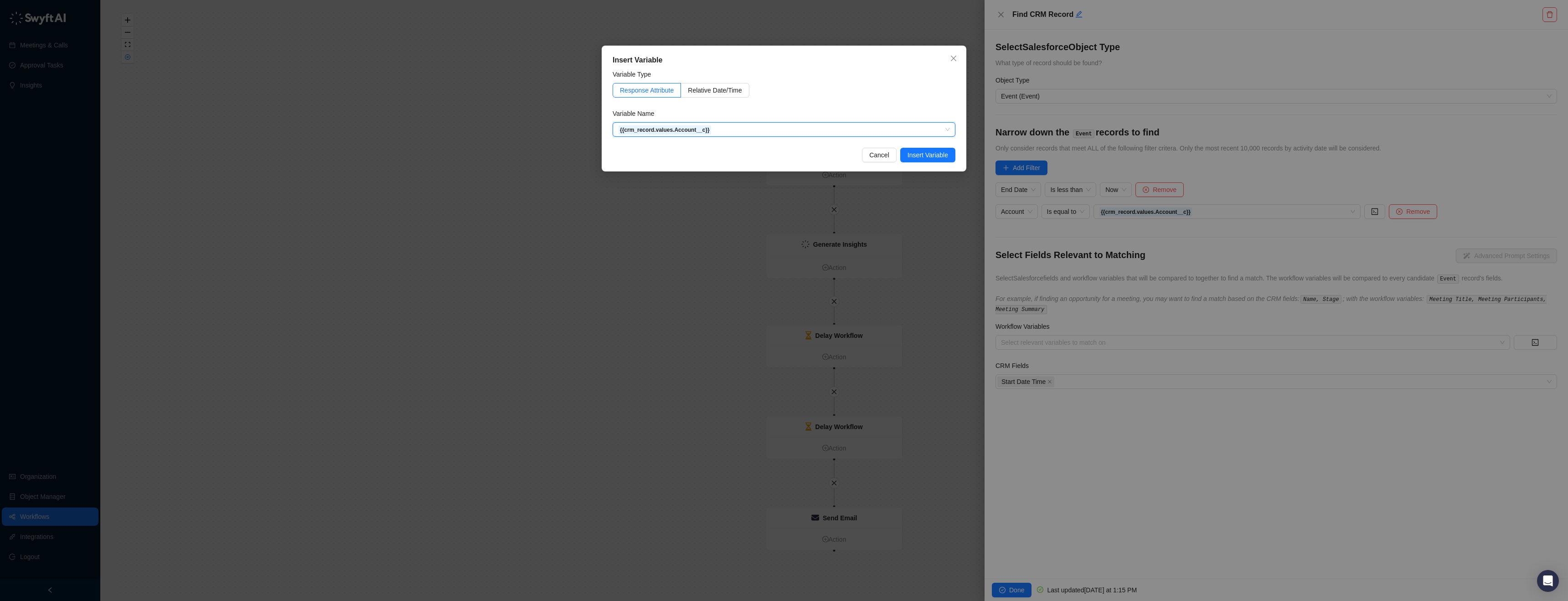
scroll to position [83618, 0]
click at [934, 152] on span "Insert Variable" at bounding box center [928, 155] width 41 height 10
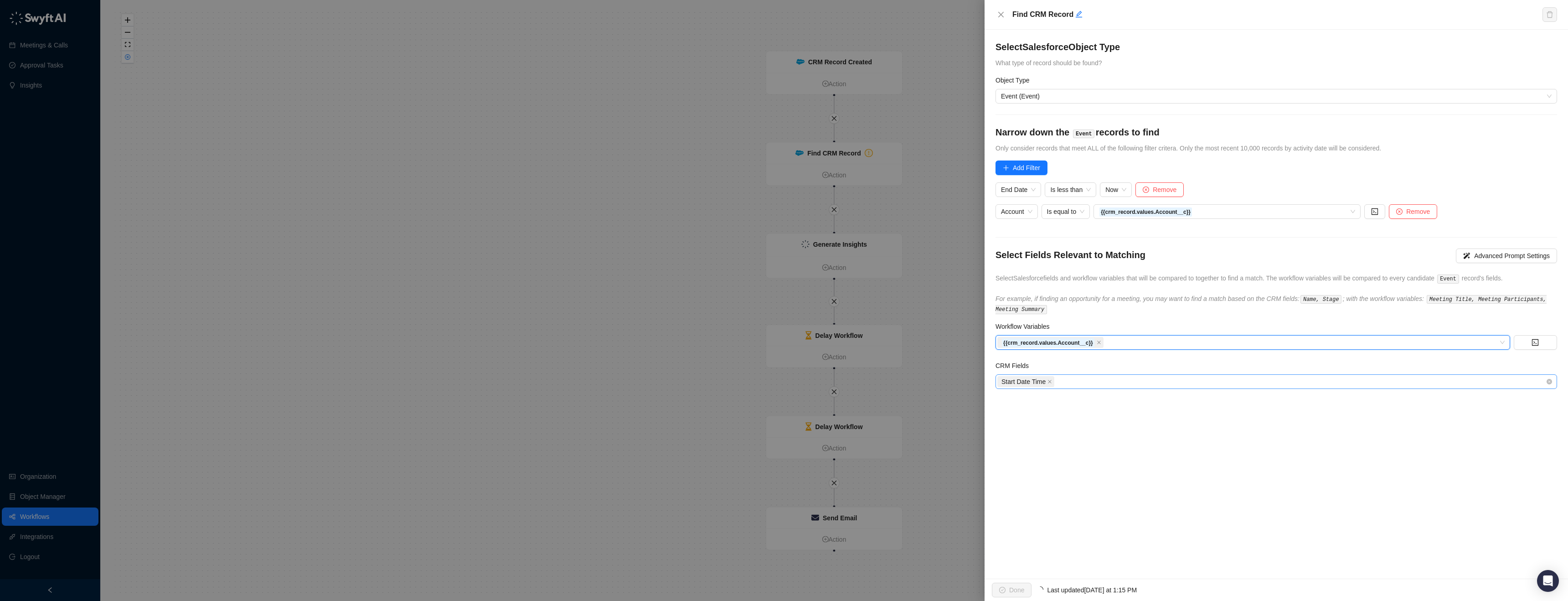
click at [1054, 381] on span "Start Date Time" at bounding box center [1026, 382] width 57 height 11
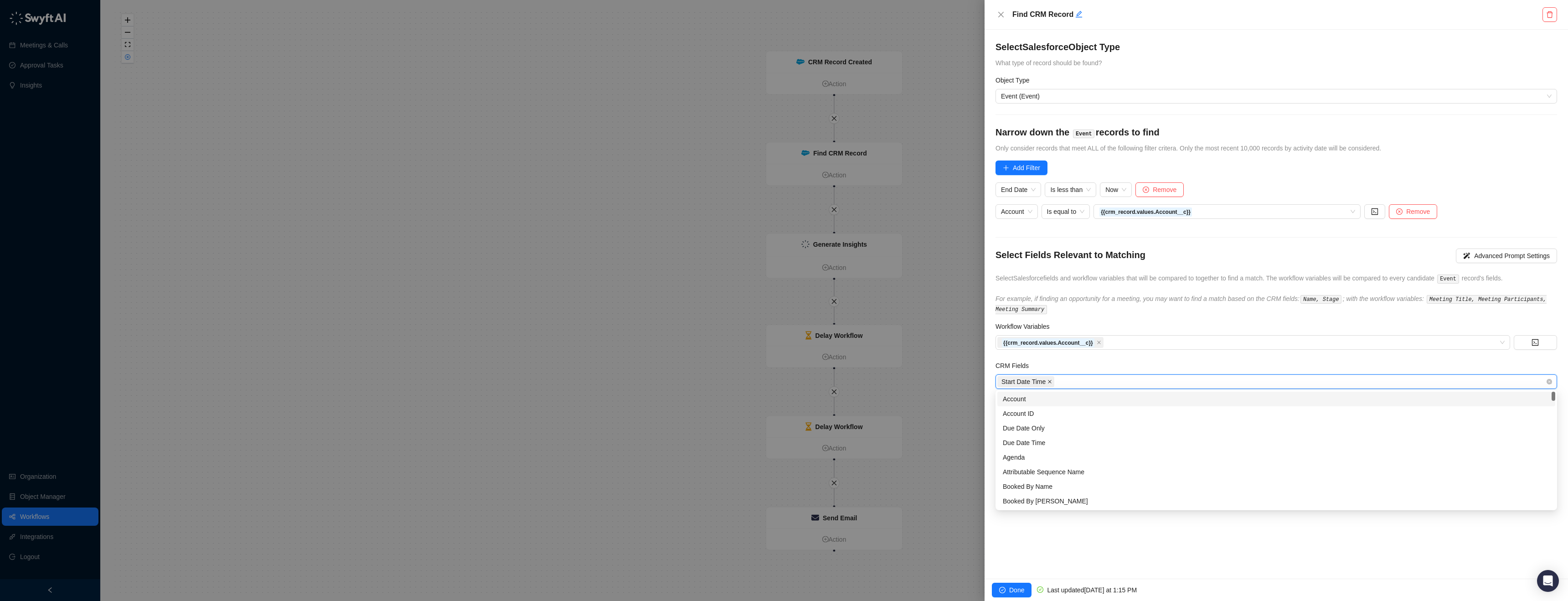
click at [1052, 381] on icon "close" at bounding box center [1049, 381] width 4 height 4
click at [1027, 399] on div "Account" at bounding box center [1276, 399] width 547 height 10
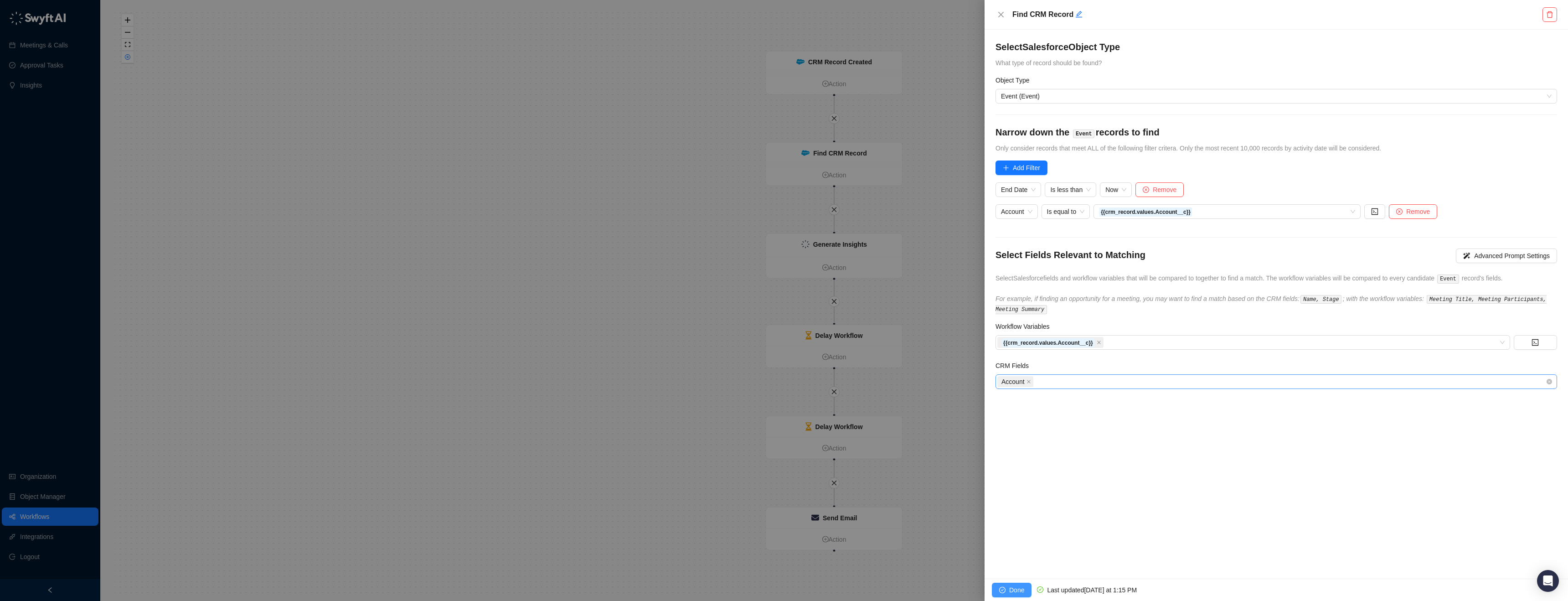
click at [1012, 586] on span "Done" at bounding box center [1017, 590] width 15 height 10
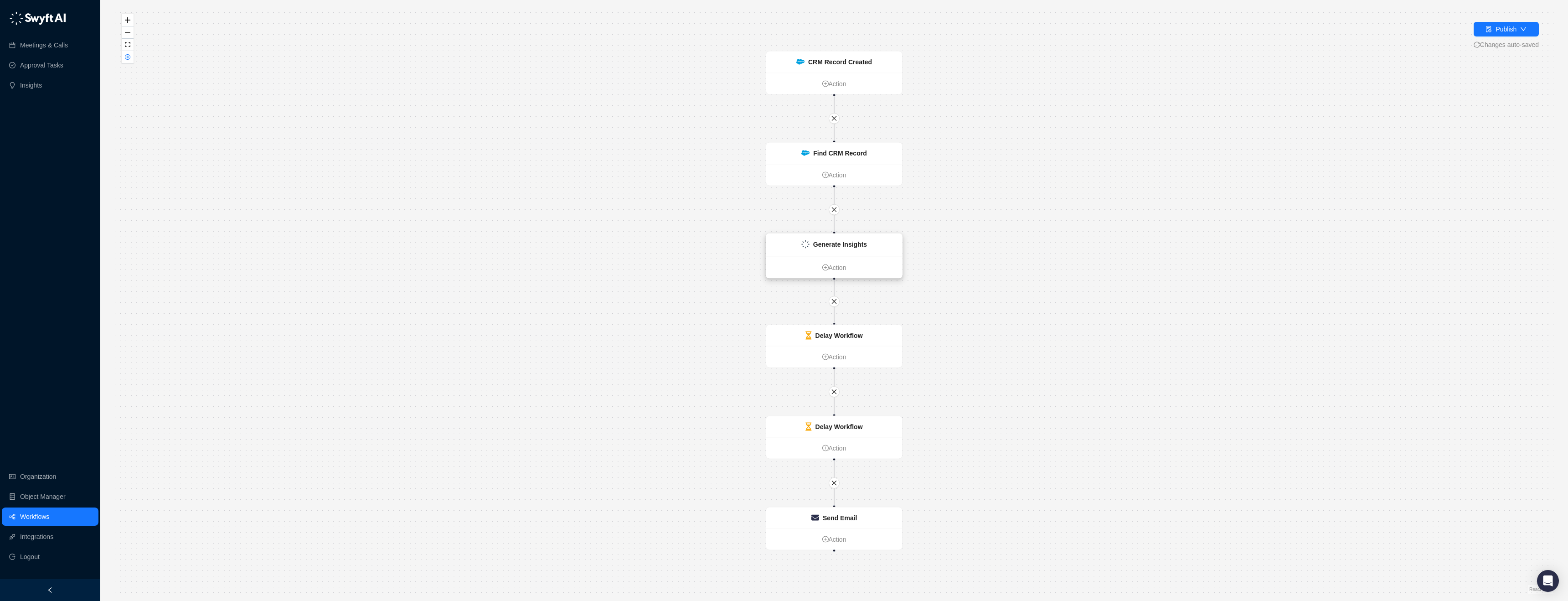
click at [844, 245] on strong "Generate Insights" at bounding box center [840, 244] width 54 height 7
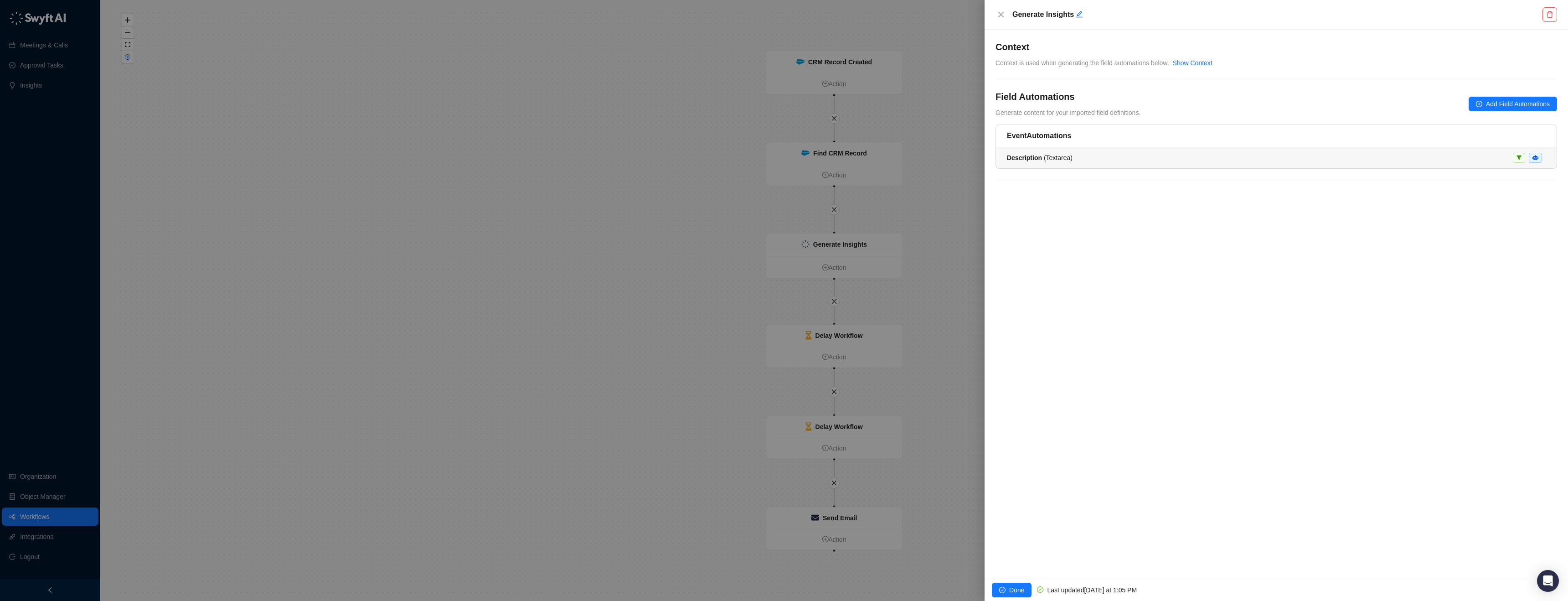
click at [1064, 154] on span "Description ( Textarea )" at bounding box center [1040, 158] width 66 height 7
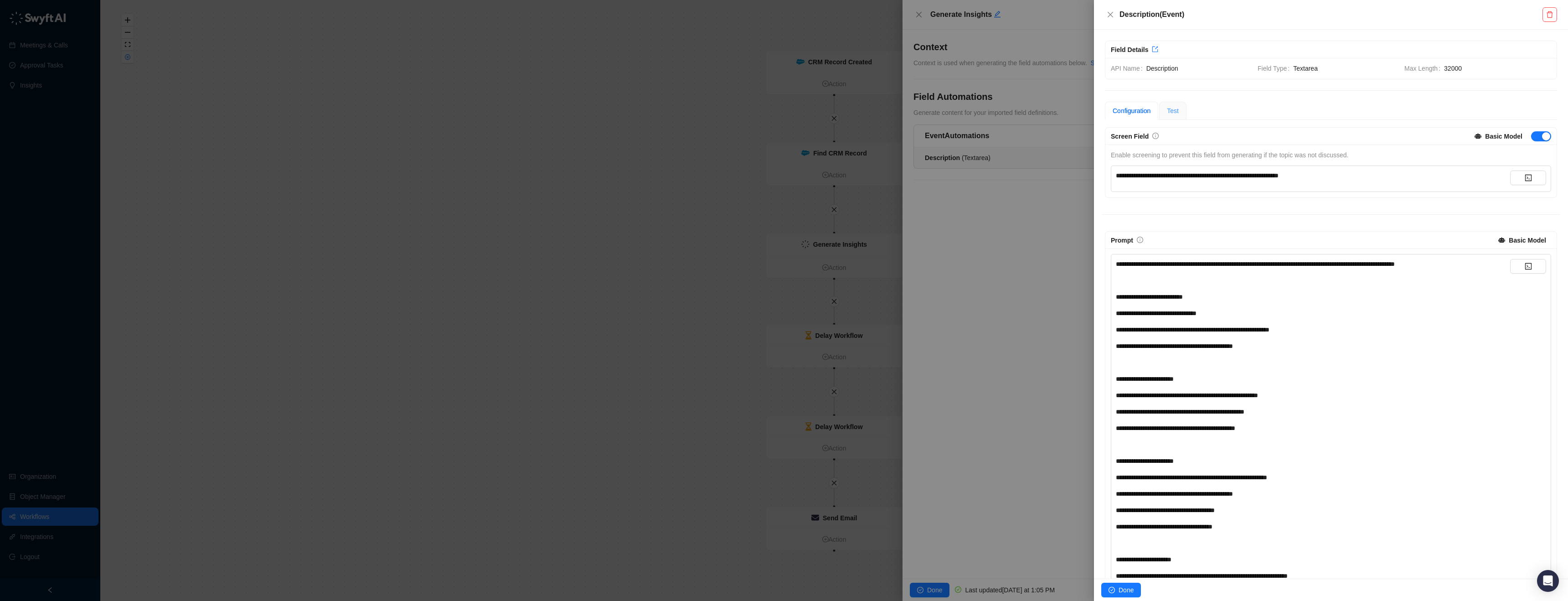
click at [1169, 104] on div "Test" at bounding box center [1172, 111] width 27 height 18
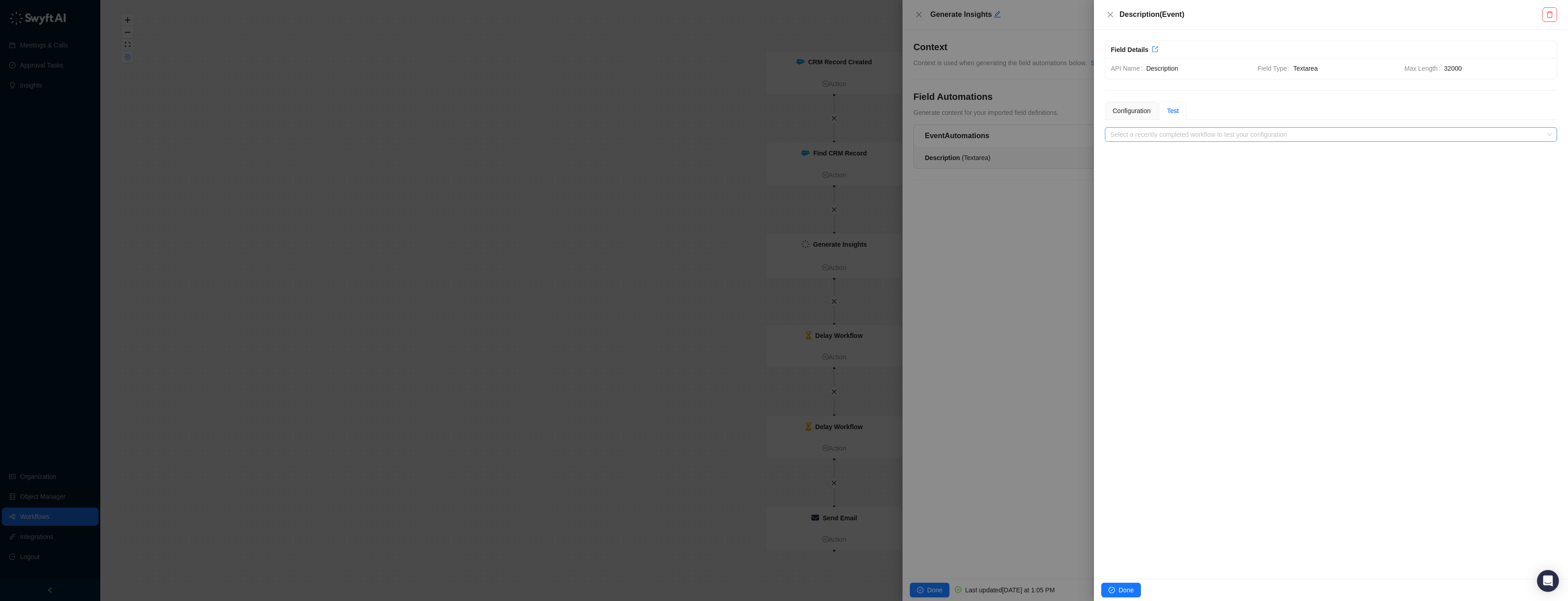
click at [1215, 136] on input "search" at bounding box center [1328, 135] width 436 height 13
click at [1133, 115] on div "Configuration" at bounding box center [1132, 111] width 38 height 10
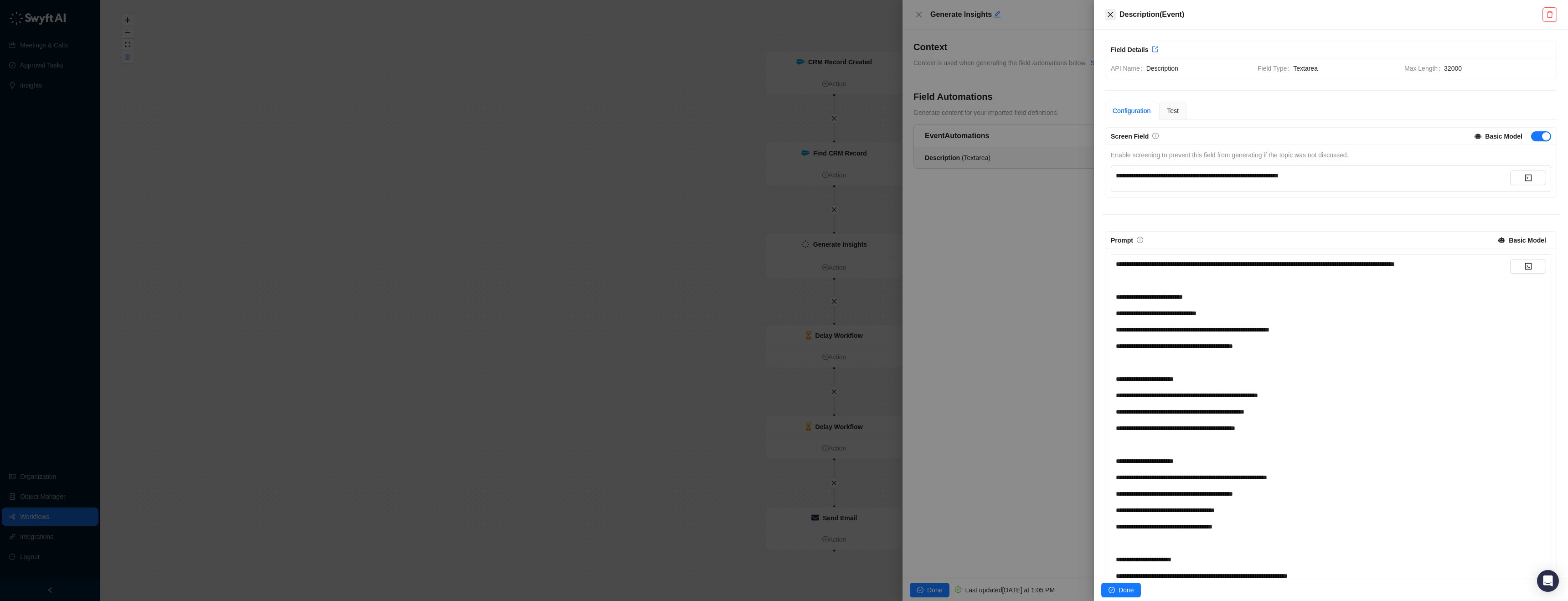
click at [1110, 15] on icon "close" at bounding box center [1110, 15] width 7 height 7
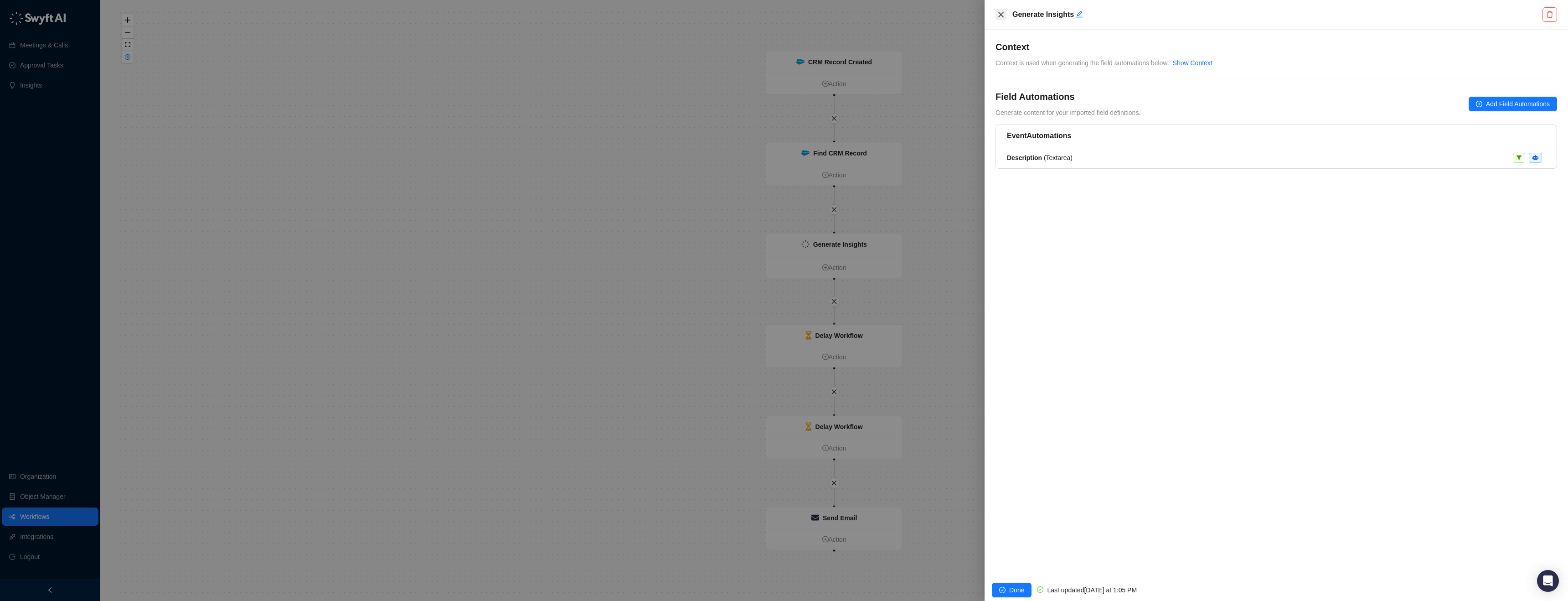
click at [995, 15] on button "Close" at bounding box center [1001, 15] width 11 height 11
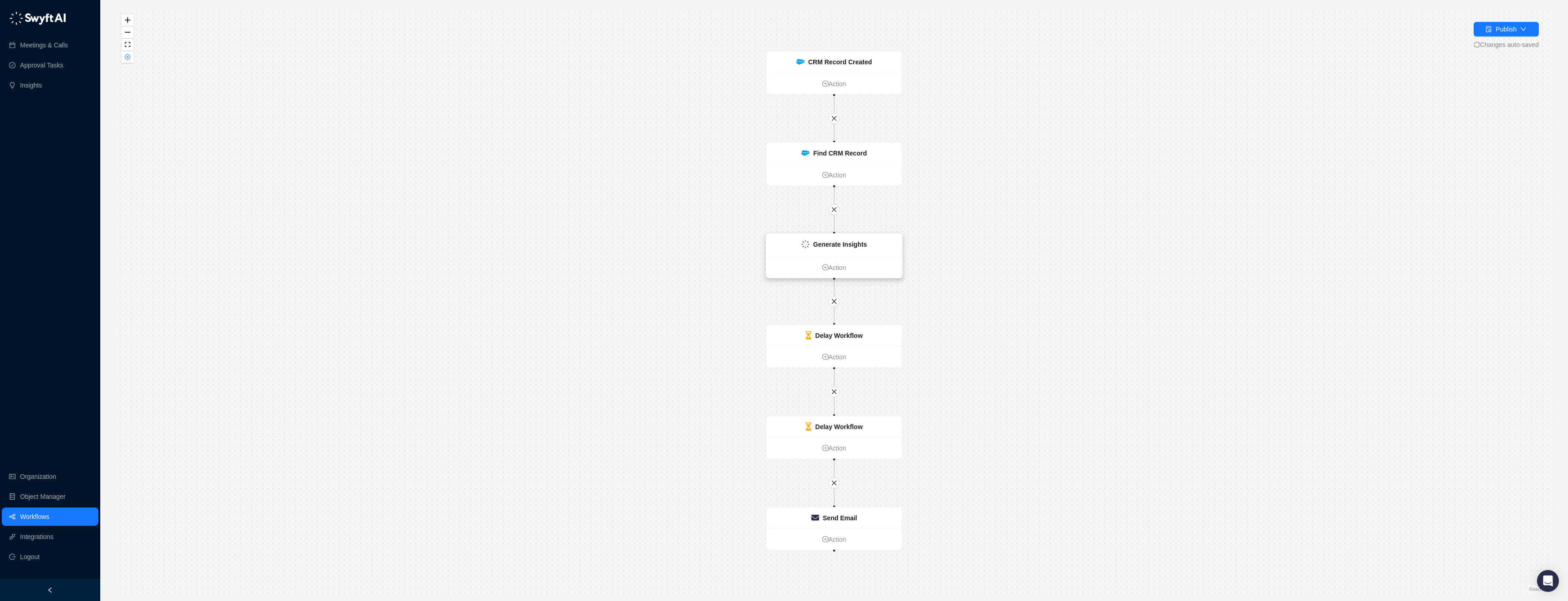
click at [873, 242] on div "Generate Insights" at bounding box center [834, 245] width 136 height 23
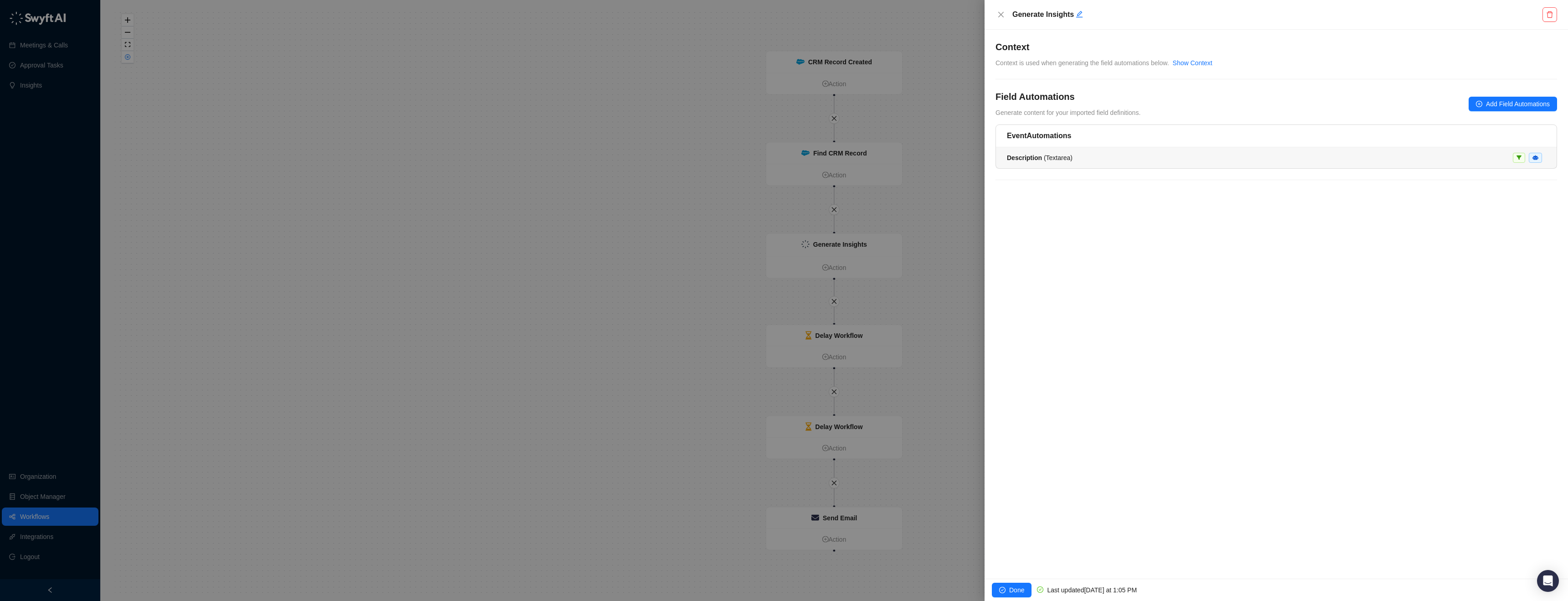
click at [1101, 150] on li "Description ( Textarea )" at bounding box center [1276, 158] width 561 height 21
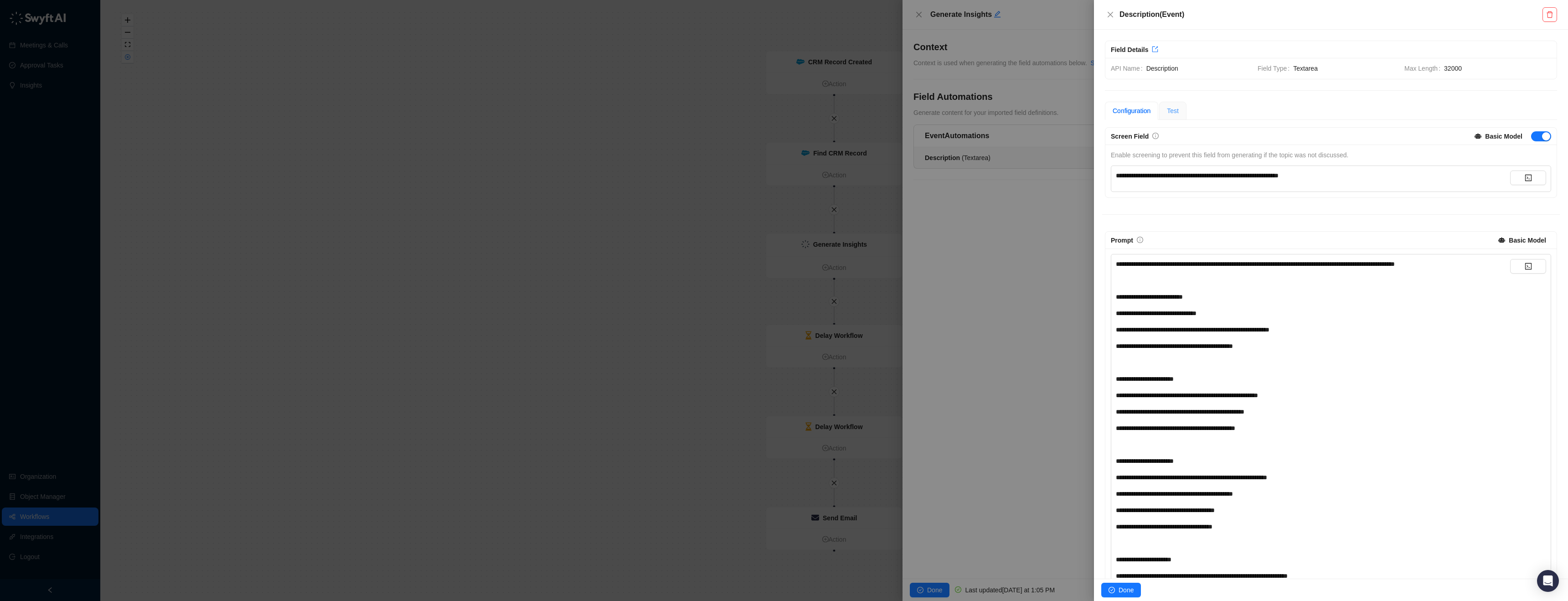
click at [1166, 111] on div "Test" at bounding box center [1172, 111] width 27 height 18
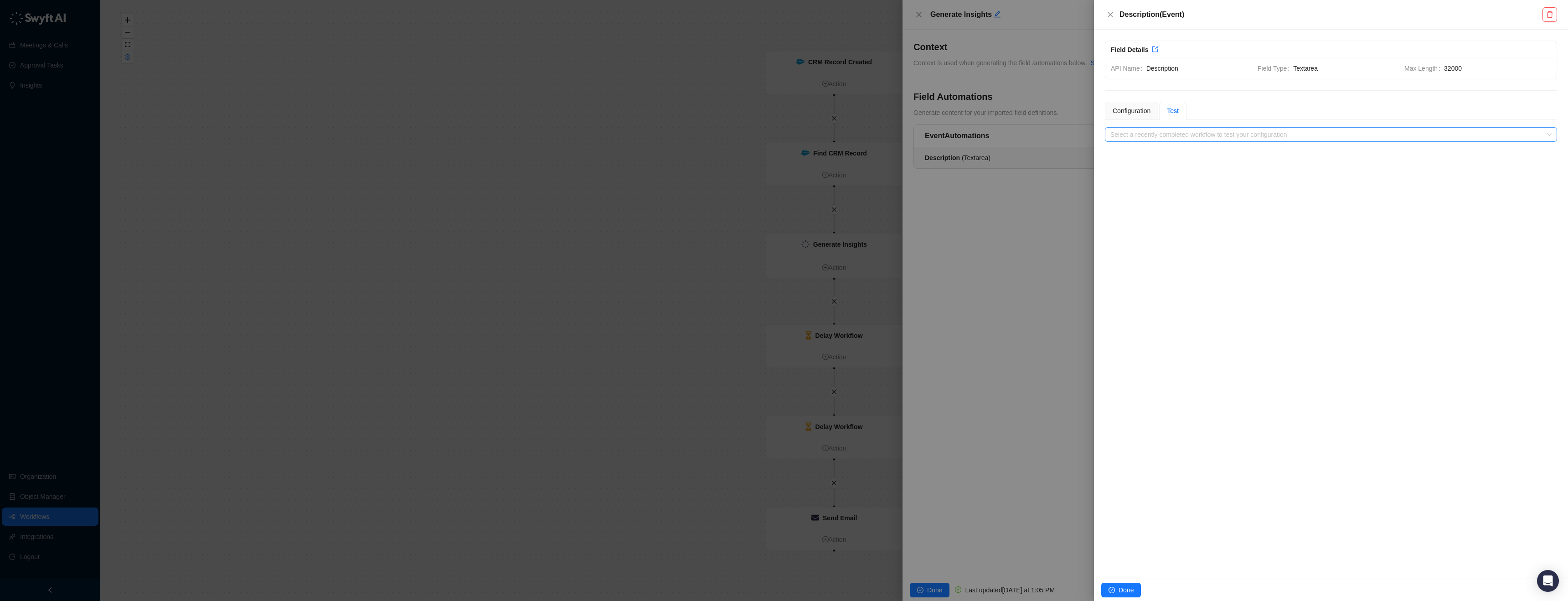
click at [1228, 132] on input "search" at bounding box center [1328, 135] width 436 height 13
click at [1145, 108] on div "Configuration" at bounding box center [1132, 111] width 38 height 10
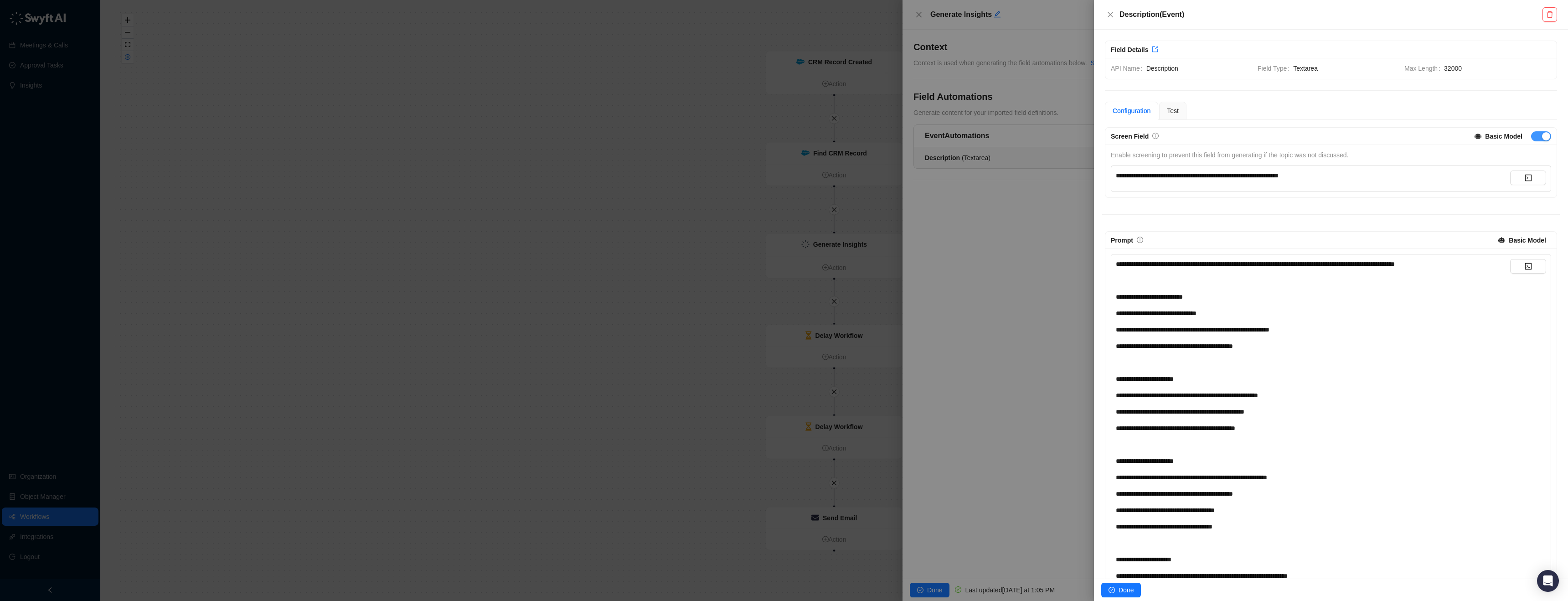
click at [1531, 135] on span "button" at bounding box center [1541, 136] width 20 height 10
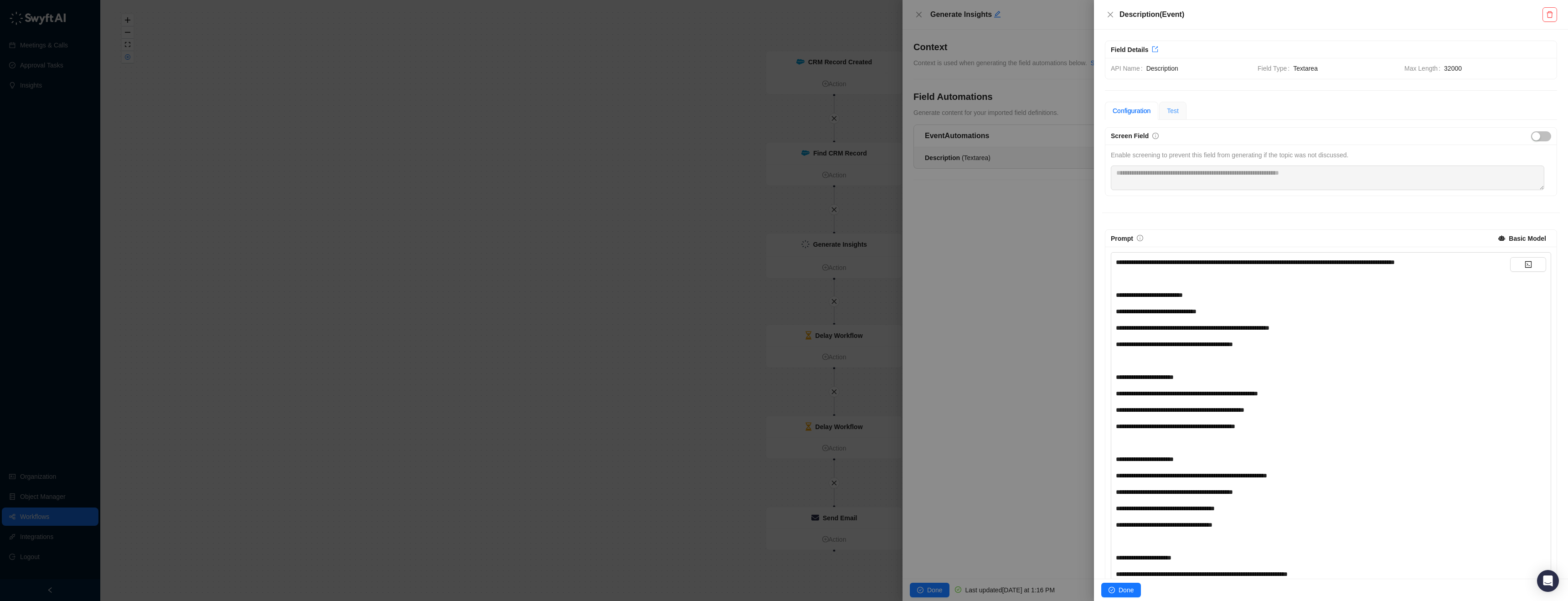
click at [1182, 111] on div "Test" at bounding box center [1172, 111] width 27 height 18
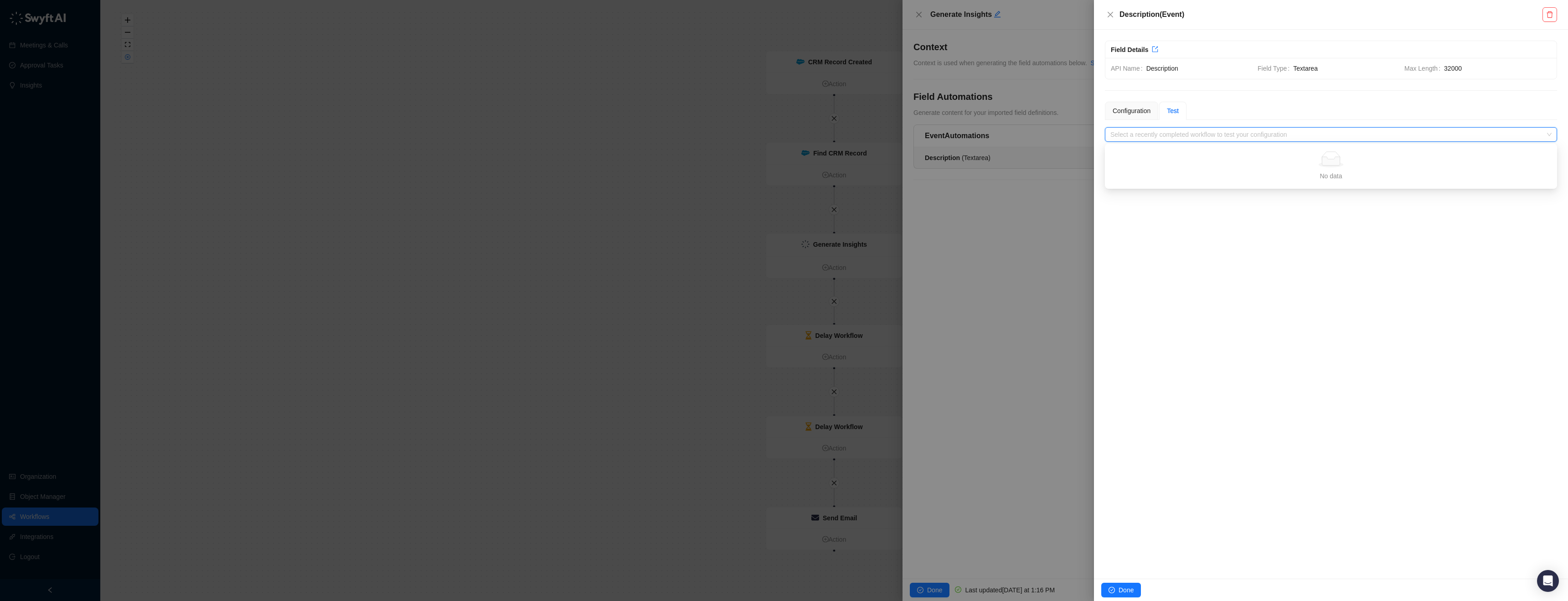
click at [1206, 131] on input "search" at bounding box center [1328, 135] width 436 height 13
click at [1138, 111] on div "Configuration" at bounding box center [1132, 111] width 38 height 10
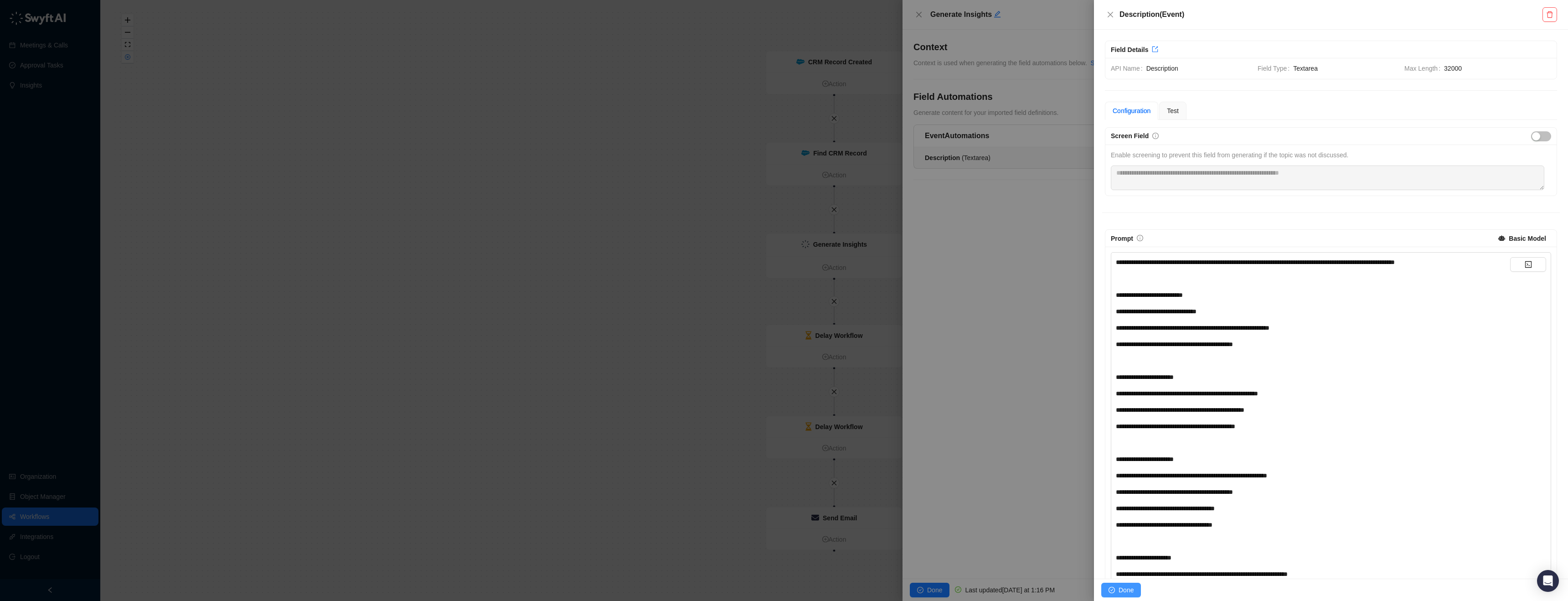
click at [1127, 591] on span "Done" at bounding box center [1126, 590] width 15 height 10
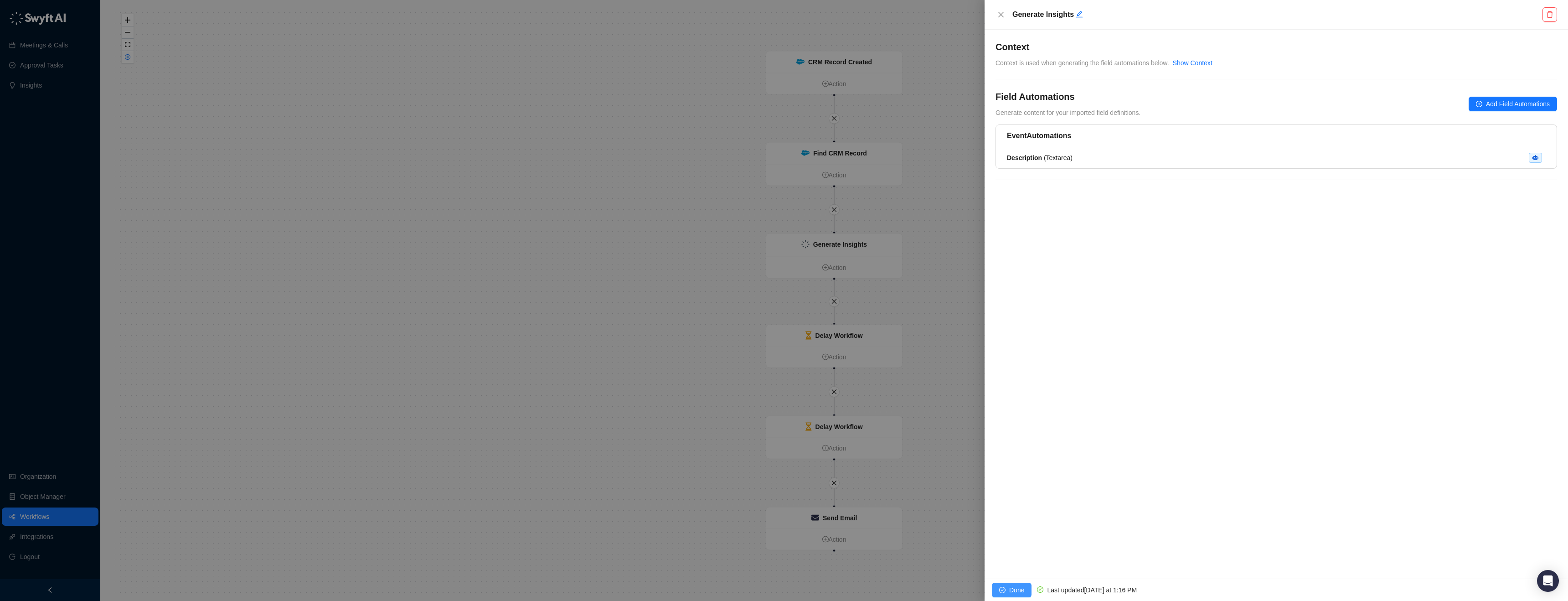
click at [1006, 594] on button "Done" at bounding box center [1011, 590] width 40 height 15
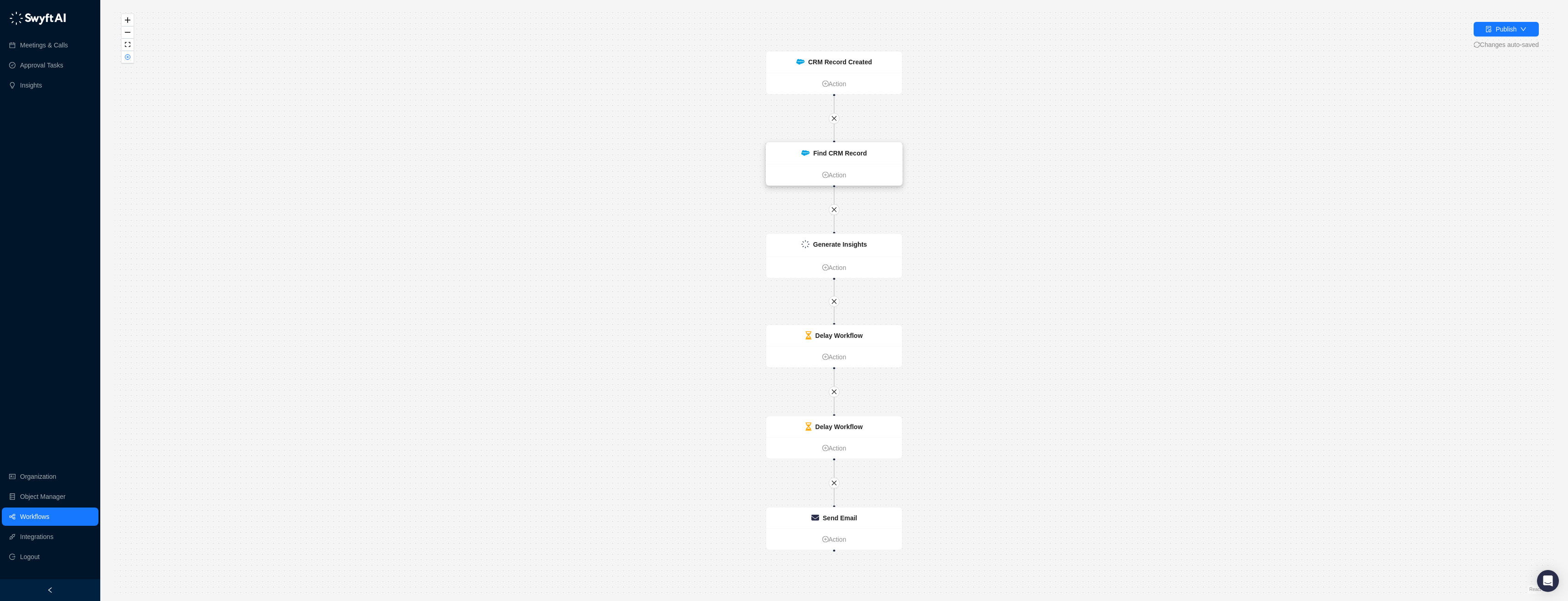
click at [828, 161] on div "Find CRM Record" at bounding box center [834, 153] width 136 height 21
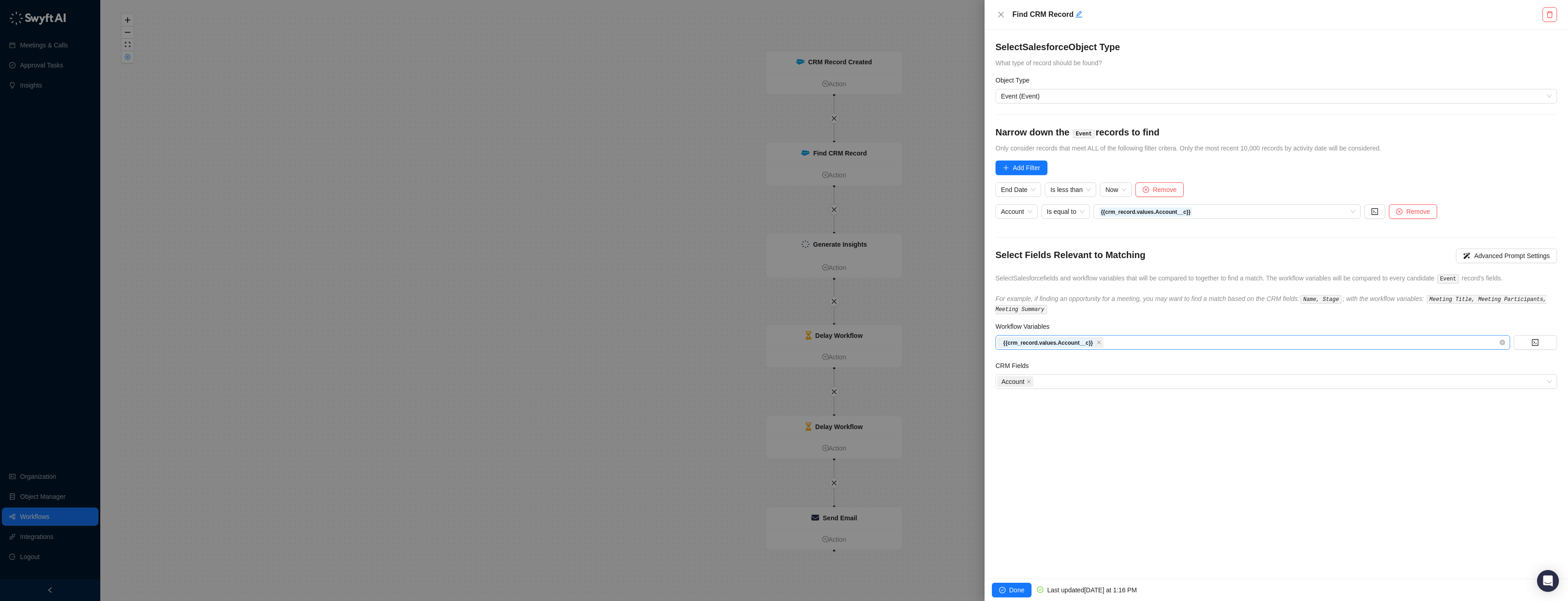
click at [1161, 348] on div "{{crm_record.values.Account__c}}" at bounding box center [1248, 342] width 502 height 13
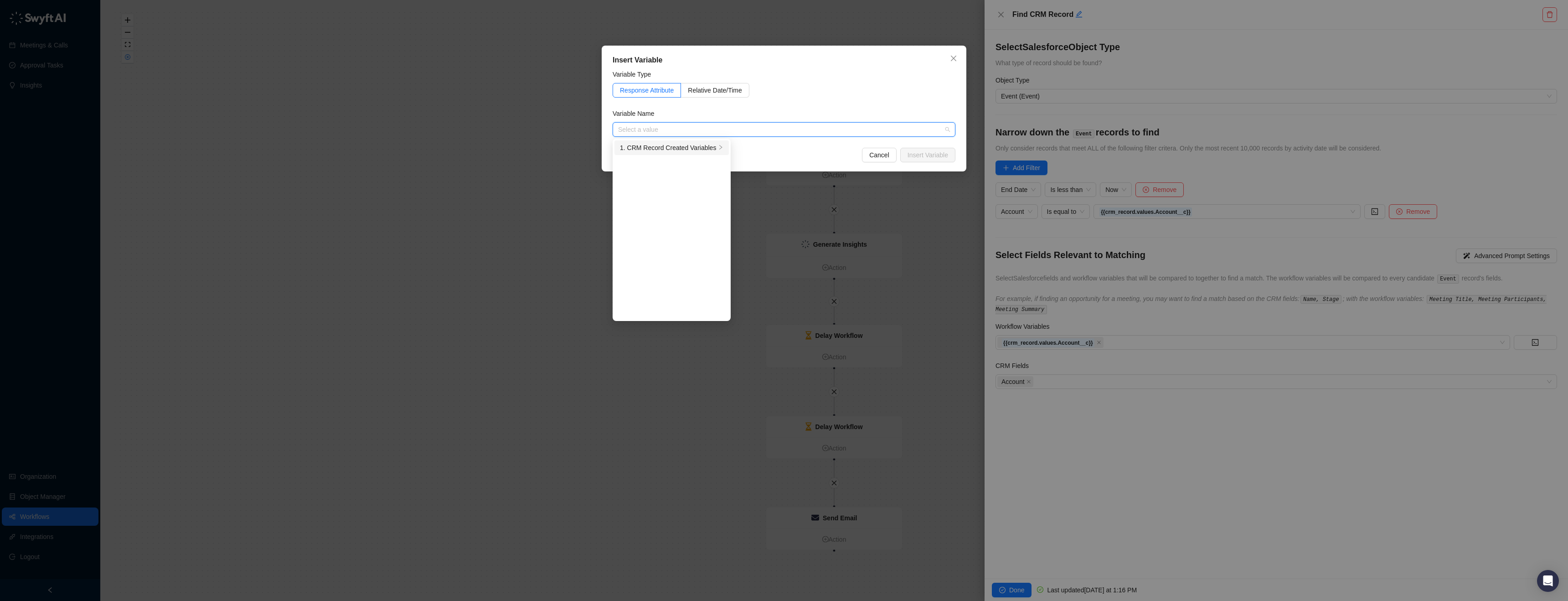
click at [668, 148] on div "1. CRM Record Created Variables" at bounding box center [668, 147] width 96 height 10
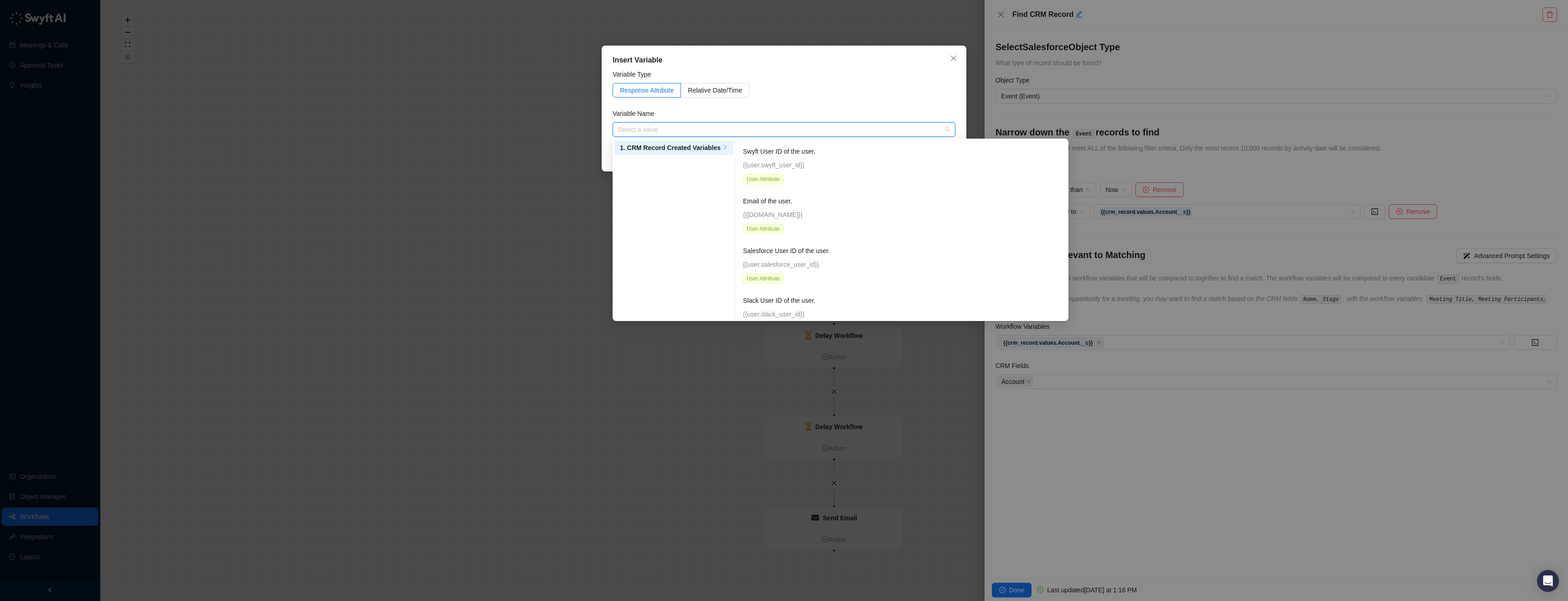
click at [786, 130] on input "search" at bounding box center [781, 129] width 326 height 13
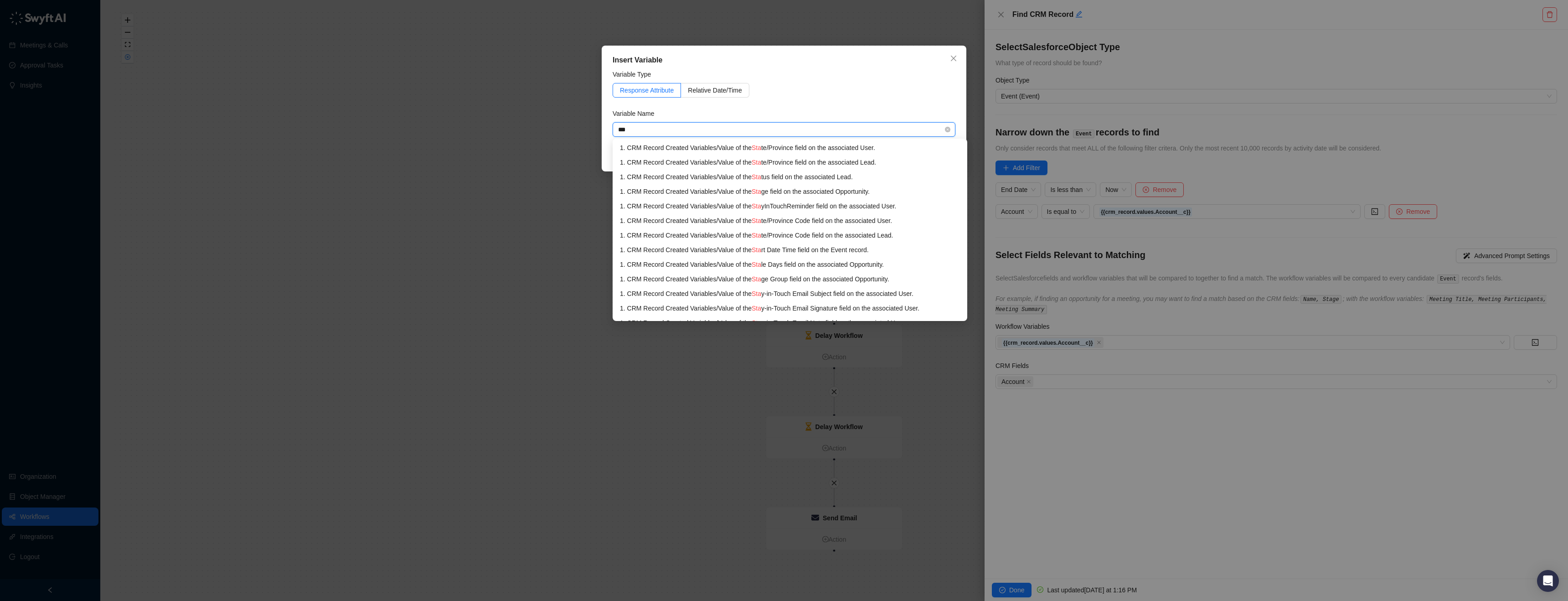
type input "****"
click at [886, 144] on div "1. CRM Record Created Variables / Value of the Star t Date Time field on the Ev…" at bounding box center [789, 147] width 340 height 10
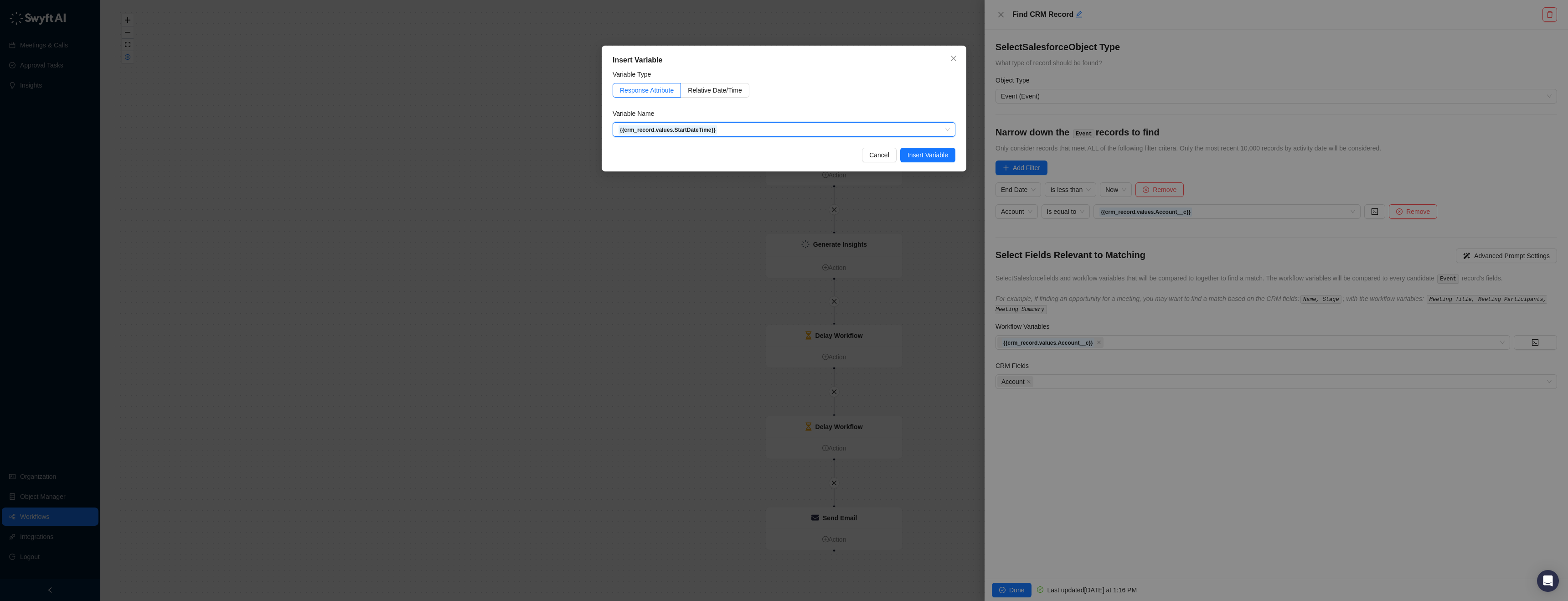
click at [914, 164] on div "Insert Variable Variable Type Response Attribute Relative Date/Time Variable Na…" at bounding box center [783, 108] width 365 height 126
click at [917, 163] on div "Insert Variable Variable Type Response Attribute Relative Date/Time Variable Na…" at bounding box center [783, 108] width 365 height 126
click at [926, 149] on button "Insert Variable" at bounding box center [928, 155] width 55 height 15
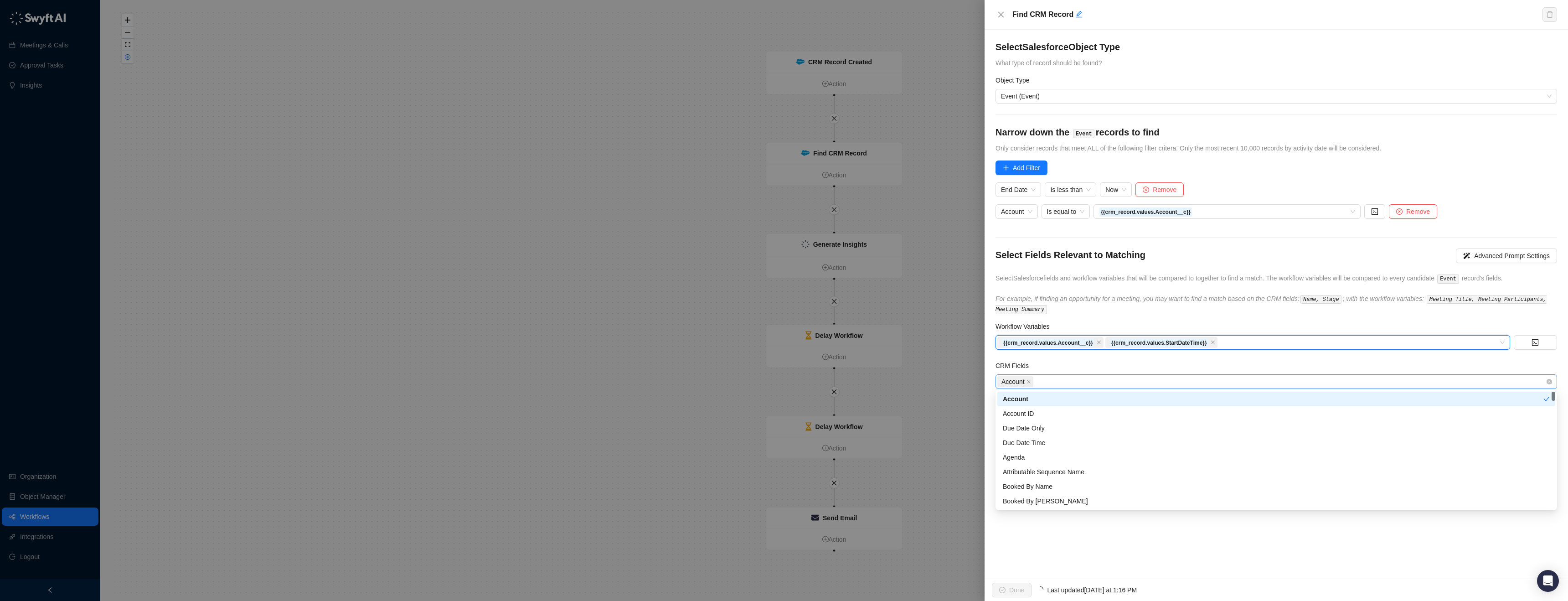
click at [1087, 378] on div "Account" at bounding box center [1271, 381] width 548 height 13
type input "****"
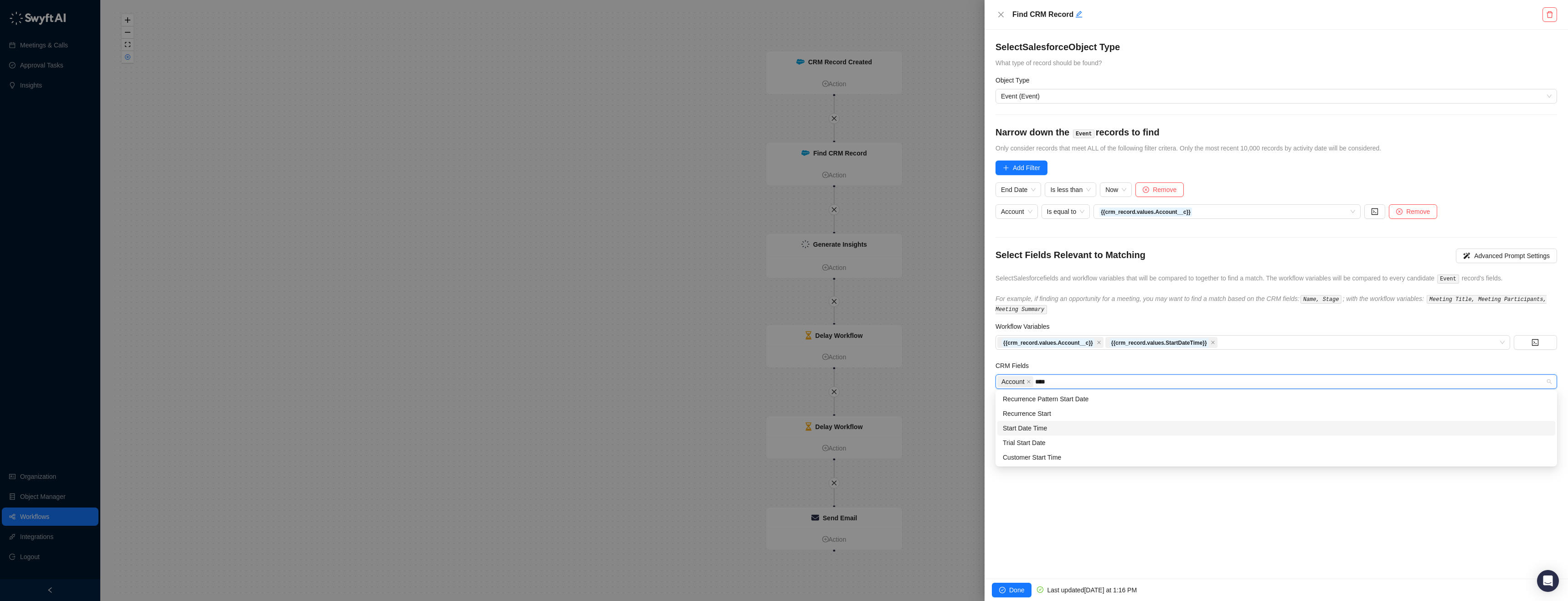
click at [1079, 427] on div "Start Date Time" at bounding box center [1276, 428] width 547 height 10
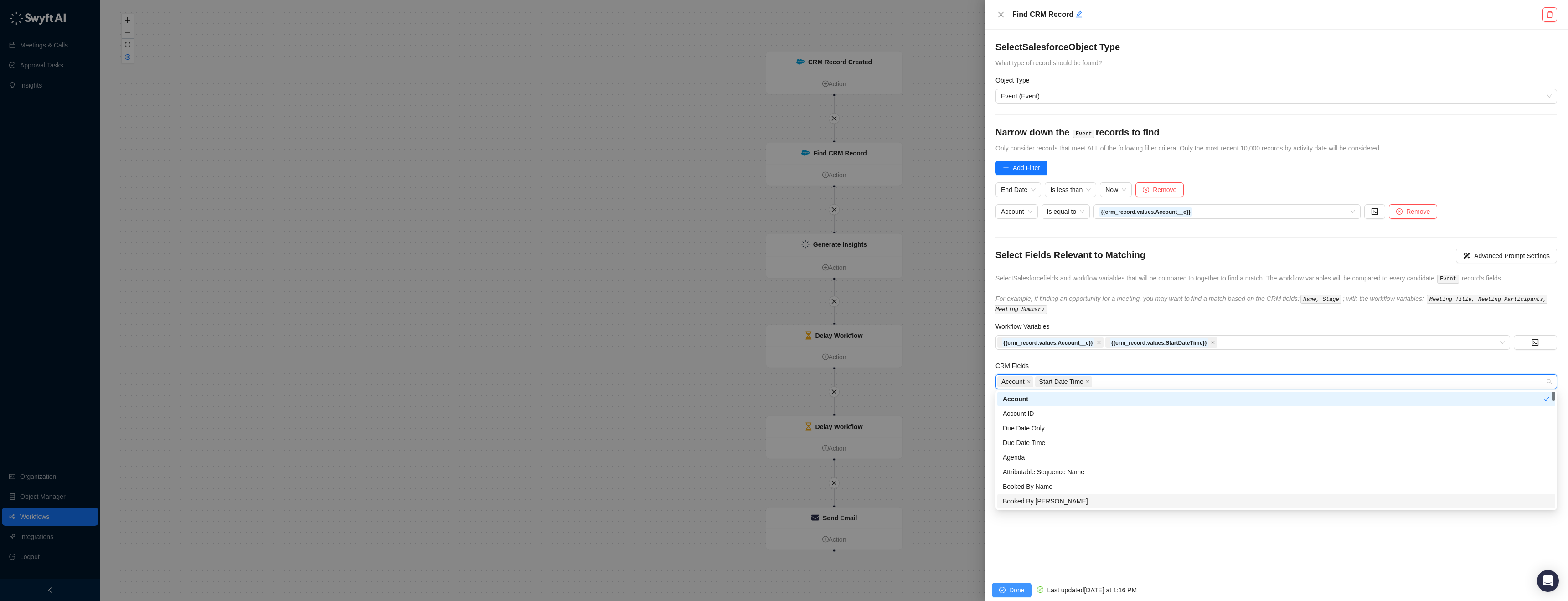
click at [1010, 592] on span "Done" at bounding box center [1017, 590] width 15 height 10
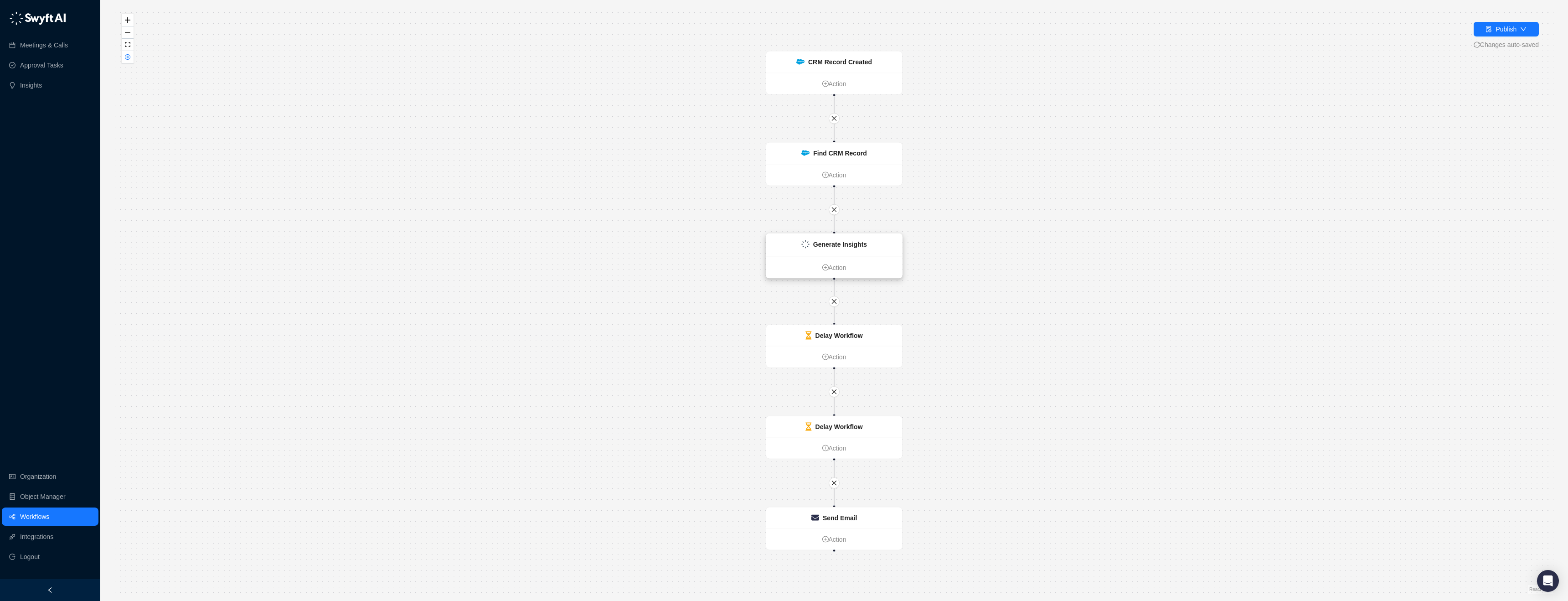
click at [856, 241] on strong "Generate Insights" at bounding box center [840, 244] width 54 height 7
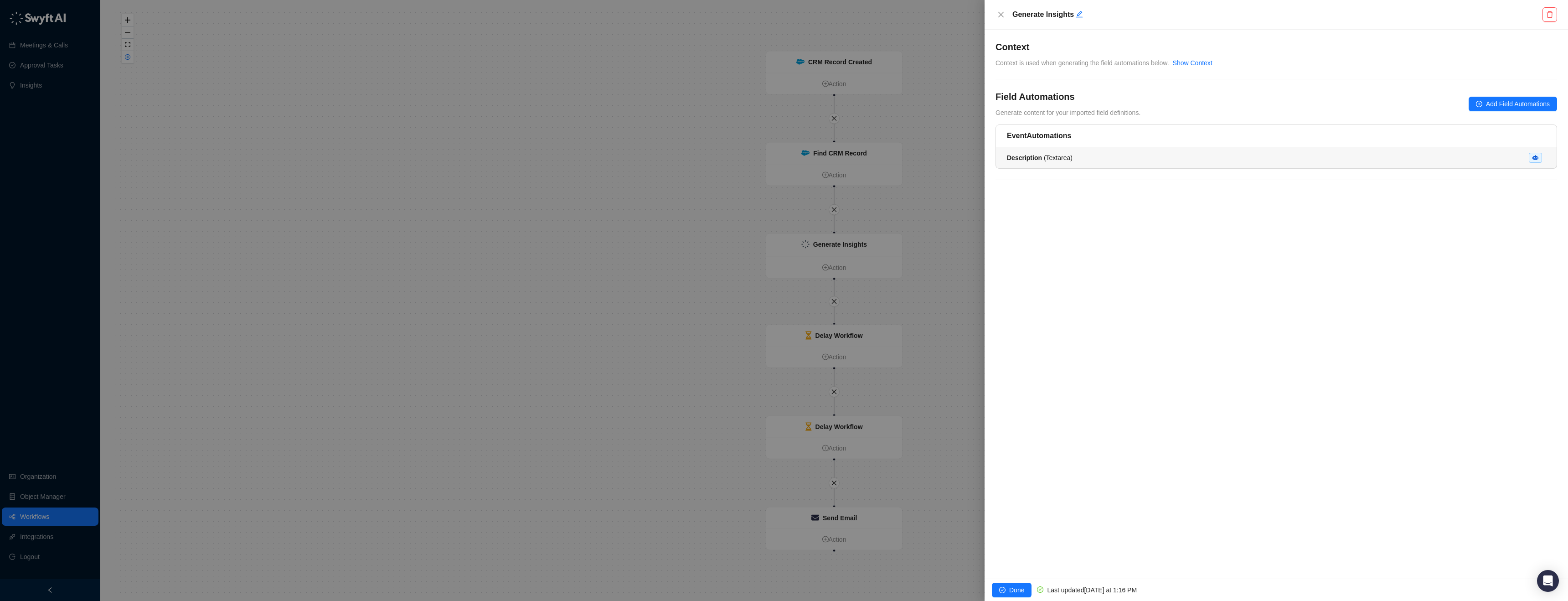
click at [1061, 158] on span "Description ( Textarea )" at bounding box center [1040, 158] width 66 height 7
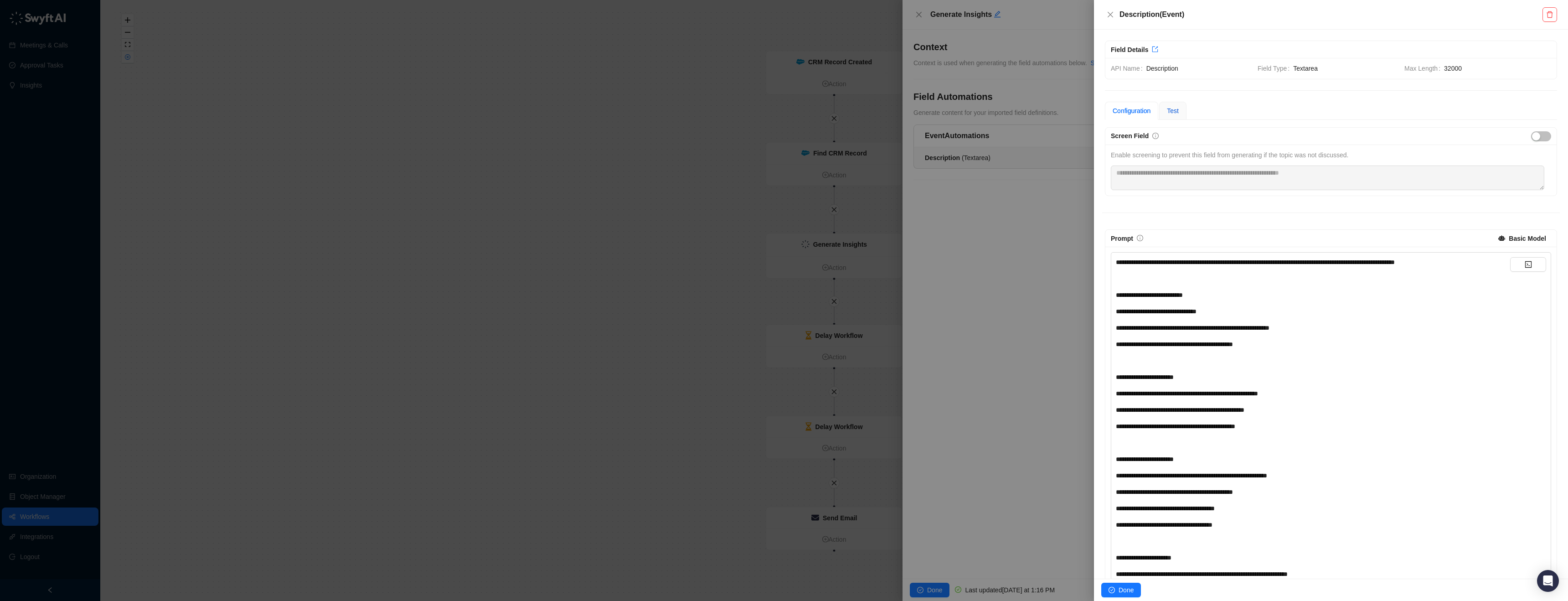
click at [1178, 114] on div "Test" at bounding box center [1172, 111] width 12 height 10
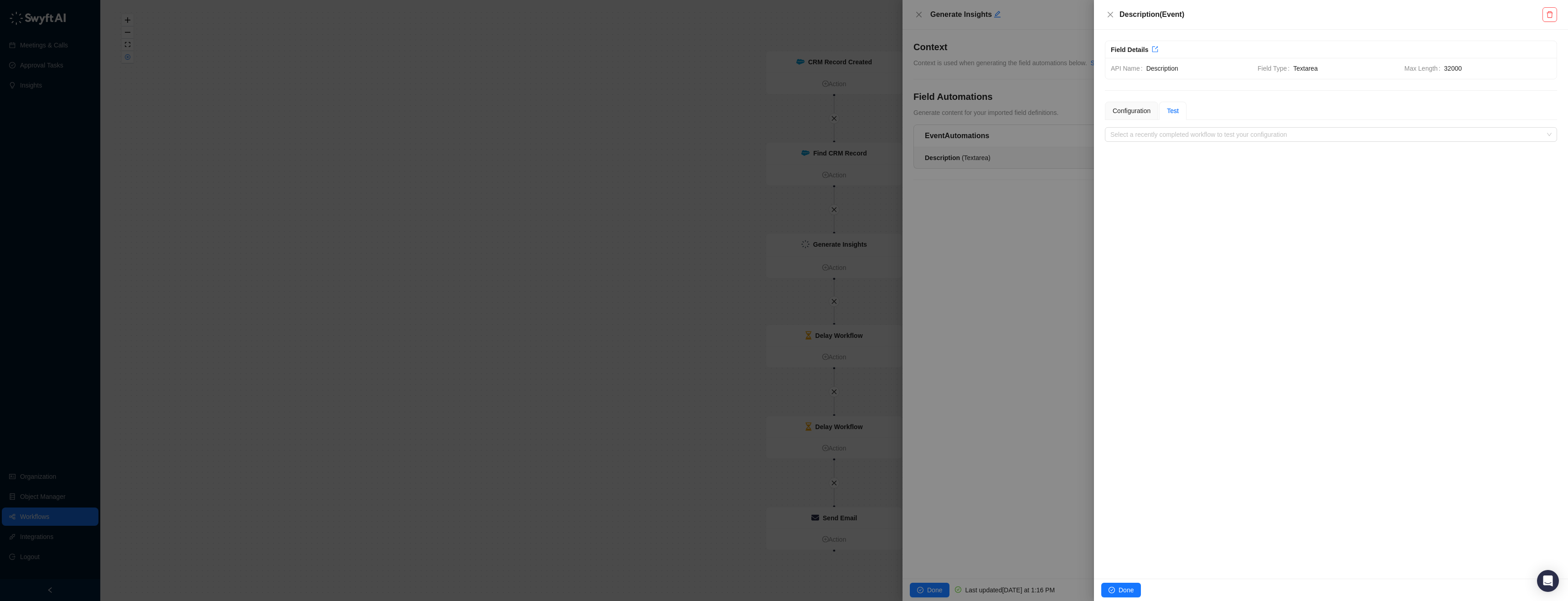
click at [1176, 146] on div "**********" at bounding box center [1331, 304] width 474 height 549
click at [1180, 135] on input "search" at bounding box center [1328, 135] width 436 height 13
click at [1138, 107] on div "Configuration" at bounding box center [1132, 111] width 38 height 10
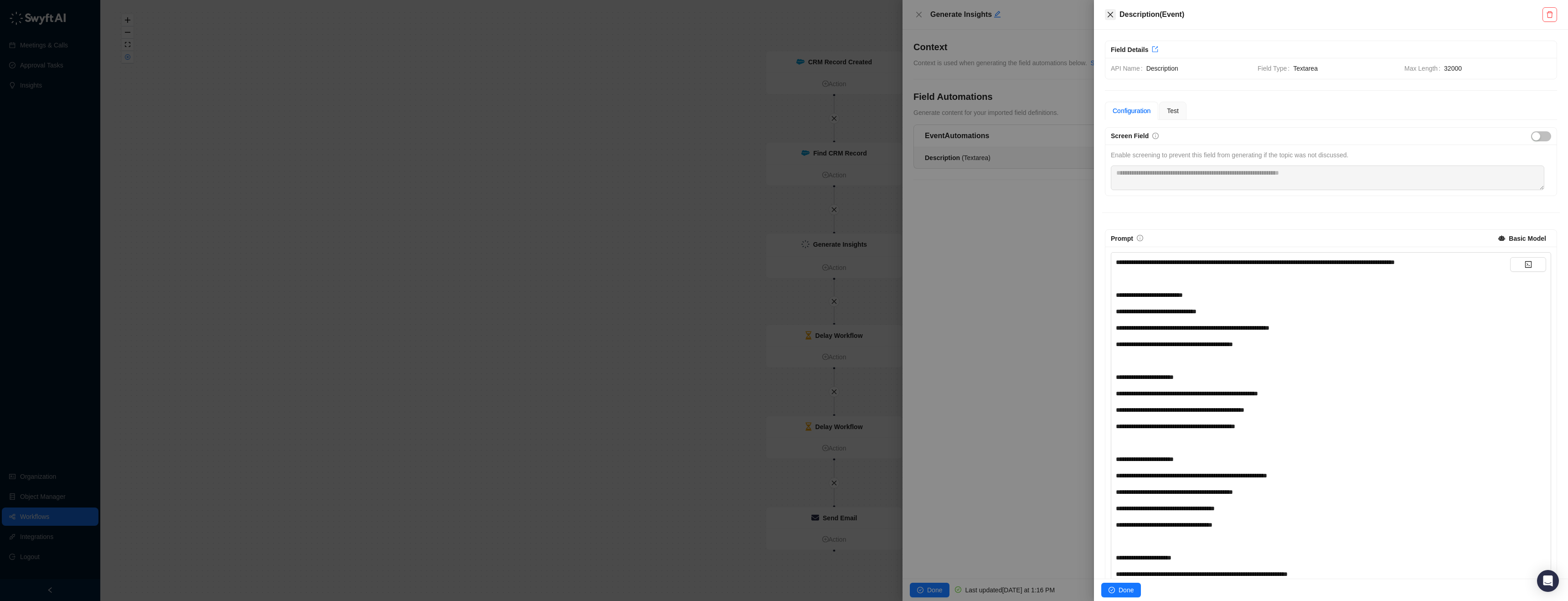
click at [1112, 14] on icon "close" at bounding box center [1110, 15] width 7 height 7
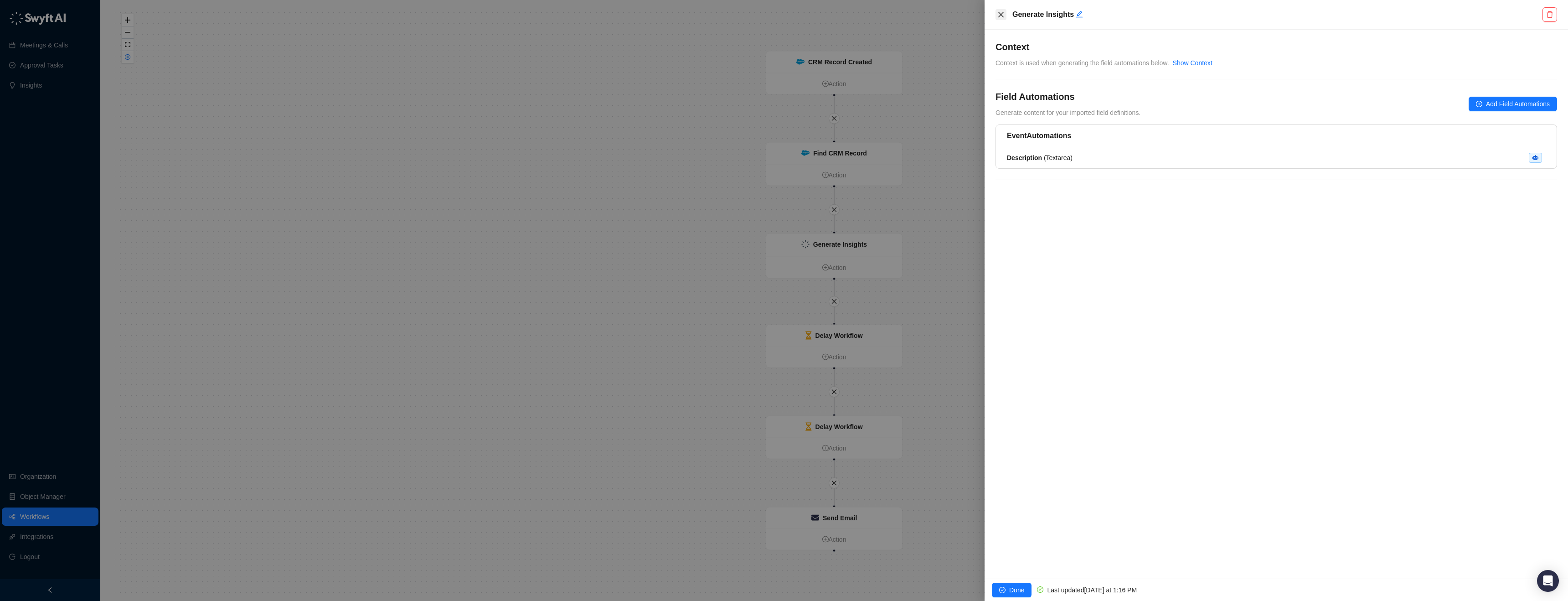
click at [1001, 15] on icon "close" at bounding box center [1001, 15] width 7 height 7
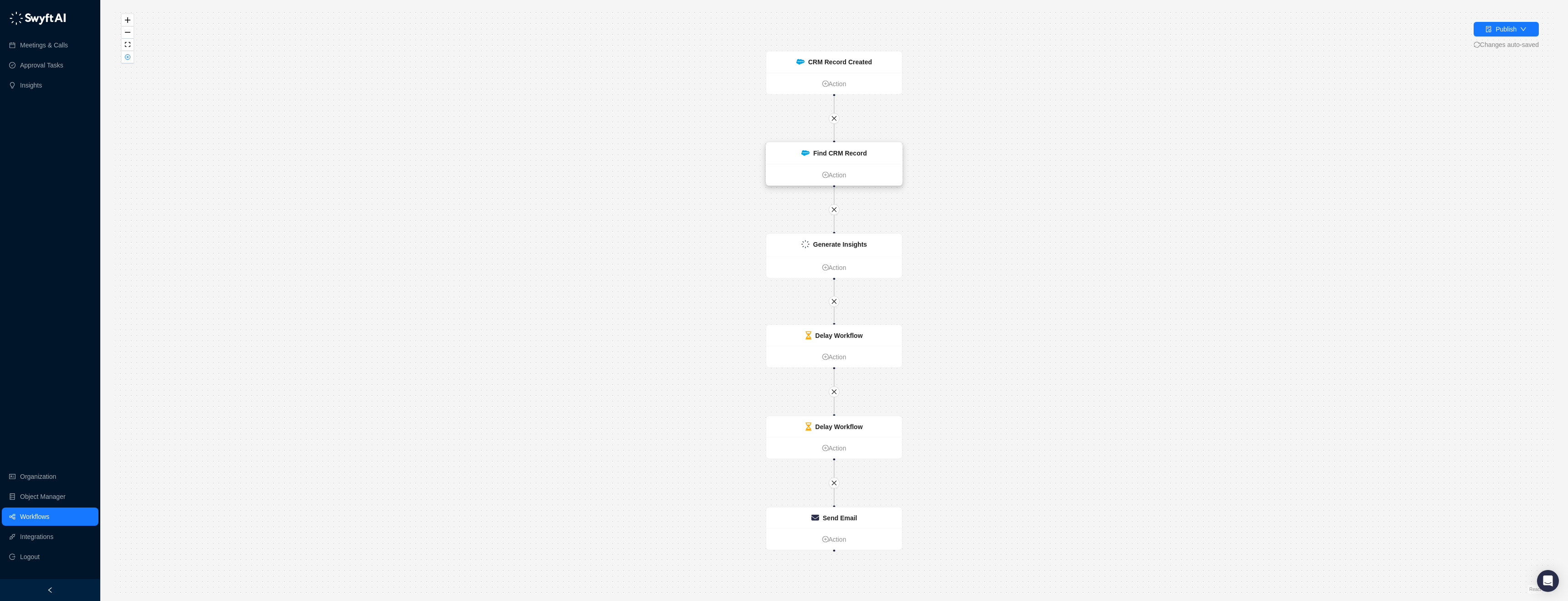
click at [854, 150] on strong "Find CRM Record" at bounding box center [840, 153] width 54 height 7
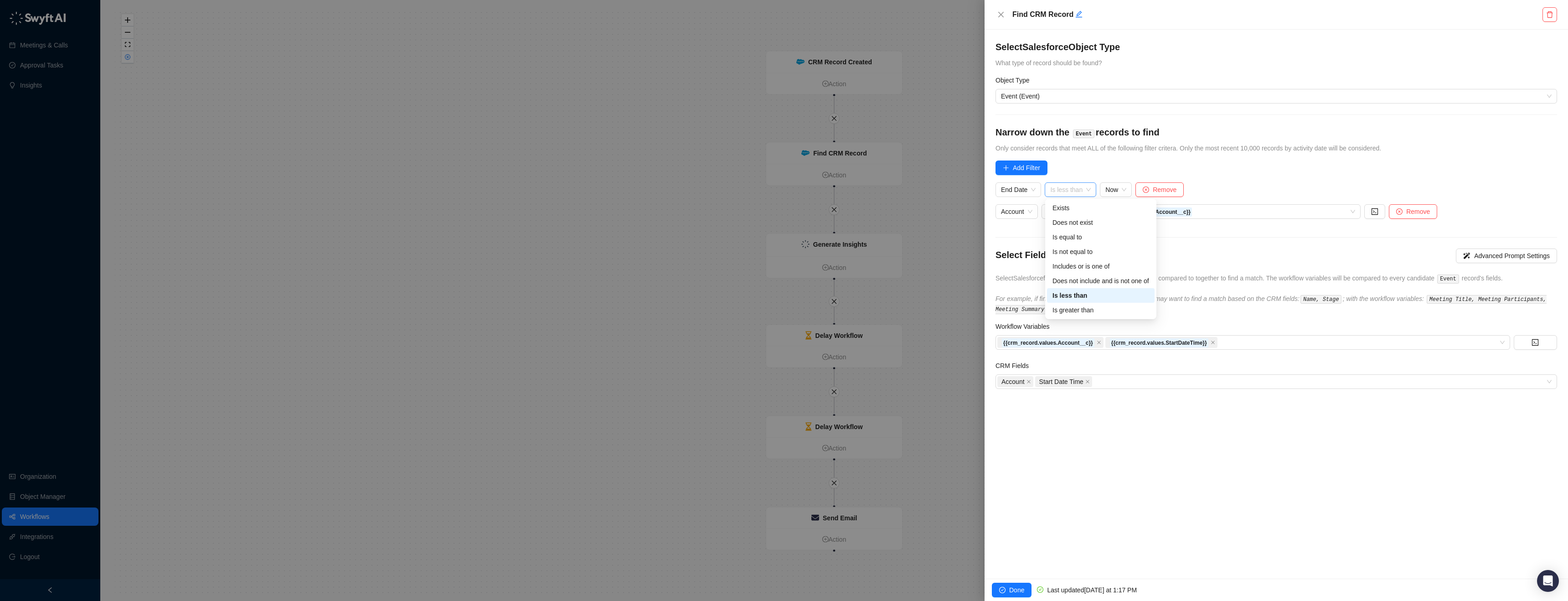
click at [1092, 189] on div "Is less than" at bounding box center [1070, 190] width 52 height 15
click at [1175, 188] on span "Remove" at bounding box center [1164, 189] width 24 height 10
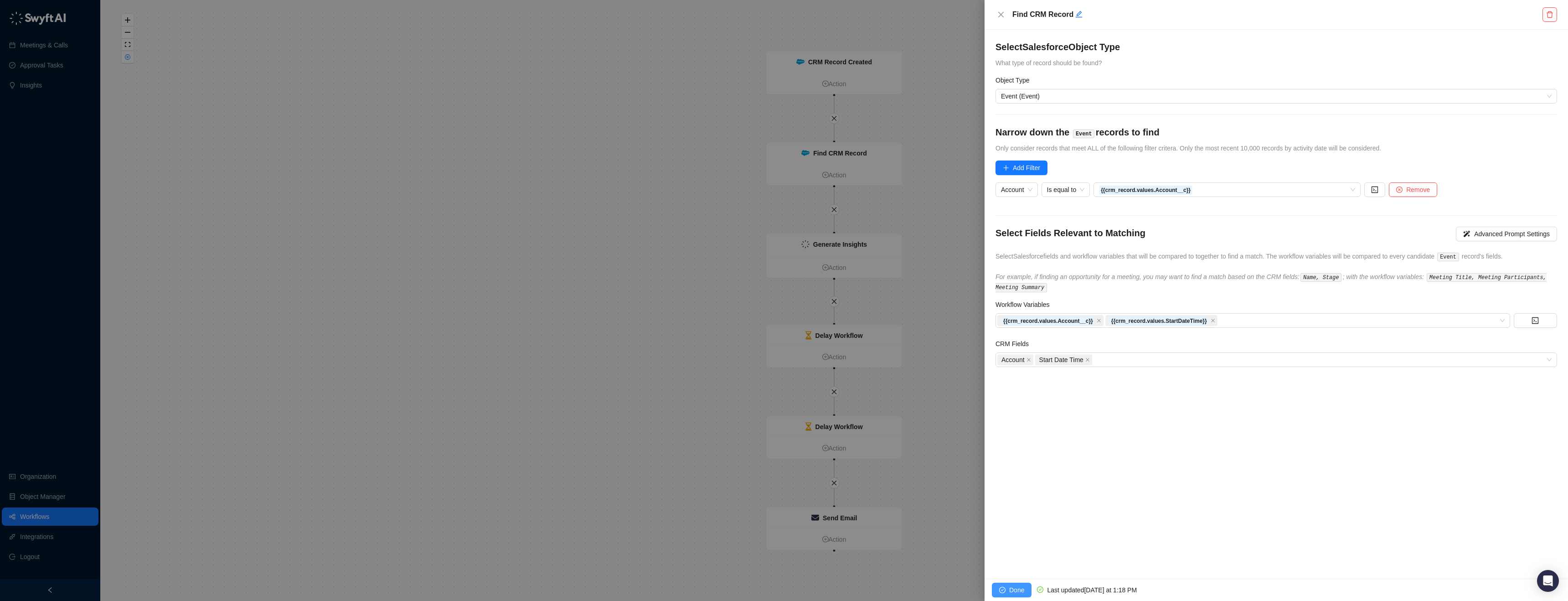
click at [1005, 587] on icon "check-circle" at bounding box center [1002, 590] width 6 height 6
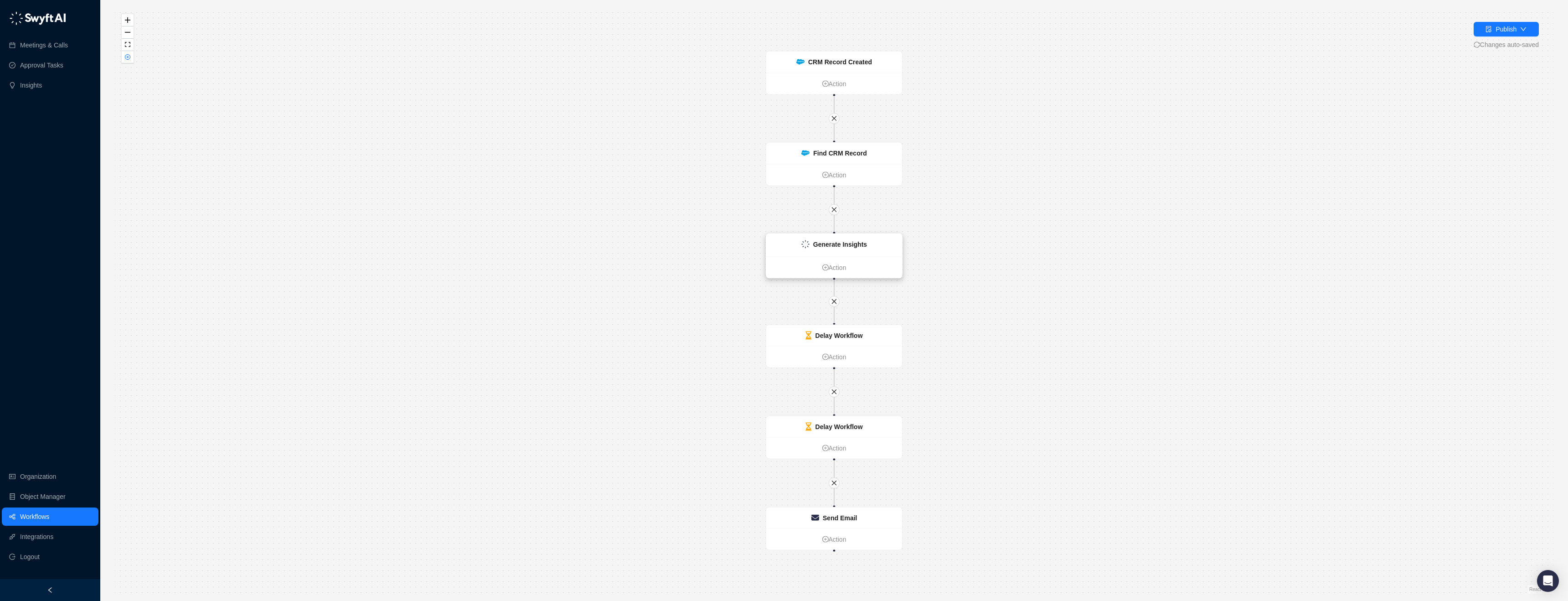
click at [839, 242] on strong "Generate Insights" at bounding box center [840, 244] width 54 height 7
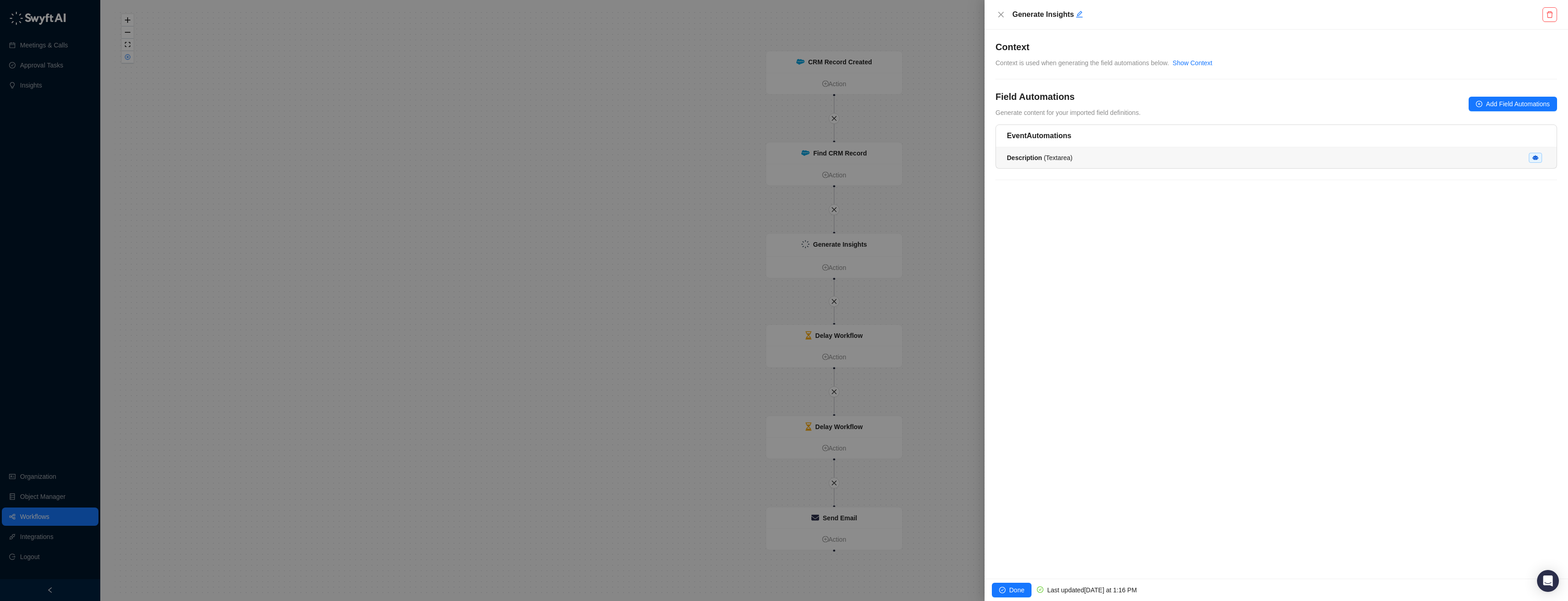
click at [1122, 153] on div "Description ( Textarea )" at bounding box center [1276, 158] width 539 height 10
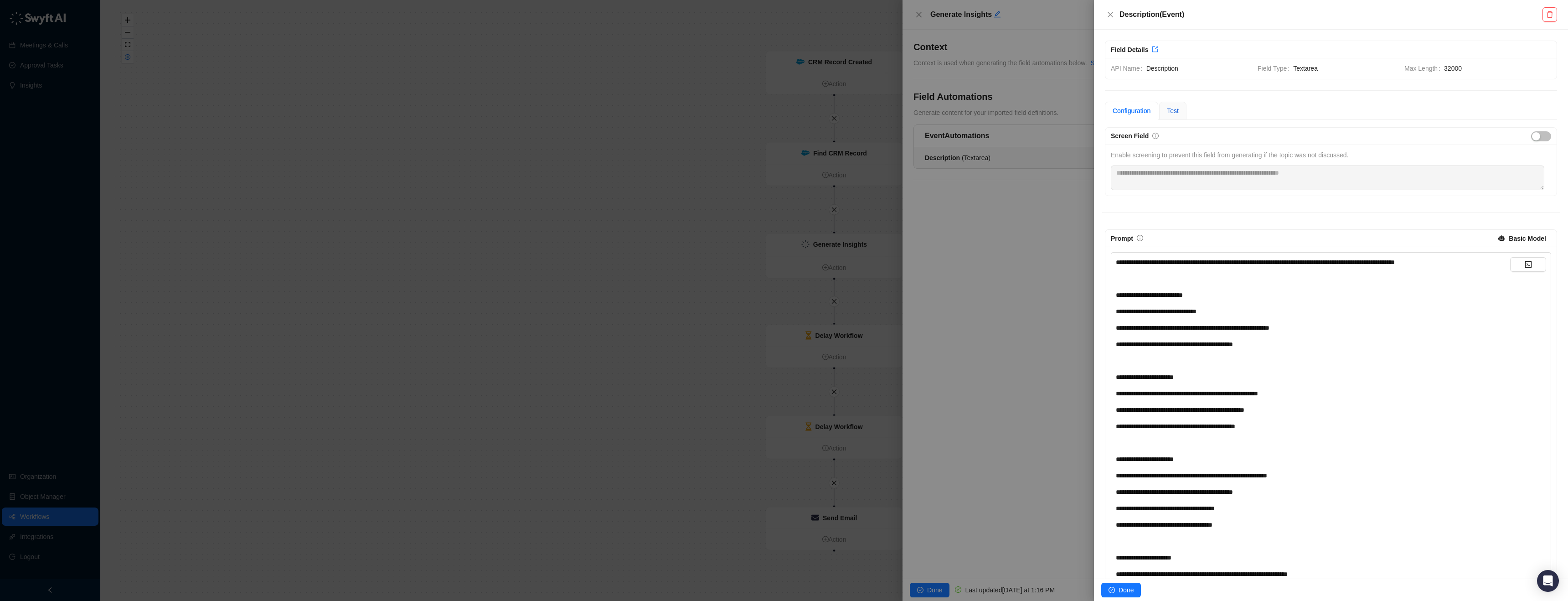
click at [1178, 112] on span "Test" at bounding box center [1172, 111] width 12 height 7
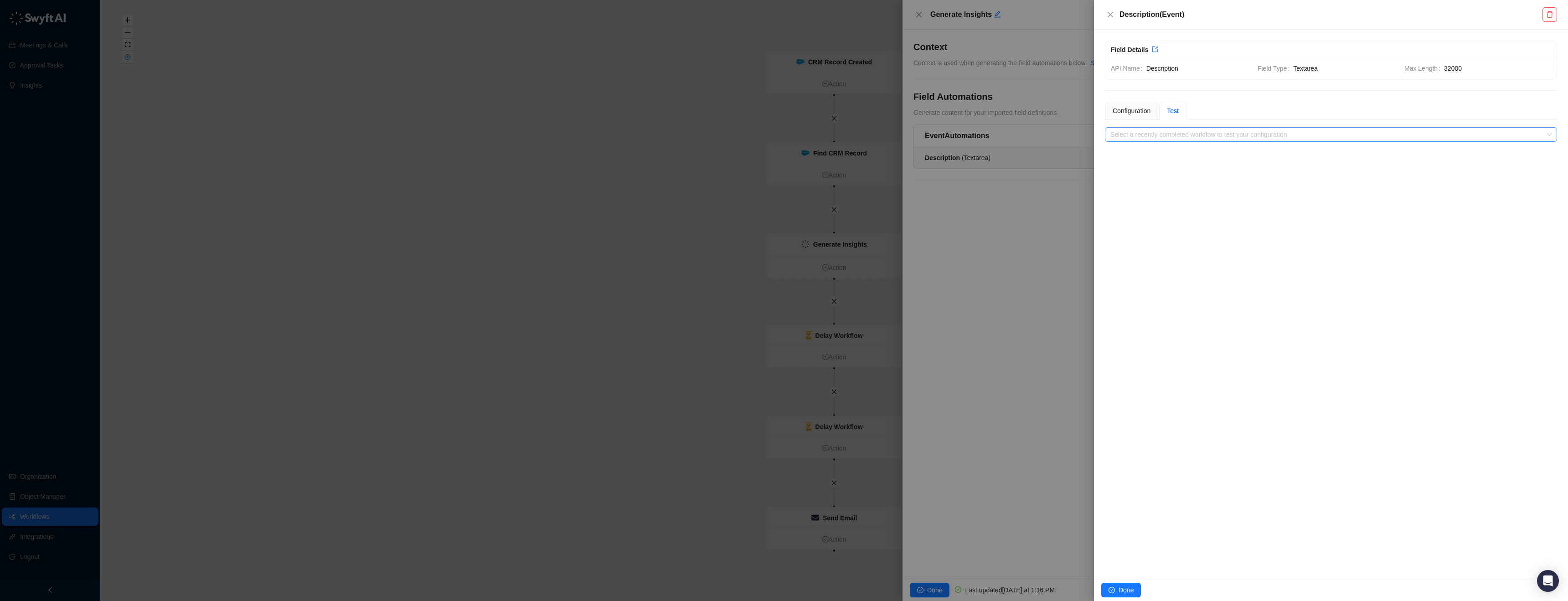
click at [1175, 133] on input "search" at bounding box center [1328, 135] width 436 height 13
click at [1114, 15] on button "Close" at bounding box center [1110, 15] width 11 height 11
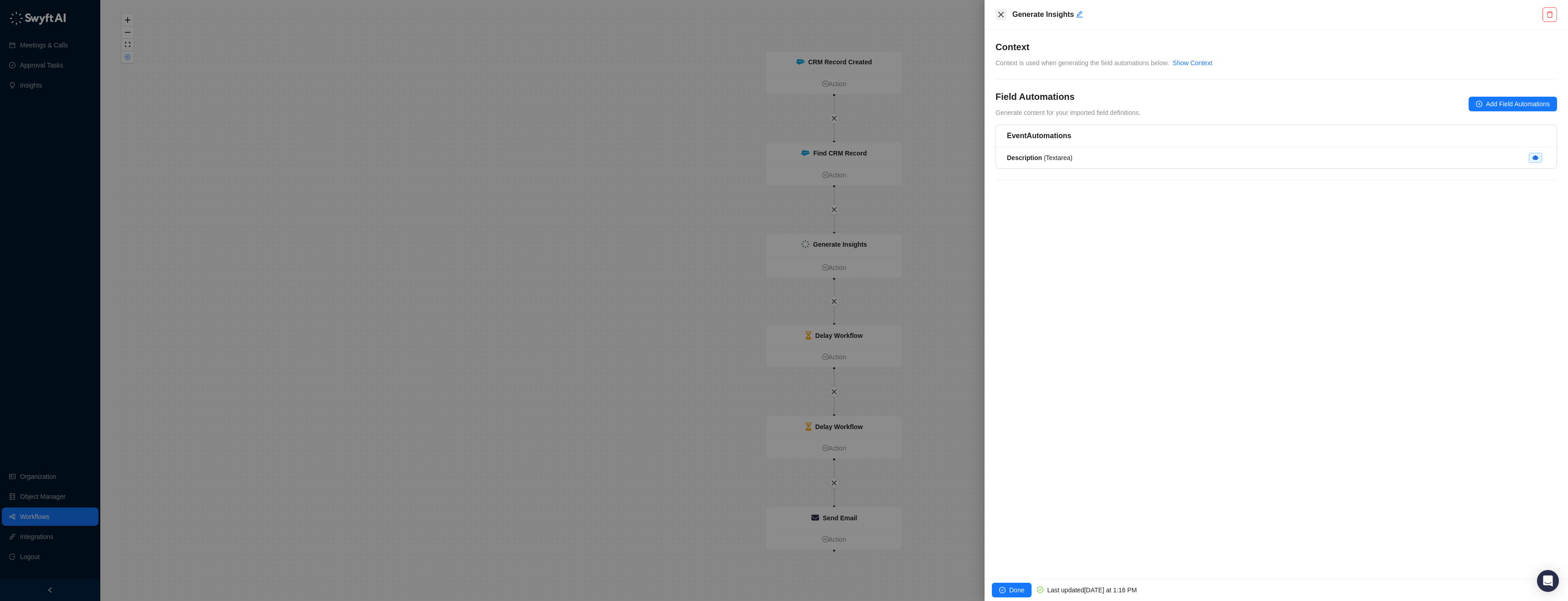
click at [999, 14] on icon "close" at bounding box center [1001, 15] width 7 height 7
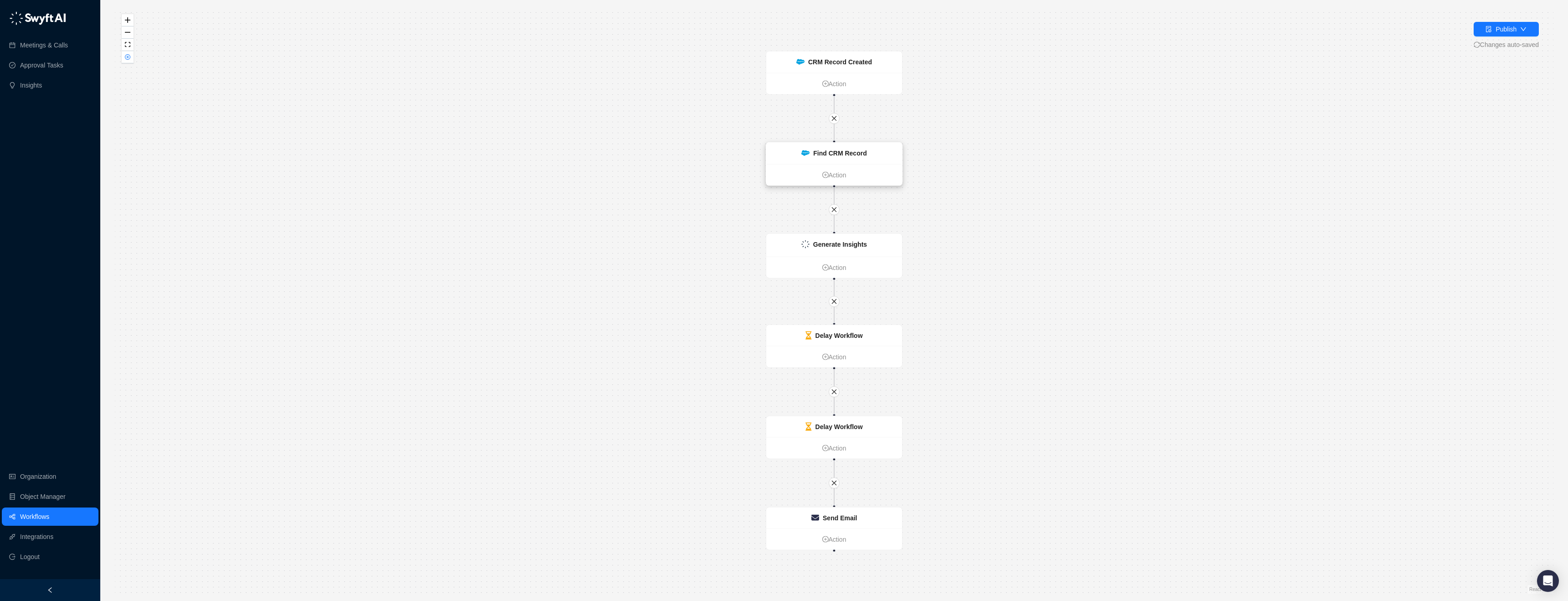
click at [876, 146] on div "Find CRM Record" at bounding box center [834, 153] width 136 height 21
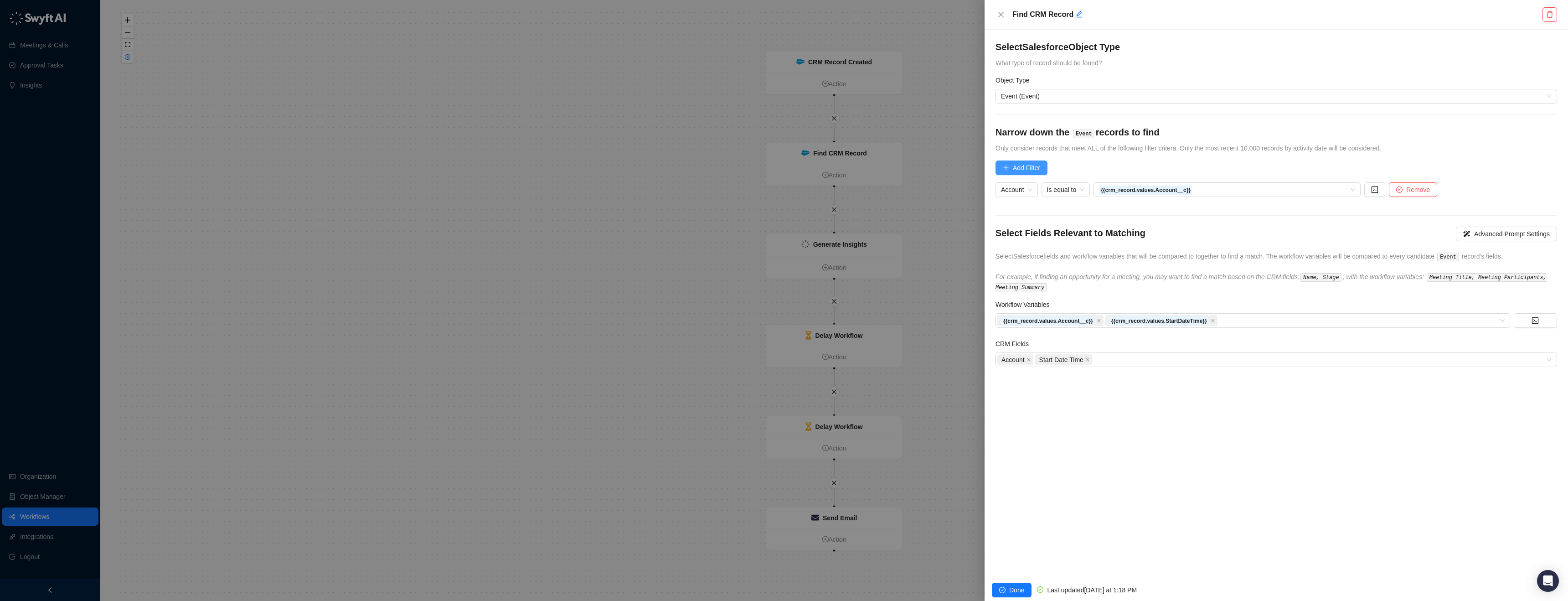
click at [1034, 170] on span "Add Filter" at bounding box center [1026, 167] width 27 height 10
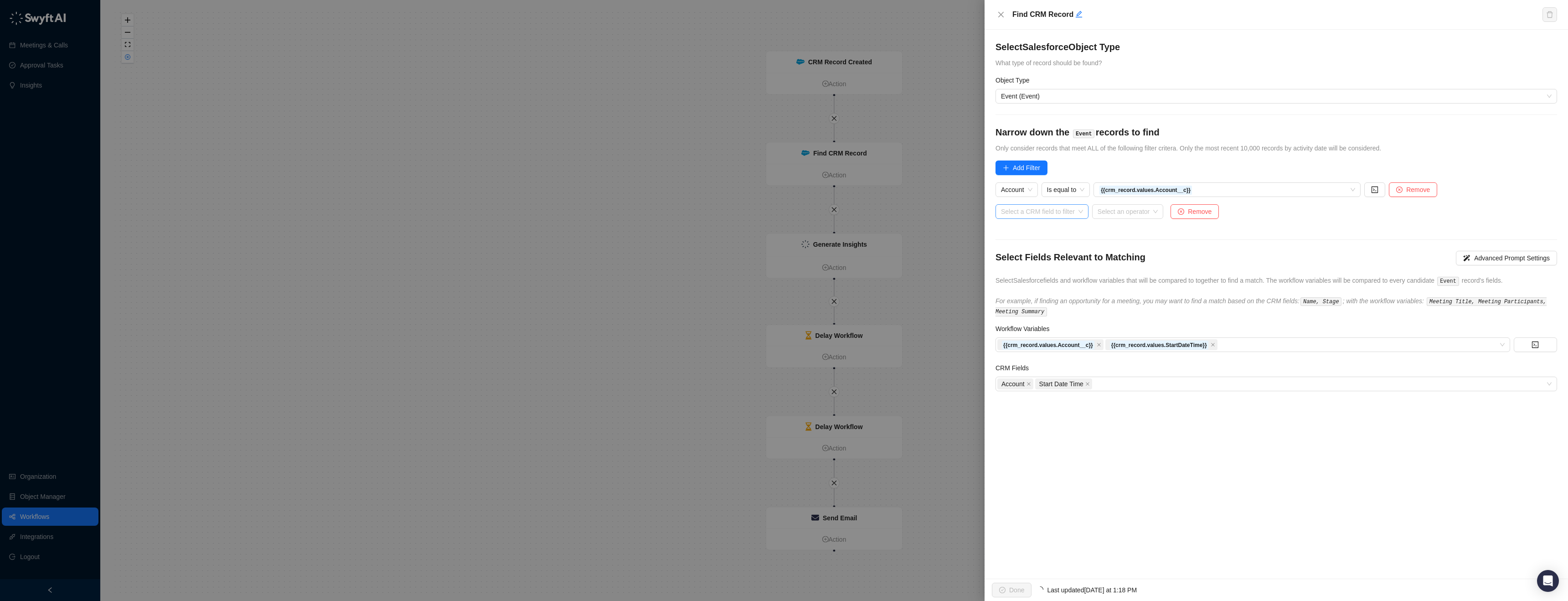
click at [1037, 208] on input "search" at bounding box center [1039, 211] width 77 height 13
type input "**"
click at [1049, 225] on div "Start Date Time" at bounding box center [1063, 230] width 121 height 10
type input "****"
click at [1062, 231] on div "Start Date Time" at bounding box center [1045, 230] width 86 height 10
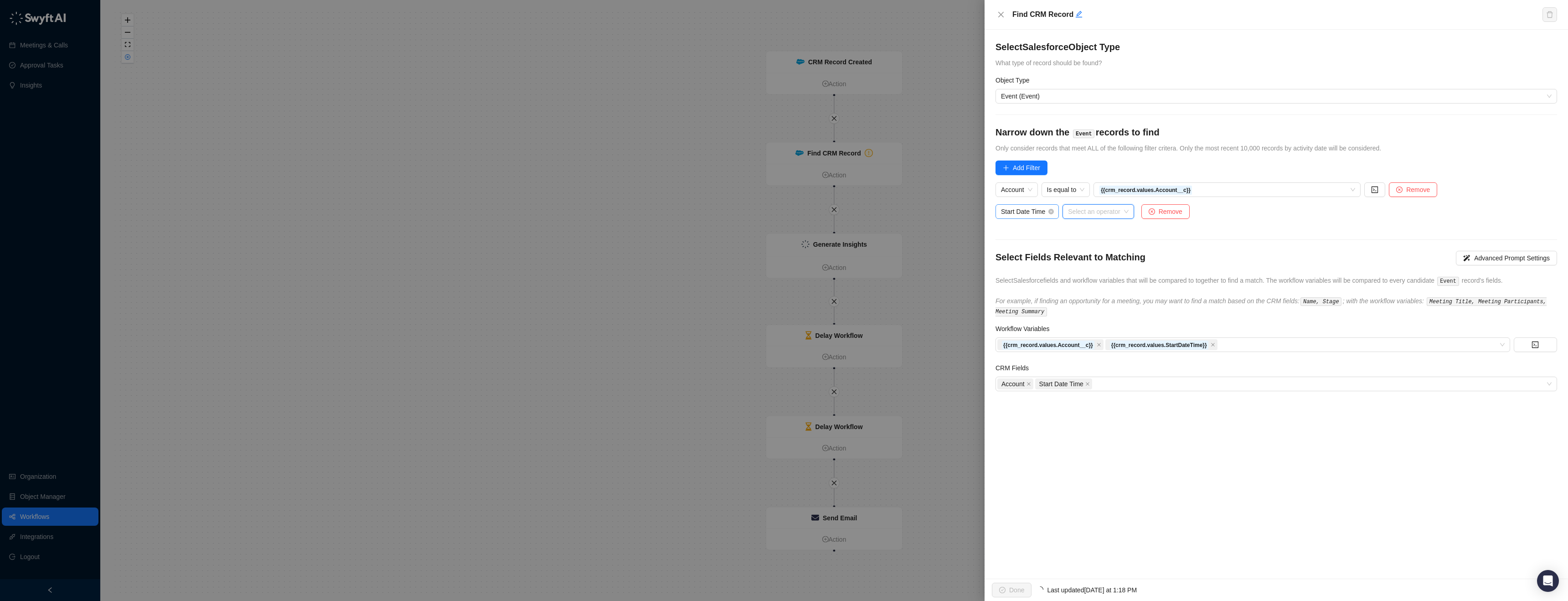
click at [1118, 217] on input "search" at bounding box center [1096, 211] width 55 height 13
click at [1050, 213] on span "Start Date Time" at bounding box center [1027, 211] width 52 height 13
click at [1085, 213] on div "Select a CRM field to filter" at bounding box center [1041, 211] width 93 height 15
click at [1206, 222] on div "Select a CRM field to filter Select an operator Remove" at bounding box center [1107, 216] width 223 height 24
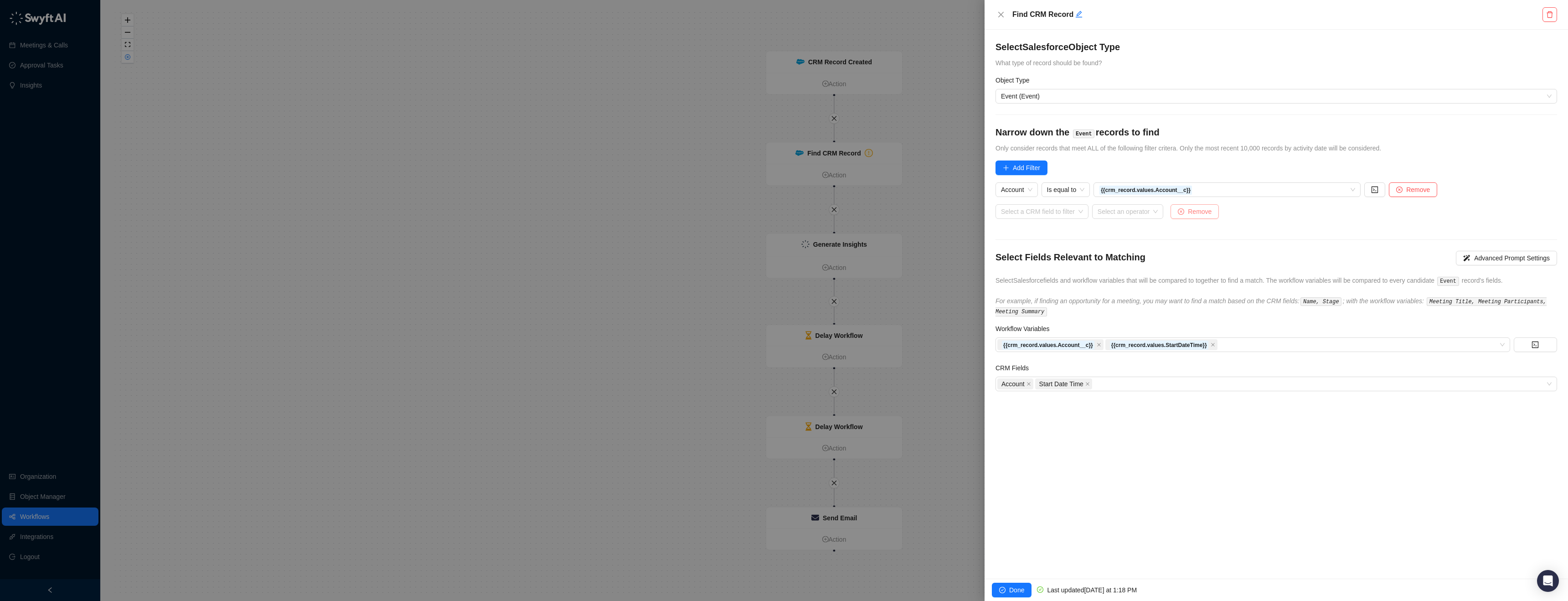
click at [1202, 213] on span "Remove" at bounding box center [1199, 211] width 24 height 10
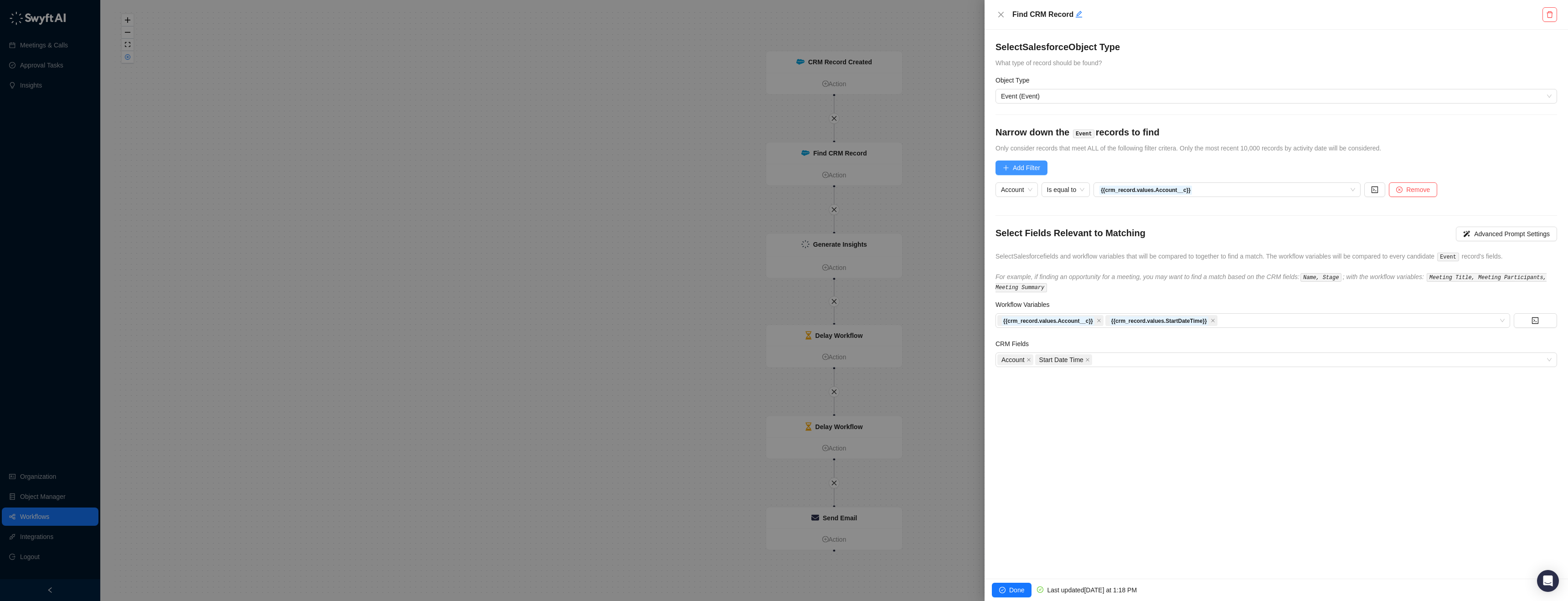
click at [1021, 167] on span "Add Filter" at bounding box center [1026, 167] width 27 height 10
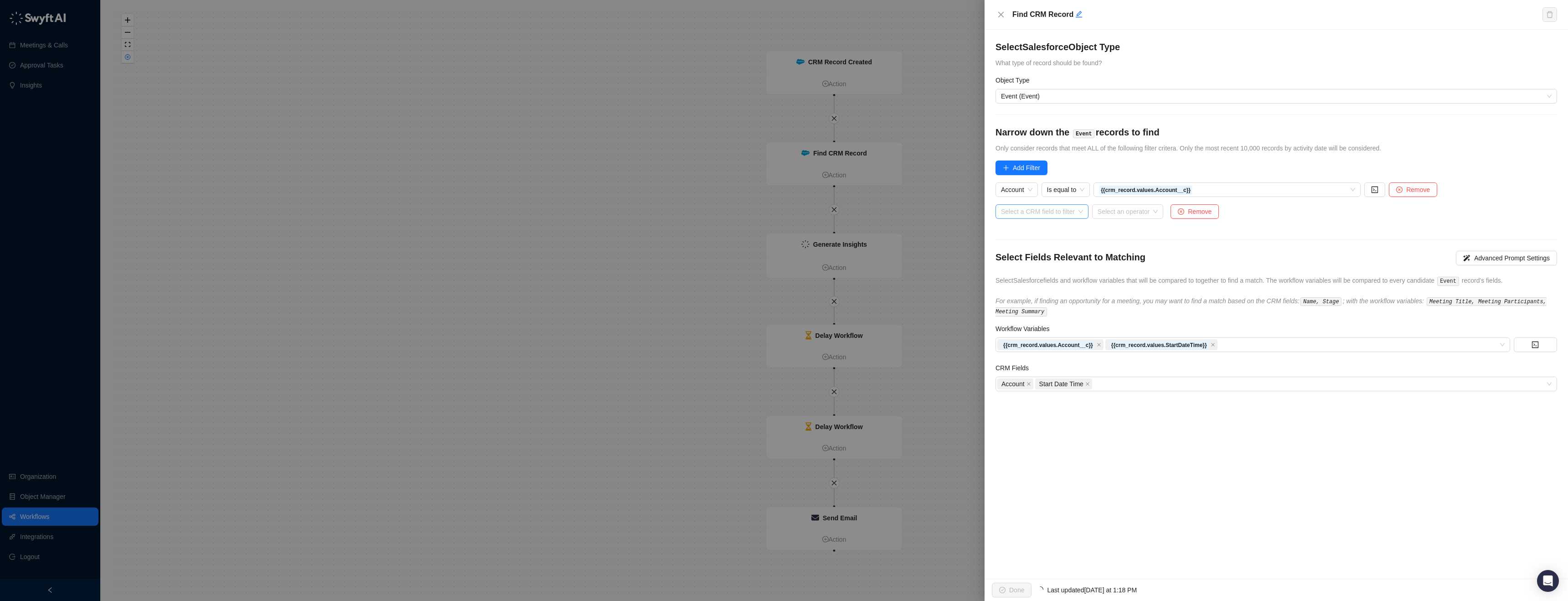
click at [1021, 213] on input "search" at bounding box center [1039, 211] width 77 height 13
type input "***"
type input "*"
type input "***"
click at [1040, 248] on div "End Date" at bounding box center [1050, 244] width 96 height 10
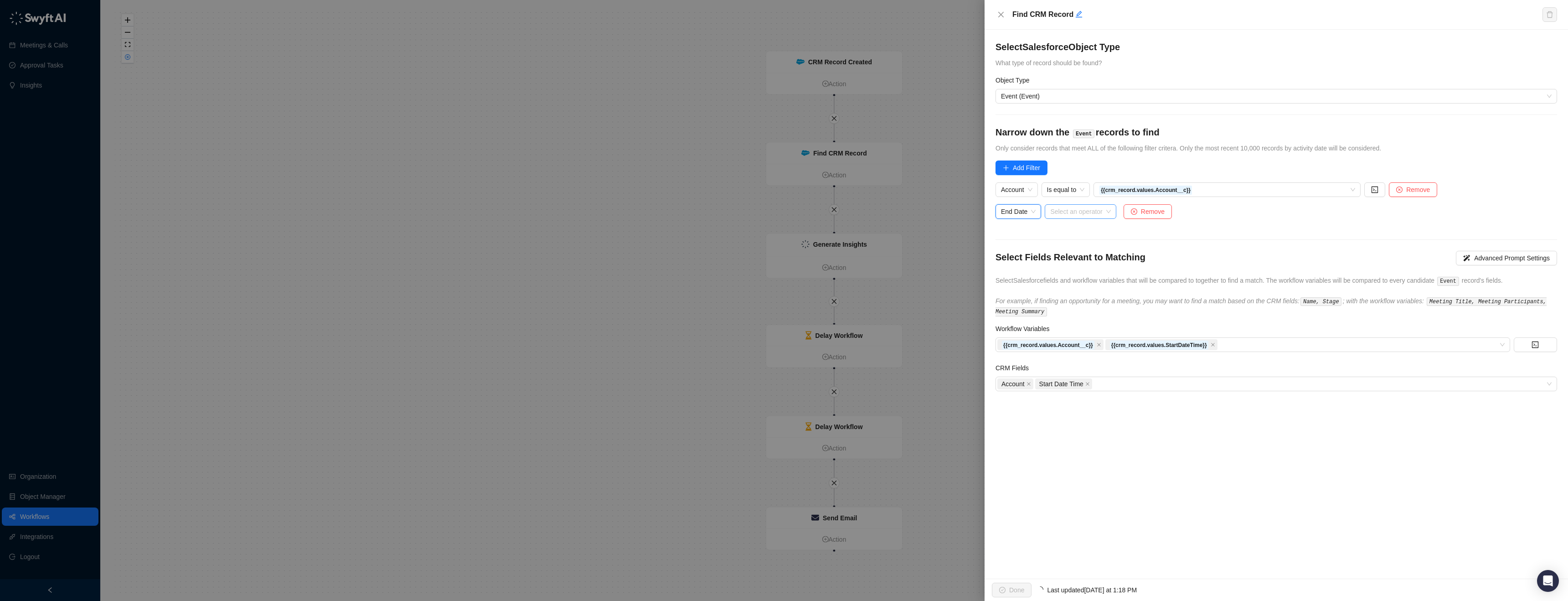
click at [1105, 214] on input "search" at bounding box center [1077, 211] width 55 height 13
click at [1100, 231] on div "Exists" at bounding box center [1101, 230] width 97 height 10
click at [1000, 592] on icon "check-circle" at bounding box center [1002, 590] width 6 height 6
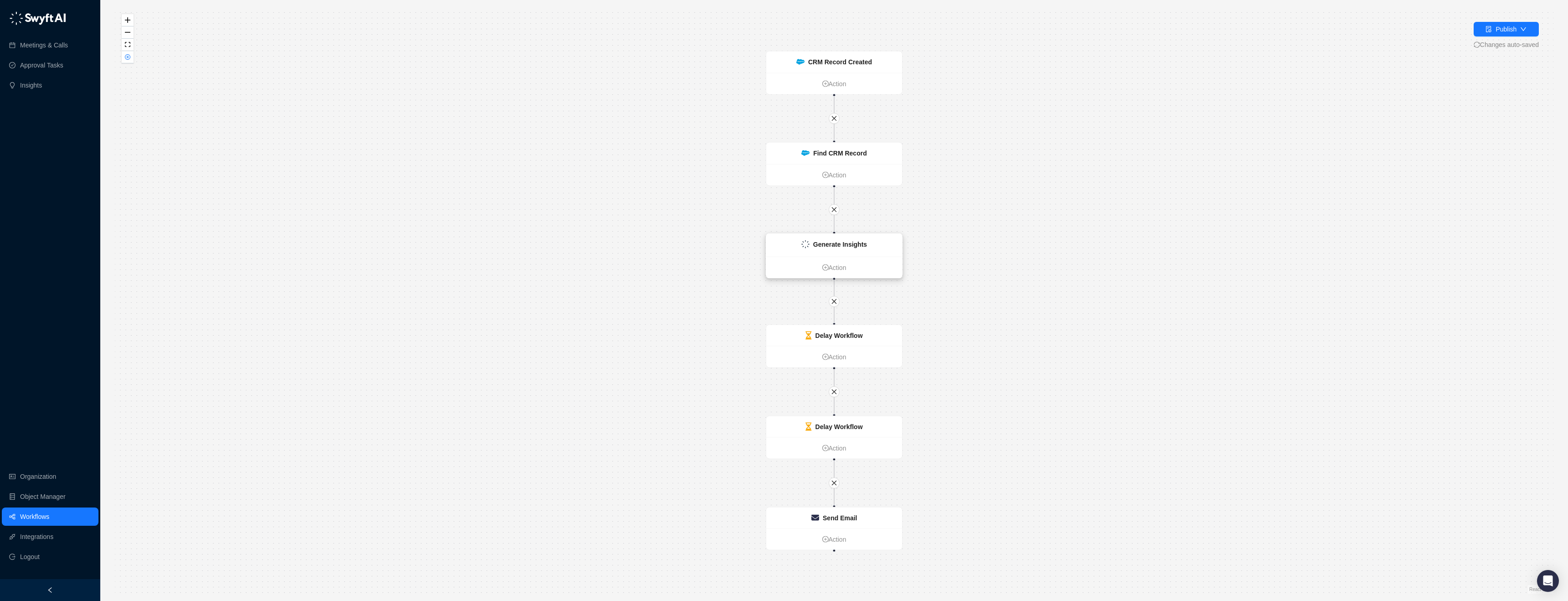
click at [865, 235] on div "Generate Insights" at bounding box center [834, 245] width 136 height 23
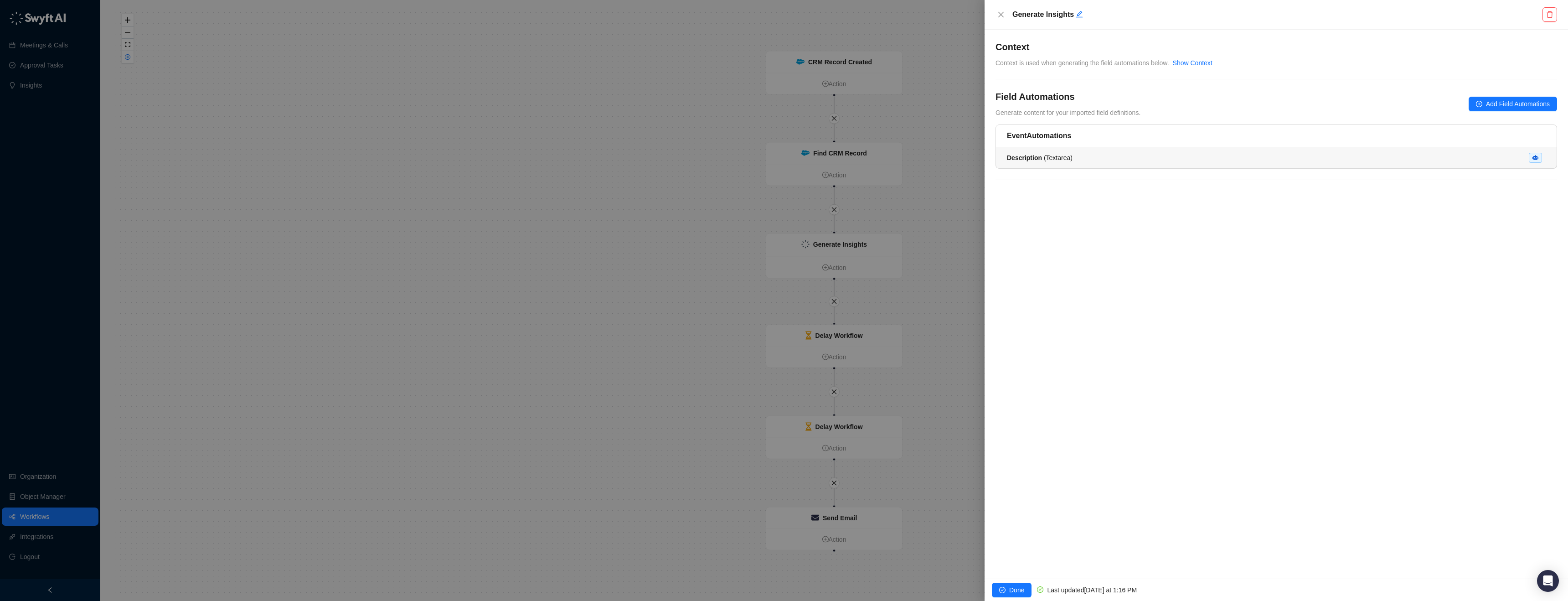
click at [1115, 156] on div "Description ( Textarea )" at bounding box center [1276, 158] width 539 height 10
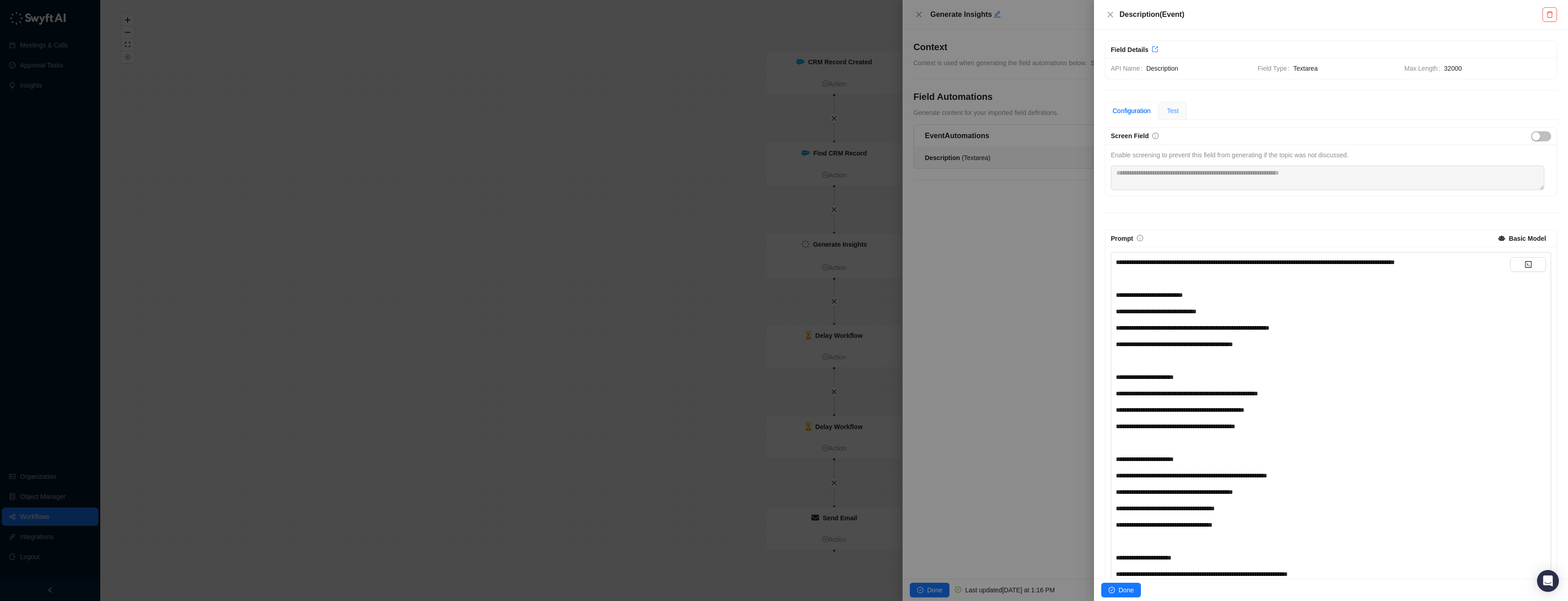
click at [1189, 115] on div "Configuration Test" at bounding box center [1331, 111] width 452 height 18
click at [1186, 113] on div "Test" at bounding box center [1172, 111] width 27 height 18
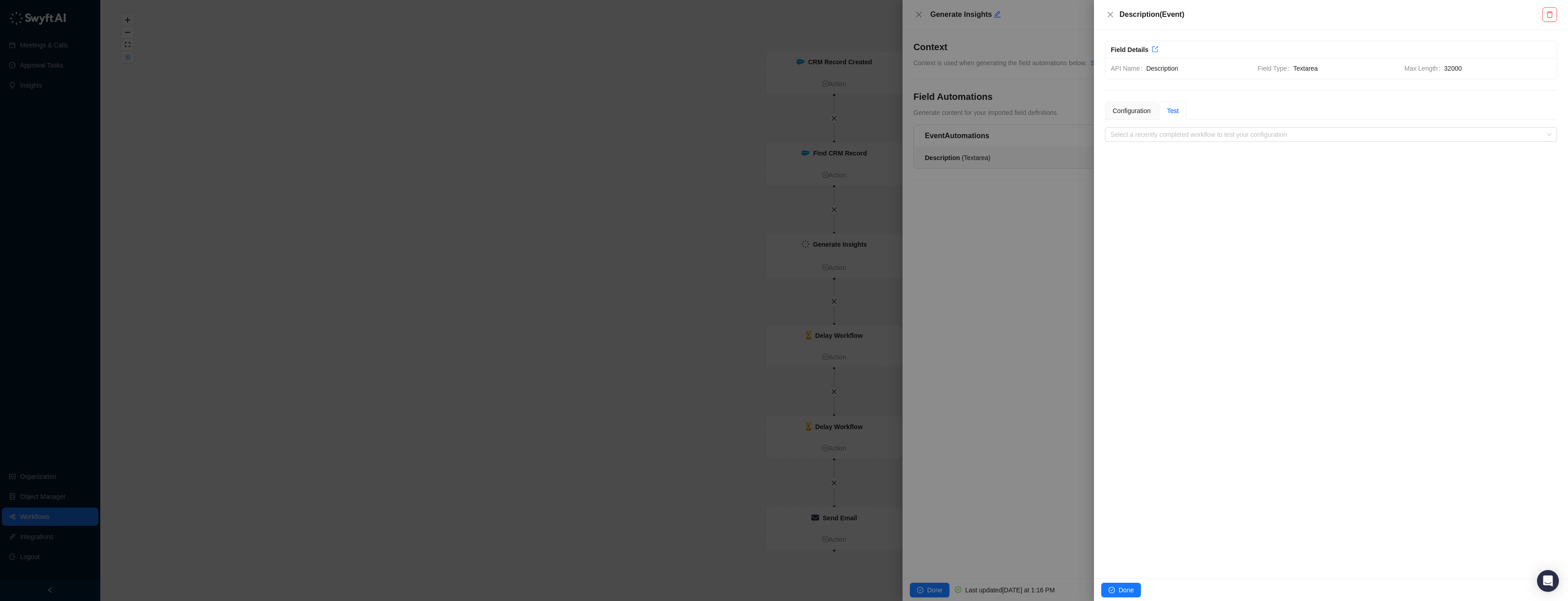
click at [1223, 142] on div "**********" at bounding box center [1331, 304] width 474 height 549
click at [1226, 135] on input "search" at bounding box center [1328, 135] width 436 height 13
click at [1115, 13] on button "Close" at bounding box center [1110, 15] width 11 height 11
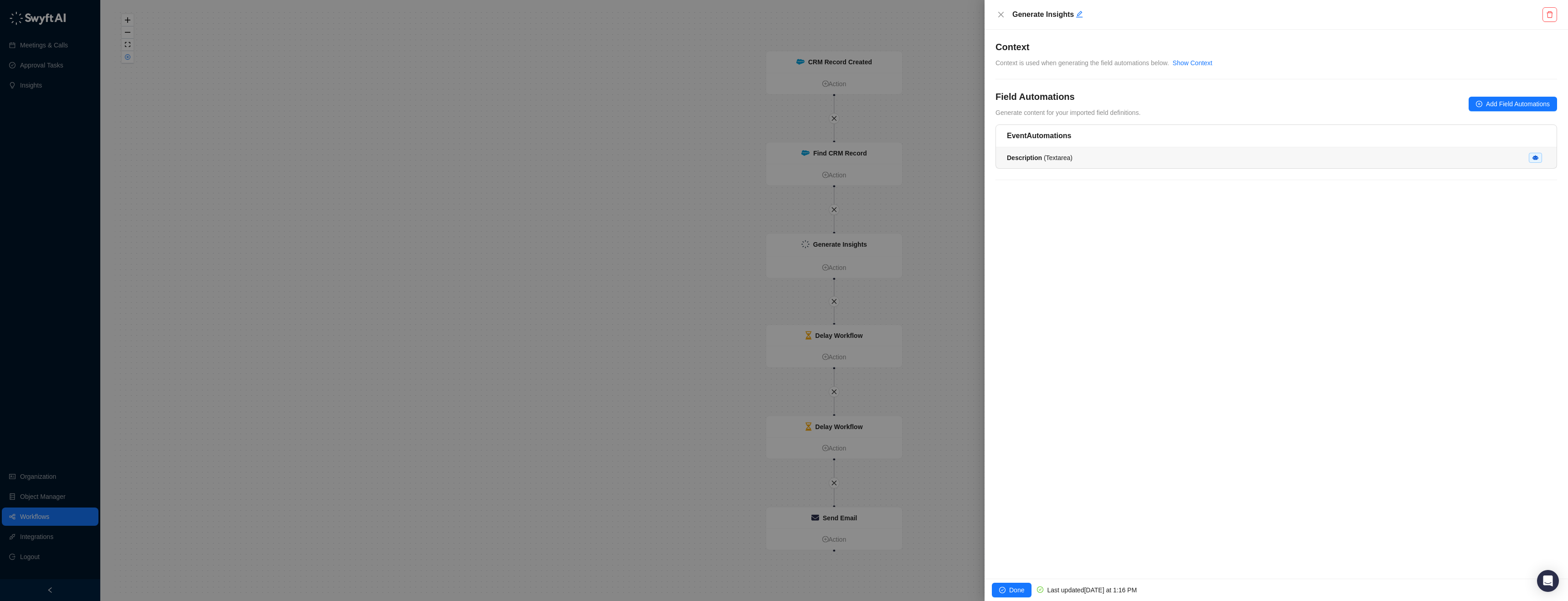
click at [1064, 158] on span "Description ( Textarea )" at bounding box center [1040, 158] width 66 height 7
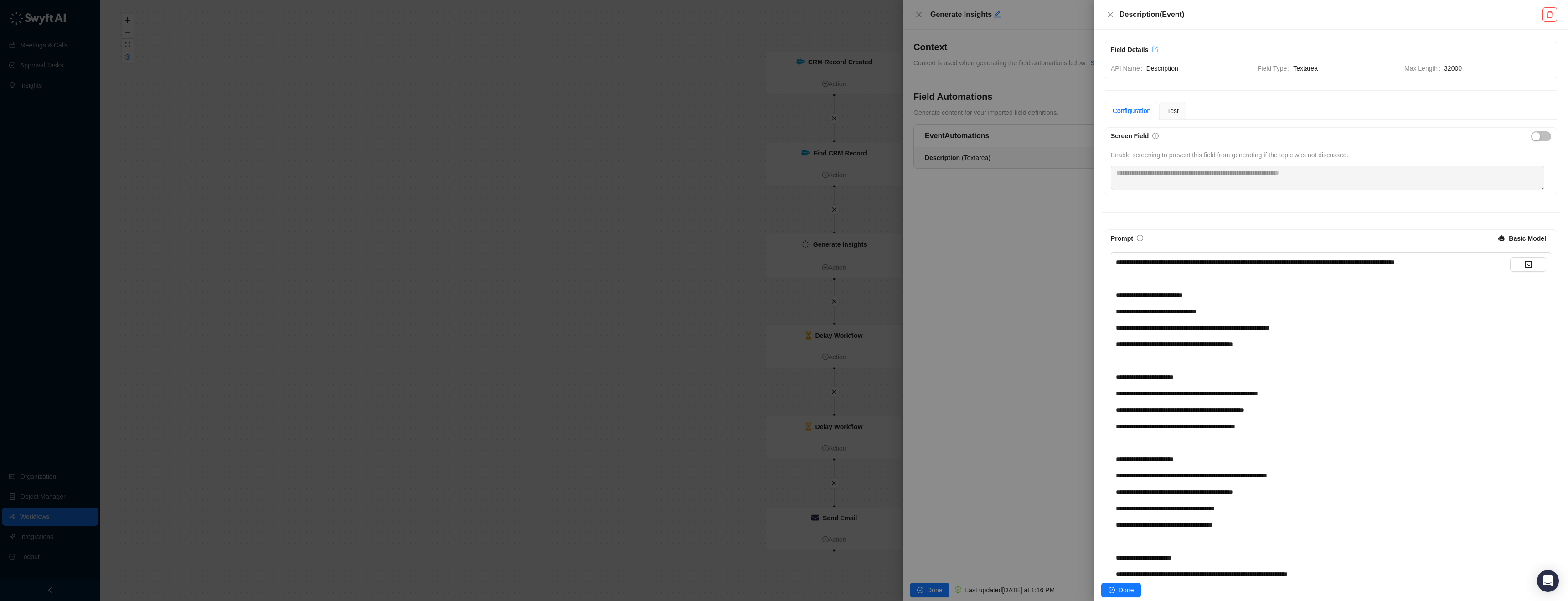
click at [1155, 46] on icon "export" at bounding box center [1155, 49] width 6 height 6
click at [1165, 60] on div "API Name Description Field Type Textarea Max Length 32000" at bounding box center [1331, 68] width 451 height 21
click at [1113, 16] on icon "close" at bounding box center [1110, 15] width 7 height 7
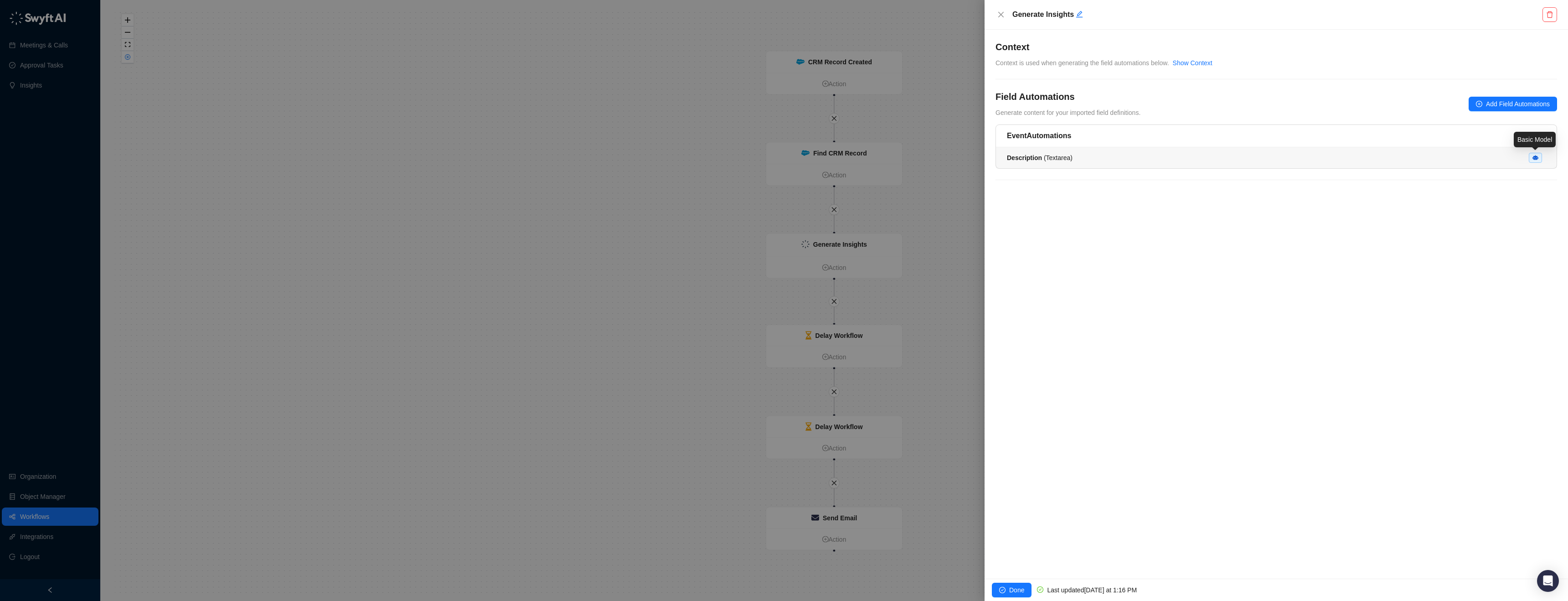
click at [1538, 157] on span at bounding box center [1536, 158] width 13 height 10
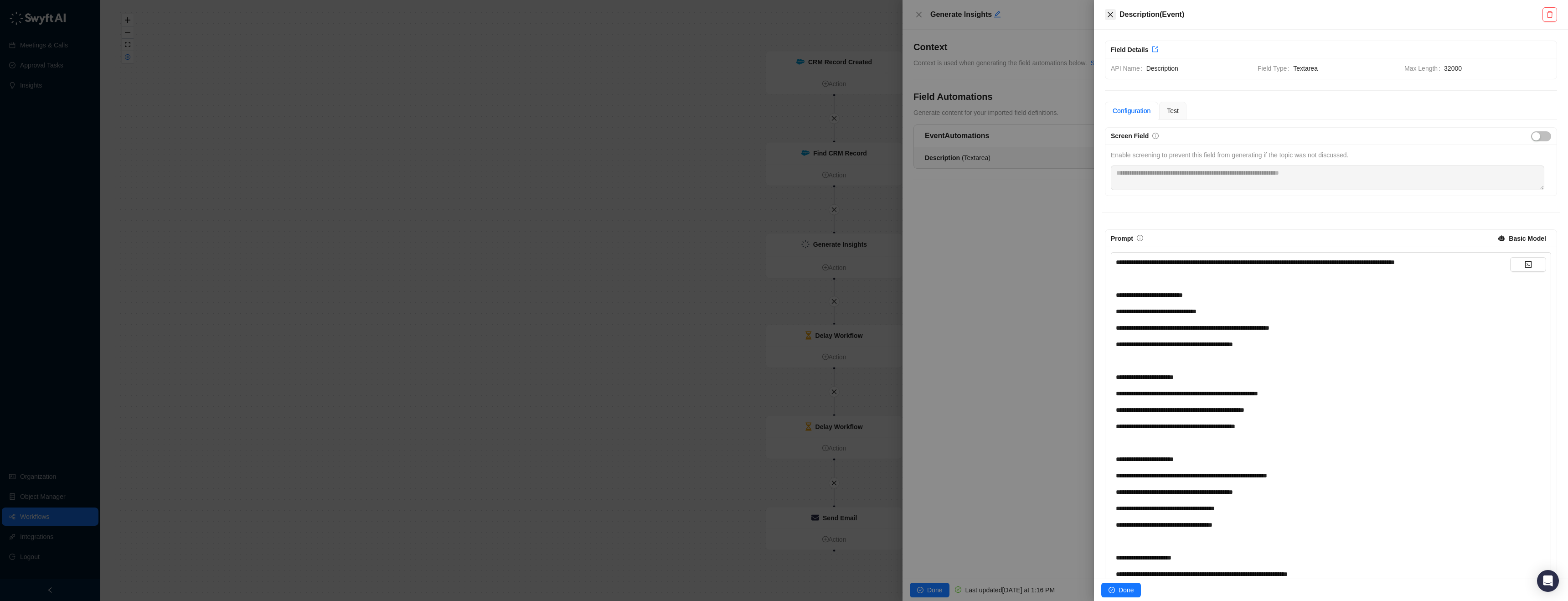
click at [1110, 14] on icon "close" at bounding box center [1110, 14] width 5 height 5
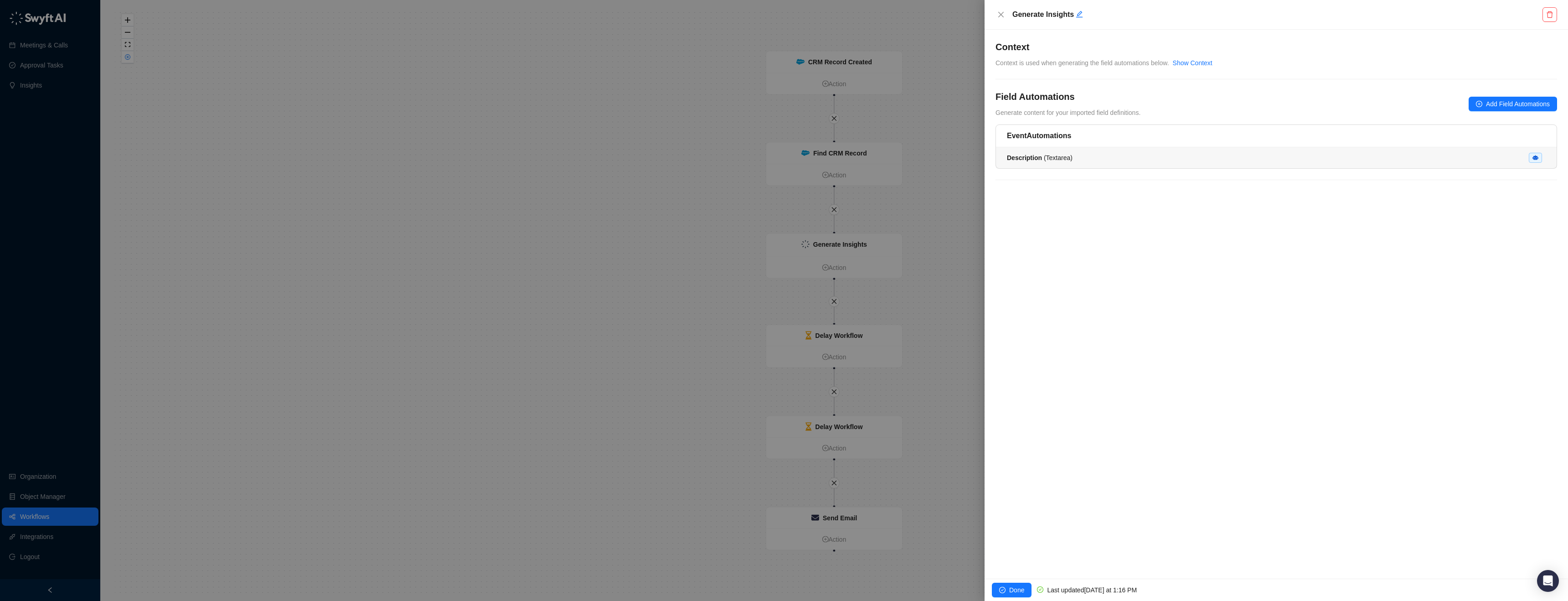
click at [1150, 158] on div "Description ( Textarea )" at bounding box center [1276, 158] width 539 height 10
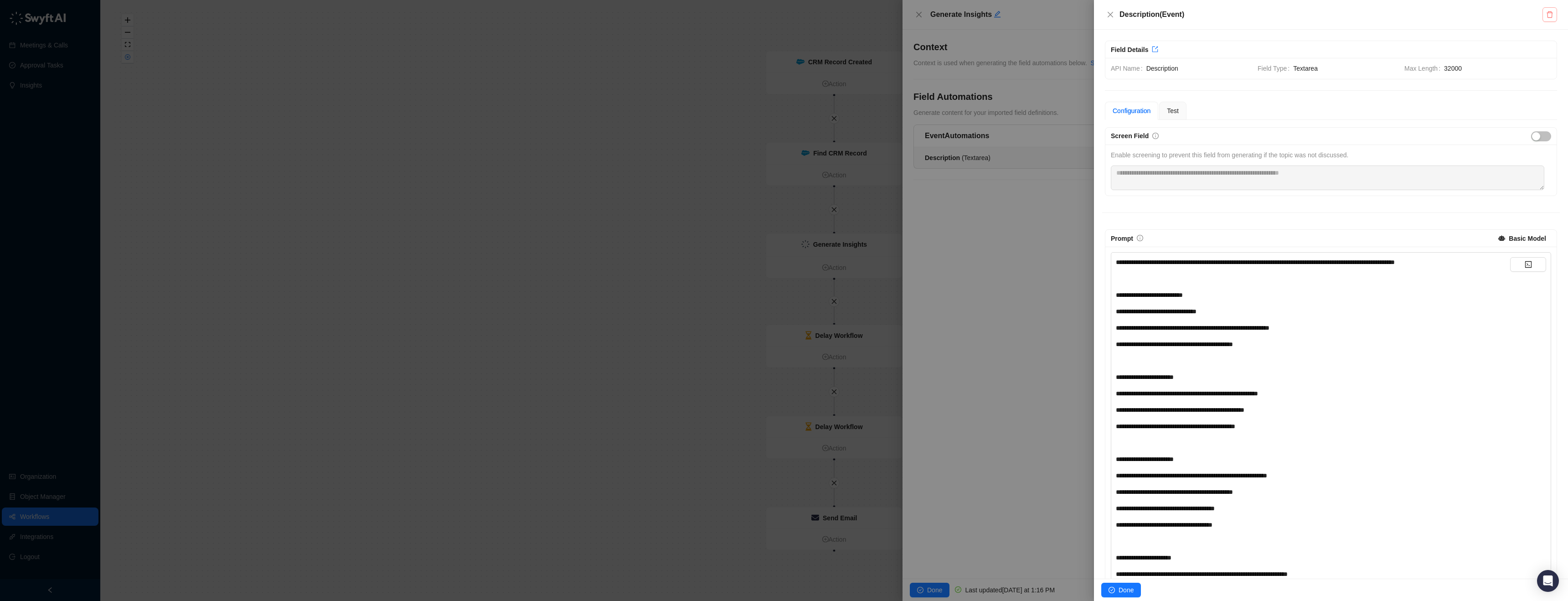
click at [1551, 13] on icon "delete" at bounding box center [1550, 15] width 7 height 7
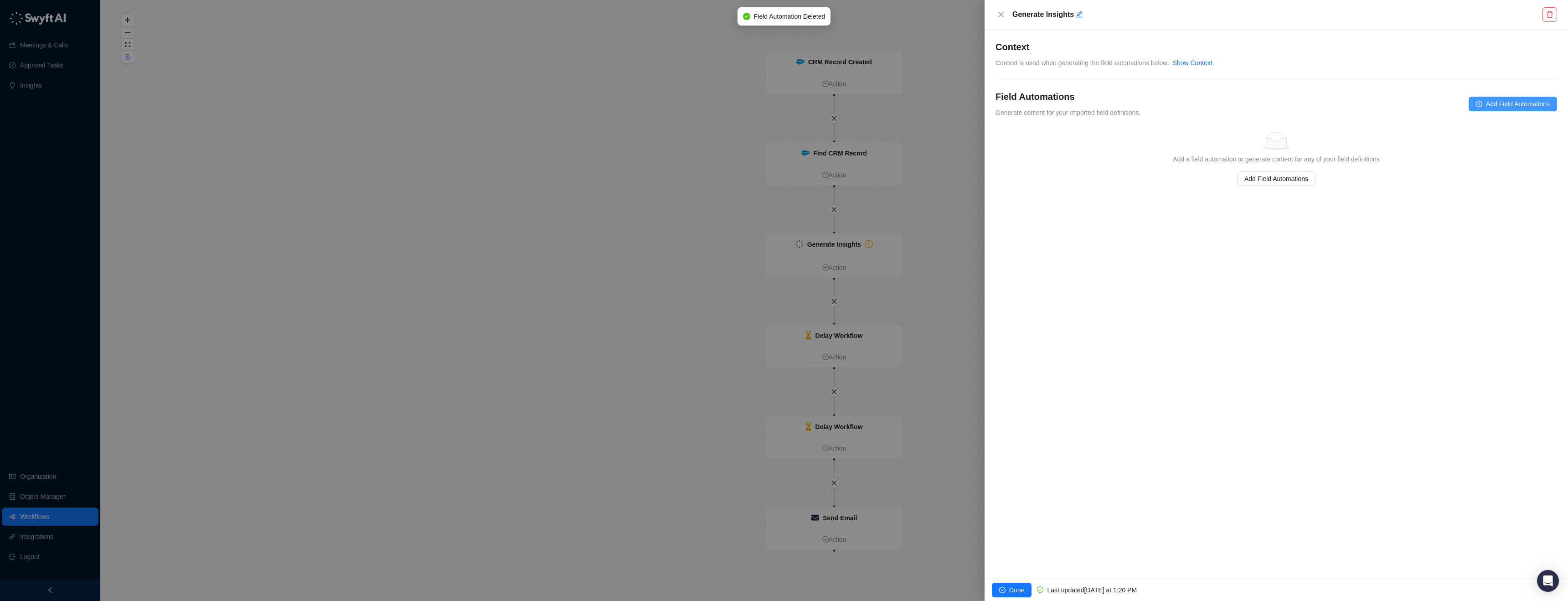
click at [1521, 102] on span "Add Field Automations" at bounding box center [1517, 104] width 64 height 10
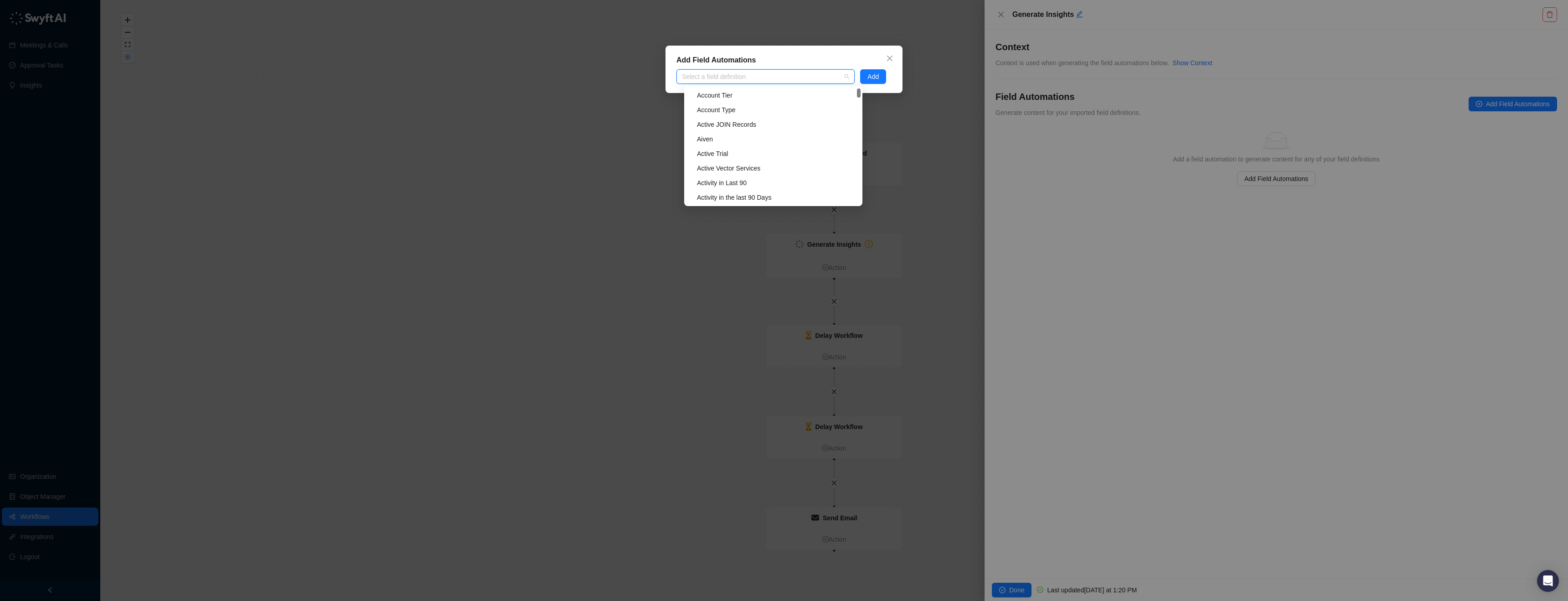
scroll to position [292, 0]
click at [891, 55] on icon "close" at bounding box center [890, 58] width 7 height 7
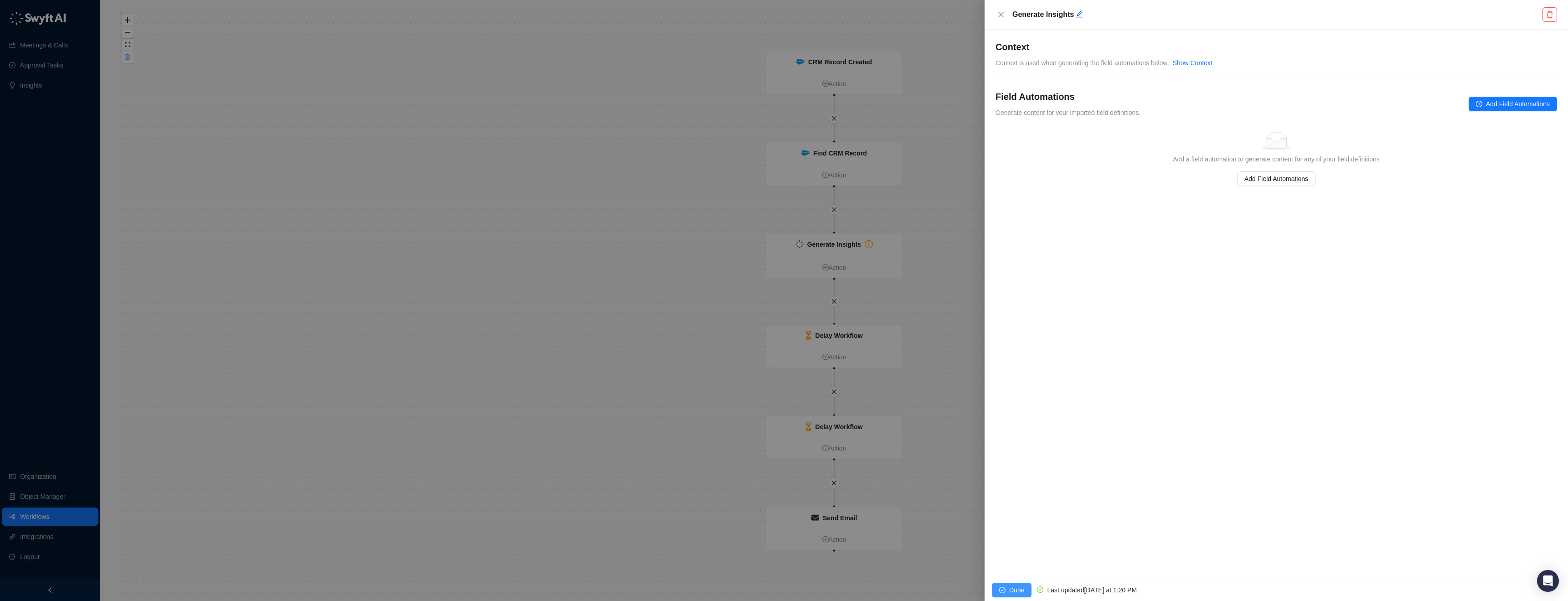
click at [1007, 593] on button "Done" at bounding box center [1011, 590] width 40 height 15
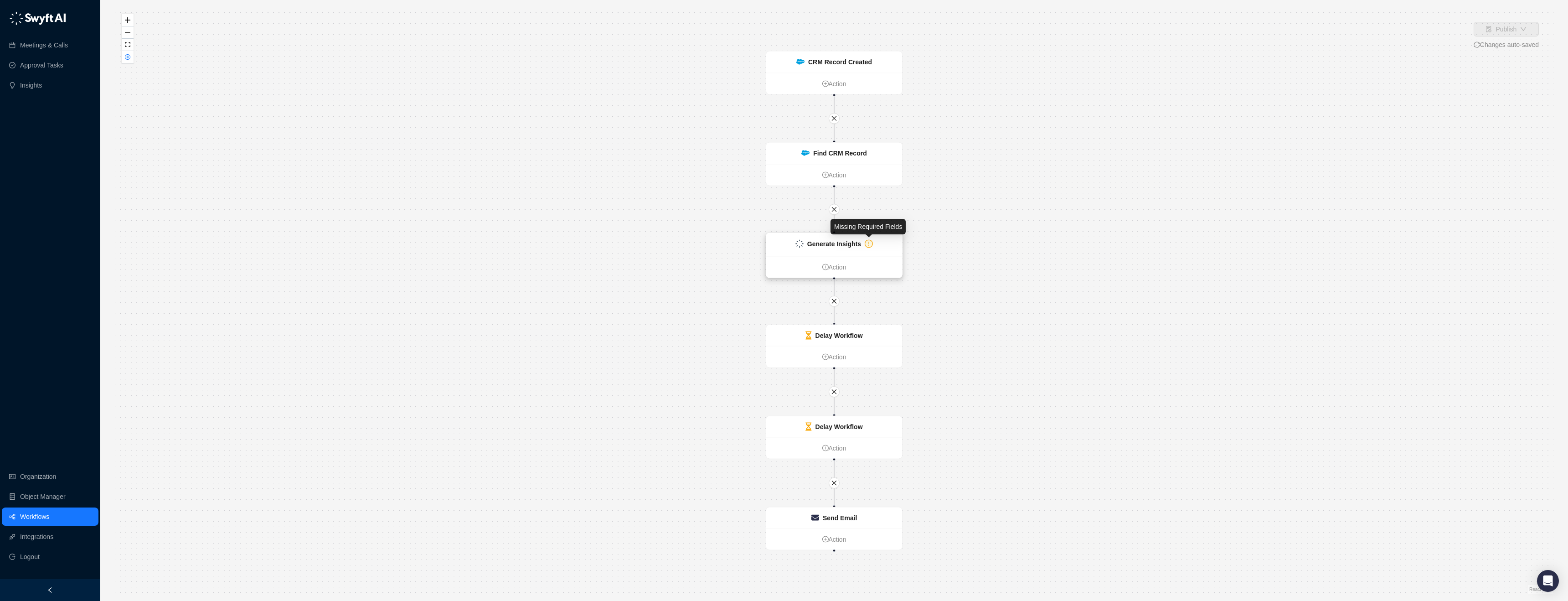
click at [870, 241] on icon "exclamation-circle" at bounding box center [869, 244] width 7 height 7
click at [856, 239] on div "Generate Insights" at bounding box center [834, 244] width 54 height 10
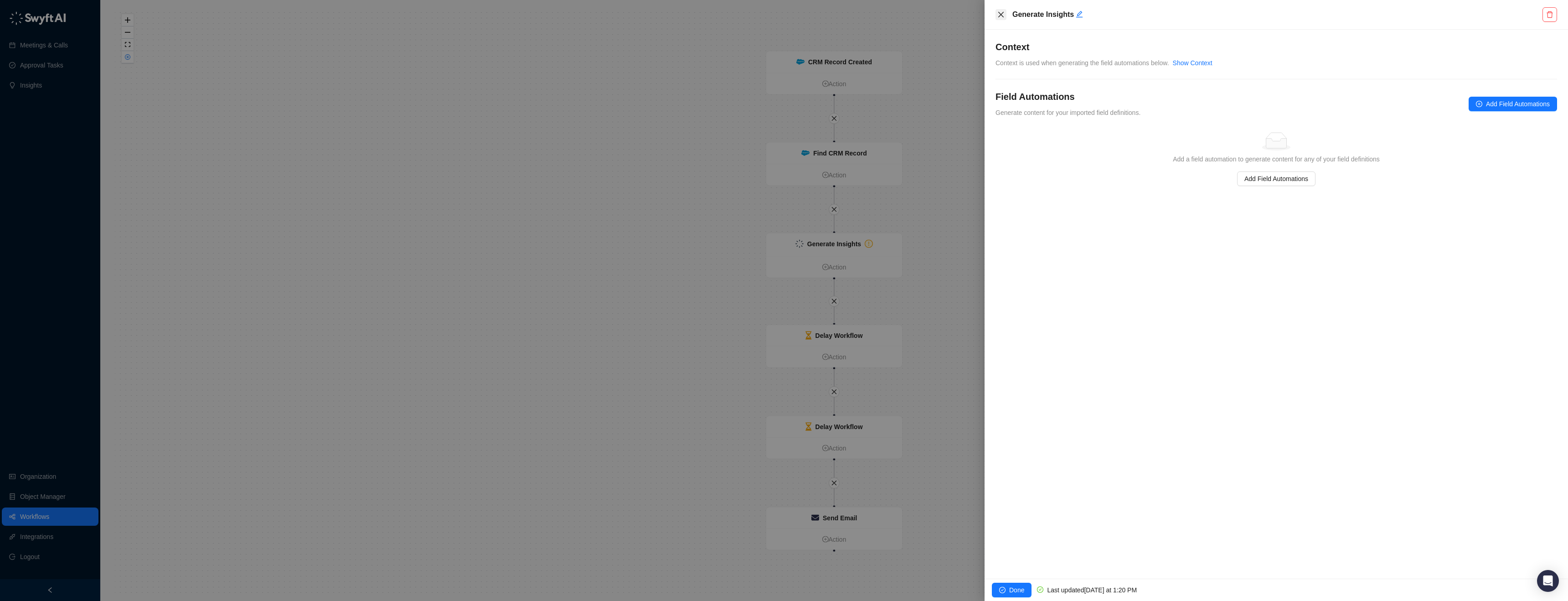
click at [999, 15] on icon "close" at bounding box center [1001, 15] width 7 height 7
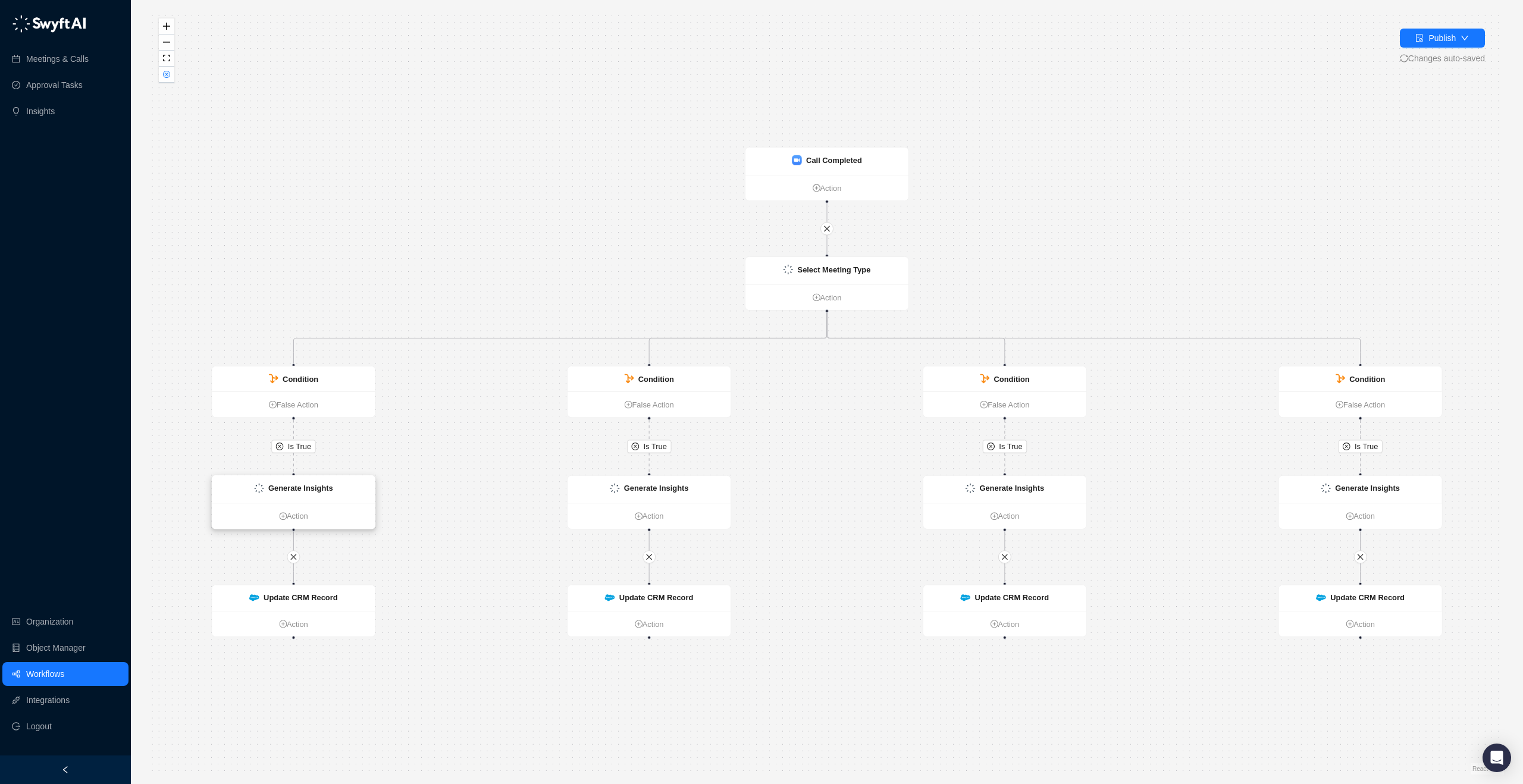
click at [295, 487] on strong "Generate Insights" at bounding box center [301, 488] width 65 height 9
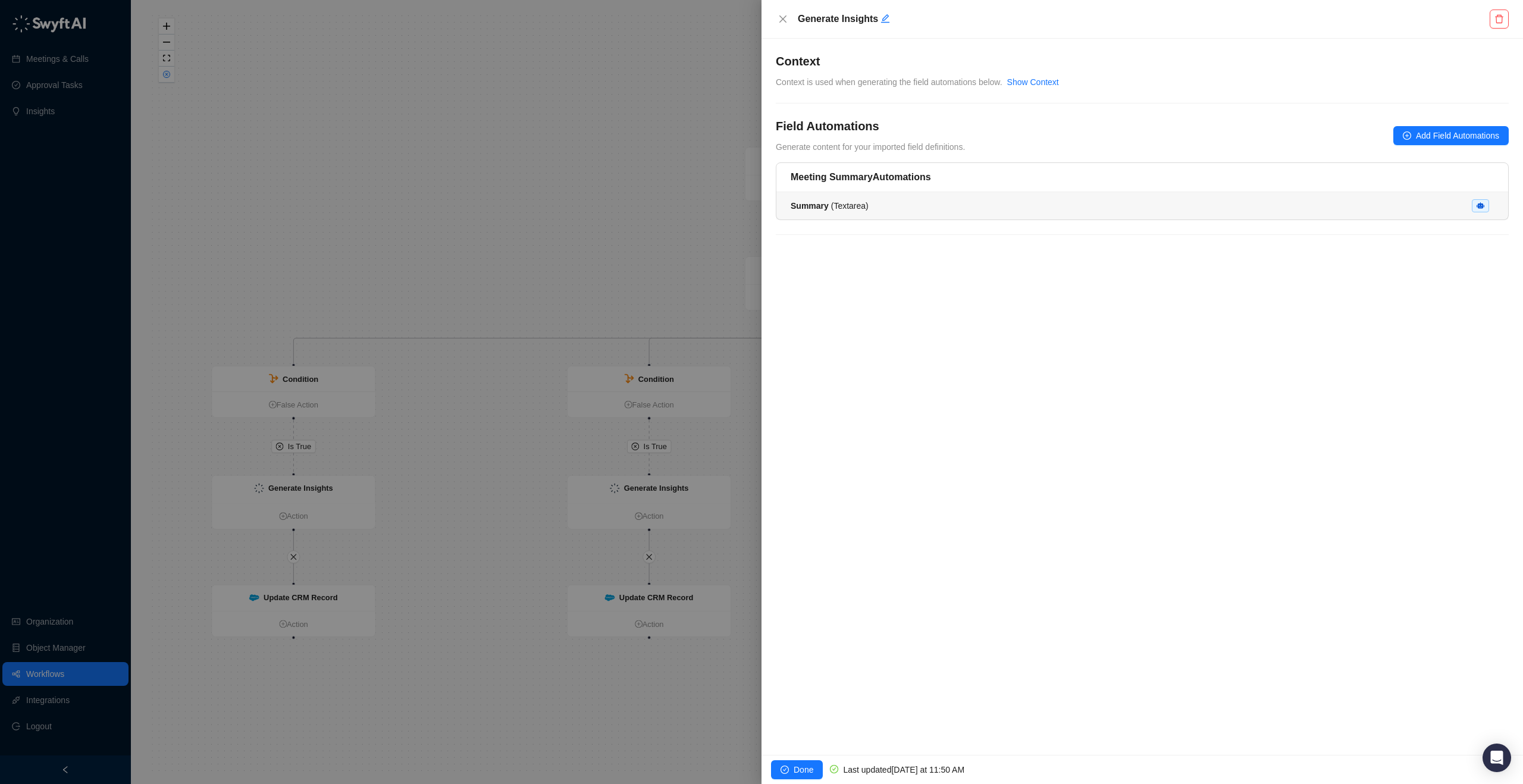
click at [945, 207] on div "Summary ( Textarea )" at bounding box center [1142, 206] width 703 height 13
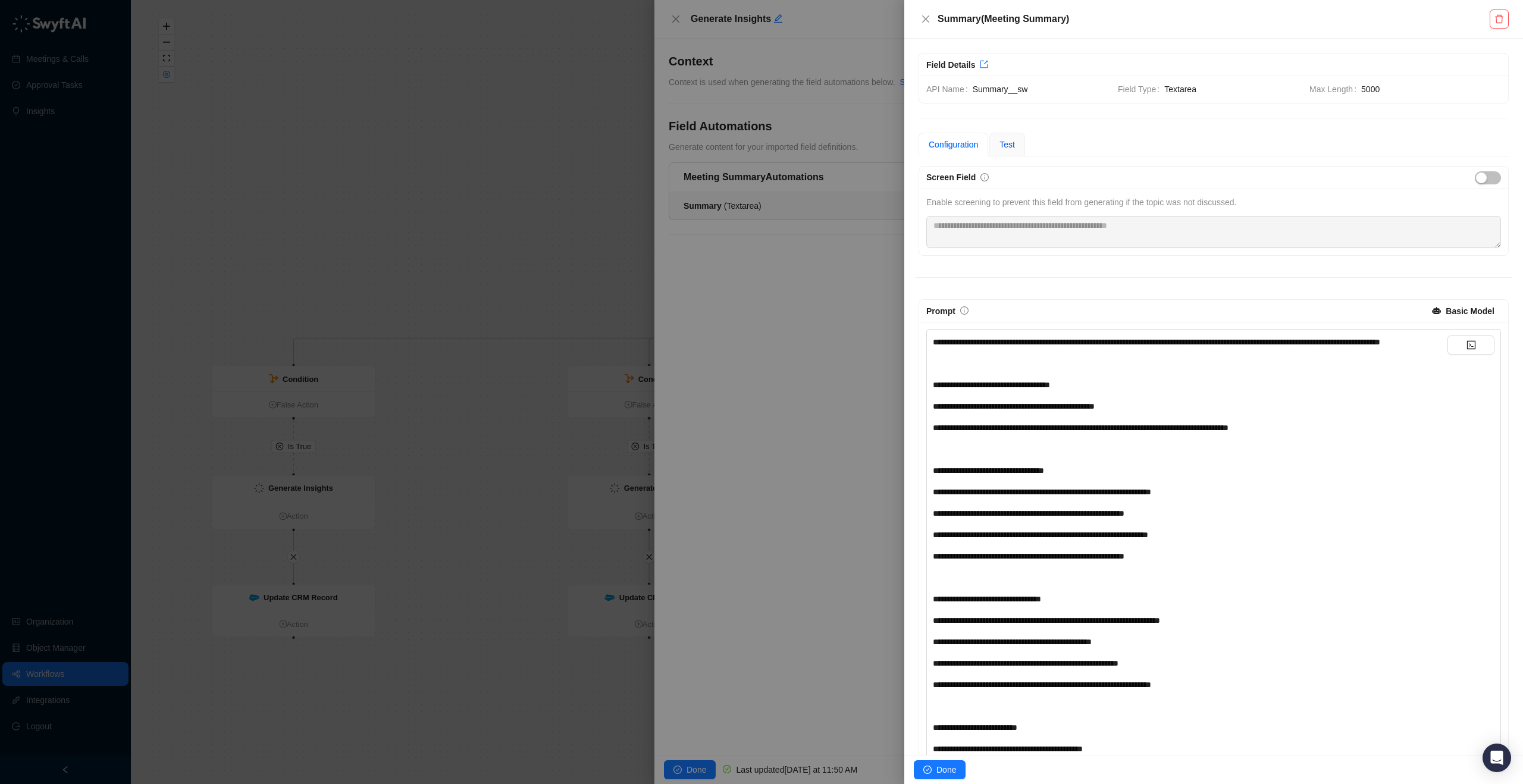
click at [1010, 145] on span "Test" at bounding box center [1007, 145] width 15 height 10
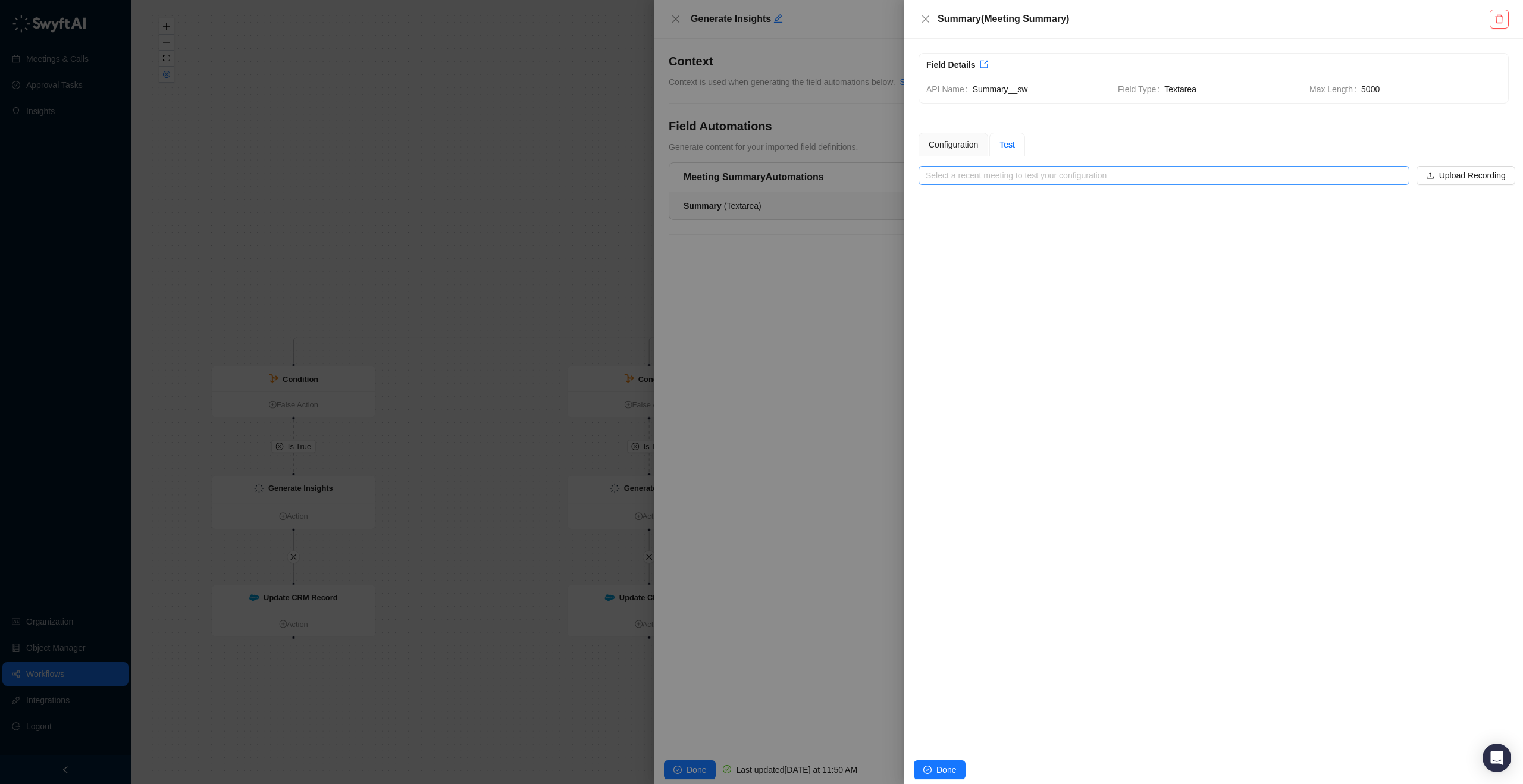
click at [1127, 182] on input "search" at bounding box center [1160, 176] width 470 height 17
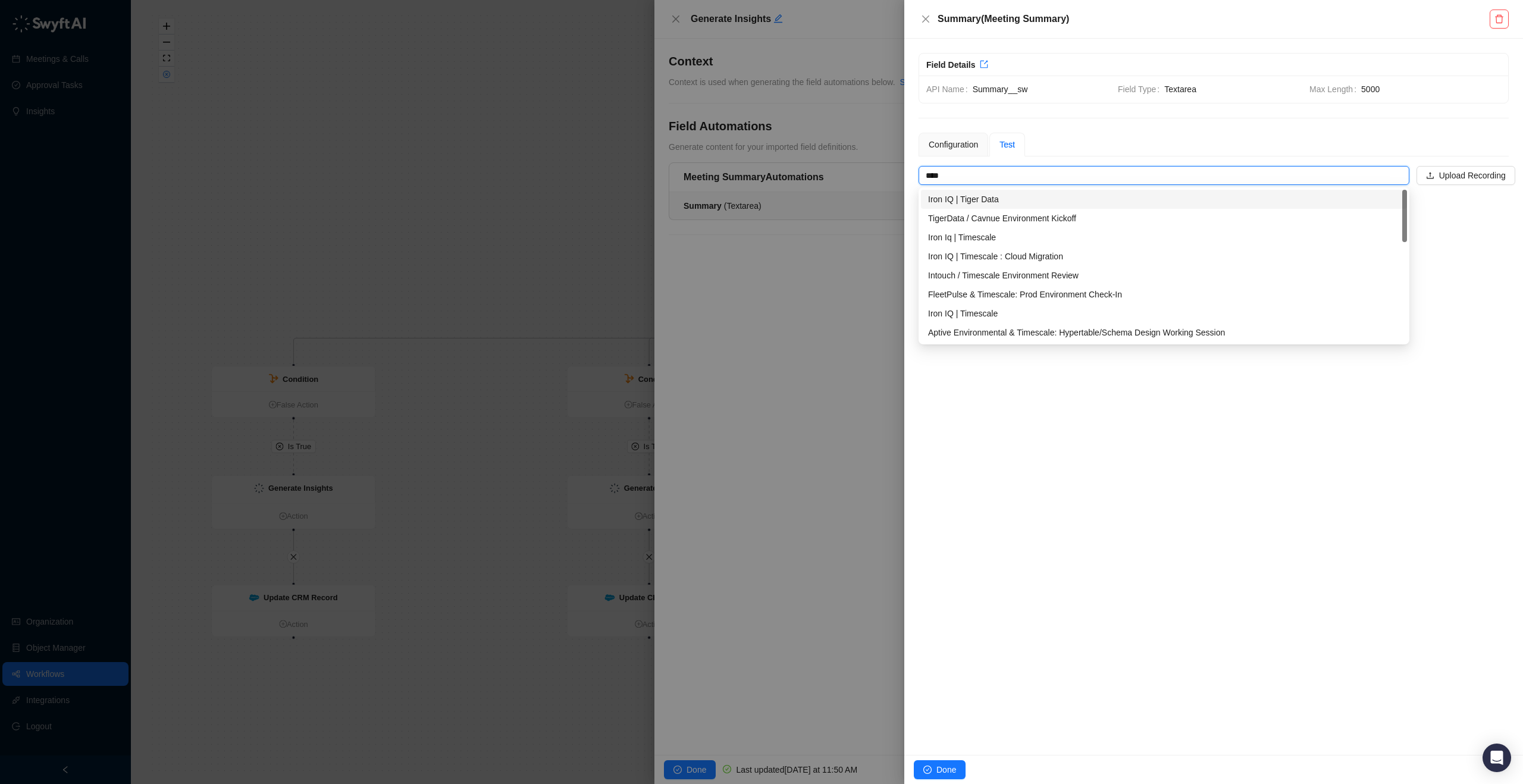
click at [1020, 201] on div "Iron IQ | Tiger Data" at bounding box center [1164, 199] width 472 height 13
type input "**********"
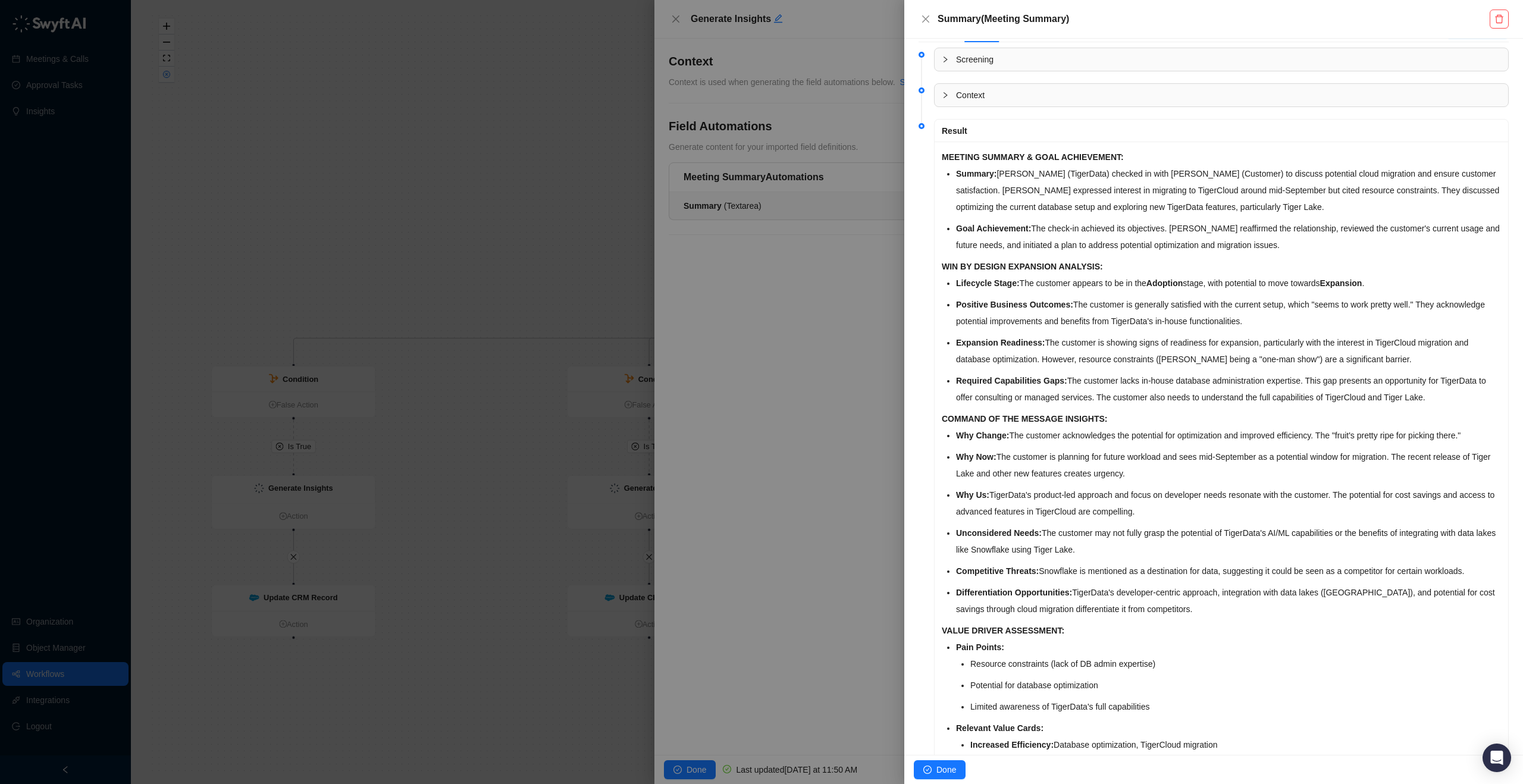
scroll to position [179, 0]
click at [927, 16] on icon "close" at bounding box center [926, 19] width 10 height 10
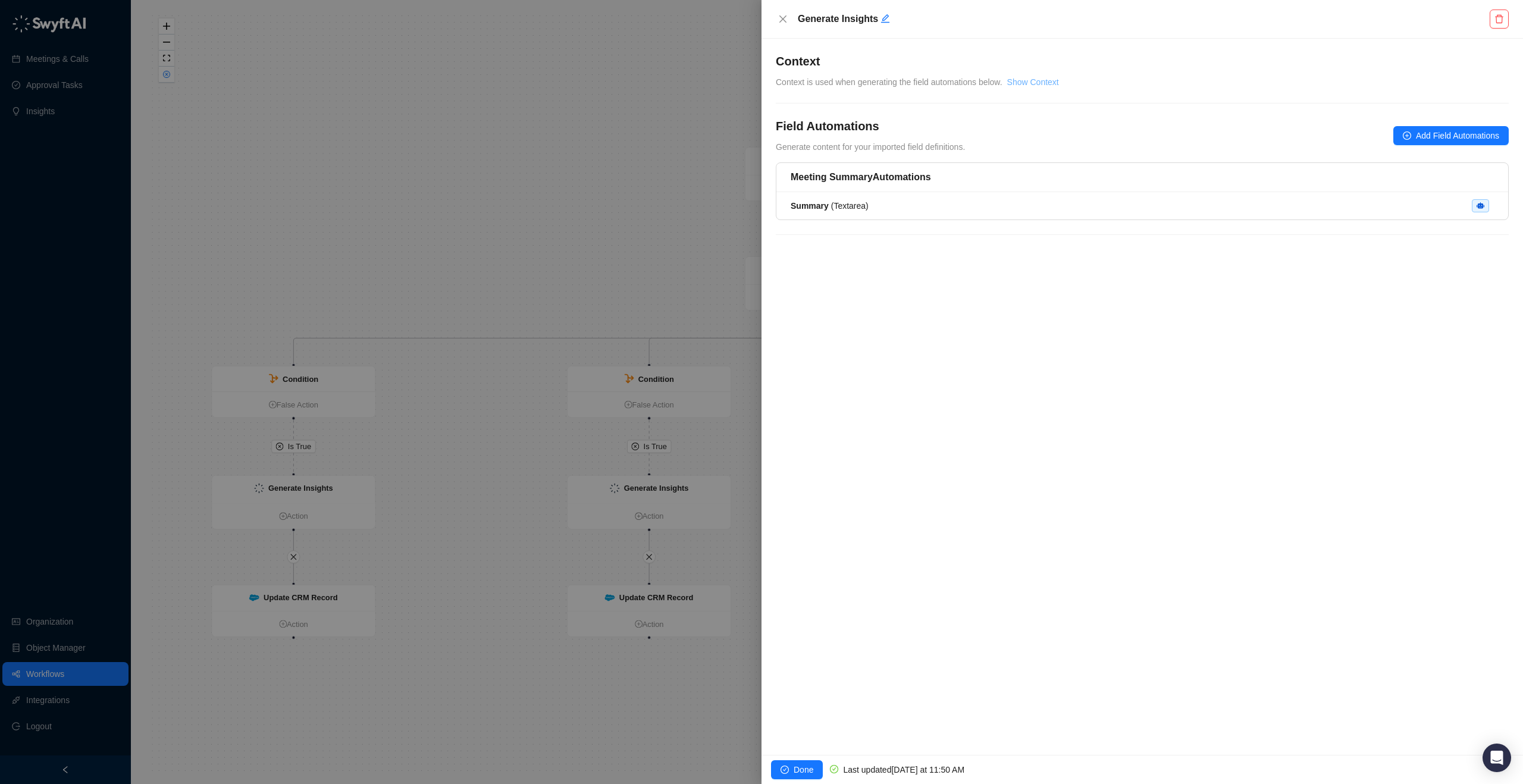
click at [1059, 87] on link "Show Context" at bounding box center [1033, 82] width 52 height 10
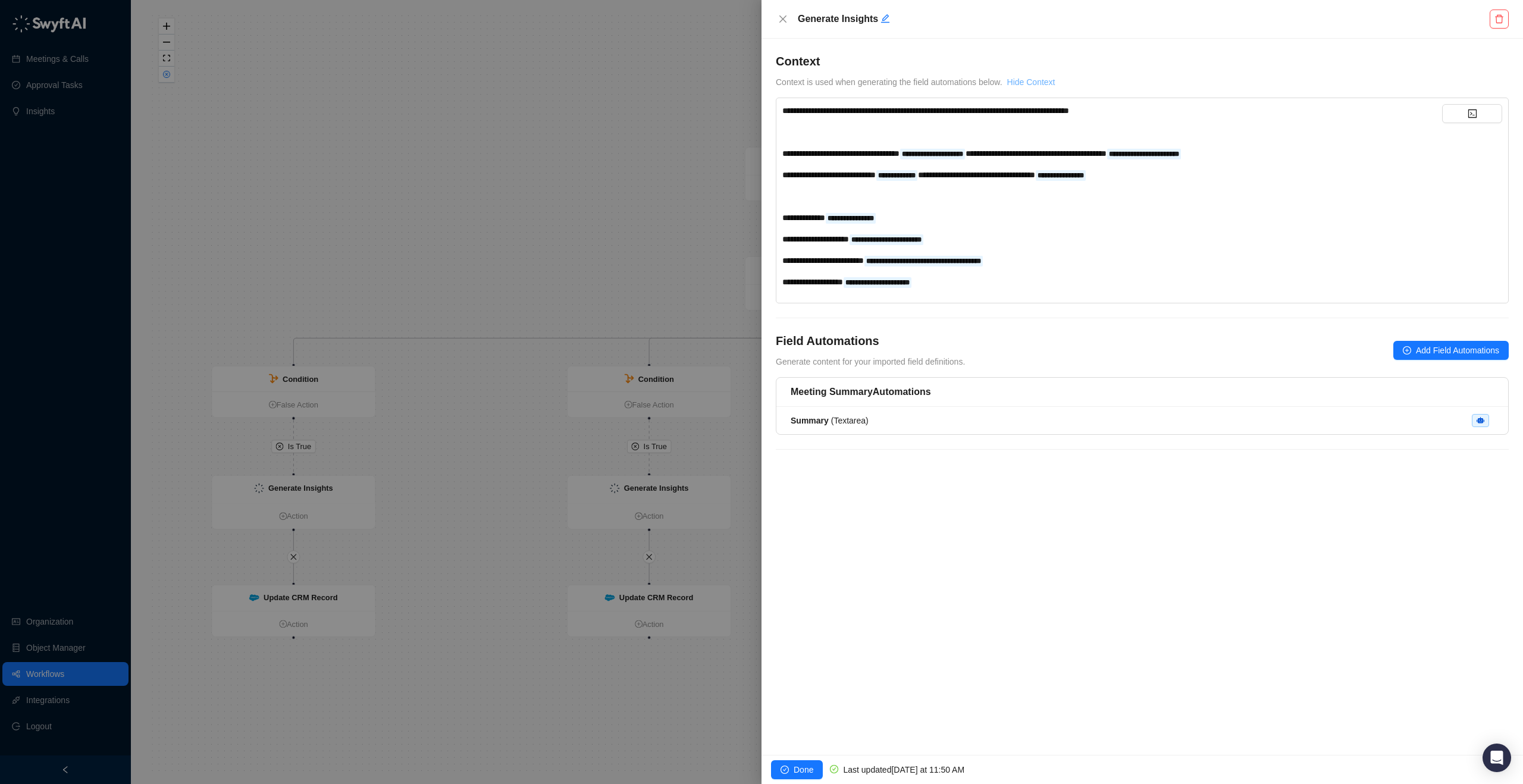
click at [1055, 87] on link "Hide Context" at bounding box center [1031, 82] width 48 height 10
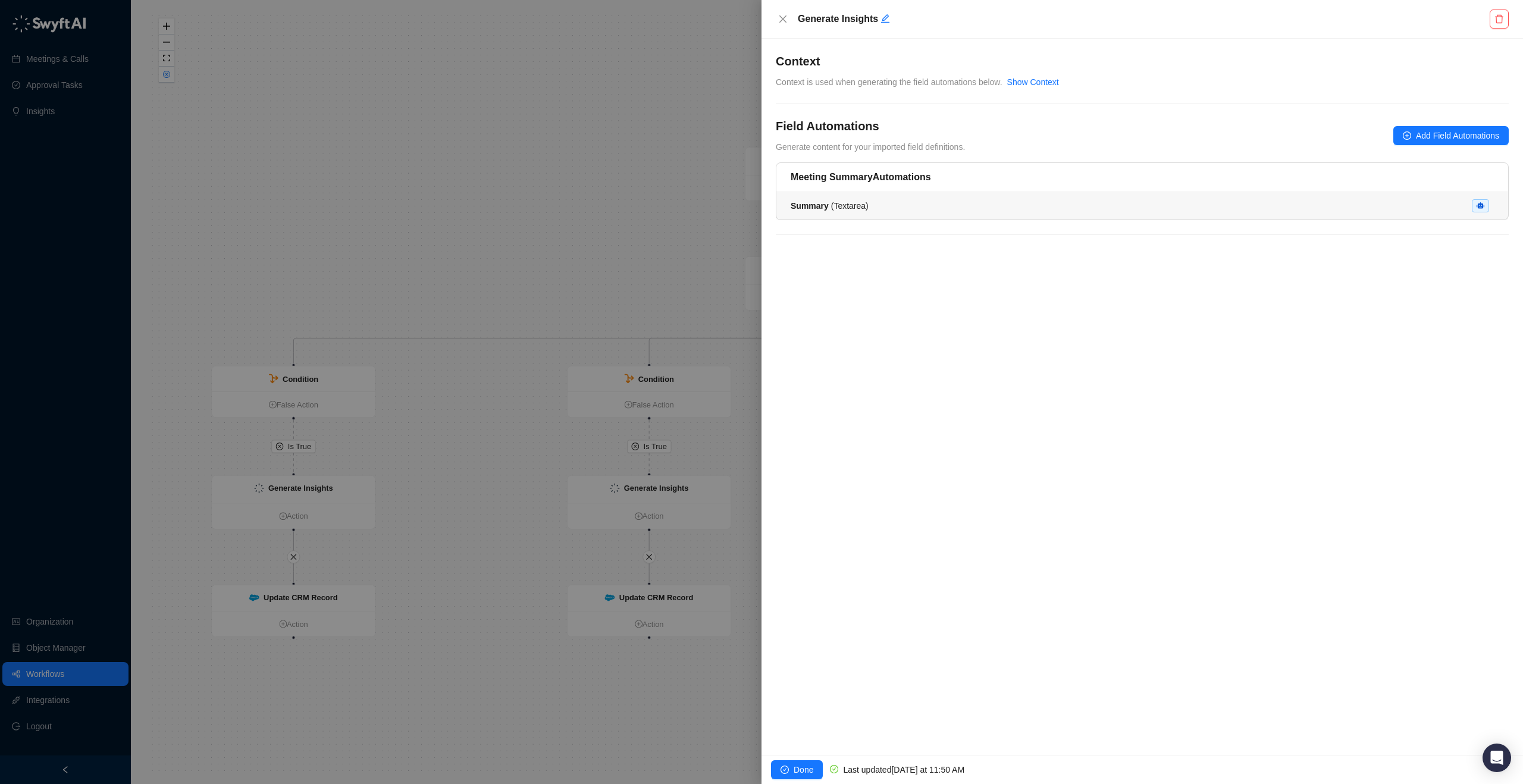
click at [922, 207] on div "Summary ( Textarea )" at bounding box center [1142, 206] width 703 height 13
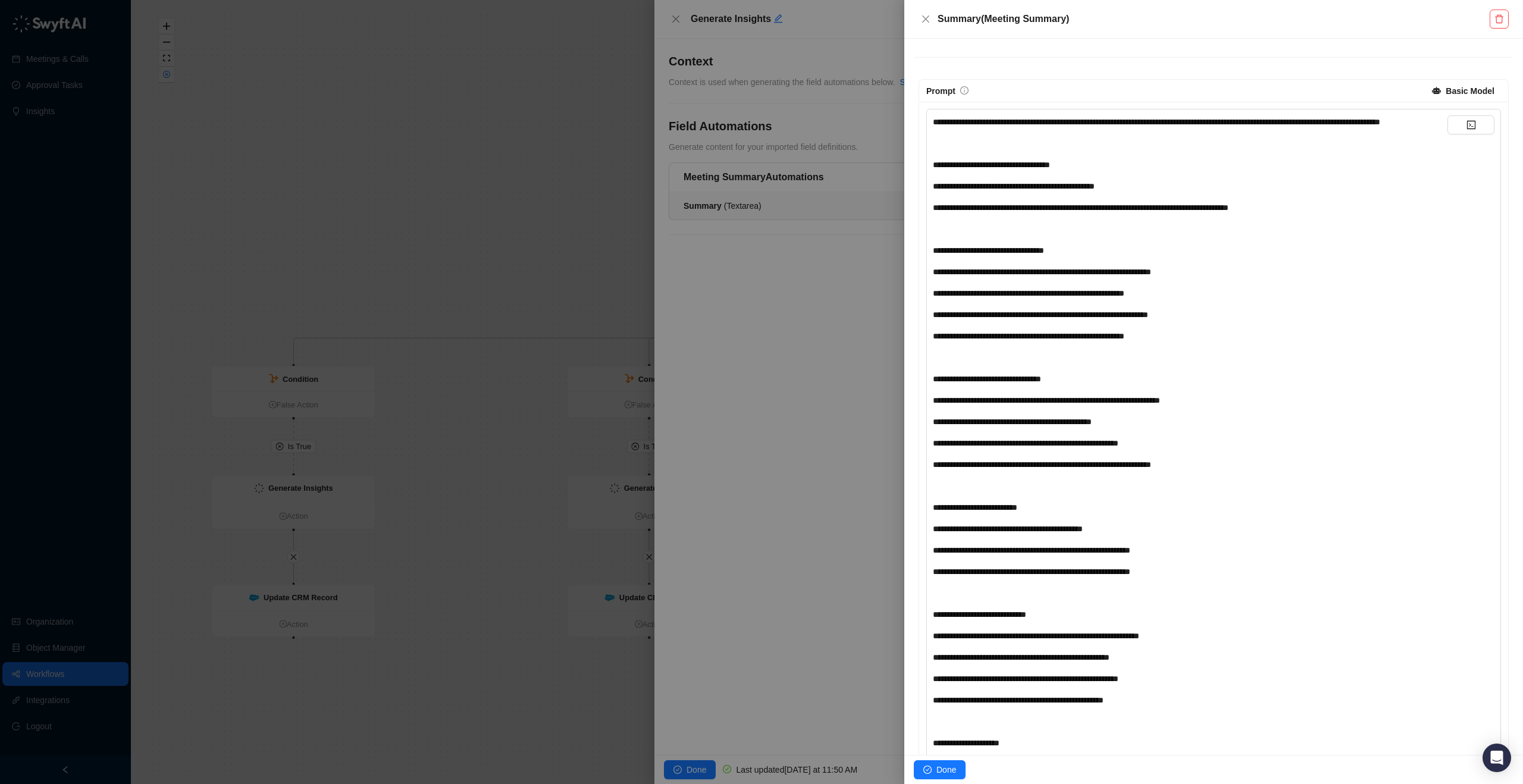
scroll to position [222, 0]
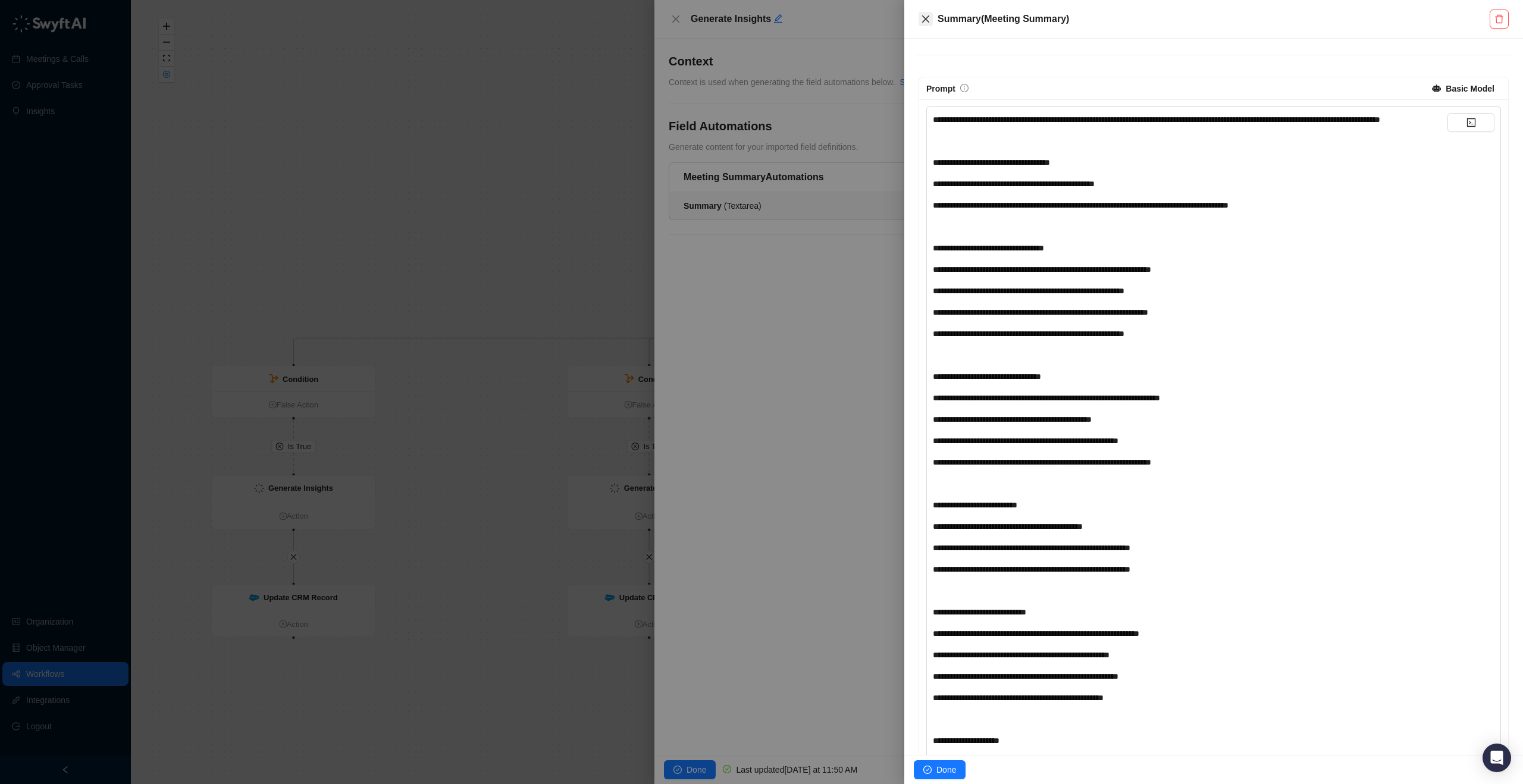
click at [921, 21] on icon "close" at bounding box center [926, 19] width 10 height 10
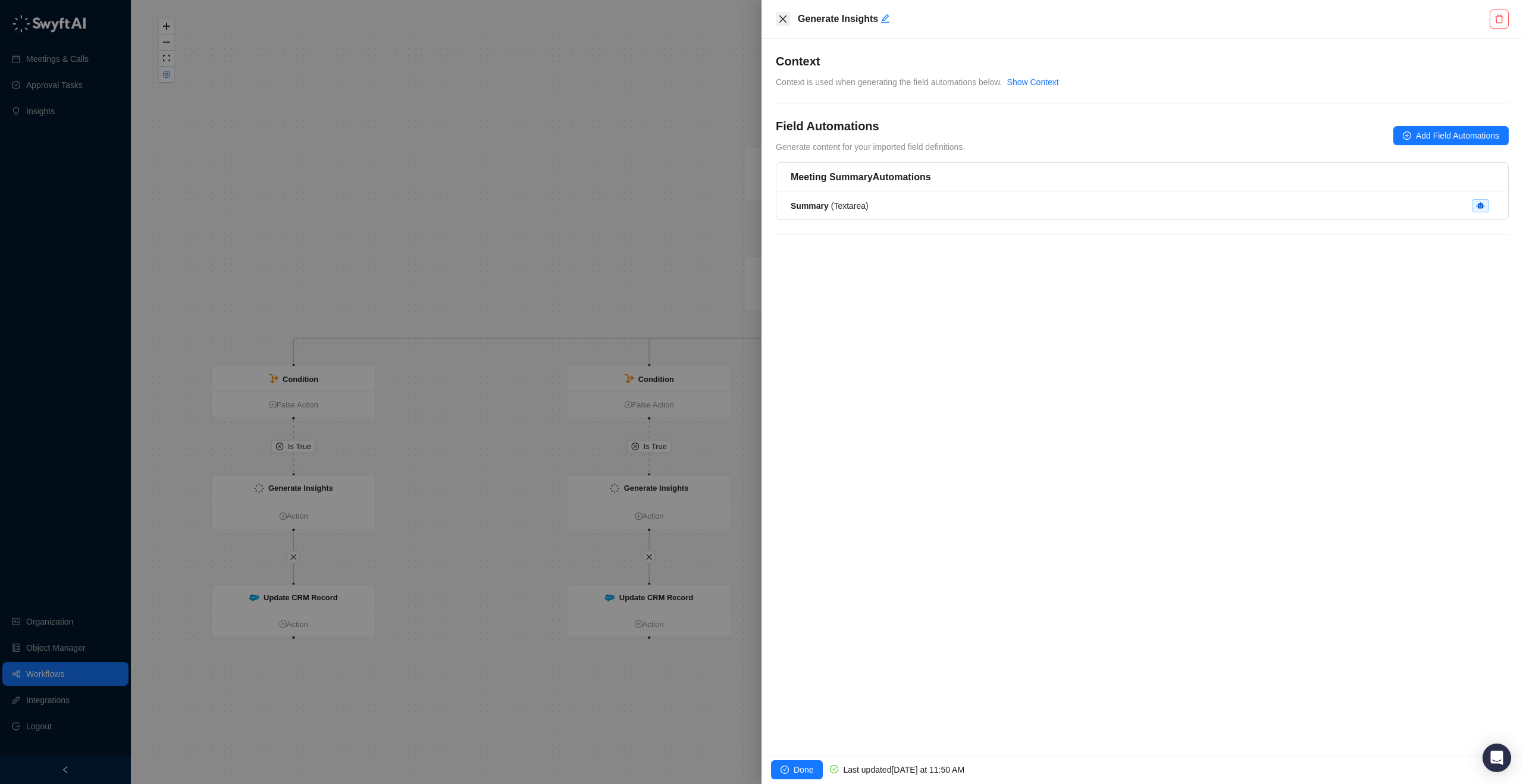
click at [790, 20] on button "Close" at bounding box center [783, 19] width 14 height 14
